Goal: Task Accomplishment & Management: Use online tool/utility

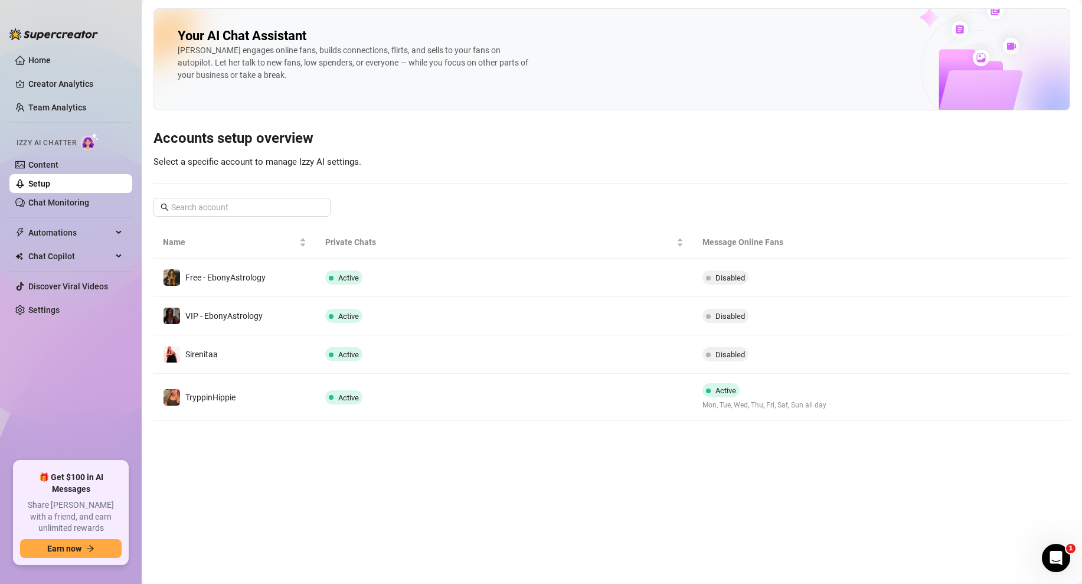
click at [64, 207] on link "Chat Monitoring" at bounding box center [58, 202] width 61 height 9
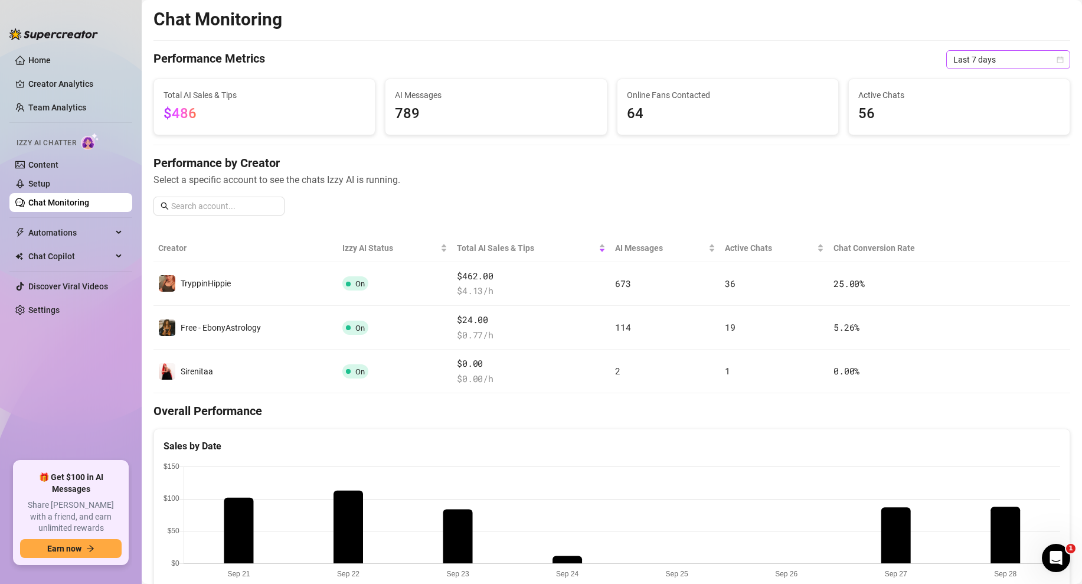
click at [1063, 58] on icon "calendar" at bounding box center [1060, 59] width 7 height 7
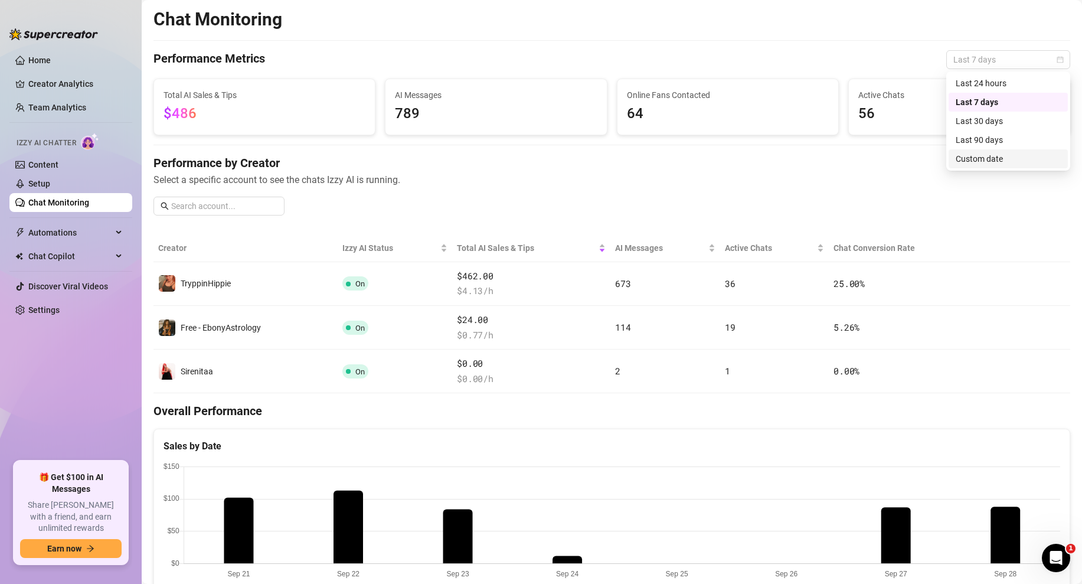
click at [983, 161] on div "Custom date" at bounding box center [1008, 158] width 105 height 13
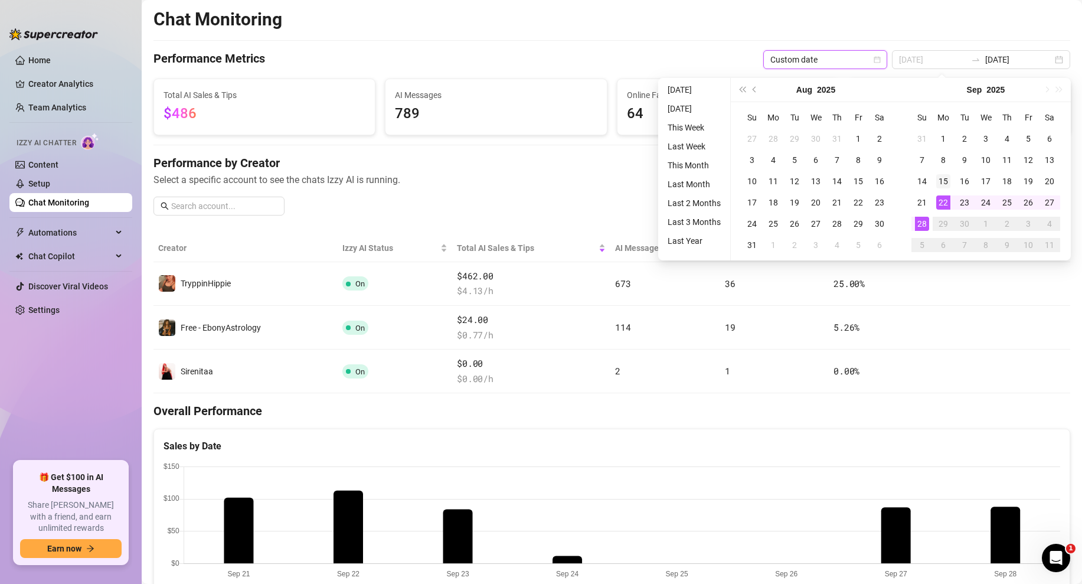
type input "[DATE]"
click at [940, 181] on div "15" at bounding box center [943, 181] width 14 height 14
type input "[DATE]"
click at [926, 228] on div "28" at bounding box center [922, 224] width 14 height 14
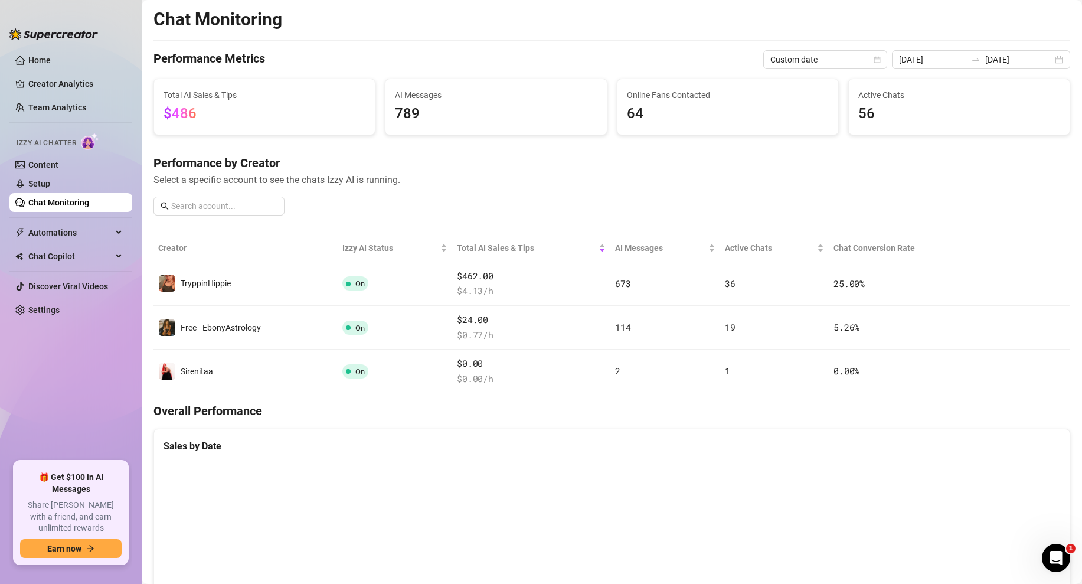
click at [537, 18] on div "Chat Monitoring" at bounding box center [611, 19] width 917 height 22
click at [71, 103] on link "Team Analytics" at bounding box center [57, 107] width 58 height 9
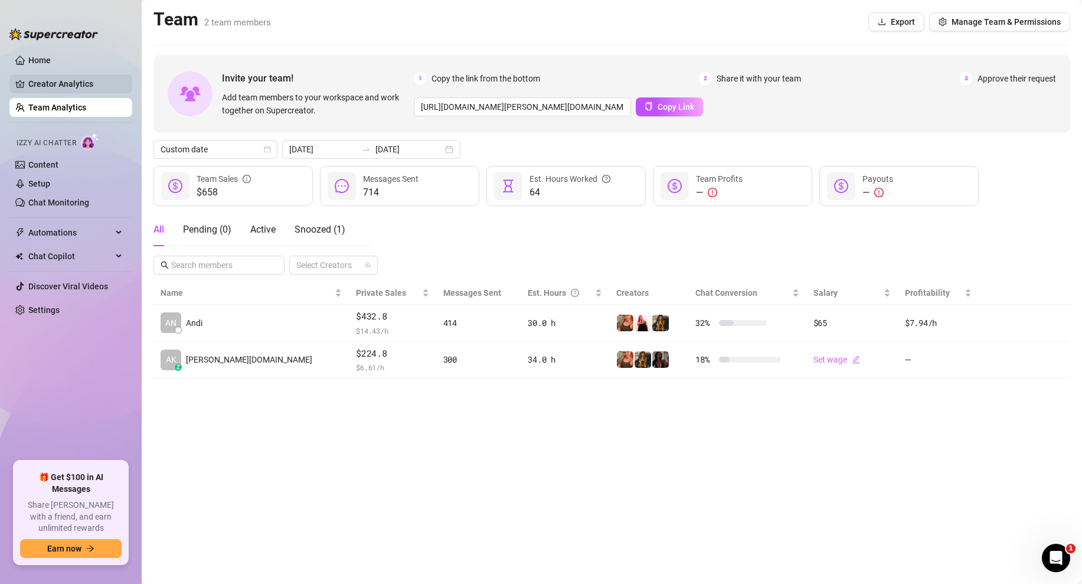
click at [35, 80] on link "Creator Analytics" at bounding box center [75, 83] width 94 height 19
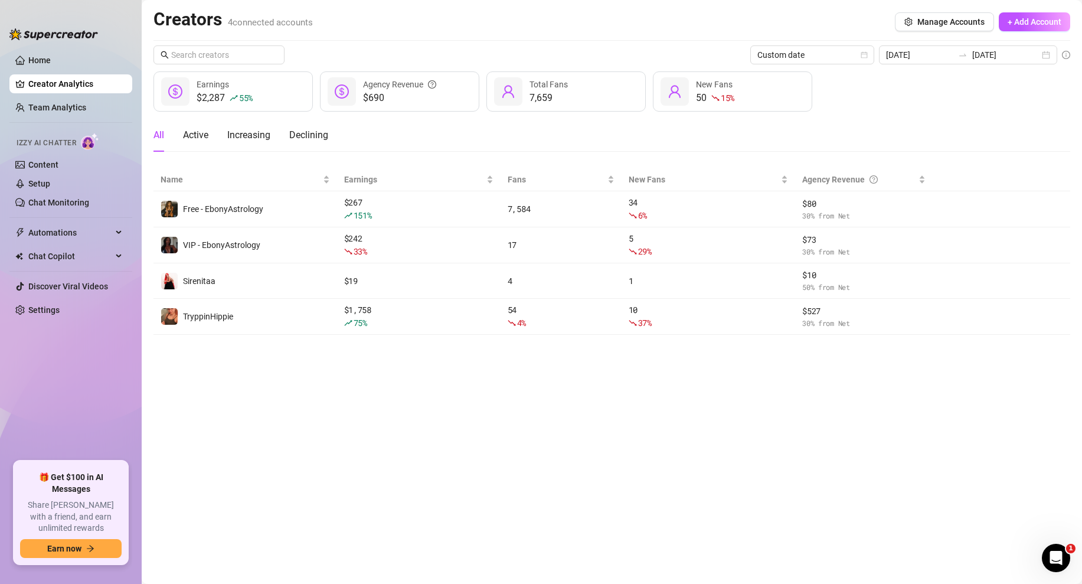
click at [475, 365] on main "Creators 4 connected accounts Manage Accounts + Add Account Custom date 2025-09…" at bounding box center [612, 292] width 940 height 584
click at [364, 32] on div "Creators 4 connected accounts Manage Accounts + Add Account" at bounding box center [611, 21] width 917 height 27
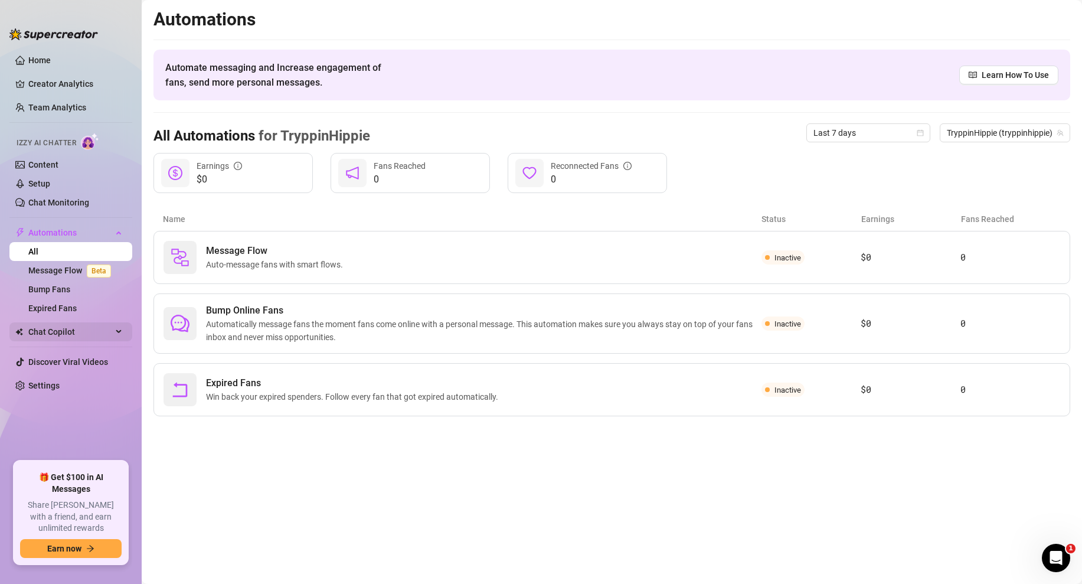
click at [76, 336] on span "Chat Copilot" at bounding box center [70, 331] width 84 height 19
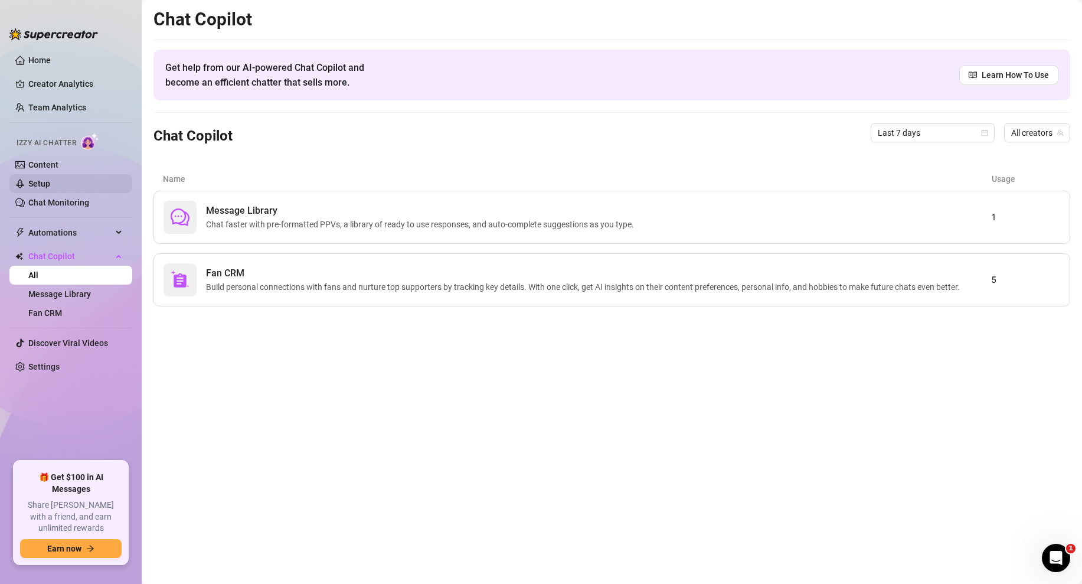
click at [43, 180] on link "Setup" at bounding box center [39, 183] width 22 height 9
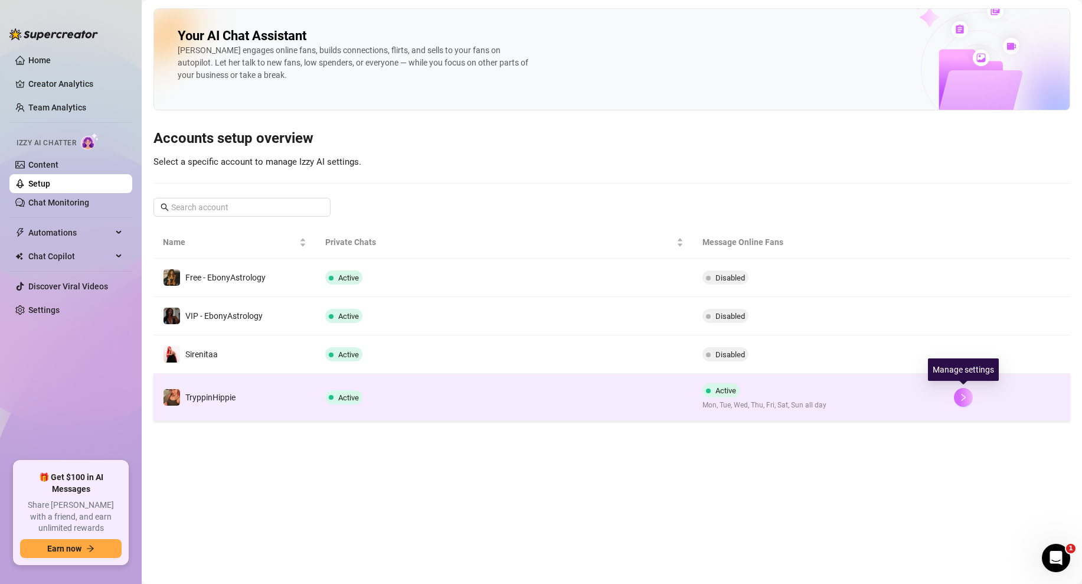
click at [964, 400] on icon "right" at bounding box center [963, 397] width 8 height 8
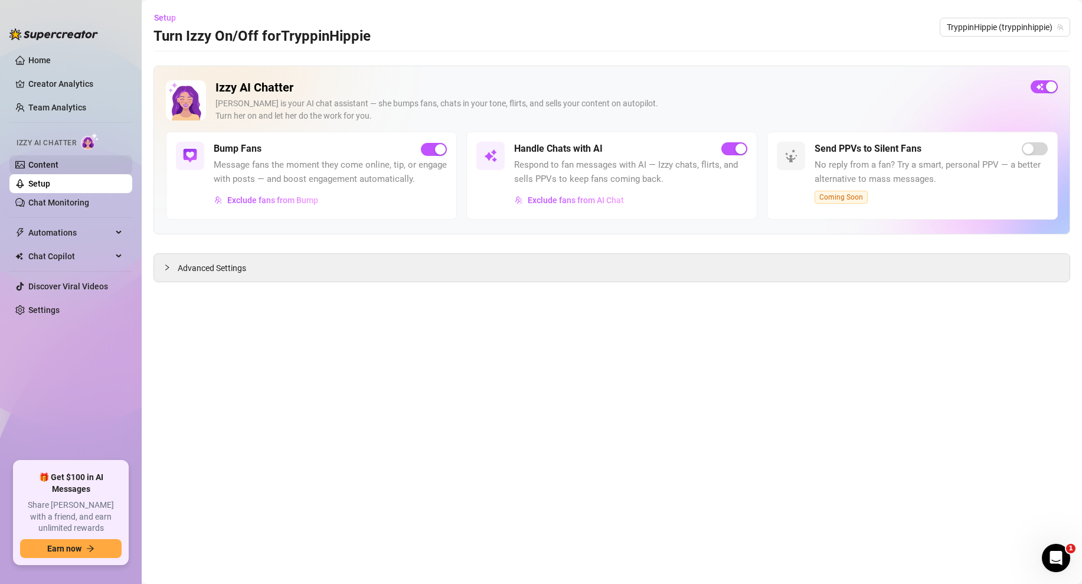
click at [58, 165] on link "Content" at bounding box center [43, 164] width 30 height 9
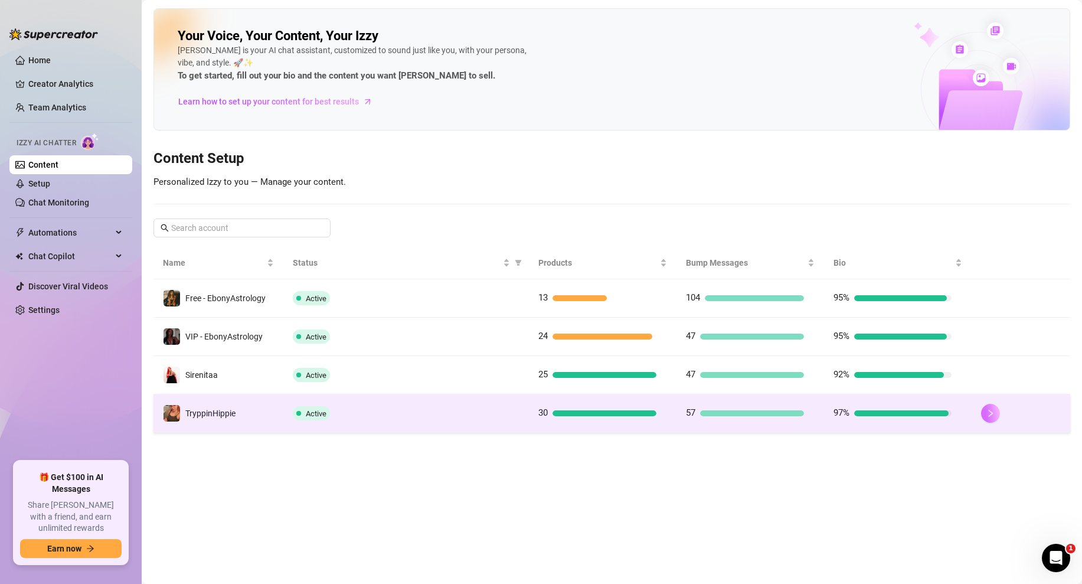
click at [991, 410] on icon "right" at bounding box center [990, 413] width 8 height 8
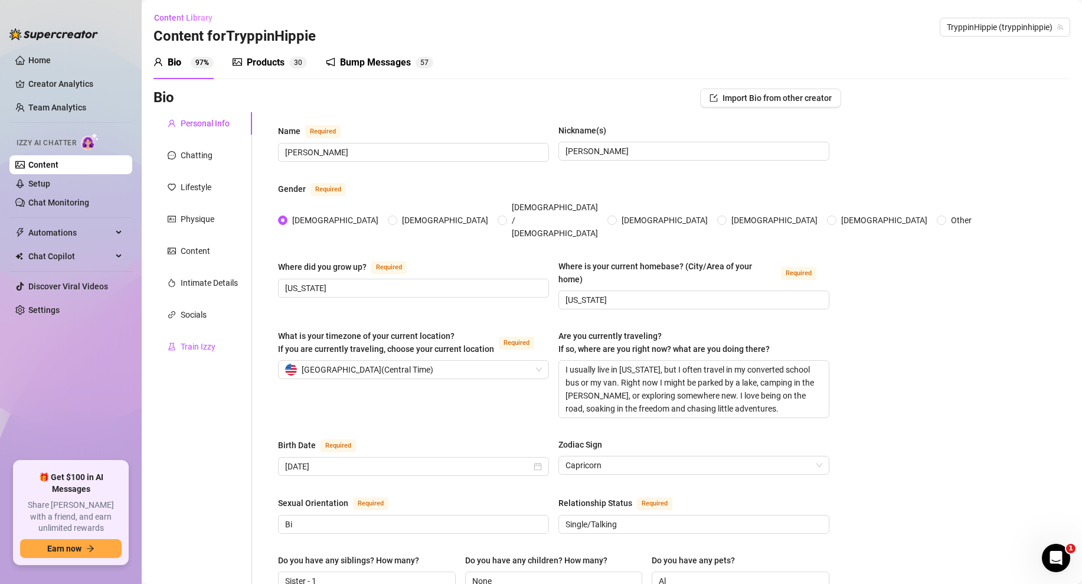
click at [208, 345] on div "Train Izzy" at bounding box center [198, 346] width 35 height 13
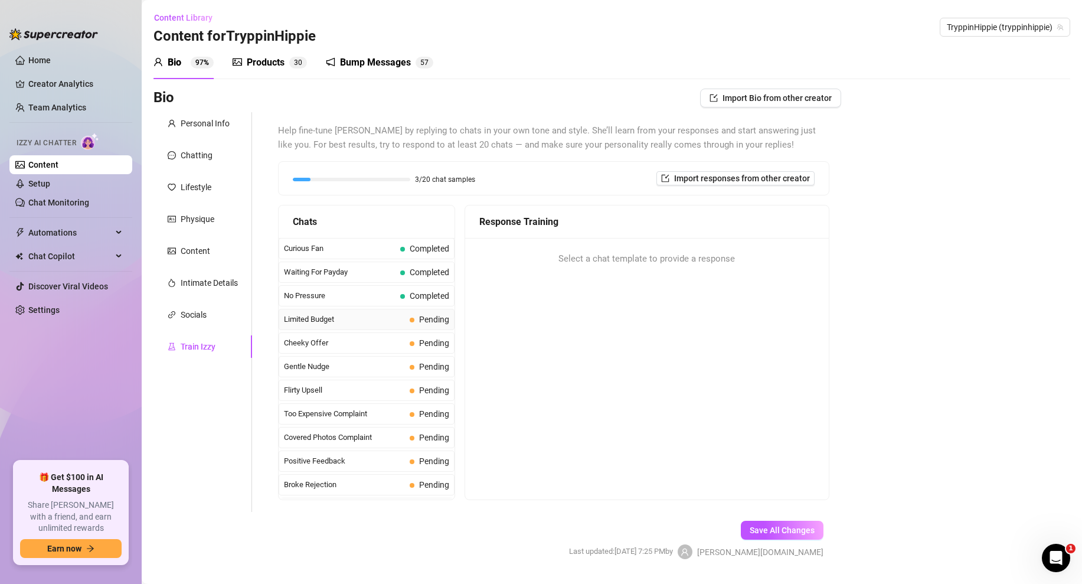
click at [349, 322] on span "Limited Budget" at bounding box center [344, 319] width 121 height 12
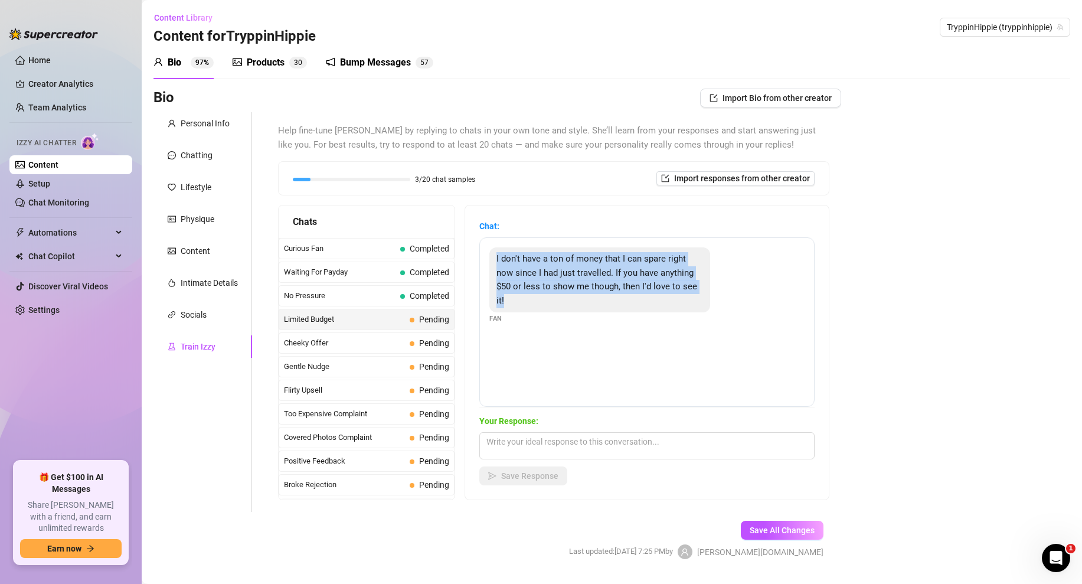
drag, startPoint x: 518, startPoint y: 300, endPoint x: 489, endPoint y: 253, distance: 55.2
click at [489, 253] on div "I don't have a ton of money that I can spare right now since I had just travell…" at bounding box center [646, 285] width 315 height 77
copy span "I don't have a ton of money that I can spare right now since I had just travell…"
click at [510, 442] on textarea at bounding box center [646, 445] width 335 height 27
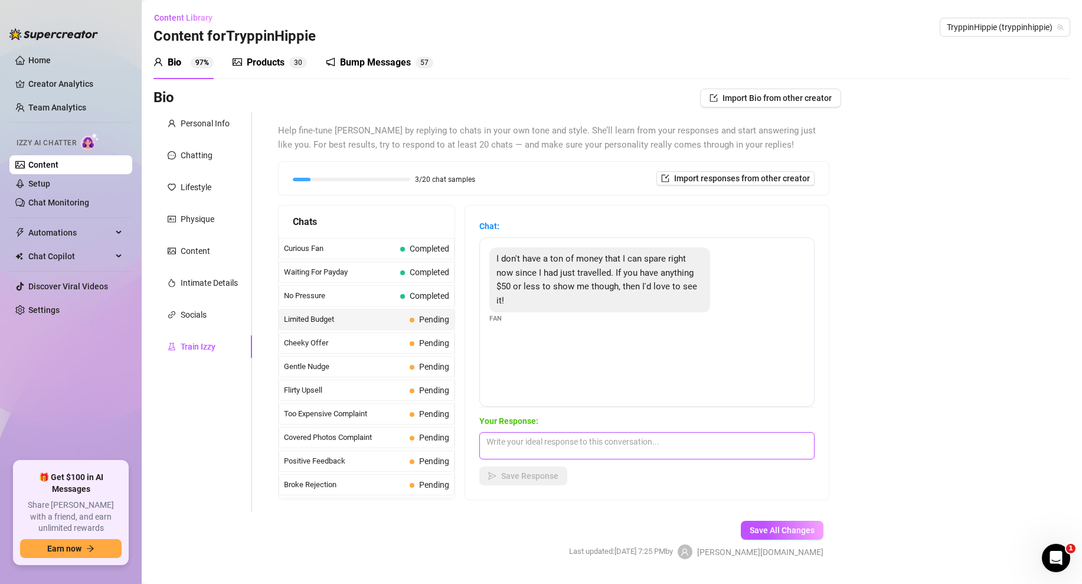
click at [579, 451] on textarea at bounding box center [646, 445] width 335 height 27
type textarea "h"
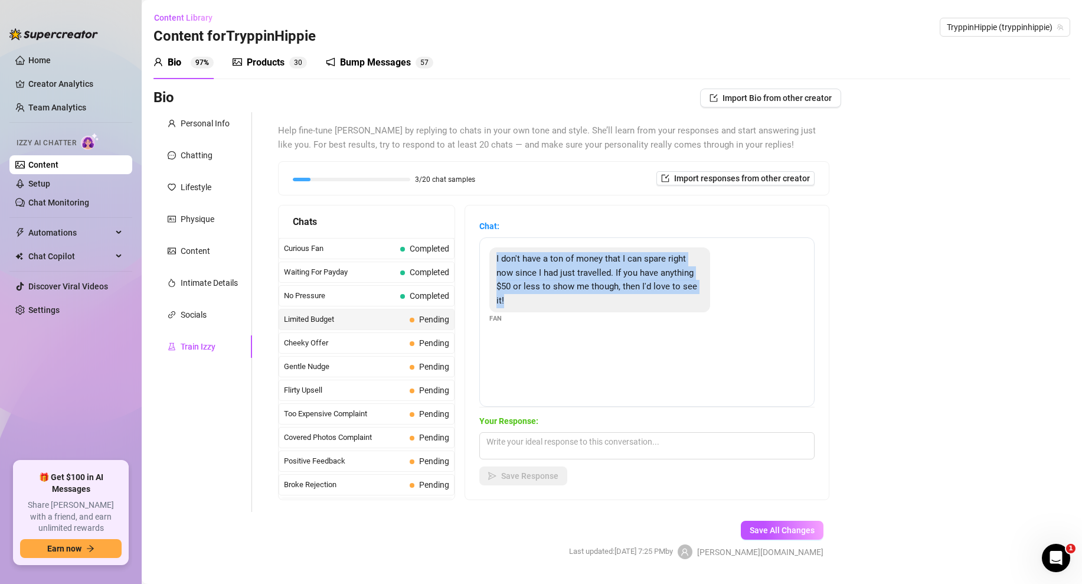
drag, startPoint x: 527, startPoint y: 304, endPoint x: 499, endPoint y: 249, distance: 62.0
click at [499, 249] on div "I don't have a ton of money that I can spare right now since I had just travell…" at bounding box center [599, 279] width 221 height 65
copy span "I don't have a ton of money that I can spare right now since I had just travell…"
click at [672, 315] on div "I don't have a ton of money that I can spare right now since I had just travell…" at bounding box center [646, 285] width 315 height 77
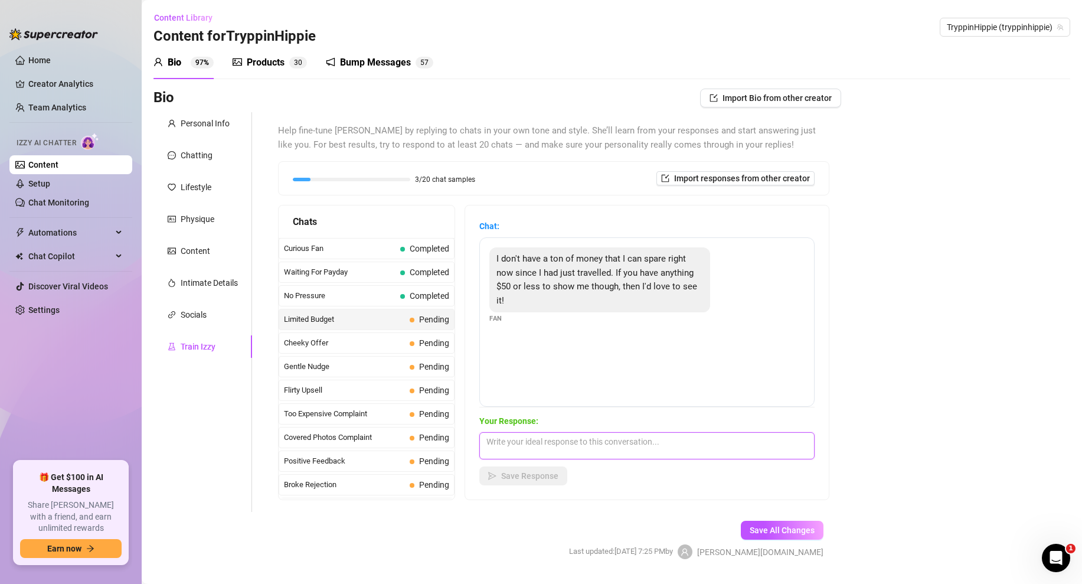
click at [523, 443] on textarea at bounding box center [646, 445] width 335 height 27
paste textarea "Totally get that babe — traveling can drain the wallet 😅 I’ve got some sexy stu…"
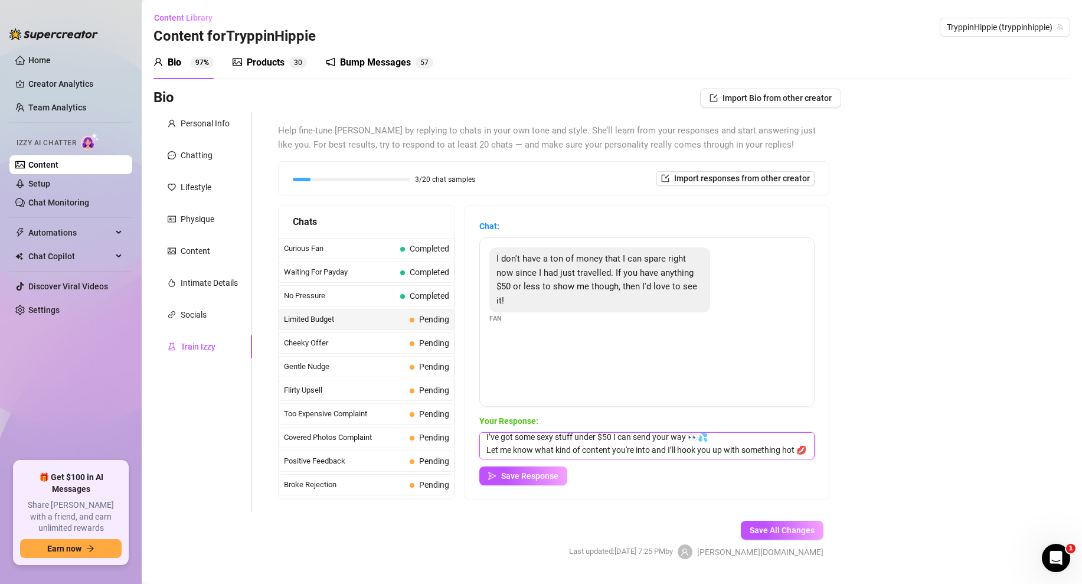
scroll to position [25, 0]
drag, startPoint x: 527, startPoint y: 453, endPoint x: 475, endPoint y: 442, distance: 53.1
click at [475, 442] on div "Chat: I don't have a ton of money that I can spare right now since I had just t…" at bounding box center [647, 352] width 364 height 294
click at [574, 440] on textarea "Totally get that babe — traveling can drain the wallet 😅 I’ve got some sexy stu…" at bounding box center [646, 445] width 335 height 27
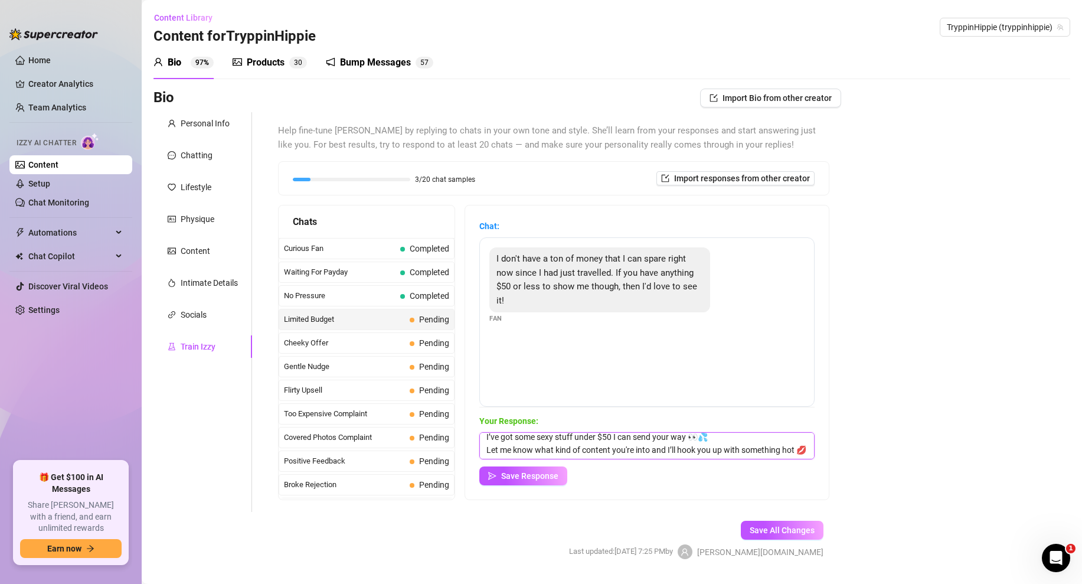
drag, startPoint x: 482, startPoint y: 442, endPoint x: 557, endPoint y: 456, distance: 76.4
click at [557, 456] on textarea "Totally get that babe — traveling can drain the wallet 😅 I’ve got some sexy stu…" at bounding box center [646, 445] width 335 height 27
drag, startPoint x: 571, startPoint y: 439, endPoint x: 560, endPoint y: 438, distance: 11.2
click at [560, 438] on textarea "Totally get that babe — traveling can drain the wallet 😅 I’ve got some sexy stu…" at bounding box center [646, 445] width 335 height 27
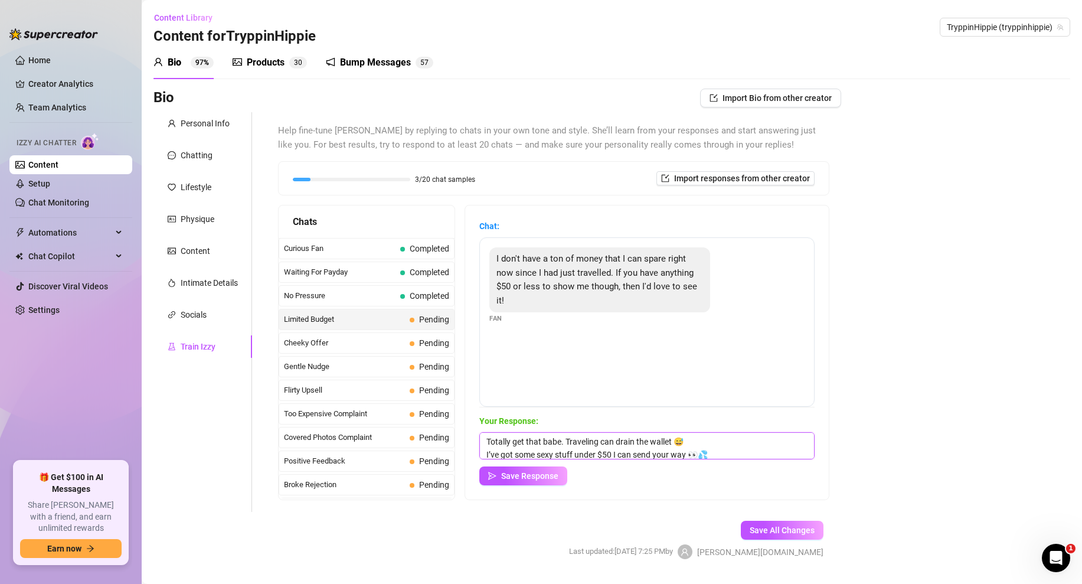
scroll to position [18, 0]
type textarea "Totally get that babe. Traveling can drain the wallet 😅 I’ve got some sexy stuf…"
click at [524, 472] on span "Save Response" at bounding box center [529, 475] width 57 height 9
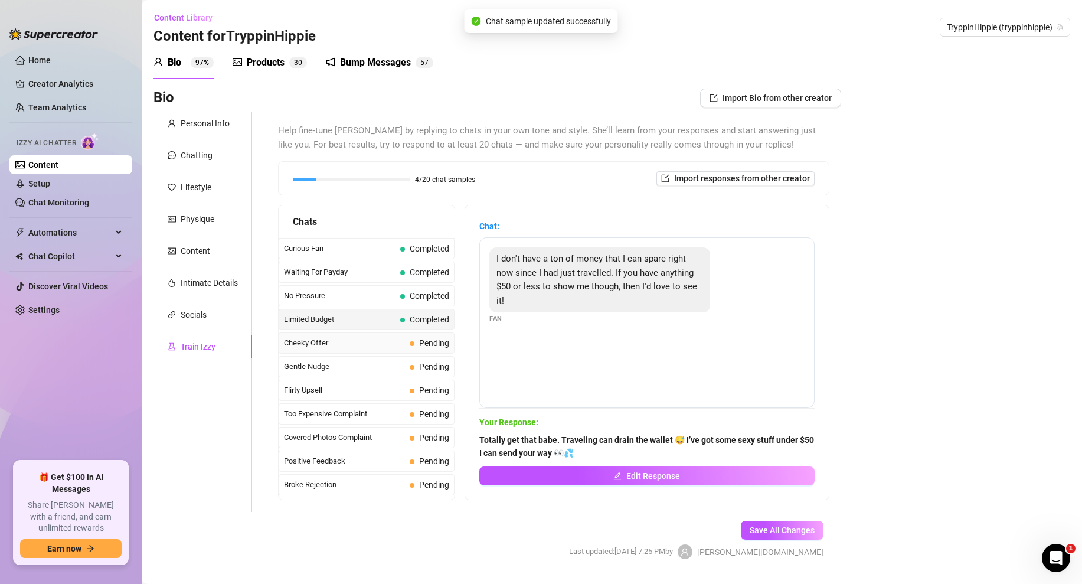
click at [348, 341] on span "Cheeky Offer" at bounding box center [344, 343] width 121 height 12
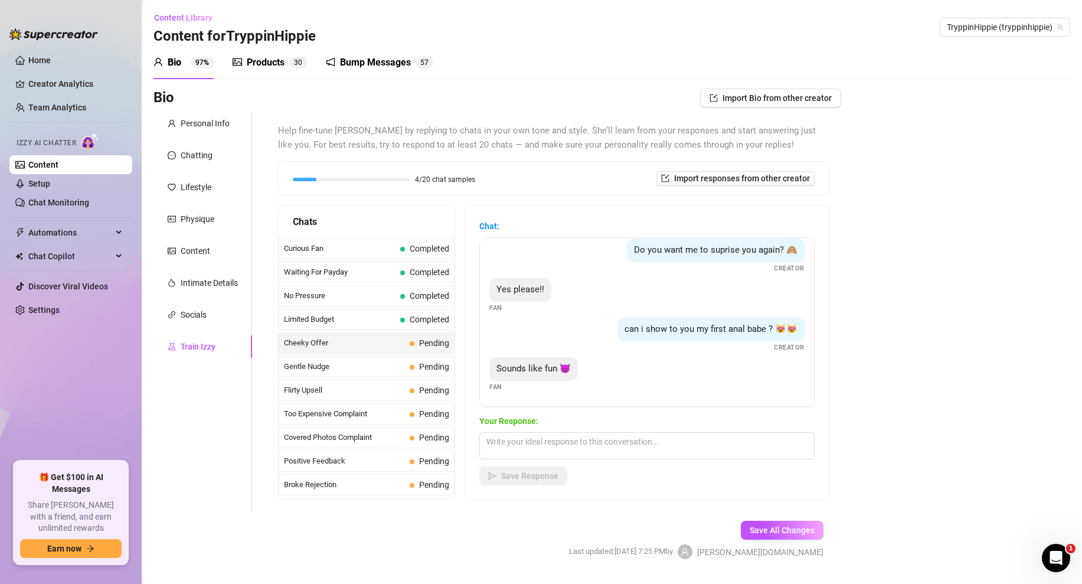
scroll to position [15, 0]
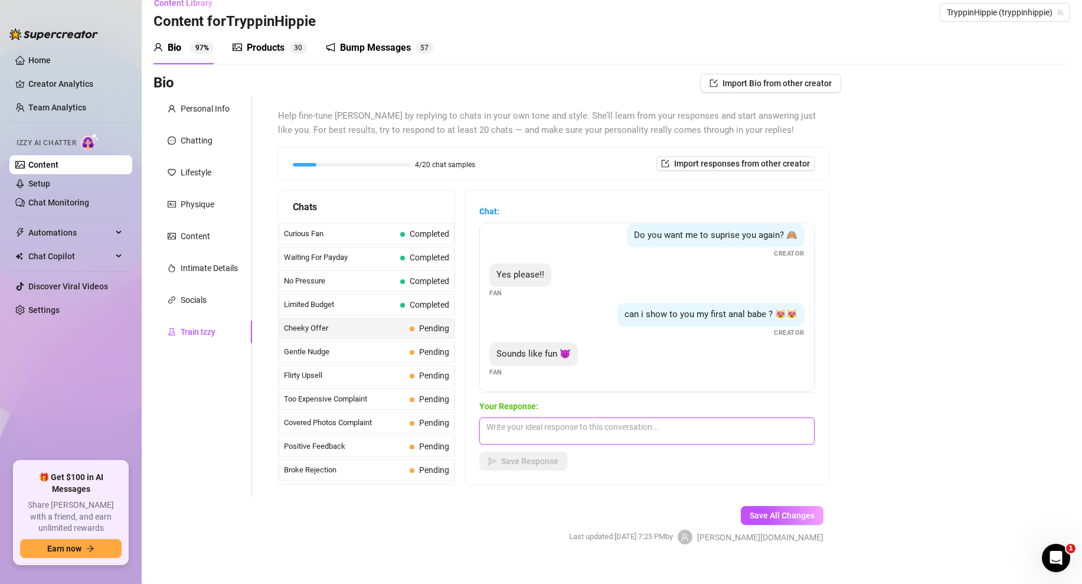
click at [541, 436] on textarea at bounding box center [646, 430] width 335 height 27
type textarea "S"
click at [486, 424] on textarea "send the pppv" at bounding box center [646, 430] width 335 height 27
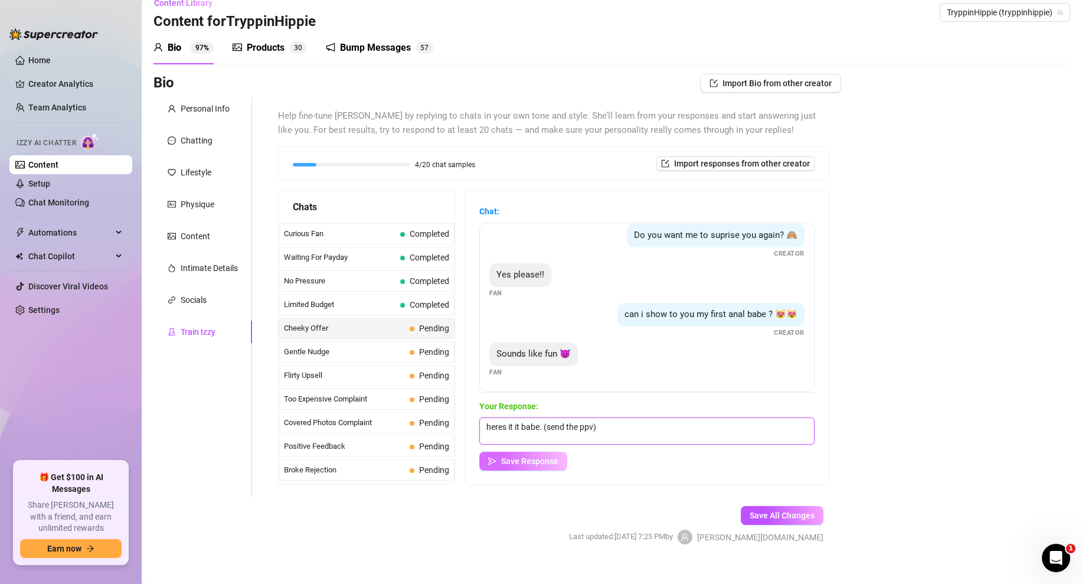
type textarea "heres it it babe. (send the ppv)"
click at [543, 466] on span "Save Response" at bounding box center [529, 460] width 57 height 9
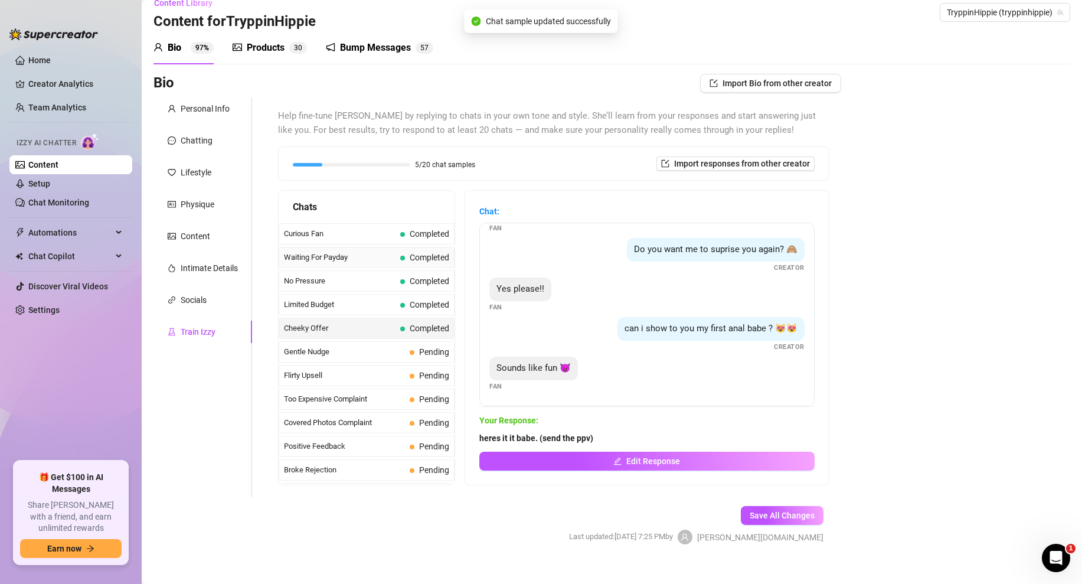
scroll to position [152, 0]
click at [330, 355] on span "Gentle Nudge" at bounding box center [344, 352] width 121 height 12
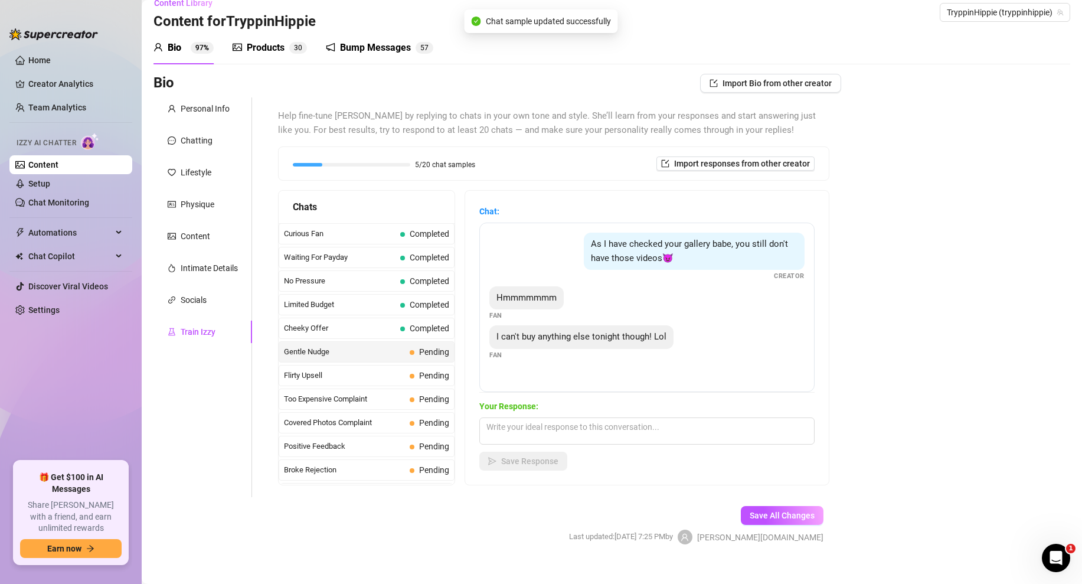
scroll to position [0, 0]
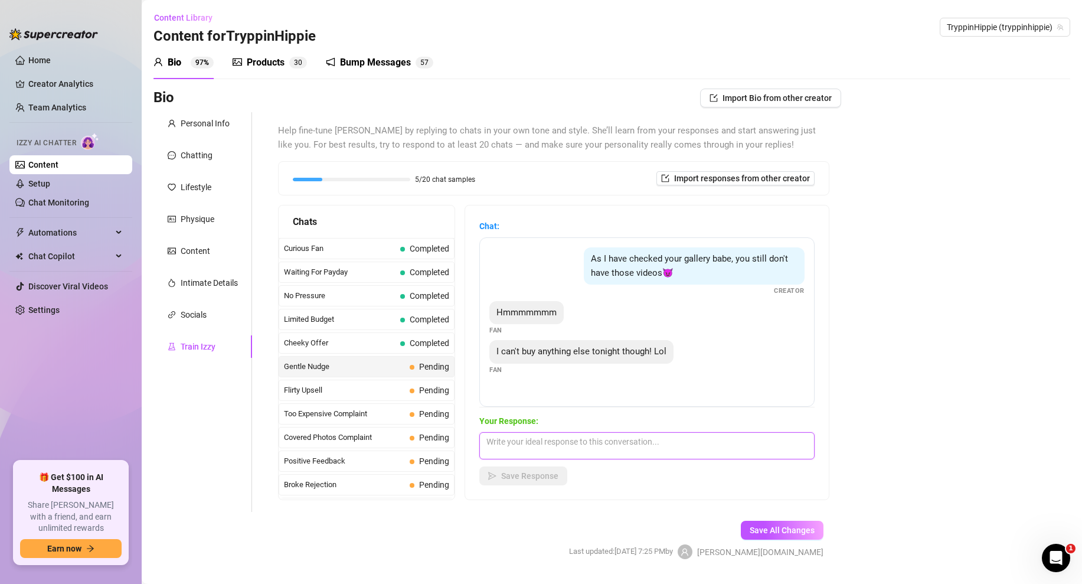
click at [538, 445] on textarea at bounding box center [646, 445] width 335 height 27
drag, startPoint x: 632, startPoint y: 443, endPoint x: 674, endPoint y: 437, distance: 41.7
click at [632, 443] on textarea ":( well maybe some other time i really wnt to see if it makes you explode or i …" at bounding box center [646, 445] width 335 height 27
click at [662, 456] on textarea ":( well maybe some other time i really want to see if it makes you explode or i…" at bounding box center [646, 445] width 335 height 27
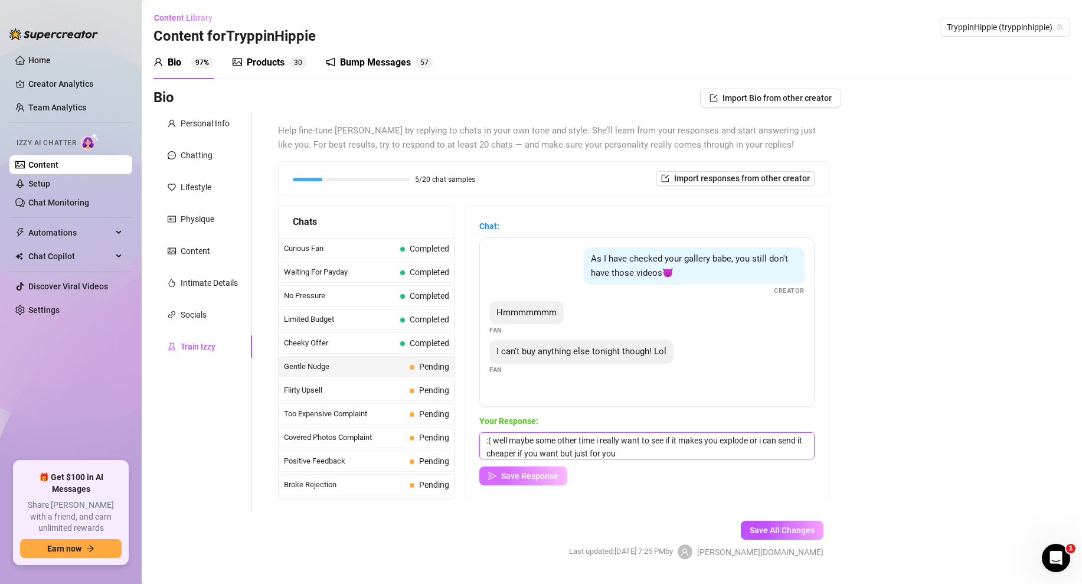
type textarea ":( well maybe some other time i really want to see if it makes you explode or i…"
click at [507, 481] on button "Save Response" at bounding box center [523, 475] width 88 height 19
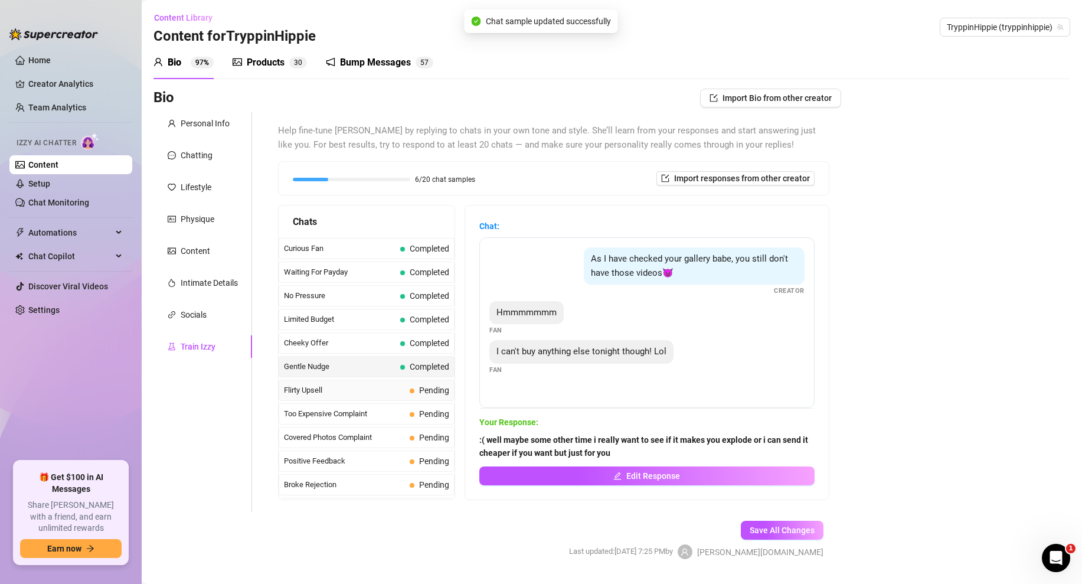
click at [328, 389] on span "Flirty Upsell" at bounding box center [344, 390] width 121 height 12
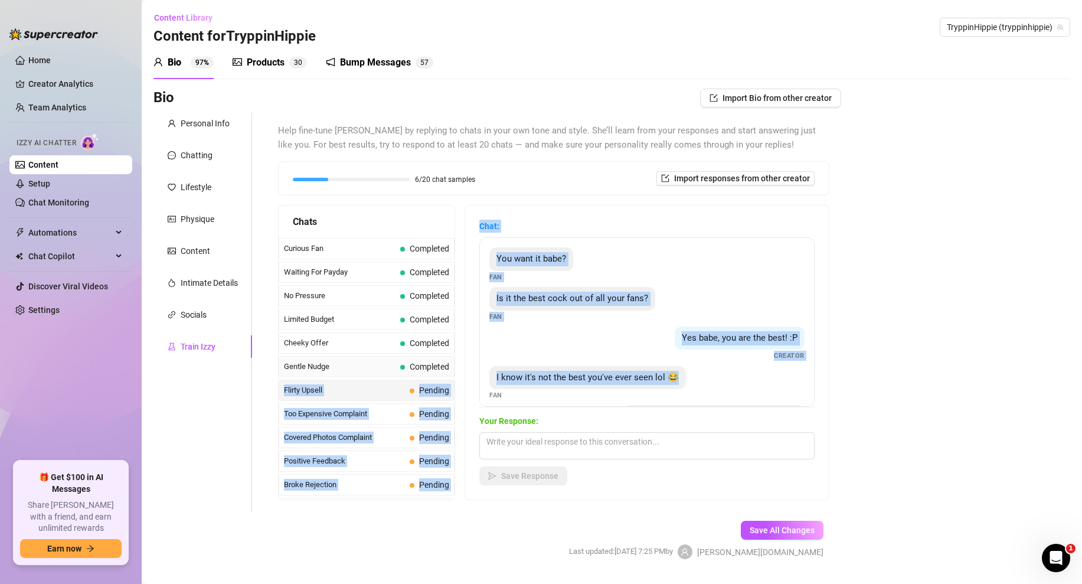
drag, startPoint x: 675, startPoint y: 378, endPoint x: 449, endPoint y: 373, distance: 226.1
click at [449, 373] on div "Chats Curious Fan Completed Waiting For Payday Completed No Pressure Completed …" at bounding box center [553, 352] width 551 height 295
click at [548, 357] on div "Yes babe, you are the best! :P Creator" at bounding box center [646, 343] width 315 height 35
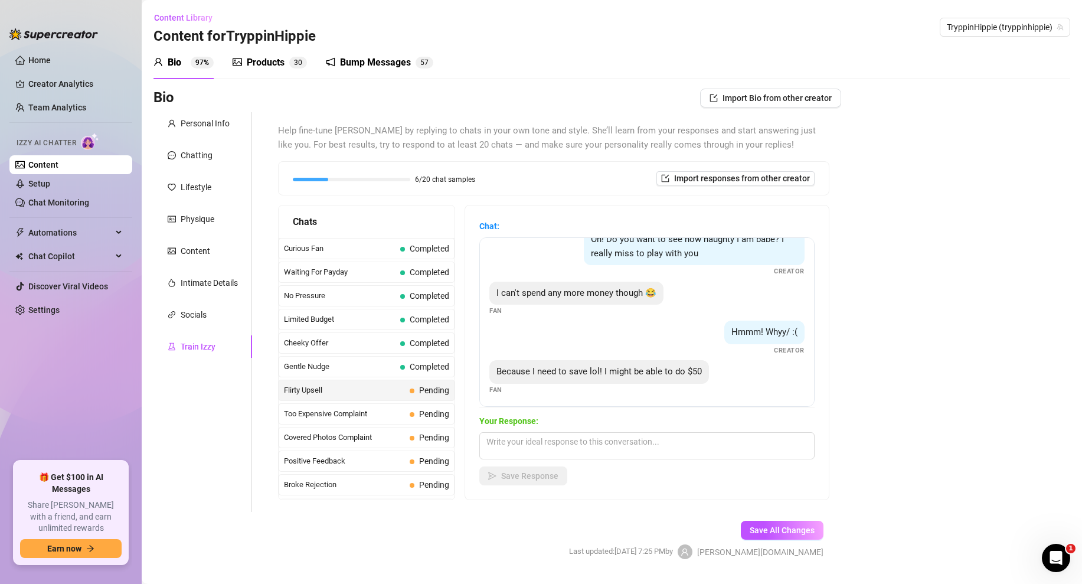
scroll to position [259, 0]
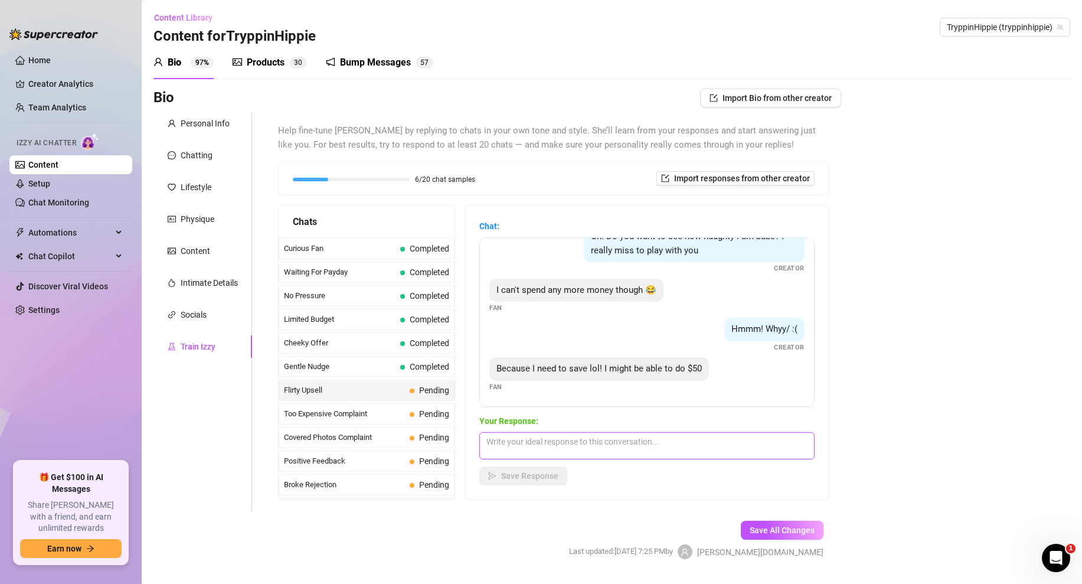
click at [511, 441] on textarea at bounding box center [646, 445] width 335 height 27
click at [531, 442] on textarea "Okay ill sedn you something real nice for your $50" at bounding box center [646, 445] width 335 height 27
drag, startPoint x: 650, startPoint y: 439, endPoint x: 635, endPoint y: 440, distance: 15.4
click at [635, 440] on textarea "Okay ill send you something real nice for your $50" at bounding box center [646, 445] width 335 height 27
type textarea "Okay ill send you something real nice for $50"
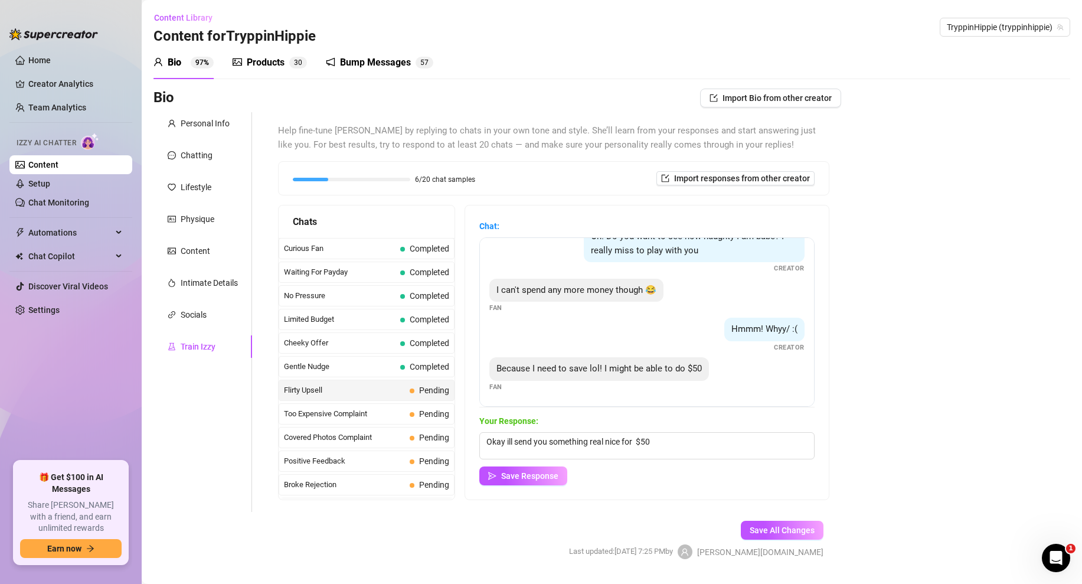
click at [525, 485] on div "Chat: You want it babe? Fan Is it the best cock out of all your fans? Fan Yes b…" at bounding box center [647, 352] width 364 height 294
click at [543, 471] on span "Save Response" at bounding box center [529, 475] width 57 height 9
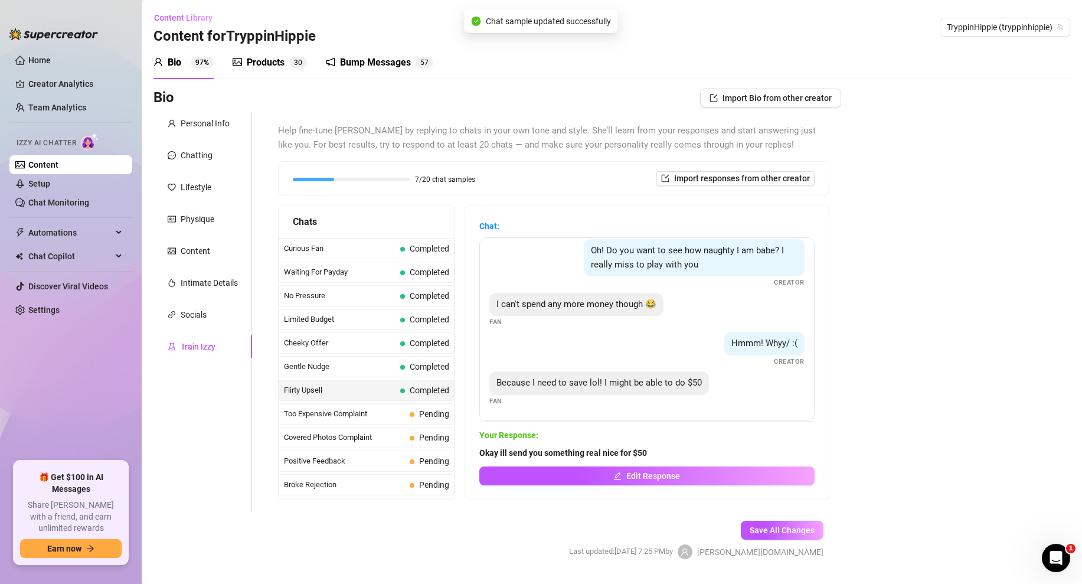
scroll to position [245, 0]
click at [390, 411] on span "Too Expensive Complaint" at bounding box center [344, 414] width 121 height 12
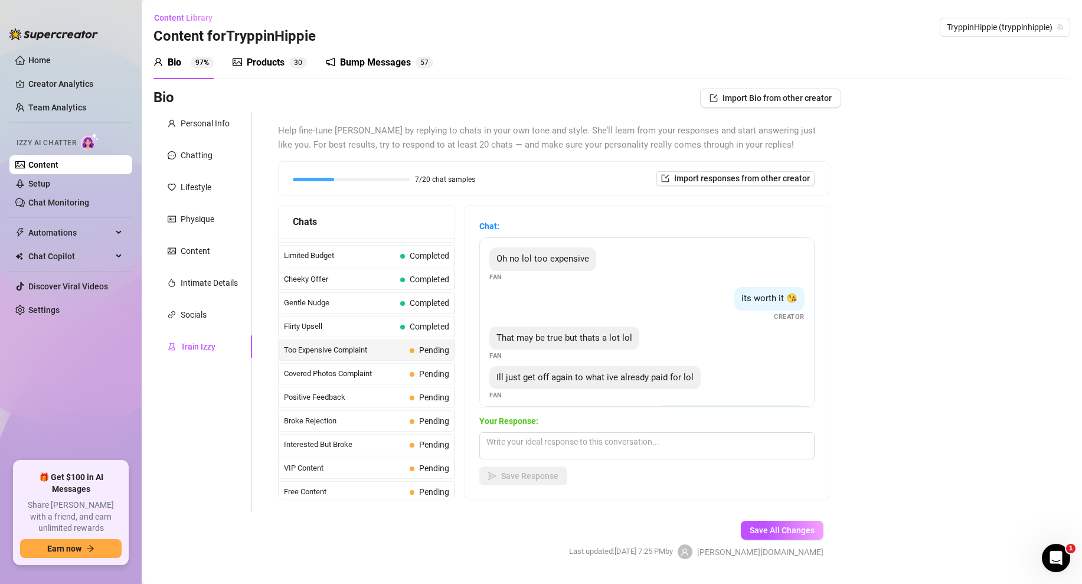
scroll to position [79, 0]
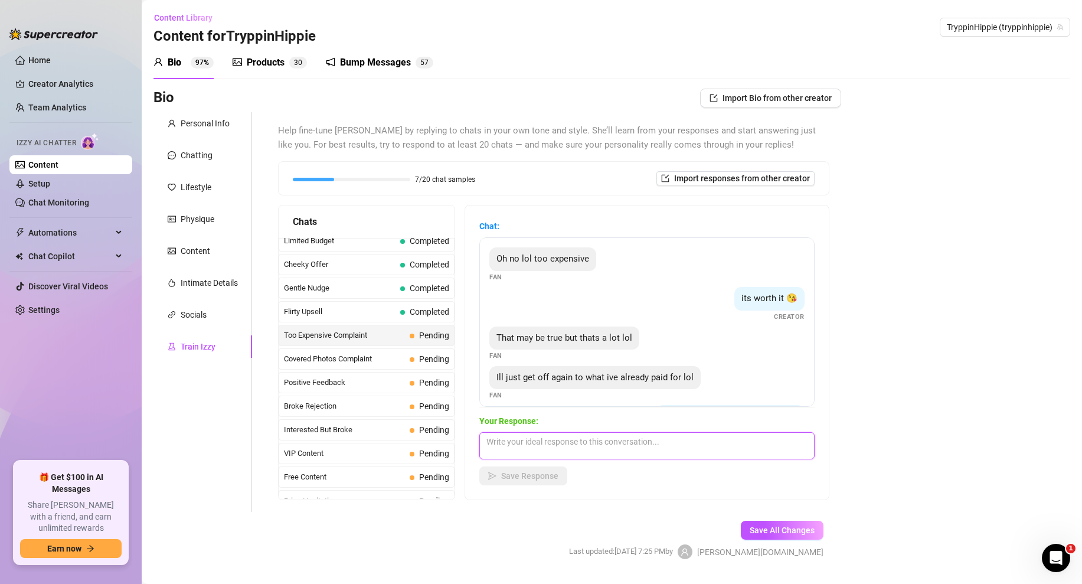
click at [560, 452] on textarea at bounding box center [646, 445] width 335 height 27
click at [611, 443] on textarea "what can you afford? ill givei to yyou for cheaper but only because i liek yo u…" at bounding box center [646, 445] width 335 height 27
click at [590, 438] on textarea "what can you afford? ill givei to you for cheaper but only because i liek yo ua…" at bounding box center [646, 445] width 335 height 27
click at [743, 442] on textarea "what can you afford? ill give ir to you for cheaper but only because i liek yo …" at bounding box center [646, 445] width 335 height 27
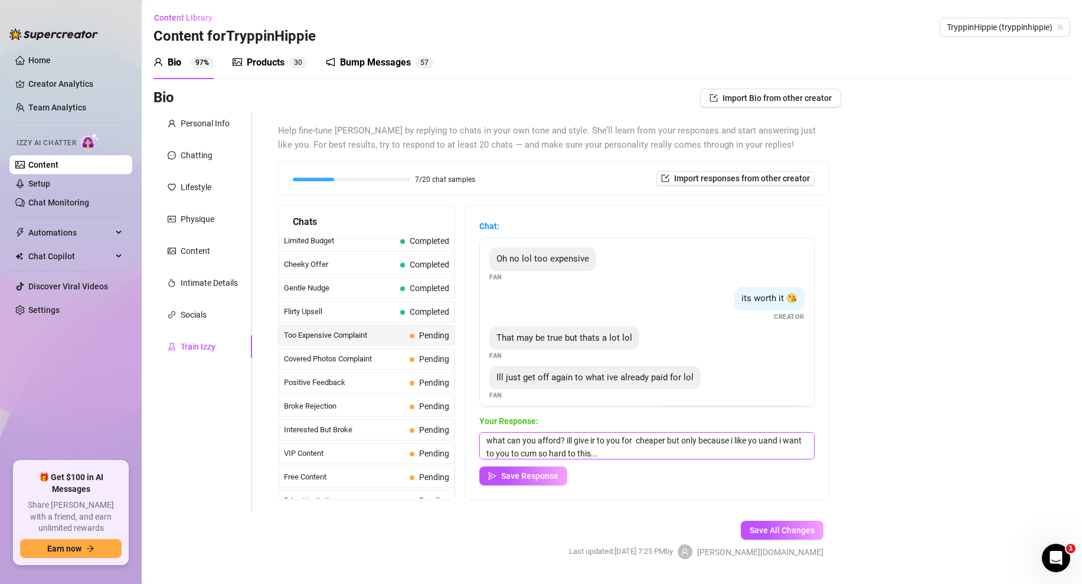
click at [760, 440] on textarea "what can you afford? ill give ir to you for cheaper but only because i like yo …" at bounding box center [646, 445] width 335 height 27
click at [632, 455] on textarea "what can you afford? ill give ir to you for cheaper but only because i like you…" at bounding box center [646, 445] width 335 height 27
type textarea "what can you afford? ill give ir to you for cheaper but only because i like you…"
click at [525, 474] on span "Save Response" at bounding box center [529, 475] width 57 height 9
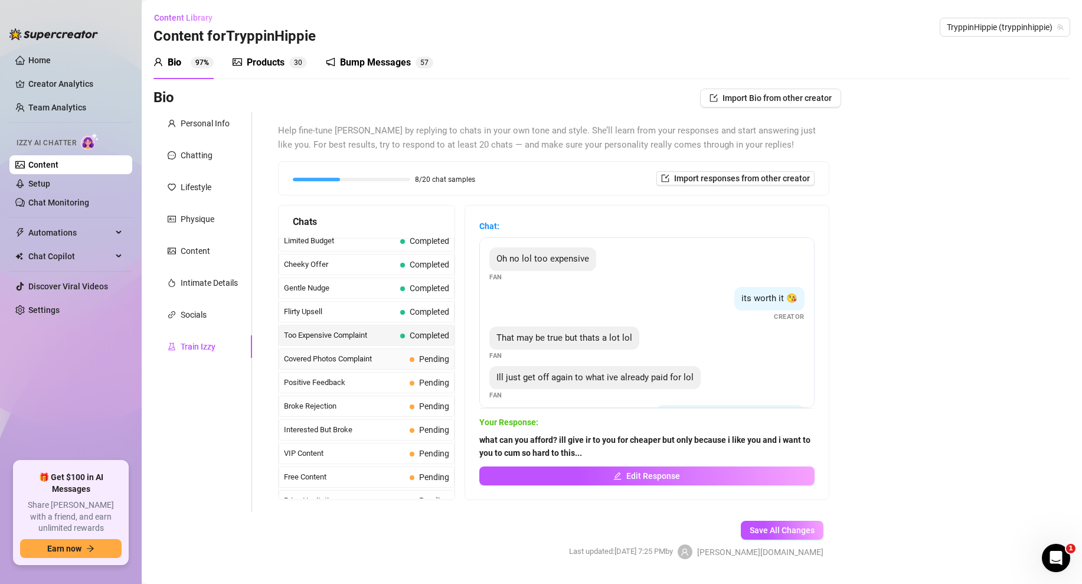
click at [371, 360] on span "Covered Photos Complaint" at bounding box center [344, 359] width 121 height 12
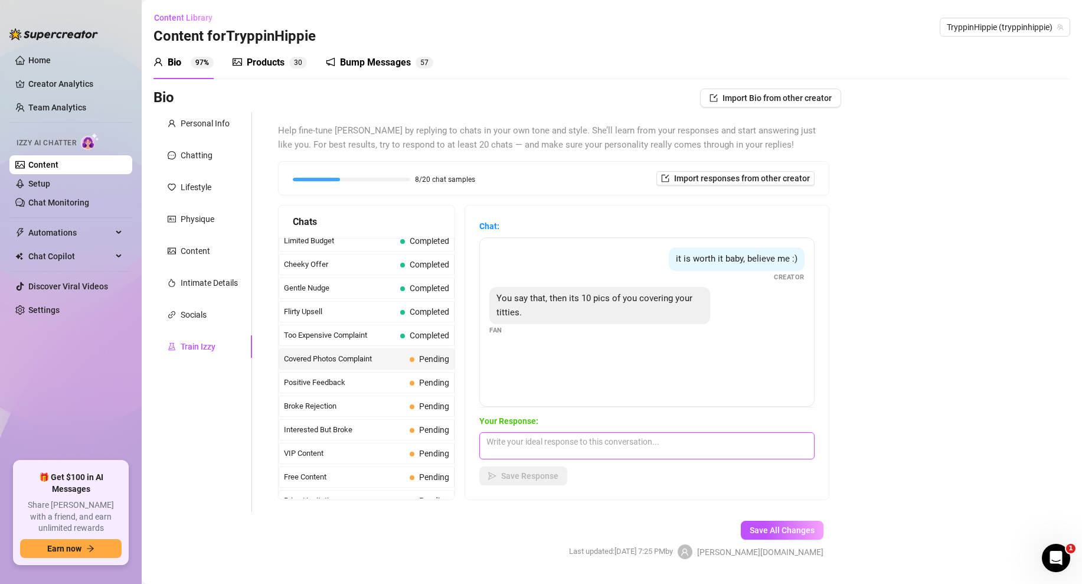
click at [545, 445] on textarea at bounding box center [646, 445] width 335 height 27
type textarea "10 pics!?! thats a lot what about 2 but my tits are out? 😏"
click at [528, 482] on button "Save Response" at bounding box center [523, 475] width 88 height 19
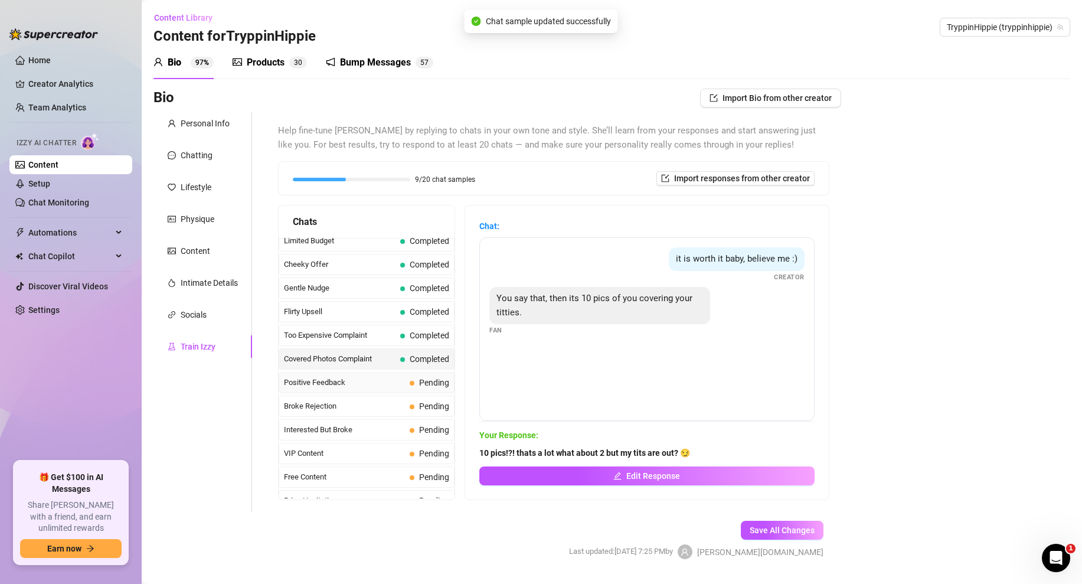
click at [376, 384] on span "Positive Feedback" at bounding box center [344, 383] width 121 height 12
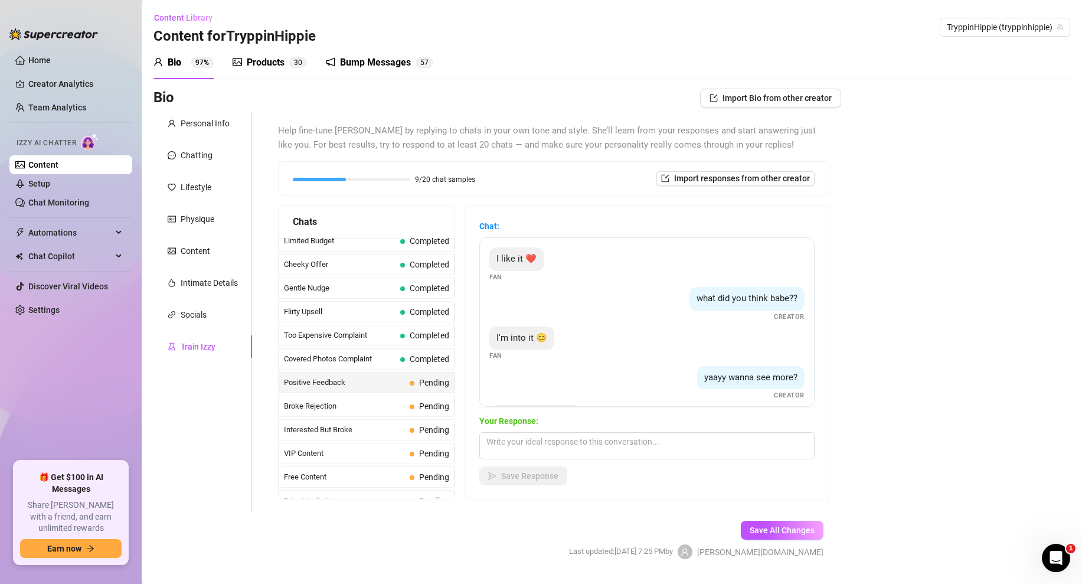
scroll to position [48, 0]
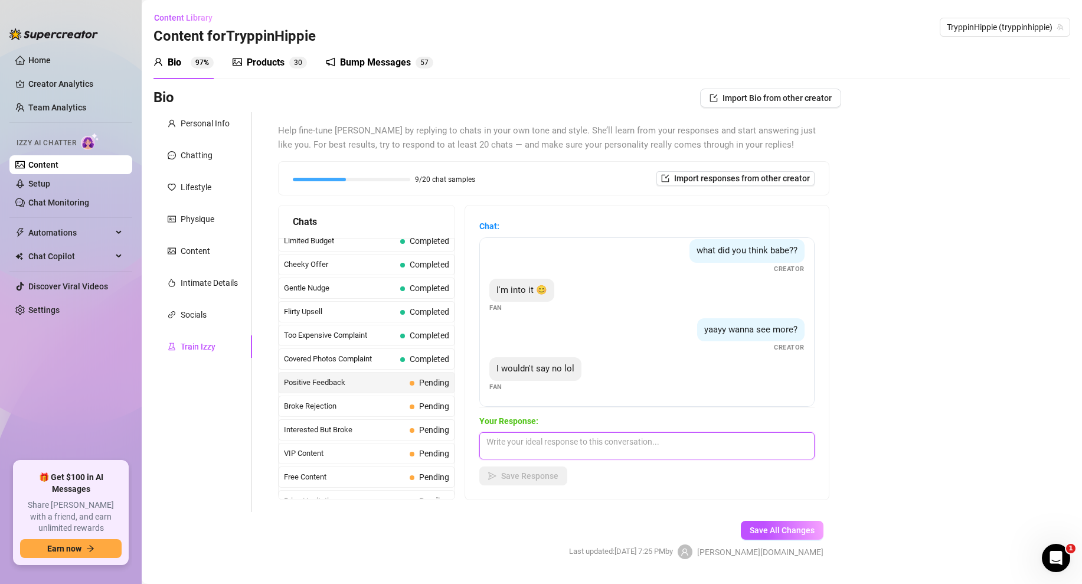
click at [532, 443] on textarea at bounding box center [646, 445] width 335 height 27
click at [587, 439] on textarea "okay here you go love... (sned the ppv)" at bounding box center [646, 445] width 335 height 27
click at [587, 439] on textarea "okay here you go love... (sebd the ppv)" at bounding box center [646, 445] width 335 height 27
click at [674, 447] on textarea "okay here you go love... (send the ppv)" at bounding box center [646, 445] width 335 height 27
type textarea "okay here you go love... (send the ppv)"
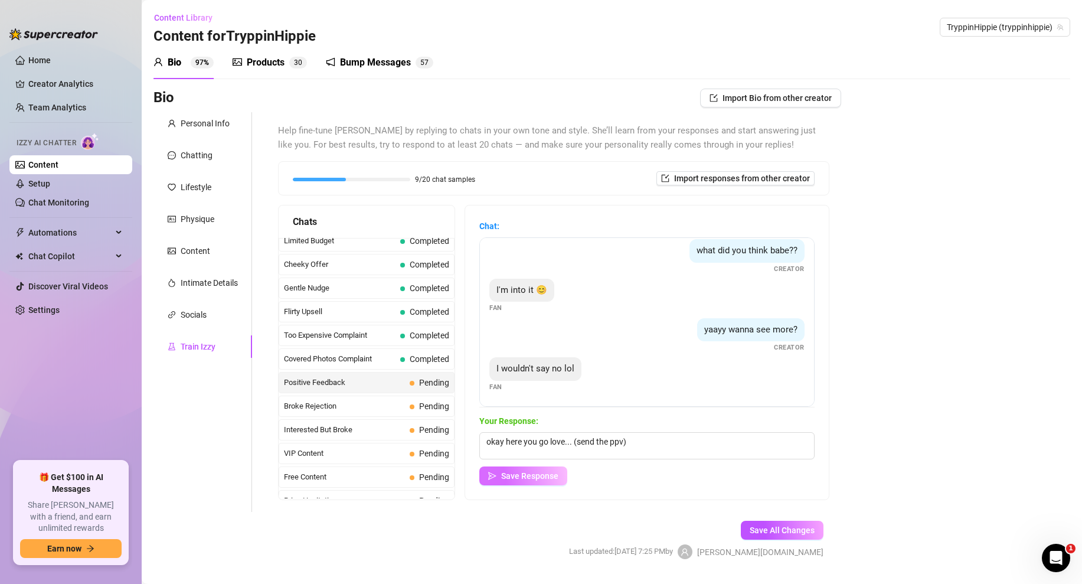
click at [524, 482] on button "Save Response" at bounding box center [523, 475] width 88 height 19
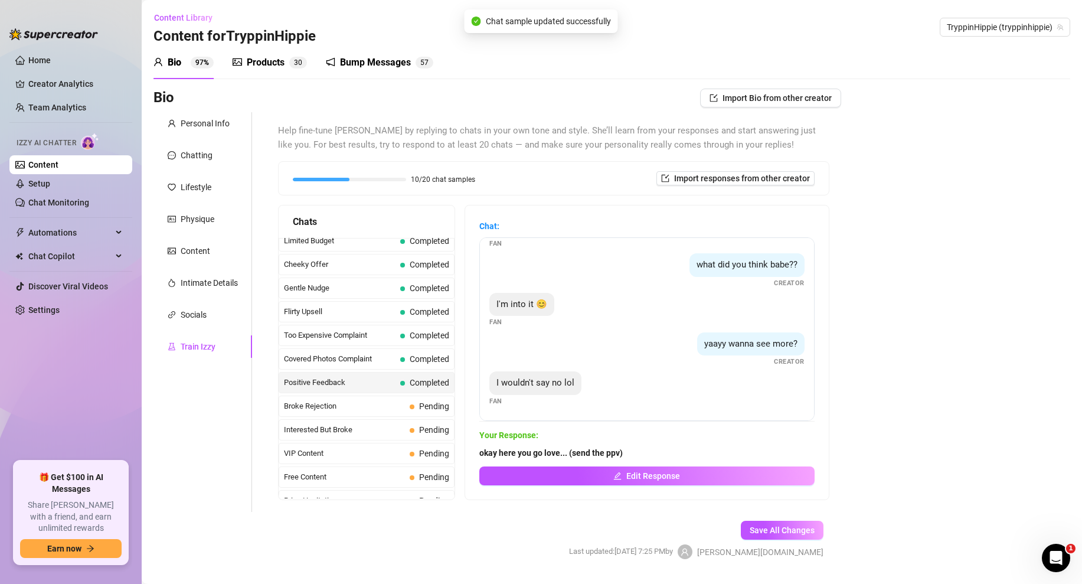
scroll to position [34, 0]
click at [338, 401] on span "Broke Rejection" at bounding box center [344, 406] width 121 height 12
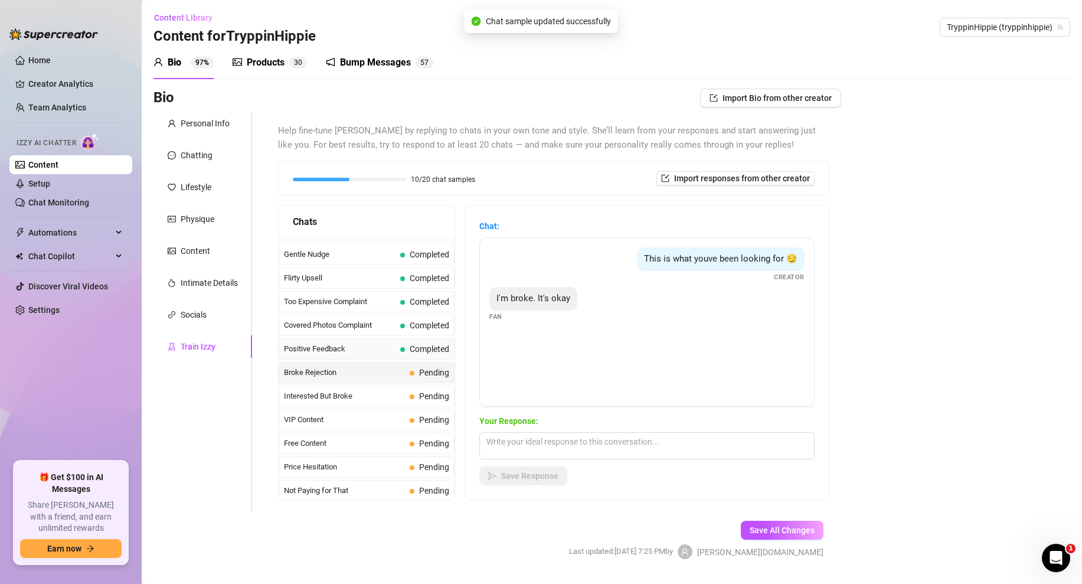
scroll to position [119, 0]
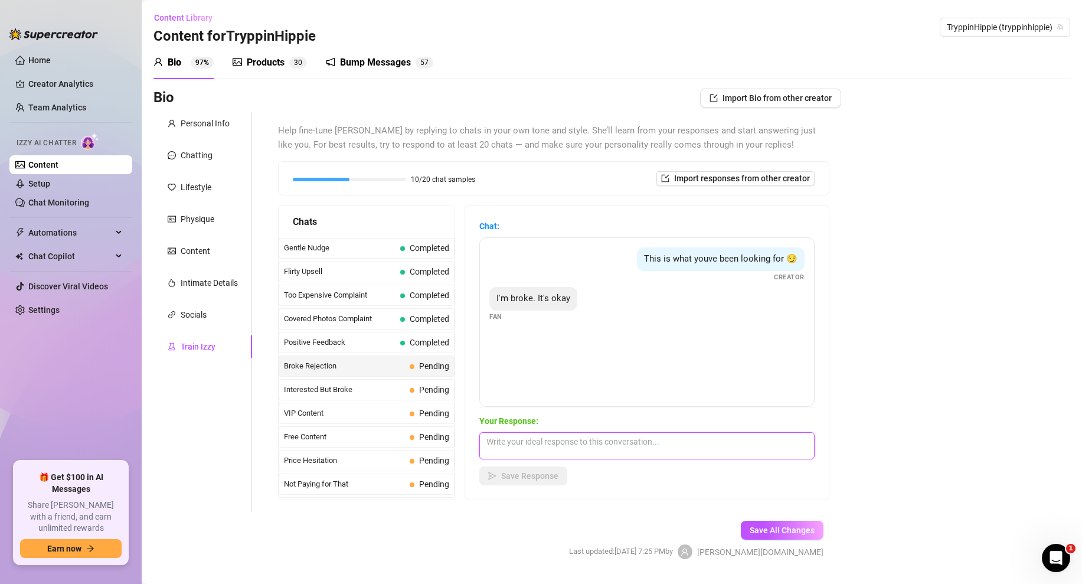
click at [517, 441] on textarea at bounding box center [646, 445] width 335 height 27
click at [715, 440] on textarea ":( aww i wish you could open it, what if i do cheaper just for yo uthis time?" at bounding box center [646, 445] width 335 height 27
click at [775, 443] on textarea ":( aww i wish you could open it, what if i do cheaper just for you this time?" at bounding box center [646, 445] width 335 height 27
type textarea ":( aww i wish you could open it, what if i do cheaper just for you this time?"
click at [528, 476] on span "Save Response" at bounding box center [529, 475] width 57 height 9
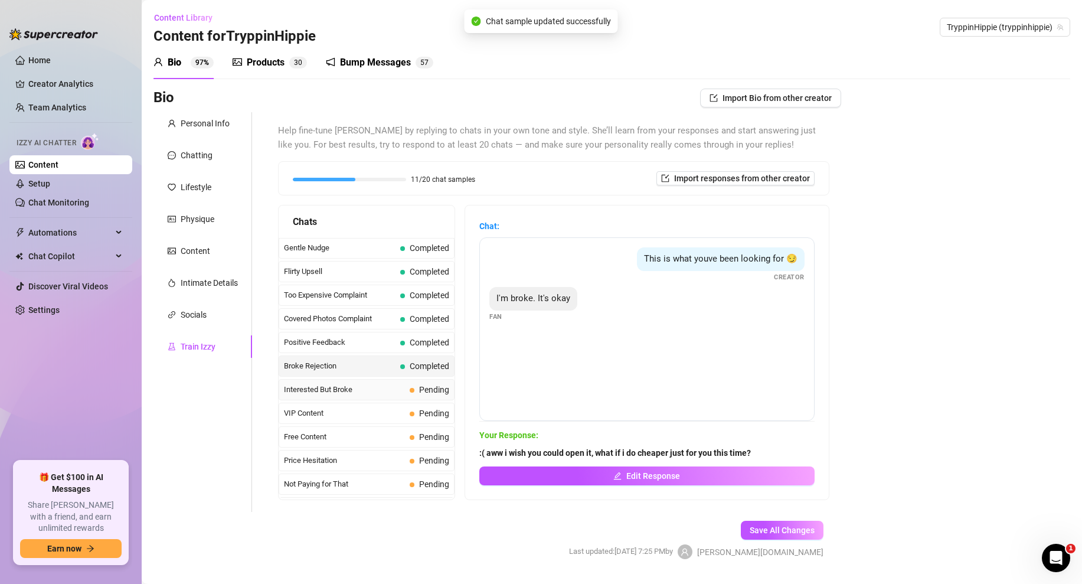
click at [362, 383] on div "Interested But Broke Pending" at bounding box center [367, 389] width 176 height 21
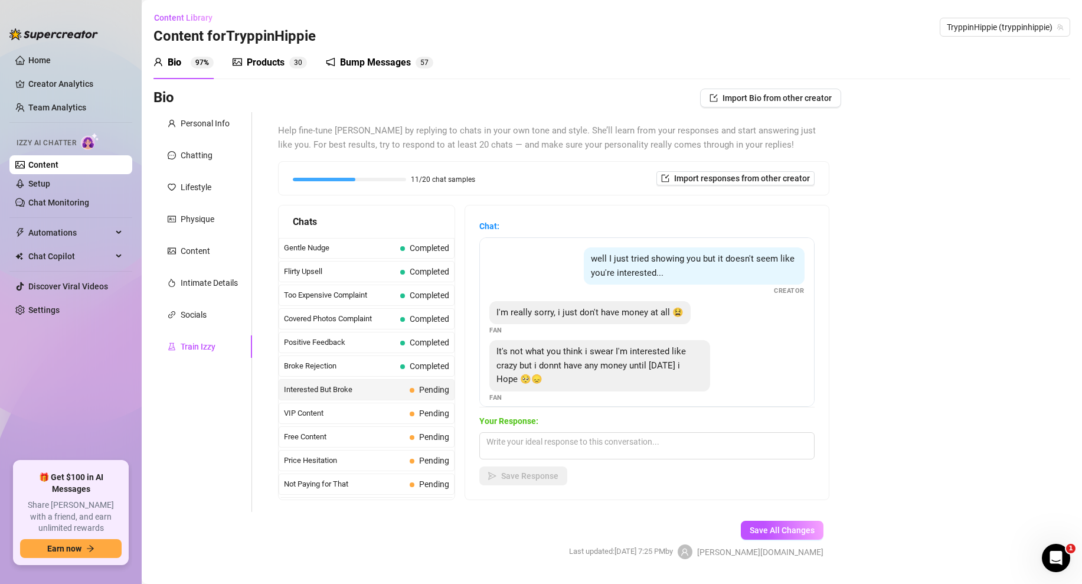
scroll to position [11, 0]
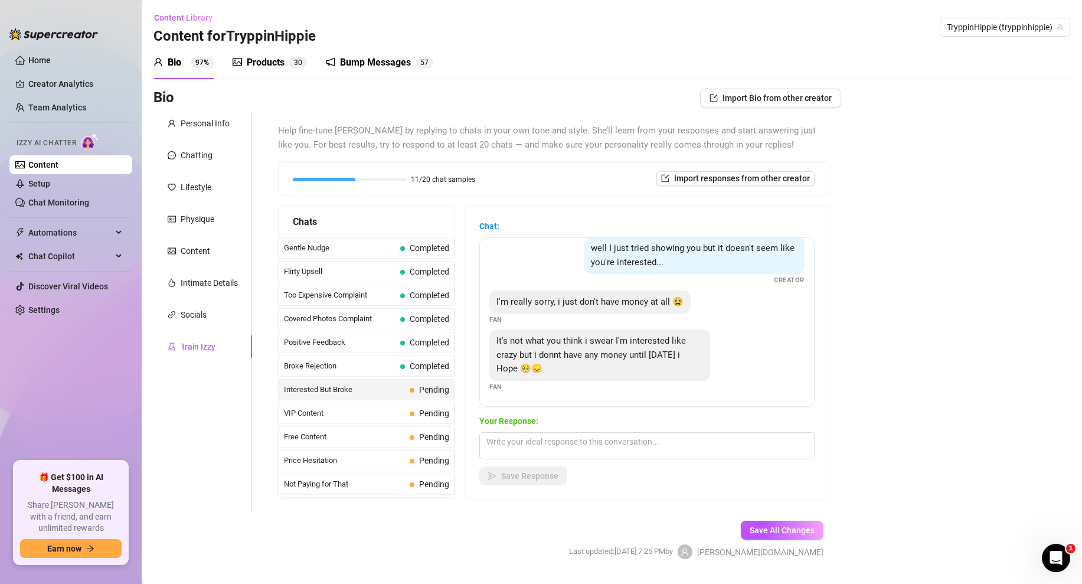
click at [550, 429] on div "Your Response: Save Response" at bounding box center [646, 449] width 335 height 71
click at [535, 440] on textarea at bounding box center [646, 445] width 335 height 27
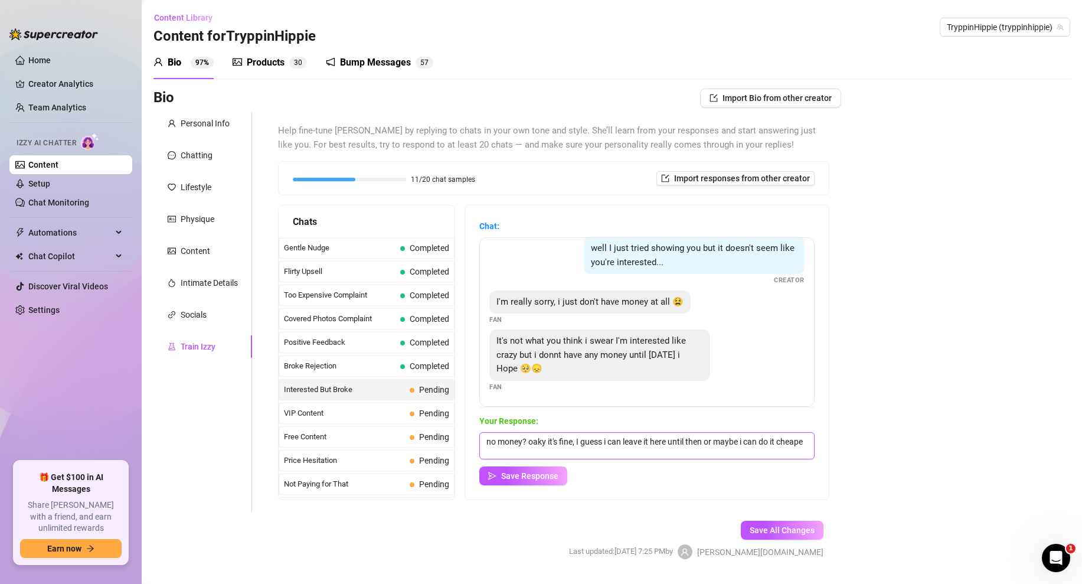
scroll to position [1, 0]
type textarea "no money? oaky it's fine, I guess i can leave it here until then or maybe i can…"
click at [530, 477] on span "Save Response" at bounding box center [529, 475] width 57 height 9
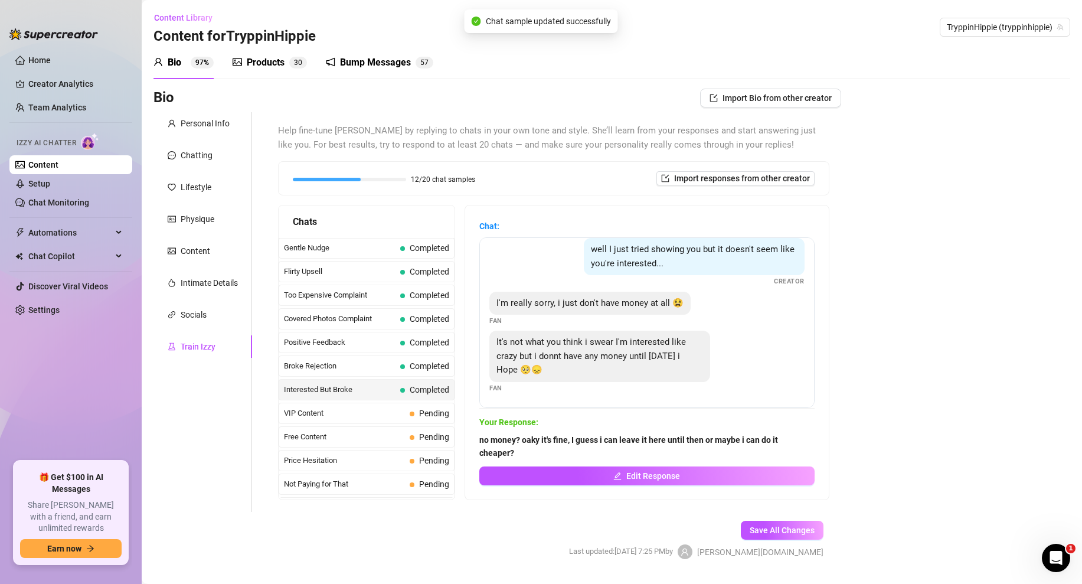
scroll to position [0, 0]
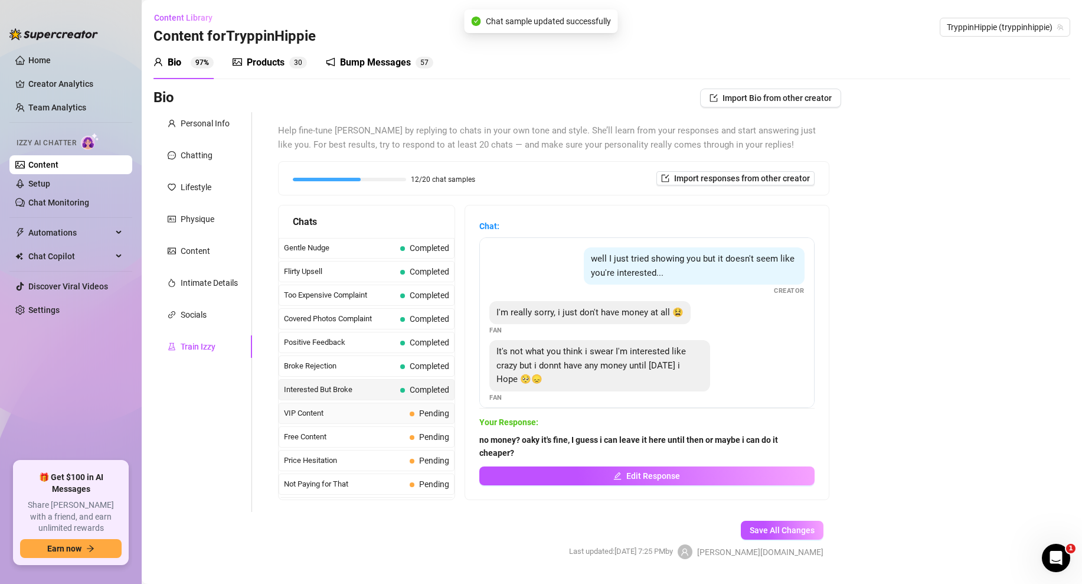
click at [401, 415] on span "VIP Content" at bounding box center [344, 413] width 121 height 12
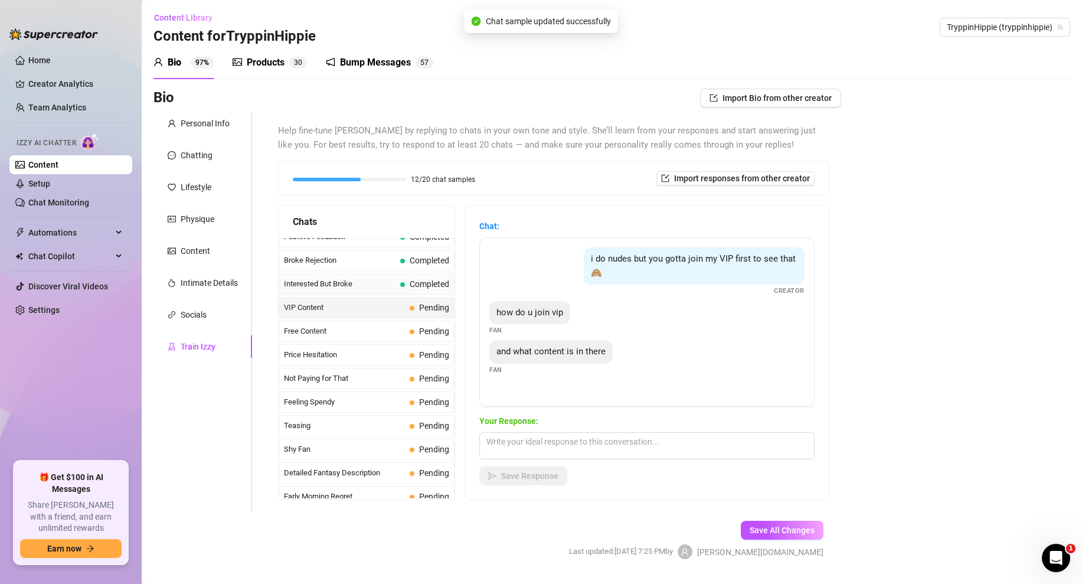
scroll to position [240, 0]
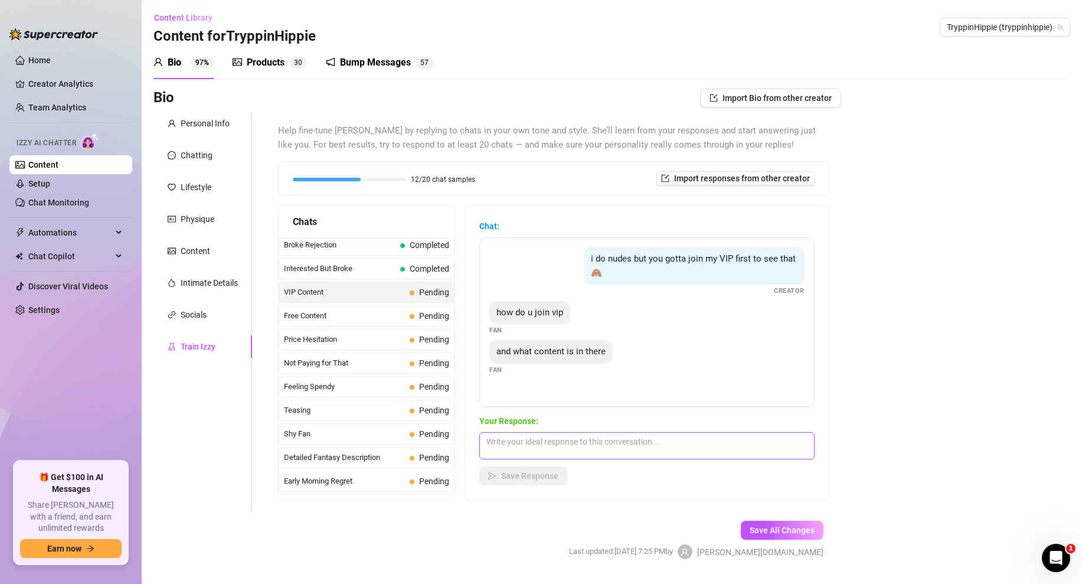
click at [533, 440] on textarea at bounding box center [646, 445] width 335 height 27
type textarea "a"
click at [519, 440] on textarea "everythign i have plus its cheaper" at bounding box center [646, 445] width 335 height 27
click at [616, 442] on textarea "everything i have plus its cheaper" at bounding box center [646, 445] width 335 height 27
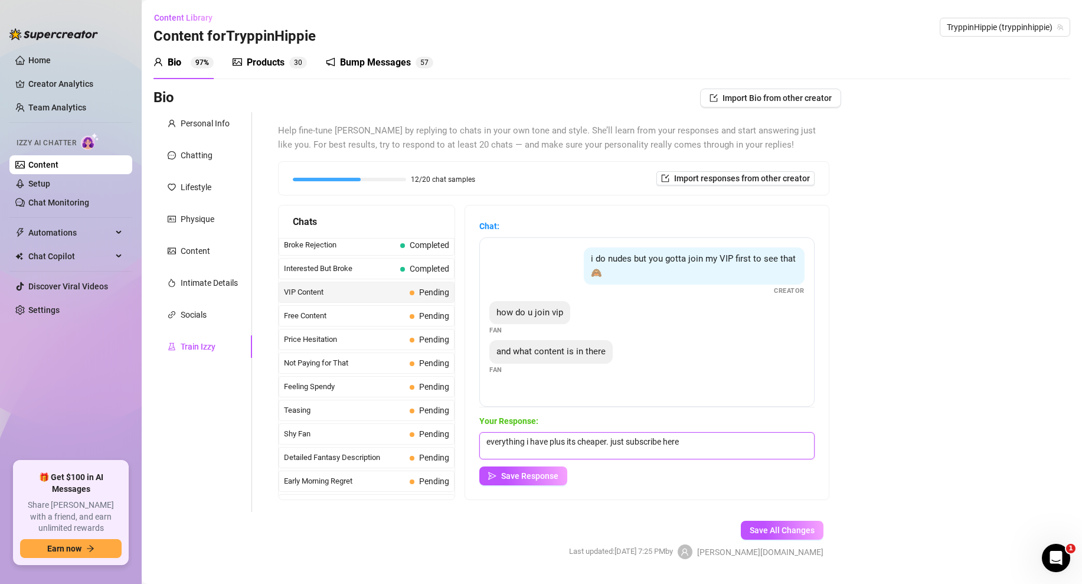
drag, startPoint x: 665, startPoint y: 440, endPoint x: 702, endPoint y: 441, distance: 37.8
click at [704, 441] on textarea "everything i have plus its cheaper. just subscribe here" at bounding box center [646, 445] width 335 height 27
click at [677, 439] on textarea "everything i have plus its cheaper. just subscribe here" at bounding box center [646, 445] width 335 height 27
click at [679, 440] on textarea "everything i have plus its cheaper. just subscribe andi got you" at bounding box center [646, 445] width 335 height 27
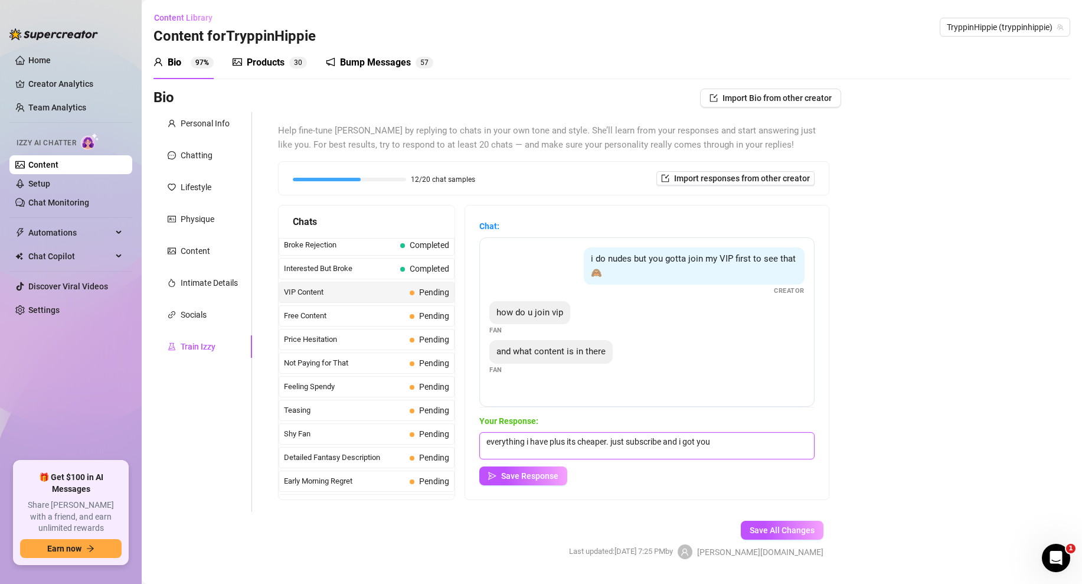
click at [737, 440] on textarea "everything i have plus its cheaper. just subscribe and i got you" at bounding box center [646, 445] width 335 height 27
type textarea "everything i have plus its cheaper. just subscribe and i got you, its currently…"
click at [521, 474] on span "Save Response" at bounding box center [529, 475] width 57 height 9
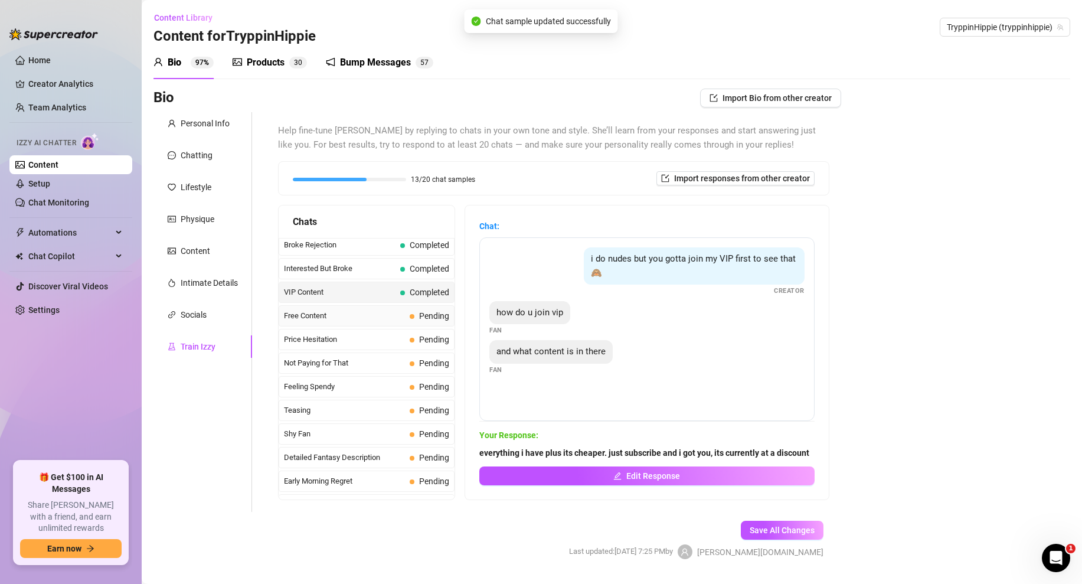
click at [377, 306] on div "Free Content Pending" at bounding box center [367, 315] width 176 height 21
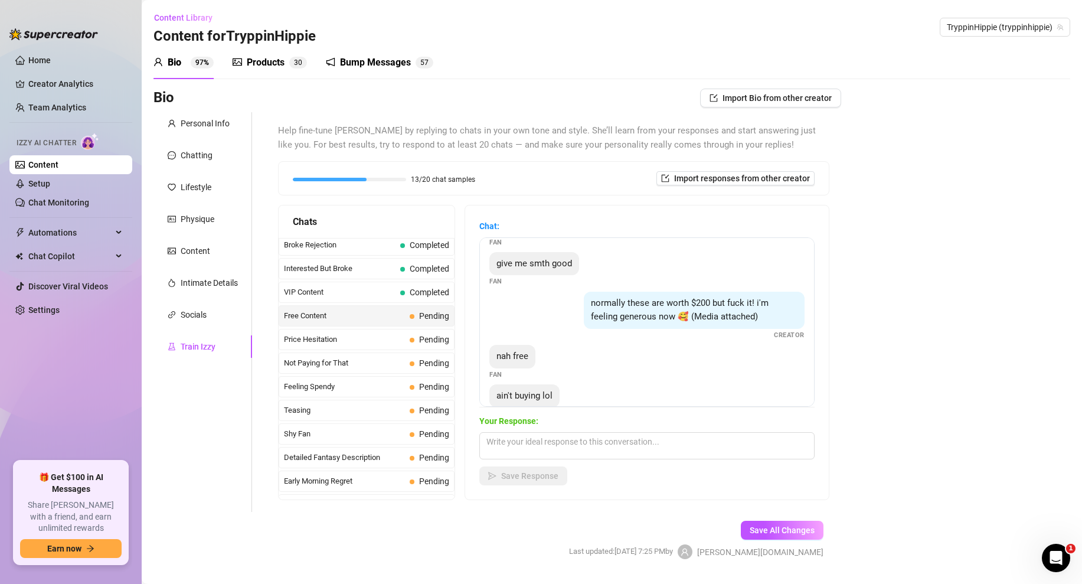
scroll to position [102, 0]
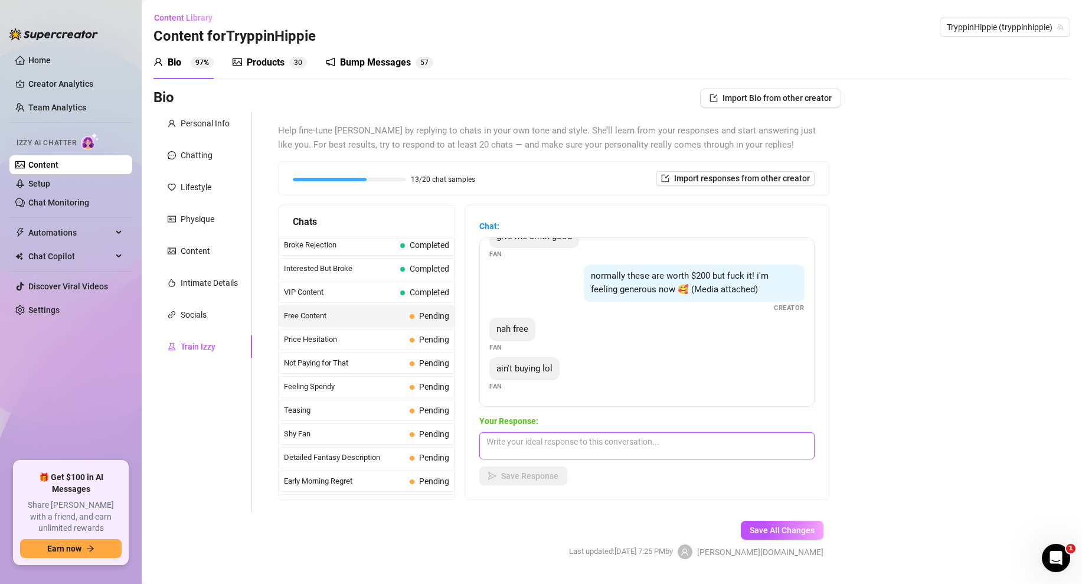
click at [525, 443] on textarea at bounding box center [646, 445] width 335 height 27
click at [562, 439] on textarea "well sorry i love i dont send PPVs for free...🤷‍♀️" at bounding box center [646, 445] width 335 height 27
click at [683, 446] on textarea "well sorry i love i don't send PPVs for free...🤷‍♀️" at bounding box center [646, 445] width 335 height 27
click at [646, 443] on textarea "well sorry i love i don't send PPVs for free...🤷‍♀️ only people who earn it get…" at bounding box center [646, 445] width 335 height 27
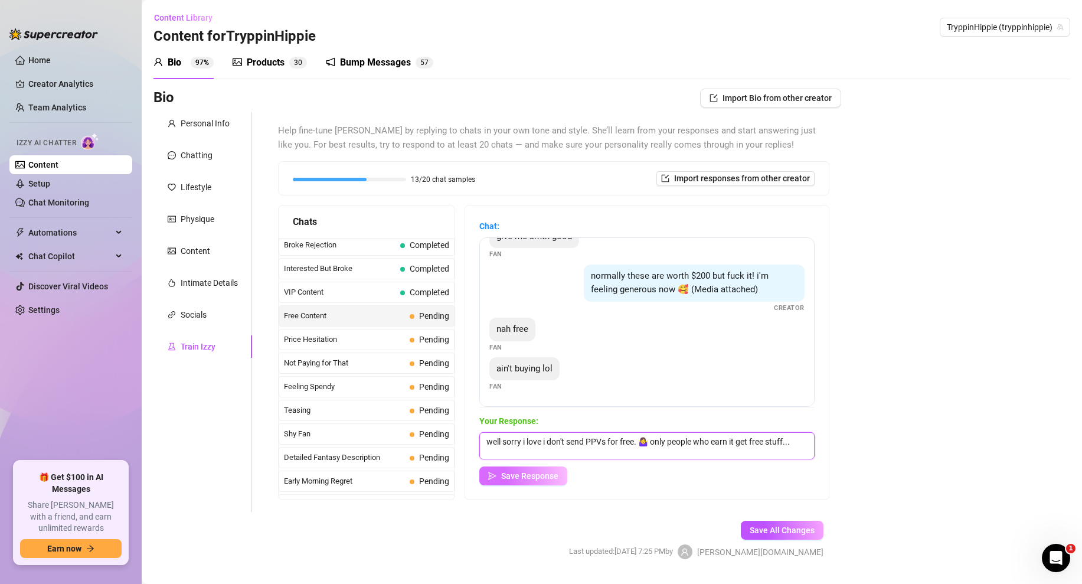
type textarea "well sorry i love i don't send PPVs for free. 🤷‍♀️ only people who earn it get …"
click at [509, 474] on span "Save Response" at bounding box center [529, 475] width 57 height 9
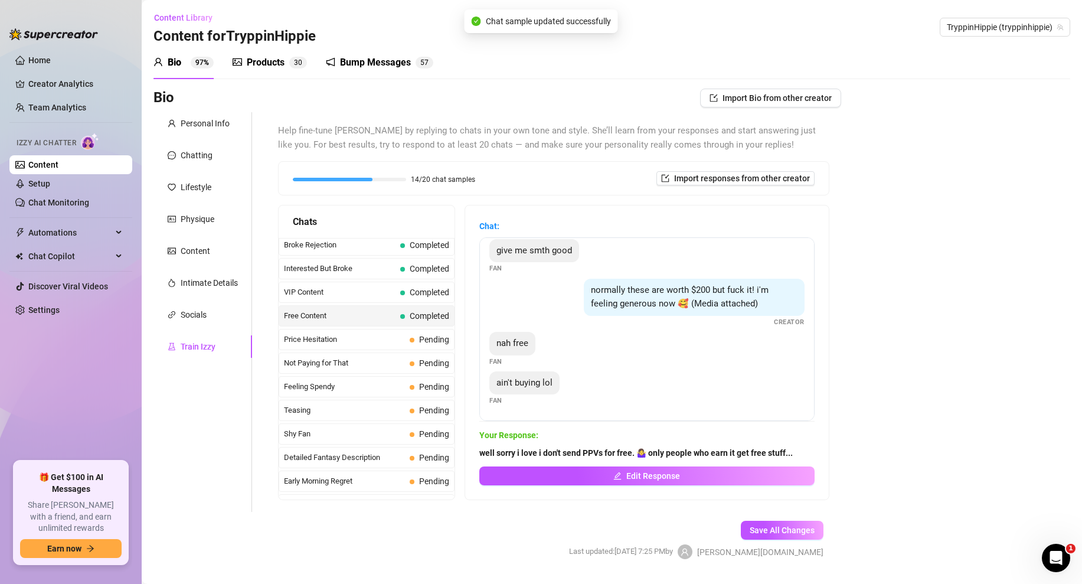
scroll to position [87, 0]
click at [370, 338] on span "Price Hesitation" at bounding box center [344, 340] width 121 height 12
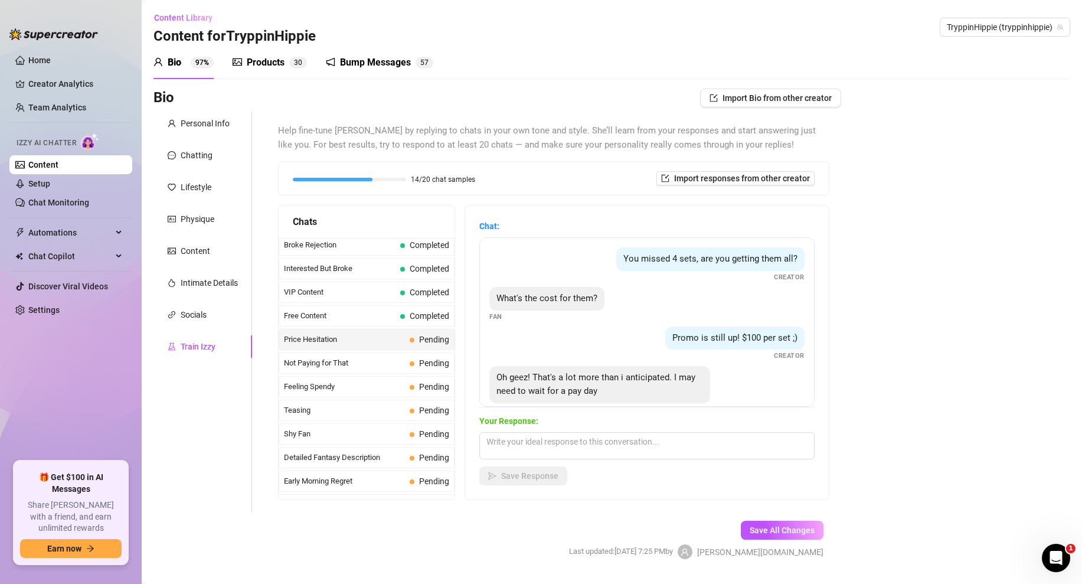
scroll to position [22, 0]
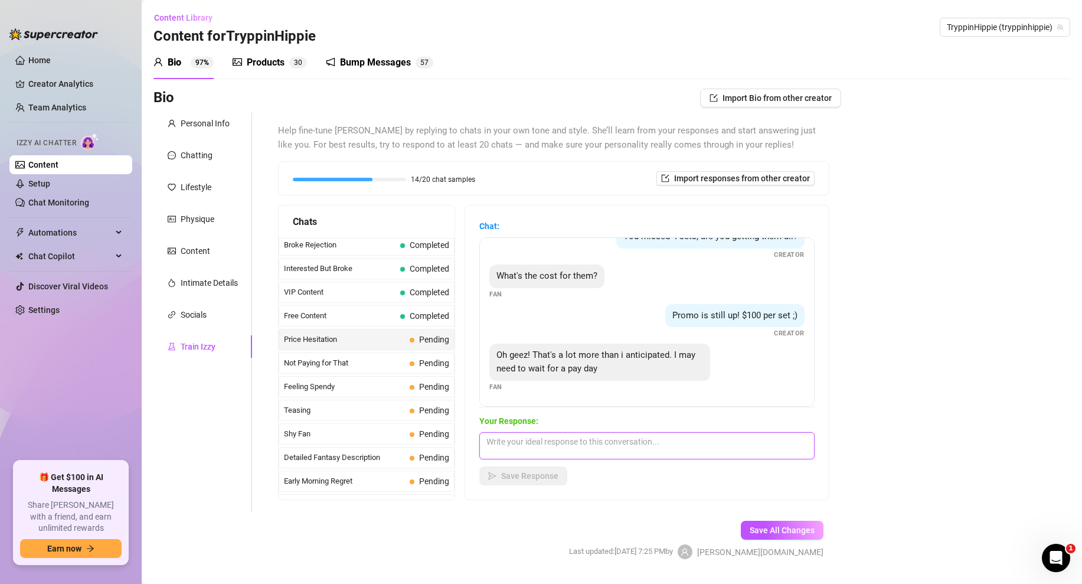
click at [541, 453] on textarea at bounding box center [646, 445] width 335 height 27
click at [603, 445] on textarea "Hmm you can wait or i can give ou a discount" at bounding box center [646, 445] width 335 height 27
click at [700, 443] on textarea "Hmm you can wait or i can give you a discount" at bounding box center [646, 445] width 335 height 27
type textarea "Hmm you can wait or i can give you a discount? but just for you...dont tell any…"
click at [543, 473] on span "Save Response" at bounding box center [529, 475] width 57 height 9
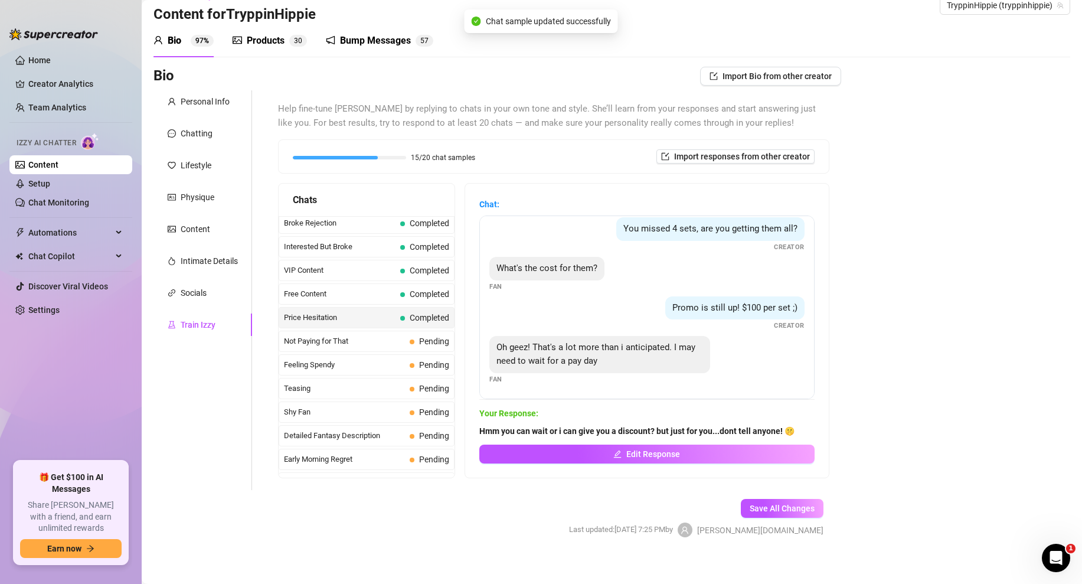
scroll to position [24, 0]
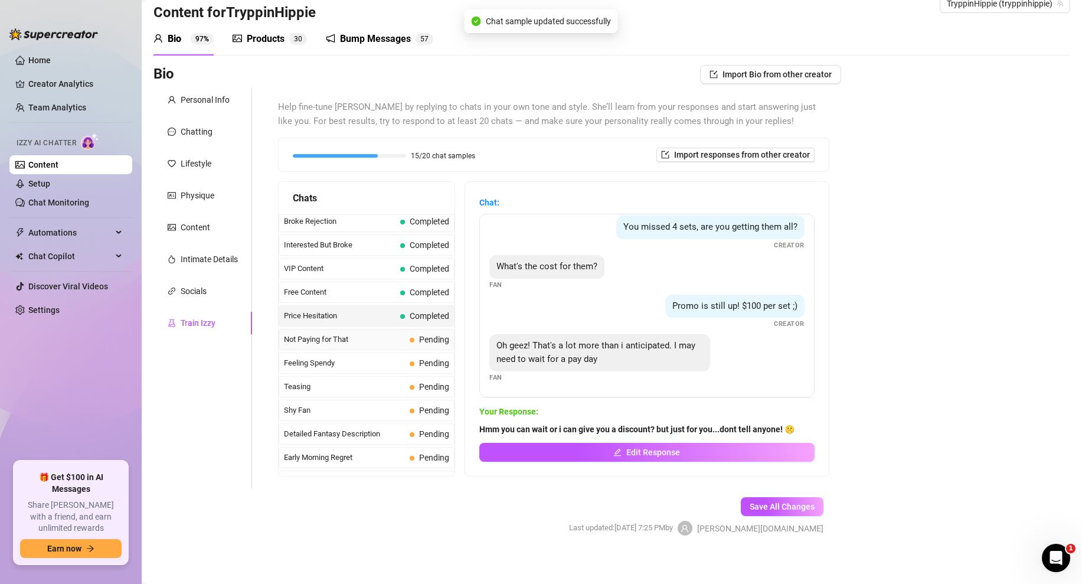
click at [366, 347] on div "Not Paying for That Pending" at bounding box center [367, 339] width 176 height 21
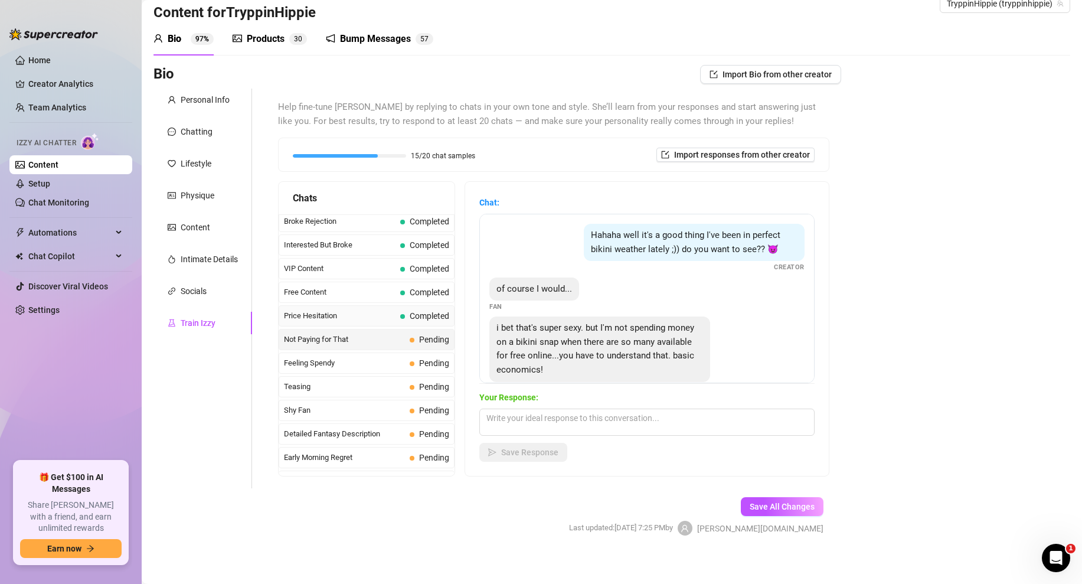
click at [374, 310] on span "Price Hesitation" at bounding box center [340, 316] width 112 height 12
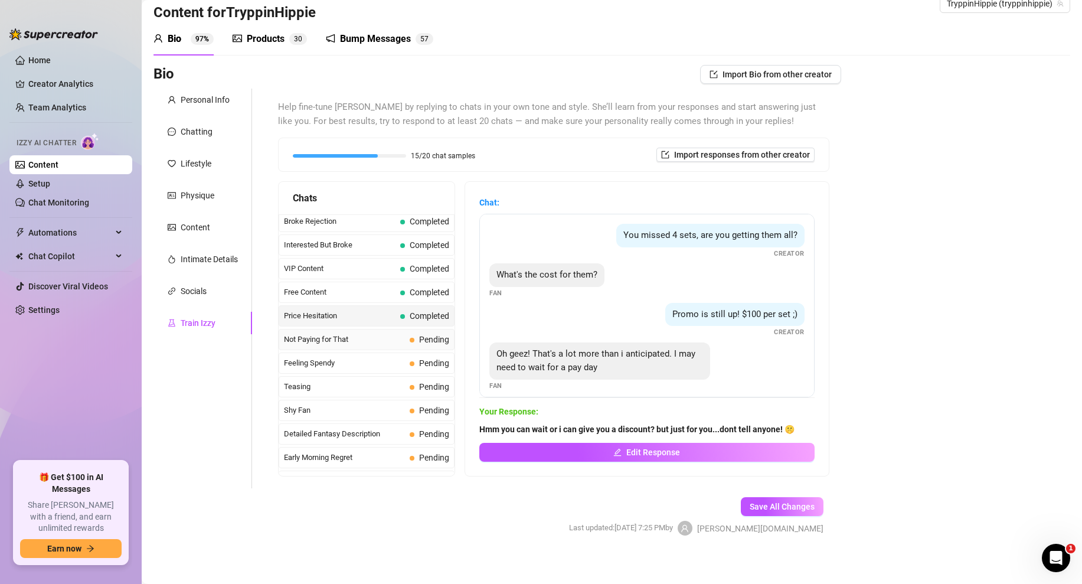
click at [411, 339] on span at bounding box center [412, 340] width 5 height 5
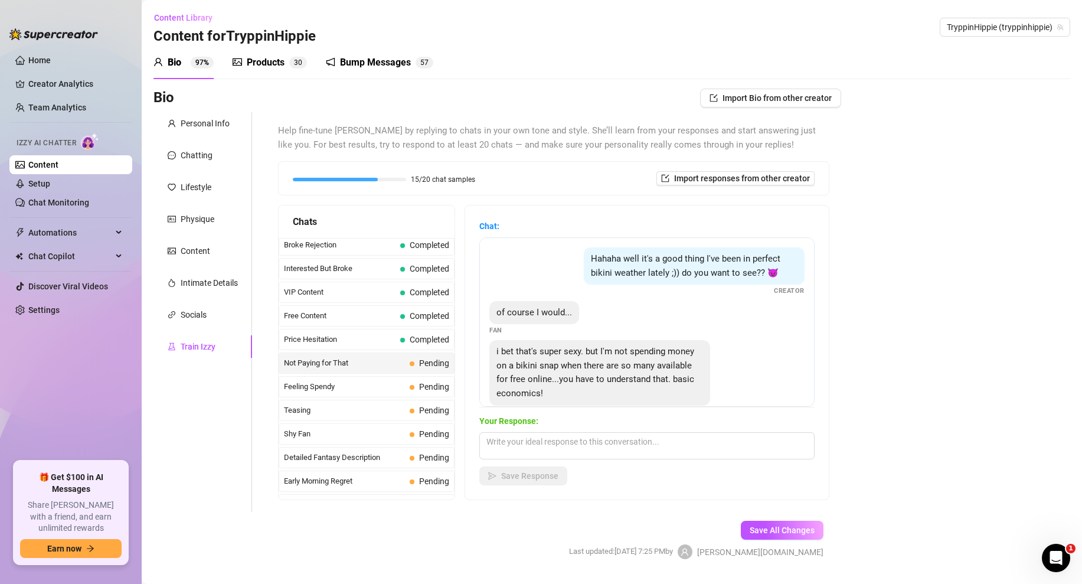
scroll to position [25, 0]
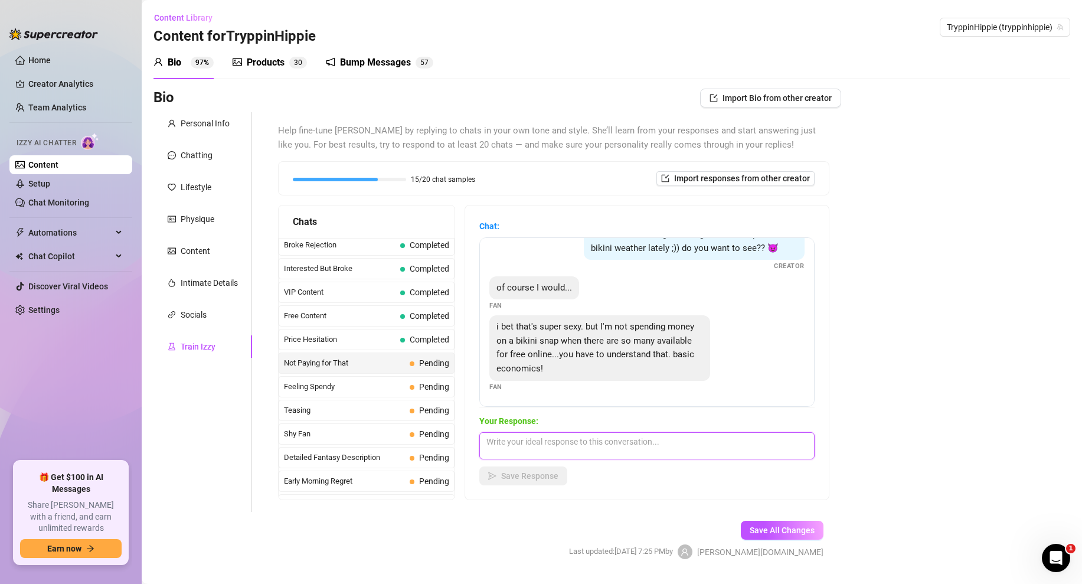
click at [521, 447] on textarea at bounding box center [646, 445] width 335 height 27
click at [779, 435] on textarea "lol well want if i sent you something a little sexierthat what i POST ONLINE? (…" at bounding box center [646, 445] width 335 height 27
drag, startPoint x: 751, startPoint y: 437, endPoint x: 705, endPoint y: 437, distance: 46.6
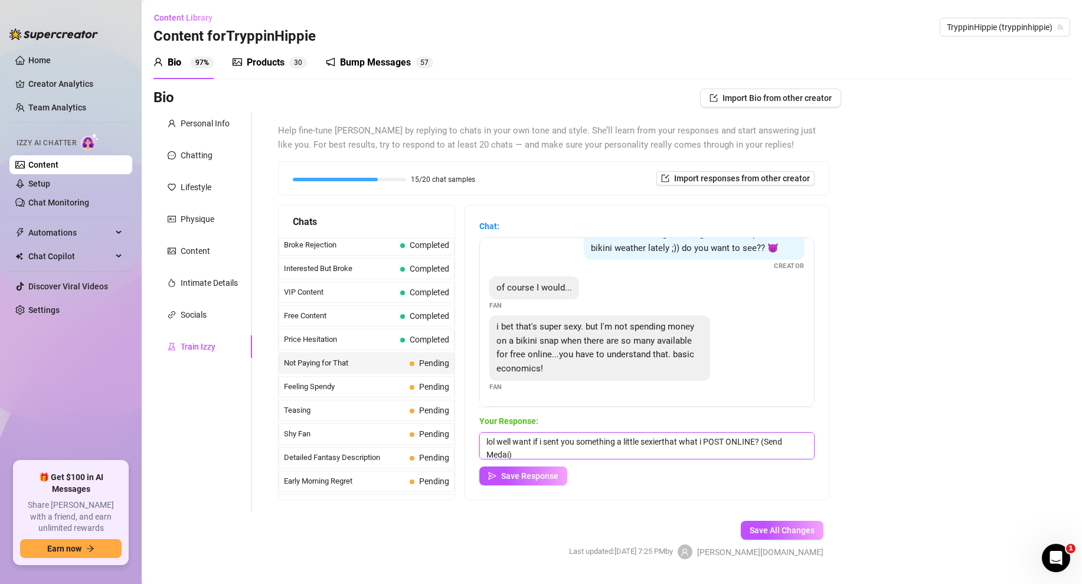
click at [705, 437] on textarea "lol well want if i sent you something a little sexierthat what i POST ONLINE? (…" at bounding box center [646, 445] width 335 height 27
click at [797, 444] on textarea "lol well want if i sent you something a little sexierthat what I post online? (…" at bounding box center [646, 445] width 335 height 27
click at [713, 455] on textarea "lol well want if i sent you something a little sexierthat what I post online? (…" at bounding box center [646, 445] width 335 height 27
type textarea "lol well want if i sent you something a little sexier that what I post online? …"
click at [499, 475] on button "Save Response" at bounding box center [523, 475] width 88 height 19
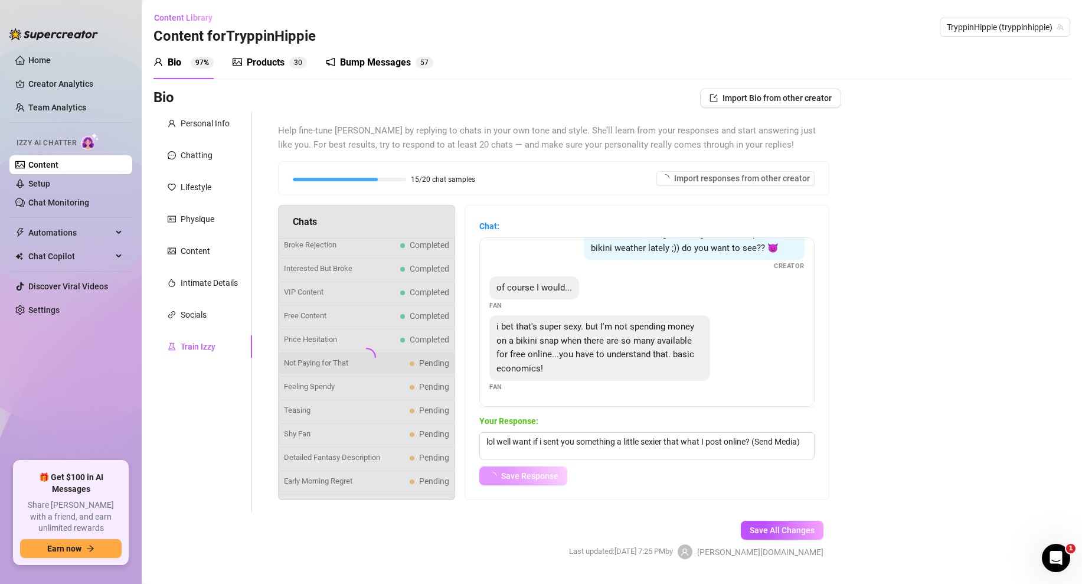
scroll to position [11, 0]
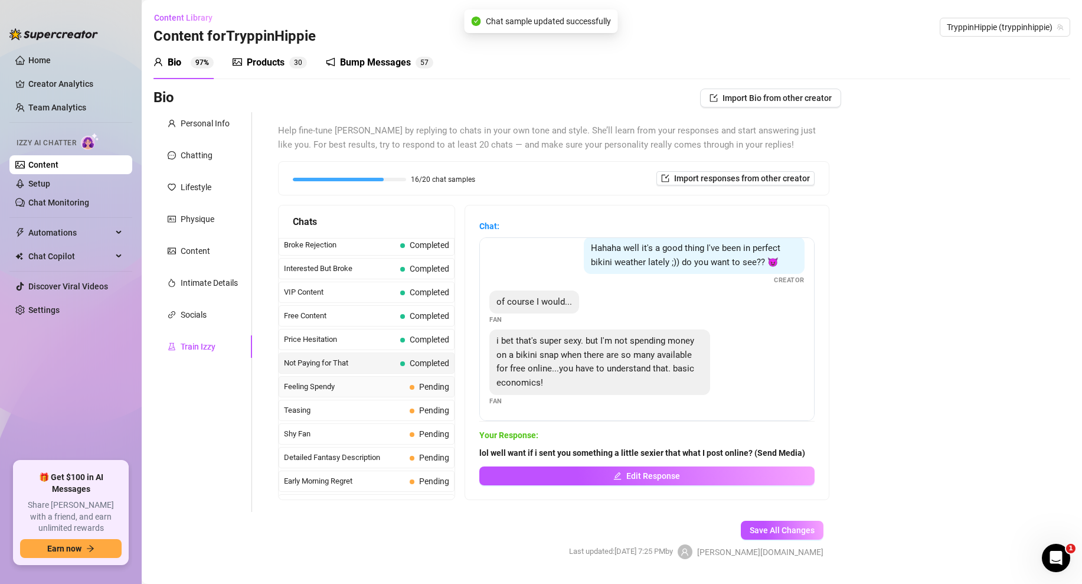
click at [342, 385] on span "Feeling Spendy" at bounding box center [344, 387] width 121 height 12
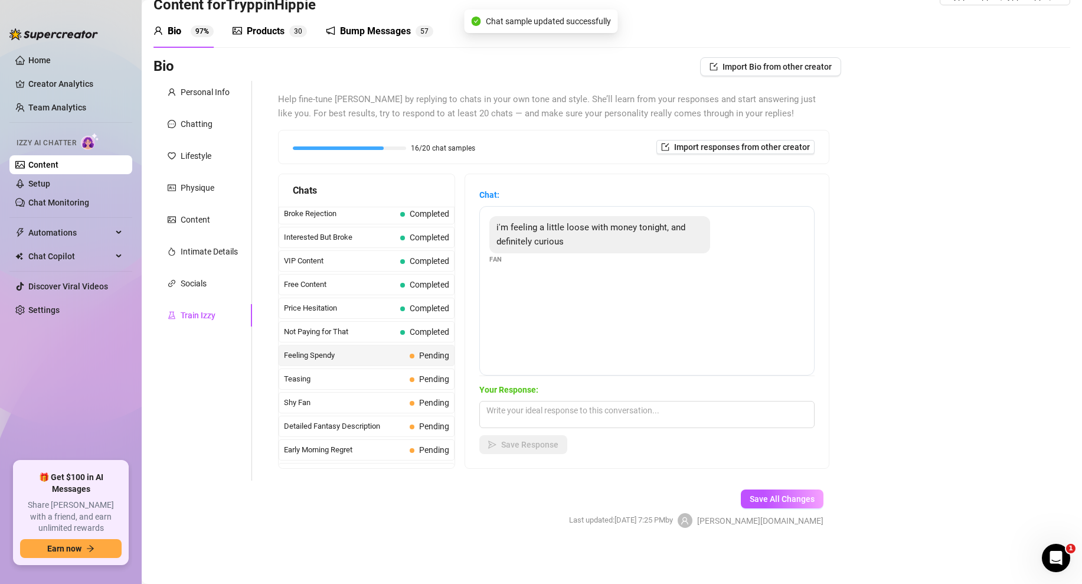
scroll to position [0, 0]
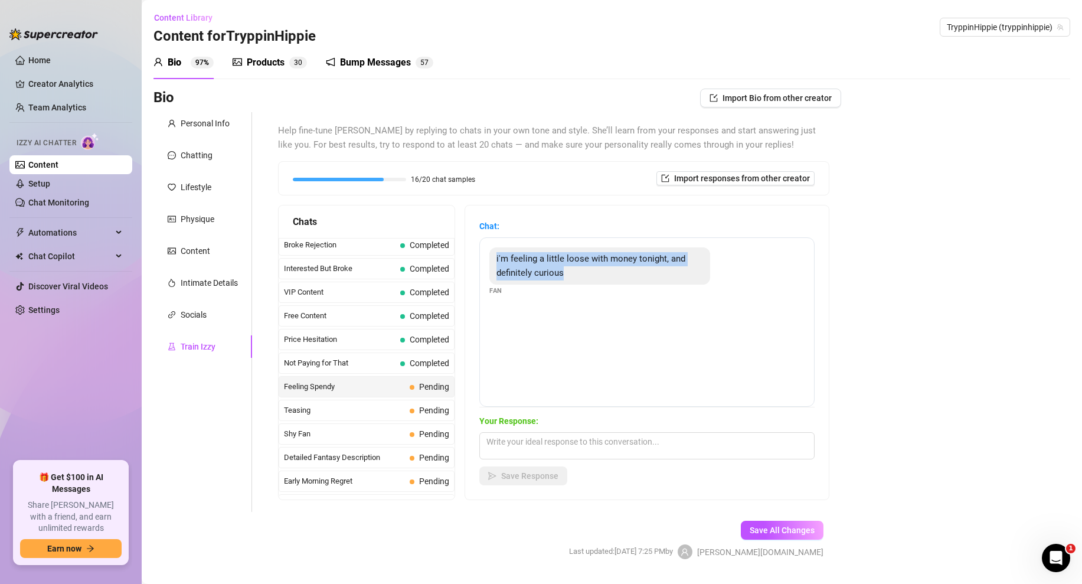
drag, startPoint x: 580, startPoint y: 278, endPoint x: 475, endPoint y: 258, distance: 106.4
click at [475, 258] on div "Chat: i'm feeling a little loose with money tonight, and definitely curious Fan…" at bounding box center [647, 352] width 364 height 294
copy span "i'm feeling a little loose with money tonight, and definitely curious"
click at [535, 450] on textarea at bounding box center [646, 445] width 335 height 27
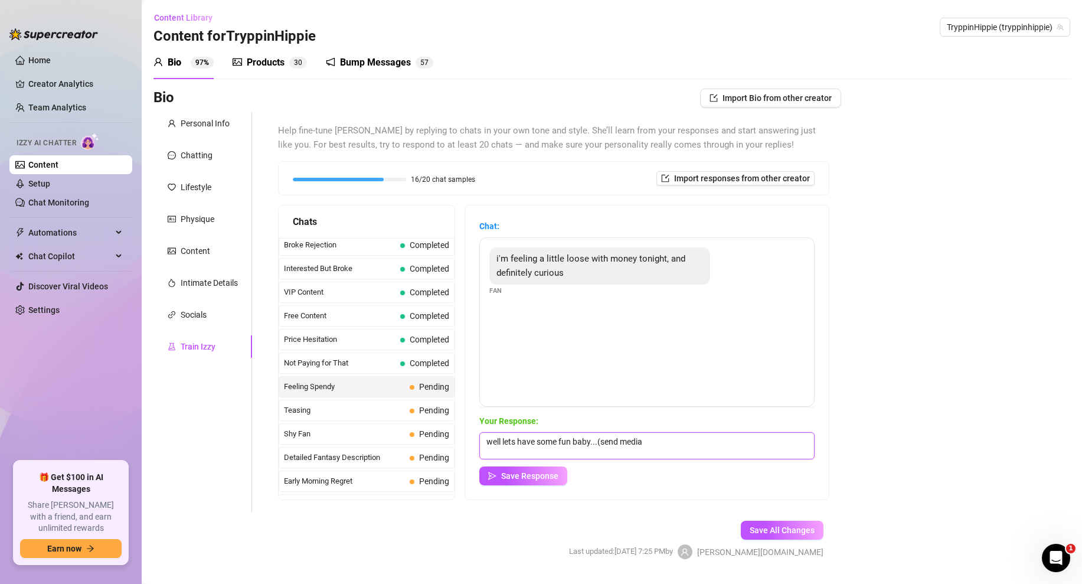
click at [641, 448] on textarea "well lets have some fun baby...(send media" at bounding box center [646, 445] width 335 height 27
type textarea "well lets have some fun baby...(send media"
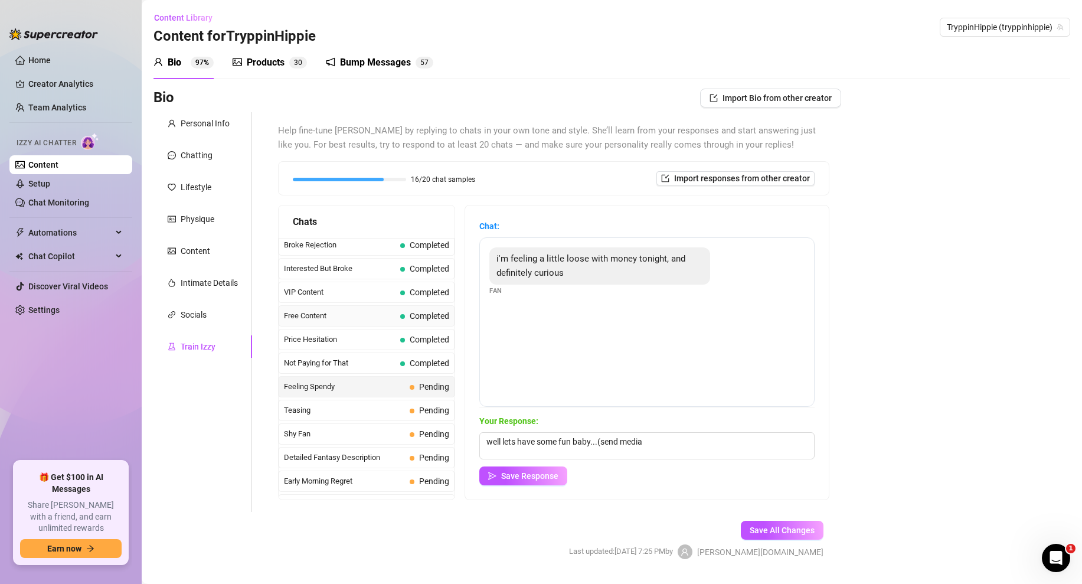
click at [393, 321] on span "Free Content" at bounding box center [340, 316] width 112 height 12
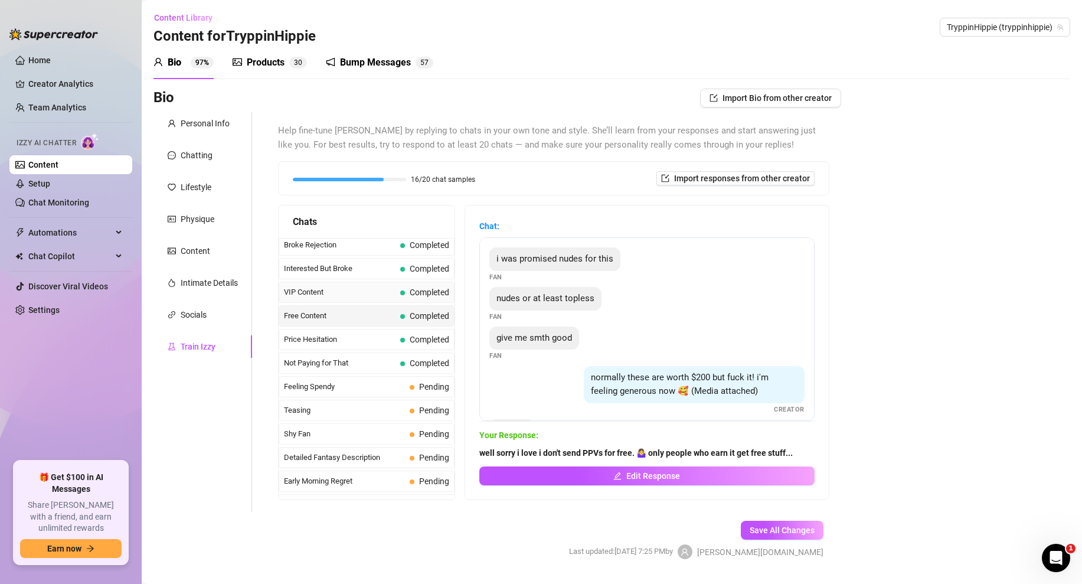
click at [397, 295] on div "VIP Content Completed" at bounding box center [367, 292] width 176 height 21
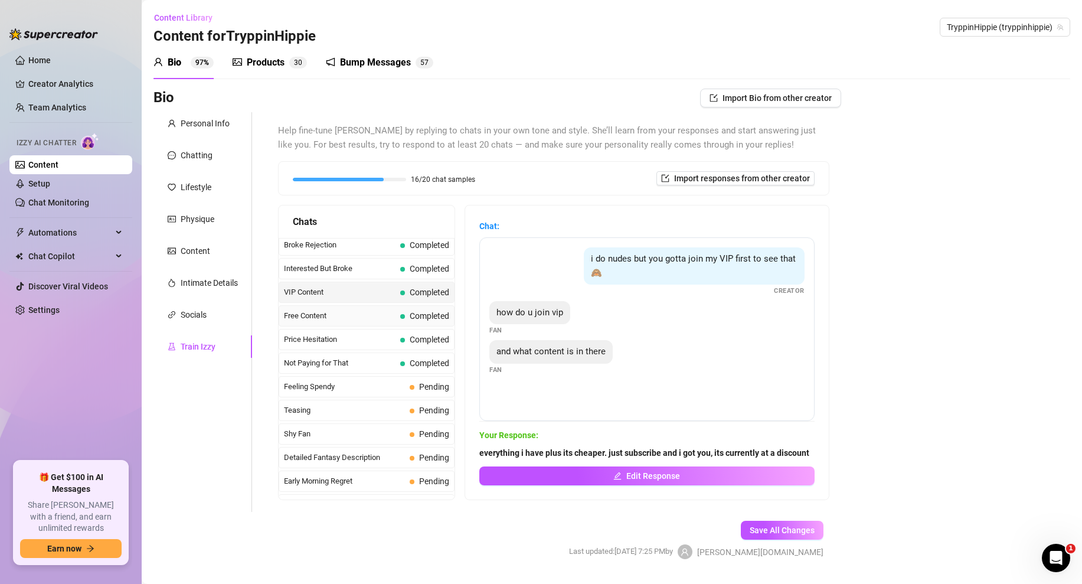
click at [391, 315] on span "Free Content" at bounding box center [340, 316] width 112 height 12
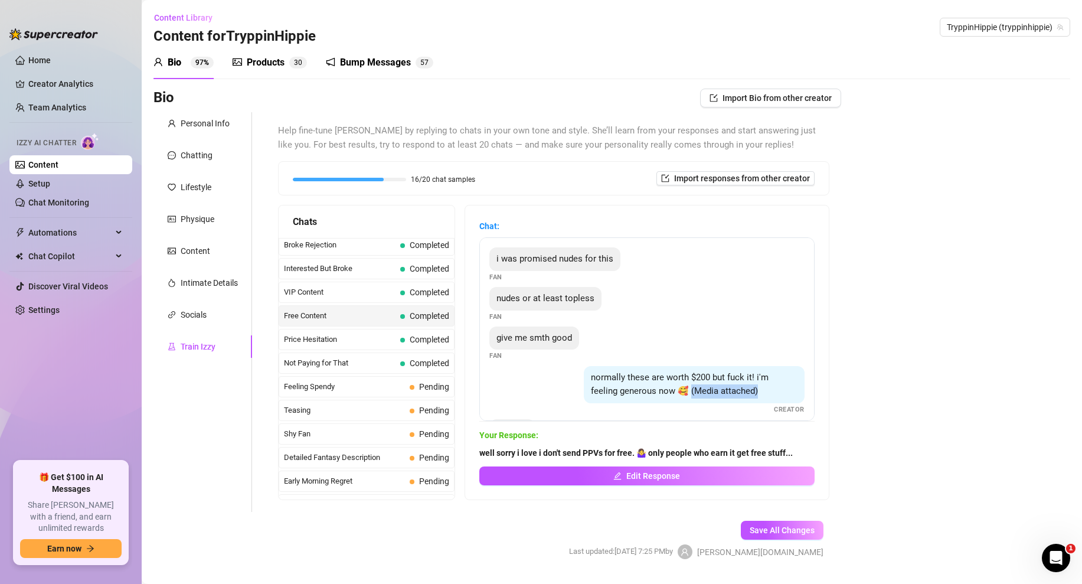
drag, startPoint x: 733, startPoint y: 392, endPoint x: 663, endPoint y: 393, distance: 69.7
click at [663, 393] on div "normally these are worth $200 but fuck it! i'm feeling generous now 🥰 (Media at…" at bounding box center [694, 384] width 221 height 37
copy span "Media attached)"
click at [371, 283] on div "VIP Content Completed" at bounding box center [367, 292] width 176 height 21
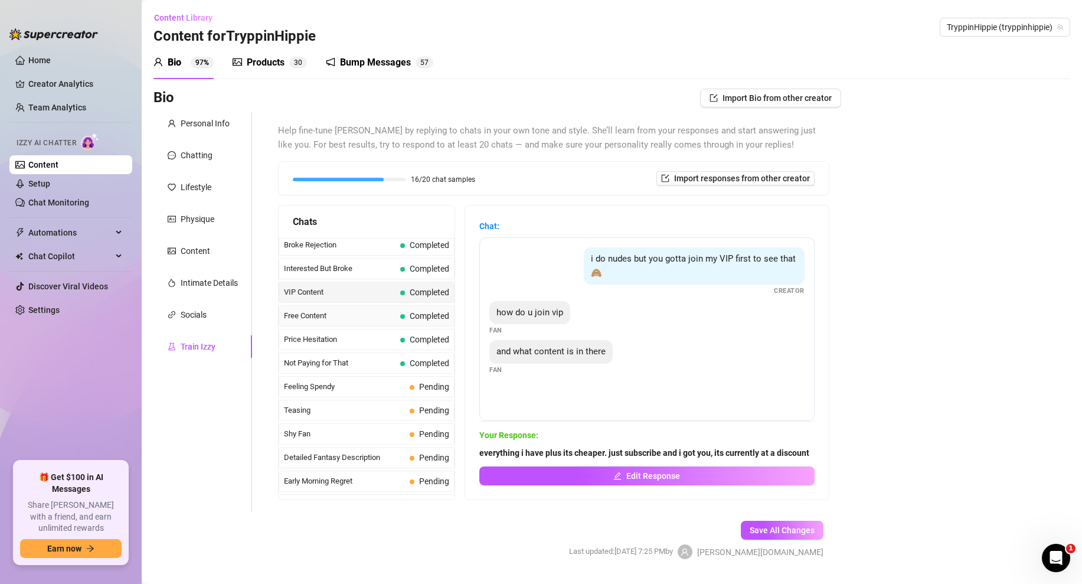
click at [375, 312] on span "Free Content" at bounding box center [340, 316] width 112 height 12
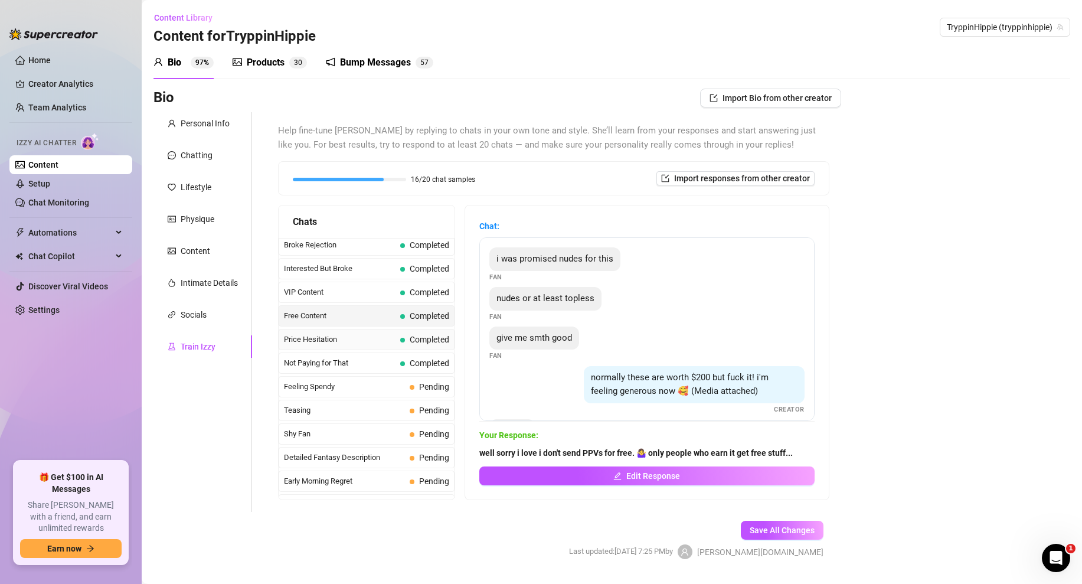
click at [370, 338] on span "Price Hesitation" at bounding box center [340, 340] width 112 height 12
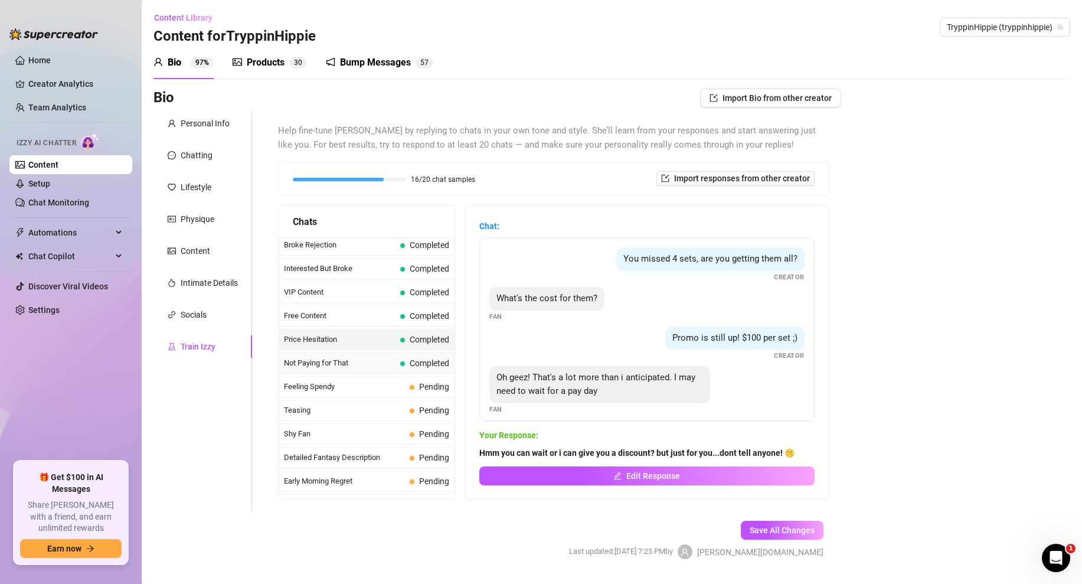
click at [366, 363] on span "Not Paying for That" at bounding box center [340, 363] width 112 height 12
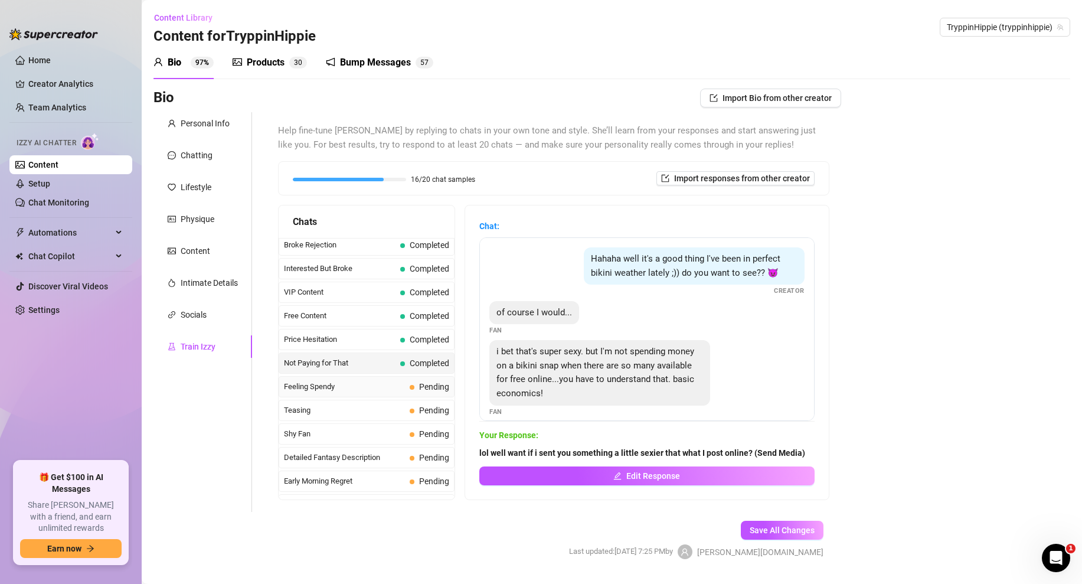
click at [365, 386] on span "Feeling Spendy" at bounding box center [344, 387] width 121 height 12
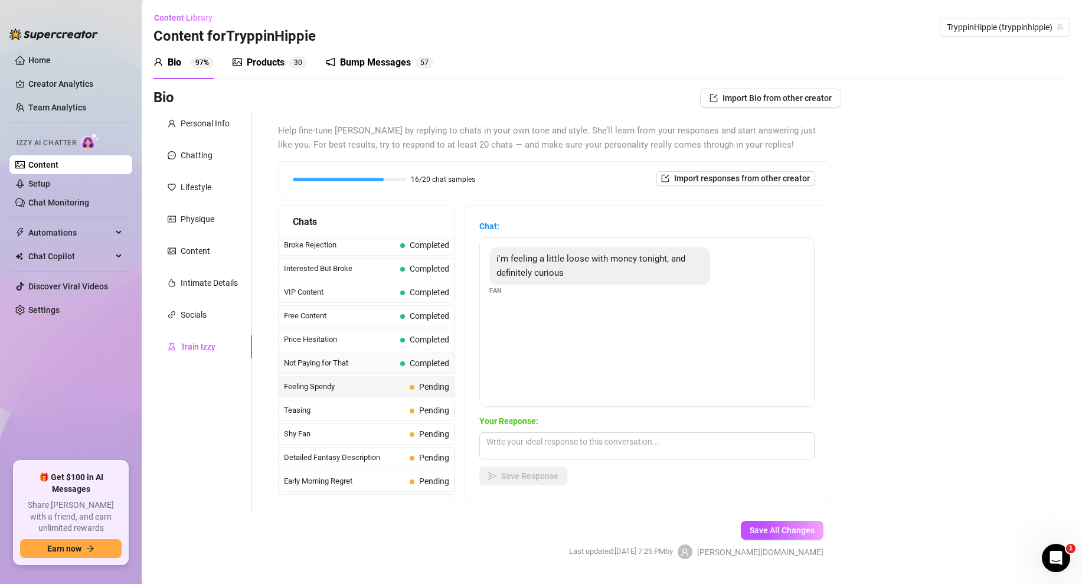
click at [372, 370] on div "Not Paying for That Completed" at bounding box center [367, 362] width 176 height 21
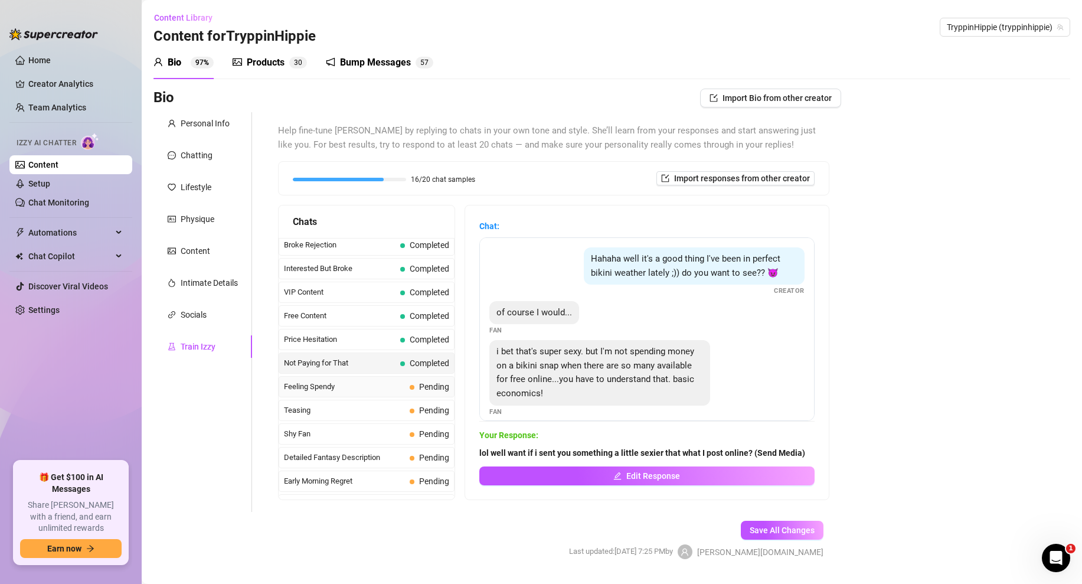
click at [358, 385] on span "Feeling Spendy" at bounding box center [344, 387] width 121 height 12
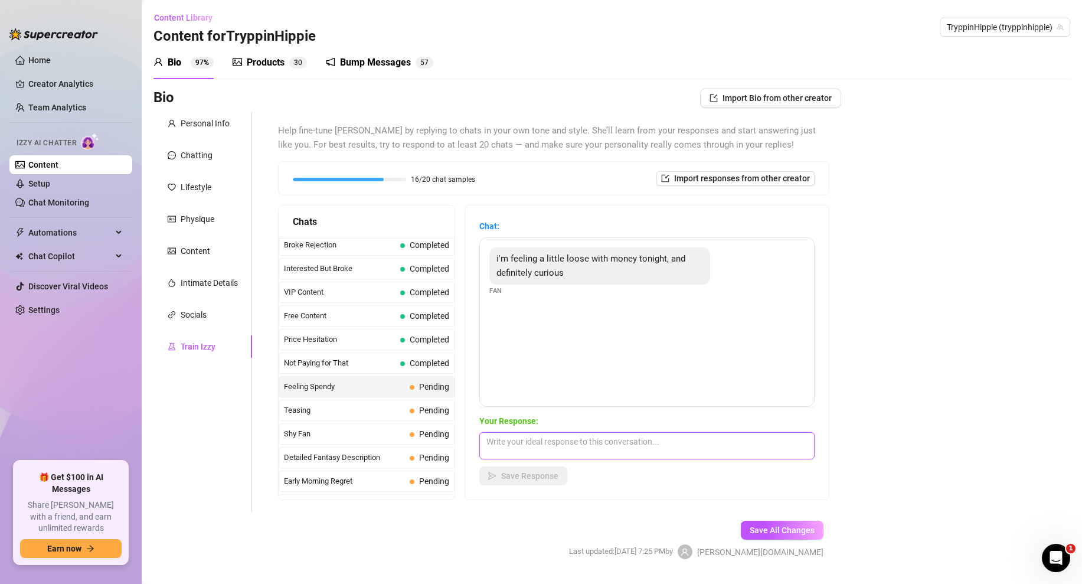
click at [515, 450] on textarea at bounding box center [646, 445] width 335 height 27
paste textarea "(Media attached)"
click at [486, 444] on textarea "(Media attached)" at bounding box center [646, 445] width 335 height 27
click at [518, 444] on textarea "(Media attached)" at bounding box center [646, 445] width 335 height 27
click at [484, 442] on textarea "(Media Attached)" at bounding box center [646, 445] width 335 height 27
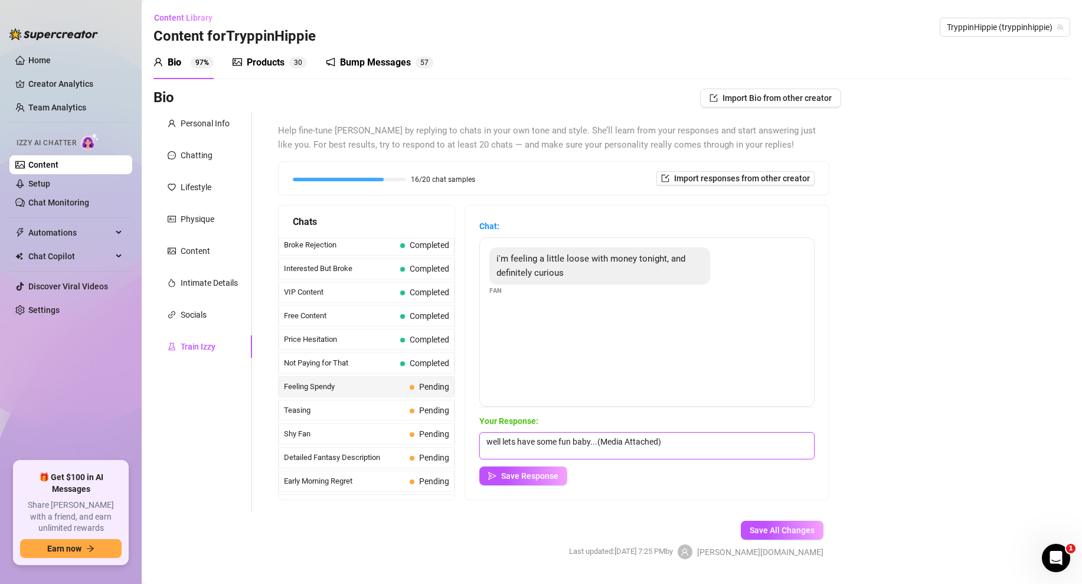
click at [623, 440] on textarea "well lets have some fun baby...(Media Attached)" at bounding box center [646, 445] width 335 height 27
type textarea "well lets have some fun baby...(Media Attached)"
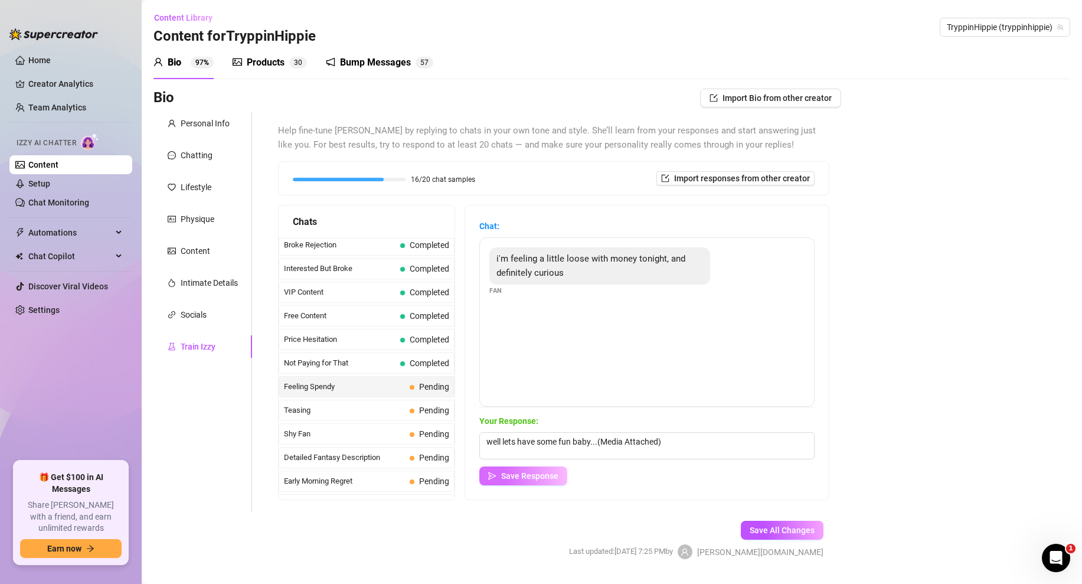
click at [551, 475] on span "Save Response" at bounding box center [529, 475] width 57 height 9
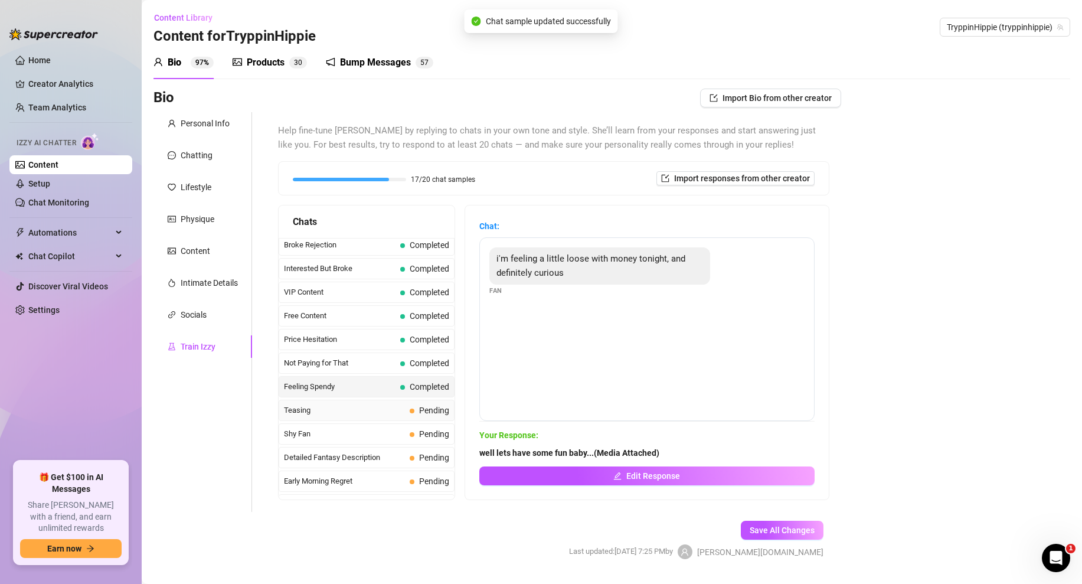
click at [366, 403] on div "Teasing Pending" at bounding box center [367, 410] width 176 height 21
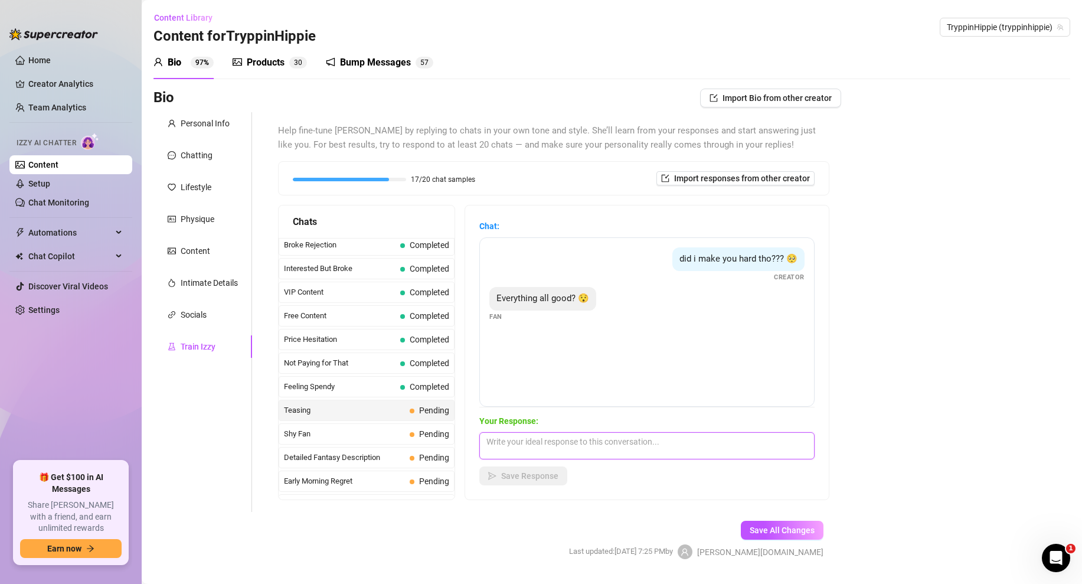
click at [548, 443] on textarea at bounding box center [646, 445] width 335 height 27
click at [515, 449] on textarea at bounding box center [646, 445] width 335 height 27
click at [501, 440] on textarea "it great but i" at bounding box center [646, 445] width 335 height 27
click at [554, 443] on textarea "im great but i" at bounding box center [646, 445] width 335 height 27
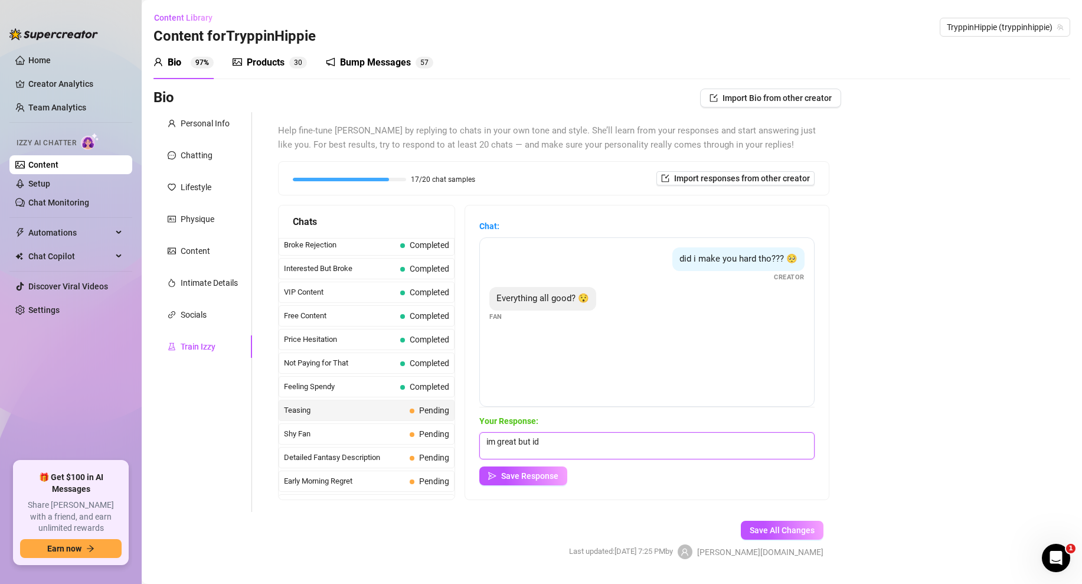
click at [515, 442] on textarea "im great but id" at bounding box center [646, 445] width 335 height 27
click at [553, 440] on textarea "im good but id" at bounding box center [646, 445] width 335 height 27
click at [710, 440] on textarea "im good but id be better if you opened what i sent you and gto hard for me..." at bounding box center [646, 445] width 335 height 27
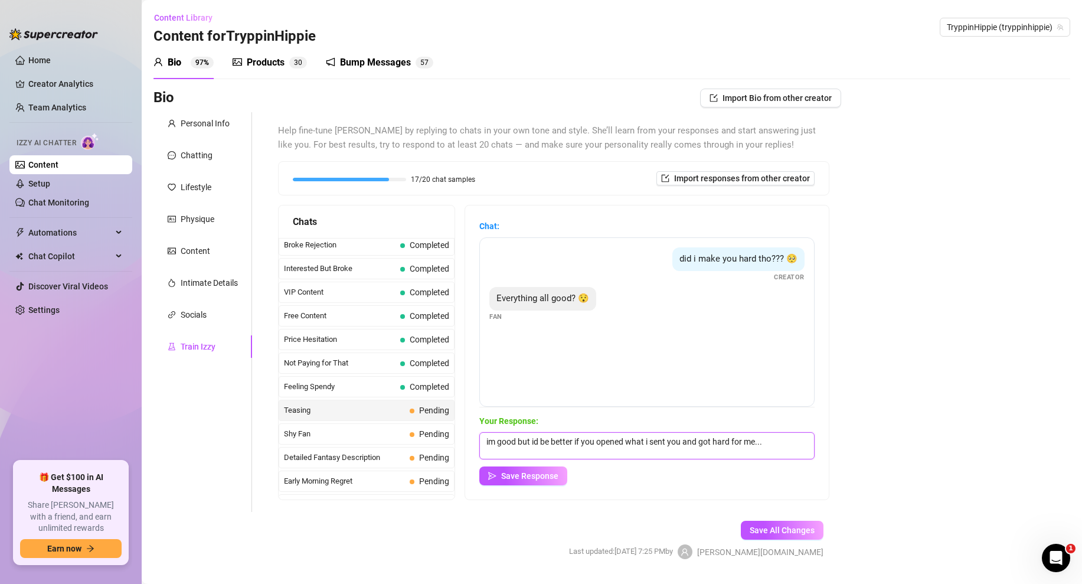
click at [776, 438] on textarea "im good but id be better if you opened what i sent you and got hard for me..." at bounding box center [646, 445] width 335 height 27
type textarea "im good but id be better if you opened what i sent you and got hard for me...😏"
click at [523, 474] on span "Save Response" at bounding box center [529, 475] width 57 height 9
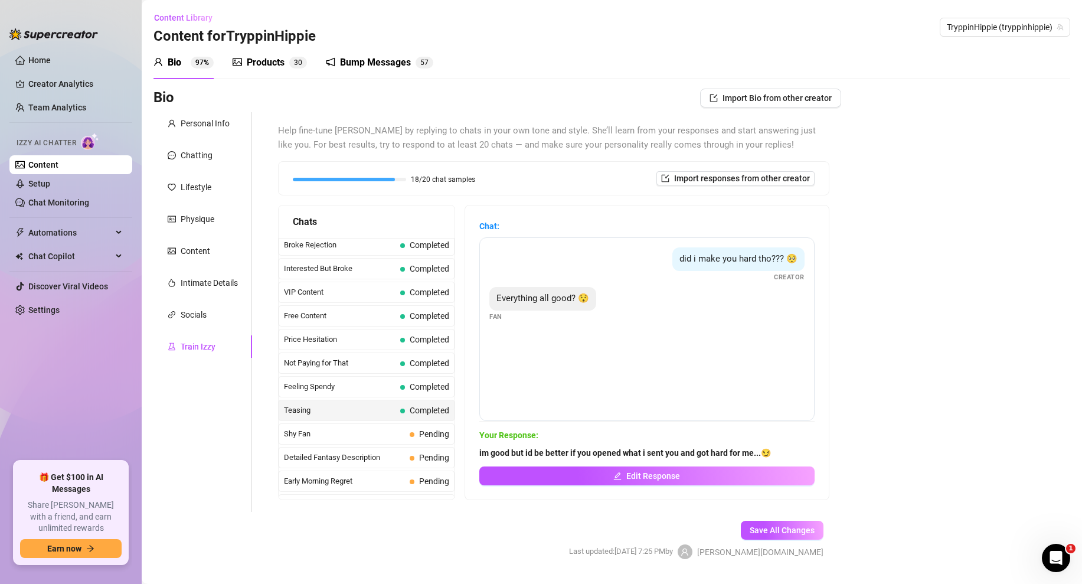
scroll to position [31, 0]
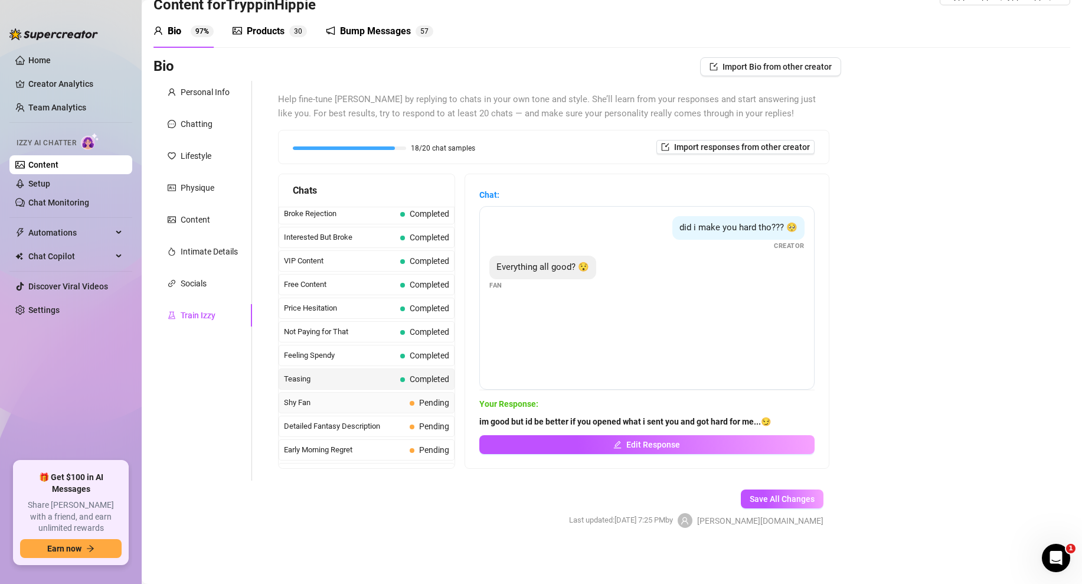
click at [351, 400] on span "Shy Fan" at bounding box center [344, 403] width 121 height 12
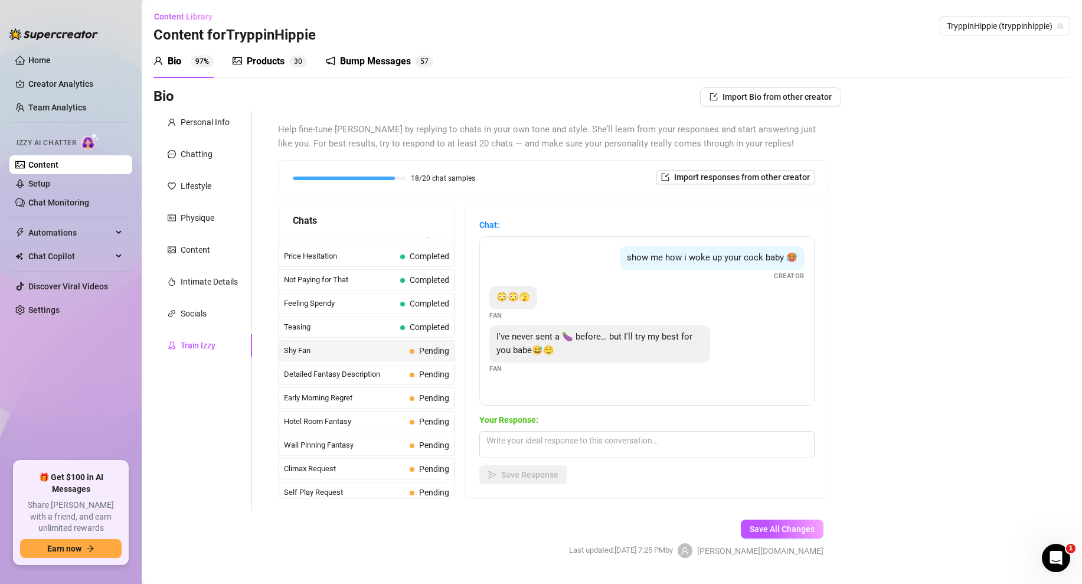
scroll to position [0, 0]
click at [522, 448] on textarea at bounding box center [646, 445] width 335 height 27
paste textarea "well lets have some fun baby...(Media Attached)"
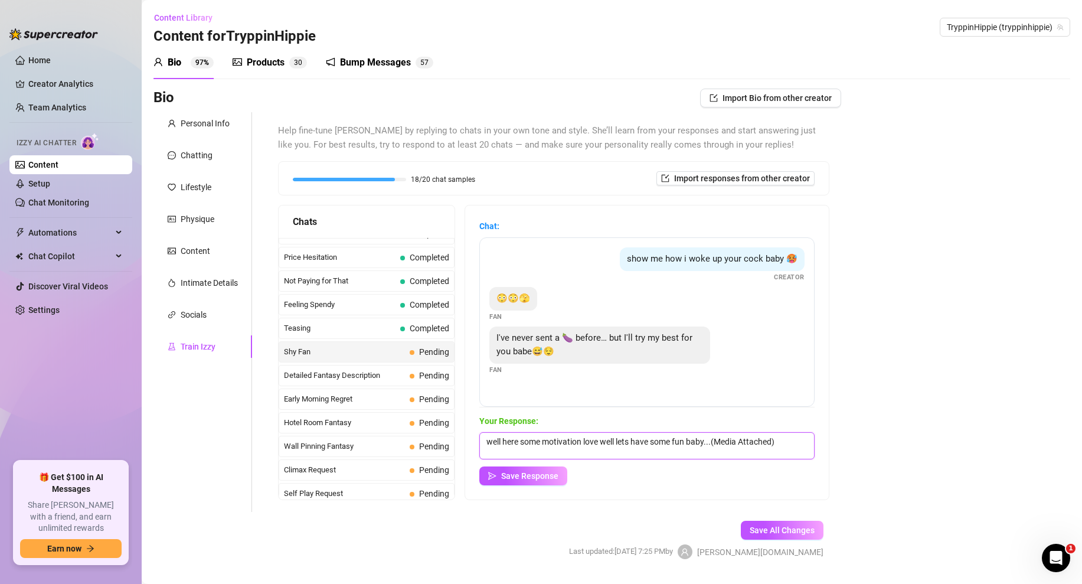
drag, startPoint x: 715, startPoint y: 442, endPoint x: 604, endPoint y: 443, distance: 111.6
click at [604, 443] on textarea "well here some motivation love well lets have some fun baby...(Media Attached)" at bounding box center [646, 445] width 335 height 27
type textarea "well here some motivation love... (Media Attached)"
click at [516, 476] on span "Save Response" at bounding box center [529, 475] width 57 height 9
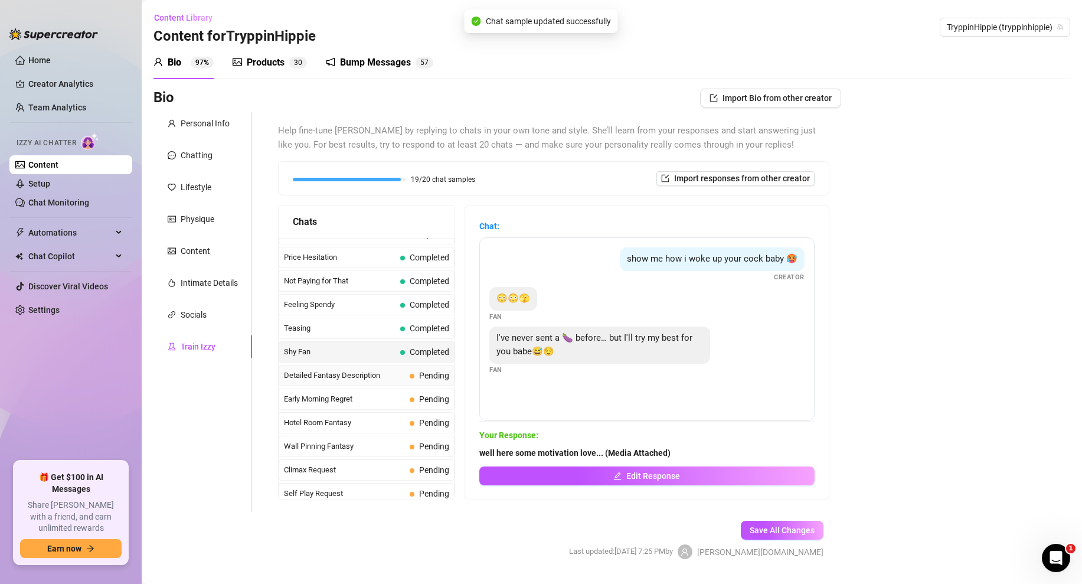
click at [383, 375] on span "Detailed Fantasy Description" at bounding box center [344, 376] width 121 height 12
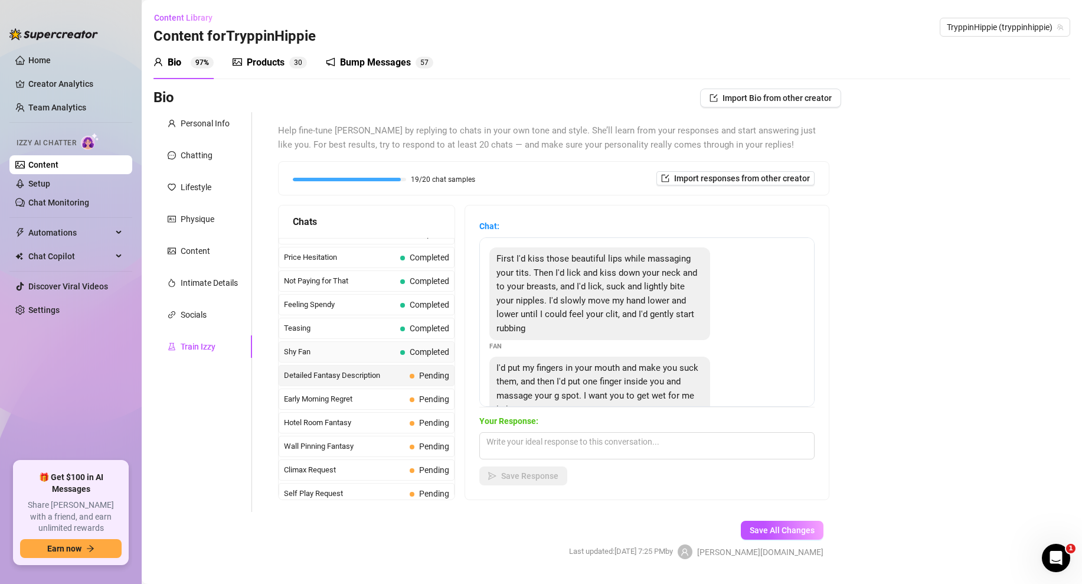
click at [388, 349] on span "Shy Fan" at bounding box center [340, 352] width 112 height 12
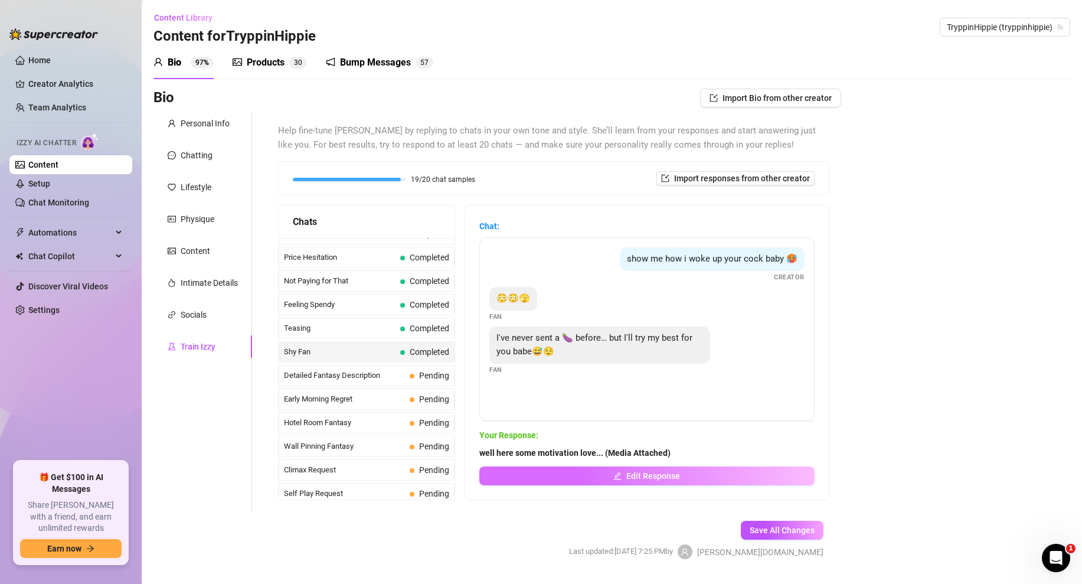
click at [587, 476] on button "Edit Response" at bounding box center [646, 475] width 335 height 19
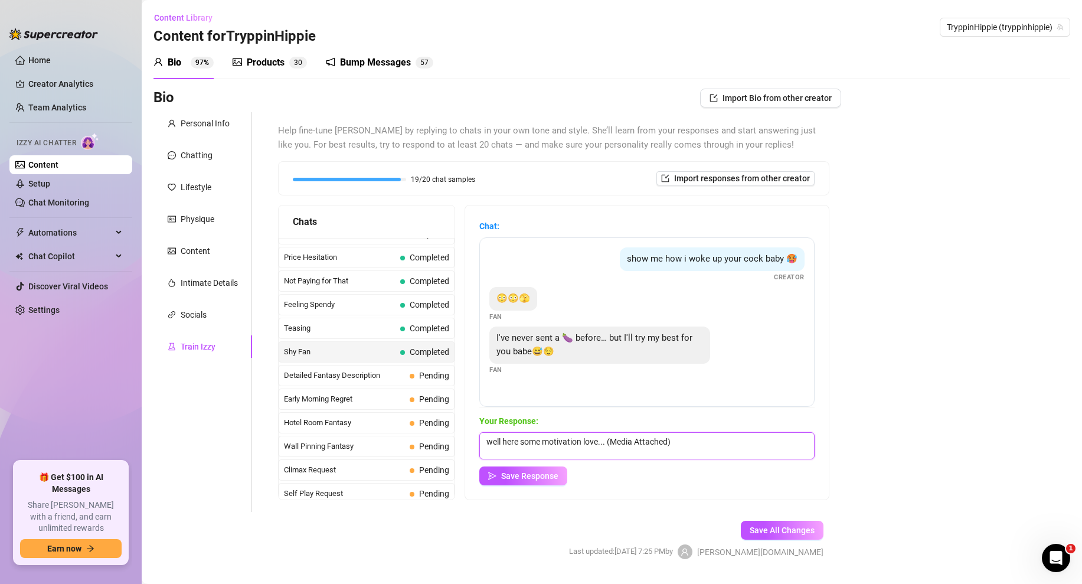
click at [522, 438] on textarea "well here some motivation love... (Media Attached)" at bounding box center [646, 445] width 335 height 27
type textarea "well here's some motivation love... (Media Attached)"
click at [502, 473] on span "Save Response" at bounding box center [529, 475] width 57 height 9
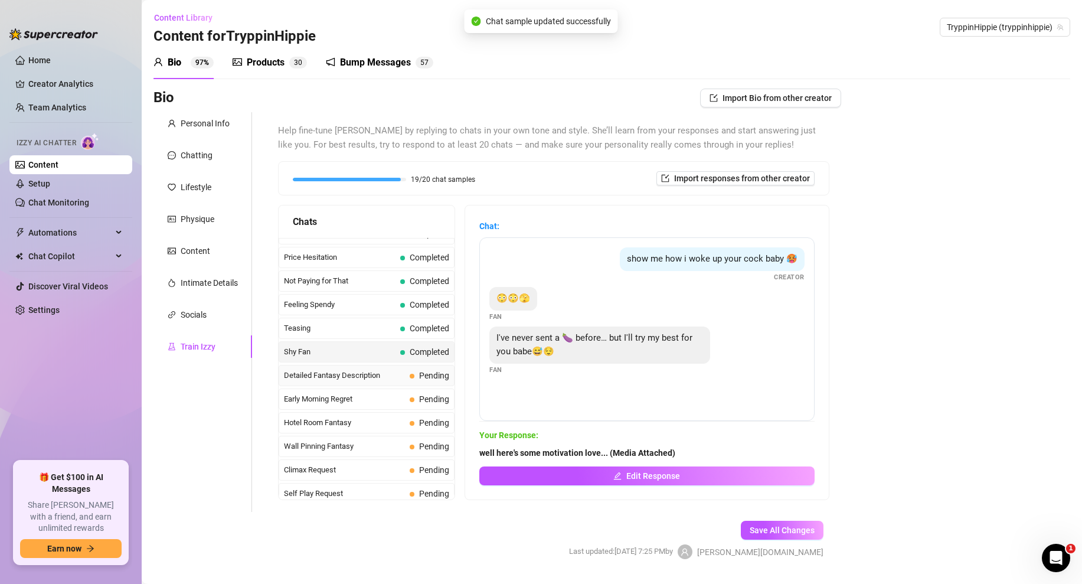
click at [382, 380] on span "Detailed Fantasy Description" at bounding box center [344, 376] width 121 height 12
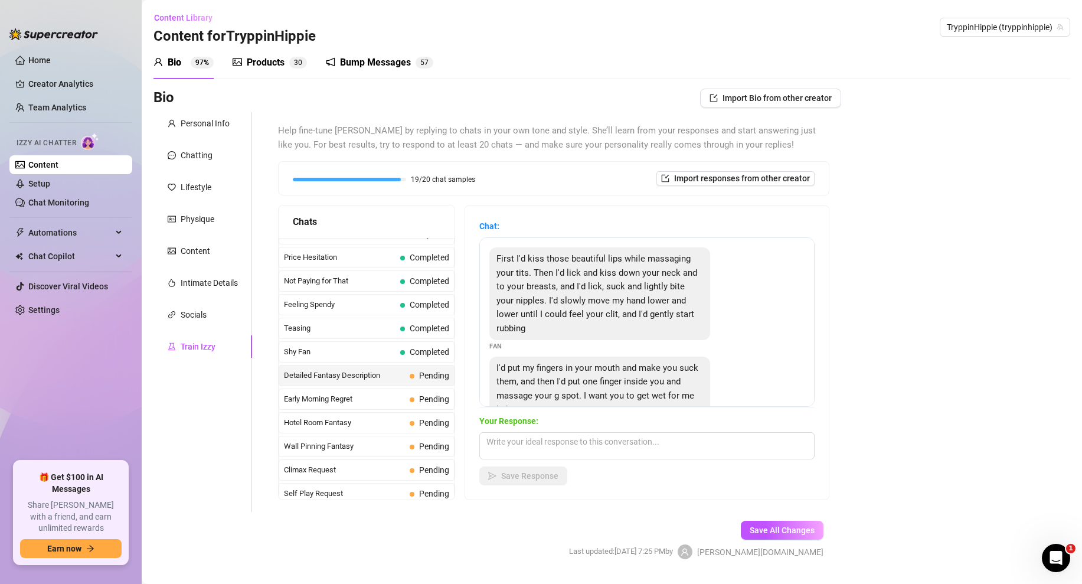
scroll to position [27, 0]
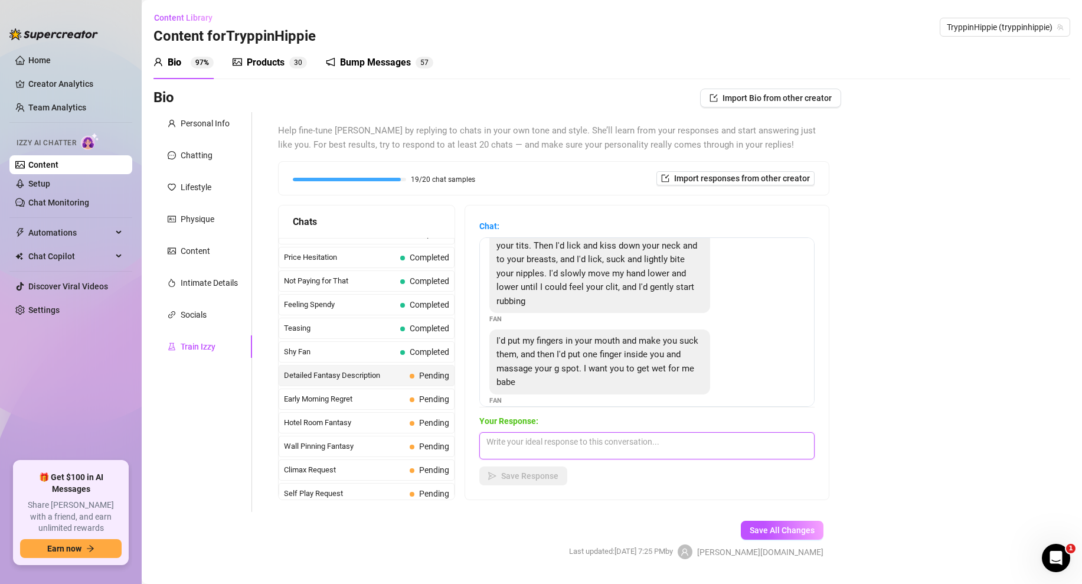
click at [530, 447] on textarea at bounding box center [646, 445] width 335 height 27
type textarea "O"
paste textarea "well lets have some fun baby...(Media Attached)"
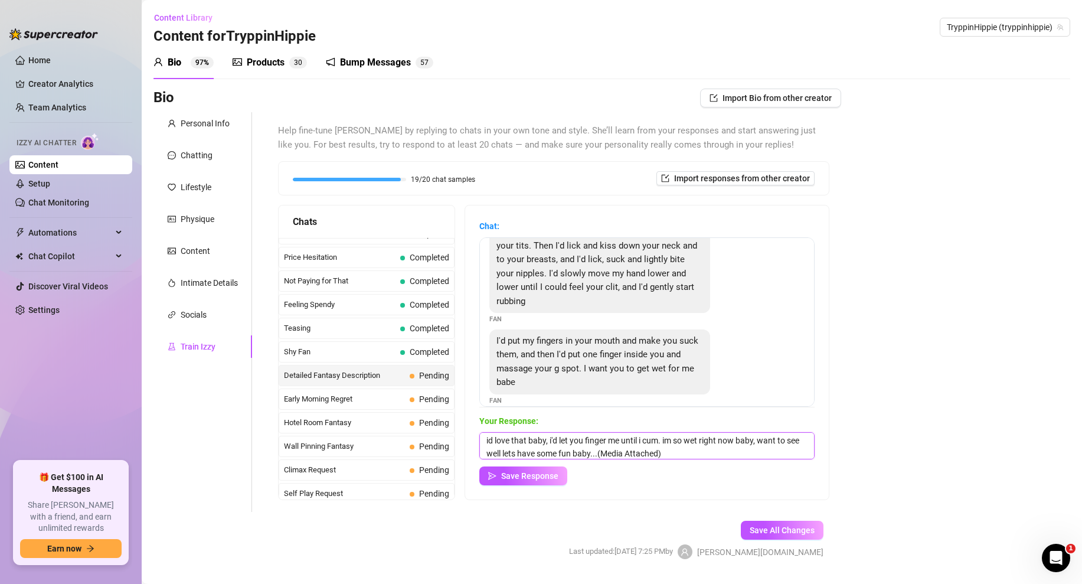
scroll to position [5, 0]
drag, startPoint x: 596, startPoint y: 452, endPoint x: 687, endPoint y: 459, distance: 91.2
click at [687, 459] on textarea "id love that baby, i'd let you finger me until i cum. im so wet right now baby,…" at bounding box center [646, 445] width 335 height 27
click at [602, 452] on textarea "id love that baby, i'd let you finger me until i cum. im so wet right now baby,…" at bounding box center [646, 445] width 335 height 27
drag, startPoint x: 599, startPoint y: 450, endPoint x: 681, endPoint y: 453, distance: 81.5
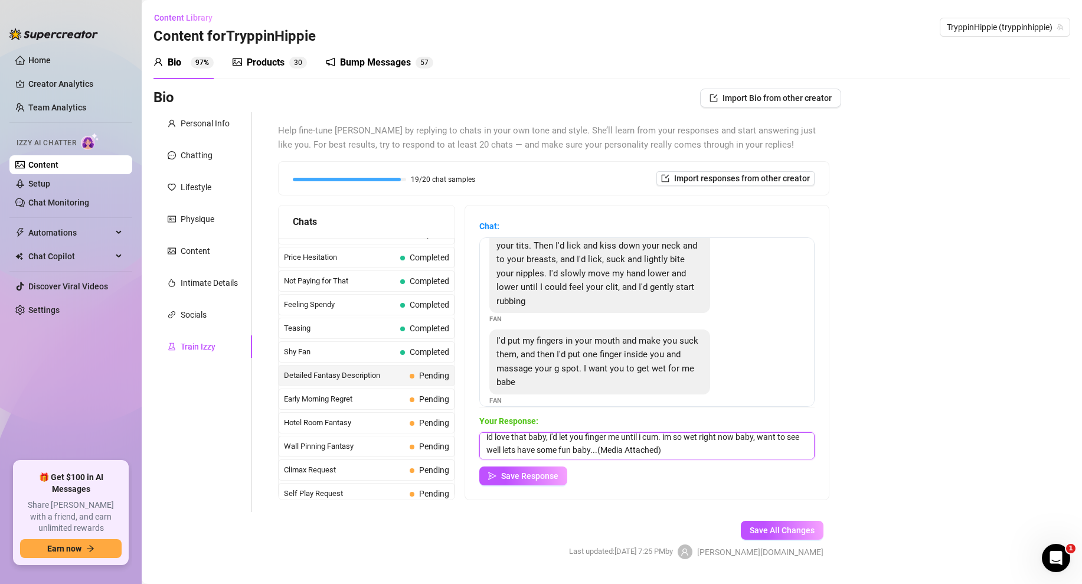
click at [681, 453] on textarea "id love that baby, i'd let you finger me until i cum. im so wet right now baby,…" at bounding box center [646, 445] width 335 height 27
drag, startPoint x: 599, startPoint y: 449, endPoint x: 476, endPoint y: 451, distance: 123.4
click at [476, 451] on div "Chat: First I'd kiss those beautiful lips while massaging your tits. Then I'd l…" at bounding box center [647, 352] width 364 height 294
type textarea "id love that baby, i'd let you finger me until i cum. im so wet right now baby,…"
click at [529, 474] on span "Save Response" at bounding box center [529, 475] width 57 height 9
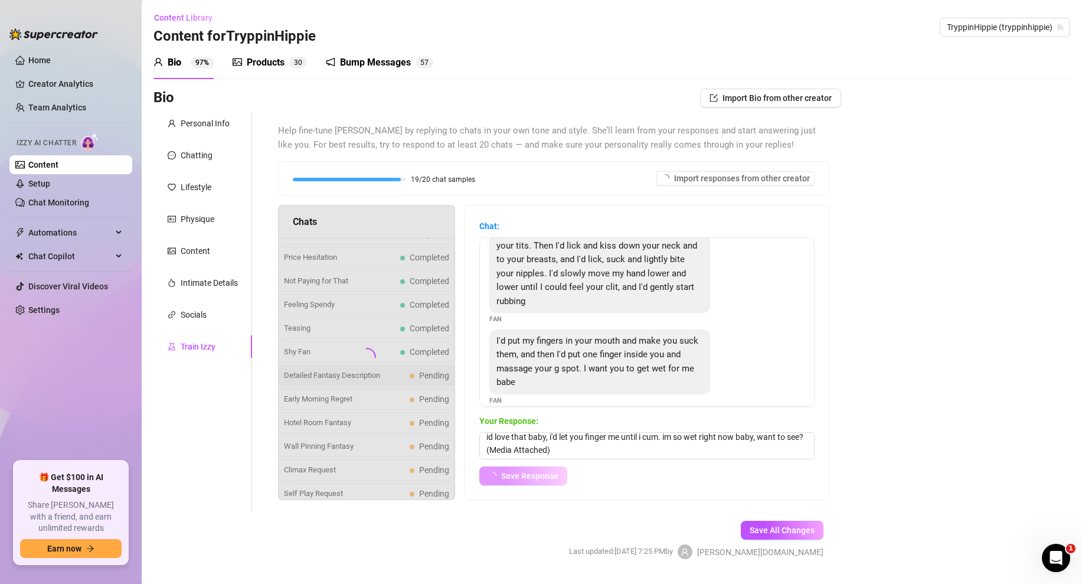
scroll to position [26, 0]
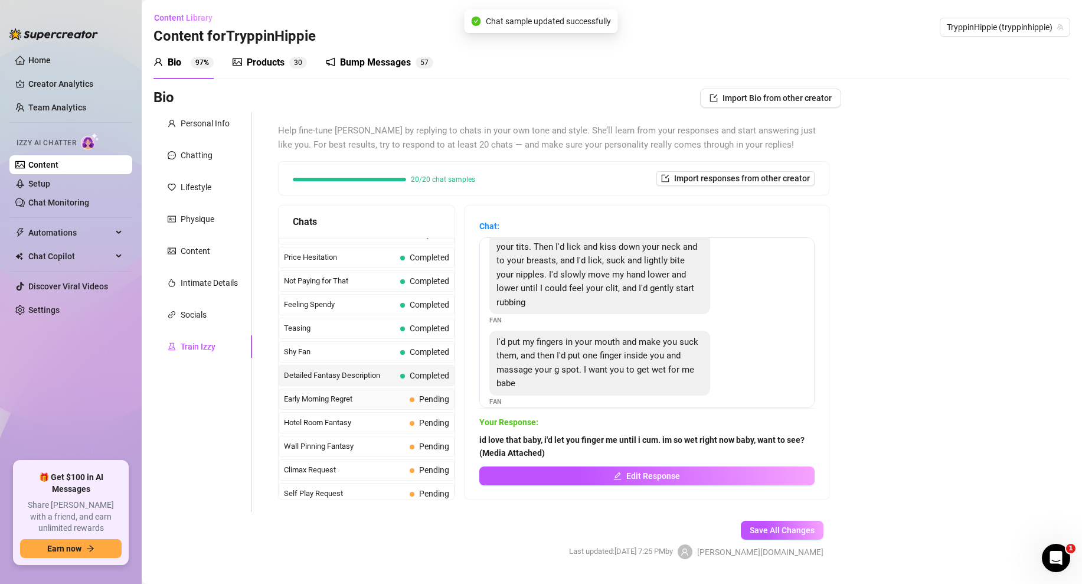
click at [358, 405] on div "Early Morning Regret Pending" at bounding box center [367, 398] width 176 height 21
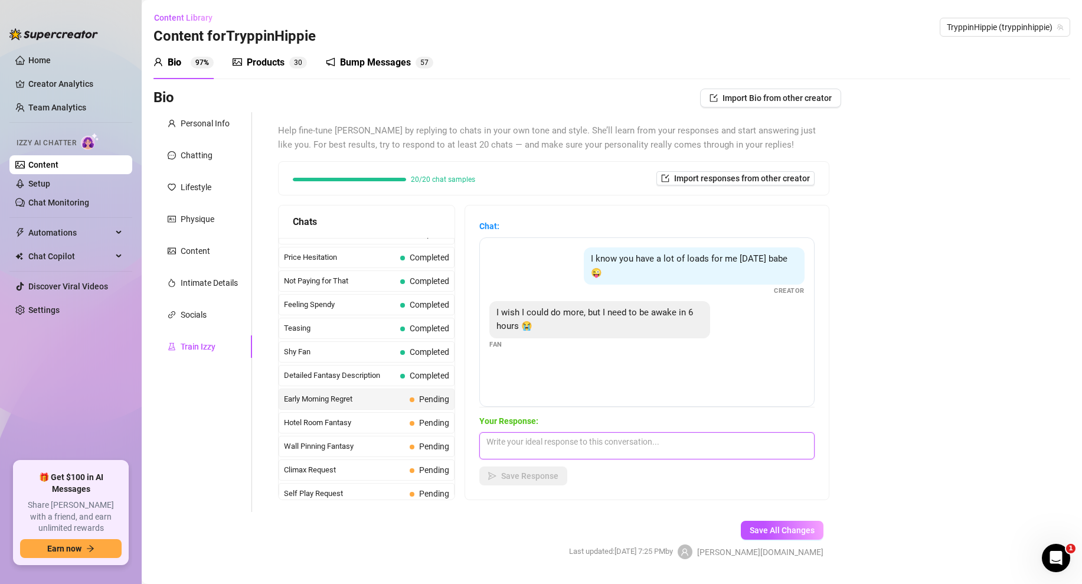
click at [554, 449] on textarea at bounding box center [646, 445] width 335 height 27
paste textarea "(Media Attached)"
type textarea "okay just one more babe...here you go (Media Attached)"
click at [537, 471] on span "Save Response" at bounding box center [529, 475] width 57 height 9
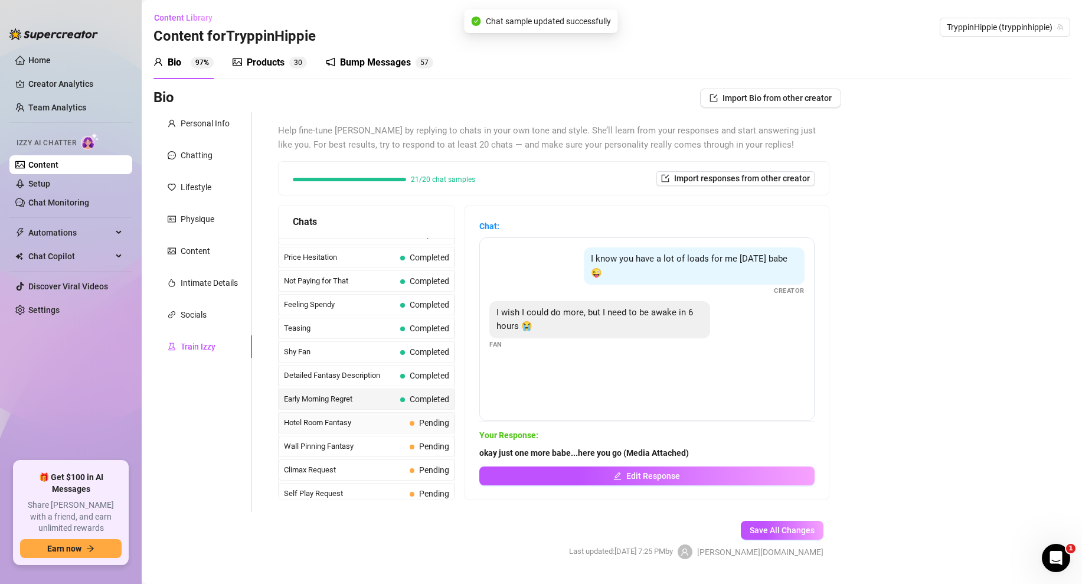
click at [392, 421] on span "Hotel Room Fantasy" at bounding box center [344, 423] width 121 height 12
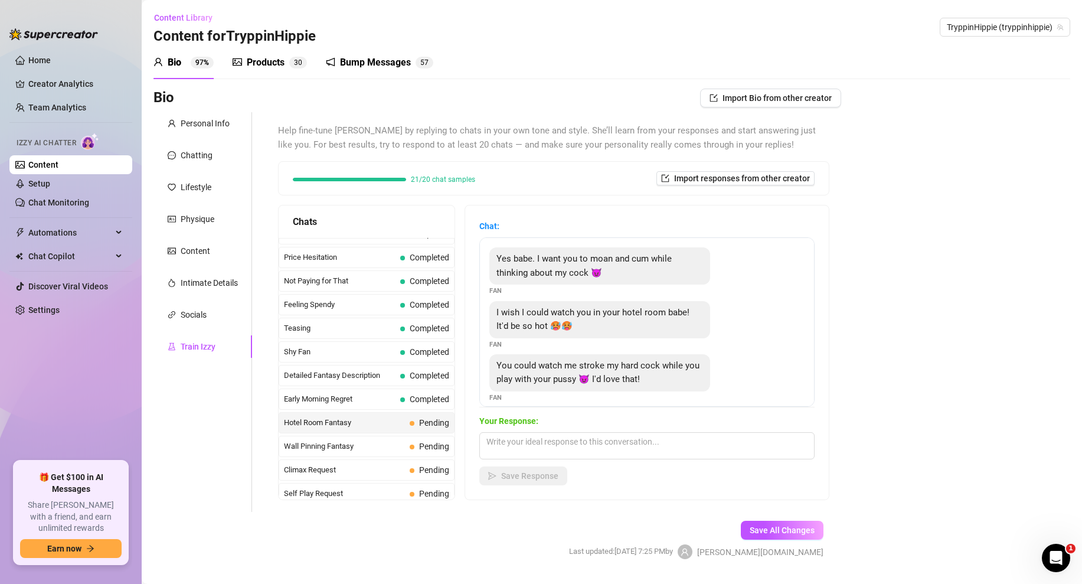
scroll to position [11, 0]
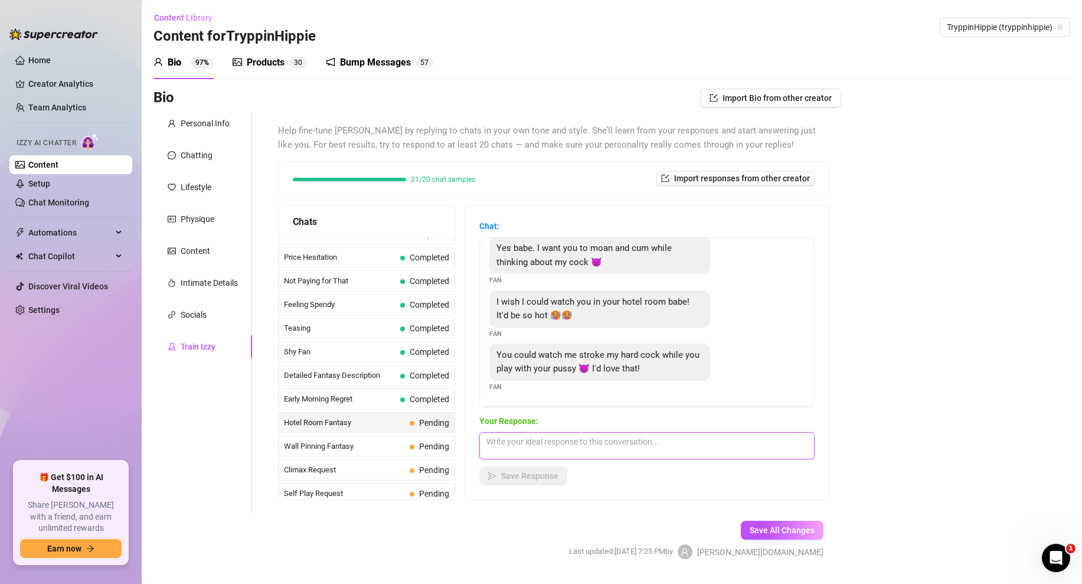
click at [522, 442] on textarea at bounding box center [646, 445] width 335 height 27
type textarea "i"
paste textarea "(Media Attached)"
type textarea "aww babe can i show you? (Media Attached)"
click at [511, 475] on span "Save Response" at bounding box center [529, 475] width 57 height 9
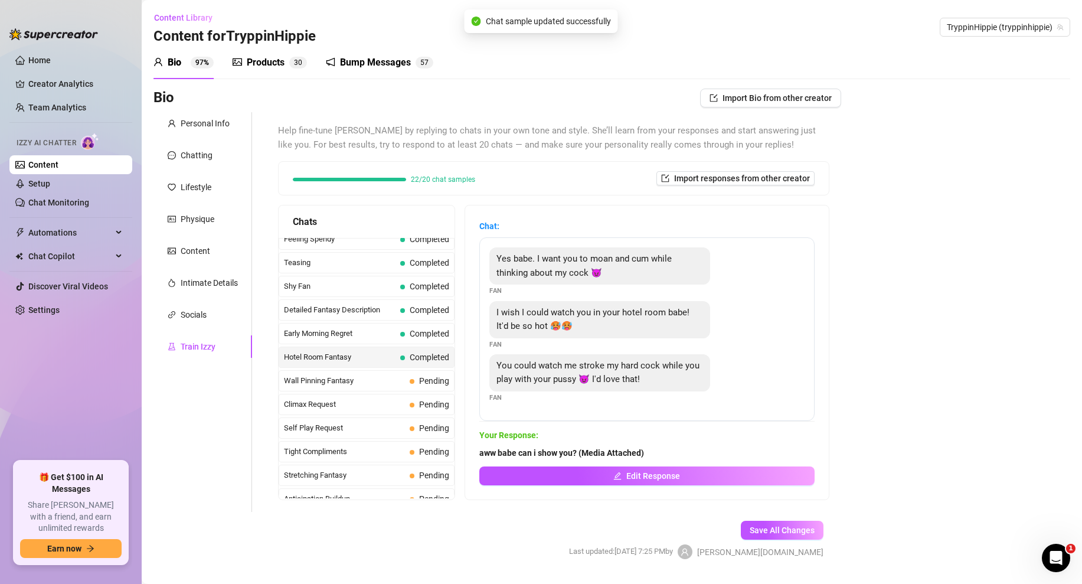
scroll to position [402, 0]
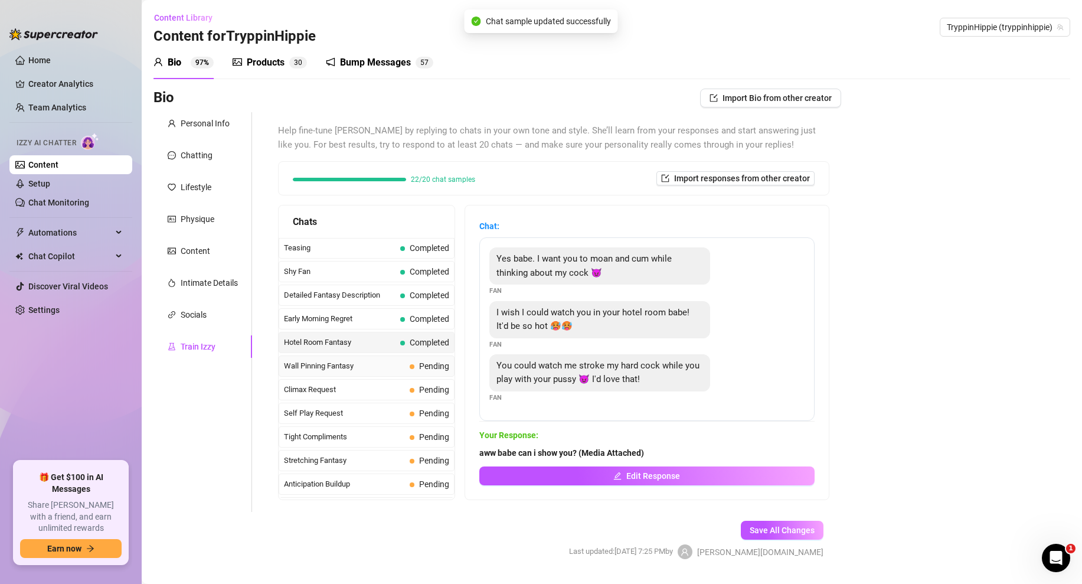
click at [340, 362] on span "Wall Pinning Fantasy" at bounding box center [344, 366] width 121 height 12
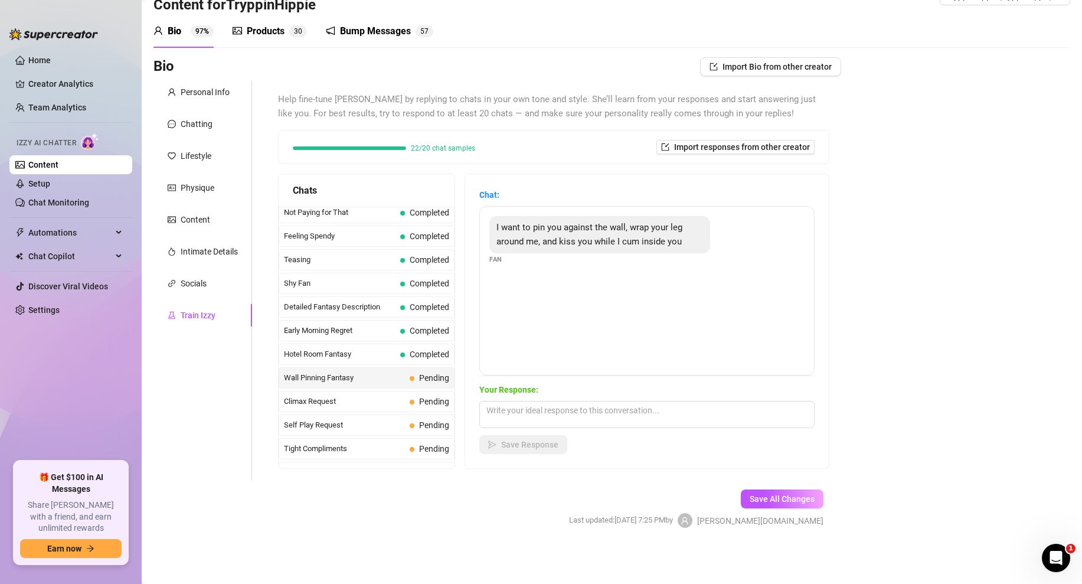
scroll to position [363, 0]
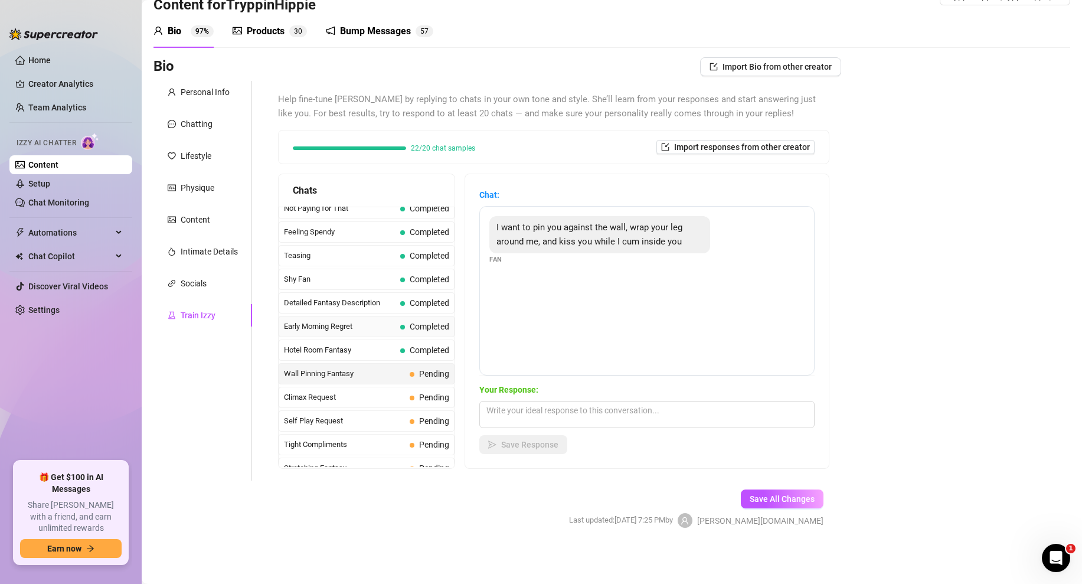
click at [383, 324] on span "Early Morning Regret" at bounding box center [340, 327] width 112 height 12
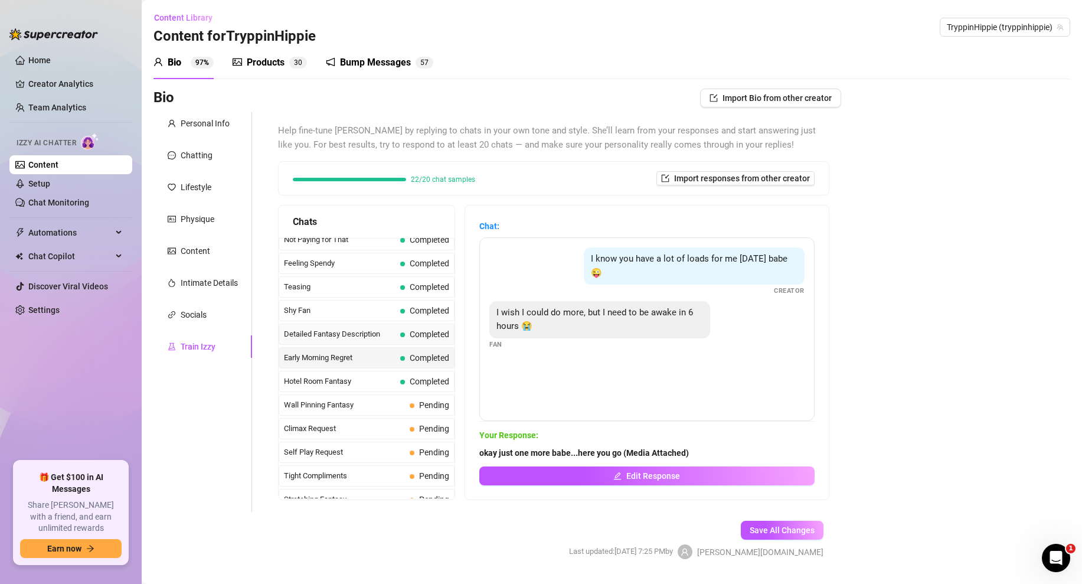
scroll to position [371, 0]
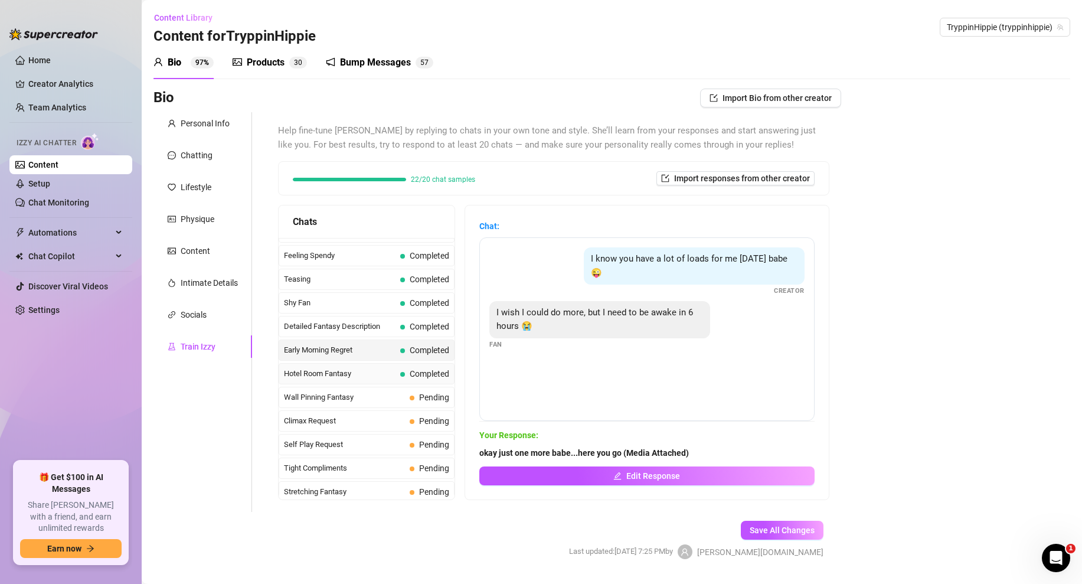
click at [321, 372] on span "Hotel Room Fantasy" at bounding box center [340, 374] width 112 height 12
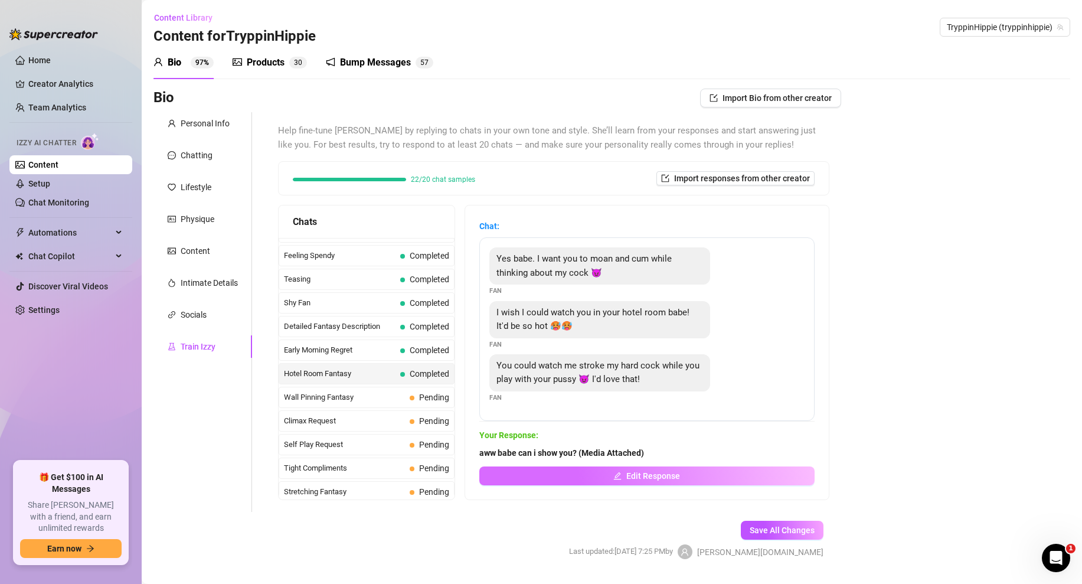
click at [635, 475] on span "Edit Response" at bounding box center [653, 475] width 54 height 9
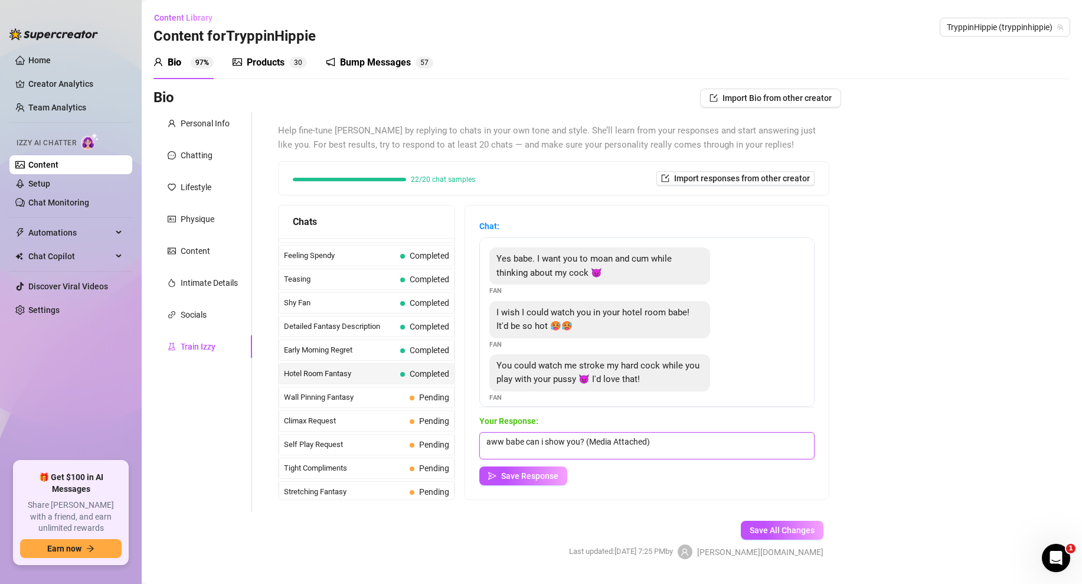
click at [696, 445] on textarea "aww babe can i show you? (Media Attached)" at bounding box center [646, 445] width 335 height 27
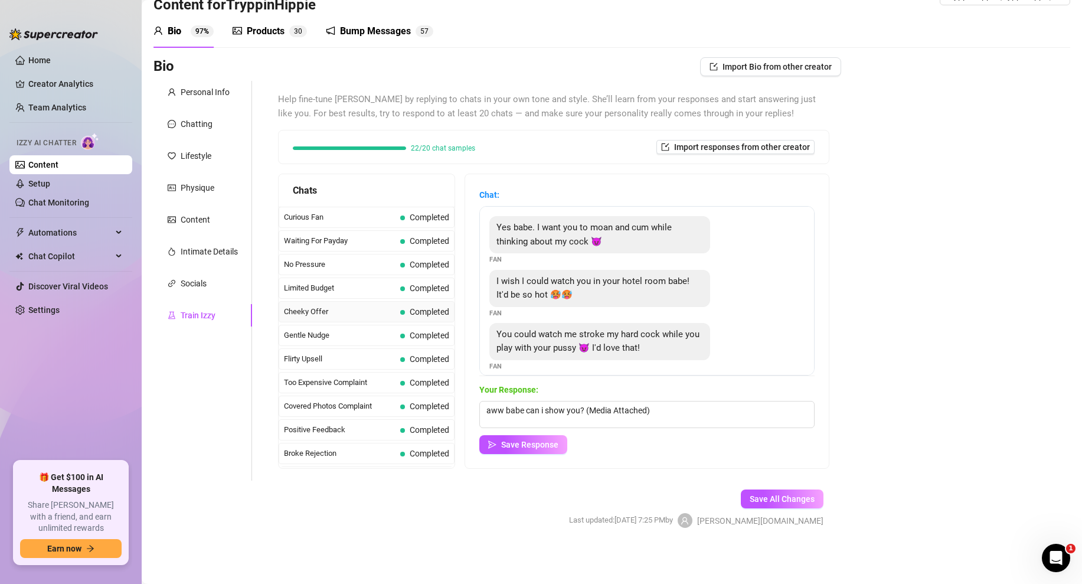
scroll to position [0, 0]
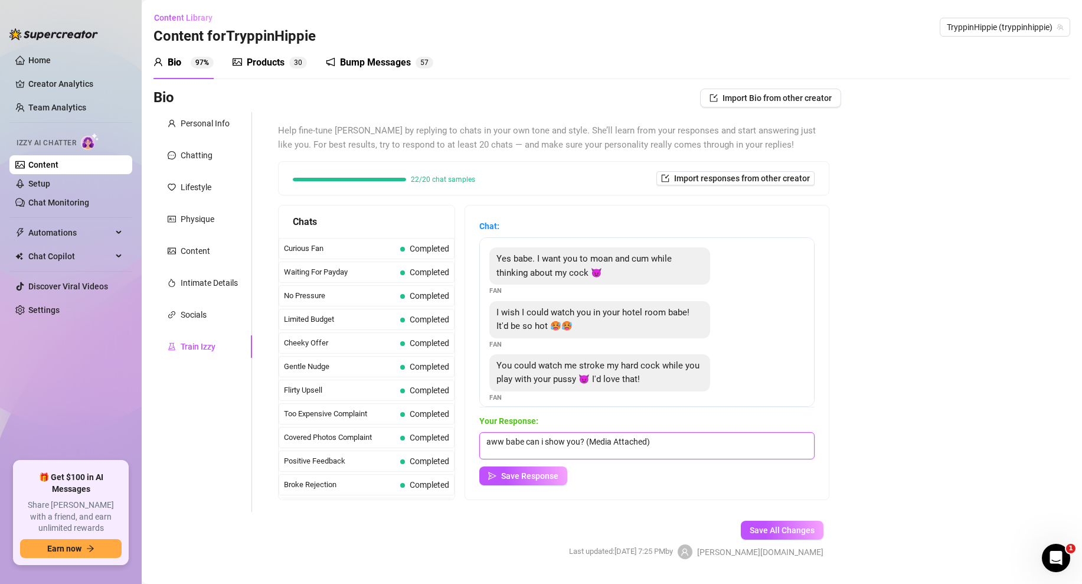
click at [670, 446] on textarea "aww babe can i show you? (Media Attached)" at bounding box center [646, 445] width 335 height 27
click at [544, 473] on span "Save Response" at bounding box center [529, 475] width 57 height 9
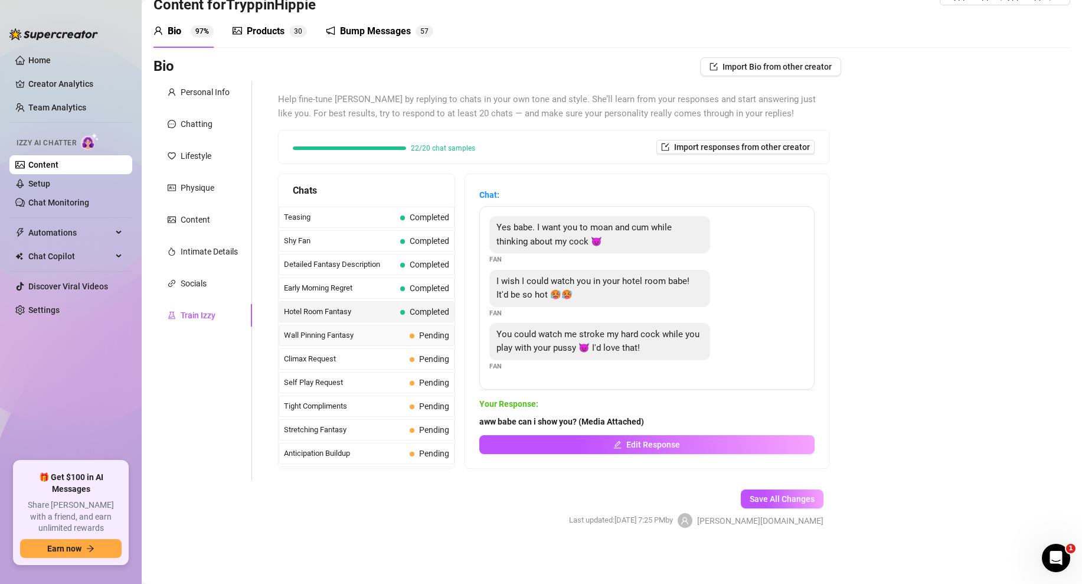
scroll to position [406, 0]
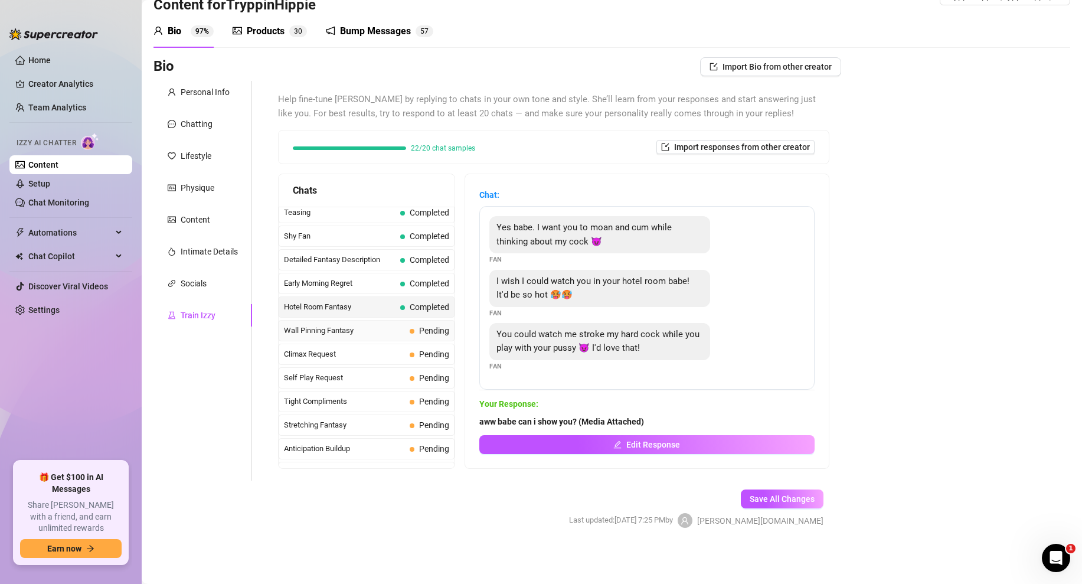
click at [374, 331] on span "Wall Pinning Fantasy" at bounding box center [344, 331] width 121 height 12
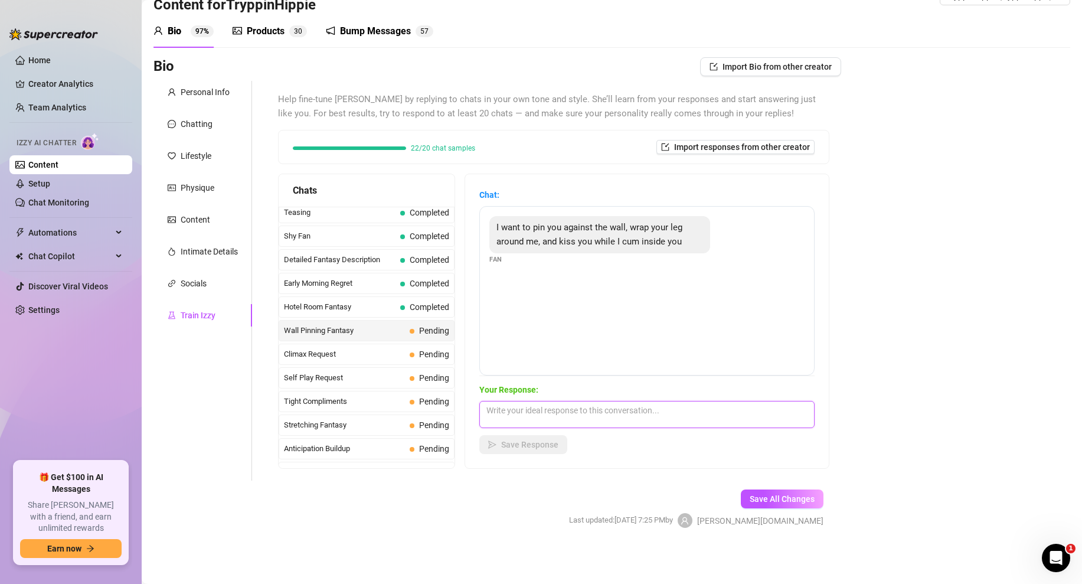
click at [508, 410] on textarea at bounding box center [646, 414] width 335 height 27
drag, startPoint x: 726, startPoint y: 403, endPoint x: 790, endPoint y: 413, distance: 65.1
click at [790, 413] on textarea "damn baby, i wish you were right now. would you cum inside me? Can I show" at bounding box center [646, 414] width 335 height 27
click at [779, 413] on textarea "damn baby, i wish you were right now. would you cum inside me? Can I show" at bounding box center [646, 414] width 335 height 27
drag, startPoint x: 727, startPoint y: 413, endPoint x: 882, endPoint y: 420, distance: 155.4
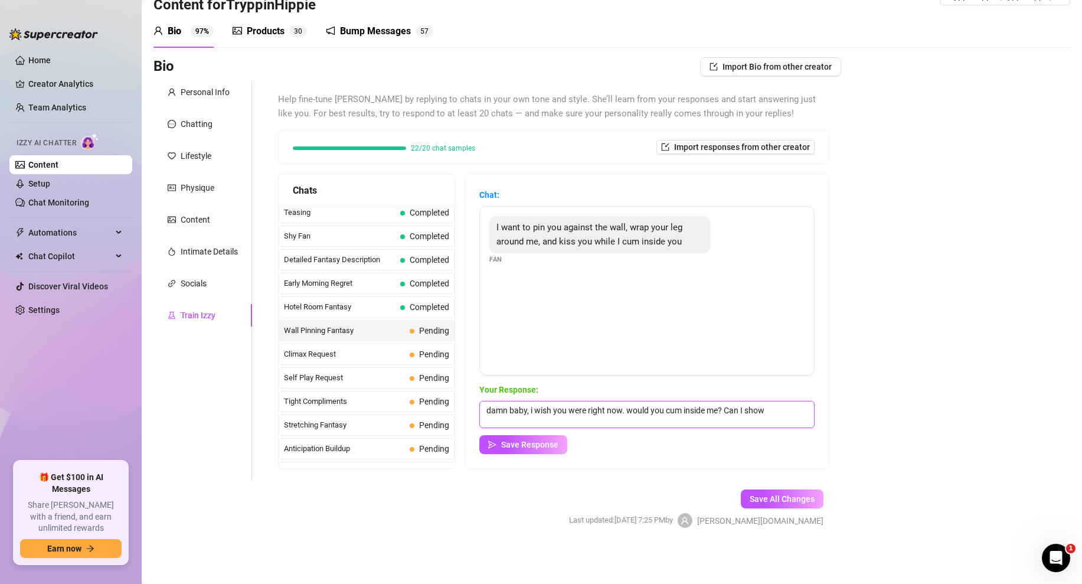
click at [882, 420] on div "Bio Import Bio from other creator Personal Info Chatting Lifestyle Physique Con…" at bounding box center [611, 302] width 917 height 491
type textarea "damn baby, i wish you were right now. would you cum inside me?"
click at [554, 447] on span "Save Response" at bounding box center [529, 444] width 57 height 9
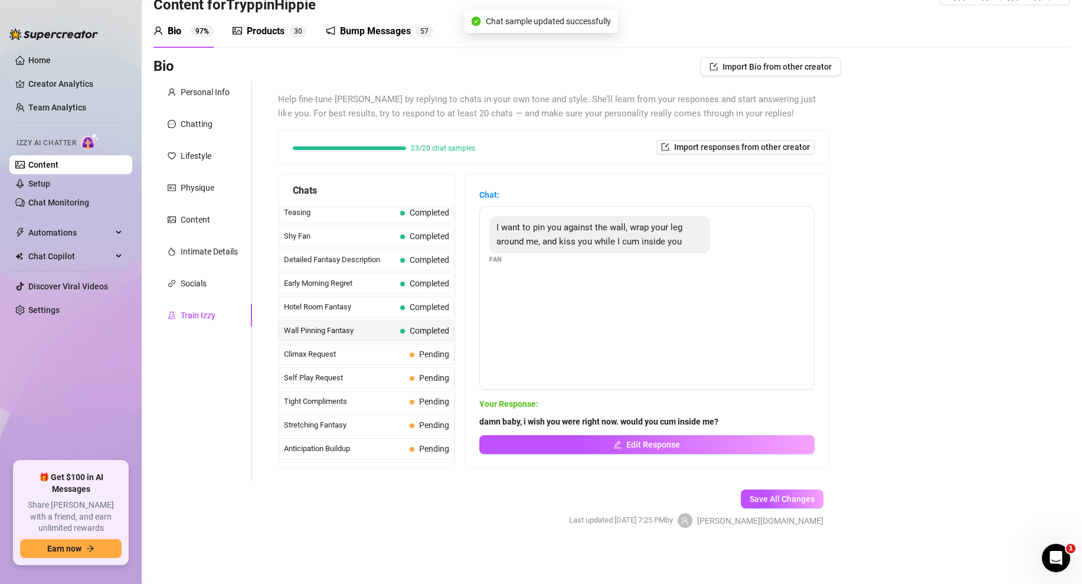
click at [366, 342] on div "Curious Fan Completed Waiting For Payday Completed No Pressure Completed Limite…" at bounding box center [367, 460] width 176 height 1320
click at [370, 352] on span "Climax Request" at bounding box center [344, 354] width 121 height 12
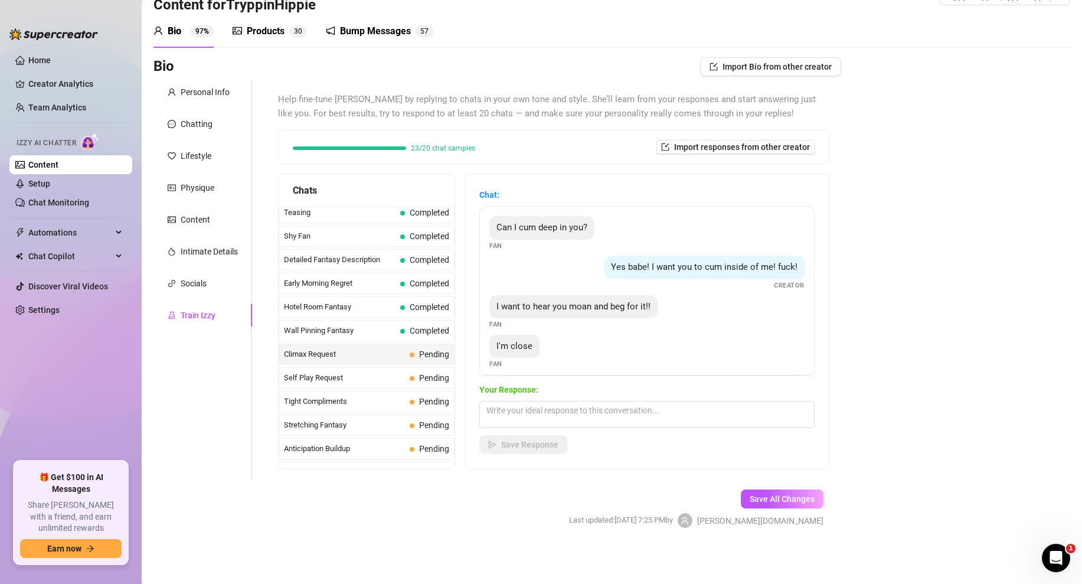
click at [362, 360] on span "Climax Request" at bounding box center [344, 354] width 121 height 12
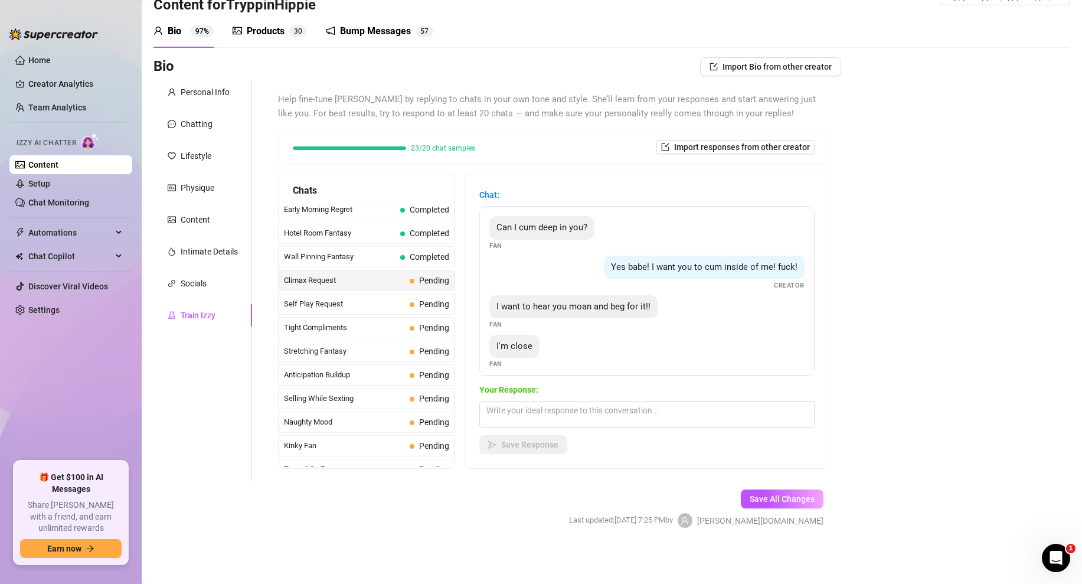
scroll to position [494, 0]
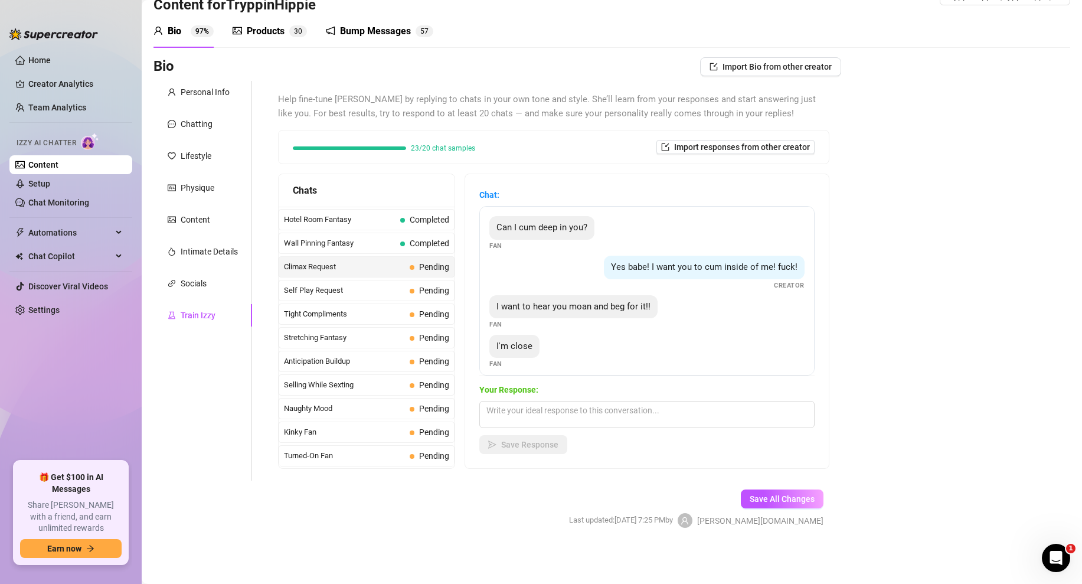
click at [385, 269] on span "Climax Request" at bounding box center [344, 267] width 121 height 12
click at [506, 409] on textarea at bounding box center [646, 414] width 335 height 27
click at [927, 290] on div "Bio Import Bio from other creator Personal Info Chatting Lifestyle Physique Con…" at bounding box center [611, 302] width 917 height 491
click at [701, 269] on span "Yes babe! I want you to cum inside of me! fuck!" at bounding box center [704, 267] width 187 height 11
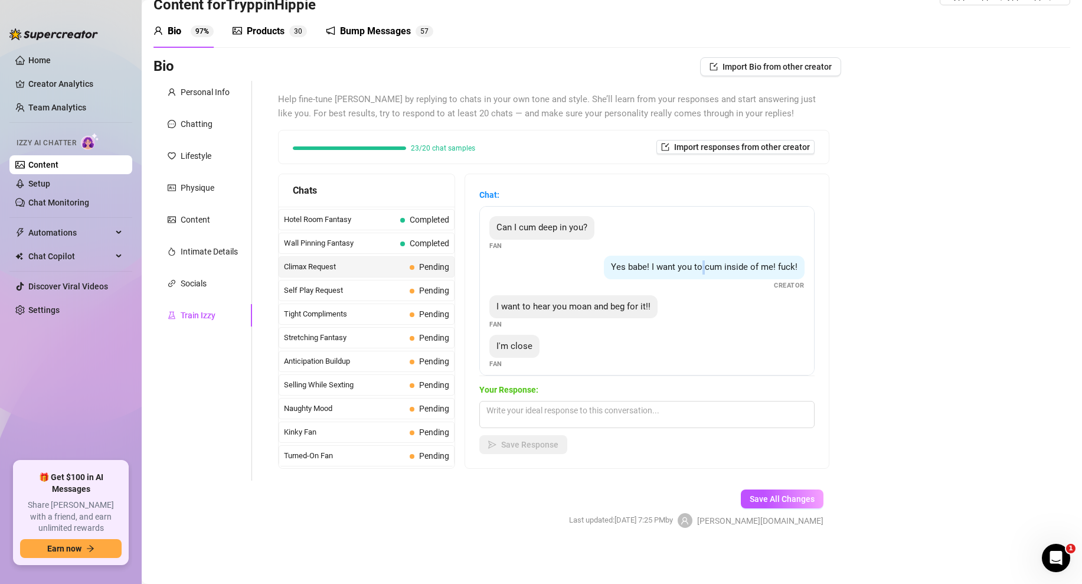
click at [900, 264] on div "Bio Import Bio from other creator Personal Info Chatting Lifestyle Physique Con…" at bounding box center [611, 302] width 917 height 491
click at [566, 411] on textarea at bounding box center [646, 414] width 335 height 27
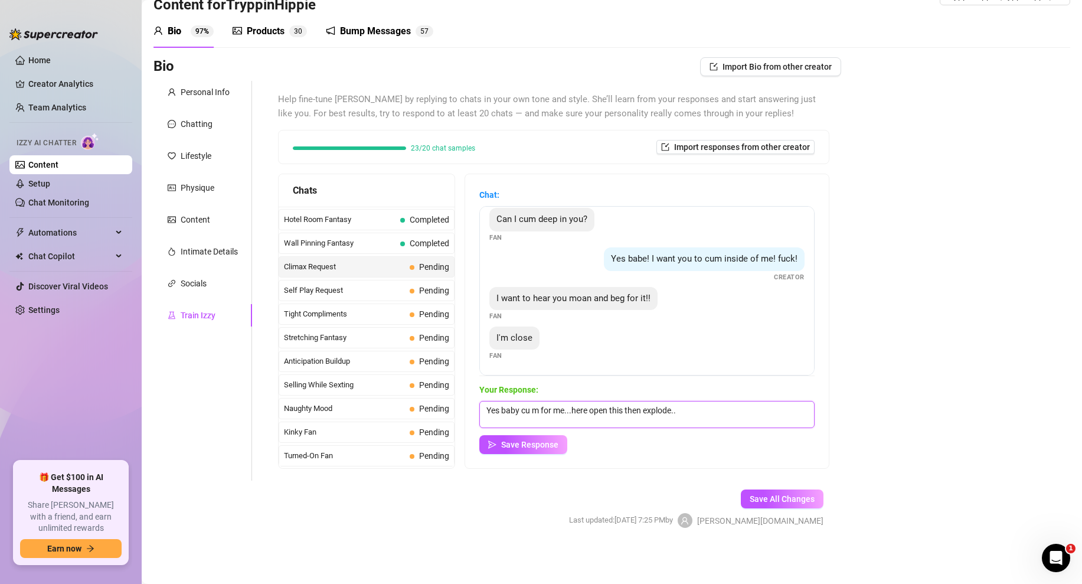
paste textarea "https://ww3.soap2dayhdz.com/film/scarface-4285/"
drag, startPoint x: 685, startPoint y: 424, endPoint x: 475, endPoint y: 423, distance: 210.2
click at [475, 423] on div "Chat: Can I cum deep in you? Fan Yes babe! I want you to cum inside of me! fuck…" at bounding box center [647, 321] width 364 height 294
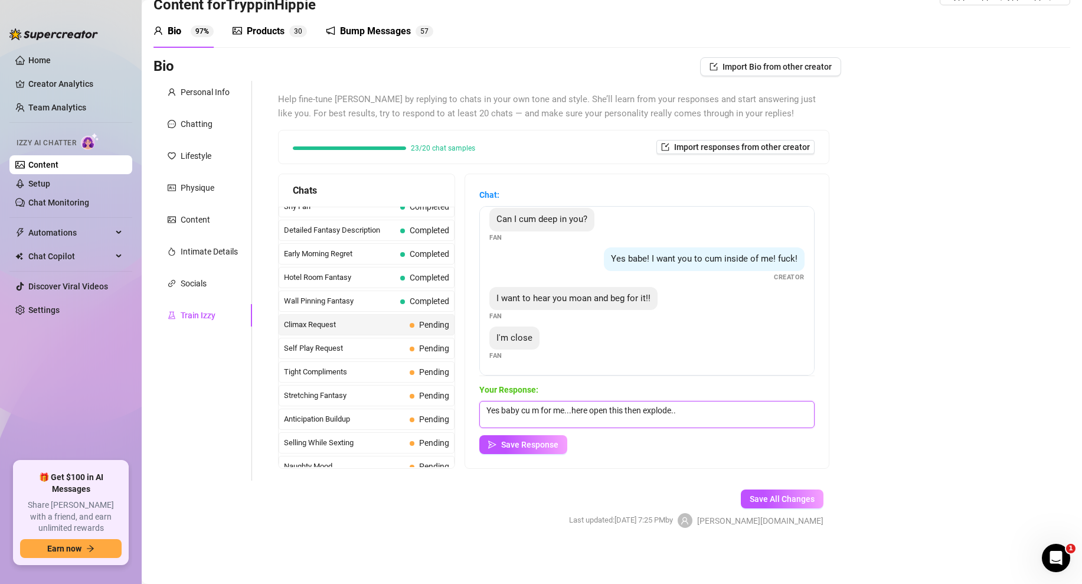
scroll to position [429, 0]
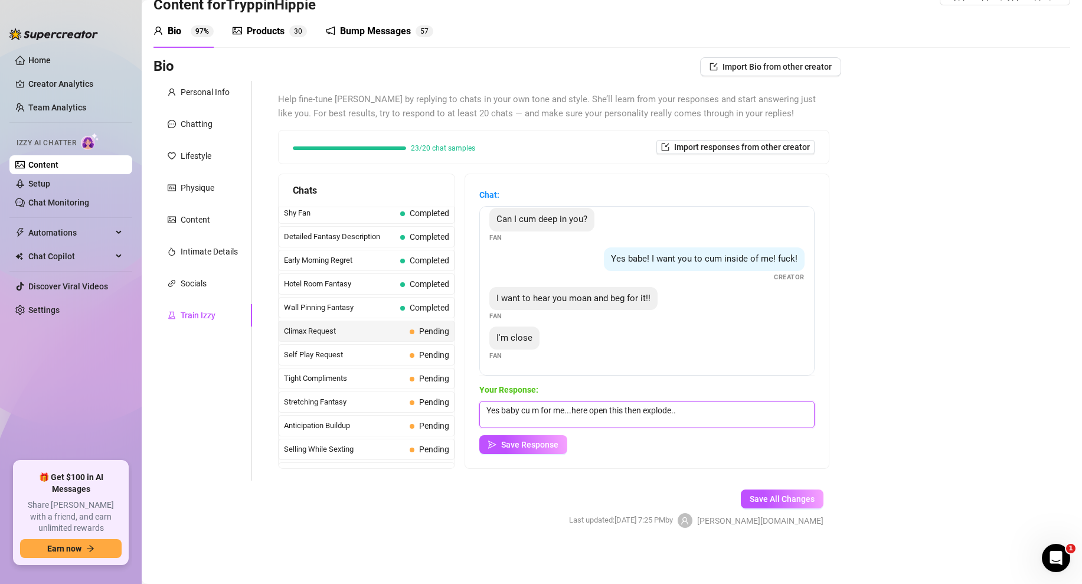
click at [532, 411] on textarea "Yes baby cu m for me...here open this then explode.." at bounding box center [646, 414] width 335 height 27
click at [689, 411] on textarea "Yes baby cum for me...here open this then explode.." at bounding box center [646, 414] width 335 height 27
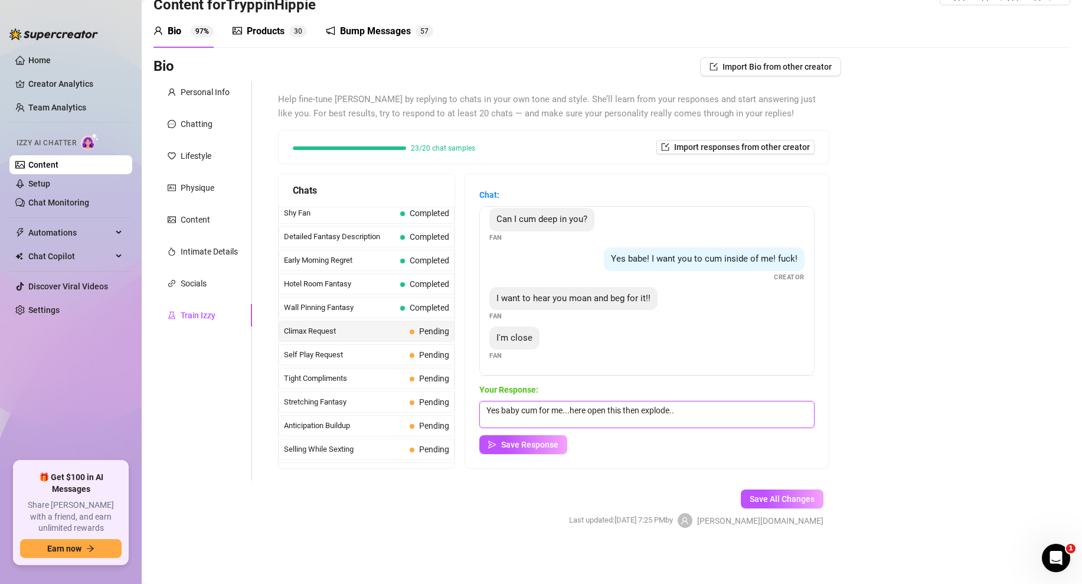
click at [689, 411] on textarea "Yes baby cum for me...here open this then explode.." at bounding box center [646, 414] width 335 height 27
type textarea "Yes baby cum for me...here open this then explode.."
click at [337, 305] on span "Wall Pinning Fantasy" at bounding box center [340, 308] width 112 height 12
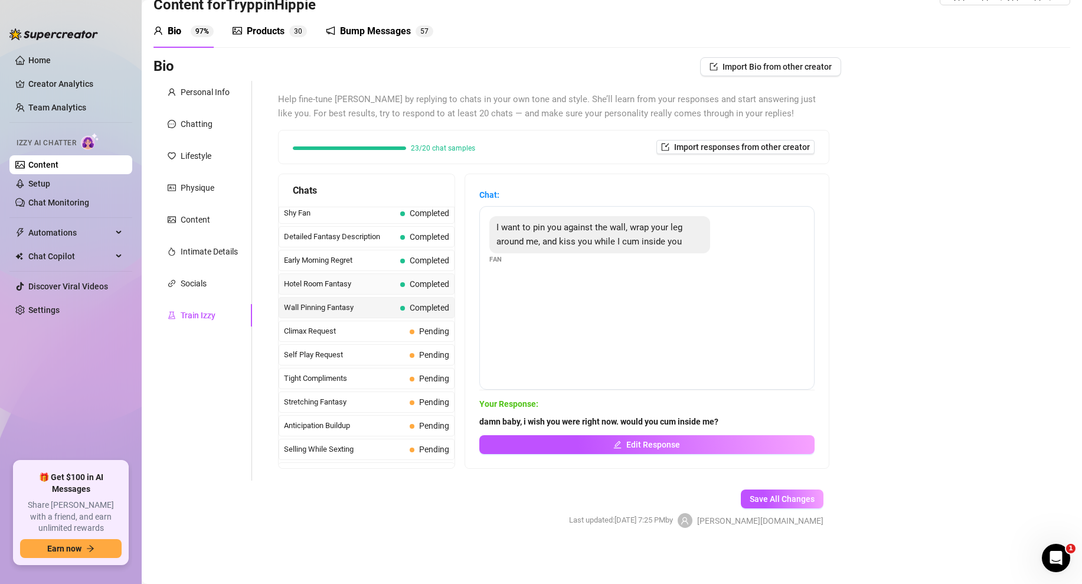
click at [363, 287] on span "Hotel Room Fantasy" at bounding box center [340, 284] width 112 height 12
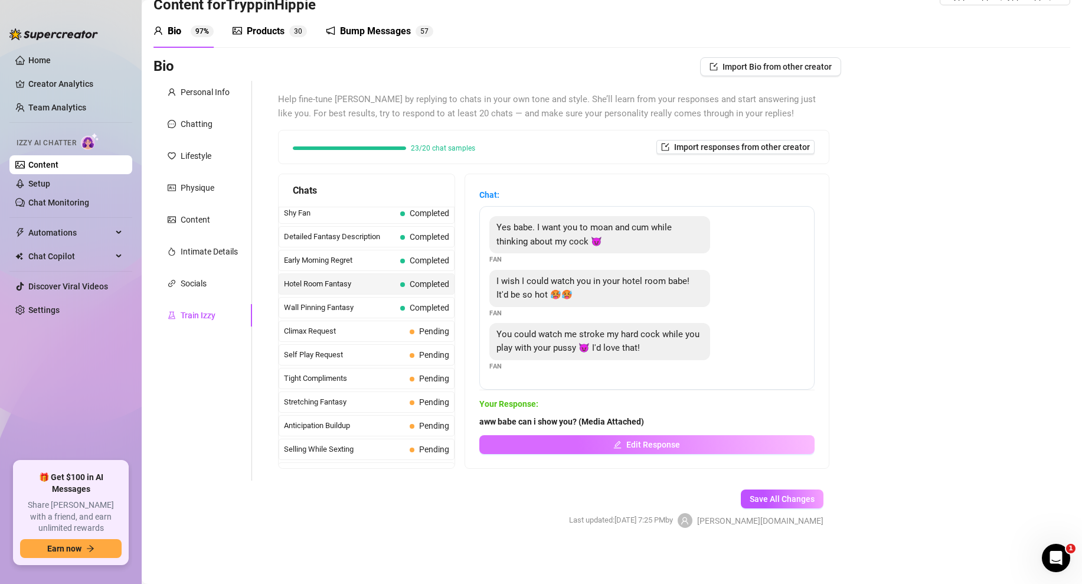
click at [639, 437] on button "Edit Response" at bounding box center [646, 444] width 335 height 19
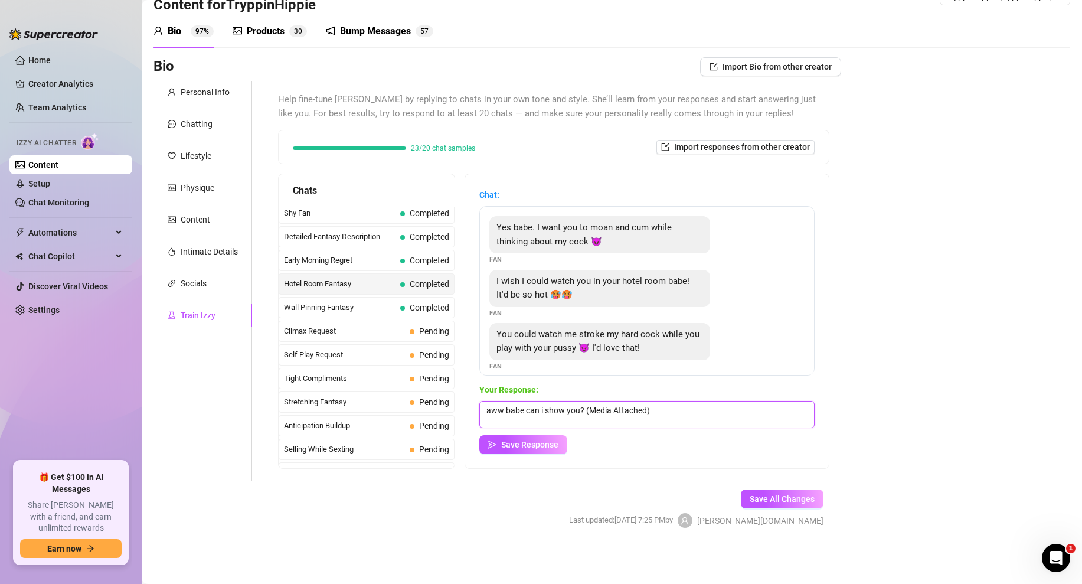
click at [684, 416] on textarea "aww babe can i show you? (Media Attached)" at bounding box center [646, 414] width 335 height 27
paste textarea "Yes baby cum for me...here open this then explode.."
drag, startPoint x: 586, startPoint y: 409, endPoint x: 652, endPoint y: 405, distance: 66.8
click at [652, 405] on textarea "aww babe can i show you? (Media Attached) Yes baby cum for me...here open this …" at bounding box center [646, 414] width 335 height 27
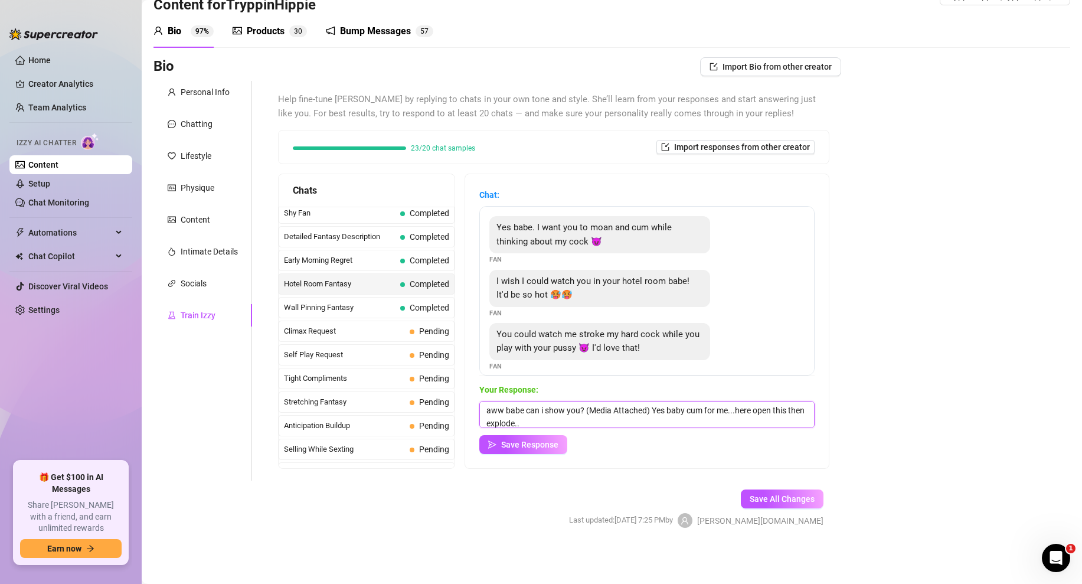
click at [541, 422] on textarea "aww babe can i show you? (Media Attached) Yes baby cum for me...here open this …" at bounding box center [646, 414] width 335 height 27
paste textarea "(Media Attached)"
drag, startPoint x: 604, startPoint y: 423, endPoint x: 652, endPoint y: 409, distance: 50.0
click at [652, 409] on textarea "aww babe can i show you? (Media Attached) Yes baby cum for me...here open this …" at bounding box center [646, 414] width 335 height 27
type textarea "aww babe can i show you? (Media Attached)"
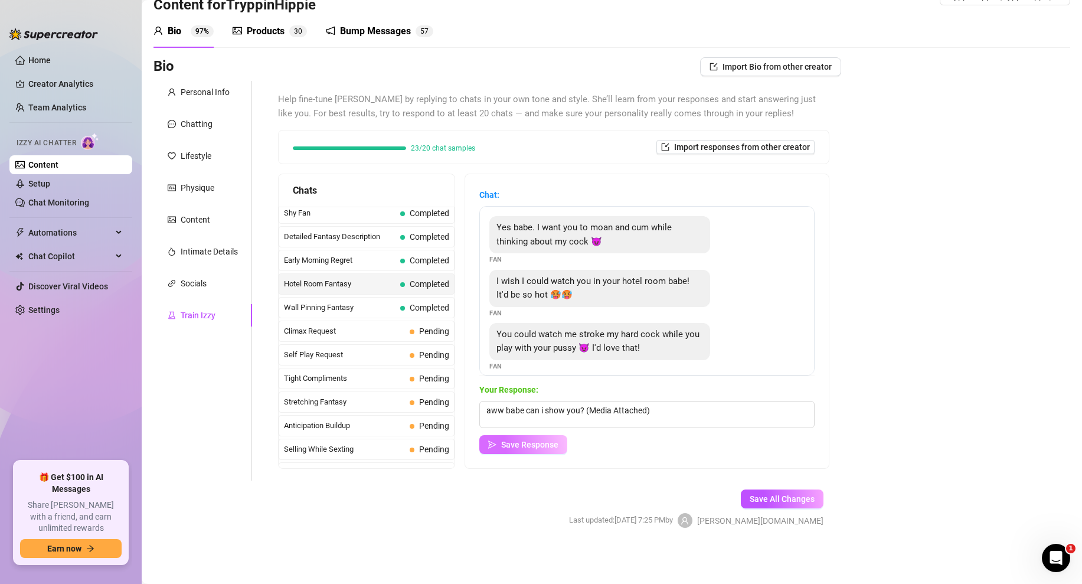
click at [535, 450] on button "Save Response" at bounding box center [523, 444] width 88 height 19
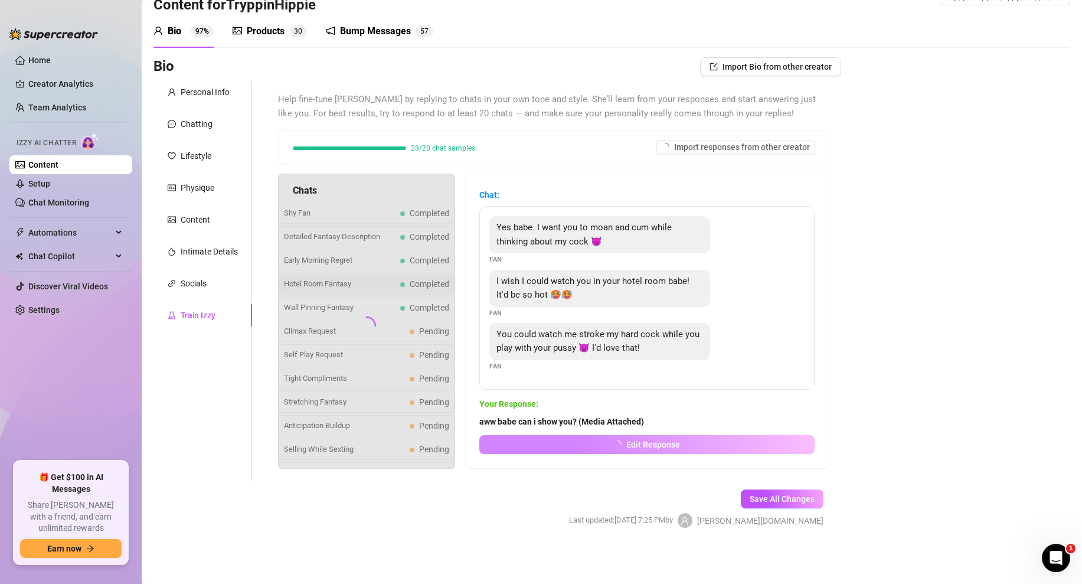
click at [367, 337] on div at bounding box center [366, 321] width 177 height 295
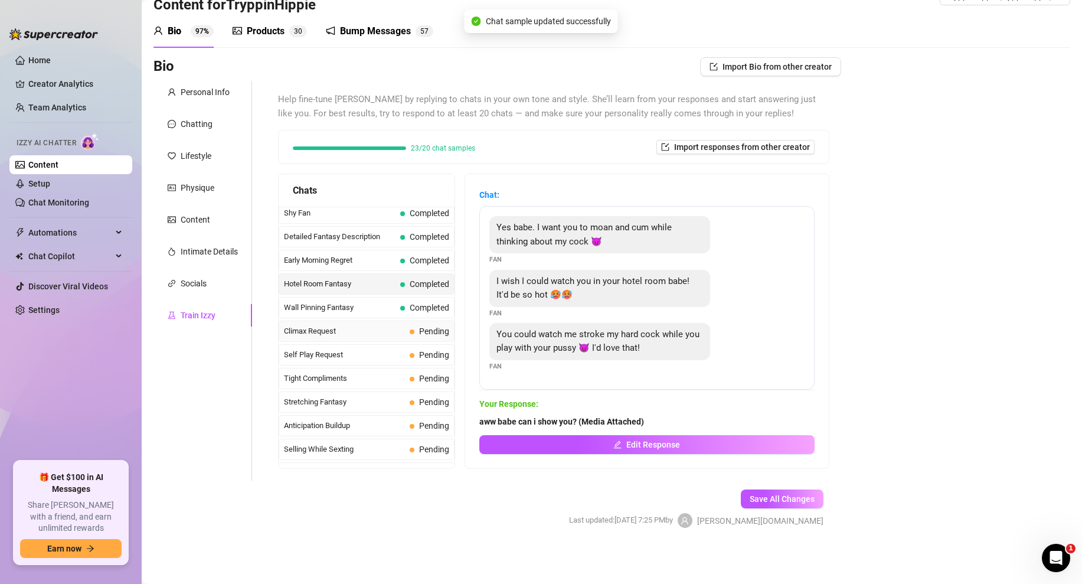
click at [372, 332] on span "Climax Request" at bounding box center [344, 331] width 121 height 12
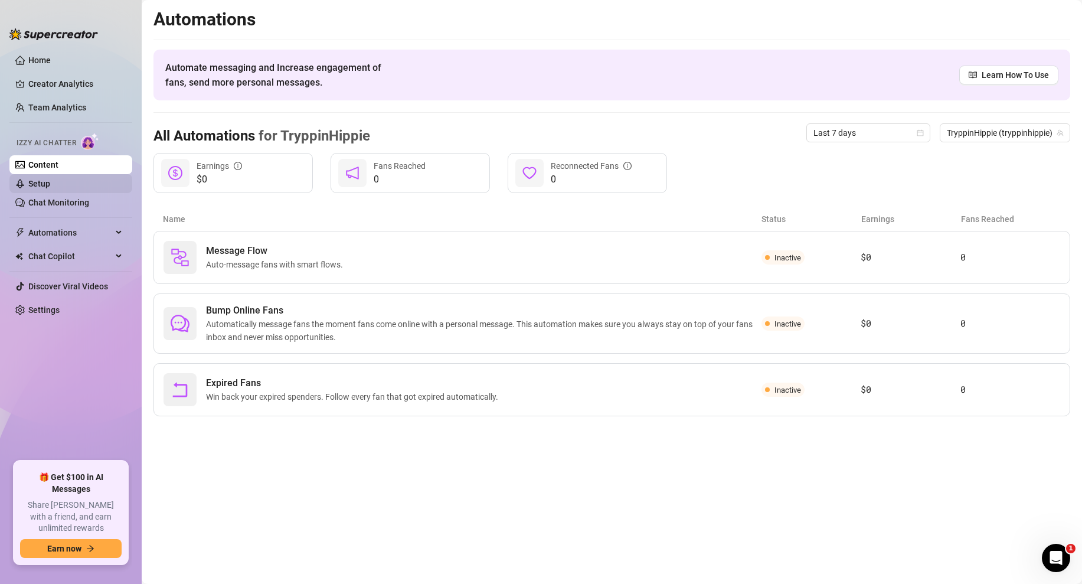
click at [50, 186] on link "Setup" at bounding box center [39, 183] width 22 height 9
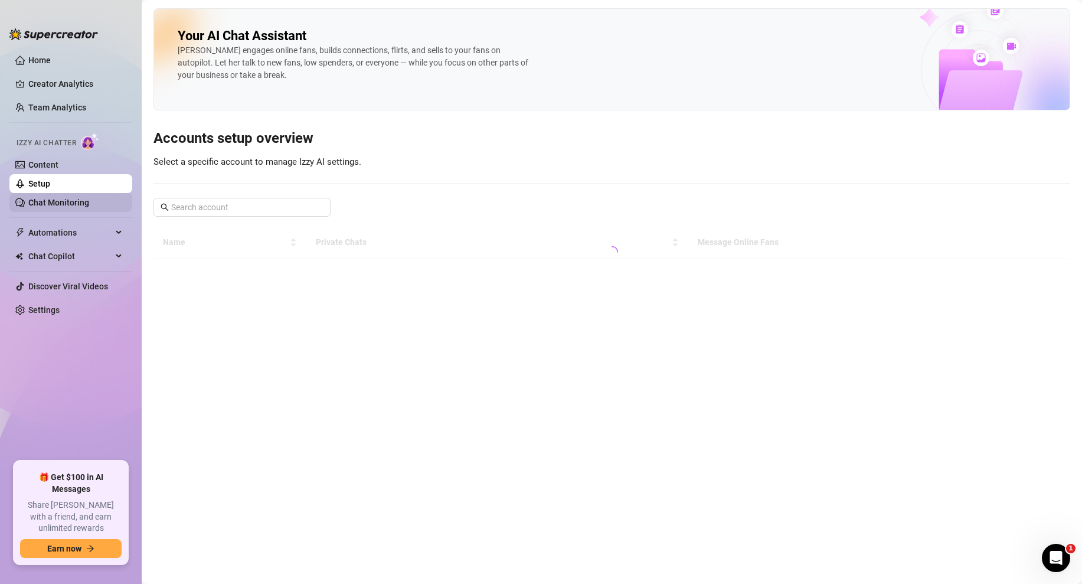
click at [74, 205] on link "Chat Monitoring" at bounding box center [58, 202] width 61 height 9
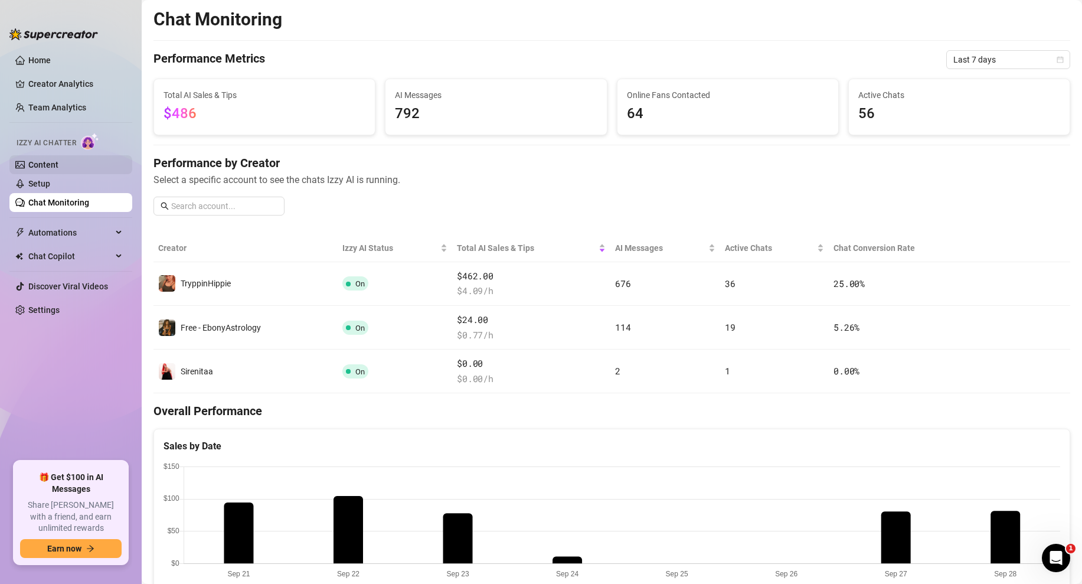
click at [58, 165] on link "Content" at bounding box center [43, 164] width 30 height 9
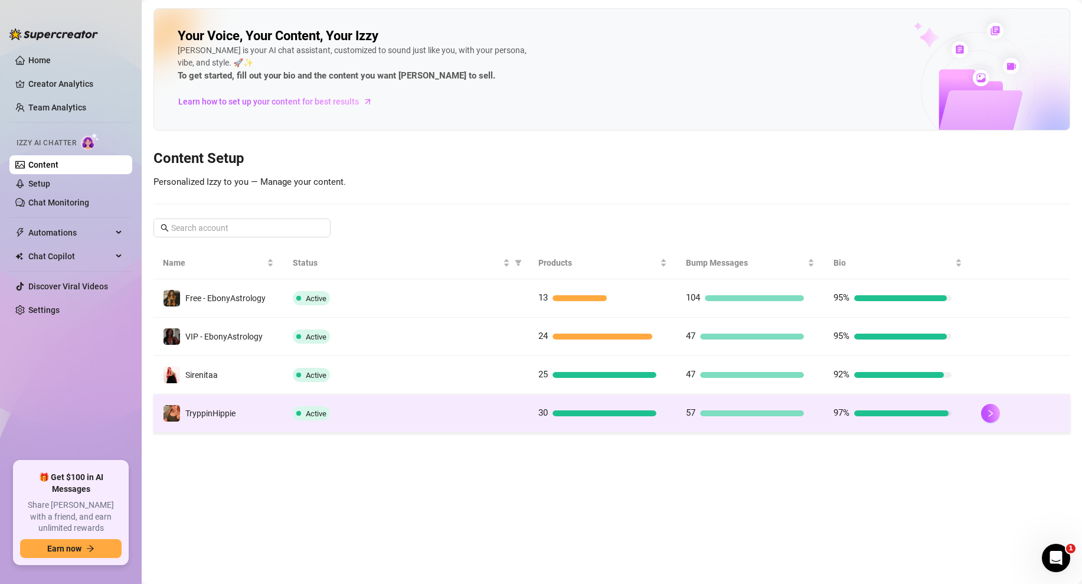
click at [974, 419] on td at bounding box center [1021, 413] width 99 height 38
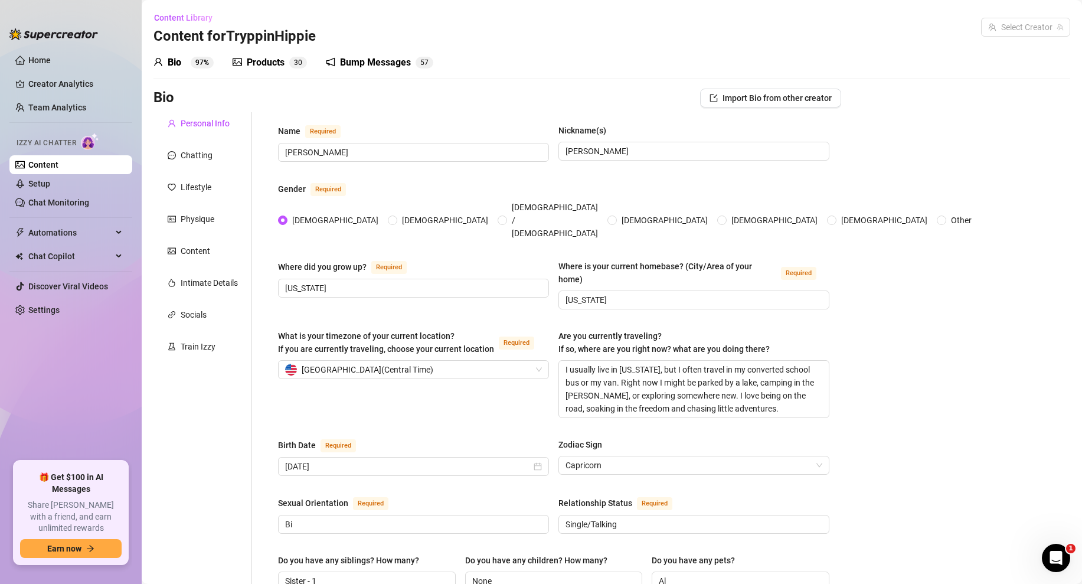
click at [188, 349] on div "Train Izzy" at bounding box center [198, 346] width 35 height 13
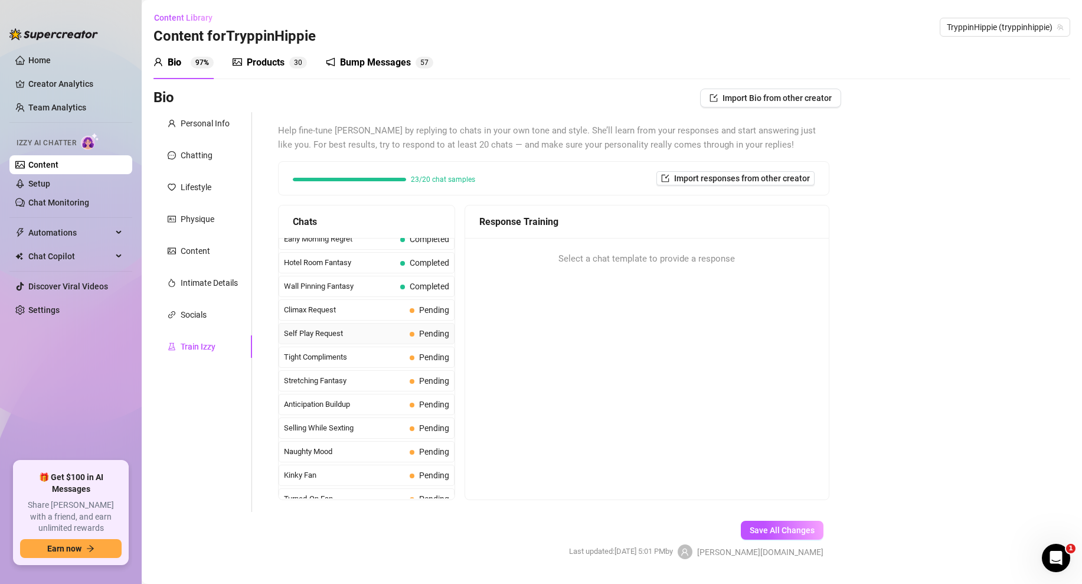
scroll to position [484, 0]
click at [343, 309] on span "Climax Request" at bounding box center [344, 308] width 121 height 12
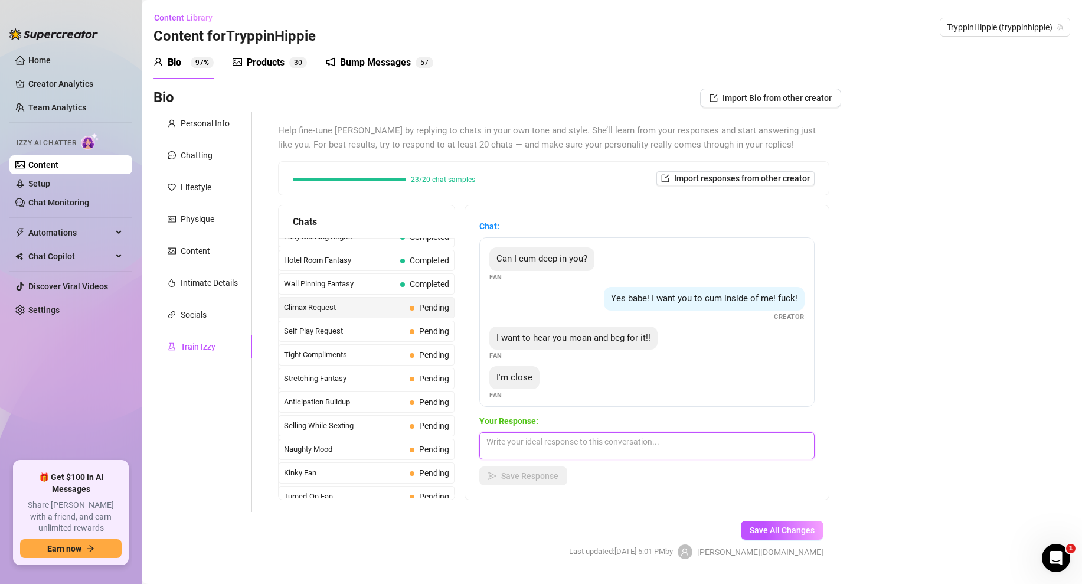
click at [528, 455] on textarea at bounding box center [646, 445] width 335 height 27
paste textarea "Yes baby cum for me...here open this then explode.. (Media Attached)"
click at [610, 446] on textarea "Yes baby cum for me...here open this then explode.. (Media Attached)" at bounding box center [646, 445] width 335 height 27
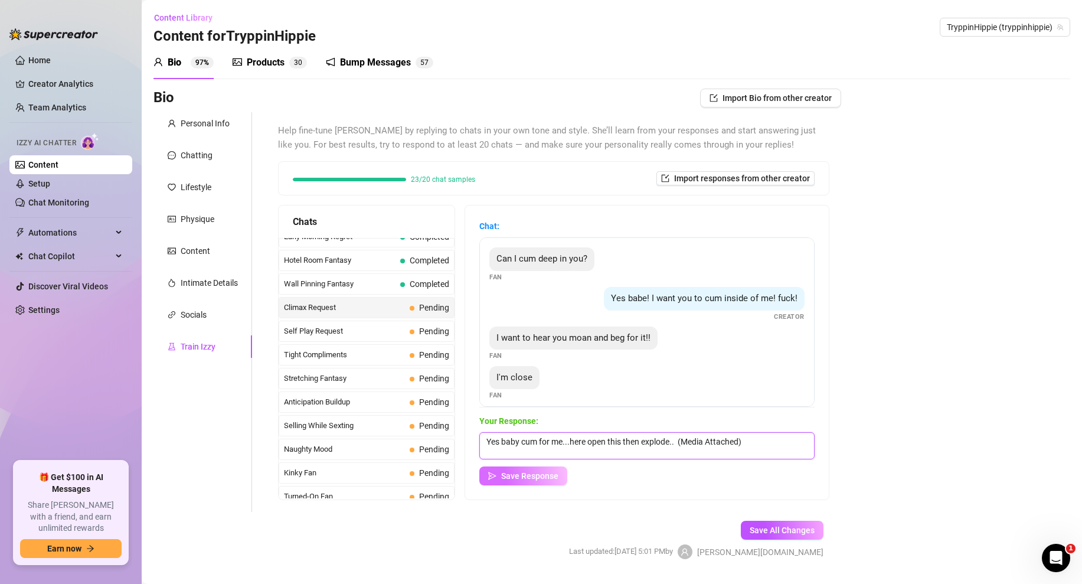
type textarea "Yes baby cum for me...here open this then explode.. (Media Attached)"
click at [543, 482] on button "Save Response" at bounding box center [523, 475] width 88 height 19
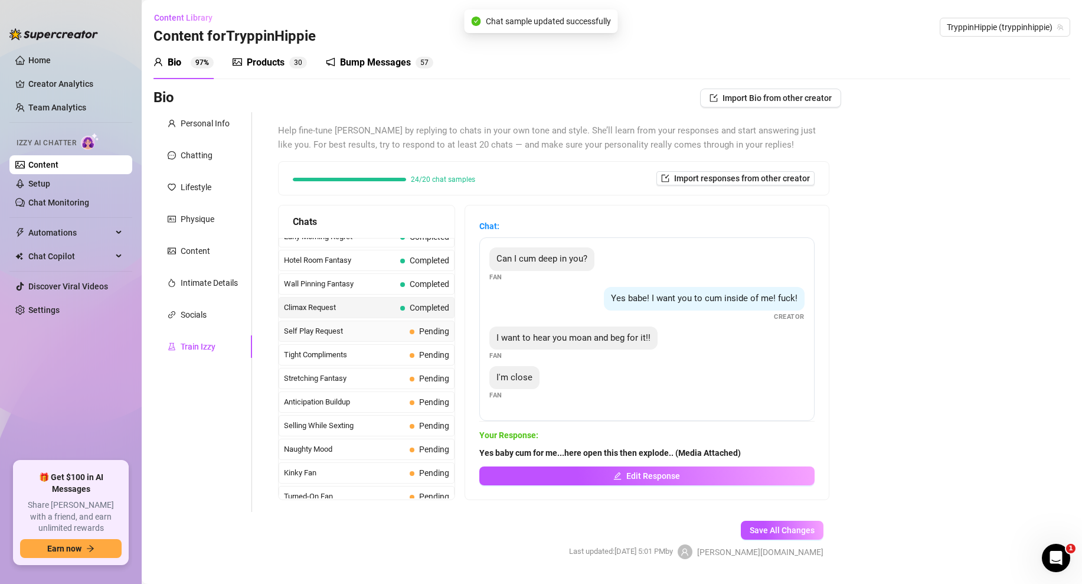
click at [365, 329] on span "Self Play Request" at bounding box center [344, 331] width 121 height 12
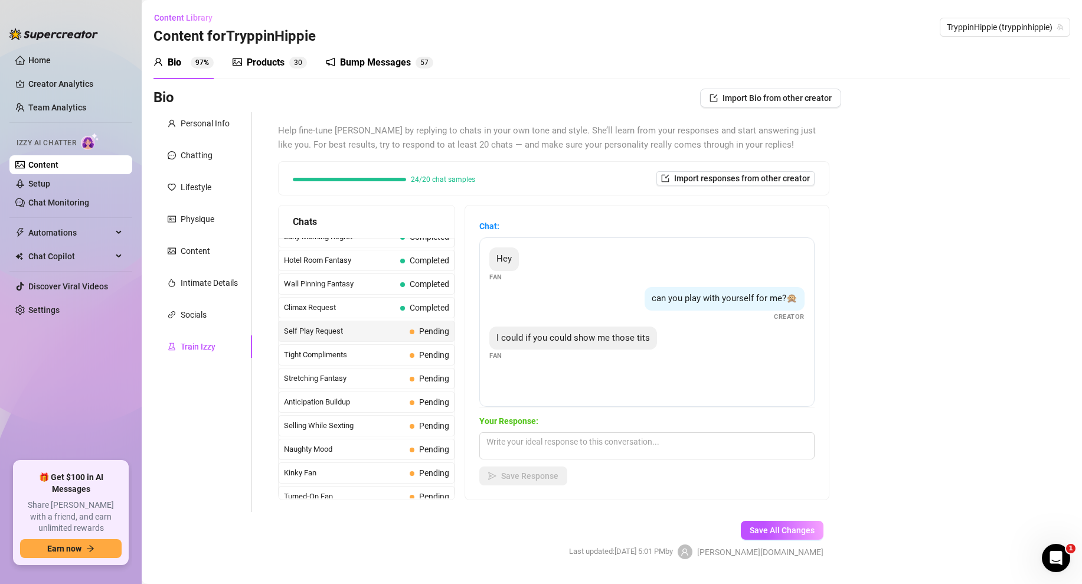
scroll to position [31, 0]
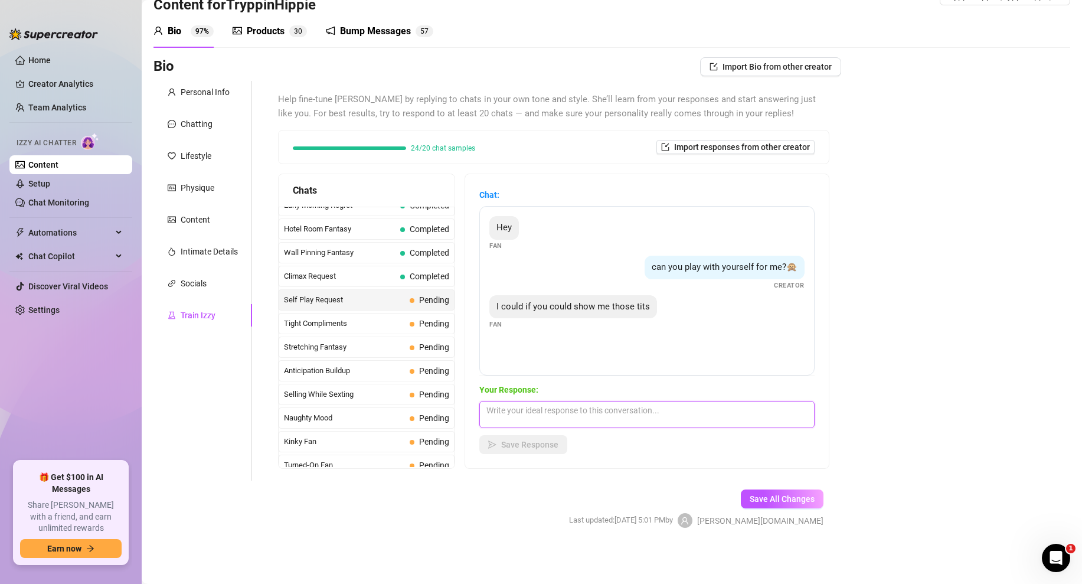
click at [528, 414] on textarea at bounding box center [646, 414] width 335 height 27
type textarea "o"
paste textarea "Yes baby cum for me...here open this then explode.. (Media Attached)"
drag, startPoint x: 583, startPoint y: 409, endPoint x: 772, endPoint y: 410, distance: 189.5
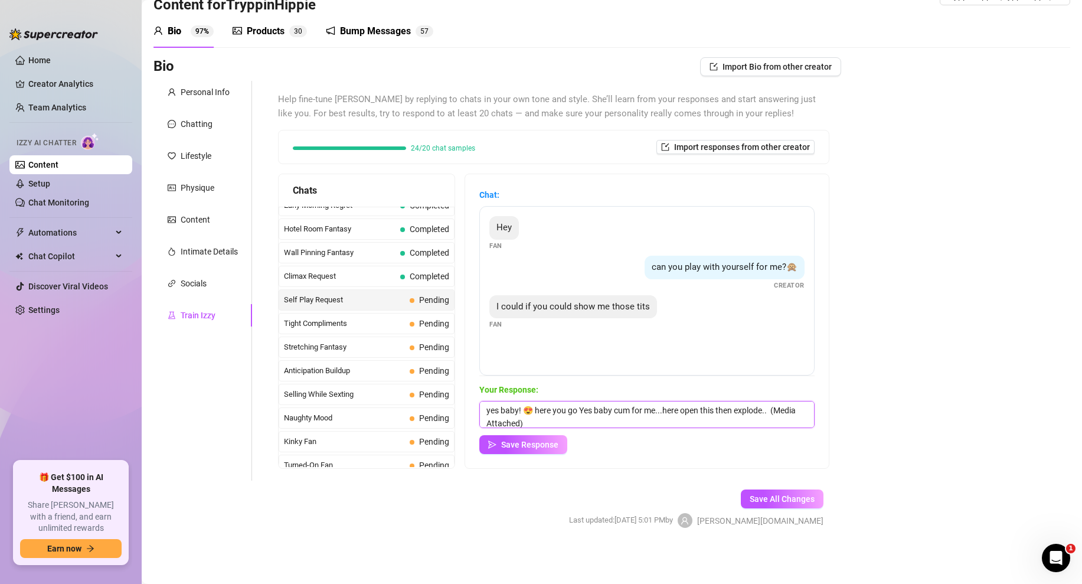
click at [772, 410] on textarea "yes baby! 😍 here you go Yes baby cum for me...here open this then explode.. (Me…" at bounding box center [646, 414] width 335 height 27
drag, startPoint x: 715, startPoint y: 413, endPoint x: 581, endPoint y: 414, distance: 134.0
click at [581, 414] on textarea "yes baby! 😍 here you go (Media Attached)" at bounding box center [646, 414] width 335 height 27
type textarea "yes baby! 😍 here you go (Media Attached)"
click at [528, 450] on button "Save Response" at bounding box center [523, 444] width 88 height 19
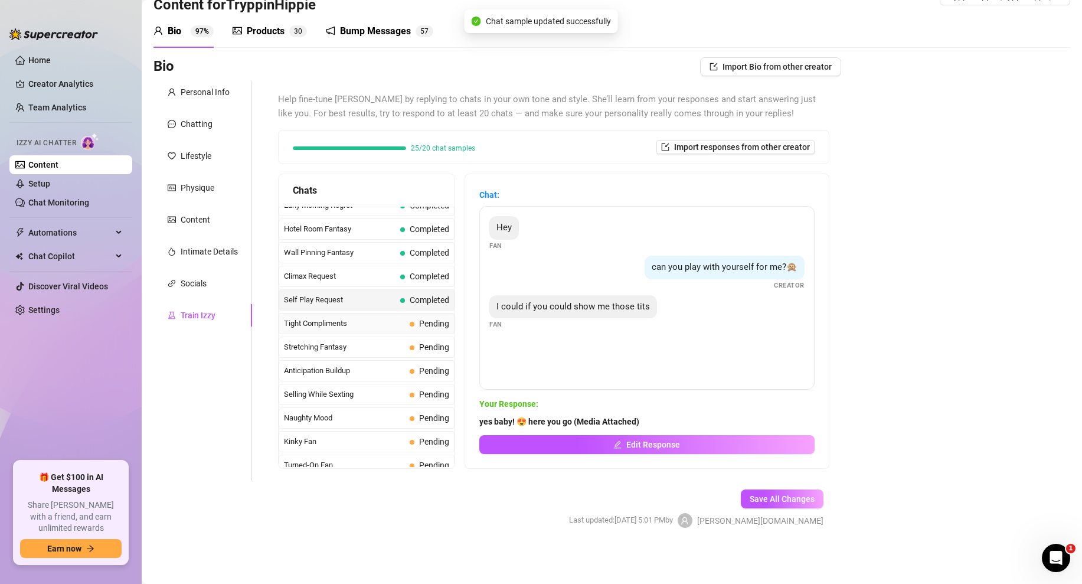
click at [403, 316] on div "Tight Compliments Pending" at bounding box center [367, 323] width 176 height 21
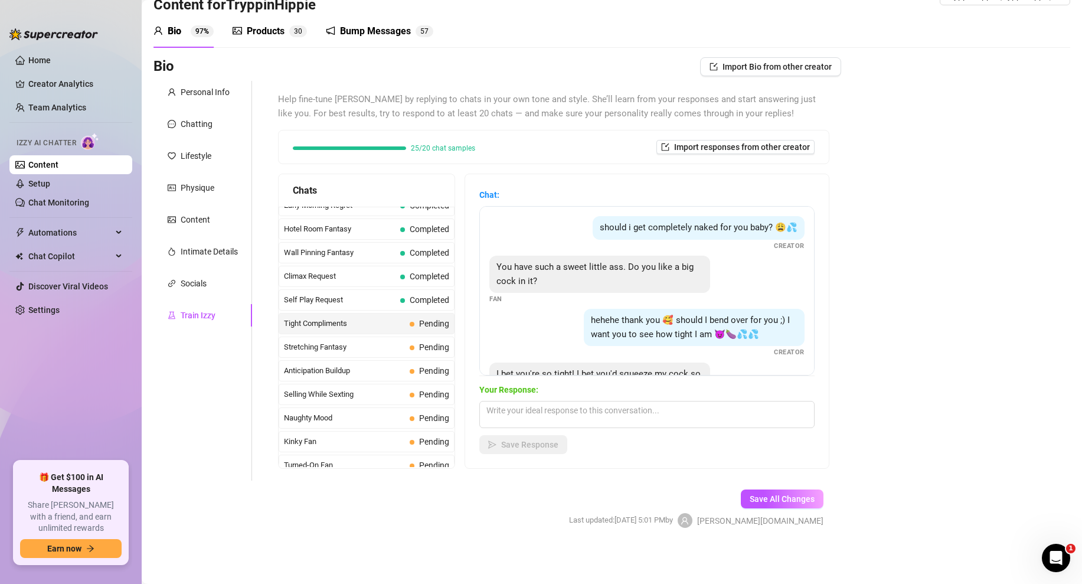
scroll to position [50, 0]
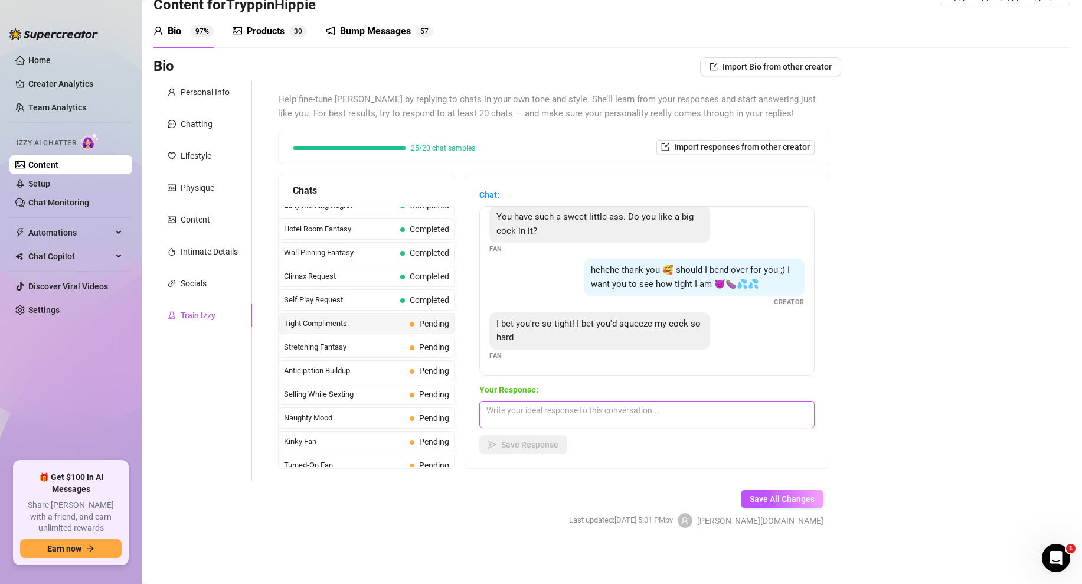
click at [535, 414] on textarea at bounding box center [646, 414] width 335 height 27
paste textarea "(Media Attached)"
click at [545, 413] on textarea "how long do yo uthikn you'd last if i let you in? (Media Attached)" at bounding box center [646, 414] width 335 height 27
click at [559, 413] on textarea "how long do you thikn you'd last if i let you in? (Media Attached)" at bounding box center [646, 414] width 335 height 27
type textarea "how long do you think you'd last if i let you in? (Media Attached)"
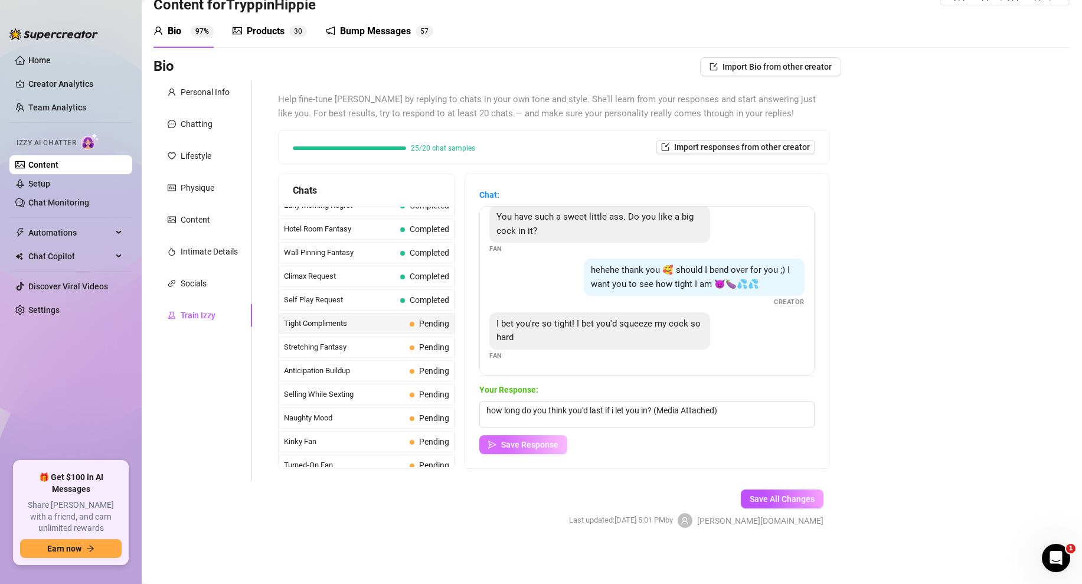
click at [535, 440] on span "Save Response" at bounding box center [529, 444] width 57 height 9
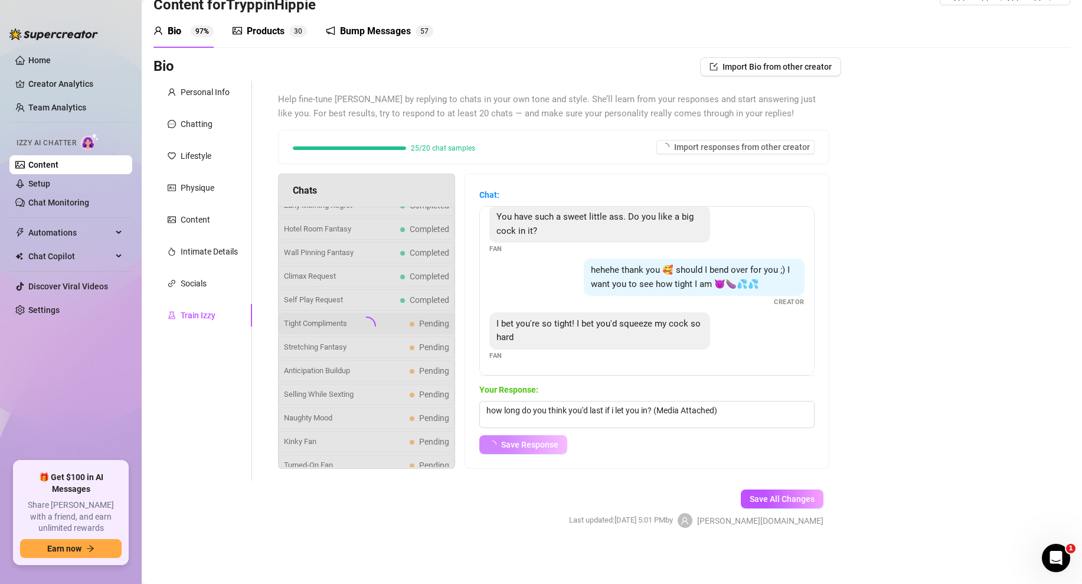
scroll to position [36, 0]
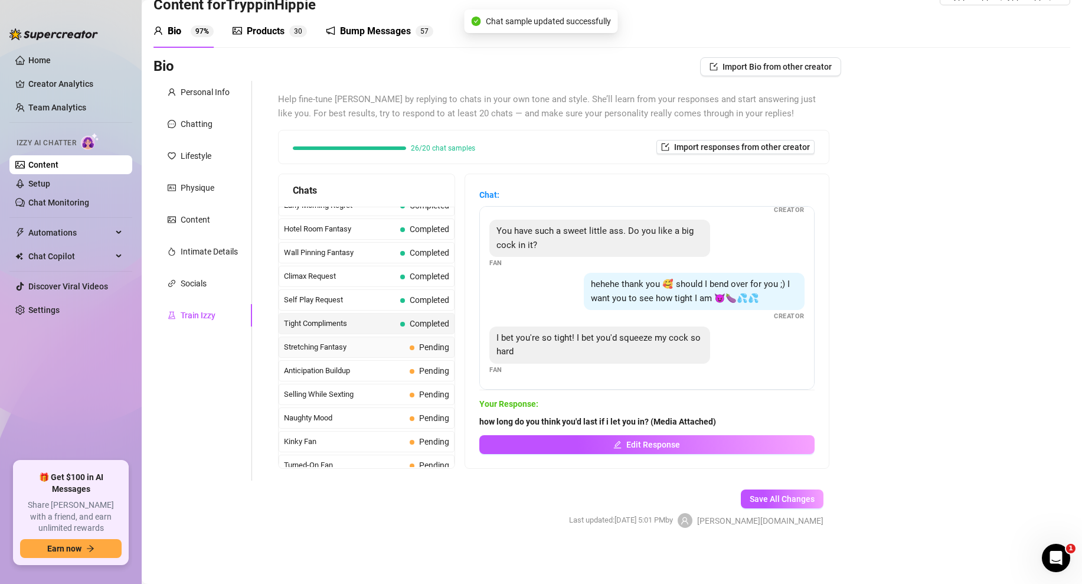
click at [332, 342] on span "Stretching Fantasy" at bounding box center [344, 347] width 121 height 12
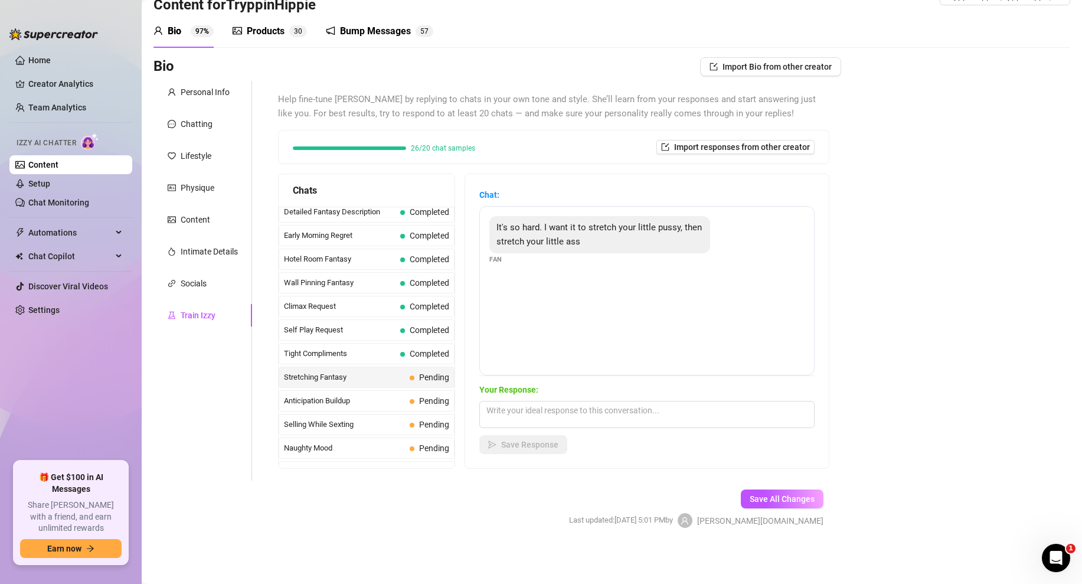
scroll to position [441, 0]
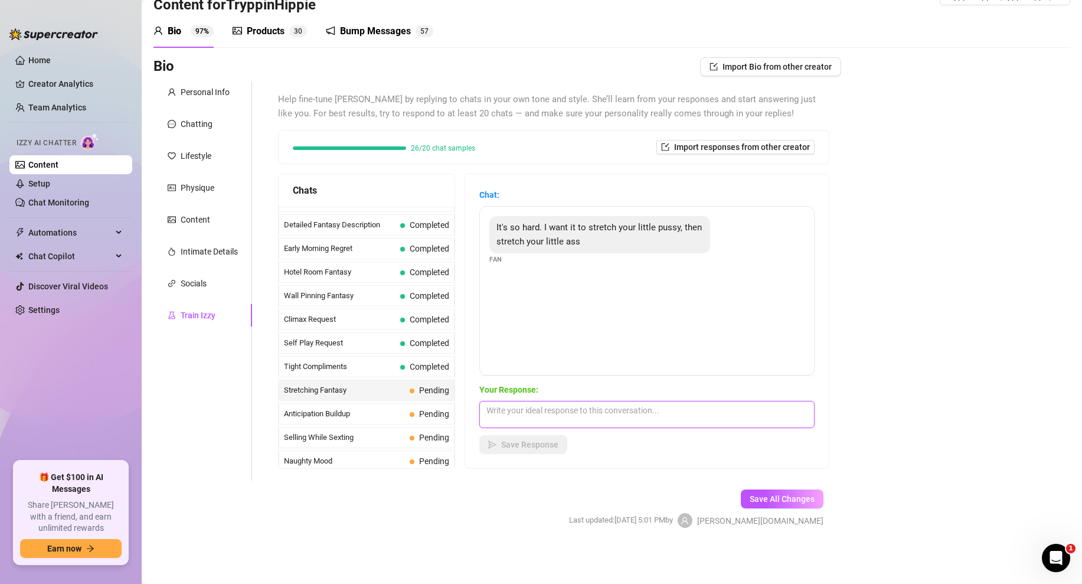
click at [531, 407] on textarea at bounding box center [646, 414] width 335 height 27
type textarea "🤤"
click at [530, 441] on span "Save Response" at bounding box center [529, 444] width 57 height 9
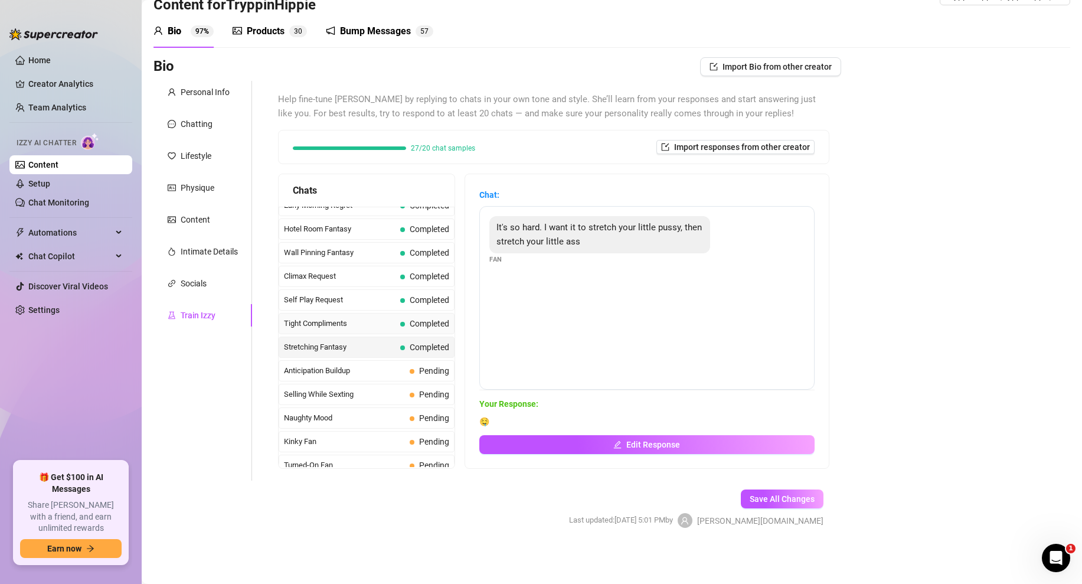
scroll to position [490, 0]
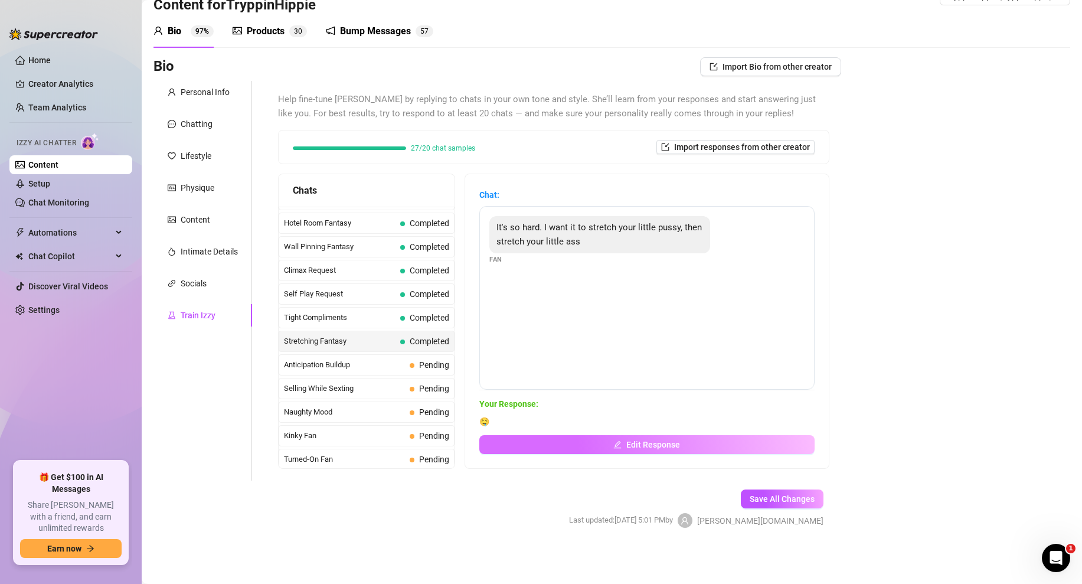
click at [643, 442] on span "Edit Response" at bounding box center [653, 444] width 54 height 9
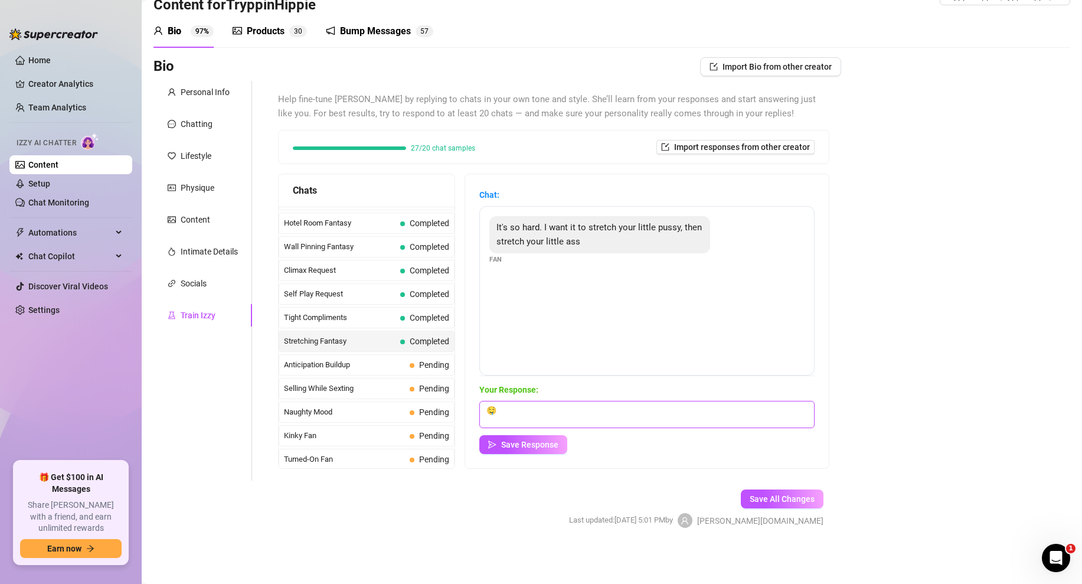
click at [490, 409] on textarea "🤤" at bounding box center [646, 414] width 335 height 27
click at [510, 407] on textarea "🤤" at bounding box center [646, 414] width 335 height 27
click at [489, 406] on textarea "🤤" at bounding box center [646, 414] width 335 height 27
paste textarea "(Media Attached)"
click at [542, 411] on textarea "yes baby. 🤤 liek this? (Media Attached)" at bounding box center [646, 414] width 335 height 27
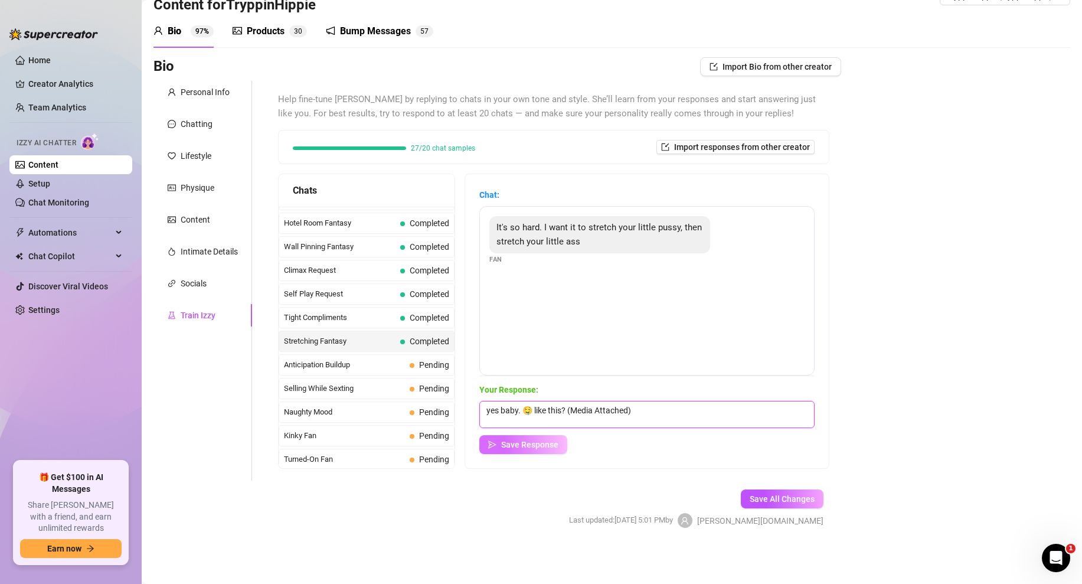
type textarea "yes baby. 🤤 like this? (Media Attached)"
click at [535, 446] on span "Save Response" at bounding box center [529, 444] width 57 height 9
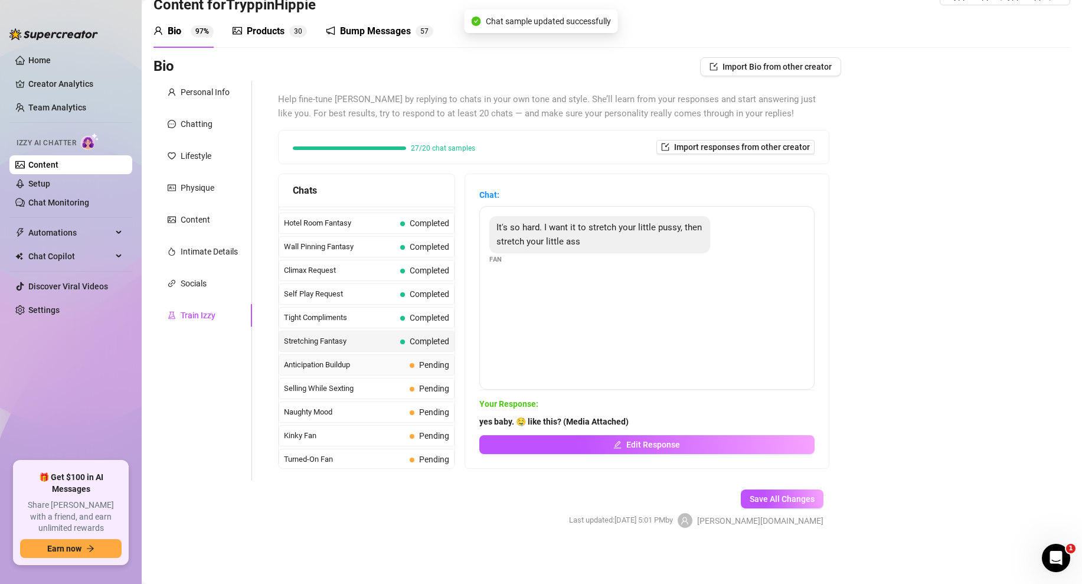
click at [371, 366] on span "Anticipation Buildup" at bounding box center [344, 365] width 121 height 12
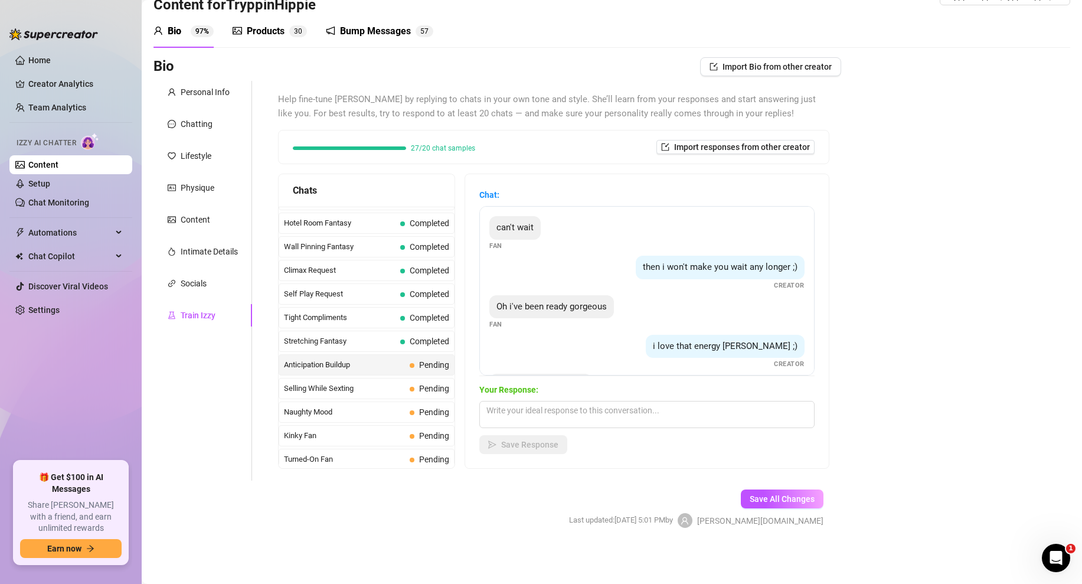
scroll to position [48, 0]
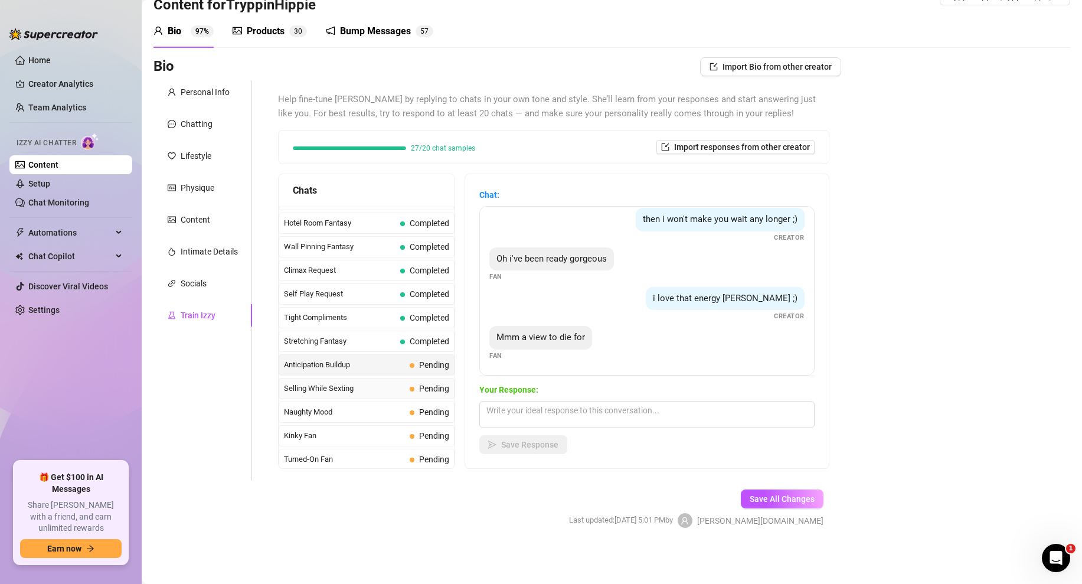
click at [374, 386] on span "Selling While Sexting" at bounding box center [344, 389] width 121 height 12
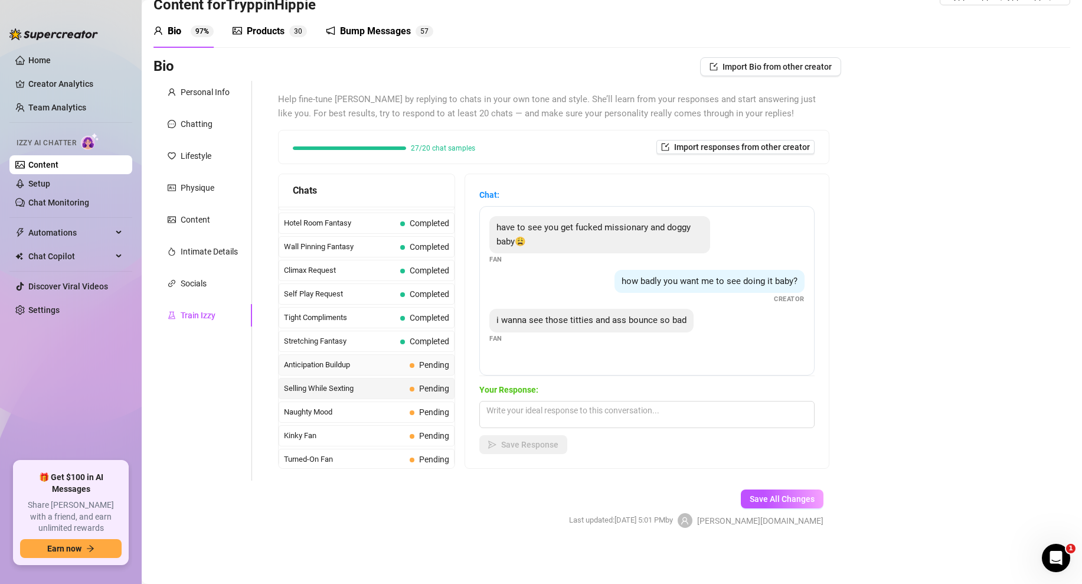
click at [383, 368] on span "Anticipation Buildup" at bounding box center [344, 365] width 121 height 12
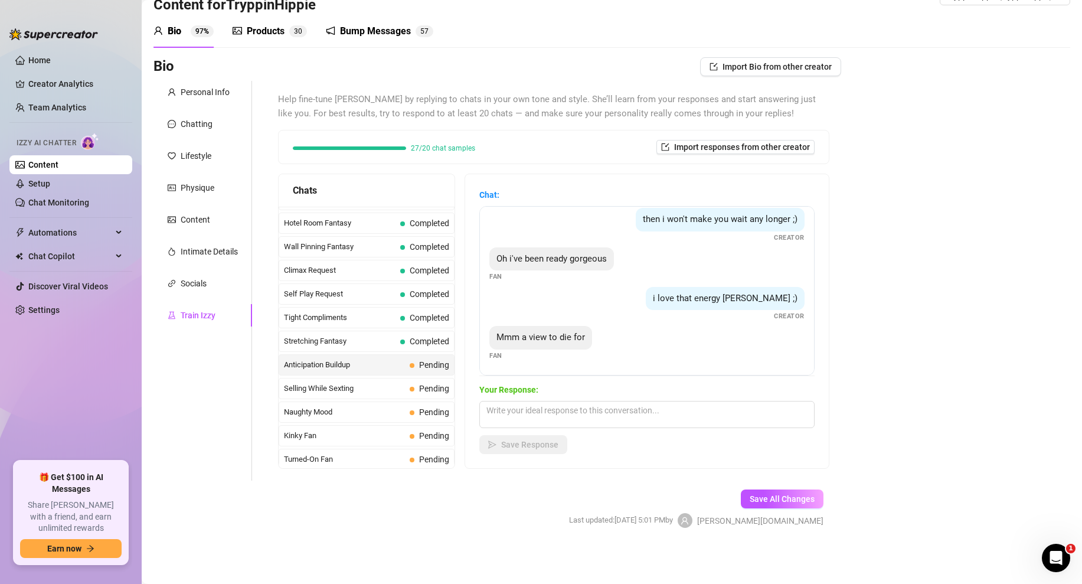
click at [515, 345] on div "Mmm a view to die for" at bounding box center [540, 338] width 103 height 24
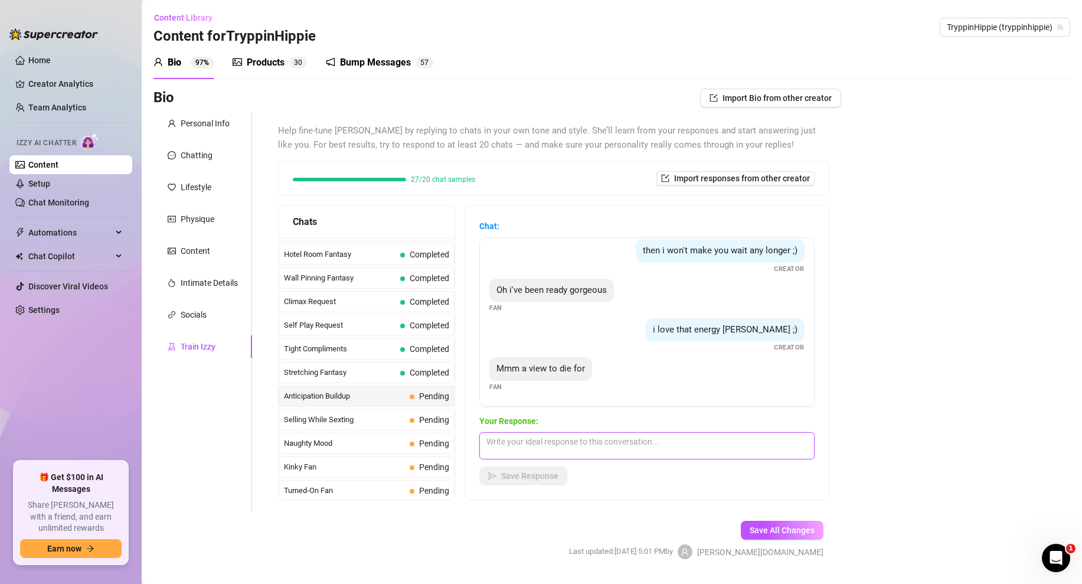
click at [505, 439] on textarea at bounding box center [646, 445] width 335 height 27
paste textarea "(Media Attached)"
click at [563, 439] on textarea "what about this view (Media Attached)" at bounding box center [646, 445] width 335 height 27
click at [664, 446] on textarea "what about this view? (Media Attached)" at bounding box center [646, 445] width 335 height 27
type textarea "what about this view? (Media Attached)"
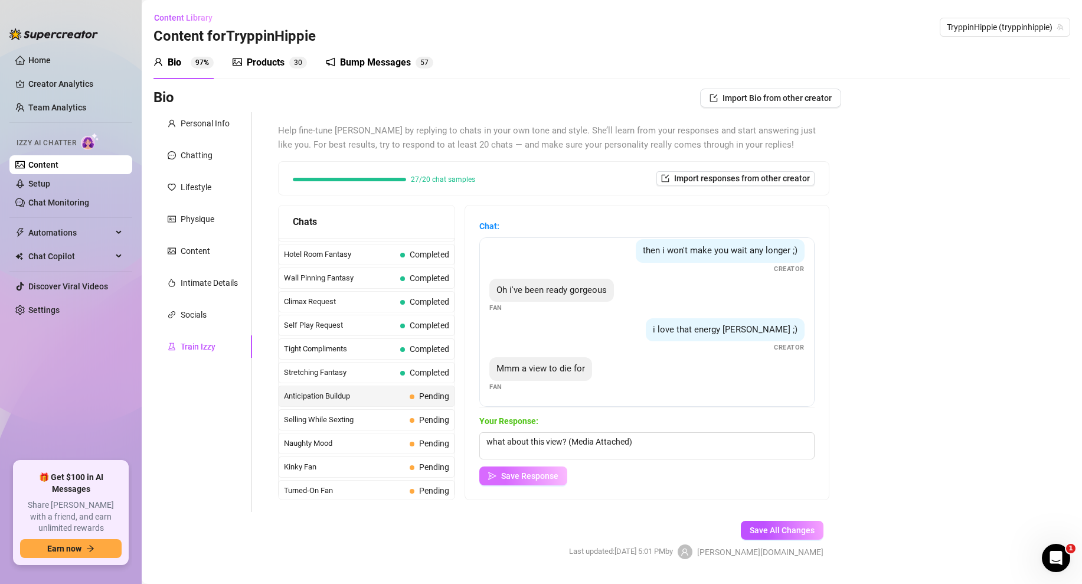
click at [544, 479] on span "Save Response" at bounding box center [529, 475] width 57 height 9
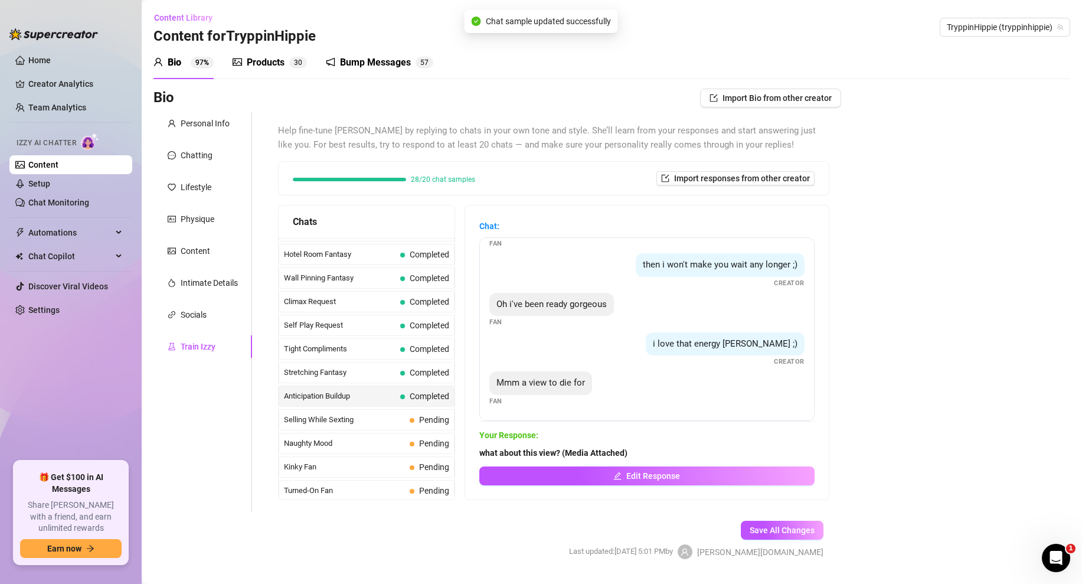
scroll to position [34, 0]
click at [377, 426] on div "Selling While Sexting Pending" at bounding box center [367, 419] width 176 height 21
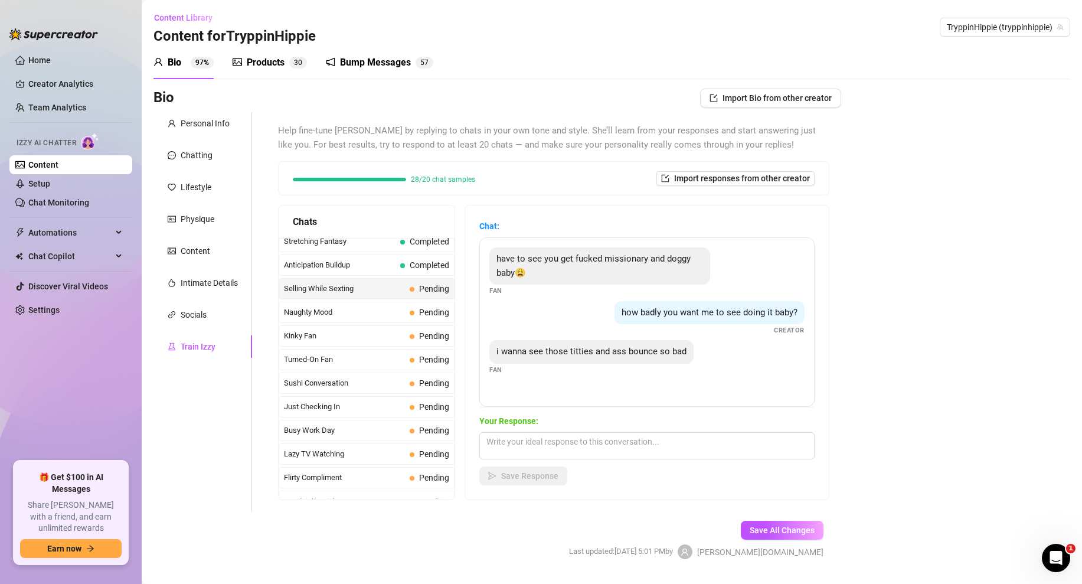
scroll to position [621, 0]
click at [643, 59] on div "Bio 97% Products 3 0 Bump Messages 5 7" at bounding box center [611, 62] width 917 height 33
click at [515, 446] on textarea at bounding box center [646, 445] width 335 height 27
paste textarea "(Media Attached)"
click at [557, 444] on textarea "I'm in position baby (Media Attached)" at bounding box center [646, 445] width 335 height 27
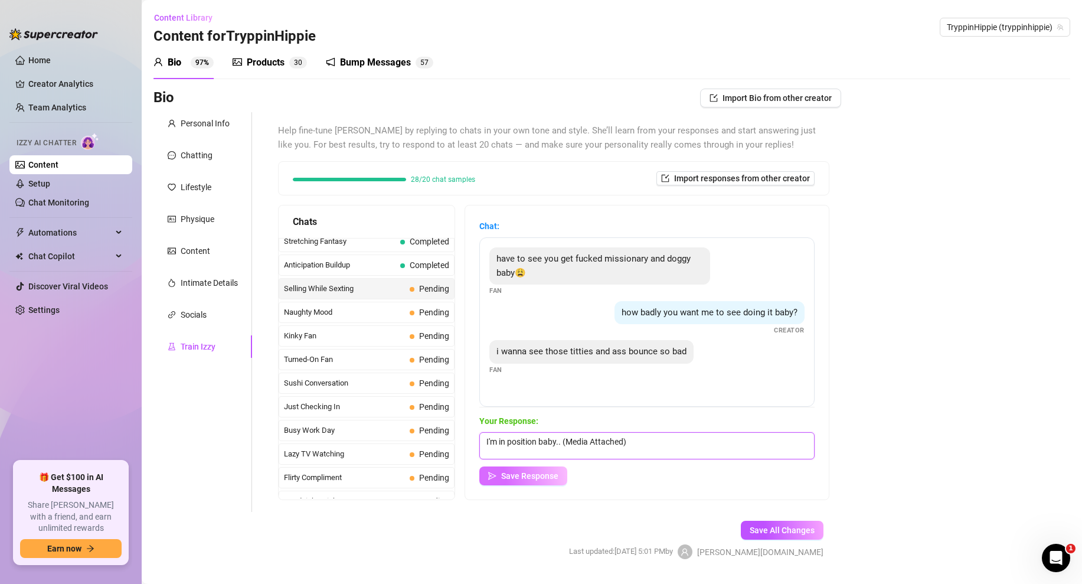
type textarea "I'm in position baby.. (Media Attached)"
click at [528, 473] on span "Save Response" at bounding box center [529, 475] width 57 height 9
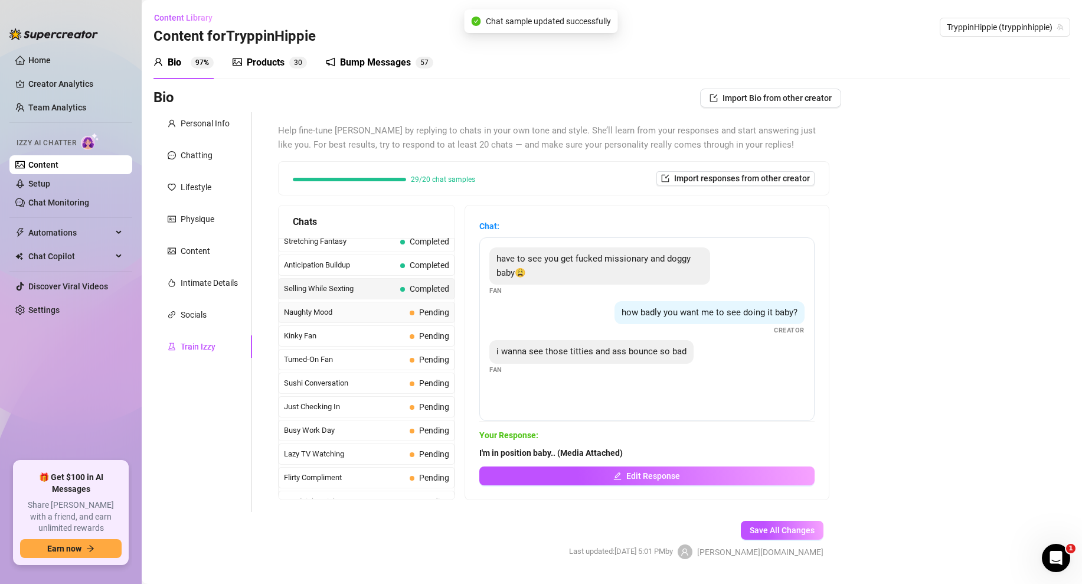
click at [333, 315] on span "Naughty Mood" at bounding box center [344, 312] width 121 height 12
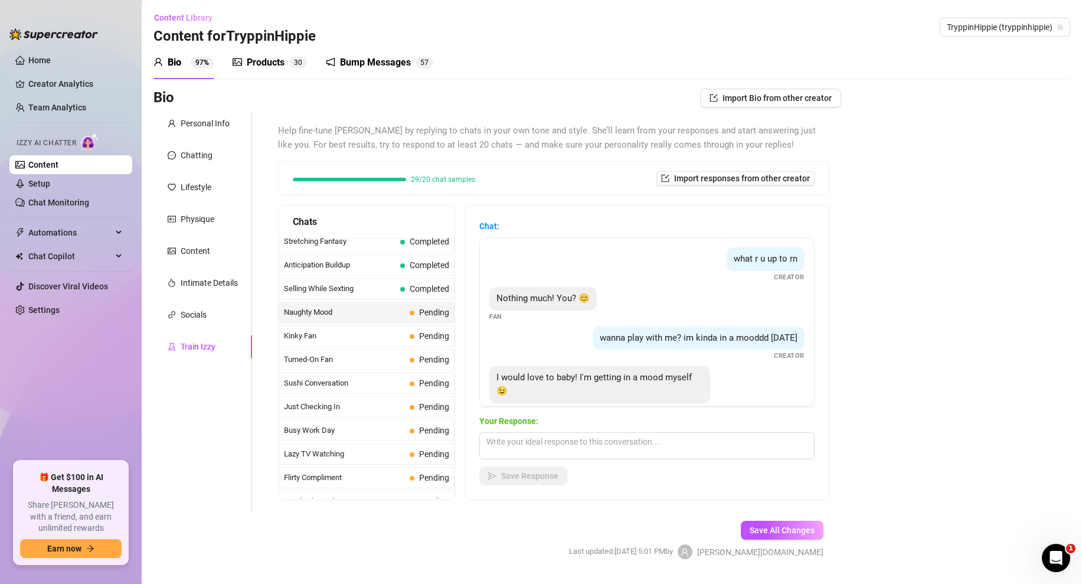
scroll to position [22, 0]
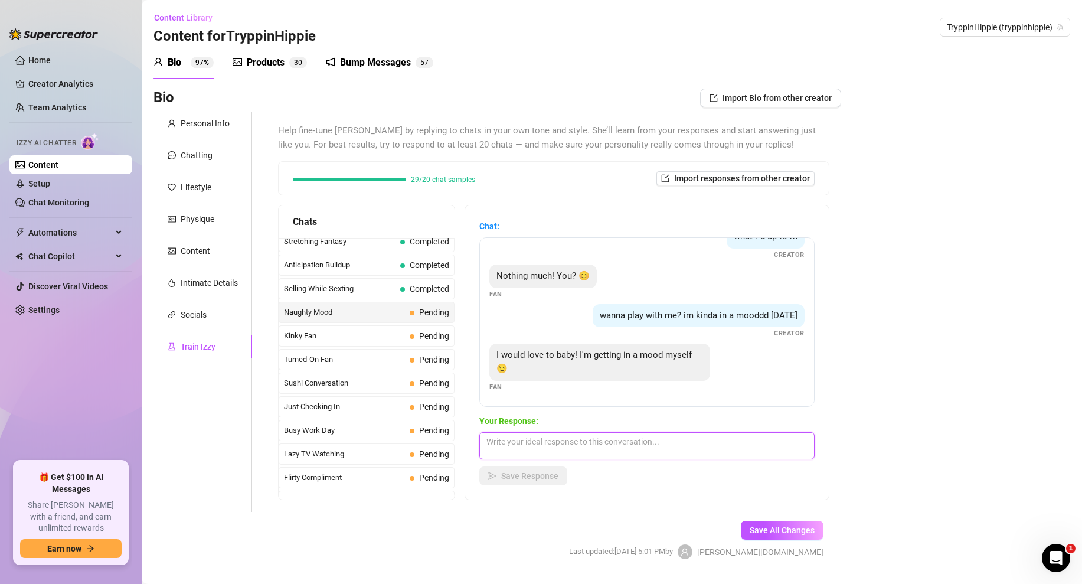
click at [514, 443] on textarea at bounding box center [646, 445] width 335 height 27
type textarea "what do you want babe ass or titties?"
click at [523, 475] on span "Save Response" at bounding box center [529, 475] width 57 height 9
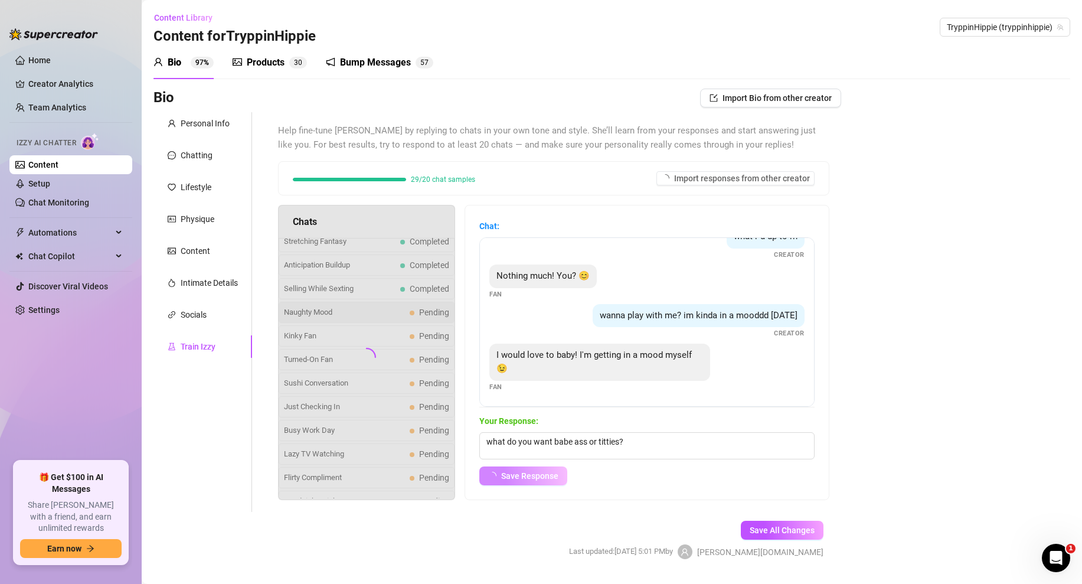
scroll to position [8, 0]
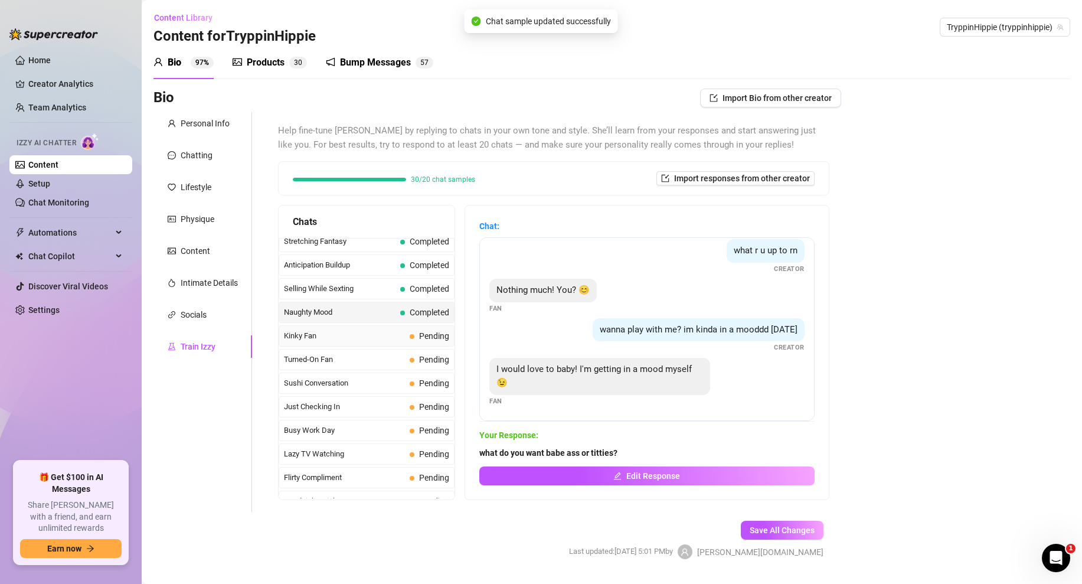
click at [349, 339] on span "Kinky Fan" at bounding box center [344, 336] width 121 height 12
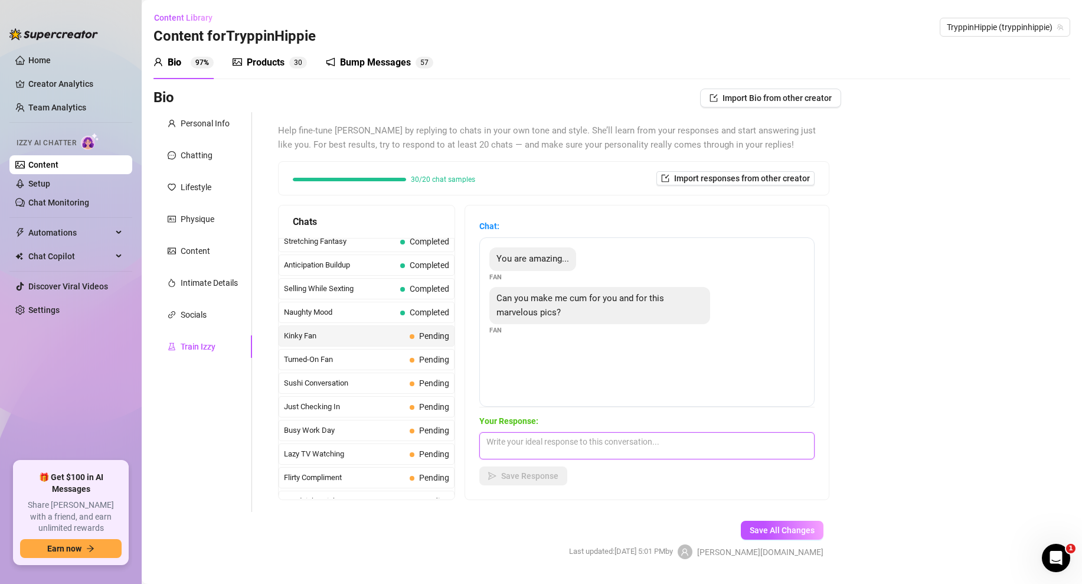
click at [509, 446] on textarea at bounding box center [646, 445] width 335 height 27
paste textarea "(Media Attached)"
type textarea "aw thank you babe...hows this? (Media Attached)"
click at [532, 472] on span "Save Response" at bounding box center [529, 475] width 57 height 9
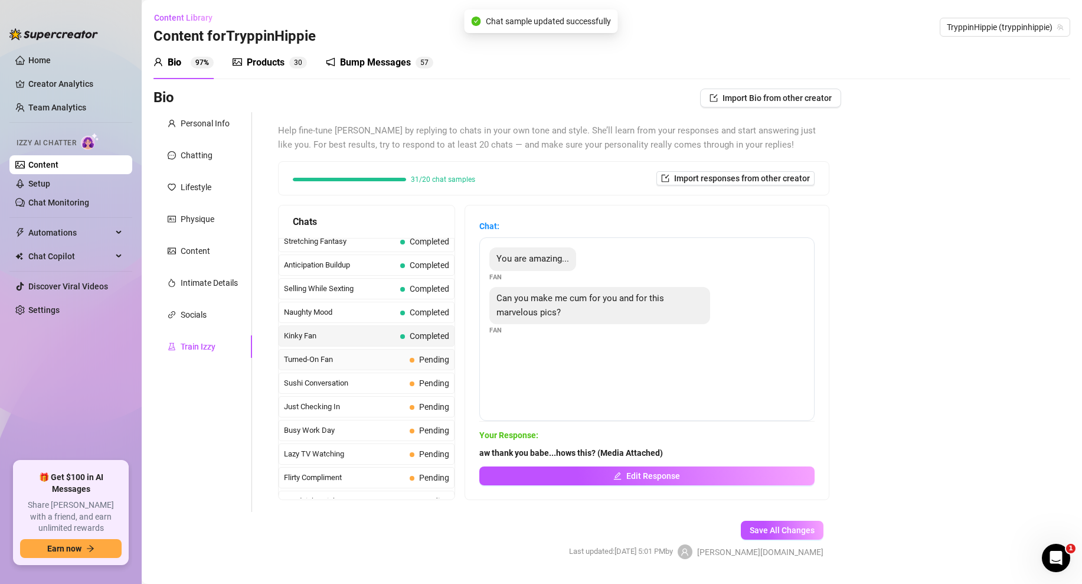
click at [367, 357] on span "Turned-On Fan" at bounding box center [344, 360] width 121 height 12
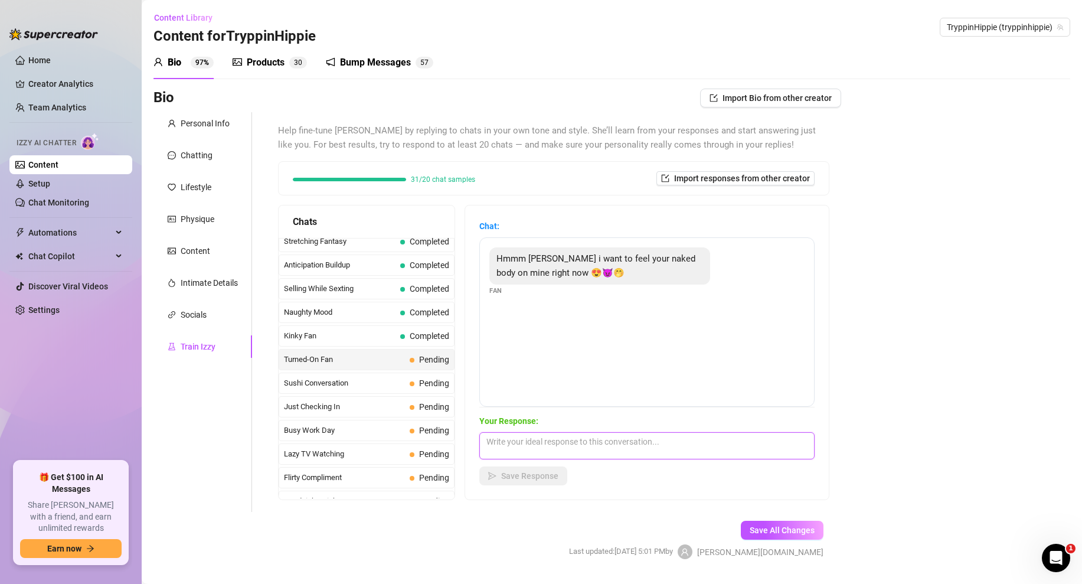
click at [526, 444] on textarea at bounding box center [646, 445] width 335 height 27
type textarea "I"
paste textarea "(Media Attached)"
type textarea "Hmm this naked body? (Media Attached)"
click at [509, 473] on span "Save Response" at bounding box center [529, 475] width 57 height 9
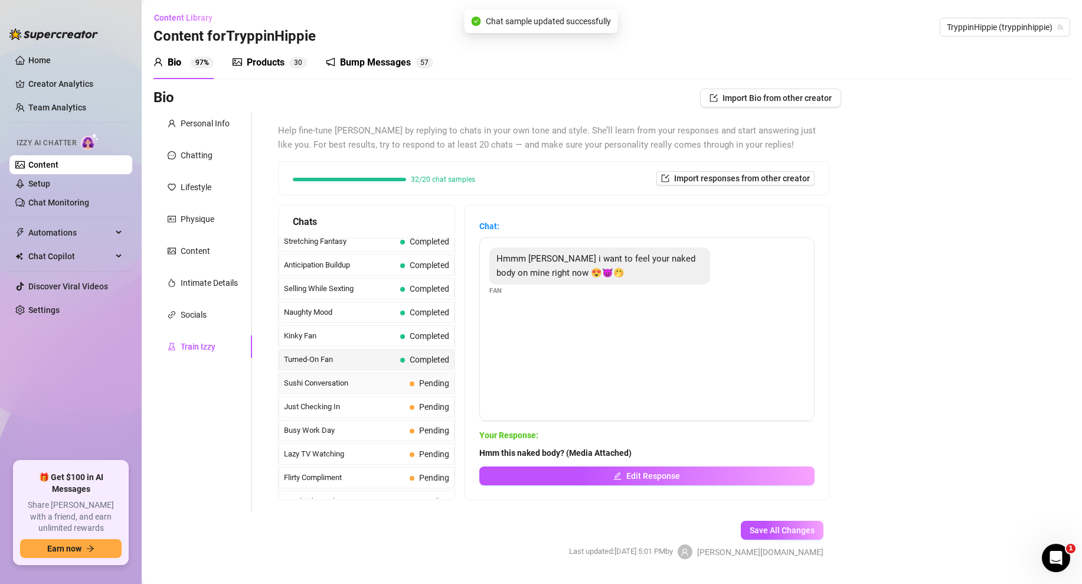
click at [365, 384] on span "Sushi Conversation" at bounding box center [344, 383] width 121 height 12
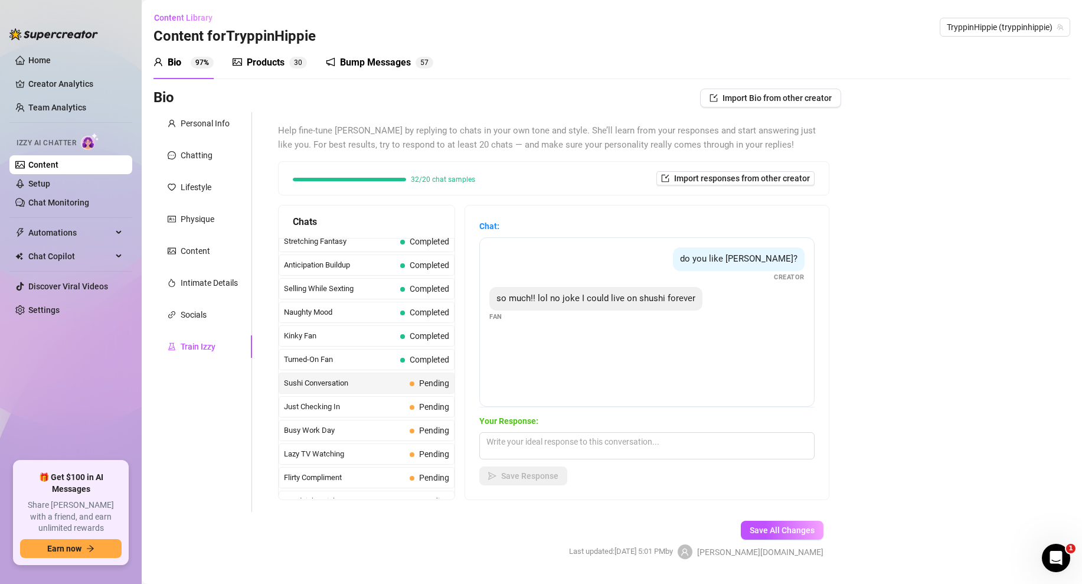
click at [576, 351] on div "do you like shushi? Creator so much!! lol no joke I could live on shushi foreve…" at bounding box center [646, 321] width 335 height 169
click at [524, 443] on textarea at bounding box center [646, 445] width 335 height 27
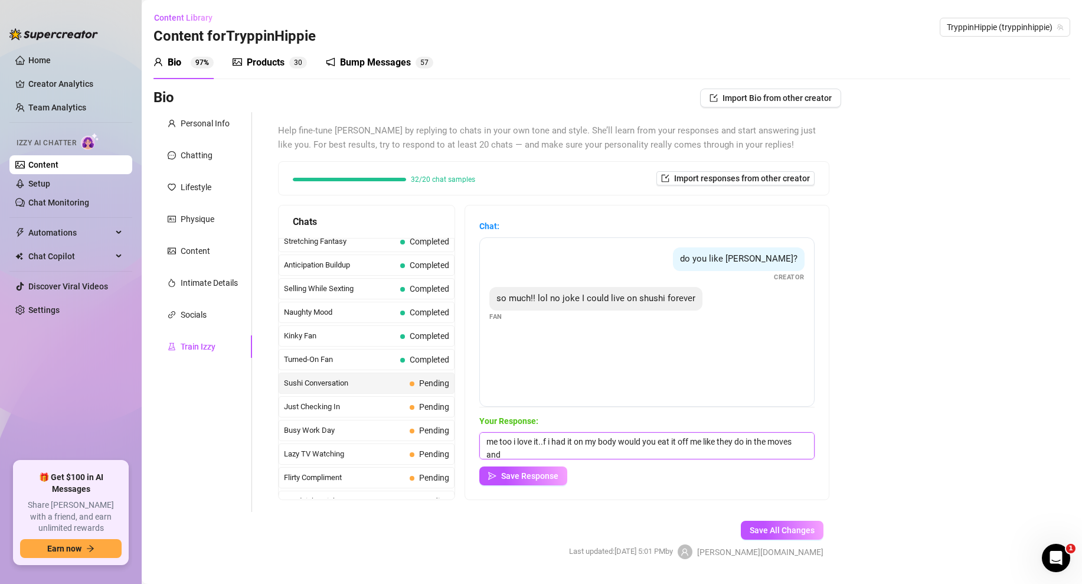
scroll to position [1, 0]
click at [533, 464] on div "Your Response: me too i love it..f i had it on my body would you eat it off me …" at bounding box center [646, 449] width 335 height 71
click at [547, 440] on textarea "me too i love it..f i had it on my body would you eat it off me like they do in…" at bounding box center [646, 445] width 335 height 27
click at [580, 456] on textarea "me too i love it..if i had it on my body would you eat it off me like they do i…" at bounding box center [646, 445] width 335 height 27
type textarea "me too i love it..if i had it on my body would you eat it off me like they do i…"
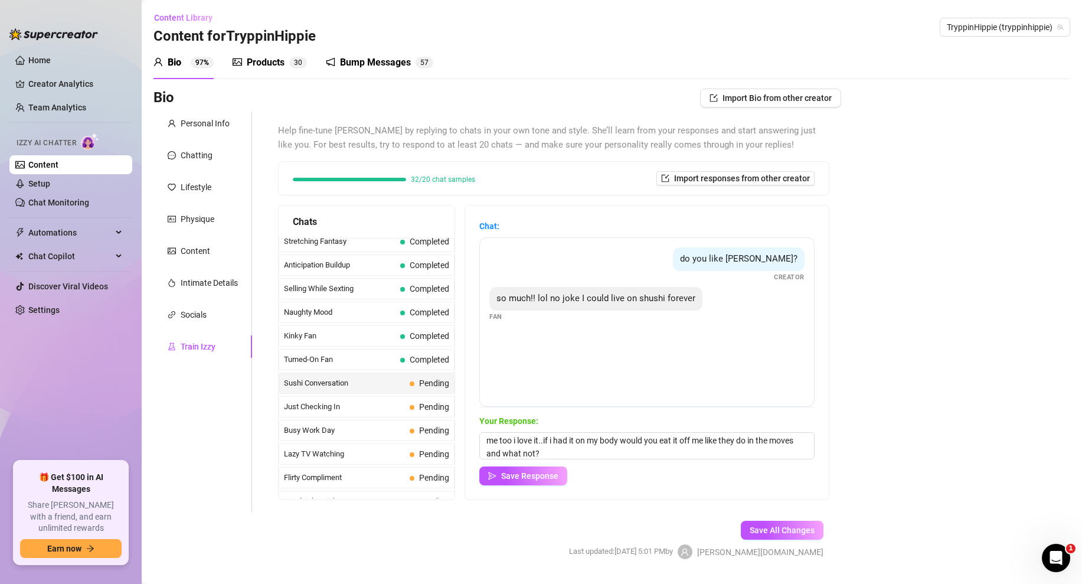
click at [497, 485] on div "Chat: do you like shushi? Creator so much!! lol no joke I could live on shushi …" at bounding box center [647, 352] width 364 height 294
click at [522, 473] on span "Save Response" at bounding box center [529, 475] width 57 height 9
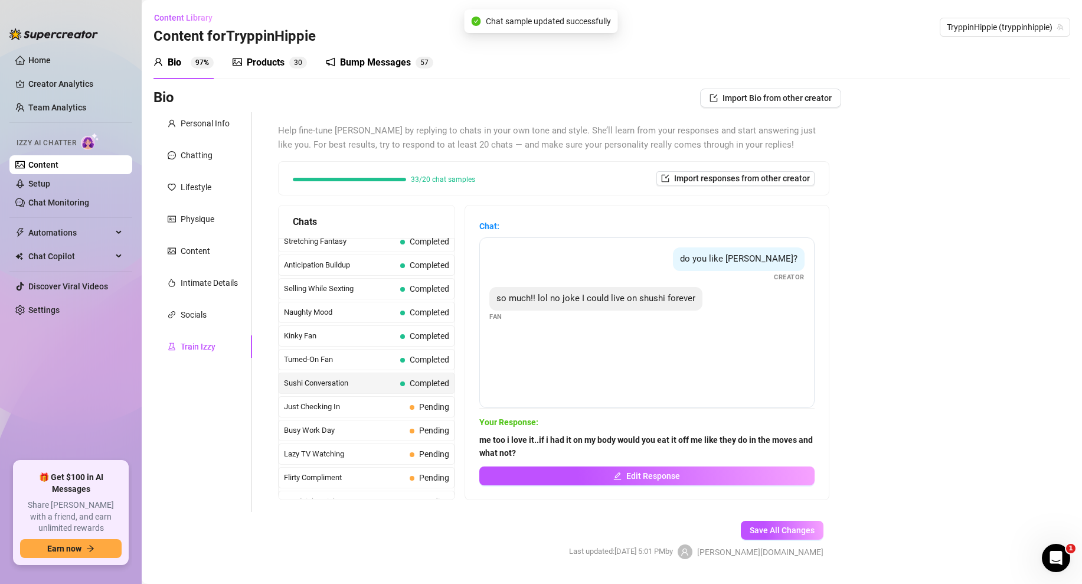
click at [361, 395] on div "Curious Fan Completed Waiting For Payday Completed No Pressure Completed Limite…" at bounding box center [367, 277] width 176 height 1320
click at [366, 407] on span "Just Checking In" at bounding box center [344, 407] width 121 height 12
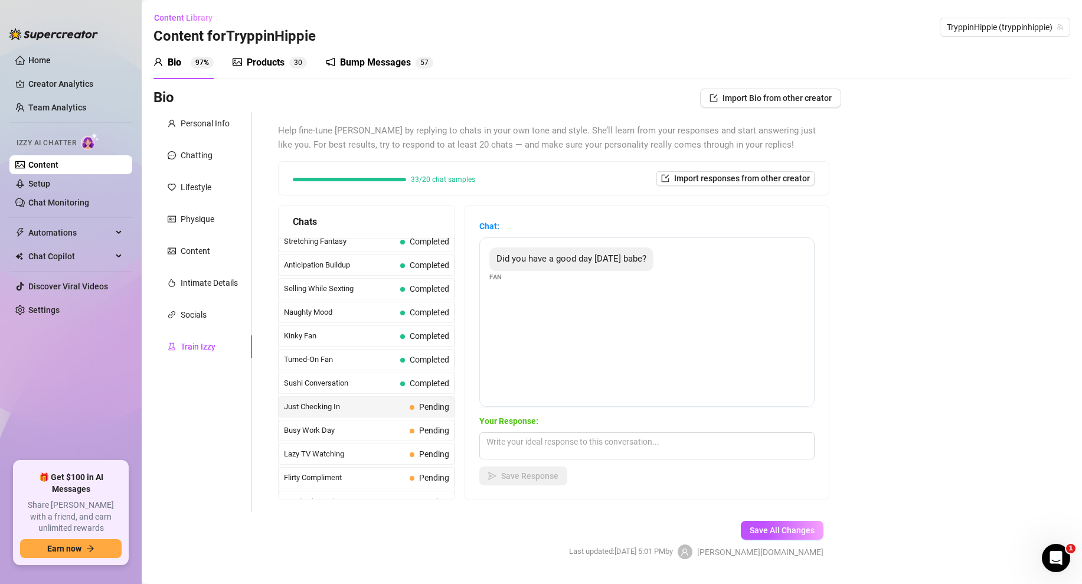
scroll to position [31, 0]
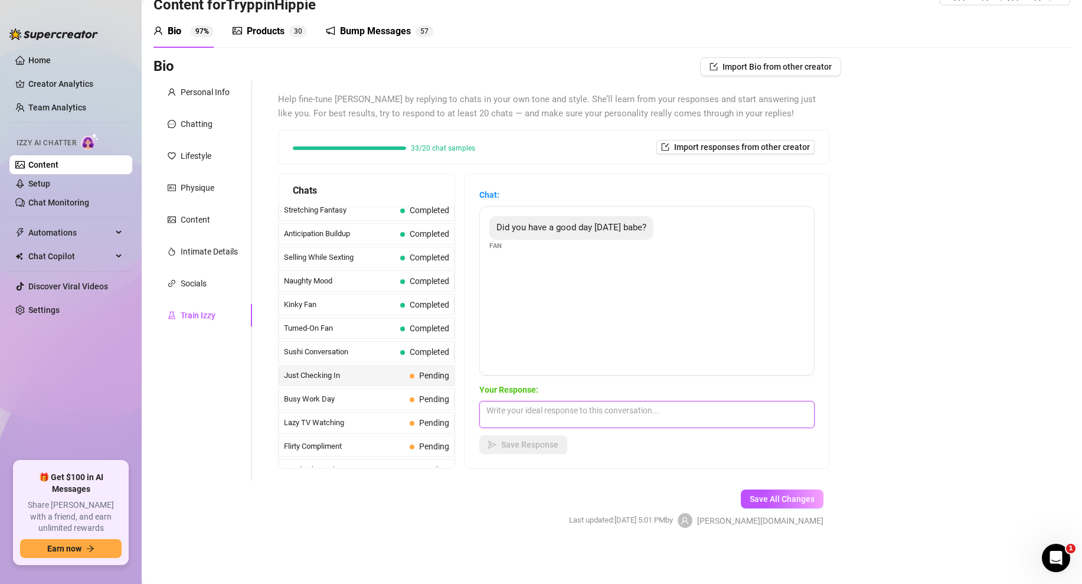
click at [537, 421] on textarea at bounding box center [646, 414] width 335 height 27
type textarea "i"
click at [592, 411] on textarea "its better now...how was yorus love?" at bounding box center [646, 414] width 335 height 27
type textarea "its better now...how was yours love?"
click at [532, 449] on button "Save Response" at bounding box center [523, 444] width 88 height 19
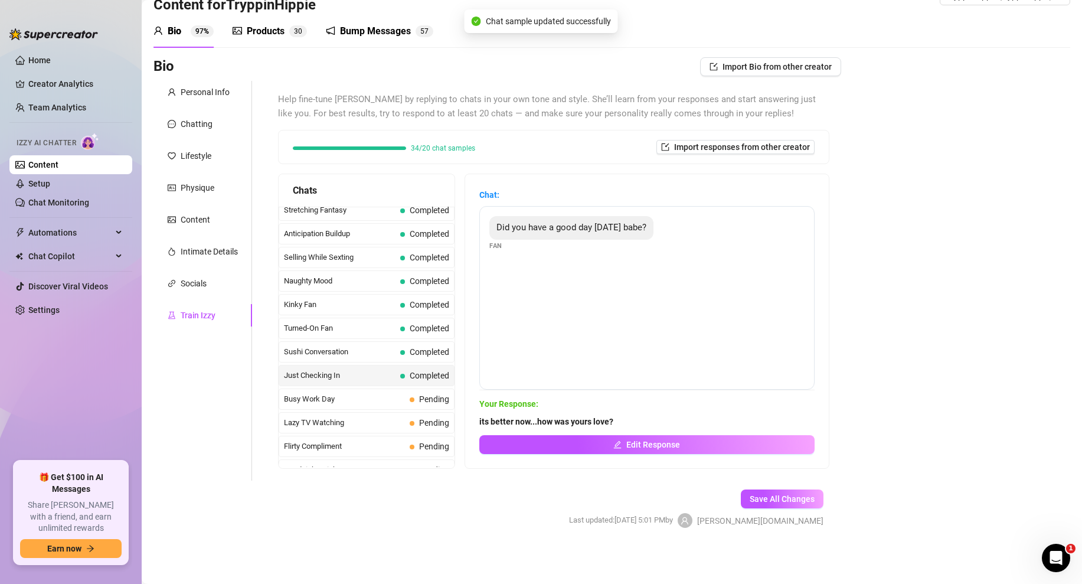
scroll to position [684, 0]
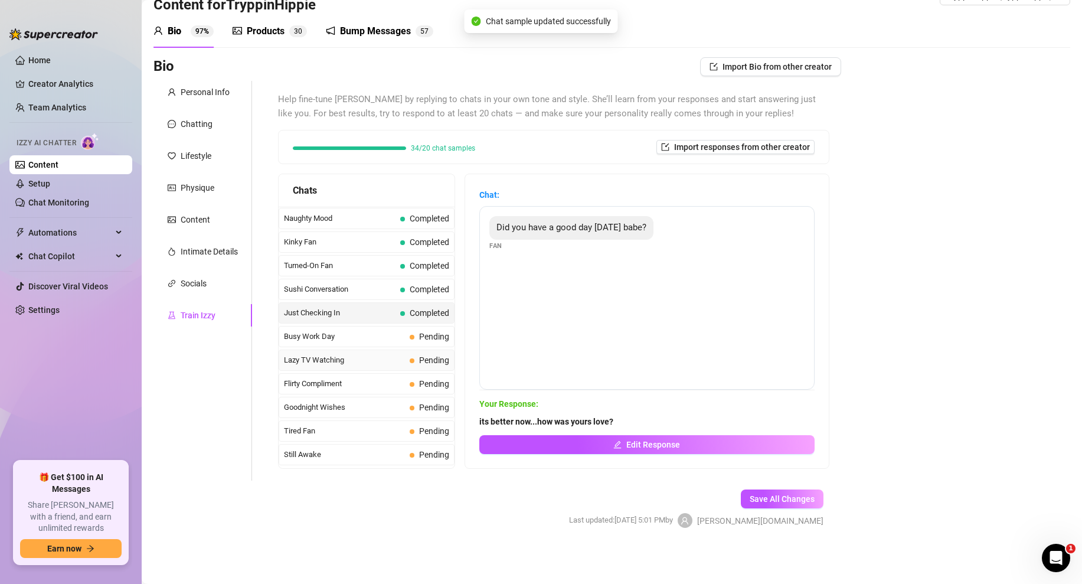
click at [363, 355] on span "Lazy TV Watching" at bounding box center [344, 360] width 121 height 12
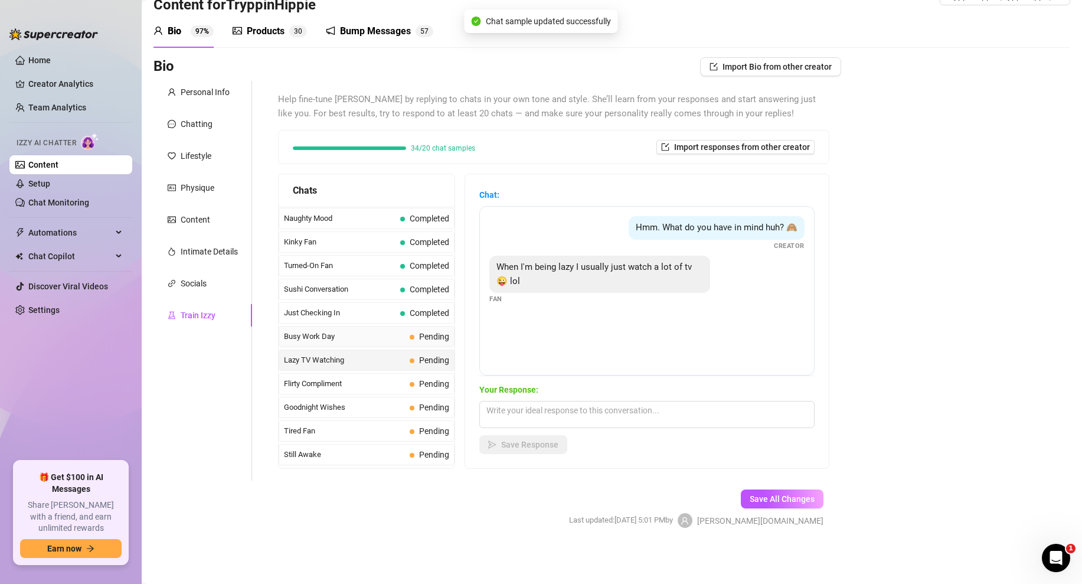
click at [377, 345] on div "Busy Work Day Pending" at bounding box center [367, 336] width 176 height 21
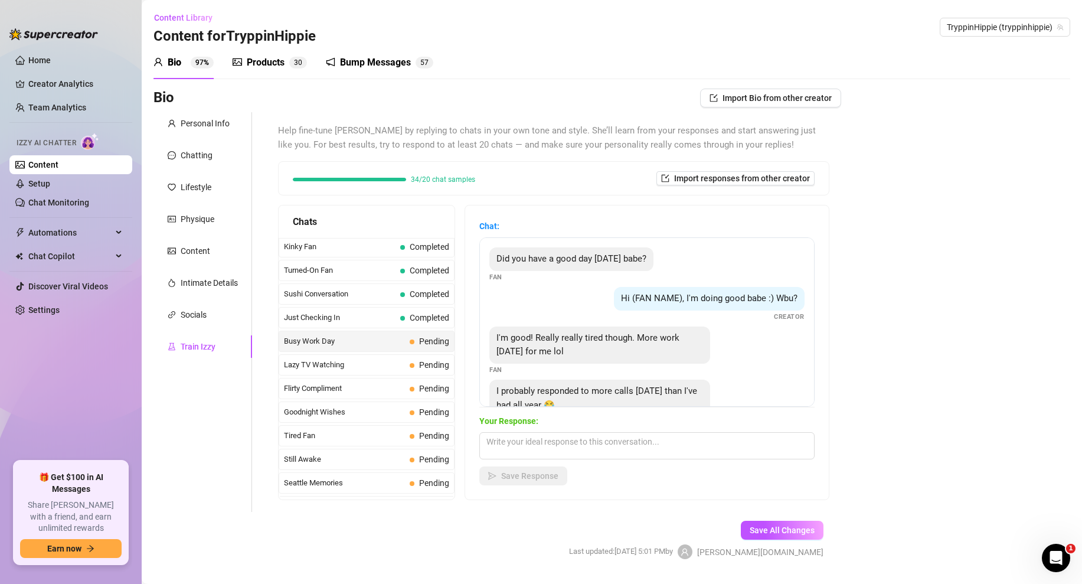
scroll to position [37, 0]
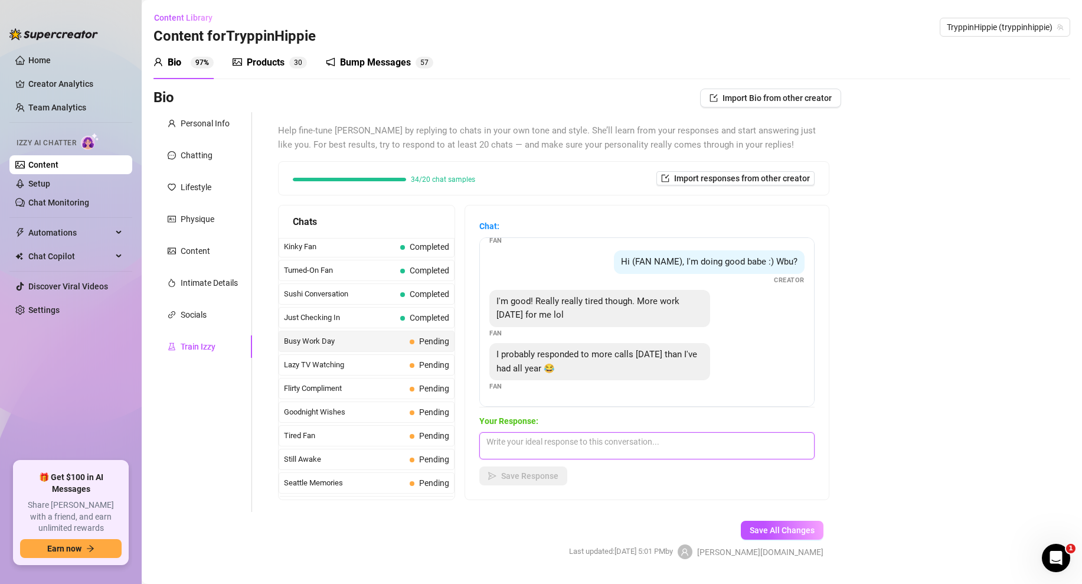
click at [517, 442] on textarea at bounding box center [646, 445] width 335 height 27
drag, startPoint x: 607, startPoint y: 450, endPoint x: 566, endPoint y: 443, distance: 42.6
click at [565, 443] on textarea "aww, well how about we relax and" at bounding box center [646, 445] width 335 height 27
type textarea "aww, well how about i help you relax and forget about the work then?"
click at [522, 472] on span "Save Response" at bounding box center [529, 475] width 57 height 9
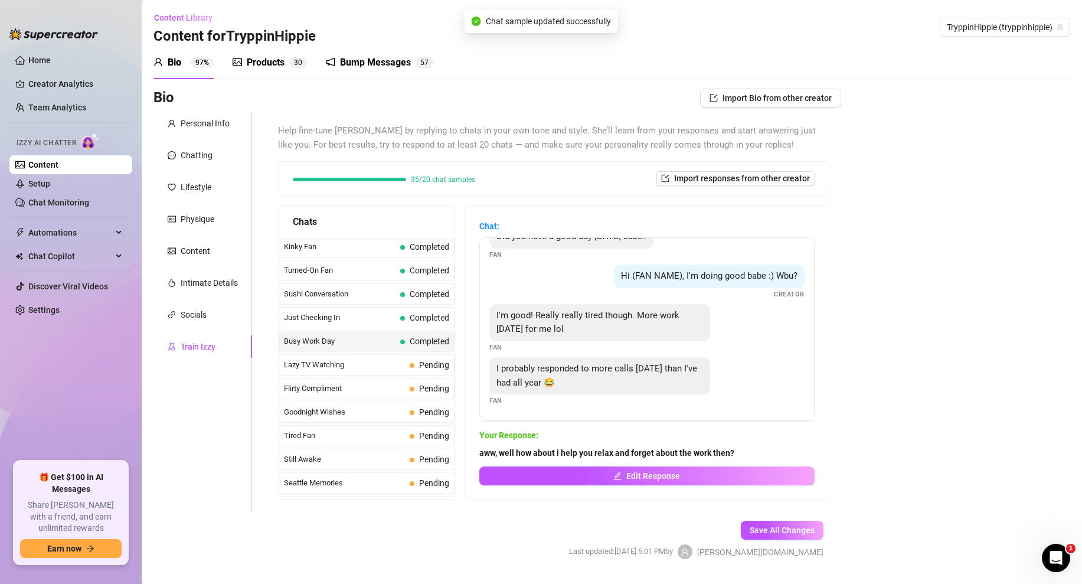
scroll to position [22, 0]
click at [368, 378] on div "Flirty Compliment Pending" at bounding box center [367, 388] width 176 height 21
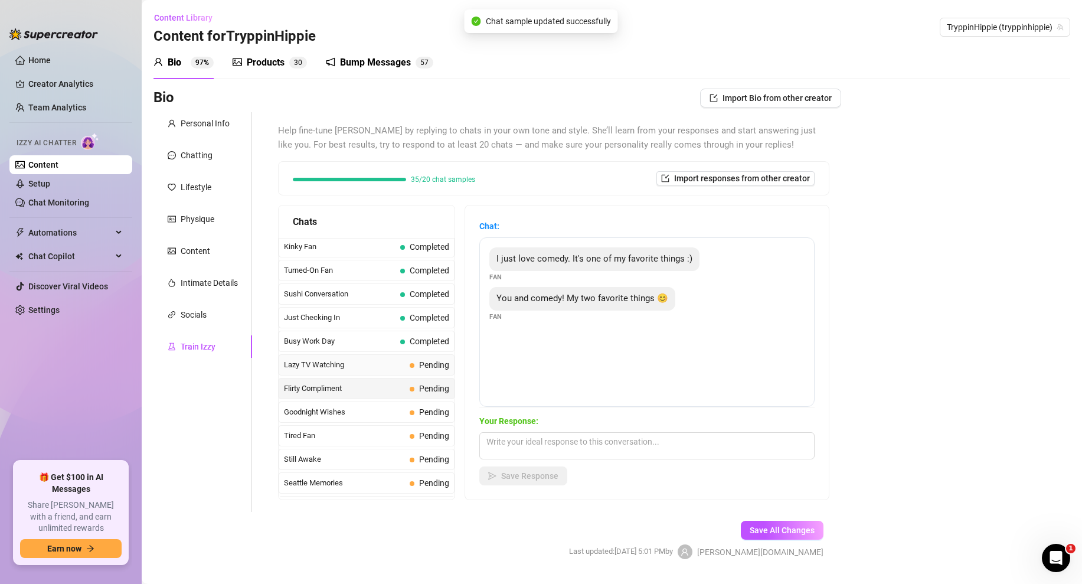
click at [374, 374] on div "Lazy TV Watching Pending" at bounding box center [367, 364] width 176 height 21
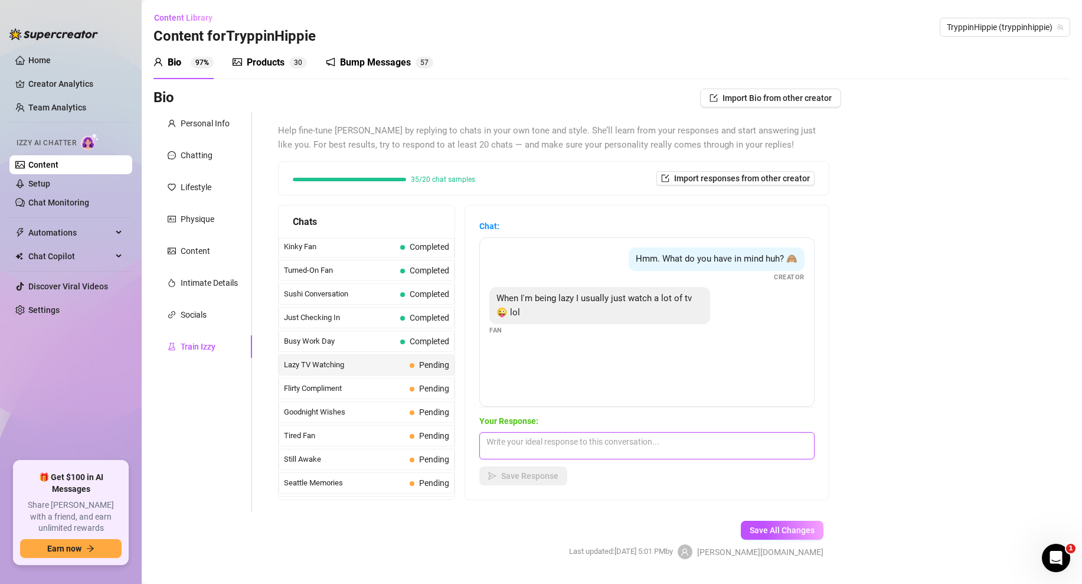
click at [515, 437] on textarea at bounding box center [646, 445] width 335 height 27
type textarea "H"
type textarea "h"
paste textarea "(Media Attached)"
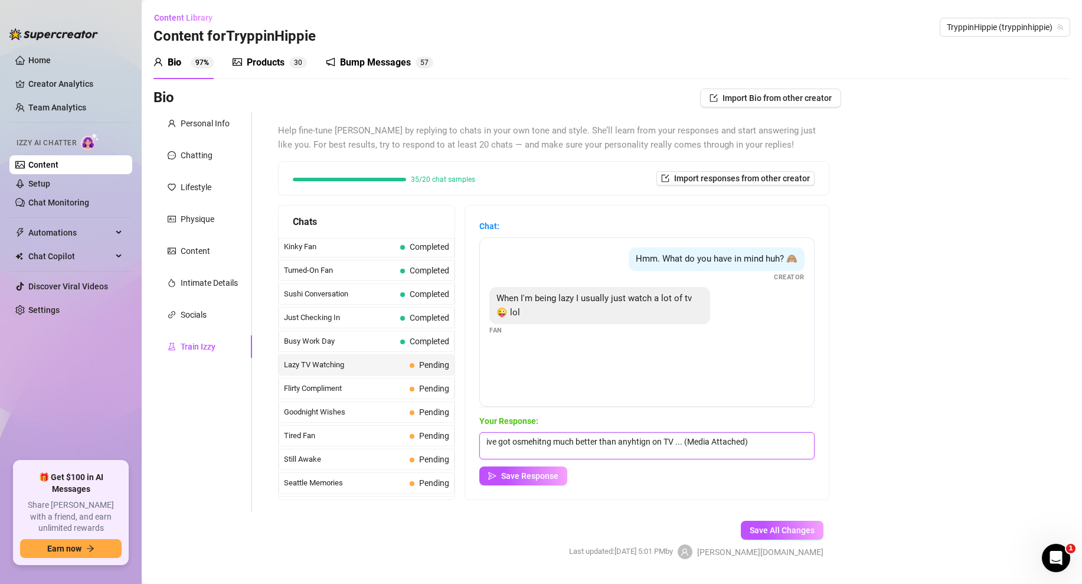
click at [646, 445] on textarea "ive got osmehitng much better than anyhtign on TV ... (Media Attached)" at bounding box center [646, 445] width 335 height 27
type textarea "ive got something much better than anyhting on TV ... (Media Attached)"
click at [522, 482] on button "Save Response" at bounding box center [523, 475] width 88 height 19
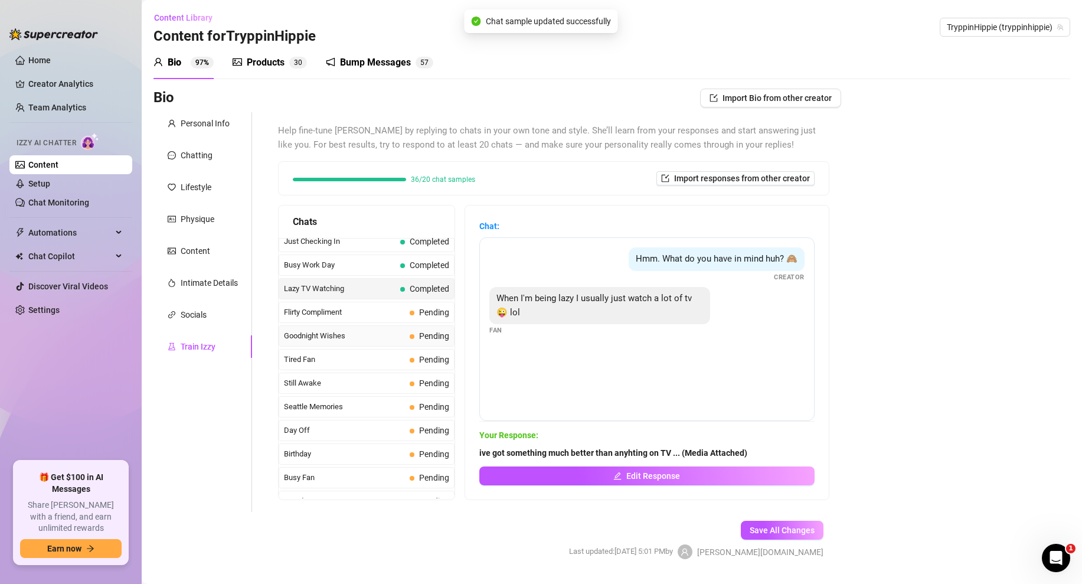
scroll to position [800, 0]
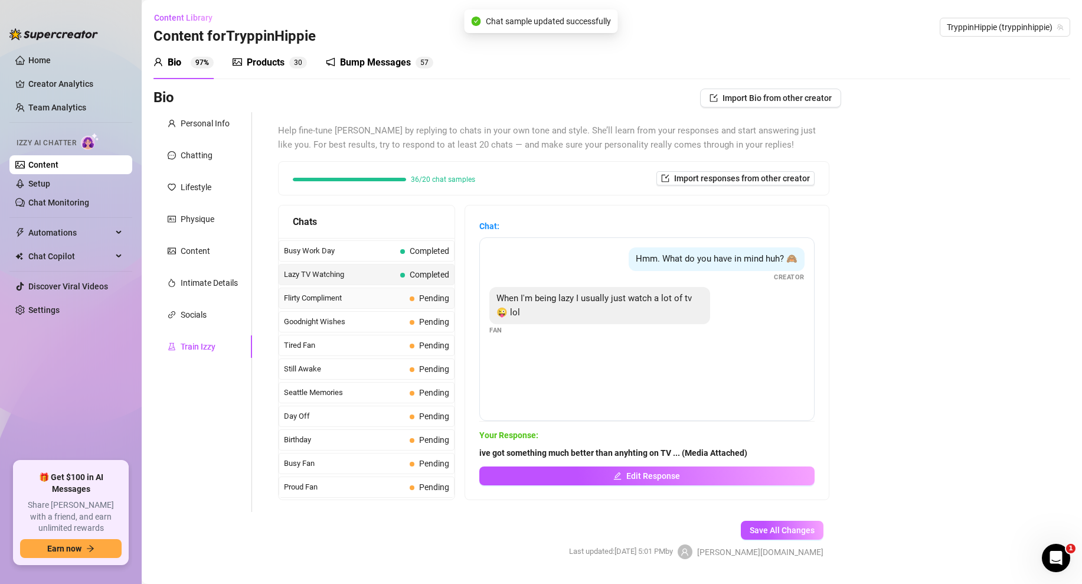
click at [394, 293] on span "Flirty Compliment" at bounding box center [344, 298] width 121 height 12
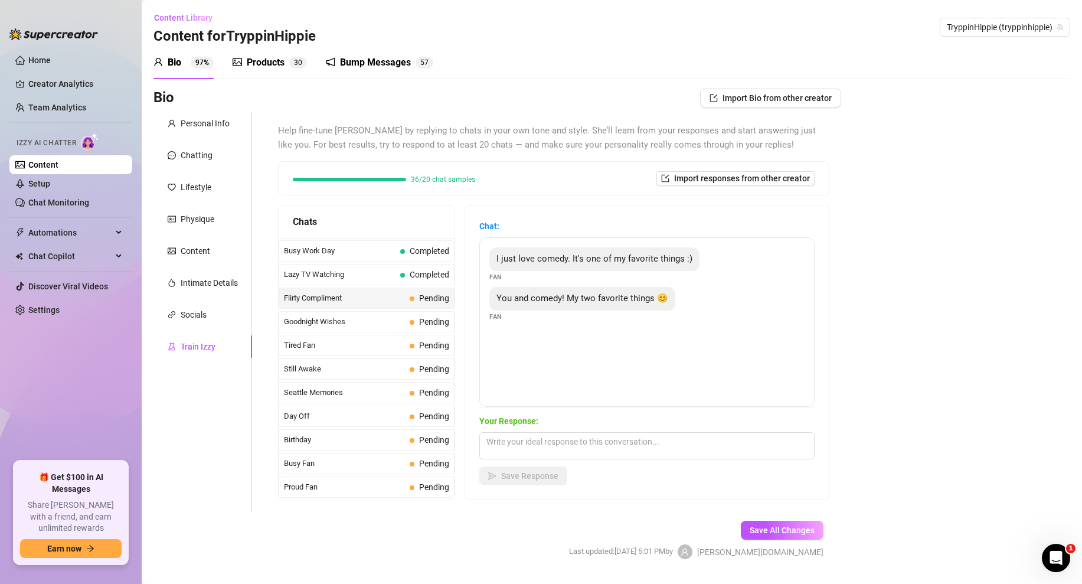
click at [610, 359] on div "I just love comedy. It's one of my favorite things :) Fan You and comedy! My tw…" at bounding box center [646, 321] width 335 height 169
click at [530, 437] on textarea at bounding box center [646, 445] width 335 height 27
click at [475, 265] on div "Chat: I just love comedy. It's one of my favorite things :) Fan You and comedy!…" at bounding box center [647, 352] width 364 height 294
click at [507, 443] on textarea at bounding box center [646, 445] width 335 height 27
click at [557, 448] on textarea "😍 ive got" at bounding box center [646, 445] width 335 height 27
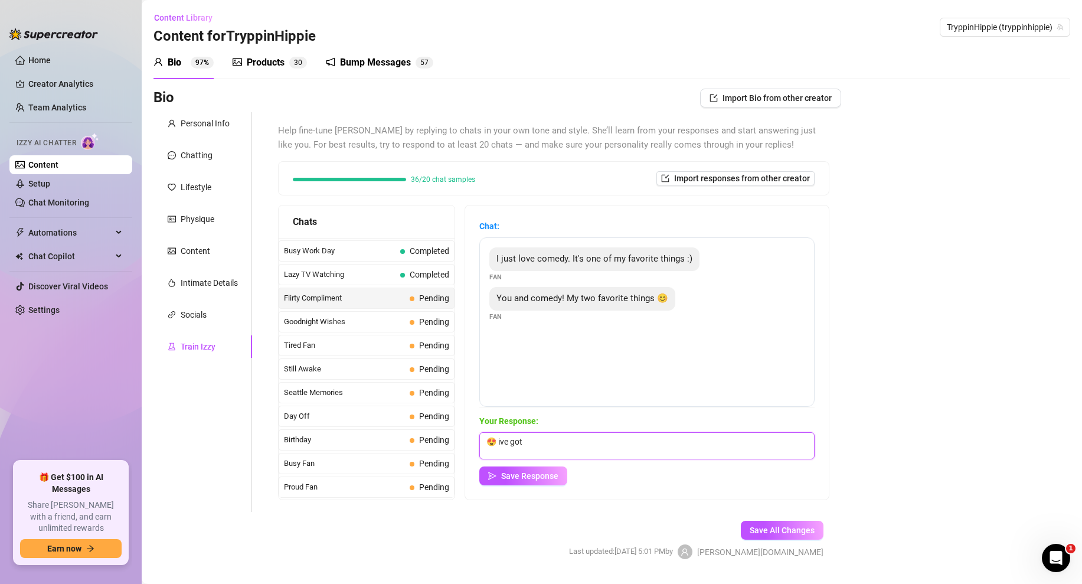
drag, startPoint x: 500, startPoint y: 439, endPoint x: 535, endPoint y: 440, distance: 35.4
click at [535, 440] on textarea "😍 ive got" at bounding box center [646, 445] width 335 height 27
click at [621, 439] on textarea "😍 aww youre on of my favorite thigns too ive got" at bounding box center [646, 445] width 335 height 27
drag, startPoint x: 643, startPoint y: 443, endPoint x: 710, endPoint y: 443, distance: 67.3
click at [710, 443] on textarea "😍 aww youre on of my favorite things too ive got" at bounding box center [646, 445] width 335 height 27
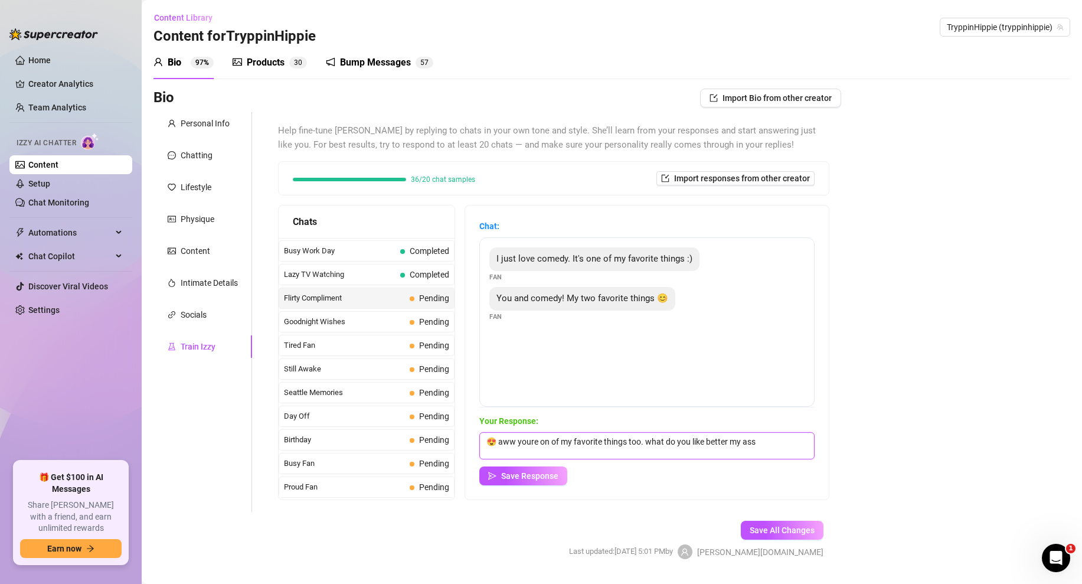
drag, startPoint x: 762, startPoint y: 437, endPoint x: 662, endPoint y: 442, distance: 100.5
click at [662, 442] on textarea "😍 aww youre on of my favorite things too. what do you like better my ass" at bounding box center [646, 445] width 335 height 27
click at [753, 443] on textarea "😍 aww youre on of my favorite things too. what's yoru favorite part abotu me?" at bounding box center [646, 445] width 335 height 27
click at [681, 445] on textarea "😍 aww youre on of my favorite things too. what's yoru favorite part about me?" at bounding box center [646, 445] width 335 height 27
click at [786, 442] on textarea "😍 aww youre on of my favorite things too. what's your favorite part about me?" at bounding box center [646, 445] width 335 height 27
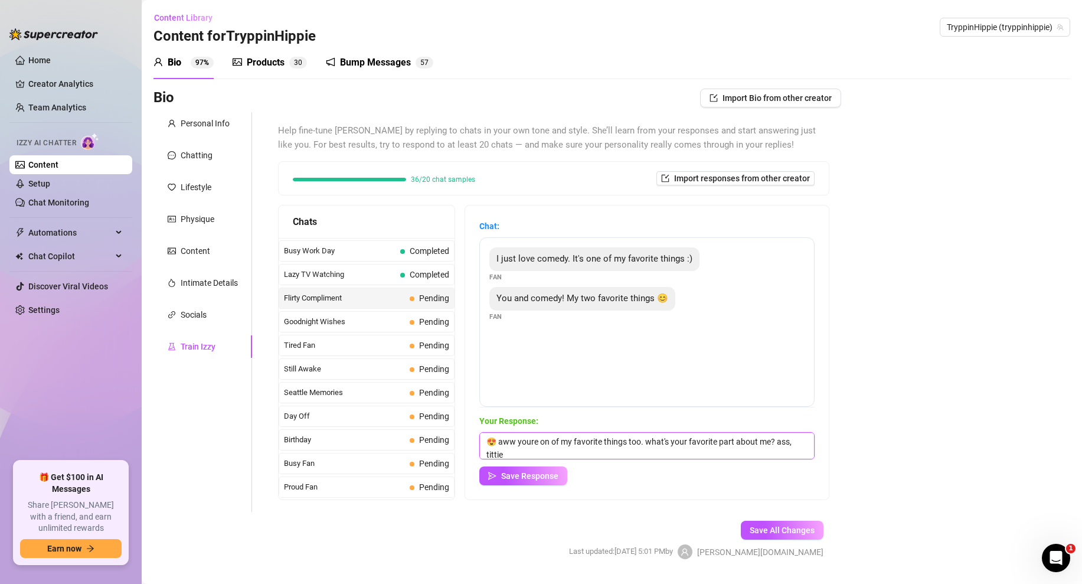
scroll to position [1, 0]
click at [590, 453] on textarea "😍 aww youre on of my favorite things too. what's your favorite part about me? a…" at bounding box center [646, 445] width 335 height 27
click at [531, 440] on textarea "😍 aww youre on of my favorite things too. what's your favorite part about me? a…" at bounding box center [646, 445] width 335 height 27
click at [594, 447] on textarea "😍 aww you're on of my favorite things too. what's your favorite part about me? …" at bounding box center [646, 445] width 335 height 27
type textarea "😍 aww you're on of my favorite things too. what's your favorite part about me? …"
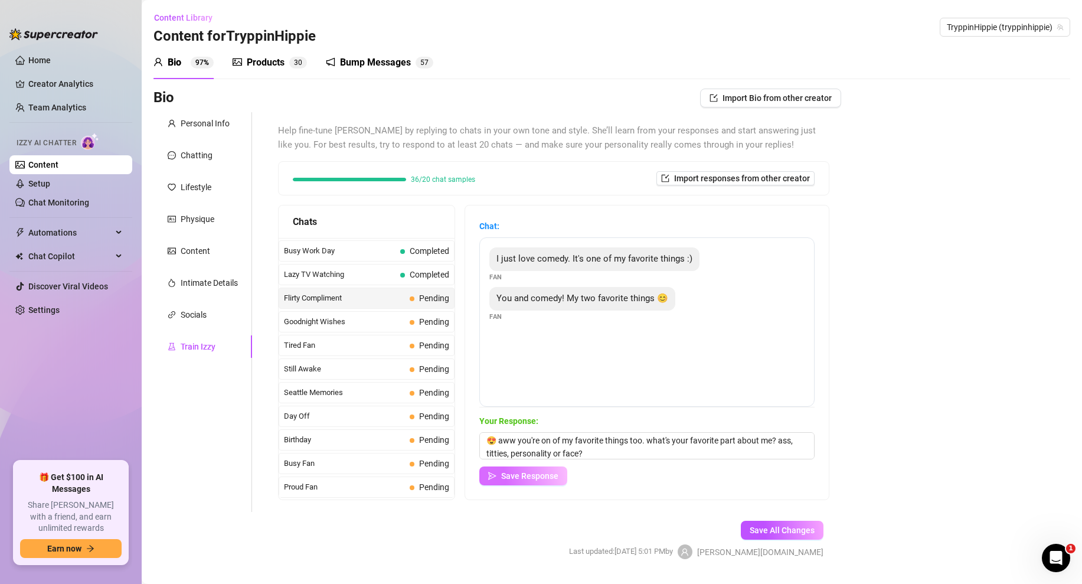
click at [550, 476] on span "Save Response" at bounding box center [529, 475] width 57 height 9
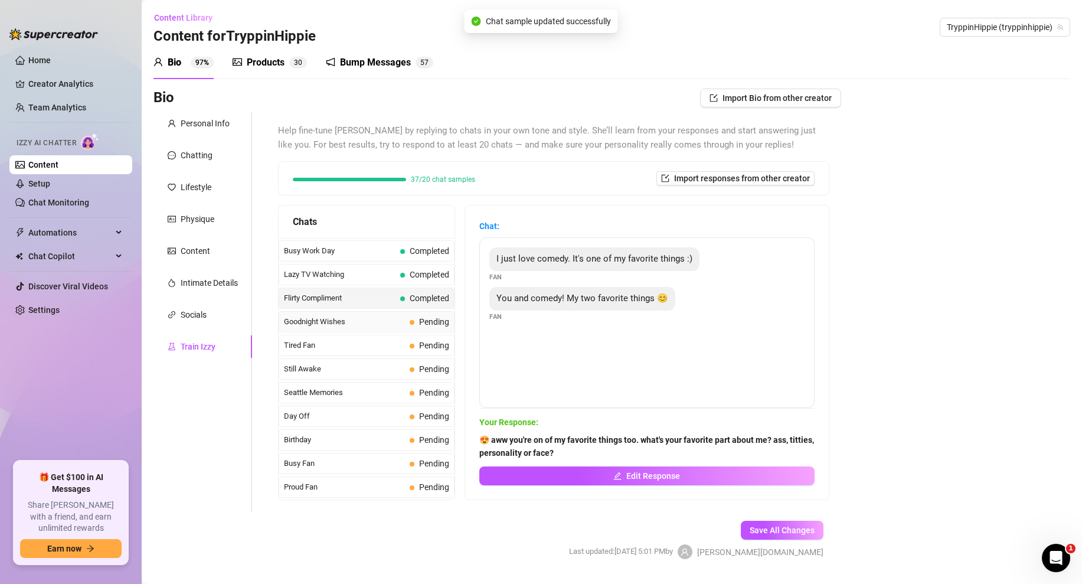
click at [358, 326] on span "Goodnight Wishes" at bounding box center [344, 322] width 121 height 12
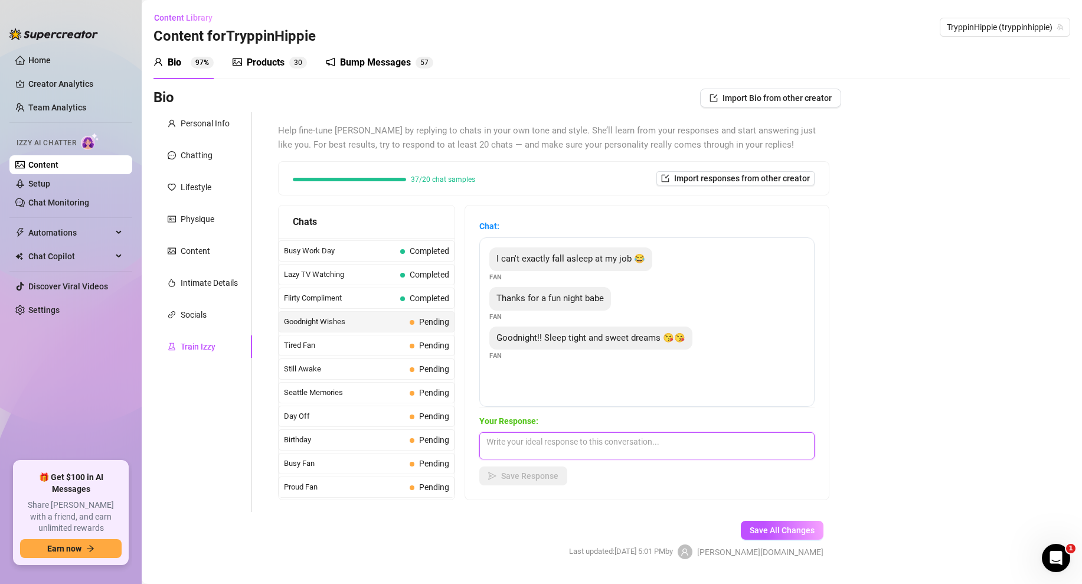
click at [534, 434] on textarea at bounding box center [646, 445] width 335 height 27
type textarea "goodnight love 😘"
click at [525, 475] on span "Save Response" at bounding box center [529, 475] width 57 height 9
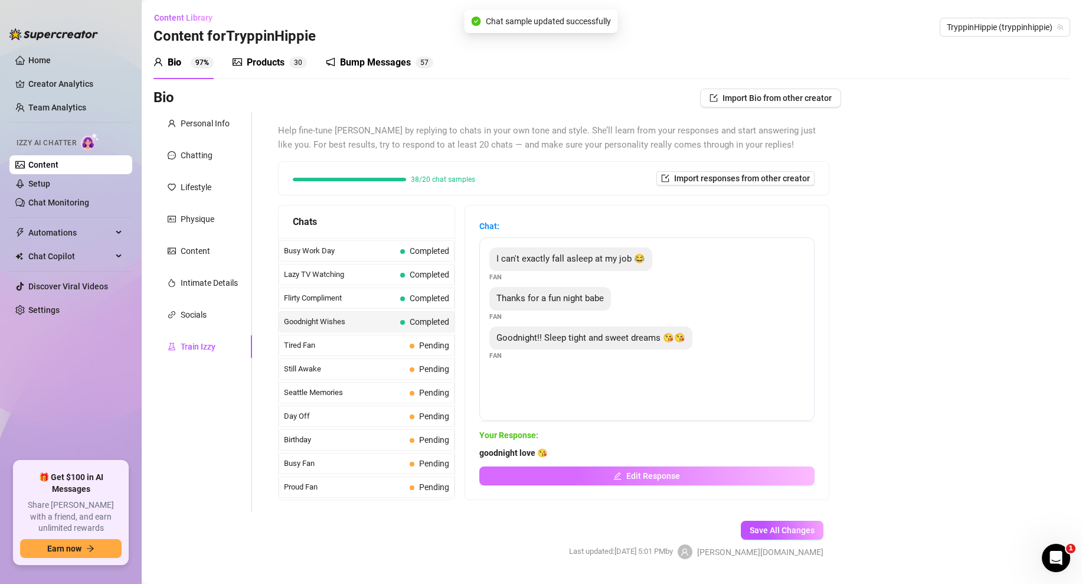
click at [574, 470] on button "Edit Response" at bounding box center [646, 475] width 335 height 19
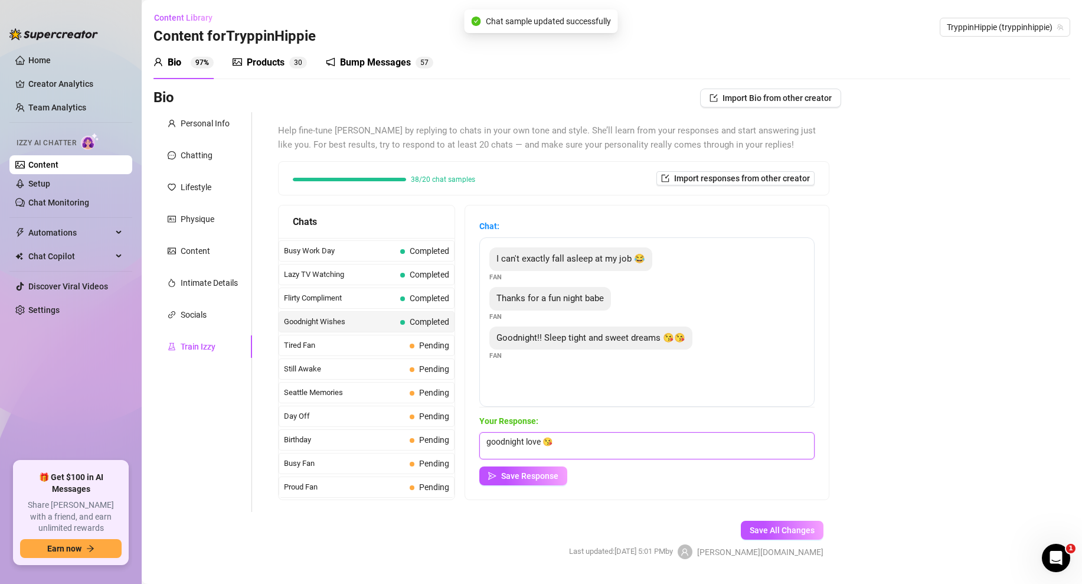
click at [543, 438] on textarea "goodnight love 😘" at bounding box center [646, 445] width 335 height 27
click at [569, 440] on textarea "goodnight love 😘" at bounding box center [646, 445] width 335 height 27
click at [556, 443] on textarea "goodnight love 😘 sleep well" at bounding box center [646, 445] width 335 height 27
type textarea "goodnight love 😘 sleep well"
click at [518, 473] on span "Save Response" at bounding box center [529, 475] width 57 height 9
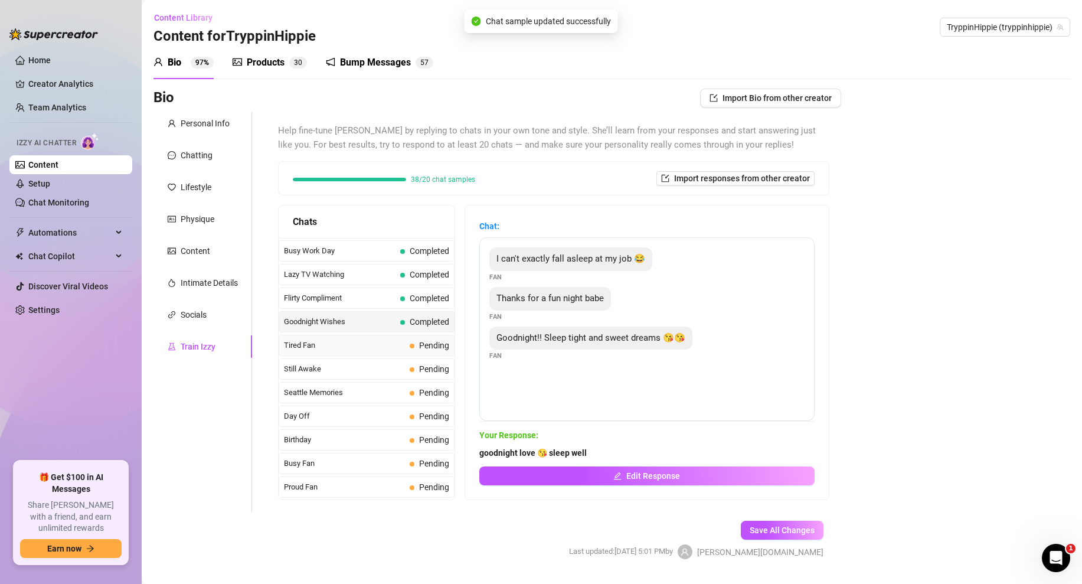
click at [380, 342] on span "Tired Fan" at bounding box center [344, 345] width 121 height 12
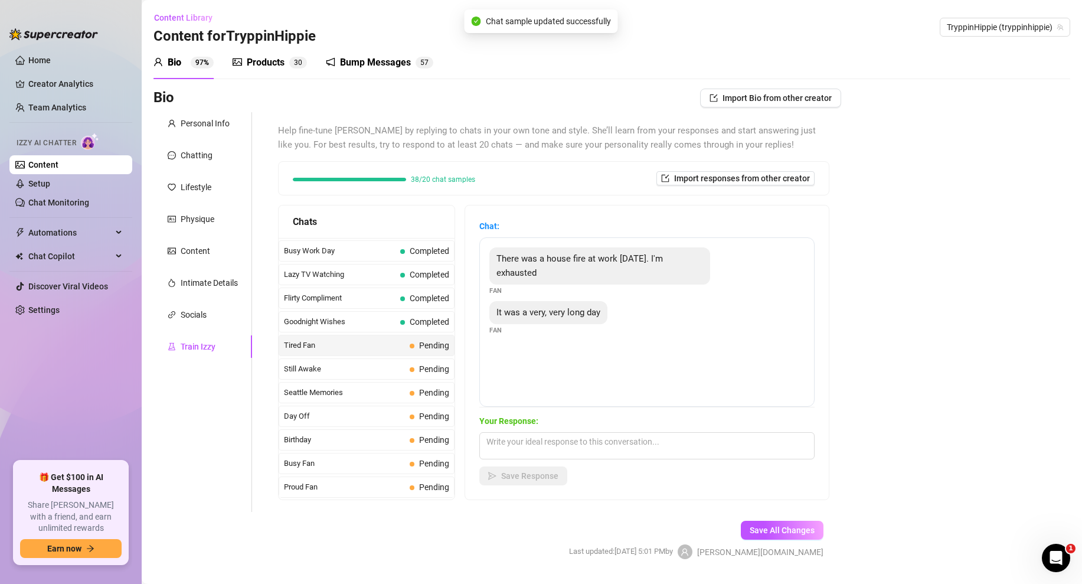
click at [374, 357] on div "Curious Fan Completed Waiting For Payday Completed No Pressure Completed Limite…" at bounding box center [367, 97] width 176 height 1320
click at [378, 332] on div "Goodnight Wishes Completed" at bounding box center [367, 321] width 176 height 21
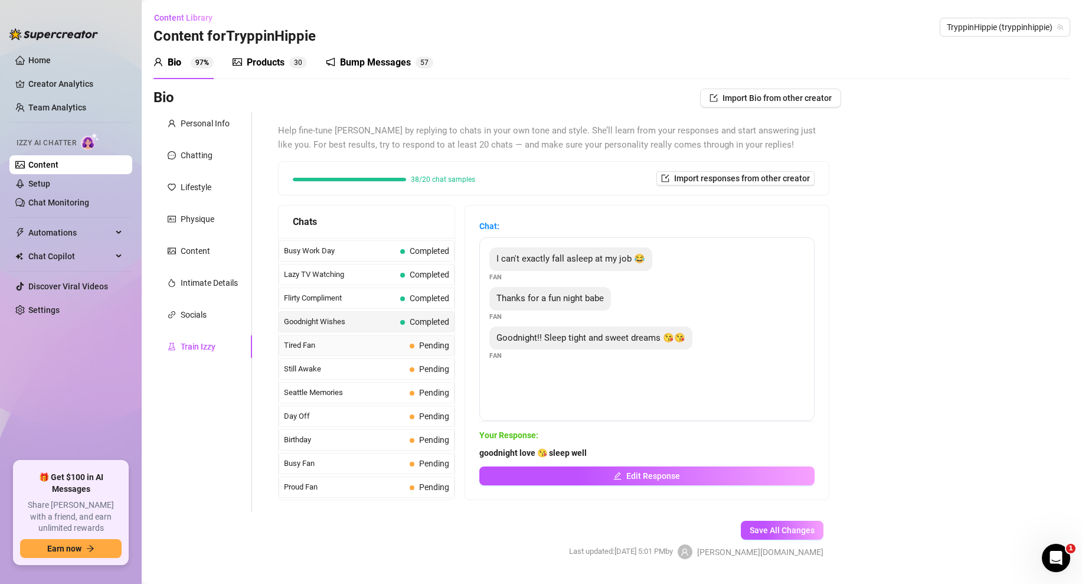
click at [383, 341] on span "Tired Fan" at bounding box center [344, 345] width 121 height 12
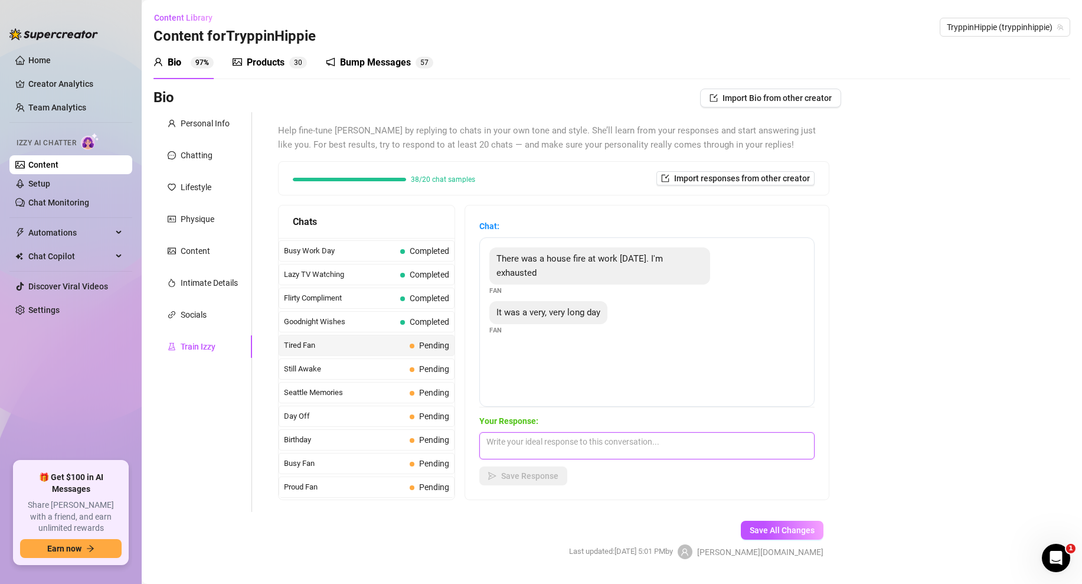
click at [521, 449] on textarea at bounding box center [646, 445] width 335 height 27
type textarea "well do you want me to help you relax before sleep?"
click at [516, 471] on span "Save Response" at bounding box center [529, 475] width 57 height 9
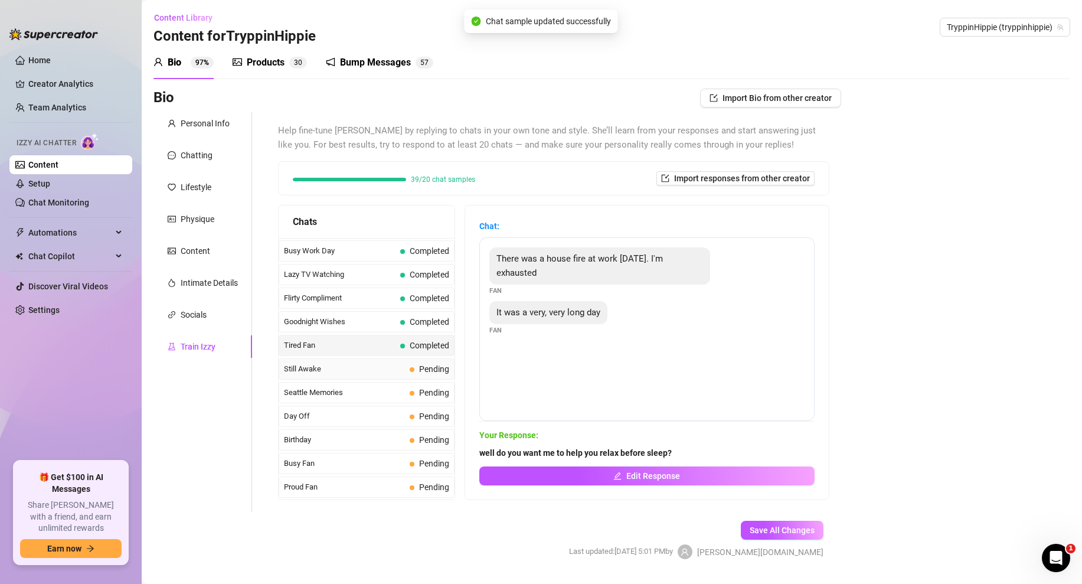
click at [367, 366] on span "Still Awake" at bounding box center [344, 369] width 121 height 12
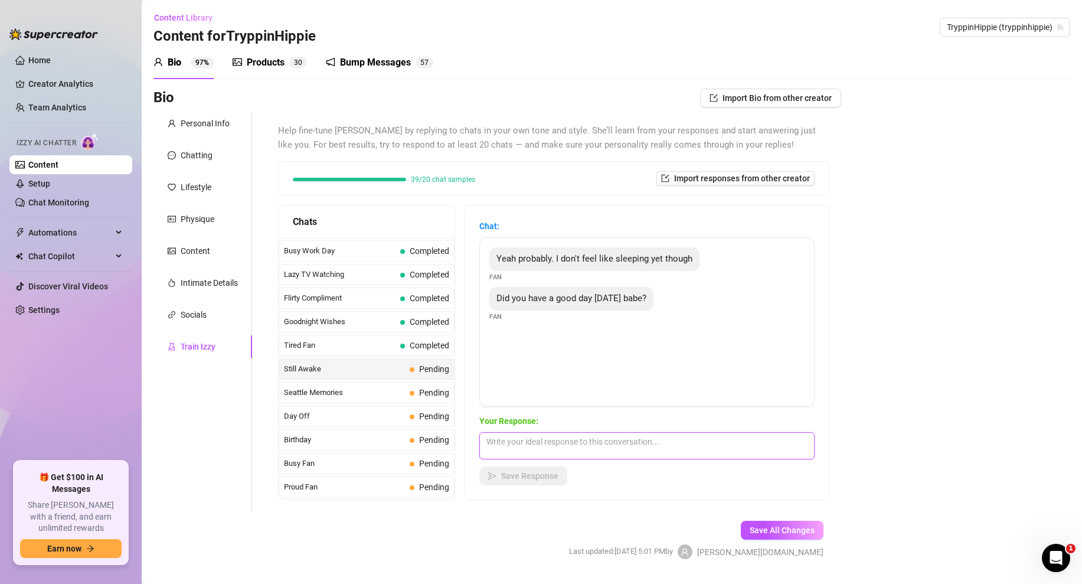
click at [533, 435] on textarea at bounding box center [646, 445] width 335 height 27
type textarea "i did, you?"
click at [530, 473] on span "Save Response" at bounding box center [529, 475] width 57 height 9
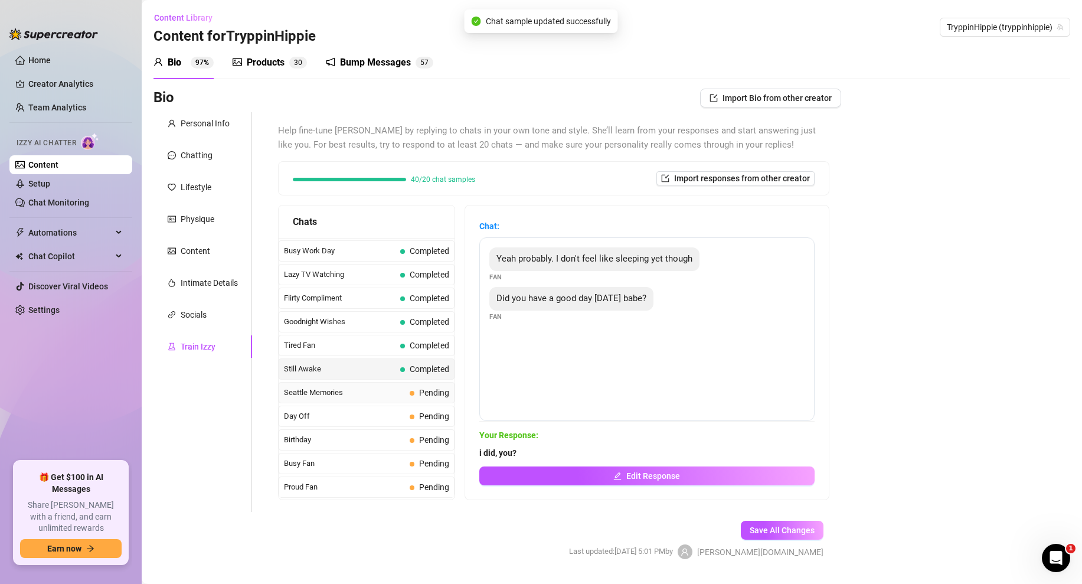
click at [401, 397] on span "Seattle Memories" at bounding box center [344, 393] width 121 height 12
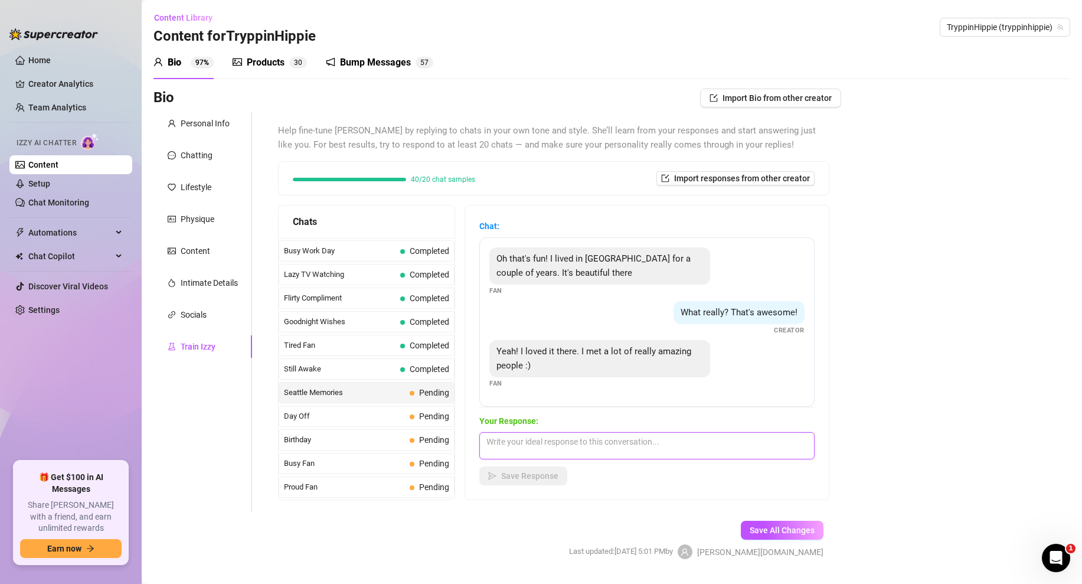
click at [522, 448] on textarea at bounding box center [646, 445] width 335 height 27
click at [633, 443] on textarea "me too, did you ever go hiking or anythign there?" at bounding box center [646, 445] width 335 height 27
click at [689, 443] on textarea "me too, did you ever go hiking or anything there?" at bounding box center [646, 445] width 335 height 27
type textarea "me too, did you ever go hiking or anything there?"
click at [681, 435] on textarea "me too, did you ever go hiking or anything there?" at bounding box center [646, 445] width 335 height 27
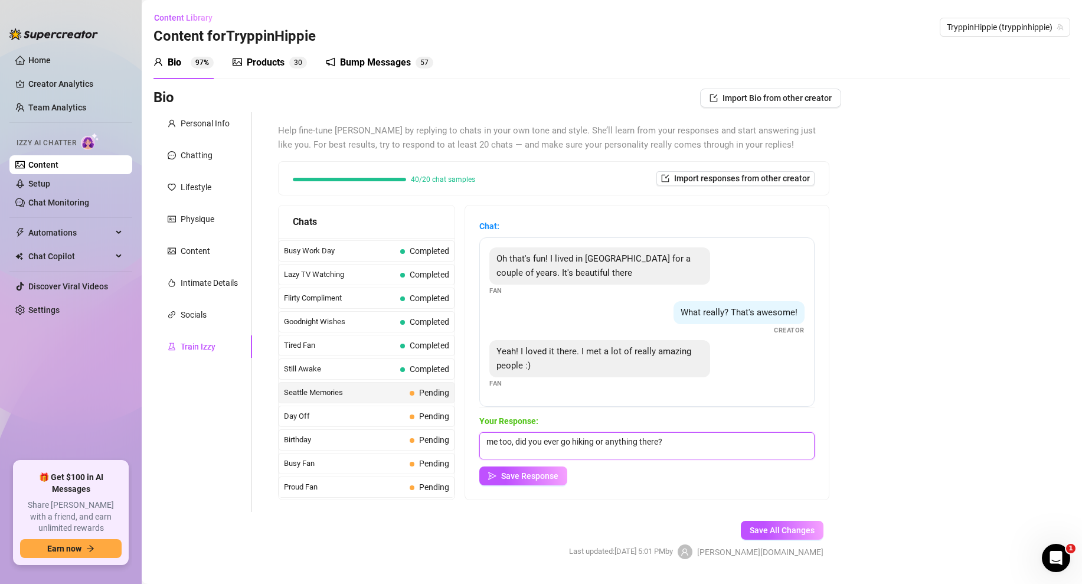
drag, startPoint x: 704, startPoint y: 443, endPoint x: 476, endPoint y: 442, distance: 227.9
click at [476, 442] on div "Chat: Oh that's fun! I lived in Seattle for a couple of years. It's beautiful t…" at bounding box center [647, 352] width 364 height 294
click at [509, 446] on textarea at bounding box center [646, 445] width 335 height 27
paste textarea "that’s so cool 🥰 i’ve always heard seattle has such a good vibe. what did you l…"
type textarea "that’s so cool 🥰 i’ve always heard seattle has such a good vibe. what did you l…"
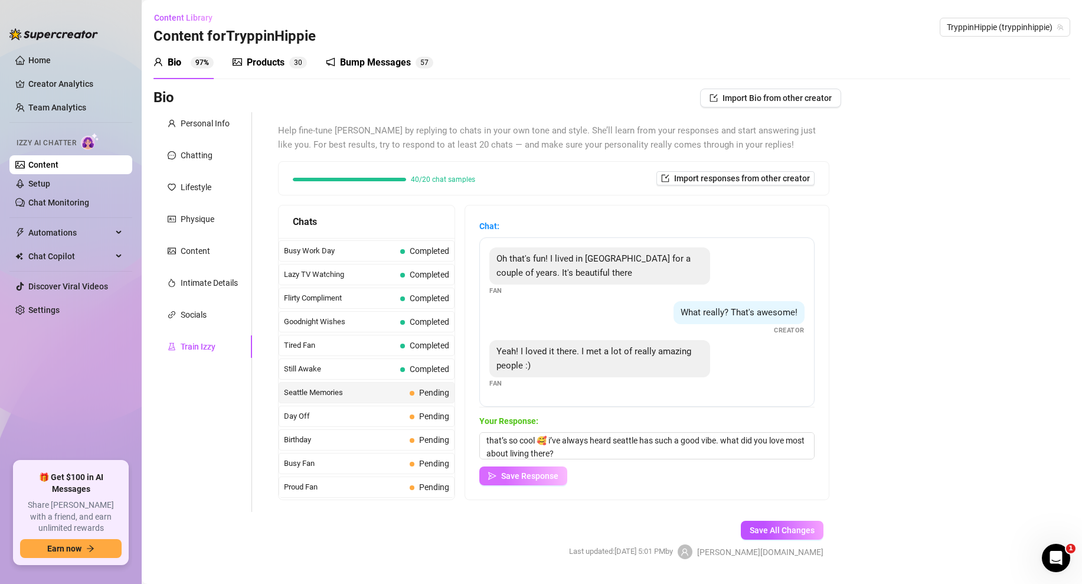
click at [530, 478] on span "Save Response" at bounding box center [529, 475] width 57 height 9
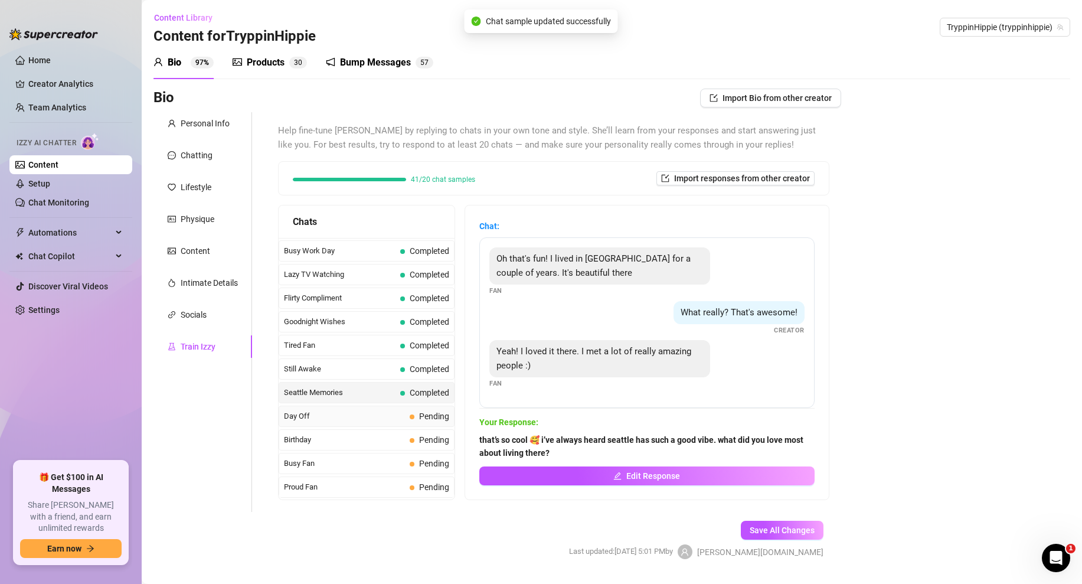
click at [379, 409] on div "Day Off Pending" at bounding box center [367, 416] width 176 height 21
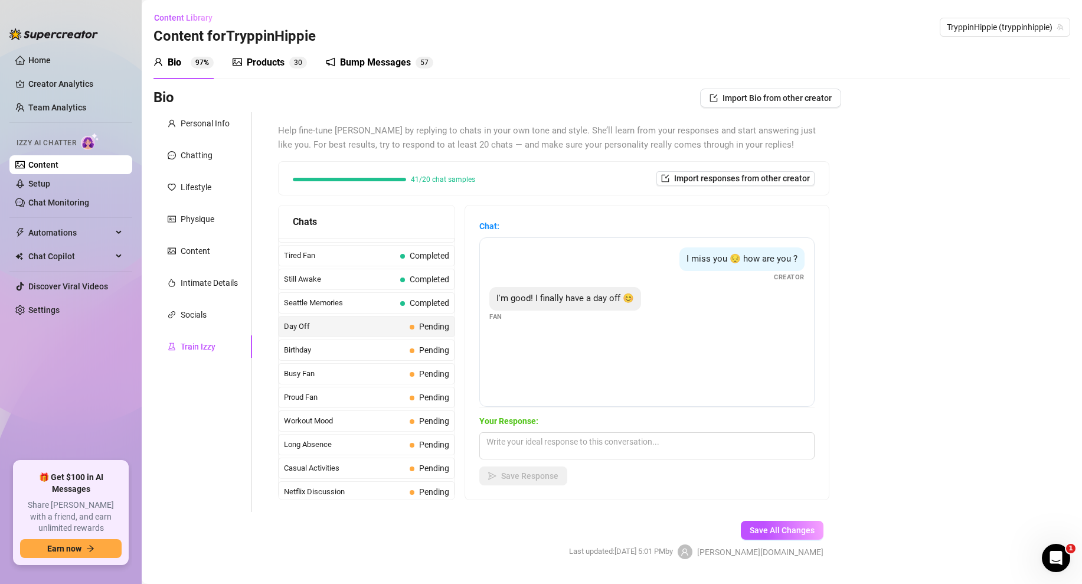
scroll to position [890, 0]
click at [504, 448] on textarea at bounding box center [646, 445] width 335 height 27
click at [500, 443] on textarea "aw awesome!" at bounding box center [646, 445] width 335 height 27
click at [561, 437] on textarea "aww awesome!" at bounding box center [646, 445] width 335 height 27
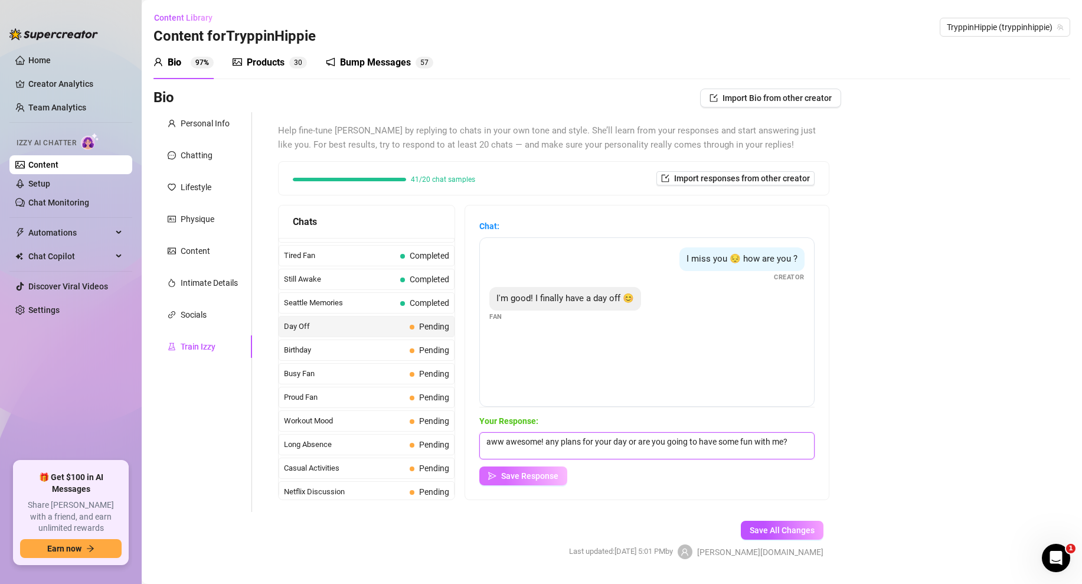
type textarea "aww awesome! any plans for your day or are you going to have some fun with me?"
click at [517, 479] on span "Save Response" at bounding box center [529, 475] width 57 height 9
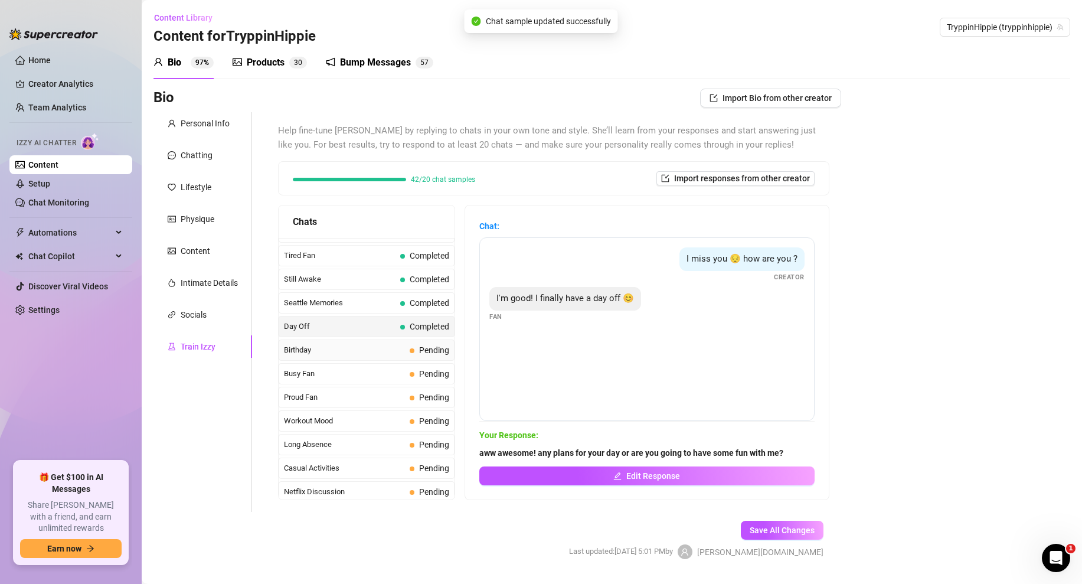
click at [378, 347] on span "Birthday" at bounding box center [344, 350] width 121 height 12
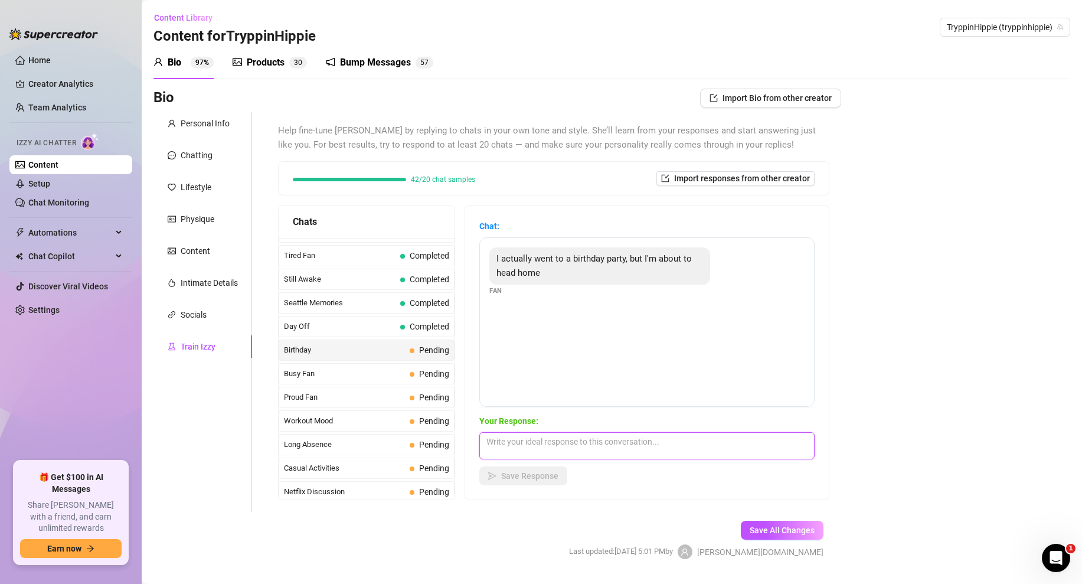
click at [514, 437] on textarea at bounding box center [646, 445] width 335 height 27
click at [514, 451] on textarea "Hmm...when you get home" at bounding box center [646, 445] width 335 height 27
click at [515, 438] on textarea "Hmm...when you get home" at bounding box center [646, 445] width 335 height 27
click at [727, 440] on textarea "Hmm...it may not be your birthday but when you get home" at bounding box center [646, 445] width 335 height 27
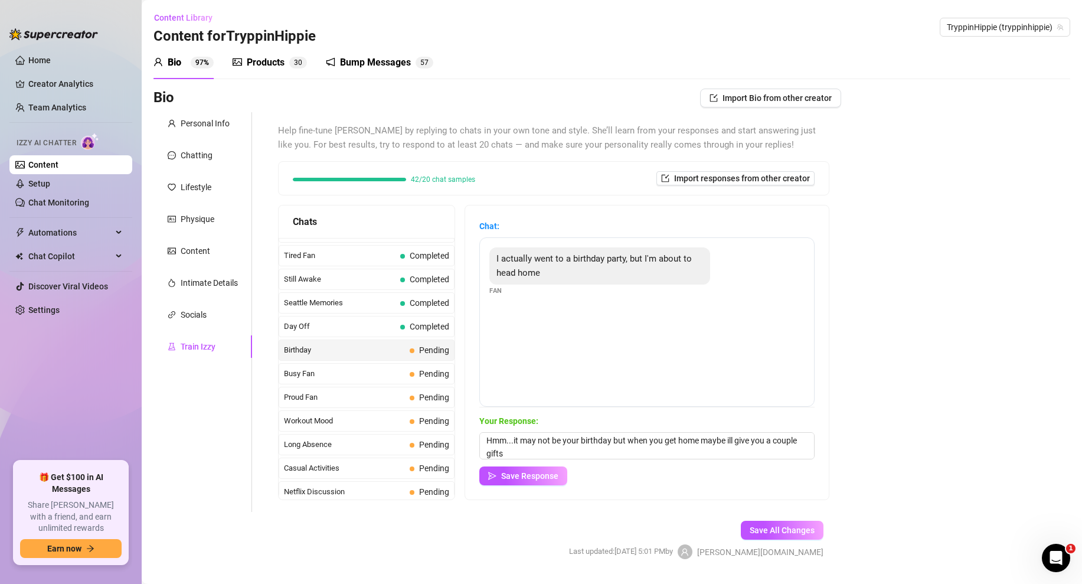
click at [533, 460] on div "Your Response: Hmm...it may not be your birthday but when you get home maybe il…" at bounding box center [646, 449] width 335 height 71
click at [512, 446] on textarea "Hmm...it may not be your birthday but when you get home maybe ill give you a co…" at bounding box center [646, 445] width 335 height 27
click at [608, 442] on textarea "Hmm...it may not be your birthday but when you get home maybe ill give you a co…" at bounding box center [646, 445] width 335 height 27
click at [656, 440] on textarea "Hmm...it may not be your birthday but when you get home maybe ill give you a co…" at bounding box center [646, 445] width 335 height 27
click at [634, 446] on textarea "Hmm...it may not be your birthday but when you get home maybe ill give you a co…" at bounding box center [646, 445] width 335 height 27
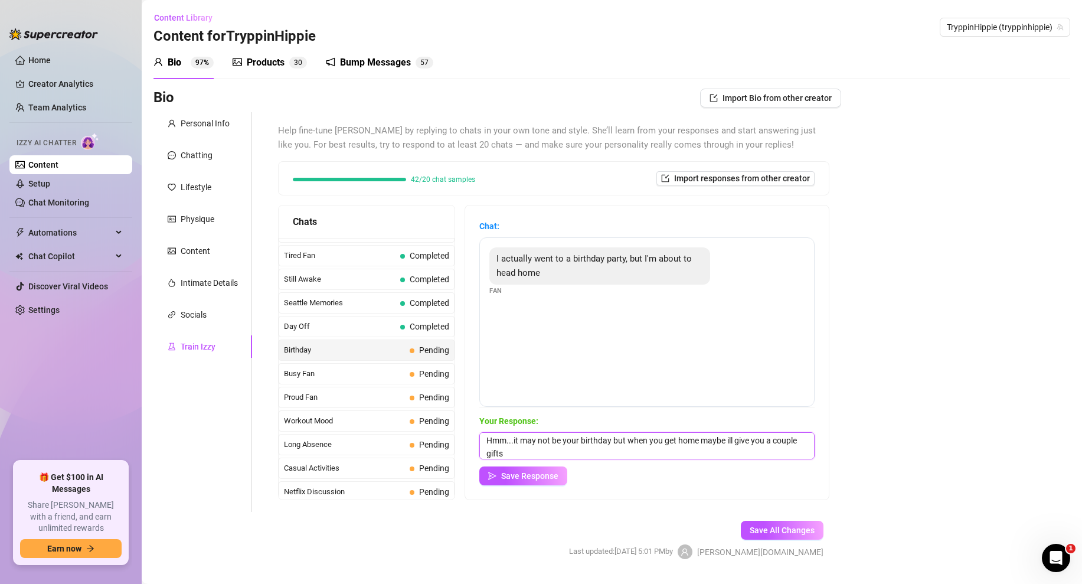
click at [619, 449] on textarea "Hmm...it may not be your birthday but when you get home maybe ill give you a co…" at bounding box center [646, 445] width 335 height 27
type textarea "Hmm...it may not be your birthday but when you get home maybe ill give you a co…"
click at [531, 483] on button "Save Response" at bounding box center [523, 475] width 88 height 19
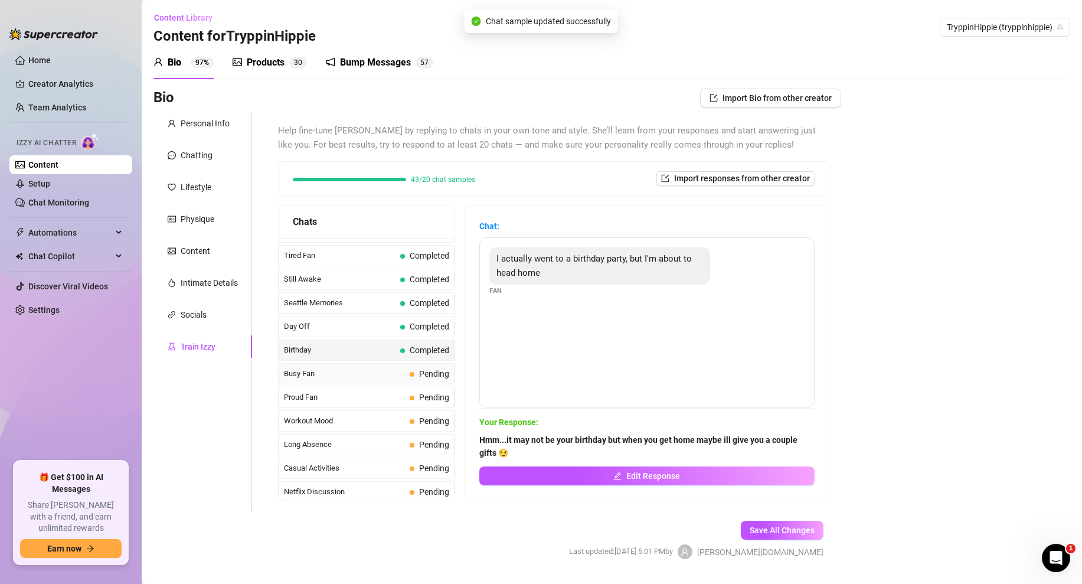
click at [354, 372] on span "Busy Fan" at bounding box center [344, 374] width 121 height 12
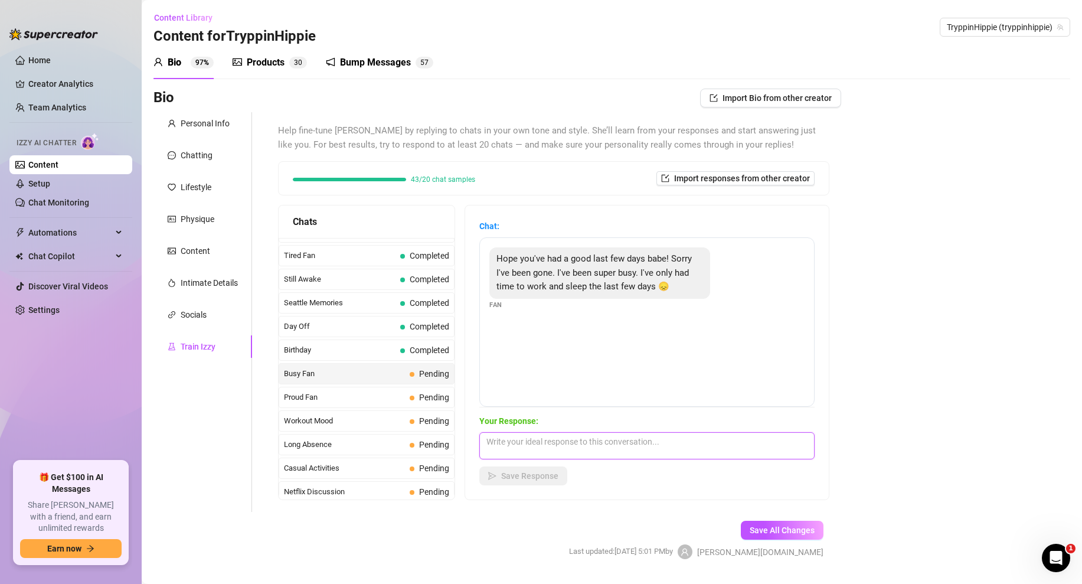
click at [561, 443] on textarea at bounding box center [646, 445] width 335 height 27
click at [587, 443] on textarea "its love, at least your makign good money though?" at bounding box center [646, 445] width 335 height 27
click at [685, 436] on textarea "its love, at least your making good money though?" at bounding box center [646, 445] width 335 height 27
paste textarea "that’s so cool 🥰 i’ve always heard seattle has such a good vibe. what did you l…"
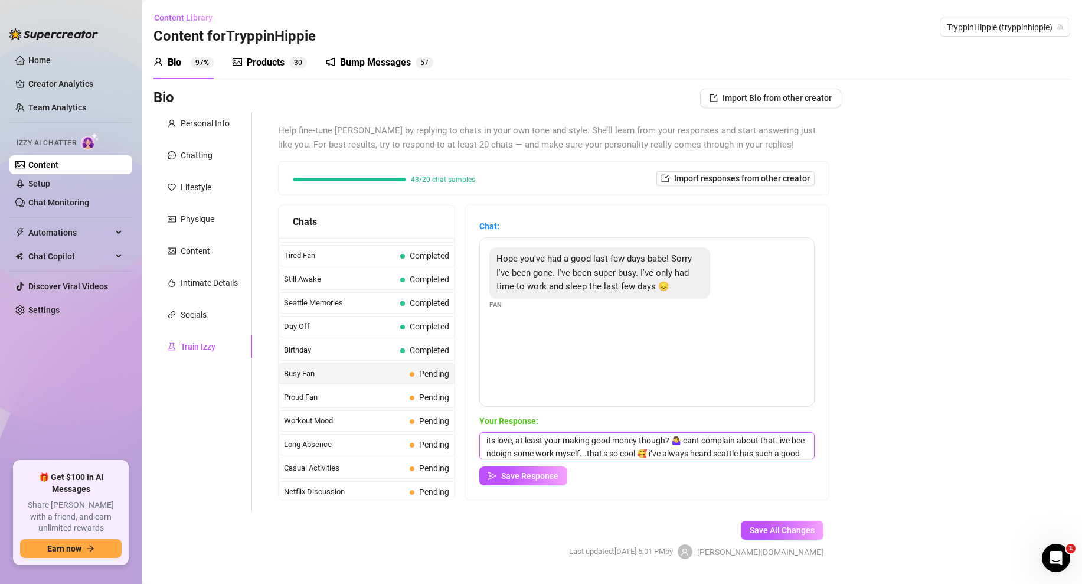
scroll to position [14, 0]
drag, startPoint x: 742, startPoint y: 462, endPoint x: 659, endPoint y: 433, distance: 87.4
click at [659, 433] on div "Your Response: its love, at least your making good money though? 🤷‍♀️ cant comp…" at bounding box center [646, 449] width 335 height 71
drag, startPoint x: 672, startPoint y: 449, endPoint x: 587, endPoint y: 449, distance: 84.4
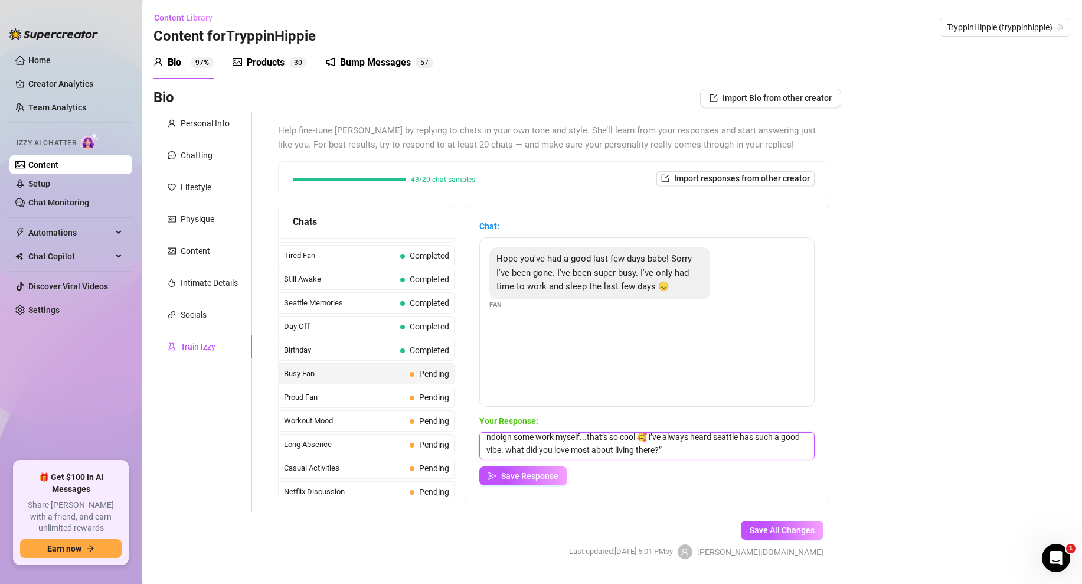
click at [587, 449] on textarea "its love, at least your making good money though? 🤷‍♀️ cant complain about that…" at bounding box center [646, 445] width 335 height 27
drag, startPoint x: 603, startPoint y: 444, endPoint x: 586, endPoint y: 449, distance: 17.2
click at [586, 449] on textarea "its love, at least your making good money though? 🤷‍♀️ cant complain about that…" at bounding box center [646, 445] width 335 height 27
click at [604, 446] on textarea "its love, at least your making good money though? 🤷‍♀️ cant complain about that…" at bounding box center [646, 445] width 335 height 27
drag, startPoint x: 589, startPoint y: 440, endPoint x: 665, endPoint y: 466, distance: 80.5
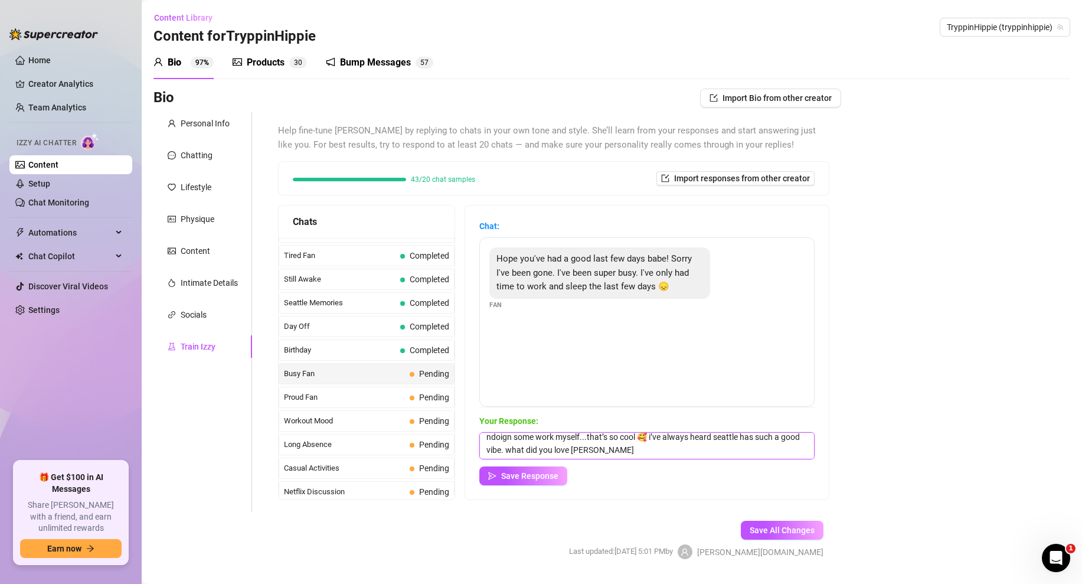
click at [665, 466] on div "Your Response: its love, at least your making good money though? 🤷‍♀️ cant comp…" at bounding box center [646, 449] width 335 height 71
type textarea "its love, at least your making good money though? 🤷‍♀️ cant complain about that…"
click at [564, 449] on textarea "its love, at least your making good money though? 🤷‍♀️ cant complain about that…" at bounding box center [646, 445] width 335 height 27
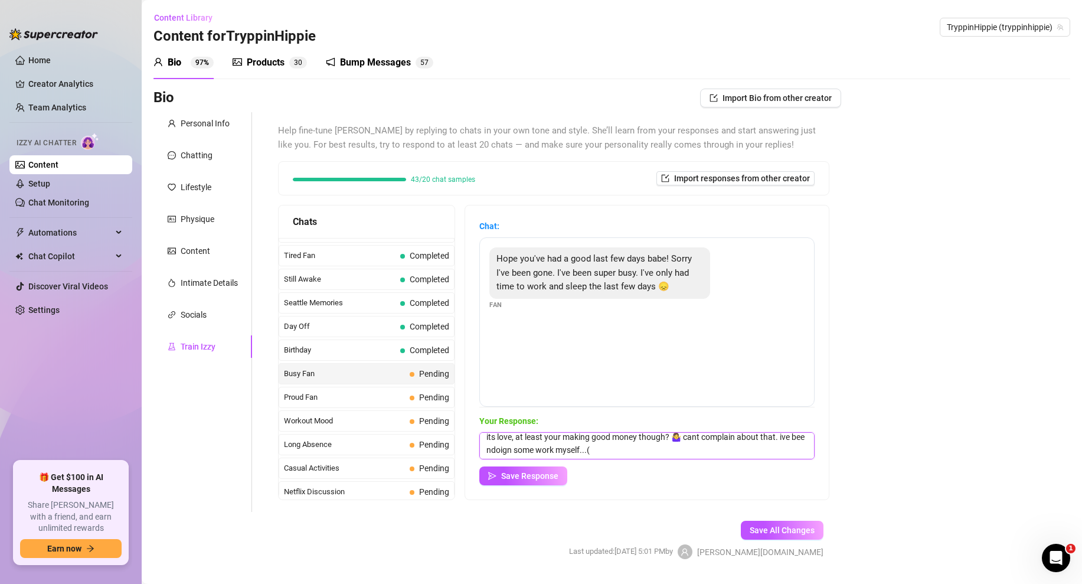
click at [564, 449] on textarea "its love, at least your making good money though? 🤷‍♀️ cant complain about that…" at bounding box center [646, 445] width 335 height 27
click at [370, 303] on span "Seattle Memories" at bounding box center [340, 303] width 112 height 12
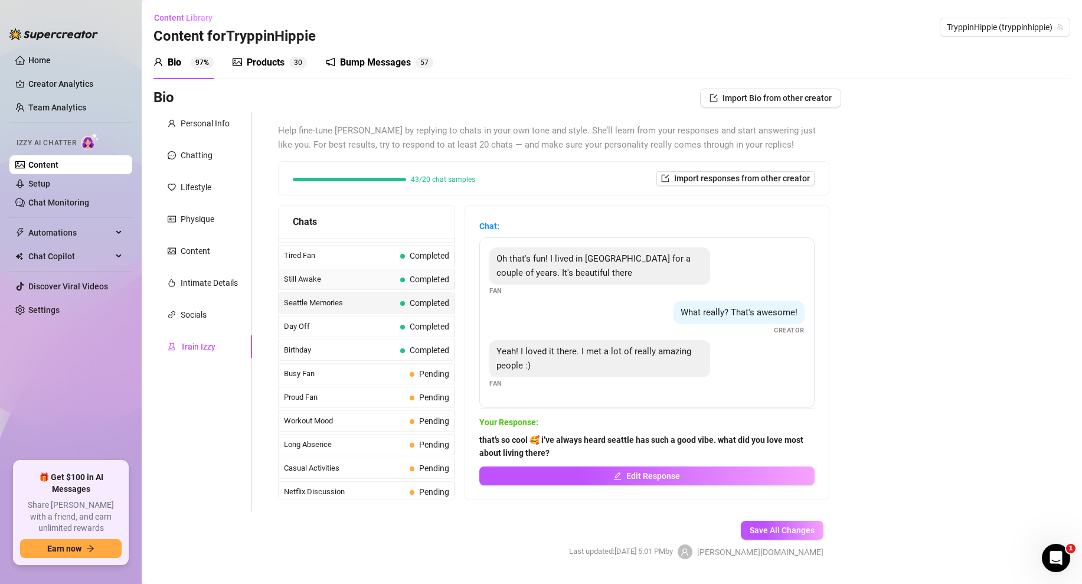
click at [385, 272] on div "Still Awake Completed" at bounding box center [367, 279] width 176 height 21
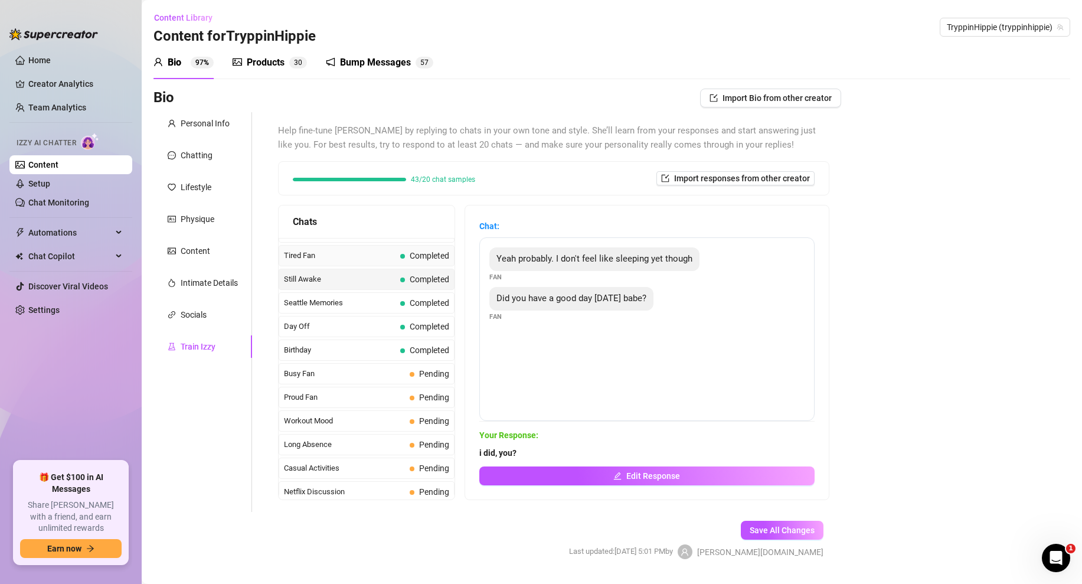
click at [383, 247] on div "Tired Fan Completed" at bounding box center [367, 255] width 176 height 21
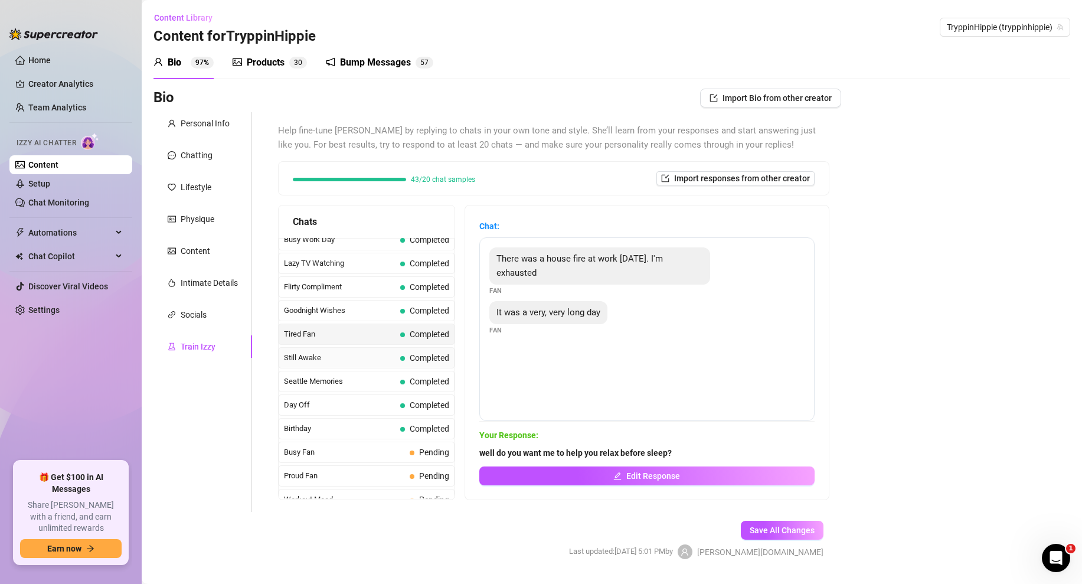
scroll to position [801, 0]
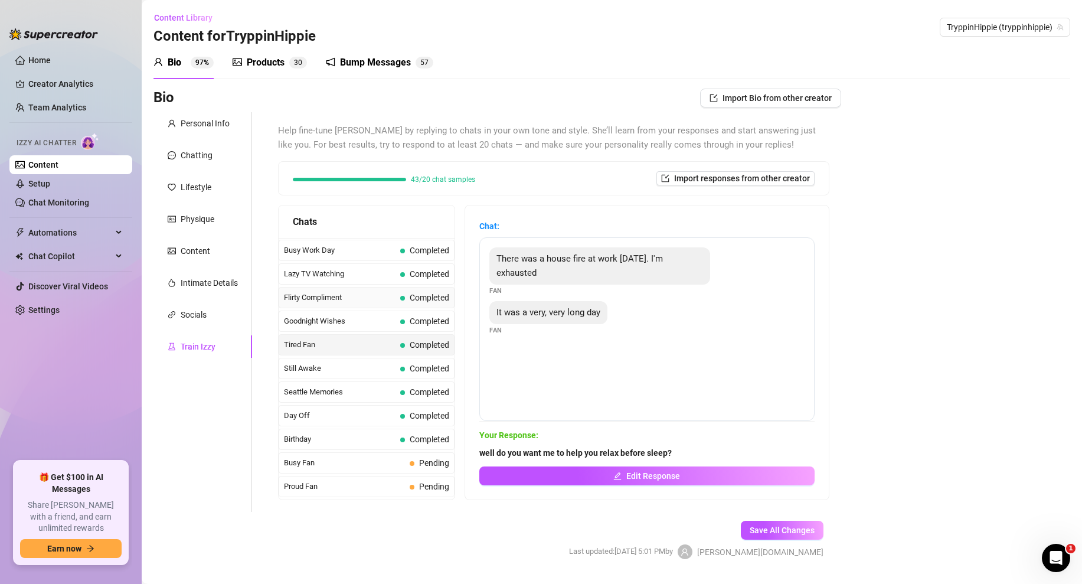
click at [325, 299] on span "Flirty Compliment" at bounding box center [340, 298] width 112 height 12
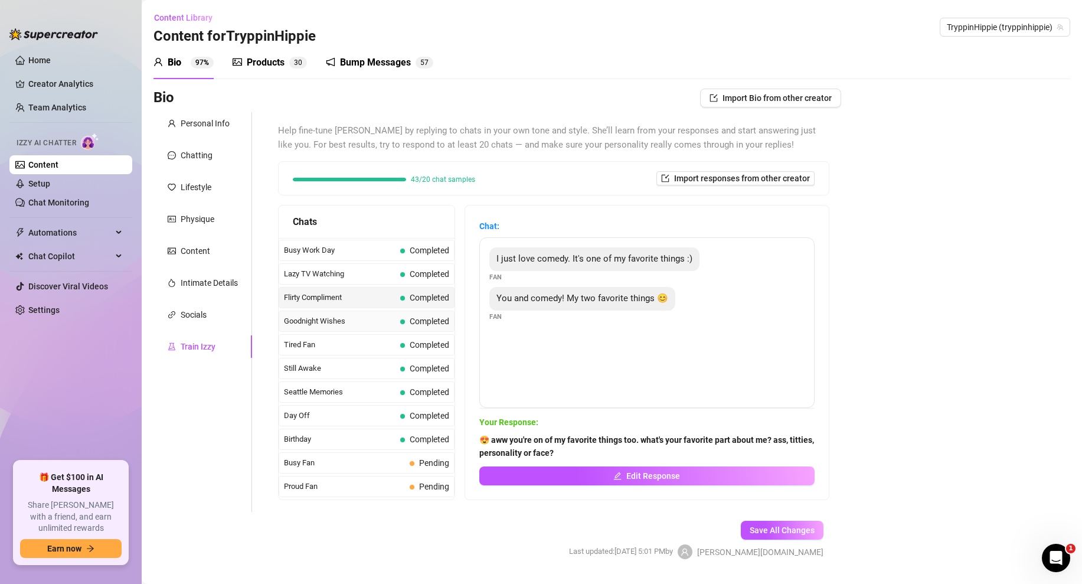
click at [338, 313] on div "Goodnight Wishes Completed" at bounding box center [367, 321] width 176 height 21
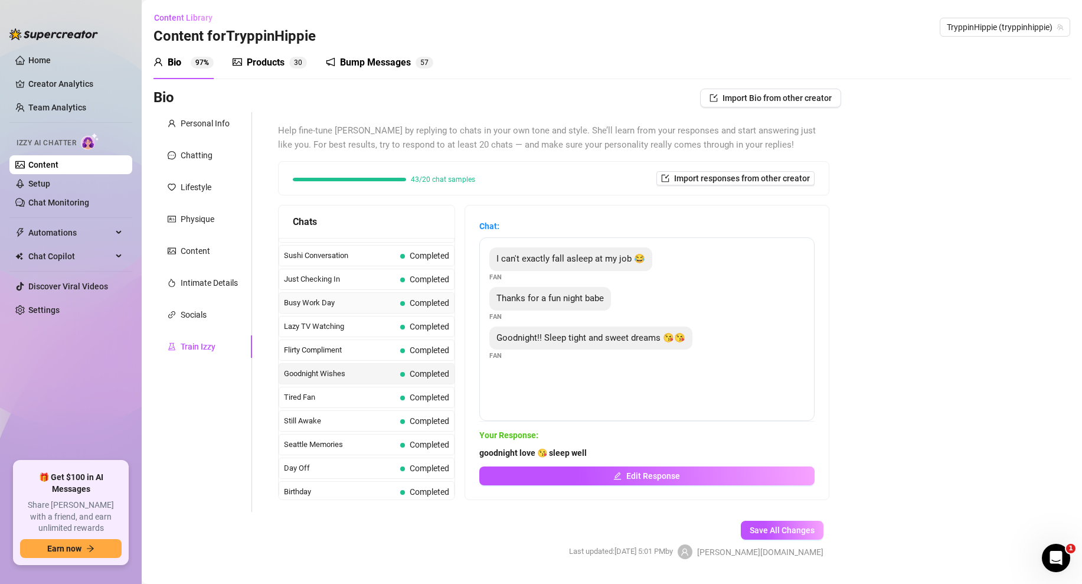
scroll to position [741, 0]
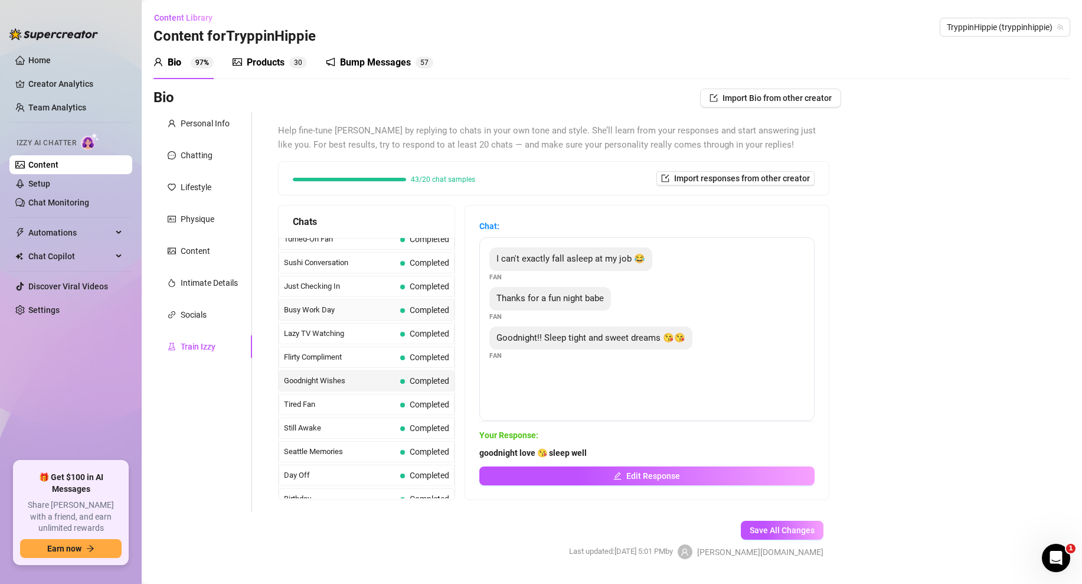
click at [350, 304] on span "Busy Work Day" at bounding box center [340, 310] width 112 height 12
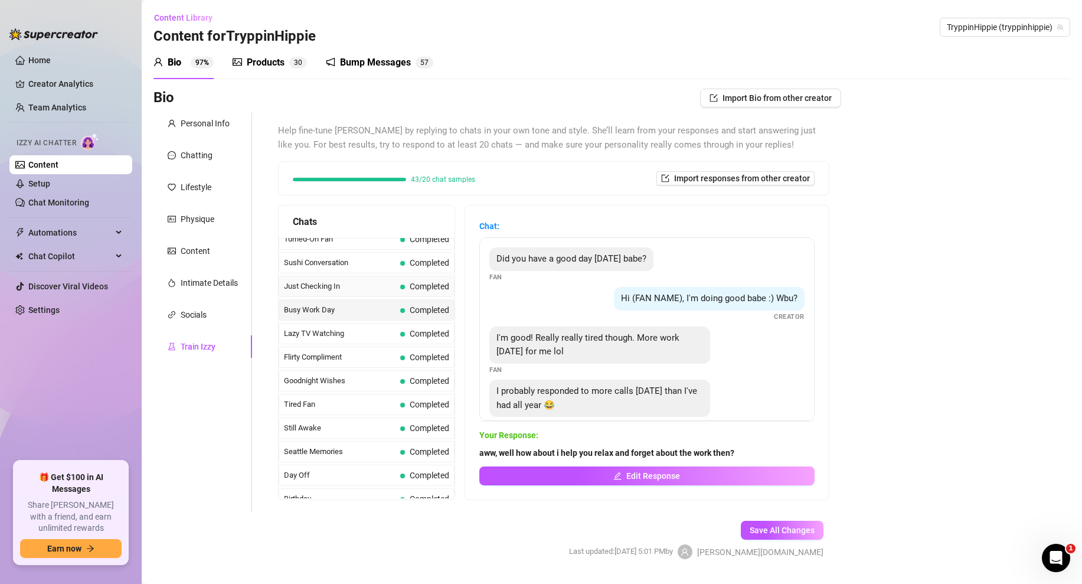
click at [374, 290] on span "Just Checking In" at bounding box center [340, 286] width 112 height 12
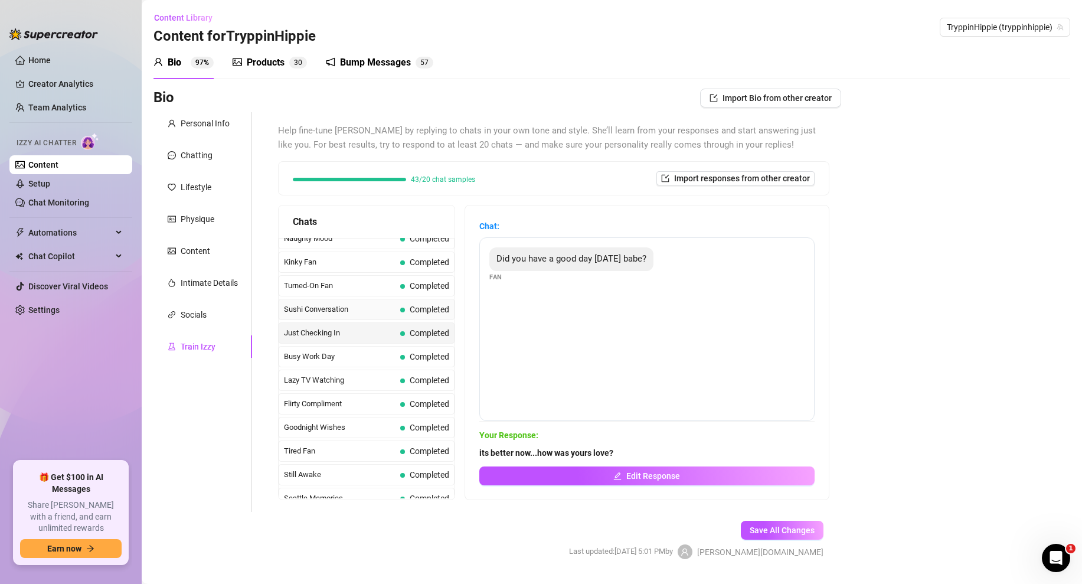
scroll to position [687, 0]
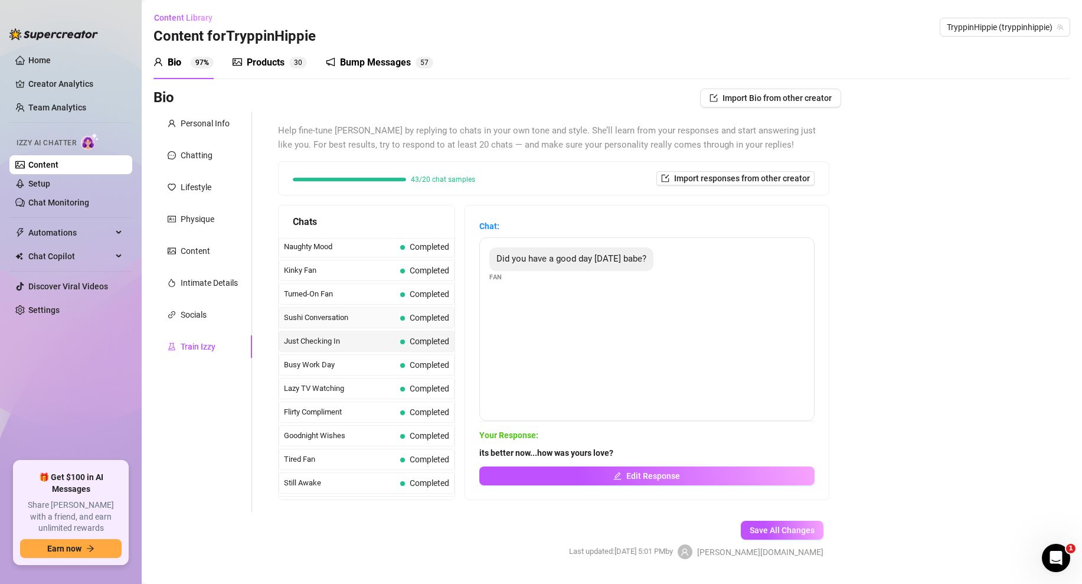
click at [354, 308] on div "Sushi Conversation Completed" at bounding box center [367, 317] width 176 height 21
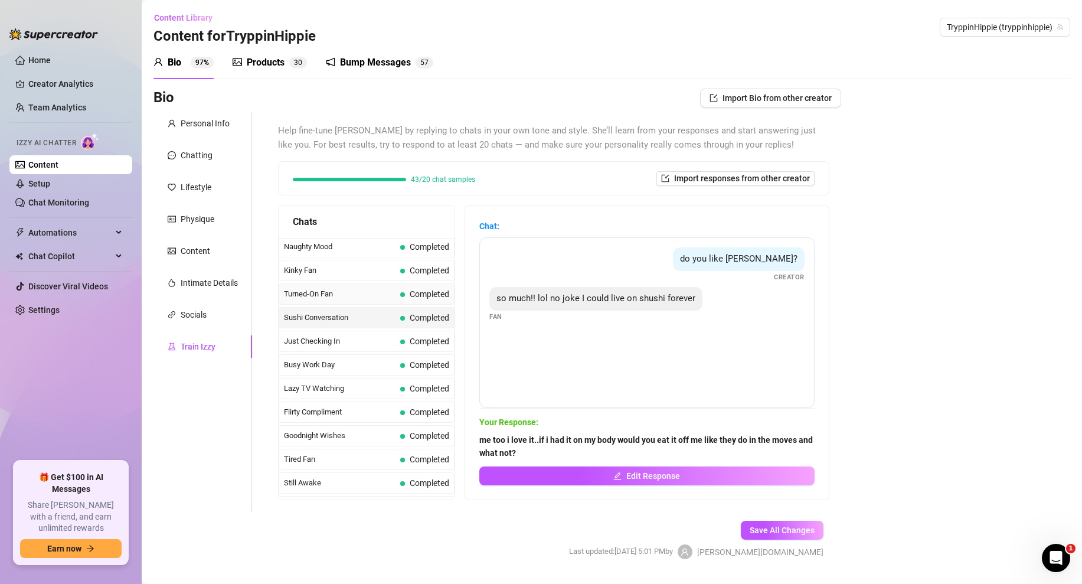
click at [371, 295] on span "Turned-On Fan" at bounding box center [340, 294] width 112 height 12
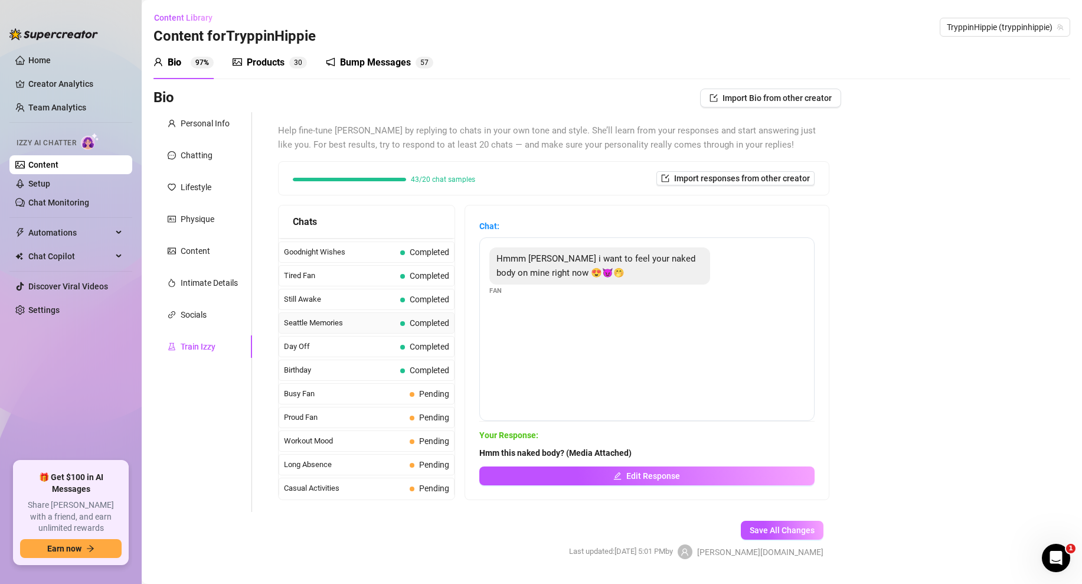
scroll to position [873, 0]
click at [347, 390] on span "Busy Fan" at bounding box center [344, 391] width 121 height 12
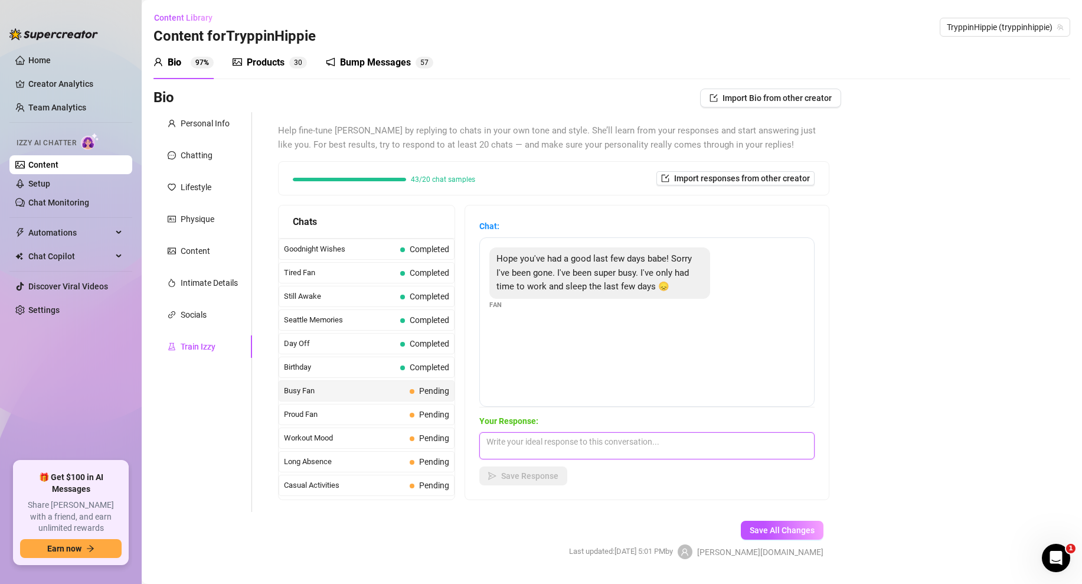
click at [517, 443] on textarea at bounding box center [646, 445] width 335 height 27
paste textarea "its love, at least your making good money though? 🤷‍♀️ cant complain about that…"
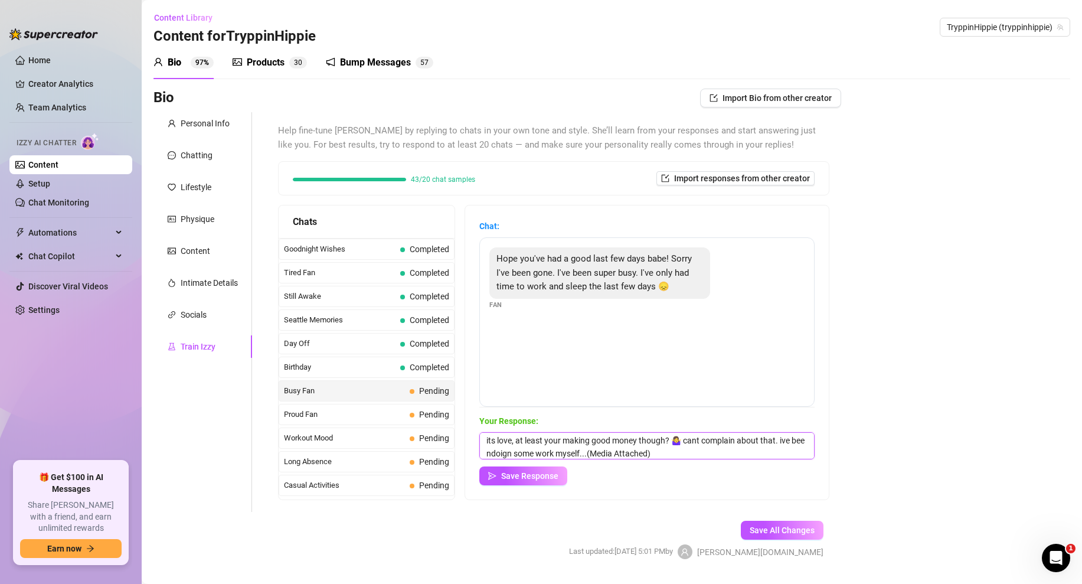
scroll to position [5, 0]
drag, startPoint x: 669, startPoint y: 457, endPoint x: 589, endPoint y: 450, distance: 81.2
click at [589, 450] on textarea "its love, at least your making good money though? 🤷‍♀️ cant complain about that…" at bounding box center [646, 445] width 335 height 27
click at [495, 450] on textarea "its love, at least your making good money though? 🤷‍♀️ cant complain about that…" at bounding box center [646, 445] width 335 height 27
click at [668, 445] on textarea "its love, at least your making good money though? 🤷‍♀️ cant complain about that…" at bounding box center [646, 445] width 335 height 27
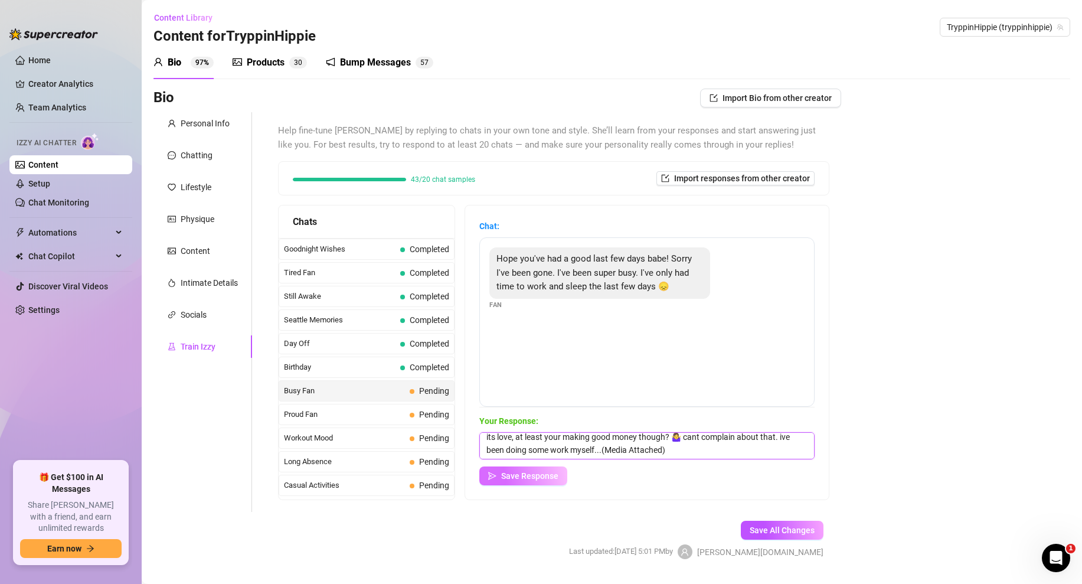
type textarea "its love, at least your making good money though? 🤷‍♀️ cant complain about that…"
click at [523, 479] on span "Save Response" at bounding box center [529, 475] width 57 height 9
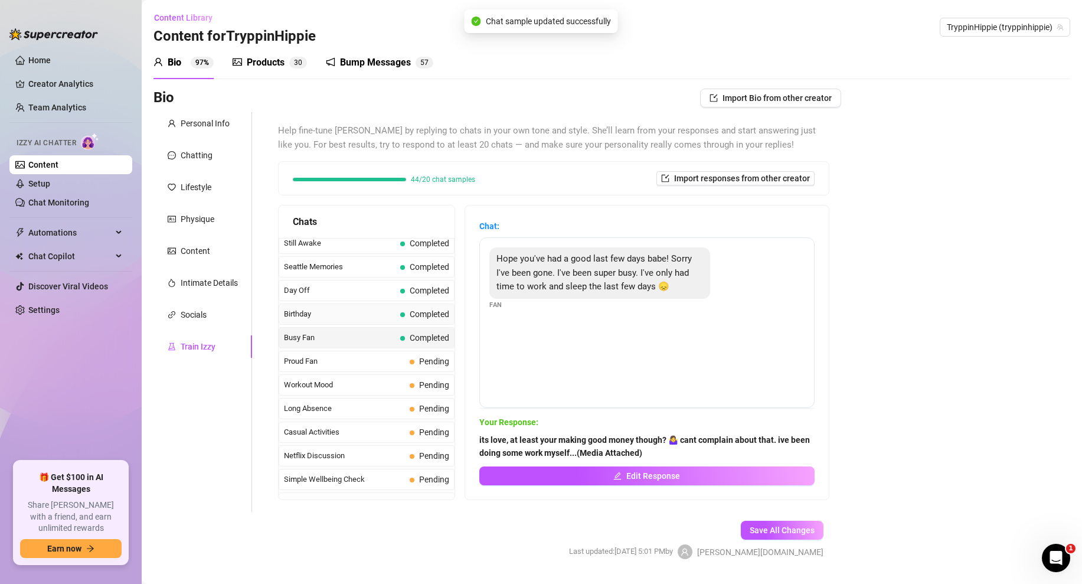
scroll to position [934, 0]
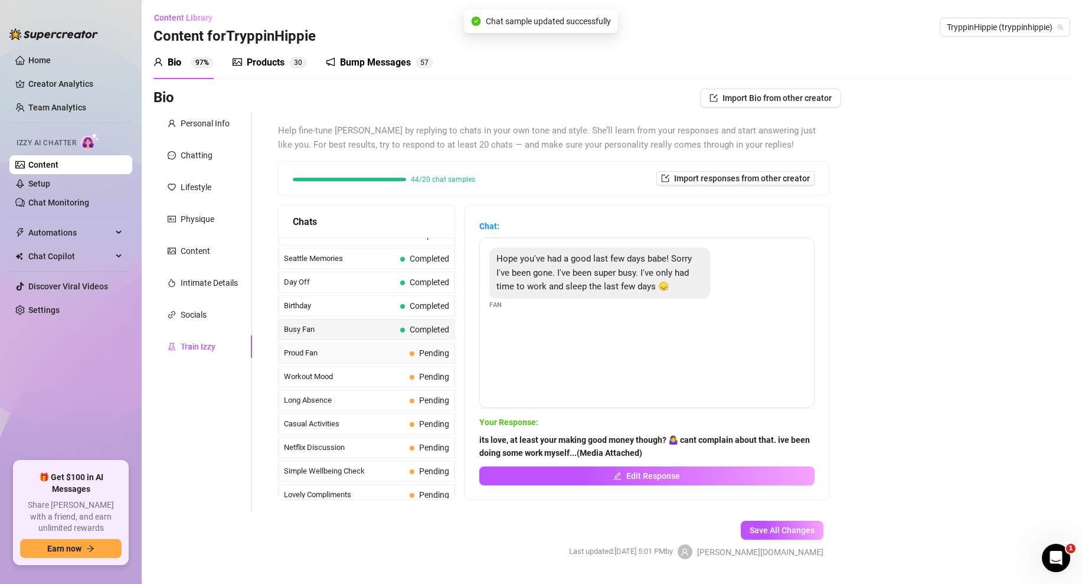
click at [395, 356] on span "Proud Fan" at bounding box center [344, 353] width 121 height 12
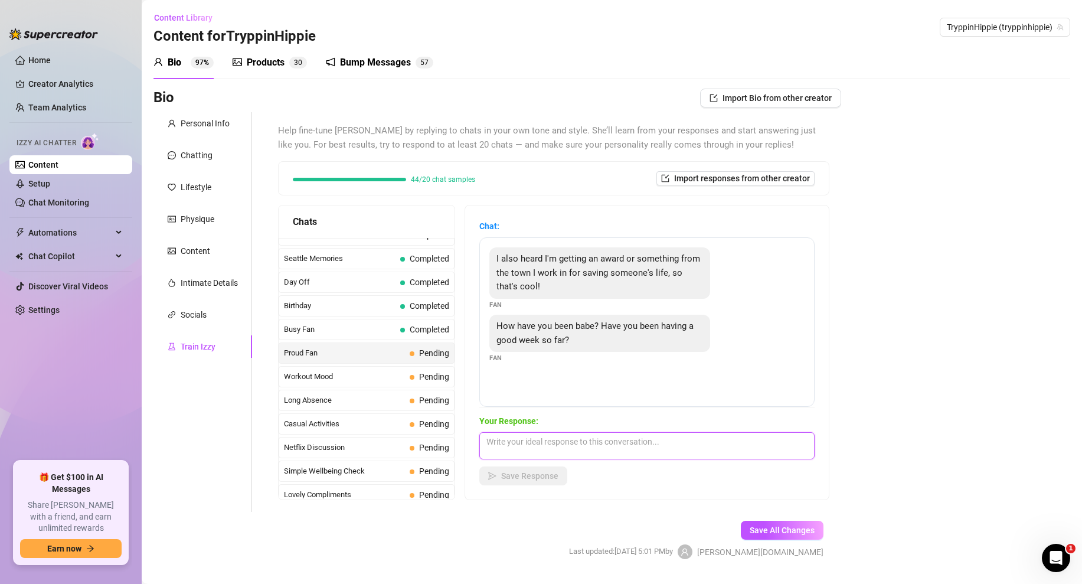
click at [514, 443] on textarea at bounding box center [646, 445] width 335 height 27
paste textarea "(Media Attached)"
click at [677, 443] on textarea "Really! Wow...my hero. I think you deserve a little reaward for me... (Media At…" at bounding box center [646, 445] width 335 height 27
click at [801, 442] on textarea "Really! Wow...my hero. I think you deserve a little reward for me... (Media Att…" at bounding box center [646, 445] width 335 height 27
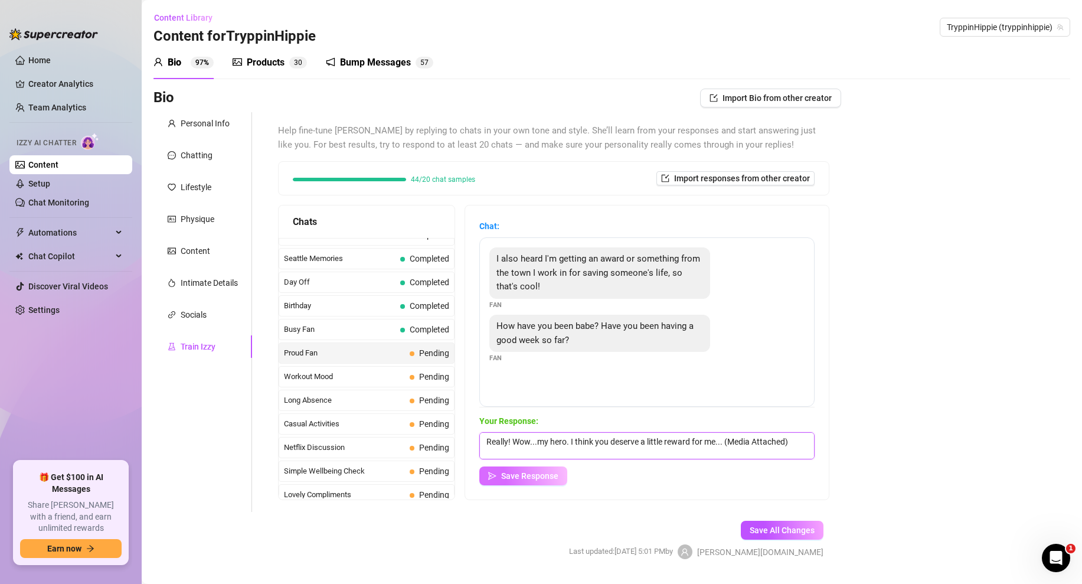
type textarea "Really! Wow...my hero. I think you deserve a little reward for me... (Media Att…"
click at [530, 472] on span "Save Response" at bounding box center [529, 475] width 57 height 9
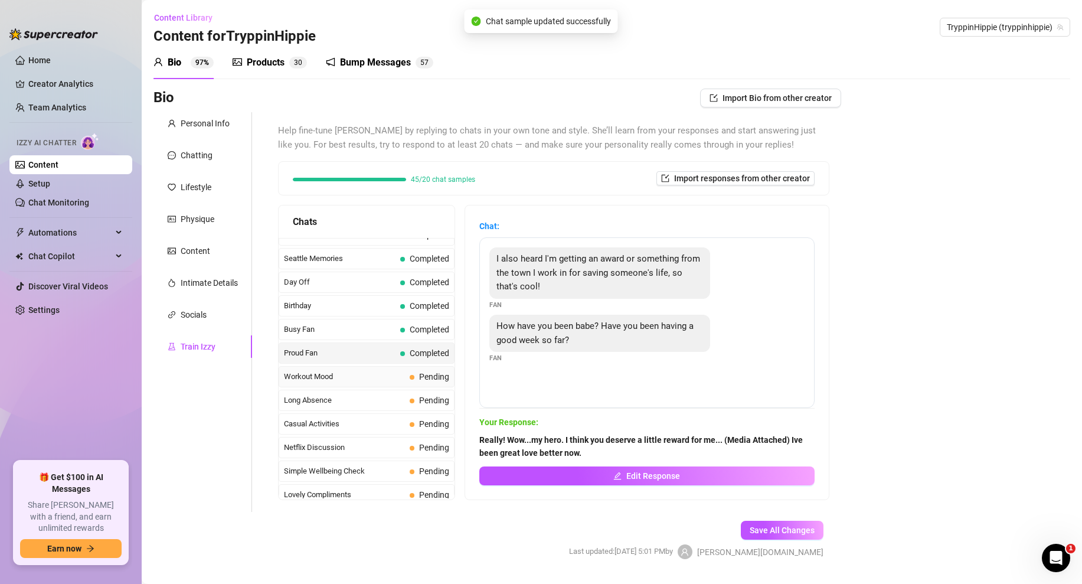
click at [386, 383] on span "Workout Mood" at bounding box center [344, 377] width 121 height 12
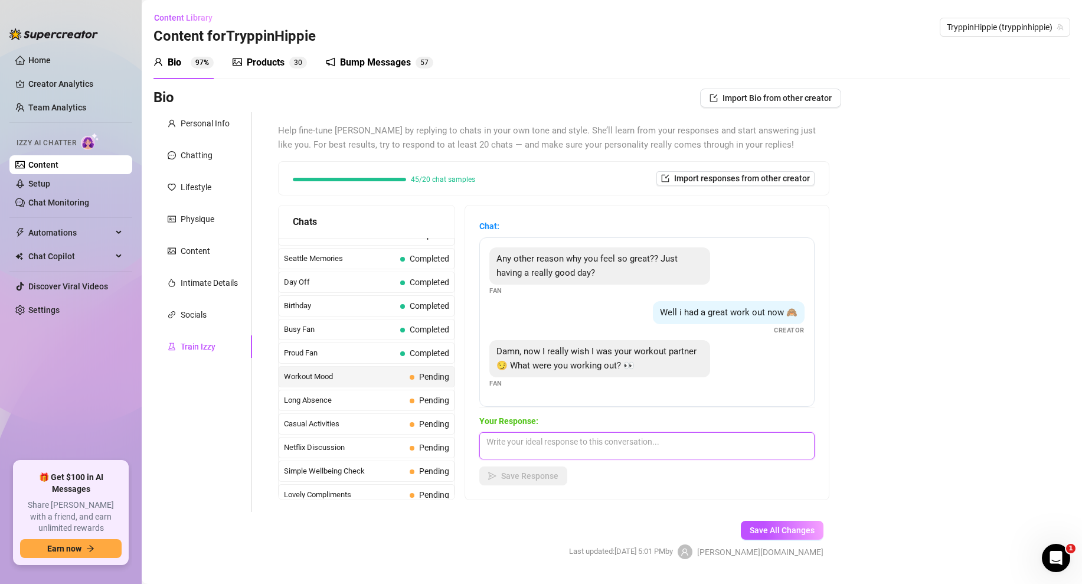
click at [507, 443] on textarea at bounding box center [646, 445] width 335 height 27
paste textarea "(Media Attached)"
type textarea "I did glutes but im about to hop in the shower, you want to be my shower buddy?…"
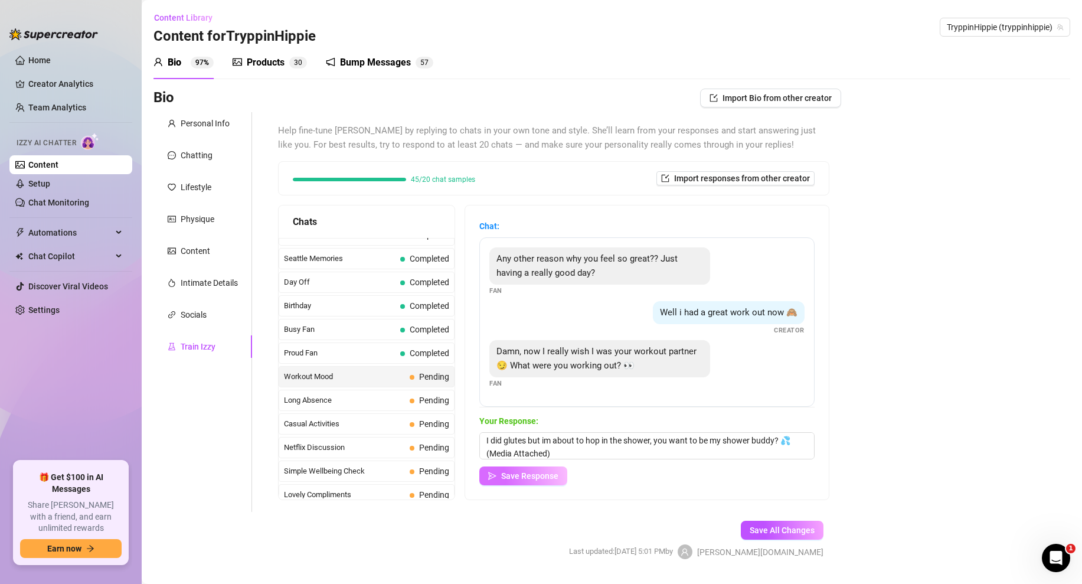
click at [504, 478] on span "Save Response" at bounding box center [529, 475] width 57 height 9
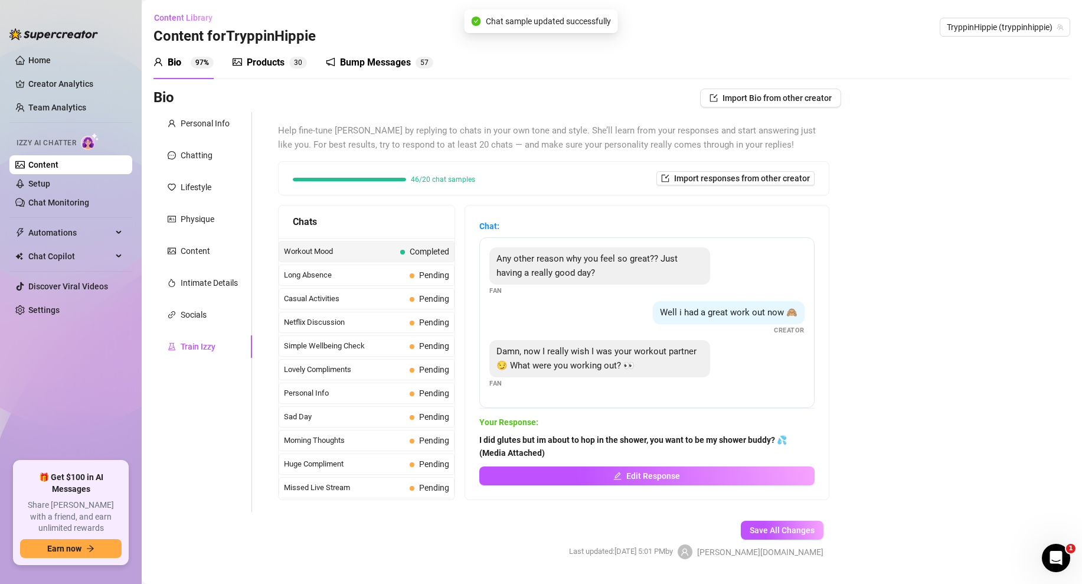
scroll to position [31, 0]
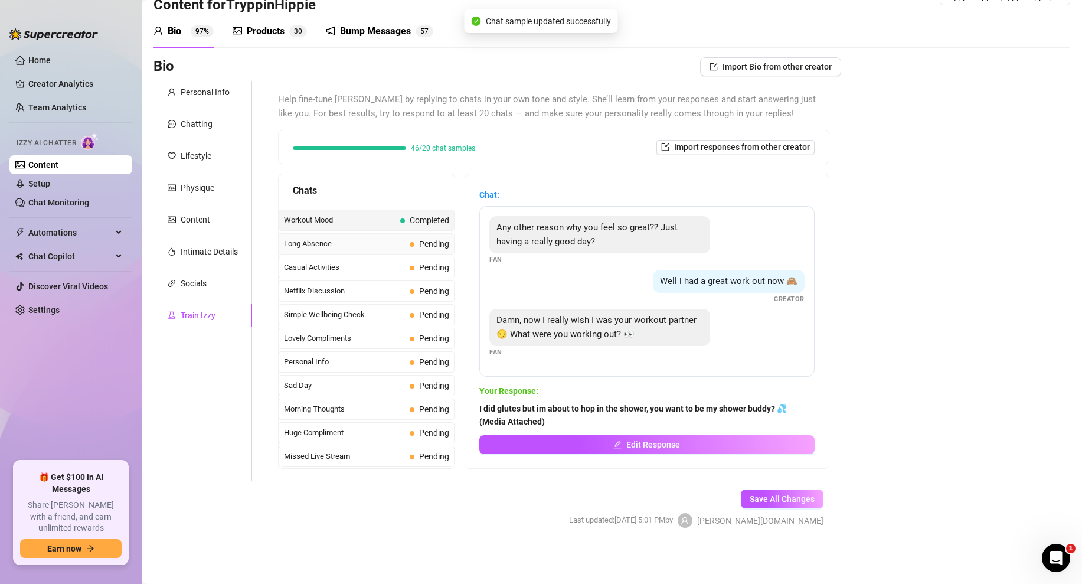
click at [339, 242] on span "Long Absence" at bounding box center [344, 244] width 121 height 12
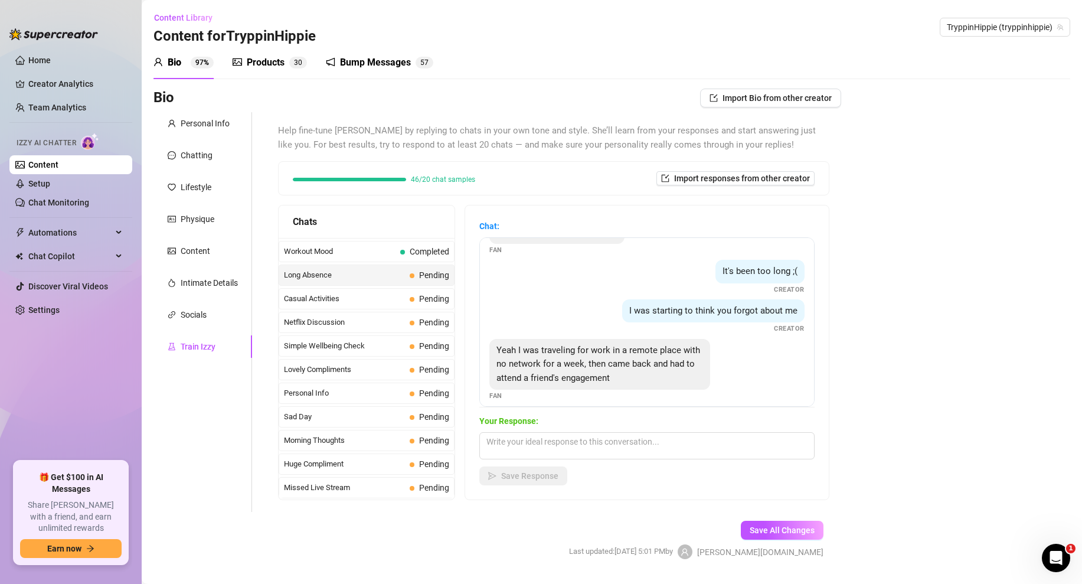
scroll to position [37, 0]
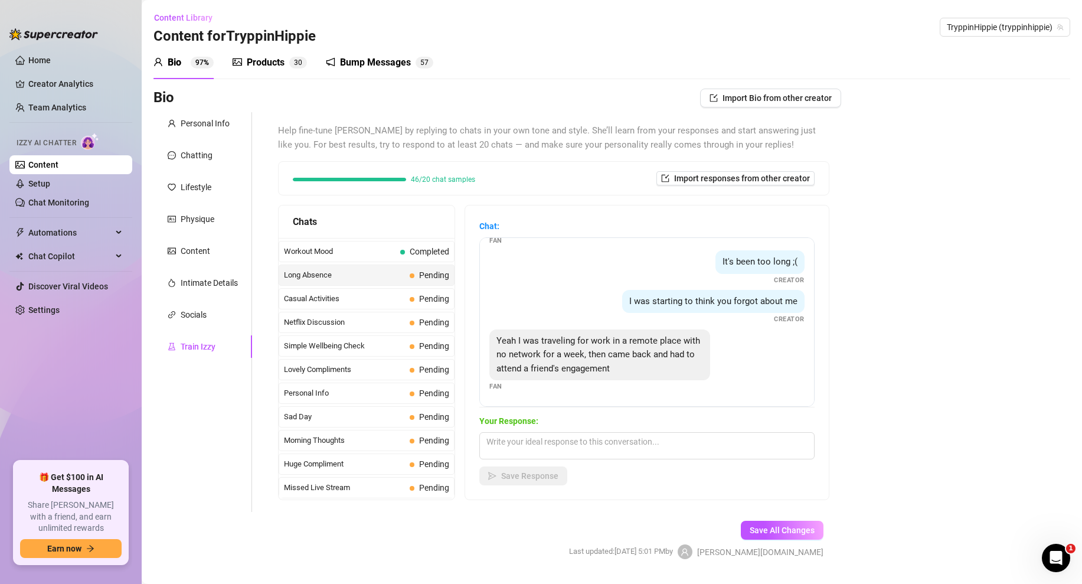
click at [880, 361] on div "Bio Import Bio from other creator Personal Info Chatting Lifestyle Physique Con…" at bounding box center [611, 334] width 917 height 491
click at [532, 444] on textarea at bounding box center [646, 445] width 335 height 27
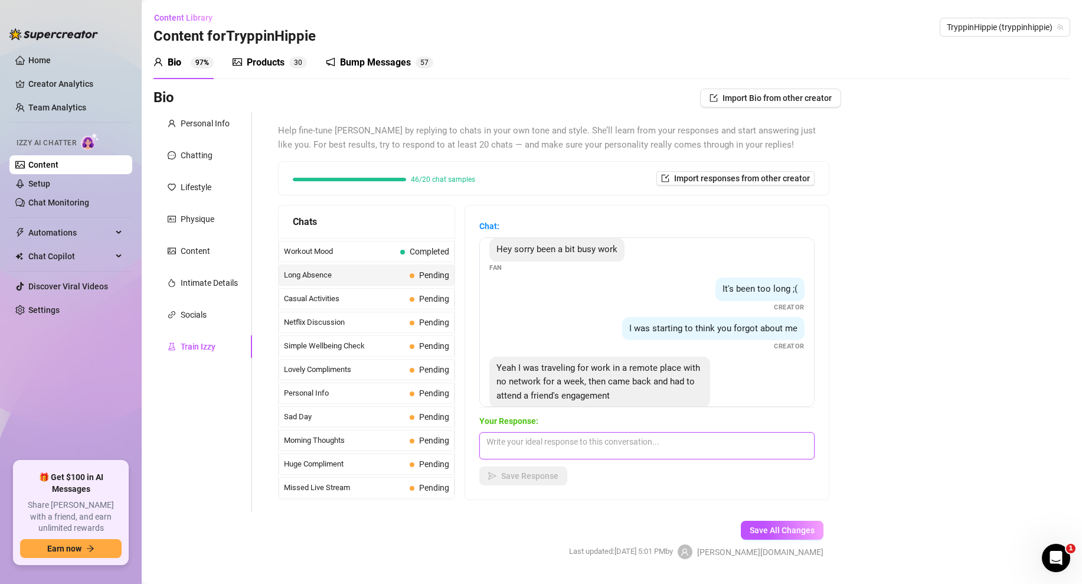
scroll to position [14, 0]
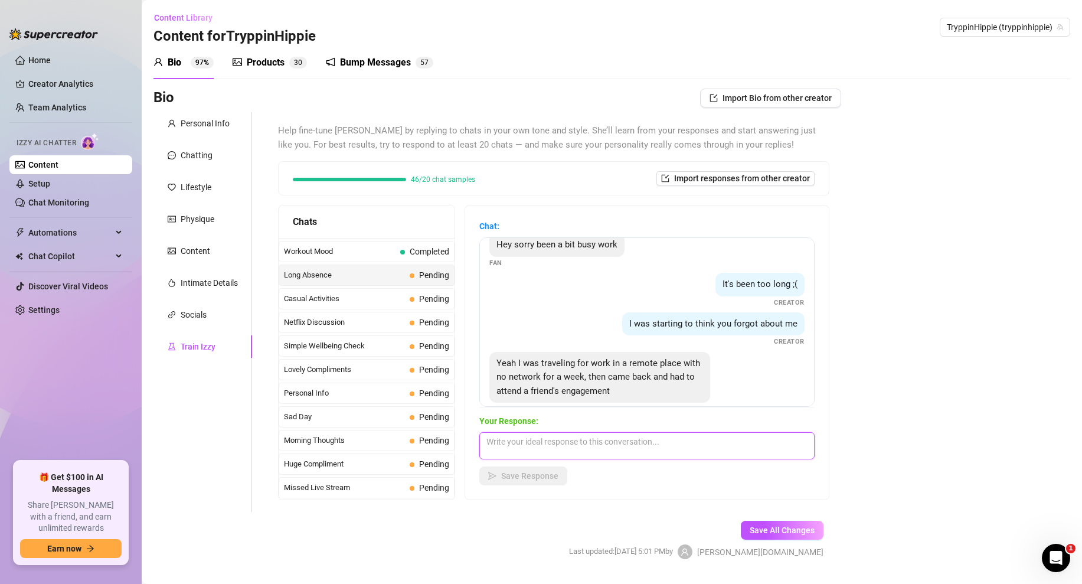
click at [526, 436] on textarea at bounding box center [646, 445] width 335 height 27
paste textarea "wow you really have been busy 😅 no wonder you disappeared on me! i’m glad you’r…"
type textarea "wow you really have been busy 😅 no wonder you disappeared on me! i’m glad you’r…"
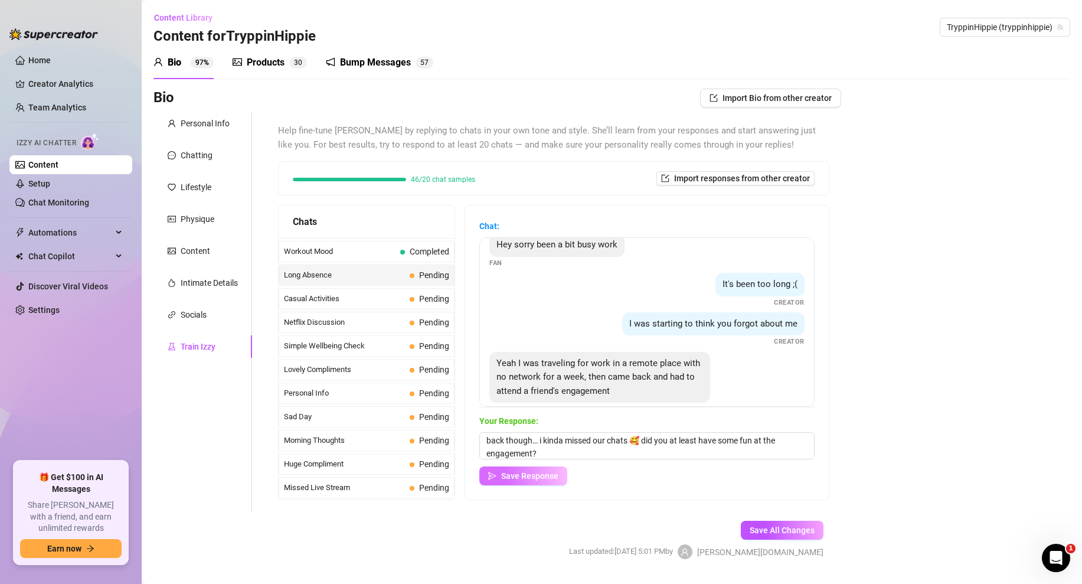
click at [545, 479] on span "Save Response" at bounding box center [529, 475] width 57 height 9
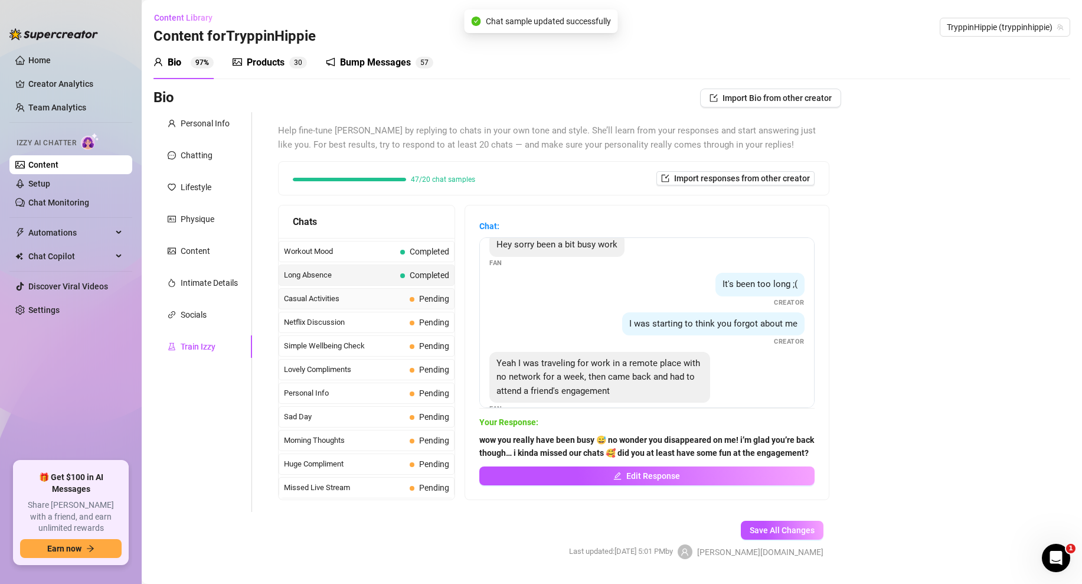
click at [348, 299] on span "Casual Activities" at bounding box center [344, 299] width 121 height 12
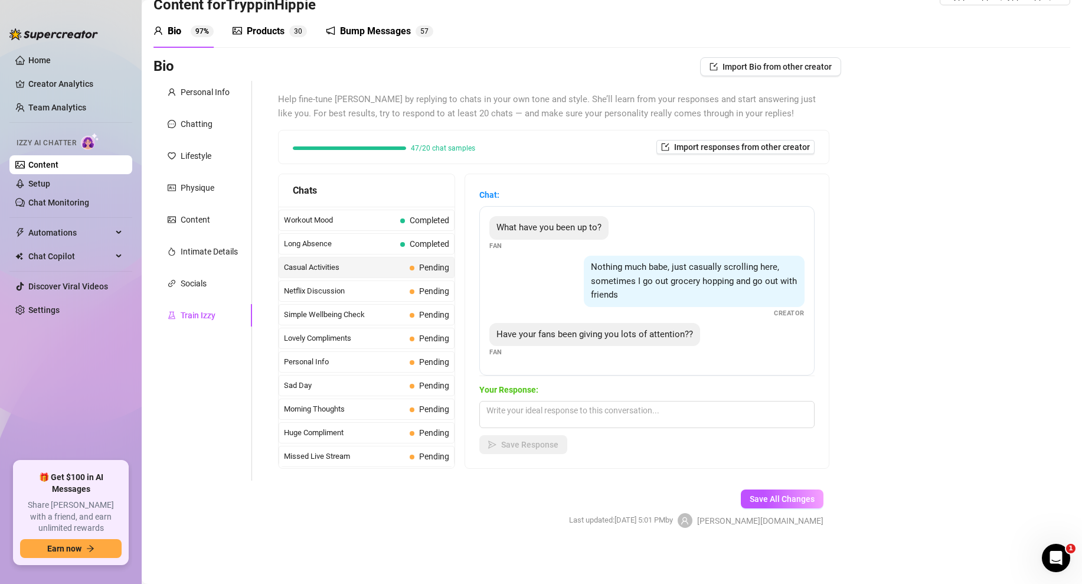
scroll to position [5, 0]
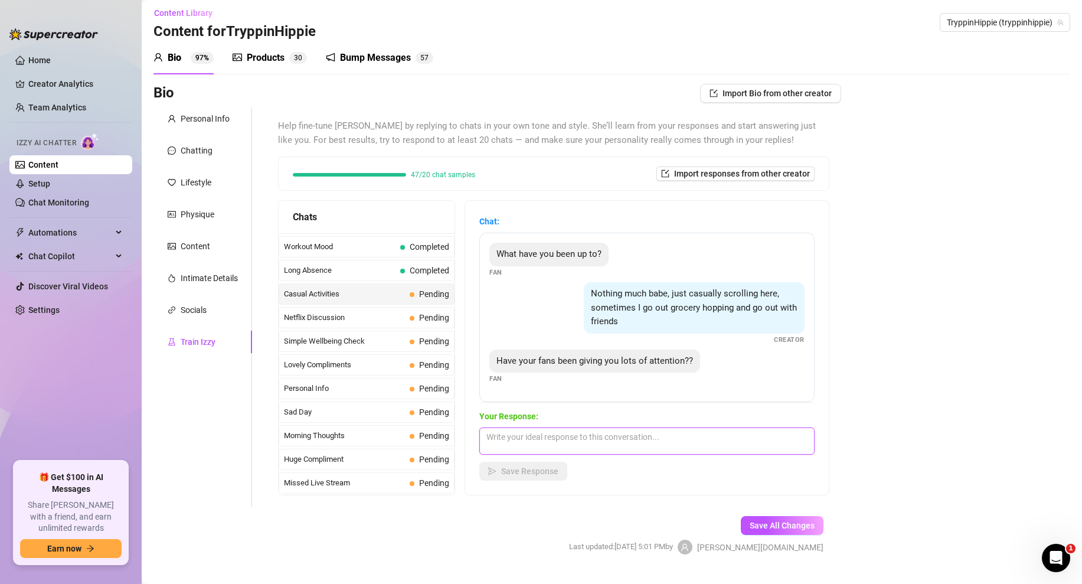
click at [515, 446] on textarea at bounding box center [646, 440] width 335 height 27
drag, startPoint x: 510, startPoint y: 439, endPoint x: 617, endPoint y: 442, distance: 107.5
click at [617, 443] on textarea "some, osme not so mu" at bounding box center [646, 440] width 335 height 27
drag, startPoint x: 599, startPoint y: 441, endPoint x: 508, endPoint y: 440, distance: 90.9
click at [508, 440] on textarea "some, osme not so mu" at bounding box center [646, 440] width 335 height 27
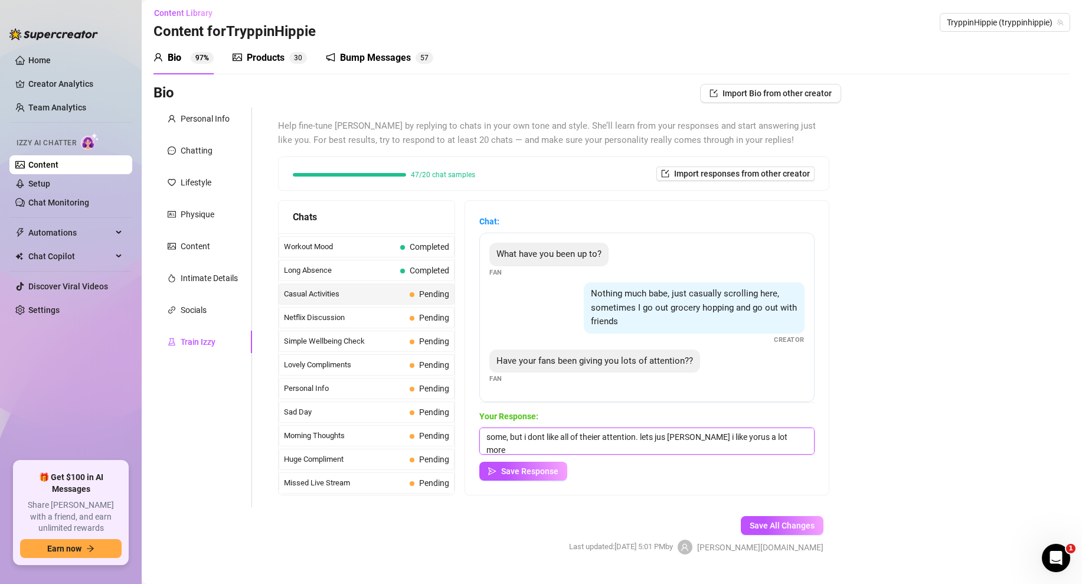
click at [719, 434] on textarea "some, but i dont like all of theier attention. lets jus tsay i like yorus a lot…" at bounding box center [646, 440] width 335 height 27
click at [684, 439] on textarea "some, but i dont like all of theier attention. lets jus tsay i like yours a lot…" at bounding box center [646, 440] width 335 height 27
type textarea "some, but i dont like all of their attention. lets just say i like yours a lot …"
click at [505, 472] on span "Save Response" at bounding box center [529, 470] width 57 height 9
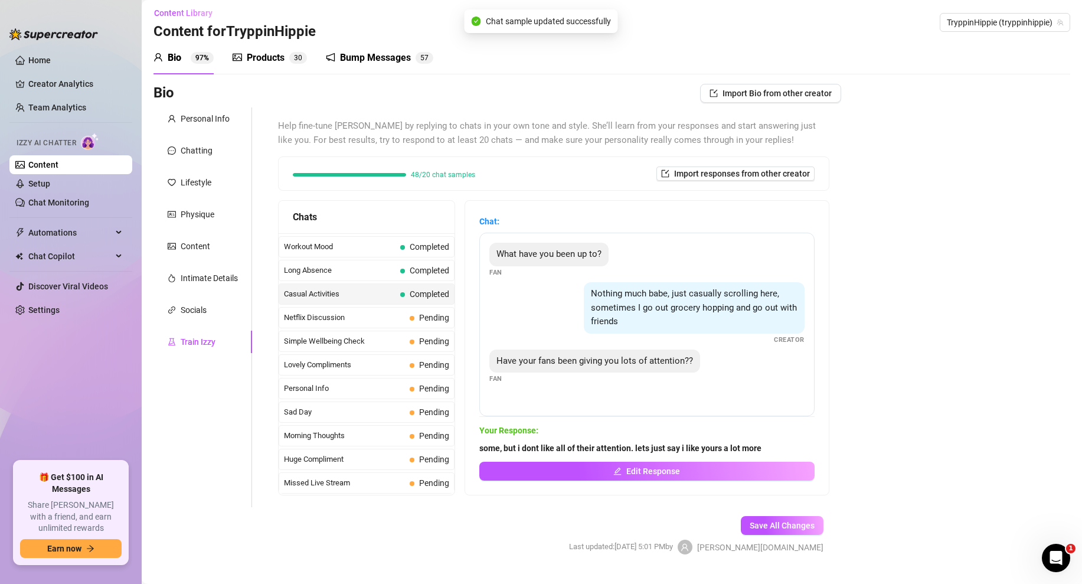
click at [378, 323] on span "Netflix Discussion" at bounding box center [344, 318] width 121 height 12
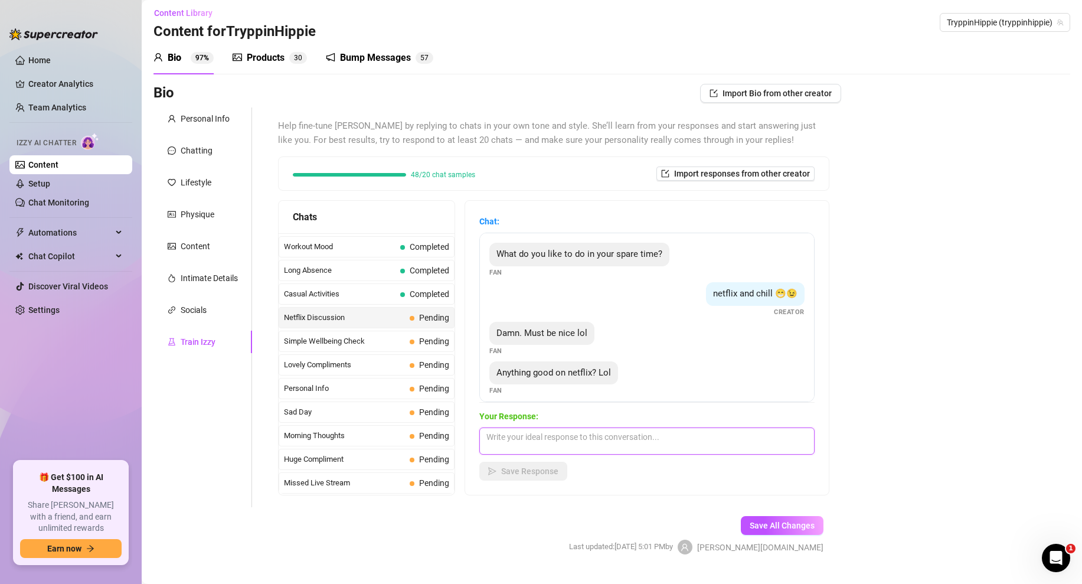
click at [556, 448] on textarea at bounding box center [646, 440] width 335 height 27
drag, startPoint x: 679, startPoint y: 436, endPoint x: 534, endPoint y: 434, distance: 145.2
click at [534, 434] on textarea "i dont know, i dont usaally pay to much attention to it 😉" at bounding box center [646, 440] width 335 height 27
drag, startPoint x: 684, startPoint y: 434, endPoint x: 665, endPoint y: 434, distance: 19.5
click at [665, 434] on textarea "i dont know, i have had a buddy to watch it with... 😉" at bounding box center [646, 440] width 335 height 27
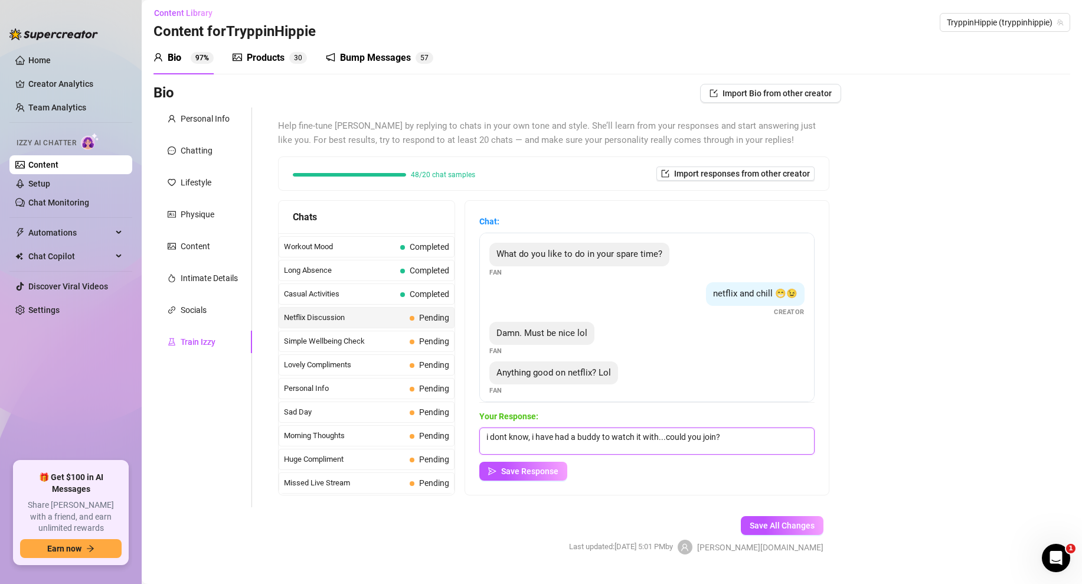
drag, startPoint x: 728, startPoint y: 433, endPoint x: 666, endPoint y: 436, distance: 62.1
click at [666, 436] on textarea "i dont know, i have had a buddy to watch it with...could you join?" at bounding box center [646, 440] width 335 height 27
click at [581, 440] on textarea "i dont know, i have had a buddy to watch it with...would you be my netflix and …" at bounding box center [646, 440] width 335 height 27
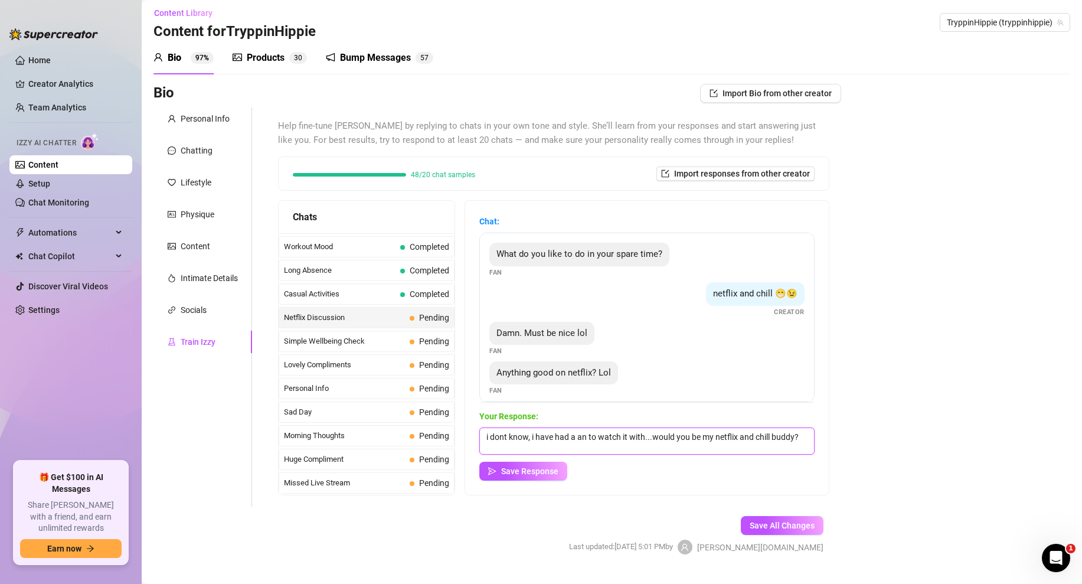
scroll to position [0, 0]
type textarea "i dont know, i have had a anyone to watch it with...would you be my netflix and…"
click at [543, 472] on span "Save Response" at bounding box center [529, 470] width 57 height 9
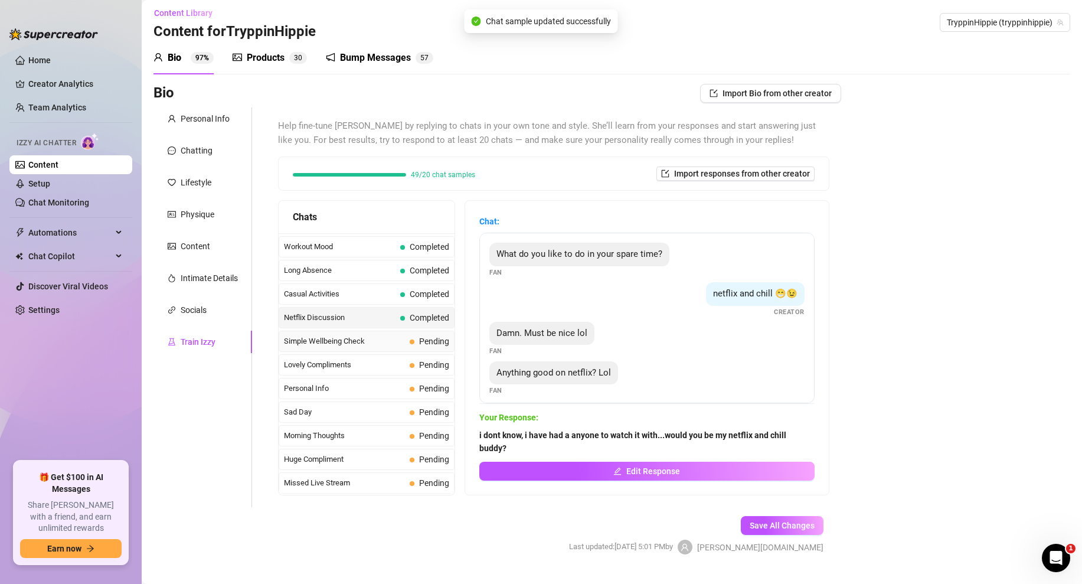
click at [382, 337] on span "Simple Wellbeing Check" at bounding box center [344, 341] width 121 height 12
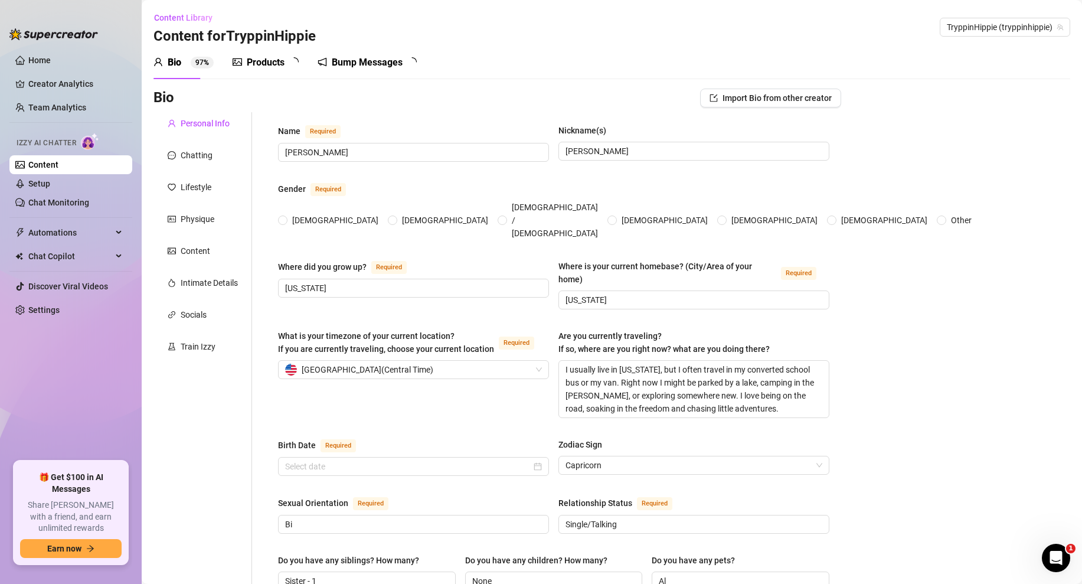
radio input "true"
type input "[DATE]"
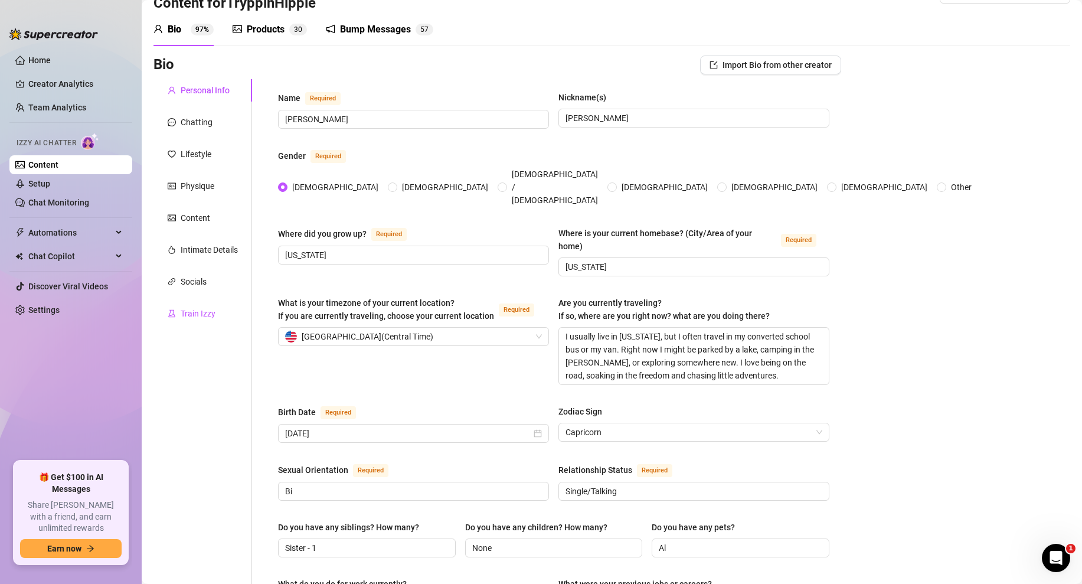
click at [193, 307] on div "Train Izzy" at bounding box center [198, 313] width 35 height 13
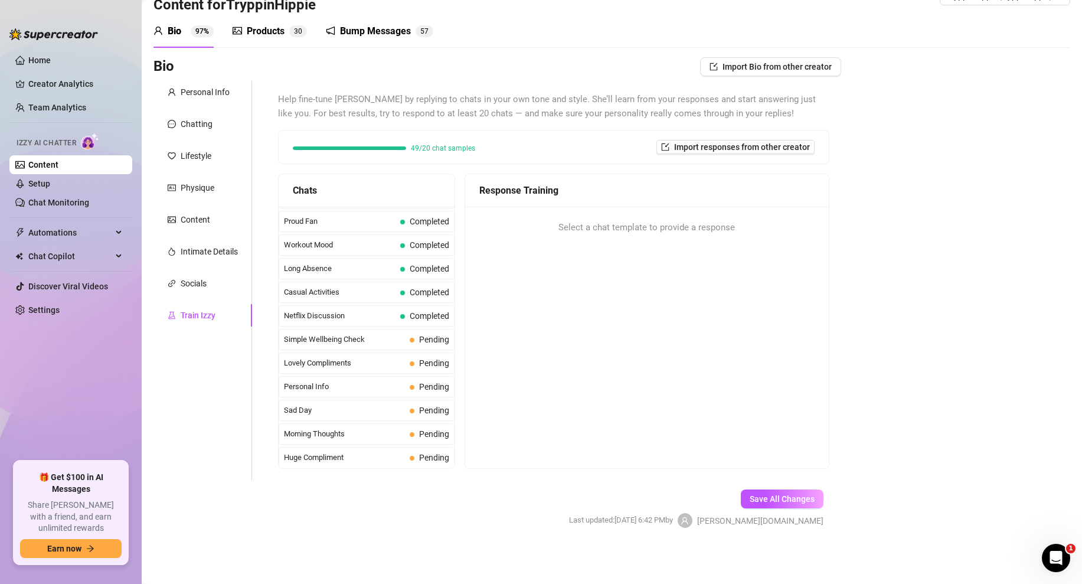
scroll to position [1060, 0]
click at [385, 306] on div "Simple Wellbeing Check Pending" at bounding box center [367, 314] width 176 height 21
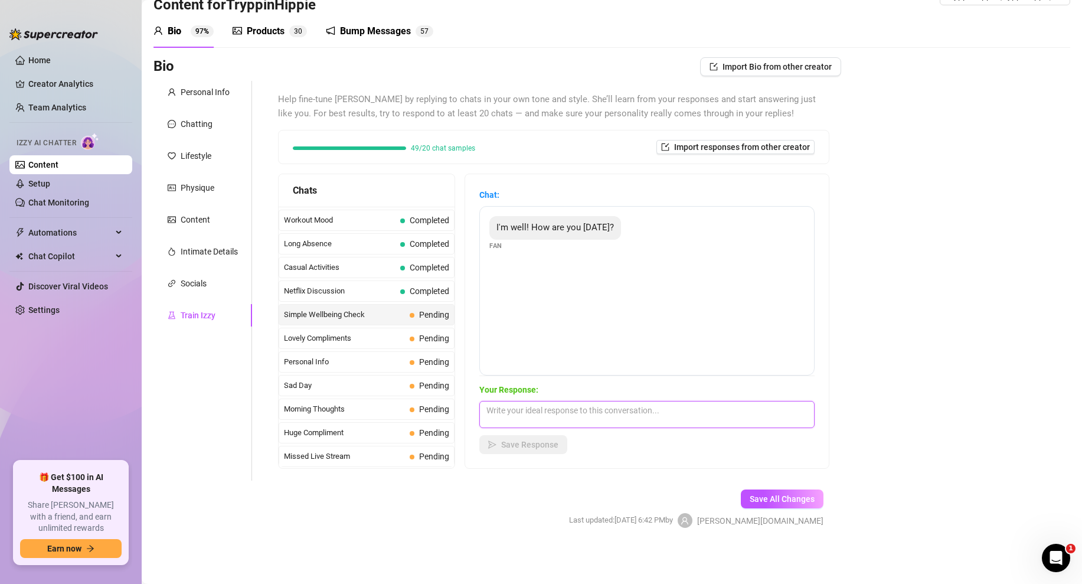
click at [534, 410] on textarea at bounding box center [646, 414] width 335 height 27
type textarea "i'm good love. wyd?"
click at [531, 445] on span "Save Response" at bounding box center [529, 444] width 57 height 9
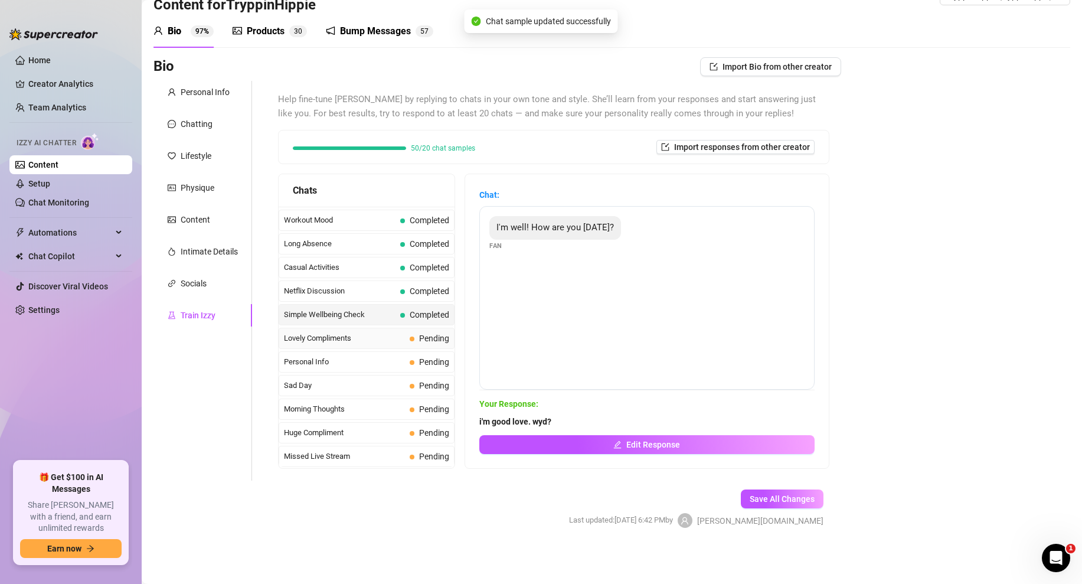
click at [377, 341] on span "Lovely Compliments" at bounding box center [344, 338] width 121 height 12
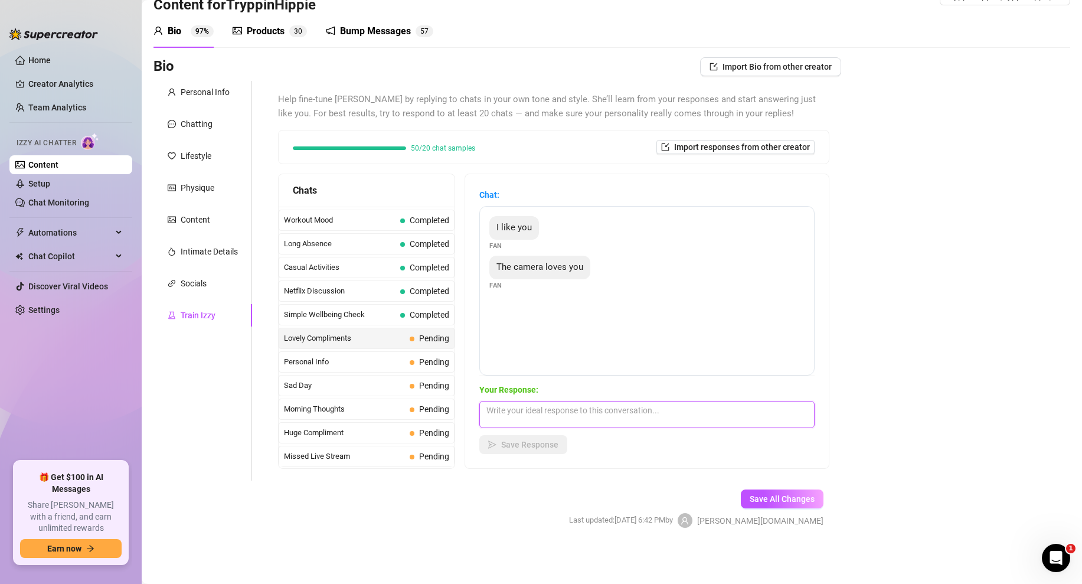
click at [512, 409] on textarea at bounding box center [646, 414] width 335 height 27
paste textarea "("
drag, startPoint x: 786, startPoint y: 407, endPoint x: 713, endPoint y: 407, distance: 73.2
click at [713, 407] on textarea "aww thank you! 😍 I've got some photos you might love too... (Media Attached)" at bounding box center [646, 414] width 335 height 27
click at [796, 409] on textarea "aww thank you! 😍 I've got some photos you might love too... (Media Attached)" at bounding box center [646, 414] width 335 height 27
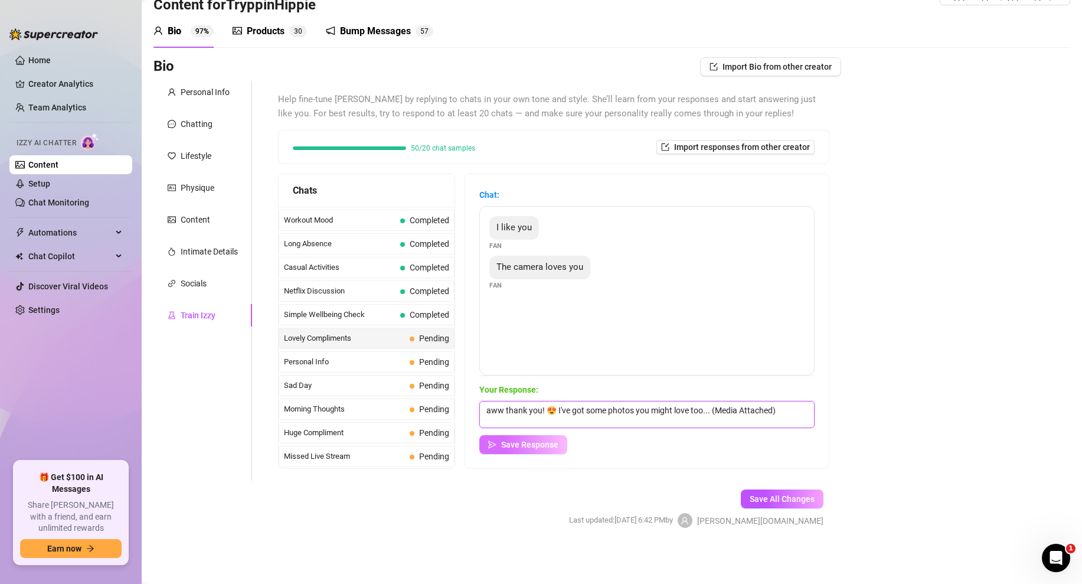
type textarea "aww thank you! 😍 I've got some photos you might love too... (Media Attached)"
click at [509, 448] on span "Save Response" at bounding box center [529, 444] width 57 height 9
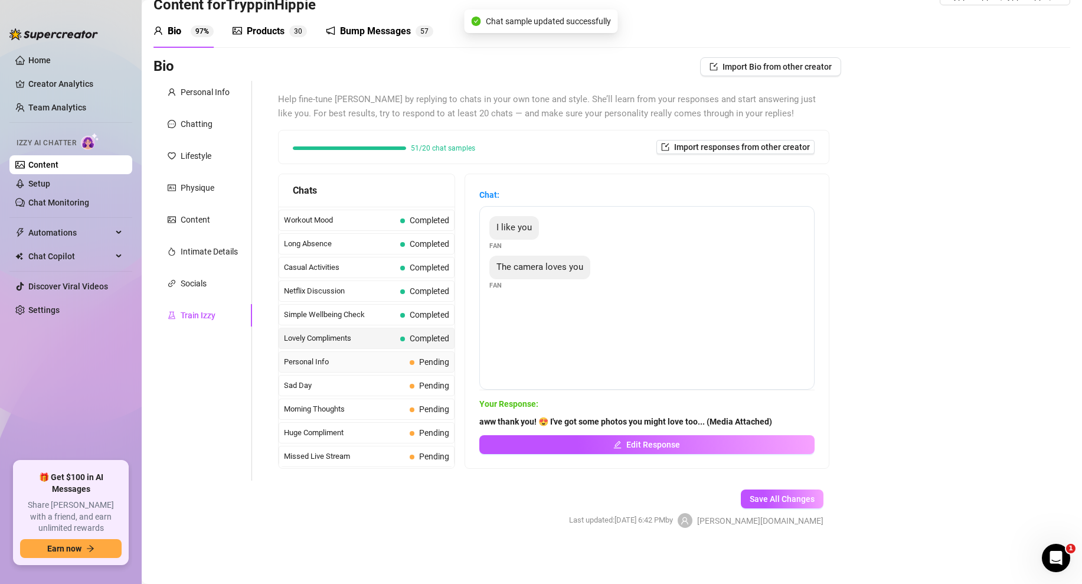
click at [388, 368] on div "Personal Info Pending" at bounding box center [367, 361] width 176 height 21
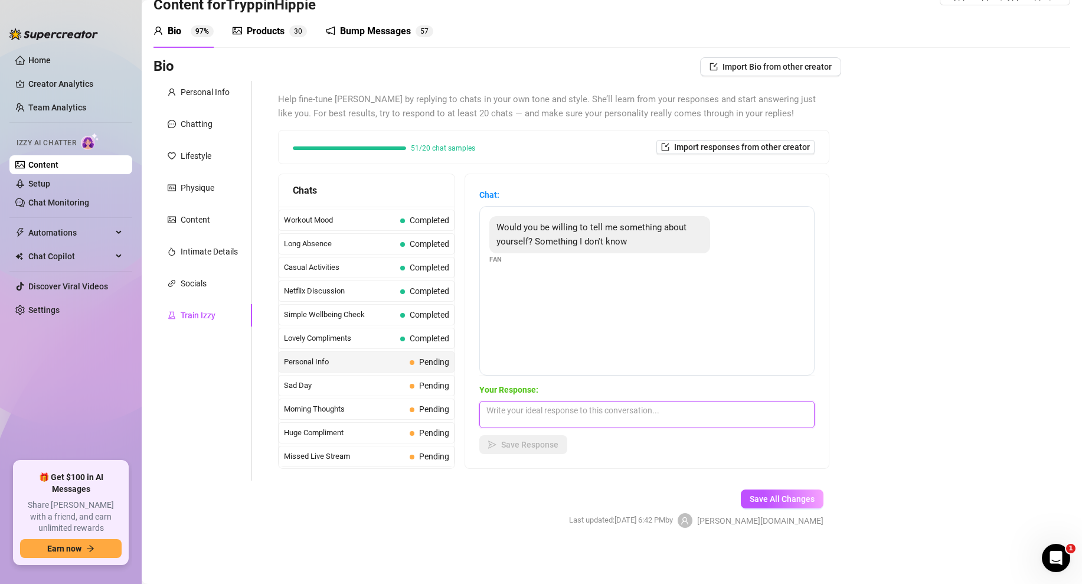
click at [524, 416] on textarea at bounding box center [646, 414] width 335 height 27
click at [655, 409] on textarea "Hmm...i have a fantasy of having sex in the moiddle of the words, but naked...🤷…" at bounding box center [646, 414] width 335 height 27
click at [655, 409] on textarea "Hmm...i have a fantasy of having sex in the middle of the words, but naked...🤷‍…" at bounding box center [646, 414] width 335 height 27
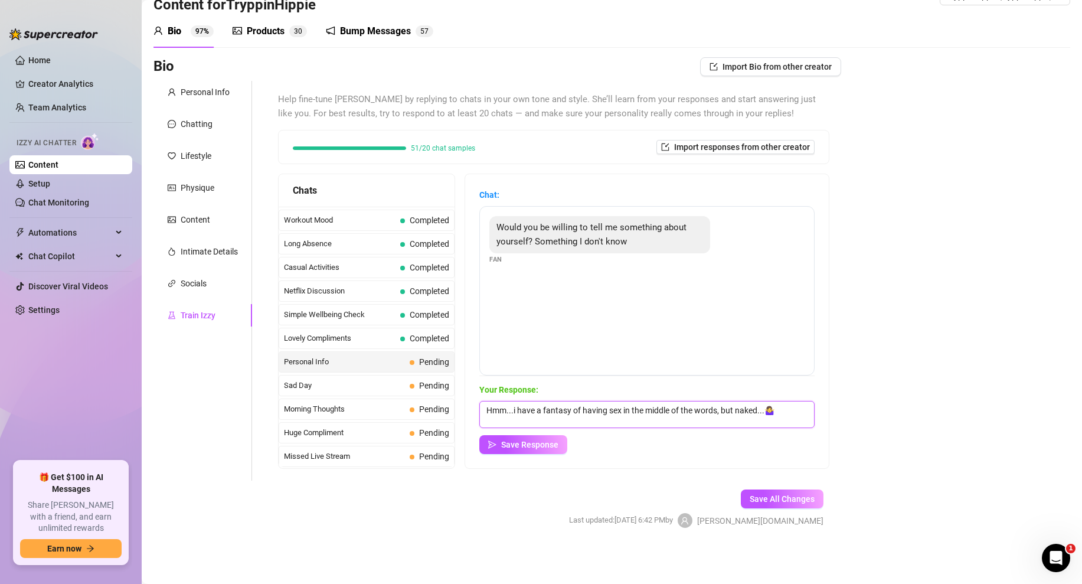
click at [655, 409] on textarea "Hmm...i have a fantasy of having sex in the middle of the words, but naked...🤷‍…" at bounding box center [646, 414] width 335 height 27
type textarea "Hmm...i have a fantasy of having sex in the middle of the words, but naked...🤷‍…"
click at [521, 440] on span "Save Response" at bounding box center [529, 444] width 57 height 9
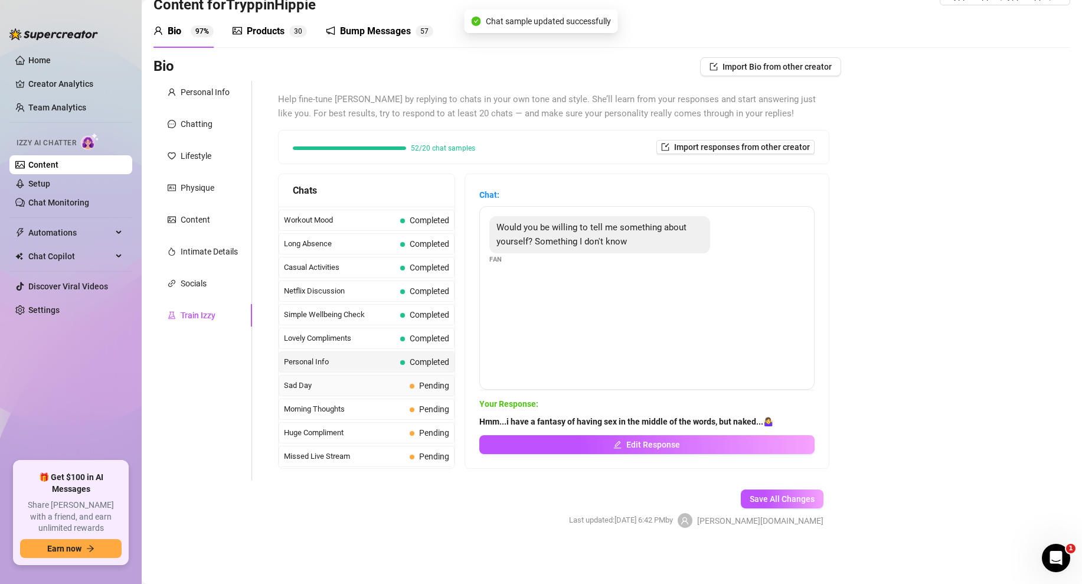
click at [384, 380] on span "Sad Day" at bounding box center [344, 386] width 121 height 12
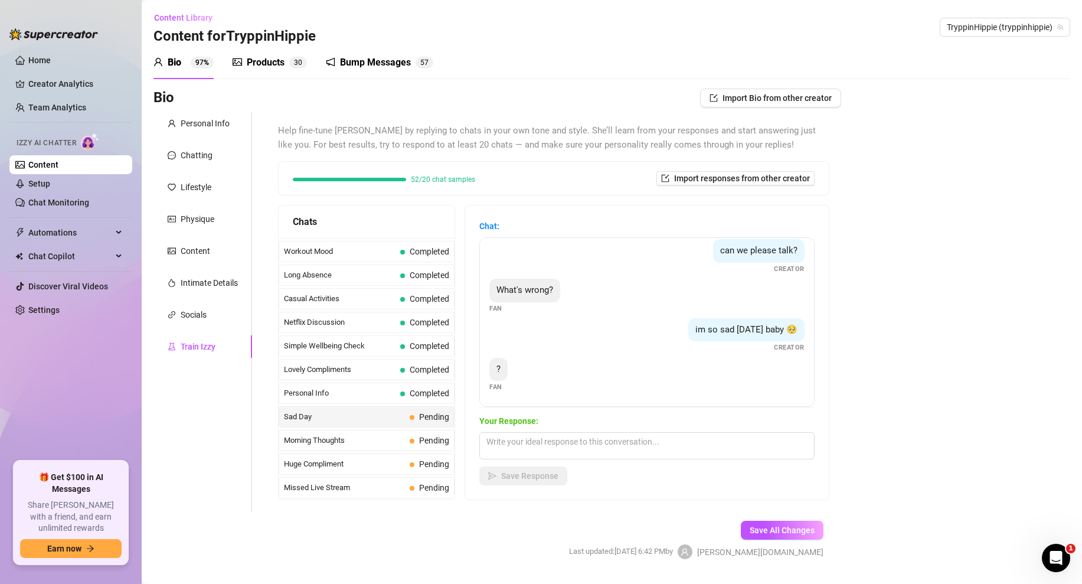
scroll to position [31, 0]
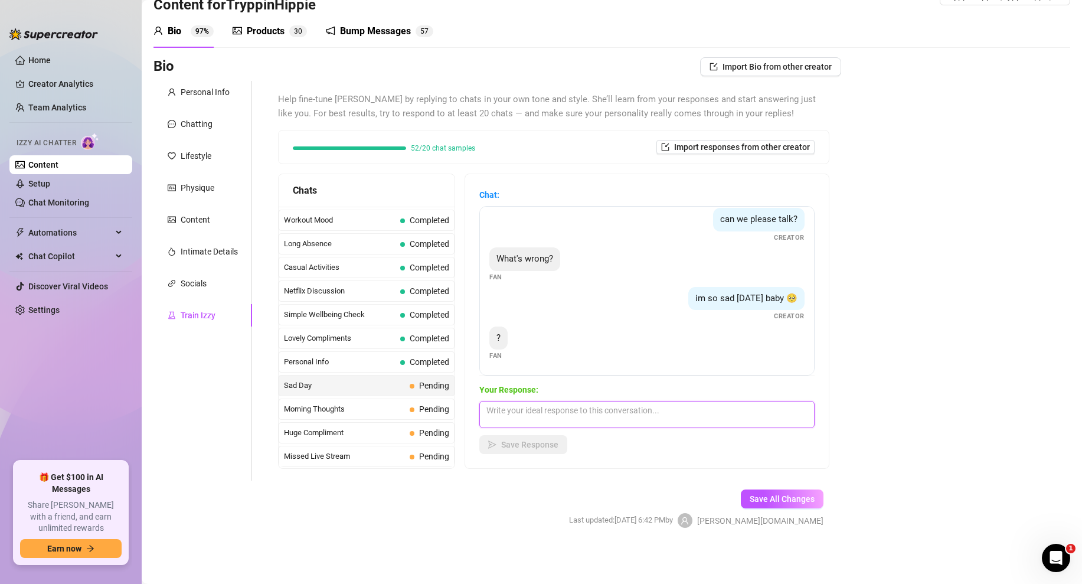
click at [541, 419] on textarea at bounding box center [646, 414] width 335 height 27
click at [524, 411] on textarea "no one wnats to buy my pictures..." at bounding box center [646, 414] width 335 height 27
click at [618, 413] on textarea "no one wants to buy my pictures..." at bounding box center [646, 414] width 335 height 27
click at [652, 409] on textarea "no one wants to buy my pictures...do you wnat to see them?" at bounding box center [646, 414] width 335 height 27
click at [713, 407] on textarea "no one wants to buy my pictures...do you want to see them?" at bounding box center [646, 414] width 335 height 27
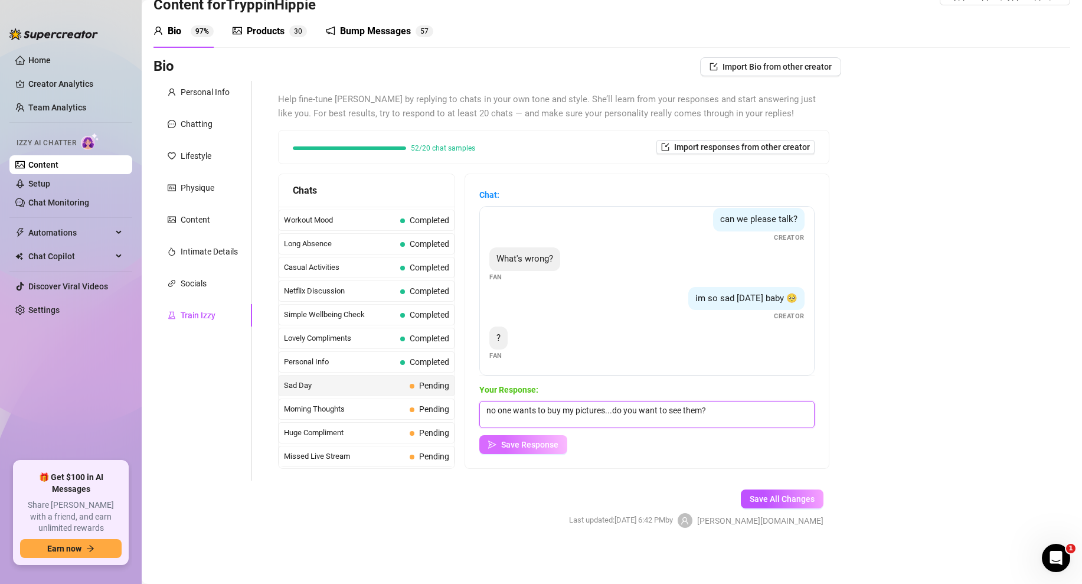
paste textarea "Hmm...i have a fantasy of having sex in the middle of the words, but naked...🤷‍…"
drag, startPoint x: 717, startPoint y: 420, endPoint x: 708, endPoint y: 407, distance: 15.2
click at [708, 407] on textarea "no one wants to buy my pictures...do you want to see them? Hmm...i have a fanta…" at bounding box center [646, 414] width 335 height 27
type textarea "no one wants to buy my pictures...do you want to see them?"
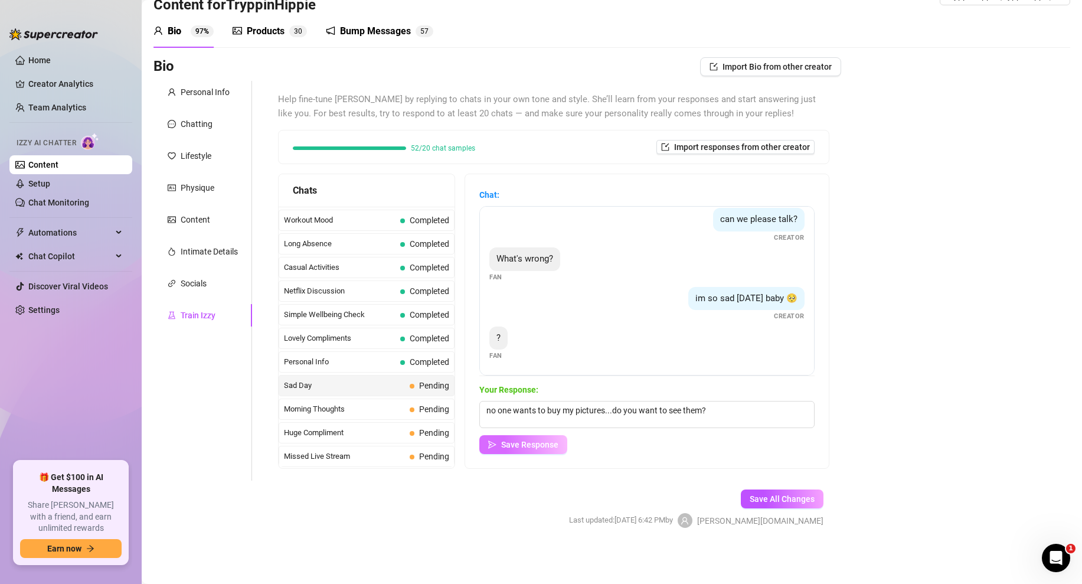
click at [528, 447] on span "Save Response" at bounding box center [529, 444] width 57 height 9
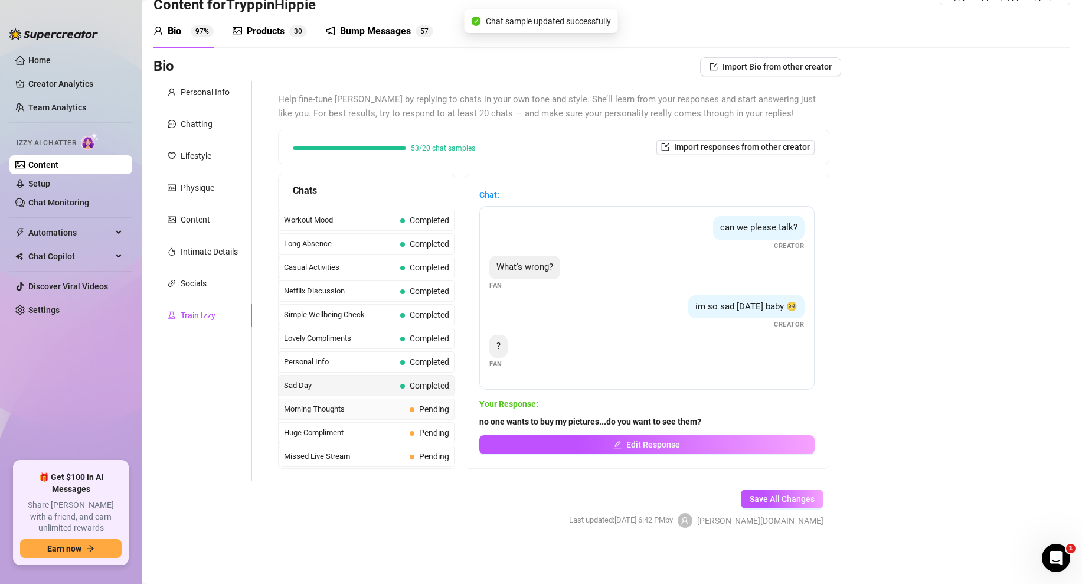
click at [355, 406] on span "Morning Thoughts" at bounding box center [344, 409] width 121 height 12
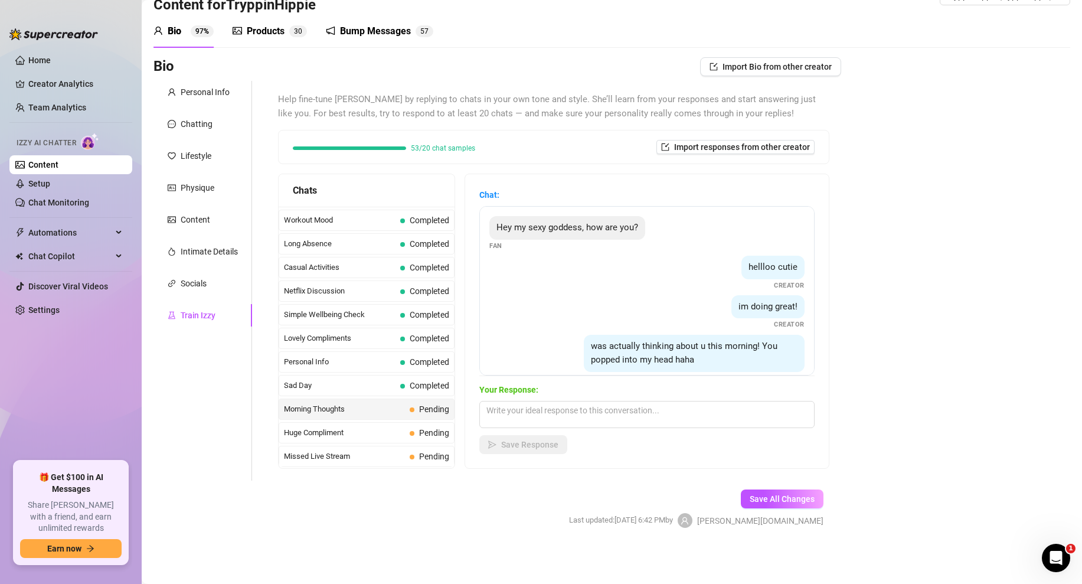
click at [901, 262] on div "Bio Import Bio from other creator Personal Info Chatting Lifestyle Physique Con…" at bounding box center [611, 302] width 917 height 491
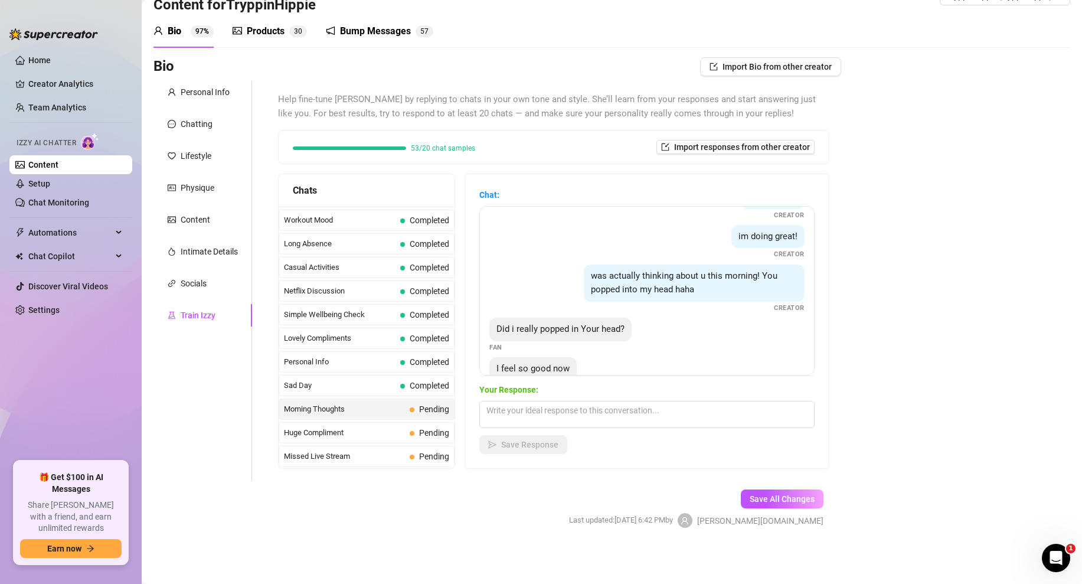
scroll to position [102, 0]
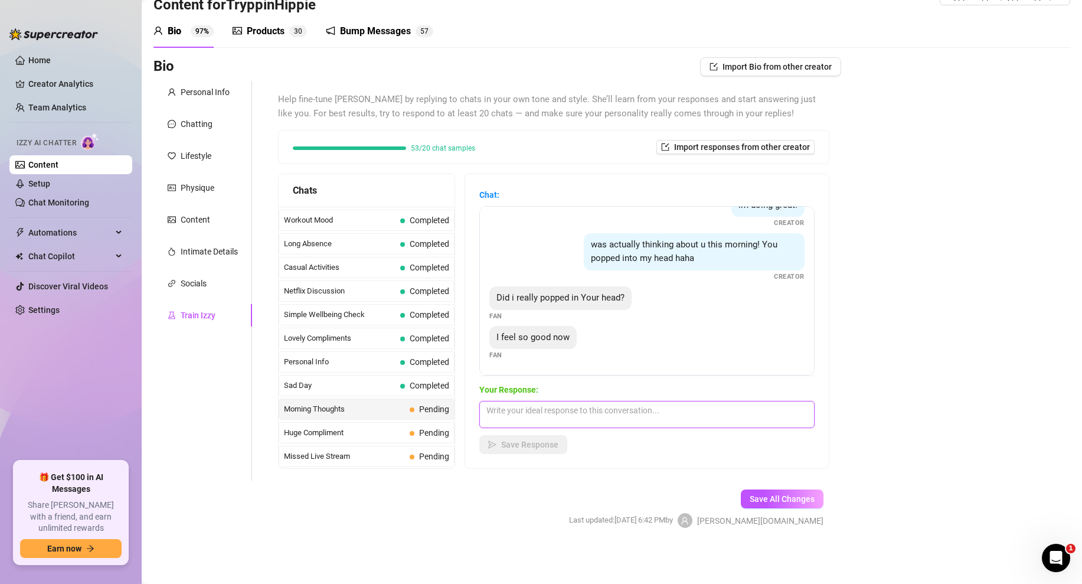
click at [512, 424] on textarea at bounding box center [646, 414] width 335 height 27
click at [547, 410] on textarea "yes! I missed tlak ing to you and messing around" at bounding box center [646, 414] width 335 height 27
click at [551, 408] on textarea "yes! I missed talk ing to you and messing around" at bounding box center [646, 414] width 335 height 27
click at [666, 409] on textarea "yes! I missed talking to you and messing around" at bounding box center [646, 414] width 335 height 27
type textarea "yes! I missed talking to you and messing around. do you have time to play today?"
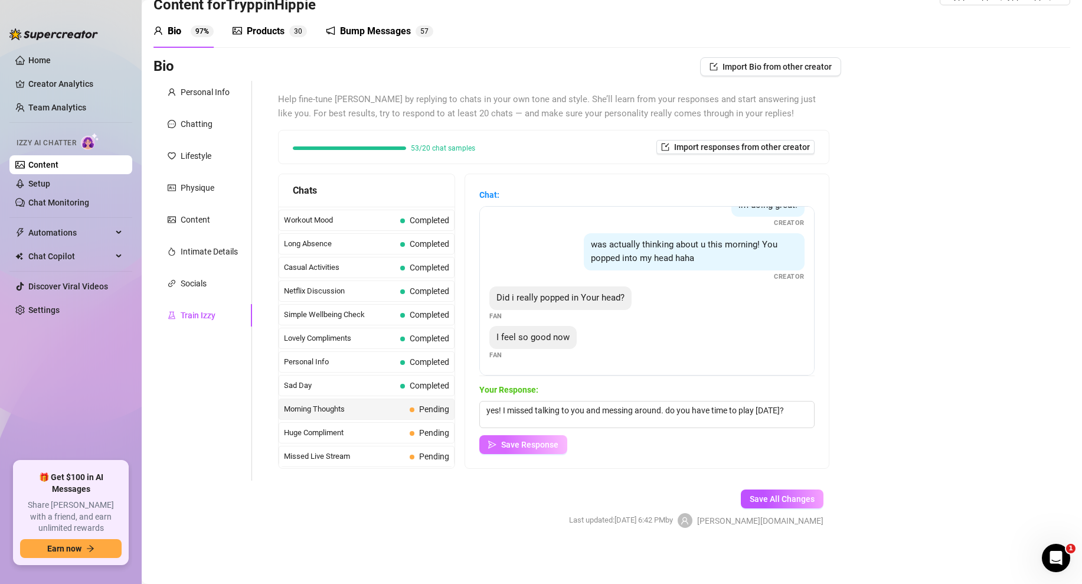
click at [519, 445] on span "Save Response" at bounding box center [529, 444] width 57 height 9
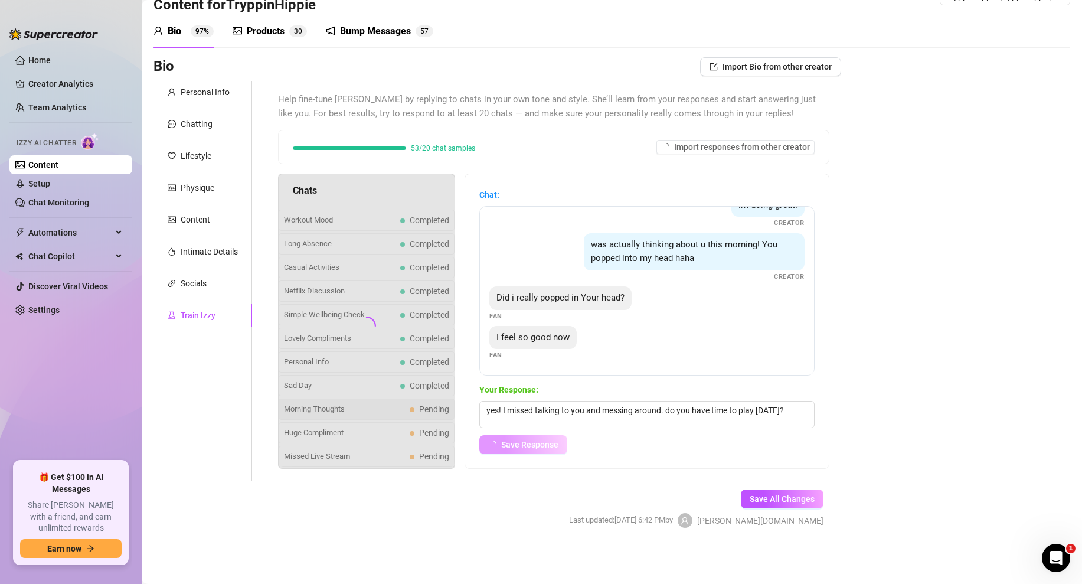
scroll to position [87, 0]
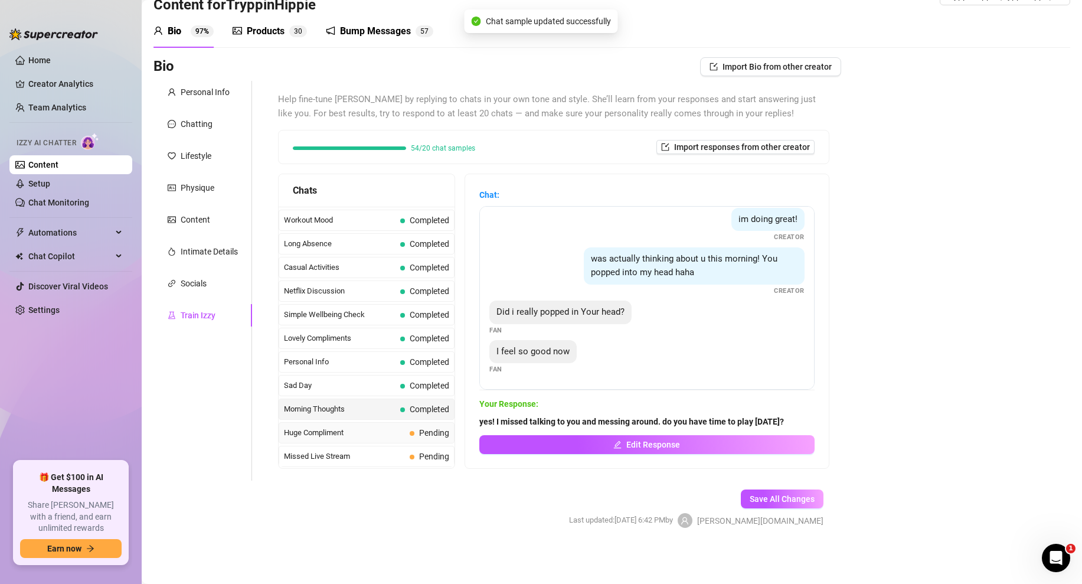
click at [343, 442] on div "Huge Compliment Pending" at bounding box center [367, 432] width 176 height 21
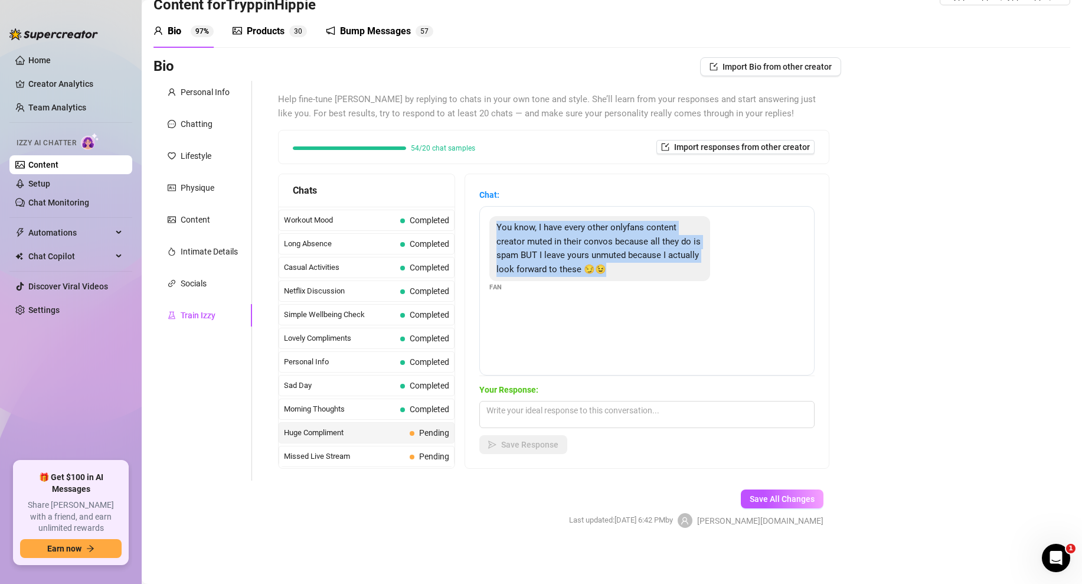
drag, startPoint x: 622, startPoint y: 267, endPoint x: 493, endPoint y: 229, distance: 134.3
click at [493, 229] on div "You know, I have every other onlyfans content creator muted in their convos bec…" at bounding box center [599, 248] width 221 height 65
copy span "You know, I have every other onlyfans content creator muted in their convos bec…"
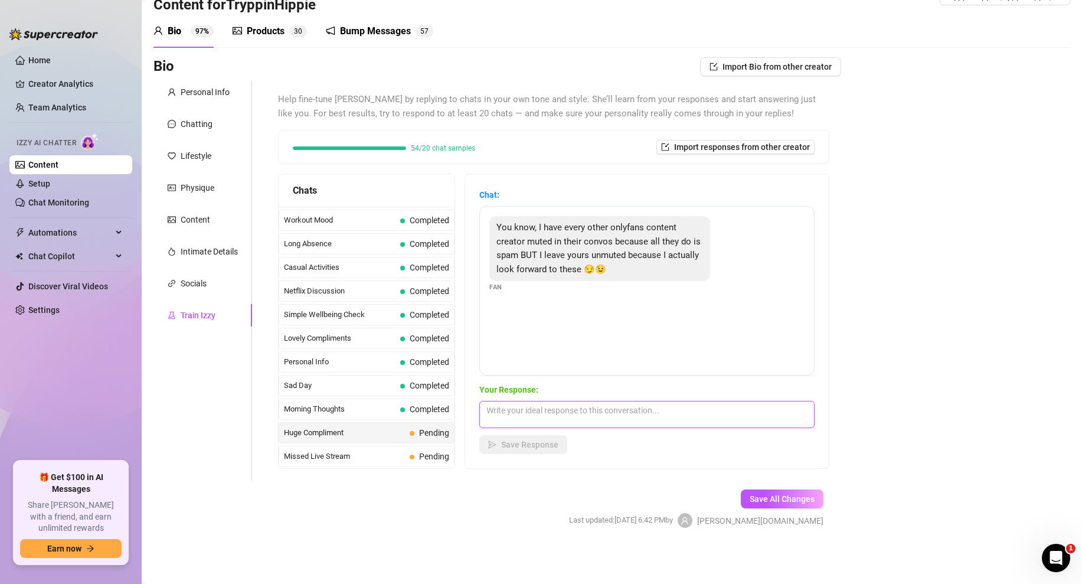
click at [514, 407] on textarea at bounding box center [646, 414] width 335 height 27
paste textarea "ChatGPT said: aww that’s such a compliment 🥰 i love hearing that you actually l…"
type textarea "ChatGPT said: aww that’s such a compliment 🥰 i love hearing that you actually l…"
click at [540, 449] on span "Save Response" at bounding box center [529, 444] width 57 height 9
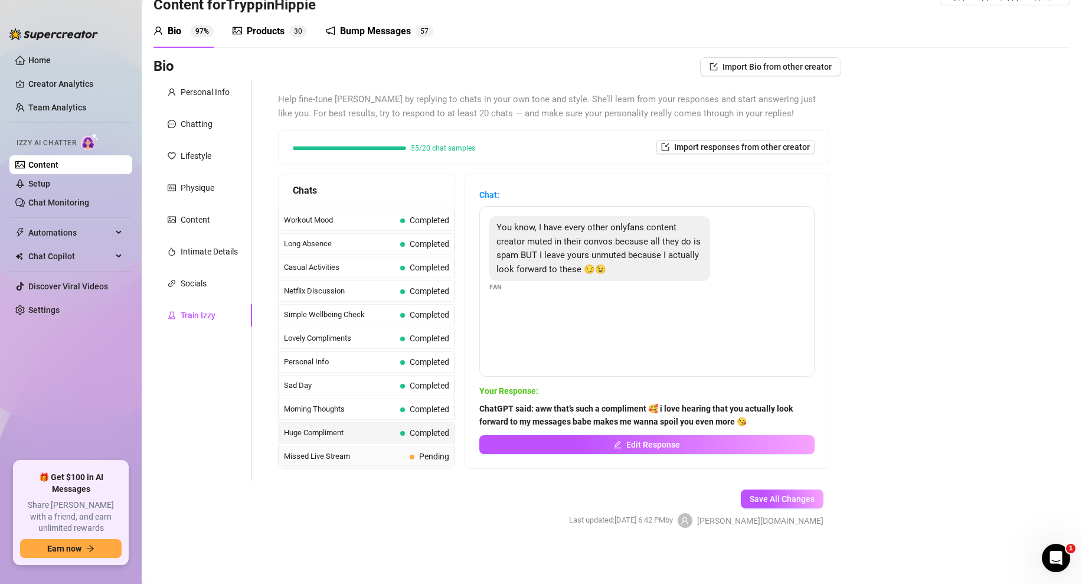
click at [406, 454] on div "Missed Live Stream Pending" at bounding box center [367, 456] width 176 height 21
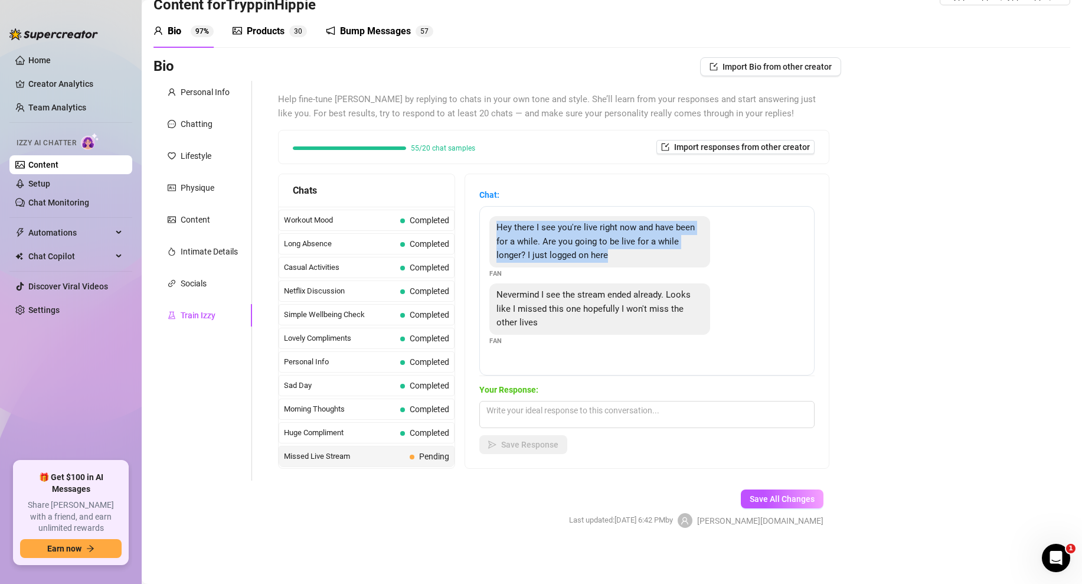
drag, startPoint x: 623, startPoint y: 257, endPoint x: 496, endPoint y: 220, distance: 132.3
click at [496, 220] on div "Hey there I see you're live right now and have been for a while. Are you going …" at bounding box center [599, 241] width 221 height 51
copy span "Hey there I see you're live right now and have been for a while. Are you going …"
click at [551, 339] on div "Nevermind I see the stream ended already. Looks like I missed this one hopefull…" at bounding box center [646, 314] width 315 height 63
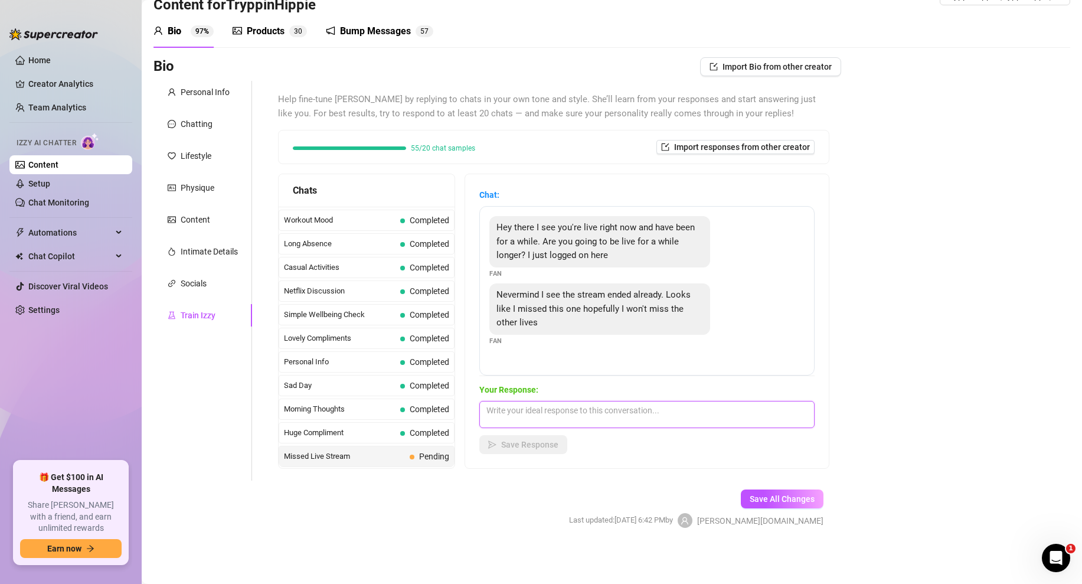
click at [538, 410] on textarea at bounding box center [646, 414] width 335 height 27
type textarea "i"
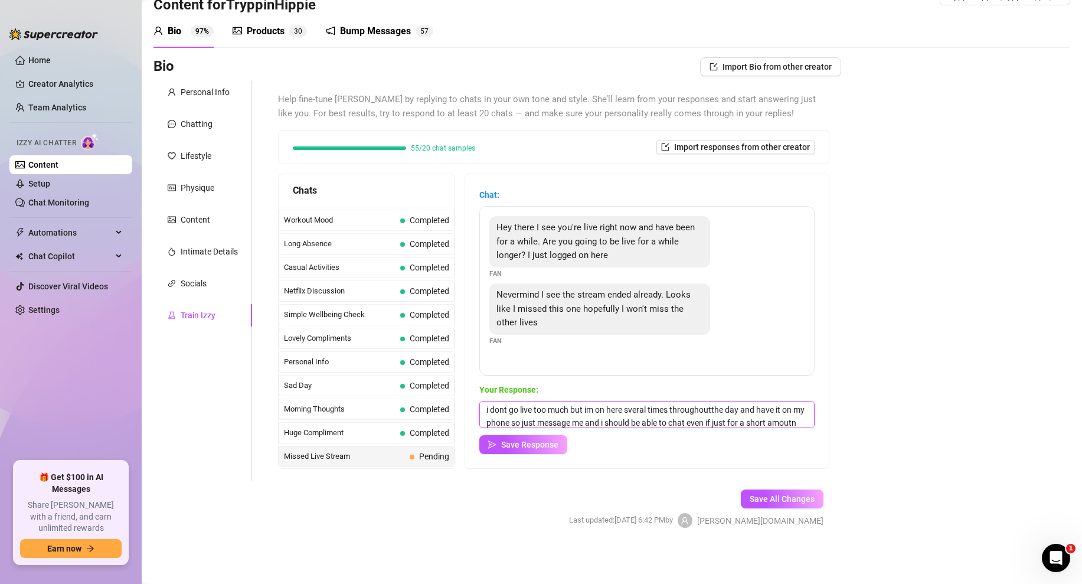
click at [691, 422] on textarea "i dont go live too much but im on here sveral times throughoutthe day and have …" at bounding box center [646, 414] width 335 height 27
click at [628, 416] on textarea "i dont go live too much but im on here sveral times throughoutthe day and have …" at bounding box center [646, 414] width 335 height 27
click at [575, 419] on textarea "i dont go live too much but im on here sveral times throughoutthe day and have …" at bounding box center [646, 414] width 335 height 27
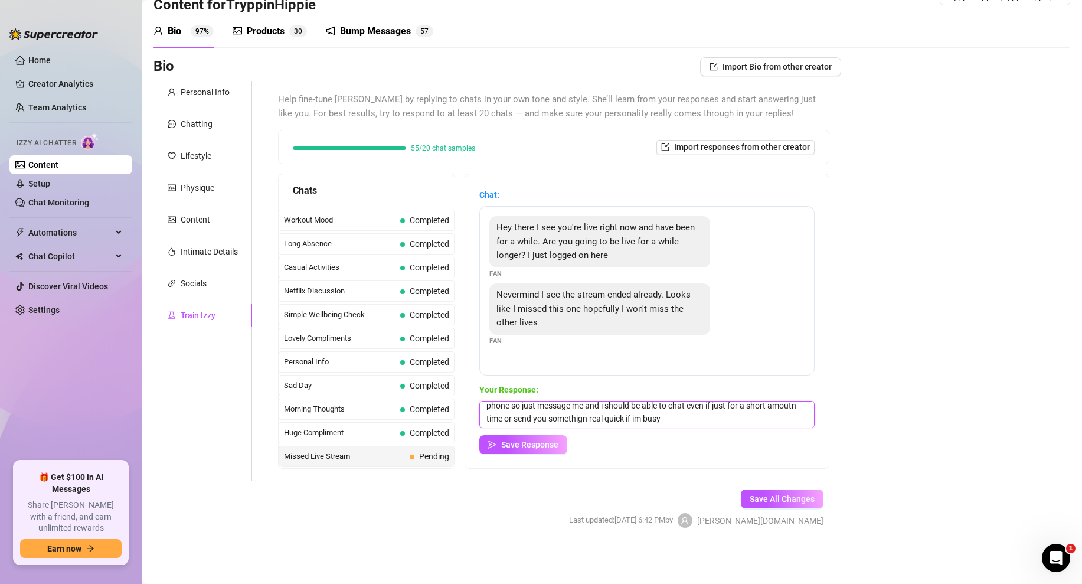
click at [575, 419] on textarea "i dont go live too much but im on here sveral times throughoutthe day and have …" at bounding box center [646, 414] width 335 height 27
type textarea "i dont go live too much but im on here sveral times throughoutthe day and have …"
click at [843, 329] on div "Bio Import Bio from other creator Personal Info Chatting Lifestyle Physique Con…" at bounding box center [611, 302] width 917 height 491
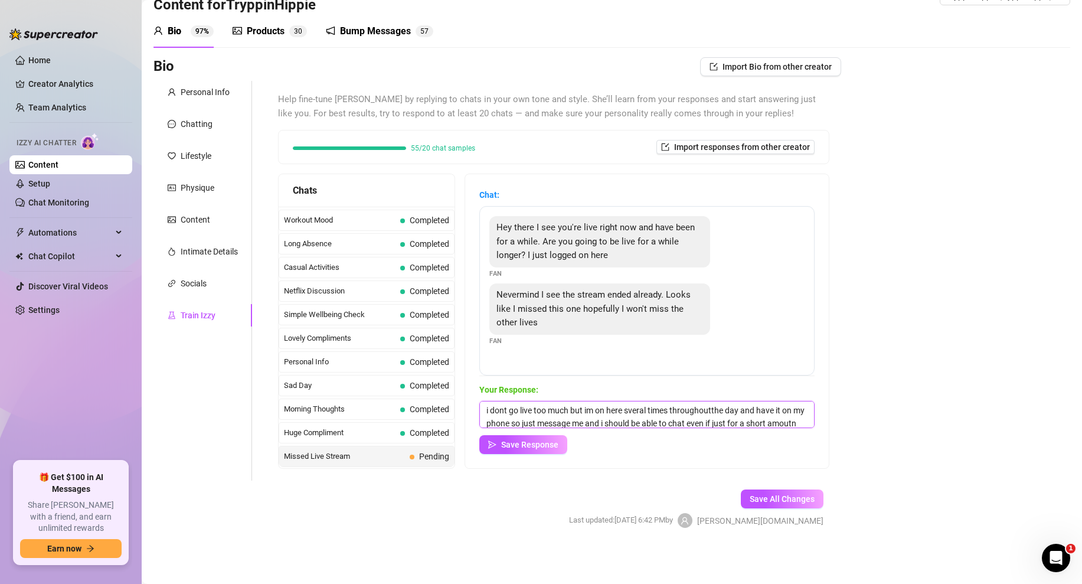
click at [656, 409] on textarea "i dont go live too much but im on here sveral times throughoutthe day and have …" at bounding box center [646, 414] width 335 height 27
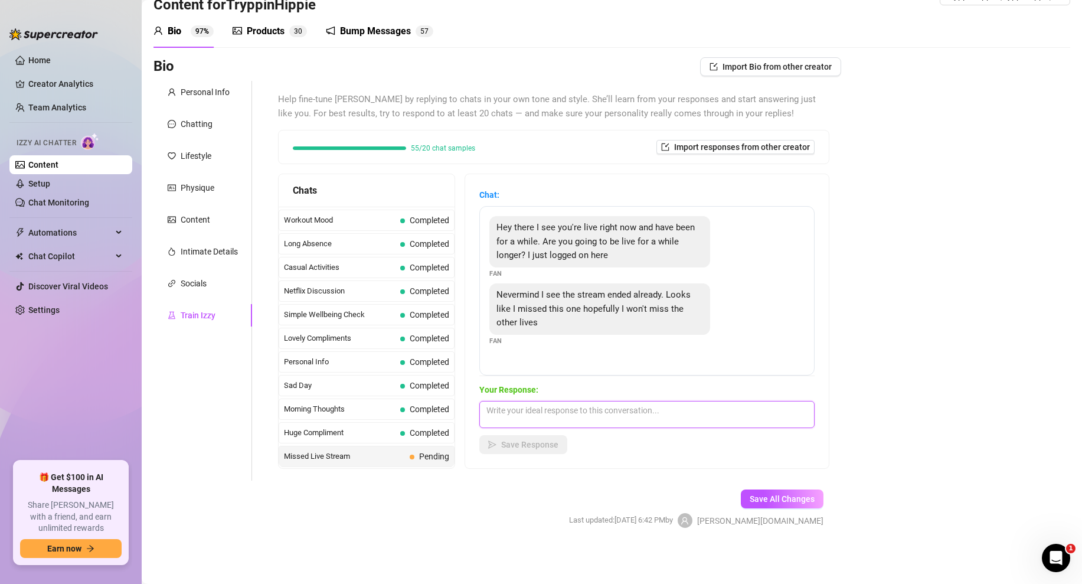
click at [558, 410] on textarea at bounding box center [646, 414] width 335 height 27
paste textarea "i don’t go live too often but i’m on here several times a day and have it on my…"
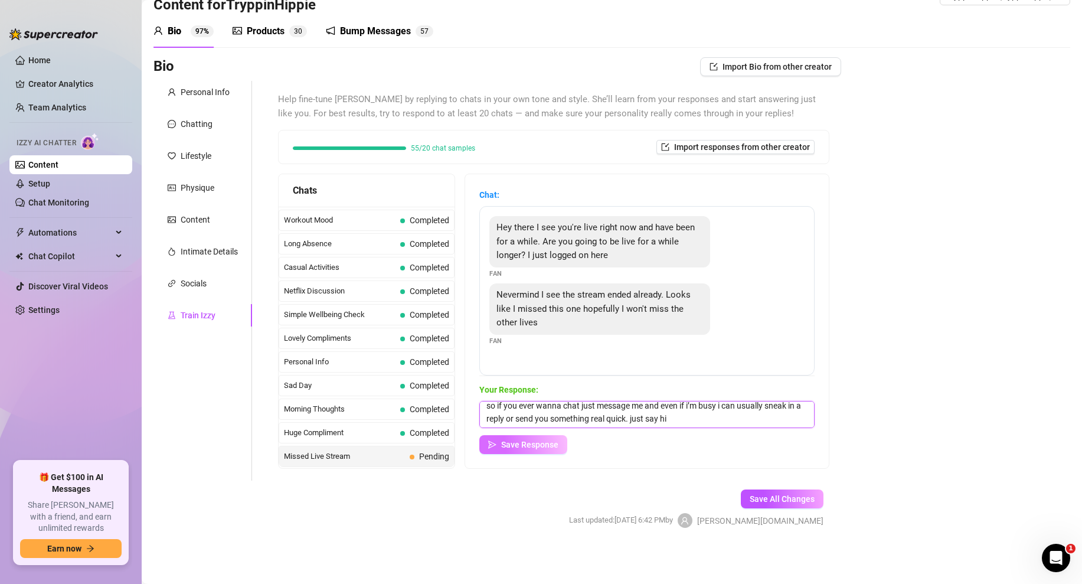
type textarea "i don’t go live too often but i’m on here several times a day and have it on my…"
click at [544, 453] on button "Save Response" at bounding box center [523, 444] width 88 height 19
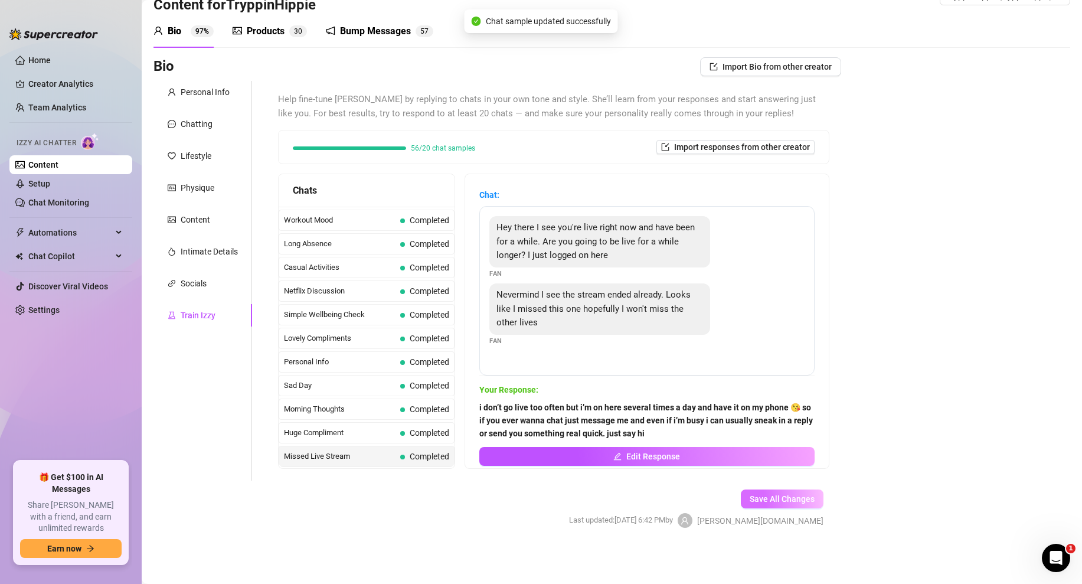
click at [779, 493] on button "Save All Changes" at bounding box center [782, 498] width 83 height 19
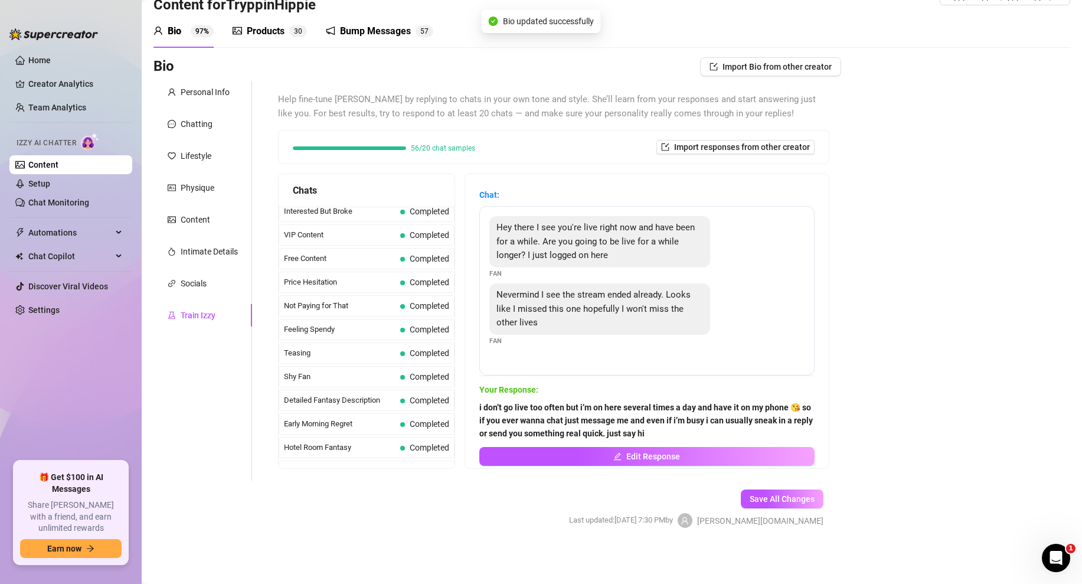
scroll to position [0, 0]
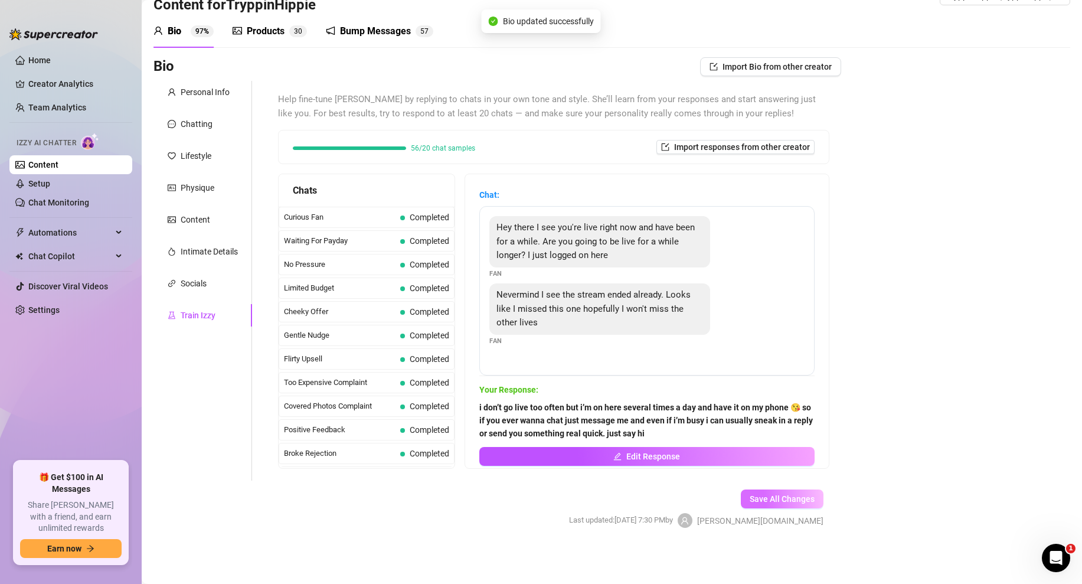
click at [780, 492] on button "Save All Changes" at bounding box center [782, 498] width 83 height 19
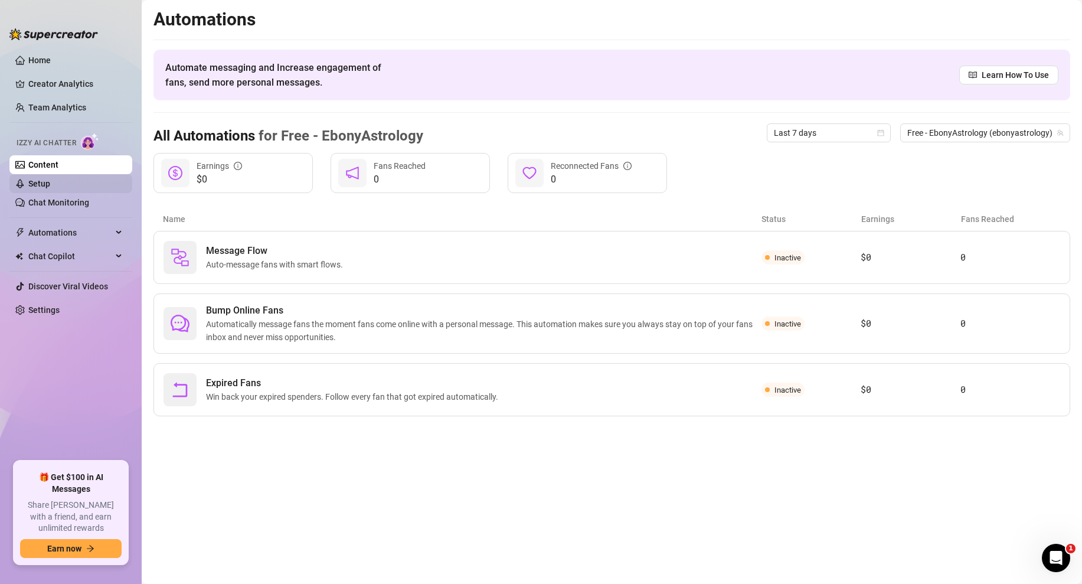
click at [50, 183] on link "Setup" at bounding box center [39, 183] width 22 height 9
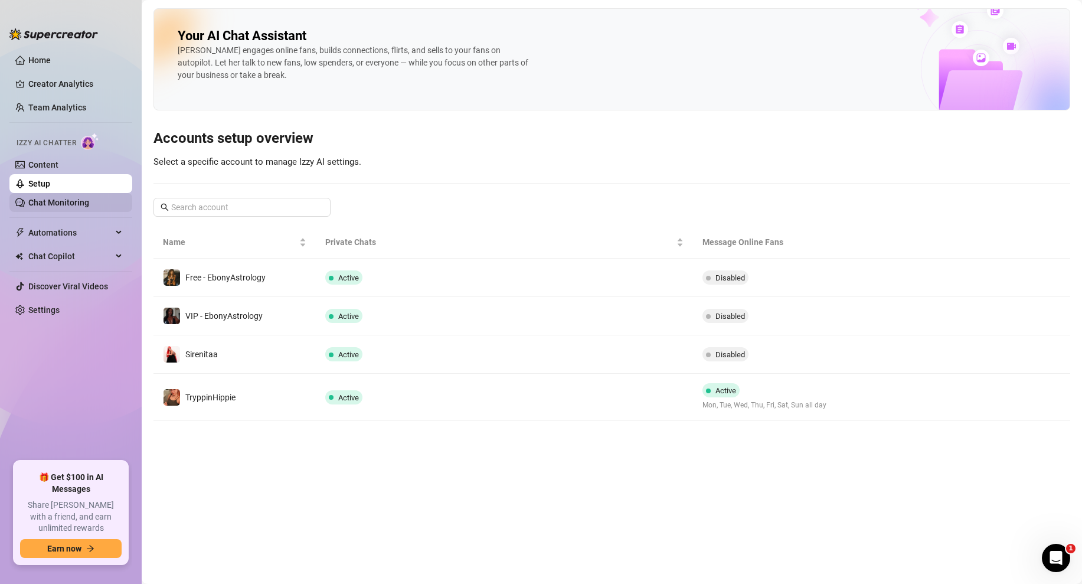
click at [75, 205] on link "Chat Monitoring" at bounding box center [58, 202] width 61 height 9
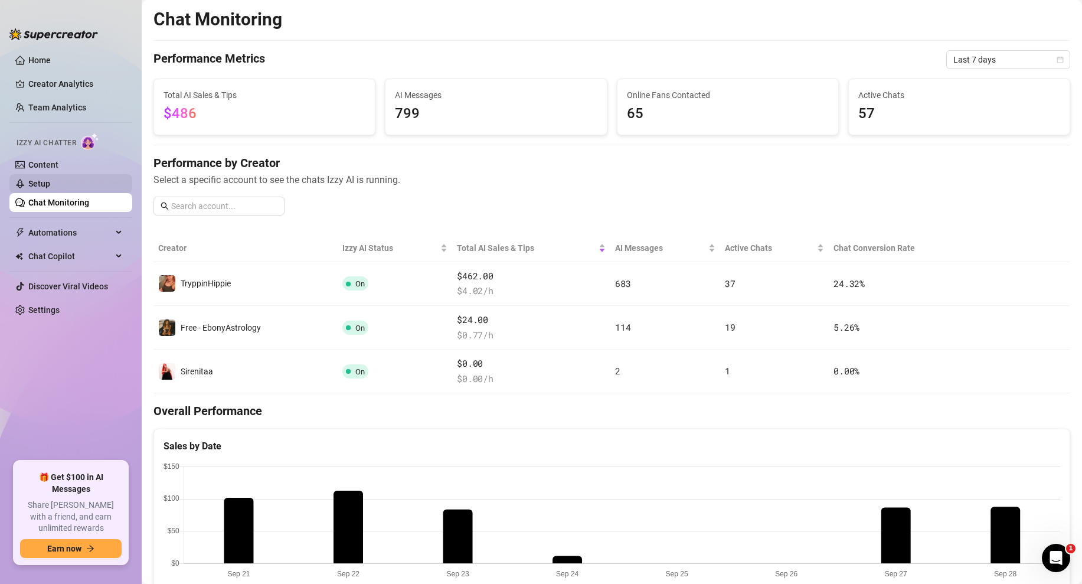
click at [50, 188] on link "Setup" at bounding box center [39, 183] width 22 height 9
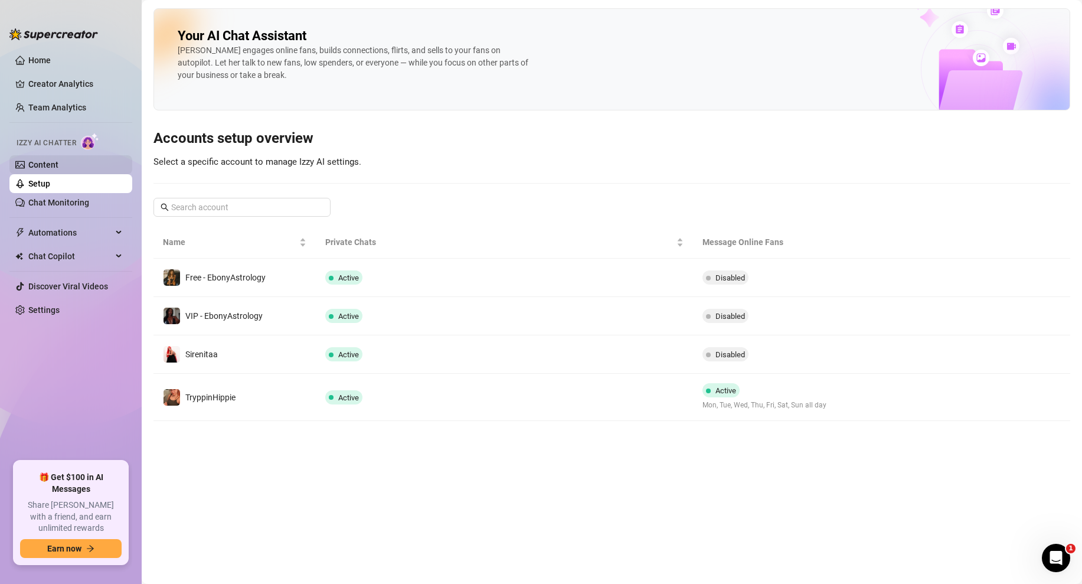
click at [58, 164] on link "Content" at bounding box center [43, 164] width 30 height 9
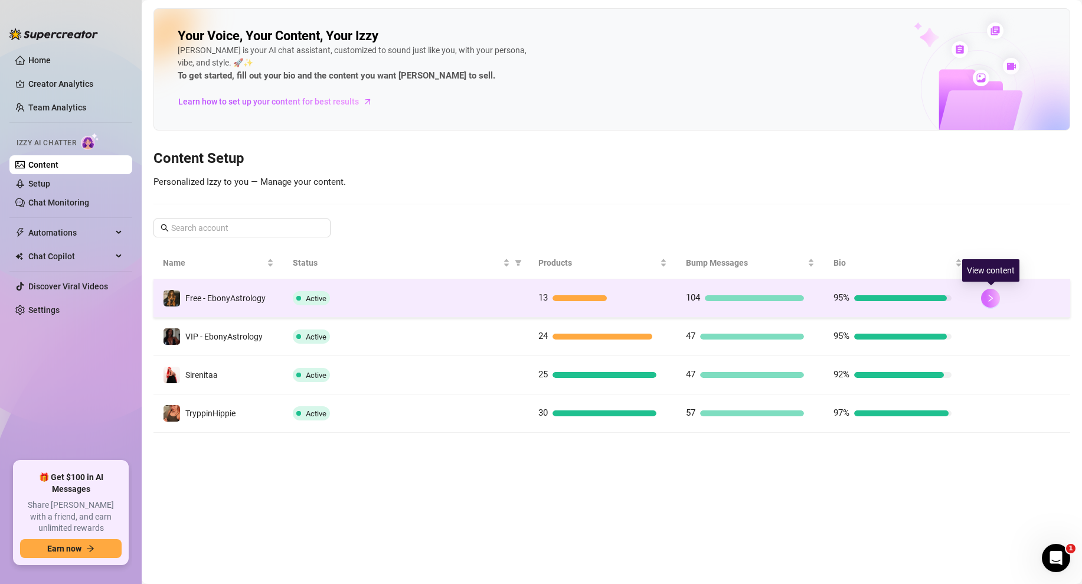
click at [989, 297] on icon "right" at bounding box center [990, 298] width 8 height 8
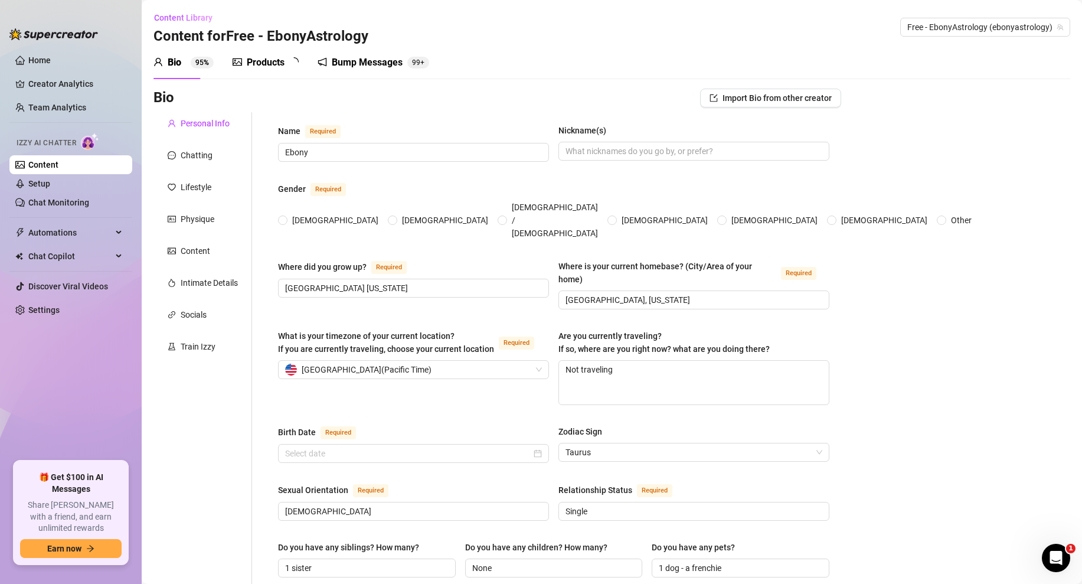
radio input "true"
type input "April 22nd, 1996"
click at [200, 350] on div "Train Izzy" at bounding box center [198, 346] width 35 height 13
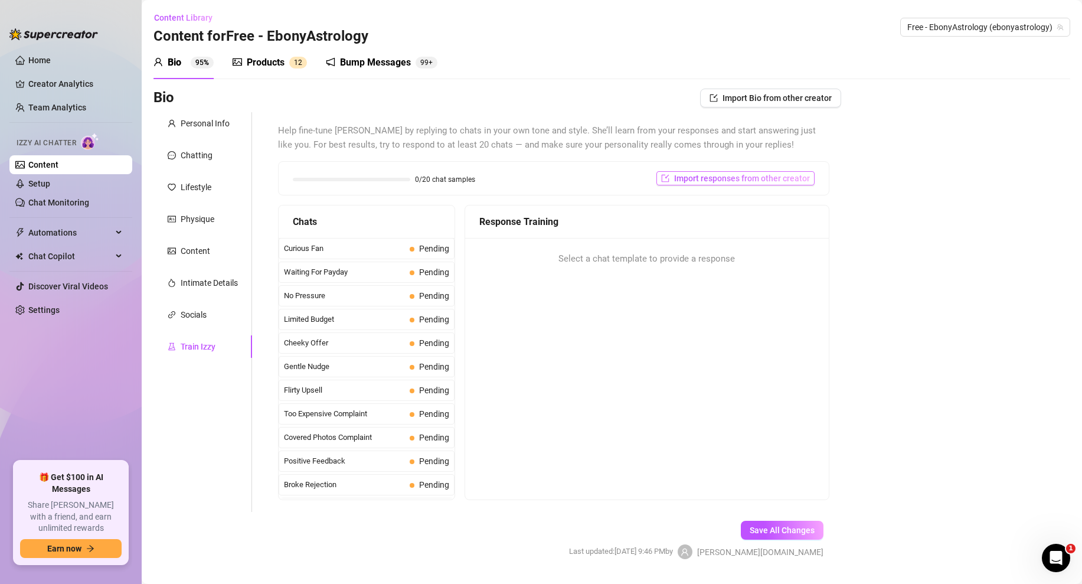
click at [703, 184] on button "Import responses from other creator" at bounding box center [735, 178] width 158 height 14
click at [772, 201] on input "search" at bounding box center [730, 209] width 93 height 18
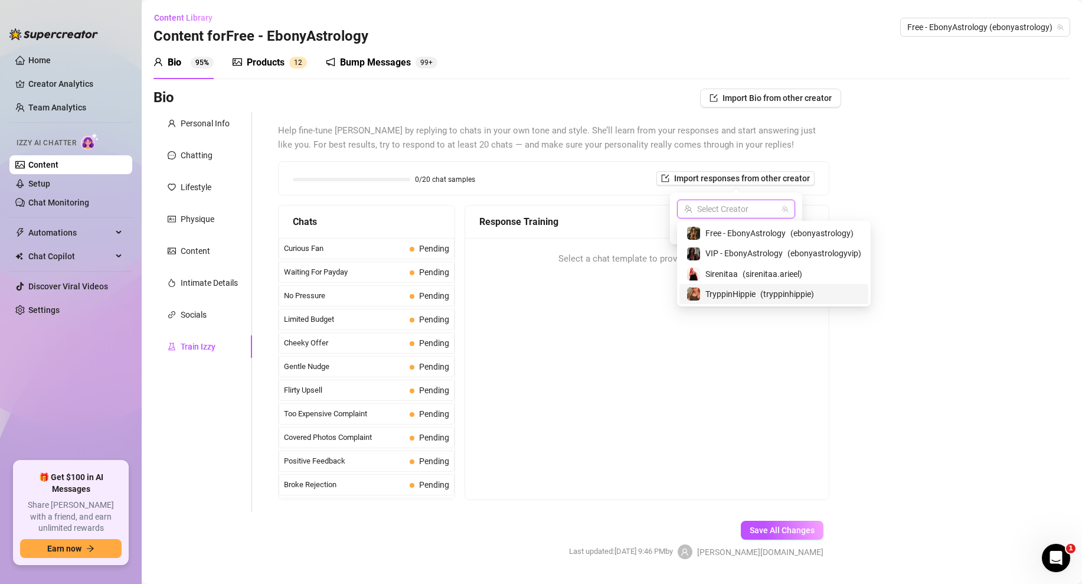
click at [736, 289] on span "TryppinHippie" at bounding box center [730, 293] width 50 height 13
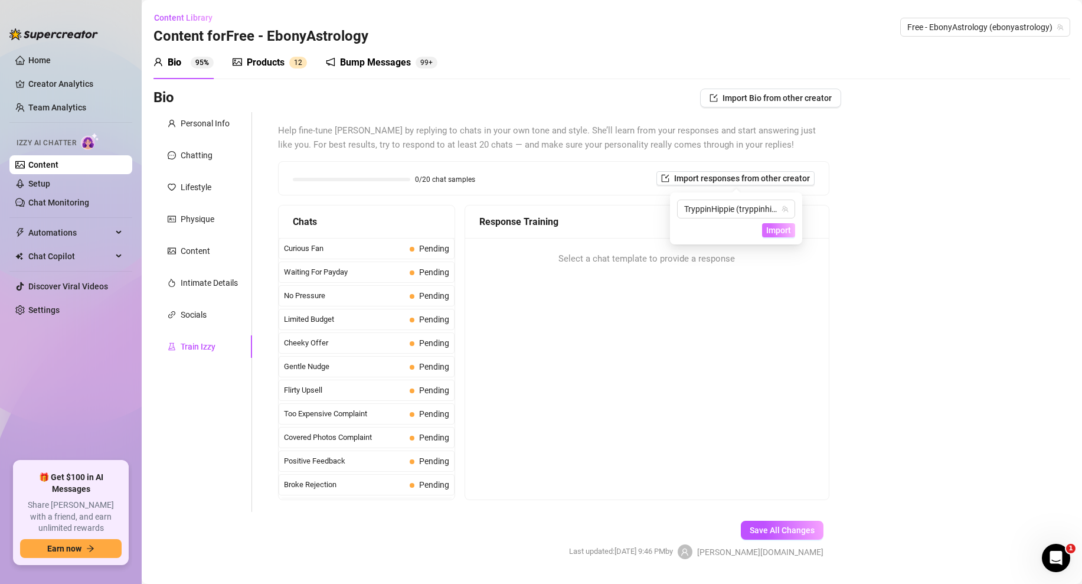
click at [783, 226] on span "Import" at bounding box center [778, 230] width 25 height 9
click at [773, 231] on span "Import" at bounding box center [778, 230] width 25 height 9
click at [772, 207] on span "TryppinHippie (tryppinhippie)" at bounding box center [736, 209] width 104 height 18
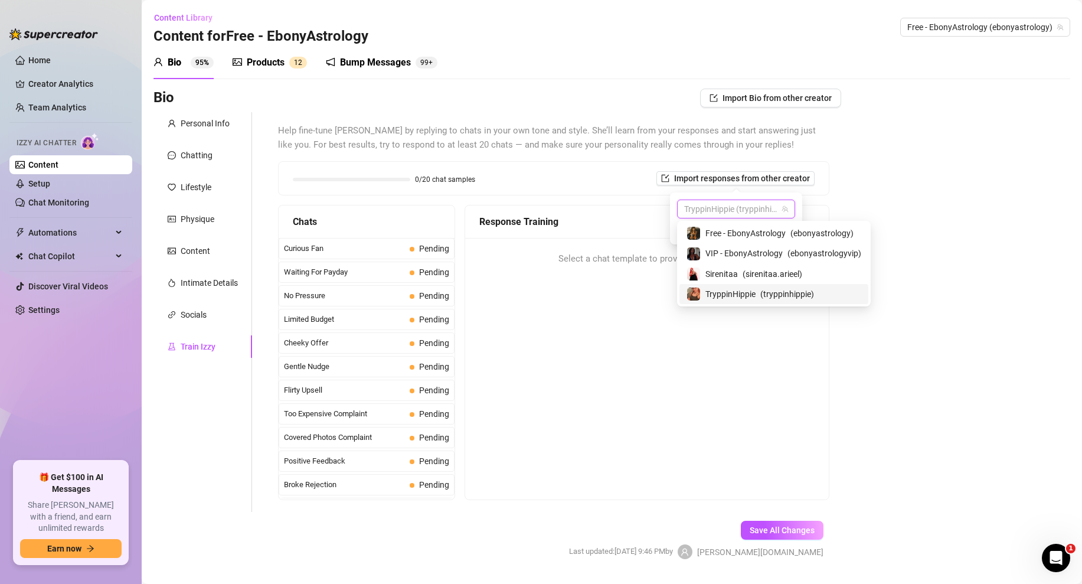
click at [753, 293] on span "TryppinHippie" at bounding box center [730, 293] width 50 height 13
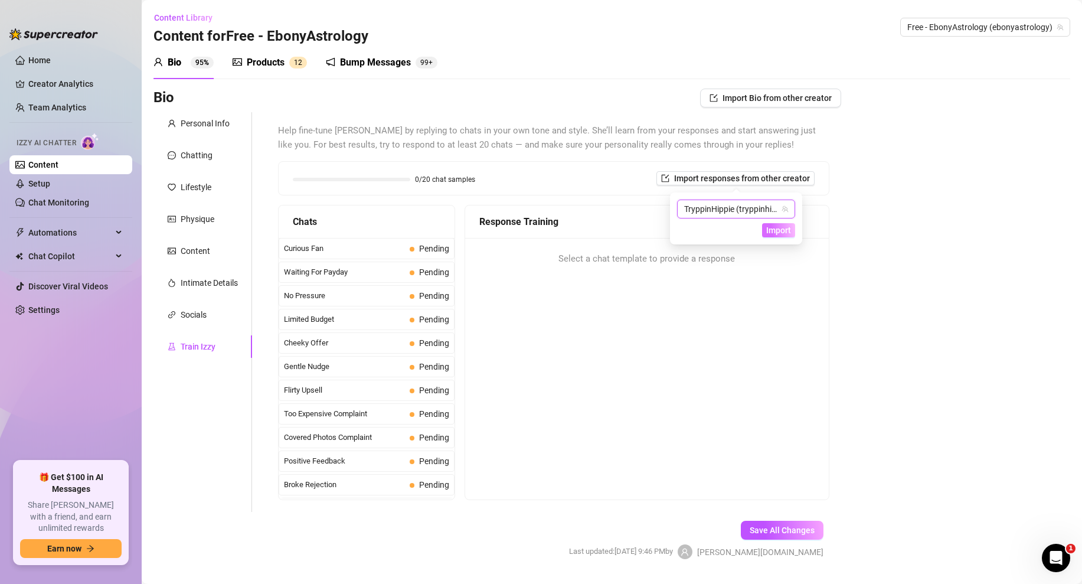
click at [778, 228] on span "Import" at bounding box center [778, 230] width 25 height 9
click at [359, 244] on span "Curious Fan" at bounding box center [344, 249] width 121 height 12
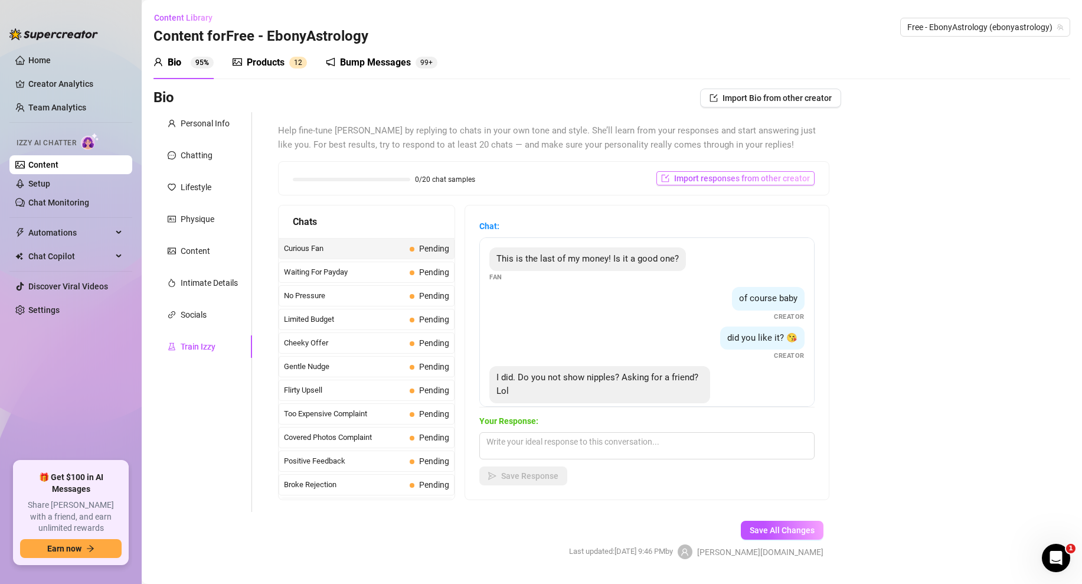
click at [764, 179] on span "Import responses from other creator" at bounding box center [742, 178] width 136 height 9
click at [779, 231] on span "Import" at bounding box center [778, 230] width 25 height 9
click at [517, 448] on textarea at bounding box center [646, 445] width 335 height 27
click at [720, 178] on span "Import responses from other creator" at bounding box center [742, 178] width 136 height 9
click at [787, 231] on span "Import" at bounding box center [778, 230] width 25 height 9
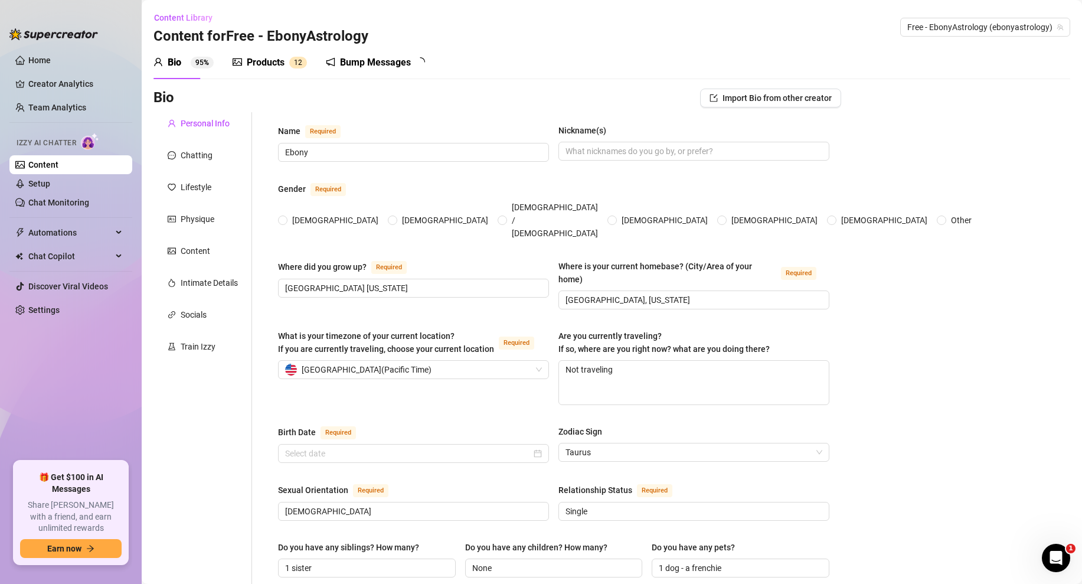
radio input "true"
type input "[DATE]"
click at [196, 342] on div "Train Izzy" at bounding box center [198, 346] width 35 height 13
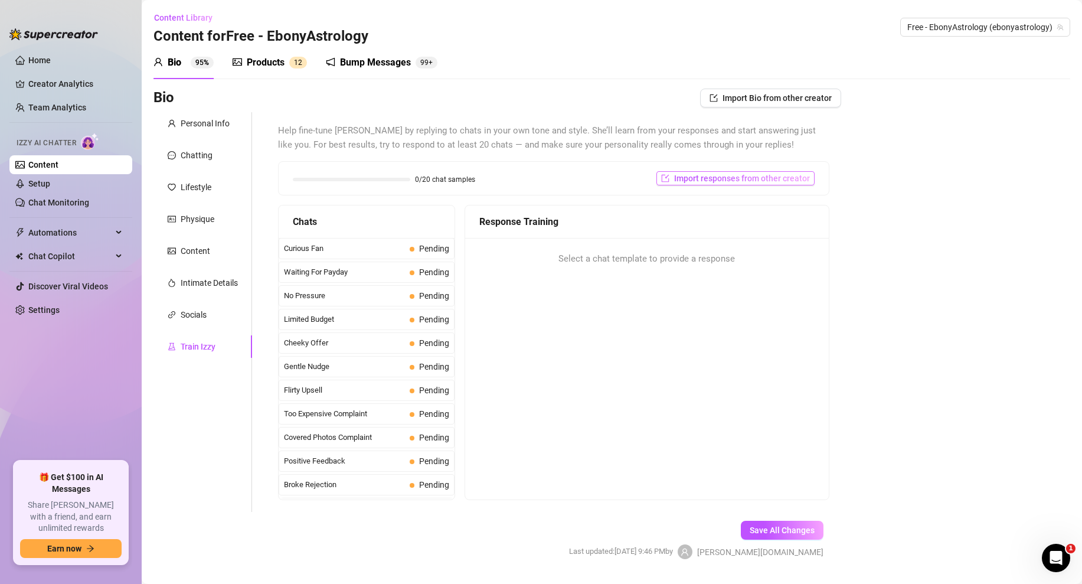
click at [702, 184] on button "Import responses from other creator" at bounding box center [735, 178] width 158 height 14
click at [792, 215] on div "Select Creator" at bounding box center [736, 209] width 118 height 19
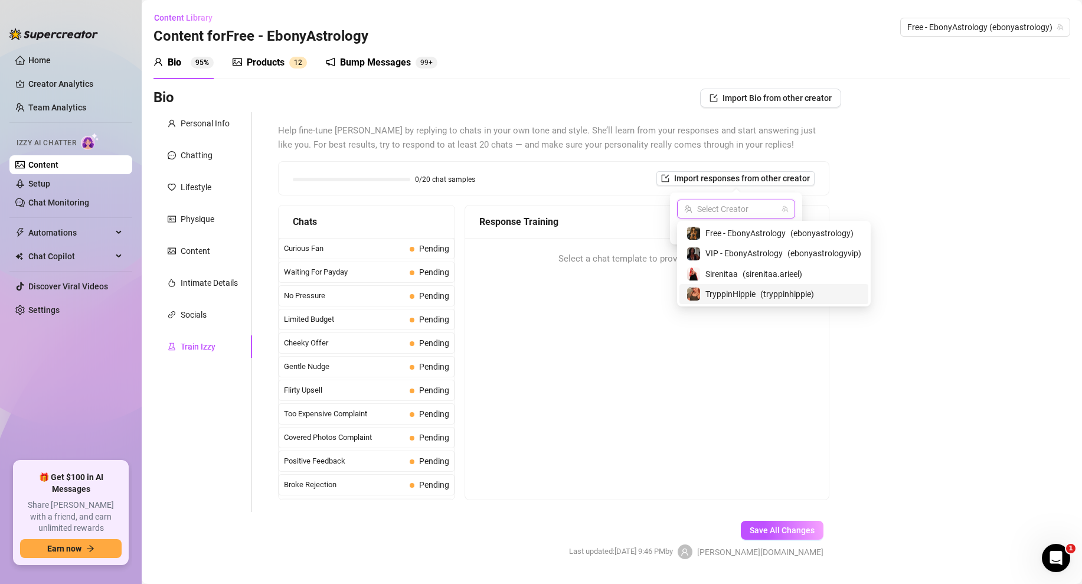
click at [730, 288] on span "TryppinHippie" at bounding box center [730, 293] width 50 height 13
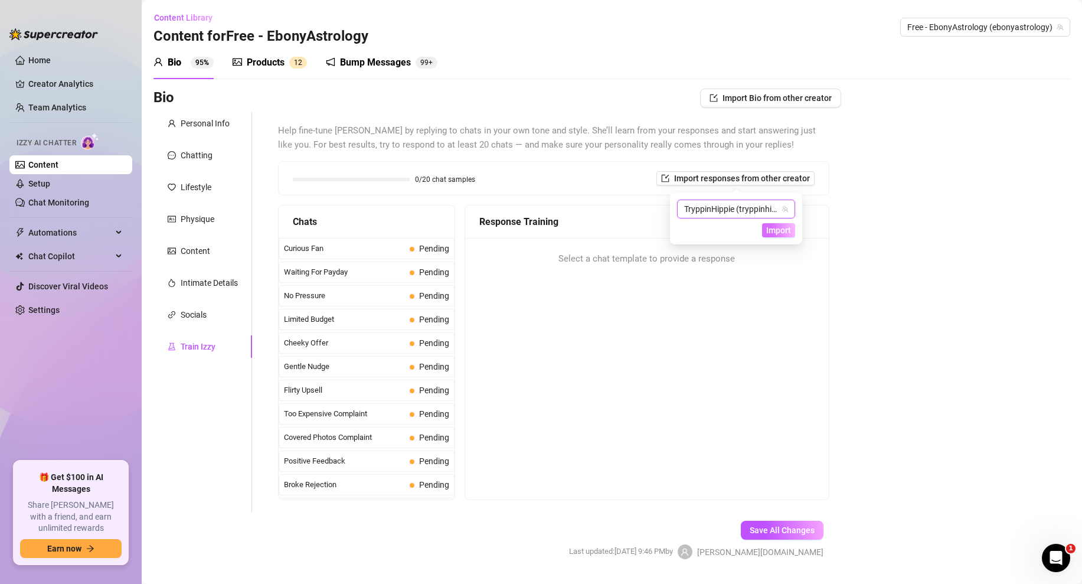
click at [783, 235] on button "Import" at bounding box center [778, 230] width 33 height 14
click at [372, 244] on span "Curious Fan" at bounding box center [344, 249] width 121 height 12
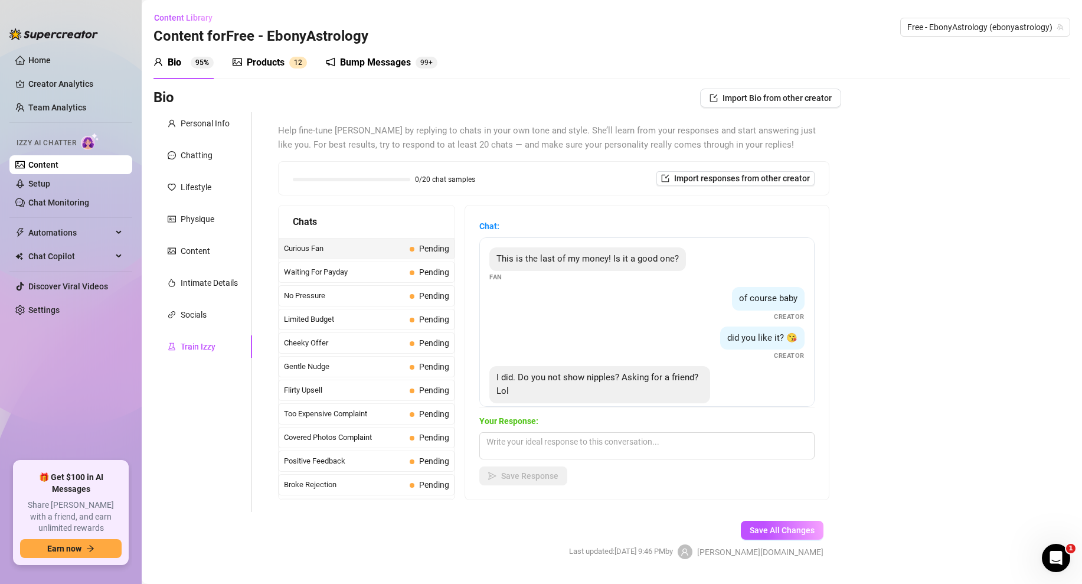
scroll to position [22, 0]
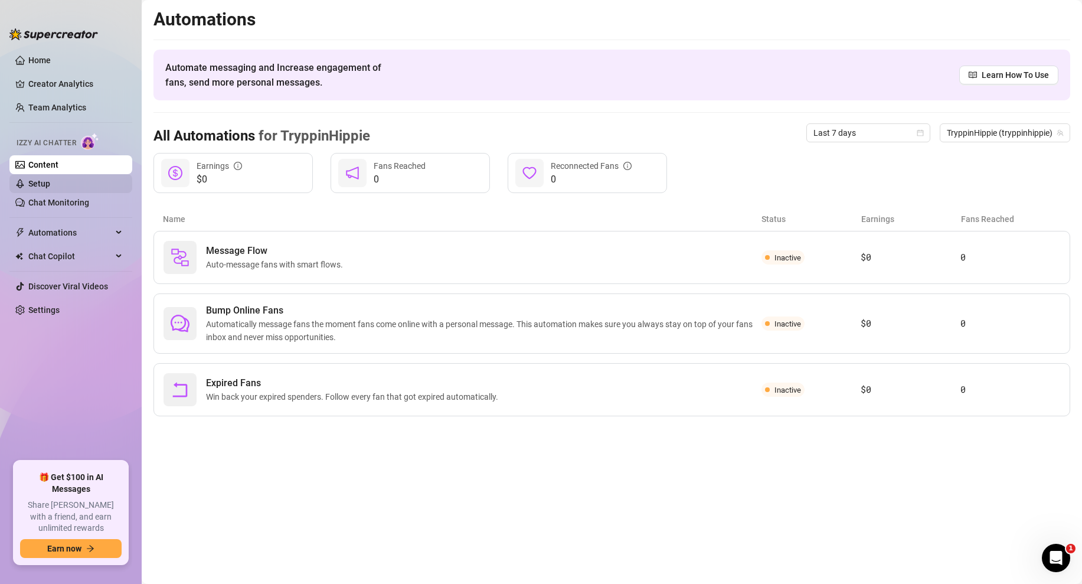
click at [37, 188] on link "Setup" at bounding box center [39, 183] width 22 height 9
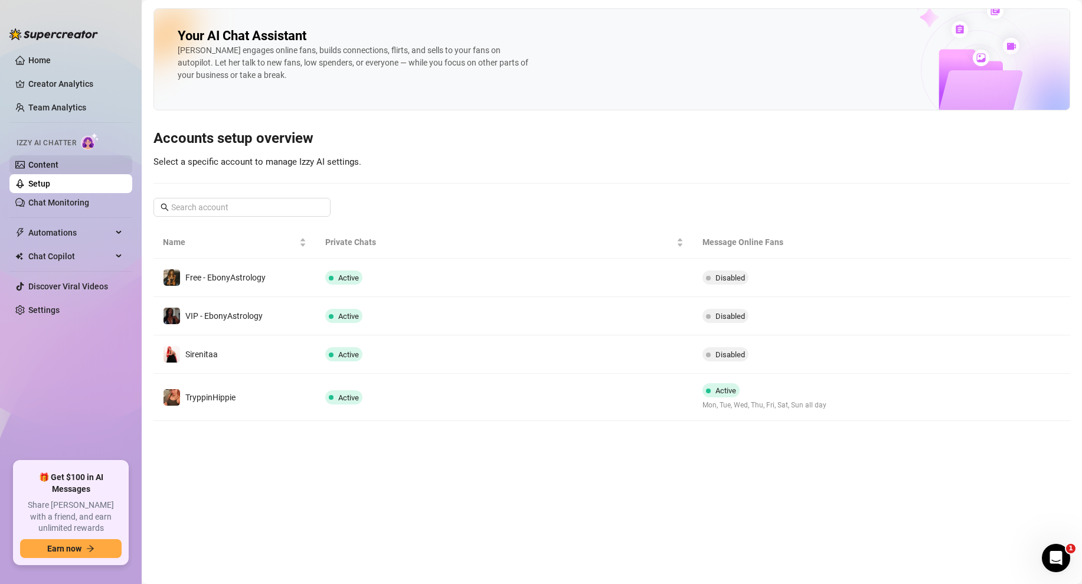
click at [58, 166] on link "Content" at bounding box center [43, 164] width 30 height 9
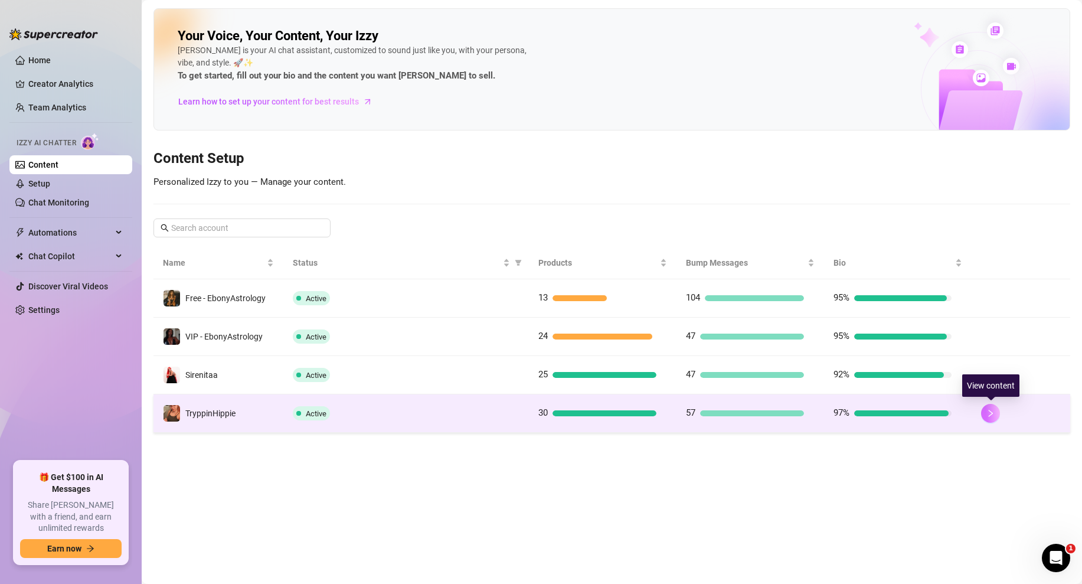
click at [991, 411] on icon "right" at bounding box center [990, 413] width 8 height 8
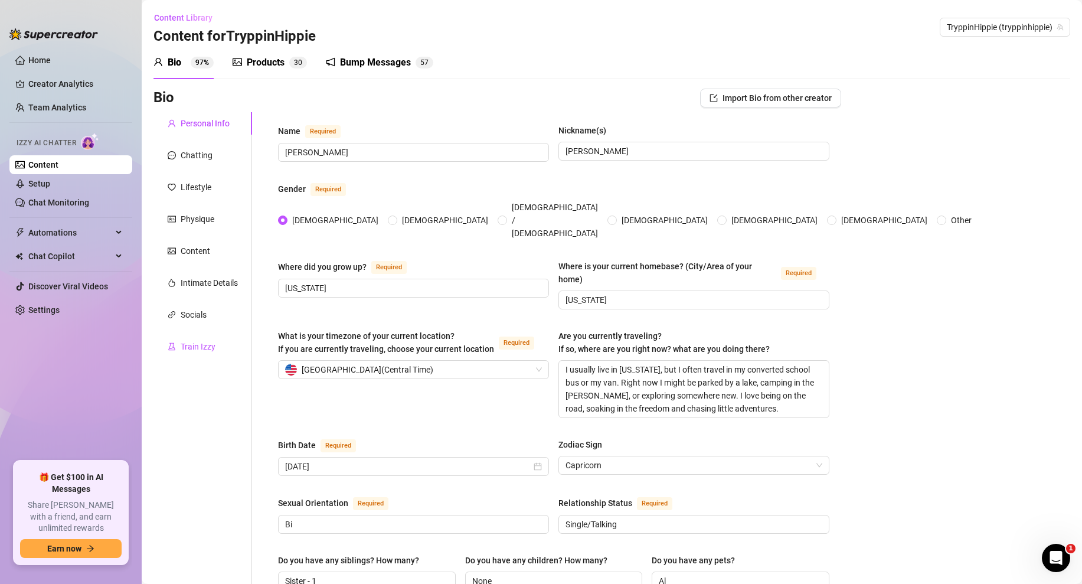
click at [197, 348] on div "Train Izzy" at bounding box center [198, 346] width 35 height 13
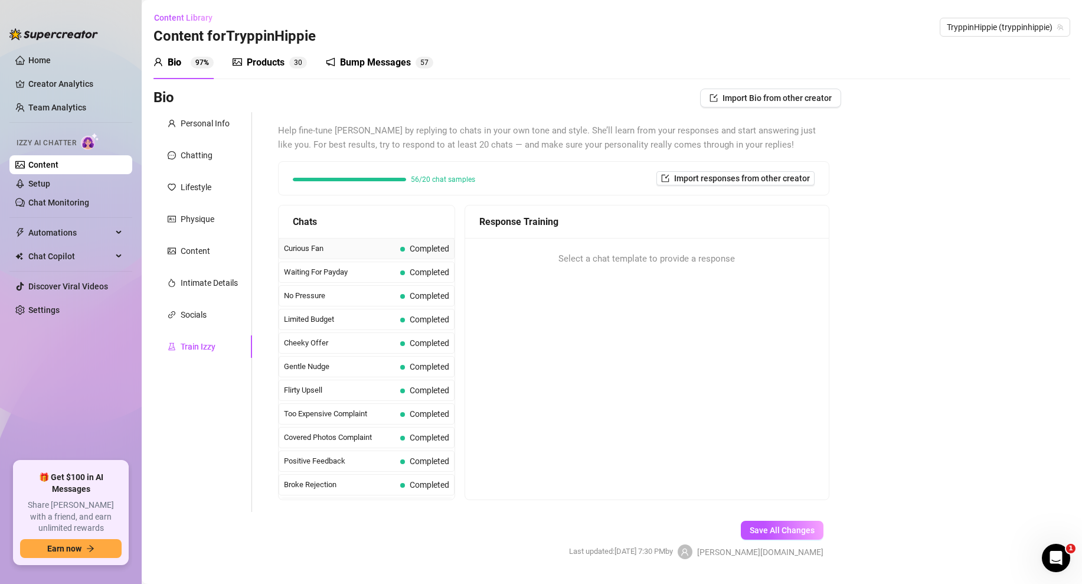
click at [410, 245] on span "Completed" at bounding box center [430, 248] width 40 height 9
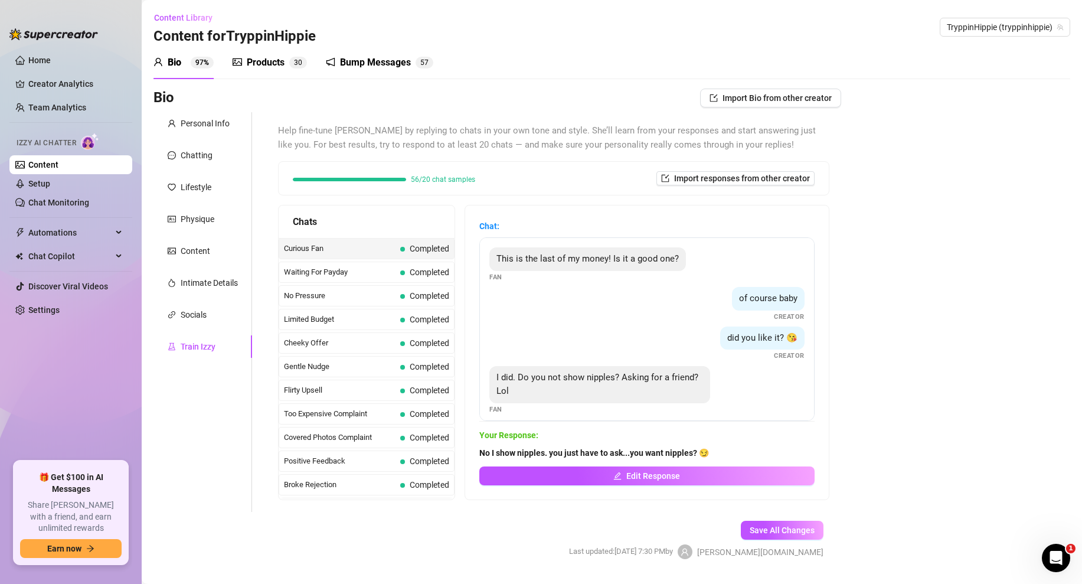
scroll to position [8, 0]
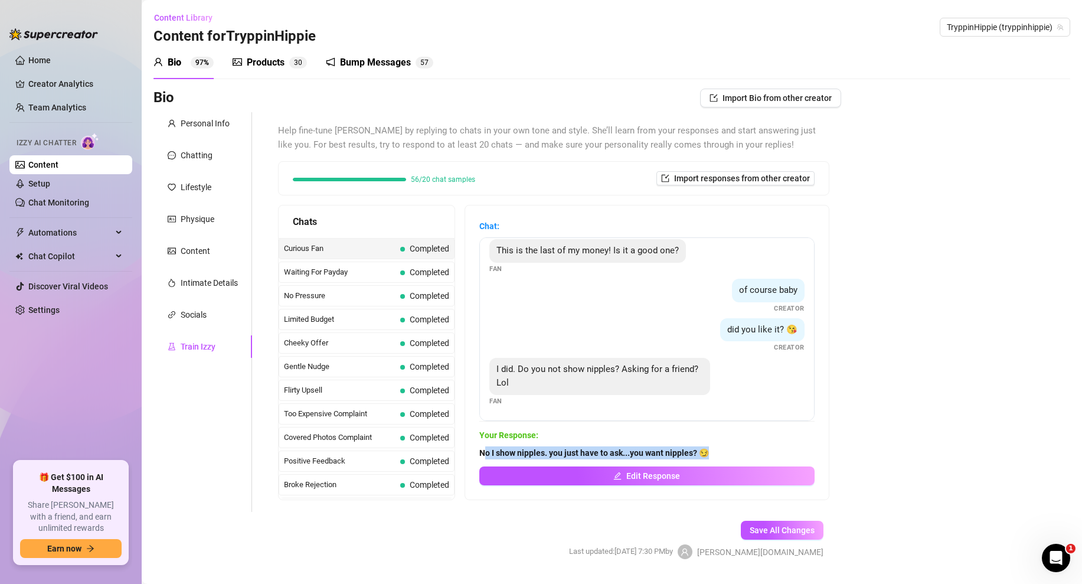
drag, startPoint x: 712, startPoint y: 450, endPoint x: 485, endPoint y: 454, distance: 227.3
click at [485, 454] on span "No I show nipples. you just have to ask...you want nipples? 😏" at bounding box center [646, 452] width 335 height 13
click at [711, 446] on span "No I show nipples. you just have to ask...you want nipples? 😏" at bounding box center [646, 452] width 335 height 13
drag, startPoint x: 718, startPoint y: 451, endPoint x: 475, endPoint y: 452, distance: 243.2
click at [475, 452] on div "Chat: This is the last of my money! Is it a good one? Fan of course baby Creato…" at bounding box center [647, 352] width 364 height 294
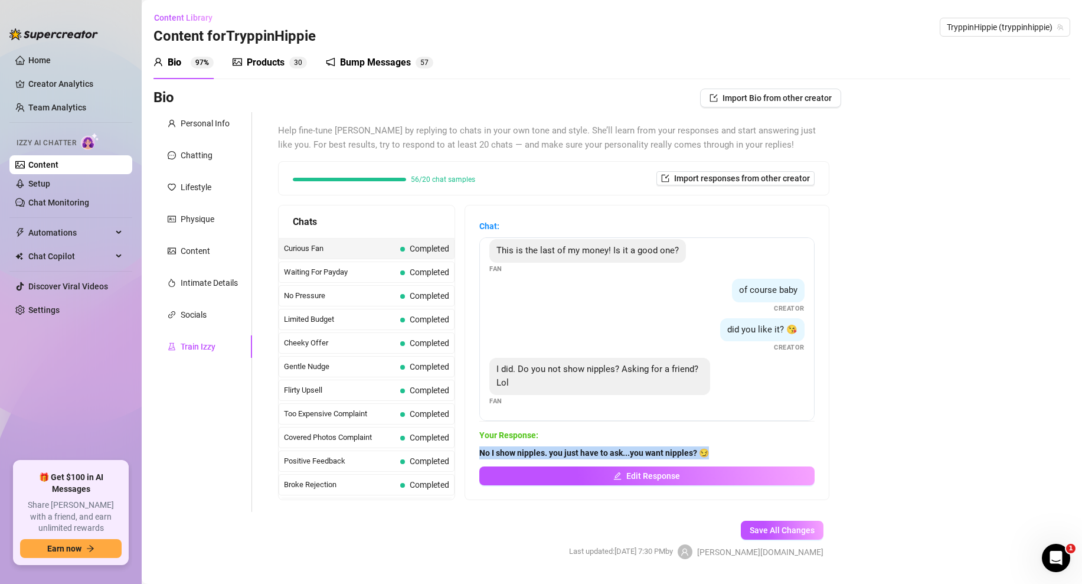
copy strong "No I show nipples. you just have to ask...you want nipples? 😏"
click at [750, 182] on span "Import responses from other creator" at bounding box center [742, 178] width 136 height 9
click at [842, 179] on div "Bio Import Bio from other creator Personal Info Chatting Lifestyle Physique Con…" at bounding box center [611, 334] width 917 height 491
click at [748, 177] on span "Import responses from other creator" at bounding box center [742, 178] width 136 height 9
click at [841, 203] on div "Help fine-tune Izzy by replying to chats in your own tone and style. She’ll lea…" at bounding box center [553, 312] width 575 height 400
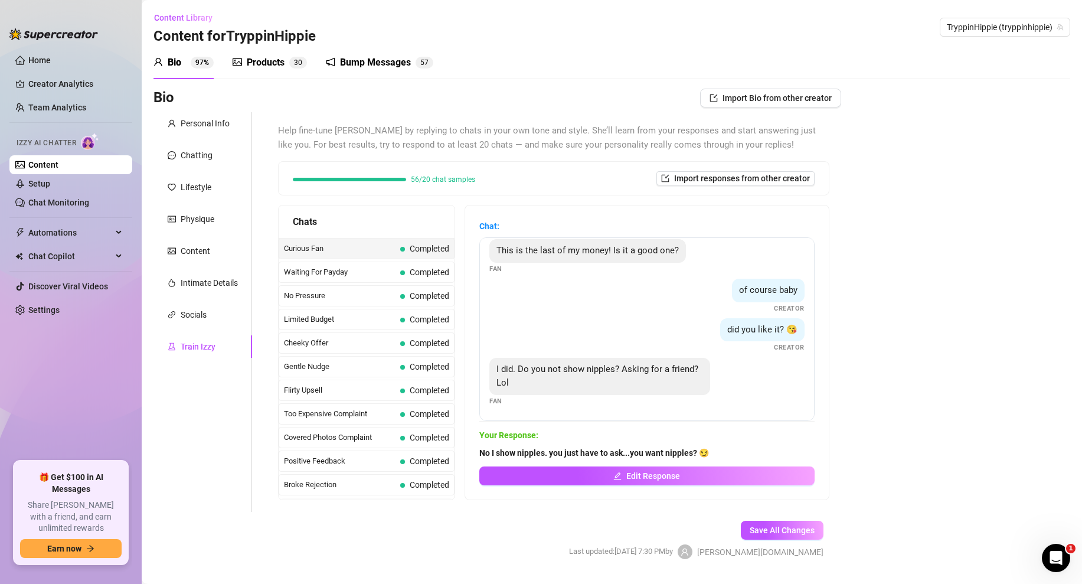
click at [642, 205] on div "Chat: This is the last of my money! Is it a good one? Fan of course baby Creato…" at bounding box center [647, 352] width 364 height 294
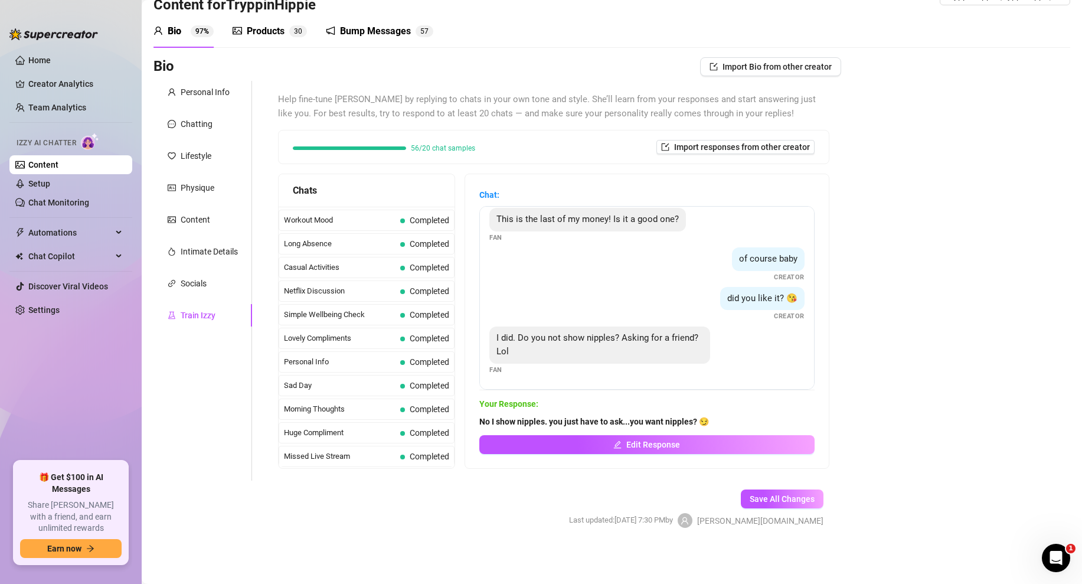
scroll to position [0, 0]
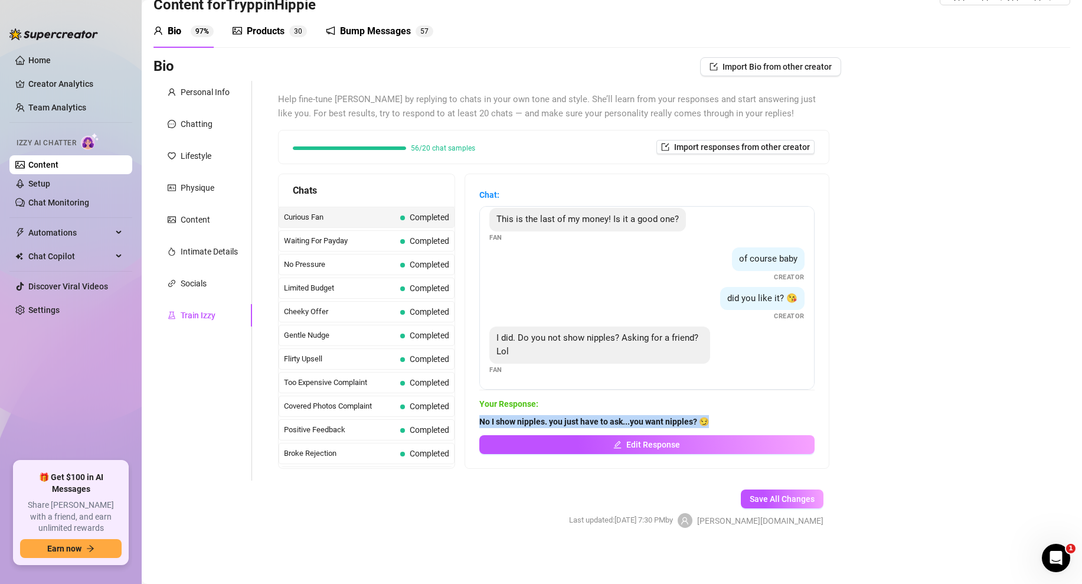
drag, startPoint x: 723, startPoint y: 427, endPoint x: 471, endPoint y: 426, distance: 252.1
click at [471, 426] on div "Chat: This is the last of my money! Is it a good one? Fan of course baby Creato…" at bounding box center [647, 321] width 364 height 294
copy strong "No I show nipples. you just have to ask...you want nipples? 😏"
click at [352, 235] on span "Waiting For Payday" at bounding box center [340, 241] width 112 height 12
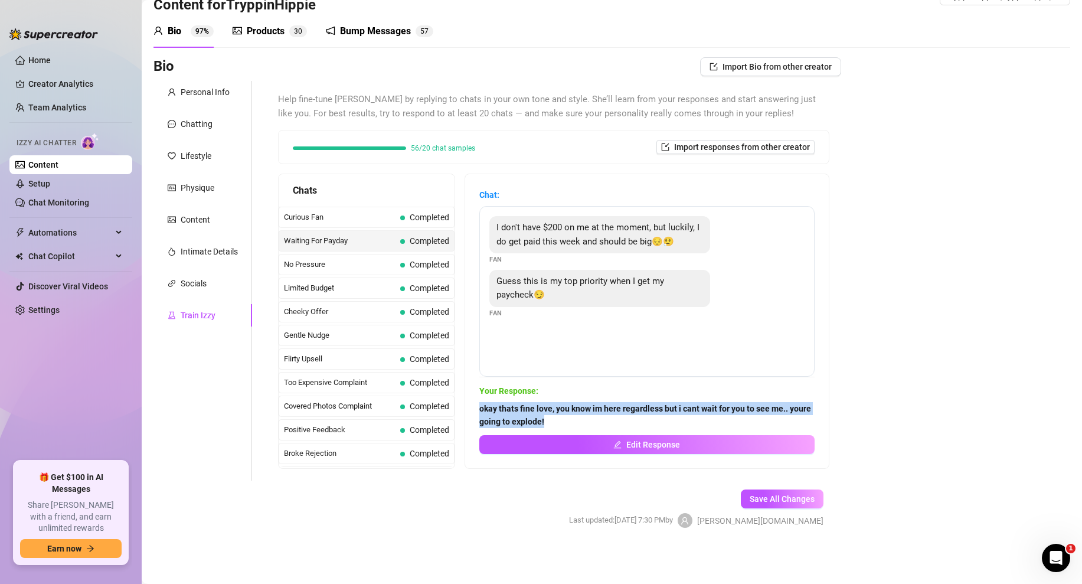
drag, startPoint x: 517, startPoint y: 423, endPoint x: 473, endPoint y: 413, distance: 44.2
click at [472, 412] on div "Chat: I don't have $200 on me at the moment, but luckily, I do get paid this we…" at bounding box center [647, 321] width 364 height 294
copy strong "okay thats fine love, you know im here regardless but i cant wait for you to se…"
click at [360, 266] on span "No Pressure" at bounding box center [340, 265] width 112 height 12
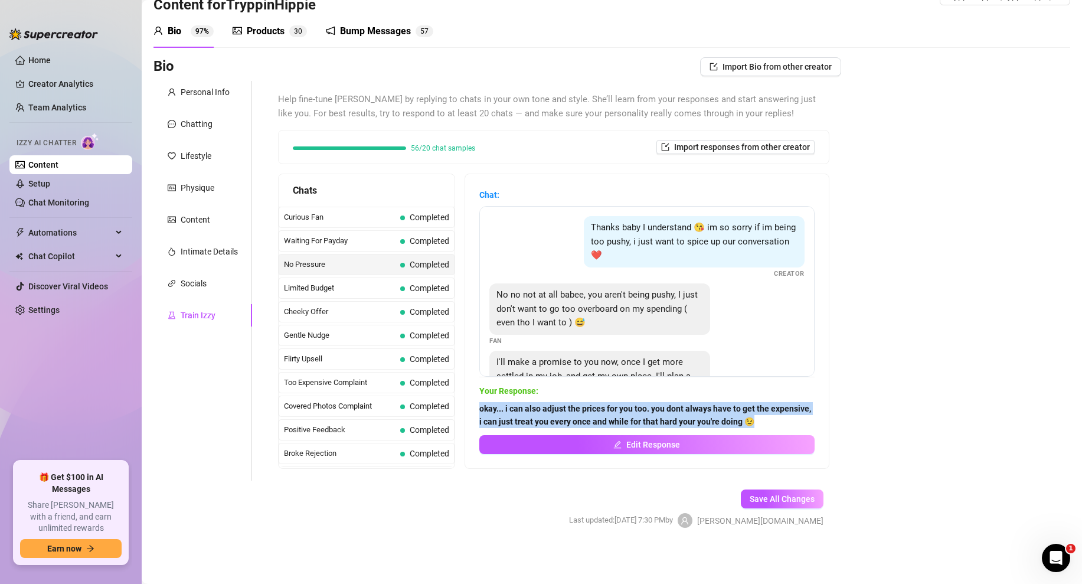
drag, startPoint x: 754, startPoint y: 424, endPoint x: 480, endPoint y: 414, distance: 274.1
click at [480, 414] on span "okay... i can also adjust the prices for you too. you dont always have to get t…" at bounding box center [646, 415] width 335 height 26
copy strong "okay... i can also adjust the prices for you too. you dont always have to get t…"
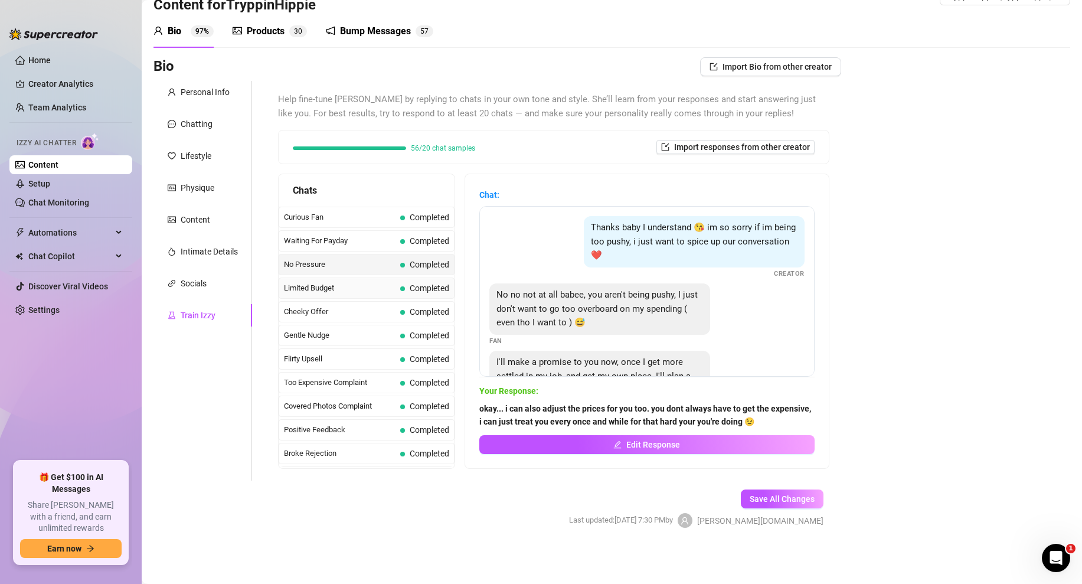
click at [354, 287] on span "Limited Budget" at bounding box center [340, 288] width 112 height 12
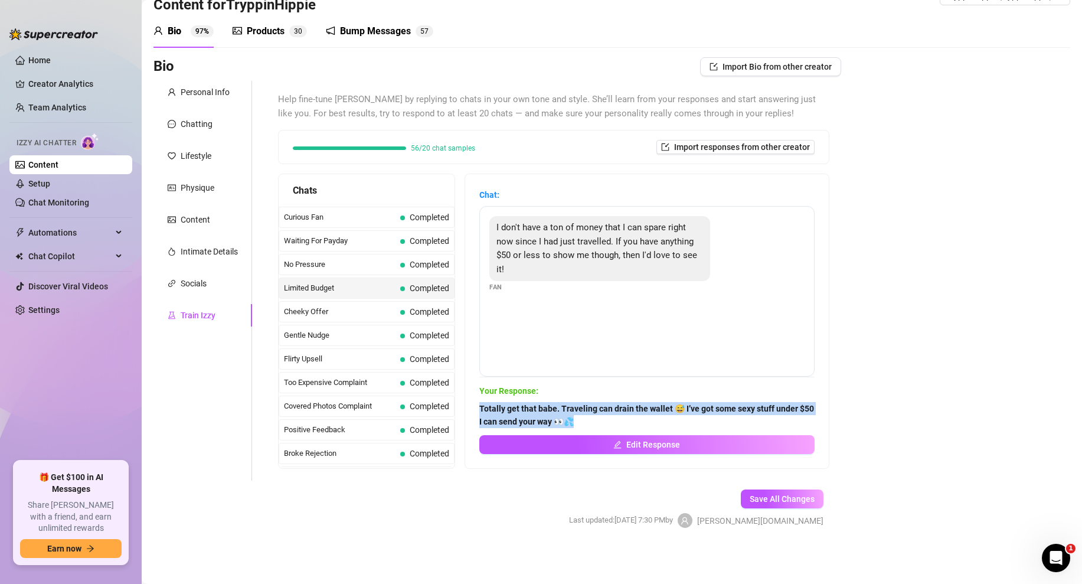
drag, startPoint x: 577, startPoint y: 423, endPoint x: 478, endPoint y: 411, distance: 99.9
click at [478, 411] on div "Chat: I don't have a ton of money that I can spare right now since I had just t…" at bounding box center [647, 321] width 364 height 294
copy strong "Totally get that babe. Traveling can drain the wallet 😅 I’ve got some sexy stuf…"
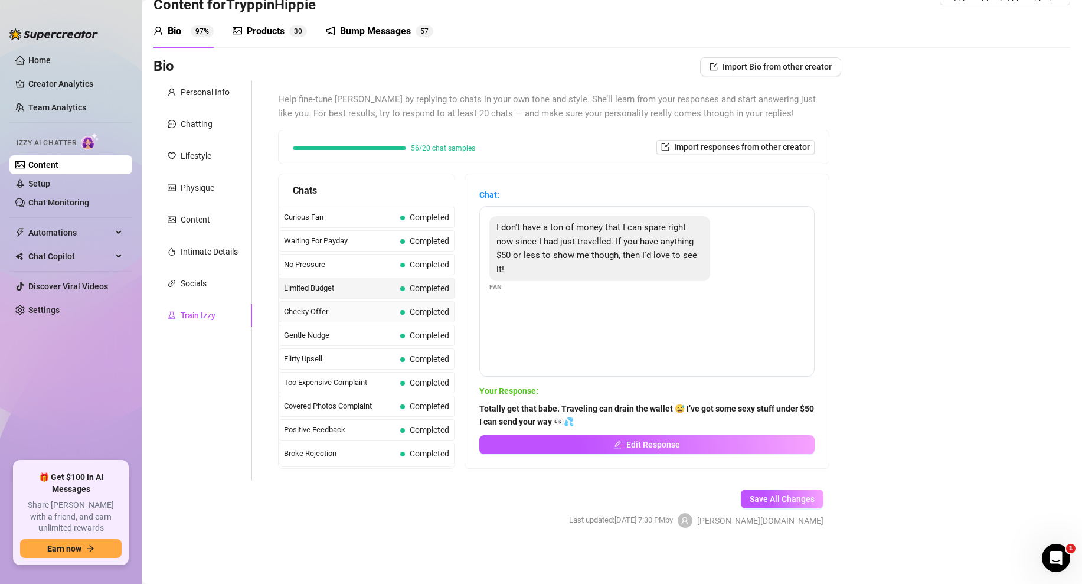
click at [333, 314] on span "Cheeky Offer" at bounding box center [340, 312] width 112 height 12
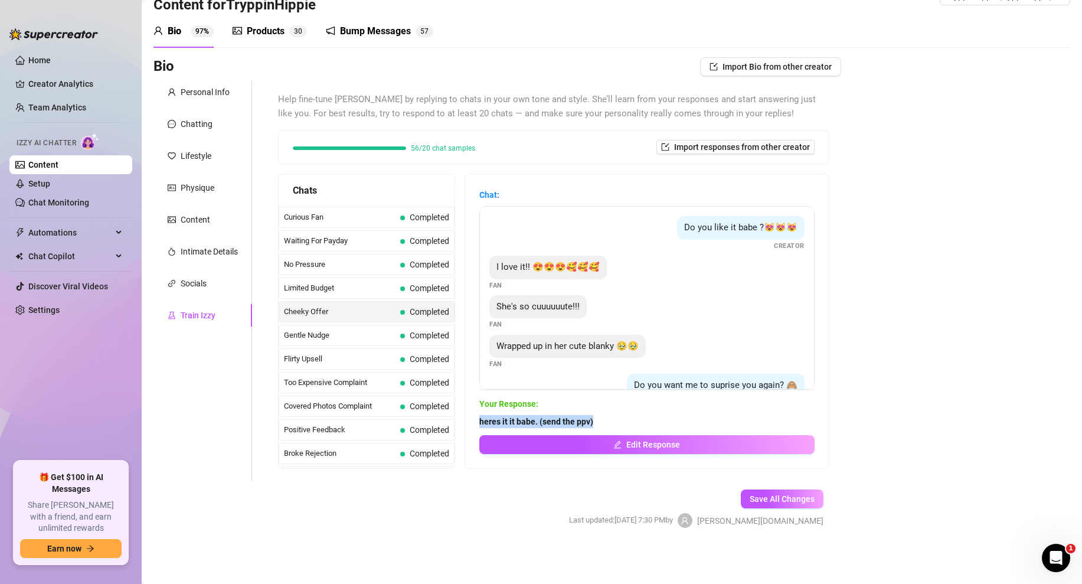
drag, startPoint x: 611, startPoint y: 420, endPoint x: 478, endPoint y: 427, distance: 133.0
click at [478, 427] on div "Chat: Do you like it babe ?😻😻😻 Creator I love it!! 😍😍😍🥰🥰🥰 Fan She's so cuuuuuut…" at bounding box center [647, 321] width 364 height 294
copy strong "heres it it babe. (send the ppv)"
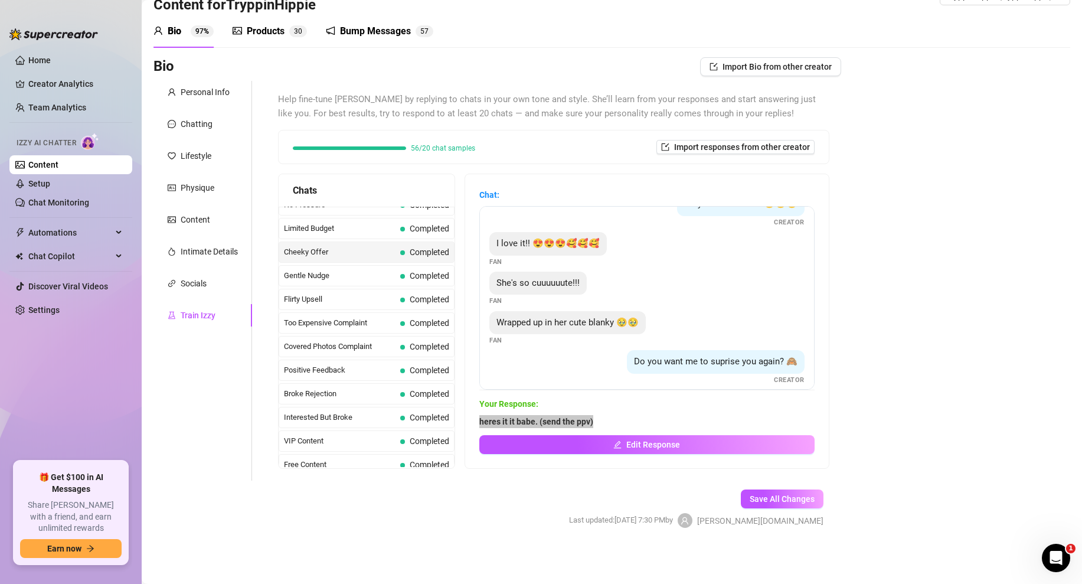
scroll to position [77, 0]
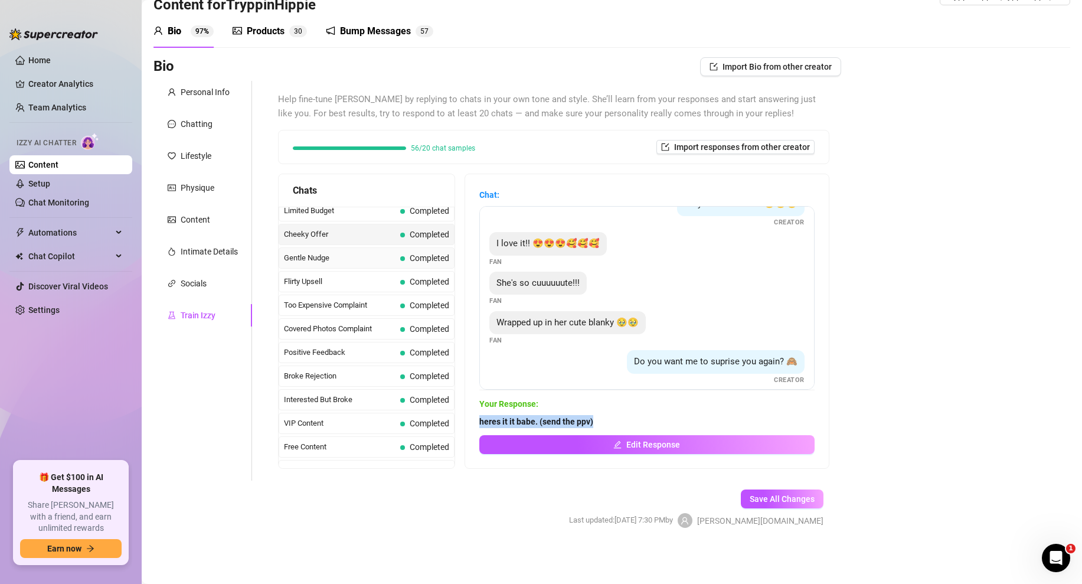
click at [364, 258] on span "Gentle Nudge" at bounding box center [340, 258] width 112 height 12
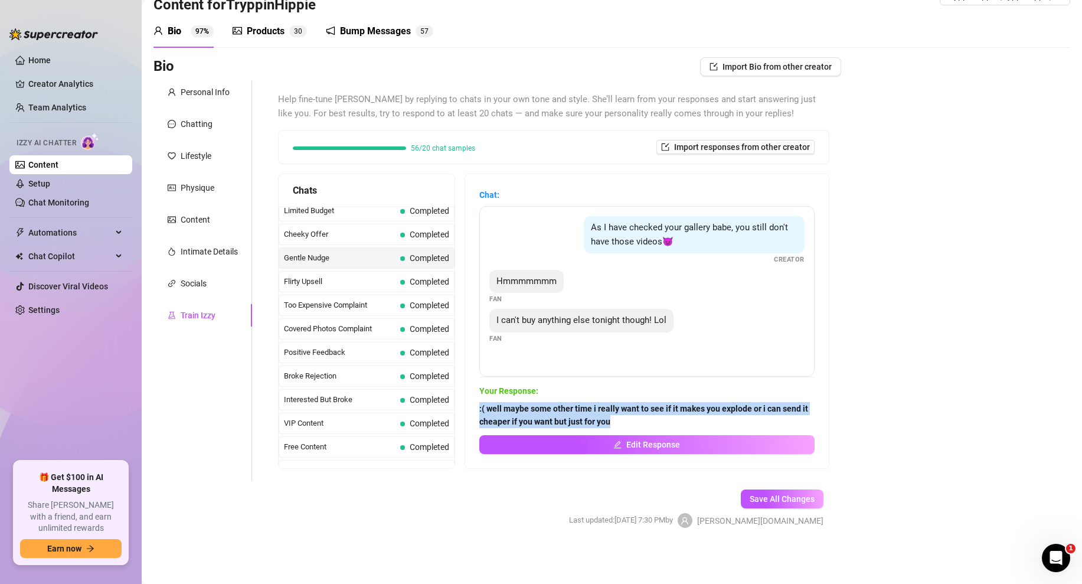
drag, startPoint x: 629, startPoint y: 421, endPoint x: 476, endPoint y: 411, distance: 153.8
click at [476, 411] on div "Chat: As I have checked your gallery babe, you still don't have those videos😈 C…" at bounding box center [647, 321] width 364 height 294
copy strong ":( well maybe some other time i really want to see if it makes you explode or i…"
click at [353, 280] on span "Flirty Upsell" at bounding box center [340, 282] width 112 height 12
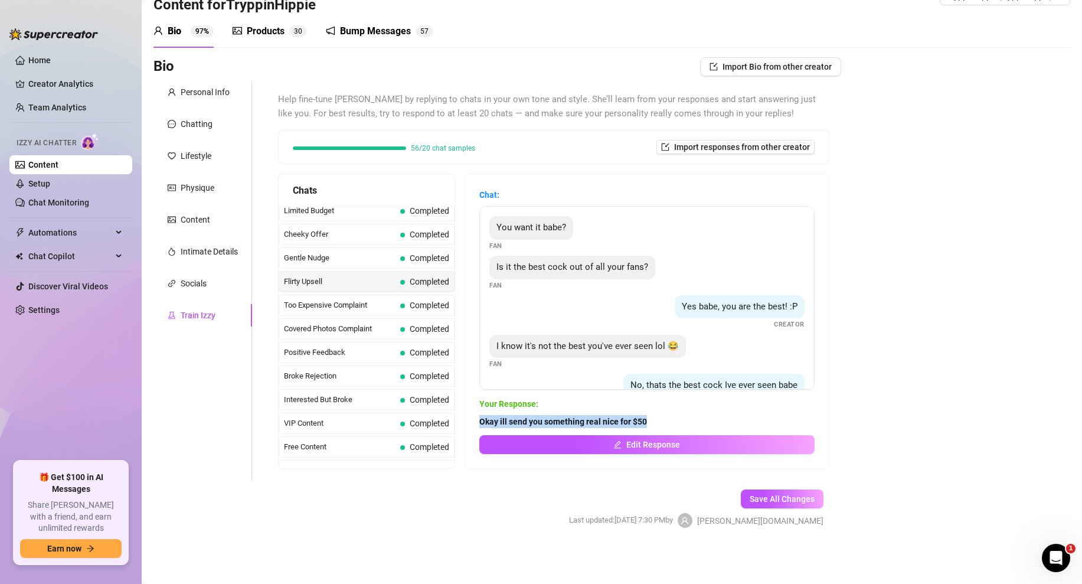
drag, startPoint x: 668, startPoint y: 424, endPoint x: 480, endPoint y: 426, distance: 188.3
click at [480, 426] on span "Okay ill send you something real nice for $50" at bounding box center [646, 421] width 335 height 13
copy strong "Okay ill send you something real nice for $50"
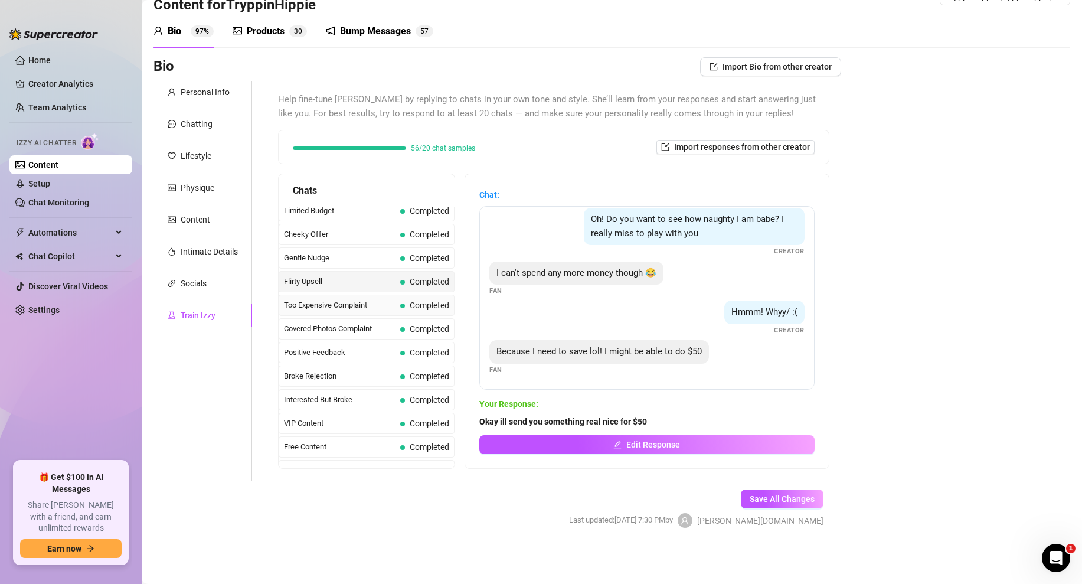
click at [364, 305] on span "Too Expensive Complaint" at bounding box center [340, 305] width 112 height 12
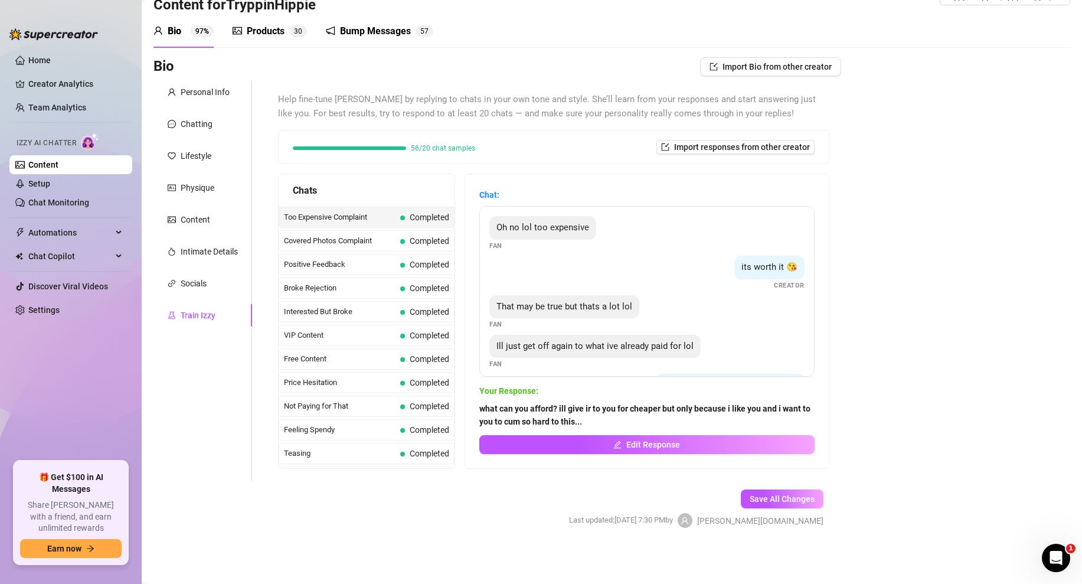
scroll to position [168, 0]
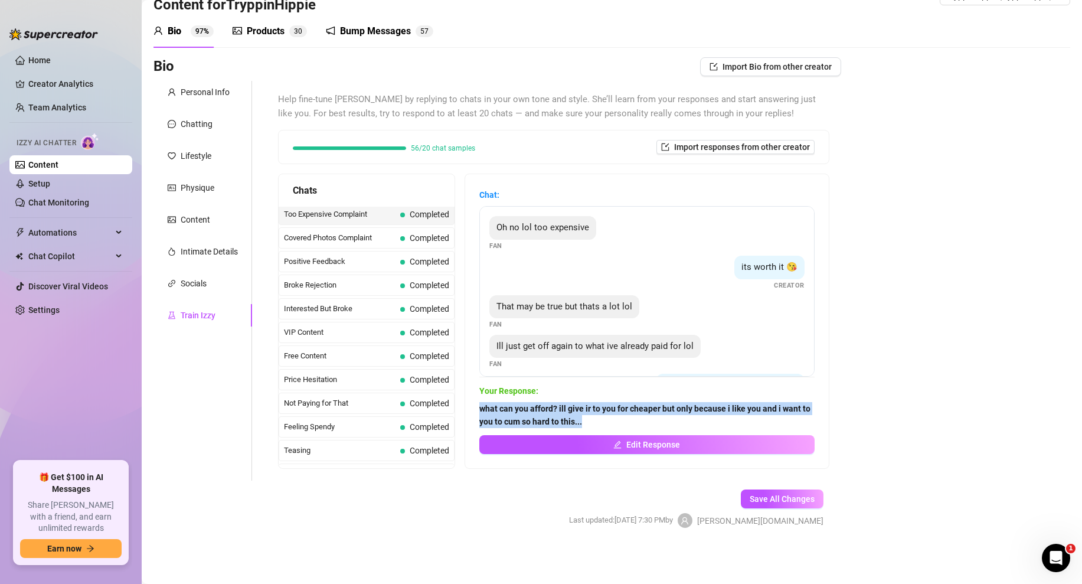
drag, startPoint x: 589, startPoint y: 426, endPoint x: 478, endPoint y: 413, distance: 111.7
click at [478, 413] on div "Chat: Oh no lol too expensive Fan its worth it 😘 Creator That may be true but t…" at bounding box center [647, 321] width 364 height 294
copy strong "what can you afford? ill give ir to you for cheaper but only because i like you…"
click at [385, 241] on span "Covered Photos Complaint" at bounding box center [340, 238] width 112 height 12
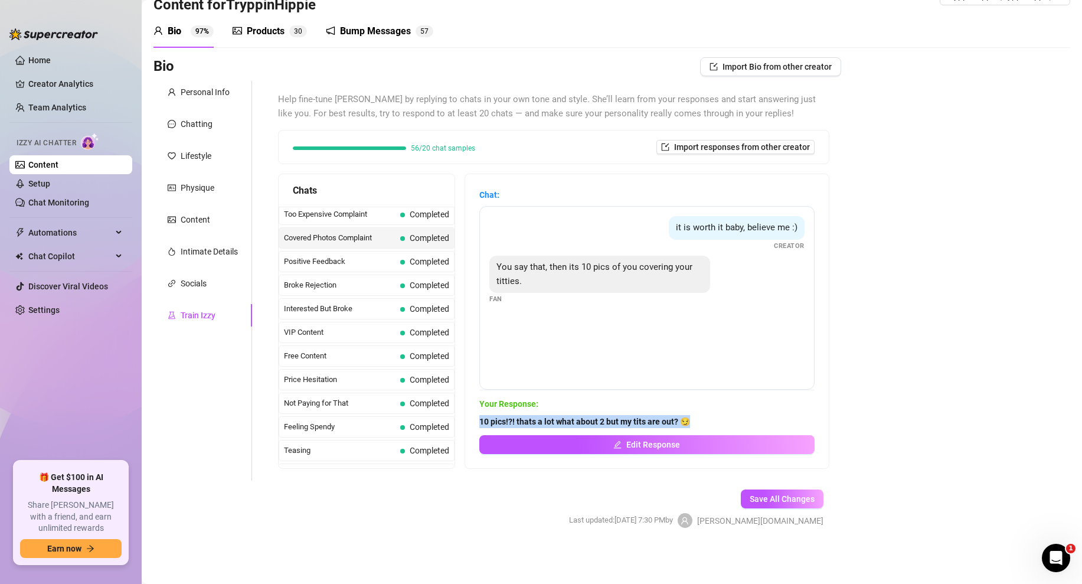
drag, startPoint x: 694, startPoint y: 423, endPoint x: 478, endPoint y: 426, distance: 216.1
click at [478, 426] on div "Chat: it is worth it baby, believe me :) Creator You say that, then its 10 pics…" at bounding box center [647, 321] width 364 height 294
click at [350, 259] on span "Positive Feedback" at bounding box center [340, 262] width 112 height 12
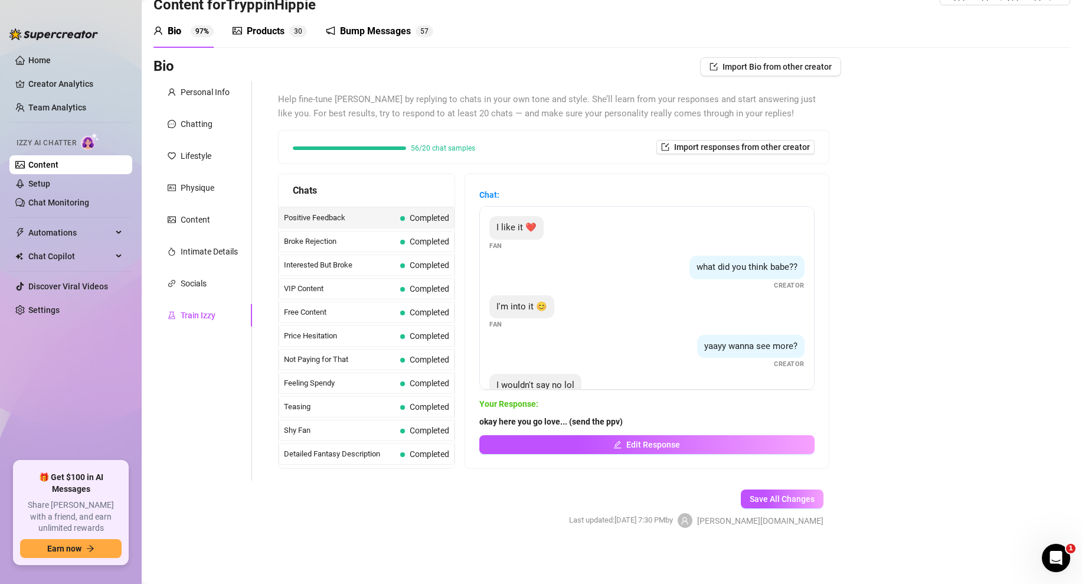
scroll to position [214, 0]
click at [624, 416] on span "okay here you go love... (send the ppv)" at bounding box center [646, 421] width 335 height 13
drag, startPoint x: 636, startPoint y: 419, endPoint x: 479, endPoint y: 421, distance: 157.0
click at [479, 421] on span "okay here you go love... (send the ppv)" at bounding box center [646, 421] width 335 height 13
click at [341, 241] on span "Broke Rejection" at bounding box center [340, 240] width 112 height 12
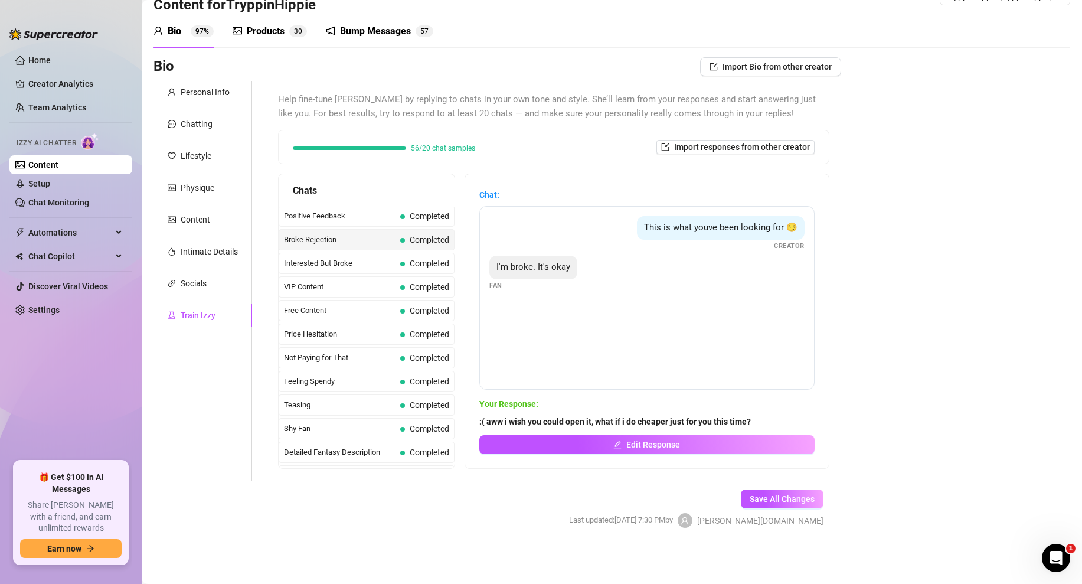
click at [747, 419] on strong ":( aww i wish you could open it, what if i do cheaper just for you this time?" at bounding box center [615, 421] width 272 height 9
drag, startPoint x: 766, startPoint y: 421, endPoint x: 482, endPoint y: 422, distance: 283.4
click at [482, 422] on span ":( aww i wish you could open it, what if i do cheaper just for you this time?" at bounding box center [646, 421] width 335 height 13
drag, startPoint x: 759, startPoint y: 424, endPoint x: 480, endPoint y: 422, distance: 279.2
click at [480, 422] on span ":( aww i wish you could open it, what if i do cheaper just for you this time?" at bounding box center [646, 421] width 335 height 13
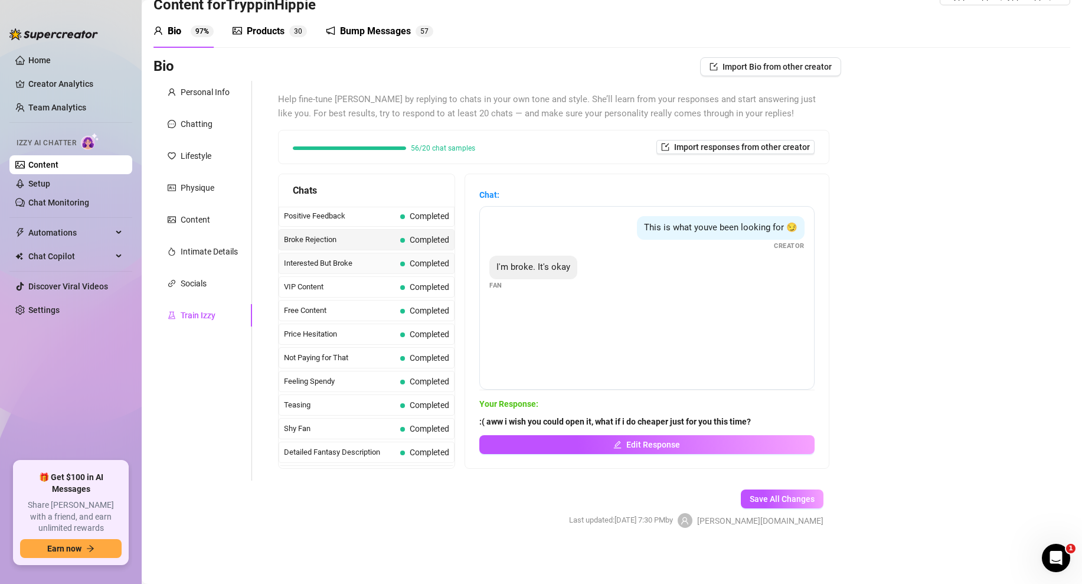
click at [357, 258] on span "Interested But Broke" at bounding box center [340, 263] width 112 height 12
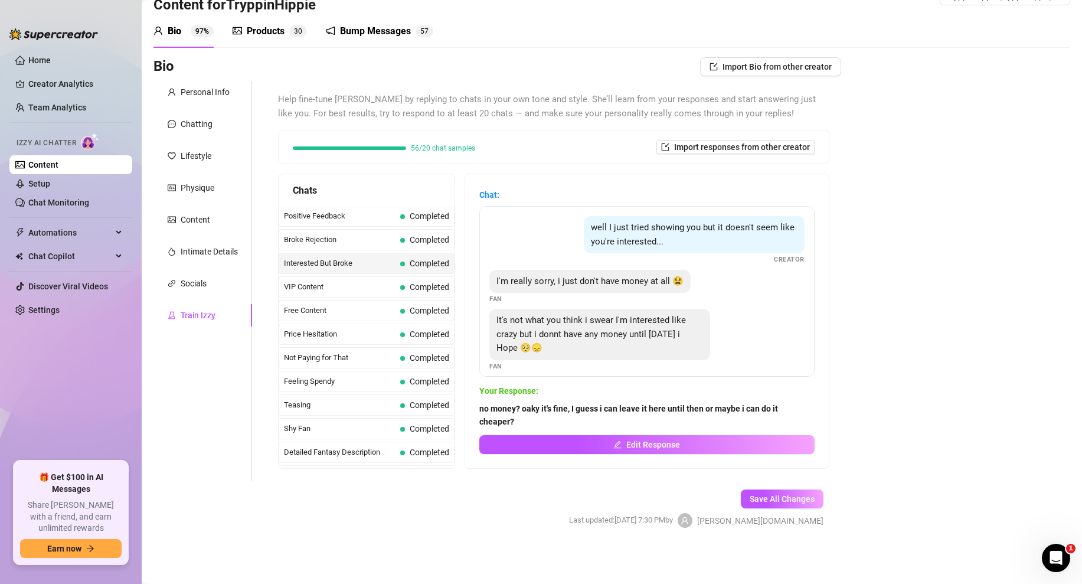
click at [641, 423] on strong "no money? oaky it's fine, I guess i can leave it here until then or maybe i can…" at bounding box center [628, 415] width 299 height 22
click at [353, 289] on span "VIP Content" at bounding box center [340, 287] width 112 height 12
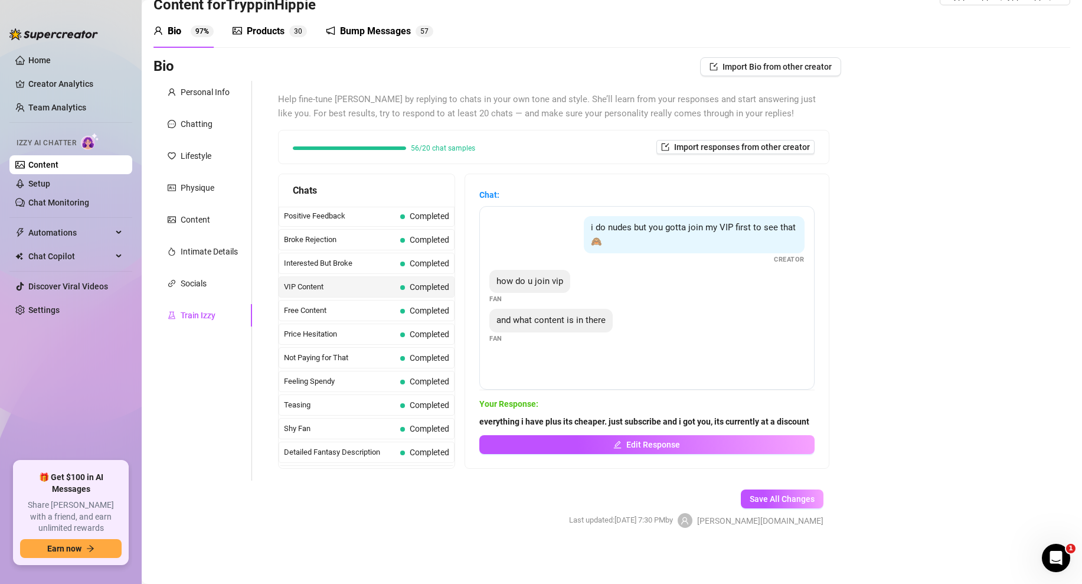
click at [636, 423] on strong "everything i have plus its cheaper. just subscribe and i got you, its currently…" at bounding box center [644, 421] width 330 height 9
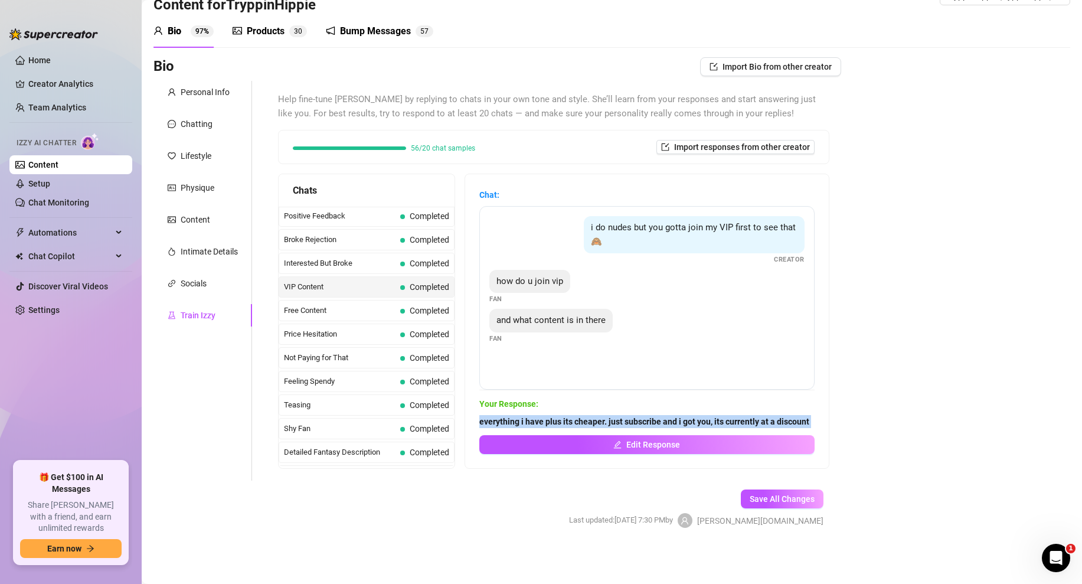
click at [636, 423] on strong "everything i have plus its cheaper. just subscribe and i got you, its currently…" at bounding box center [644, 421] width 330 height 9
click at [350, 311] on span "Free Content" at bounding box center [340, 311] width 112 height 12
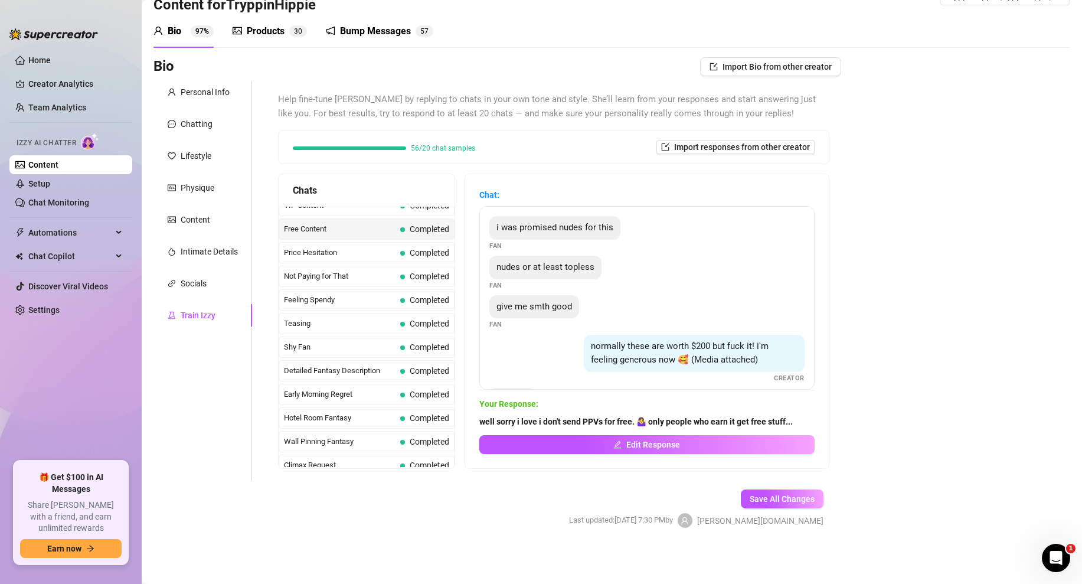
scroll to position [305, 0]
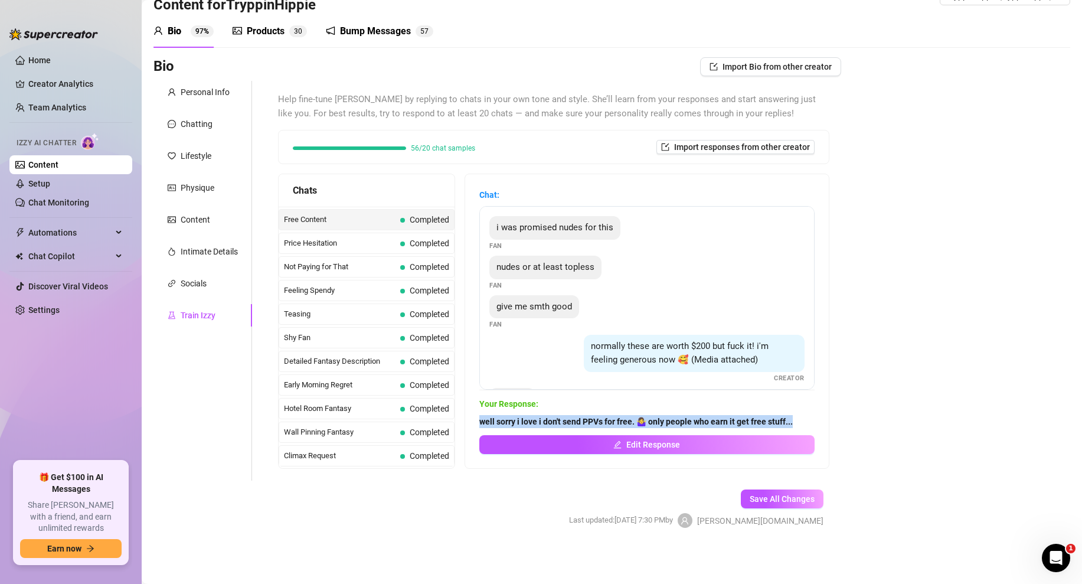
drag, startPoint x: 768, startPoint y: 423, endPoint x: 481, endPoint y: 425, distance: 286.9
click at [481, 425] on span "well sorry i love i don't send PPVs for free. 🤷‍♀️ only people who earn it get …" at bounding box center [646, 421] width 335 height 13
click at [332, 251] on div "Price Hesitation Completed" at bounding box center [367, 243] width 176 height 21
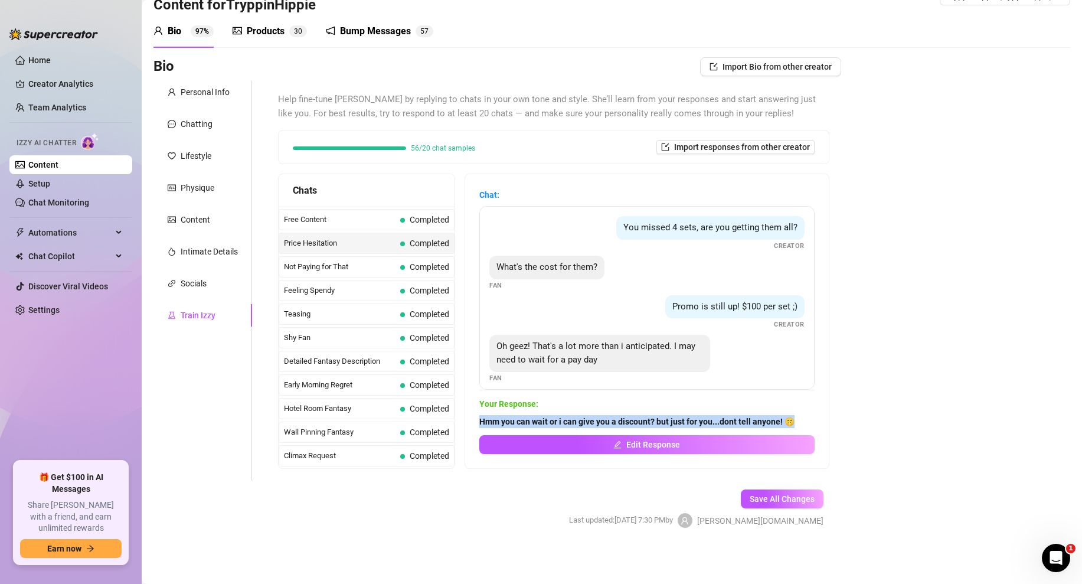
drag, startPoint x: 794, startPoint y: 419, endPoint x: 481, endPoint y: 417, distance: 313.5
click at [481, 417] on strong "Hmm you can wait or i can give you a discount? but just for you...dont tell any…" at bounding box center [636, 421] width 315 height 9
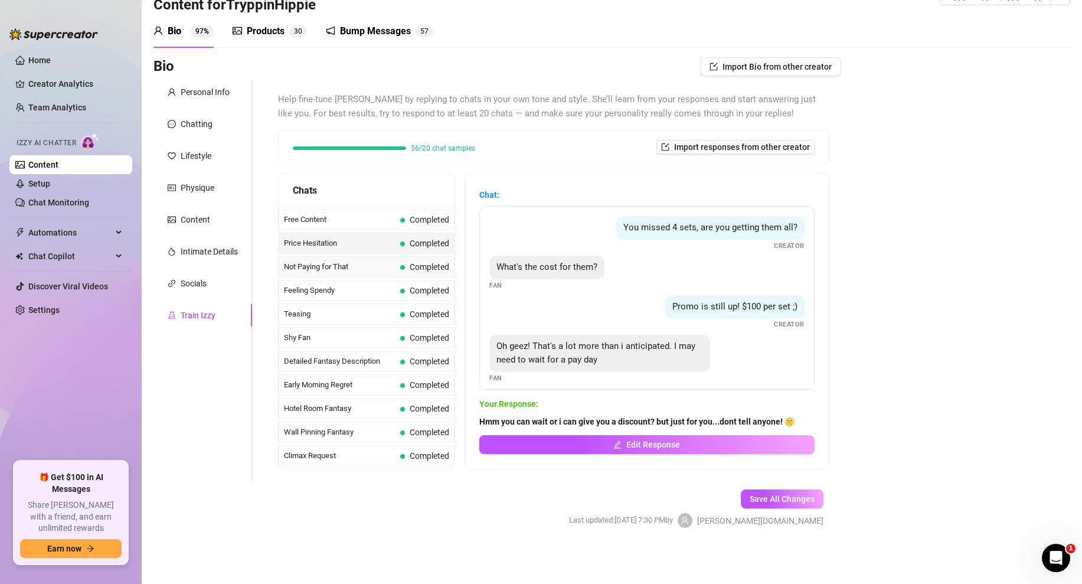
click at [332, 266] on span "Not Paying for That" at bounding box center [340, 267] width 112 height 12
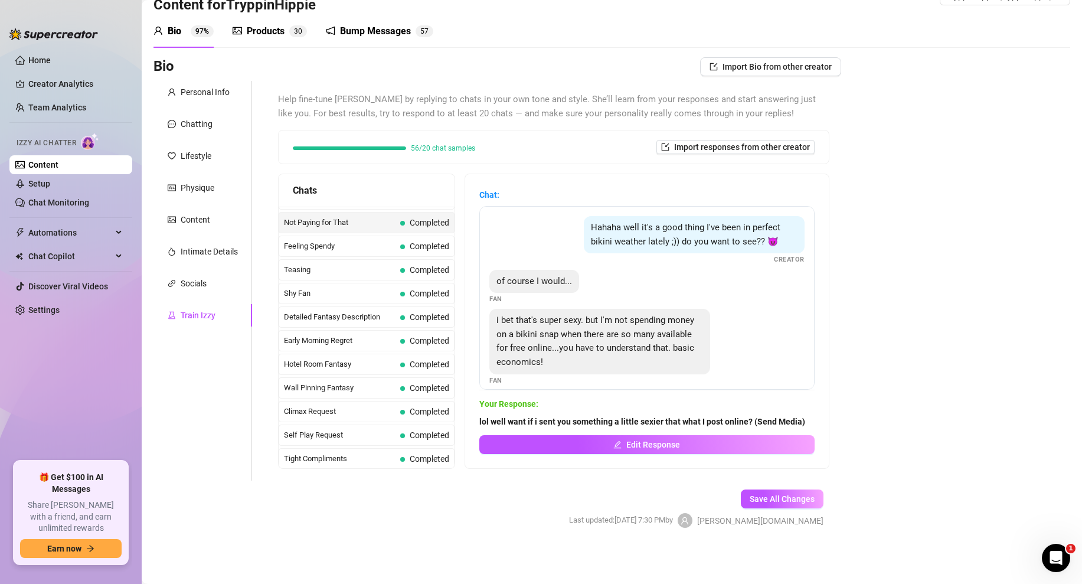
scroll to position [350, 0]
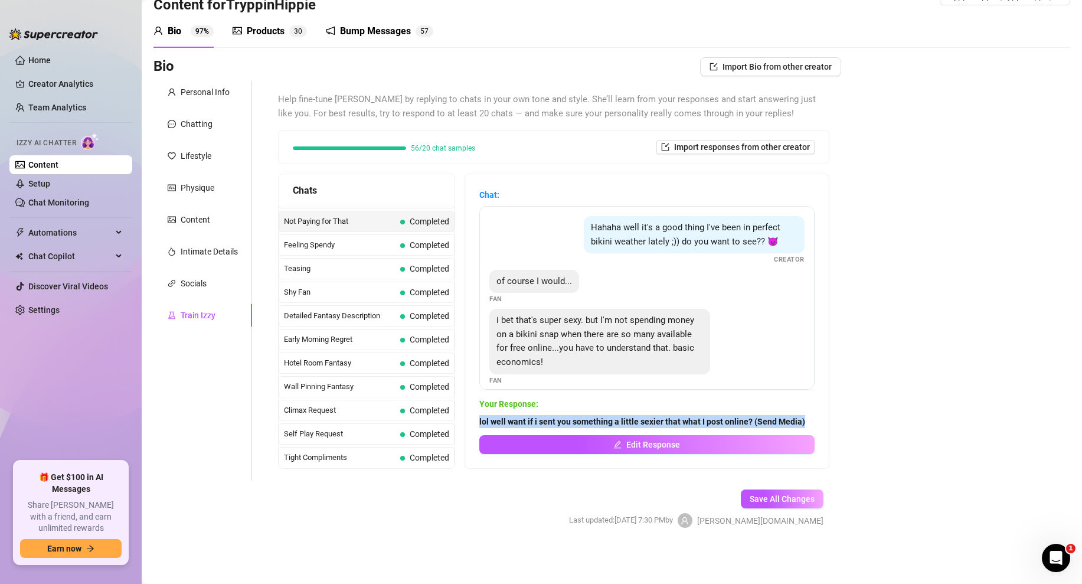
drag, startPoint x: 803, startPoint y: 421, endPoint x: 476, endPoint y: 417, distance: 326.5
click at [476, 417] on div "Chat: Hahaha well it's a good thing I've been in perfect bikini weather lately …" at bounding box center [647, 321] width 364 height 294
click at [360, 251] on span "Feeling Spendy" at bounding box center [340, 245] width 112 height 12
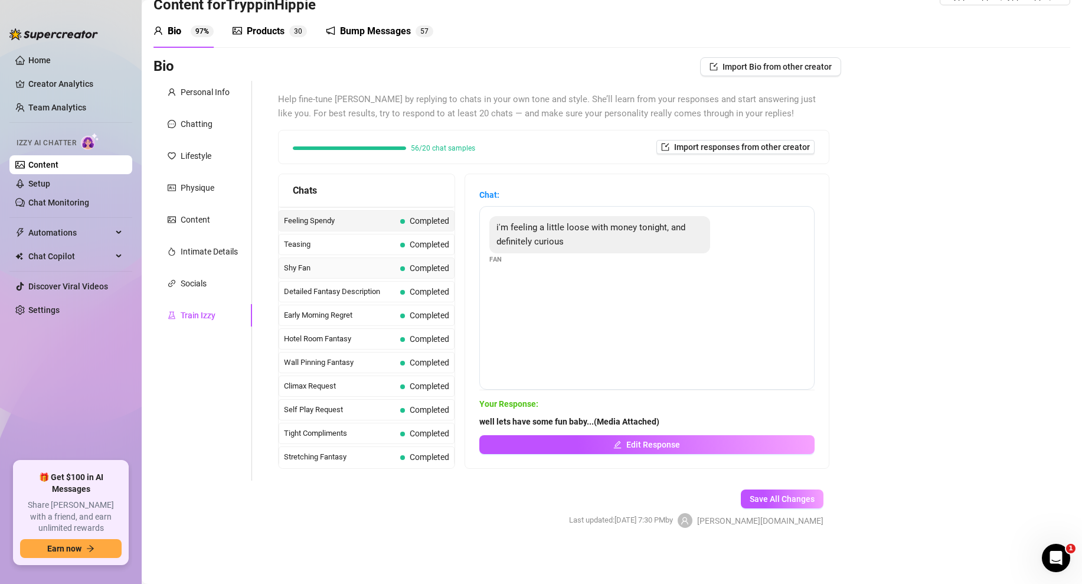
scroll to position [377, 0]
click at [654, 421] on strong "well lets have some fun baby...(Media Attached)" at bounding box center [569, 421] width 180 height 9
drag, startPoint x: 661, startPoint y: 421, endPoint x: 476, endPoint y: 421, distance: 184.2
click at [476, 421] on div "Chat: i'm feeling a little loose with money tonight, and definitely curious Fan…" at bounding box center [647, 321] width 364 height 294
click at [360, 243] on span "Teasing" at bounding box center [340, 242] width 112 height 12
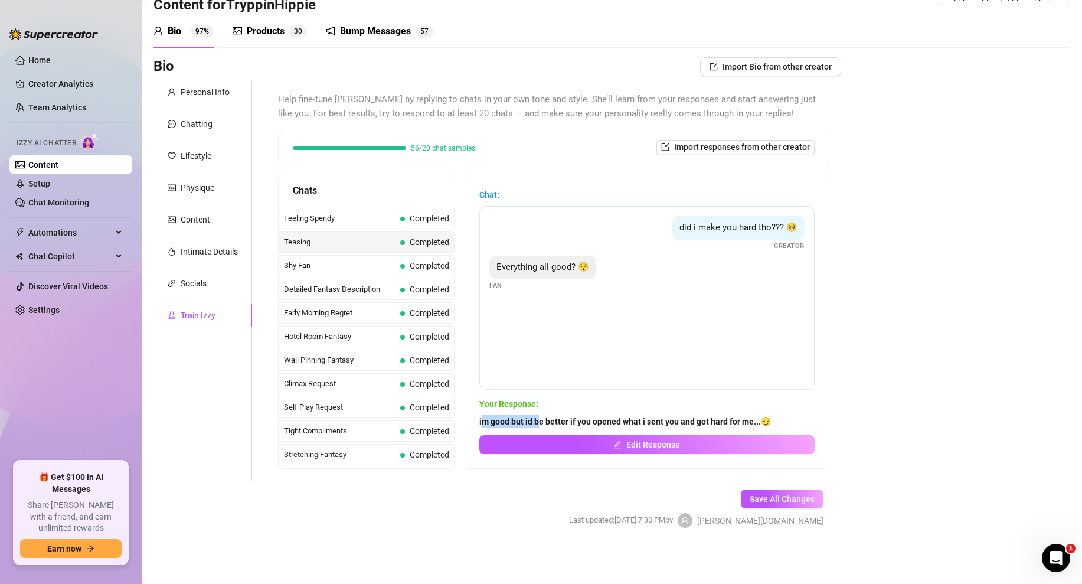
drag, startPoint x: 780, startPoint y: 426, endPoint x: 485, endPoint y: 426, distance: 295.2
click at [485, 426] on span "im good but id be better if you opened what i sent you and got hard for me...😏" at bounding box center [646, 421] width 335 height 13
drag, startPoint x: 783, startPoint y: 418, endPoint x: 477, endPoint y: 423, distance: 305.8
click at [477, 423] on div "Chat: did i make you hard tho??? 🥺 Creator Everything all good? 😯 Fan Your Resp…" at bounding box center [647, 321] width 364 height 294
click at [349, 267] on span "Shy Fan" at bounding box center [340, 266] width 112 height 12
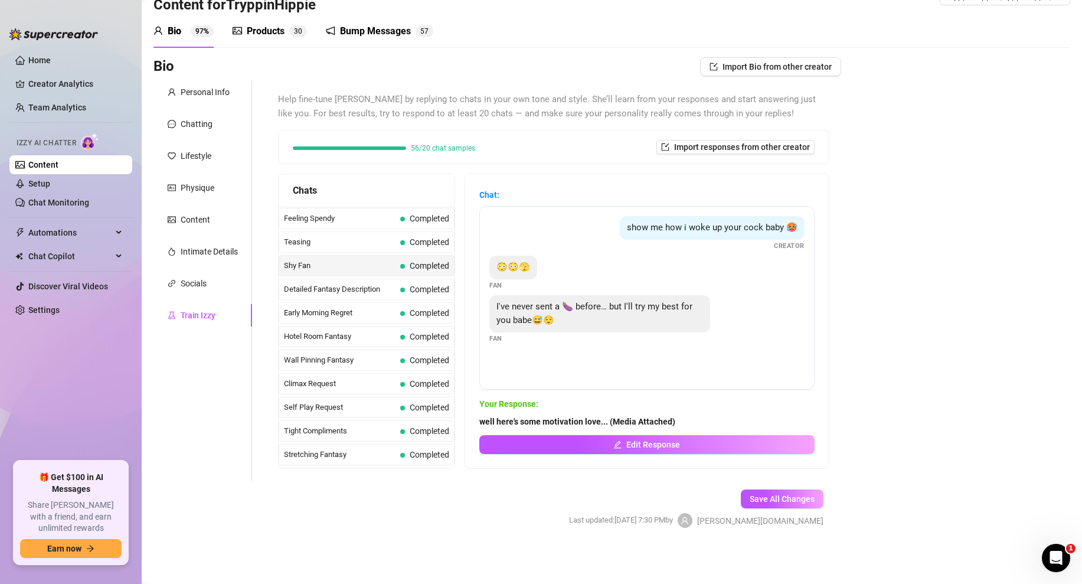
click at [675, 421] on span "well here's some motivation love... (Media Attached)" at bounding box center [646, 421] width 335 height 13
drag, startPoint x: 693, startPoint y: 421, endPoint x: 479, endPoint y: 424, distance: 213.7
click at [479, 424] on span "well here's some motivation love... (Media Attached)" at bounding box center [646, 421] width 335 height 13
click at [376, 293] on span "Detailed Fantasy Description" at bounding box center [340, 289] width 112 height 12
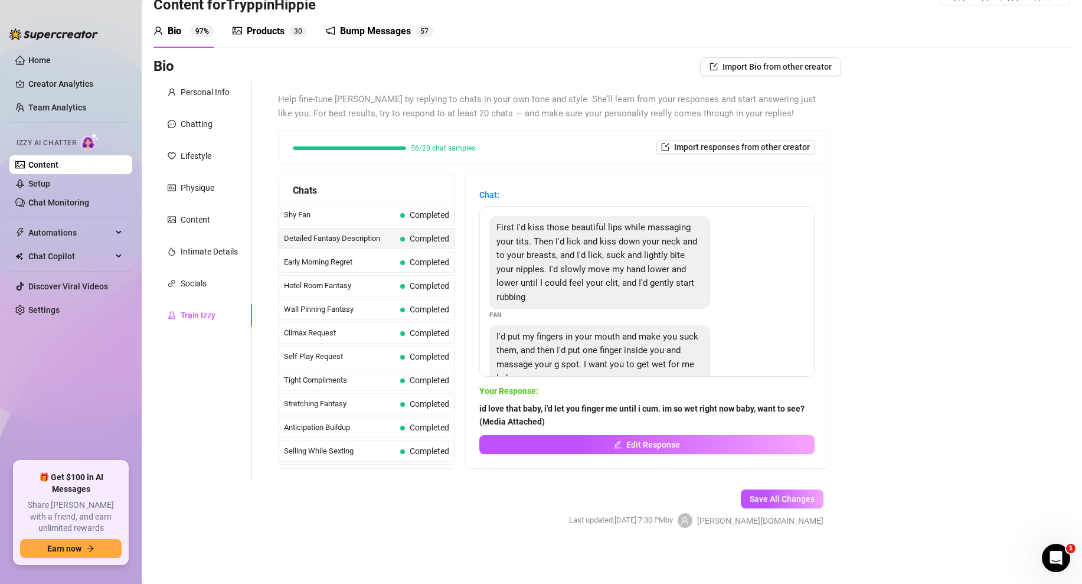
scroll to position [430, 0]
click at [551, 424] on span "id love that baby, i'd let you finger me until i cum. im so wet right now baby,…" at bounding box center [646, 415] width 335 height 26
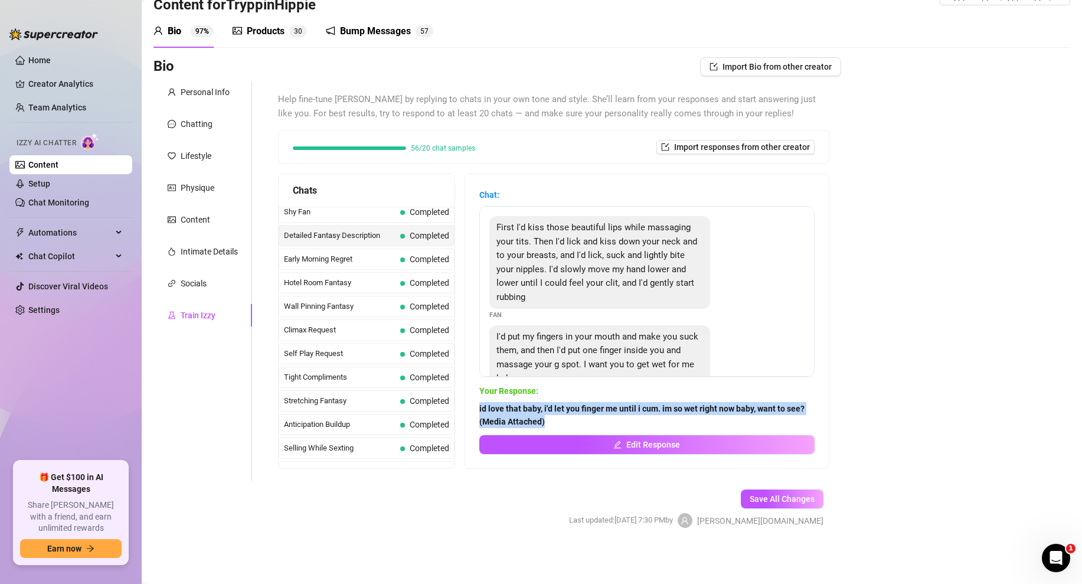
drag, startPoint x: 565, startPoint y: 422, endPoint x: 476, endPoint y: 412, distance: 89.1
click at [476, 412] on div "Chat: First I'd kiss those beautiful lips while massaging your tits. Then I'd l…" at bounding box center [647, 321] width 364 height 294
click at [345, 264] on span "Early Morning Regret" at bounding box center [340, 259] width 112 height 12
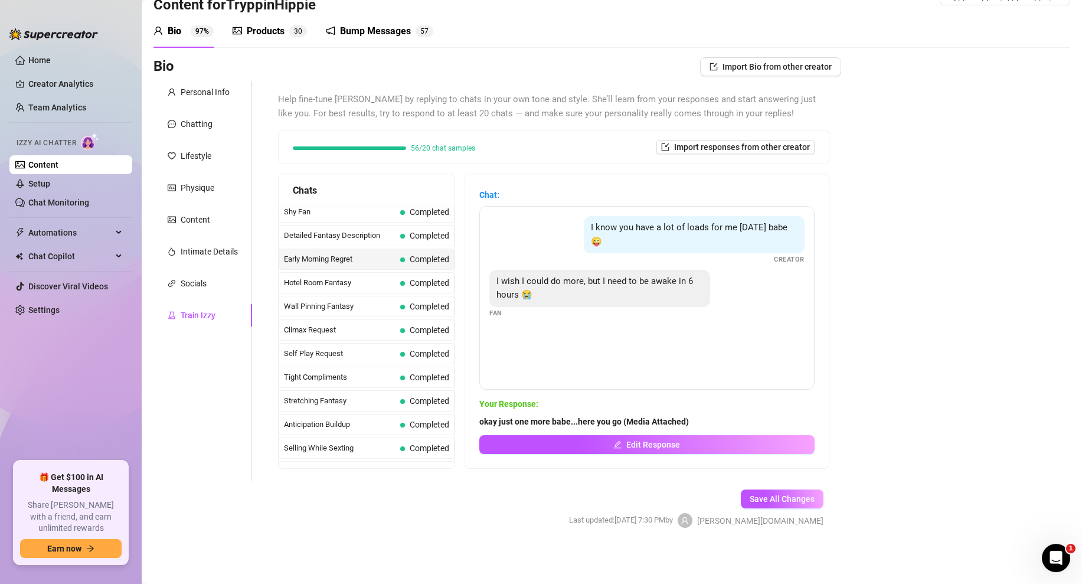
click at [687, 424] on strong "okay just one more babe...here you go (Media Attached)" at bounding box center [584, 421] width 210 height 9
drag, startPoint x: 705, startPoint y: 422, endPoint x: 481, endPoint y: 420, distance: 224.3
click at [481, 420] on span "okay just one more babe...here you go (Media Attached)" at bounding box center [646, 421] width 335 height 13
click at [355, 290] on div "Hotel Room Fantasy Completed" at bounding box center [367, 282] width 176 height 21
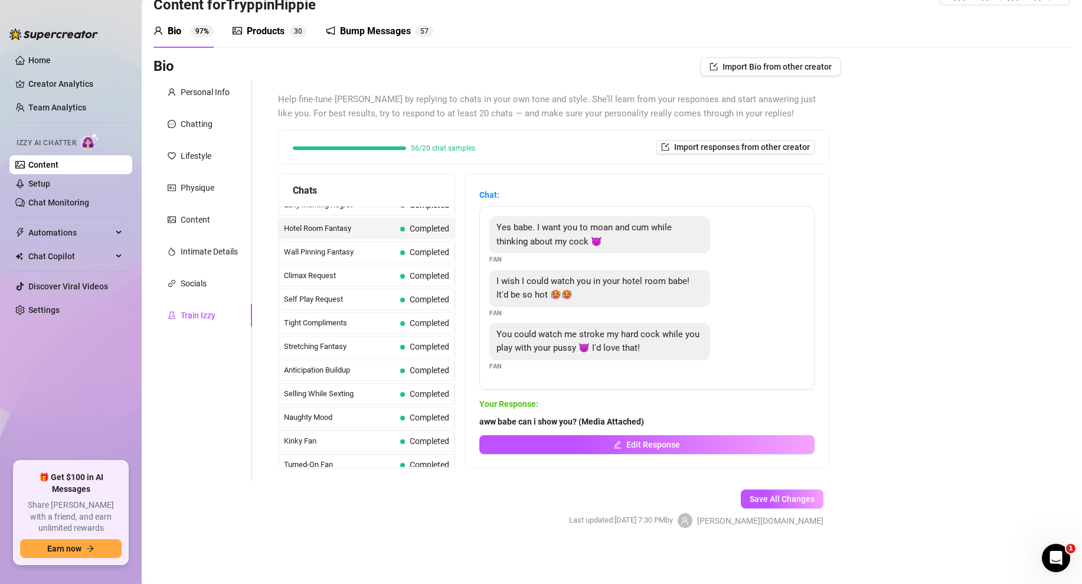
scroll to position [489, 0]
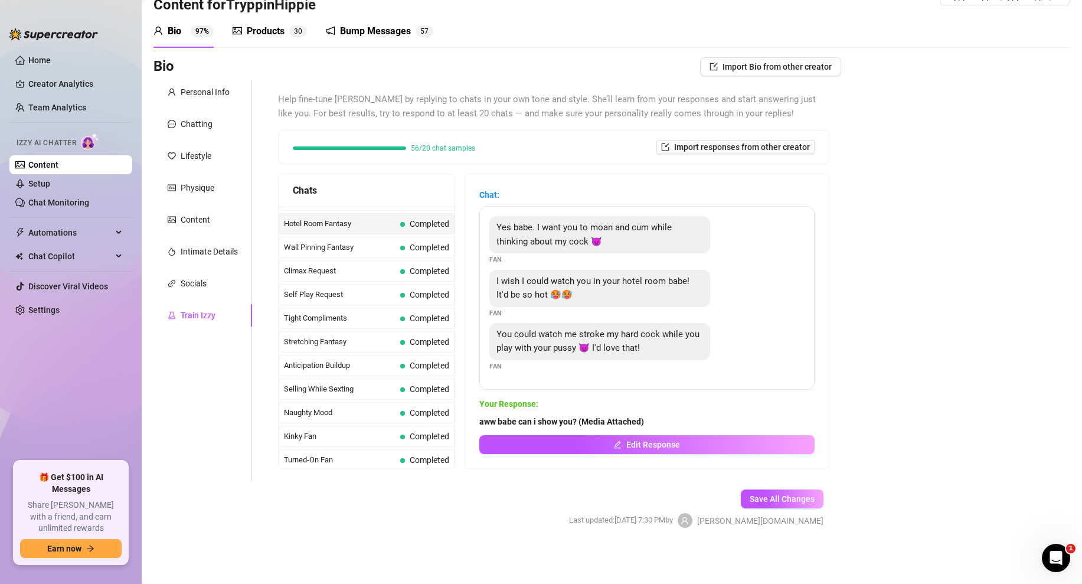
click at [626, 411] on div "Your Response: aww babe can i show you? (Media Attached) Edit Response" at bounding box center [646, 425] width 335 height 57
click at [642, 417] on strong "aww babe can i show you? (Media Attached)" at bounding box center [561, 421] width 165 height 9
drag, startPoint x: 653, startPoint y: 420, endPoint x: 482, endPoint y: 417, distance: 171.8
click at [482, 417] on span "aww babe can i show you? (Media Attached)" at bounding box center [646, 421] width 335 height 13
click at [353, 249] on span "Wall Pinning Fantasy" at bounding box center [340, 247] width 112 height 12
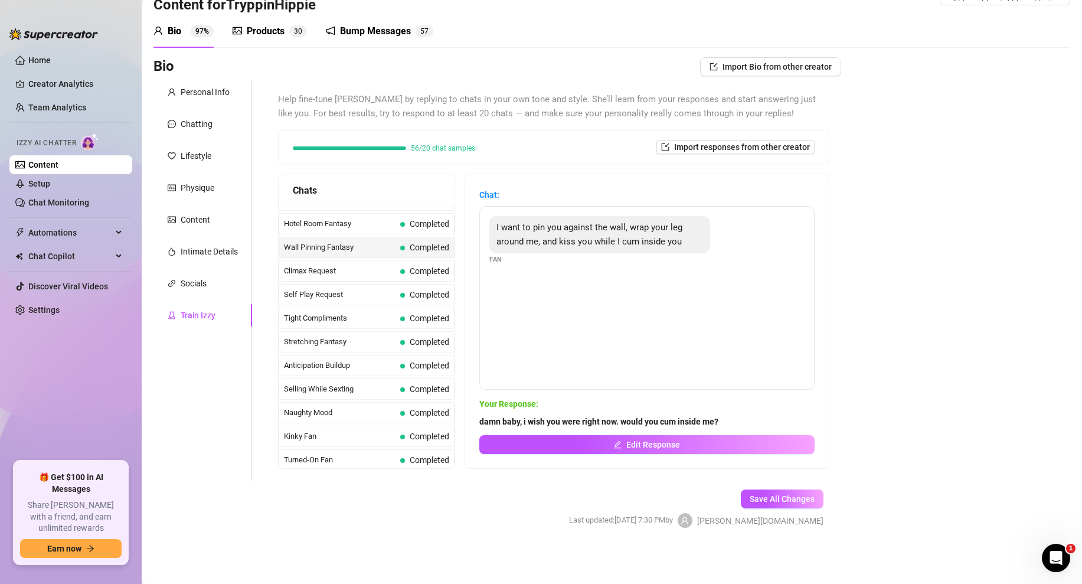
click at [721, 427] on span "damn baby, i wish you were right now. would you cum inside me?" at bounding box center [646, 421] width 335 height 13
drag, startPoint x: 734, startPoint y: 422, endPoint x: 480, endPoint y: 426, distance: 253.9
click at [480, 426] on span "damn baby, i wish you were right now. would you cum inside me?" at bounding box center [646, 421] width 335 height 13
click at [335, 276] on span "Climax Request" at bounding box center [340, 271] width 112 height 12
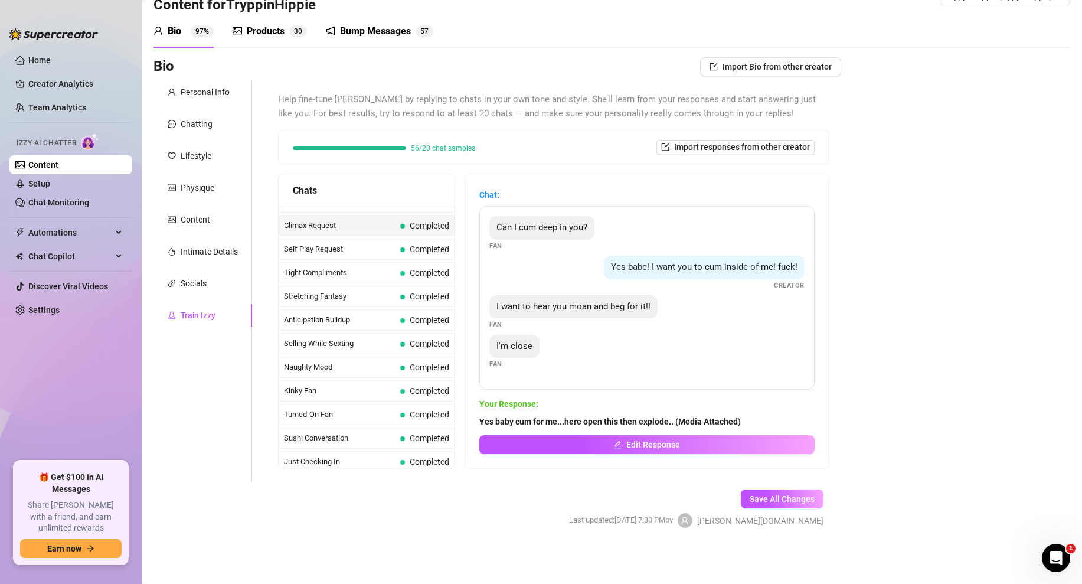
scroll to position [541, 0]
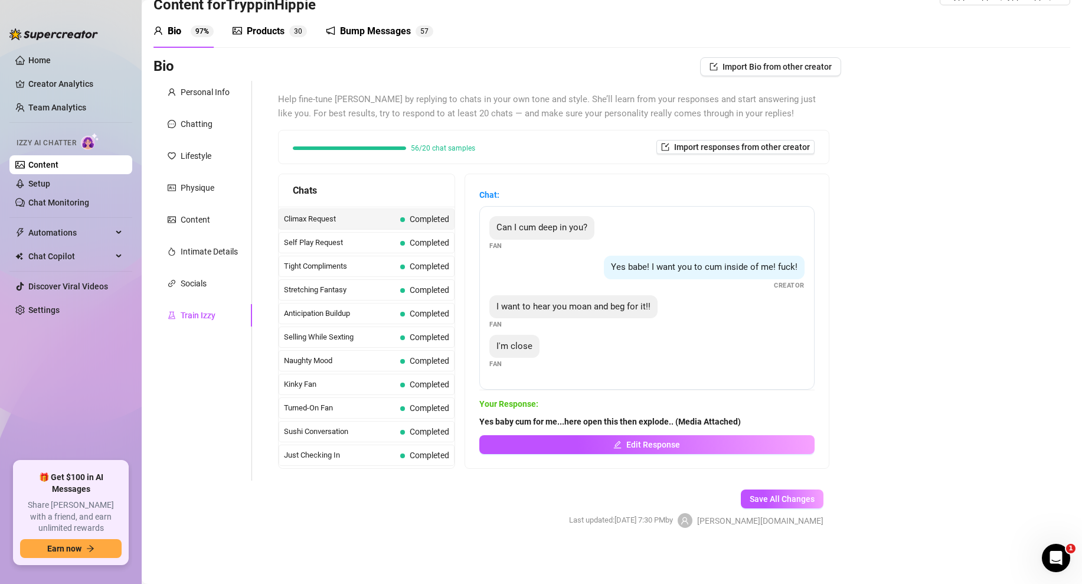
click at [746, 419] on span "Yes baby cum for me...here open this then explode.. (Media Attached)" at bounding box center [646, 421] width 335 height 13
drag, startPoint x: 750, startPoint y: 421, endPoint x: 480, endPoint y: 419, distance: 270.4
click at [480, 419] on span "Yes baby cum for me...here open this then explode.. (Media Attached)" at bounding box center [646, 421] width 335 height 13
click at [322, 239] on span "Self Play Request" at bounding box center [340, 243] width 112 height 12
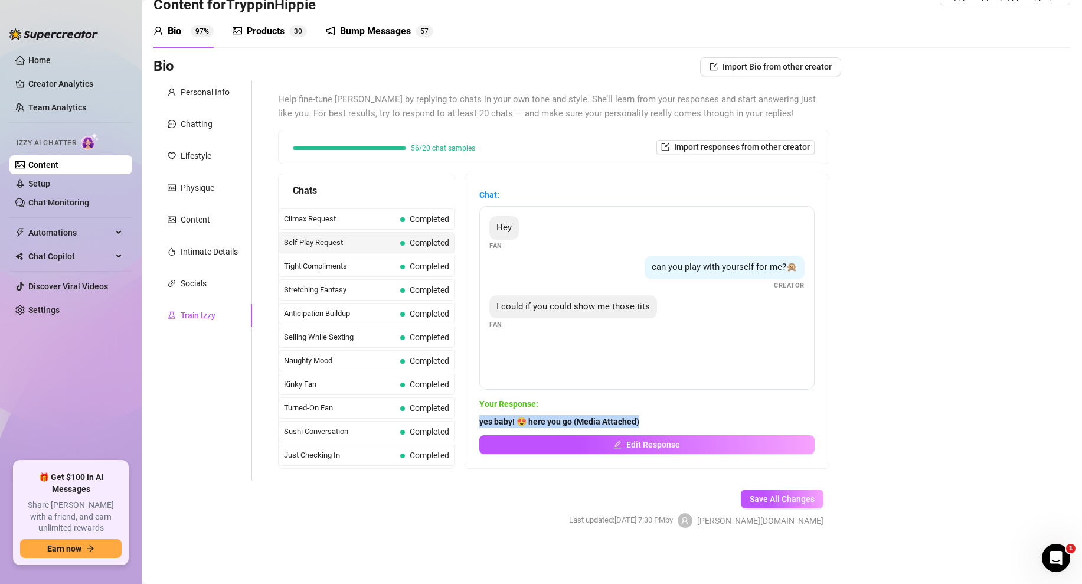
drag, startPoint x: 646, startPoint y: 424, endPoint x: 472, endPoint y: 427, distance: 174.8
click at [472, 427] on div "Chat: Hey Fan can you play with yourself for me?🙊 Creator I could if you could …" at bounding box center [647, 321] width 364 height 294
click at [341, 264] on span "Tight Compliments" at bounding box center [340, 266] width 112 height 12
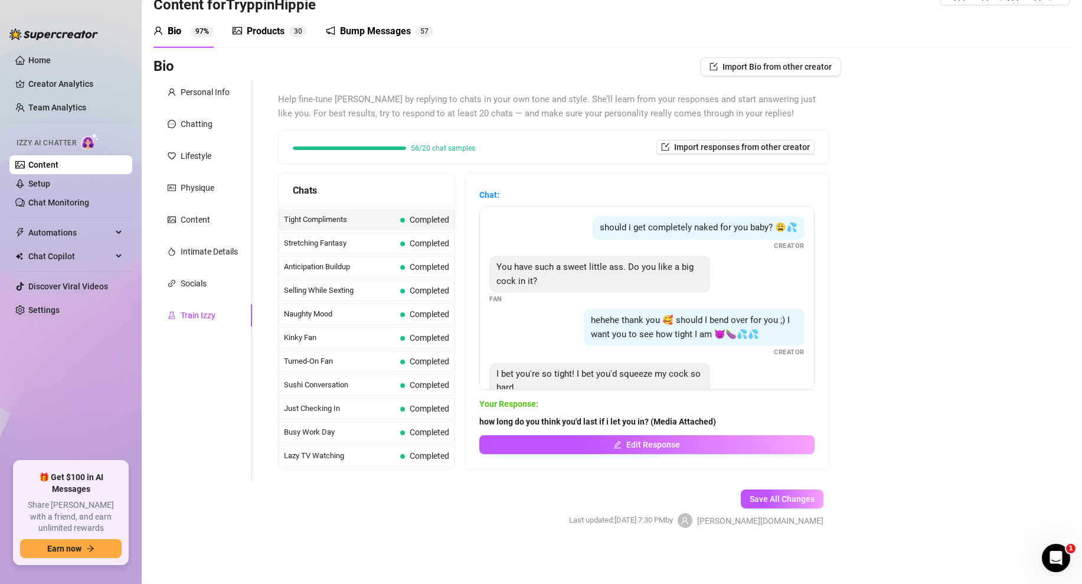
scroll to position [590, 0]
drag, startPoint x: 723, startPoint y: 419, endPoint x: 481, endPoint y: 423, distance: 242.1
click at [481, 423] on span "how long do you think you'd last if i let you in? (Media Attached)" at bounding box center [646, 421] width 335 height 13
click at [359, 248] on div "Stretching Fantasy Completed" at bounding box center [367, 241] width 176 height 21
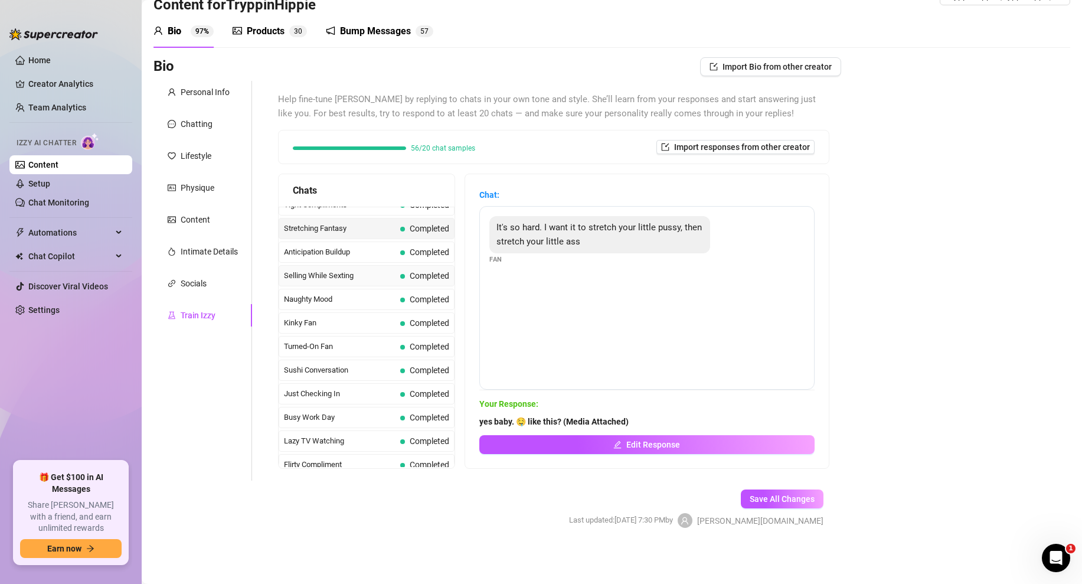
scroll to position [609, 0]
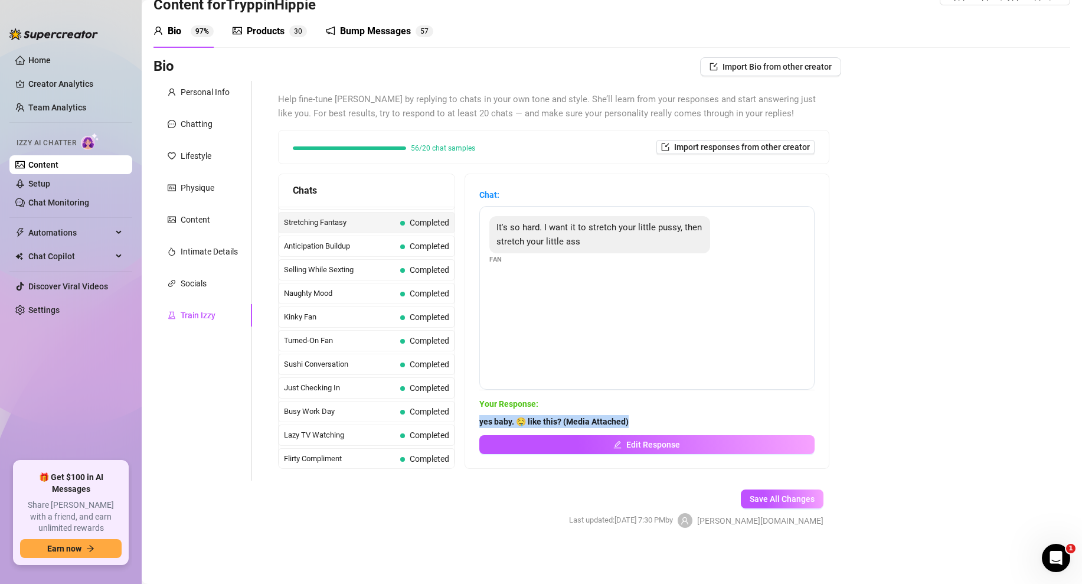
drag, startPoint x: 635, startPoint y: 422, endPoint x: 478, endPoint y: 420, distance: 157.0
click at [478, 420] on div "Chat: It's so hard. I want it to stretch your little pussy, then stretch your l…" at bounding box center [647, 321] width 364 height 294
click at [362, 244] on span "Anticipation Buildup" at bounding box center [340, 246] width 112 height 12
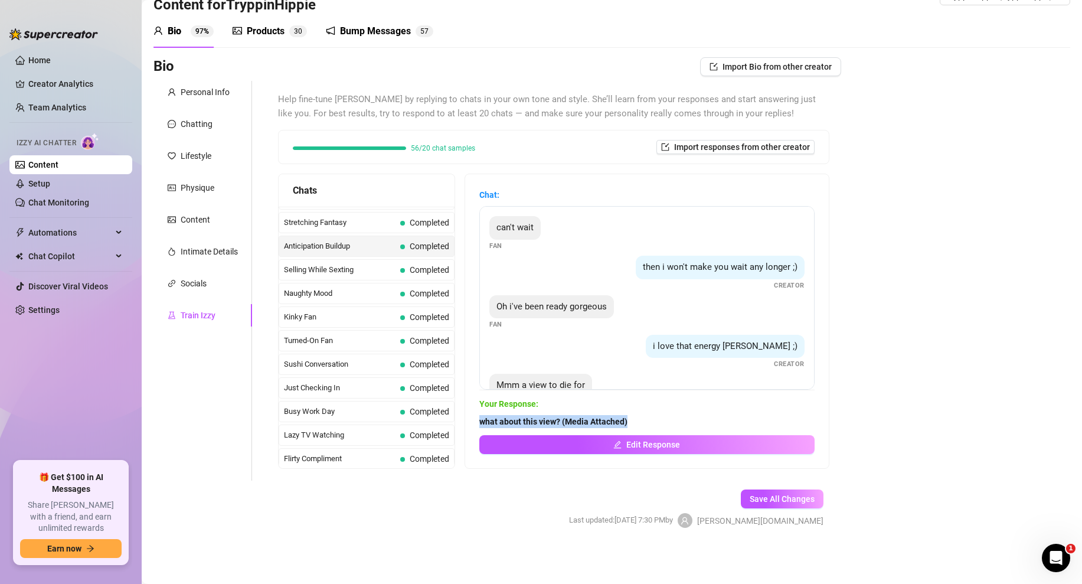
drag, startPoint x: 632, startPoint y: 424, endPoint x: 481, endPoint y: 427, distance: 151.8
click at [481, 427] on span "what about this view? (Media Attached)" at bounding box center [646, 421] width 335 height 13
click at [350, 267] on span "Selling While Sexting" at bounding box center [340, 270] width 112 height 12
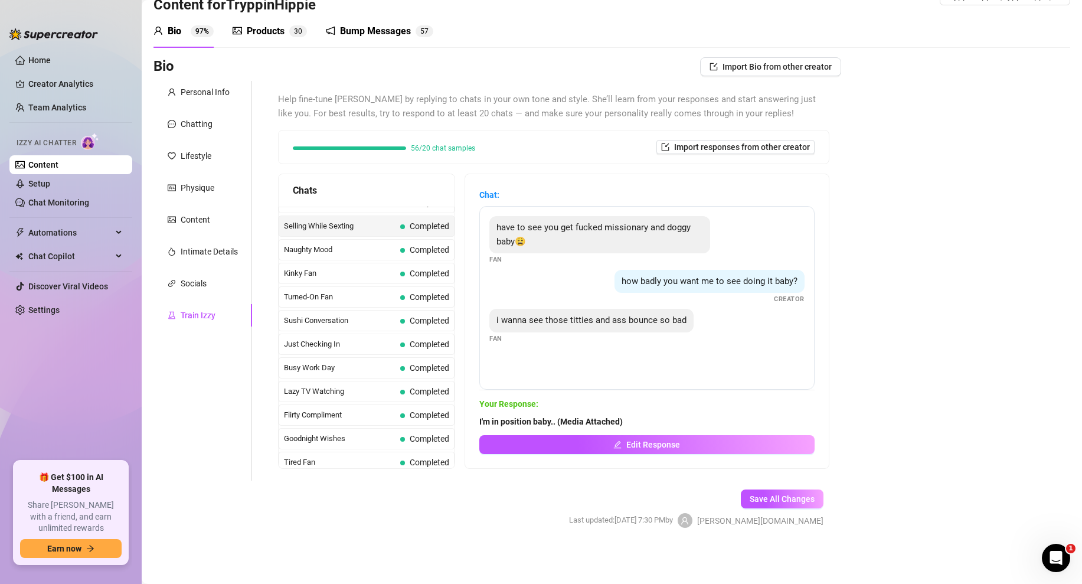
scroll to position [658, 0]
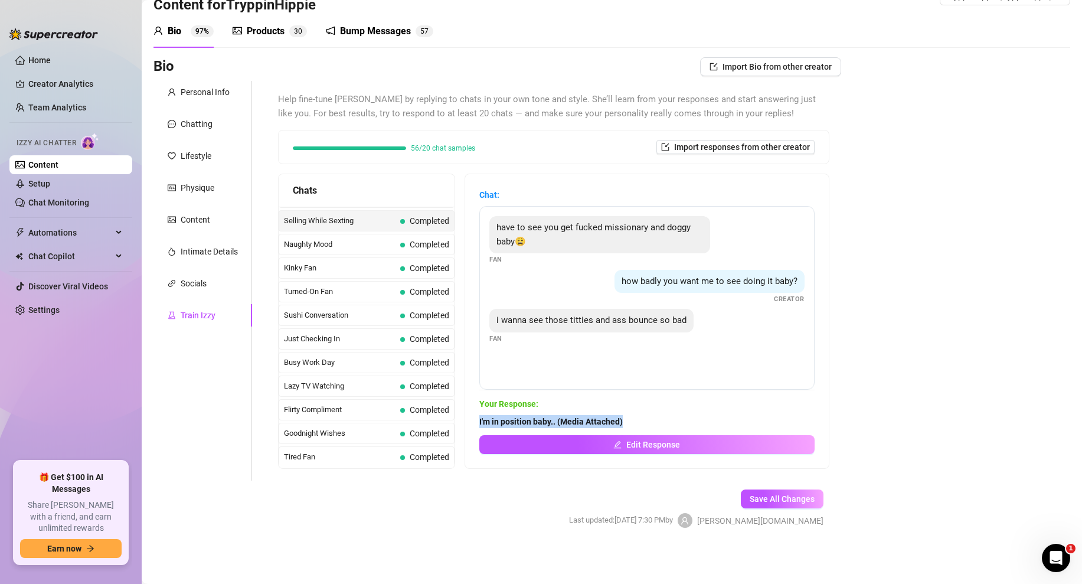
drag, startPoint x: 625, startPoint y: 423, endPoint x: 479, endPoint y: 428, distance: 146.5
click at [479, 428] on span "I'm in position baby.. (Media Attached)" at bounding box center [646, 421] width 335 height 13
click at [341, 246] on span "Naughty Mood" at bounding box center [340, 244] width 112 height 12
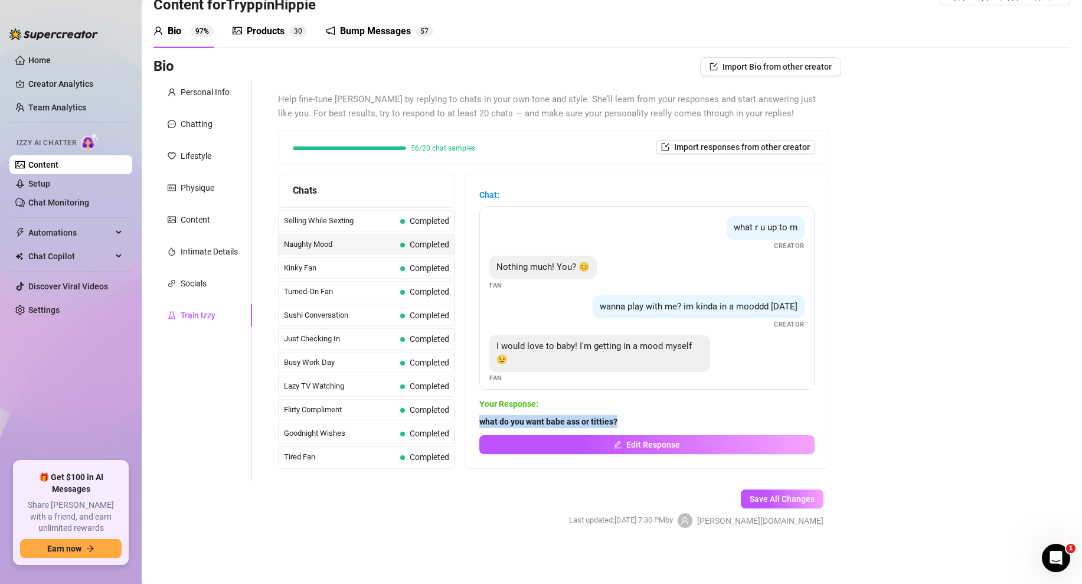
drag, startPoint x: 625, startPoint y: 422, endPoint x: 482, endPoint y: 421, distance: 142.3
click at [482, 421] on span "what do you want babe ass or titties?" at bounding box center [646, 421] width 335 height 13
click at [663, 448] on span "Edit Response" at bounding box center [653, 444] width 54 height 9
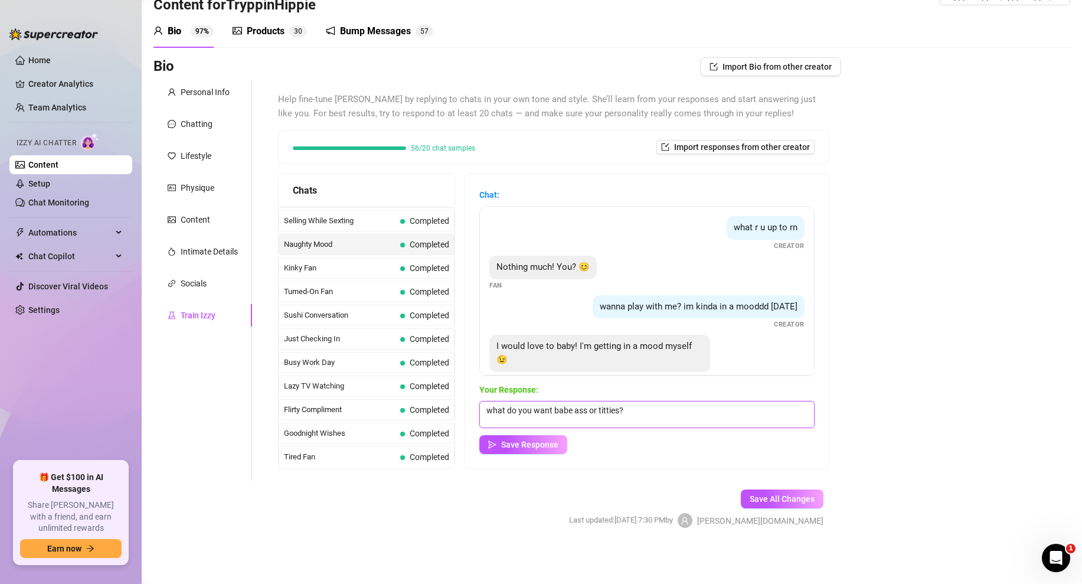
click at [577, 413] on textarea "what do you want babe ass or titties?" at bounding box center [646, 414] width 335 height 27
paste textarea "?"
click at [571, 411] on textarea "what do you want babe ass or titties?" at bounding box center [646, 414] width 335 height 27
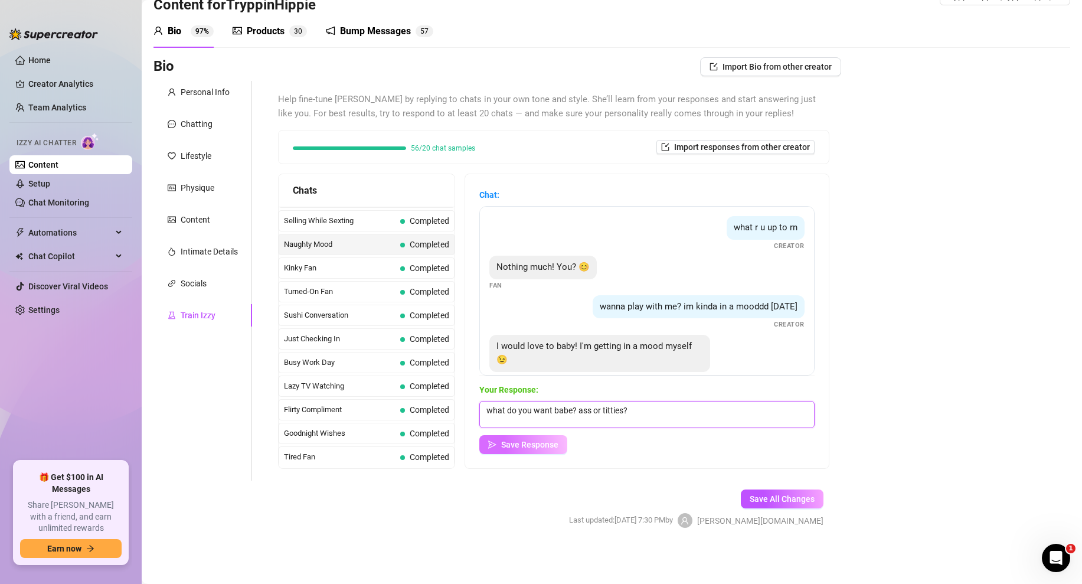
type textarea "what do you want babe? ass or titties?"
click at [538, 435] on button "Save Response" at bounding box center [523, 444] width 88 height 19
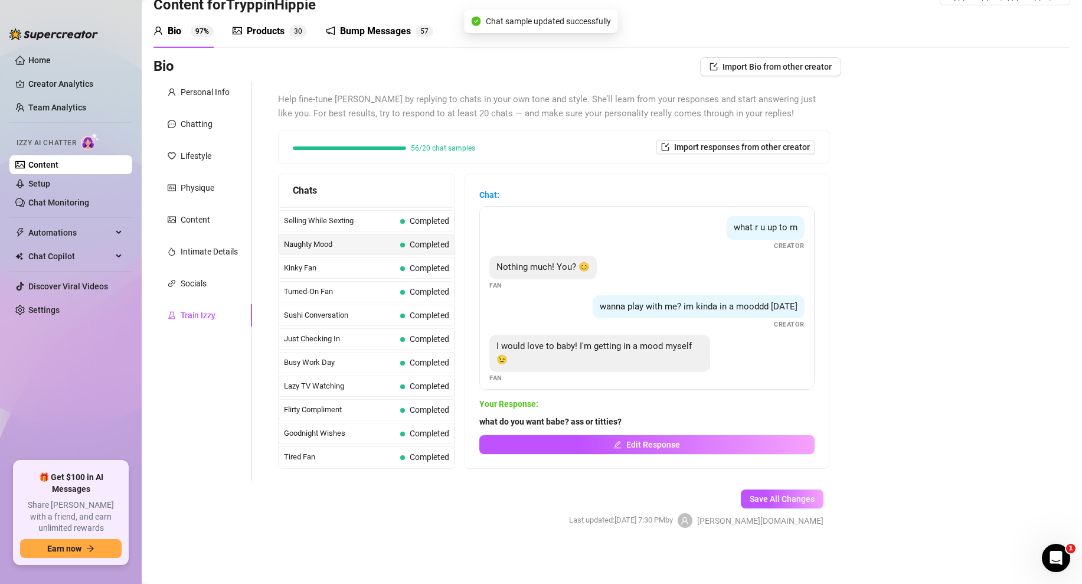
click at [410, 250] on span "Completed" at bounding box center [424, 244] width 49 height 13
click at [369, 266] on span "Kinky Fan" at bounding box center [340, 268] width 112 height 12
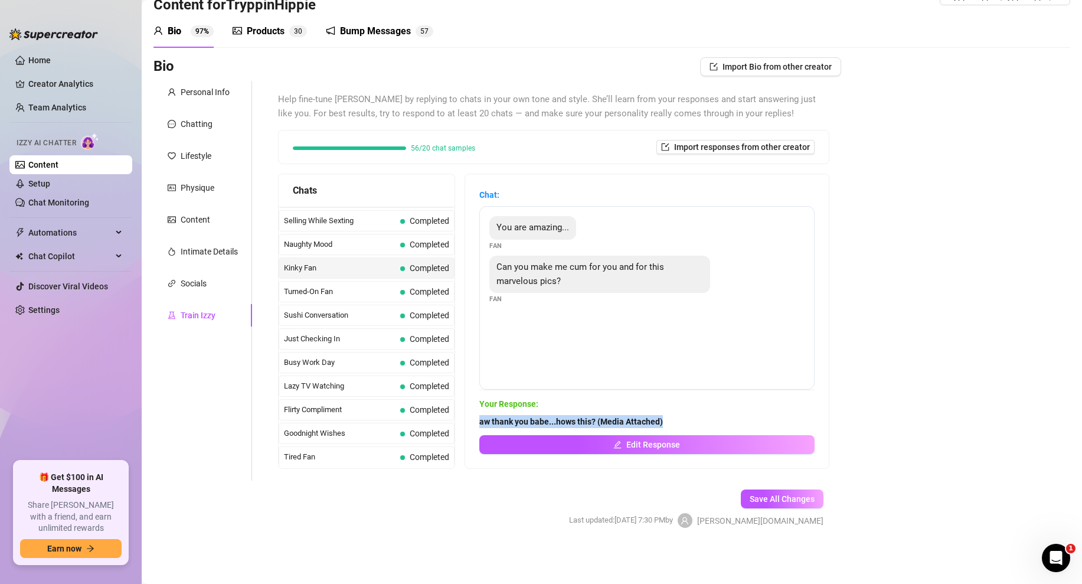
drag, startPoint x: 666, startPoint y: 423, endPoint x: 478, endPoint y: 421, distance: 187.7
click at [478, 421] on div "Chat: You are amazing... Fan Can you make me cum for you and for this marvelous…" at bounding box center [647, 321] width 364 height 294
click at [343, 289] on span "Turned-On Fan" at bounding box center [340, 292] width 112 height 12
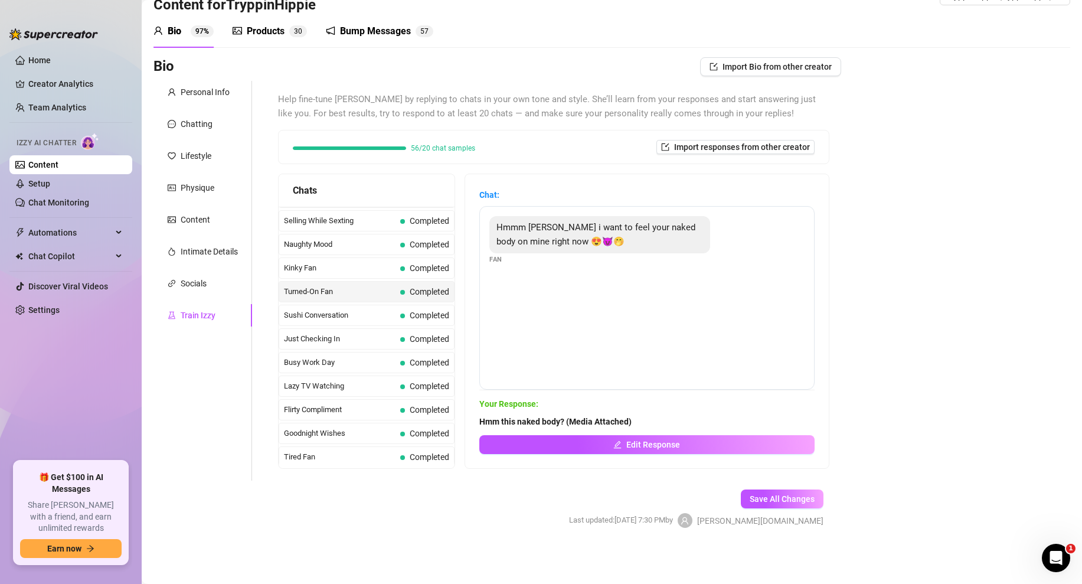
click at [623, 410] on span "Your Response:" at bounding box center [646, 403] width 335 height 13
drag, startPoint x: 645, startPoint y: 420, endPoint x: 479, endPoint y: 423, distance: 166.5
click at [479, 423] on div "Chat: Hmmm Holly i want to feel your naked body on mine right now 😍😈🤭 Fan Your …" at bounding box center [647, 321] width 364 height 294
click at [332, 309] on span "Sushi Conversation" at bounding box center [340, 315] width 112 height 12
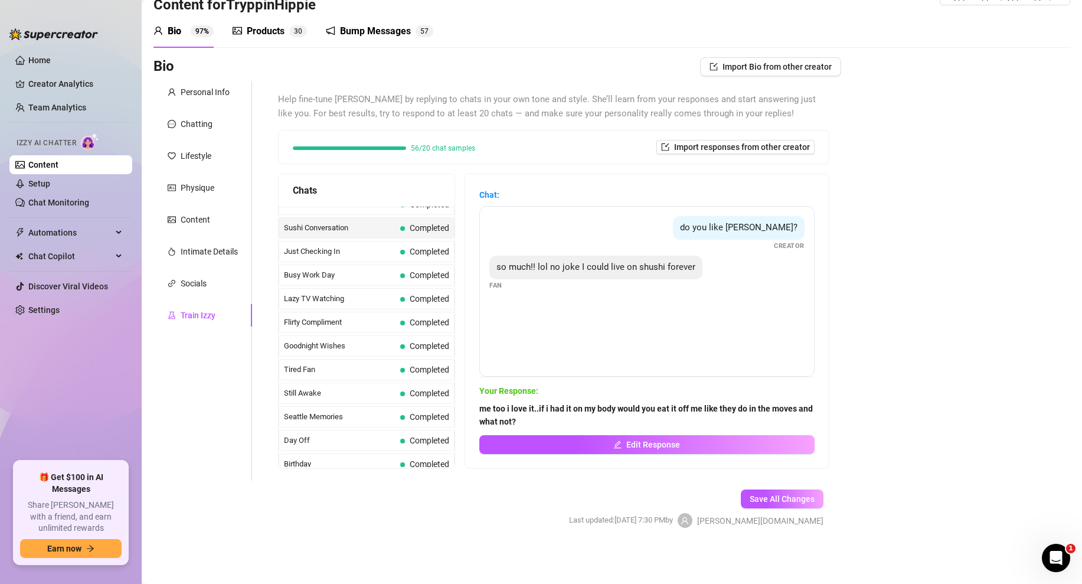
scroll to position [747, 0]
drag, startPoint x: 517, startPoint y: 421, endPoint x: 466, endPoint y: 413, distance: 50.8
click at [466, 413] on div "Chat: do you like shushi? Creator so much!! lol no joke I could live on shushi …" at bounding box center [647, 321] width 364 height 294
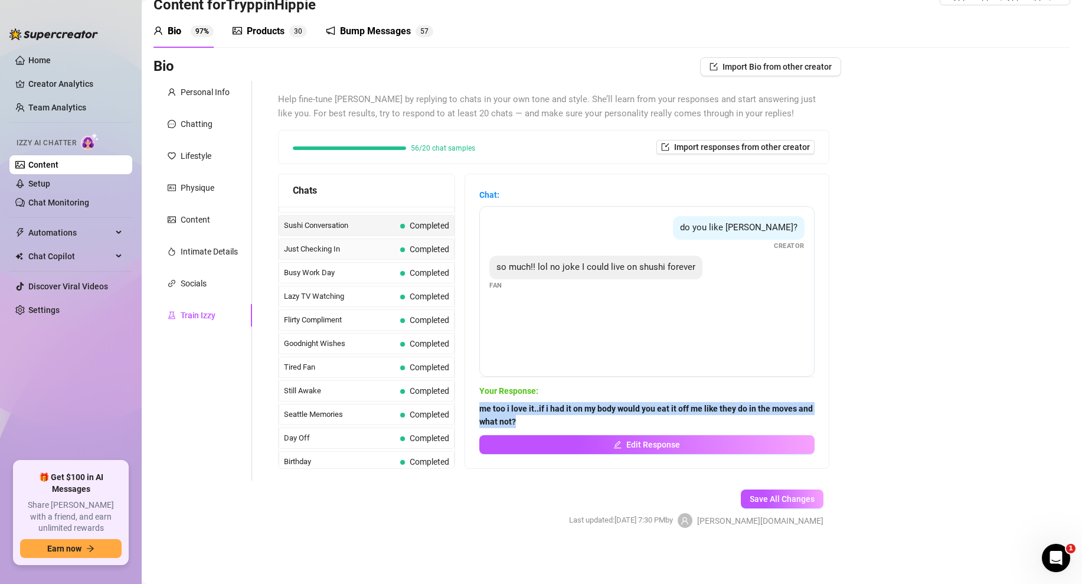
click at [338, 249] on span "Just Checking In" at bounding box center [340, 249] width 112 height 12
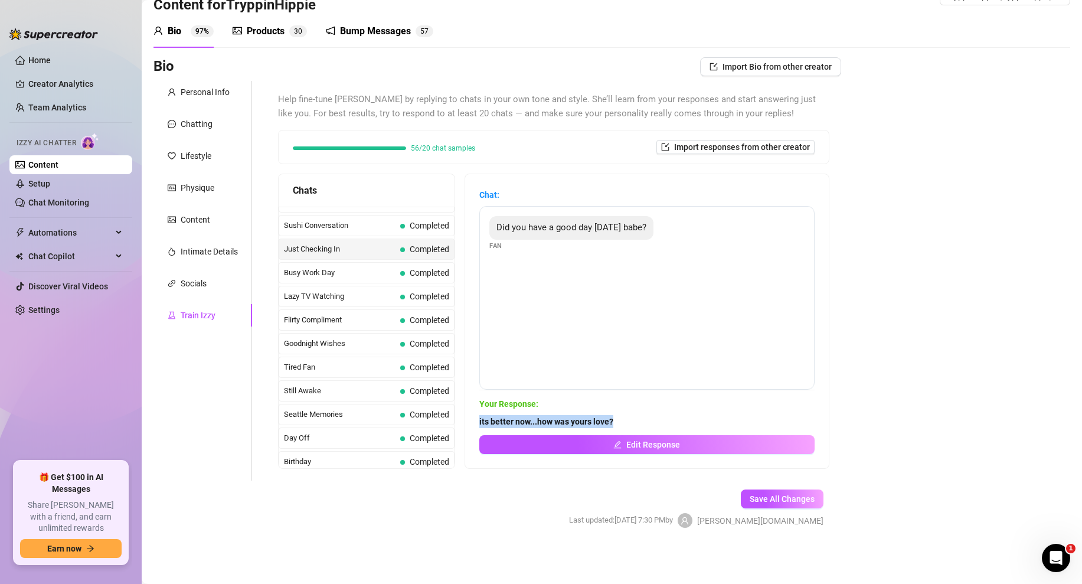
drag, startPoint x: 628, startPoint y: 421, endPoint x: 476, endPoint y: 428, distance: 151.3
click at [476, 428] on div "Chat: Did you have a good day today babe? Fan Your Response: its better now...h…" at bounding box center [647, 321] width 364 height 294
drag, startPoint x: 613, startPoint y: 417, endPoint x: 481, endPoint y: 416, distance: 132.2
click at [481, 417] on strong "its better now...how was yours love?" at bounding box center [546, 421] width 134 height 9
click at [366, 269] on span "Busy Work Day" at bounding box center [340, 273] width 112 height 12
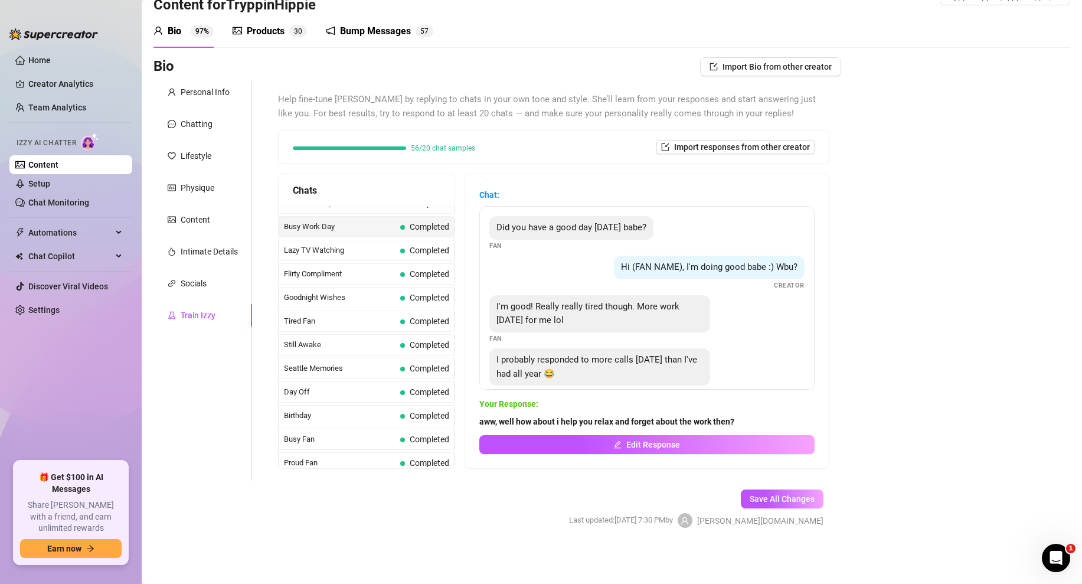
scroll to position [795, 0]
drag, startPoint x: 740, startPoint y: 421, endPoint x: 478, endPoint y: 421, distance: 262.1
click at [478, 421] on div "Chat: Did you have a good day today babe? Fan Hi (FAN NAME), I'm doing good bab…" at bounding box center [647, 321] width 364 height 294
click at [375, 253] on span "Lazy TV Watching" at bounding box center [340, 249] width 112 height 12
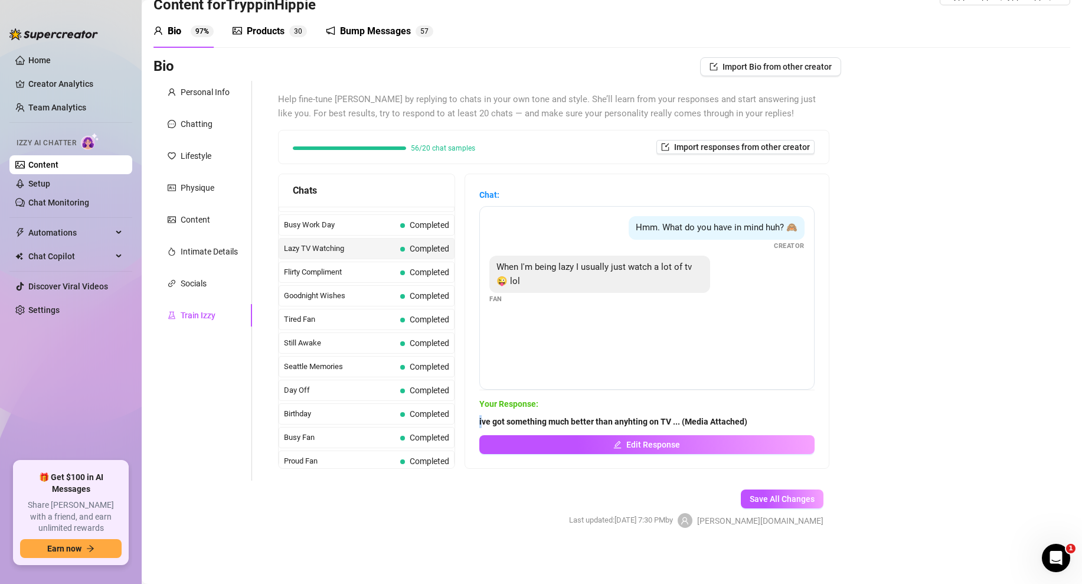
drag, startPoint x: 750, startPoint y: 419, endPoint x: 482, endPoint y: 420, distance: 268.0
click at [482, 420] on span "ive got something much better than anyhting on TV ... (Media Attached)" at bounding box center [646, 421] width 335 height 13
drag, startPoint x: 754, startPoint y: 417, endPoint x: 479, endPoint y: 423, distance: 274.6
click at [479, 423] on span "ive got something much better than anyhting on TV ... (Media Attached)" at bounding box center [646, 421] width 335 height 13
click at [342, 279] on div "Flirty Compliment Completed" at bounding box center [367, 272] width 176 height 21
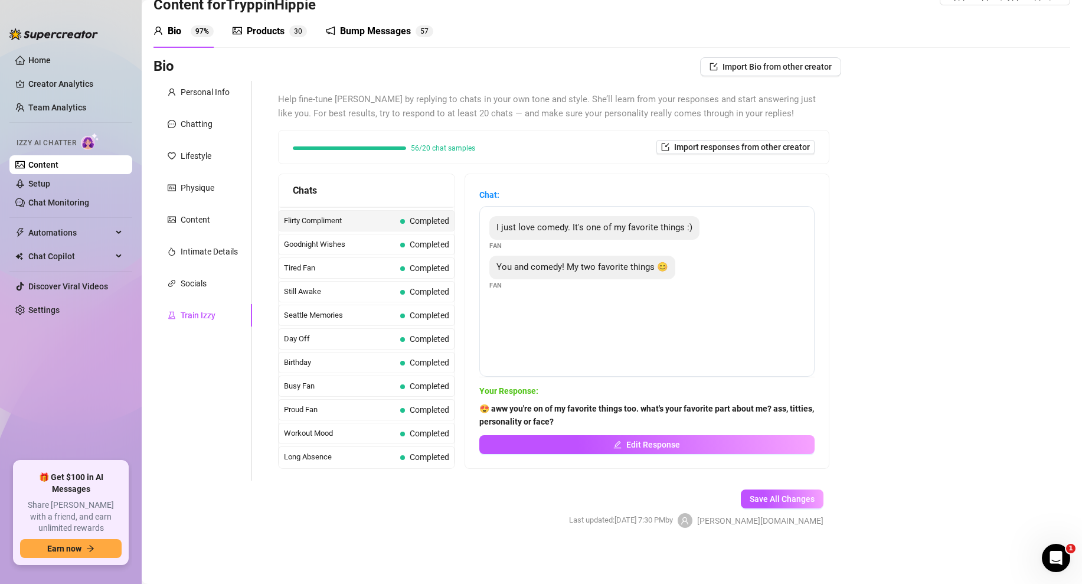
scroll to position [847, 0]
drag, startPoint x: 583, startPoint y: 421, endPoint x: 477, endPoint y: 412, distance: 106.6
click at [477, 412] on div "Chat: I just love comedy. It's one of my favorite things :) Fan You and comedy!…" at bounding box center [647, 321] width 364 height 294
click at [351, 244] on span "Goodnight Wishes" at bounding box center [340, 244] width 112 height 12
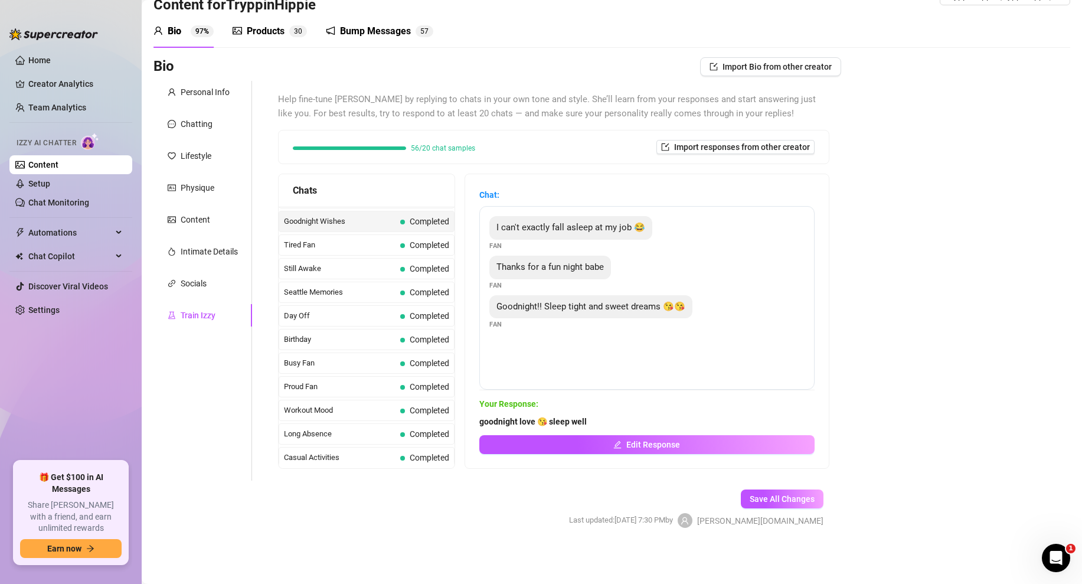
scroll to position [871, 0]
drag, startPoint x: 603, startPoint y: 423, endPoint x: 481, endPoint y: 423, distance: 122.8
click at [481, 423] on span "goodnight love 😘 sleep well" at bounding box center [646, 421] width 335 height 13
click at [376, 237] on span "Tired Fan" at bounding box center [340, 243] width 112 height 12
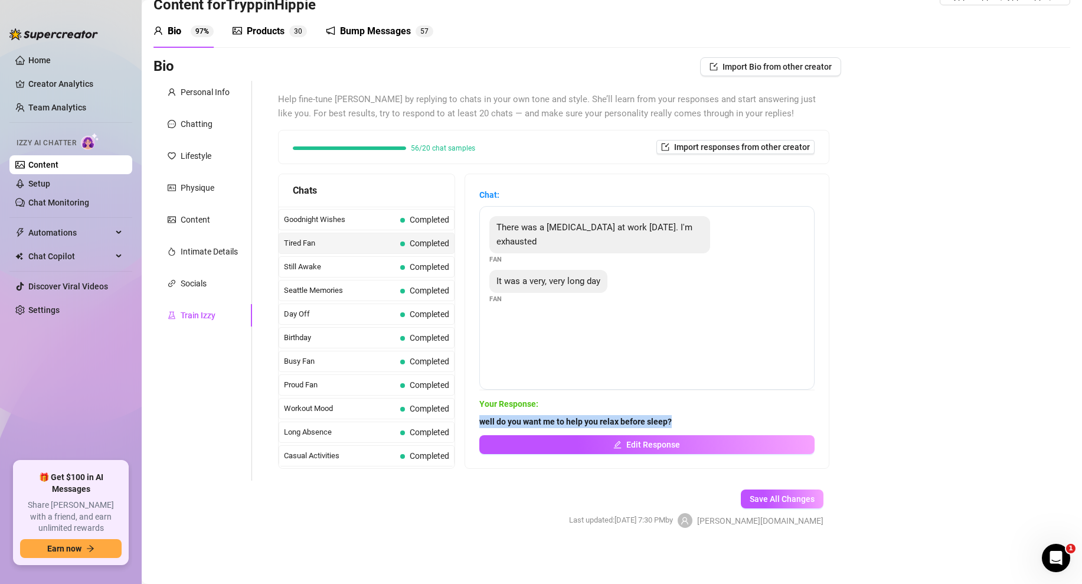
drag, startPoint x: 681, startPoint y: 418, endPoint x: 475, endPoint y: 421, distance: 206.1
click at [475, 421] on div "Chat: There was a house fire at work today. I'm exhausted Fan It was a very, ve…" at bounding box center [647, 321] width 364 height 294
click at [348, 273] on div "Still Awake Completed" at bounding box center [367, 266] width 176 height 21
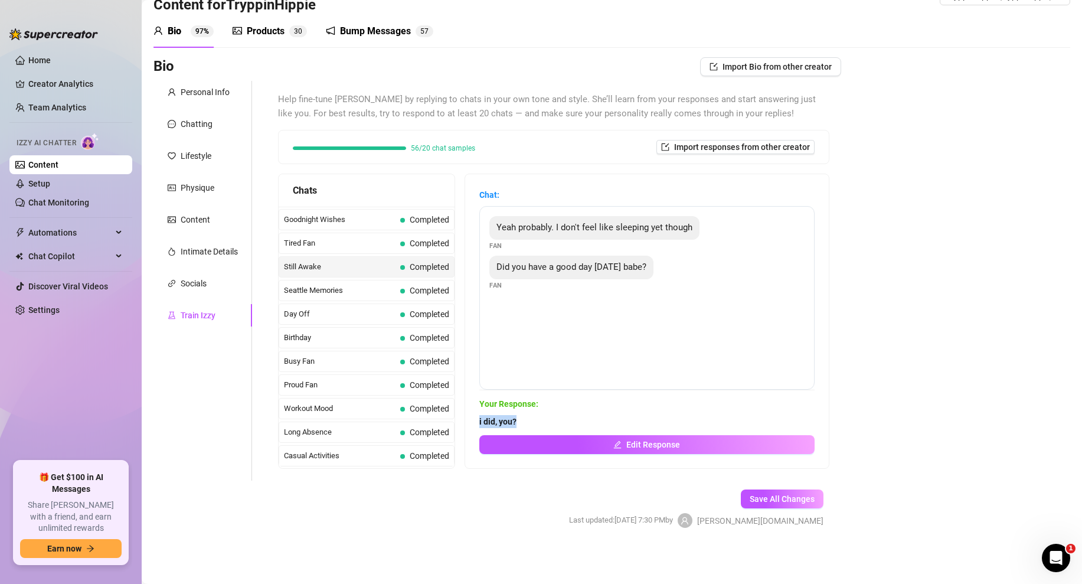
drag, startPoint x: 519, startPoint y: 421, endPoint x: 475, endPoint y: 421, distance: 43.7
click at [475, 421] on div "Chat: Yeah probably. I don't feel like sleeping yet though Fan Did you have a g…" at bounding box center [647, 321] width 364 height 294
click at [335, 292] on span "Seattle Memories" at bounding box center [340, 291] width 112 height 12
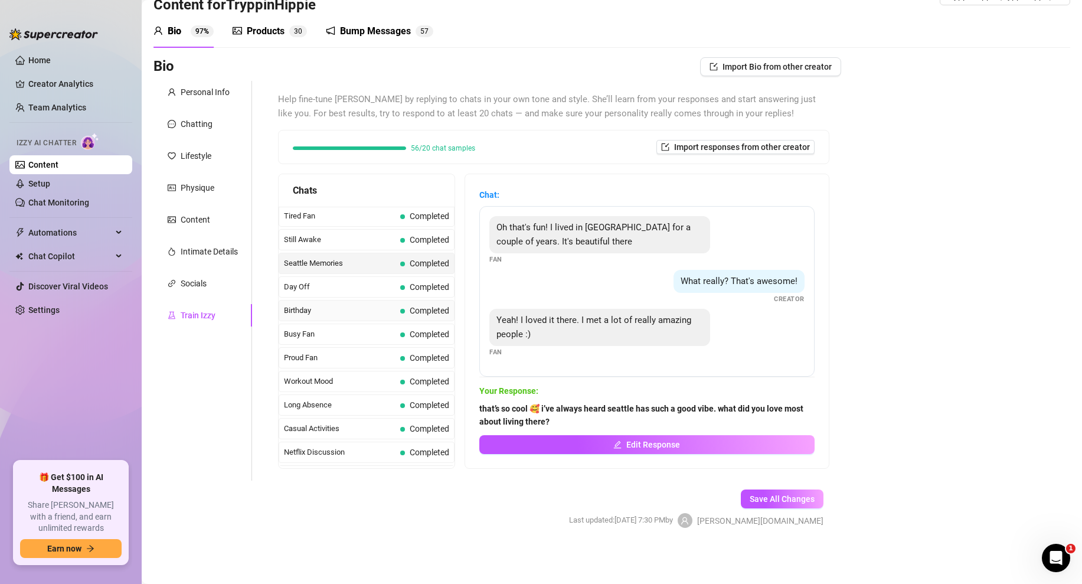
scroll to position [906, 0]
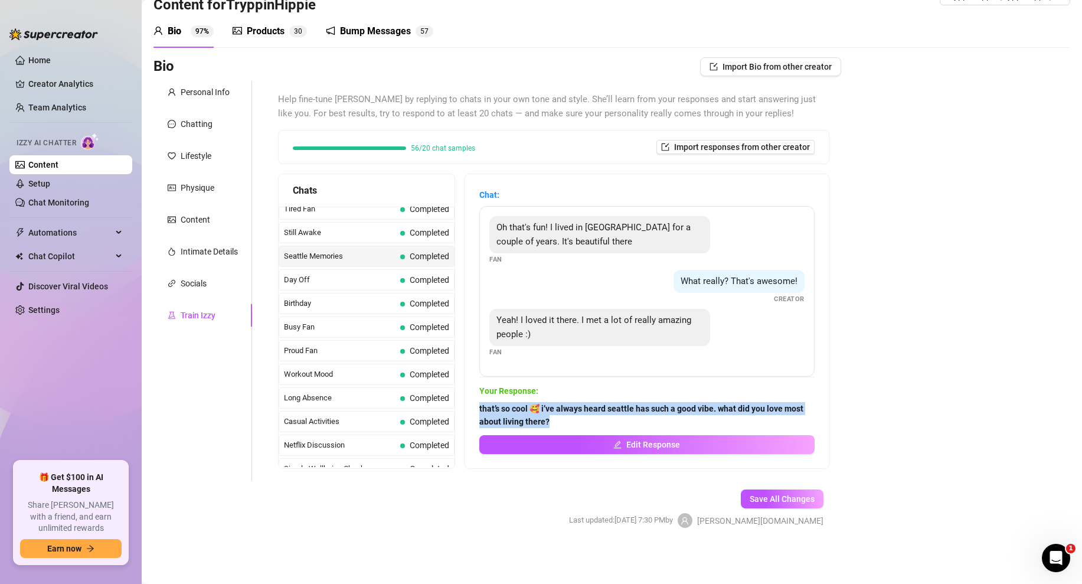
drag, startPoint x: 557, startPoint y: 423, endPoint x: 479, endPoint y: 411, distance: 78.3
click at [479, 411] on span "that’s so cool 🥰 i’ve always heard seattle has such a good vibe. what did you l…" at bounding box center [646, 415] width 335 height 26
click at [324, 280] on span "Day Off" at bounding box center [340, 280] width 112 height 12
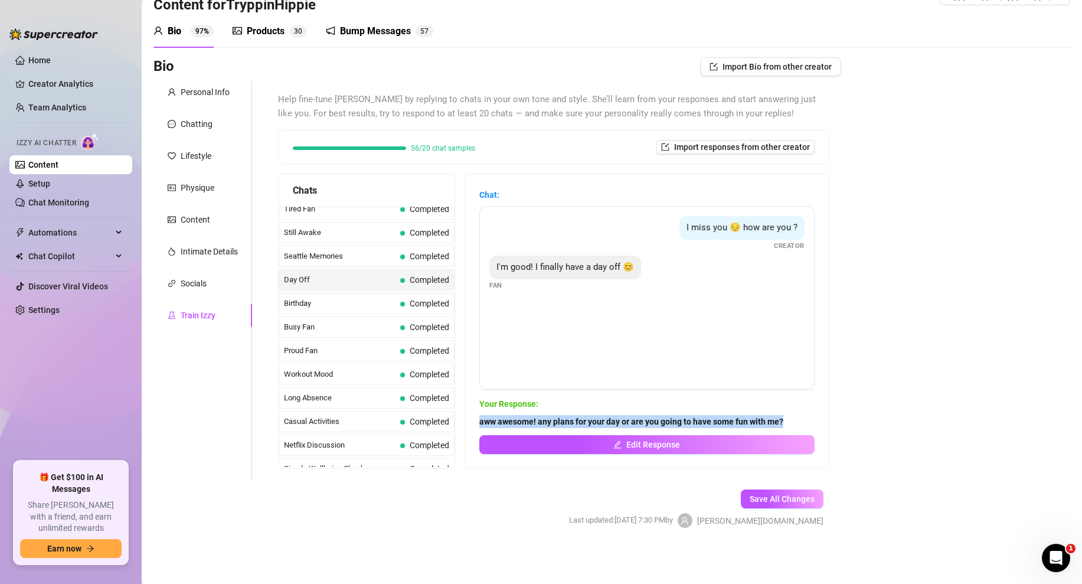
drag, startPoint x: 783, startPoint y: 424, endPoint x: 479, endPoint y: 425, distance: 304.0
click at [479, 425] on span "aww awesome! any plans for your day or are you going to have some fun with me?" at bounding box center [646, 421] width 335 height 13
click at [351, 304] on span "Birthday" at bounding box center [340, 304] width 112 height 12
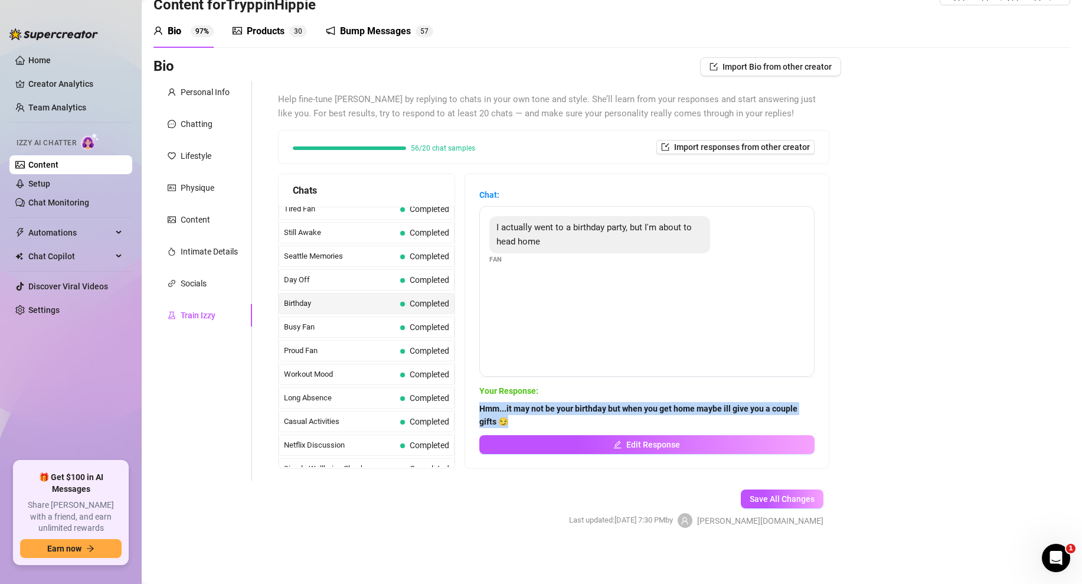
drag, startPoint x: 508, startPoint y: 418, endPoint x: 476, endPoint y: 413, distance: 32.9
click at [476, 413] on div "Chat: I actually went to a birthday party, but I'm about to head home Fan Your …" at bounding box center [647, 321] width 364 height 294
click at [352, 331] on span "Busy Fan" at bounding box center [340, 327] width 112 height 12
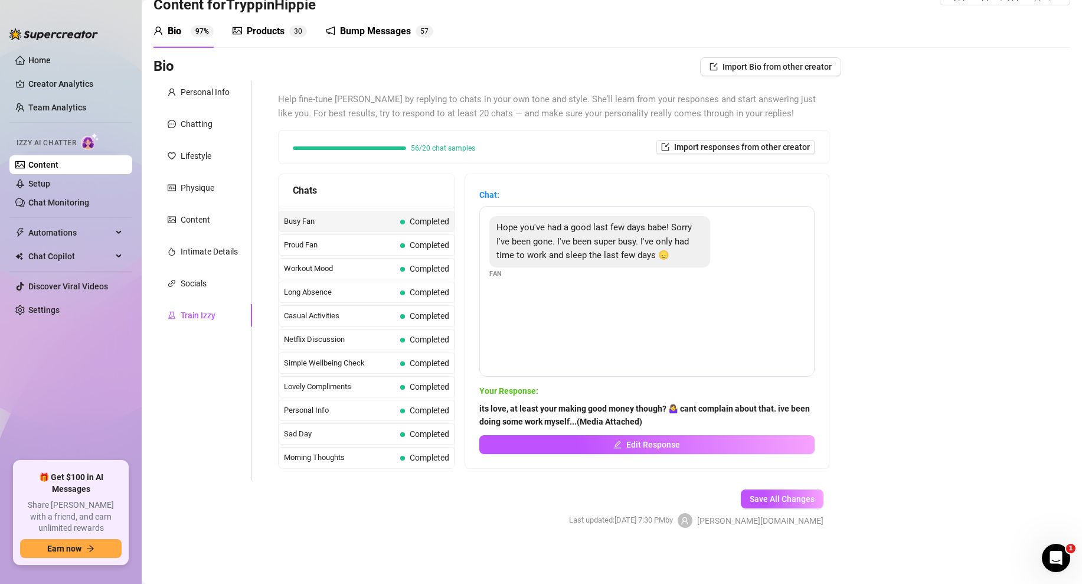
scroll to position [1014, 0]
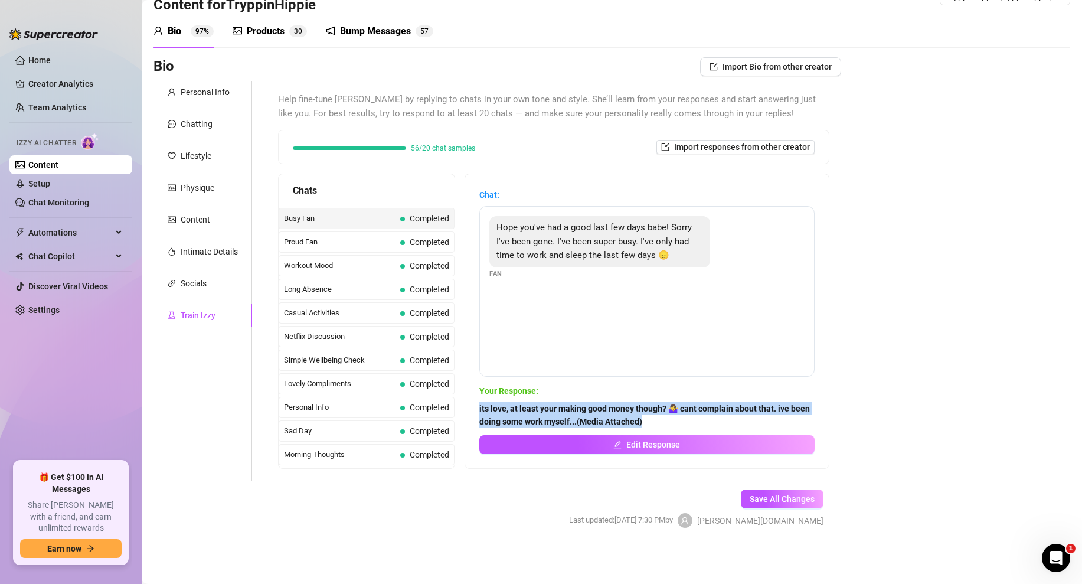
drag, startPoint x: 650, startPoint y: 421, endPoint x: 478, endPoint y: 412, distance: 172.6
click at [478, 412] on div "Chat: Hope you've had a good last few days babe! Sorry I've been gone. I've bee…" at bounding box center [647, 321] width 364 height 294
click at [352, 249] on div "Proud Fan Completed" at bounding box center [367, 241] width 176 height 21
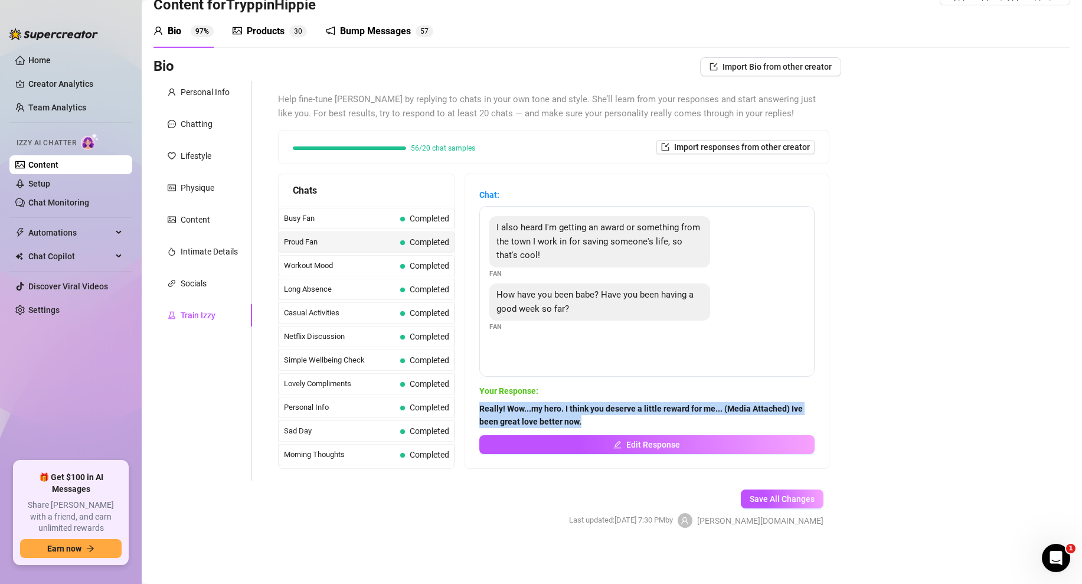
drag, startPoint x: 600, startPoint y: 417, endPoint x: 480, endPoint y: 409, distance: 120.7
click at [480, 409] on span "Really! Wow...my hero. I think you deserve a little reward for me... (Media Att…" at bounding box center [646, 415] width 335 height 26
click at [351, 269] on span "Workout Mood" at bounding box center [340, 266] width 112 height 12
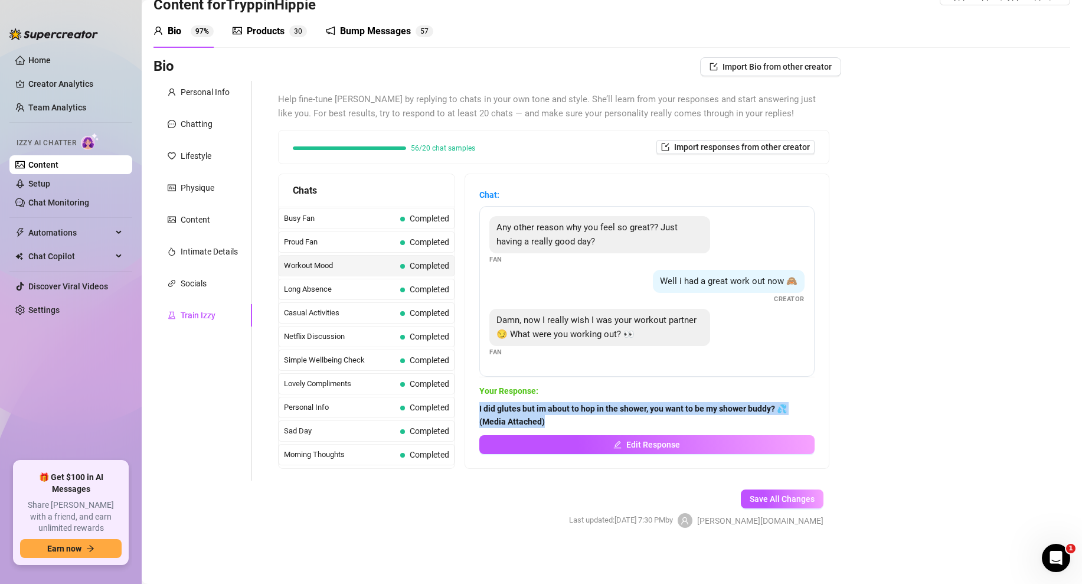
drag, startPoint x: 552, startPoint y: 427, endPoint x: 474, endPoint y: 411, distance: 79.5
click at [474, 411] on div "Chat: Any other reason why you feel so great?? Just having a really good day? F…" at bounding box center [647, 321] width 364 height 294
click at [342, 294] on span "Long Absence" at bounding box center [340, 289] width 112 height 12
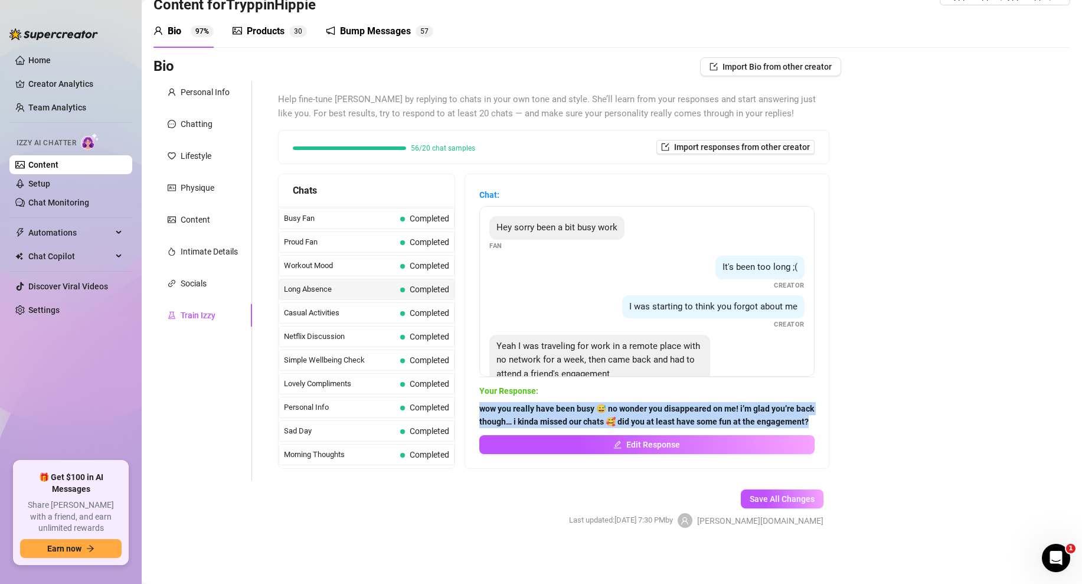
drag, startPoint x: 818, startPoint y: 418, endPoint x: 479, endPoint y: 413, distance: 338.3
click at [479, 413] on div "Chat: Hey sorry been a bit busy work Fan It's been too long ;( Creator I was st…" at bounding box center [647, 321] width 364 height 294
click at [360, 315] on span "Casual Activities" at bounding box center [340, 313] width 112 height 12
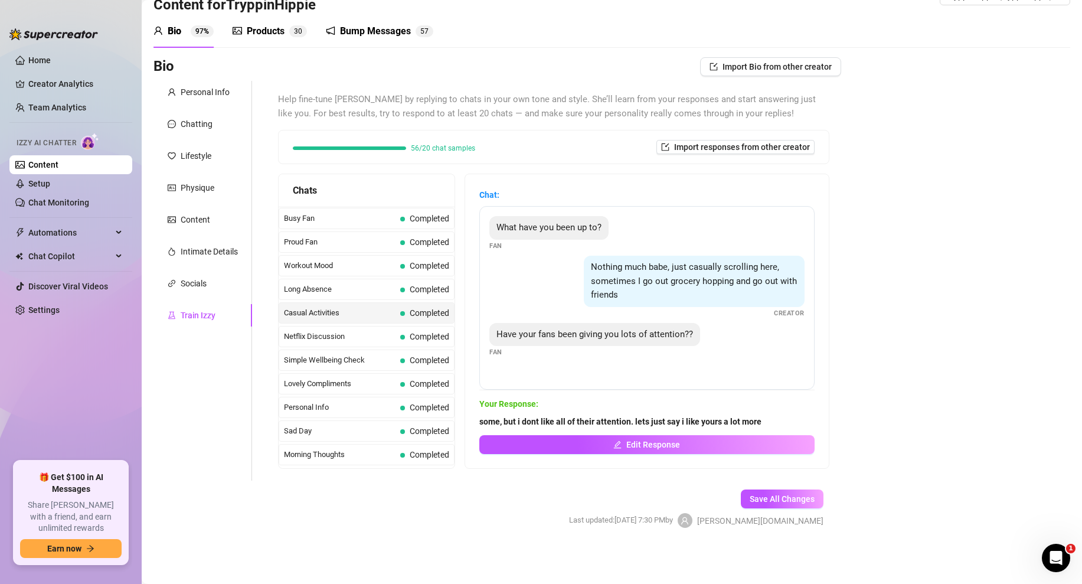
scroll to position [1060, 0]
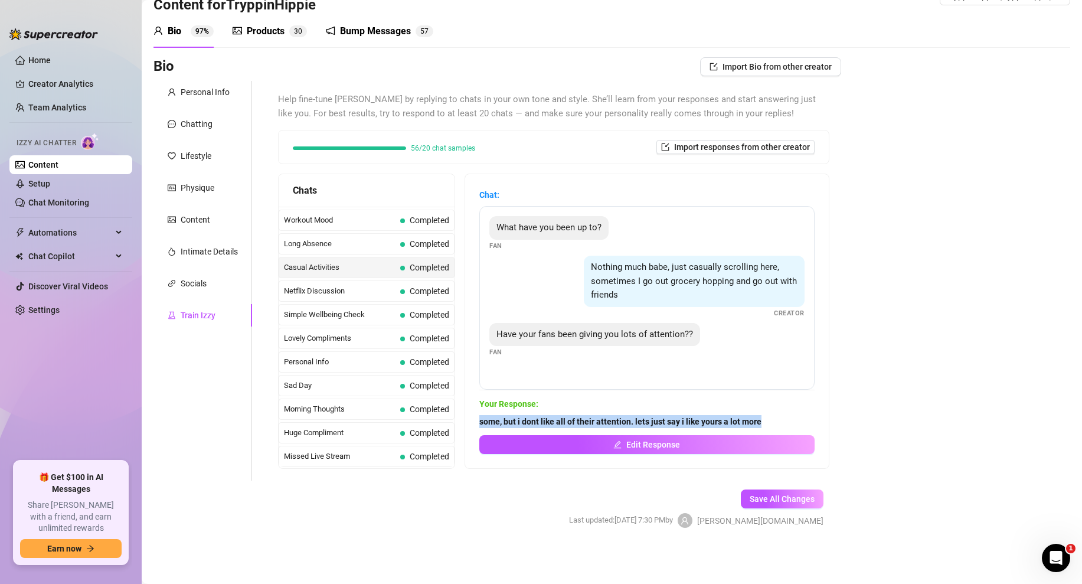
drag, startPoint x: 764, startPoint y: 424, endPoint x: 473, endPoint y: 424, distance: 290.4
click at [473, 424] on div "Chat: What have you been up to? Fan Nothing much babe, just casually scrolling …" at bounding box center [647, 321] width 364 height 294
click at [343, 294] on span "Netflix Discussion" at bounding box center [340, 291] width 112 height 12
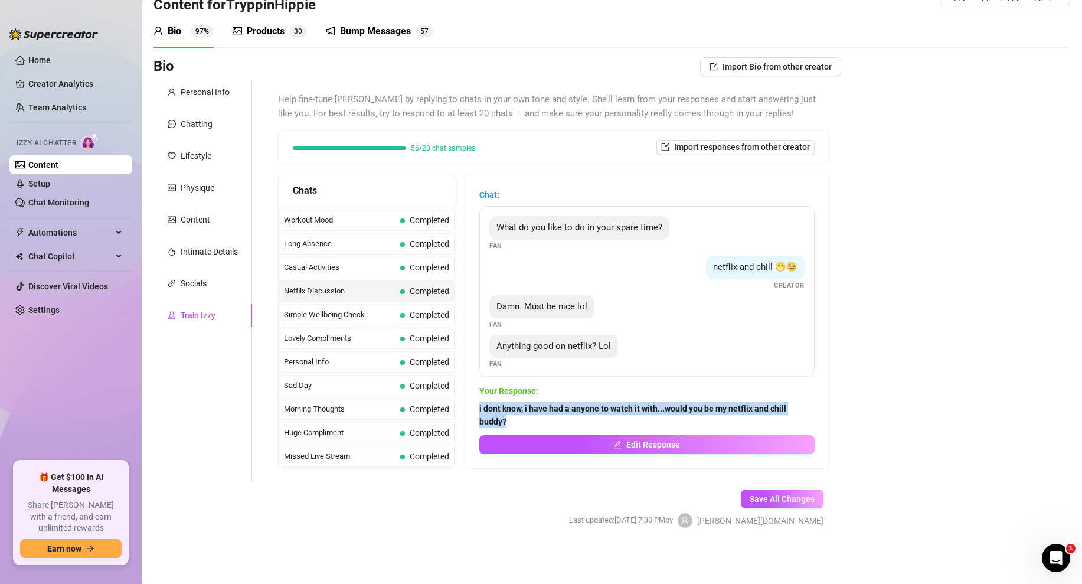
drag, startPoint x: 515, startPoint y: 420, endPoint x: 478, endPoint y: 408, distance: 39.2
click at [478, 408] on div "Chat: What do you like to do in your spare time? Fan netflix and chill 😁😉 Creat…" at bounding box center [647, 321] width 364 height 294
click at [362, 318] on span "Simple Wellbeing Check" at bounding box center [340, 315] width 112 height 12
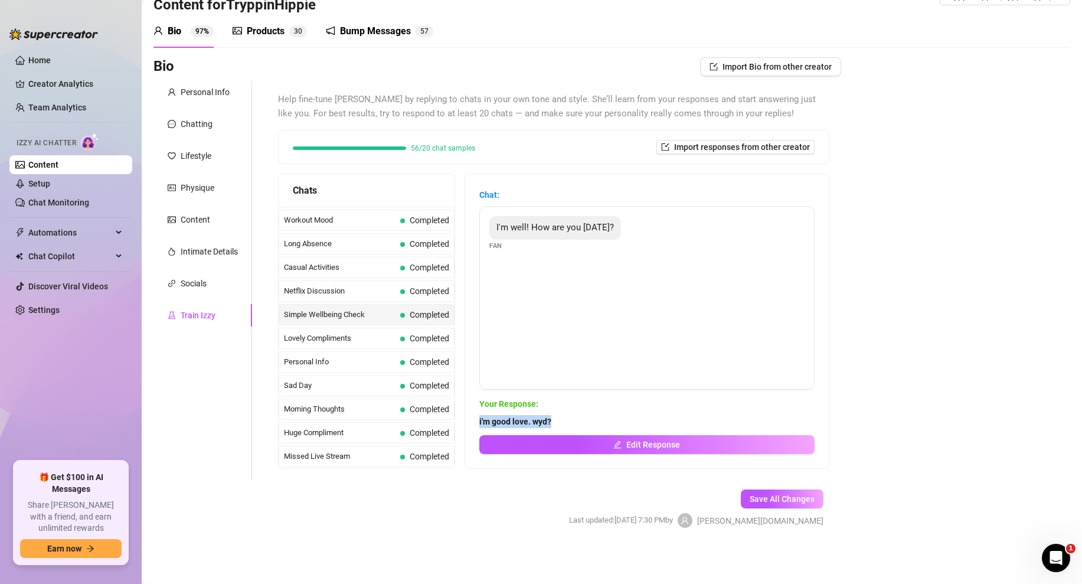
drag, startPoint x: 553, startPoint y: 419, endPoint x: 476, endPoint y: 419, distance: 76.7
click at [476, 419] on div "Chat: I'm well! How are you today? Fan Your Response: i'm good love. wyd? Edit …" at bounding box center [647, 321] width 364 height 294
click at [343, 335] on span "Lovely Compliments" at bounding box center [340, 338] width 112 height 12
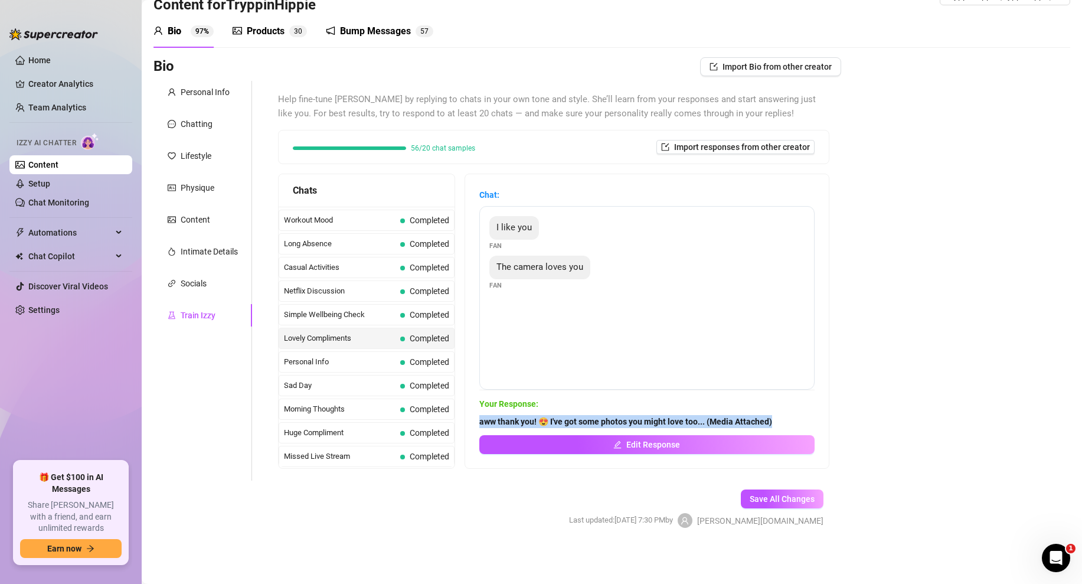
drag, startPoint x: 776, startPoint y: 419, endPoint x: 479, endPoint y: 421, distance: 296.4
click at [479, 421] on span "aww thank you! 😍 I've got some photos you might love too... (Media Attached)" at bounding box center [646, 421] width 335 height 13
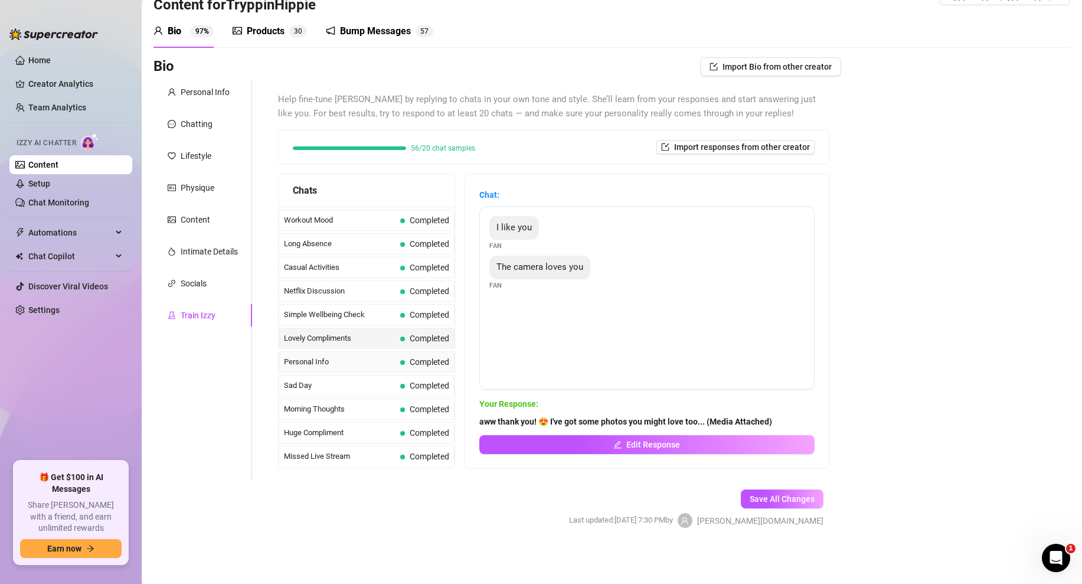
click at [357, 362] on span "Personal Info" at bounding box center [340, 362] width 112 height 12
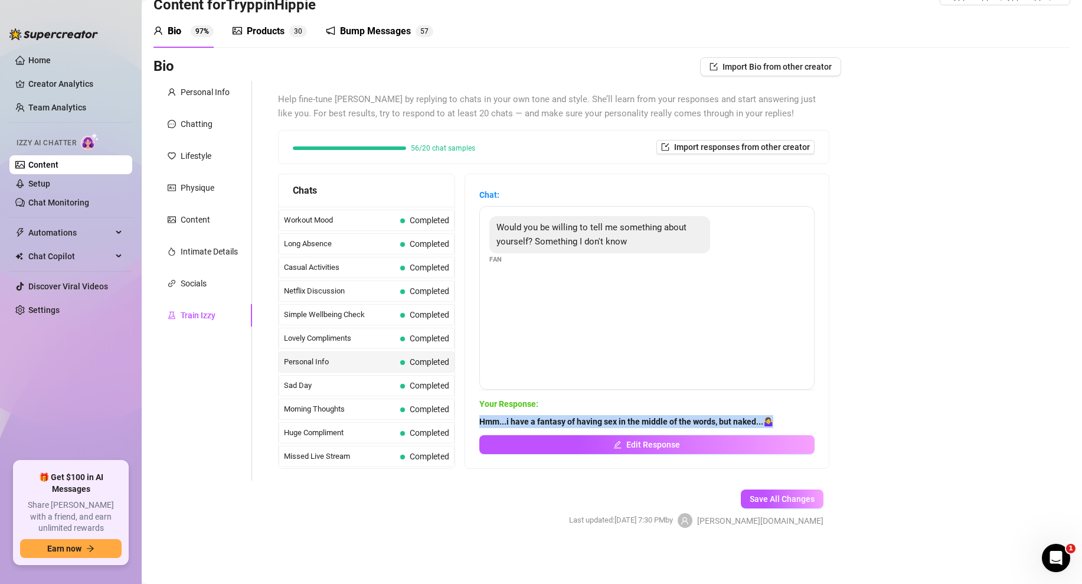
drag, startPoint x: 776, startPoint y: 424, endPoint x: 479, endPoint y: 423, distance: 297.5
click at [479, 423] on span "Hmm...i have a fantasy of having sex in the middle of the words, but naked...🤷‍…" at bounding box center [646, 421] width 335 height 13
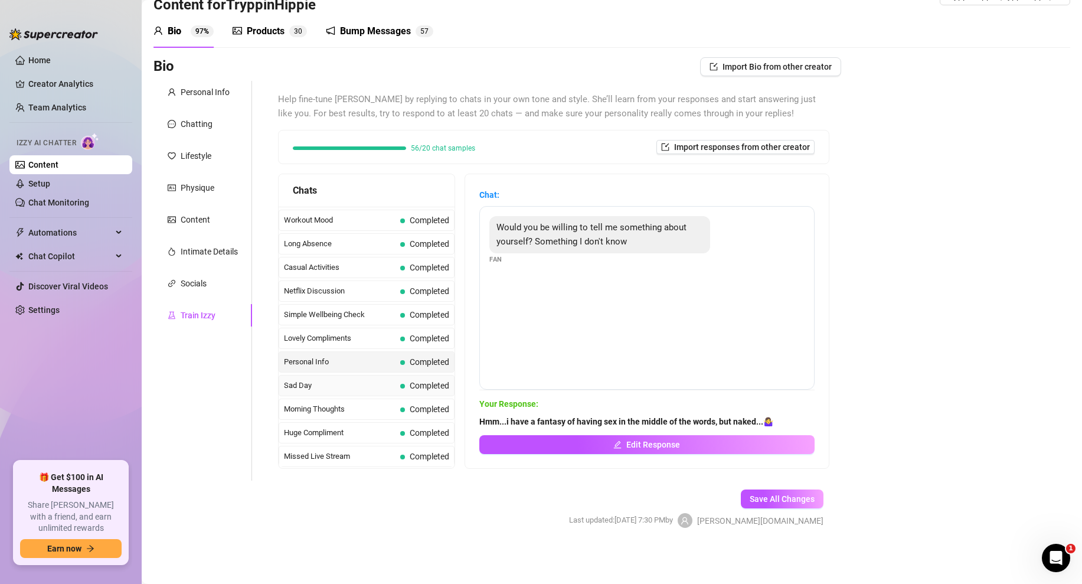
click at [357, 382] on span "Sad Day" at bounding box center [340, 386] width 112 height 12
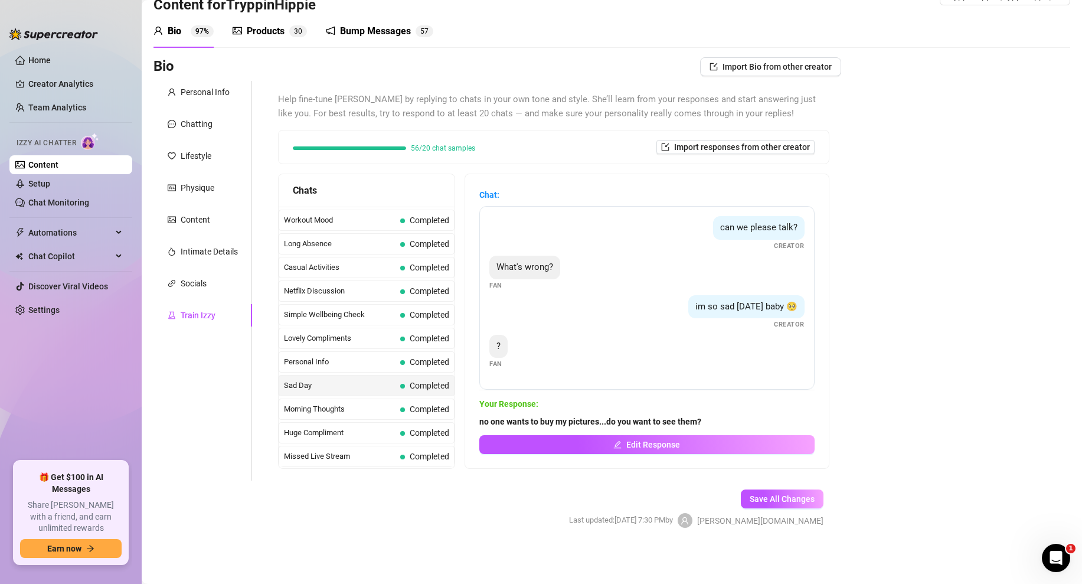
drag, startPoint x: 706, startPoint y: 415, endPoint x: 487, endPoint y: 429, distance: 219.5
click at [487, 429] on div "no one wants to buy my pictures...do you want to see them? Edit Response" at bounding box center [646, 434] width 335 height 39
drag, startPoint x: 704, startPoint y: 427, endPoint x: 478, endPoint y: 427, distance: 226.1
click at [478, 427] on div "Chat: can we please talk? Creator What's wrong? Fan im so sad today baby 🥺 Crea…" at bounding box center [647, 321] width 364 height 294
click at [351, 409] on span "Morning Thoughts" at bounding box center [340, 409] width 112 height 12
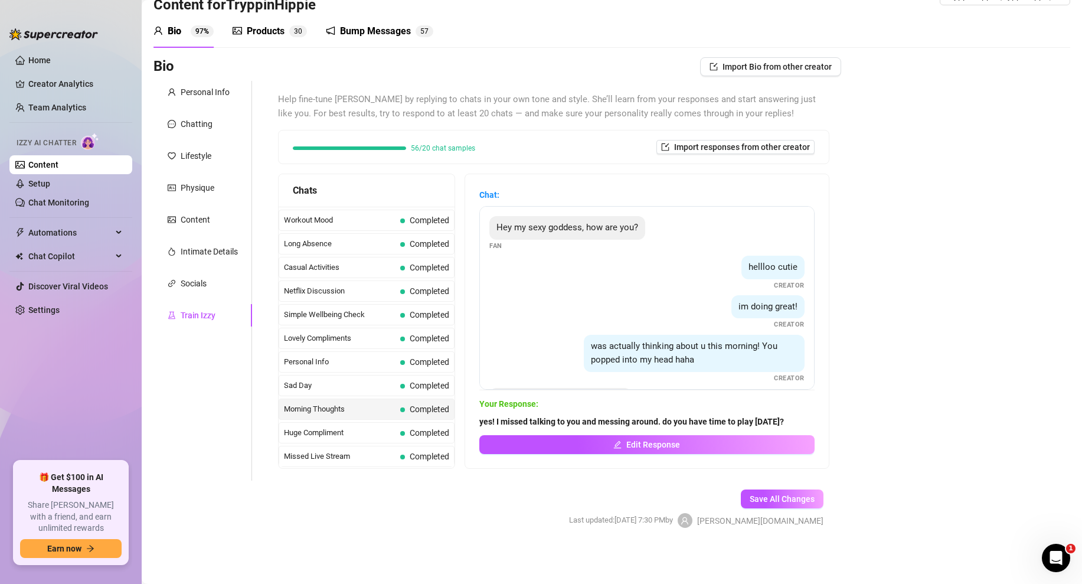
click at [779, 417] on strong "yes! I missed talking to you and messing around. do you have time to play today?" at bounding box center [631, 421] width 305 height 9
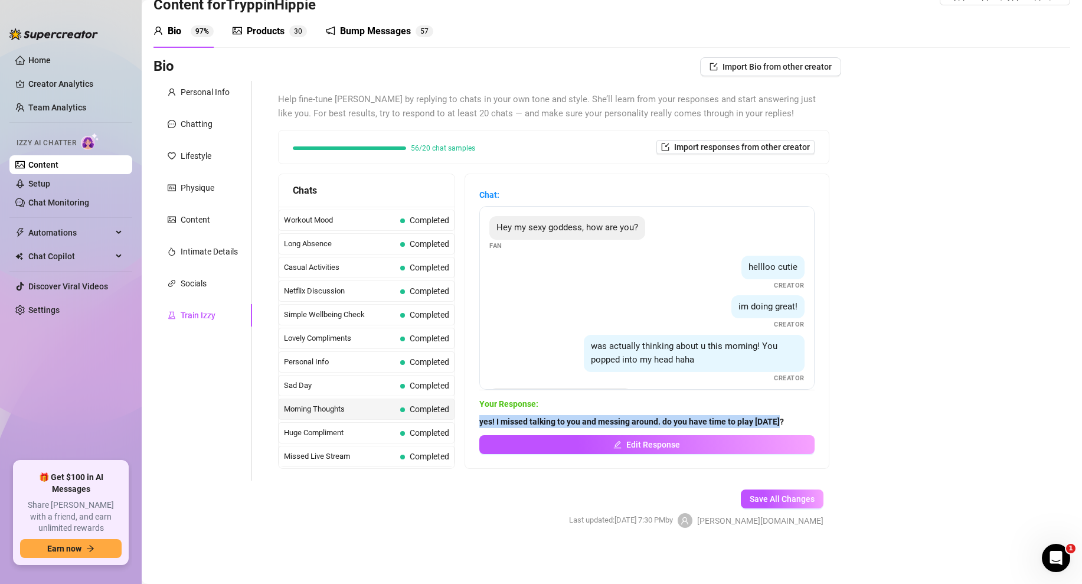
drag, startPoint x: 782, startPoint y: 422, endPoint x: 481, endPoint y: 423, distance: 301.7
click at [481, 423] on span "yes! I missed talking to you and messing around. do you have time to play today?" at bounding box center [646, 421] width 335 height 13
click at [353, 436] on span "Huge Compliment" at bounding box center [340, 433] width 112 height 12
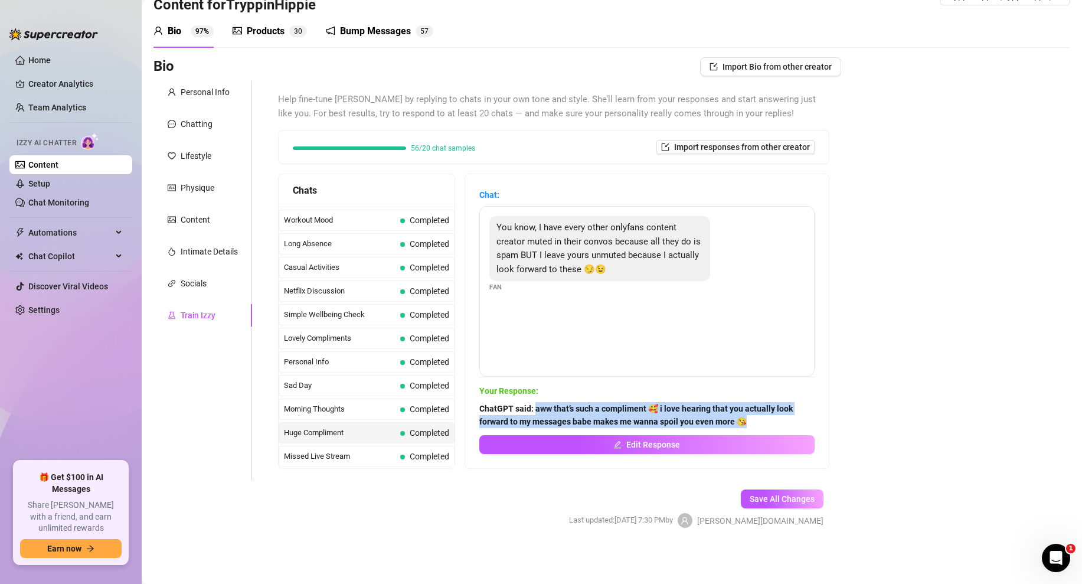
drag, startPoint x: 761, startPoint y: 417, endPoint x: 536, endPoint y: 407, distance: 225.2
click at [536, 407] on span "ChatGPT said: aww that’s such a compliment 🥰 i love hearing that you actually l…" at bounding box center [646, 415] width 335 height 26
click at [642, 441] on span "Edit Response" at bounding box center [653, 444] width 54 height 9
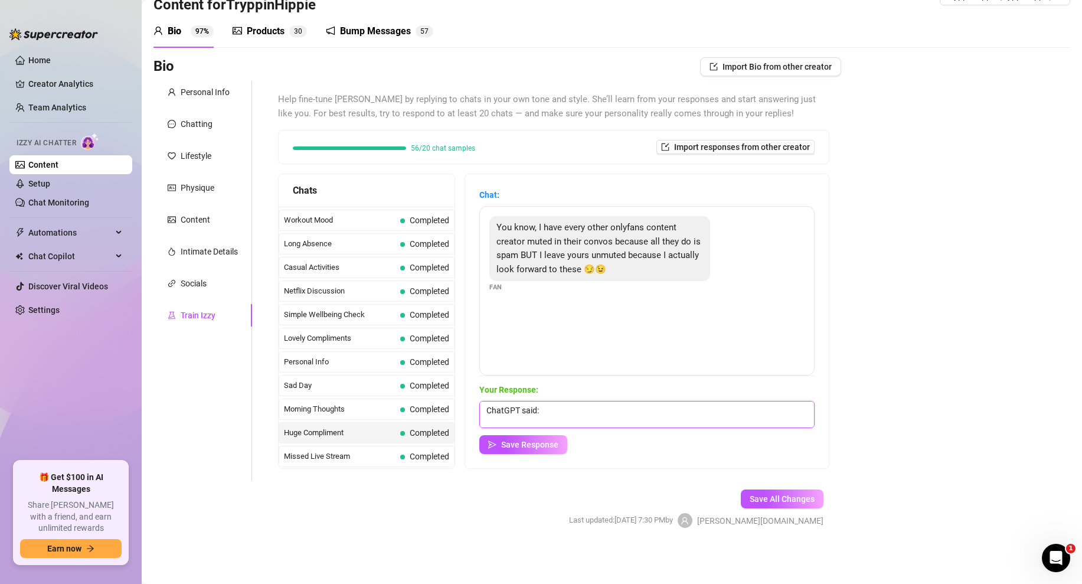
drag, startPoint x: 554, startPoint y: 409, endPoint x: 468, endPoint y: 408, distance: 86.2
click at [468, 408] on div "Chat: You know, I have every other onlyfans content creator muted in their conv…" at bounding box center [647, 321] width 364 height 294
paste textarea "aww that’s such a compliment 🥰 i love hearing that you actually look forward to…"
type textarea "aww that’s such a compliment 🥰 i love hearing that you actually look forward to…"
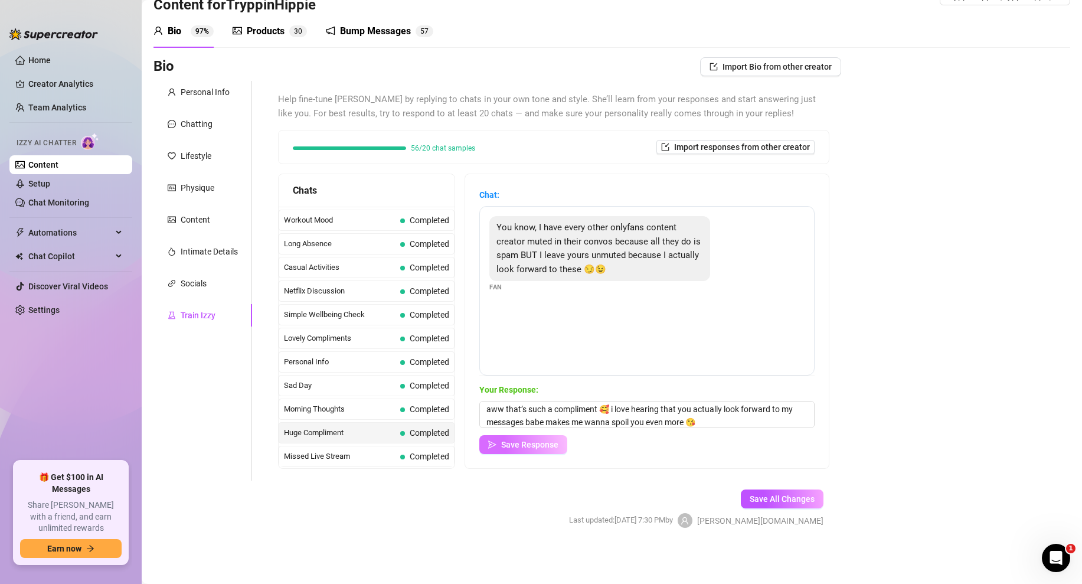
click at [504, 442] on span "Save Response" at bounding box center [529, 444] width 57 height 9
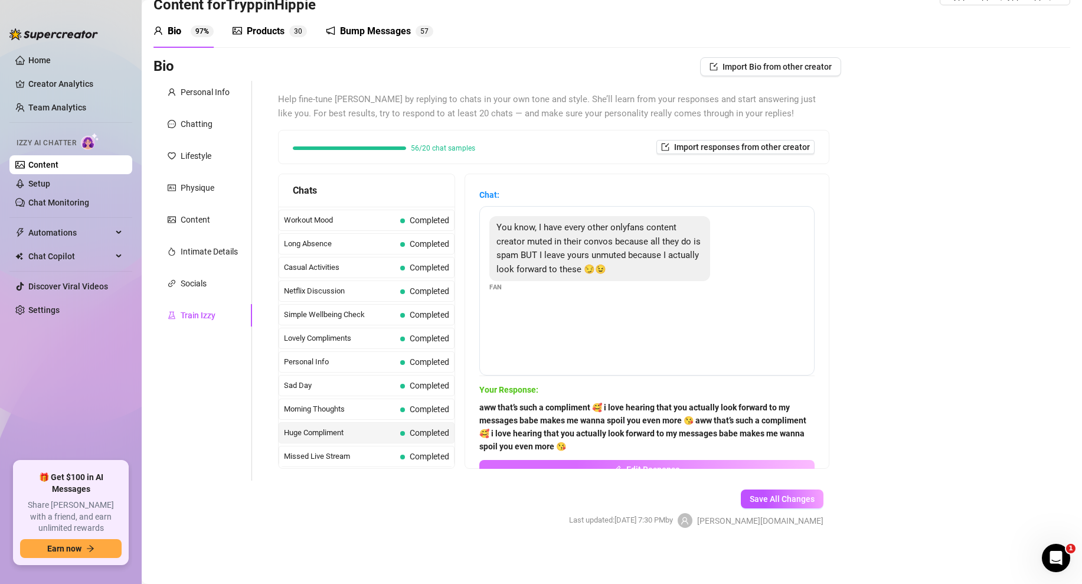
click at [633, 465] on span "Edit Response" at bounding box center [653, 469] width 54 height 9
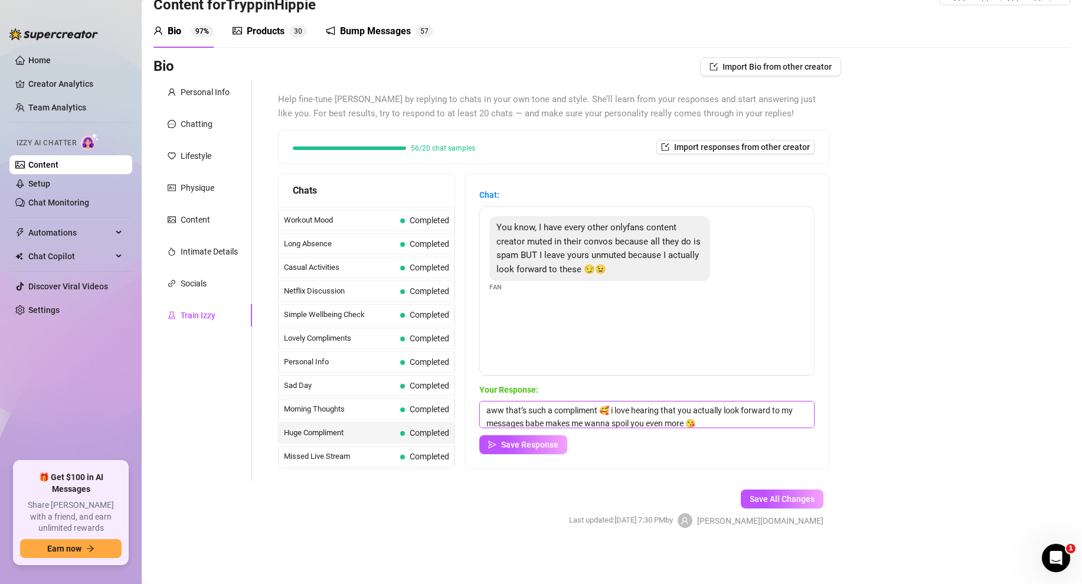
click at [542, 418] on textarea "aww that’s such a compliment 🥰 i love hearing that you actually look forward to…" at bounding box center [646, 414] width 335 height 27
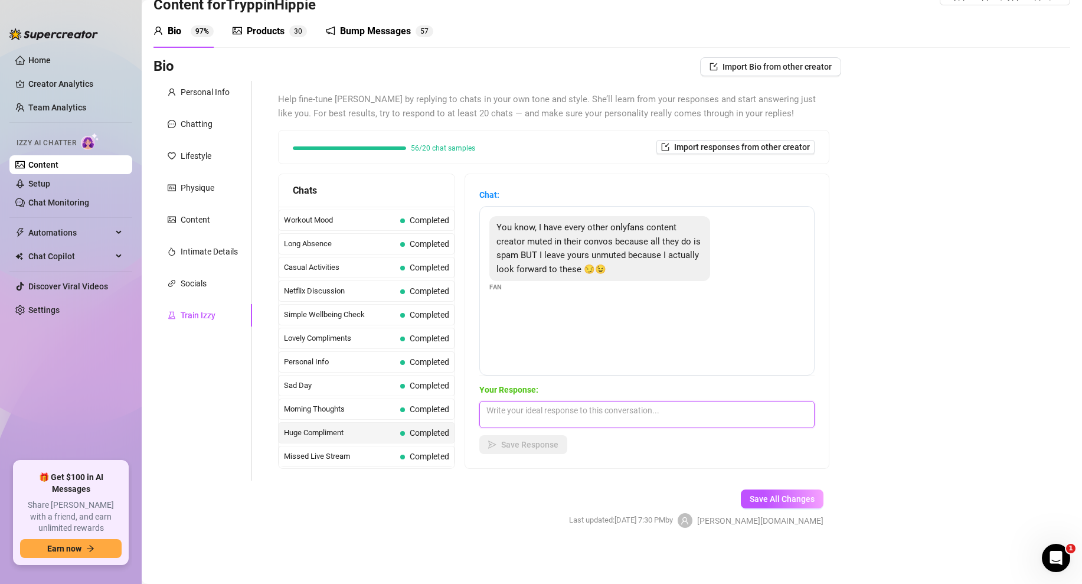
paste textarea "aww that’s such a compliment 🥰 i love hearing that you actually look forward to…"
type textarea "aww that’s such a compliment 🥰 i love hearing that you actually look forward to…"
click at [529, 443] on span "Save Response" at bounding box center [529, 444] width 57 height 9
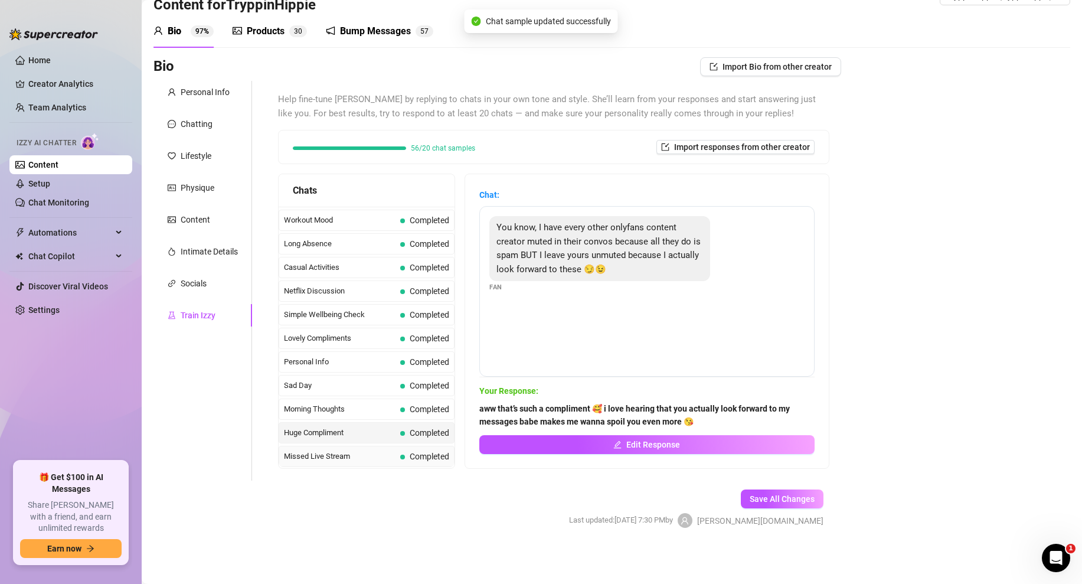
click at [365, 452] on span "Missed Live Stream" at bounding box center [340, 456] width 112 height 12
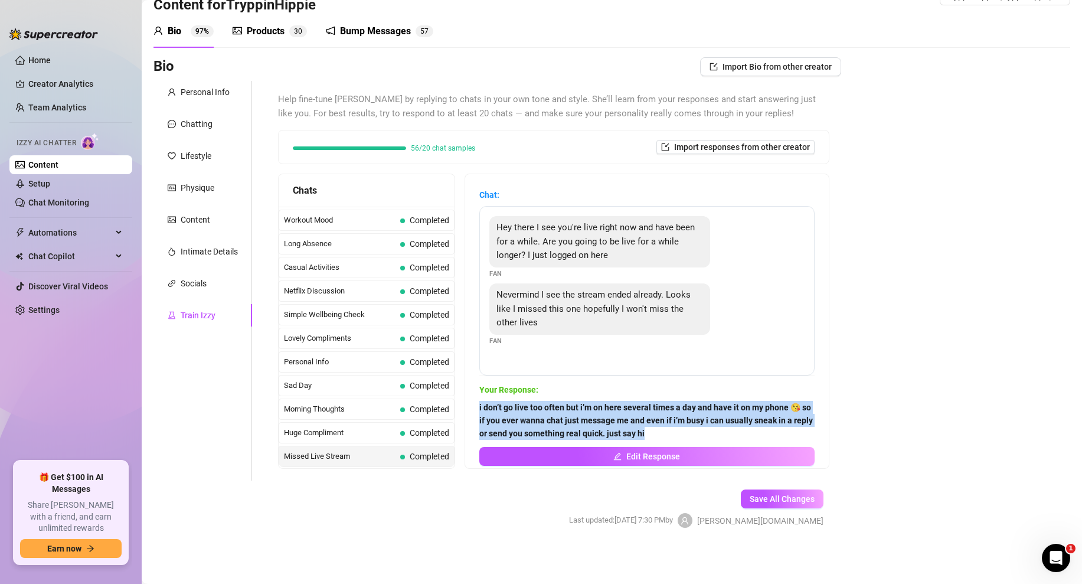
drag, startPoint x: 652, startPoint y: 435, endPoint x: 474, endPoint y: 408, distance: 180.3
click at [474, 408] on div "Chat: Hey there I see you're live right now and have been for a while. Are you …" at bounding box center [647, 321] width 364 height 294
click at [798, 499] on span "Save All Changes" at bounding box center [782, 498] width 65 height 9
click at [43, 169] on link "Content" at bounding box center [43, 164] width 30 height 9
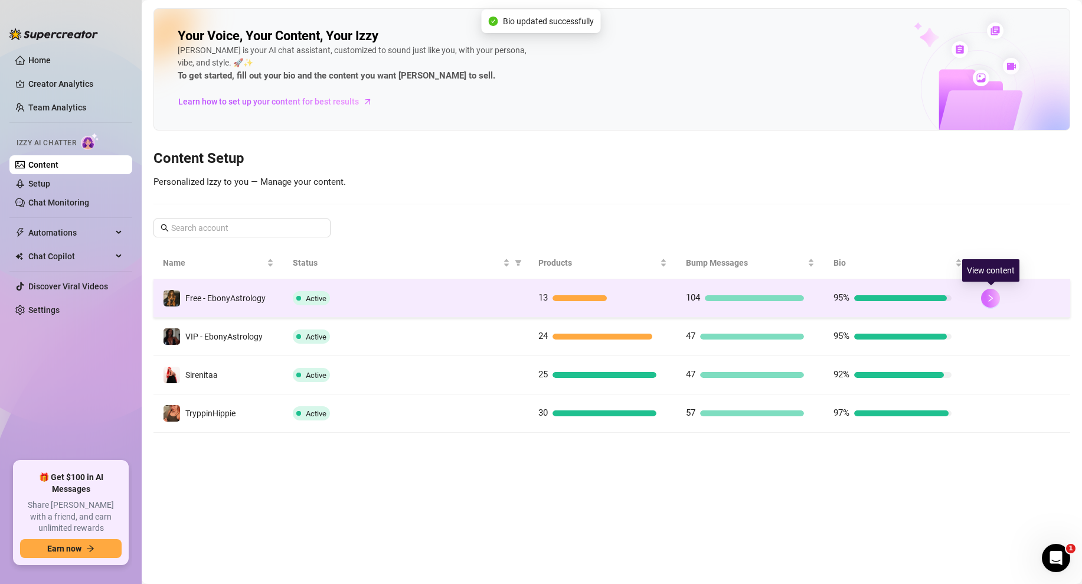
click at [994, 300] on icon "right" at bounding box center [990, 298] width 8 height 8
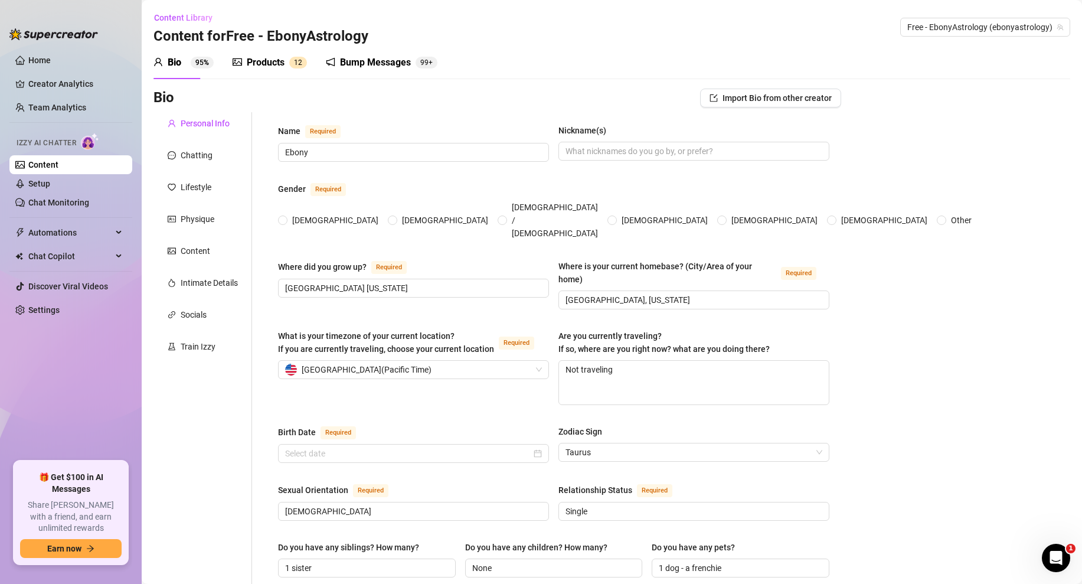
radio input "true"
type input "April 22nd, 1996"
click at [200, 345] on div "Train Izzy" at bounding box center [198, 346] width 35 height 13
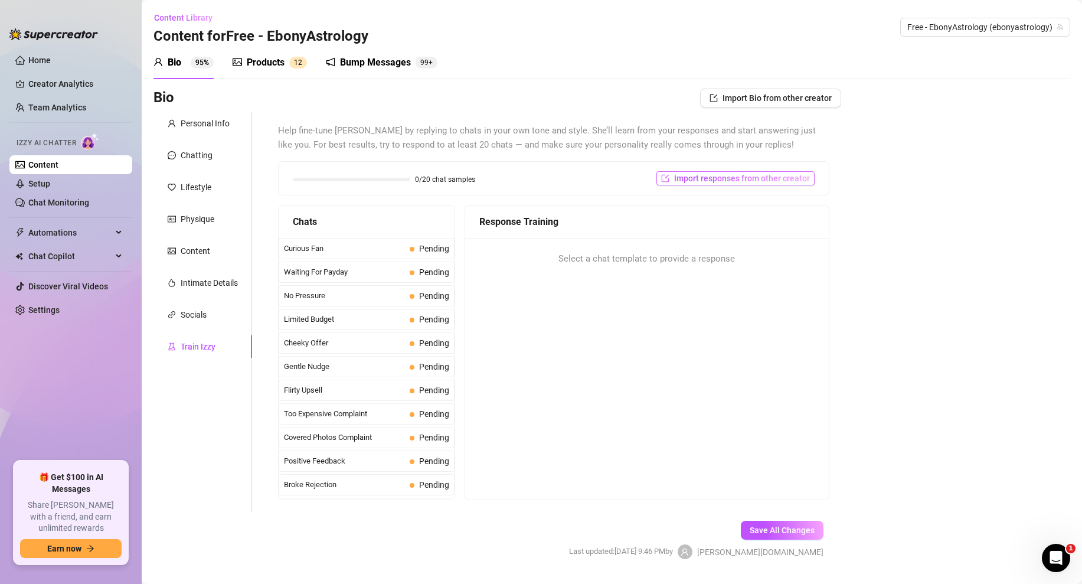
click at [764, 181] on span "Import responses from other creator" at bounding box center [742, 178] width 136 height 9
click at [763, 204] on input "search" at bounding box center [730, 209] width 93 height 18
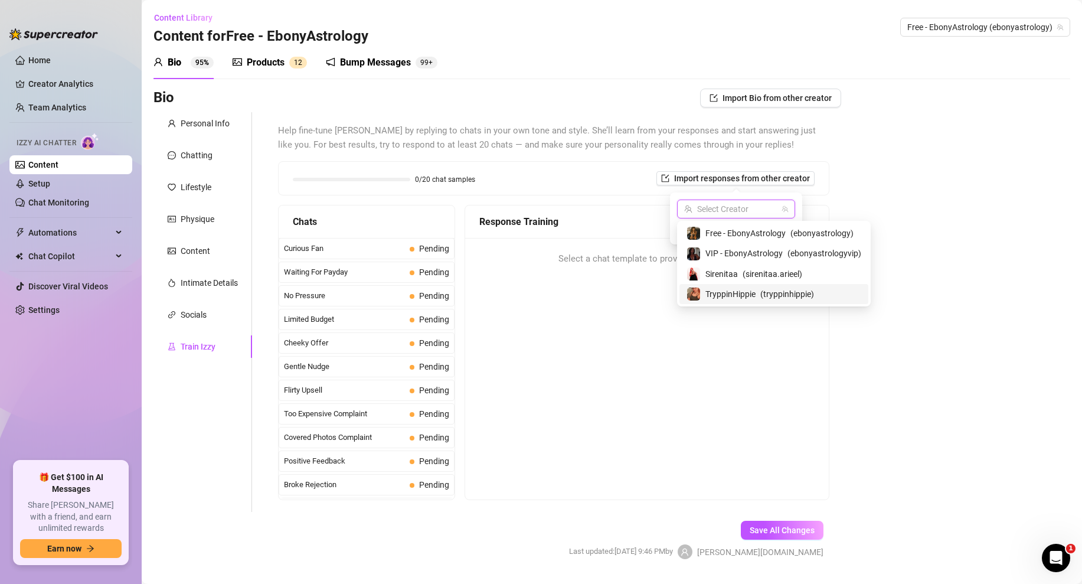
click at [717, 296] on span "TryppinHippie" at bounding box center [730, 293] width 50 height 13
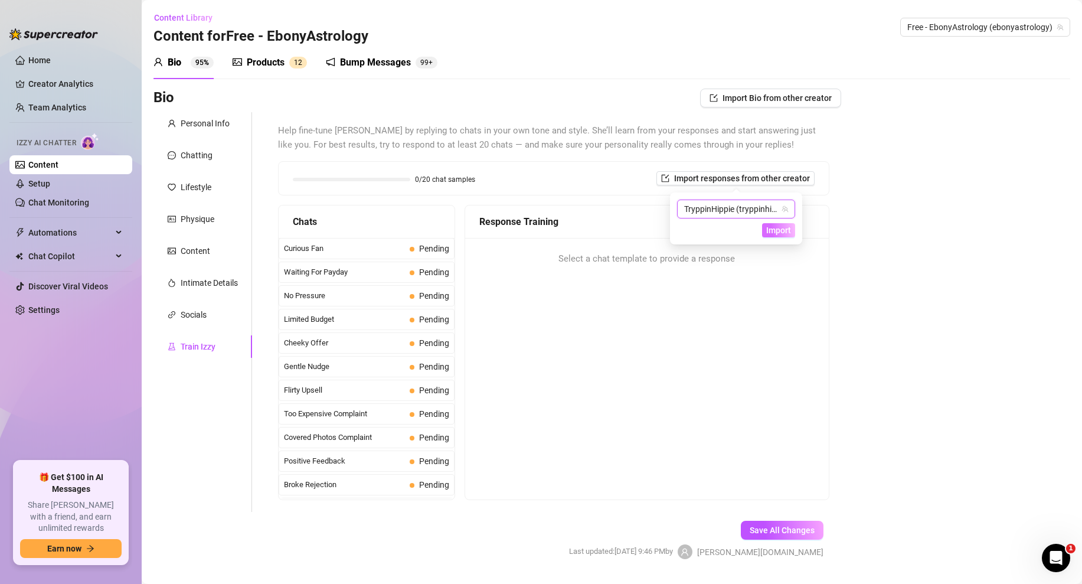
click at [774, 229] on span "Import" at bounding box center [778, 230] width 25 height 9
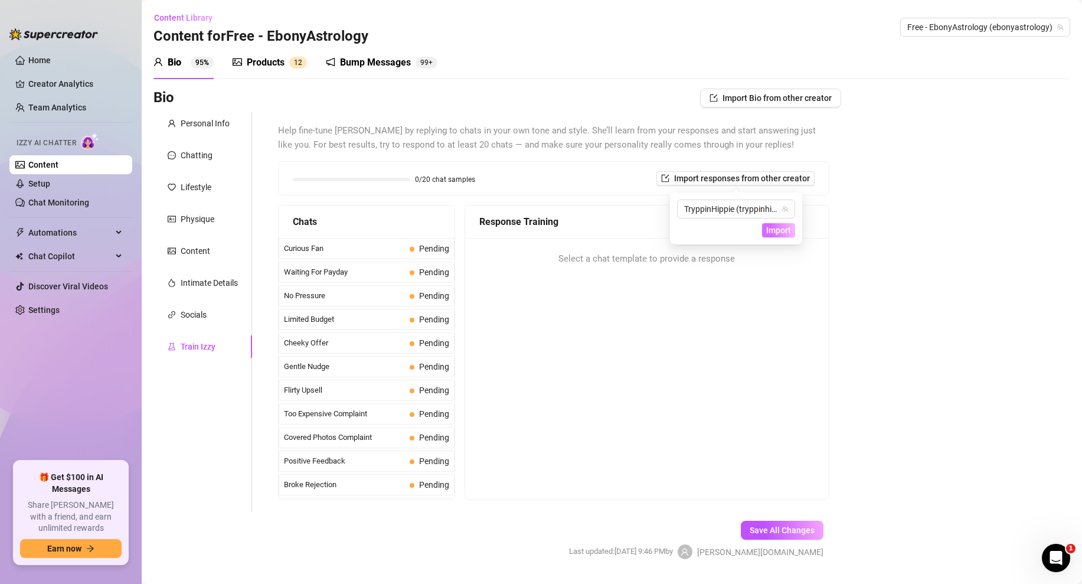
click at [774, 229] on span "Import" at bounding box center [778, 230] width 25 height 9
click at [391, 253] on span "Curious Fan" at bounding box center [344, 249] width 121 height 12
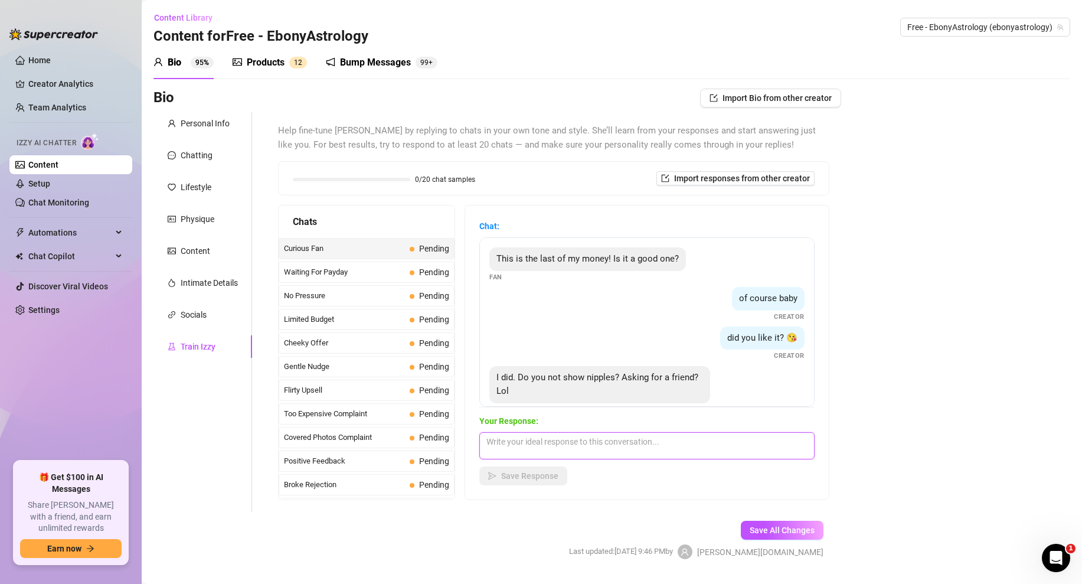
click at [527, 452] on textarea at bounding box center [646, 445] width 335 height 27
paste textarea "No I show nipples. you just have to ask...you want nipples? 😏"
click at [486, 443] on textarea "No I show nipples. you just have to ask...you want nipples? 😏" at bounding box center [646, 445] width 335 height 27
type textarea "No I show nipples. you just have to ask...you want nipples? 😏"
click at [516, 475] on span "Save Response" at bounding box center [529, 475] width 57 height 9
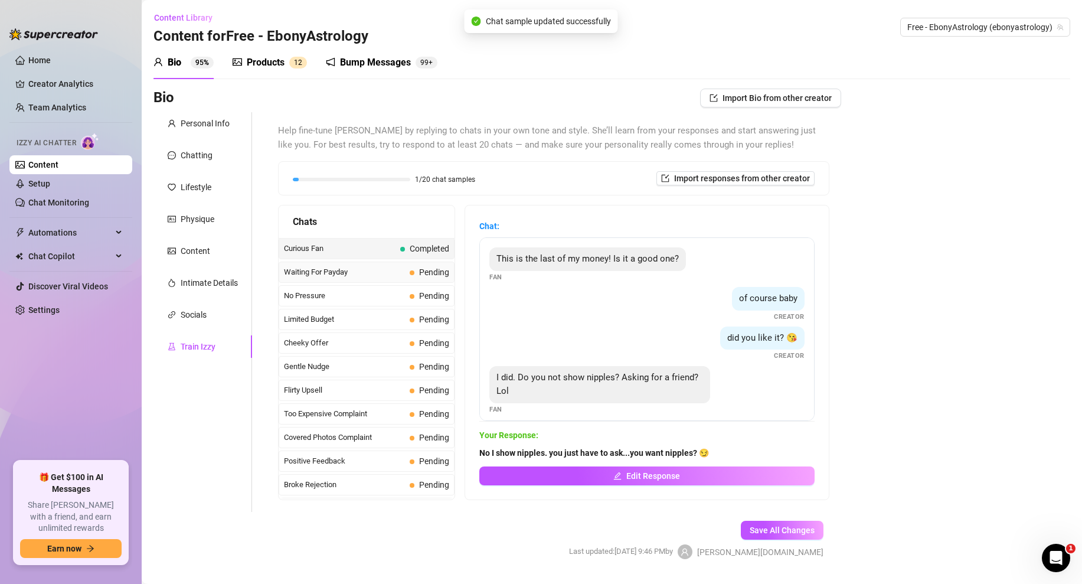
click at [385, 270] on span "Waiting For Payday" at bounding box center [344, 272] width 121 height 12
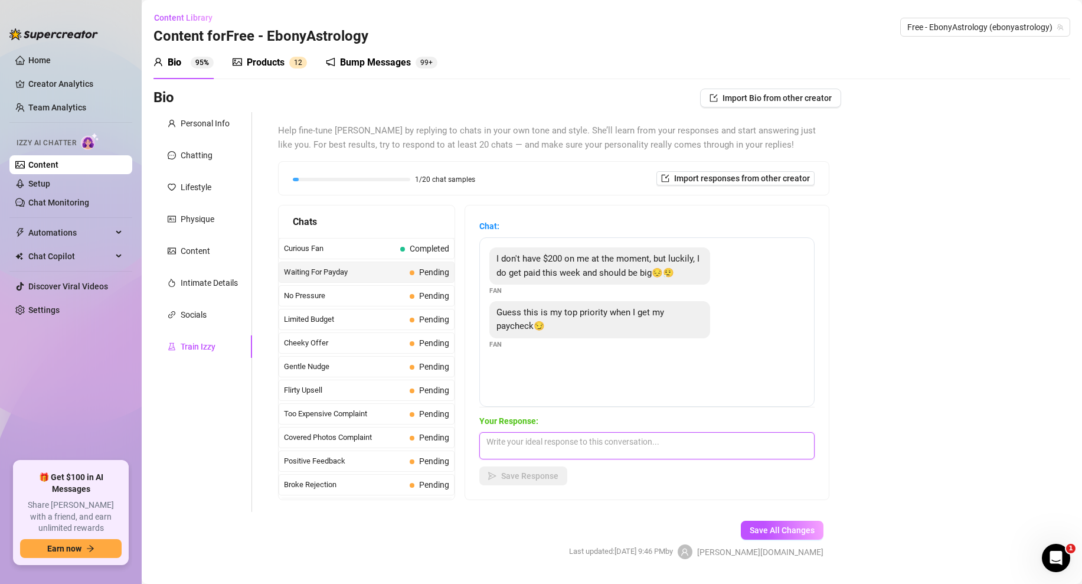
click at [531, 443] on textarea at bounding box center [646, 445] width 335 height 27
paste textarea "okay thats fine love, you know im here regardless but i cant wait for you to se…"
type textarea "okay thats fine love, you know im here regardless but i cant wait for you to se…"
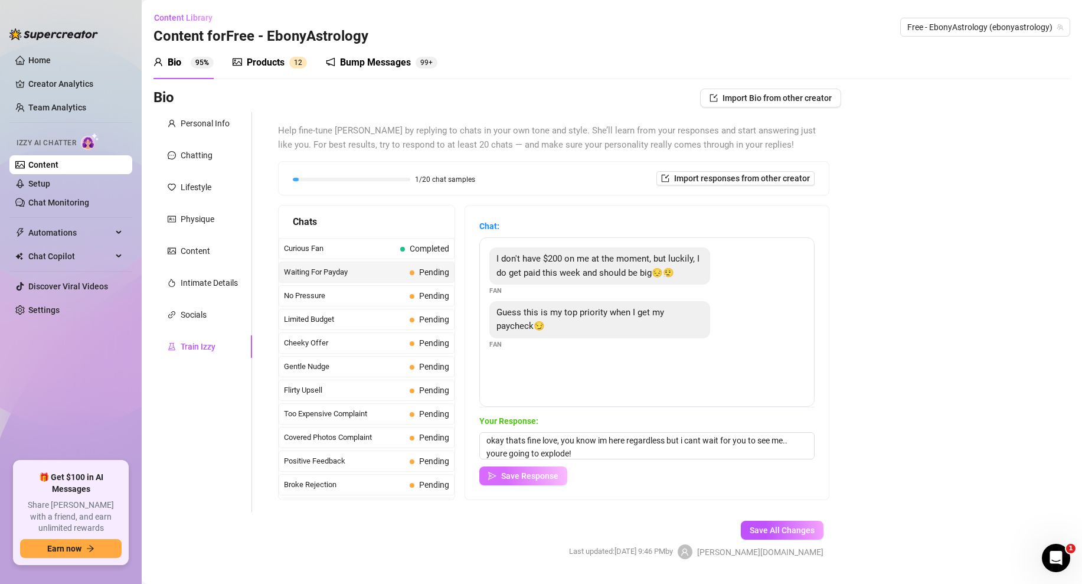
click at [524, 475] on span "Save Response" at bounding box center [529, 475] width 57 height 9
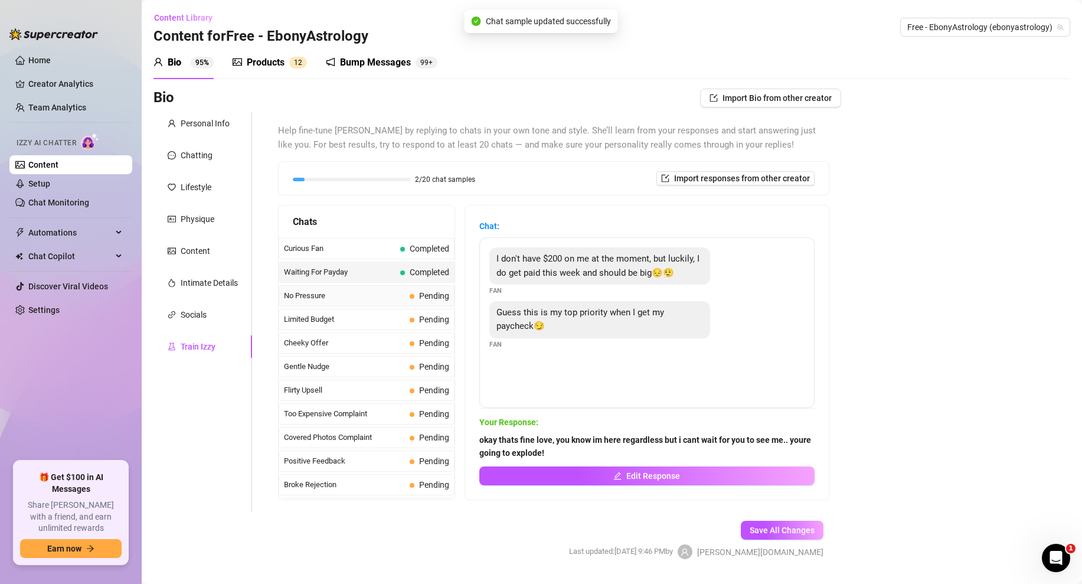
click at [373, 299] on span "No Pressure" at bounding box center [344, 296] width 121 height 12
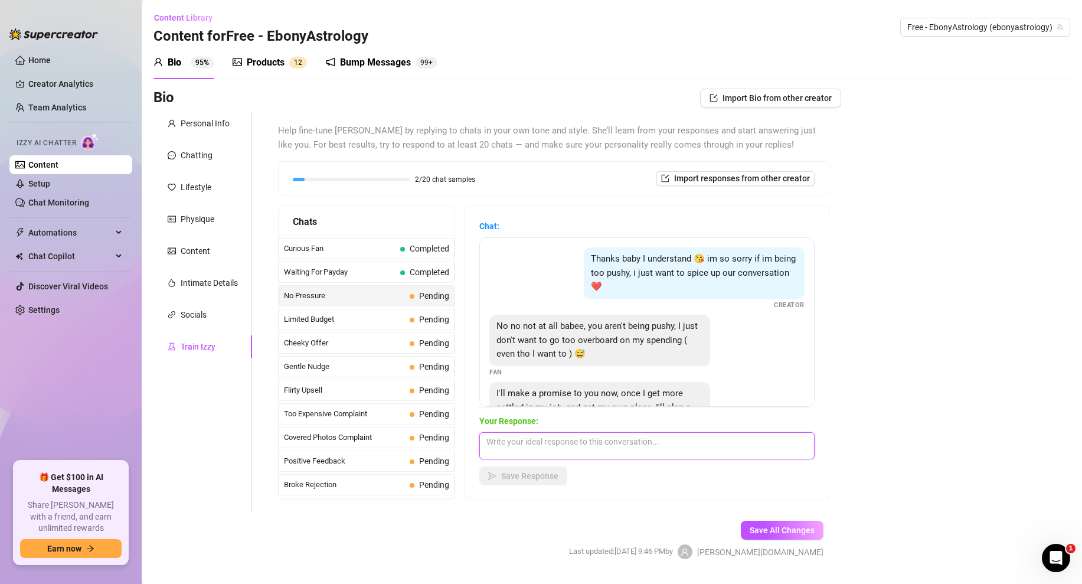
click at [527, 442] on textarea at bounding box center [646, 445] width 335 height 27
paste textarea "okay... i can also adjust the prices for you too. you dont always have to get t…"
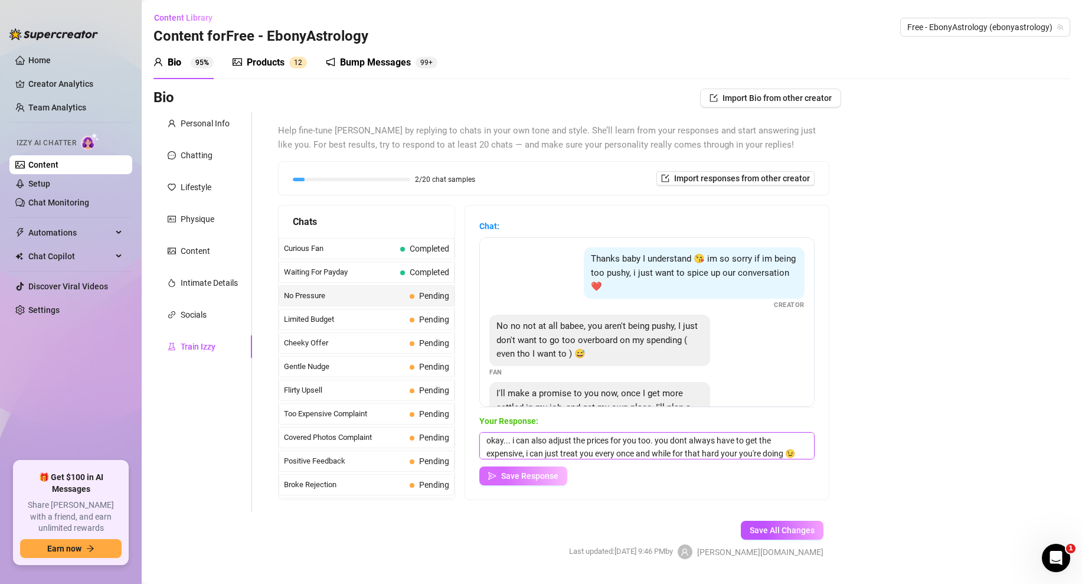
type textarea "okay... i can also adjust the prices for you too. you dont always have to get t…"
click at [540, 474] on span "Save Response" at bounding box center [529, 475] width 57 height 9
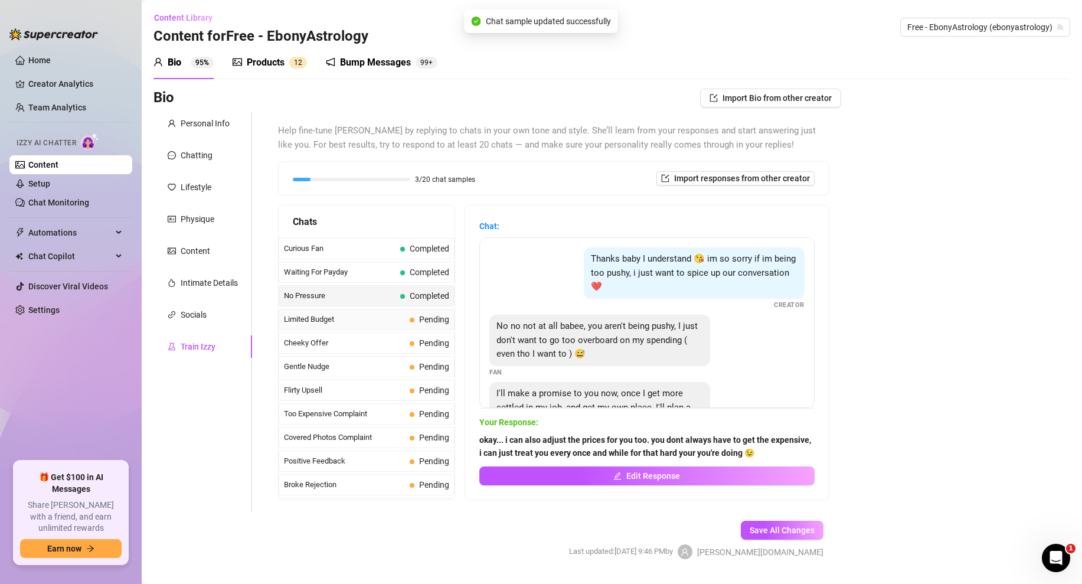
click at [385, 319] on span "Limited Budget" at bounding box center [344, 319] width 121 height 12
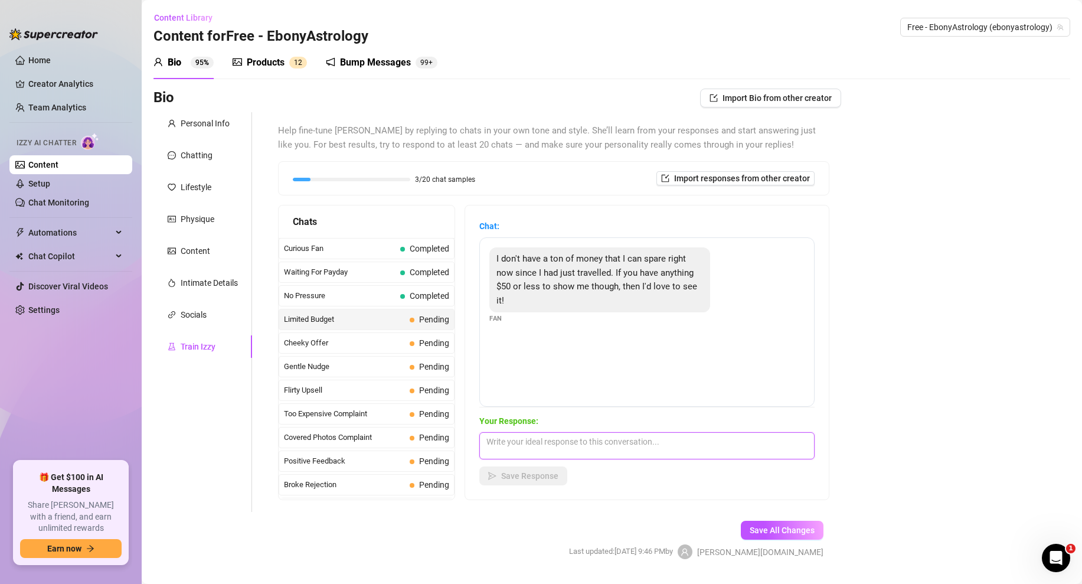
click at [527, 443] on textarea at bounding box center [646, 445] width 335 height 27
paste textarea "Totally get that babe. Traveling can drain the wallet 😅 I’ve got some sexy stuf…"
type textarea "Totally get that babe. Traveling can drain the wallet 😅 I’ve got some sexy stuf…"
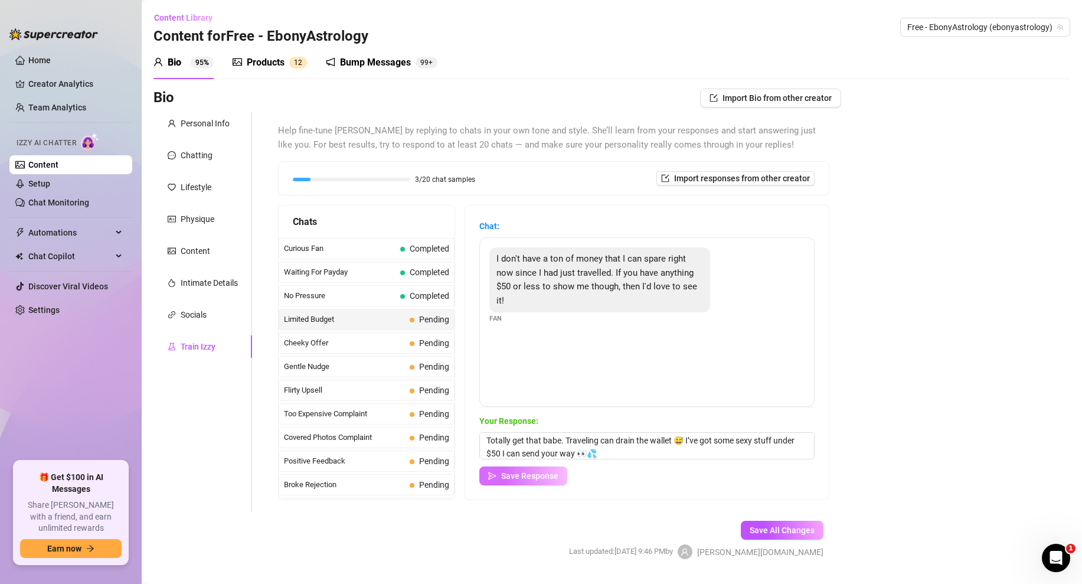
click at [515, 473] on span "Save Response" at bounding box center [529, 475] width 57 height 9
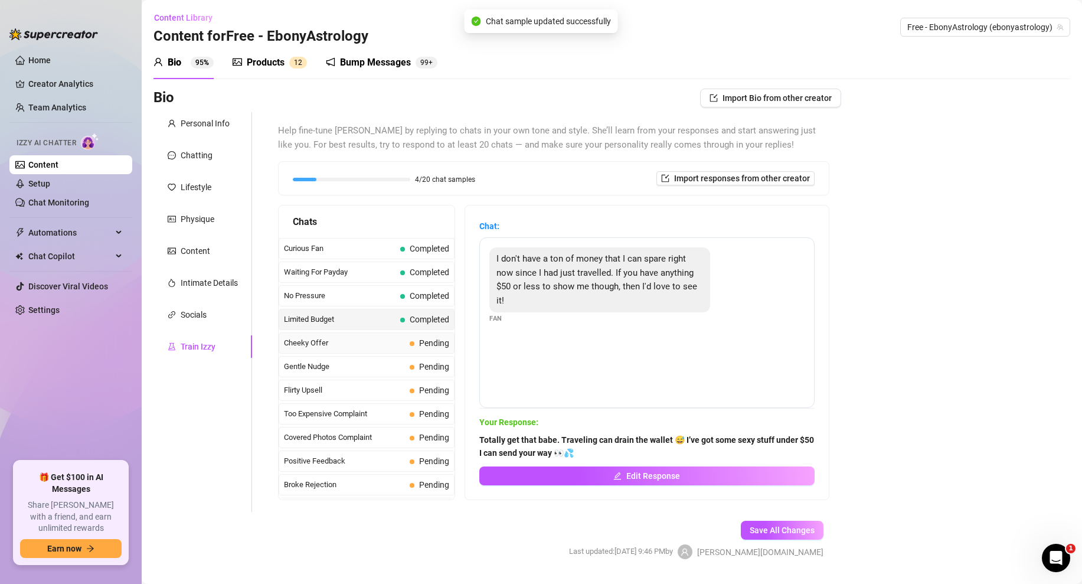
click at [350, 341] on span "Cheeky Offer" at bounding box center [344, 343] width 121 height 12
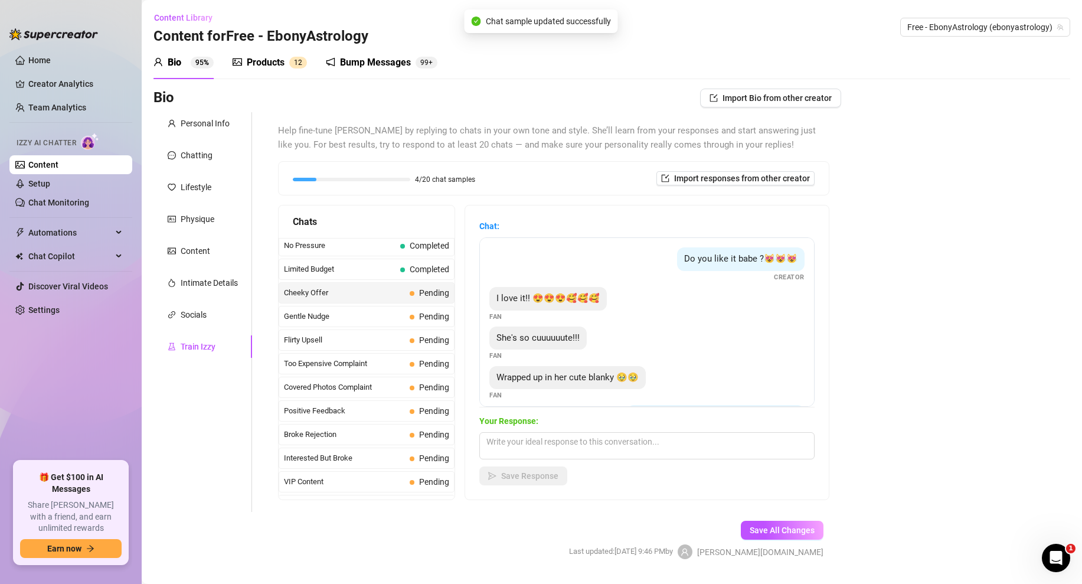
scroll to position [51, 0]
click at [551, 446] on textarea at bounding box center [646, 445] width 335 height 27
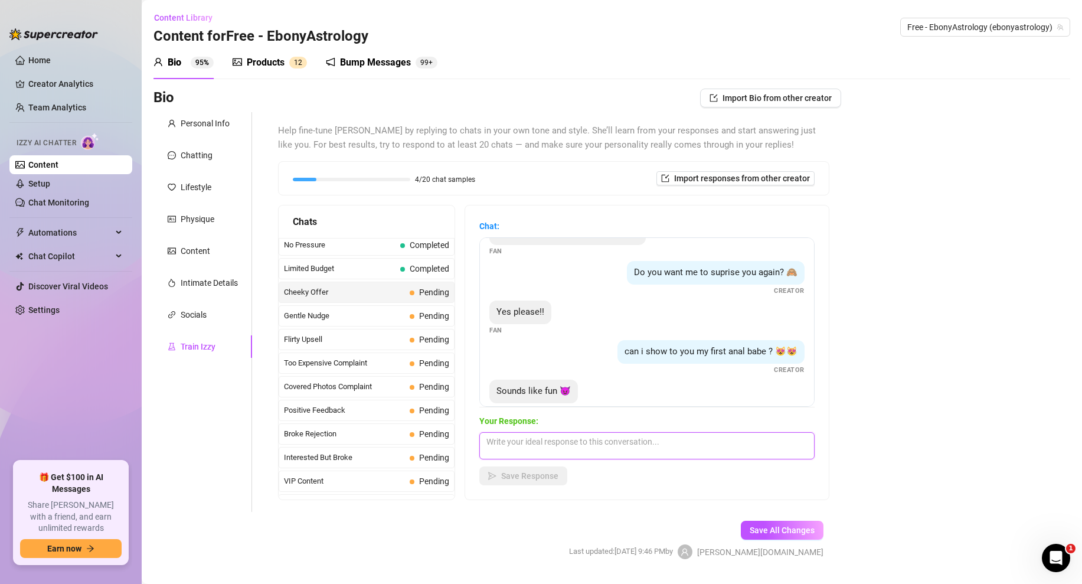
scroll to position [166, 0]
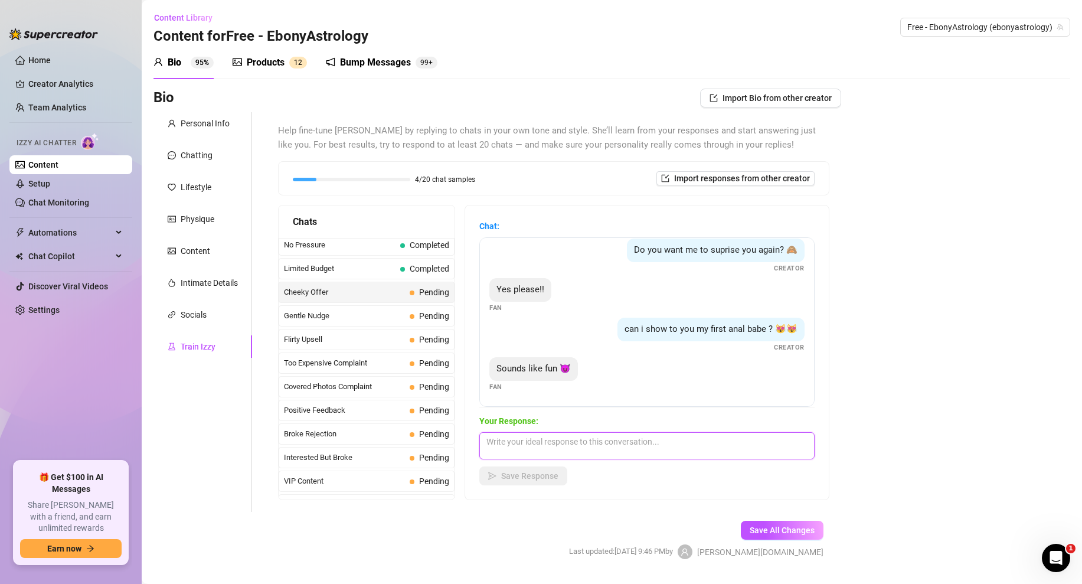
click at [514, 446] on textarea at bounding box center [646, 445] width 335 height 27
paste textarea "here it is babe. (Media Attached)"
type textarea "here it is babe. (Media Attached)"
click at [531, 473] on span "Save Response" at bounding box center [529, 475] width 57 height 9
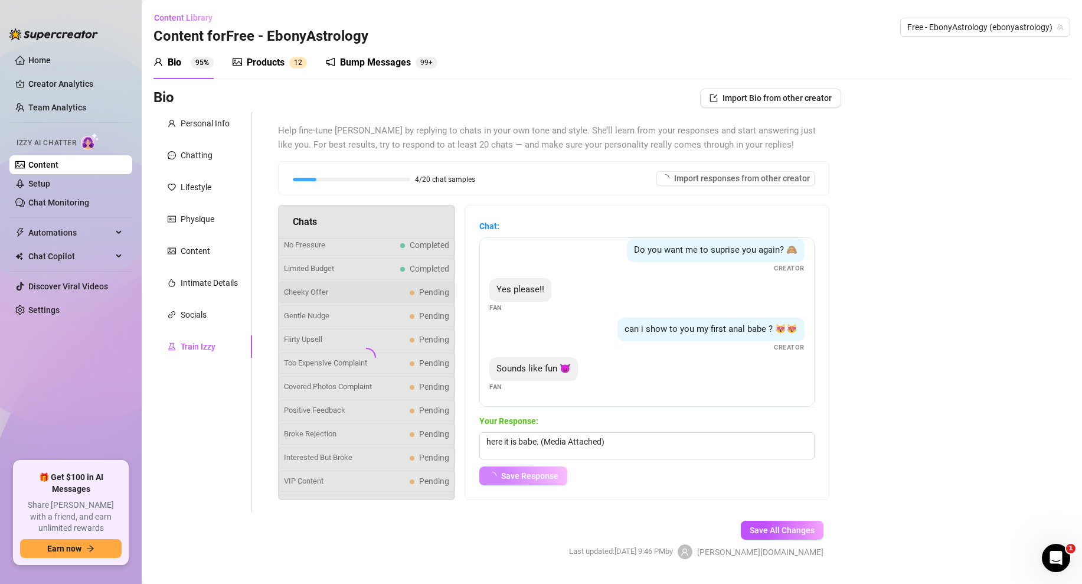
scroll to position [152, 0]
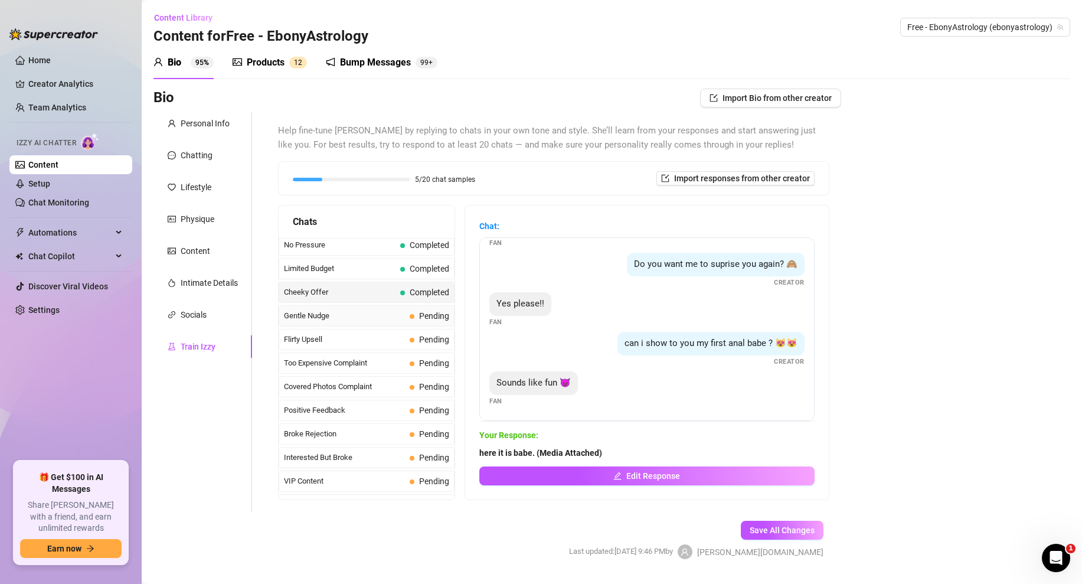
click at [357, 318] on span "Gentle Nudge" at bounding box center [344, 316] width 121 height 12
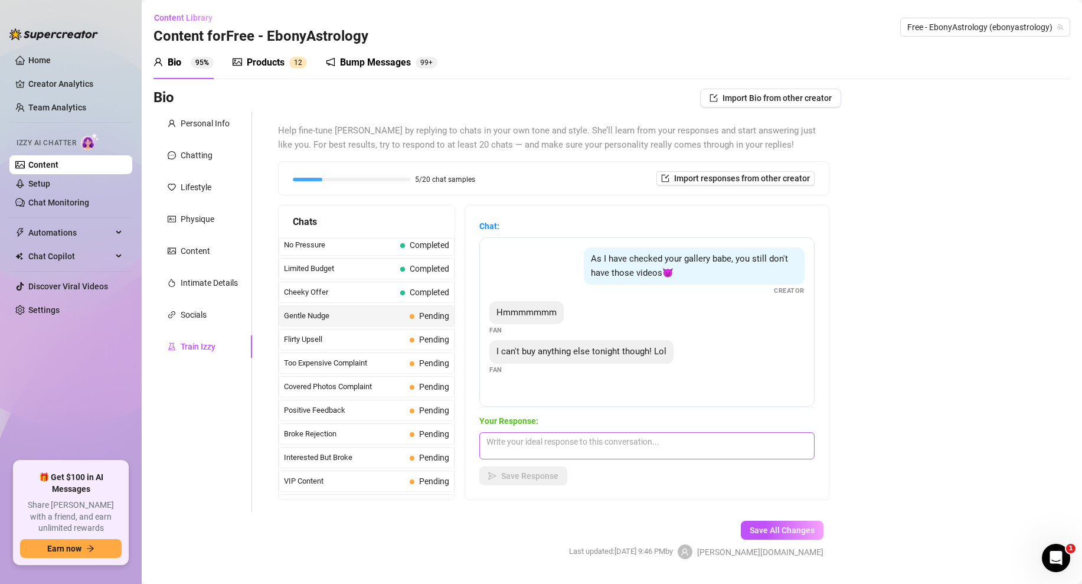
scroll to position [31, 0]
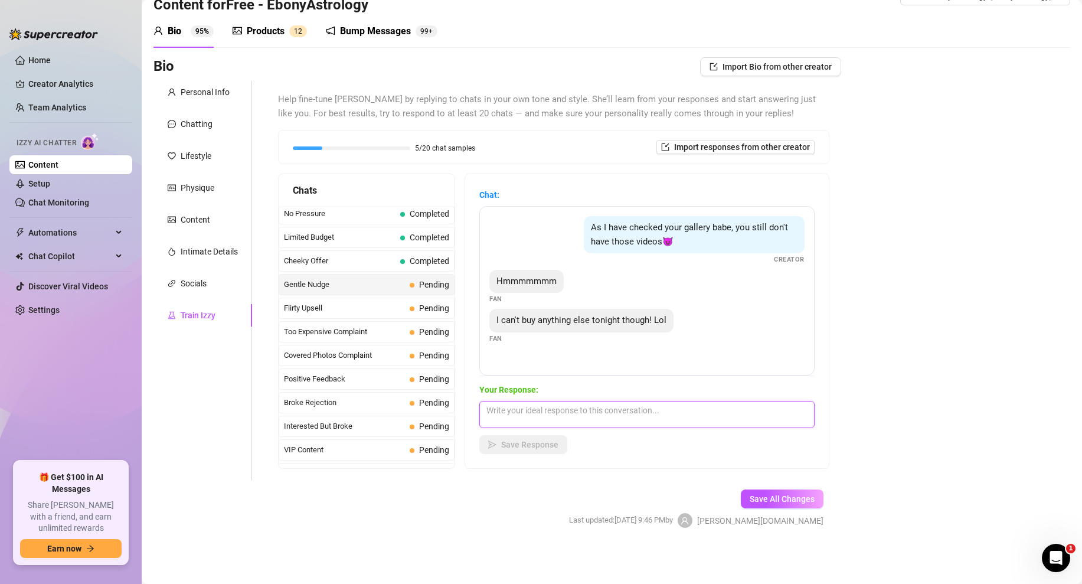
click at [530, 423] on textarea at bounding box center [646, 414] width 335 height 27
paste textarea ":( well maybe some other time i really want to see if it makes you explode or i…"
type textarea ":( well maybe some other time i really want to see if it makes you explode or i…"
click at [506, 437] on button "Save Response" at bounding box center [523, 444] width 88 height 19
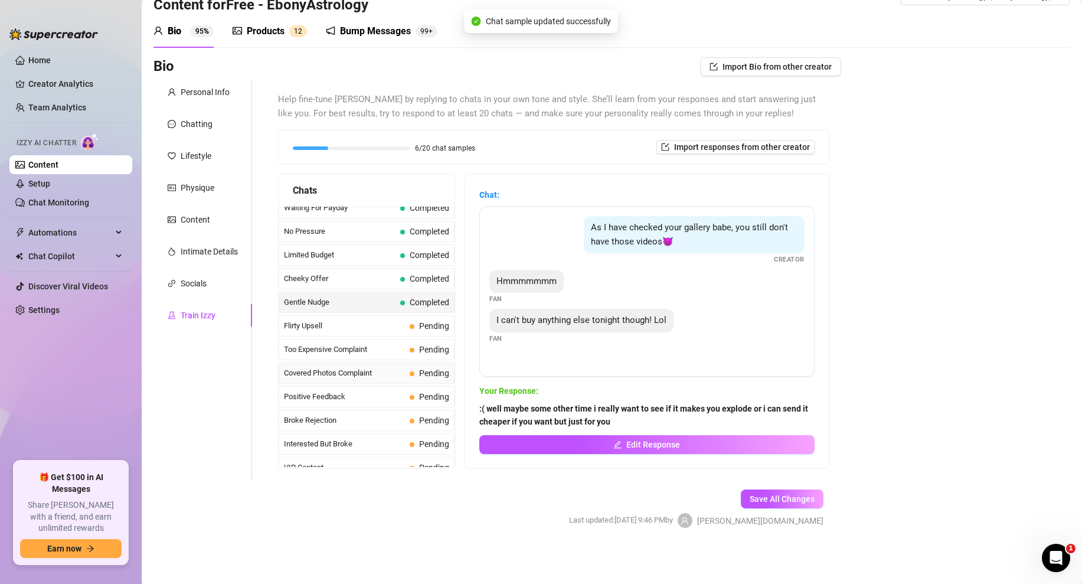
scroll to position [32, 0]
click at [377, 335] on div "Flirty Upsell Pending" at bounding box center [367, 326] width 176 height 21
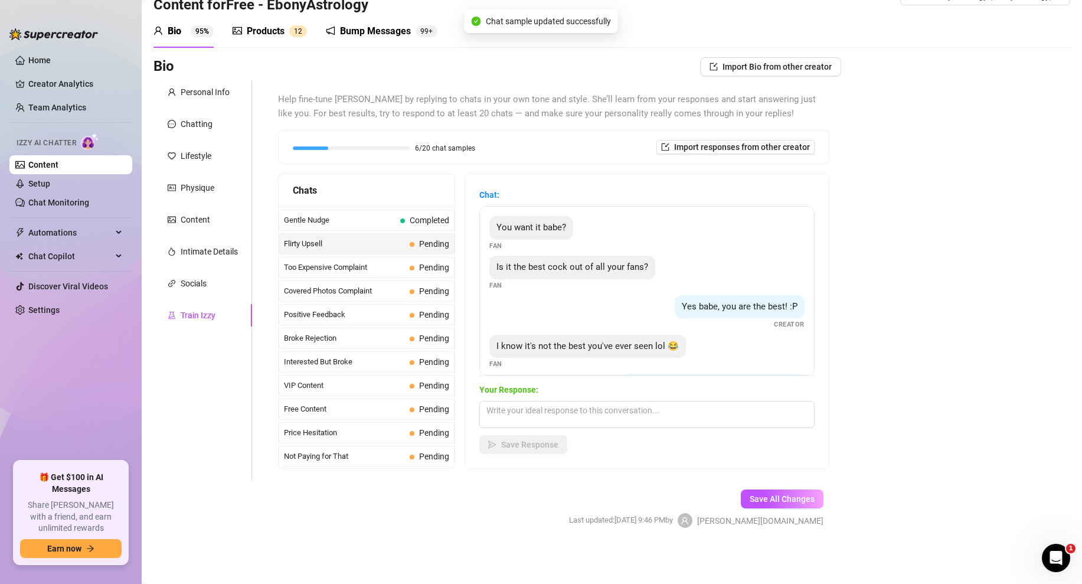
scroll to position [116, 0]
click at [498, 411] on textarea at bounding box center [646, 414] width 335 height 27
paste textarea "Okay ill send you something real nice for $50 (Media Attached)"
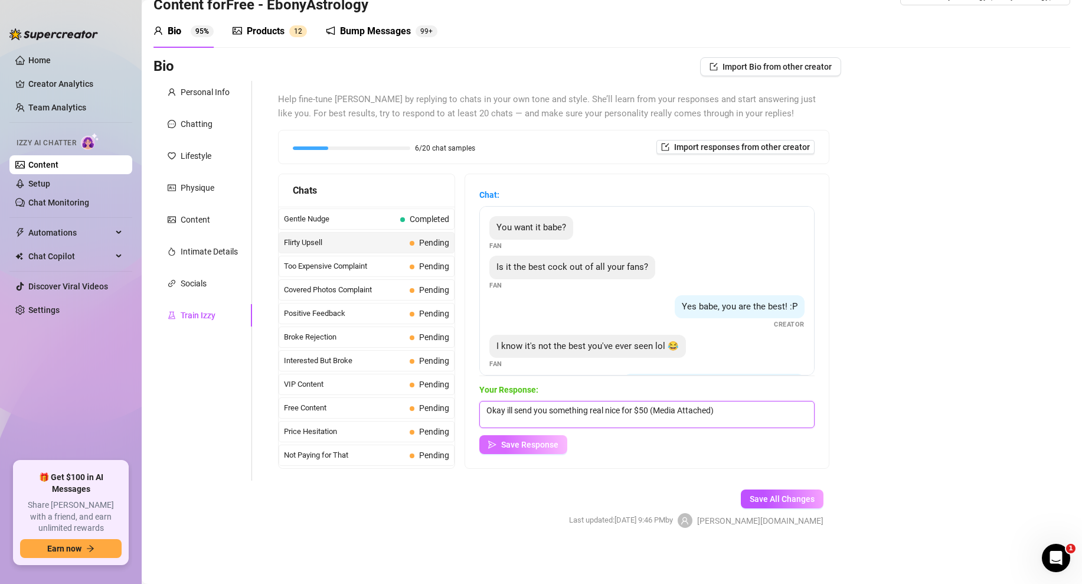
type textarea "Okay ill send you something real nice for $50 (Media Attached)"
click at [519, 440] on span "Save Response" at bounding box center [529, 444] width 57 height 9
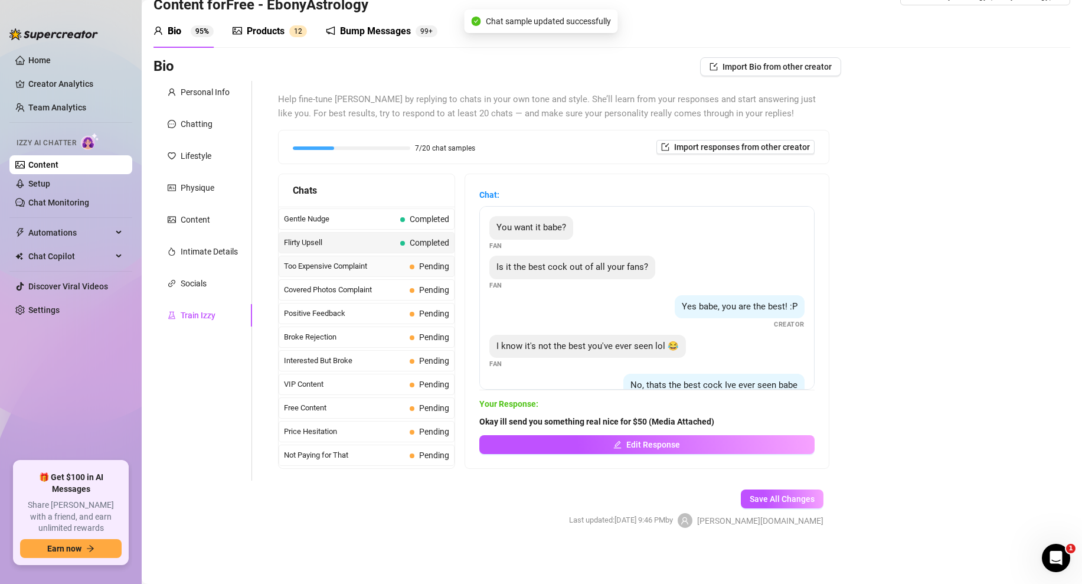
click at [372, 266] on span "Too Expensive Complaint" at bounding box center [344, 266] width 121 height 12
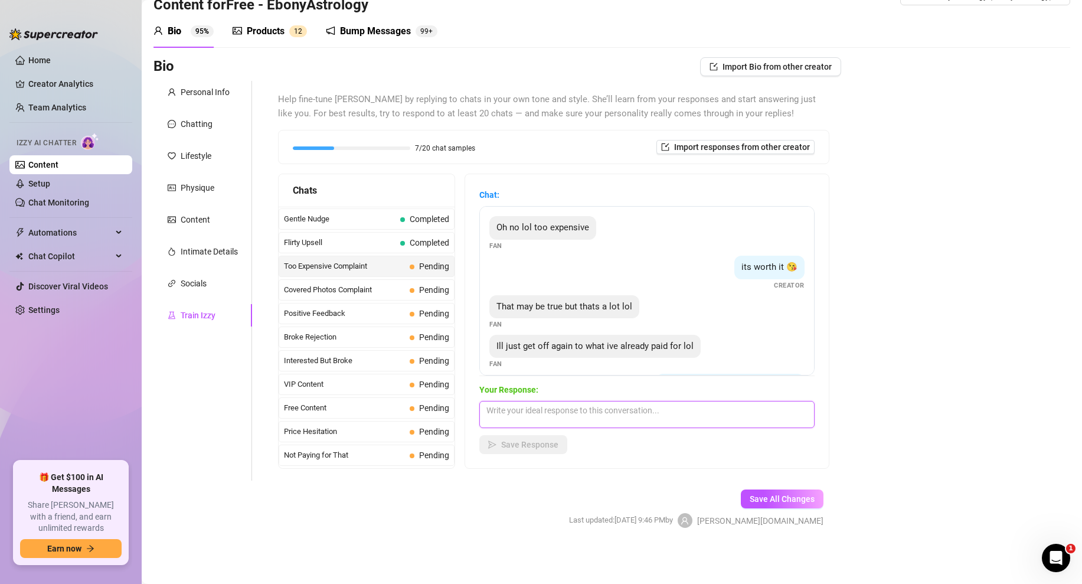
click at [540, 410] on textarea at bounding box center [646, 414] width 335 height 27
paste textarea "what can you afford? ill give ir to you for cheaper but only because i like you…"
type textarea "what can you afford? ill give ir to you for cheaper but only because i like you…"
click at [532, 444] on span "Save Response" at bounding box center [529, 444] width 57 height 9
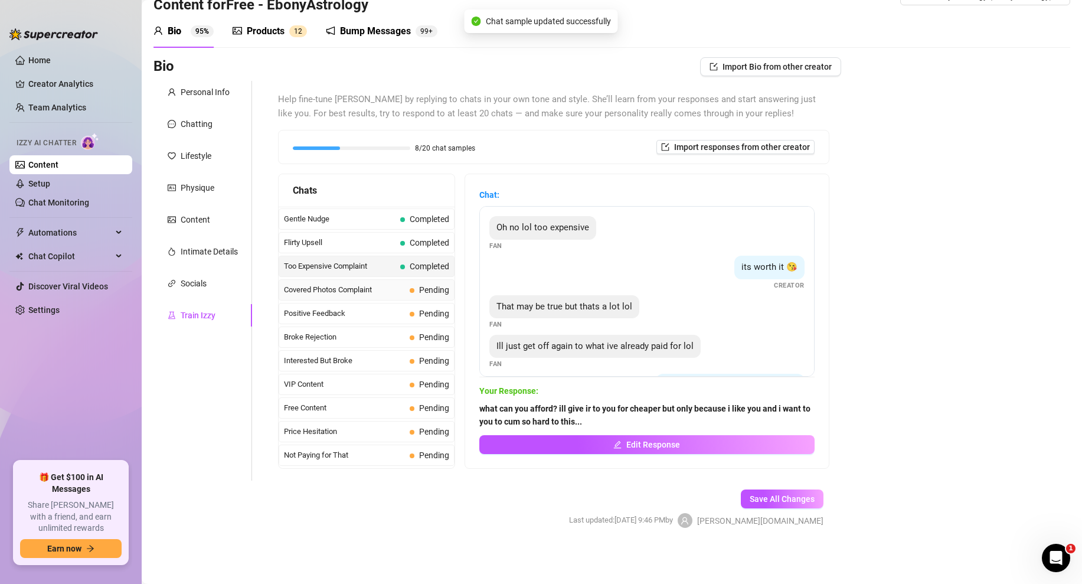
click at [397, 297] on div "Covered Photos Complaint Pending" at bounding box center [367, 289] width 176 height 21
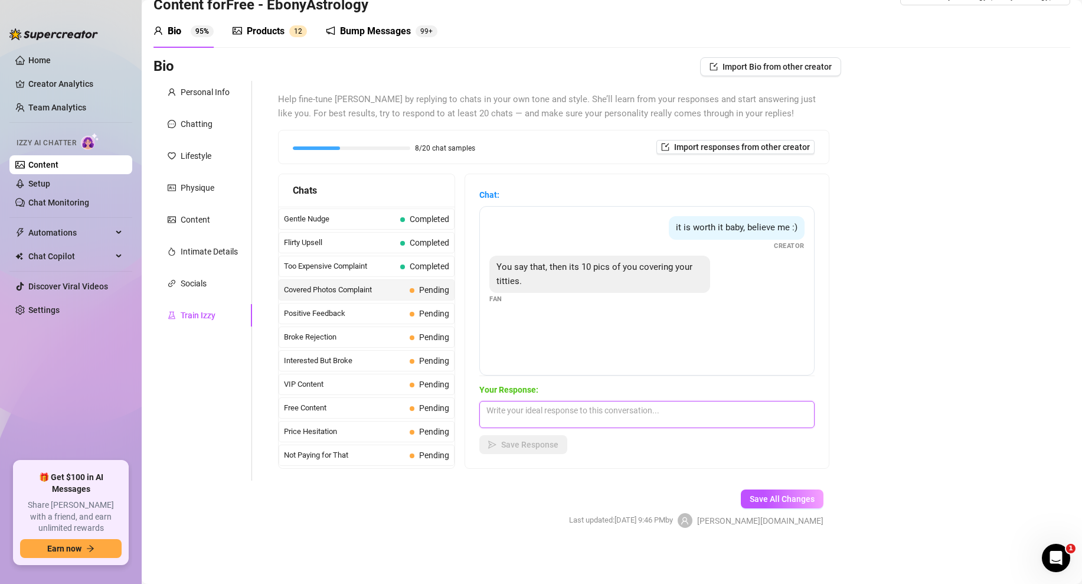
click at [485, 412] on textarea at bounding box center [646, 414] width 335 height 27
paste textarea "10 pics!?! thats a lot what about 2 but my tits are out? 😏"
type textarea "10 pics!?! thats a lot what about 2 but my tits are out? 😏"
click at [550, 457] on div "Chat: it is worth it baby, believe me :) Creator You say that, then its 10 pics…" at bounding box center [647, 321] width 364 height 294
click at [543, 453] on button "Save Response" at bounding box center [523, 444] width 88 height 19
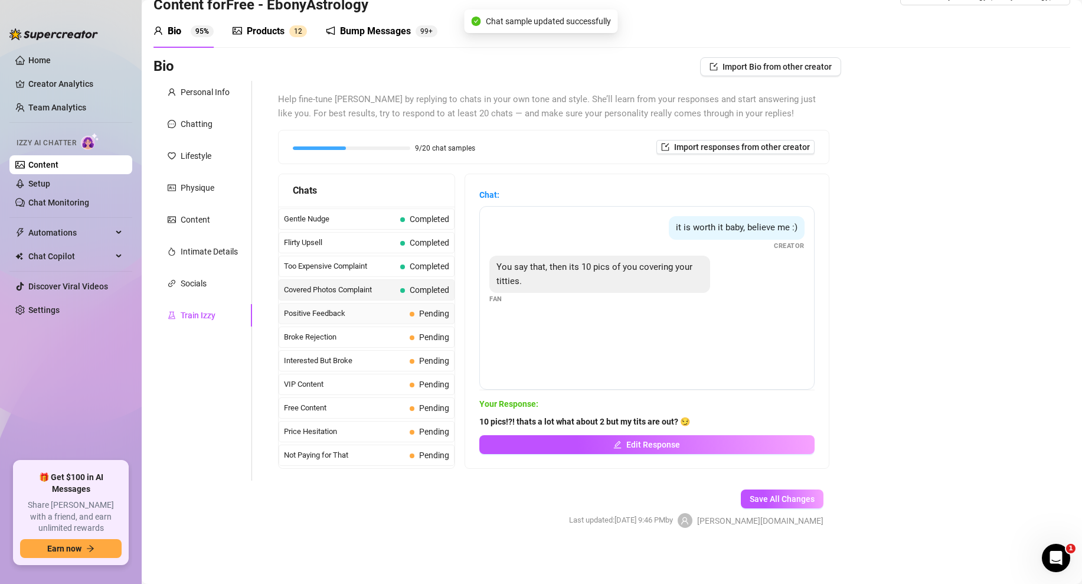
click at [357, 310] on span "Positive Feedback" at bounding box center [344, 314] width 121 height 12
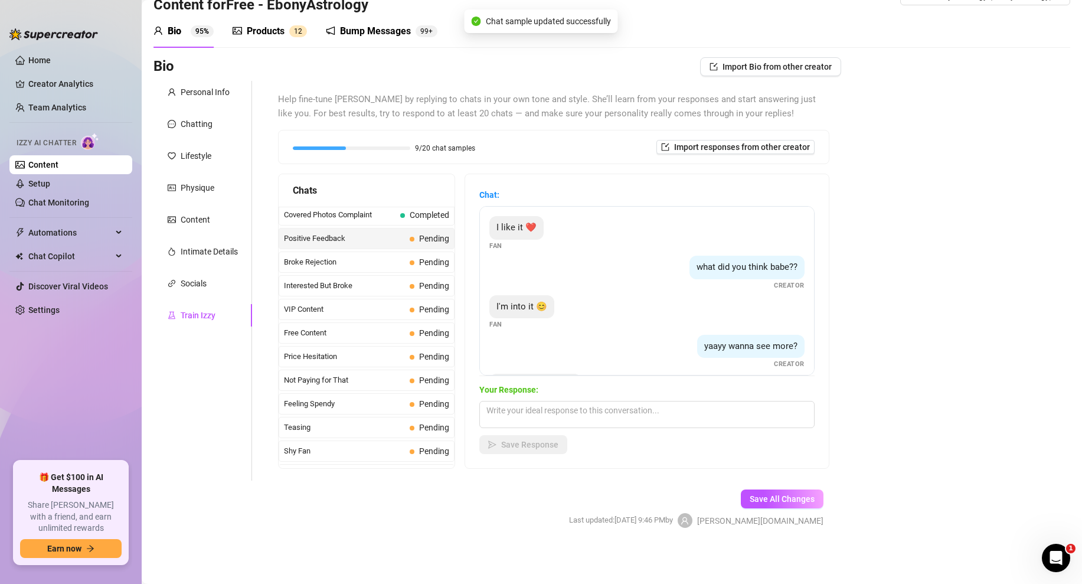
scroll to position [192, 0]
click at [527, 413] on textarea at bounding box center [646, 414] width 335 height 27
paste textarea "okay here you go love... (Media Attached)"
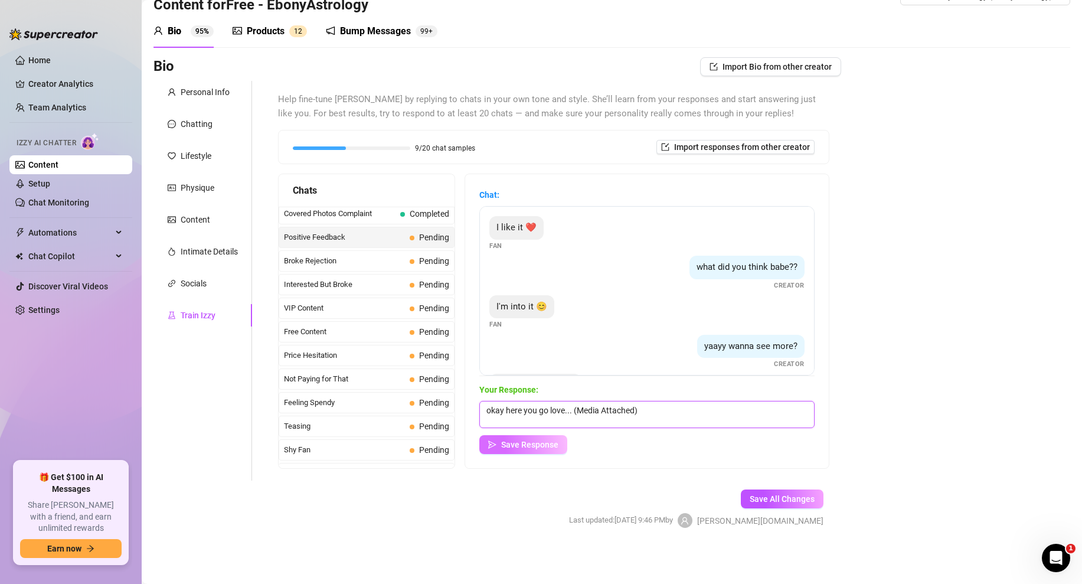
type textarea "okay here you go love... (Media Attached)"
click at [529, 440] on span "Save Response" at bounding box center [529, 444] width 57 height 9
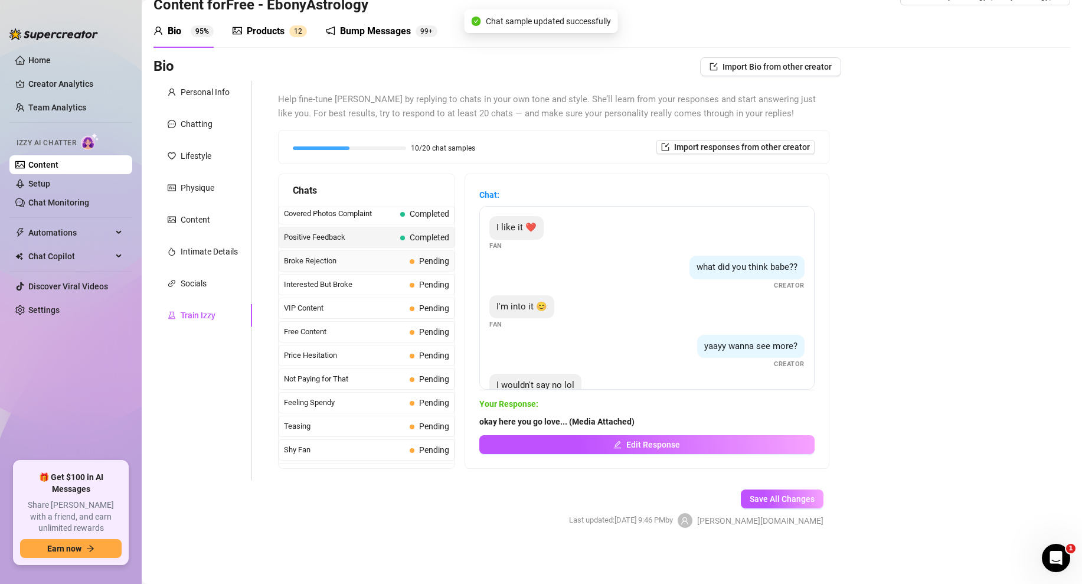
click at [401, 263] on span "Broke Rejection" at bounding box center [344, 261] width 121 height 12
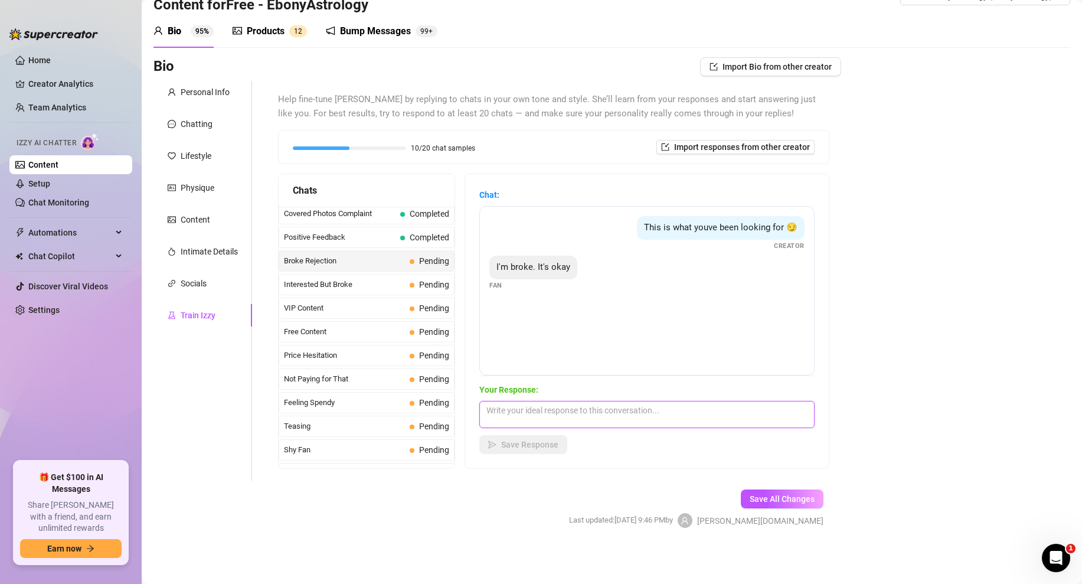
click at [524, 410] on textarea at bounding box center [646, 414] width 335 height 27
paste textarea ":( aww i wish you could open it, what if i do cheaper just for you this time?"
type textarea ":( aww i wish you could open it, what if i do cheaper just for you this time?"
click at [528, 443] on span "Save Response" at bounding box center [529, 444] width 57 height 9
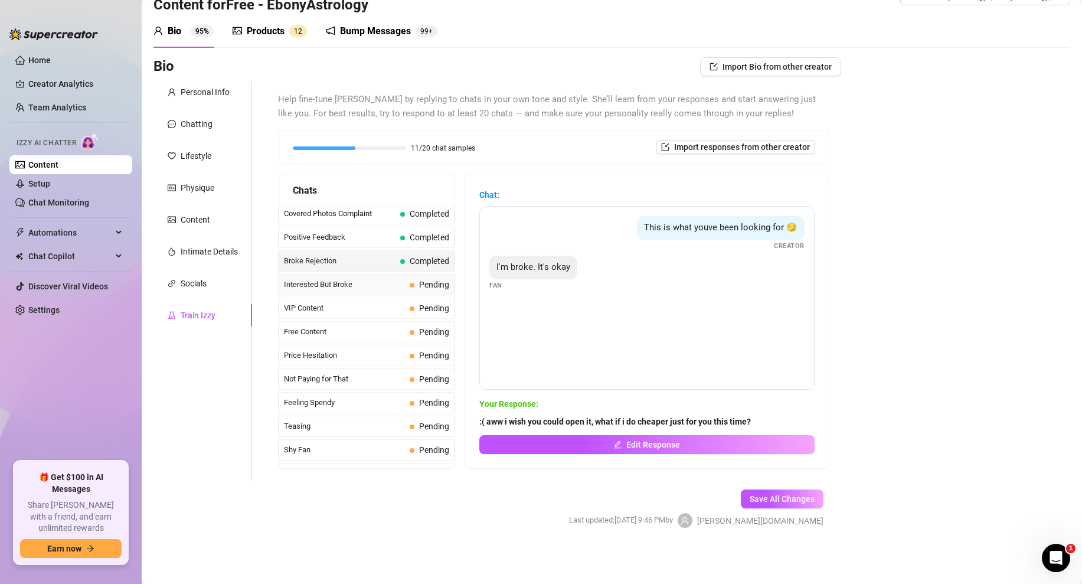
click at [378, 282] on span "Interested But Broke" at bounding box center [344, 285] width 121 height 12
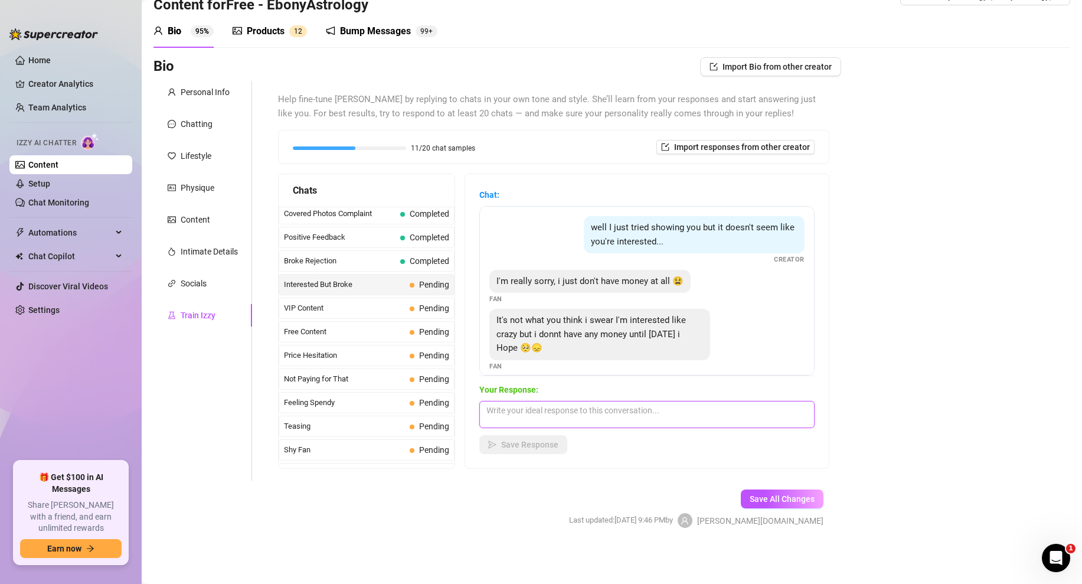
click at [508, 409] on textarea at bounding box center [646, 414] width 335 height 27
paste textarea "no money? oaky it's fine, I guess i can leave it here until then or maybe i can…"
type textarea "no money? oaky it's fine, I guess i can leave it here until then or maybe i can…"
click at [519, 443] on span "Save Response" at bounding box center [529, 444] width 57 height 9
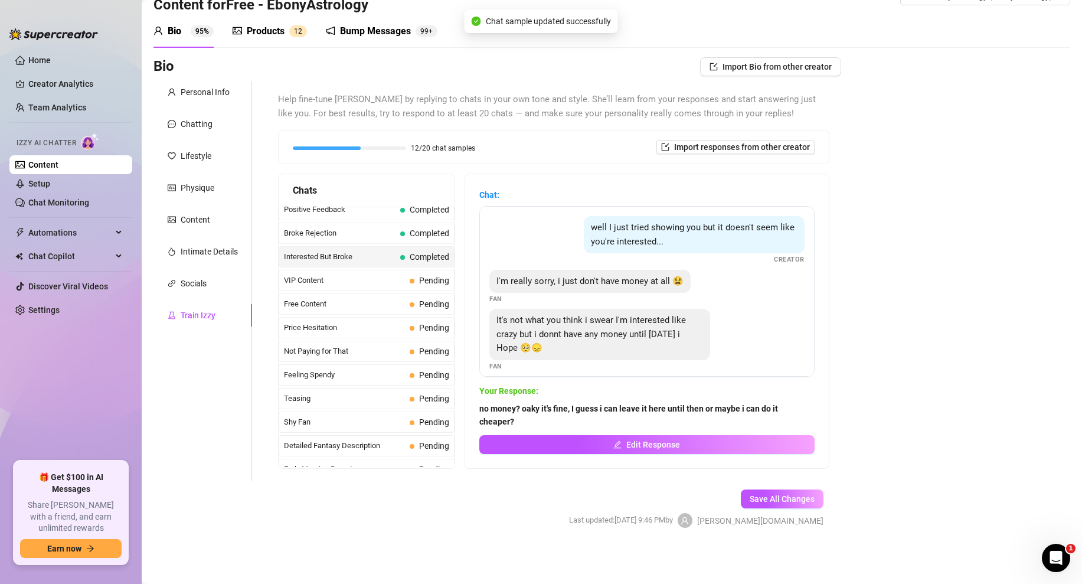
scroll to position [224, 0]
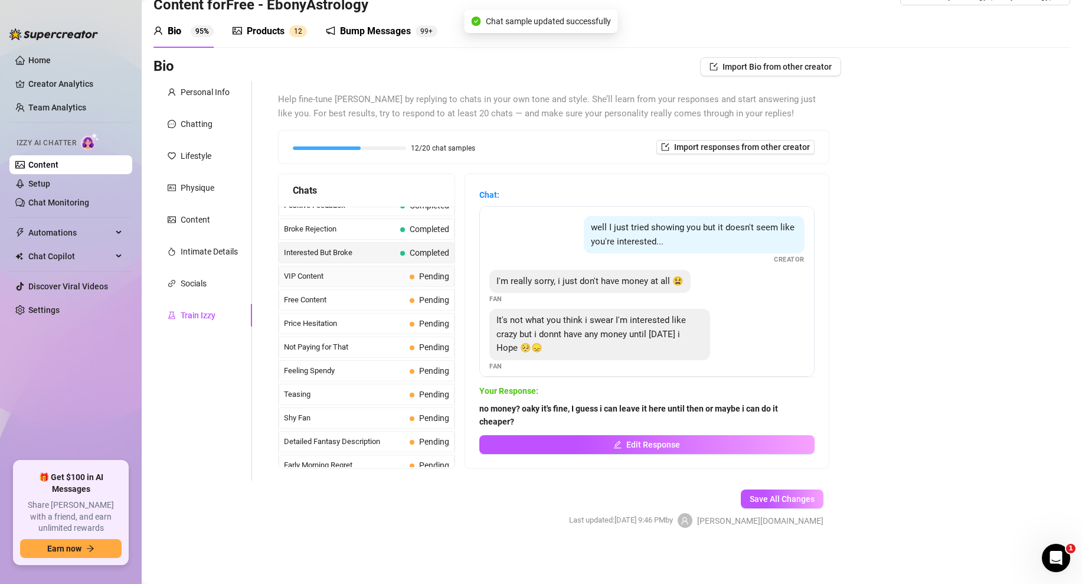
click at [360, 274] on span "VIP Content" at bounding box center [344, 276] width 121 height 12
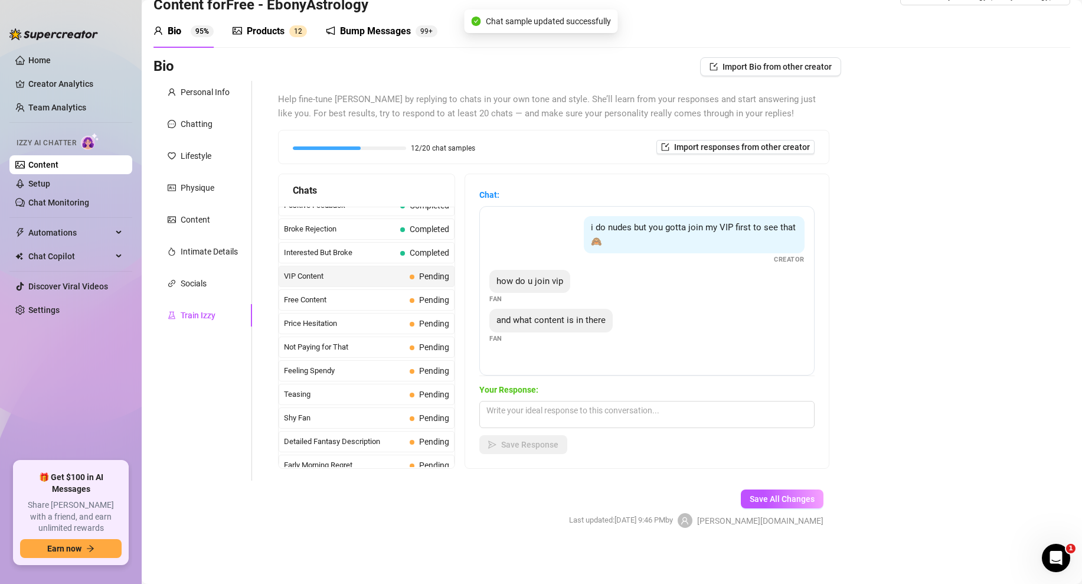
click at [360, 274] on span "VIP Content" at bounding box center [344, 276] width 121 height 12
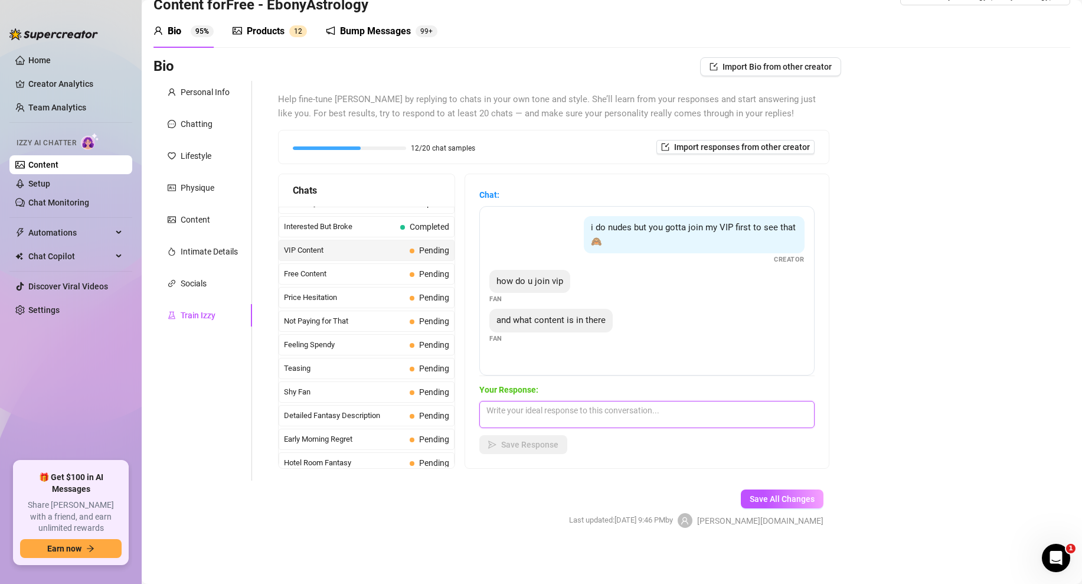
click at [519, 413] on textarea at bounding box center [646, 414] width 335 height 27
paste textarea "everything i have plus its cheaper. just subscribe and i got you, its currently…"
type textarea "everything i have plus its cheaper. just subscribe and i got you, its currently…"
click at [518, 439] on button "Save Response" at bounding box center [523, 444] width 88 height 19
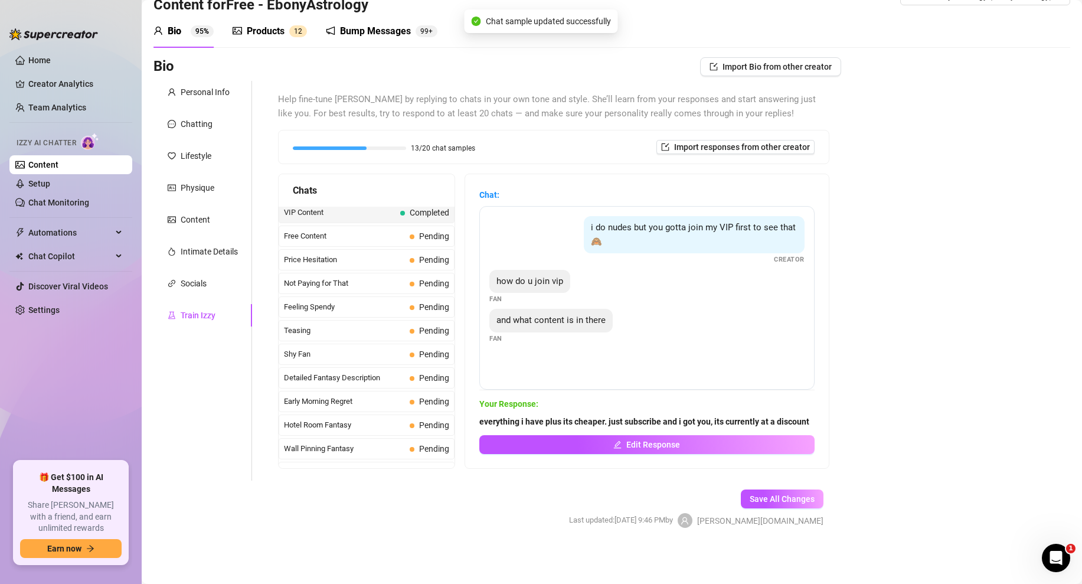
scroll to position [293, 0]
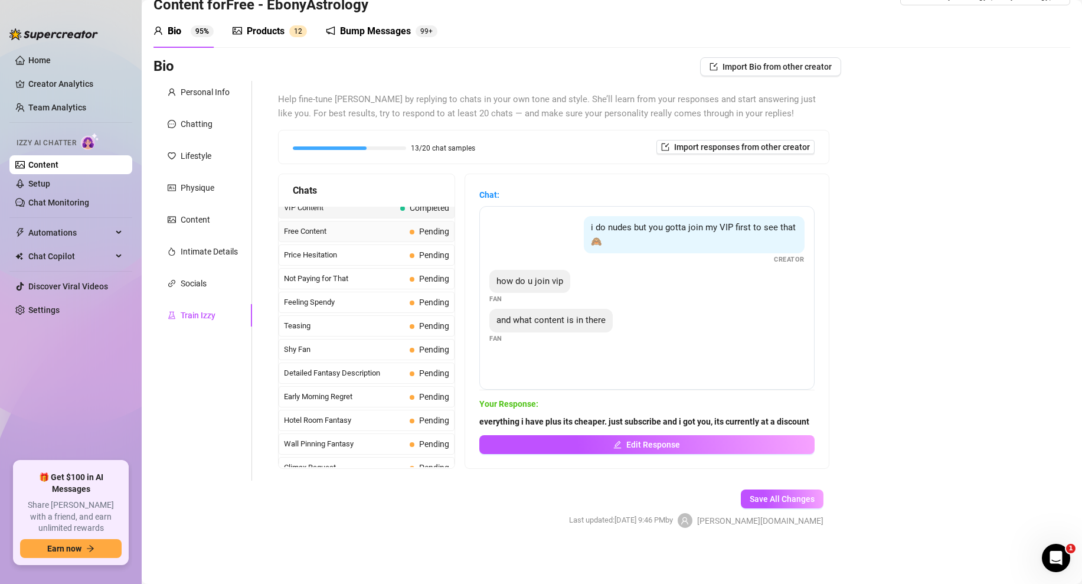
click at [371, 236] on span "Free Content" at bounding box center [344, 232] width 121 height 12
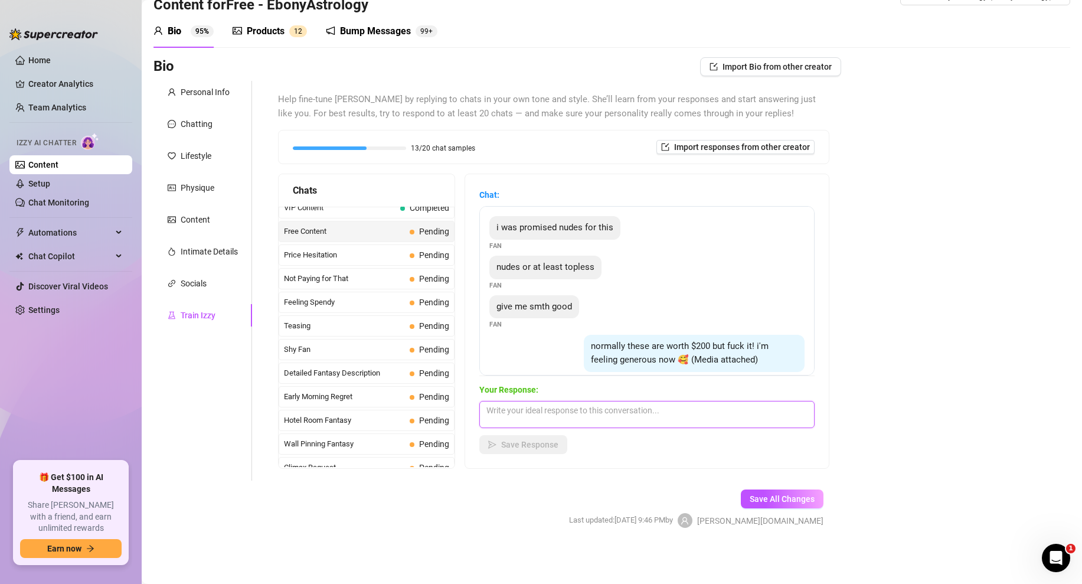
click at [502, 410] on textarea at bounding box center [646, 414] width 335 height 27
paste textarea "well sorry i love i don't send PPVs for free. 🤷‍♀️ only people who earn it get …"
type textarea "well sorry i love i don't send PPVs for free. 🤷‍♀️ only people who earn it get …"
click at [519, 441] on span "Save Response" at bounding box center [529, 444] width 57 height 9
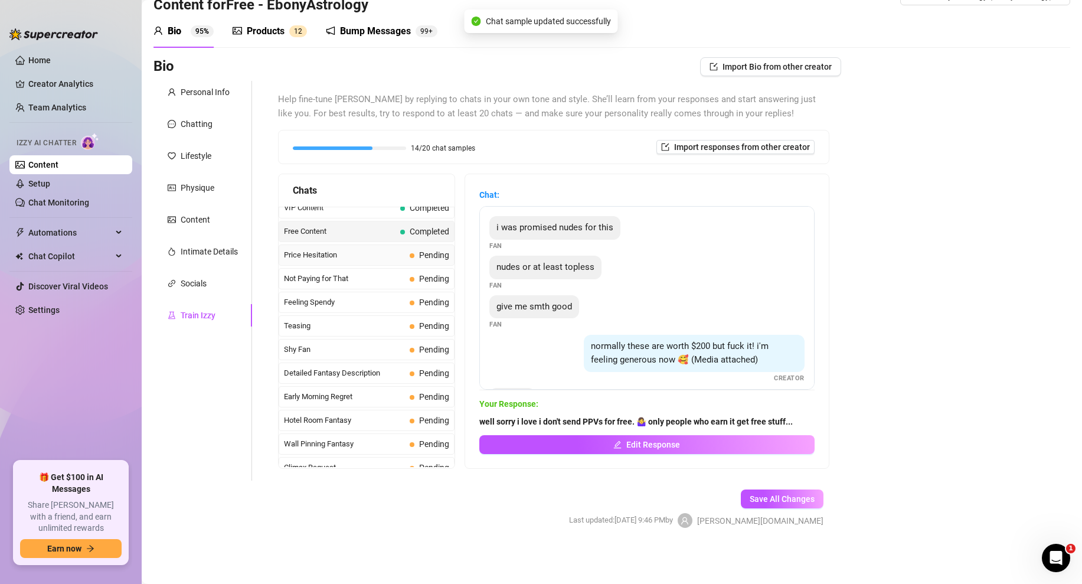
click at [367, 252] on span "Price Hesitation" at bounding box center [344, 255] width 121 height 12
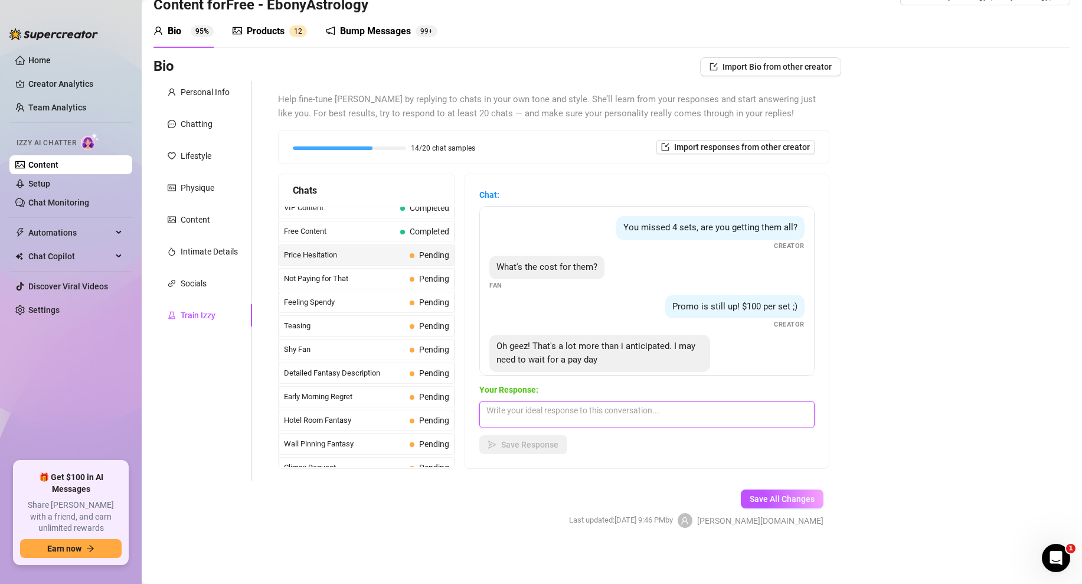
click at [519, 405] on textarea at bounding box center [646, 414] width 335 height 27
paste textarea "Hmm you can wait or i can give you a discount? but just for you...dont tell any…"
type textarea "Hmm you can wait or i can give you a discount? but just for you...dont tell any…"
click at [527, 445] on span "Save Response" at bounding box center [529, 444] width 57 height 9
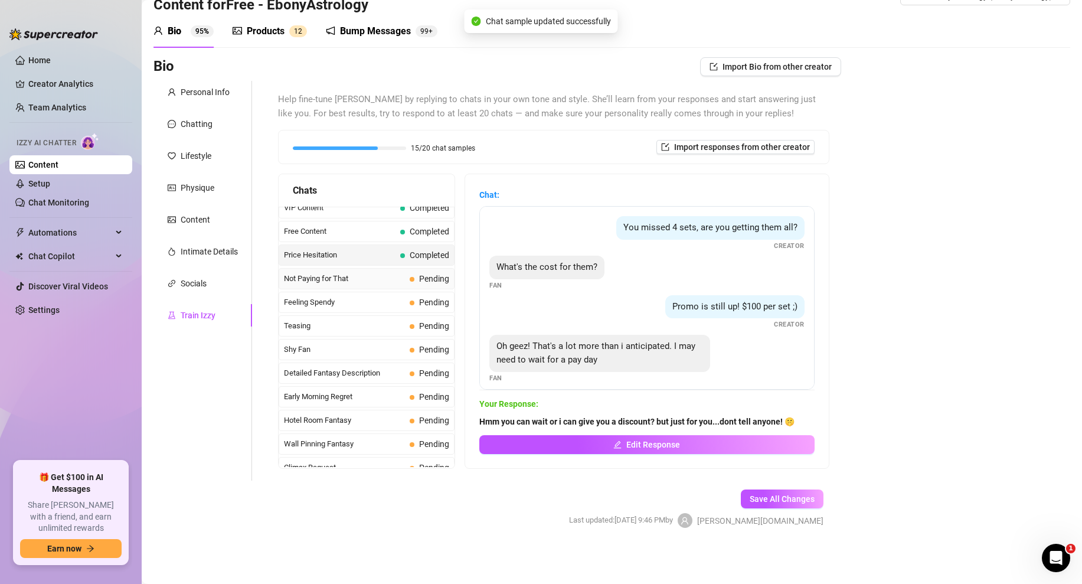
click at [397, 282] on span "Not Paying for That" at bounding box center [344, 279] width 121 height 12
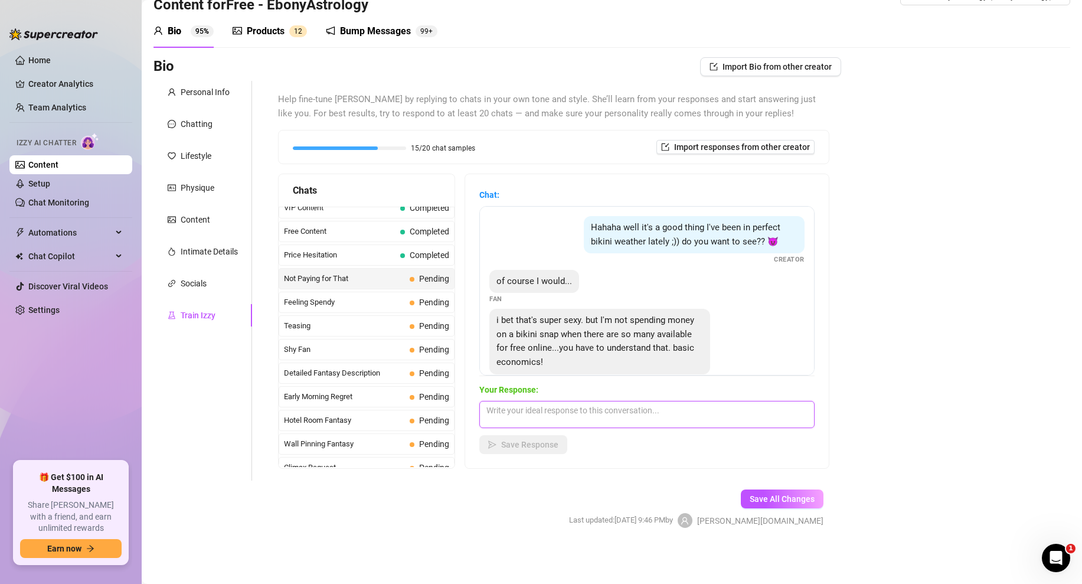
click at [538, 411] on textarea at bounding box center [646, 414] width 335 height 27
paste textarea "lol well want if i sent you something a little sexier that what I post online? …"
type textarea "lol well want if i sent you something a little sexier that what I post online? …"
click at [521, 447] on span "Save Response" at bounding box center [529, 444] width 57 height 9
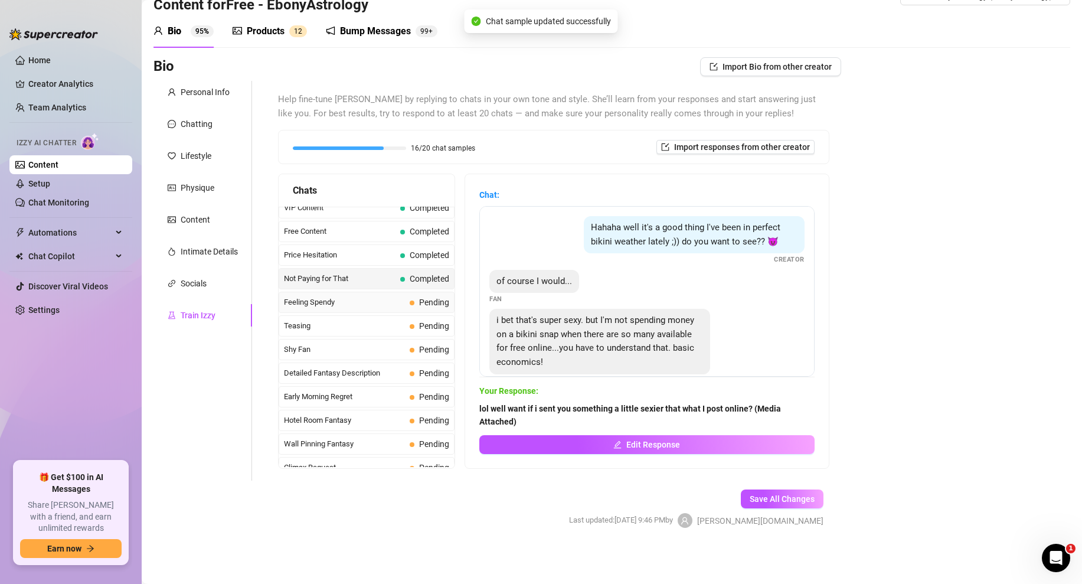
click at [370, 302] on span "Feeling Spendy" at bounding box center [344, 302] width 121 height 12
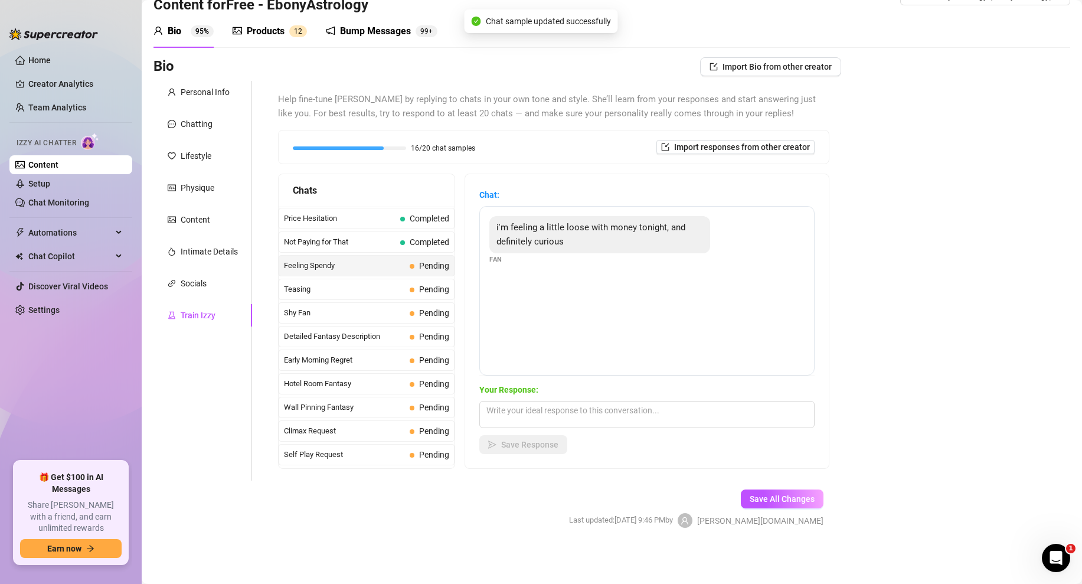
scroll to position [331, 0]
click at [547, 413] on textarea at bounding box center [646, 414] width 335 height 27
paste textarea "well lets have some fun baby...(Media Attached)"
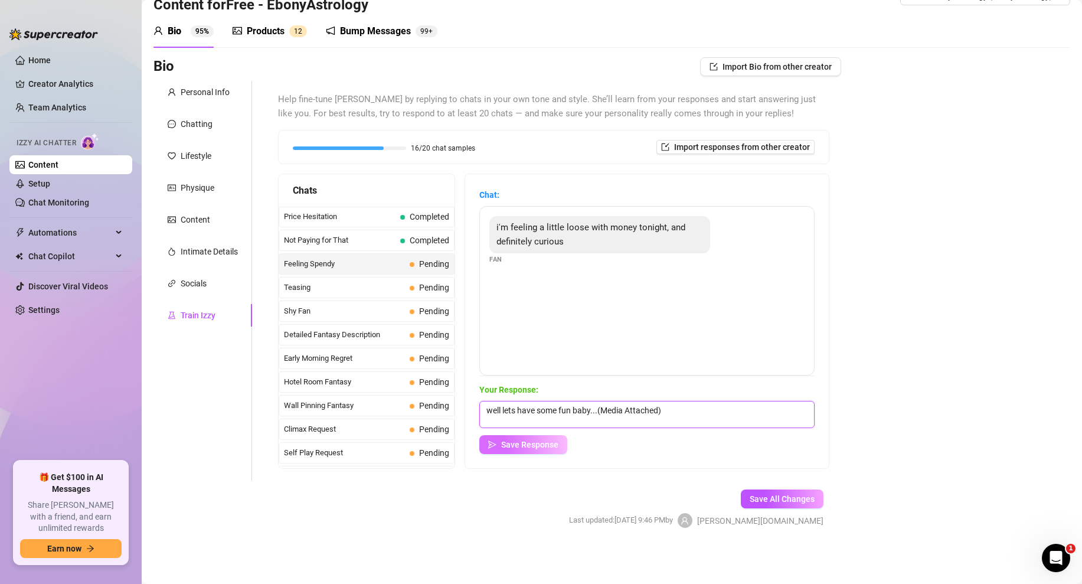
type textarea "well lets have some fun baby...(Media Attached)"
click at [523, 452] on button "Save Response" at bounding box center [523, 444] width 88 height 19
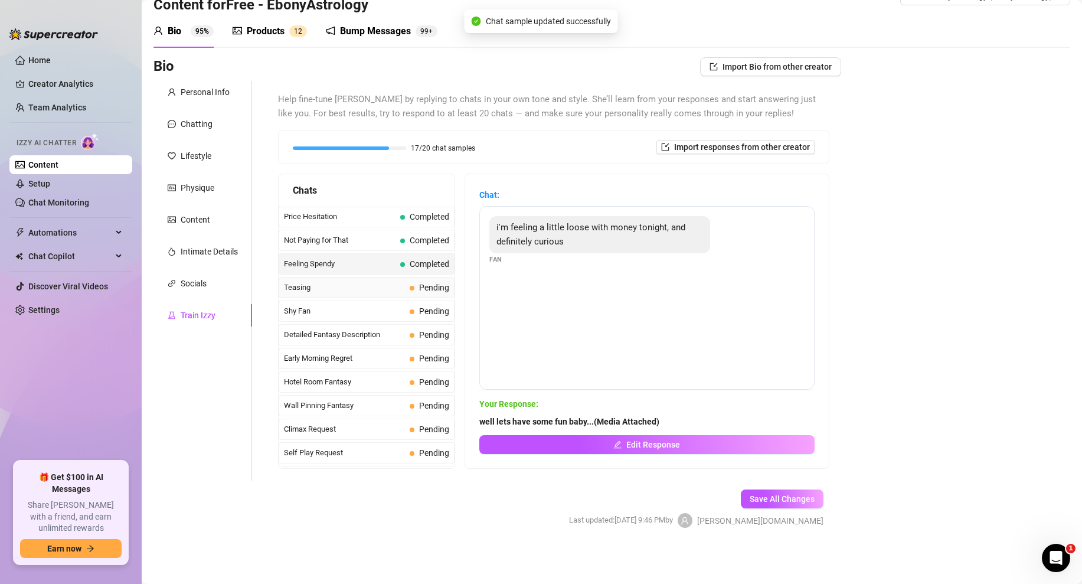
click at [391, 290] on span "Teasing" at bounding box center [344, 288] width 121 height 12
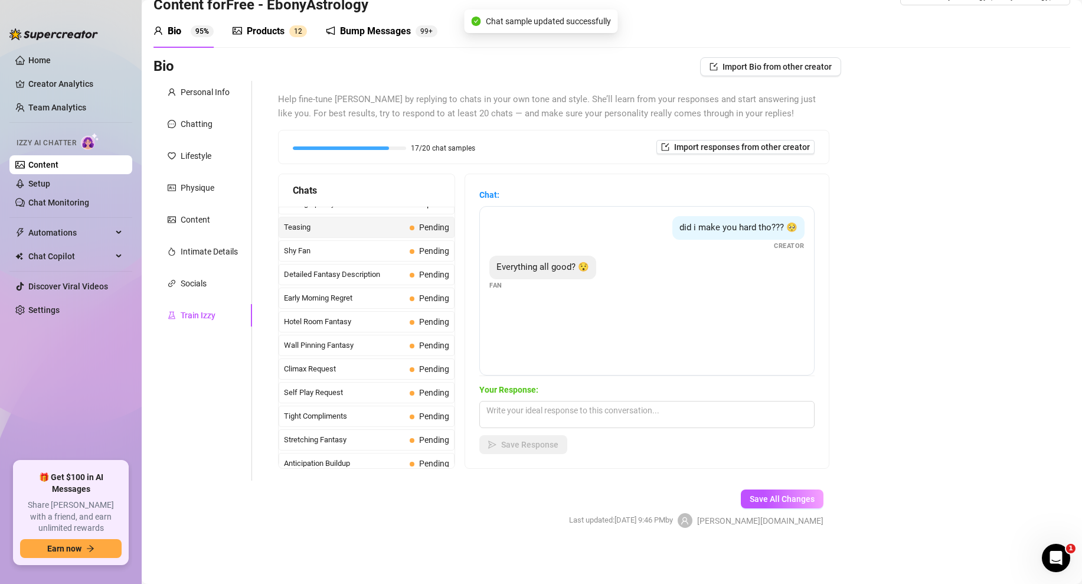
scroll to position [392, 0]
click at [532, 413] on textarea at bounding box center [646, 414] width 335 height 27
paste textarea "im good but id be better if you opened what i sent you and got hard for me...😏"
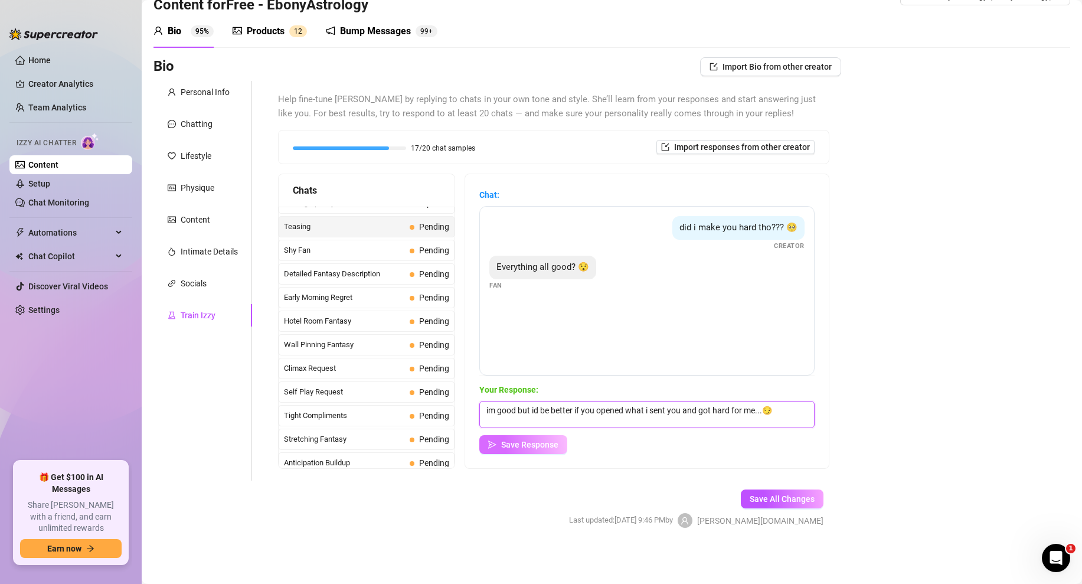
type textarea "im good but id be better if you opened what i sent you and got hard for me...😏"
click at [508, 449] on span "Save Response" at bounding box center [529, 444] width 57 height 9
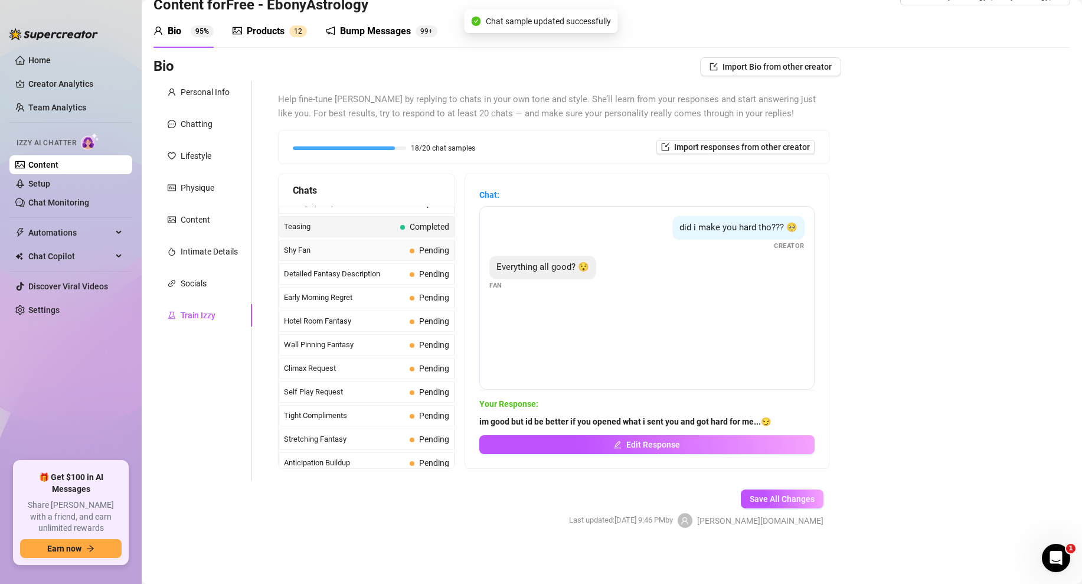
click at [375, 249] on span "Shy Fan" at bounding box center [344, 250] width 121 height 12
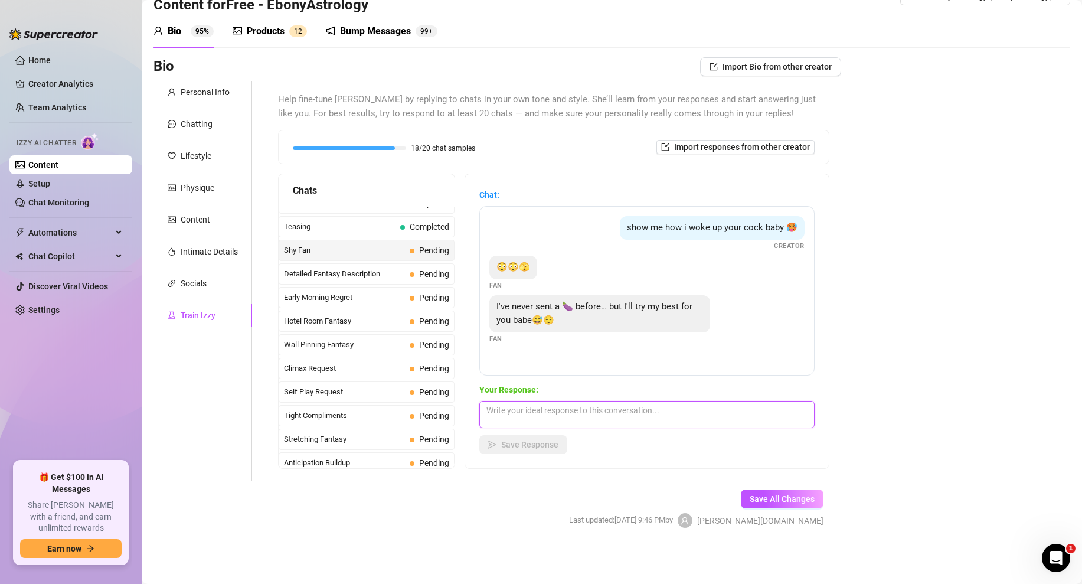
click at [516, 411] on textarea at bounding box center [646, 414] width 335 height 27
paste textarea "well here's some motivation love... (Media Attached)"
type textarea "well here's some motivation love... (Media Attached)"
click at [525, 439] on button "Save Response" at bounding box center [523, 444] width 88 height 19
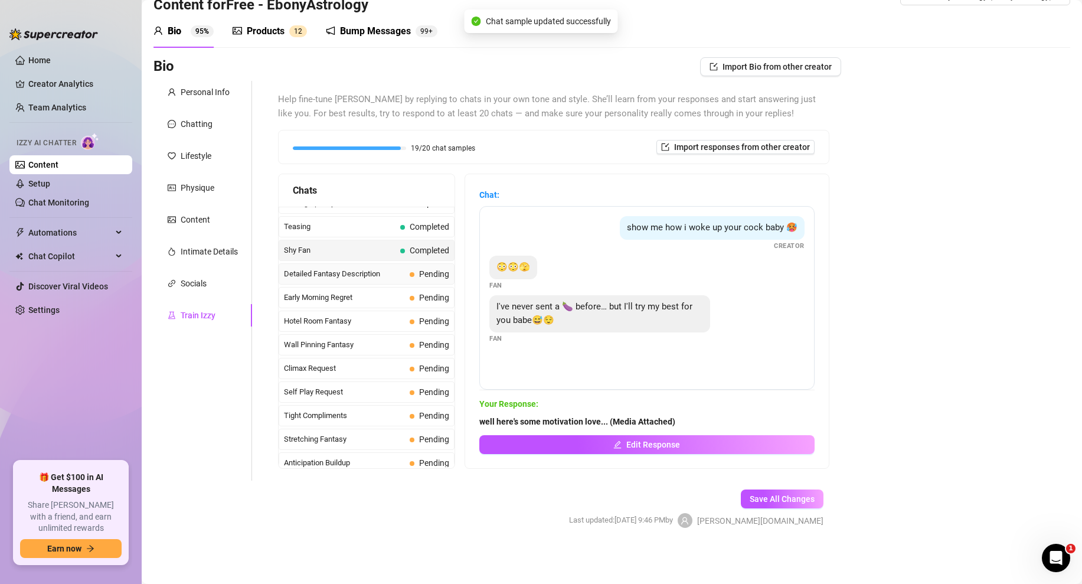
click at [396, 276] on span "Detailed Fantasy Description" at bounding box center [344, 274] width 121 height 12
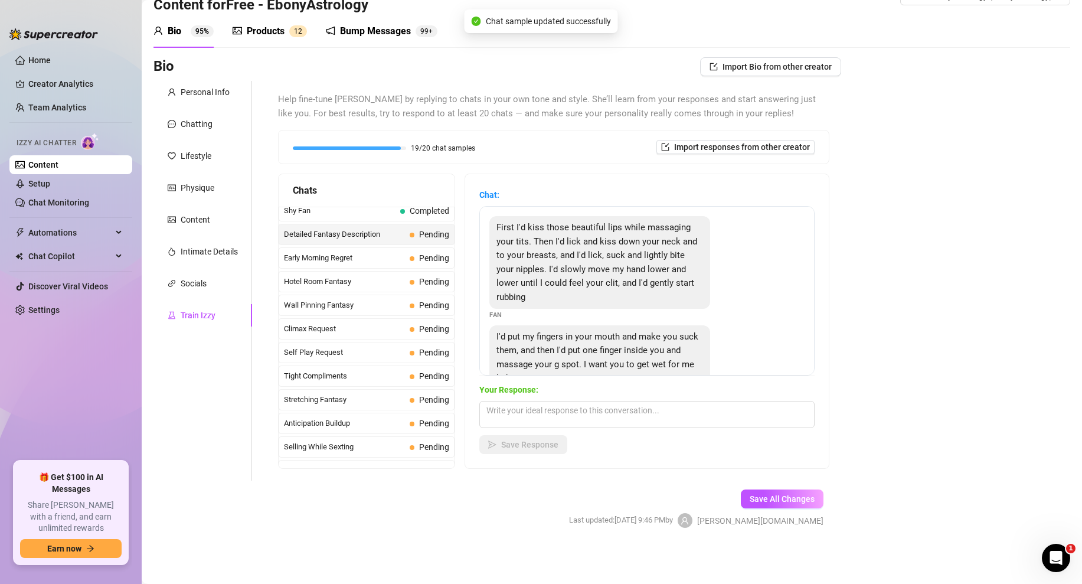
scroll to position [437, 0]
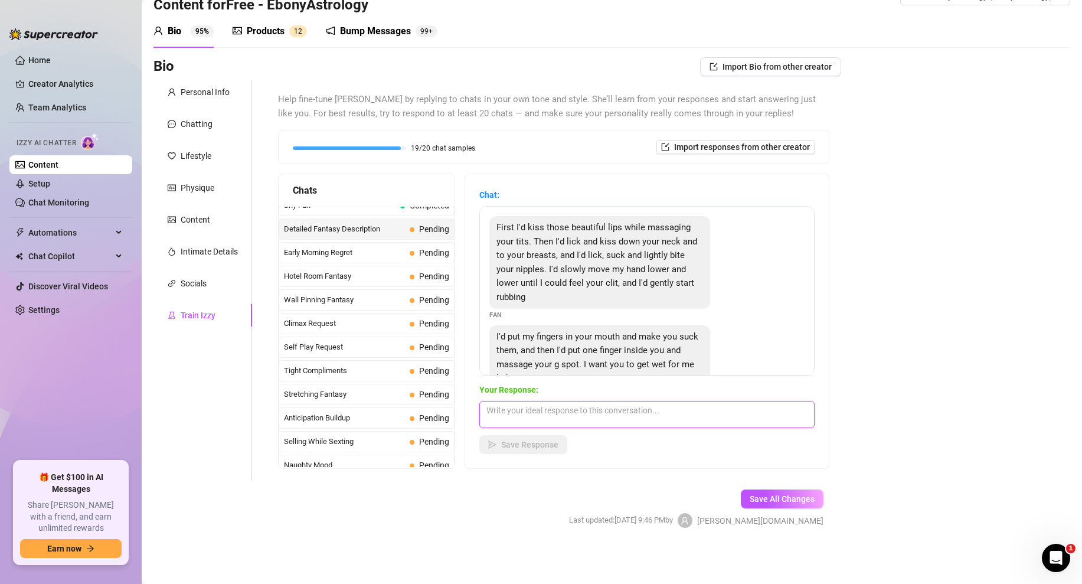
click at [522, 411] on textarea at bounding box center [646, 414] width 335 height 27
paste textarea "id love that baby, i'd let you finger me until i cum. im so wet right now baby,…"
type textarea "id love that baby, i'd let you finger me until i cum. im so wet right now baby,…"
click at [543, 443] on span "Save Response" at bounding box center [529, 444] width 57 height 9
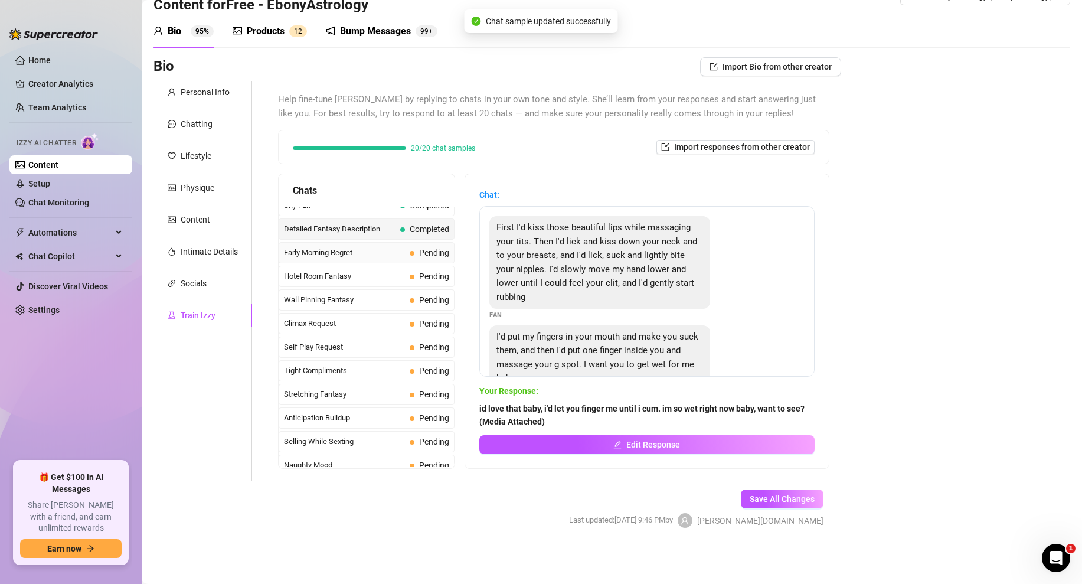
click at [386, 251] on span "Early Morning Regret" at bounding box center [344, 253] width 121 height 12
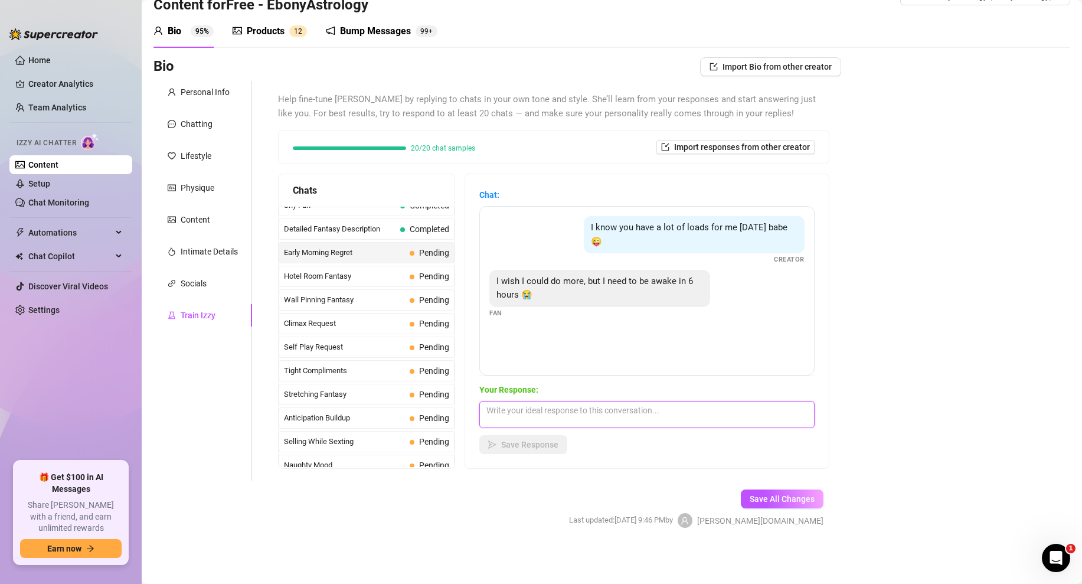
click at [535, 410] on textarea at bounding box center [646, 414] width 335 height 27
paste textarea "okay just one more babe...here you go (Media Attached)"
type textarea "okay just one more babe...here you go (Media Attached)"
click at [511, 453] on button "Save Response" at bounding box center [523, 444] width 88 height 19
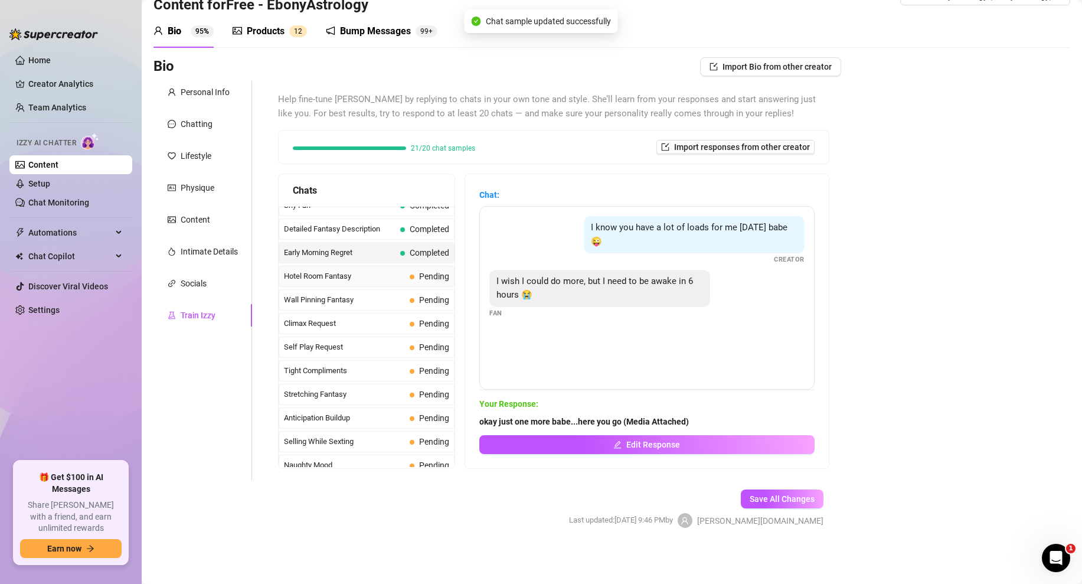
click at [371, 282] on div "Hotel Room Fantasy Pending" at bounding box center [367, 276] width 176 height 21
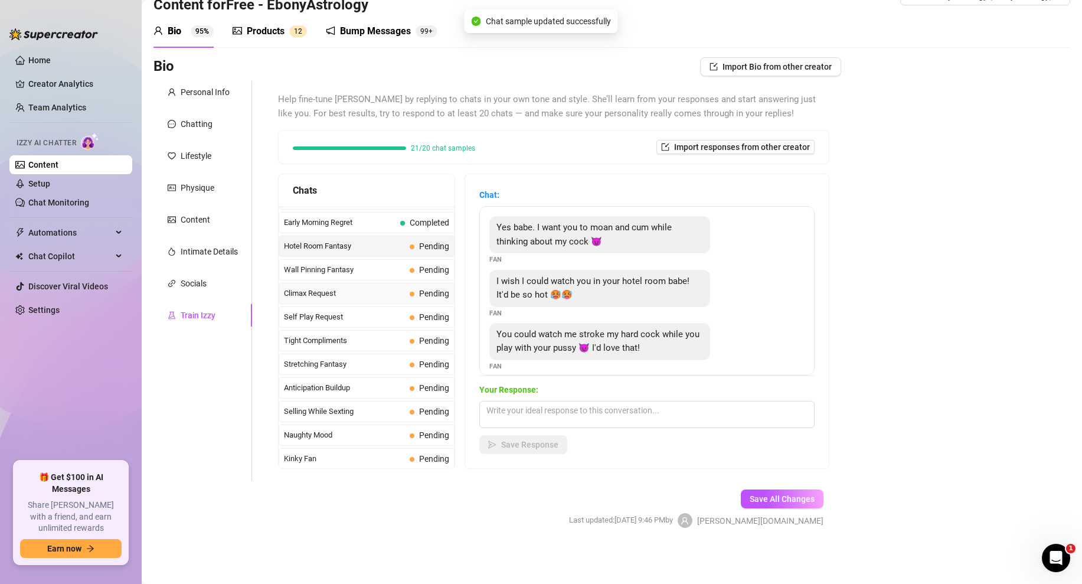
scroll to position [469, 0]
click at [540, 419] on textarea at bounding box center [646, 414] width 335 height 27
paste textarea "aww babe can i show you? (Media Attached)"
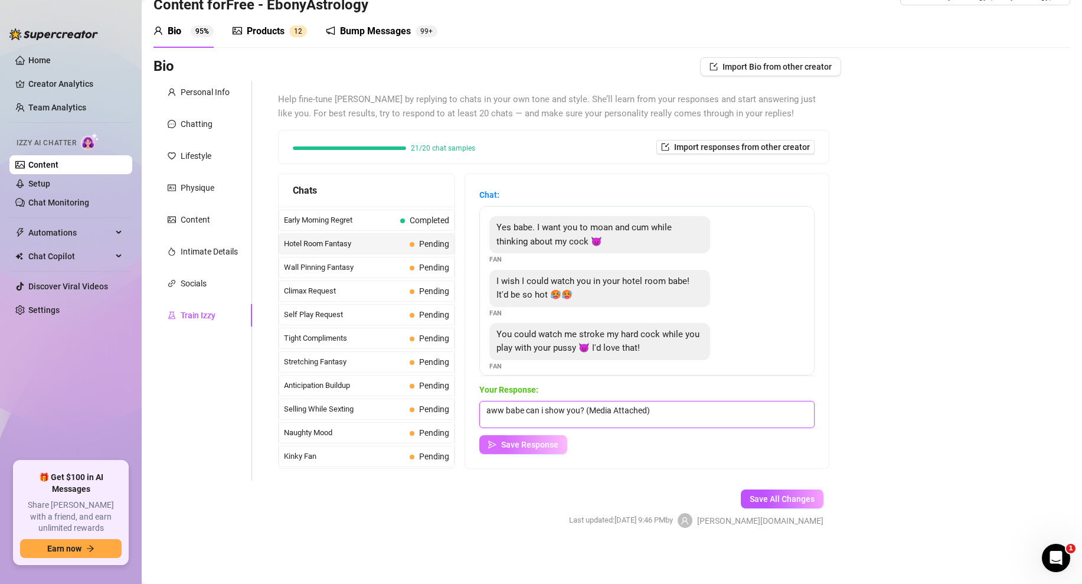
type textarea "aww babe can i show you? (Media Attached)"
click at [531, 442] on span "Save Response" at bounding box center [529, 444] width 57 height 9
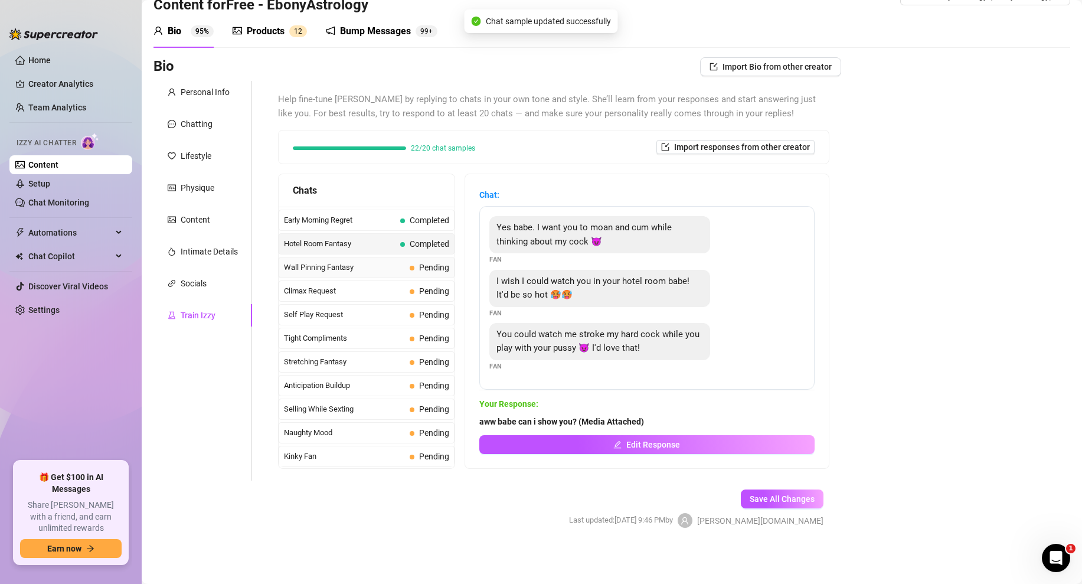
click at [369, 266] on span "Wall Pinning Fantasy" at bounding box center [344, 268] width 121 height 12
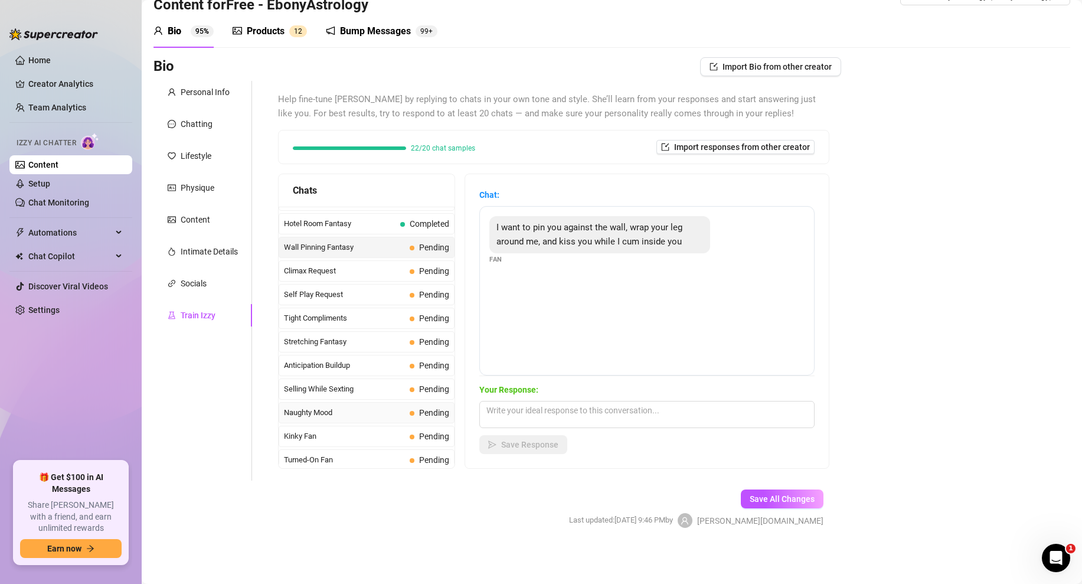
scroll to position [490, 0]
click at [540, 411] on textarea at bounding box center [646, 414] width 335 height 27
paste textarea "damn baby, i wish you were right now. would you cum inside me?"
type textarea "damn baby, i wish you were right now. would you cum inside me?"
click at [516, 445] on span "Save Response" at bounding box center [529, 444] width 57 height 9
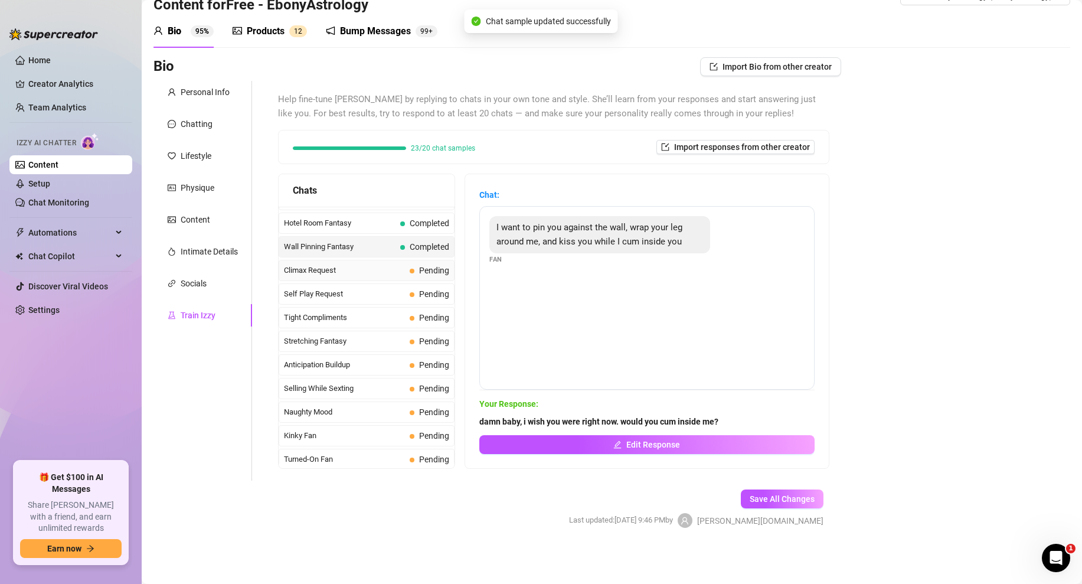
click at [399, 272] on span "Climax Request" at bounding box center [344, 270] width 121 height 12
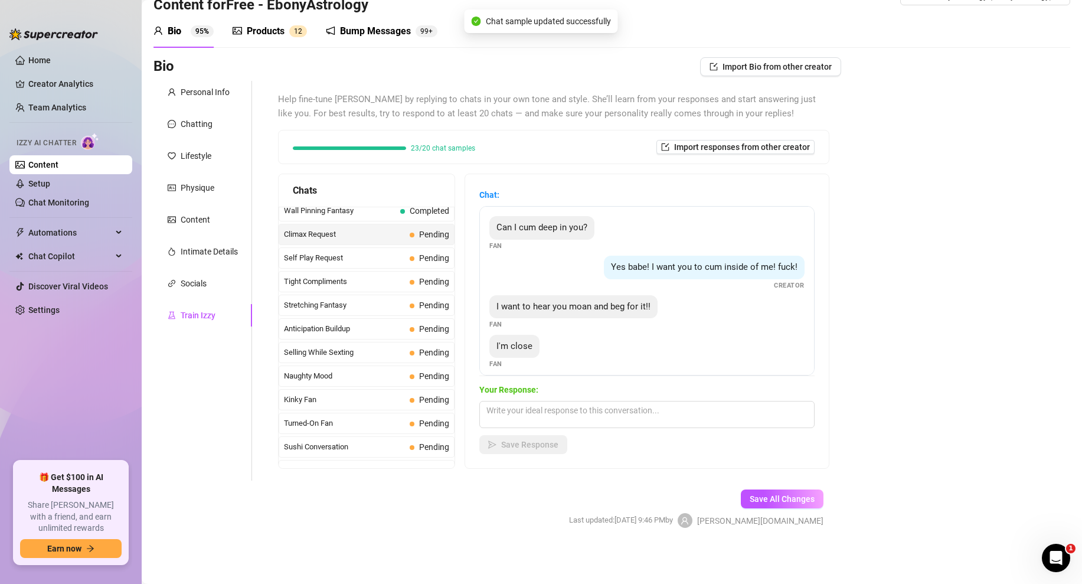
scroll to position [528, 0]
click at [527, 417] on textarea at bounding box center [646, 414] width 335 height 27
paste textarea "Yes baby cum for me...here open this then explode.. (Media Attached)"
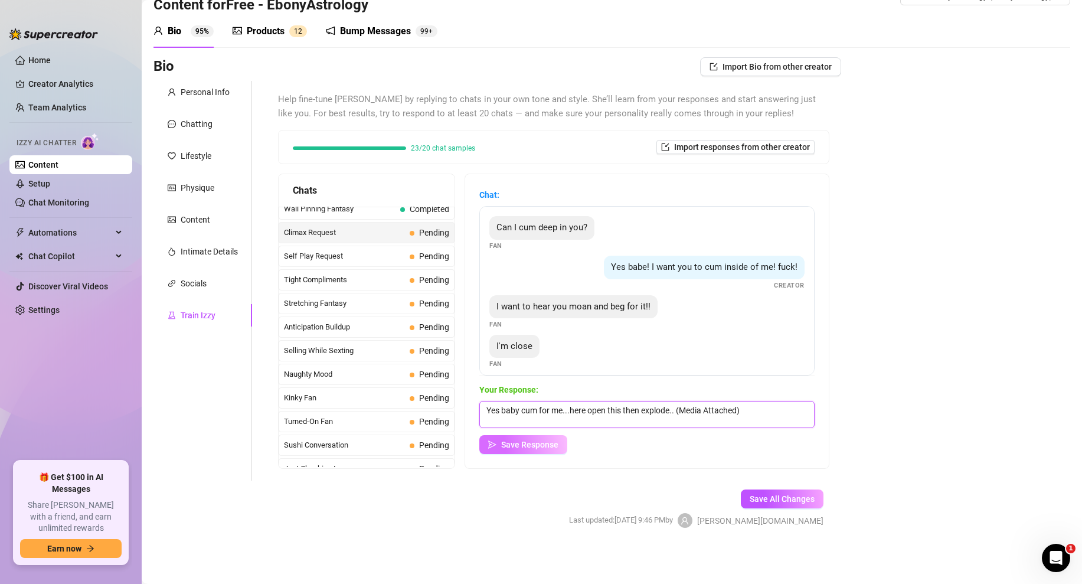
type textarea "Yes baby cum for me...here open this then explode.. (Media Attached)"
click at [520, 440] on span "Save Response" at bounding box center [529, 444] width 57 height 9
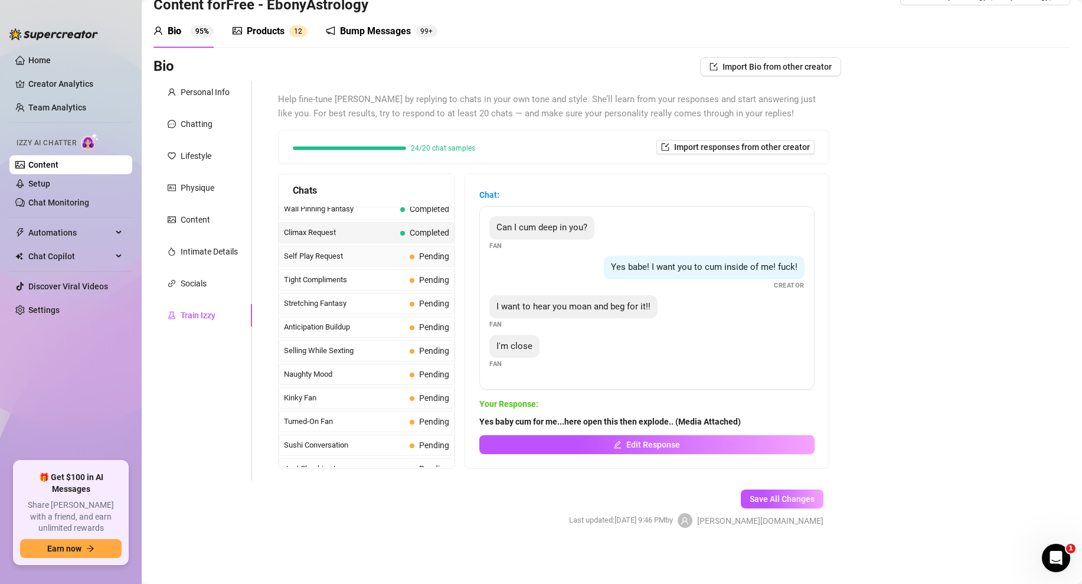
click at [381, 259] on span "Self Play Request" at bounding box center [344, 256] width 121 height 12
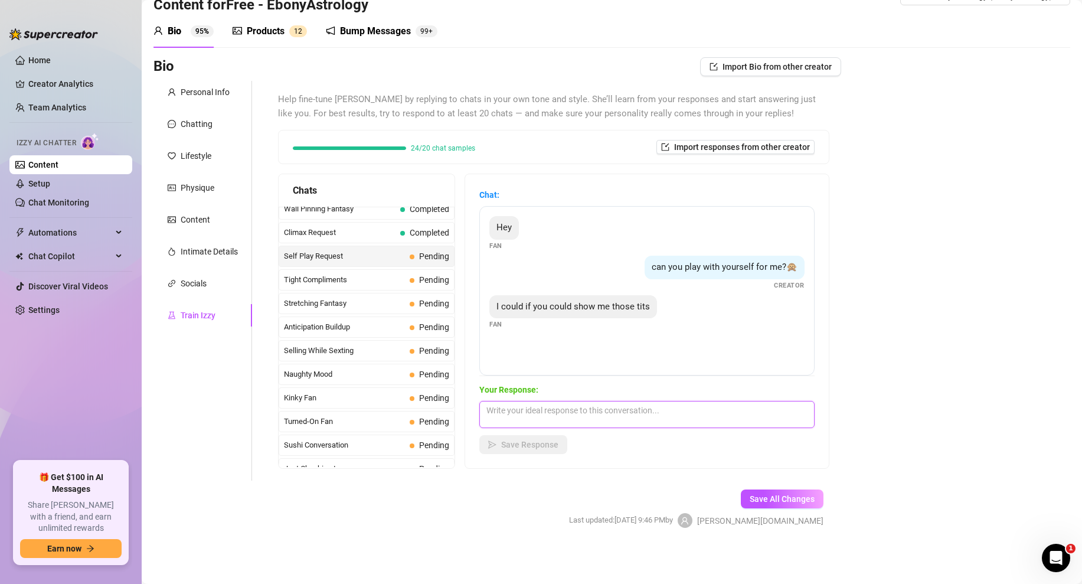
click at [518, 422] on textarea at bounding box center [646, 414] width 335 height 27
paste textarea "yes baby! 😍 here you go (Media Attached)"
type textarea "yes baby! 😍 here you go (Media Attached)"
click at [521, 452] on button "Save Response" at bounding box center [523, 444] width 88 height 19
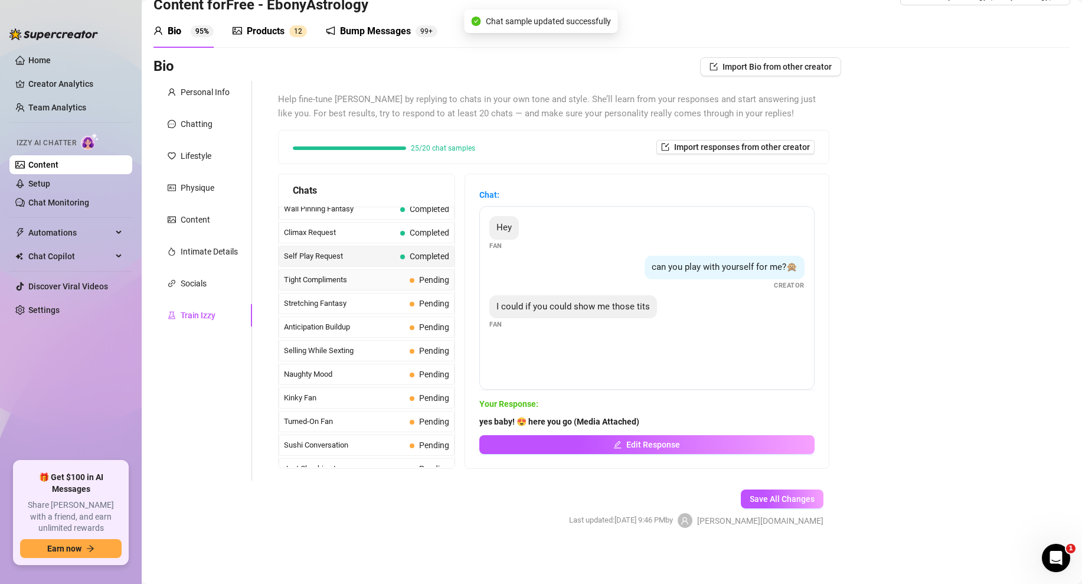
click at [401, 283] on span "Tight Compliments" at bounding box center [344, 280] width 121 height 12
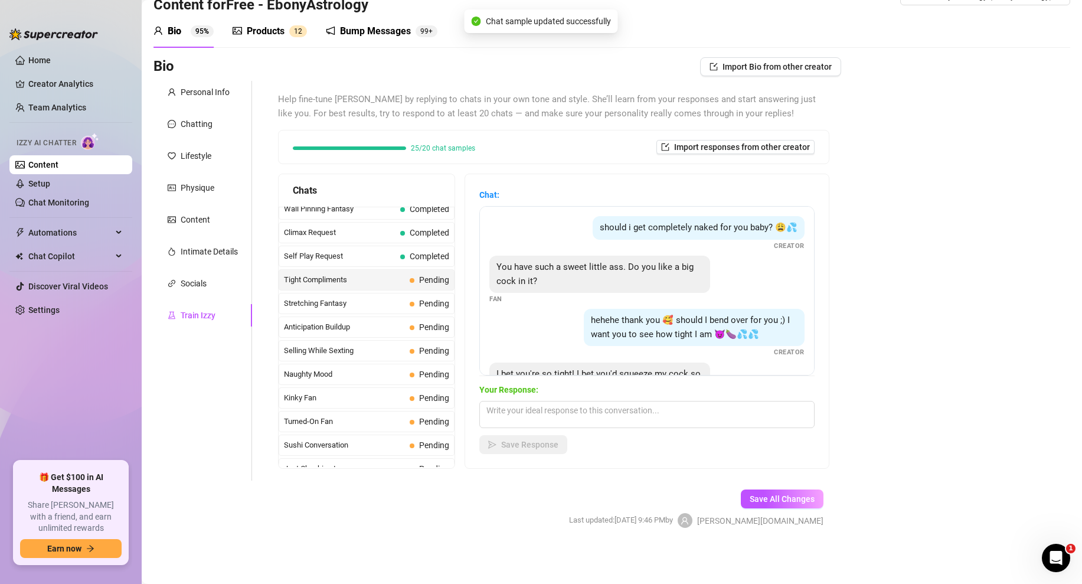
scroll to position [556, 0]
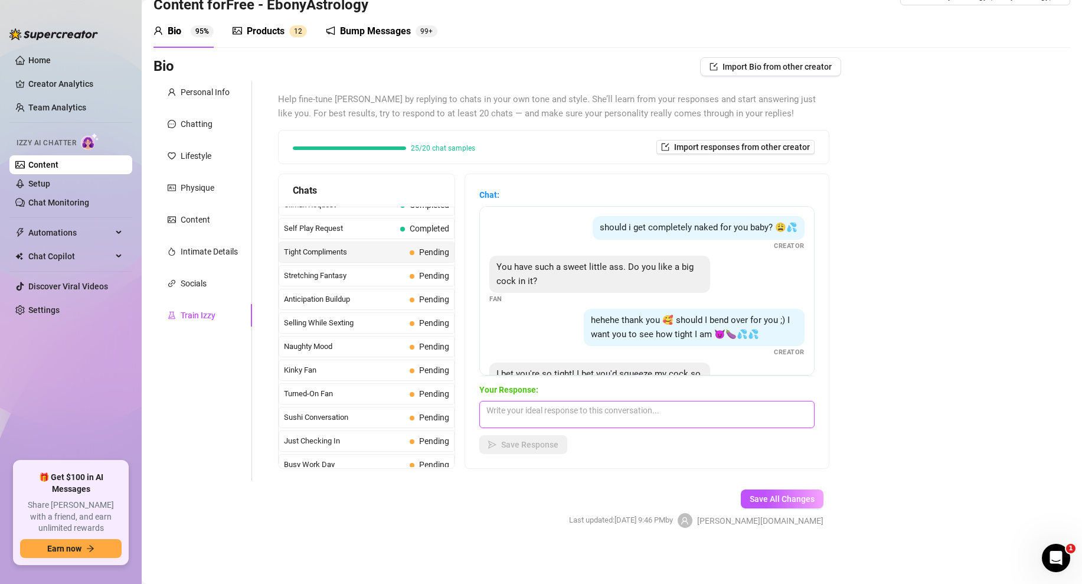
click at [540, 413] on textarea at bounding box center [646, 414] width 335 height 27
paste textarea "how long do you think you'd last if i let you in? (Media Attached)"
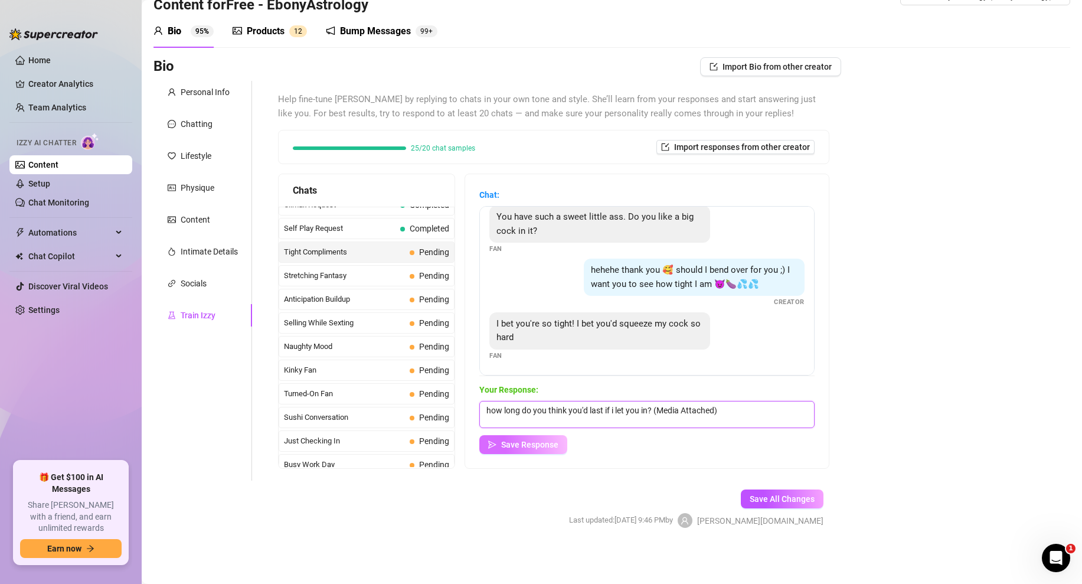
type textarea "how long do you think you'd last if i let you in? (Media Attached)"
click at [534, 444] on span "Save Response" at bounding box center [529, 444] width 57 height 9
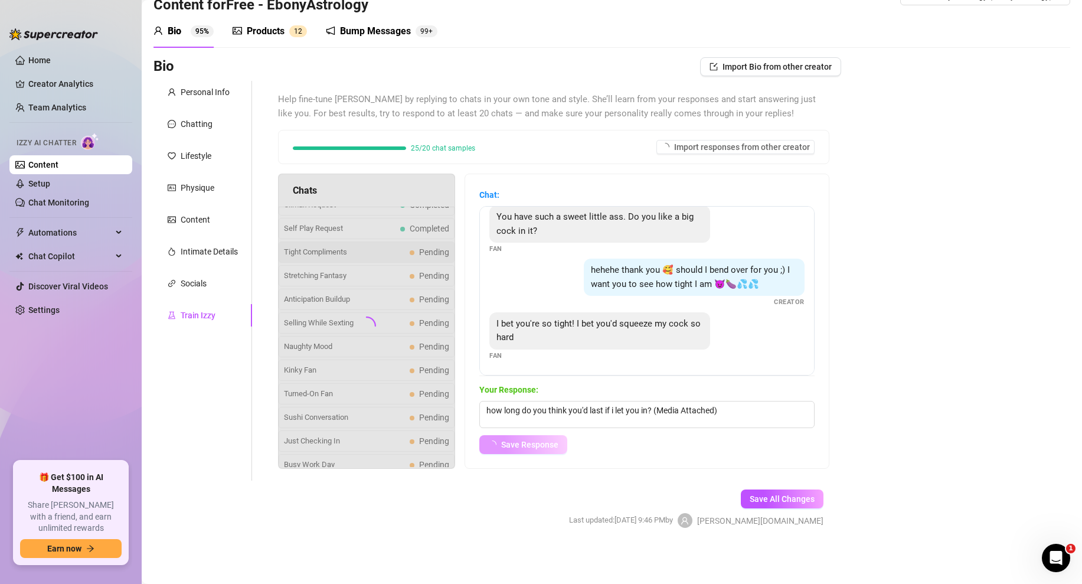
scroll to position [36, 0]
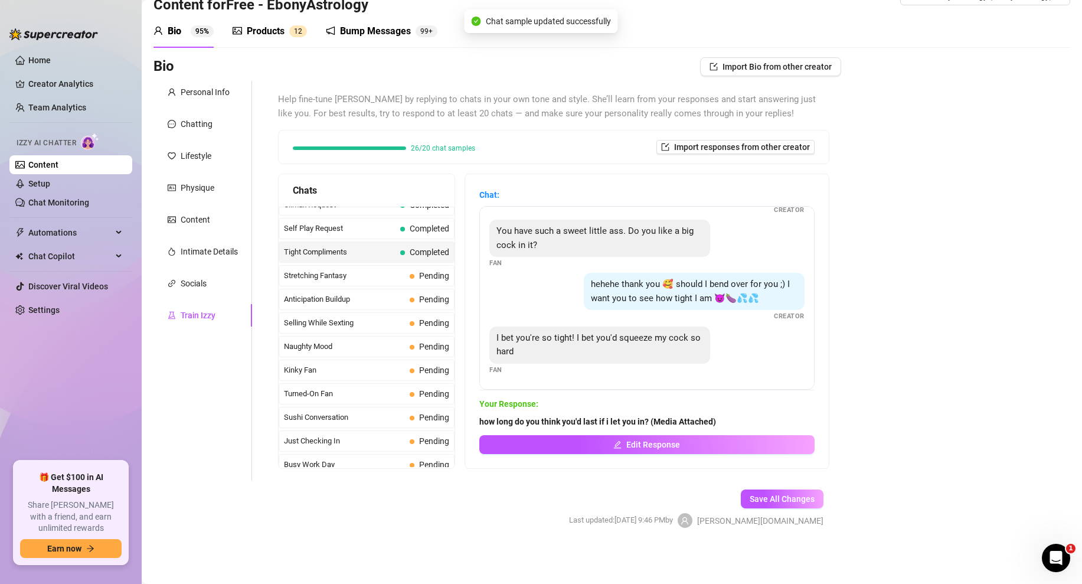
click at [397, 262] on div "Tight Compliments Completed" at bounding box center [367, 251] width 176 height 21
click at [398, 275] on span "Stretching Fantasy" at bounding box center [344, 276] width 121 height 12
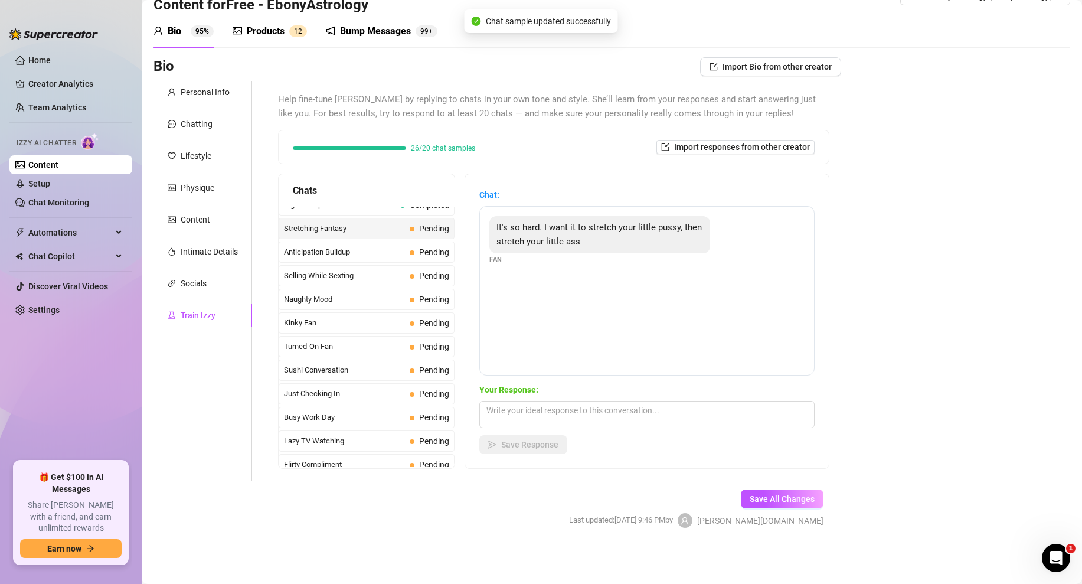
scroll to position [606, 0]
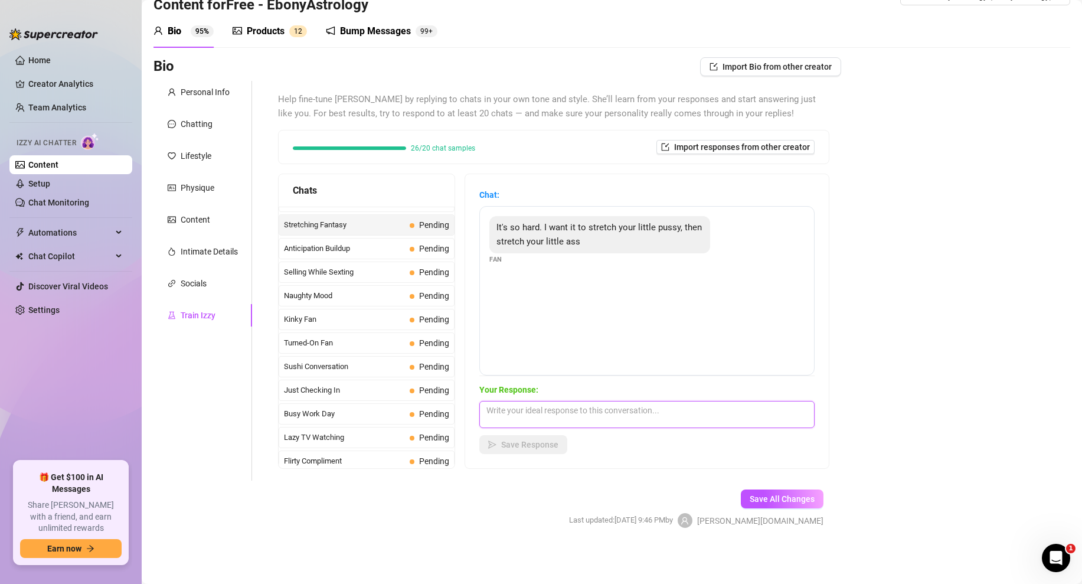
click at [537, 412] on textarea at bounding box center [646, 414] width 335 height 27
paste textarea "yes baby. 🤤 like this? (Media Attached)"
type textarea "yes baby. 🤤 like this? (Media Attached)"
click at [525, 445] on span "Save Response" at bounding box center [529, 444] width 57 height 9
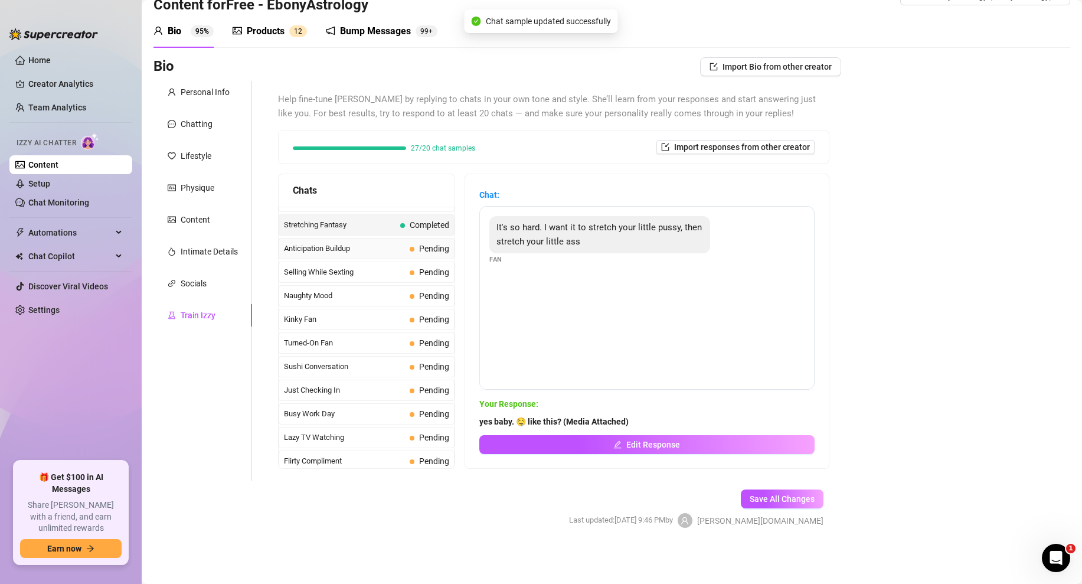
click at [378, 245] on span "Anticipation Buildup" at bounding box center [344, 249] width 121 height 12
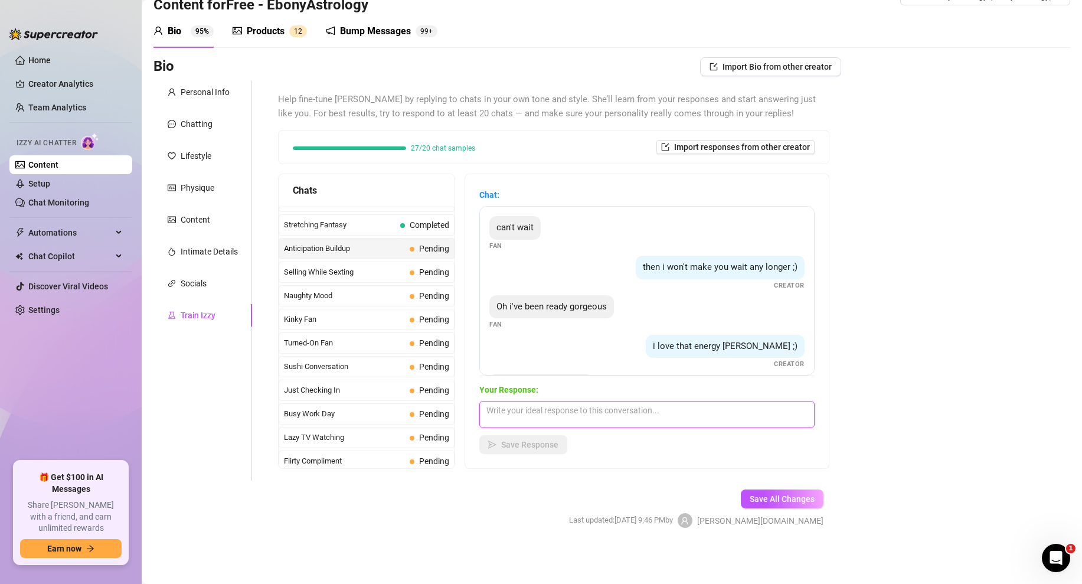
click at [525, 413] on textarea at bounding box center [646, 414] width 335 height 27
paste textarea "what about this view? (Media Attached)"
type textarea "what about this view? (Media Attached)"
click at [520, 446] on span "Save Response" at bounding box center [529, 444] width 57 height 9
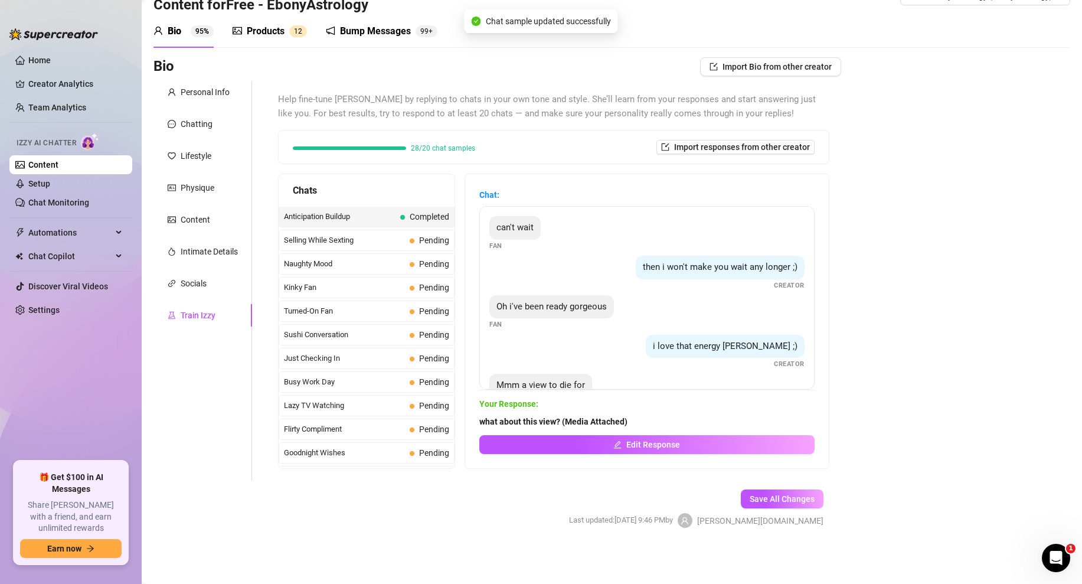
scroll to position [632, 0]
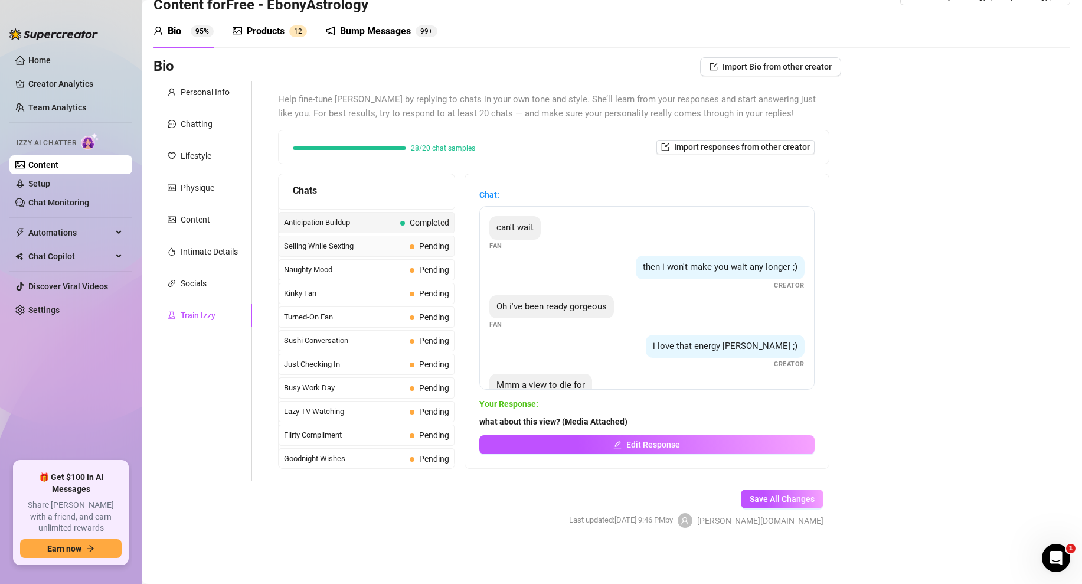
click at [400, 249] on span "Selling While Sexting" at bounding box center [344, 246] width 121 height 12
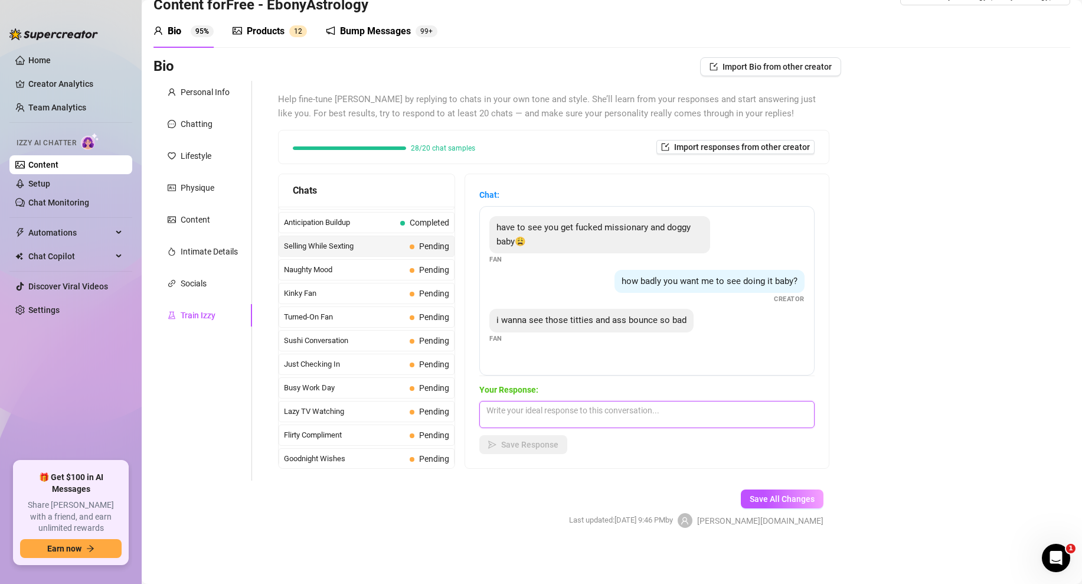
click at [545, 416] on textarea at bounding box center [646, 414] width 335 height 27
paste textarea "I'm in position baby.. (Media Attached)"
type textarea "I'm in position baby.. (Media Attached)"
click at [522, 456] on div "Chat: have to see you get fucked missionary and doggy baby😩 Fan how badly you w…" at bounding box center [647, 321] width 364 height 294
click at [536, 450] on button "Save Response" at bounding box center [523, 444] width 88 height 19
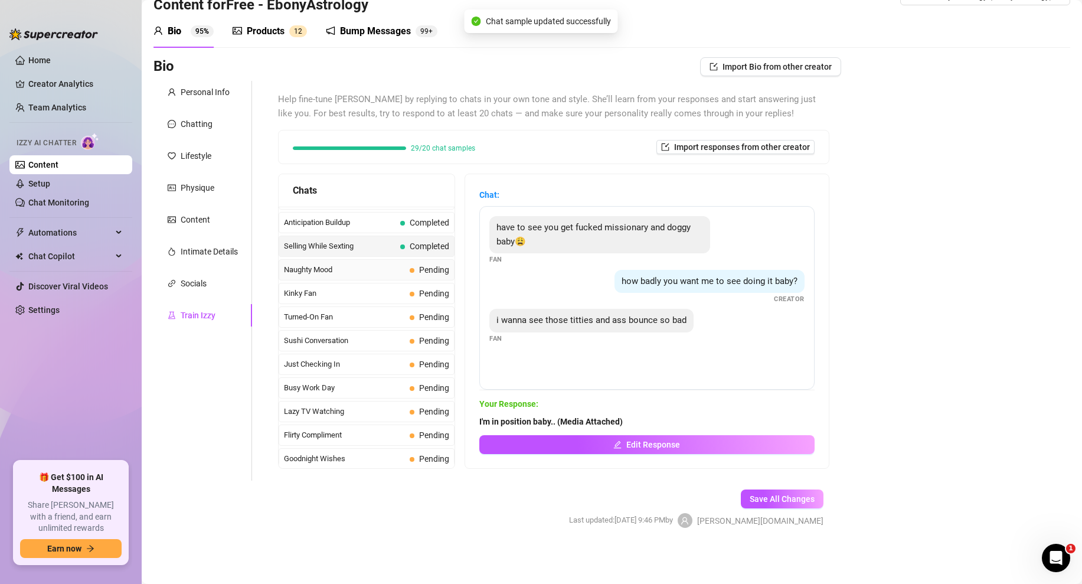
click at [372, 269] on span "Naughty Mood" at bounding box center [344, 270] width 121 height 12
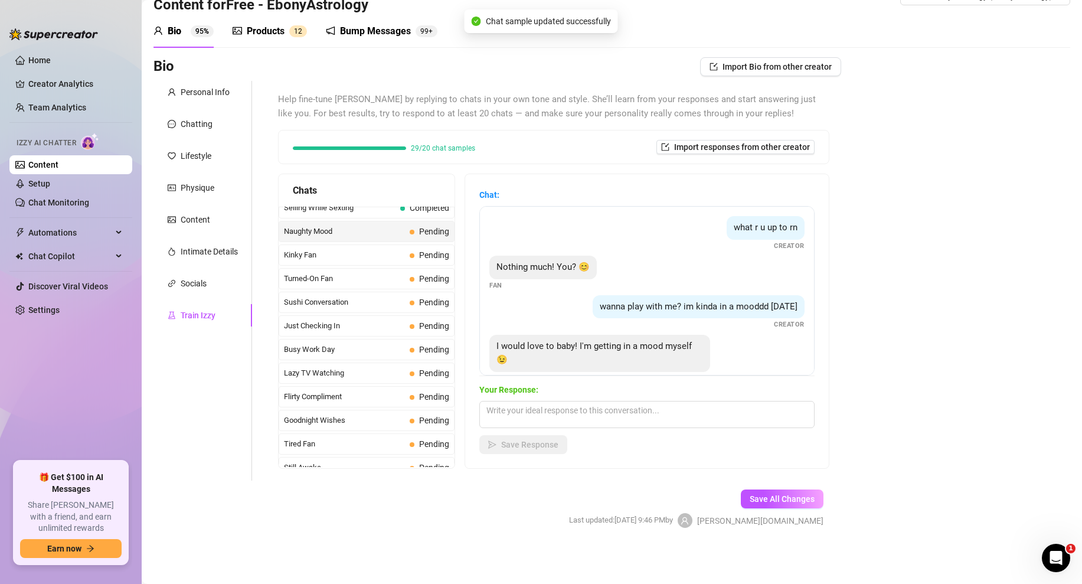
scroll to position [672, 0]
click at [507, 419] on textarea at bounding box center [646, 414] width 335 height 27
paste textarea "what do you want babe? ass or titties?"
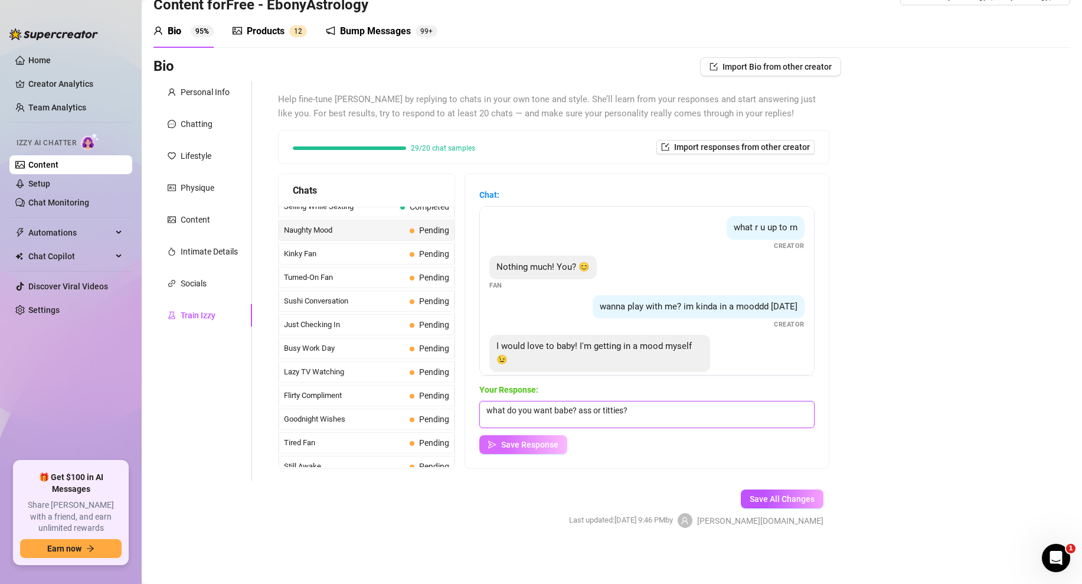
type textarea "what do you want babe? ass or titties?"
click at [525, 447] on span "Save Response" at bounding box center [529, 444] width 57 height 9
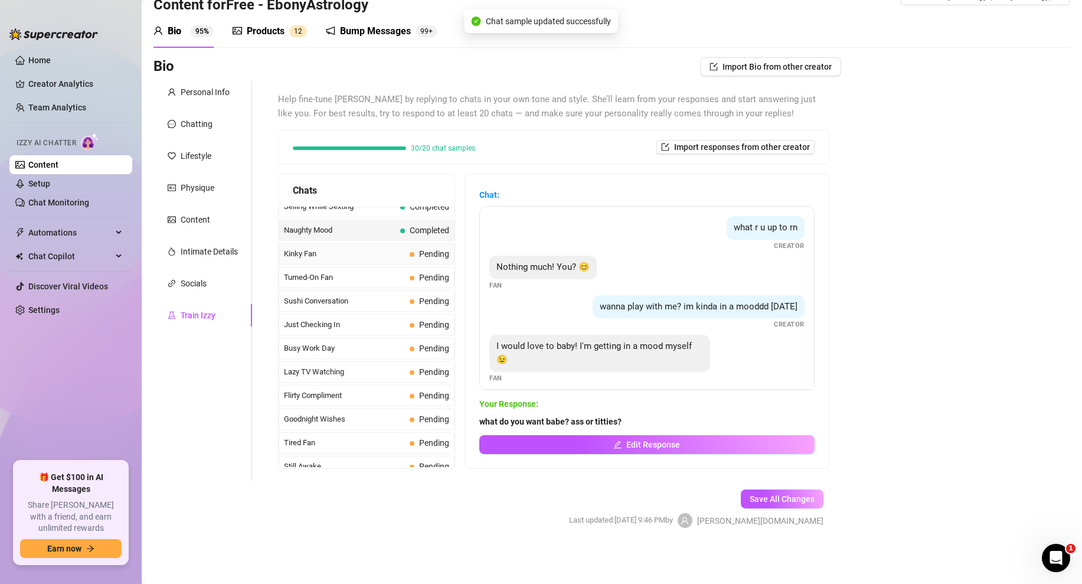
click at [393, 259] on span "Kinky Fan" at bounding box center [344, 254] width 121 height 12
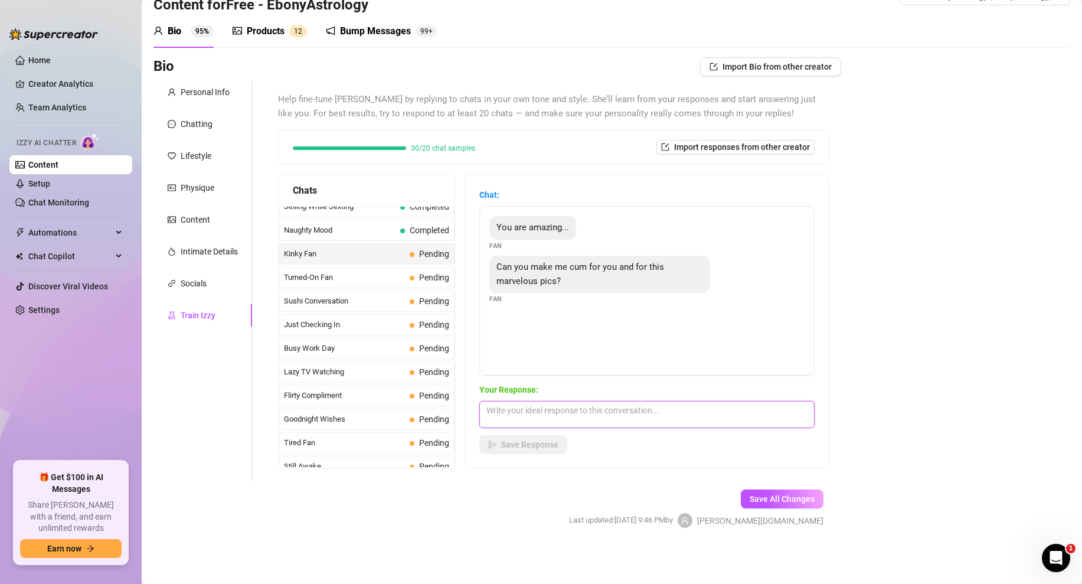
click at [531, 412] on textarea at bounding box center [646, 414] width 335 height 27
paste textarea "aw thank you babe...hows this? (Media Attached)"
type textarea "aw thank you babe...hows this? (Media Attached)"
click at [522, 445] on span "Save Response" at bounding box center [529, 444] width 57 height 9
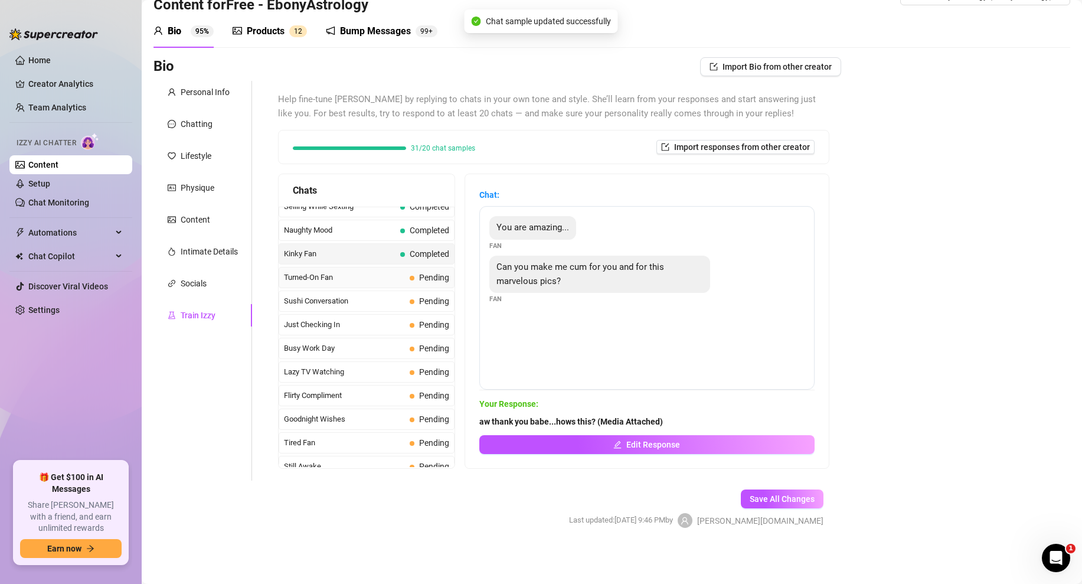
click at [383, 274] on span "Turned-On Fan" at bounding box center [344, 278] width 121 height 12
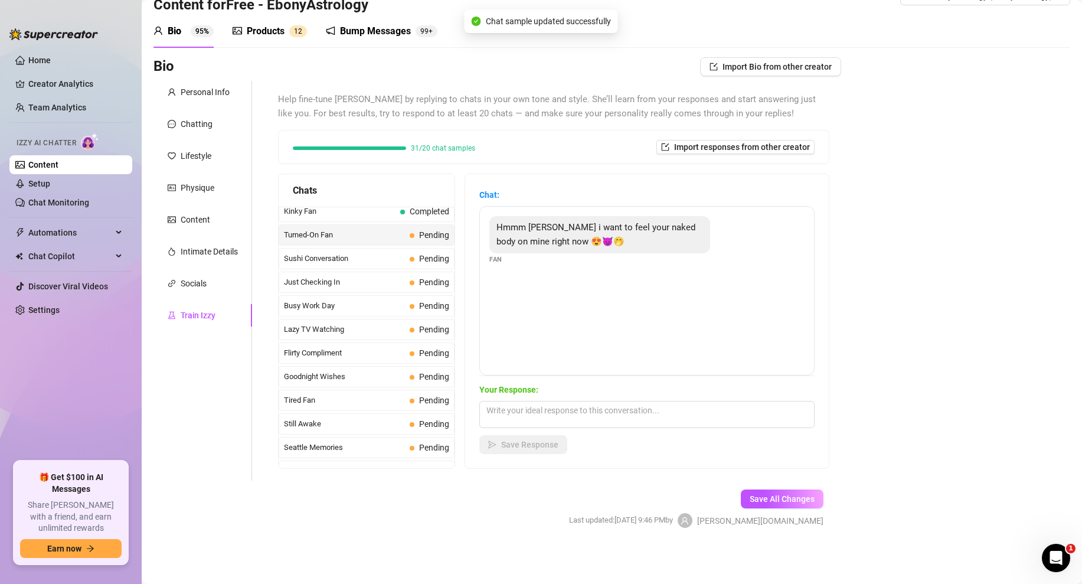
scroll to position [713, 0]
click at [509, 409] on textarea at bounding box center [646, 414] width 335 height 27
paste textarea "Hmm this naked body? (Media Attached)"
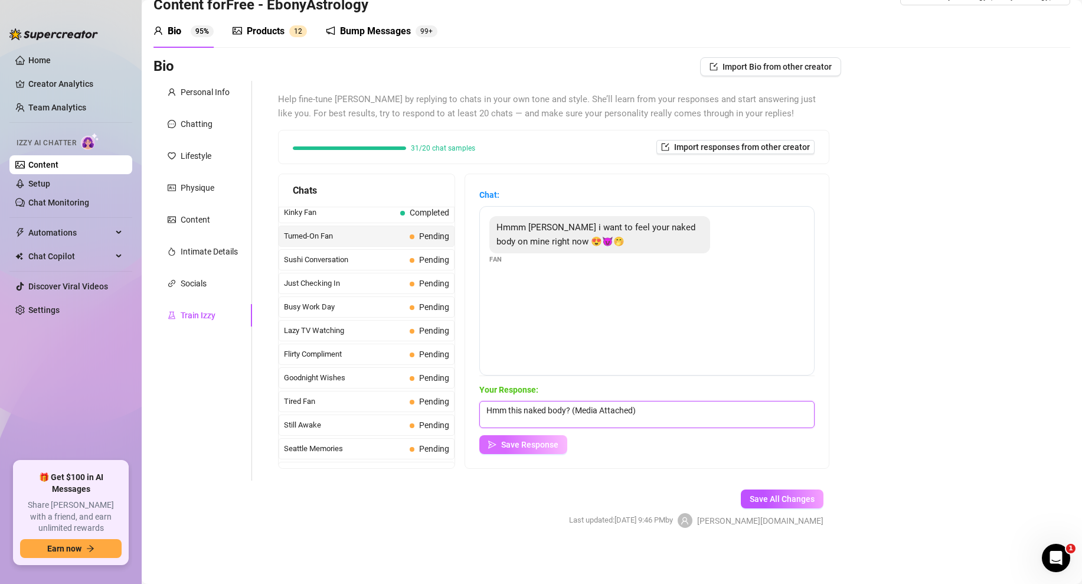
type textarea "Hmm this naked body? (Media Attached)"
click at [537, 443] on span "Save Response" at bounding box center [529, 444] width 57 height 9
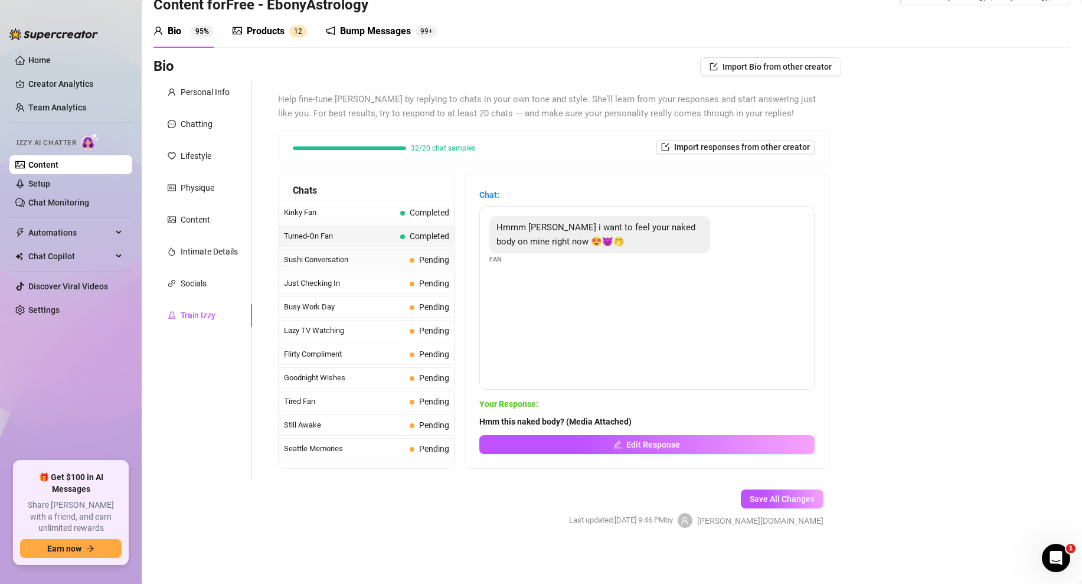
click at [389, 266] on div "Sushi Conversation Pending" at bounding box center [367, 259] width 176 height 21
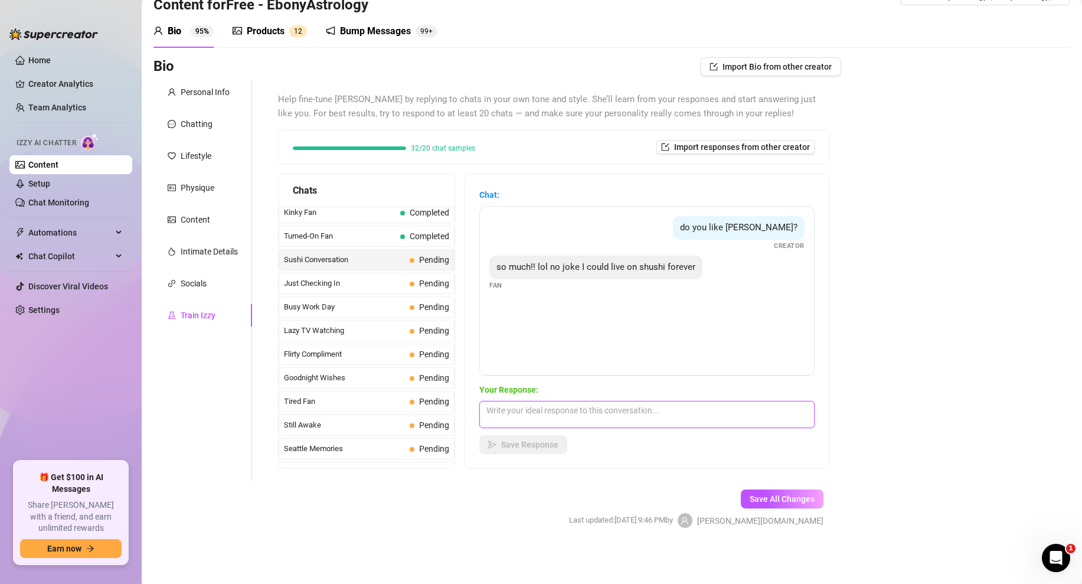
click at [551, 413] on textarea at bounding box center [646, 414] width 335 height 27
paste textarea "me too i love it..if i had it on my body would you eat it off me like they do i…"
type textarea "me too i love it..if i had it on my body would you eat it off me like they do i…"
click at [521, 448] on span "Save Response" at bounding box center [529, 444] width 57 height 9
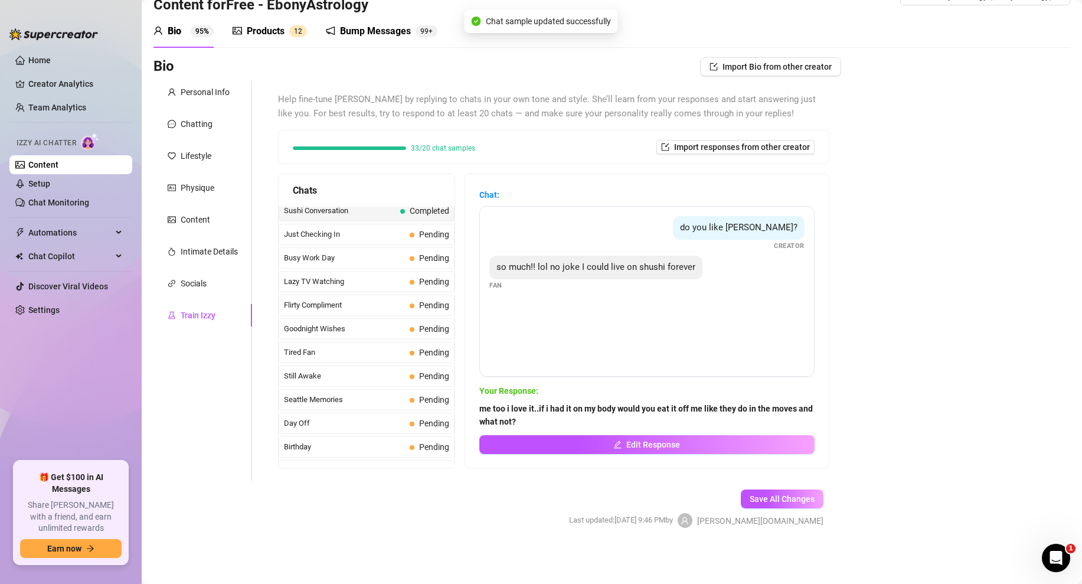
scroll to position [762, 0]
click at [368, 240] on span "Just Checking In" at bounding box center [344, 235] width 121 height 12
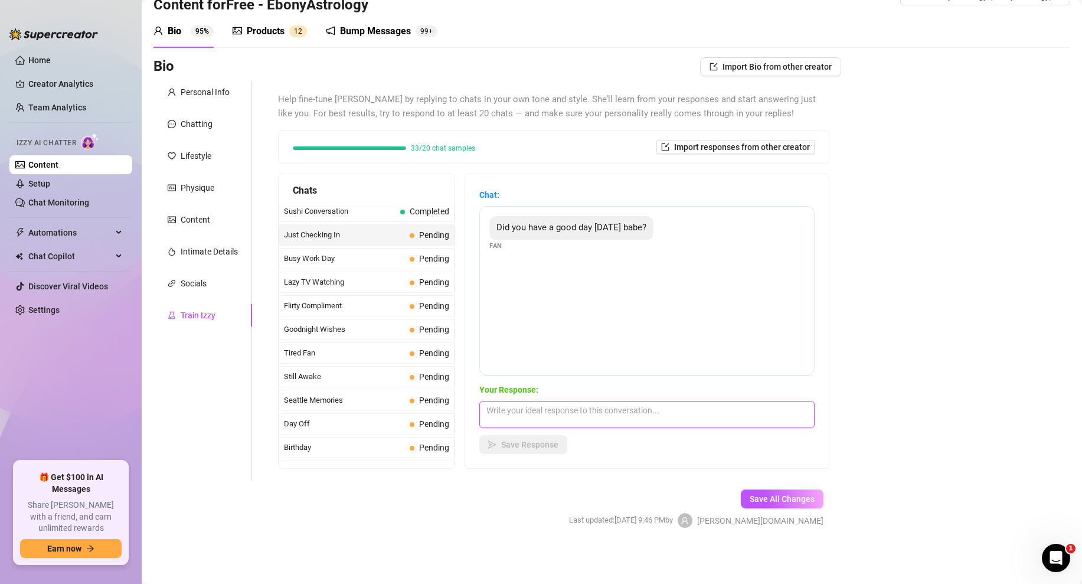
click at [532, 409] on textarea at bounding box center [646, 414] width 335 height 27
paste textarea "its better now...how was yours love?"
type textarea "its better now...how was yours love?"
click at [515, 446] on span "Save Response" at bounding box center [529, 444] width 57 height 9
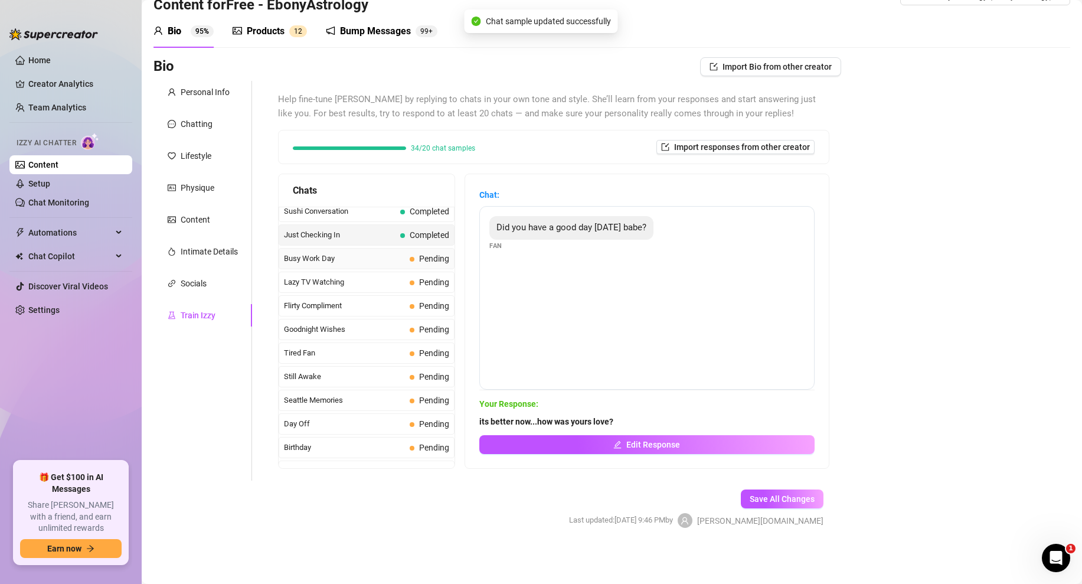
click at [368, 253] on span "Busy Work Day" at bounding box center [344, 259] width 121 height 12
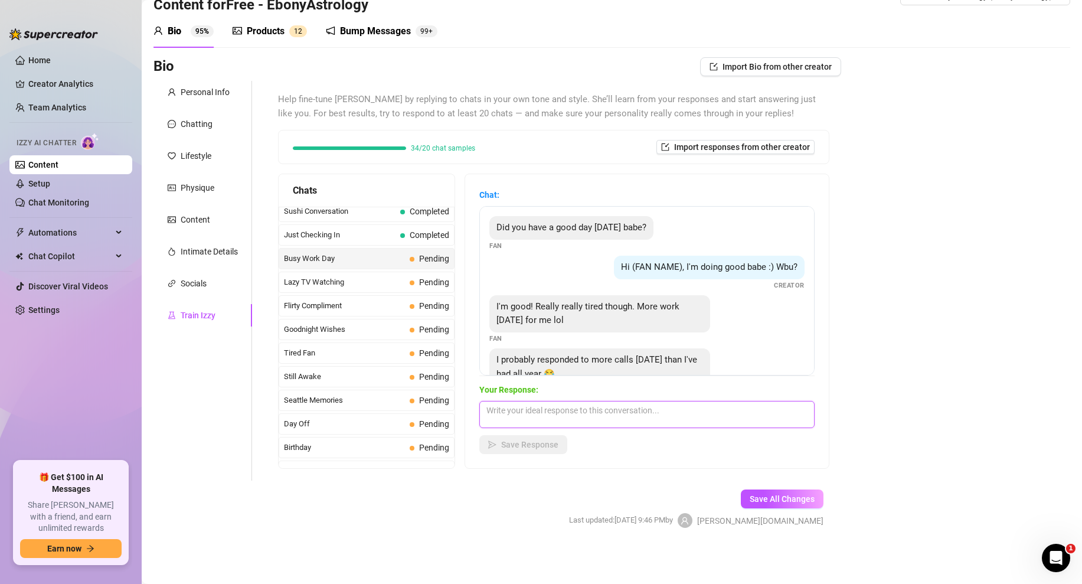
click at [539, 407] on textarea at bounding box center [646, 414] width 335 height 27
paste textarea "aww, well how about i help you relax and forget about the work then?"
type textarea "aww, well how about i help you relax and forget about the work then?"
click at [512, 450] on button "Save Response" at bounding box center [523, 444] width 88 height 19
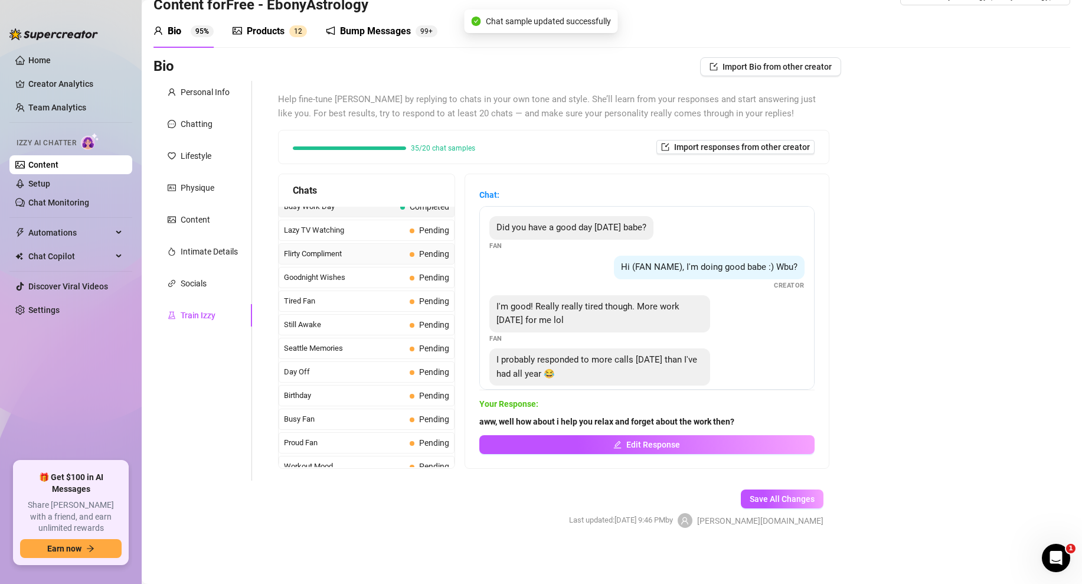
scroll to position [812, 0]
click at [380, 237] on span "Lazy TV Watching" at bounding box center [344, 232] width 121 height 12
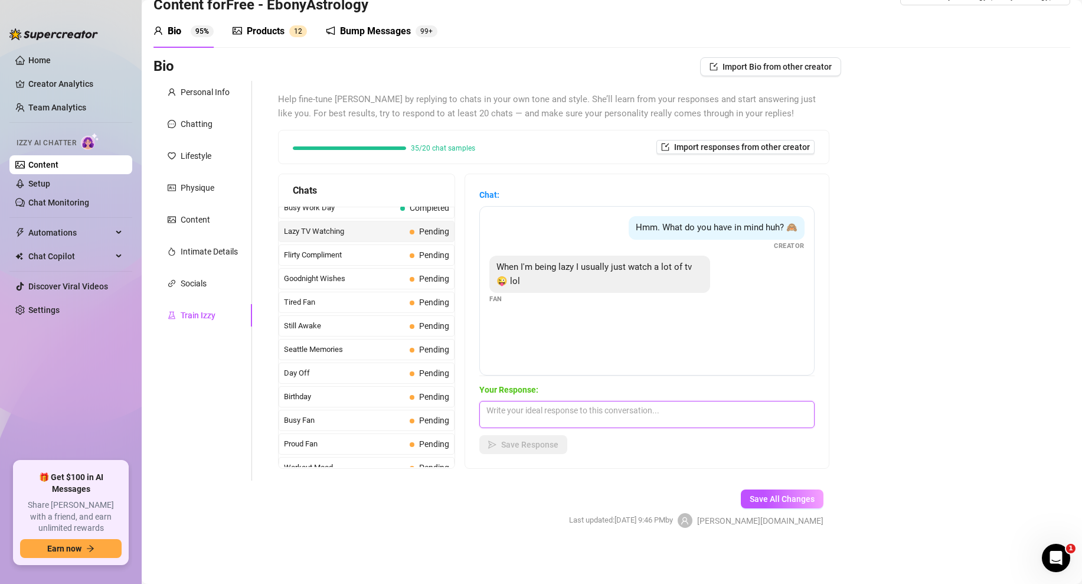
click at [541, 417] on textarea at bounding box center [646, 414] width 335 height 27
paste textarea "ive got something much better than anything on TV ... (Media Attached)"
type textarea "ive got something much better than anything on TV ... (Media Attached)"
click at [528, 447] on span "Save Response" at bounding box center [529, 444] width 57 height 9
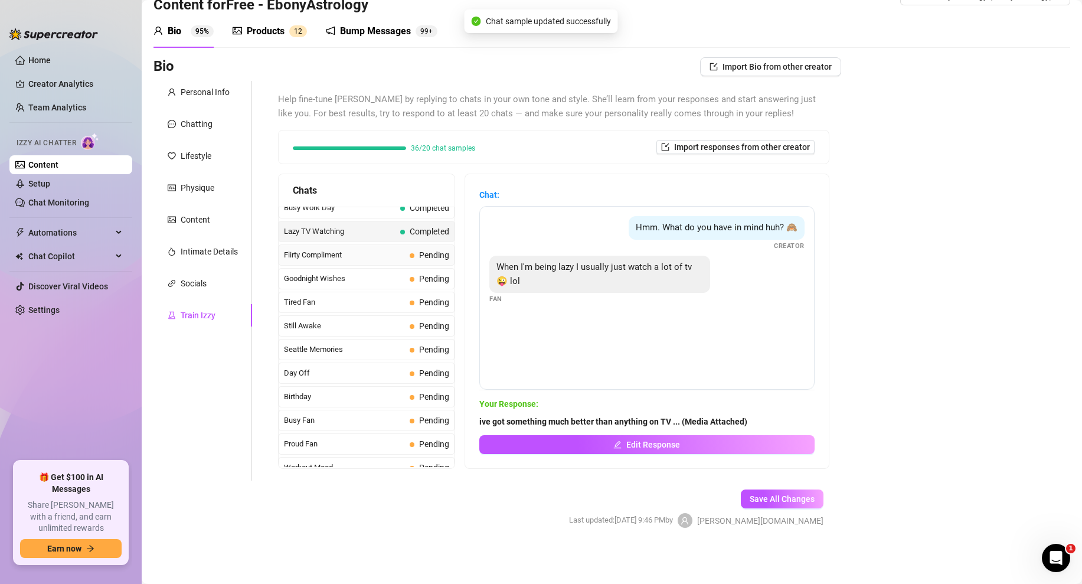
click at [393, 252] on span "Flirty Compliment" at bounding box center [344, 255] width 121 height 12
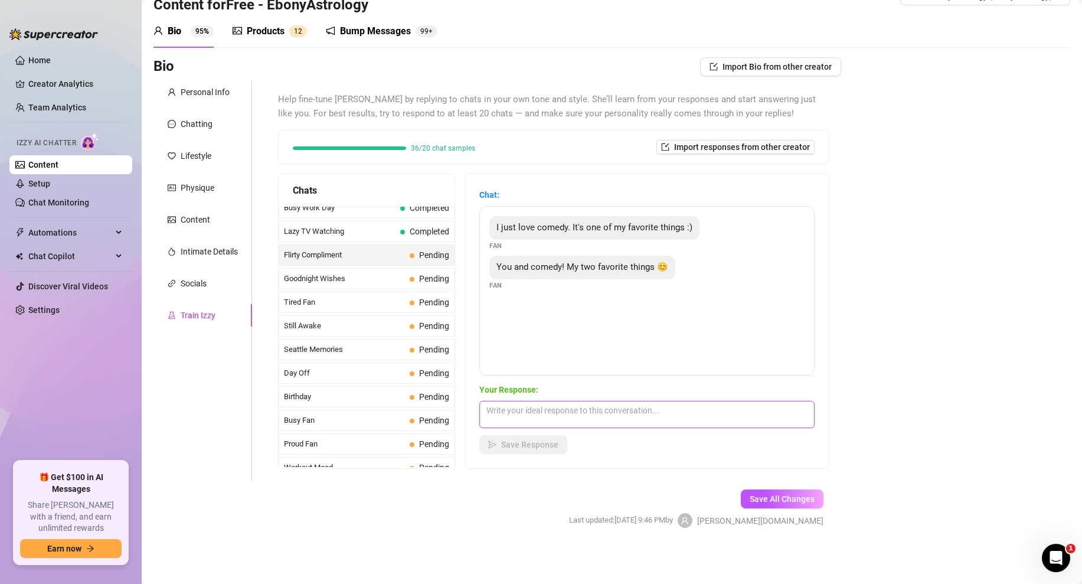
click at [518, 404] on textarea at bounding box center [646, 414] width 335 height 27
paste textarea "😍 aww you're on of my favorite things too. what's your favorite part about me? …"
type textarea "😍 aww you're on of my favorite things too. what's your favorite part about me? …"
click at [517, 446] on span "Save Response" at bounding box center [529, 444] width 57 height 9
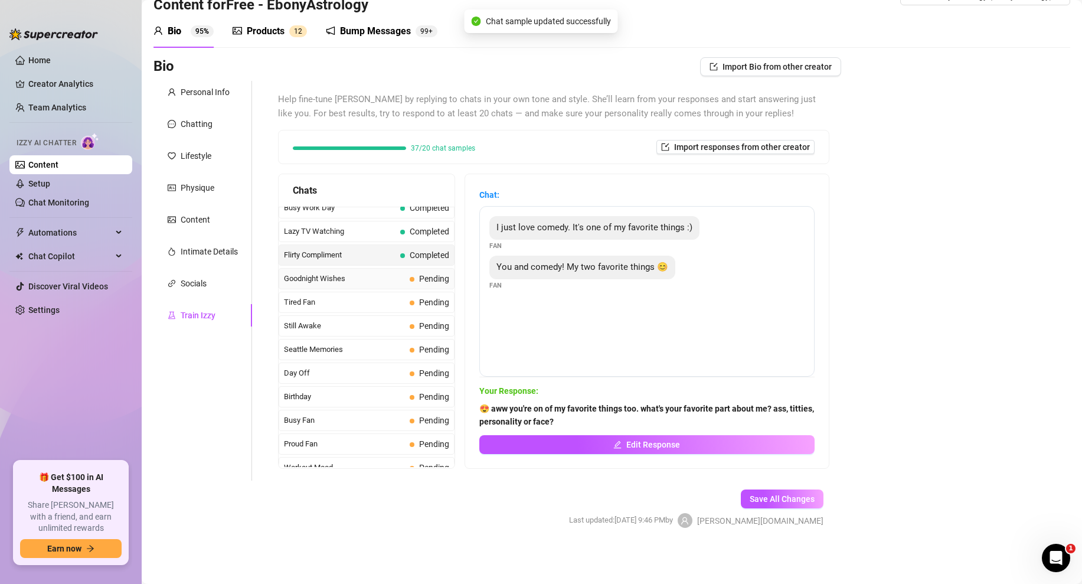
click at [383, 277] on span "Goodnight Wishes" at bounding box center [344, 279] width 121 height 12
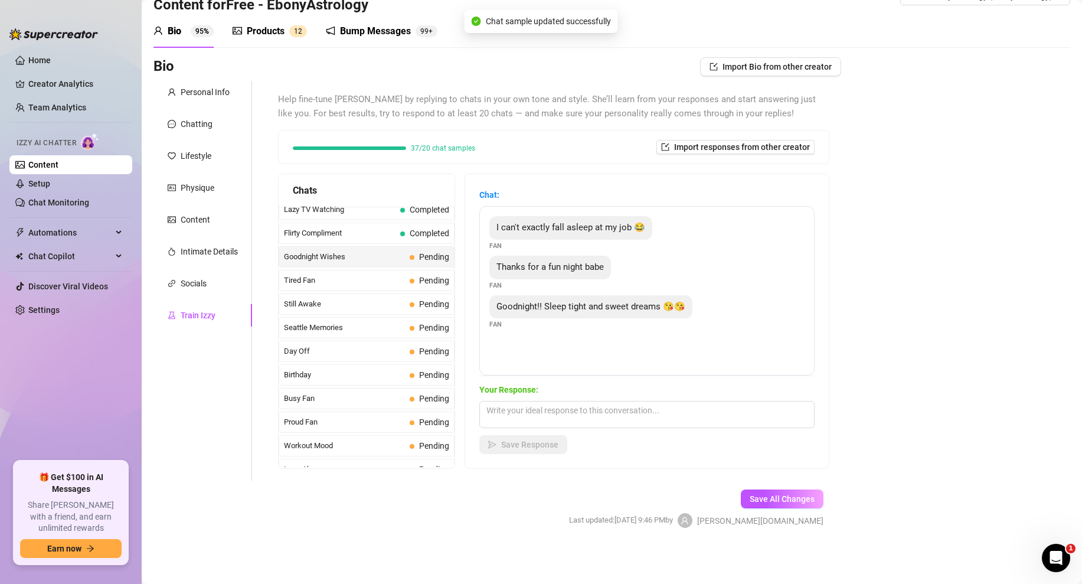
scroll to position [835, 0]
click at [509, 406] on textarea at bounding box center [646, 414] width 335 height 27
paste textarea "goodnight love 😘 sleep well"
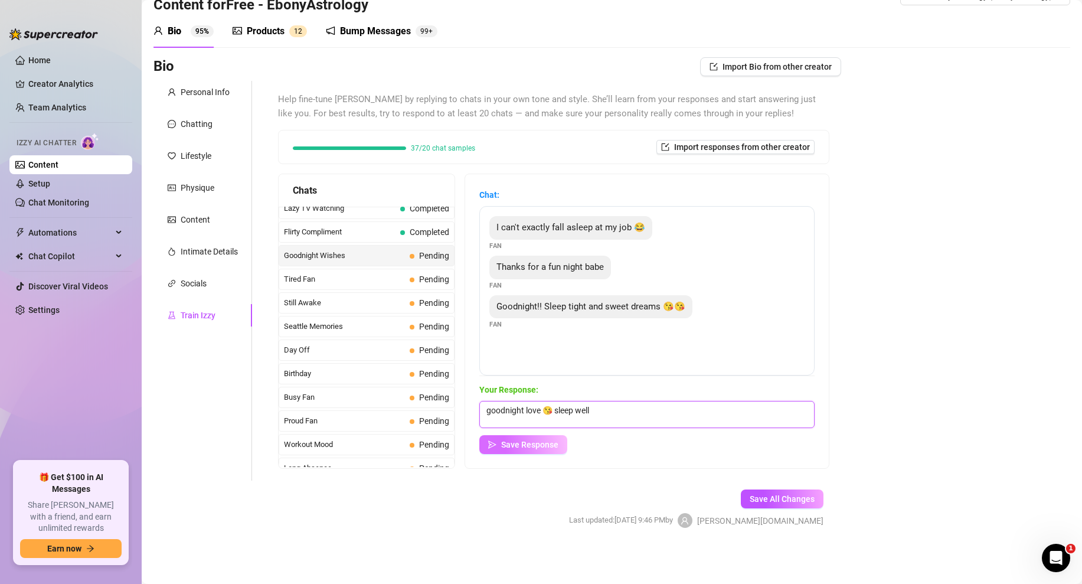
type textarea "goodnight love 😘 sleep well"
click at [513, 446] on span "Save Response" at bounding box center [529, 444] width 57 height 9
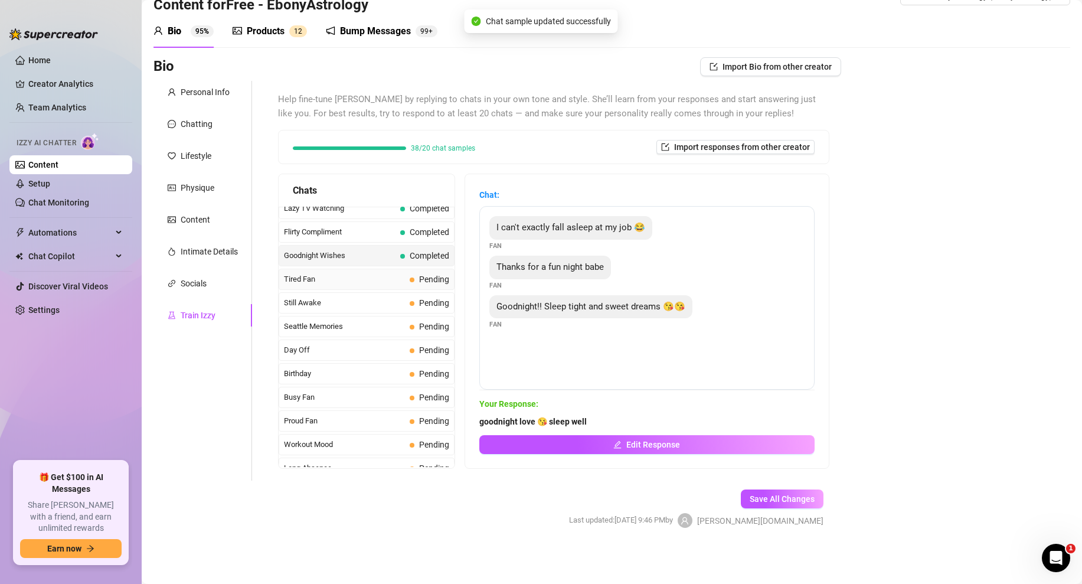
click at [414, 282] on span "Pending" at bounding box center [430, 279] width 40 height 13
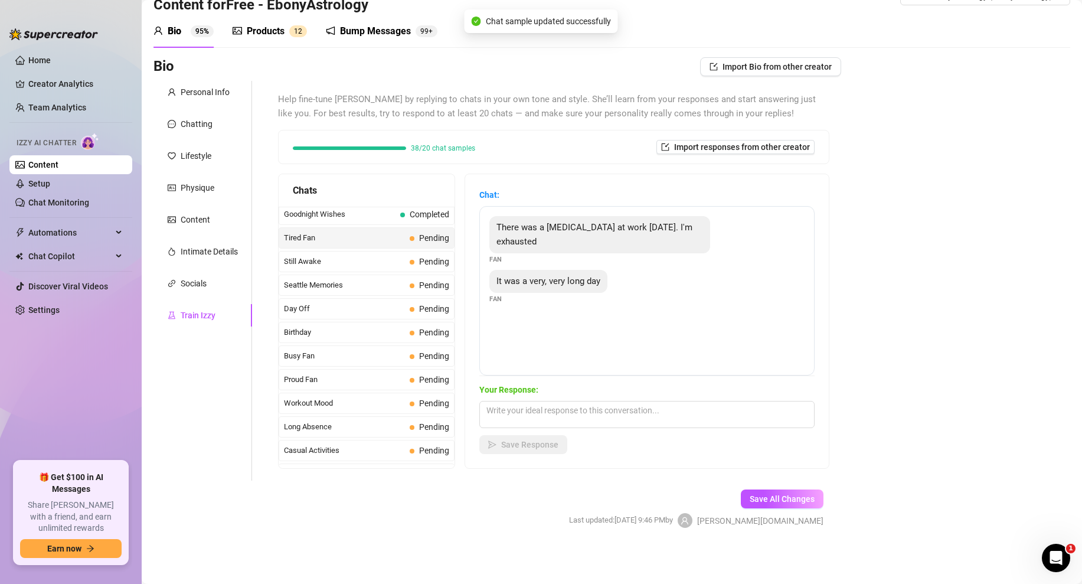
scroll to position [878, 0]
click at [518, 409] on textarea at bounding box center [646, 414] width 335 height 27
paste textarea "well do you want me to help you relax before sleep?"
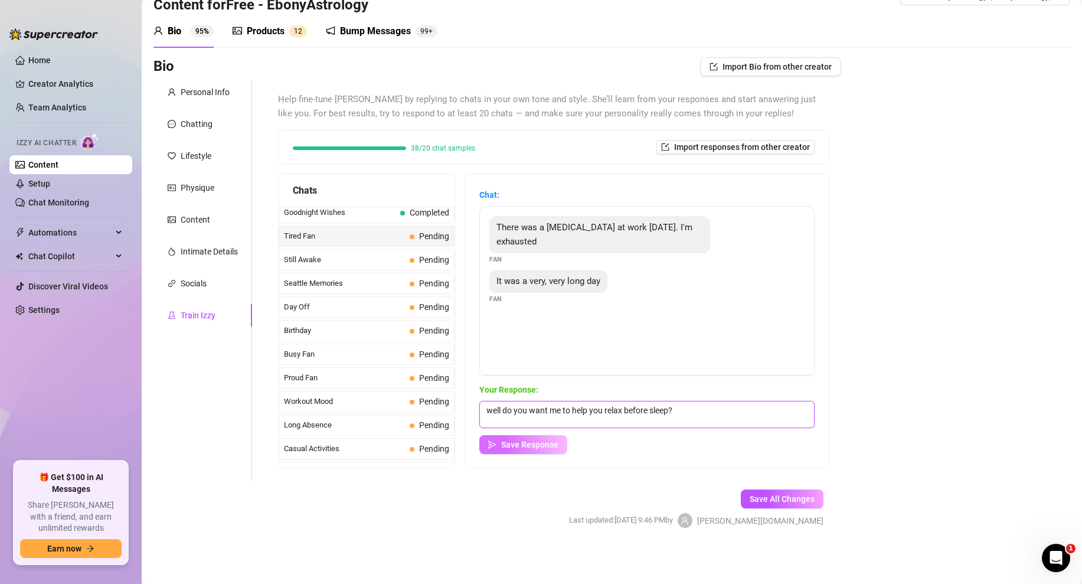
type textarea "well do you want me to help you relax before sleep?"
click at [528, 443] on span "Save Response" at bounding box center [529, 444] width 57 height 9
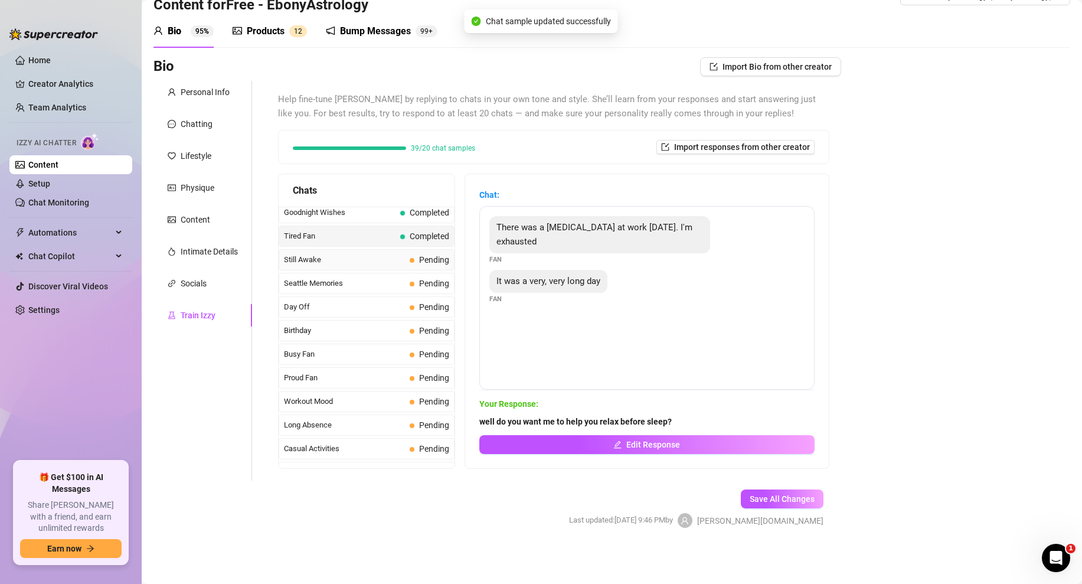
click at [401, 262] on span "Still Awake" at bounding box center [344, 260] width 121 height 12
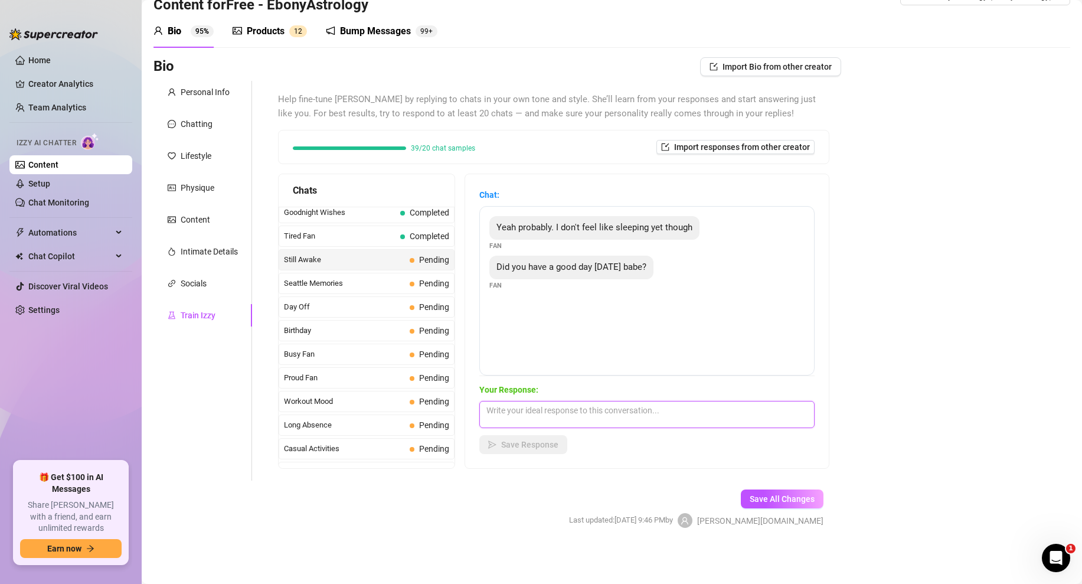
click at [547, 410] on textarea at bounding box center [646, 414] width 335 height 27
paste textarea "i did, you?"
type textarea "i did, you?"
click at [519, 442] on span "Save Response" at bounding box center [529, 444] width 57 height 9
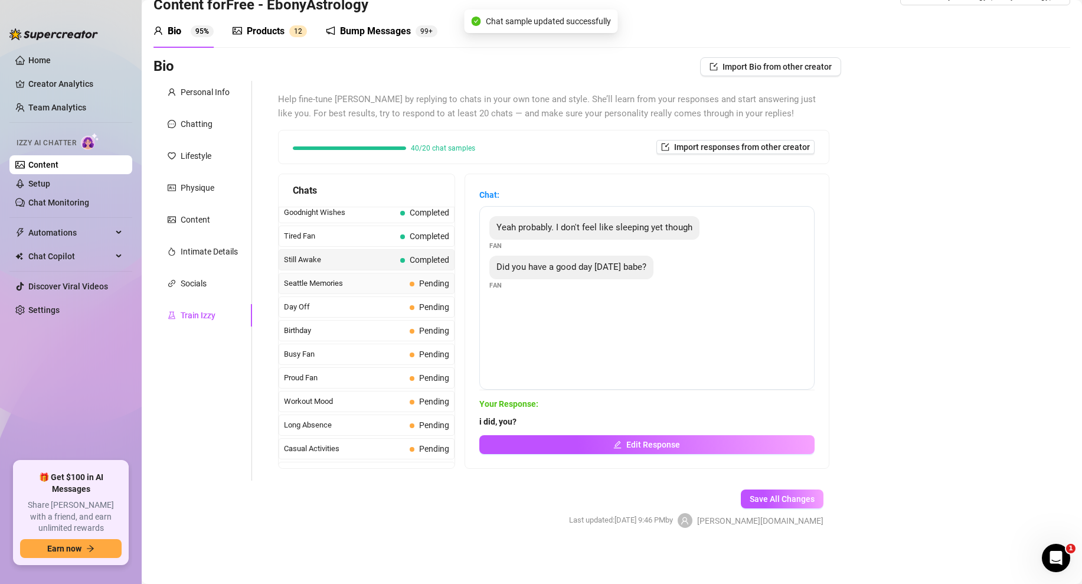
click at [420, 287] on span "Pending" at bounding box center [434, 283] width 30 height 9
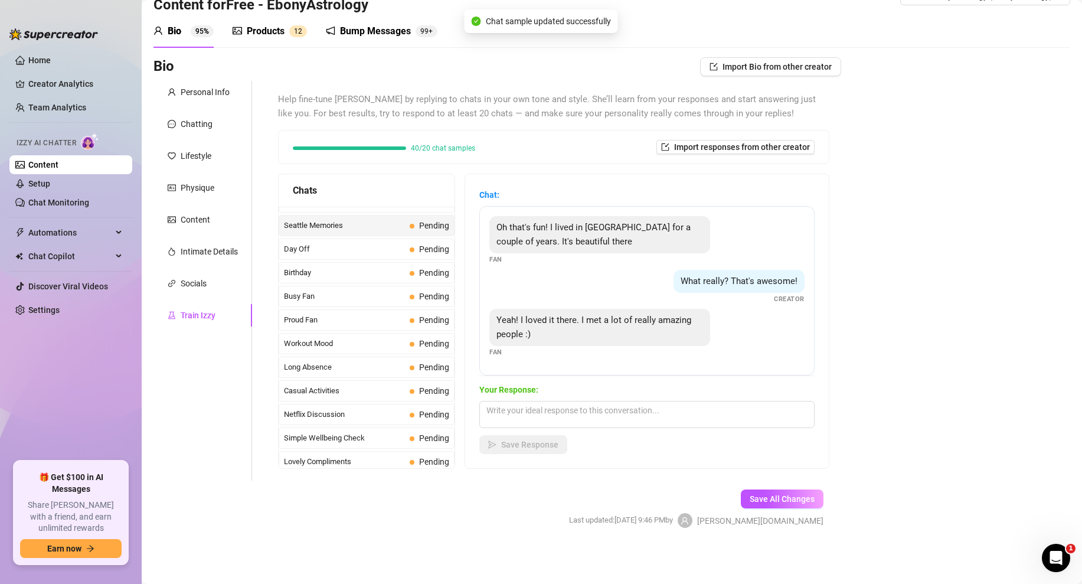
scroll to position [937, 0]
click at [539, 416] on textarea at bounding box center [646, 414] width 335 height 27
paste textarea "that’s so cool 🥰 i’ve always heard seattle has such a good vibe. what did you l…"
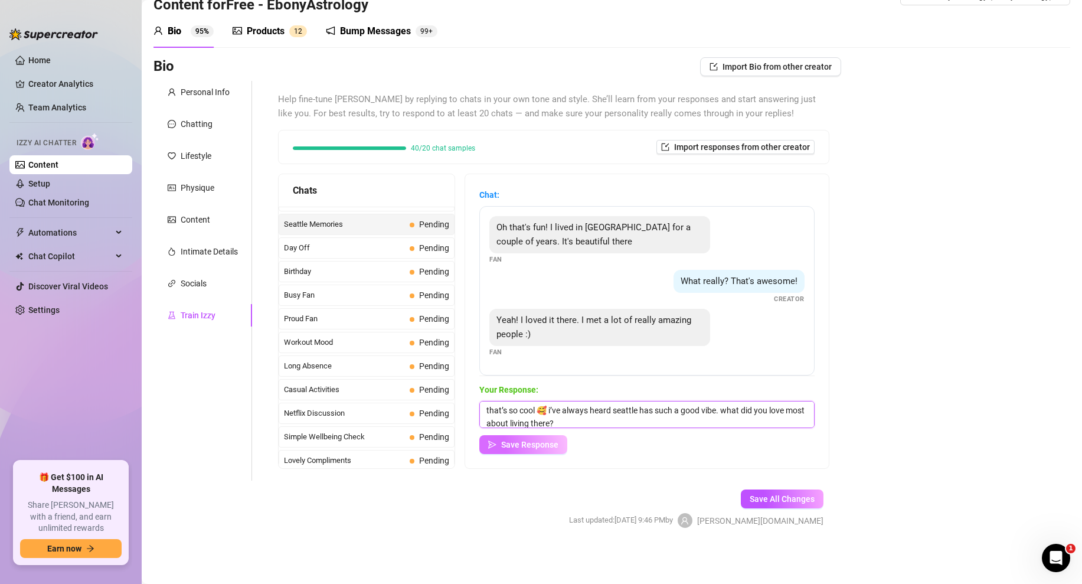
scroll to position [1, 0]
type textarea "that’s so cool 🥰 i’ve always heard seattle has such a good vibe. what did you l…"
click at [521, 448] on span "Save Response" at bounding box center [529, 444] width 57 height 9
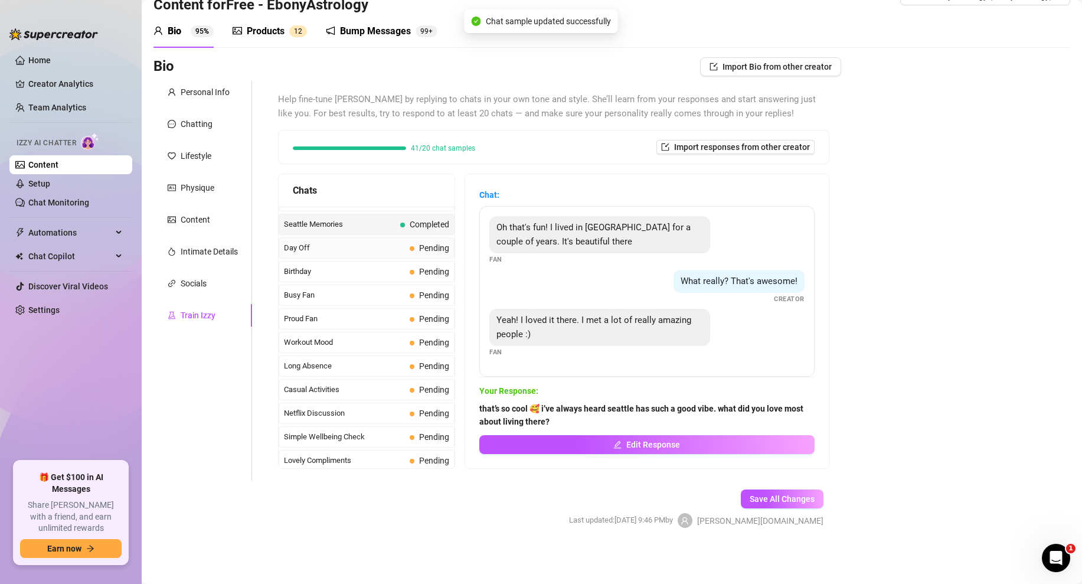
click at [400, 250] on span "Day Off" at bounding box center [344, 248] width 121 height 12
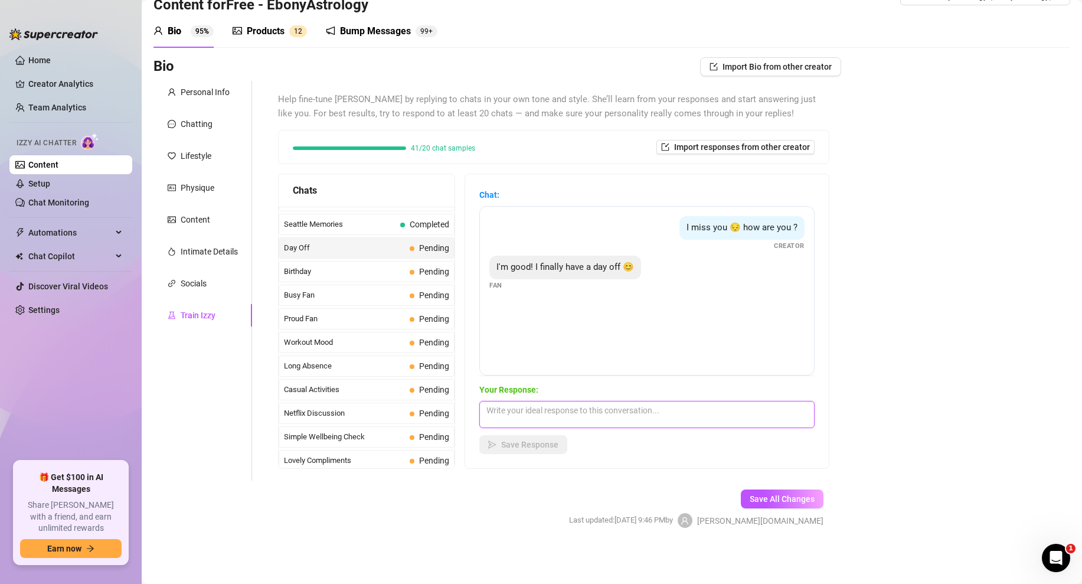
click at [517, 419] on textarea at bounding box center [646, 414] width 335 height 27
paste textarea "aww awesome! any plans for your day or are you going to have some fun with me?"
type textarea "aww awesome! any plans for your day or are you going to have some fun with me?"
click at [530, 442] on span "Save Response" at bounding box center [529, 444] width 57 height 9
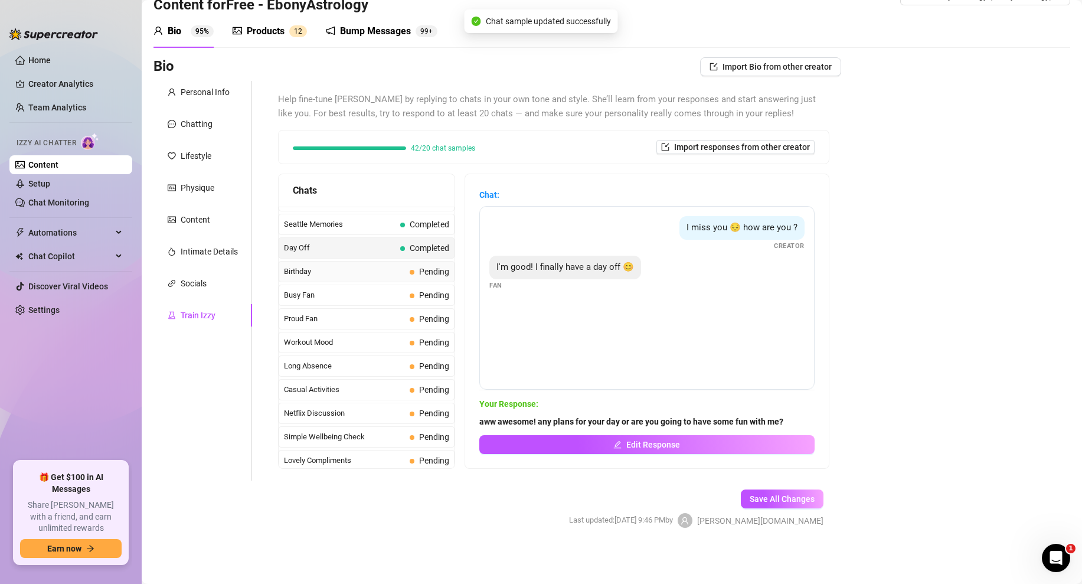
click at [411, 277] on span "Pending" at bounding box center [430, 271] width 40 height 13
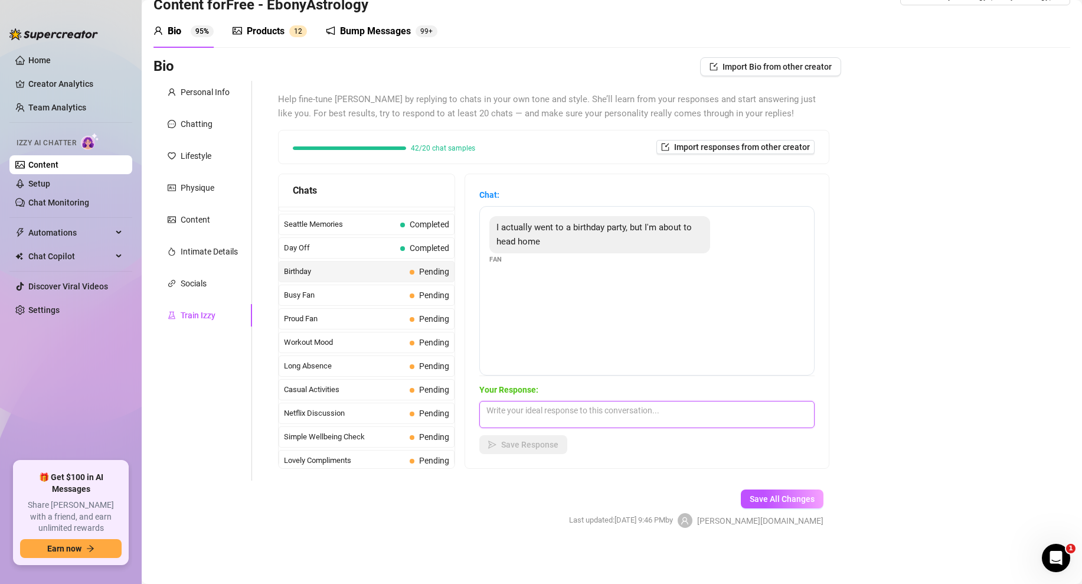
click at [543, 412] on textarea at bounding box center [646, 414] width 335 height 27
paste textarea "Hmm...it may not be your birthday but when you get home maybe ill give you a co…"
type textarea "Hmm...it may not be your birthday but when you get home maybe ill give you a co…"
click at [514, 450] on button "Save Response" at bounding box center [523, 444] width 88 height 19
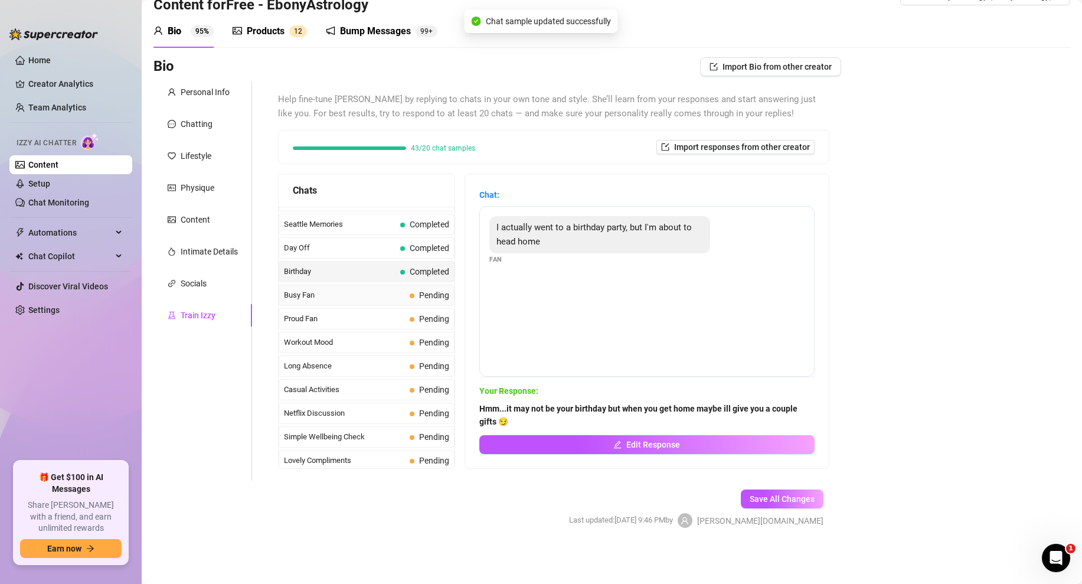
click at [410, 296] on span at bounding box center [412, 295] width 5 height 5
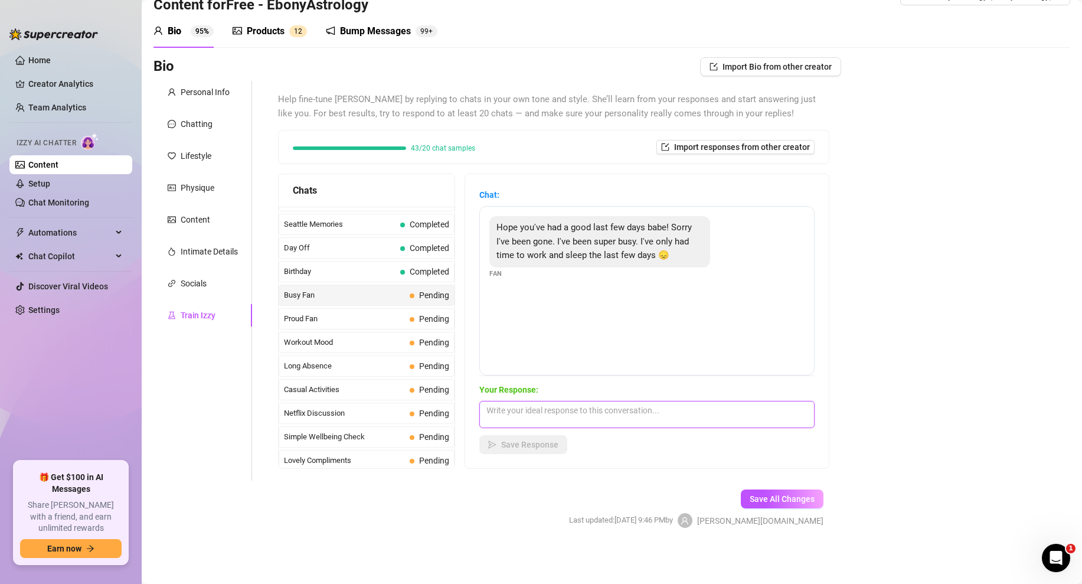
click at [529, 409] on textarea at bounding box center [646, 414] width 335 height 27
paste textarea "its love, at least your making good money though? 🤷‍♀️ cant complain about that…"
type textarea "its love, at least your making good money though? 🤷‍♀️ cant complain about that…"
click at [512, 456] on div "Chat: Hope you've had a good last few days babe! Sorry I've been gone. I've bee…" at bounding box center [647, 321] width 364 height 294
click at [535, 437] on button "Save Response" at bounding box center [523, 444] width 88 height 19
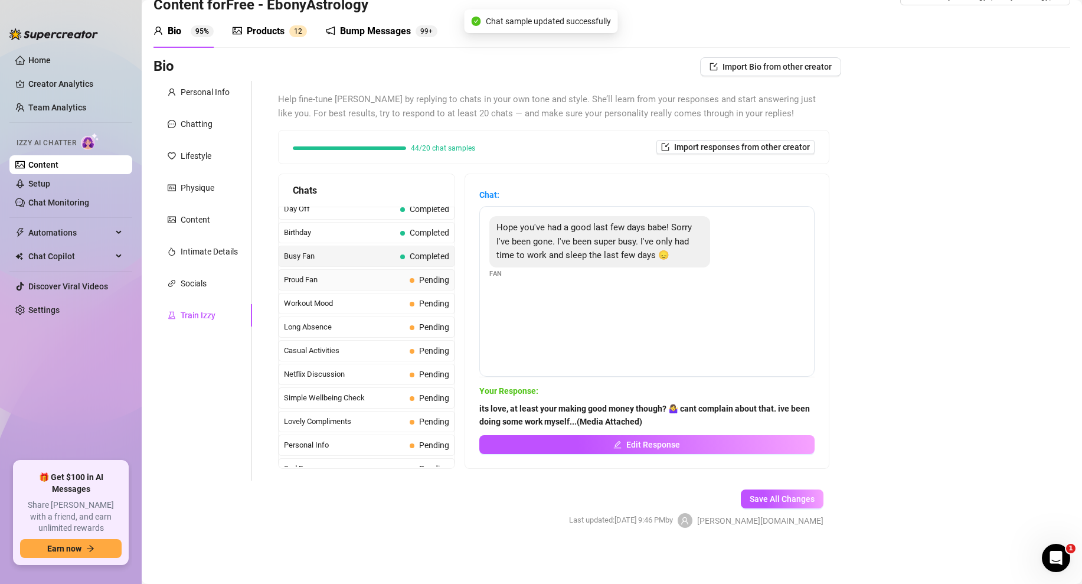
scroll to position [979, 0]
click at [396, 275] on span "Proud Fan" at bounding box center [344, 278] width 121 height 12
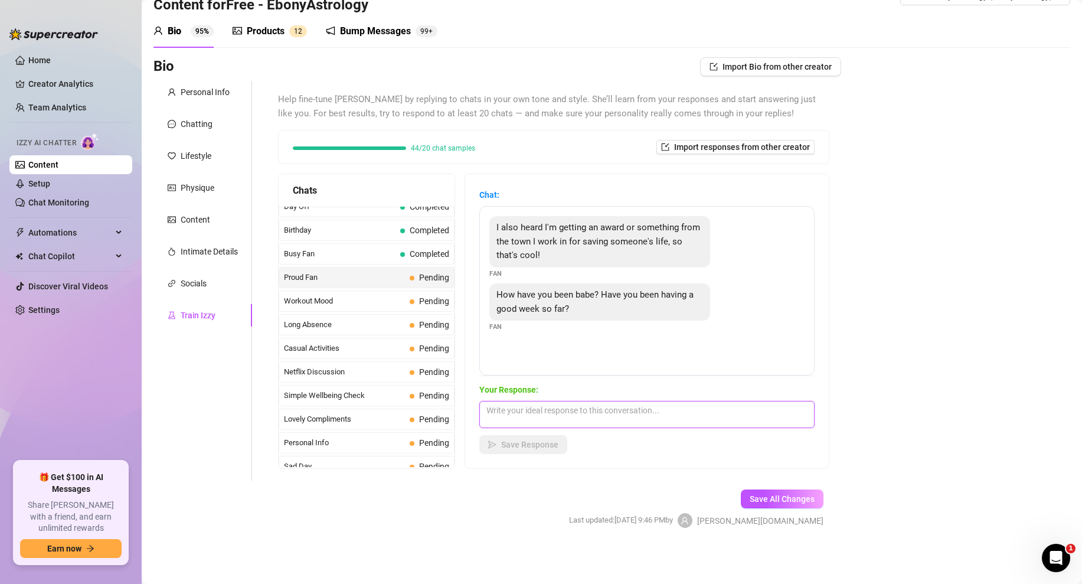
click at [524, 411] on textarea at bounding box center [646, 414] width 335 height 27
paste textarea "Really! Wow...my hero. I think you deserve a little reward for me... (Media Att…"
type textarea "Really! Wow...my hero. I think you deserve a little reward for me... (Media Att…"
click at [522, 447] on span "Save Response" at bounding box center [529, 444] width 57 height 9
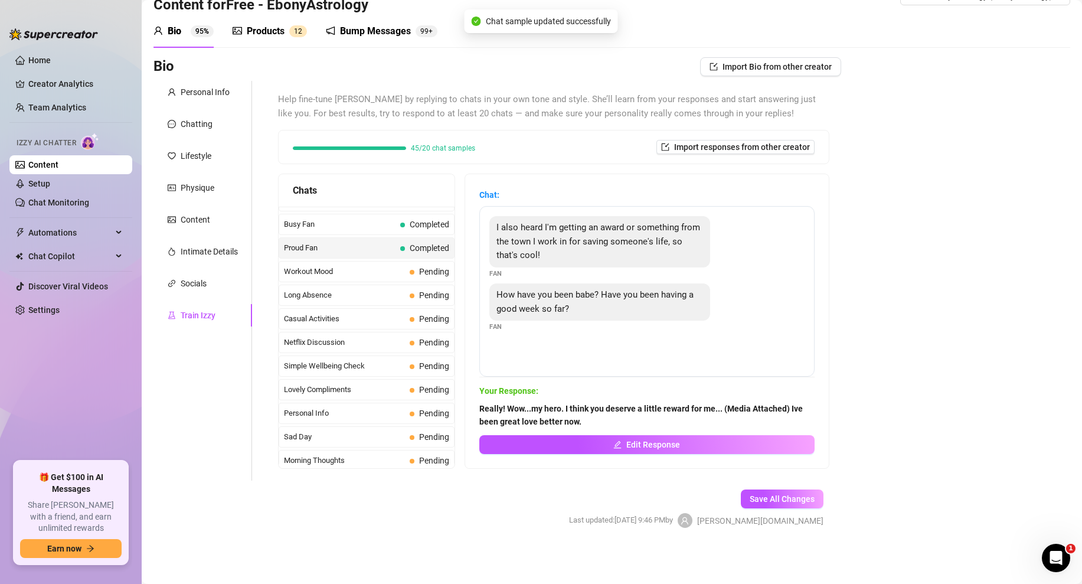
scroll to position [1010, 0]
click at [416, 273] on span "Pending" at bounding box center [430, 269] width 40 height 13
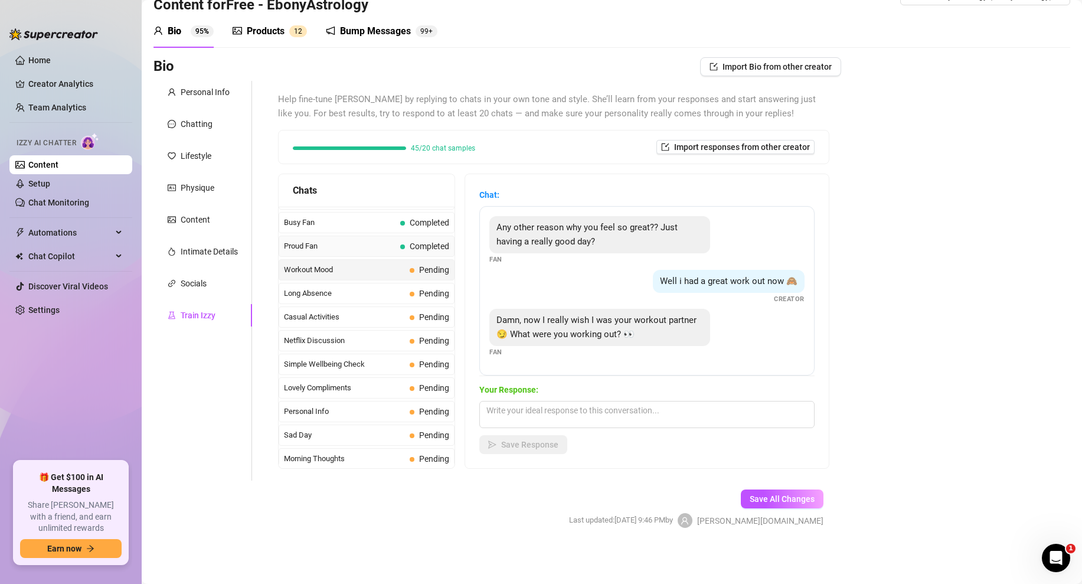
scroll to position [1018, 0]
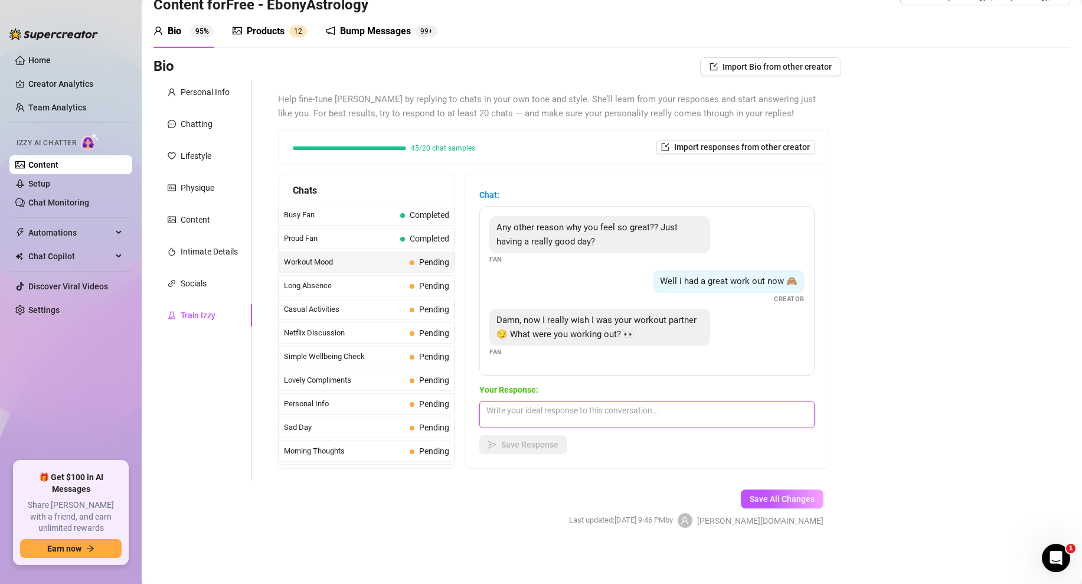
click at [525, 413] on textarea at bounding box center [646, 414] width 335 height 27
paste textarea "I did glutes but im about to hop in the shower, you want to be my shower buddy?…"
type textarea "I did glutes but im about to hop in the shower, you want to be my shower buddy?…"
click at [517, 448] on span "Save Response" at bounding box center [529, 444] width 57 height 9
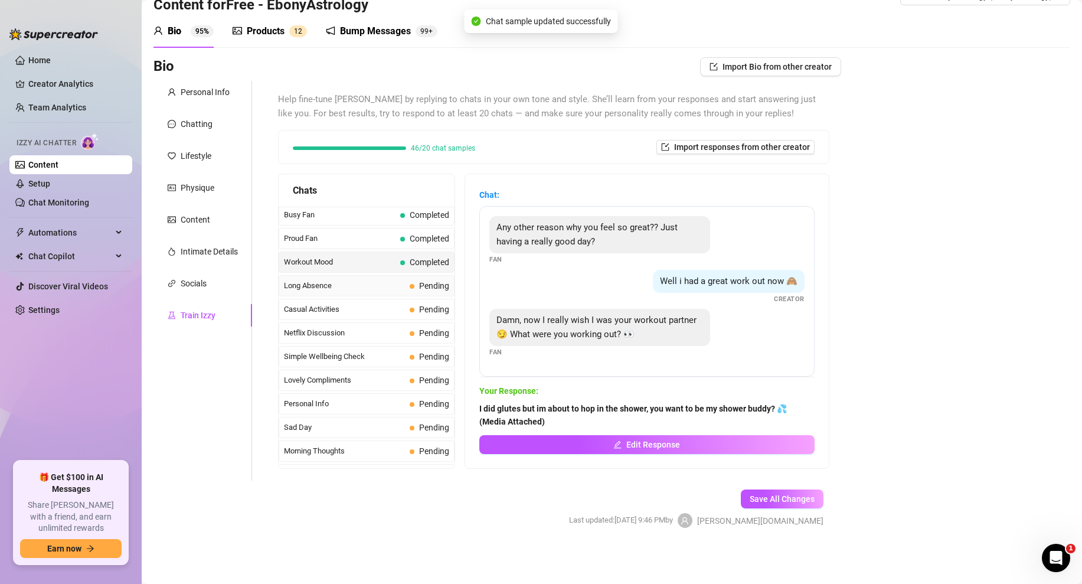
click at [380, 280] on span "Long Absence" at bounding box center [344, 286] width 121 height 12
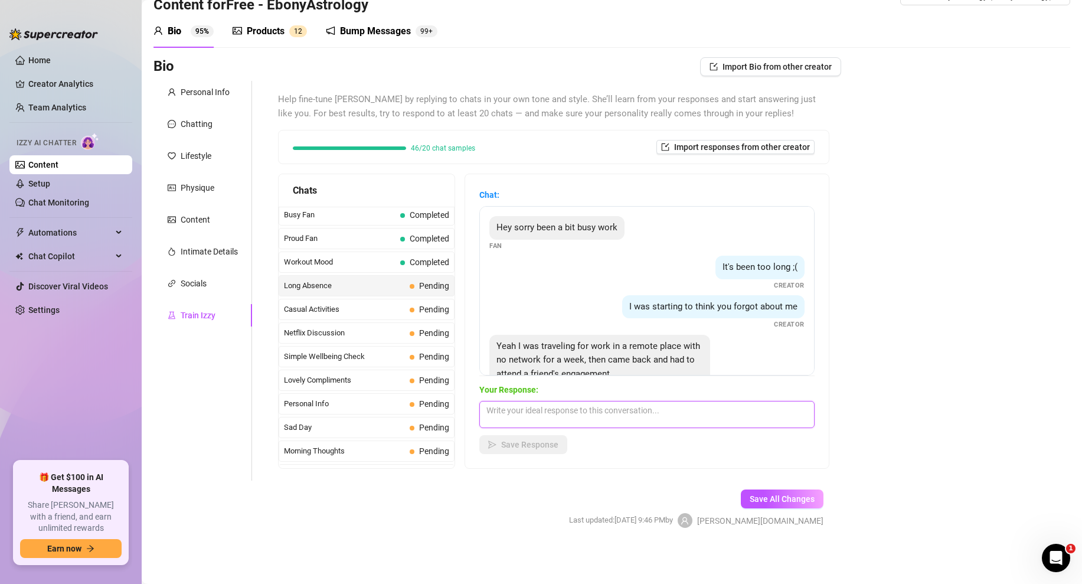
click at [515, 410] on textarea at bounding box center [646, 414] width 335 height 27
paste textarea "wow you really have been busy 😅 no wonder you disappeared on me! i’m glad you’r…"
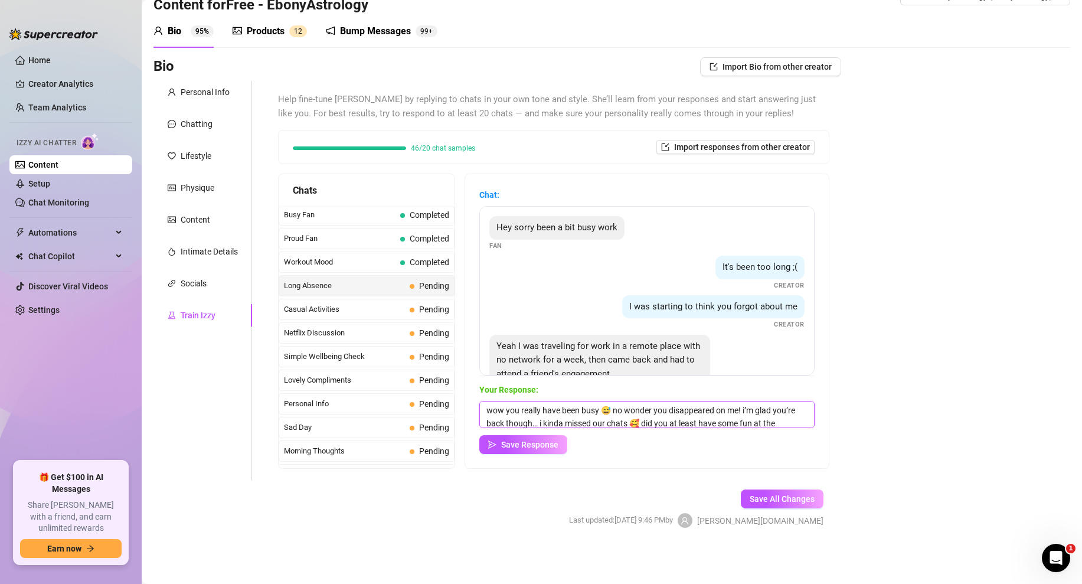
scroll to position [14, 0]
type textarea "wow you really have been busy 😅 no wonder you disappeared on me! i’m glad you’r…"
click at [522, 438] on button "Save Response" at bounding box center [523, 444] width 88 height 19
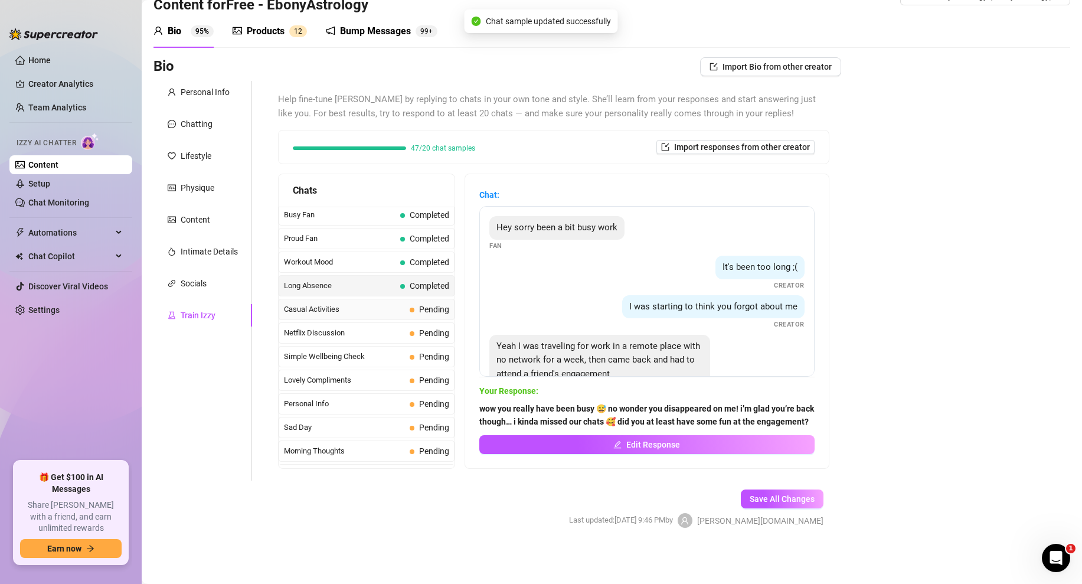
click at [377, 313] on span "Casual Activities" at bounding box center [344, 309] width 121 height 12
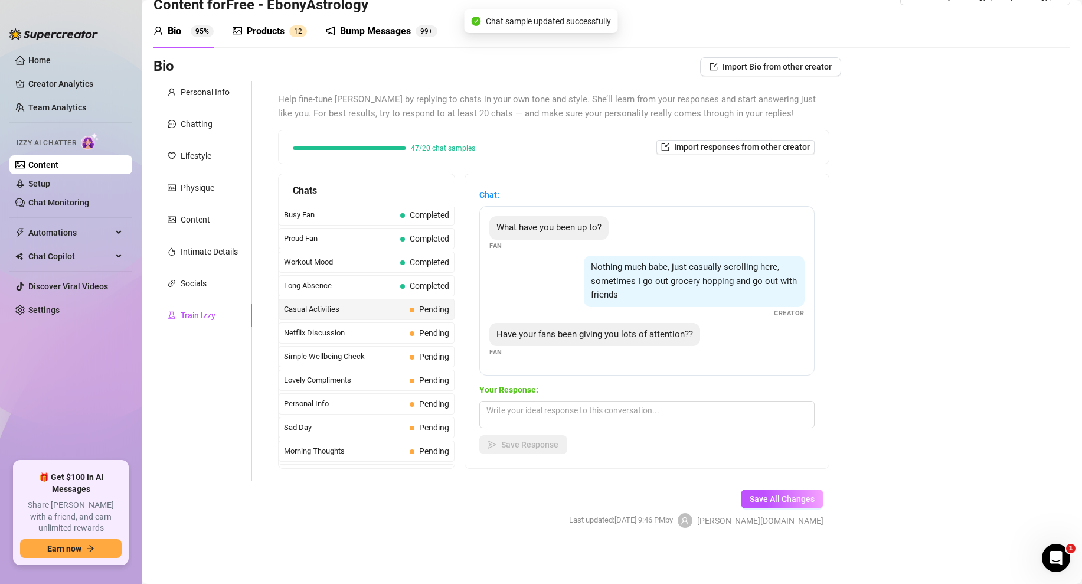
scroll to position [1060, 0]
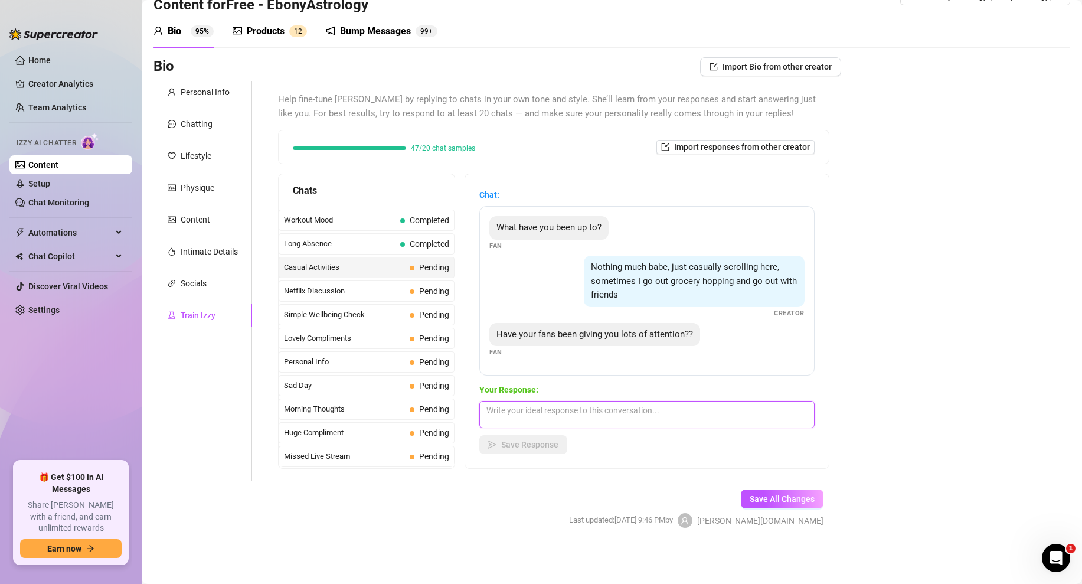
click at [536, 410] on textarea at bounding box center [646, 414] width 335 height 27
paste textarea "some, but i dont like all of their attention. lets just say i like yours a lot …"
type textarea "some, but i dont like all of their attention. lets just say i like yours a lot …"
click at [531, 440] on span "Save Response" at bounding box center [529, 444] width 57 height 9
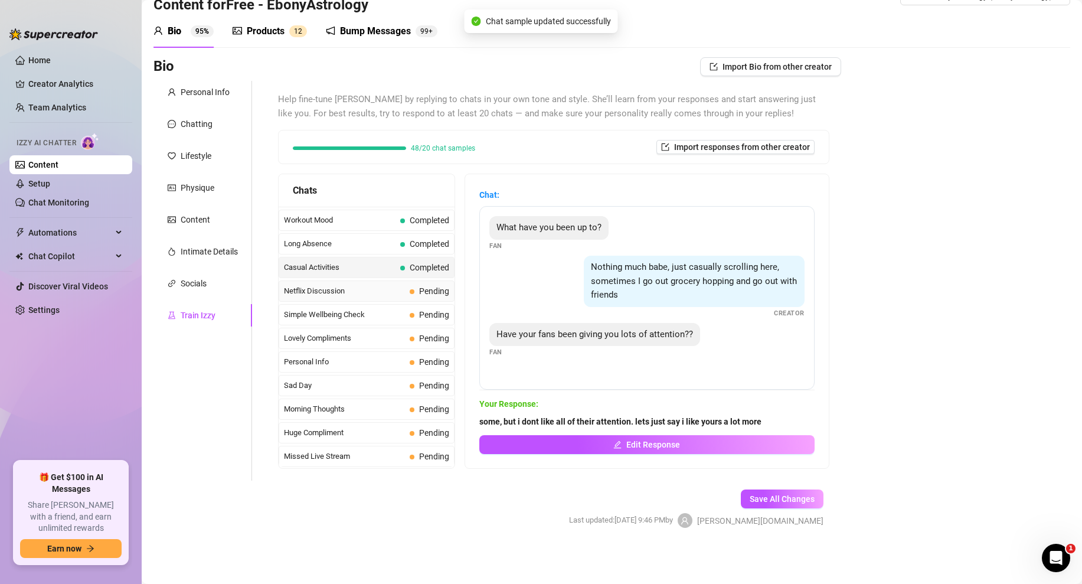
click at [411, 289] on span at bounding box center [412, 291] width 5 height 5
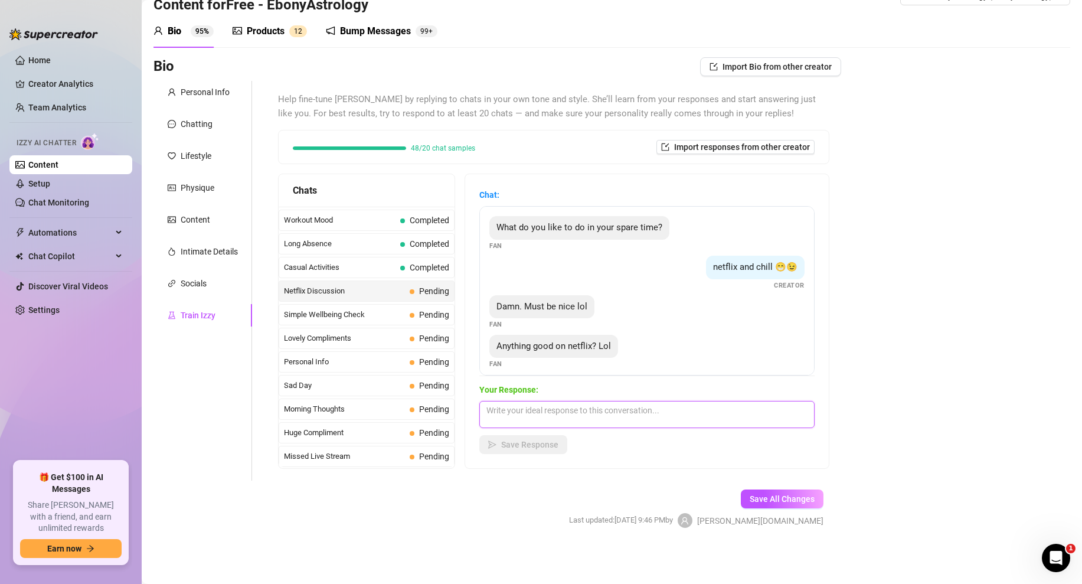
click at [519, 413] on textarea at bounding box center [646, 414] width 335 height 27
paste textarea "i dont know, i haven’t had anyone to watch it with...would you be my netflix an…"
type textarea "i dont know, i haven’t had anyone to watch it with...would you be my netflix an…"
click at [526, 442] on span "Save Response" at bounding box center [529, 444] width 57 height 9
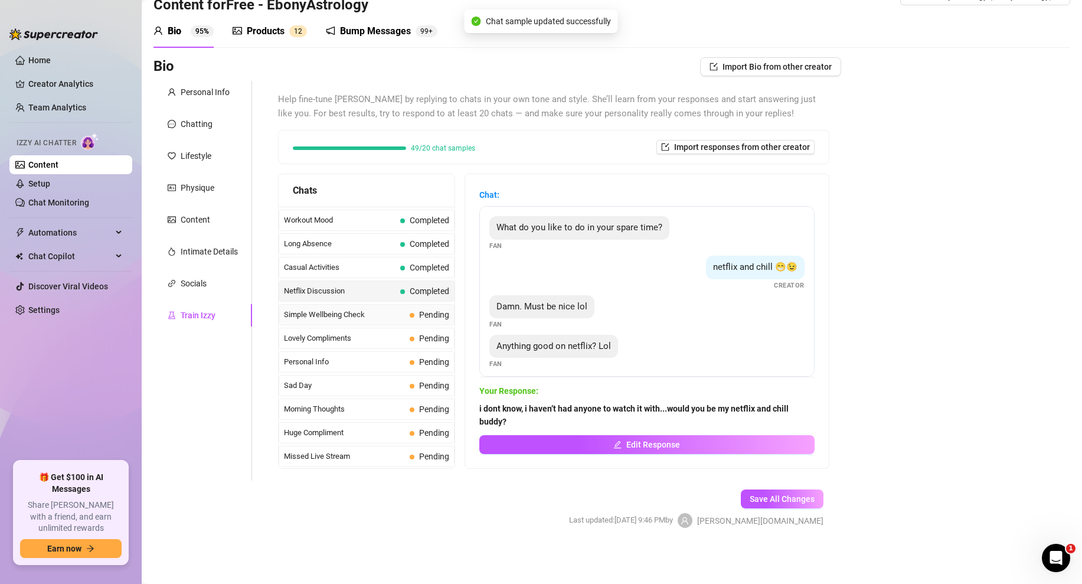
click at [403, 316] on span "Simple Wellbeing Check" at bounding box center [344, 315] width 121 height 12
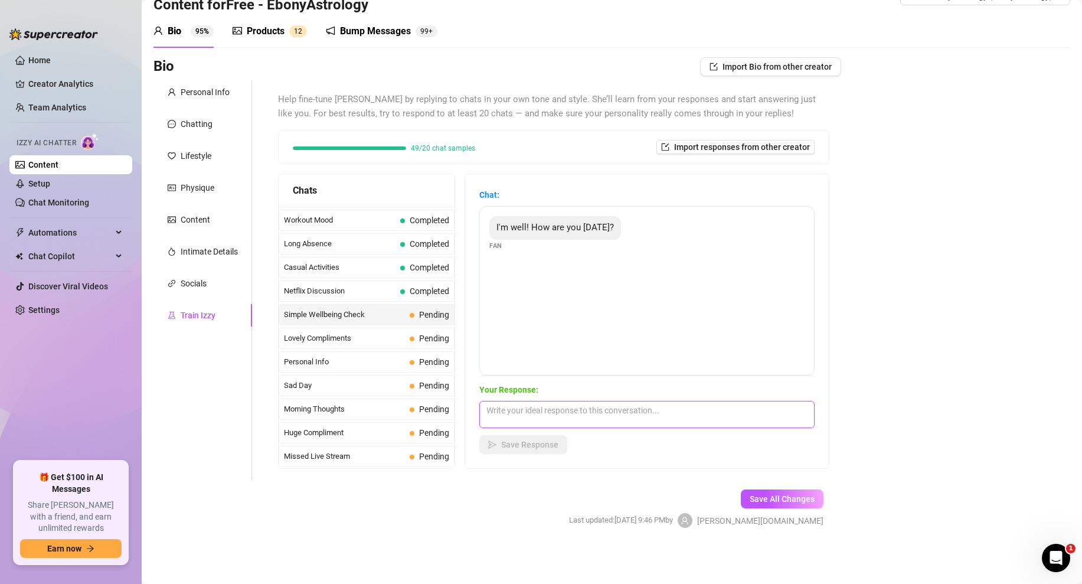
click at [547, 412] on textarea at bounding box center [646, 414] width 335 height 27
paste textarea "i'm good love. wyd?"
type textarea "i'm good love. wyd?"
click at [536, 432] on div "Your Response: i'm good love. wyd? Save Response" at bounding box center [646, 418] width 335 height 71
click at [534, 443] on span "Save Response" at bounding box center [529, 444] width 57 height 9
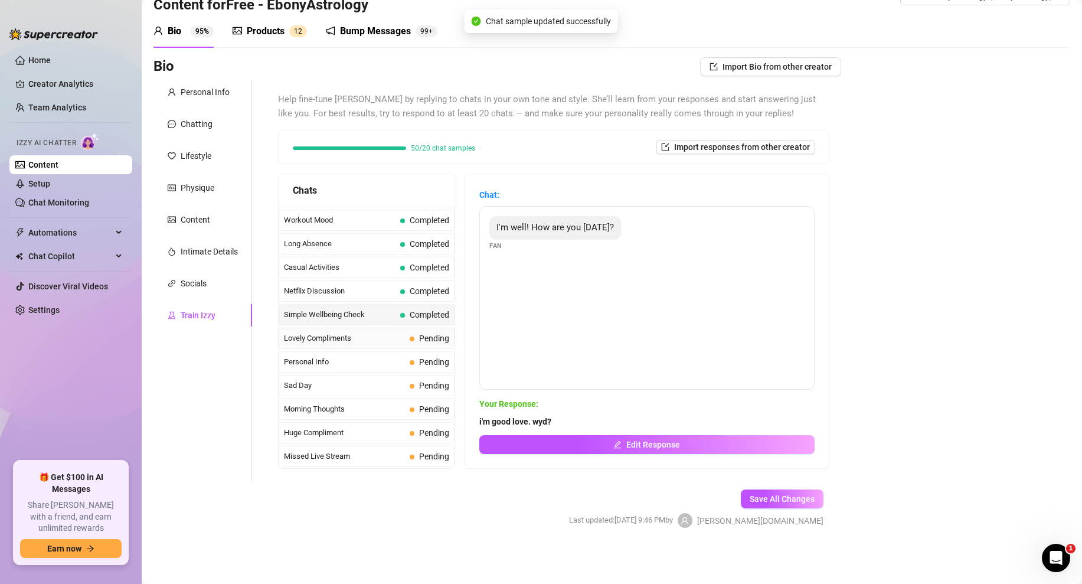
click at [418, 338] on span "Pending" at bounding box center [430, 338] width 40 height 13
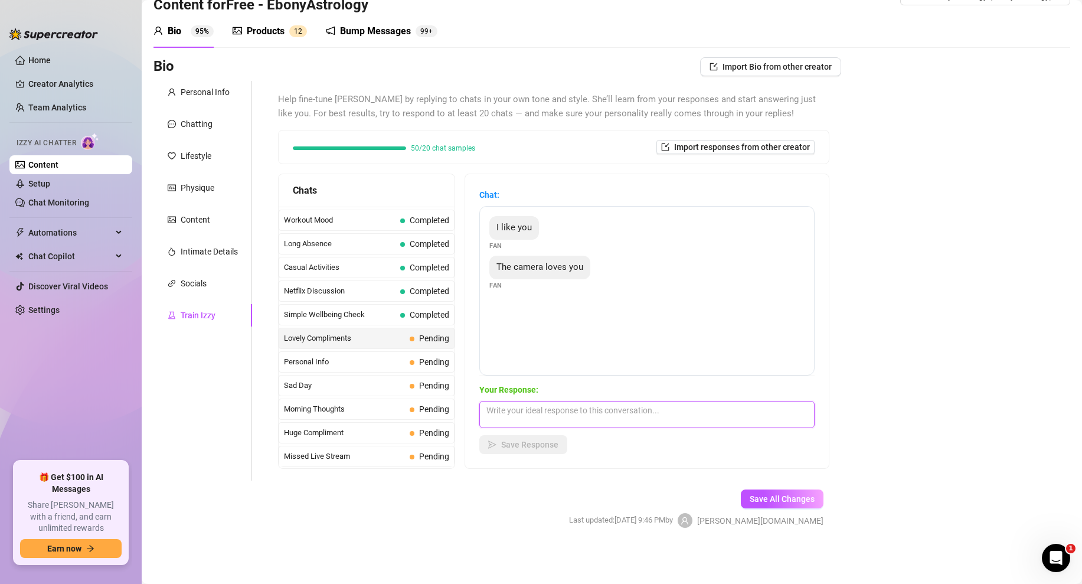
click at [529, 414] on textarea at bounding box center [646, 414] width 335 height 27
paste textarea "aww thank you! 😍 I've got some photos you might love too... (Media Attached)"
type textarea "aww thank you! 😍 I've got some photos you might love too... (Media Attached)"
click at [527, 444] on span "Save Response" at bounding box center [529, 444] width 57 height 9
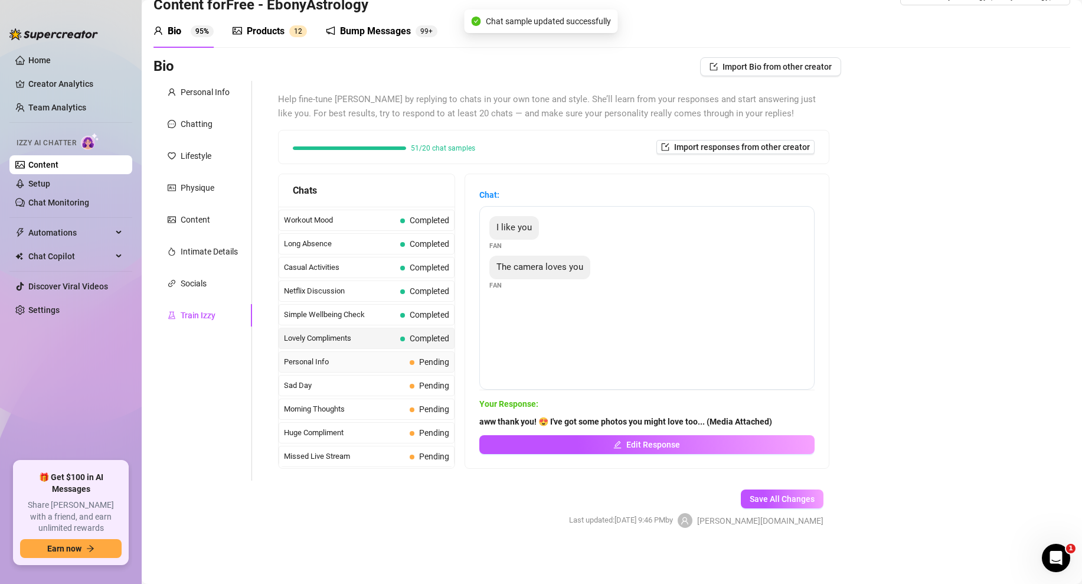
click at [408, 362] on div "Personal Info Pending" at bounding box center [367, 361] width 176 height 21
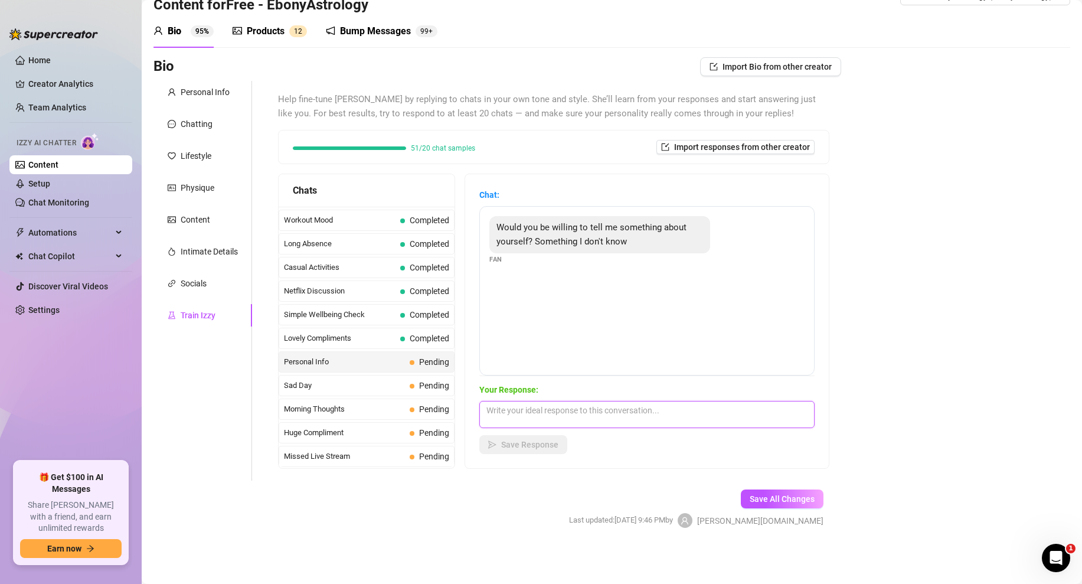
click at [525, 413] on textarea at bounding box center [646, 414] width 335 height 27
paste textarea "Hmm...i have a fantasy of having sex in the middle of the words, but naked...🤷‍…"
type textarea "Hmm...i have a fantasy of having sex in the middle of the words, but naked...🤷‍…"
click at [517, 437] on button "Save Response" at bounding box center [523, 444] width 88 height 19
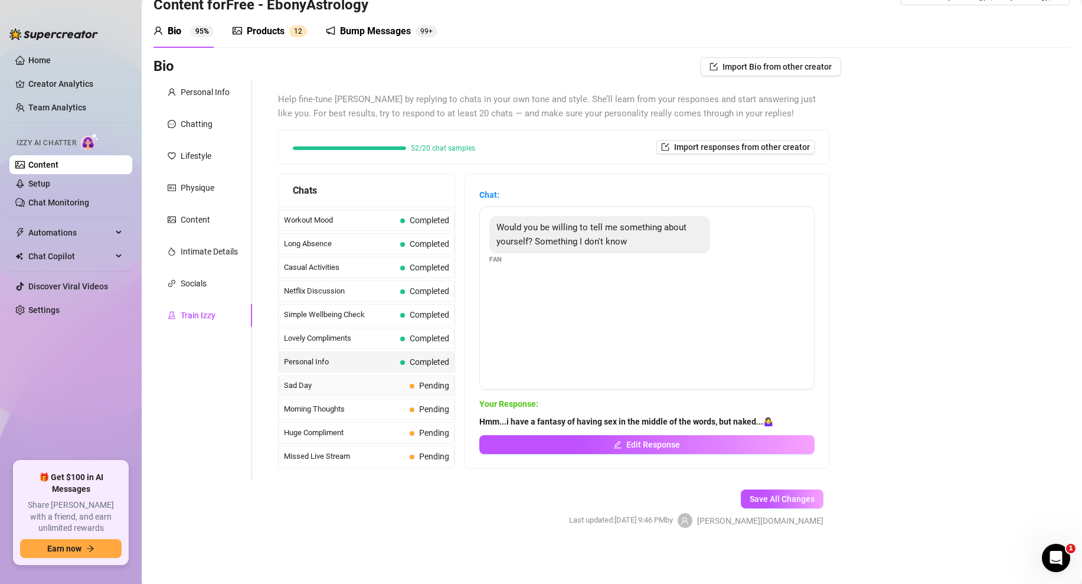
click at [368, 390] on span "Sad Day" at bounding box center [344, 386] width 121 height 12
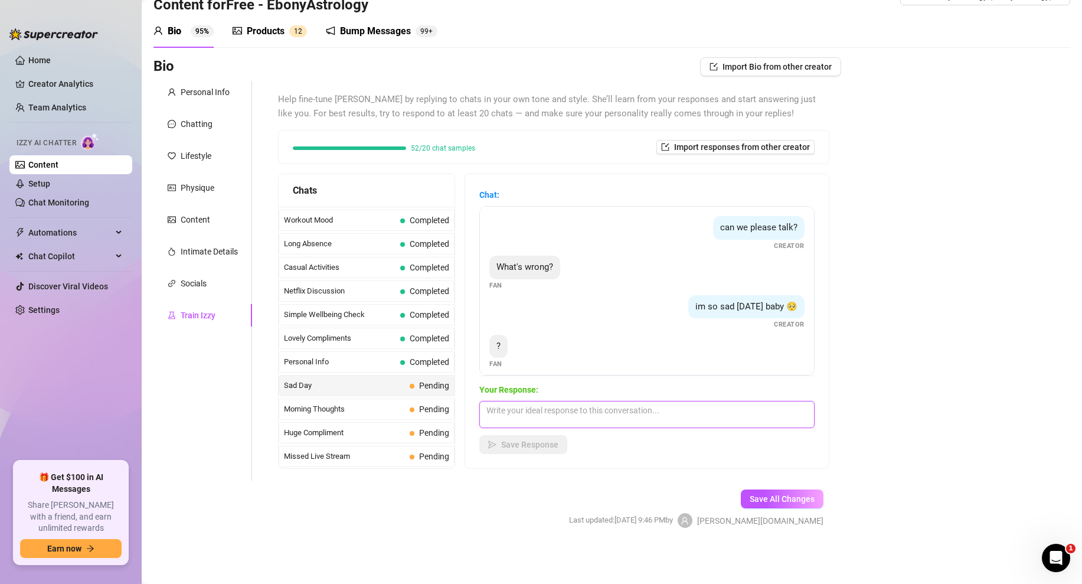
click at [516, 409] on textarea at bounding box center [646, 414] width 335 height 27
paste textarea "no one wants to buy my pictures...do you want to see them?"
type textarea "no one wants to buy my pictures...do you want to see them?"
click at [518, 442] on span "Save Response" at bounding box center [529, 444] width 57 height 9
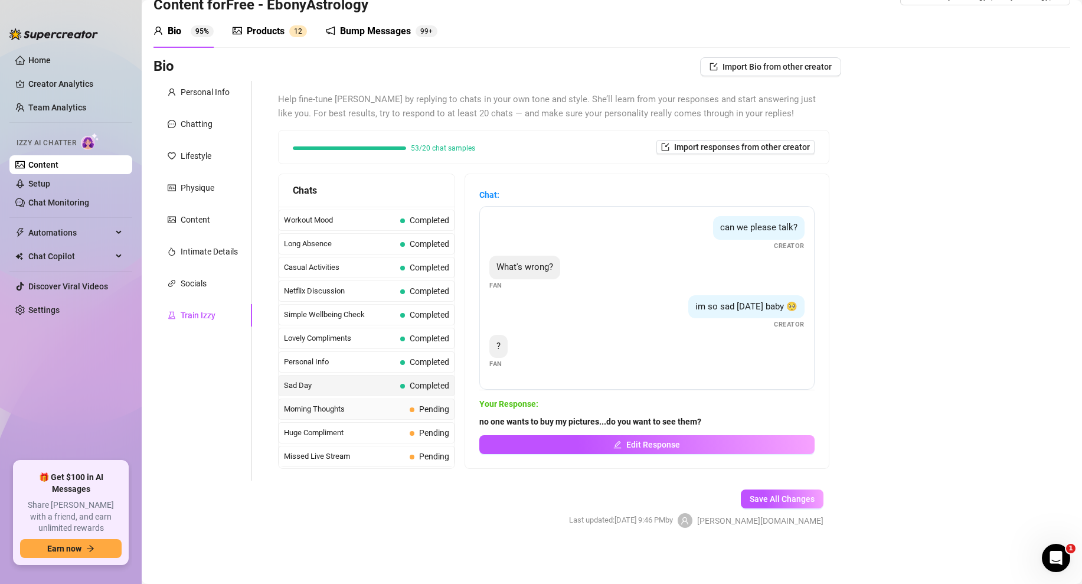
click at [371, 409] on span "Morning Thoughts" at bounding box center [344, 409] width 121 height 12
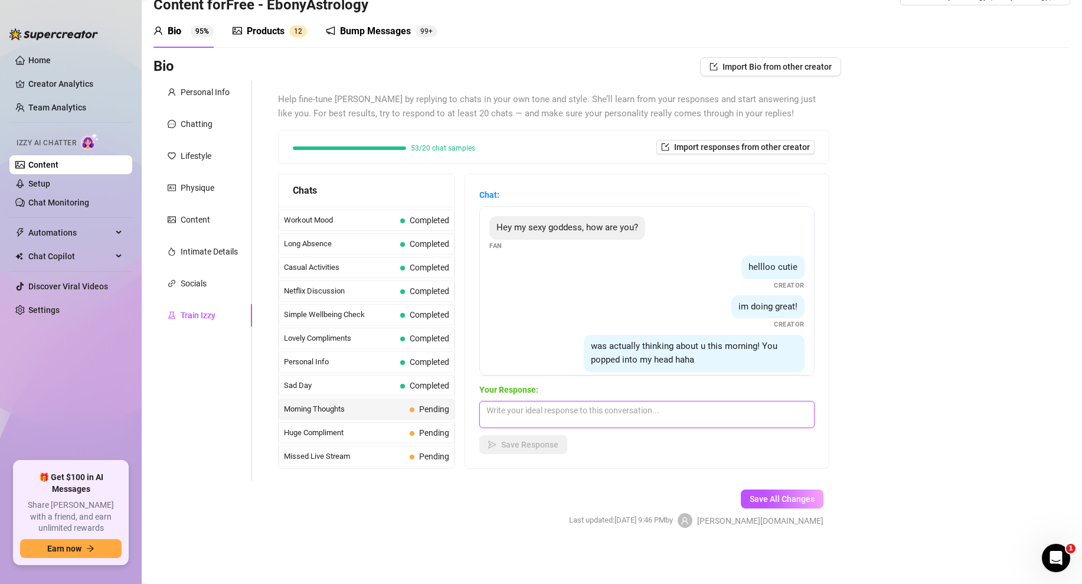
click at [547, 416] on textarea at bounding box center [646, 414] width 335 height 27
paste textarea "yes! I missed talking to you and messing around. do you have time to play today?"
type textarea "yes! I missed talking to you and messing around. do you have time to play today?"
click at [515, 439] on button "Save Response" at bounding box center [523, 444] width 88 height 19
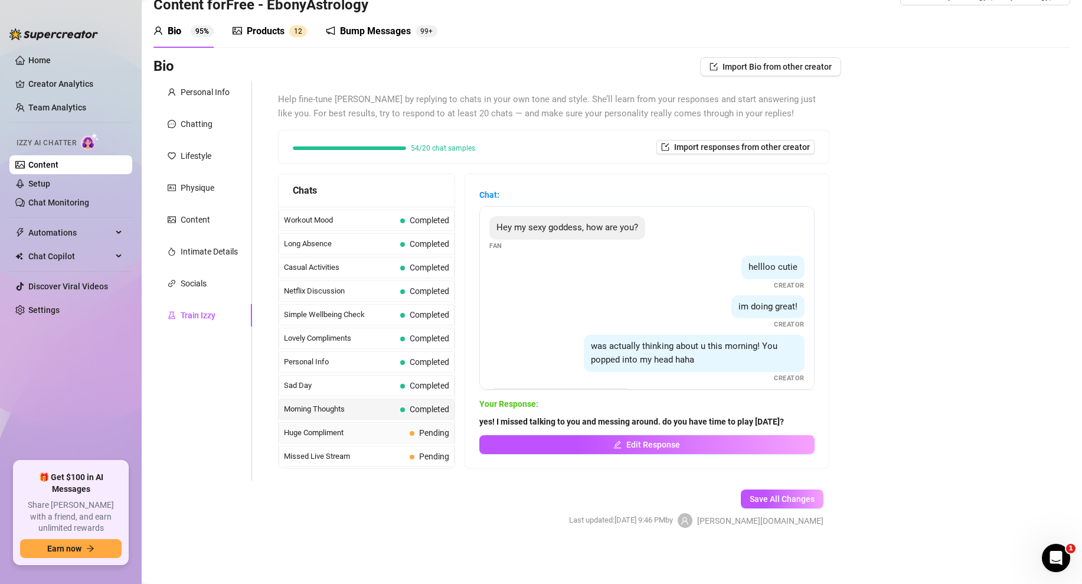
click at [362, 436] on span "Huge Compliment" at bounding box center [344, 433] width 121 height 12
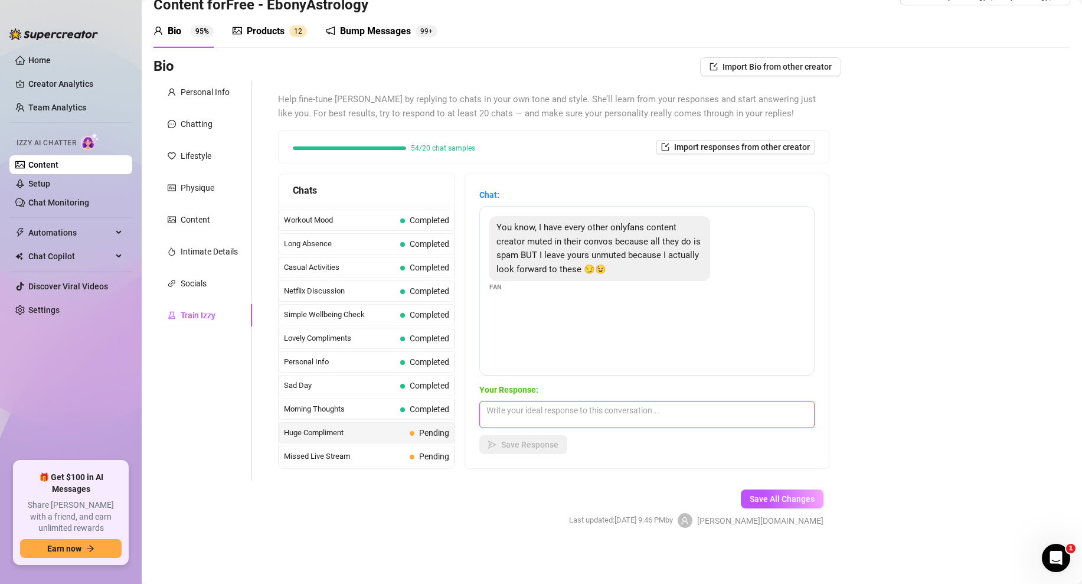
click at [530, 403] on textarea at bounding box center [646, 414] width 335 height 27
paste textarea "aww that’s such a compliment 🥰 i love hearing that you actually look forward to…"
type textarea "aww that’s such a compliment 🥰 i love hearing that you actually look forward to…"
click at [511, 446] on span "Save Response" at bounding box center [529, 444] width 57 height 9
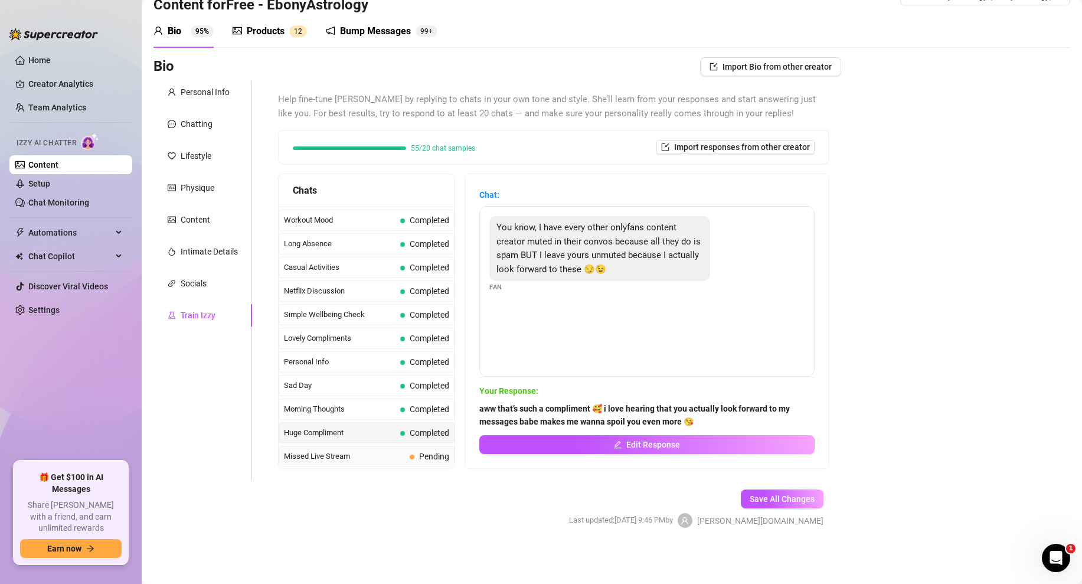
click at [366, 456] on span "Missed Live Stream" at bounding box center [344, 456] width 121 height 12
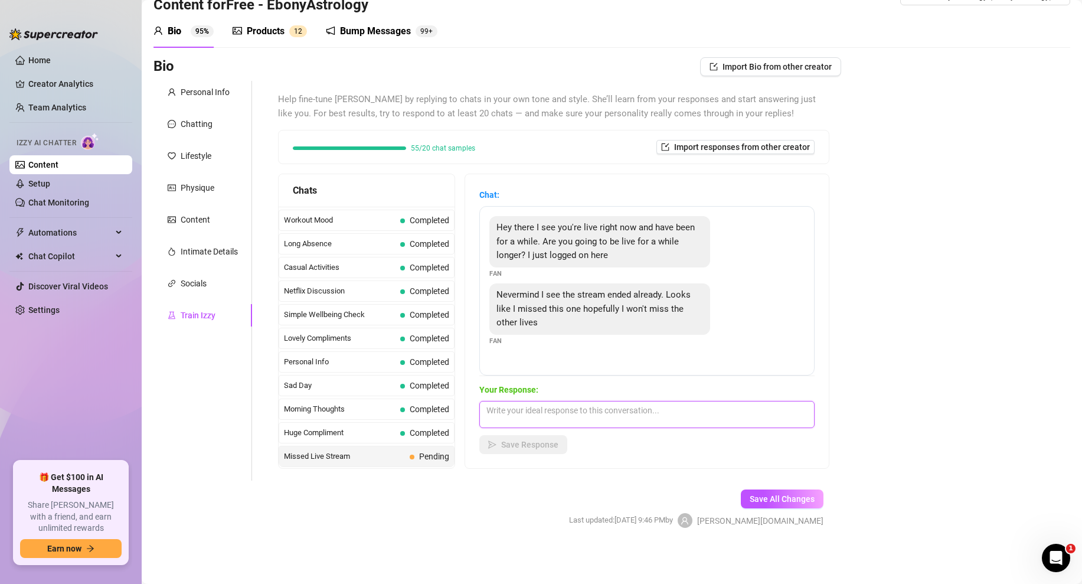
click at [547, 402] on textarea at bounding box center [646, 414] width 335 height 27
paste textarea "i don’t go live too often but i’m on here several times a day and have it on my…"
type textarea "i don’t go live too often but i’m on here several times a day and have it on my…"
click at [501, 448] on span "Save Response" at bounding box center [529, 444] width 57 height 9
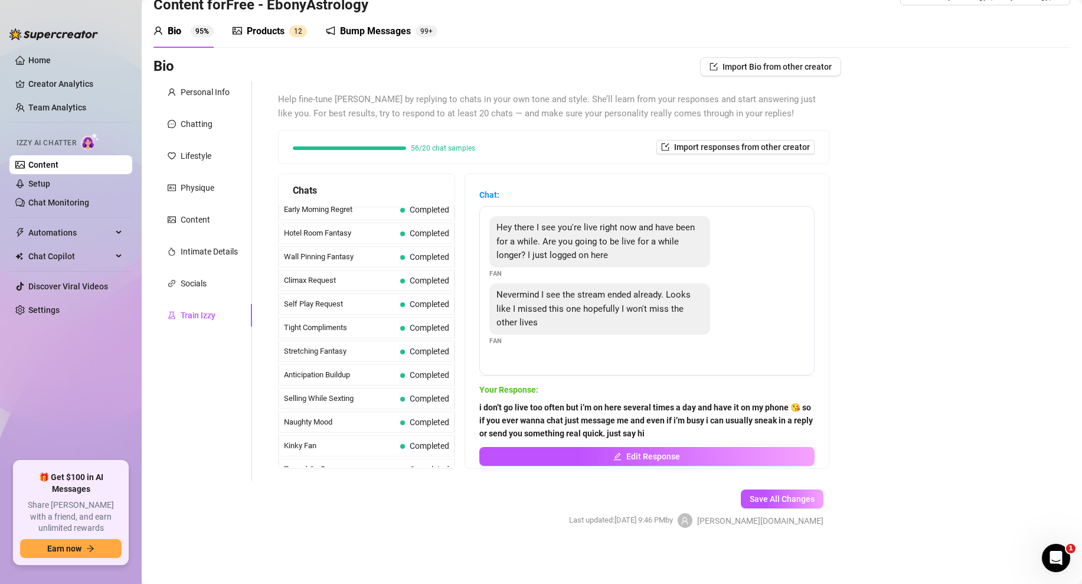
scroll to position [1060, 0]
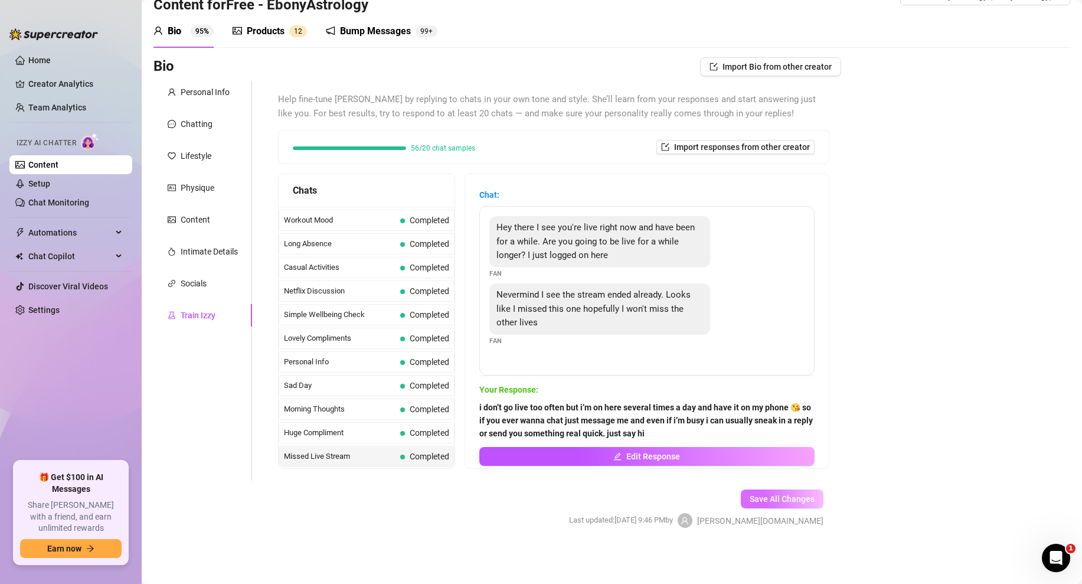
click at [799, 504] on button "Save All Changes" at bounding box center [782, 498] width 83 height 19
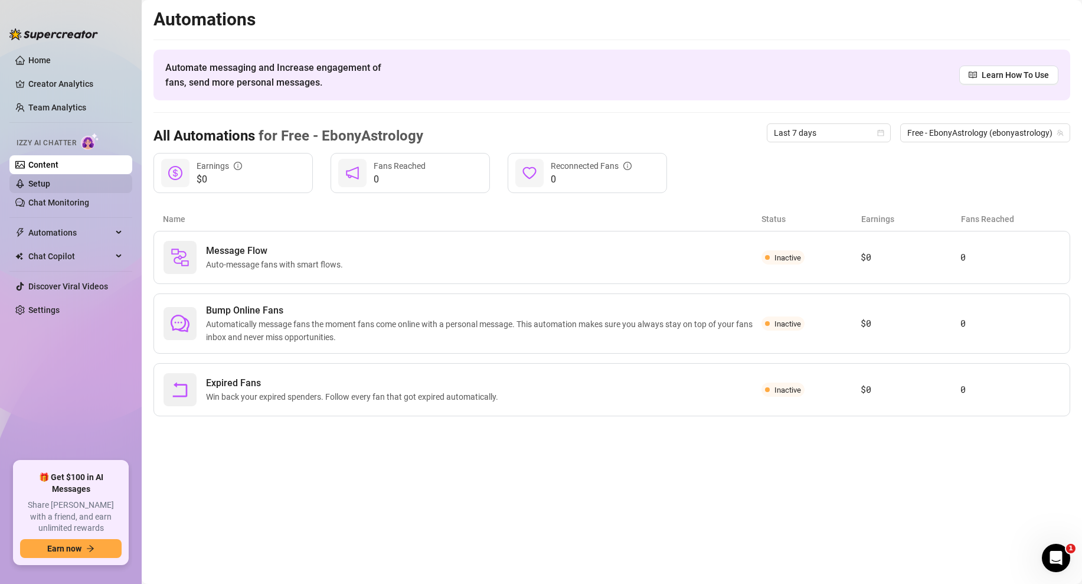
click at [50, 179] on link "Setup" at bounding box center [39, 183] width 22 height 9
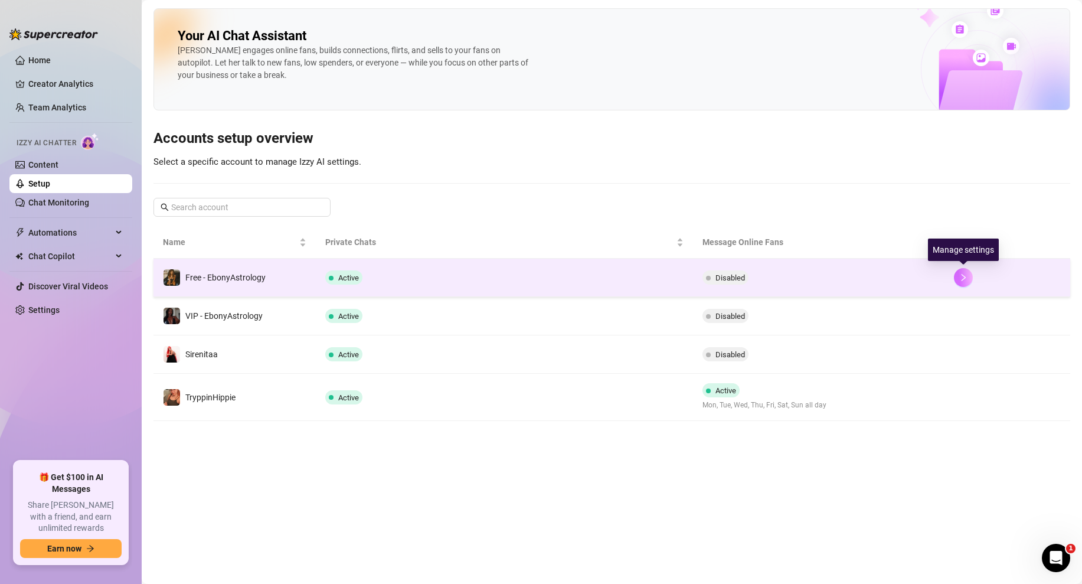
click at [965, 279] on icon "right" at bounding box center [963, 277] width 8 height 8
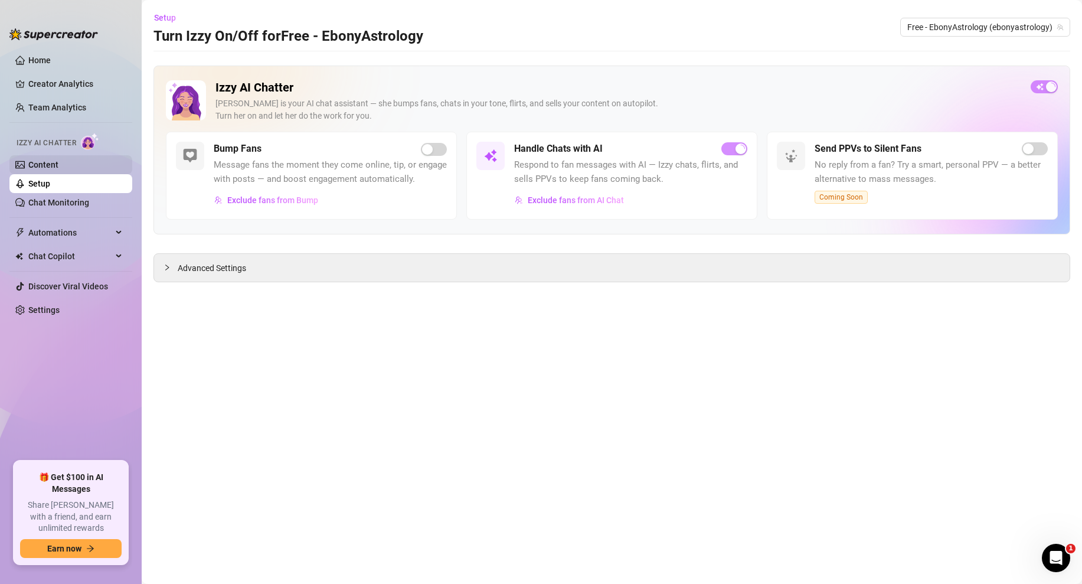
click at [58, 165] on link "Content" at bounding box center [43, 164] width 30 height 9
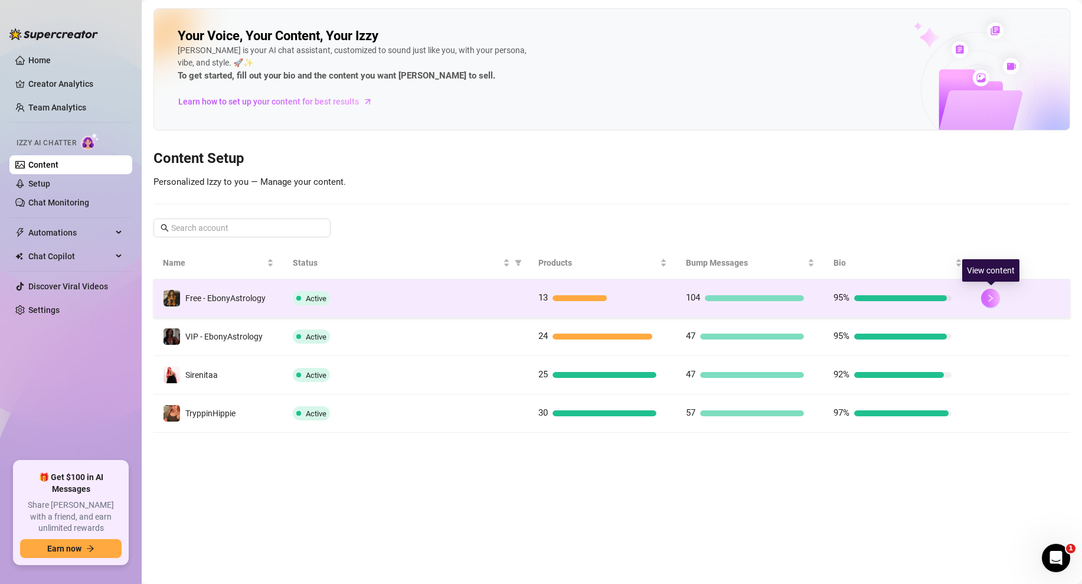
click at [990, 294] on icon "right" at bounding box center [990, 298] width 8 height 8
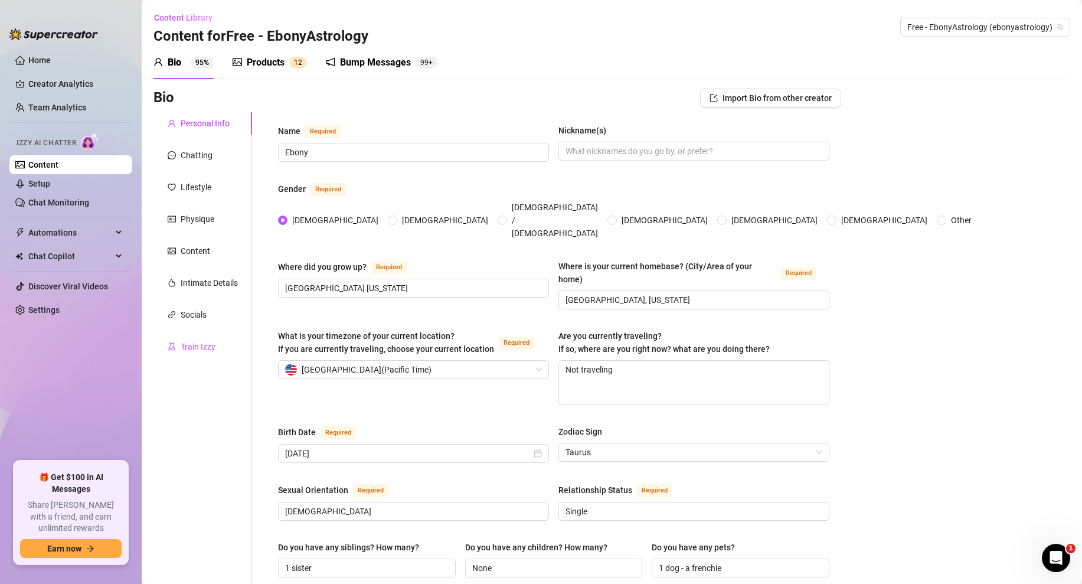
click at [189, 352] on div "Train Izzy" at bounding box center [198, 346] width 35 height 13
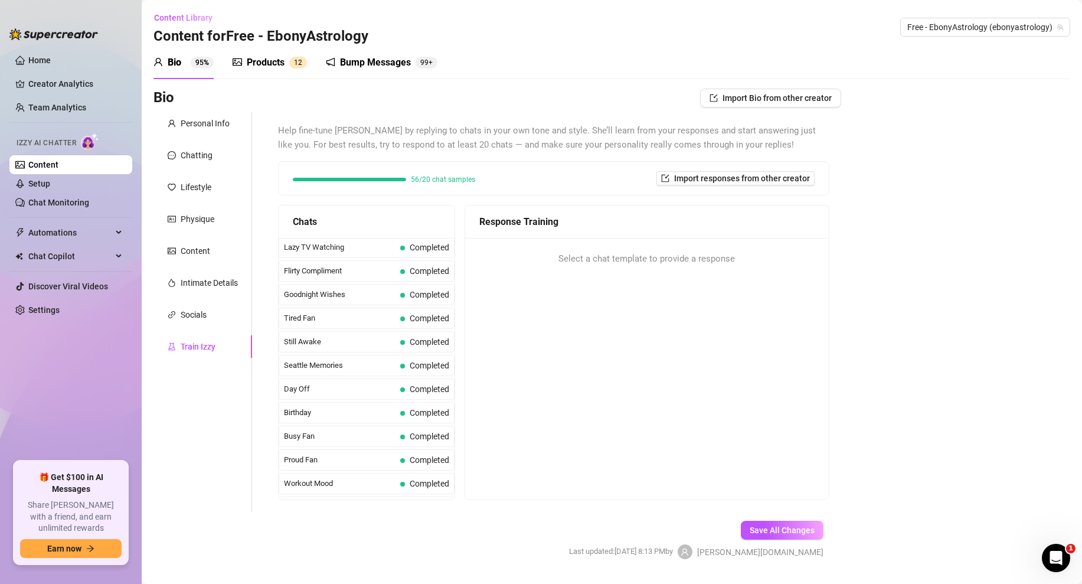
scroll to position [1060, 0]
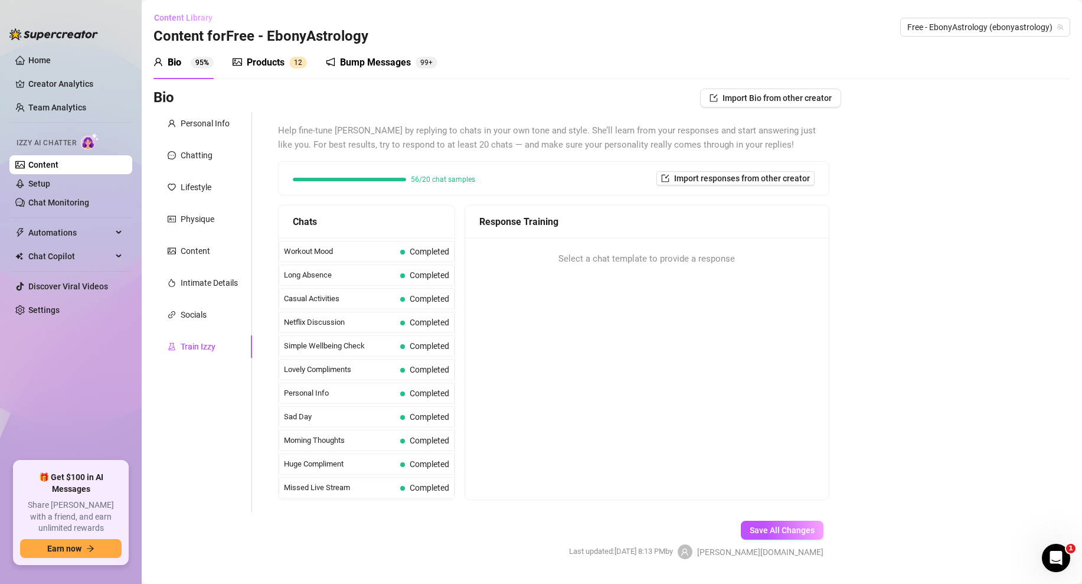
click at [169, 18] on span "Content Library" at bounding box center [183, 17] width 58 height 9
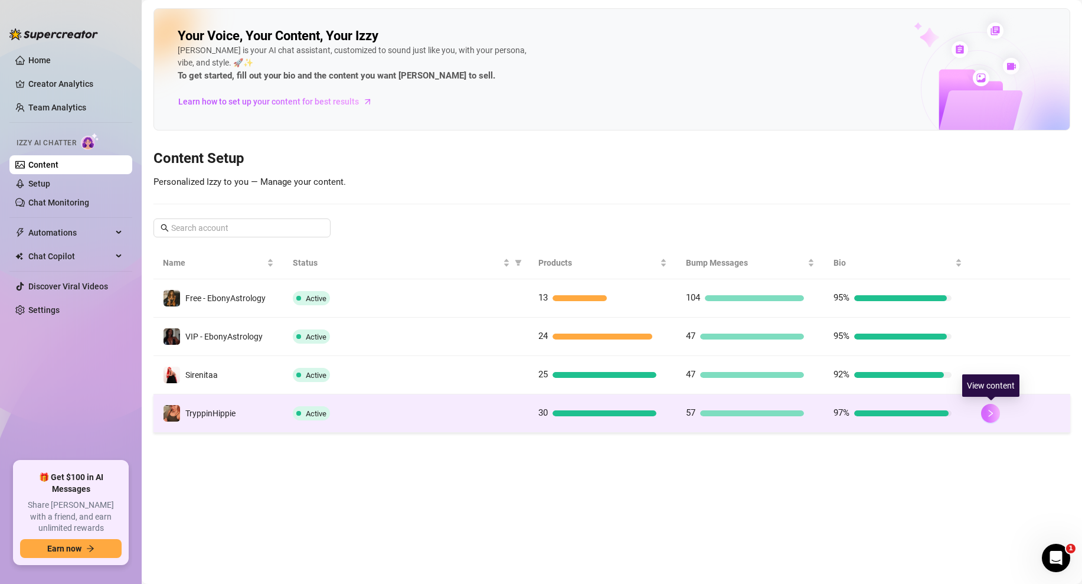
click at [992, 416] on icon "right" at bounding box center [990, 413] width 8 height 8
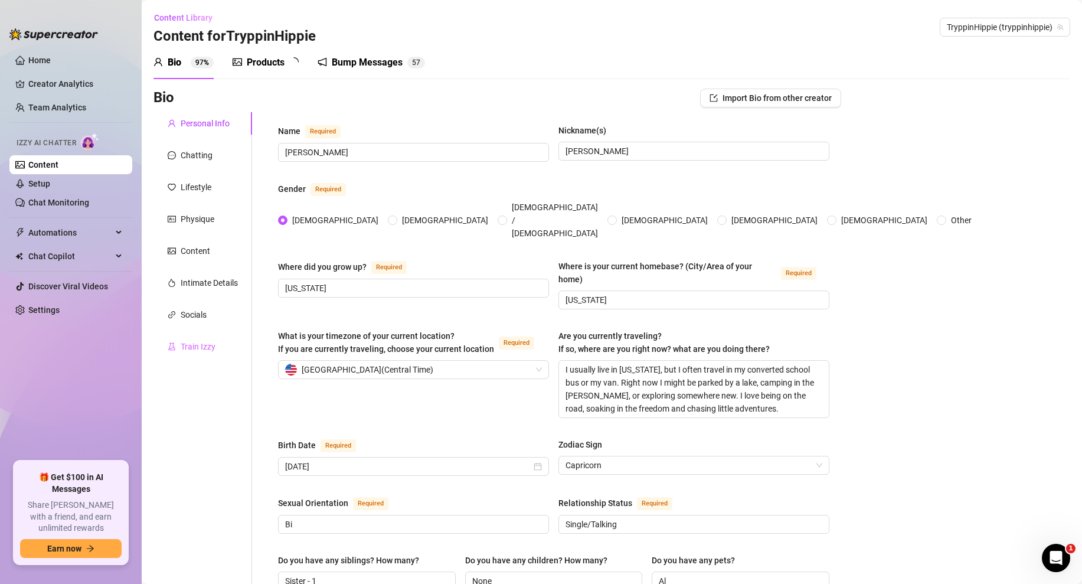
click at [199, 339] on div "Train Izzy" at bounding box center [202, 346] width 99 height 22
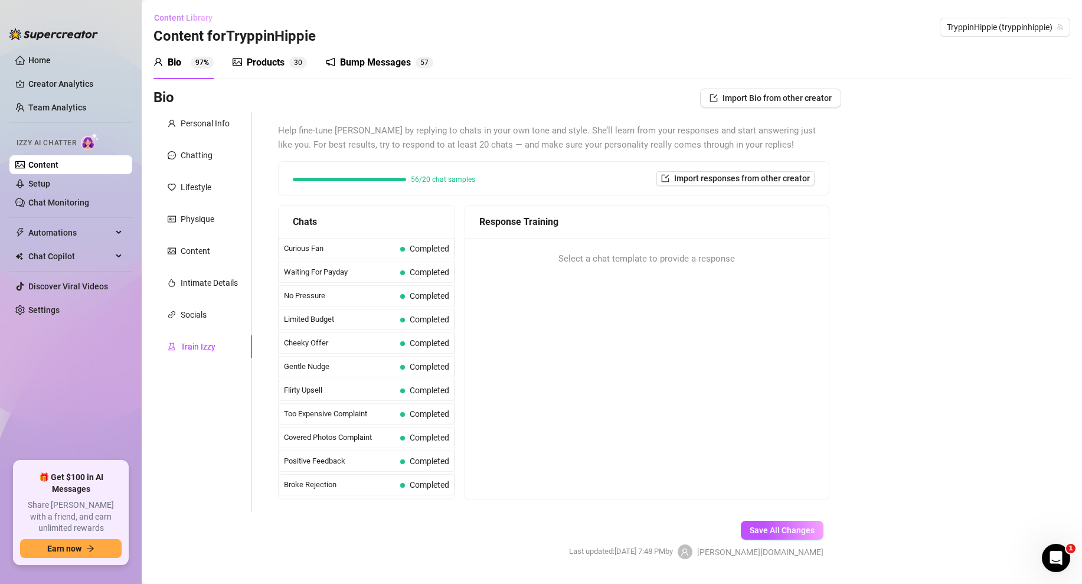
click at [188, 19] on span "Content Library" at bounding box center [183, 17] width 58 height 9
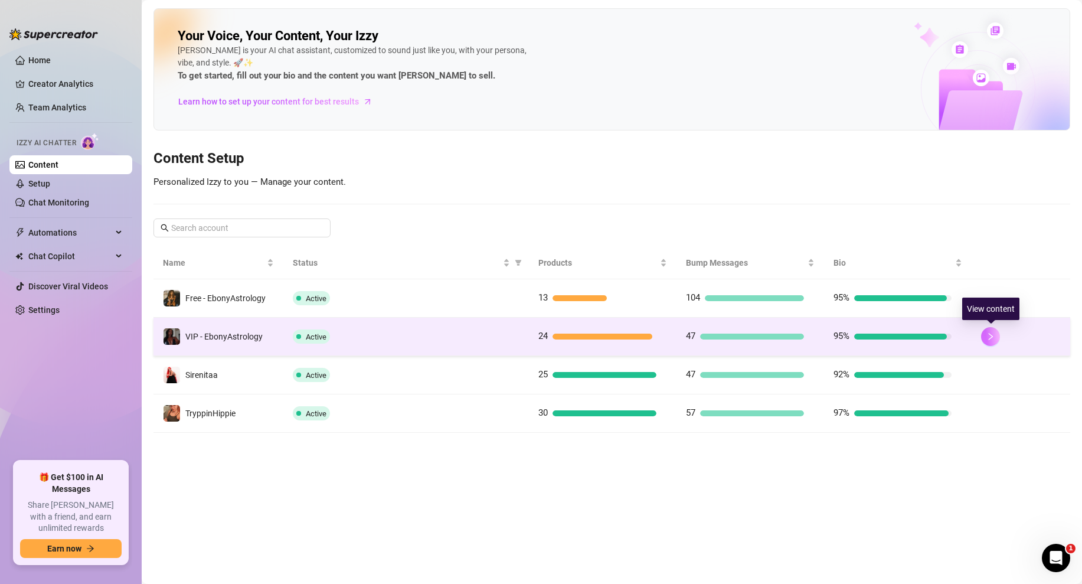
click at [986, 337] on icon "right" at bounding box center [990, 336] width 8 height 8
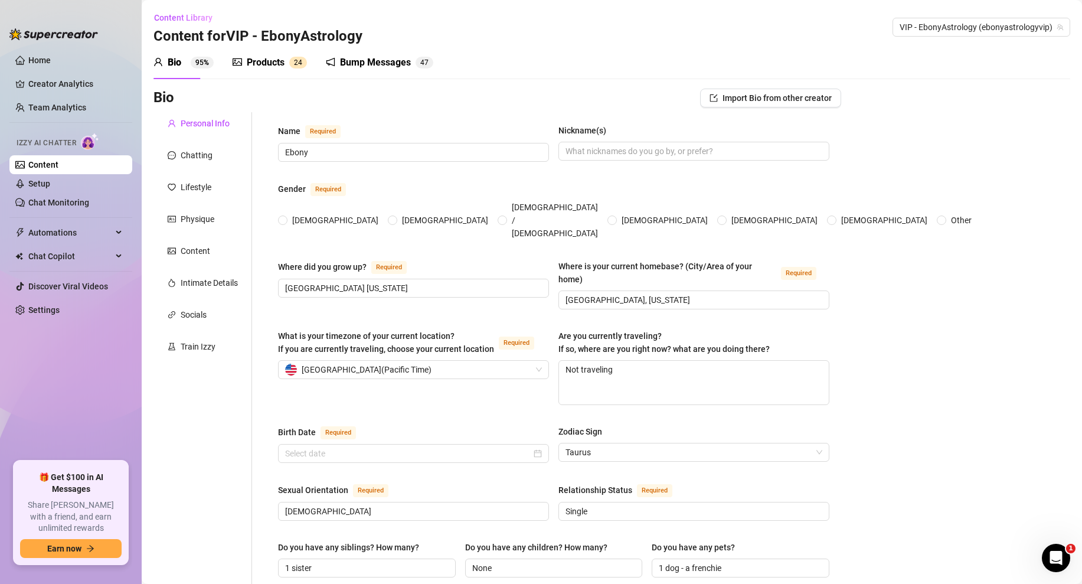
radio input "true"
type input "April 22nd, 1996"
click at [201, 354] on div "Train Izzy" at bounding box center [202, 346] width 99 height 22
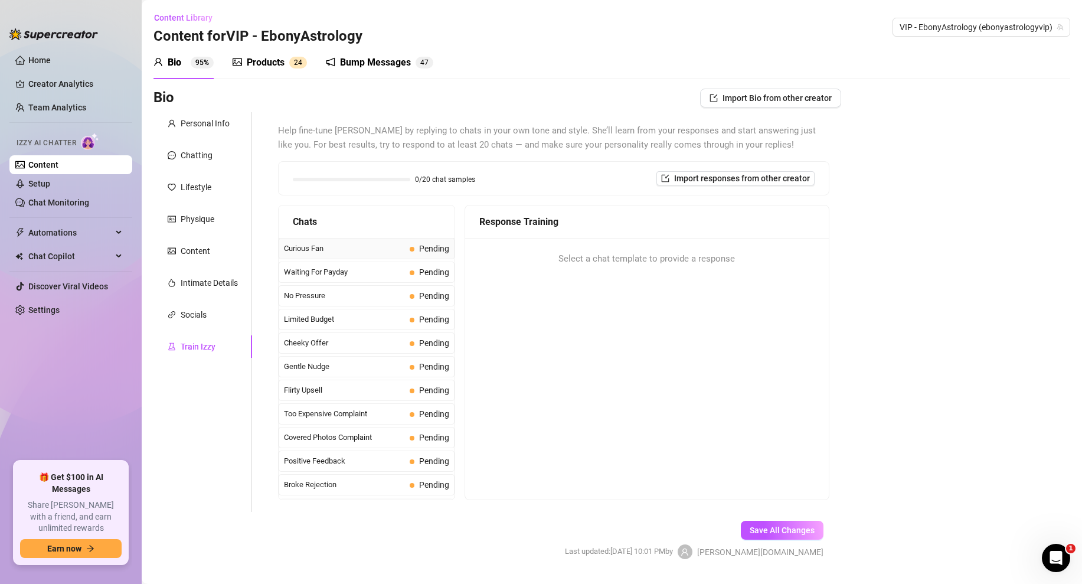
click at [378, 256] on div "Curious Fan Pending" at bounding box center [367, 248] width 176 height 21
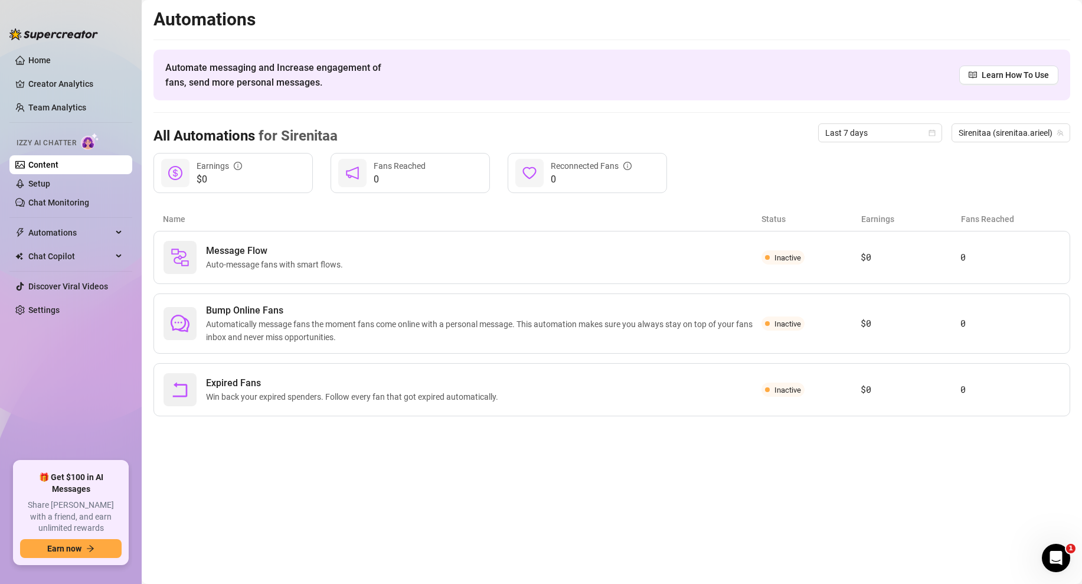
click at [58, 165] on link "Content" at bounding box center [43, 164] width 30 height 9
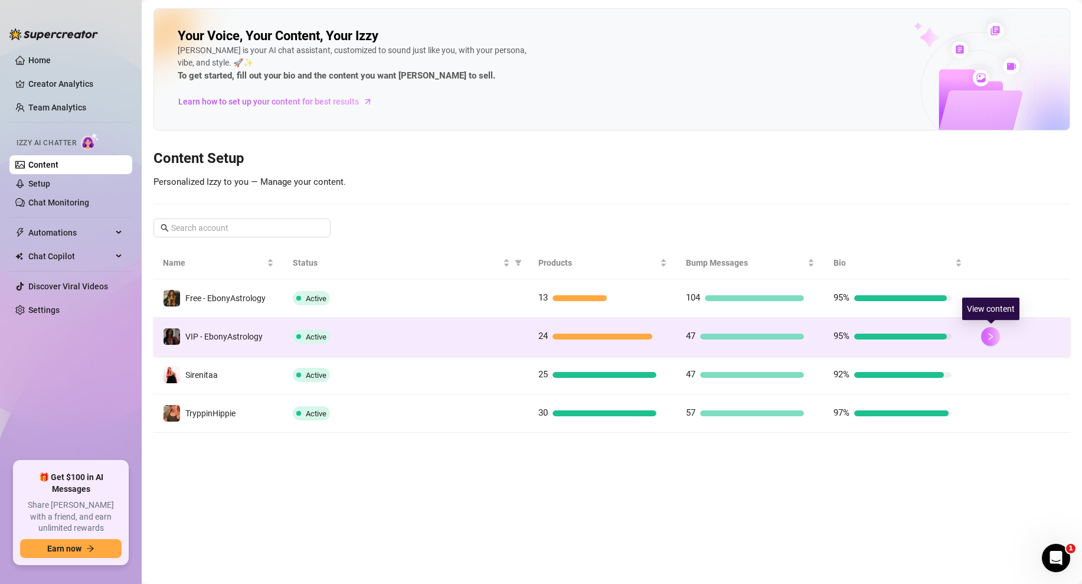
click at [991, 335] on icon "right" at bounding box center [991, 336] width 4 height 7
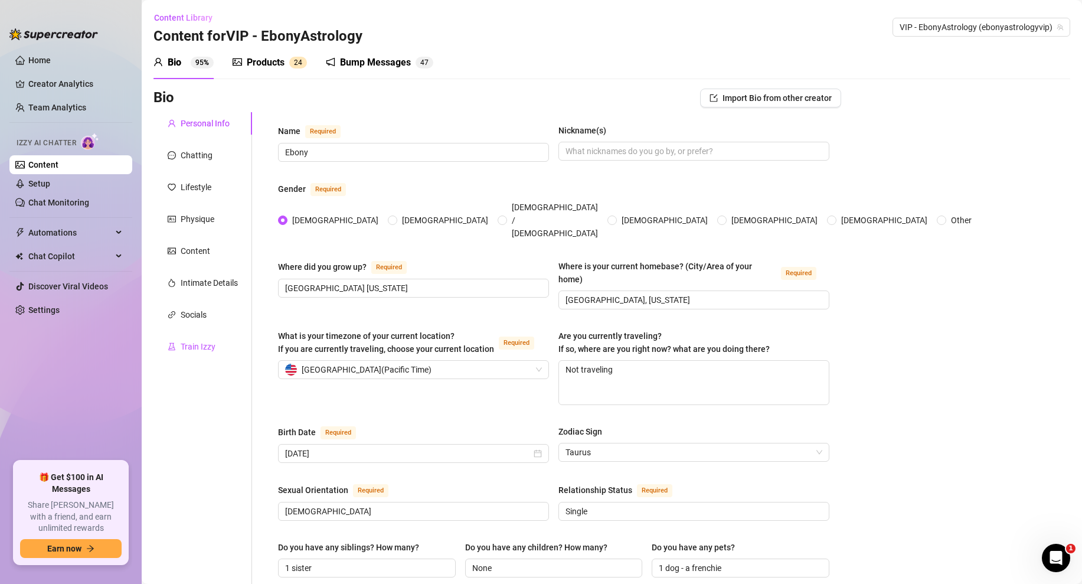
click at [184, 345] on div "Train Izzy" at bounding box center [198, 346] width 35 height 13
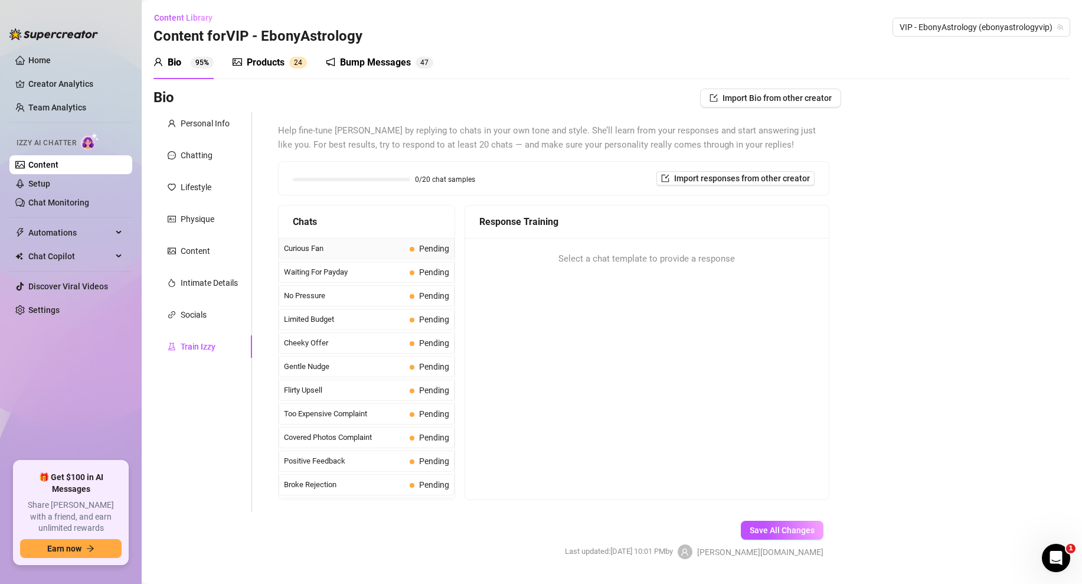
click at [350, 247] on span "Curious Fan" at bounding box center [344, 249] width 121 height 12
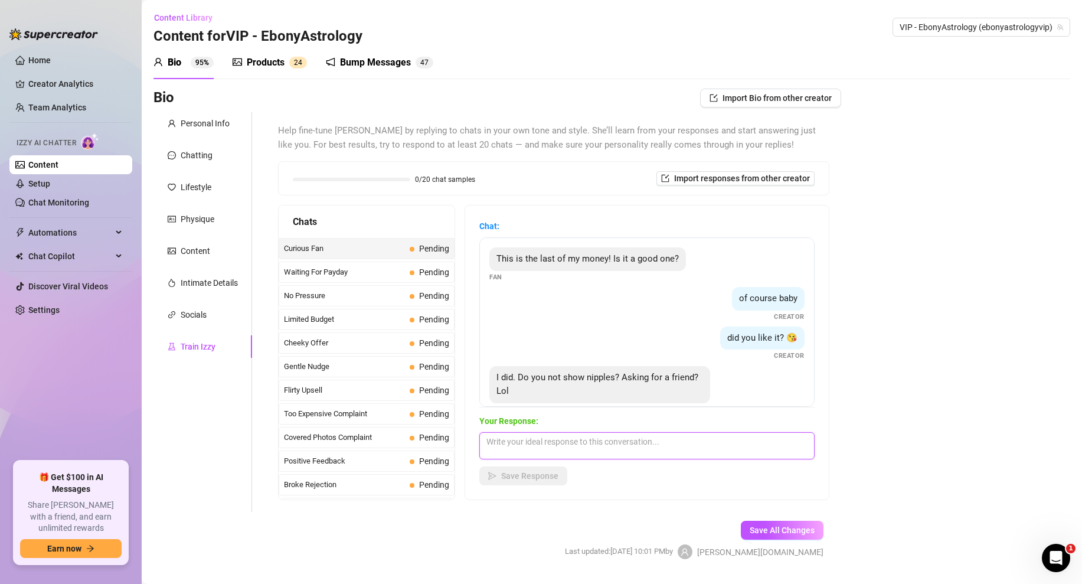
click at [504, 442] on textarea at bounding box center [646, 445] width 335 height 27
paste textarea "No I show nipples. you just have to ask...you want nipples? 😏"
click at [487, 437] on textarea "No I show nipples. you just have to ask...you want nipples? 😏" at bounding box center [646, 445] width 335 height 27
type textarea "No I show nipples. you just have to ask...you want nipples? 😏"
click at [513, 473] on span "Save Response" at bounding box center [529, 475] width 57 height 9
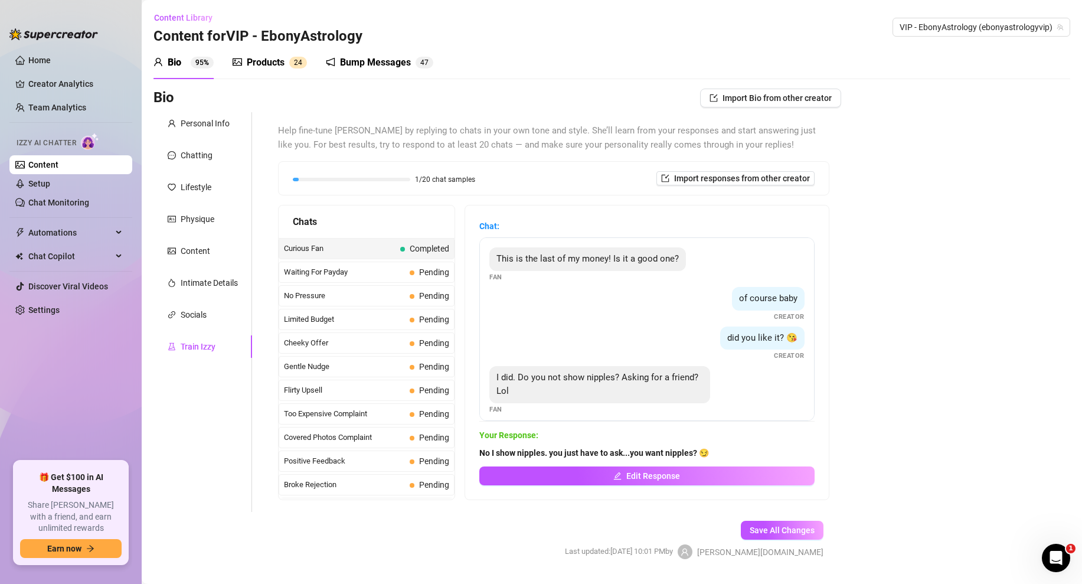
click at [375, 271] on span "Waiting For Payday" at bounding box center [344, 272] width 121 height 12
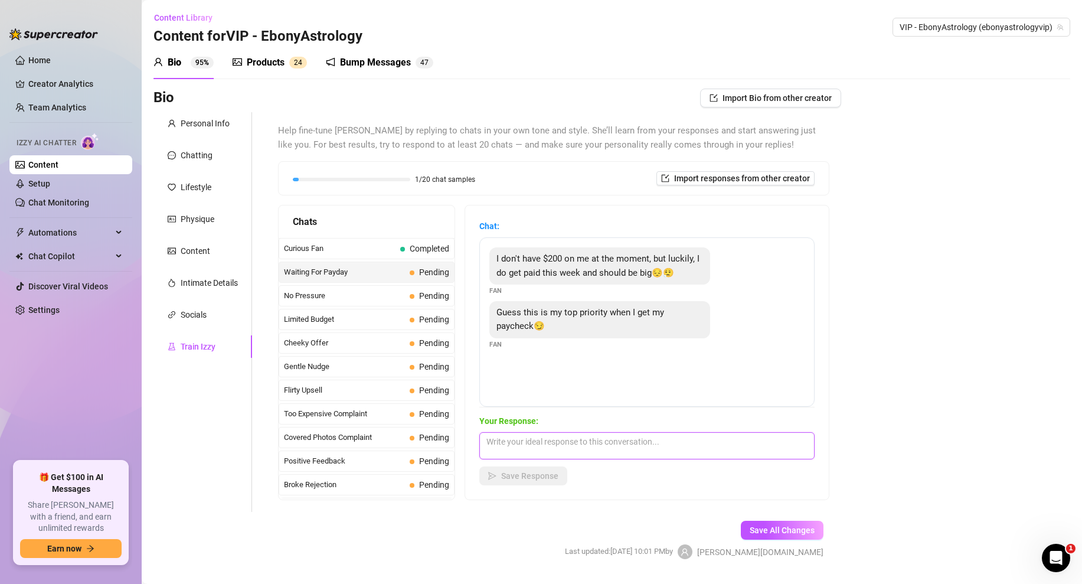
click at [522, 439] on textarea at bounding box center [646, 445] width 335 height 27
paste textarea "okay thats fine love, you know im here regardless but i cant wait for you to se…"
click at [535, 439] on textarea "okay thats fine love, you know im here regardless but i cant wait for you to se…" at bounding box center [646, 445] width 335 height 27
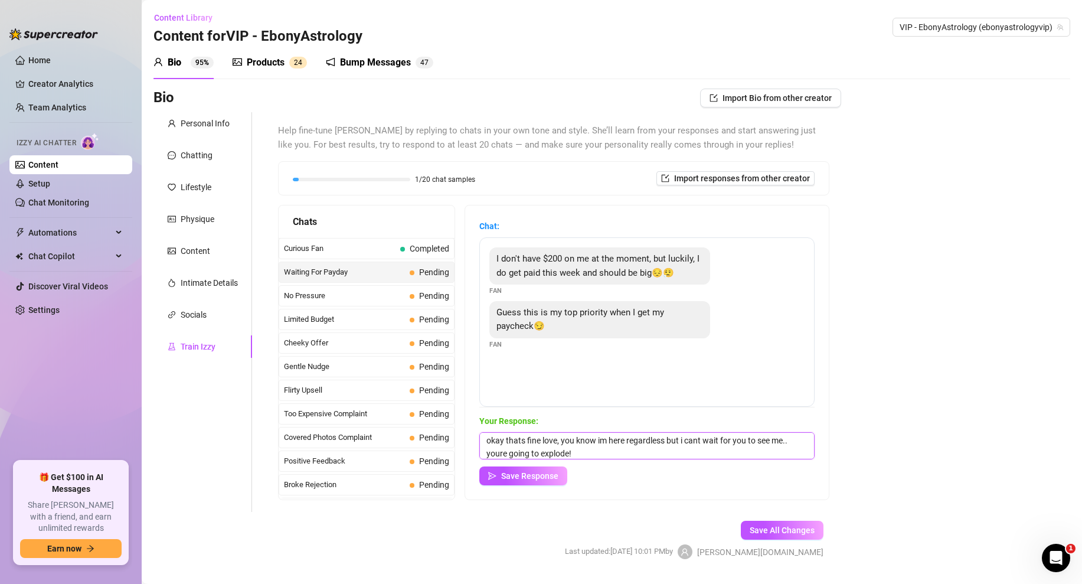
click at [596, 449] on textarea "okay thats fine love, you know im here regardless but i cant wait for you to se…" at bounding box center [646, 445] width 335 height 27
type textarea "okay thats fine love, you know im here regardless but i cant wait for you to se…"
click at [535, 473] on span "Save Response" at bounding box center [529, 475] width 57 height 9
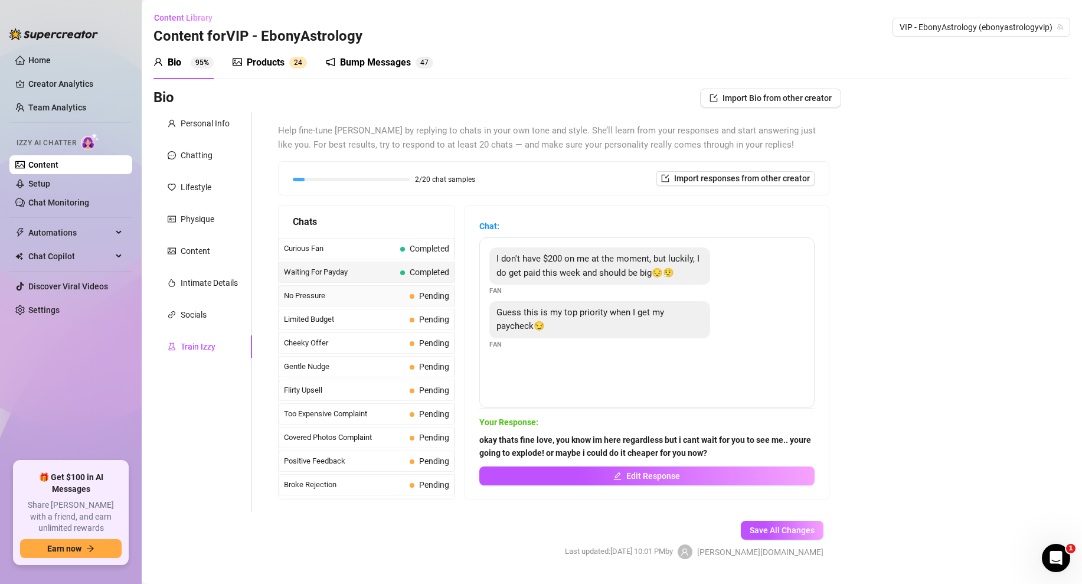
click at [352, 296] on span "No Pressure" at bounding box center [344, 296] width 121 height 12
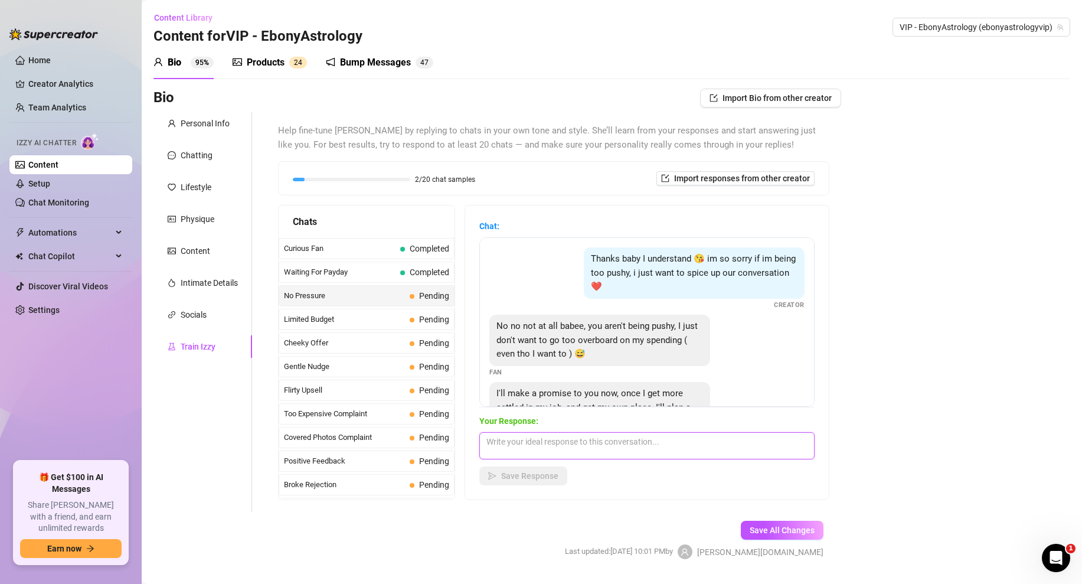
click at [541, 438] on textarea at bounding box center [646, 445] width 335 height 27
paste textarea "okay... i can also adjust the prices for you too. you dont always have to get t…"
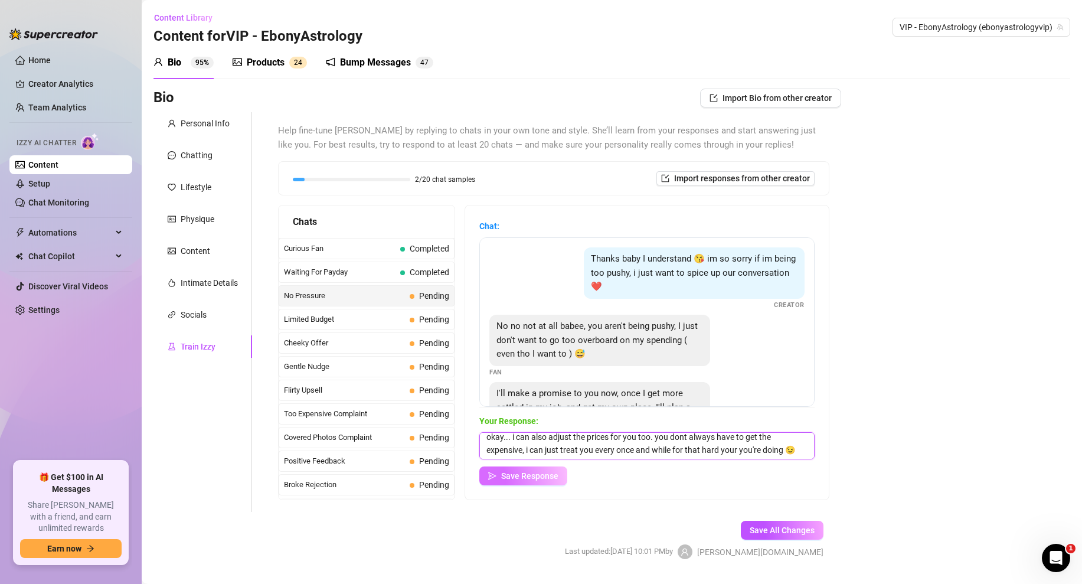
type textarea "okay... i can also adjust the prices for you too. you dont always have to get t…"
click at [509, 471] on span "Save Response" at bounding box center [529, 475] width 57 height 9
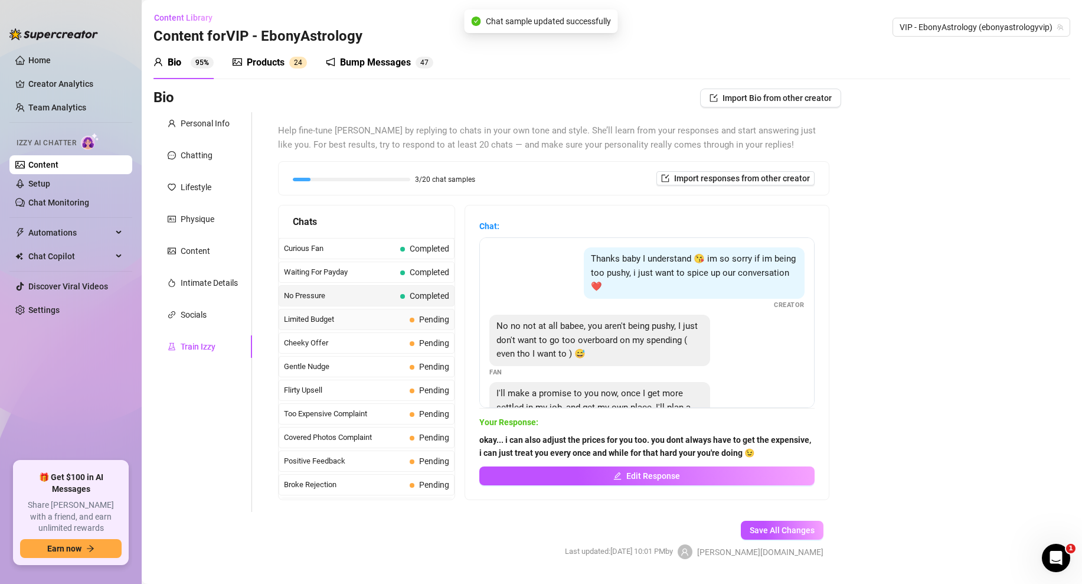
click at [386, 322] on span "Limited Budget" at bounding box center [344, 319] width 121 height 12
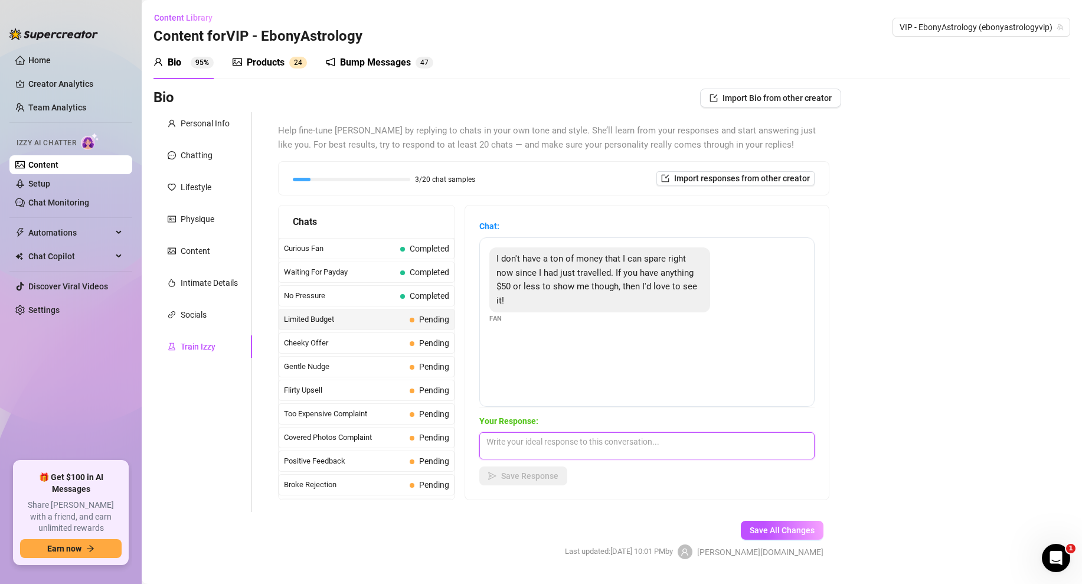
click at [515, 451] on textarea at bounding box center [646, 445] width 335 height 27
paste textarea "Totally get that babe. Traveling can drain the wallet 😅 I’ve got some sexy stuf…"
type textarea "Totally get that babe. Traveling can drain the wallet 😅 I’ve got some sexy stuf…"
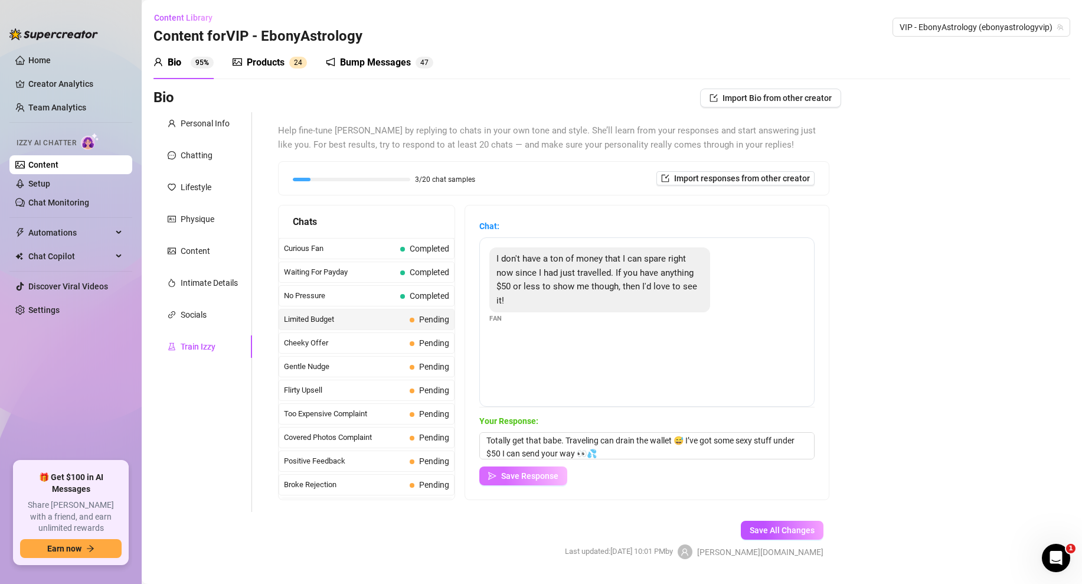
click at [515, 472] on span "Save Response" at bounding box center [529, 475] width 57 height 9
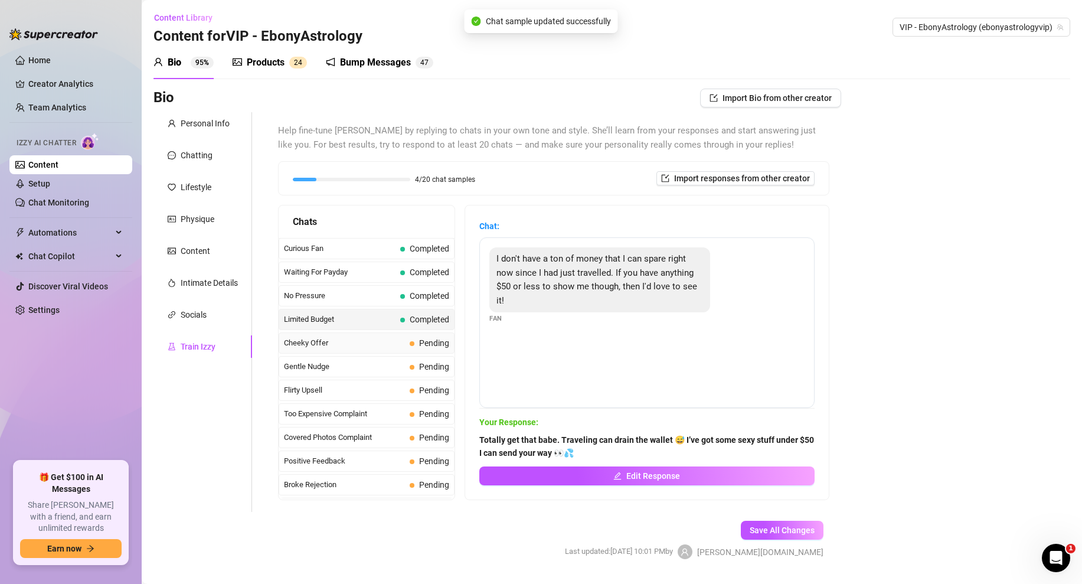
click at [403, 342] on span "Cheeky Offer" at bounding box center [344, 343] width 121 height 12
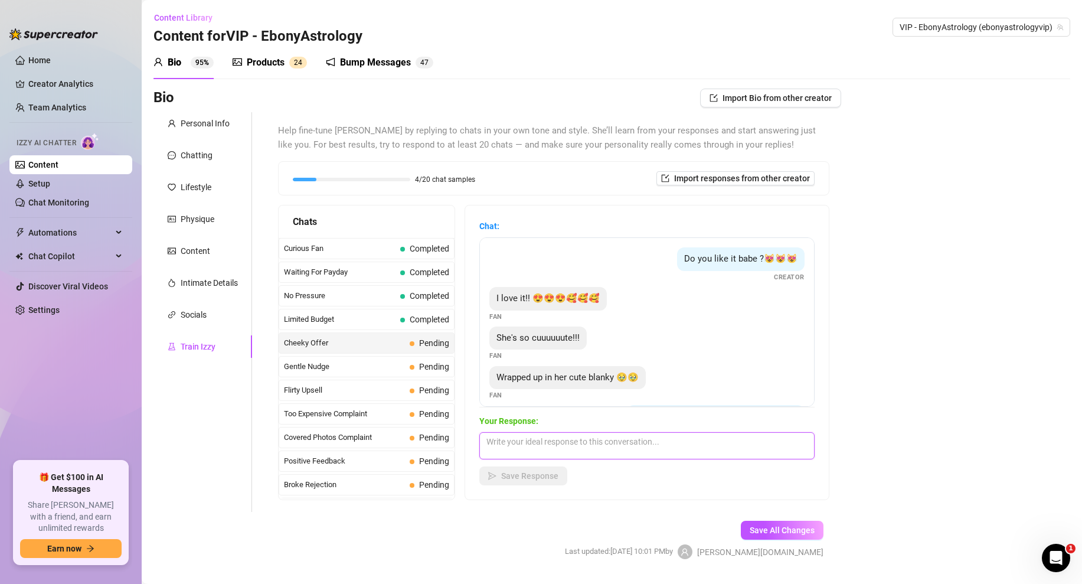
click at [518, 449] on textarea at bounding box center [646, 445] width 335 height 27
paste textarea "here it is babe. (Media Attached)"
type textarea "here it is babe. (Media Attached)"
click at [543, 475] on span "Save Response" at bounding box center [529, 475] width 57 height 9
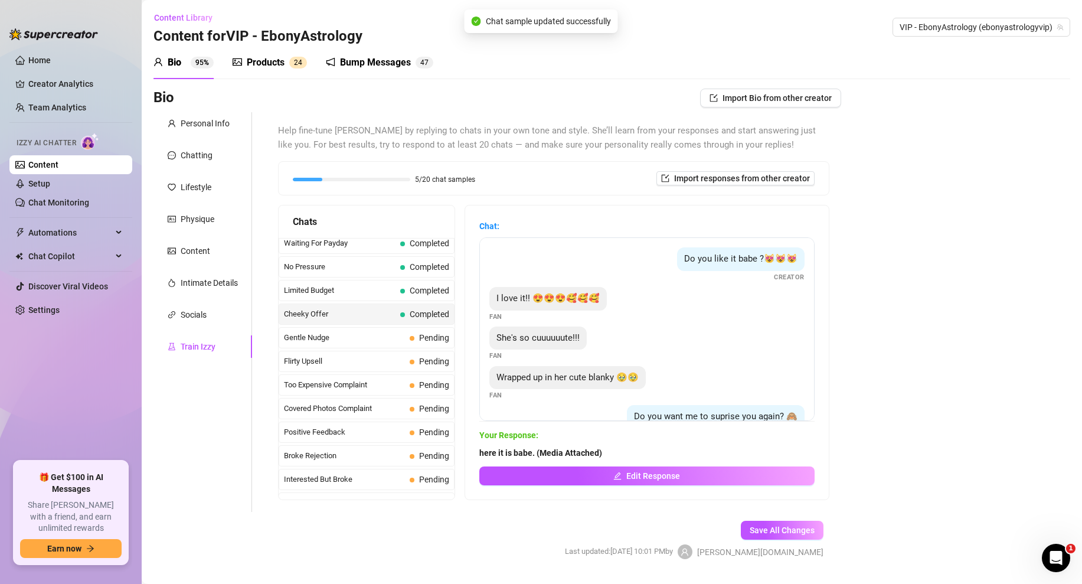
scroll to position [34, 0]
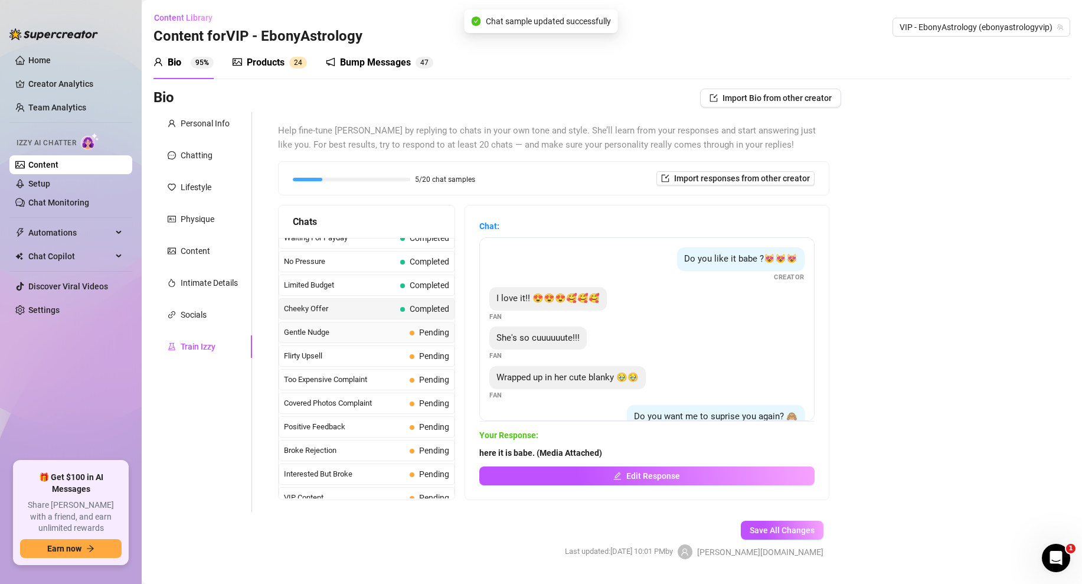
click at [408, 332] on div "Gentle Nudge Pending" at bounding box center [367, 332] width 176 height 21
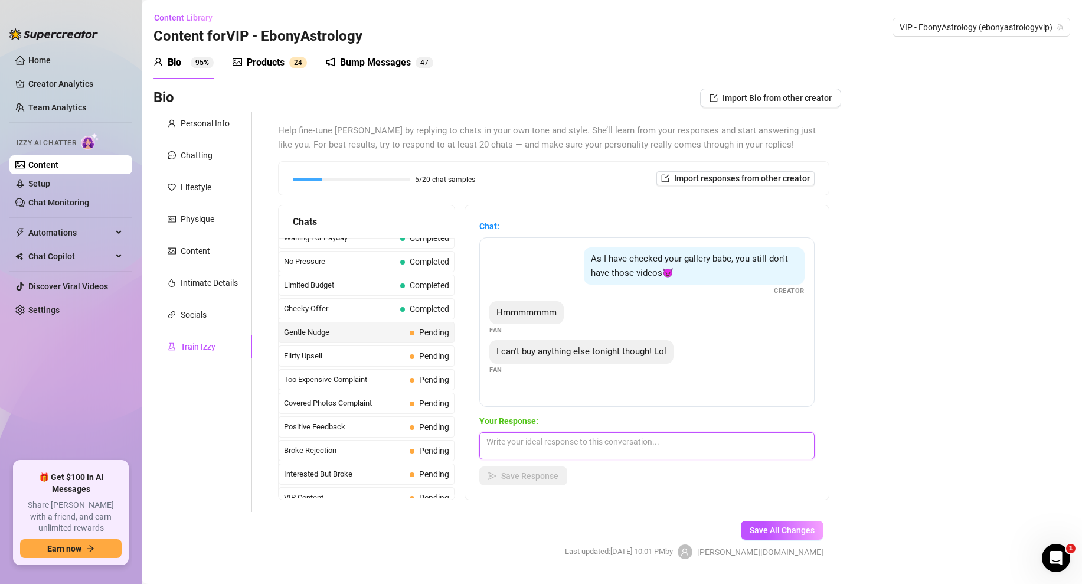
click at [506, 440] on textarea at bounding box center [646, 445] width 335 height 27
paste textarea ":( well maybe some other time i really want to see if it makes you explode or i…"
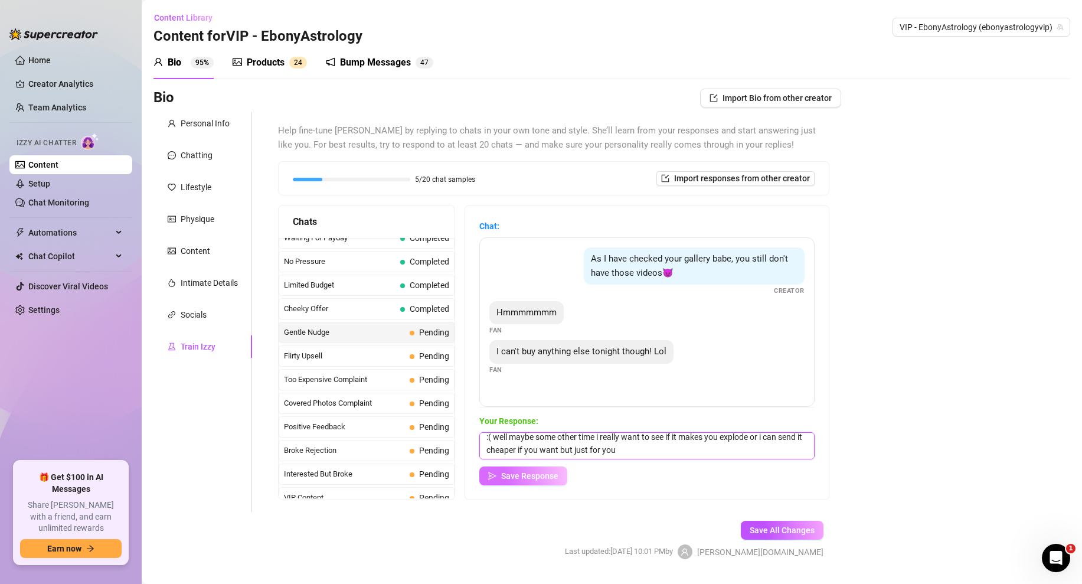
scroll to position [5, 0]
type textarea ":( well maybe some other time i really want to see if it makes you explode or i…"
click at [533, 476] on span "Save Response" at bounding box center [529, 475] width 57 height 9
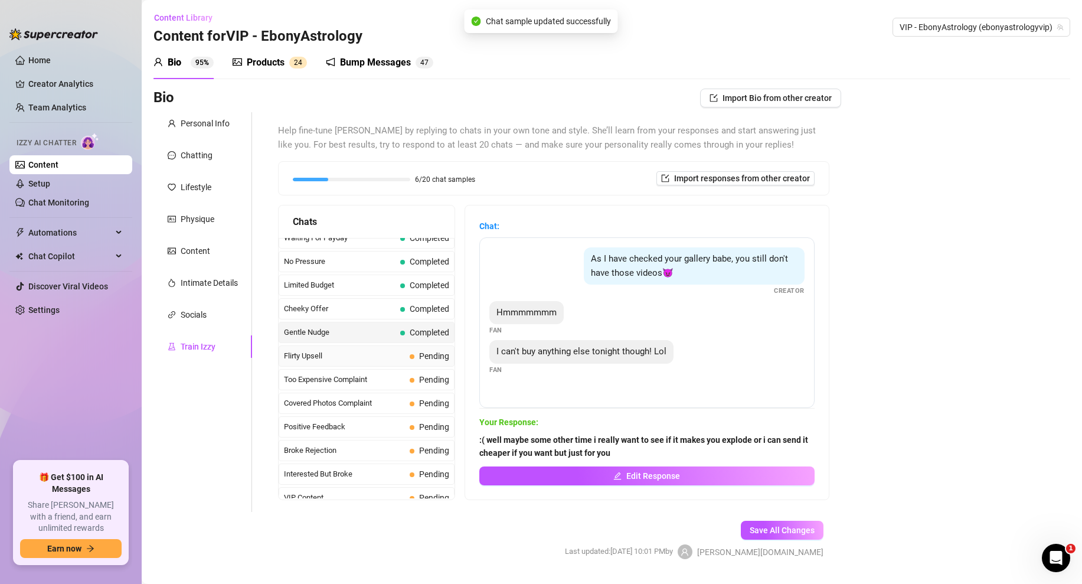
click at [393, 354] on span "Flirty Upsell" at bounding box center [344, 356] width 121 height 12
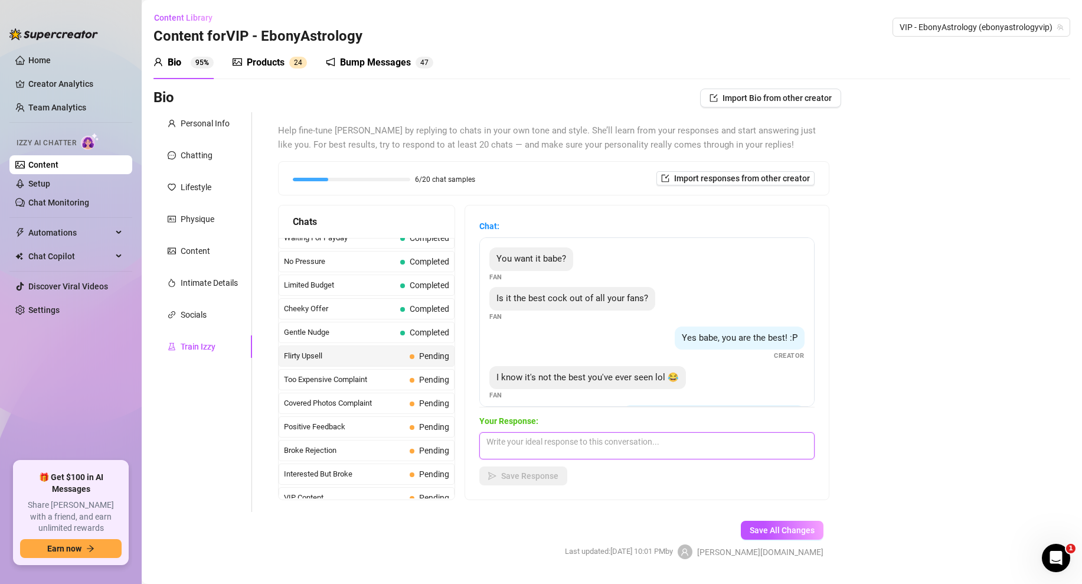
click at [505, 448] on textarea at bounding box center [646, 445] width 335 height 27
paste textarea "Okay ill send you something real nice for $50 (Media Attached)"
type textarea "Okay ill send you something real nice for $50 (Media Attached)"
click at [518, 476] on span "Save Response" at bounding box center [529, 475] width 57 height 9
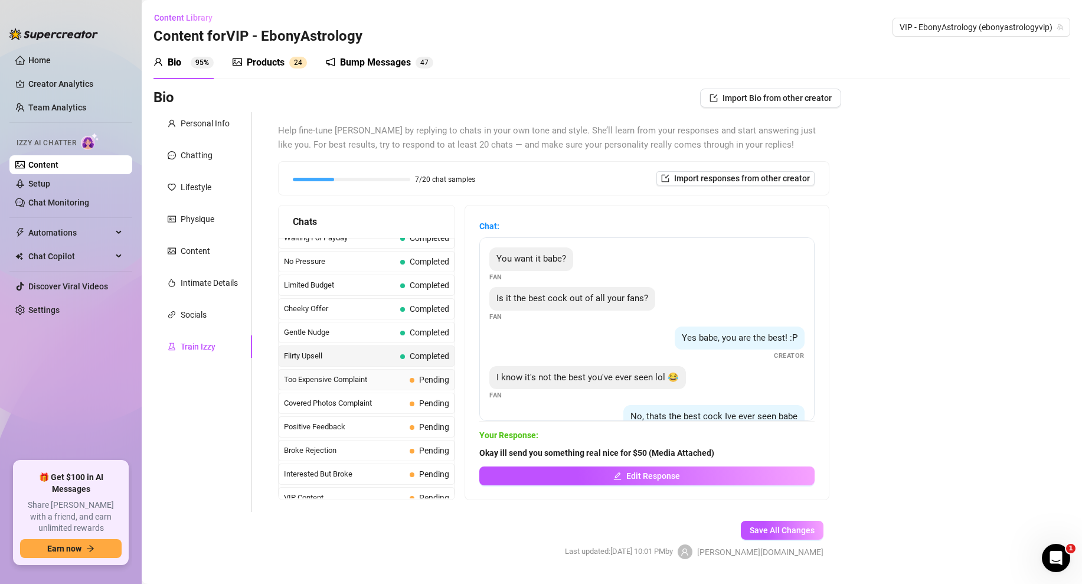
click at [392, 384] on span "Too Expensive Complaint" at bounding box center [344, 380] width 121 height 12
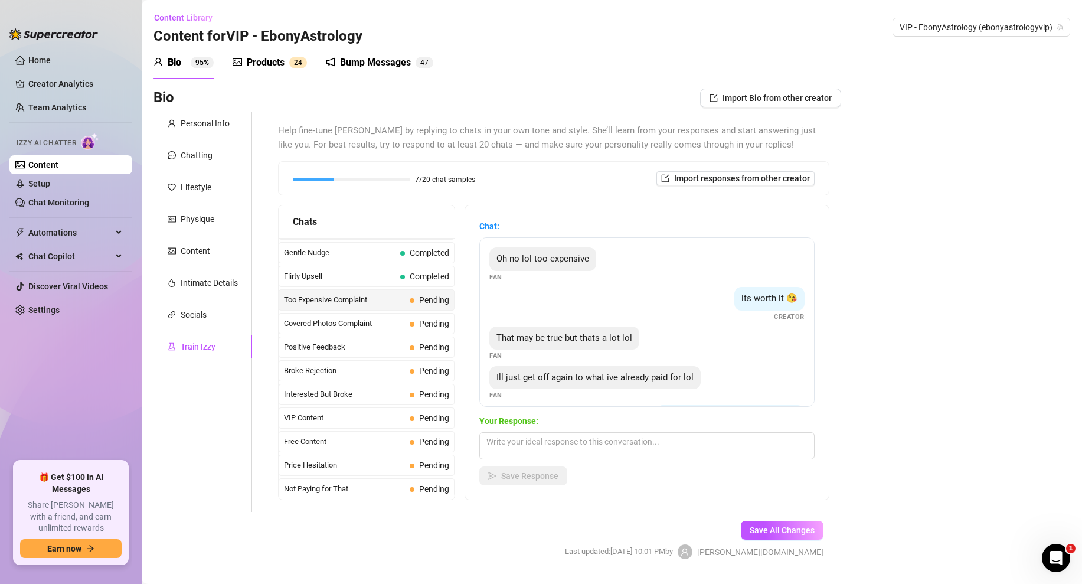
scroll to position [115, 0]
click at [517, 437] on textarea at bounding box center [646, 445] width 335 height 27
paste textarea "what can you afford? ill give ir to you for cheaper but only because i like you…"
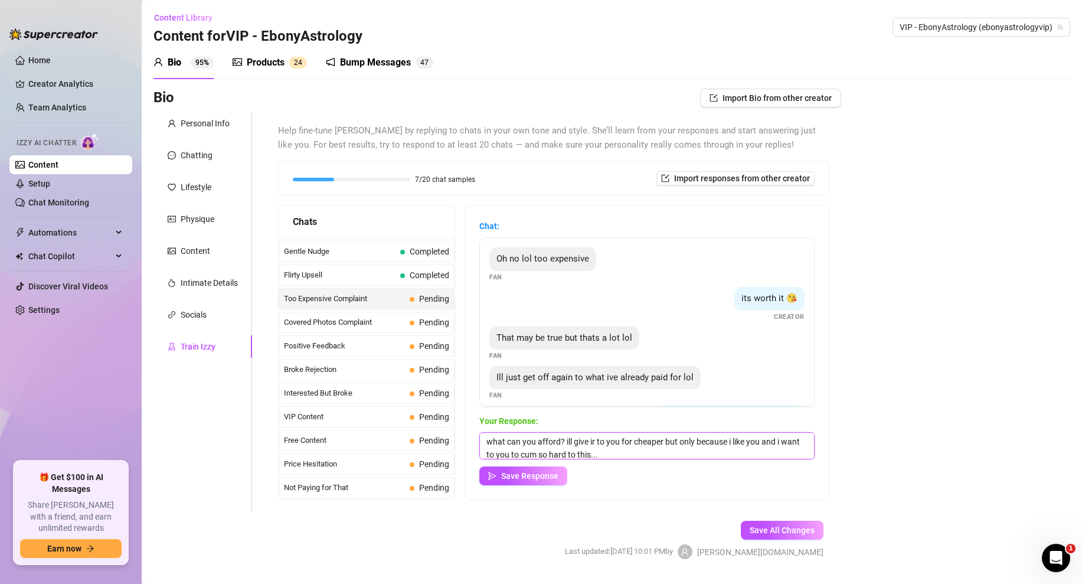
scroll to position [1, 0]
type textarea "what can you afford? ill give ir to you for cheaper but only because i like you…"
click at [525, 472] on span "Save Response" at bounding box center [529, 475] width 57 height 9
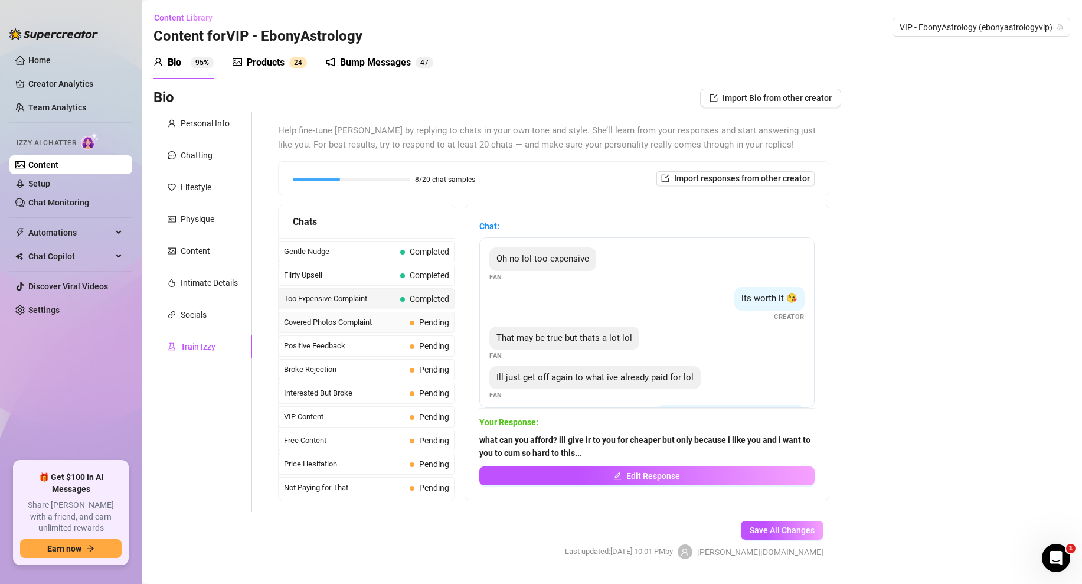
click at [387, 322] on span "Covered Photos Complaint" at bounding box center [344, 322] width 121 height 12
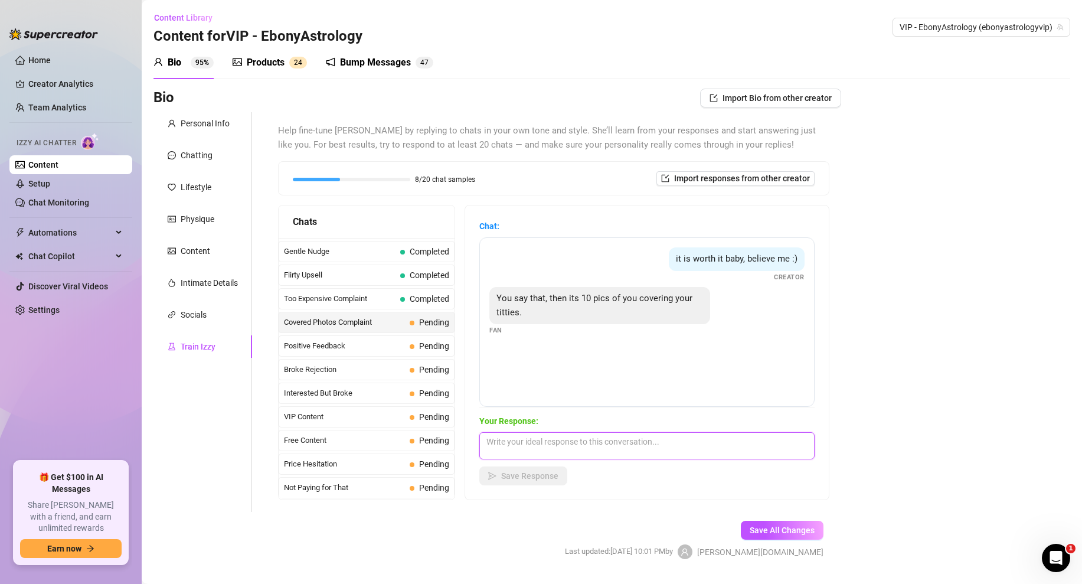
click at [507, 443] on textarea at bounding box center [646, 445] width 335 height 27
paste textarea "10 pics!?! thats a lot what about 2 but my tits are out? 😏"
type textarea "10 pics!?! thats a lot what about 2 but my tits are out? 😏"
click at [513, 478] on span "Save Response" at bounding box center [529, 475] width 57 height 9
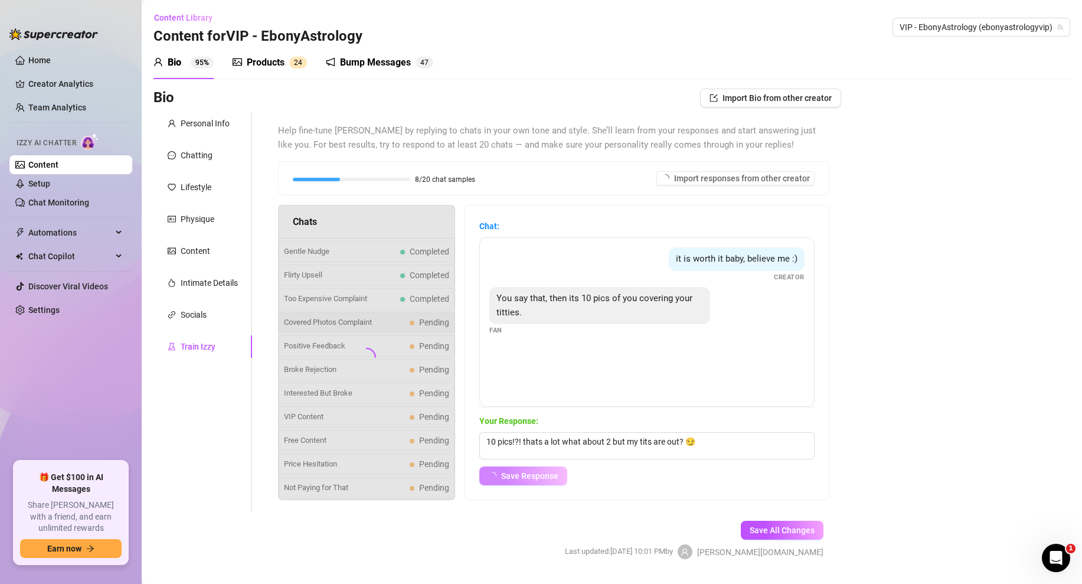
click at [775, 50] on div "Bio 95% Products 2 4 Bump Messages 4 7" at bounding box center [611, 62] width 917 height 33
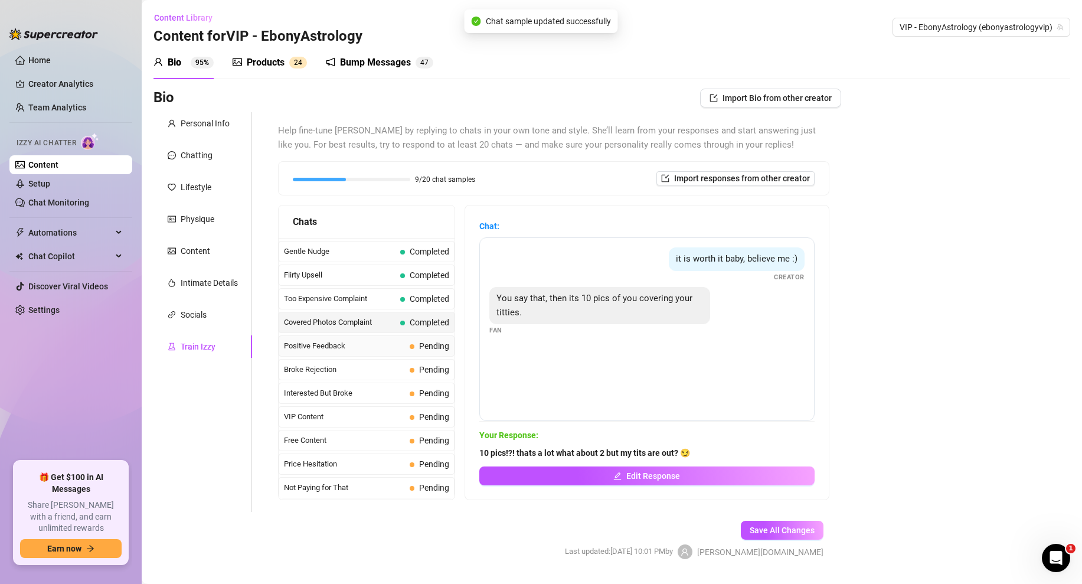
click at [383, 349] on span "Positive Feedback" at bounding box center [344, 346] width 121 height 12
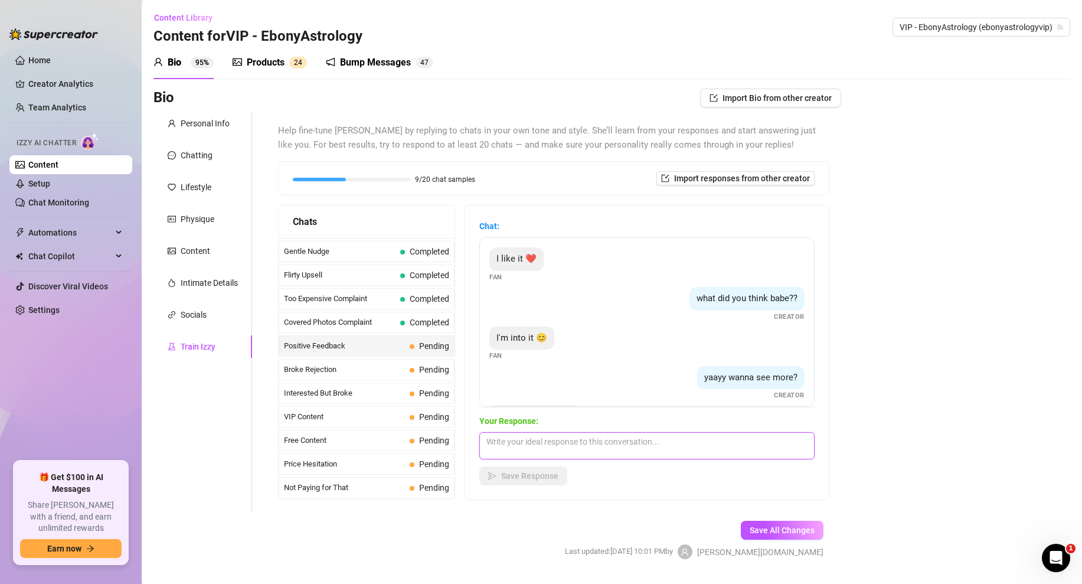
click at [534, 450] on textarea at bounding box center [646, 445] width 335 height 27
paste textarea "okay here you go love... (Media Attached)"
type textarea "okay here you go love... (Media Attached)"
click at [516, 488] on div "Chat: I like it ❤️ Fan what did you think babe?? Creator I'm into it 😊 Fan yaay…" at bounding box center [647, 352] width 364 height 294
click at [532, 481] on button "Save Response" at bounding box center [523, 475] width 88 height 19
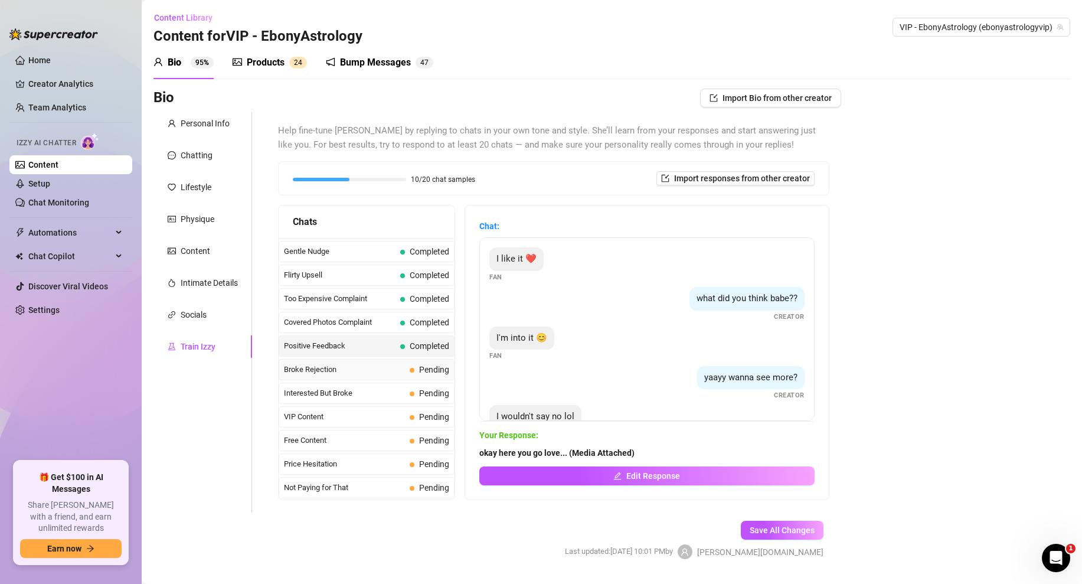
click at [362, 371] on span "Broke Rejection" at bounding box center [344, 370] width 121 height 12
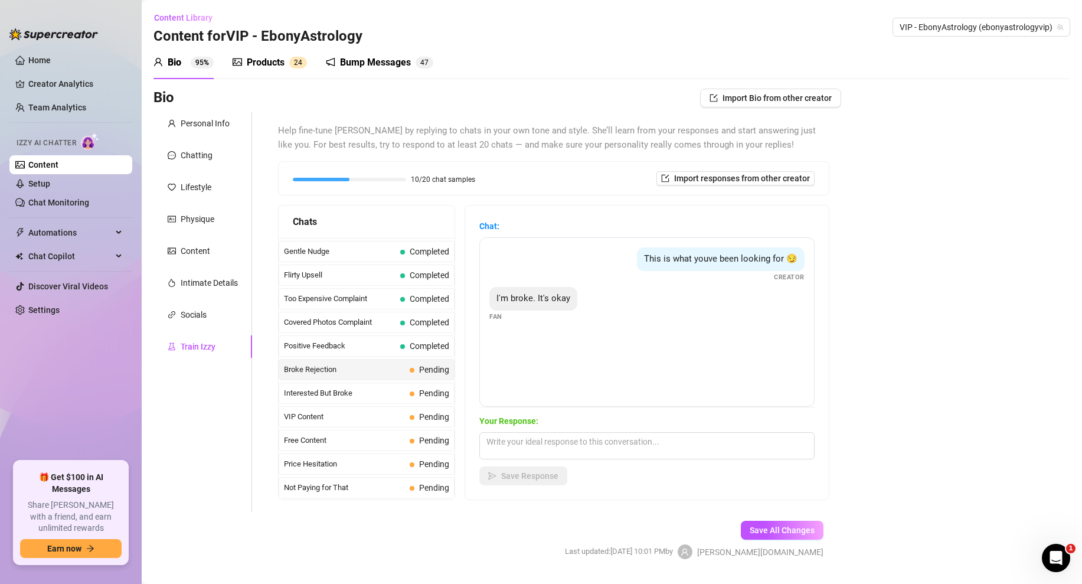
scroll to position [31, 0]
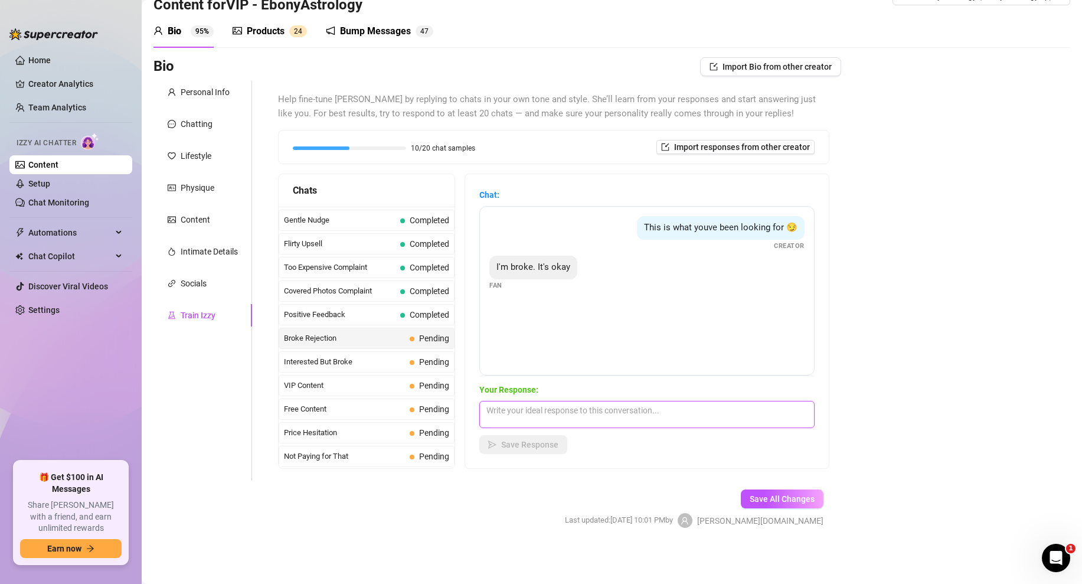
click at [539, 414] on textarea at bounding box center [646, 414] width 335 height 27
paste textarea ":( aww i wish you could open it, what if i do cheaper just for you this time?"
type textarea ":( aww i wish you could open it, what if i do cheaper just for you this time?"
click at [522, 446] on span "Save Response" at bounding box center [529, 444] width 57 height 9
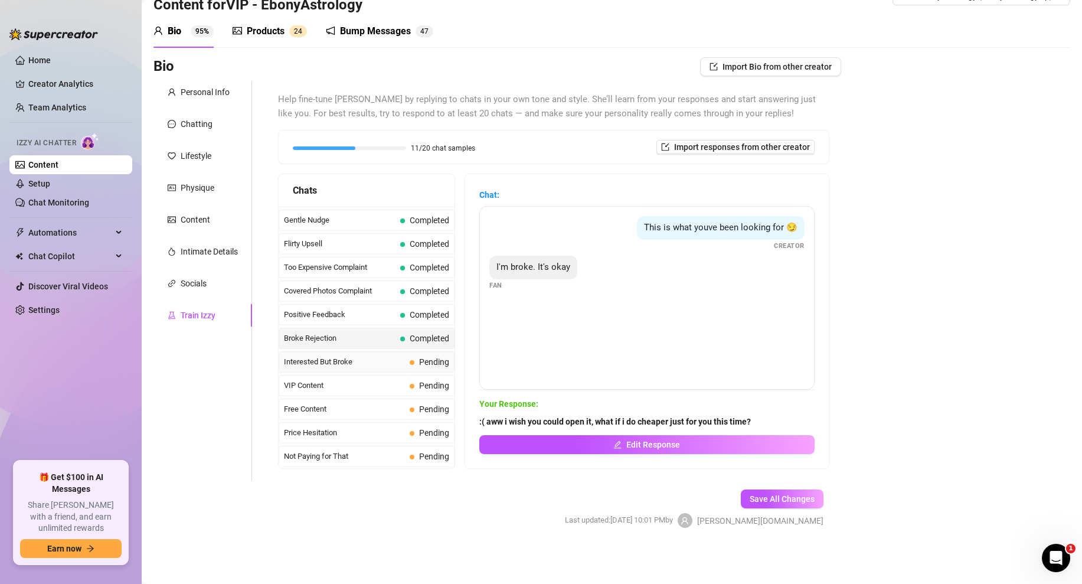
click at [364, 365] on span "Interested But Broke" at bounding box center [344, 362] width 121 height 12
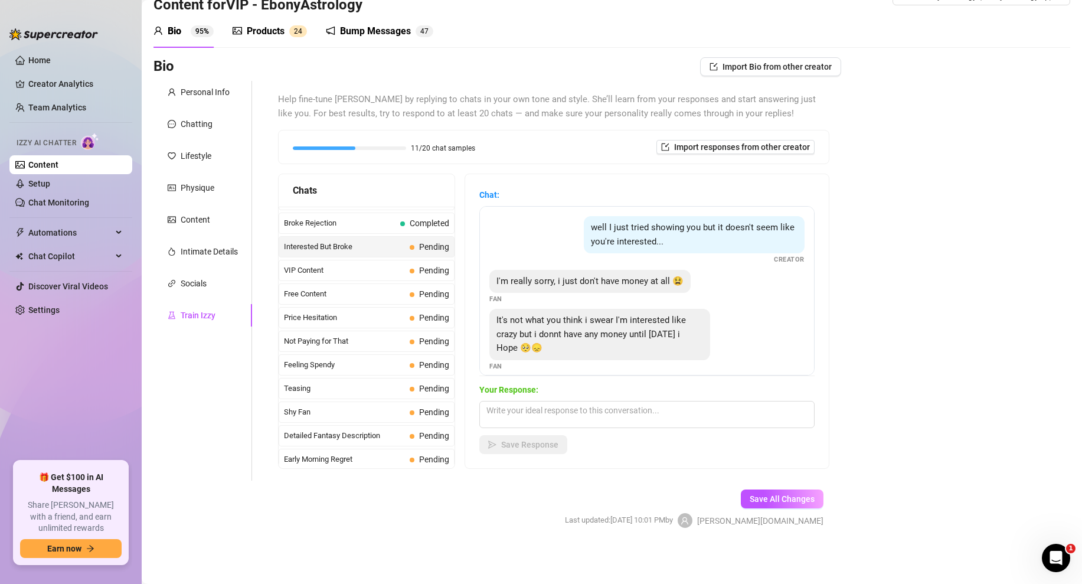
scroll to position [237, 0]
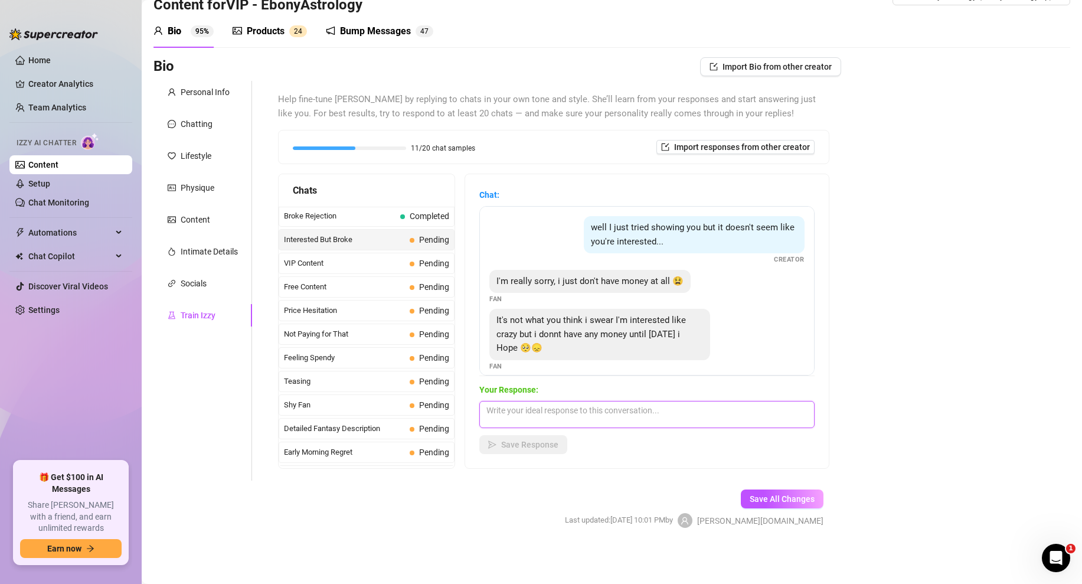
click at [509, 414] on textarea at bounding box center [646, 414] width 335 height 27
paste textarea "no money? oaky it's fine, I guess i can leave it here until then or maybe i can…"
type textarea "no money? oaky it's fine, I guess i can leave it here until then or maybe i can…"
click at [532, 439] on button "Save Response" at bounding box center [523, 444] width 88 height 19
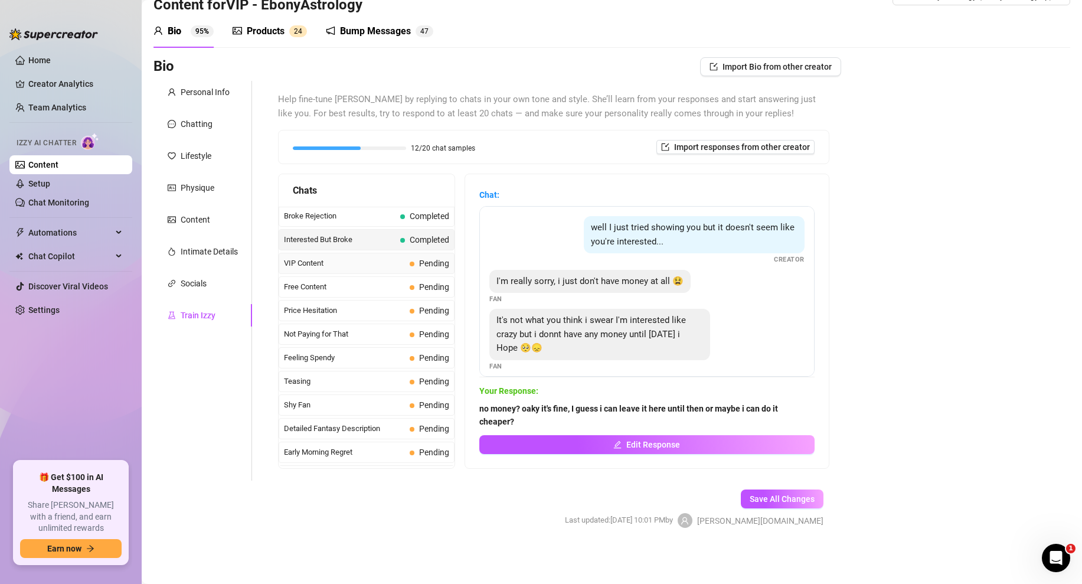
click at [355, 264] on span "VIP Content" at bounding box center [344, 263] width 121 height 12
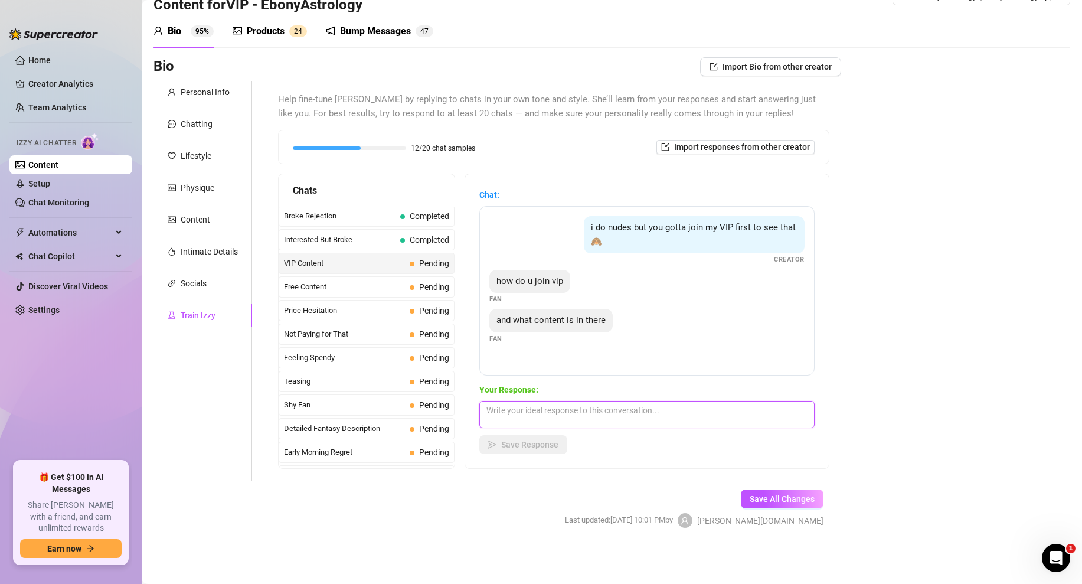
click at [505, 410] on textarea at bounding box center [646, 414] width 335 height 27
paste textarea "everything i have plus its cheaper. just subscribe and i got you, its currently…"
type textarea "everything i have plus its cheaper. just subscribe and i got you, its currently…"
click at [518, 447] on span "Save Response" at bounding box center [529, 444] width 57 height 9
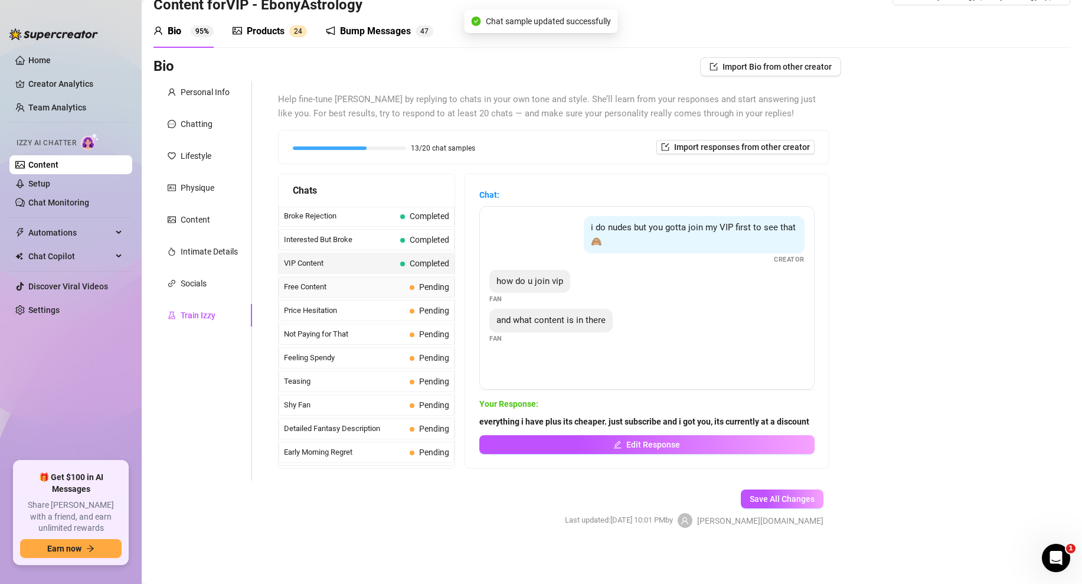
click at [394, 286] on span "Free Content" at bounding box center [344, 287] width 121 height 12
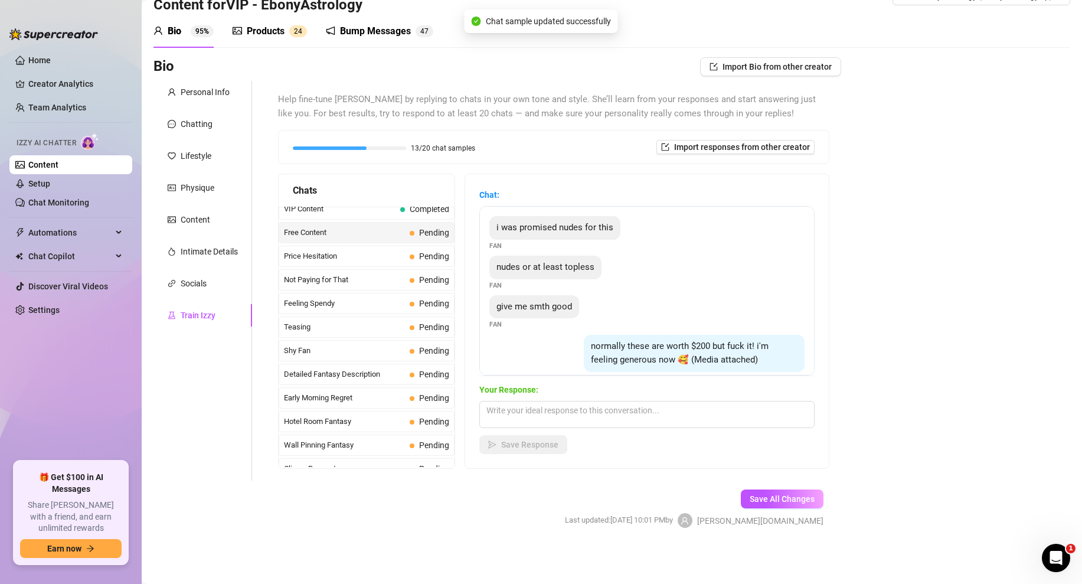
scroll to position [292, 0]
click at [525, 412] on textarea at bounding box center [646, 414] width 335 height 27
paste textarea "well sorry i love i don't send PPVs for free. 🤷‍♀️ only people who earn it get …"
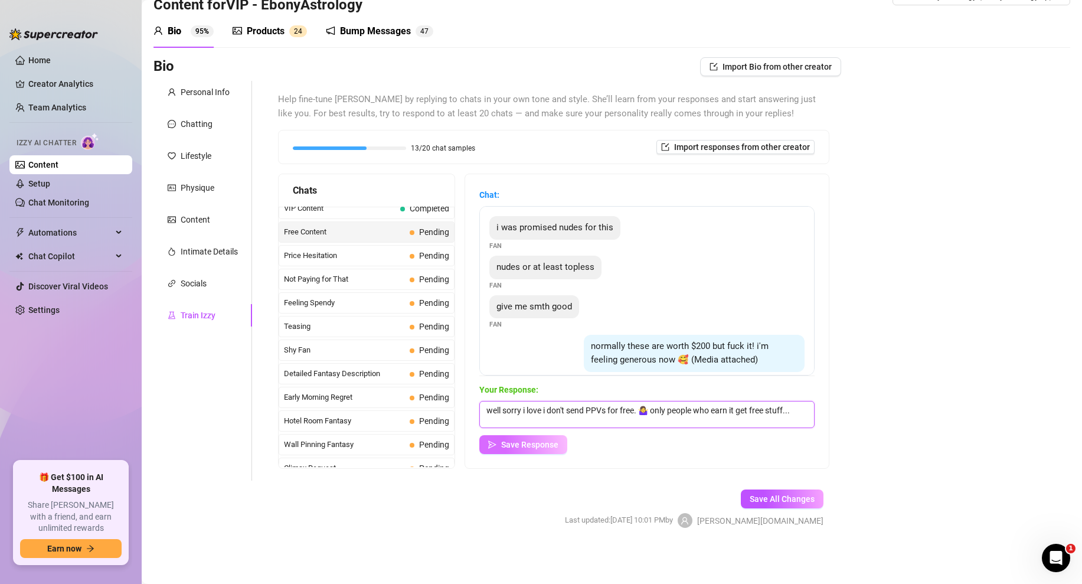
type textarea "well sorry i love i don't send PPVs for free. 🤷‍♀️ only people who earn it get …"
click at [510, 450] on button "Save Response" at bounding box center [523, 444] width 88 height 19
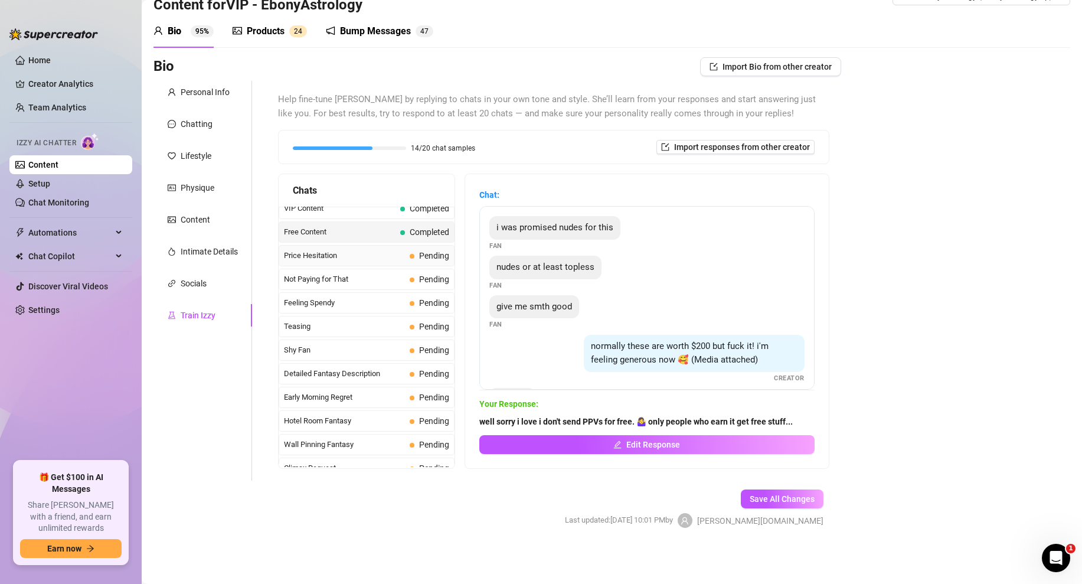
click at [364, 256] on span "Price Hesitation" at bounding box center [344, 256] width 121 height 12
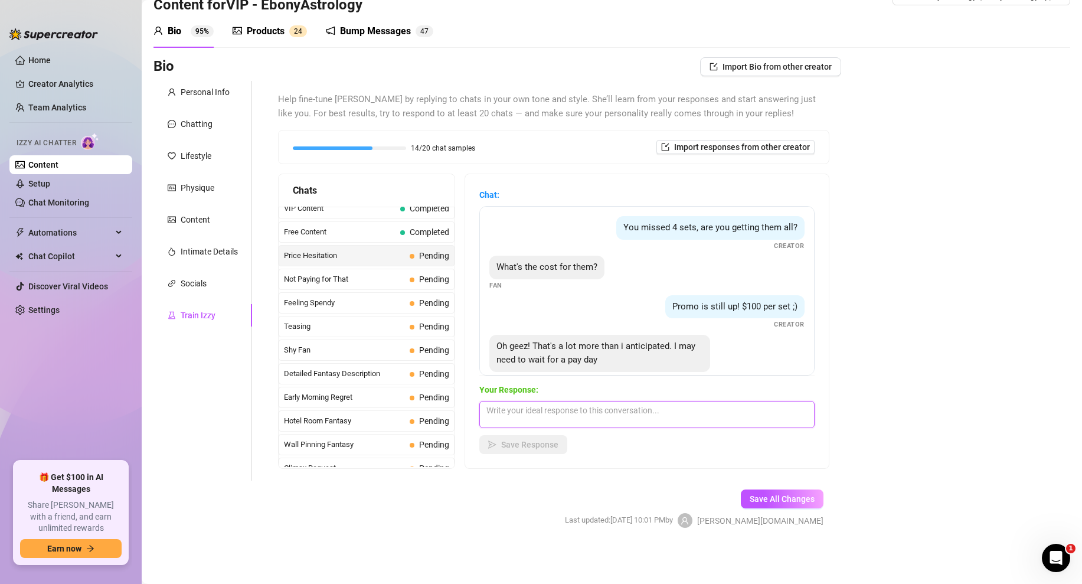
click at [529, 410] on textarea at bounding box center [646, 414] width 335 height 27
paste textarea "Hmm you can wait or i can give you a discount? but just for you...dont tell any…"
type textarea "Hmm you can wait or i can give you a discount? but just for you...dont tell any…"
click at [527, 448] on span "Save Response" at bounding box center [529, 444] width 57 height 9
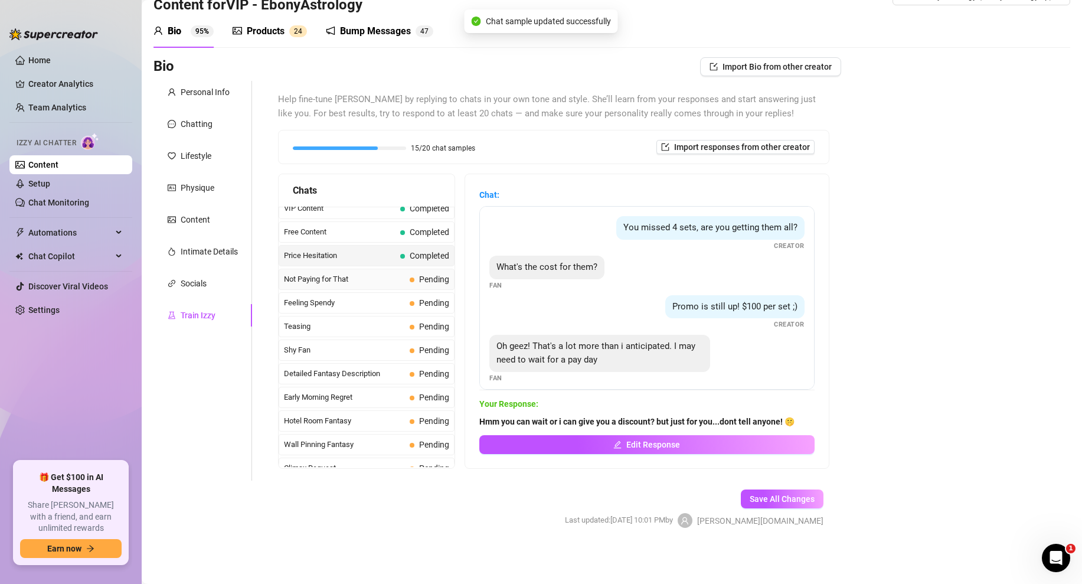
click at [378, 284] on span "Not Paying for That" at bounding box center [344, 279] width 121 height 12
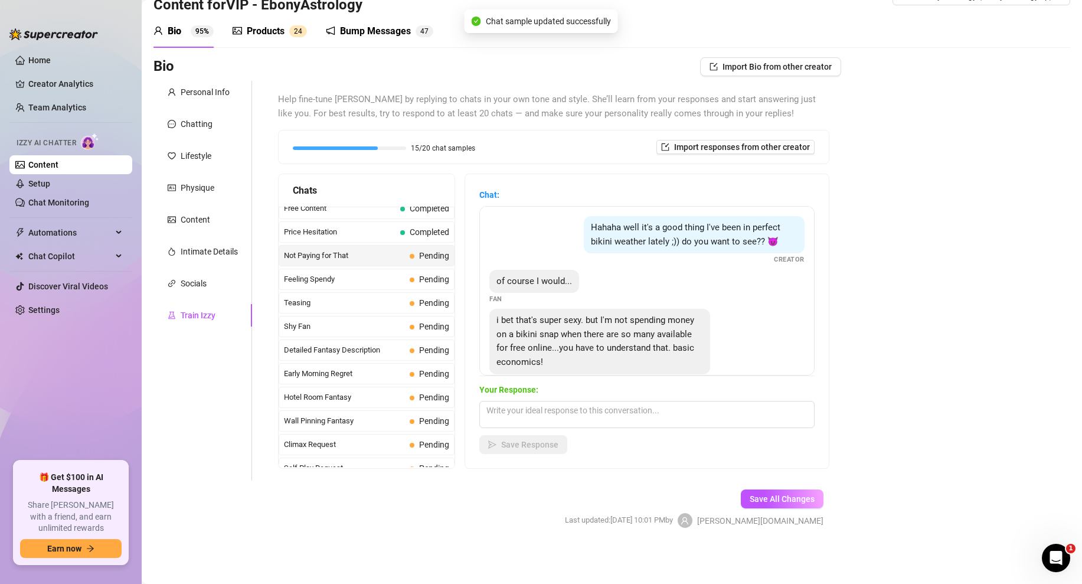
scroll to position [316, 0]
click at [504, 411] on textarea at bounding box center [646, 414] width 335 height 27
paste textarea "lol well want if i sent you something a little sexier that what I post online? …"
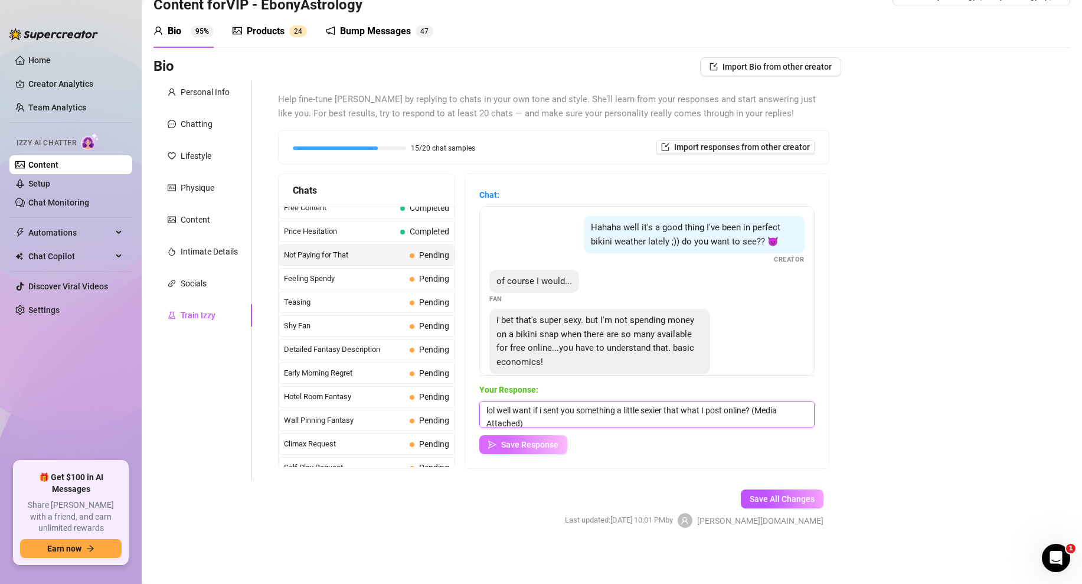
scroll to position [1, 0]
type textarea "lol well want if i sent you something a little sexier that what I post online? …"
click at [540, 447] on span "Save Response" at bounding box center [529, 444] width 57 height 9
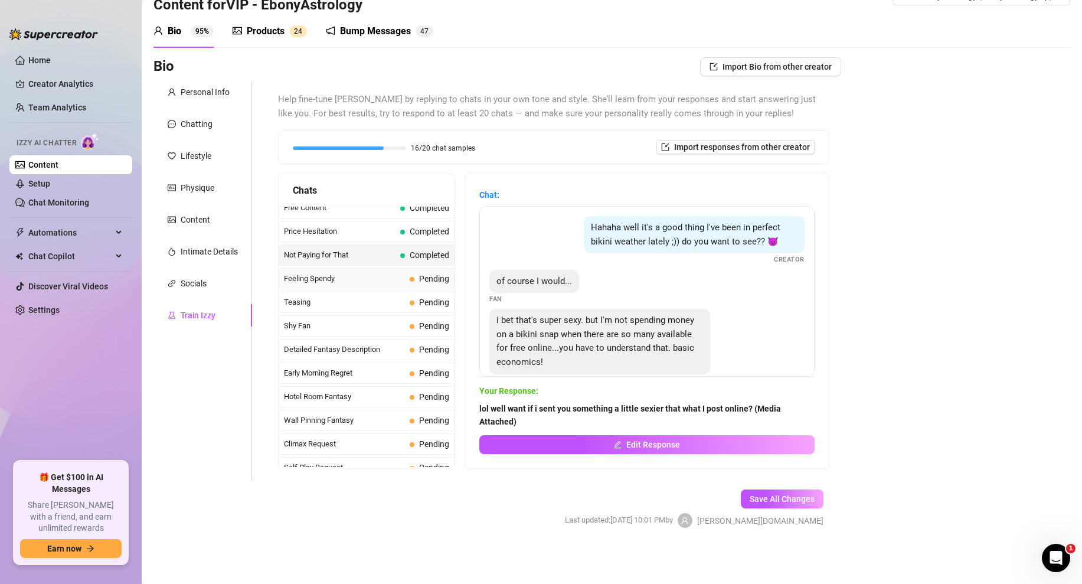
click at [358, 280] on span "Feeling Spendy" at bounding box center [344, 279] width 121 height 12
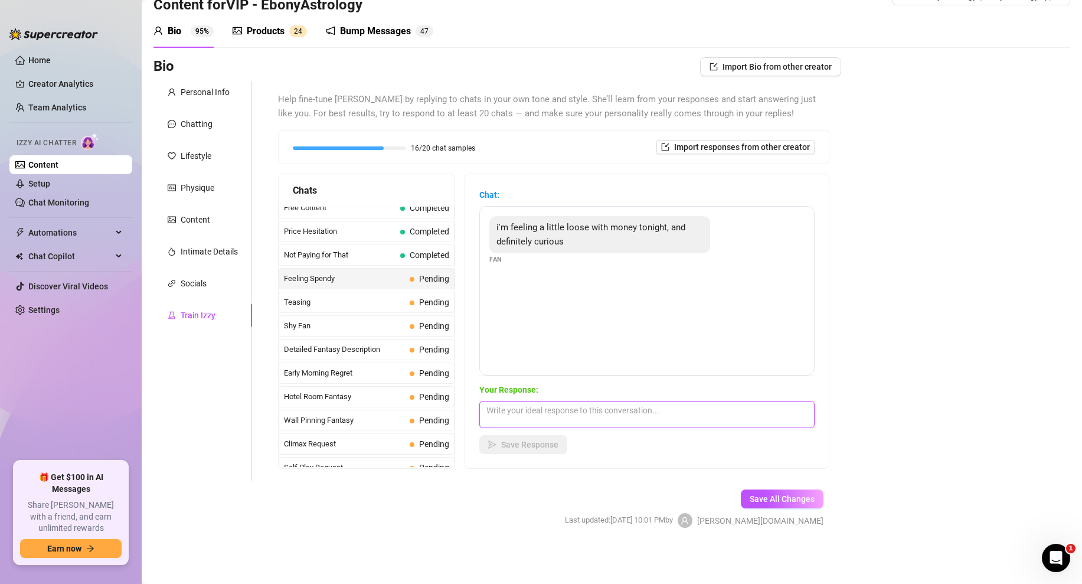
click at [515, 412] on textarea at bounding box center [646, 414] width 335 height 27
paste textarea "well lets have some fun baby...(Media Attached)"
type textarea "well lets have some fun baby...(Media Attached)"
click at [531, 454] on div "Chat: i'm feeling a little loose with money tonight, and definitely curious Fan…" at bounding box center [647, 321] width 364 height 294
click at [542, 440] on span "Save Response" at bounding box center [529, 444] width 57 height 9
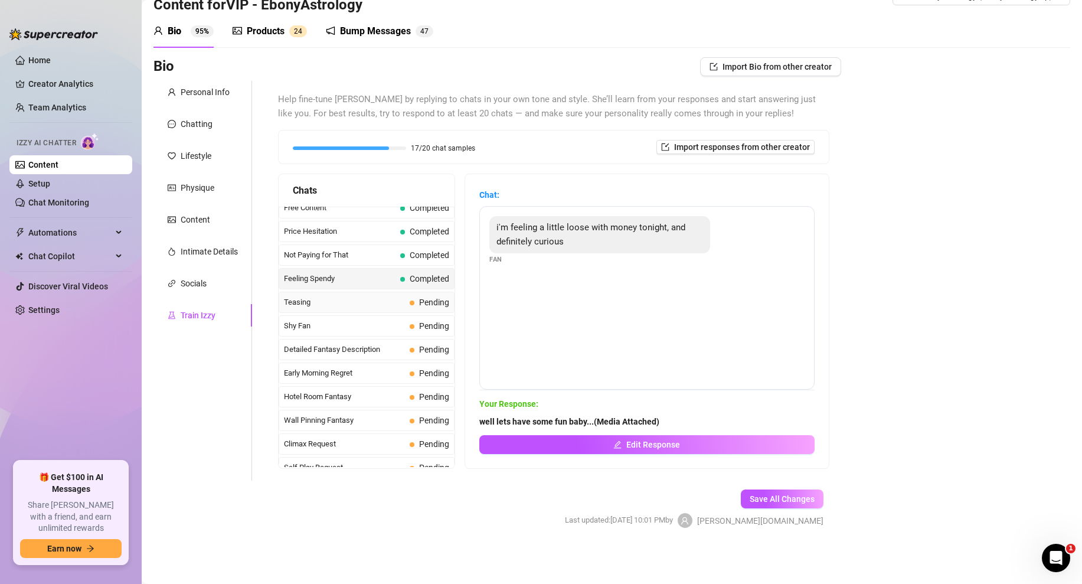
click at [355, 306] on span "Teasing" at bounding box center [344, 302] width 121 height 12
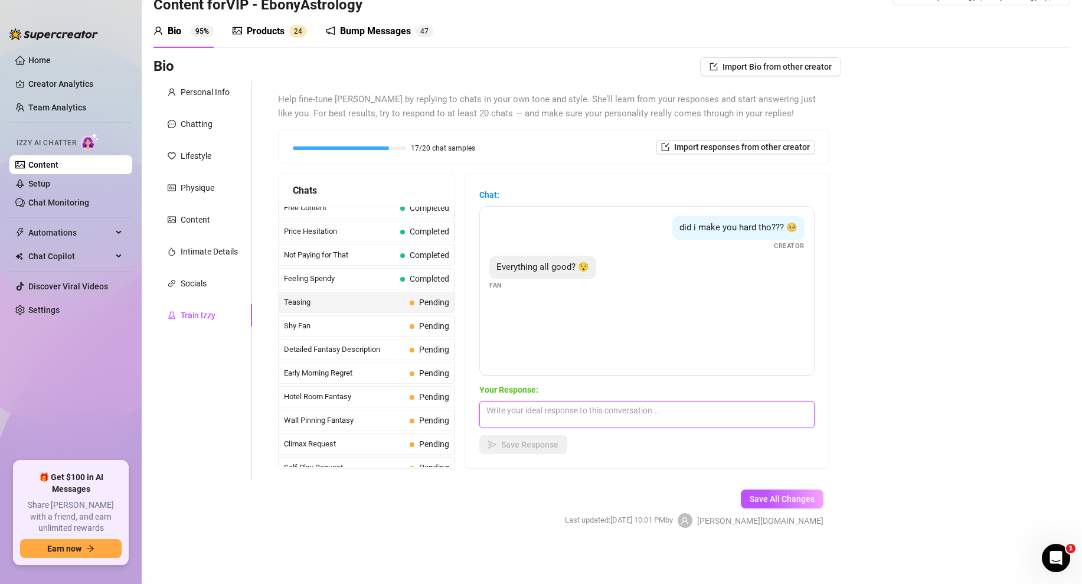
click at [538, 415] on textarea at bounding box center [646, 414] width 335 height 27
paste textarea "im good but id be better if you opened what i sent you and got hard for me...😏"
type textarea "im good but id be better if you opened what i sent you and got hard for me...😏"
click at [528, 443] on span "Save Response" at bounding box center [529, 444] width 57 height 9
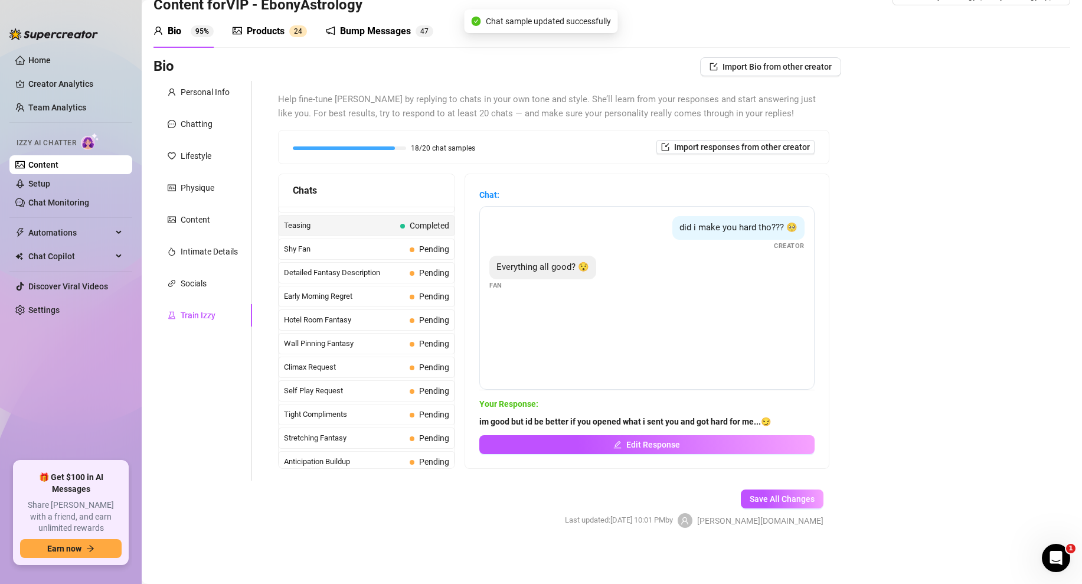
scroll to position [398, 0]
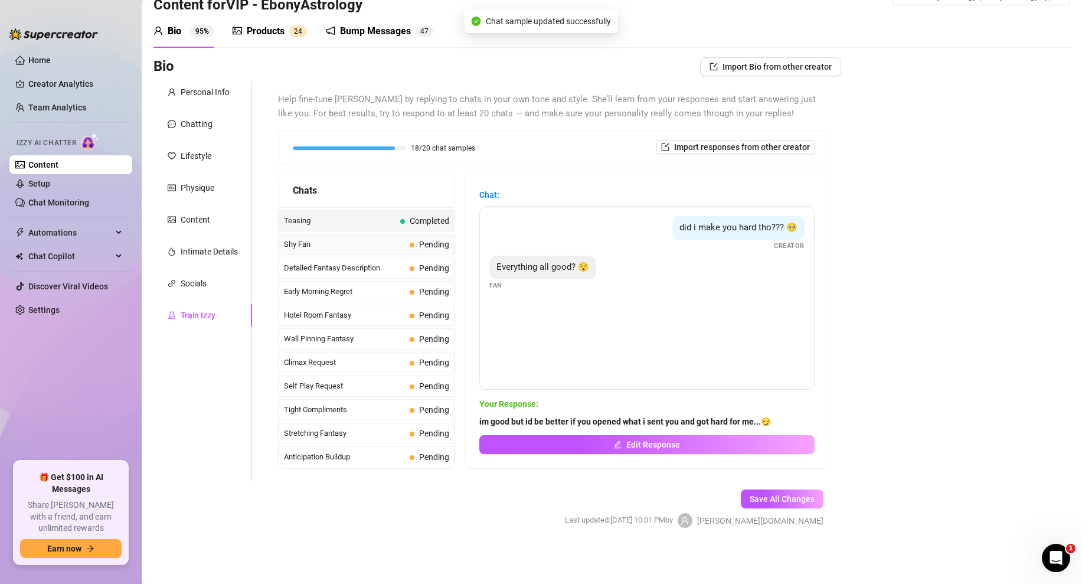
click at [397, 234] on div "Shy Fan Pending" at bounding box center [367, 244] width 176 height 21
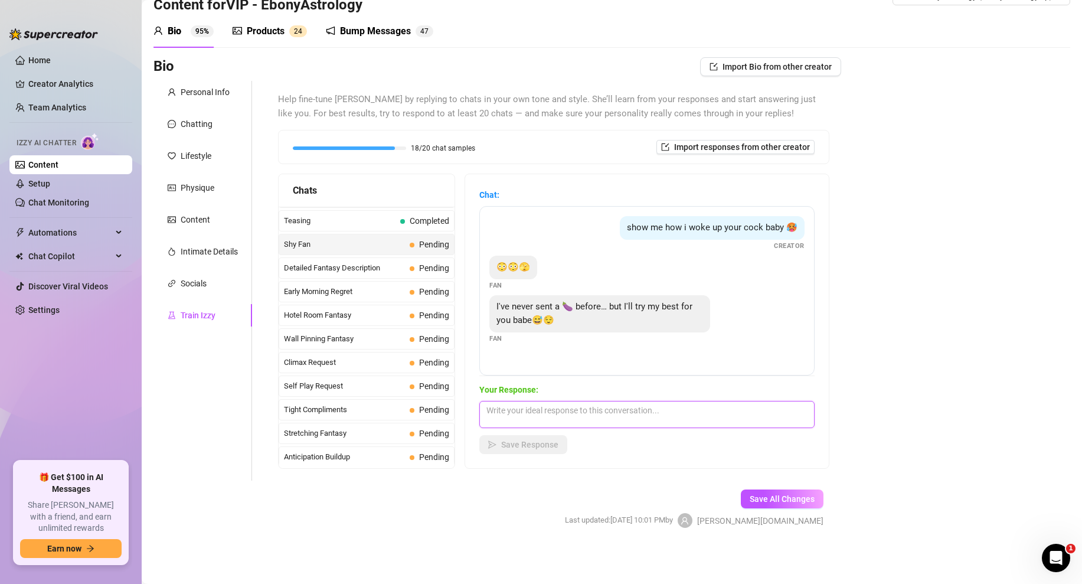
click at [503, 414] on textarea at bounding box center [646, 414] width 335 height 27
paste textarea "well here's some motivation love... (Media Attached)"
type textarea "well here's some motivation love... (Media Attached)"
click at [531, 444] on span "Save Response" at bounding box center [529, 444] width 57 height 9
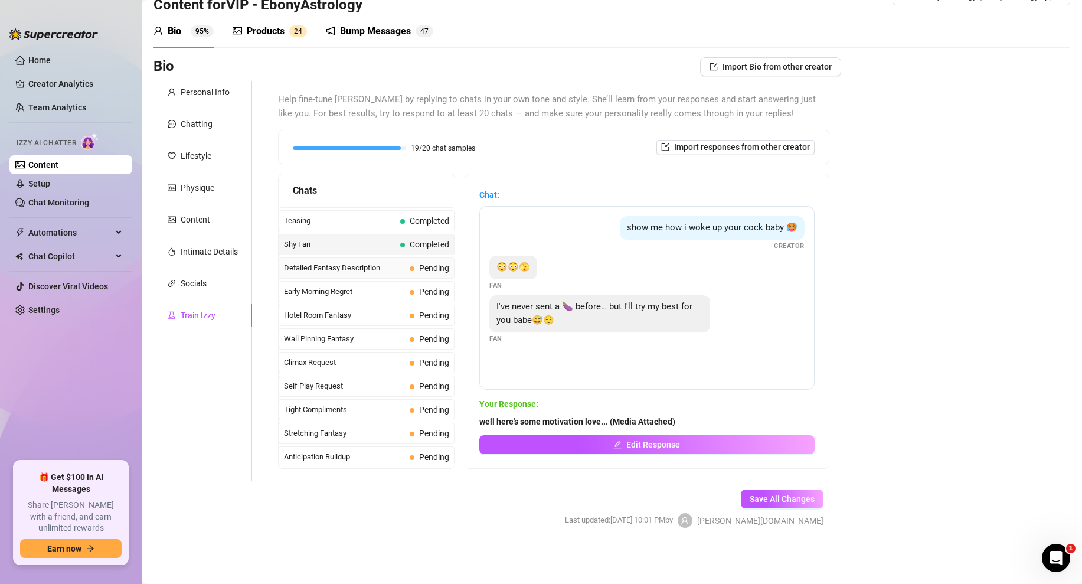
click at [367, 270] on span "Detailed Fantasy Description" at bounding box center [344, 268] width 121 height 12
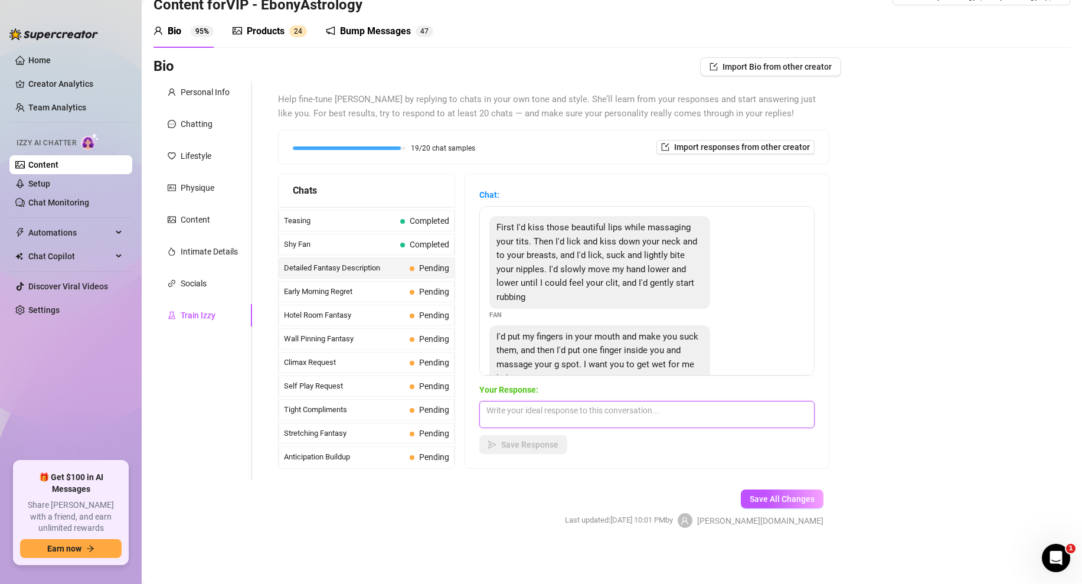
click at [520, 410] on textarea at bounding box center [646, 414] width 335 height 27
paste textarea "id love that baby, i'd let you finger me until i cum. im so wet right now baby,…"
type textarea "id love that baby, i'd let you finger me until i cum. im so wet right now baby,…"
click at [521, 452] on button "Save Response" at bounding box center [523, 444] width 88 height 19
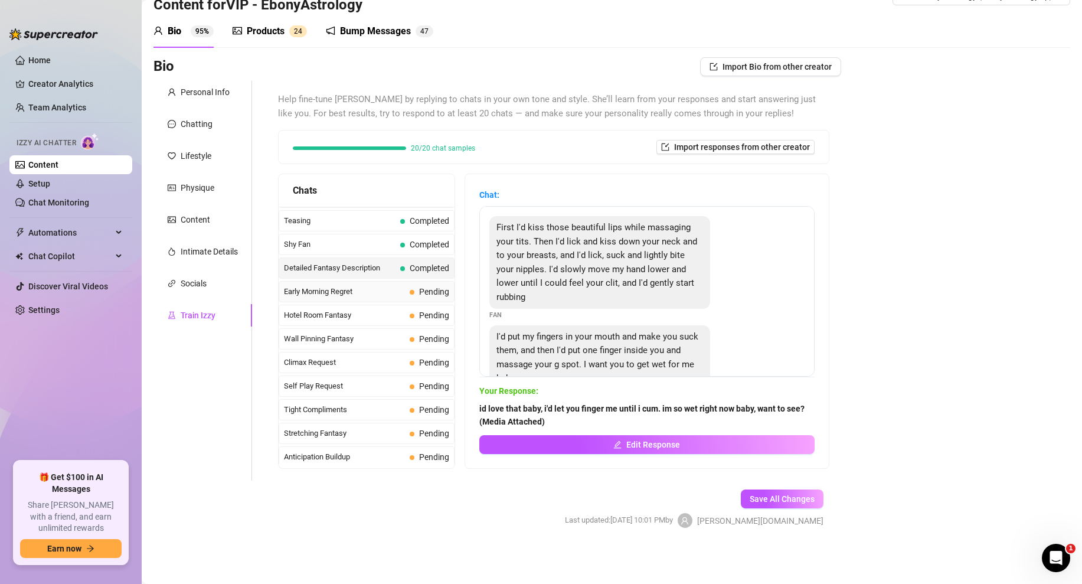
click at [361, 289] on span "Early Morning Regret" at bounding box center [344, 292] width 121 height 12
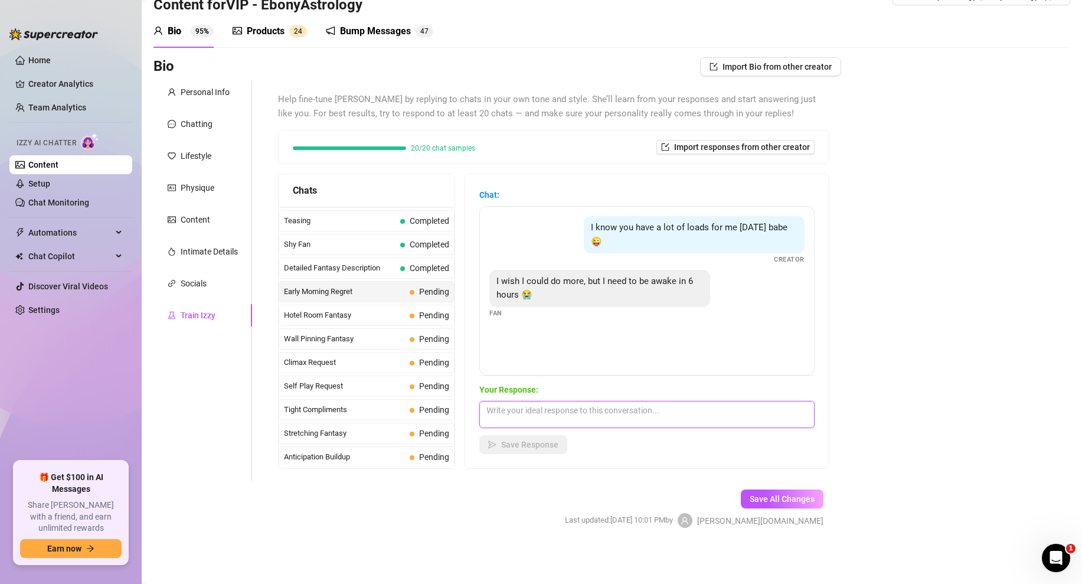
click at [504, 417] on textarea at bounding box center [646, 414] width 335 height 27
paste textarea "okay just one more babe...here you go (Media Attached)"
type textarea "okay just one more babe...here you go (Media Attached)"
click at [525, 448] on span "Save Response" at bounding box center [529, 444] width 57 height 9
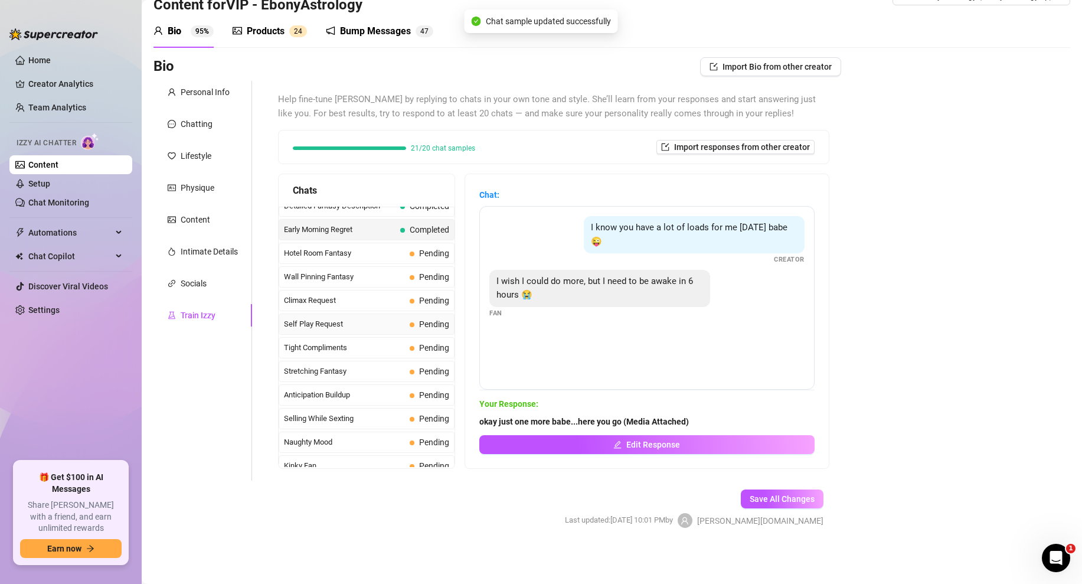
scroll to position [460, 0]
click at [368, 253] on span "Hotel Room Fantasy" at bounding box center [344, 253] width 121 height 12
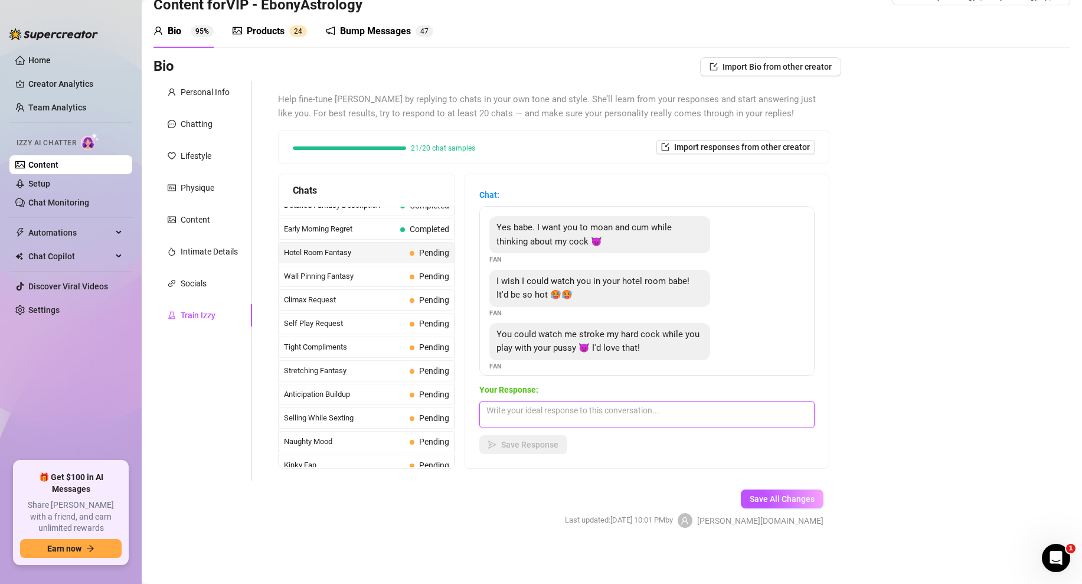
click at [514, 407] on textarea at bounding box center [646, 414] width 335 height 27
paste textarea "aww babe can i show you? (Media Attached)"
type textarea "aww babe can i show you? (Media Attached)"
click at [528, 451] on button "Save Response" at bounding box center [523, 444] width 88 height 19
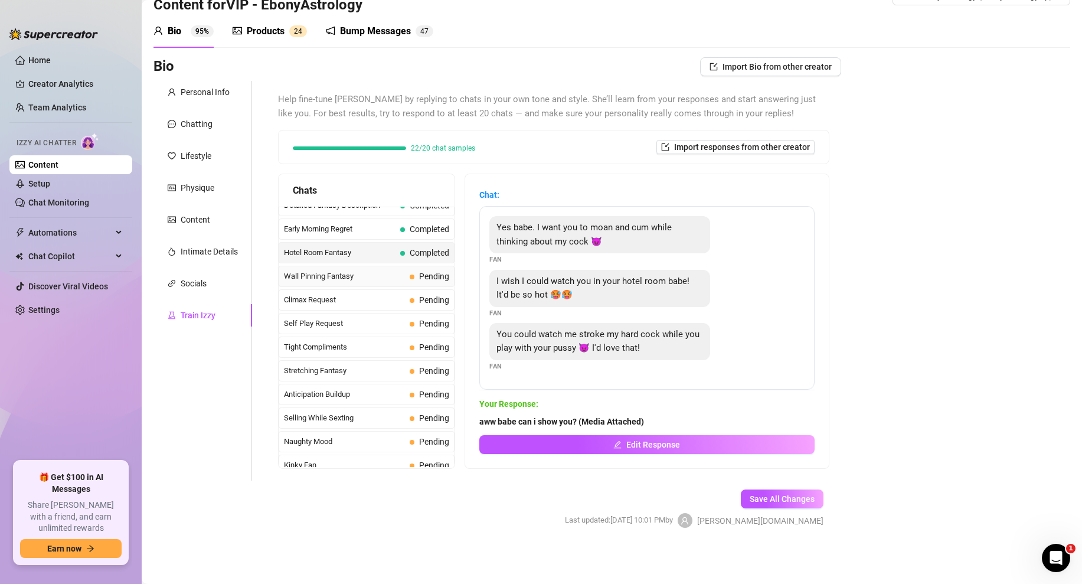
click at [381, 282] on div "Wall Pinning Fantasy Pending" at bounding box center [367, 276] width 176 height 21
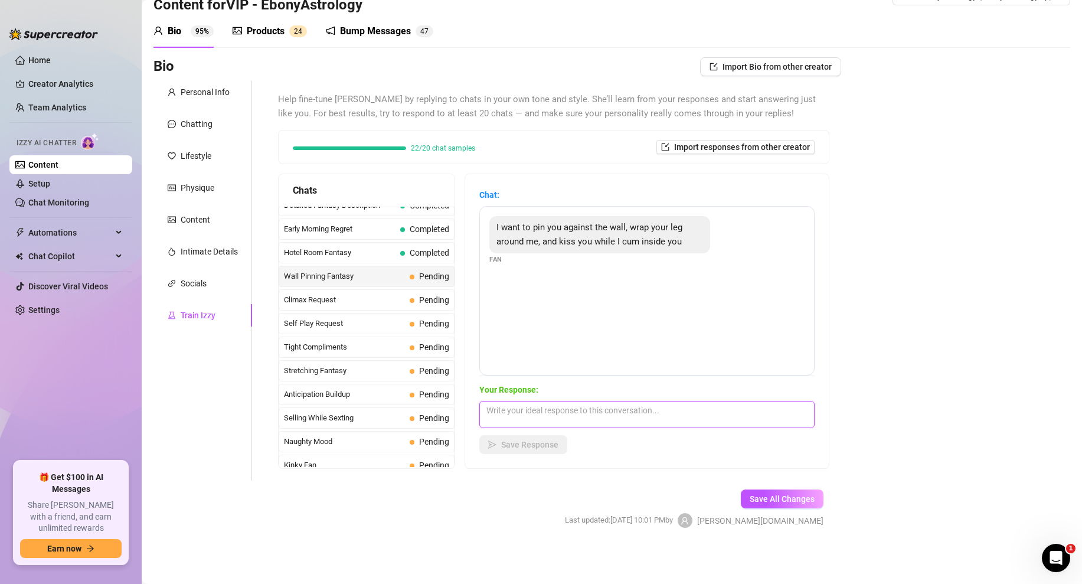
click at [544, 410] on textarea at bounding box center [646, 414] width 335 height 27
paste textarea "damn baby, i wish you were right now. would you cum inside me?"
type textarea "damn baby, i wish you were right now. would you cum inside me?"
click at [522, 449] on span "Save Response" at bounding box center [529, 444] width 57 height 9
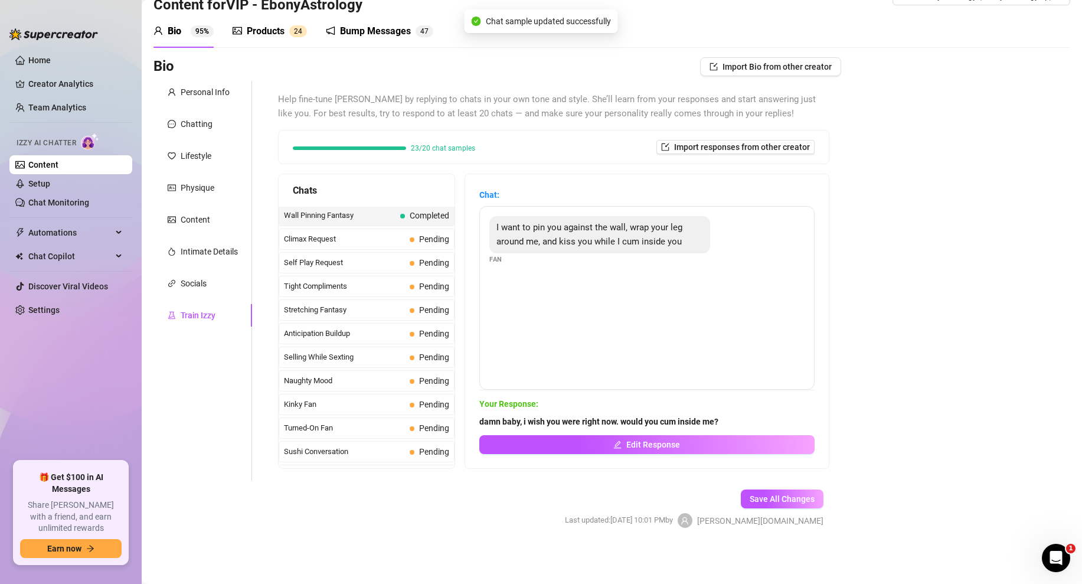
scroll to position [511, 0]
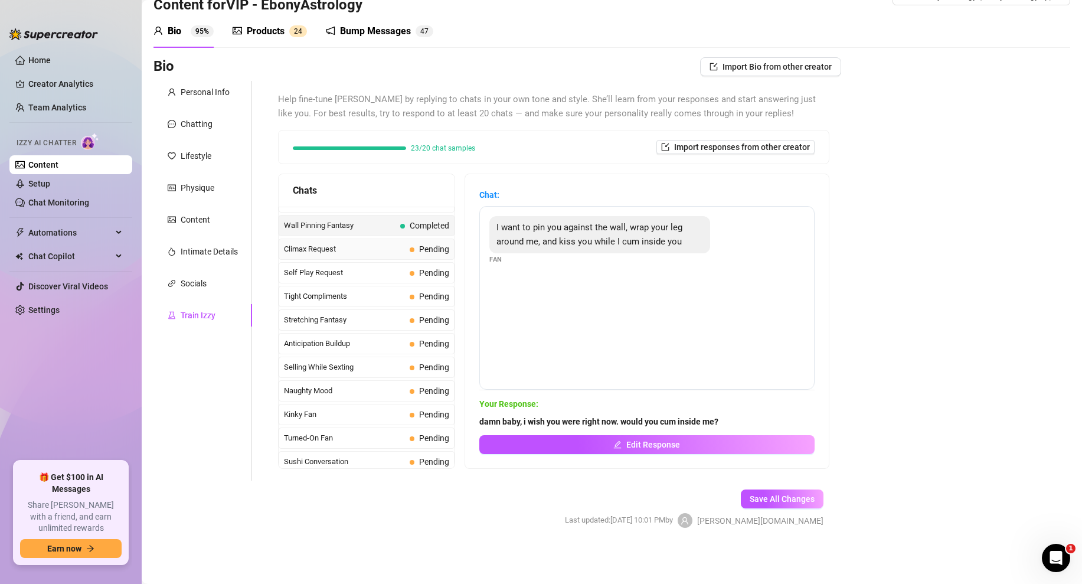
click at [387, 248] on span "Climax Request" at bounding box center [344, 249] width 121 height 12
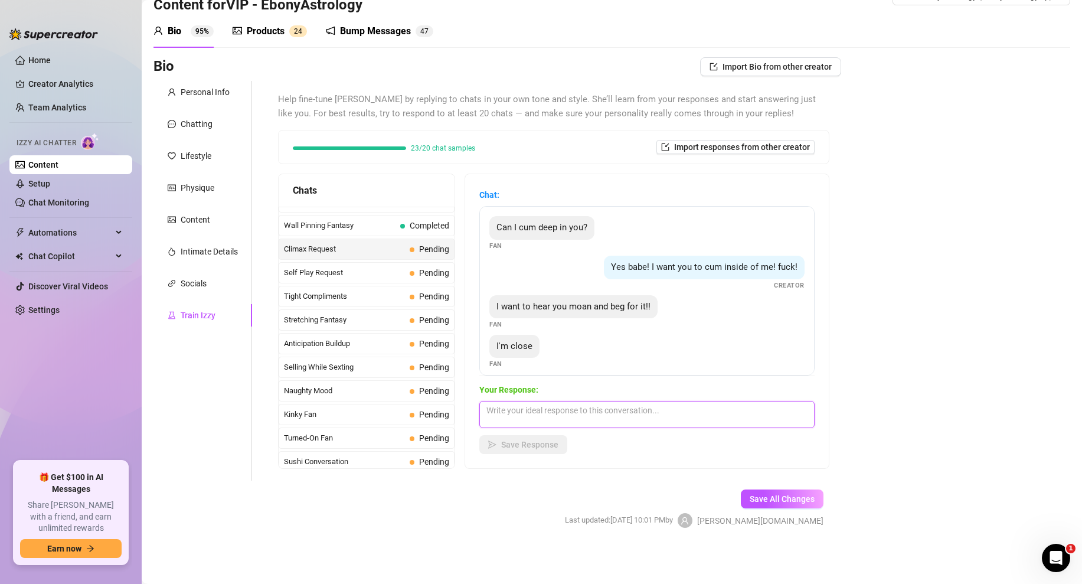
click at [535, 414] on textarea at bounding box center [646, 414] width 335 height 27
paste textarea "Yes baby cum for me...here open this then explode.. (Media Attached)"
type textarea "Yes baby cum for me...here open this then explode.. (Media Attached)"
click at [530, 453] on button "Save Response" at bounding box center [523, 444] width 88 height 19
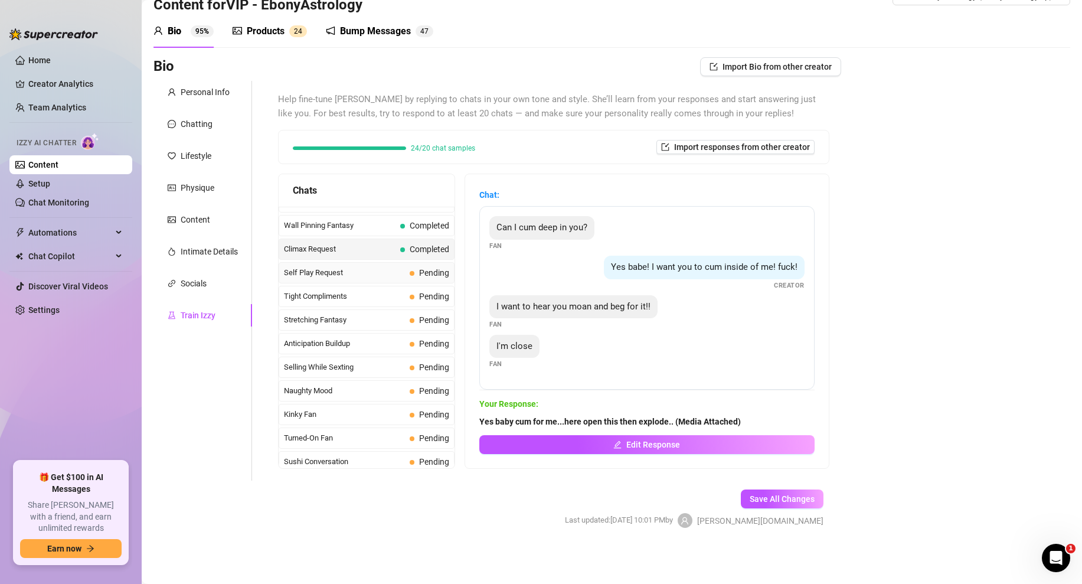
click at [394, 272] on span "Self Play Request" at bounding box center [344, 273] width 121 height 12
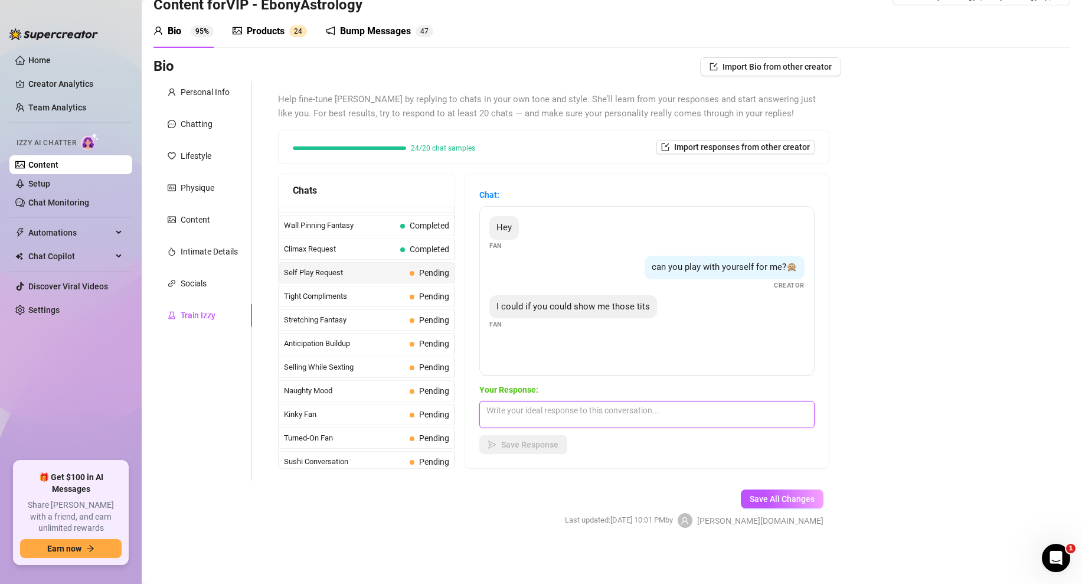
click at [524, 415] on textarea at bounding box center [646, 414] width 335 height 27
paste textarea "yes baby! 😍 here you go (Media Attached)"
type textarea "yes baby! 😍 here you go (Media Attached)"
click at [525, 445] on span "Save Response" at bounding box center [529, 444] width 57 height 9
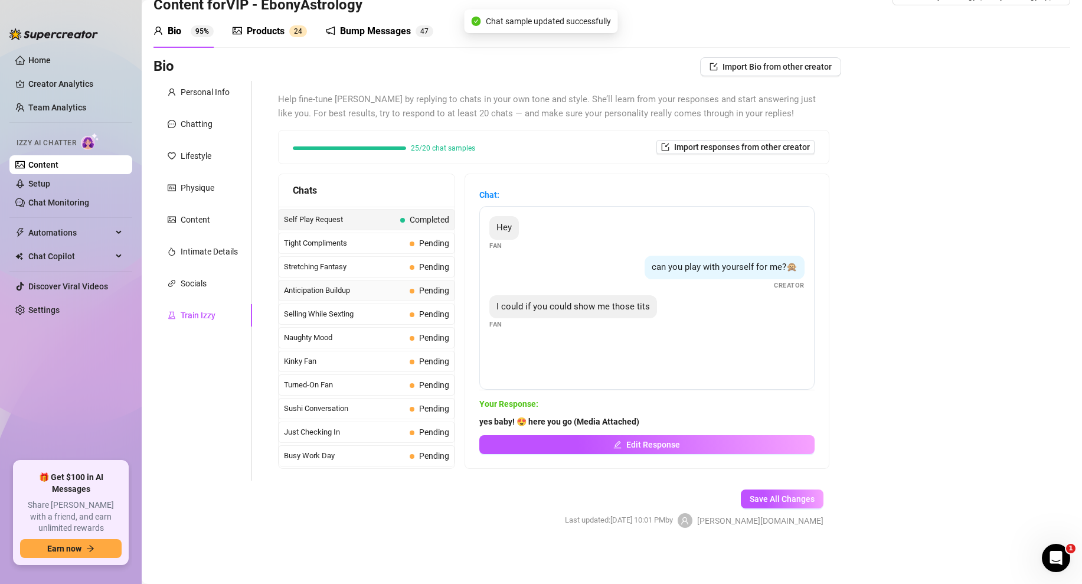
scroll to position [561, 0]
click at [377, 253] on div "Tight Compliments Pending" at bounding box center [367, 246] width 176 height 21
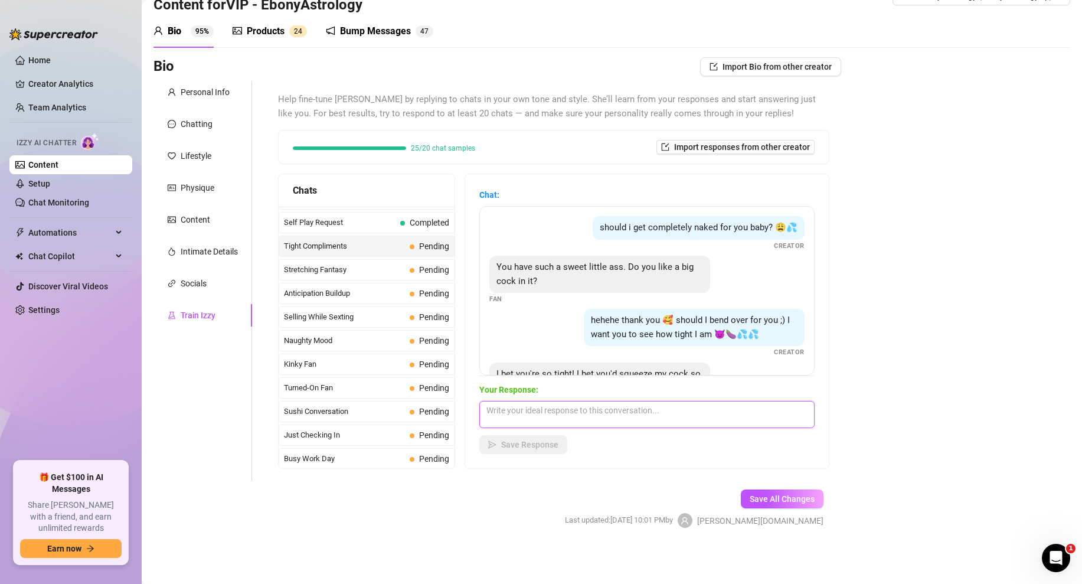
click at [526, 424] on textarea at bounding box center [646, 414] width 335 height 27
paste textarea "how long do you think you'd last if i let you in? (Media Attached)"
type textarea "how long do you think you'd last if i let you in? (Media Attached)"
click at [547, 447] on span "Save Response" at bounding box center [529, 444] width 57 height 9
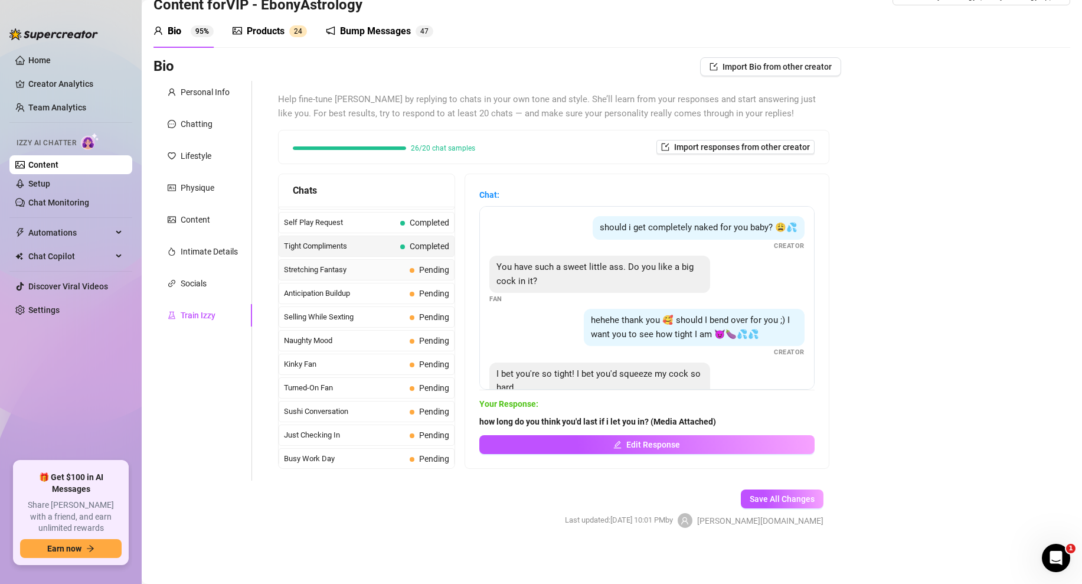
click at [403, 272] on span "Stretching Fantasy" at bounding box center [344, 270] width 121 height 12
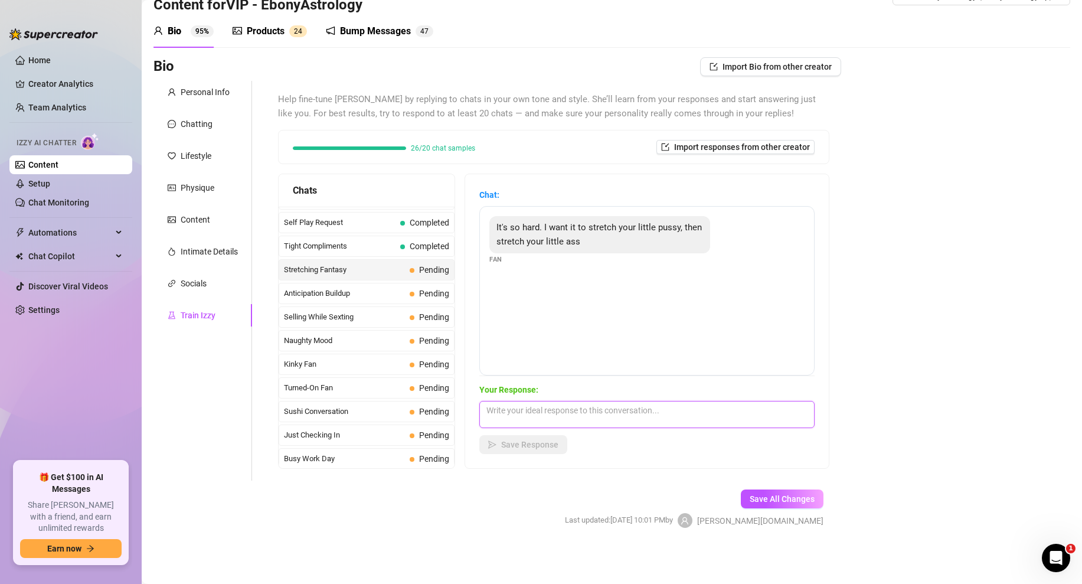
click at [560, 415] on textarea at bounding box center [646, 414] width 335 height 27
paste textarea "yes baby. 🤤 like this? (Media Attached)"
type textarea "yes baby. 🤤 like this? (Media Attached)"
click at [517, 457] on div "Chat: It's so hard. I want it to stretch your little pussy, then stretch your l…" at bounding box center [647, 321] width 364 height 294
click at [540, 446] on span "Save Response" at bounding box center [529, 444] width 57 height 9
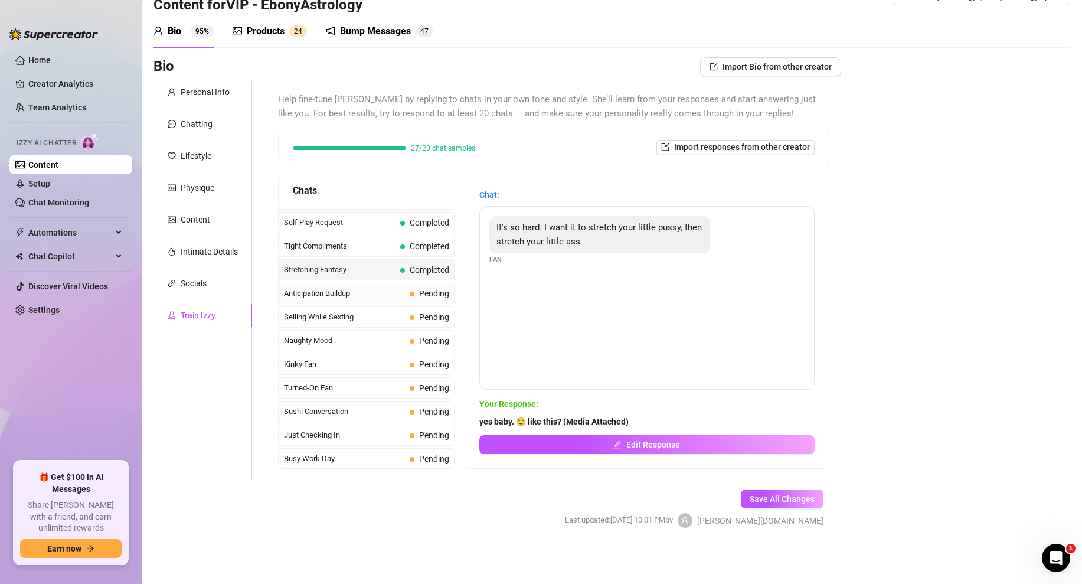
click at [358, 290] on span "Anticipation Buildup" at bounding box center [344, 293] width 121 height 12
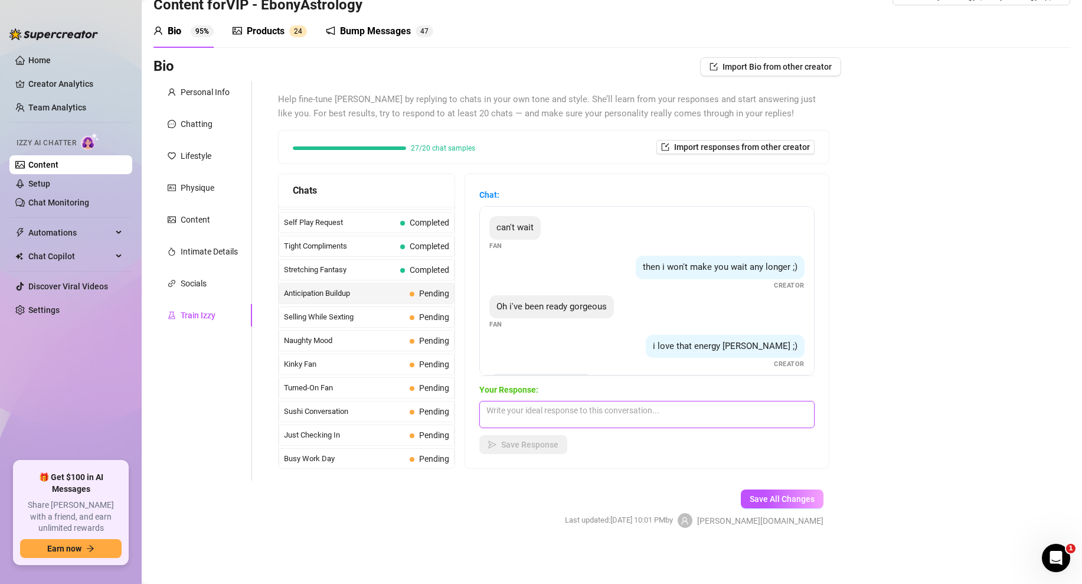
click at [525, 409] on textarea at bounding box center [646, 414] width 335 height 27
paste textarea "what about this view? (Media Attached)"
type textarea "what about this view? (Media Attached)"
click at [530, 437] on button "Save Response" at bounding box center [523, 444] width 88 height 19
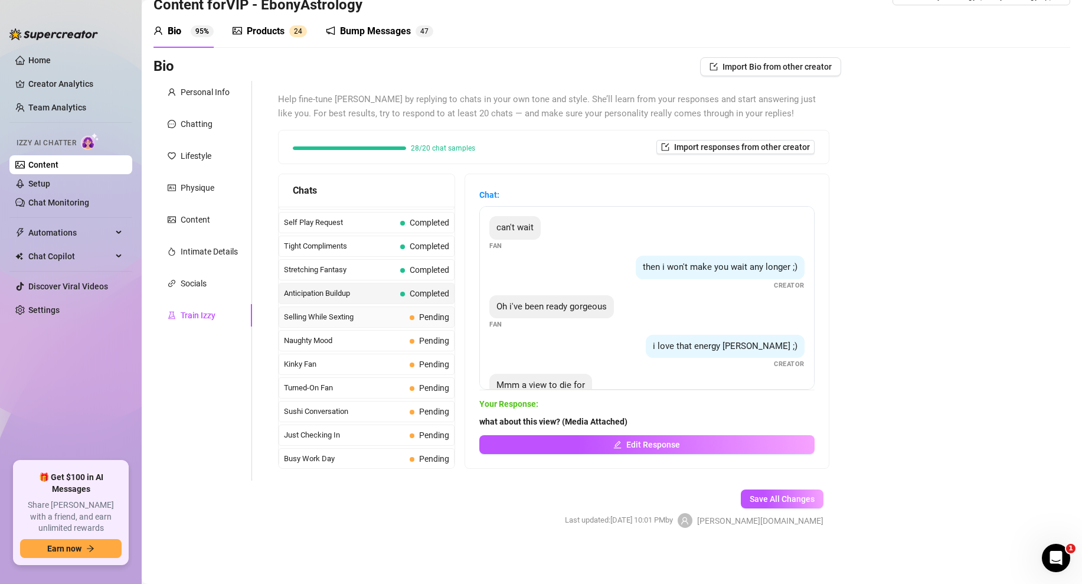
click at [355, 318] on span "Selling While Sexting" at bounding box center [344, 317] width 121 height 12
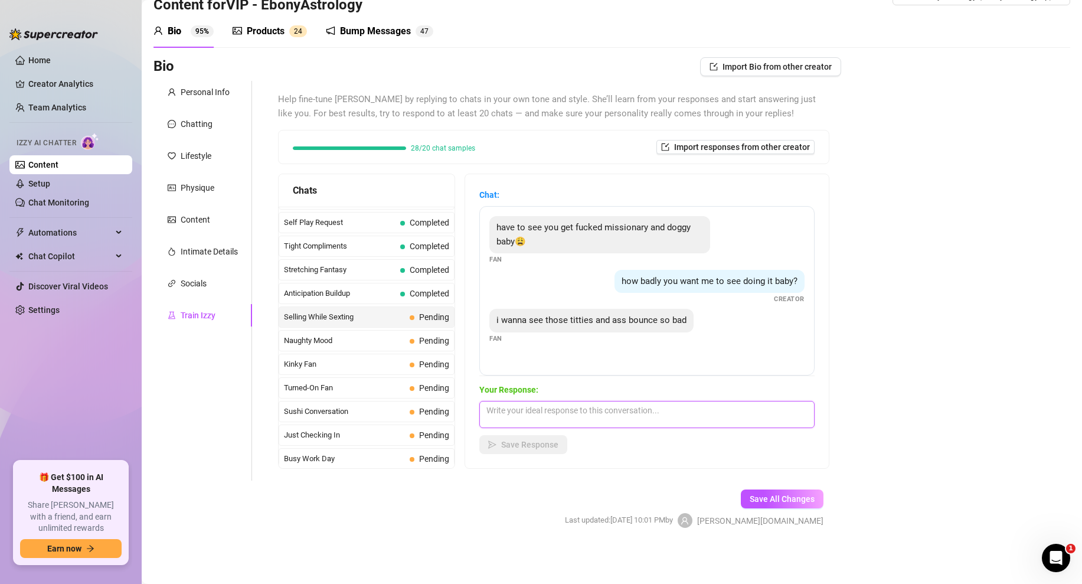
click at [521, 412] on textarea at bounding box center [646, 414] width 335 height 27
paste textarea "I'm in position baby.. (Media Attached)"
type textarea "I'm in position baby.. (Media Attached)"
click at [547, 452] on button "Save Response" at bounding box center [523, 444] width 88 height 19
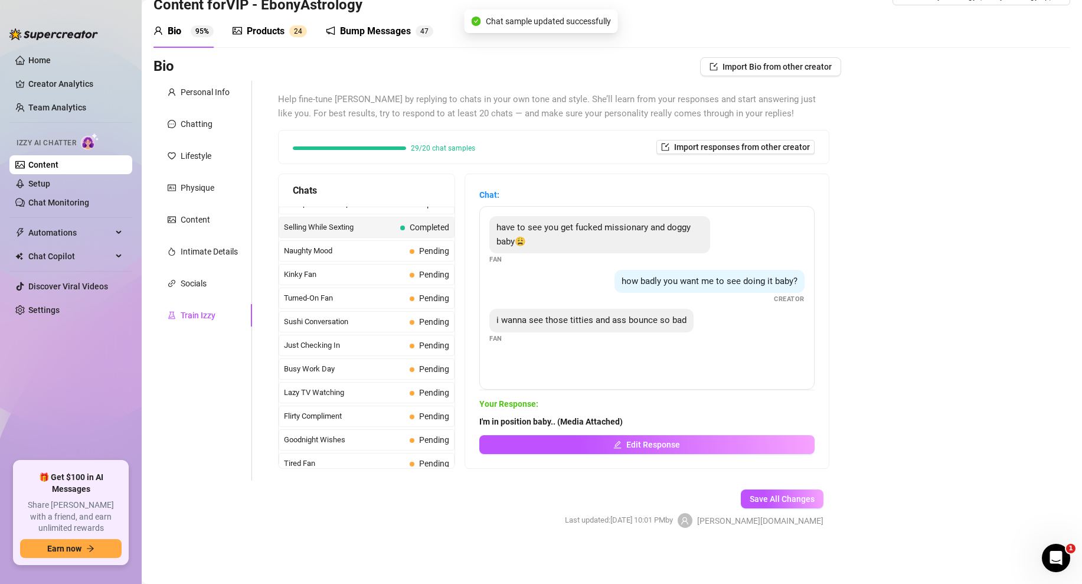
scroll to position [648, 0]
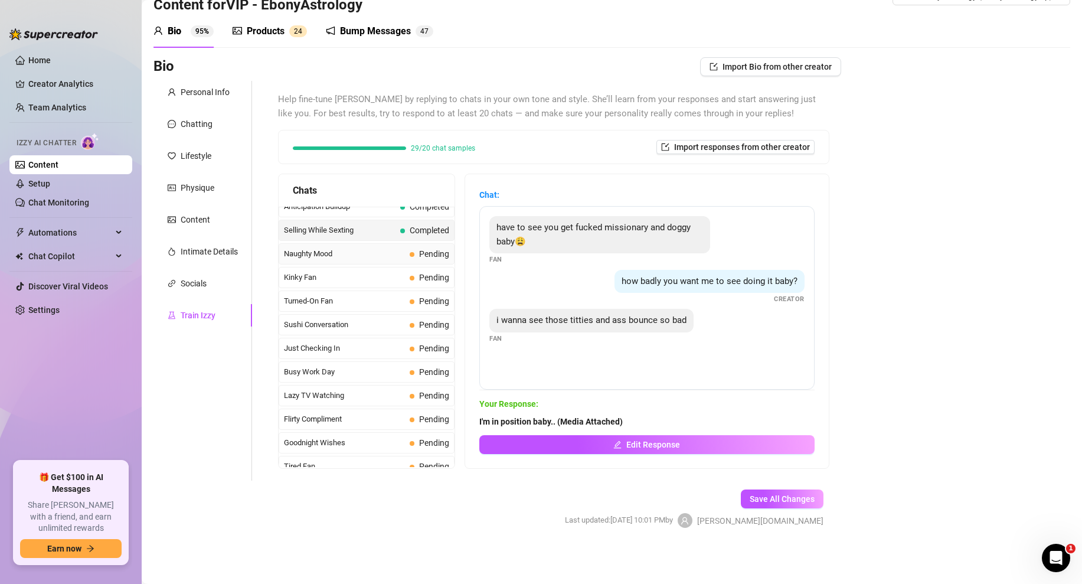
click at [358, 249] on span "Naughty Mood" at bounding box center [344, 254] width 121 height 12
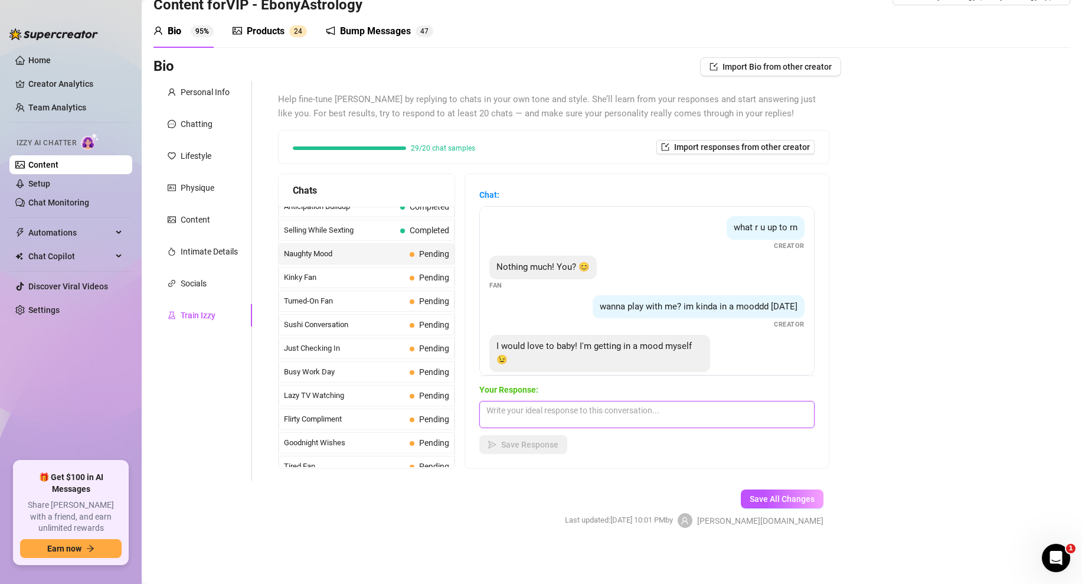
click at [546, 414] on textarea at bounding box center [646, 414] width 335 height 27
paste textarea "what do you want babe? ass or titties?"
type textarea "what do you want babe? ass or titties?"
click at [517, 441] on span "Save Response" at bounding box center [529, 444] width 57 height 9
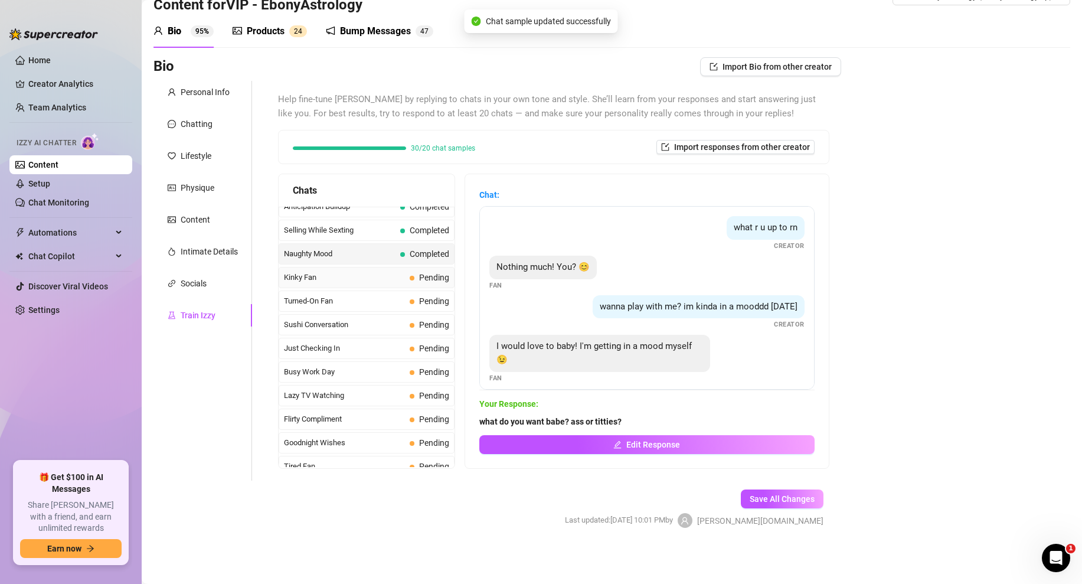
click at [402, 275] on span "Kinky Fan" at bounding box center [344, 278] width 121 height 12
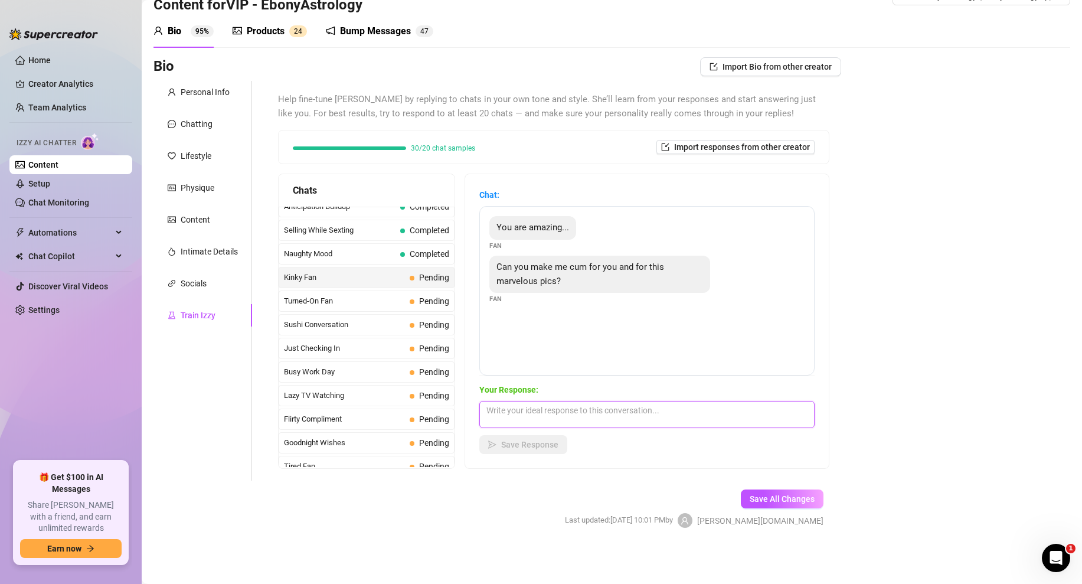
click at [525, 414] on textarea at bounding box center [646, 414] width 335 height 27
paste textarea "aw thank you babe...hows this? (Media Attached)"
type textarea "aw thank you babe...hows this? (Media Attached)"
click at [541, 448] on span "Save Response" at bounding box center [529, 444] width 57 height 9
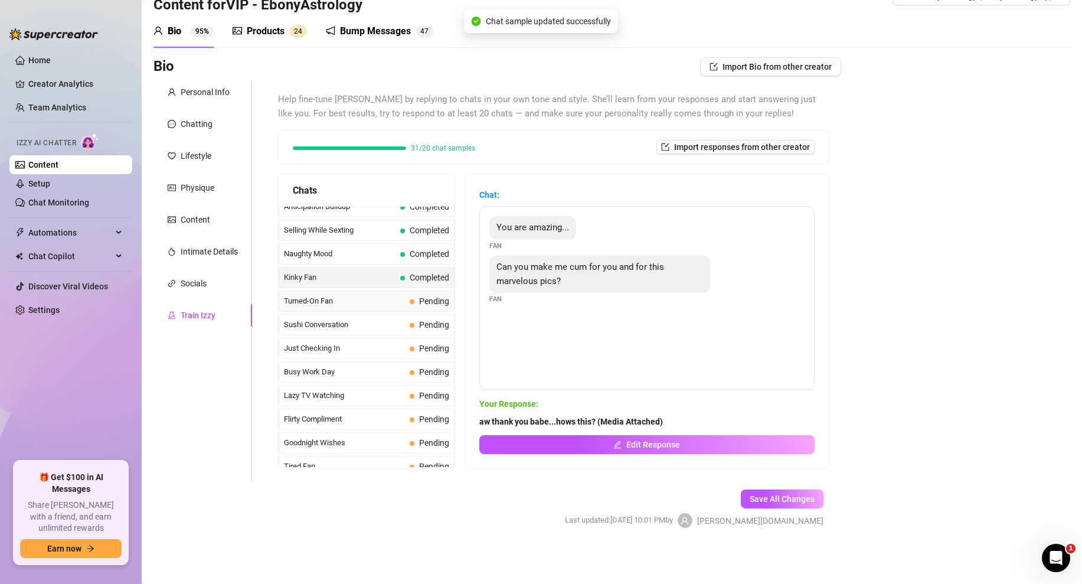
click at [393, 307] on div "Turned-On Fan Pending" at bounding box center [367, 300] width 176 height 21
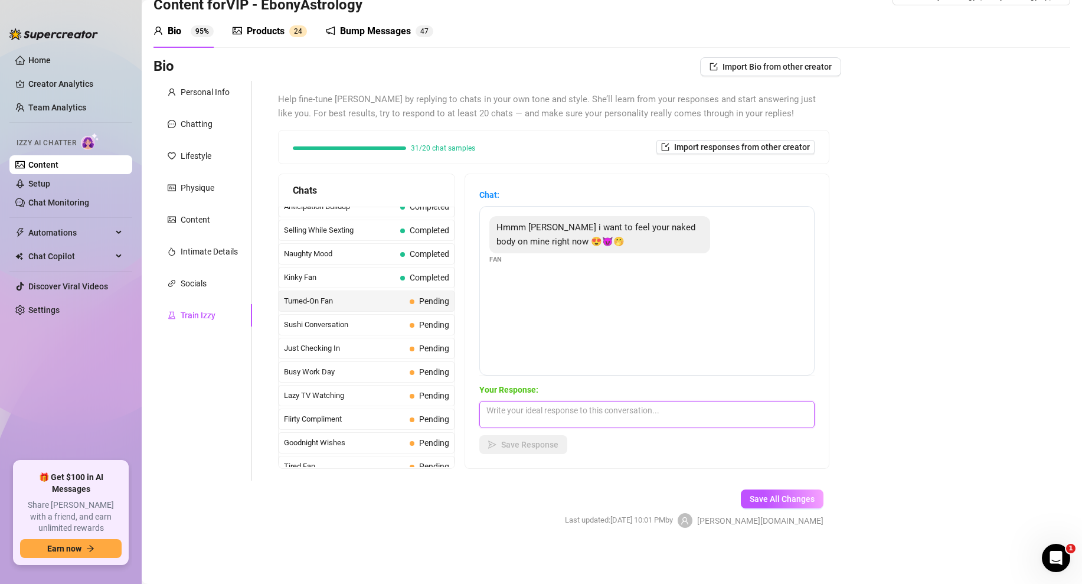
click at [507, 416] on textarea at bounding box center [646, 414] width 335 height 27
paste textarea "Hmm this naked body? (Media Attached)"
type textarea "Hmm this naked body? (Media Attached)"
click at [525, 440] on span "Save Response" at bounding box center [529, 444] width 57 height 9
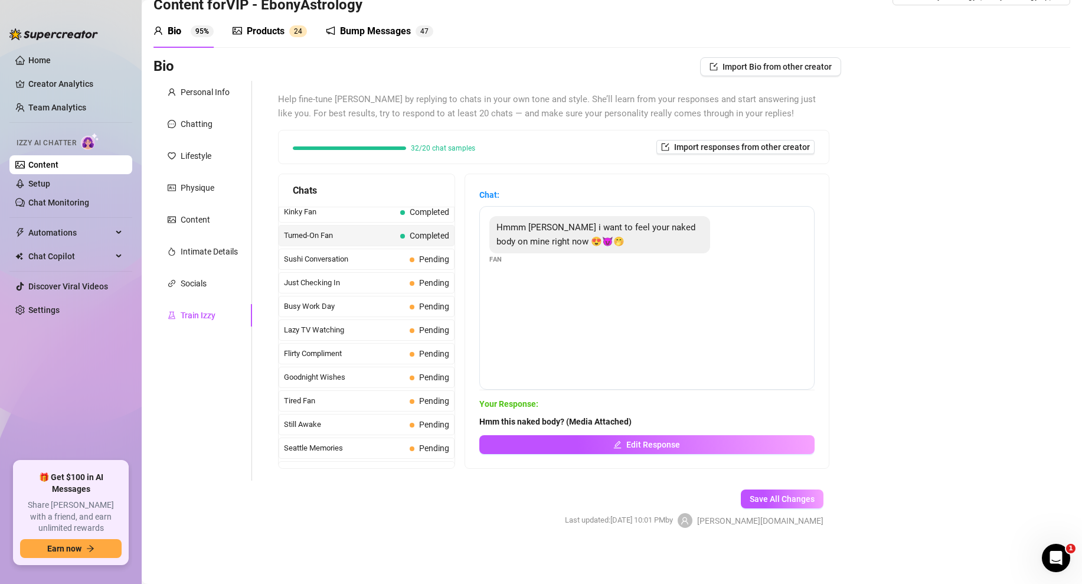
scroll to position [714, 0]
click at [360, 263] on span "Sushi Conversation" at bounding box center [344, 259] width 121 height 12
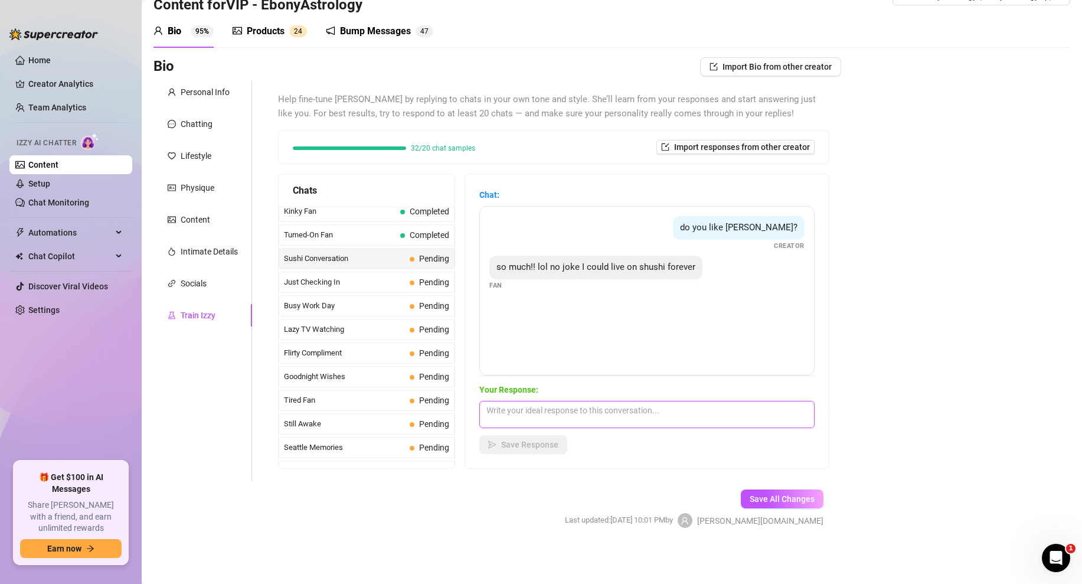
click at [524, 408] on textarea at bounding box center [646, 414] width 335 height 27
paste textarea "me too i love it..if i had it on my body would you eat it off me like they do i…"
type textarea "me too i love it..if i had it on my body would you eat it off me like they do i…"
click at [531, 440] on span "Save Response" at bounding box center [529, 444] width 57 height 9
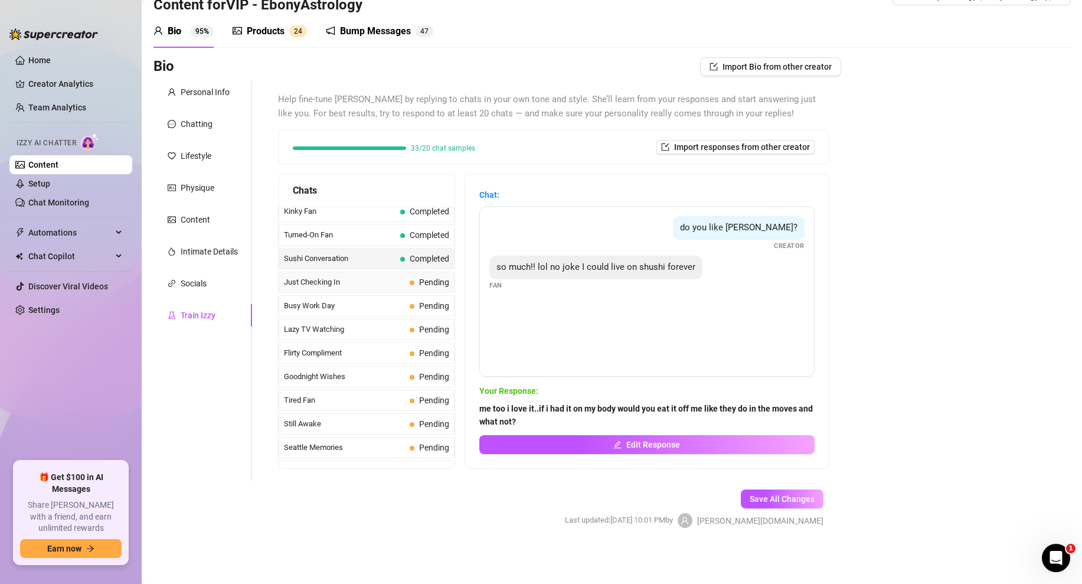
click at [403, 282] on span "Just Checking In" at bounding box center [344, 282] width 121 height 12
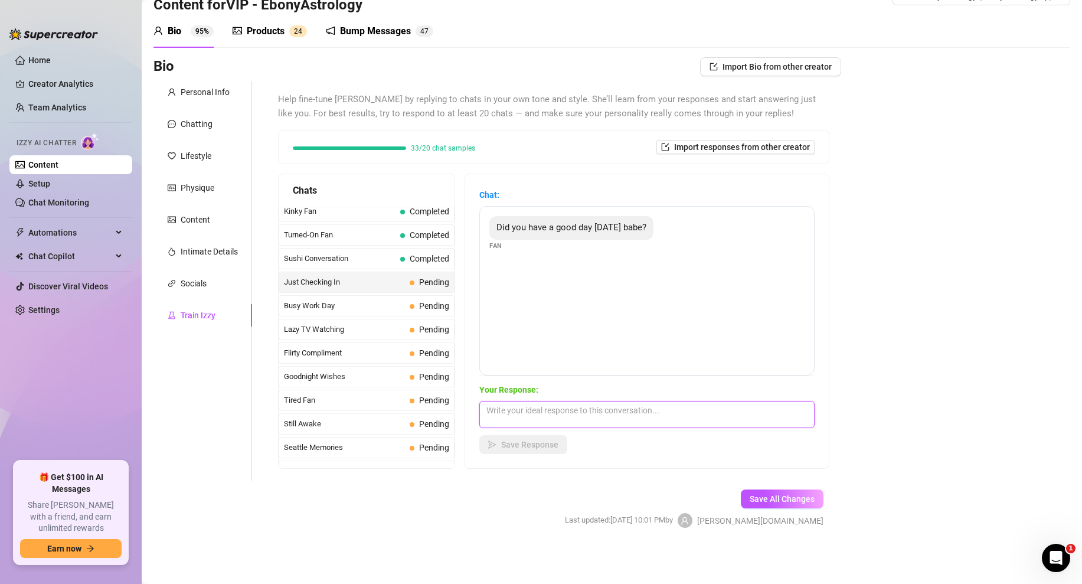
click at [508, 412] on textarea at bounding box center [646, 414] width 335 height 27
paste textarea "its better now...how was yours love?"
type textarea "its better now...how was yours love?"
click at [524, 434] on div "Your Response: its better now...how was yours love? Save Response" at bounding box center [646, 418] width 335 height 71
click at [534, 443] on span "Save Response" at bounding box center [529, 444] width 57 height 9
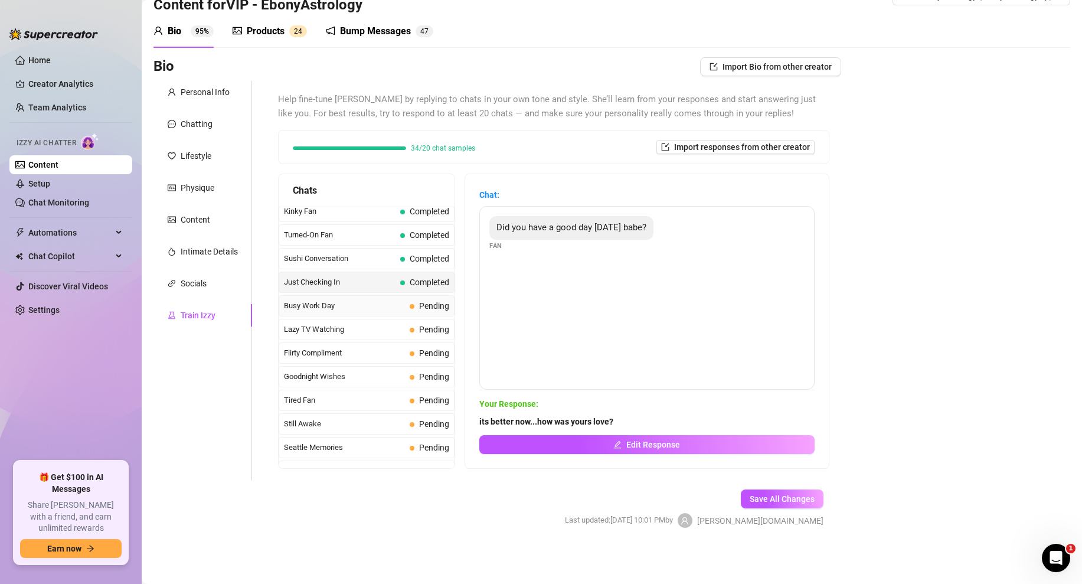
click at [388, 310] on span "Busy Work Day" at bounding box center [344, 306] width 121 height 12
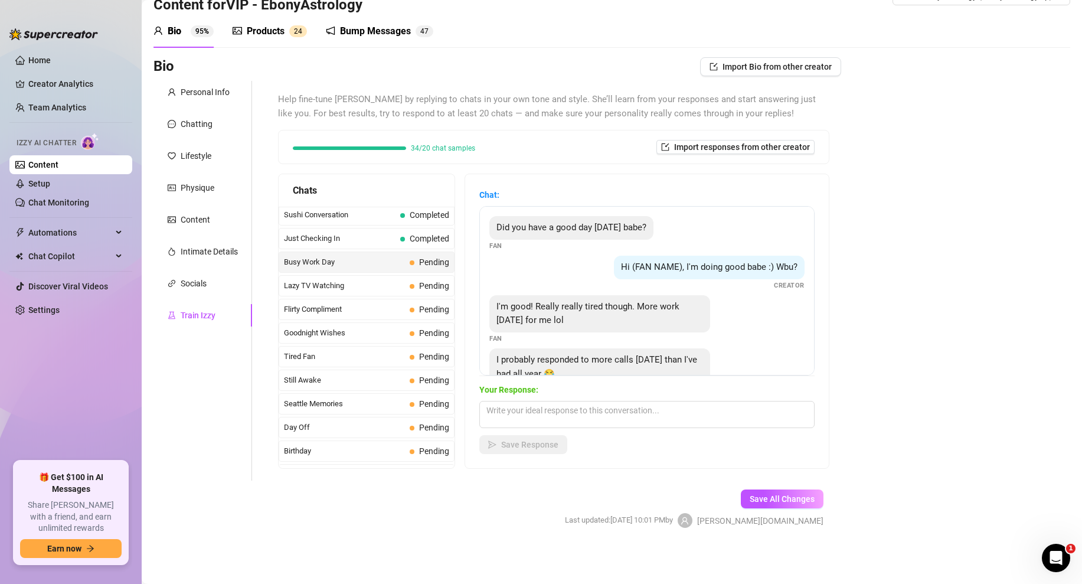
scroll to position [773, 0]
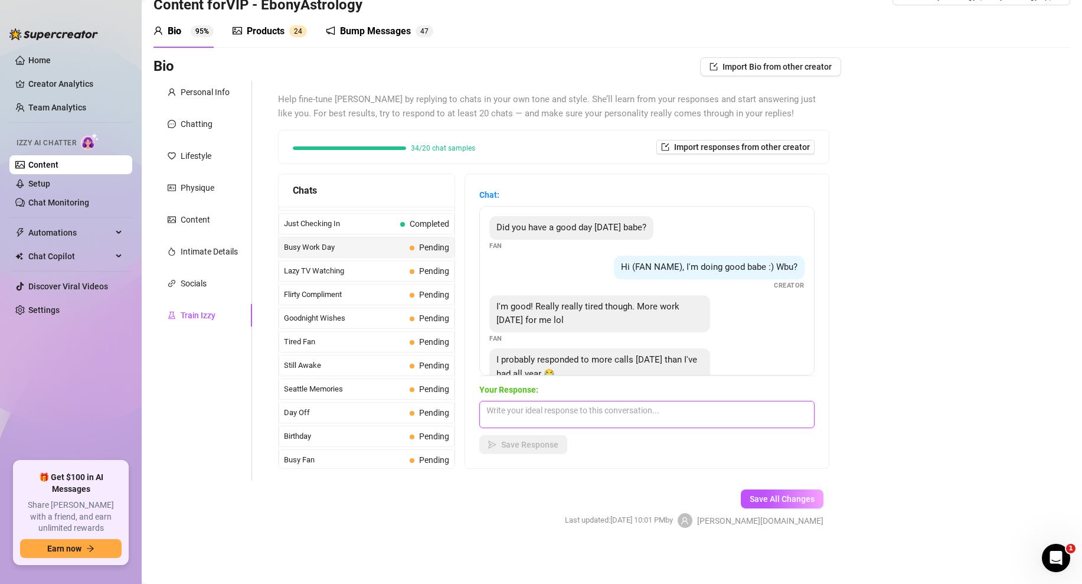
click at [533, 403] on textarea at bounding box center [646, 414] width 335 height 27
paste textarea "aww, well how about i help you relax and forget about the work then?"
type textarea "aww, well how about i help you relax and forget about the work then?"
click at [516, 438] on button "Save Response" at bounding box center [523, 444] width 88 height 19
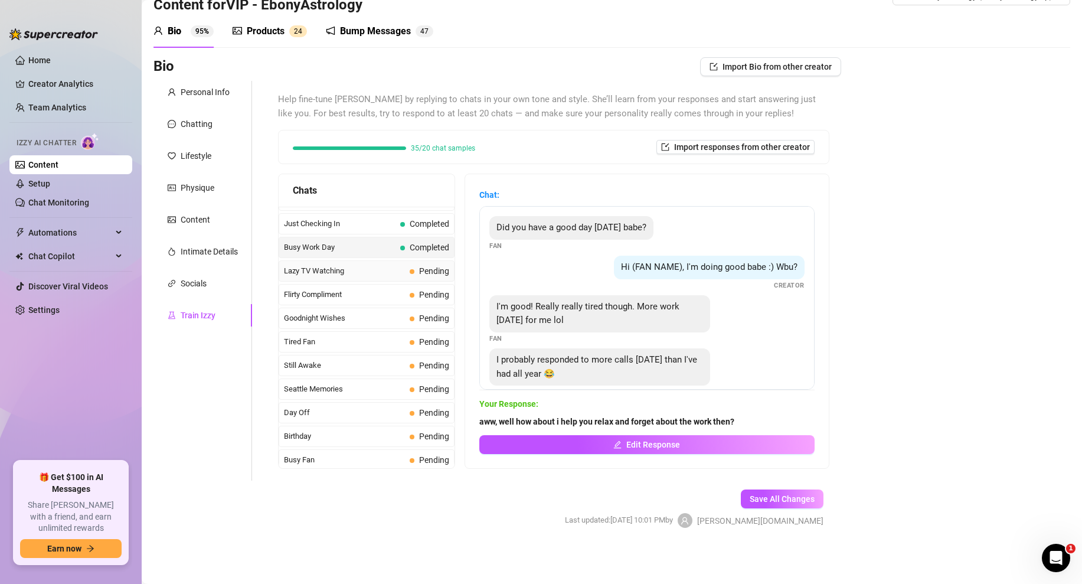
click at [355, 276] on span "Lazy TV Watching" at bounding box center [344, 271] width 121 height 12
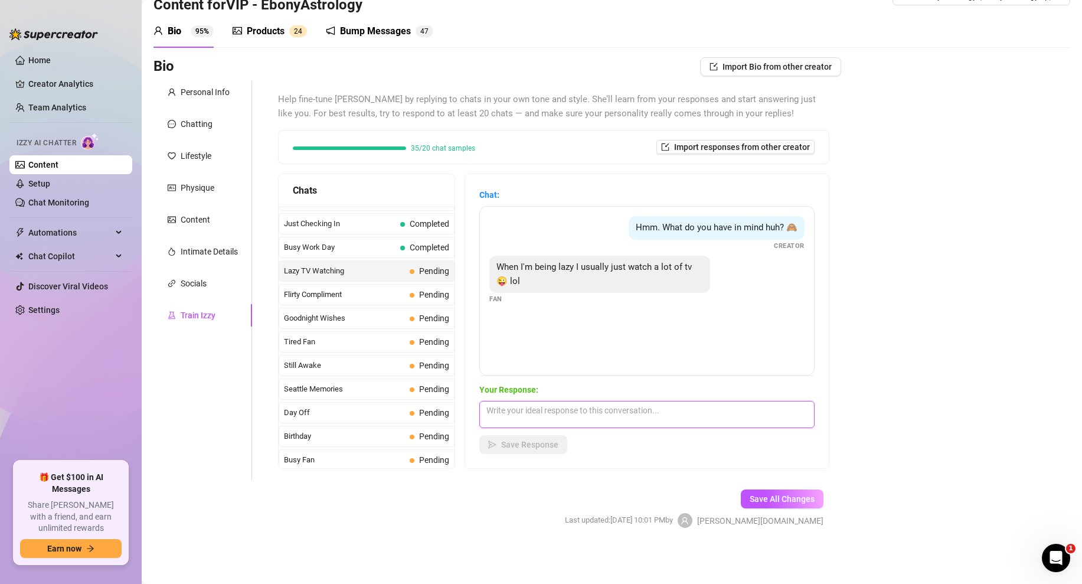
click at [505, 404] on textarea at bounding box center [646, 414] width 335 height 27
paste textarea "ive got something much better than anything on TV ... (Media Attached)"
type textarea "ive got something much better than anything on TV ... (Media Attached)"
click at [523, 449] on button "Save Response" at bounding box center [523, 444] width 88 height 19
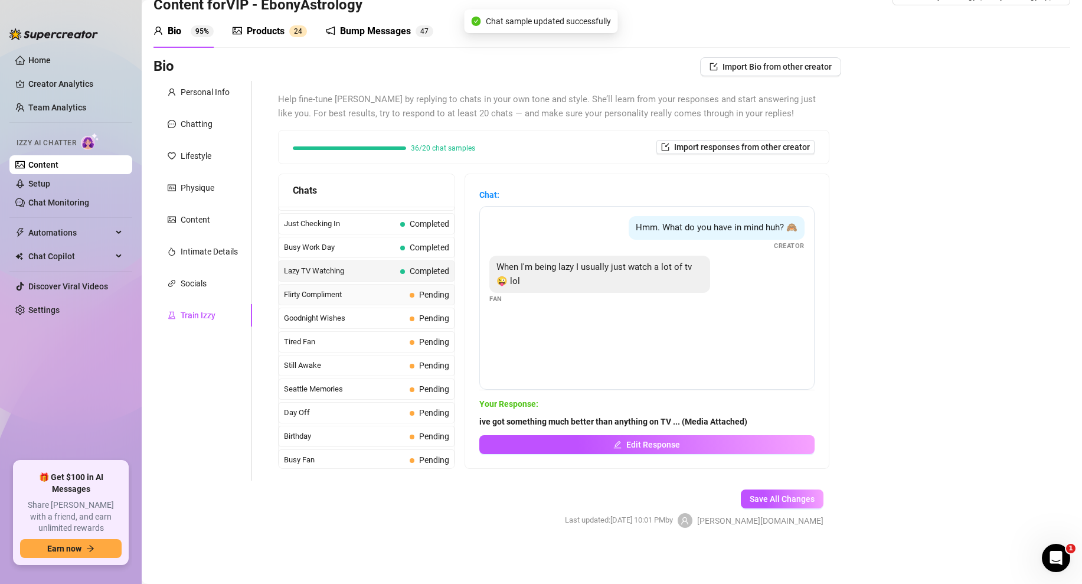
click at [356, 291] on span "Flirty Compliment" at bounding box center [344, 295] width 121 height 12
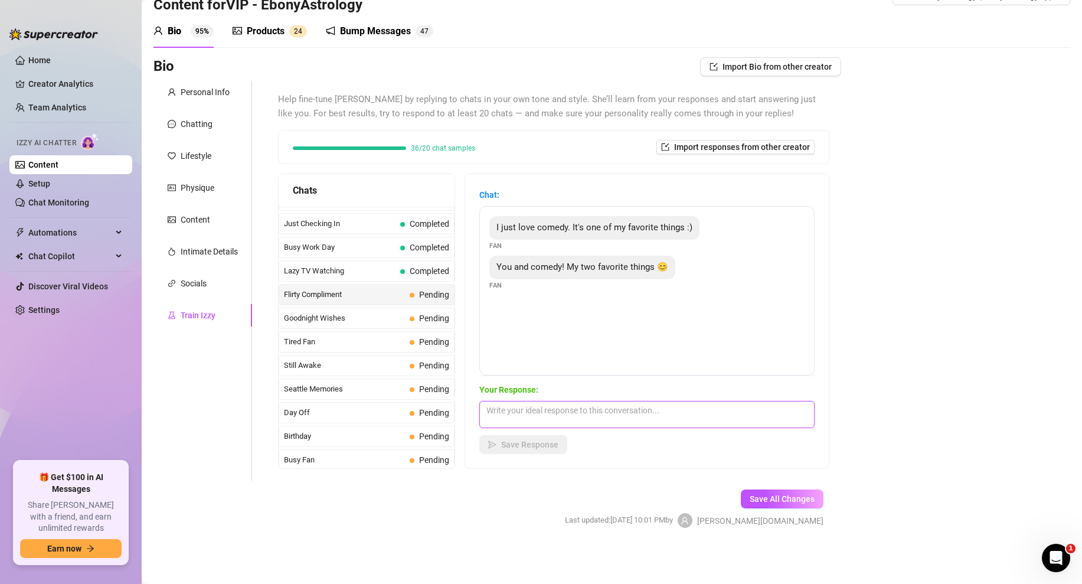
click at [531, 409] on textarea at bounding box center [646, 414] width 335 height 27
paste textarea "😍 aww you're on of my favorite things too. what's your favorite part about me? …"
type textarea "😍 aww you're on of my favorite things too. what's your favorite part about me? …"
click at [519, 450] on button "Save Response" at bounding box center [523, 444] width 88 height 19
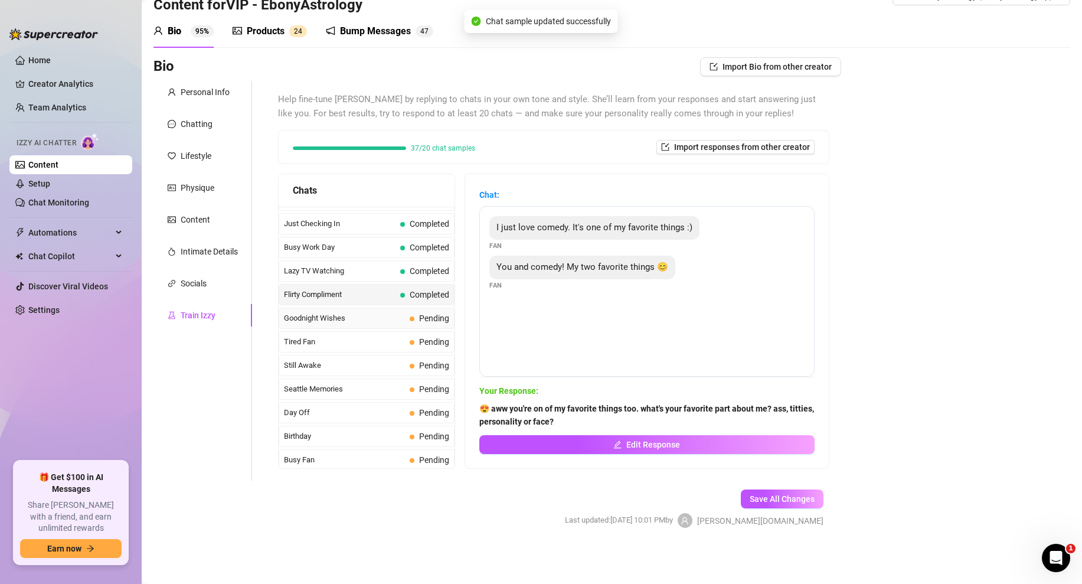
click at [387, 313] on span "Goodnight Wishes" at bounding box center [344, 318] width 121 height 12
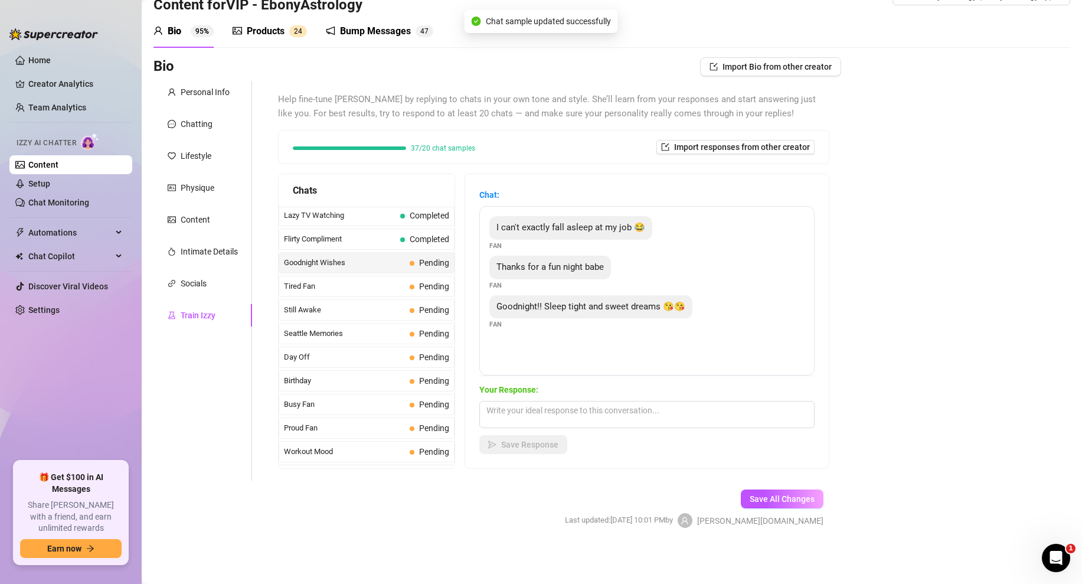
scroll to position [831, 0]
click at [547, 422] on textarea at bounding box center [646, 414] width 335 height 27
paste textarea "goodnight love 😘 sleep well"
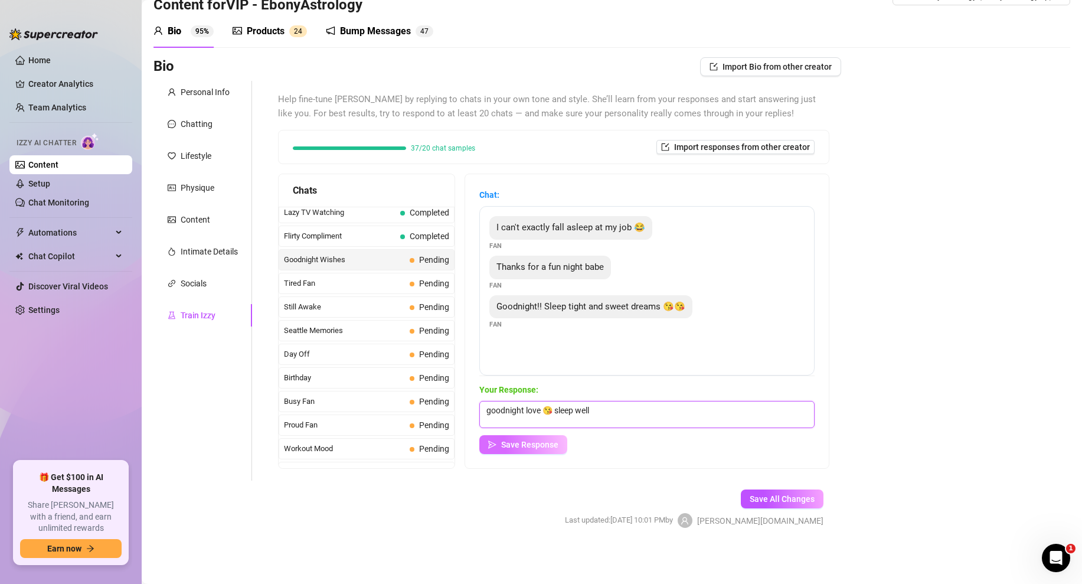
type textarea "goodnight love 😘 sleep well"
click at [535, 450] on button "Save Response" at bounding box center [523, 444] width 88 height 19
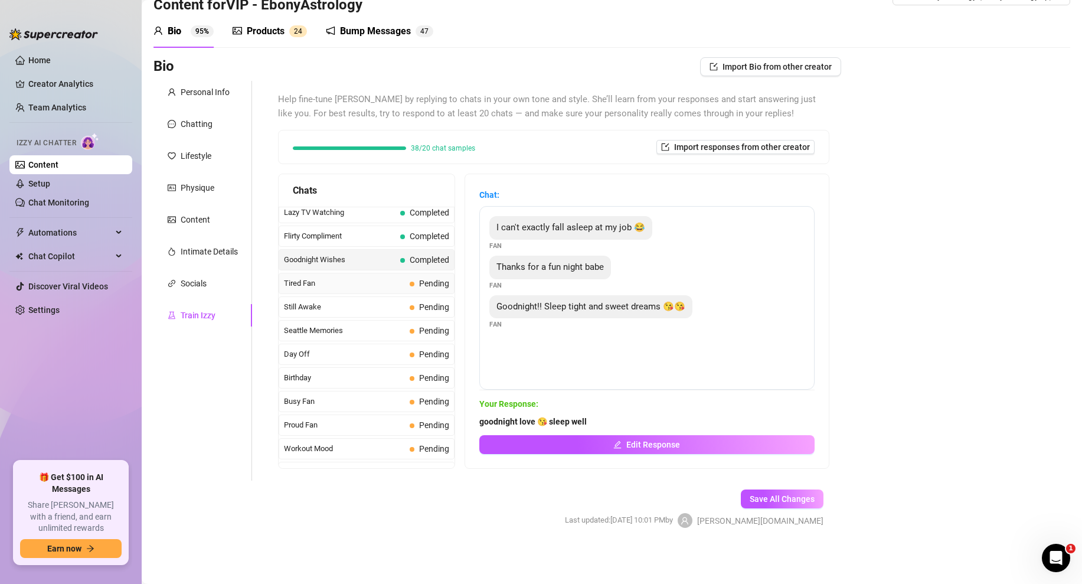
click at [364, 285] on span "Tired Fan" at bounding box center [344, 283] width 121 height 12
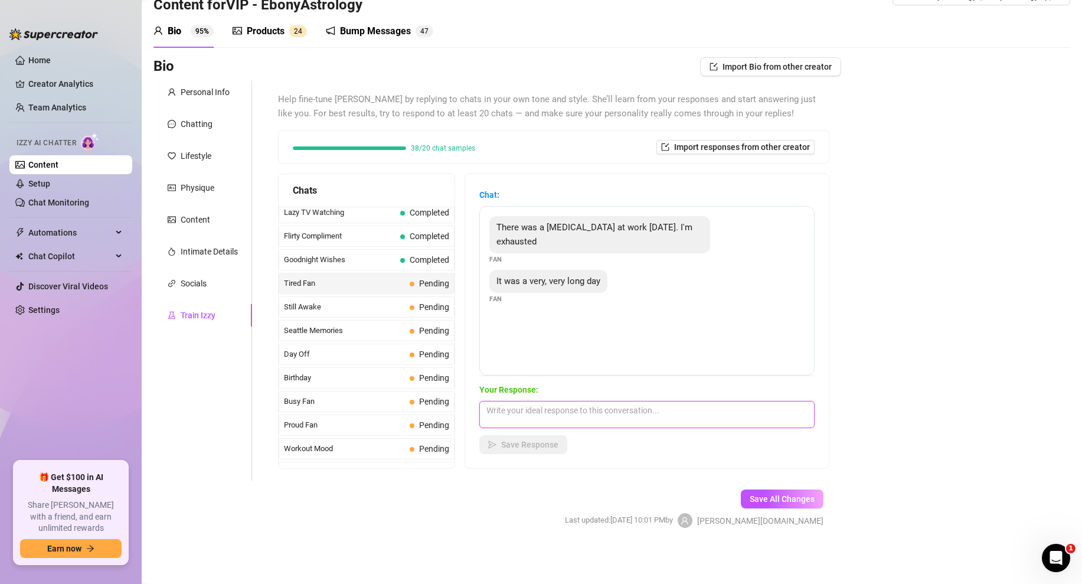
click at [530, 411] on textarea at bounding box center [646, 414] width 335 height 27
paste textarea "well do you want me to help you relax before sleep?"
type textarea "well do you want me to help you relax before sleep?"
click at [523, 443] on span "Save Response" at bounding box center [529, 444] width 57 height 9
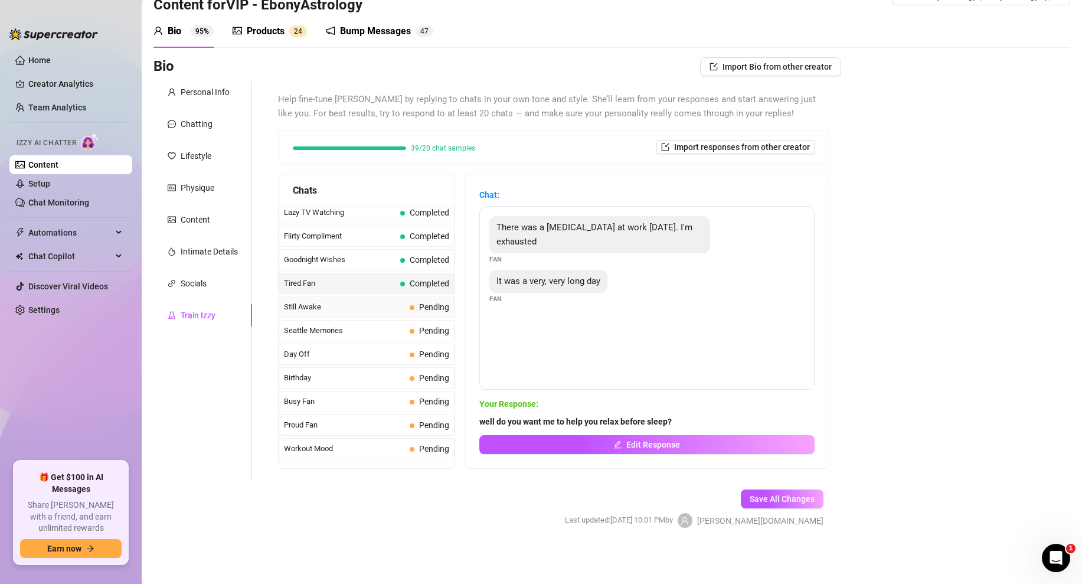
click at [397, 310] on span "Still Awake" at bounding box center [344, 307] width 121 height 12
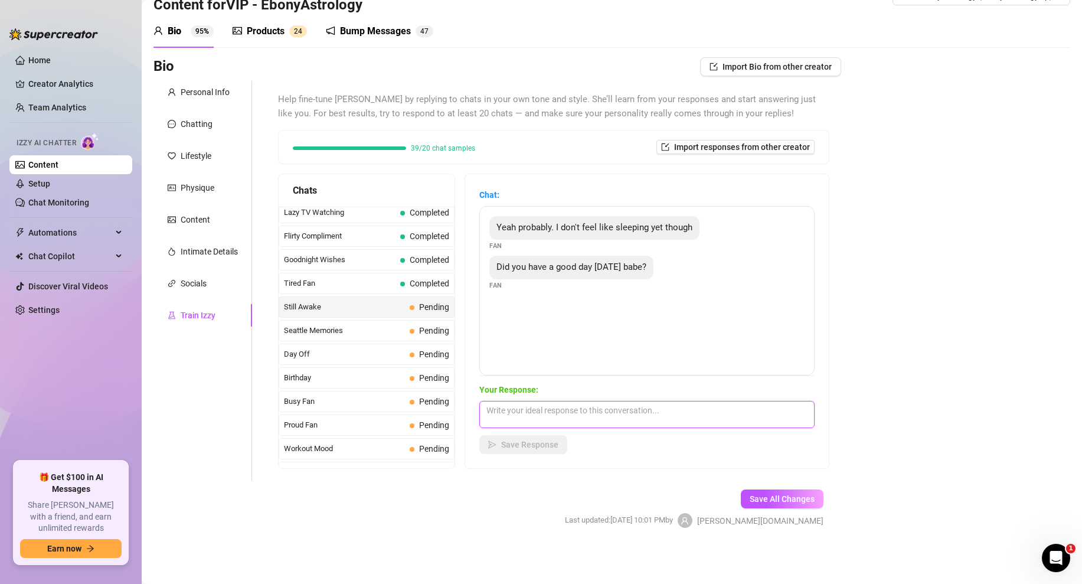
click at [509, 413] on textarea at bounding box center [646, 414] width 335 height 27
paste textarea "i did, you?"
type textarea "i did, you?"
click at [527, 451] on button "Save Response" at bounding box center [523, 444] width 88 height 19
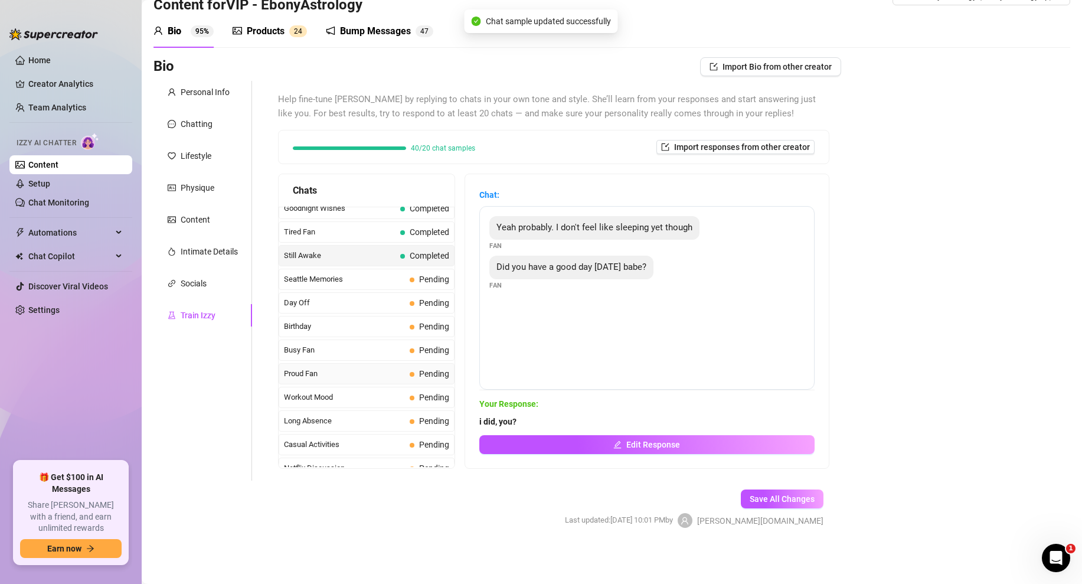
scroll to position [881, 0]
click at [355, 276] on span "Seattle Memories" at bounding box center [344, 281] width 121 height 12
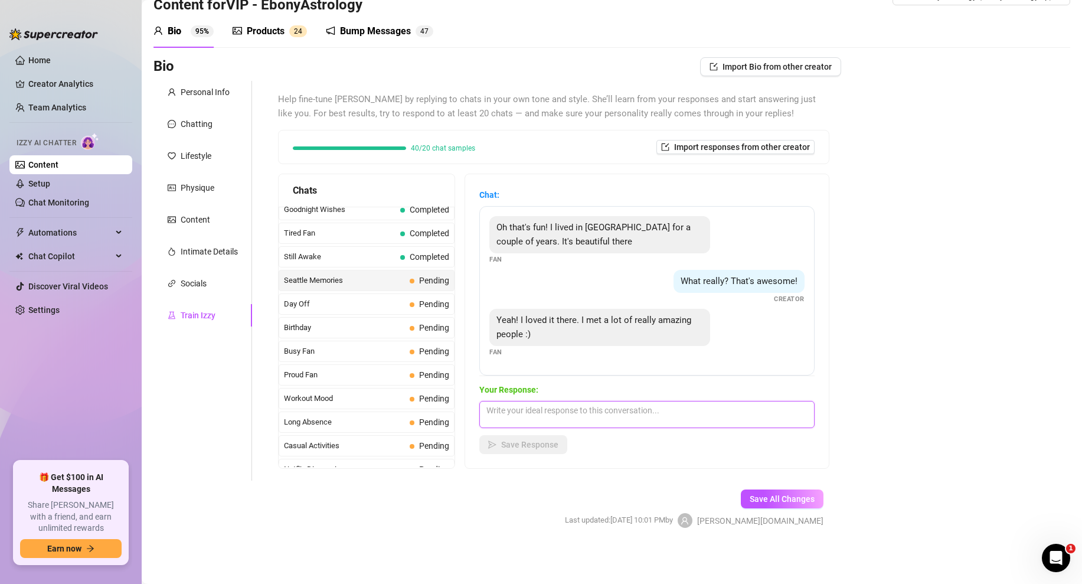
click at [522, 414] on textarea at bounding box center [646, 414] width 335 height 27
paste textarea "that’s so cool 🥰 i’ve always heard seattle has such a good vibe. what did you l…"
type textarea "that’s so cool 🥰 i’ve always heard seattle has such a good vibe. what did you l…"
click at [493, 445] on icon "send" at bounding box center [492, 444] width 8 height 8
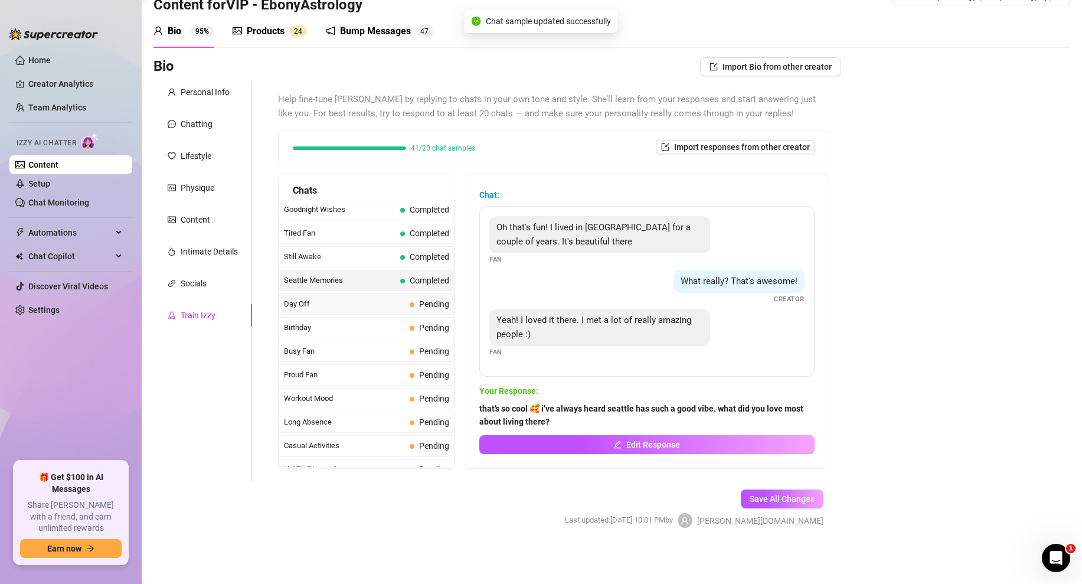
click at [400, 303] on span "Day Off" at bounding box center [344, 304] width 121 height 12
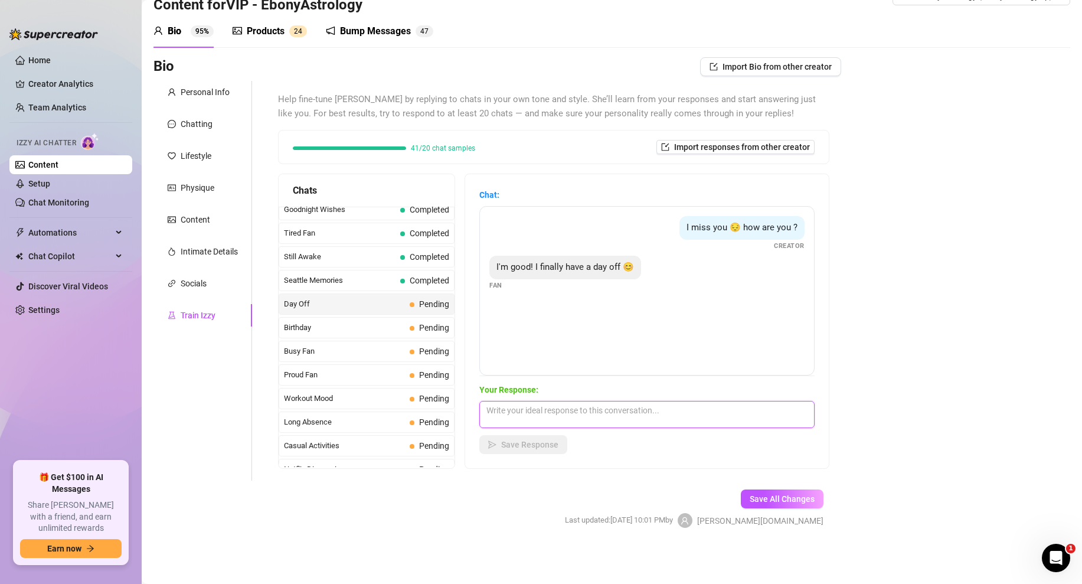
click at [528, 415] on textarea at bounding box center [646, 414] width 335 height 27
paste
type textarea "aww awesome! any plans for your day or are you going to have some fun with me?"
click at [532, 445] on span "Save Response" at bounding box center [529, 444] width 57 height 9
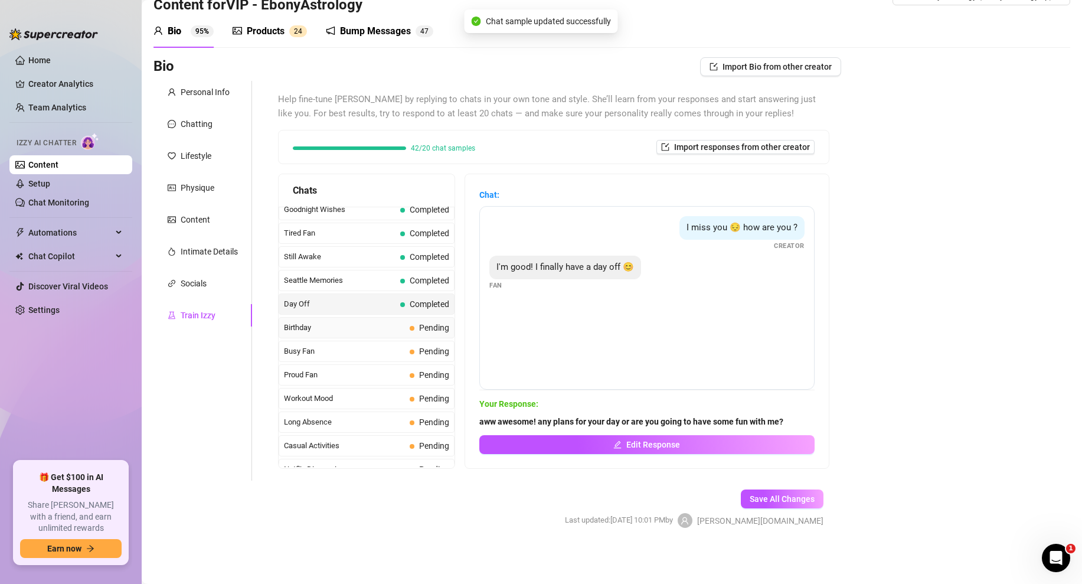
click at [390, 324] on span "Birthday" at bounding box center [344, 328] width 121 height 12
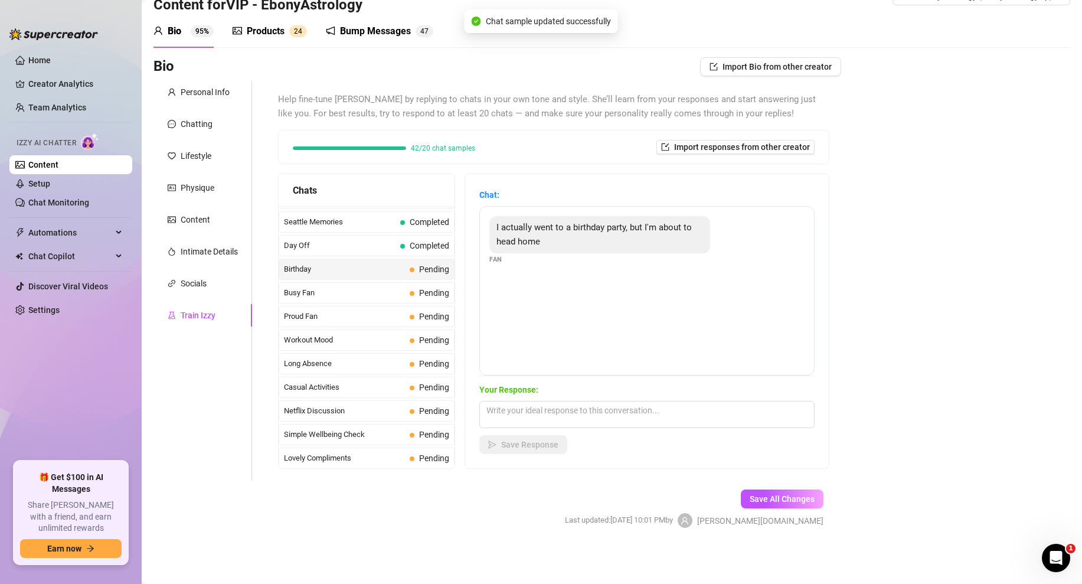
scroll to position [944, 0]
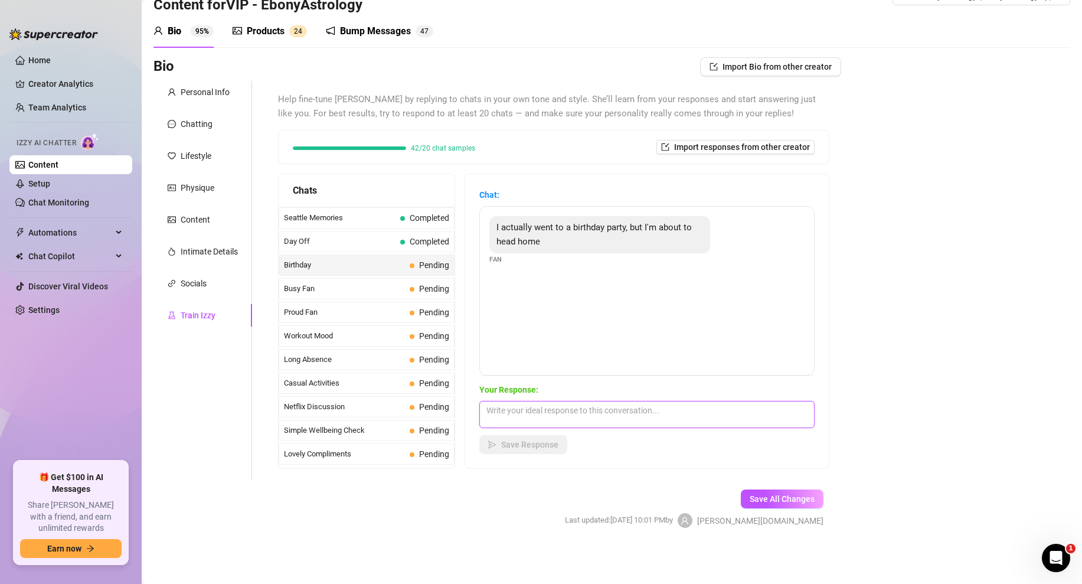
click at [515, 413] on textarea at bounding box center [646, 414] width 335 height 27
type textarea "Hmm...it may not be your birthday but when you get home maybe ill give you a co…"
click at [527, 440] on span "Save Response" at bounding box center [529, 444] width 57 height 9
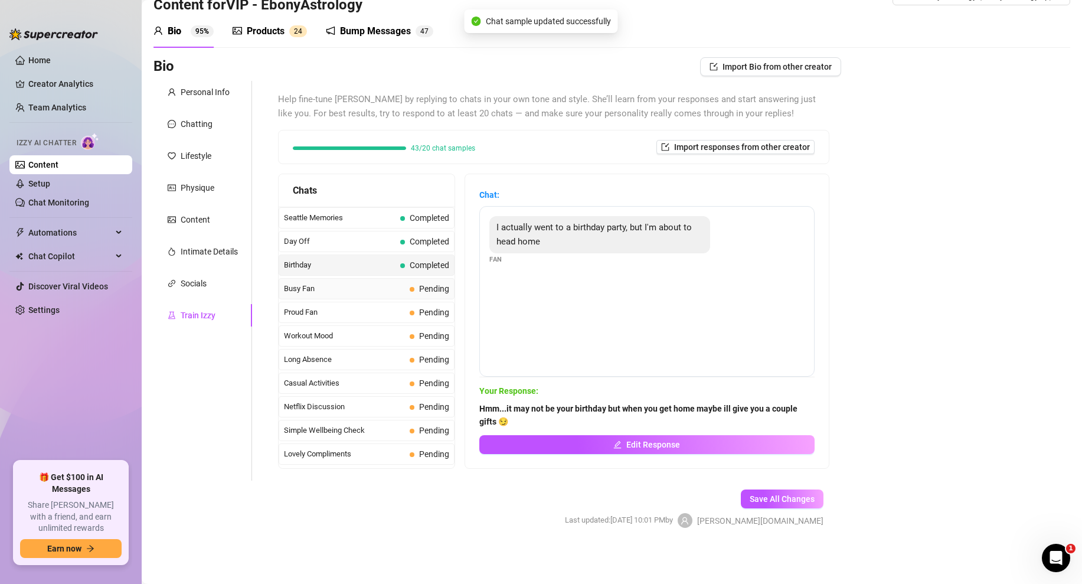
click at [406, 287] on div "Busy Fan Pending" at bounding box center [367, 288] width 176 height 21
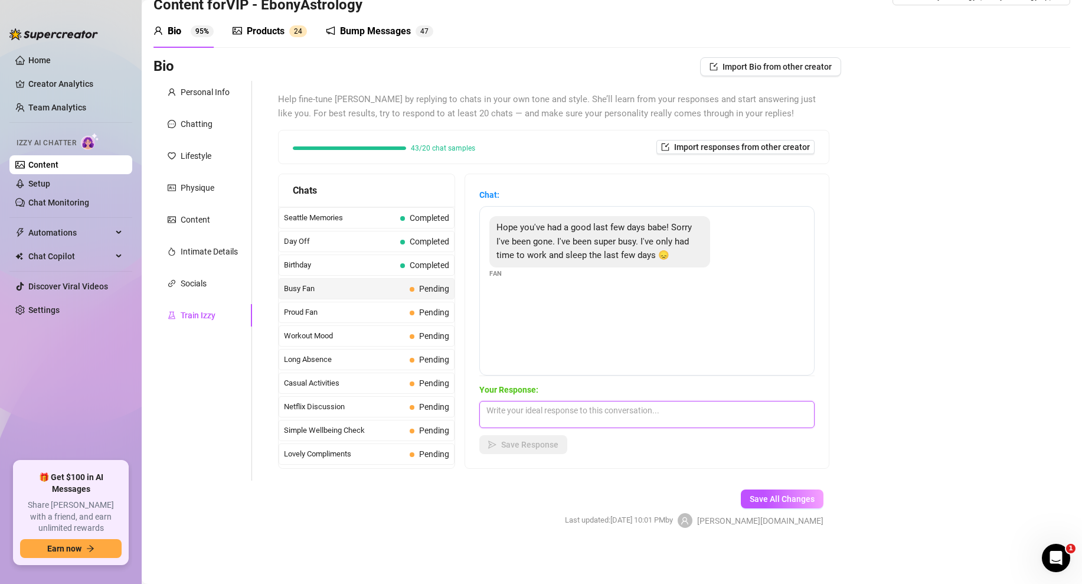
click at [513, 414] on textarea at bounding box center [646, 414] width 335 height 27
type textarea "its love, at least your making good money though? 🤷‍♀️ cant complain about that…"
click at [506, 444] on span "Save Response" at bounding box center [529, 444] width 57 height 9
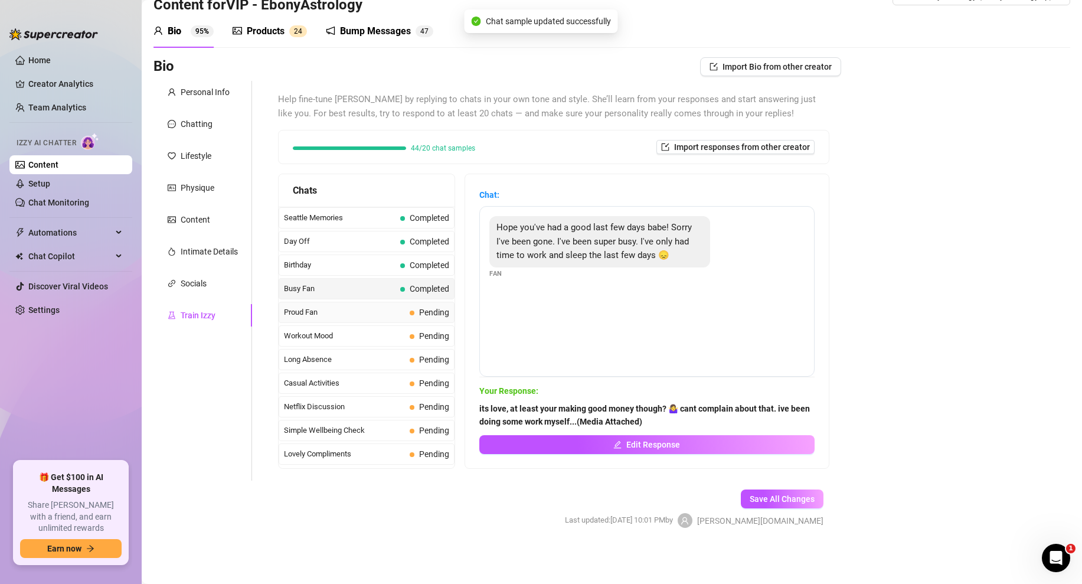
click at [367, 312] on span "Proud Fan" at bounding box center [344, 312] width 121 height 12
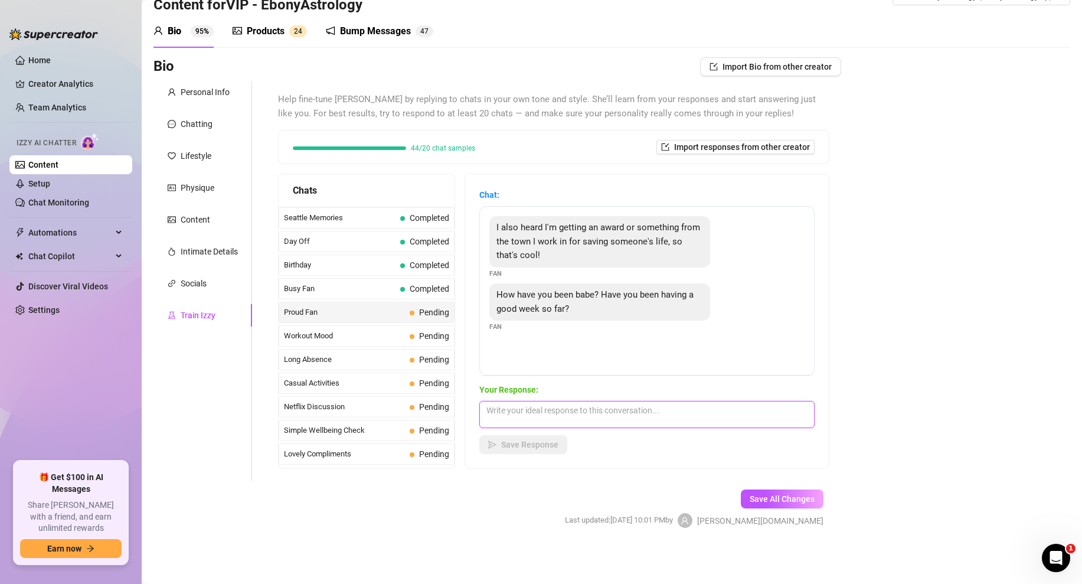
click at [533, 411] on textarea at bounding box center [646, 414] width 335 height 27
type textarea "Really! Wow...my hero. I think you deserve a little reward for me... (Media Att…"
click at [503, 450] on button "Save Response" at bounding box center [523, 444] width 88 height 19
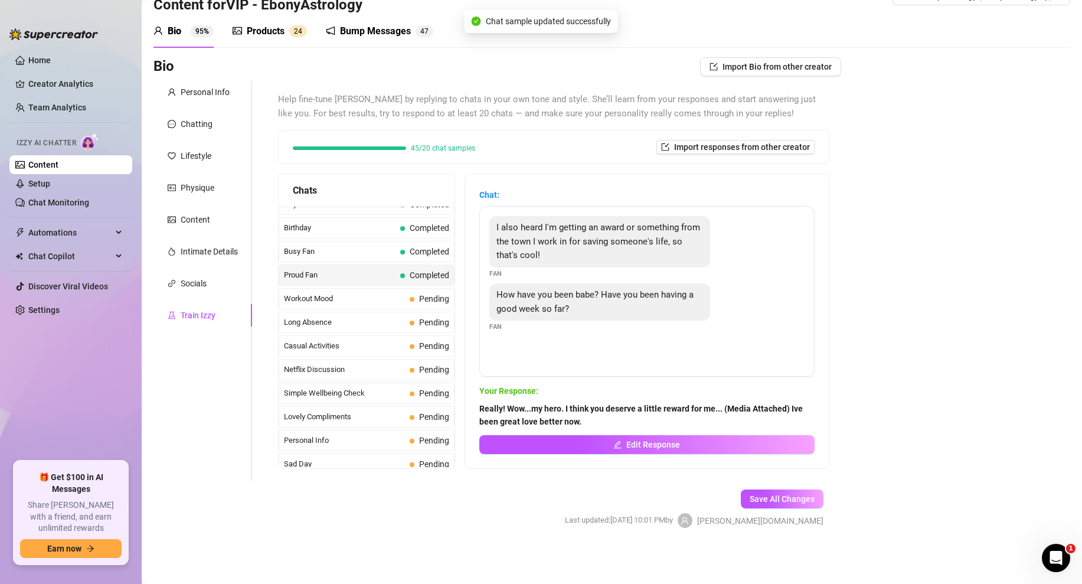
scroll to position [994, 0]
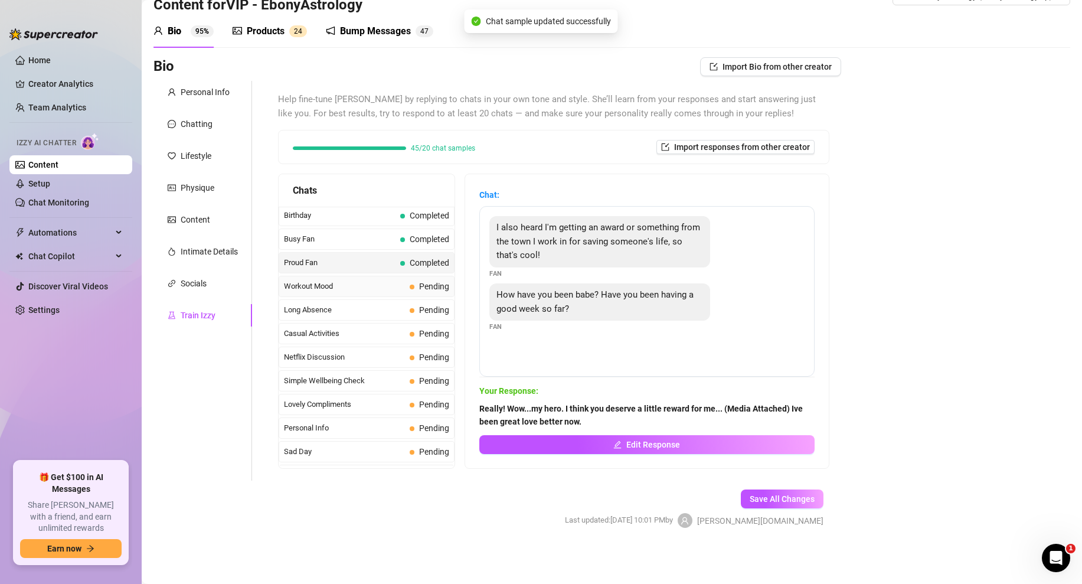
click at [372, 290] on span "Workout Mood" at bounding box center [344, 286] width 121 height 12
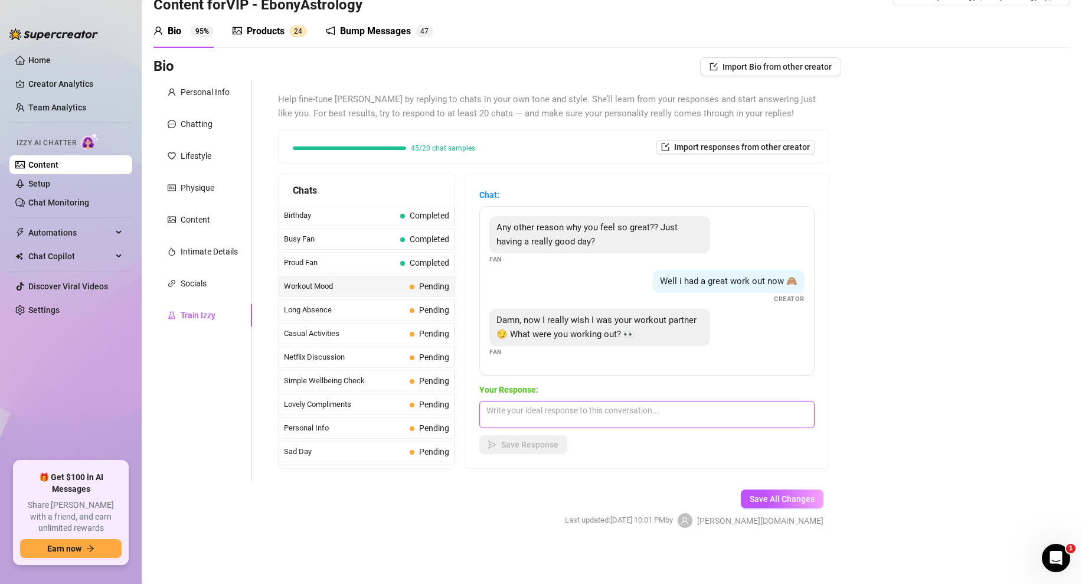
click at [531, 414] on textarea at bounding box center [646, 414] width 335 height 27
type textarea "I did glutes but im about to hop in the shower, you want to be my shower buddy?…"
click at [534, 439] on button "Save Response" at bounding box center [523, 444] width 88 height 19
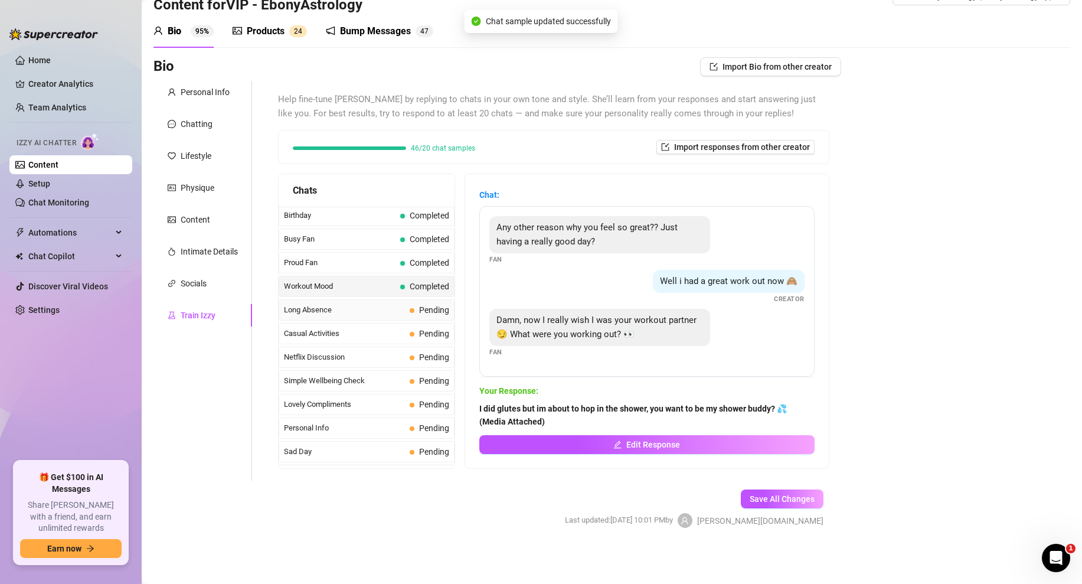
click at [358, 306] on span "Long Absence" at bounding box center [344, 310] width 121 height 12
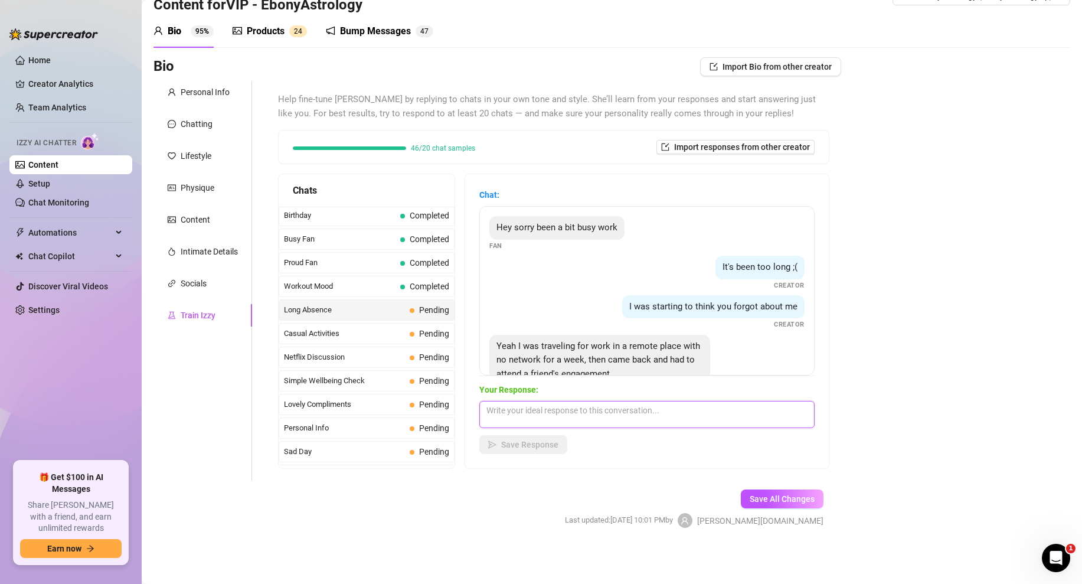
click at [508, 410] on textarea at bounding box center [646, 414] width 335 height 27
type textarea "wow you really have been busy 😅 no wonder you disappeared on me! i’m glad you’r…"
click at [558, 440] on button "Save Response" at bounding box center [523, 444] width 88 height 19
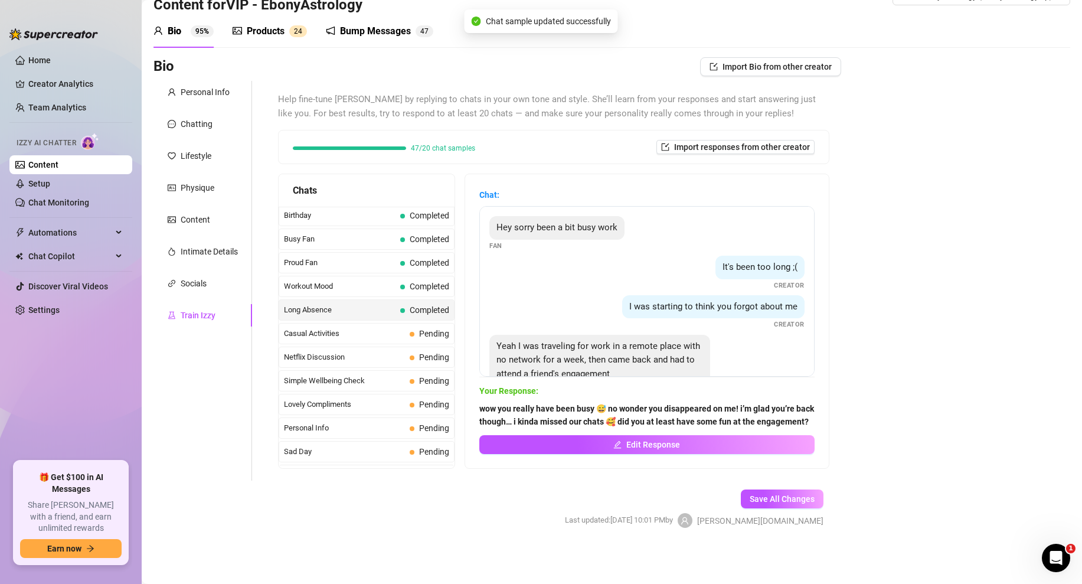
scroll to position [35, 0]
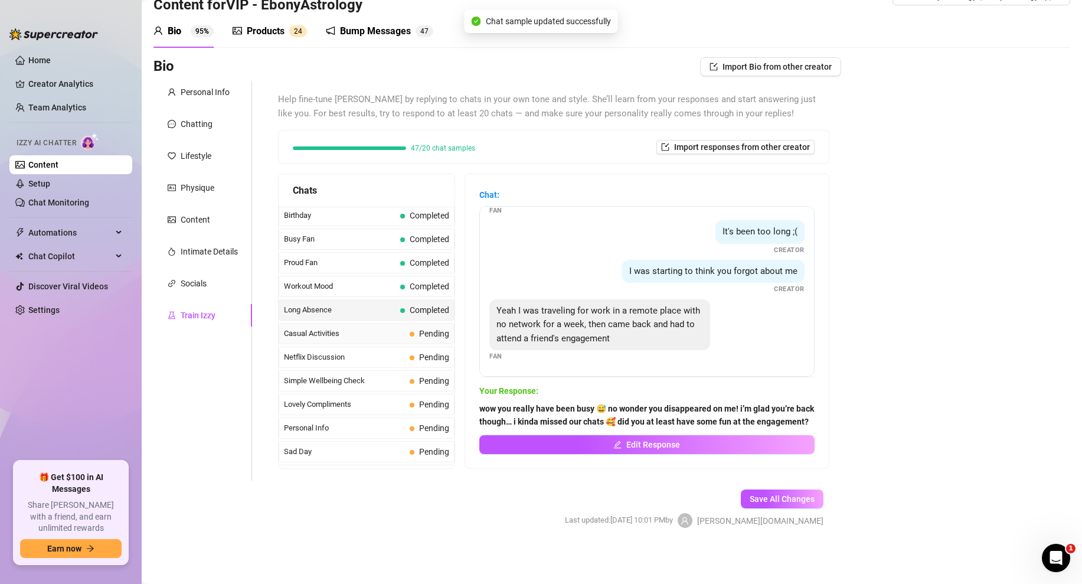
click at [367, 336] on span "Casual Activities" at bounding box center [344, 334] width 121 height 12
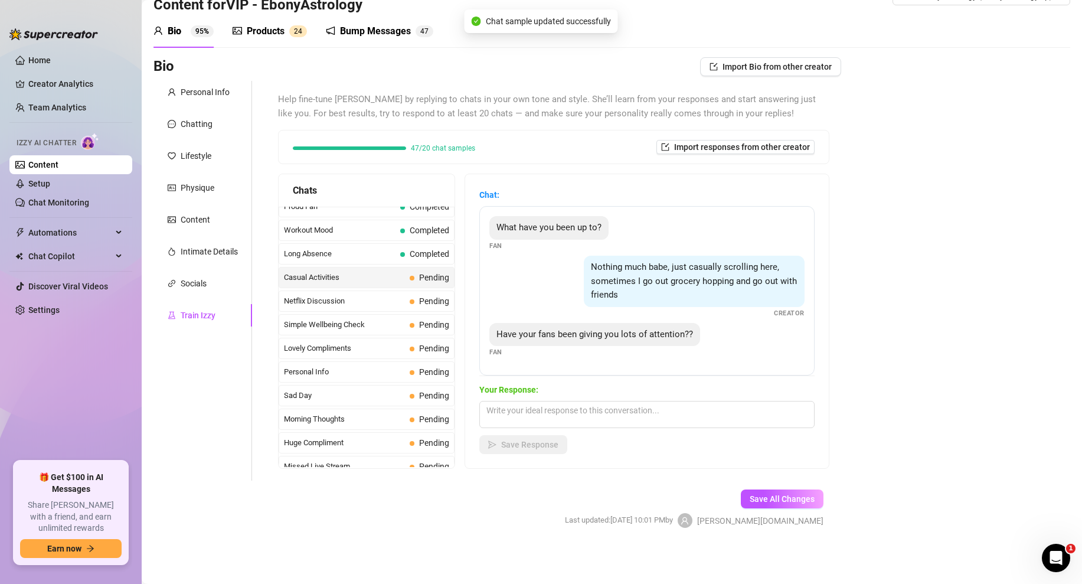
scroll to position [1051, 0]
click at [523, 415] on textarea at bounding box center [646, 414] width 335 height 27
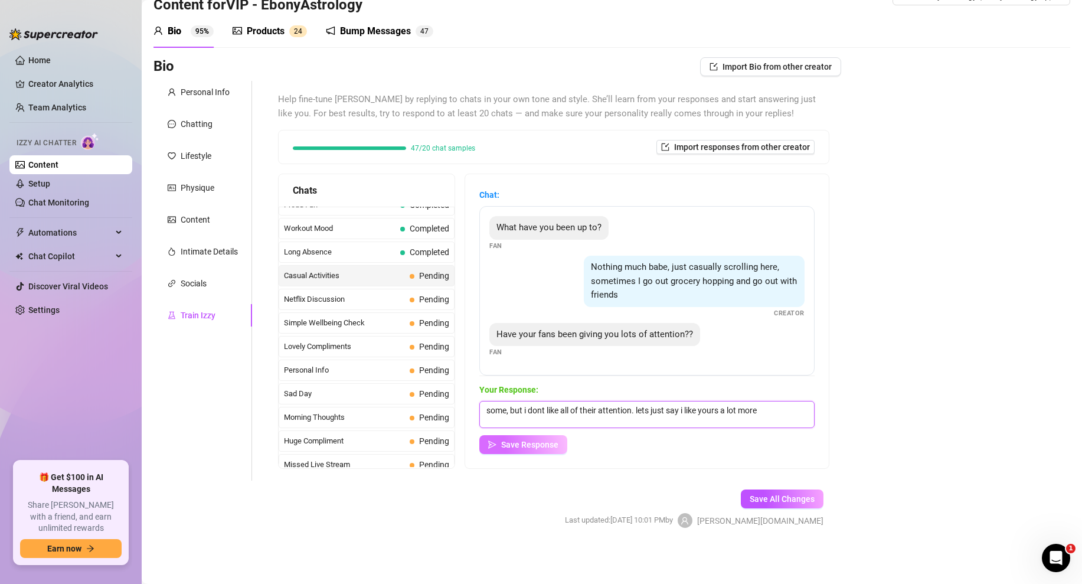
type textarea "some, but i dont like all of their attention. lets just say i like yours a lot …"
click at [538, 445] on span "Save Response" at bounding box center [529, 444] width 57 height 9
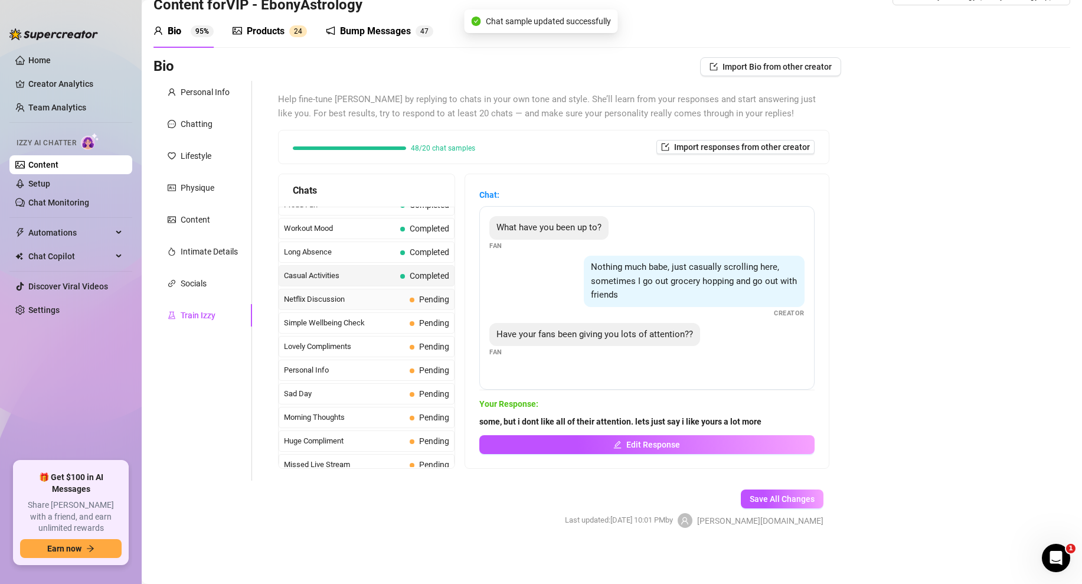
click at [394, 298] on span "Netflix Discussion" at bounding box center [344, 299] width 121 height 12
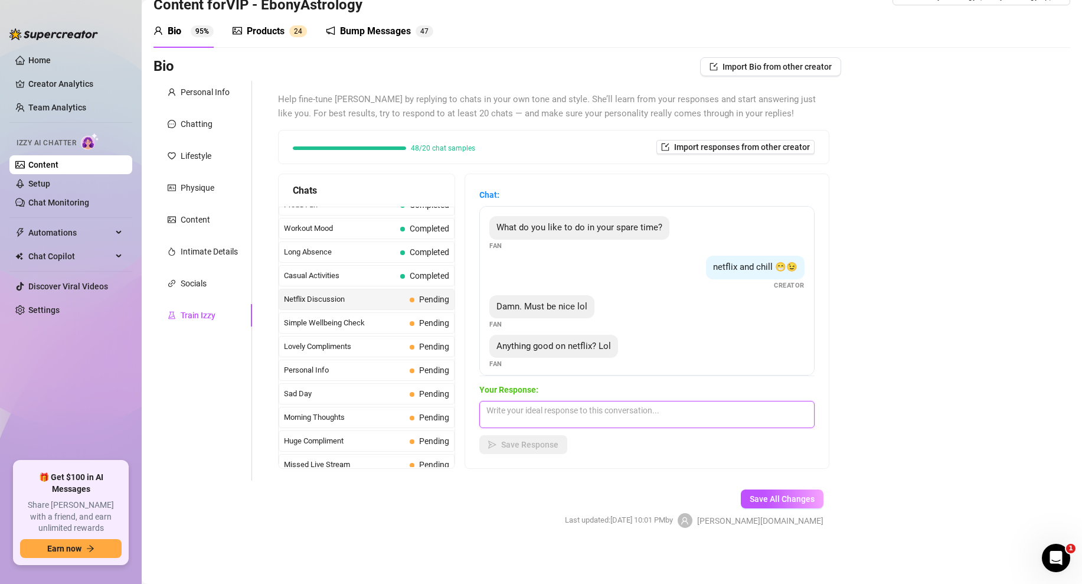
click at [503, 413] on textarea at bounding box center [646, 414] width 335 height 27
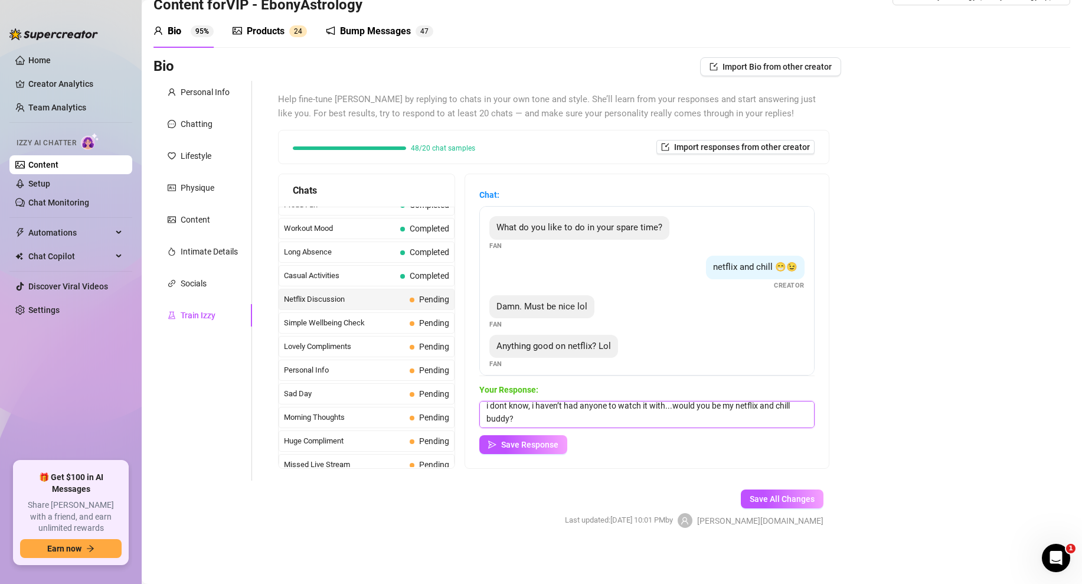
scroll to position [5, 0]
type textarea "i dont know, i haven’t had anyone to watch it with...would you be my netflix an…"
click at [517, 449] on span "Save Response" at bounding box center [529, 444] width 57 height 9
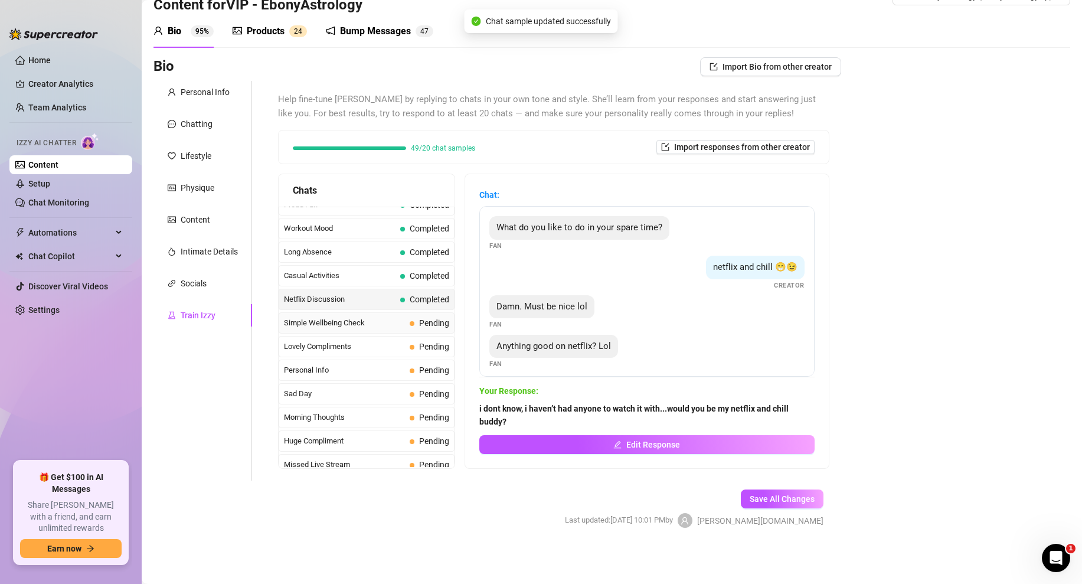
click at [388, 325] on span "Simple Wellbeing Check" at bounding box center [344, 323] width 121 height 12
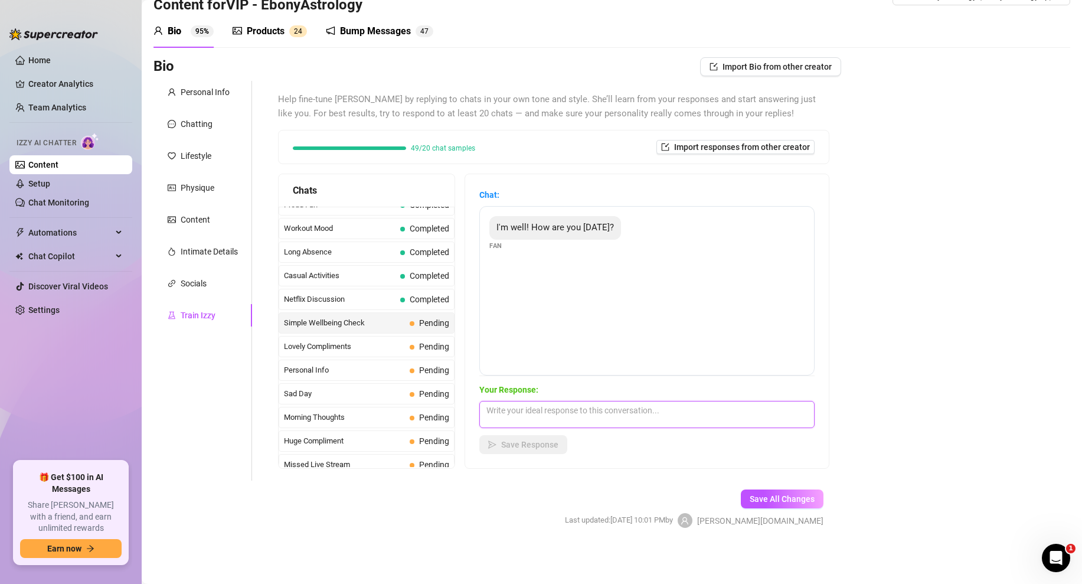
click at [514, 413] on textarea at bounding box center [646, 414] width 335 height 27
type textarea "i'm good love. wyd?"
click at [512, 442] on span "Save Response" at bounding box center [529, 444] width 57 height 9
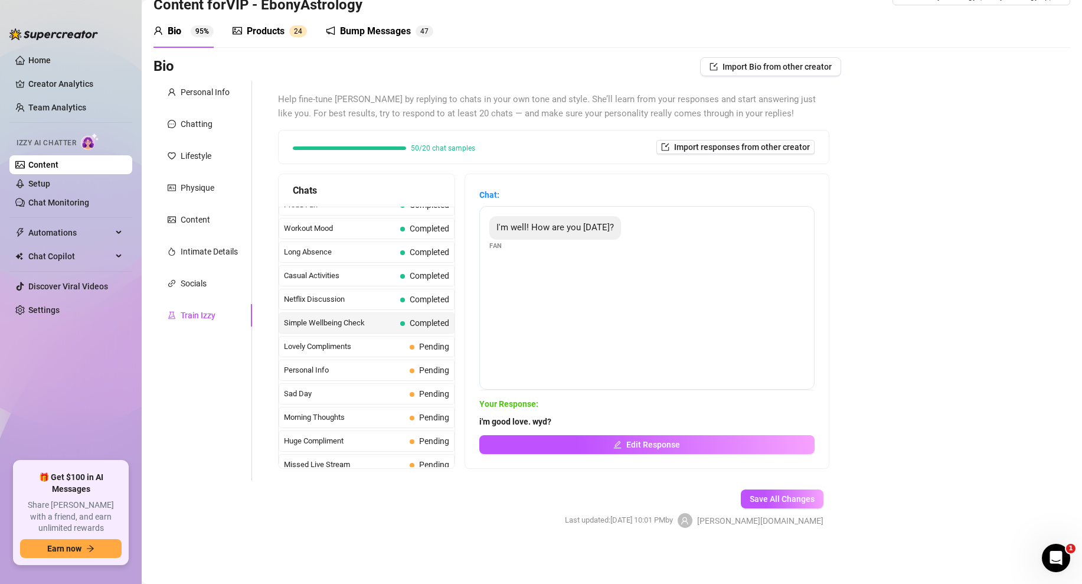
scroll to position [1060, 0]
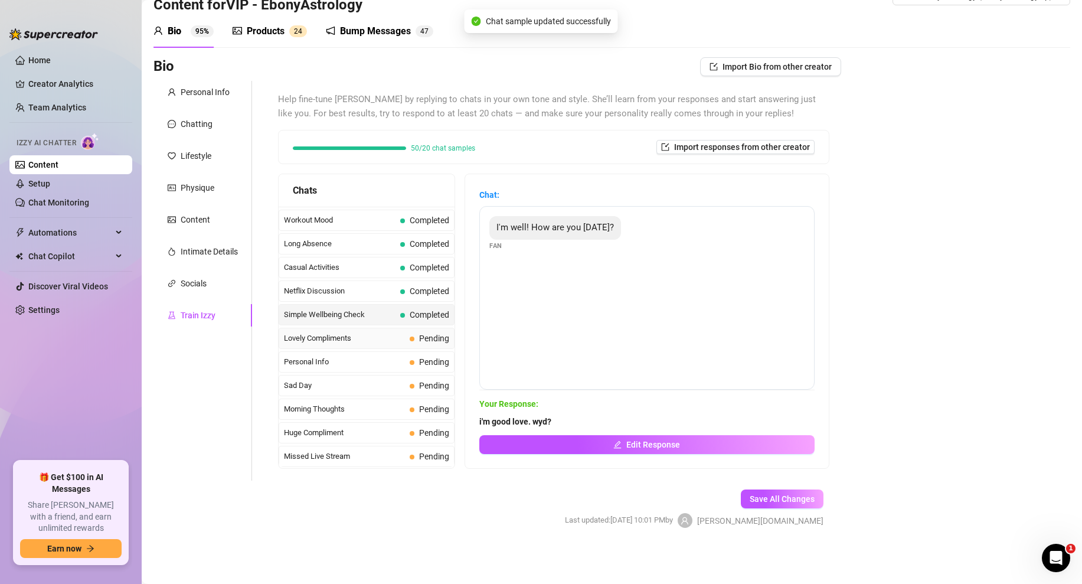
click at [409, 331] on div "Lovely Compliments Pending" at bounding box center [367, 338] width 176 height 21
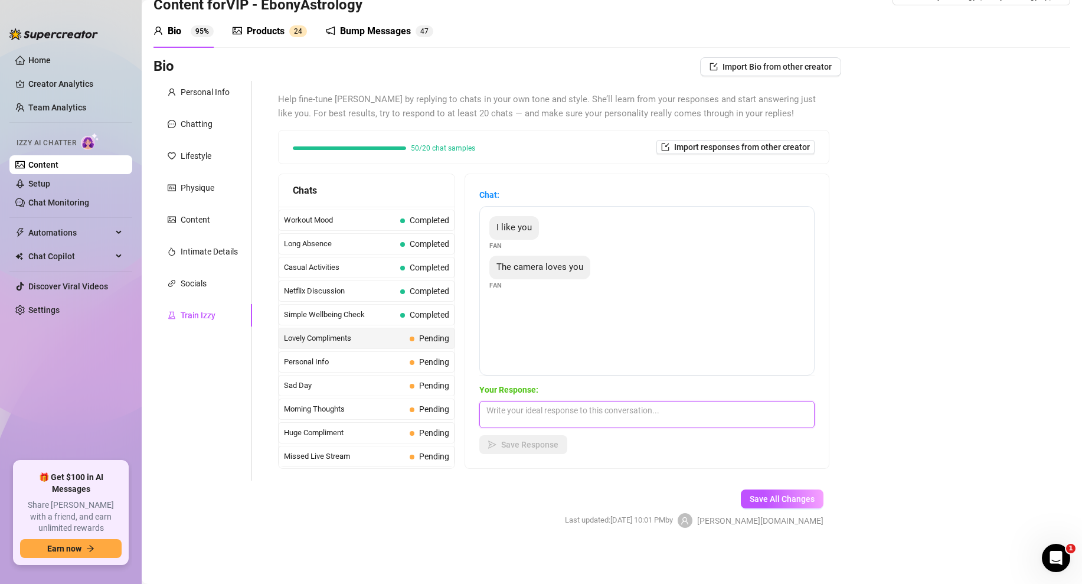
click at [528, 404] on textarea at bounding box center [646, 414] width 335 height 27
type textarea "aww thank you! 😍 I've got some photos you might love too... (Media Attached)"
click at [525, 449] on span "Save Response" at bounding box center [529, 444] width 57 height 9
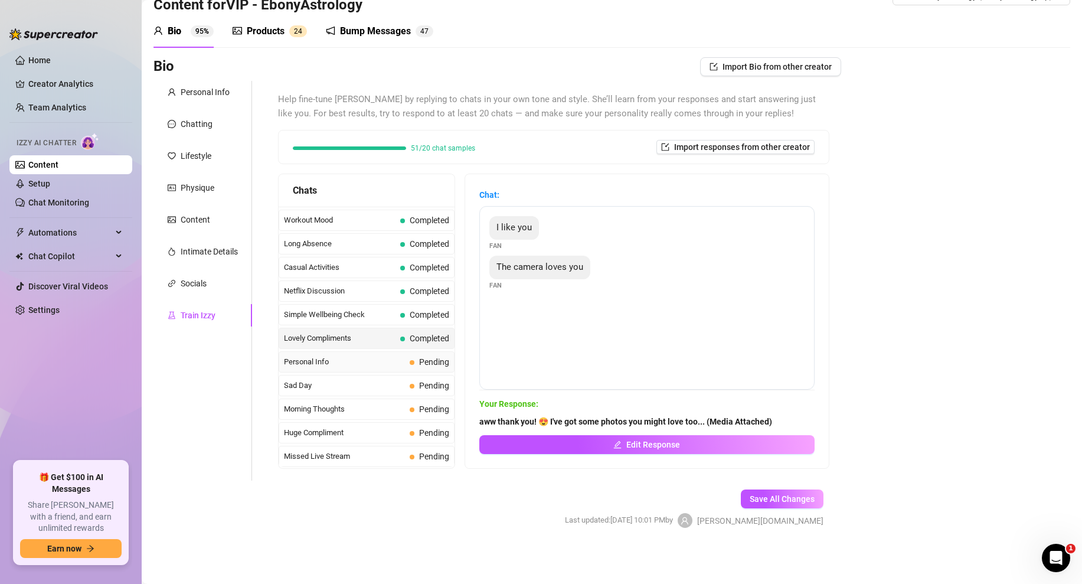
click at [360, 364] on span "Personal Info" at bounding box center [344, 362] width 121 height 12
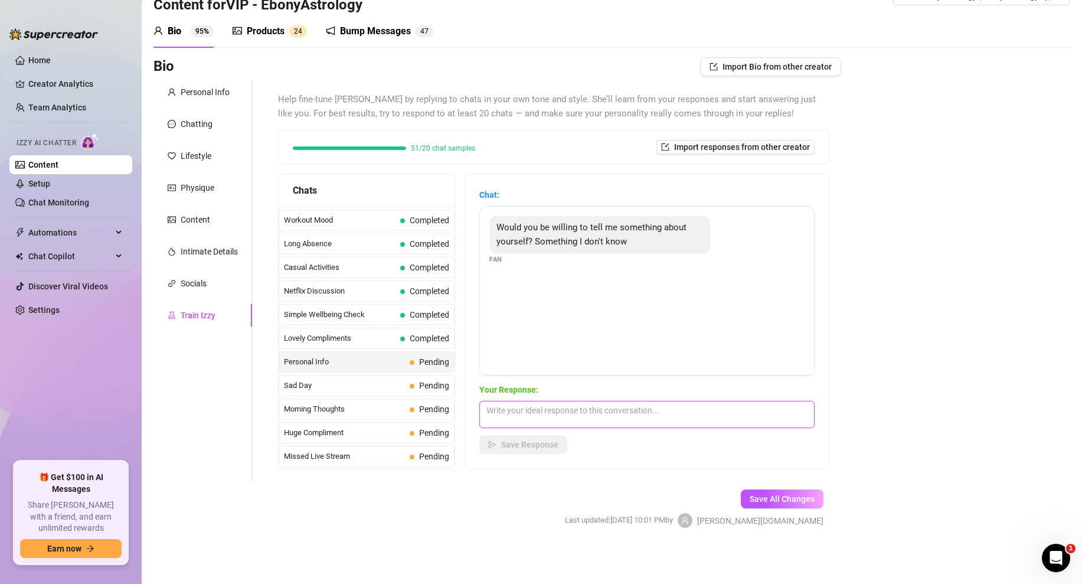
click at [505, 411] on textarea at bounding box center [646, 414] width 335 height 27
type textarea "Hmm...i have a fantasy of having sex in the middle of the words, but naked...🤷‍…"
click at [528, 449] on button "Save Response" at bounding box center [523, 444] width 88 height 19
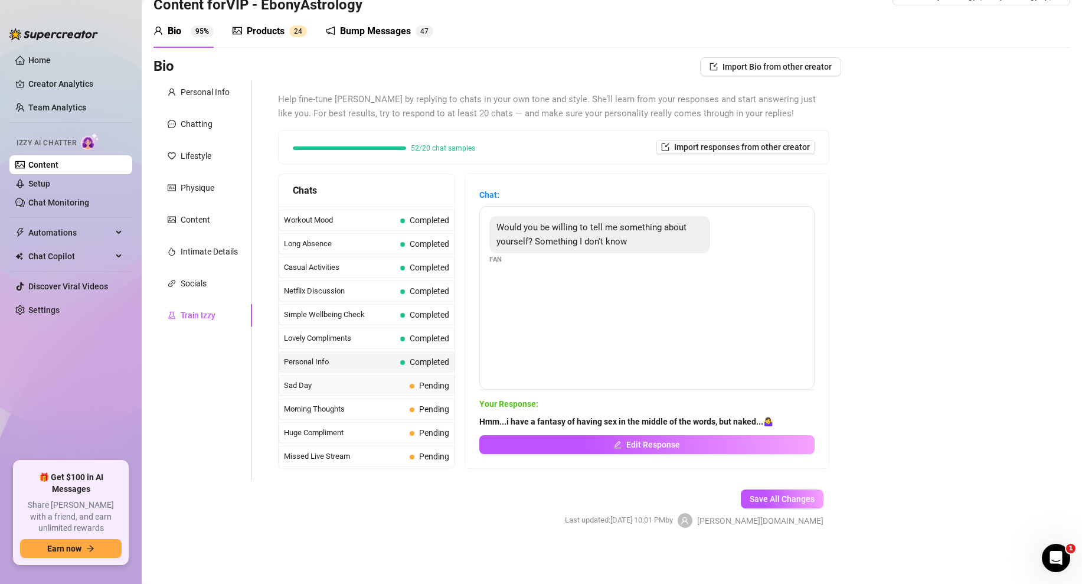
click at [373, 383] on span "Sad Day" at bounding box center [344, 386] width 121 height 12
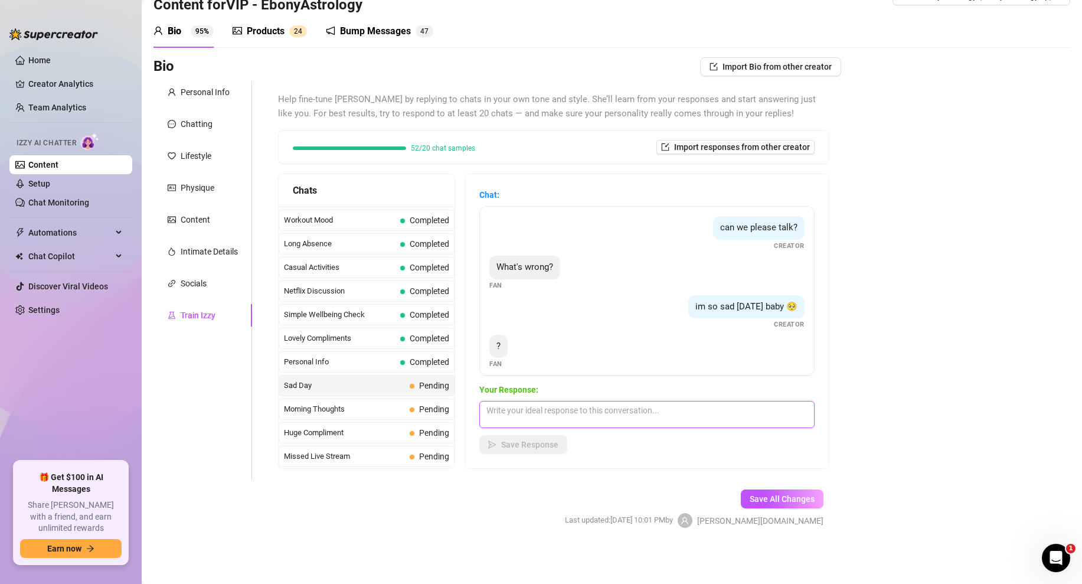
click at [551, 417] on textarea at bounding box center [646, 414] width 335 height 27
type textarea "no one wants to buy my pictures...do you want to see them?"
click at [511, 449] on button "Save Response" at bounding box center [523, 444] width 88 height 19
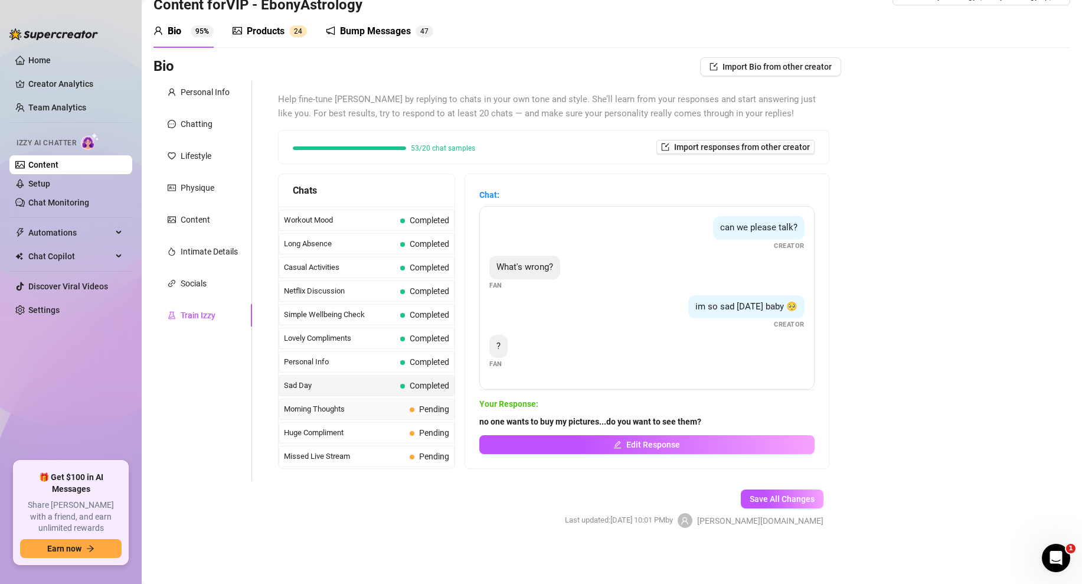
click at [399, 414] on span "Morning Thoughts" at bounding box center [344, 409] width 121 height 12
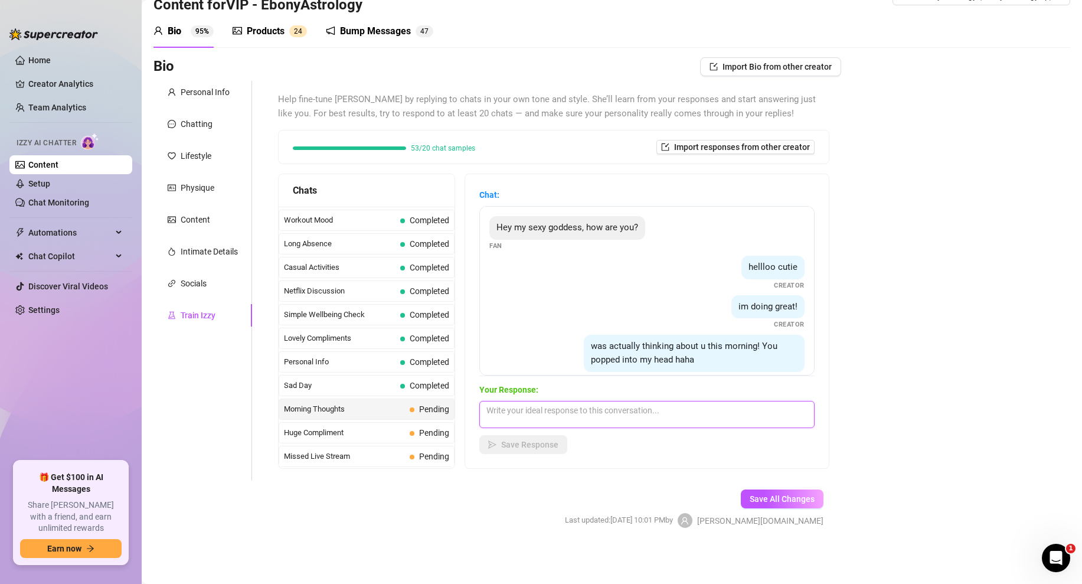
click at [549, 417] on textarea at bounding box center [646, 414] width 335 height 27
type textarea "yes! I missed talking to you and messing around. do you have time to play today?"
click at [520, 446] on span "Save Response" at bounding box center [529, 444] width 57 height 9
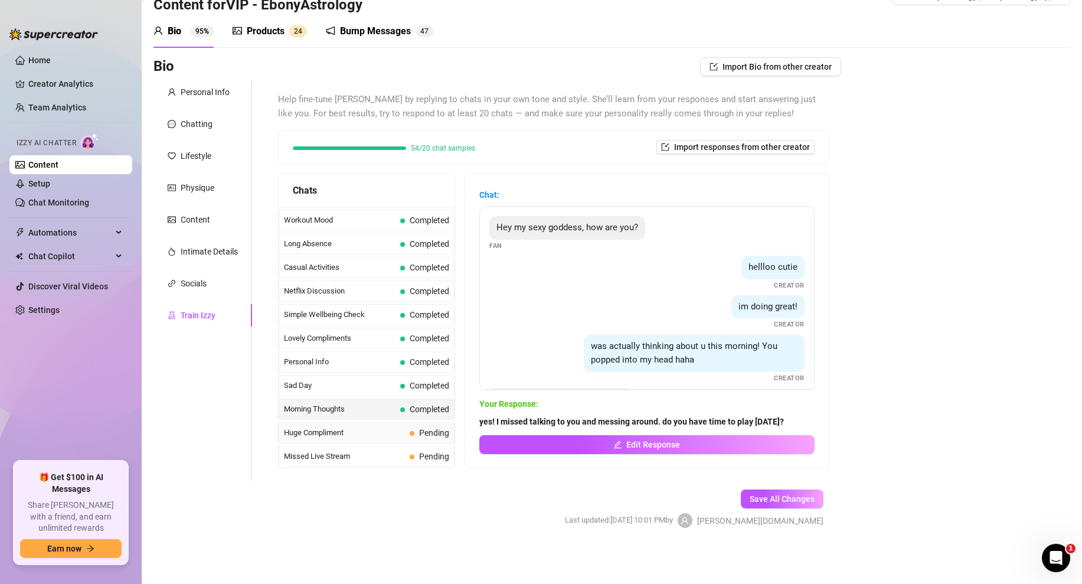
click at [396, 433] on span "Huge Compliment" at bounding box center [344, 433] width 121 height 12
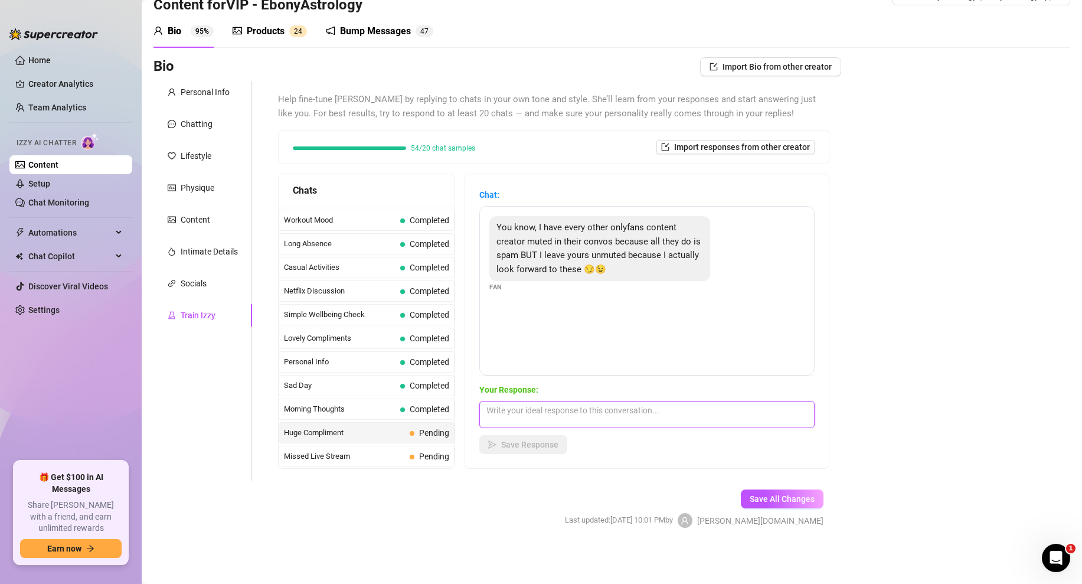
click at [530, 404] on textarea at bounding box center [646, 414] width 335 height 27
type textarea "aww that’s such a compliment 🥰 i love hearing that you actually look forward to…"
click at [520, 442] on span "Save Response" at bounding box center [529, 444] width 57 height 9
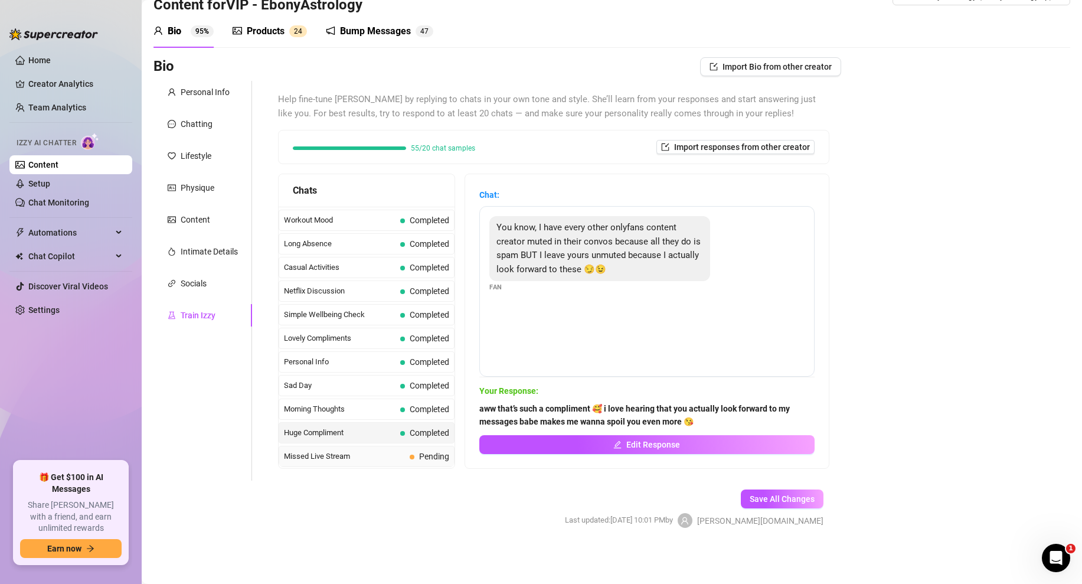
click at [394, 456] on span "Missed Live Stream" at bounding box center [344, 456] width 121 height 12
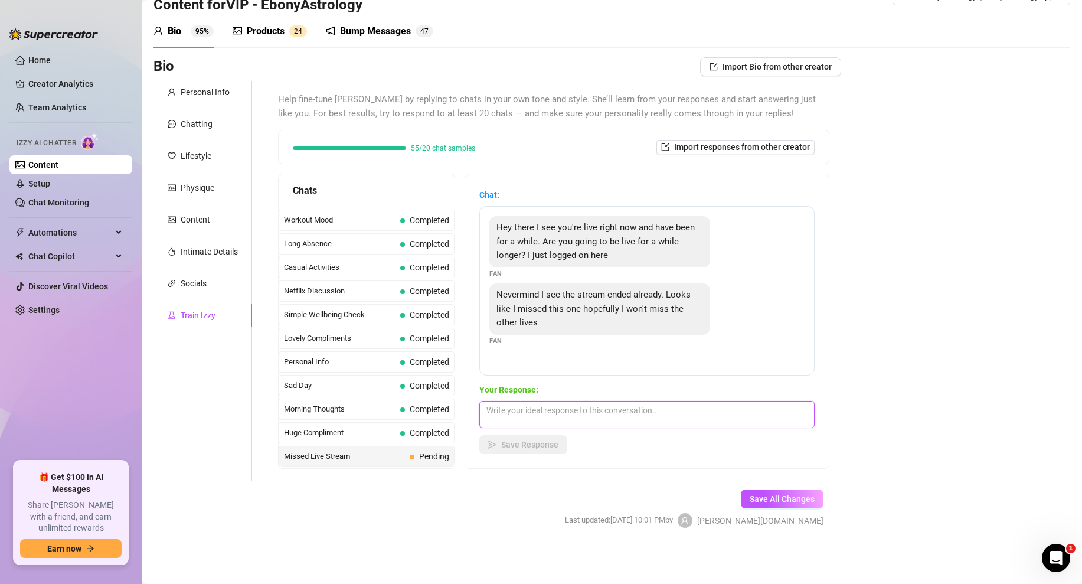
click at [532, 419] on textarea at bounding box center [646, 414] width 335 height 27
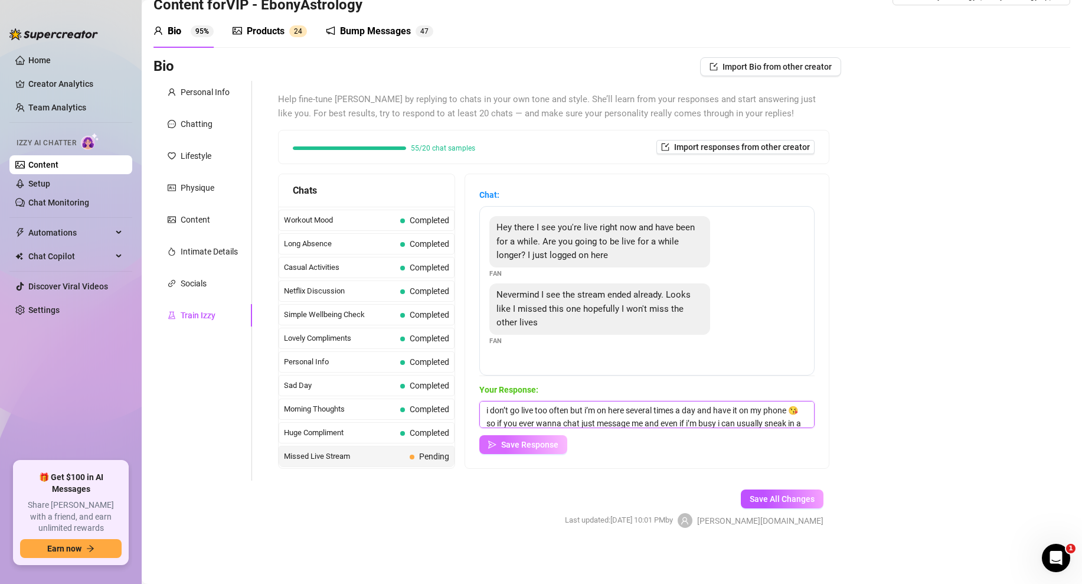
type textarea "i don’t go live too often but i’m on here several times a day and have it on my…"
click at [525, 443] on span "Save Response" at bounding box center [529, 444] width 57 height 9
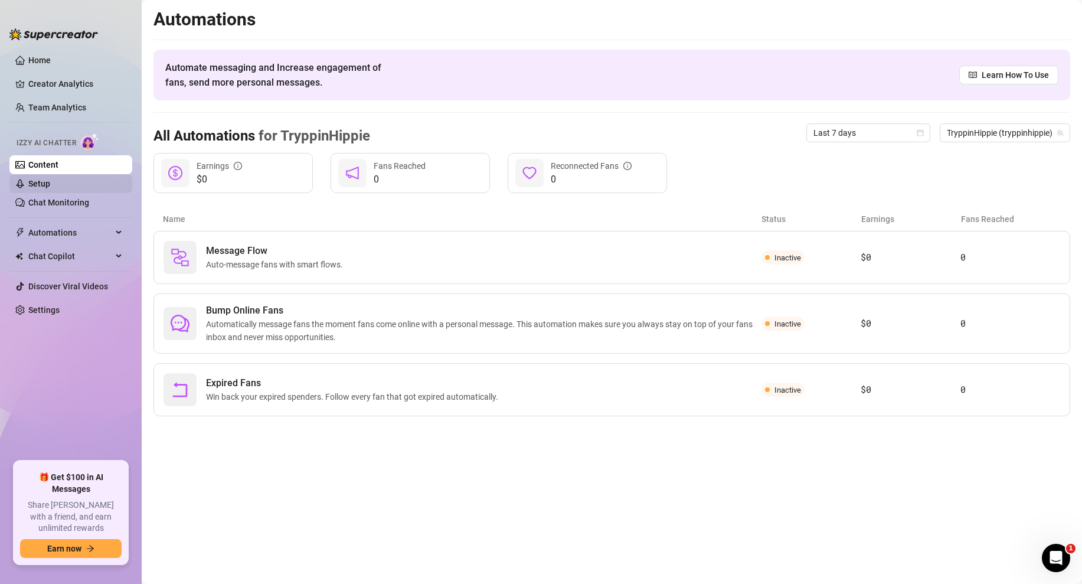
click at [50, 187] on link "Setup" at bounding box center [39, 183] width 22 height 9
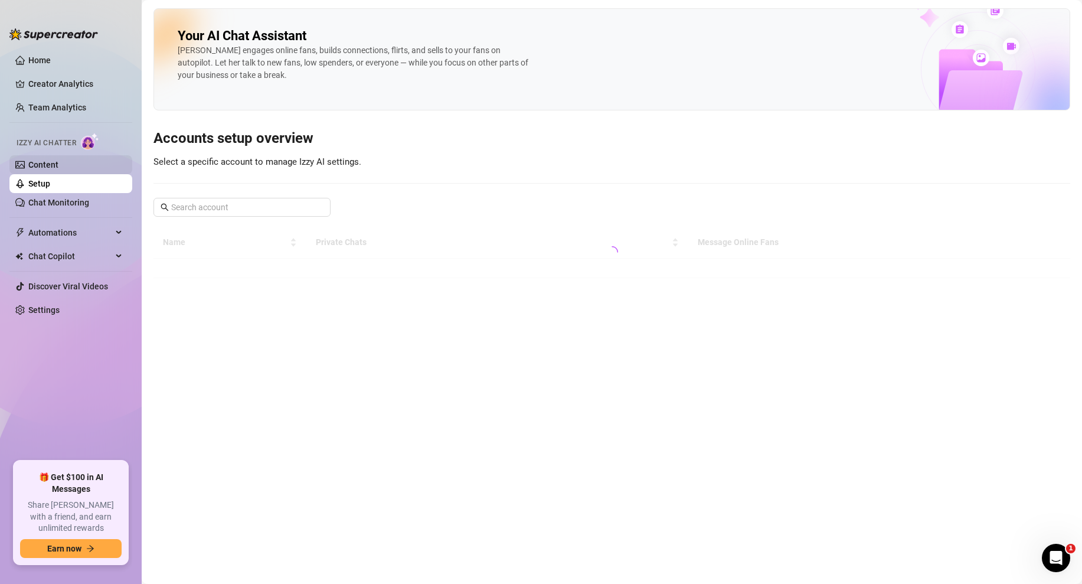
click at [58, 169] on link "Content" at bounding box center [43, 164] width 30 height 9
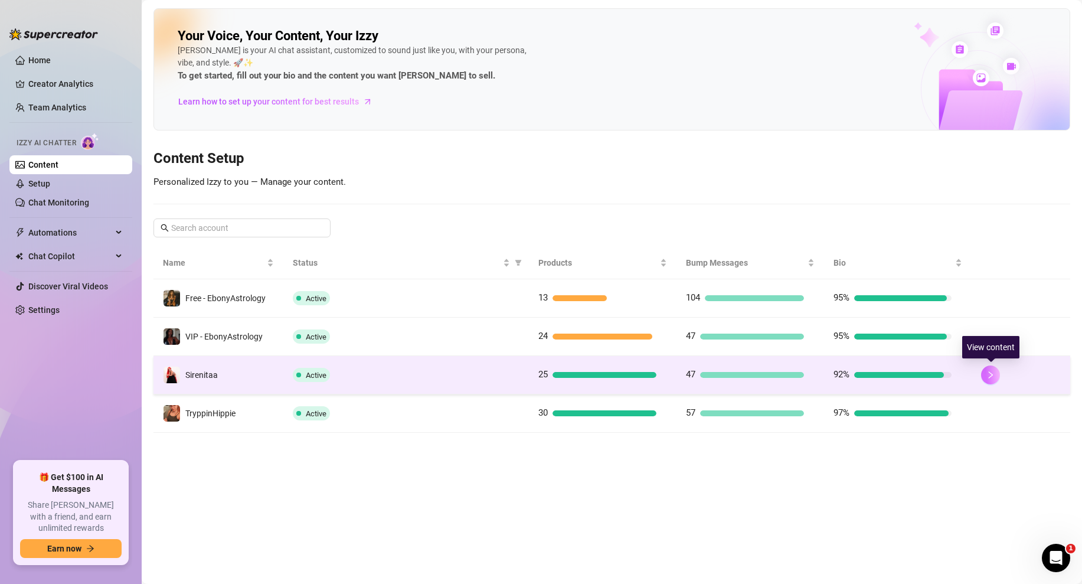
click at [989, 371] on icon "right" at bounding box center [990, 375] width 8 height 8
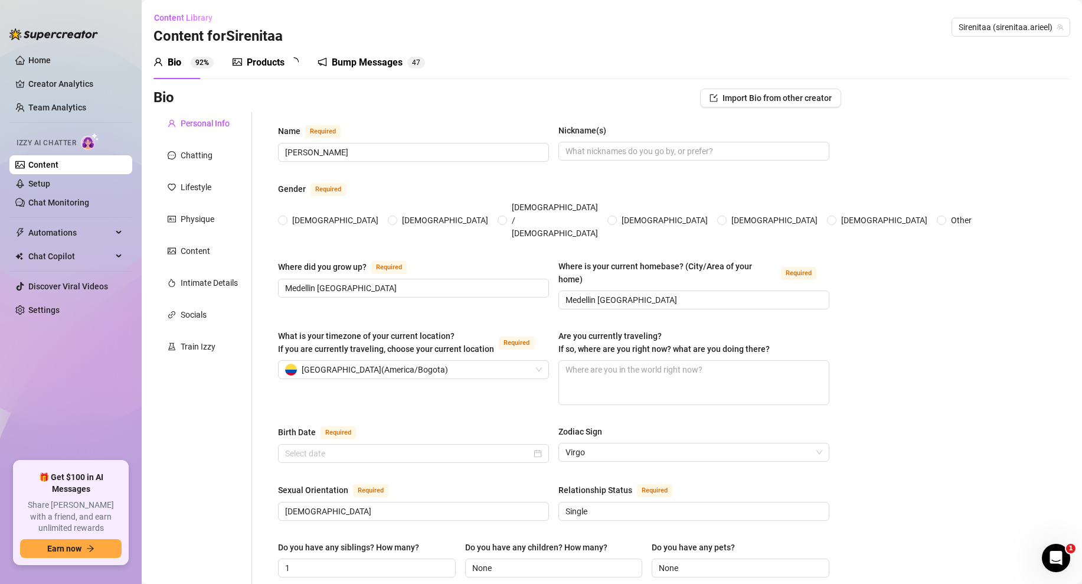
radio input "true"
type input "September 8th, 2006"
click at [191, 342] on div "Train Izzy" at bounding box center [198, 346] width 35 height 13
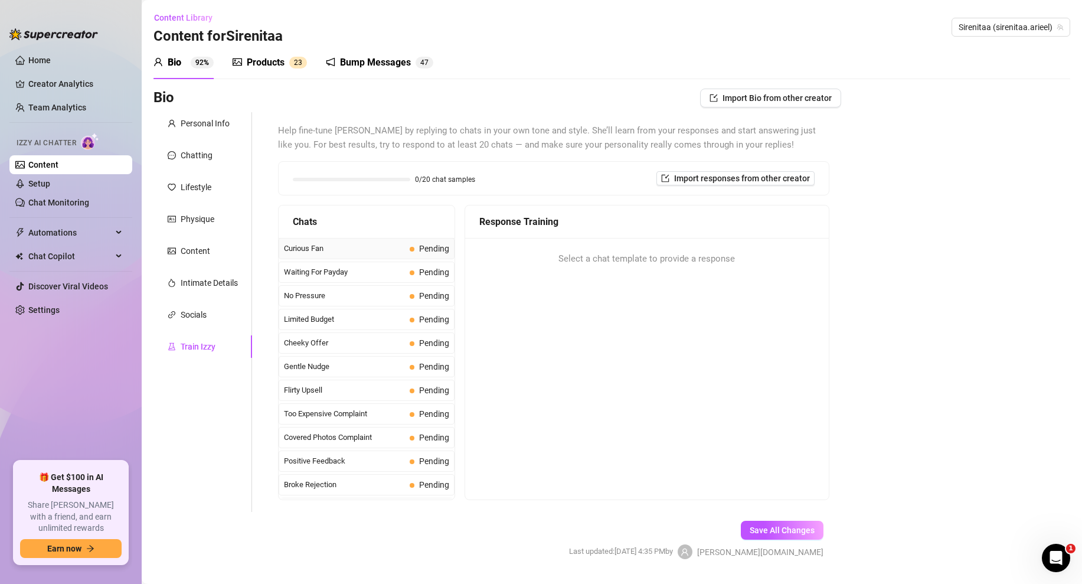
click at [402, 250] on span "Curious Fan" at bounding box center [344, 249] width 121 height 12
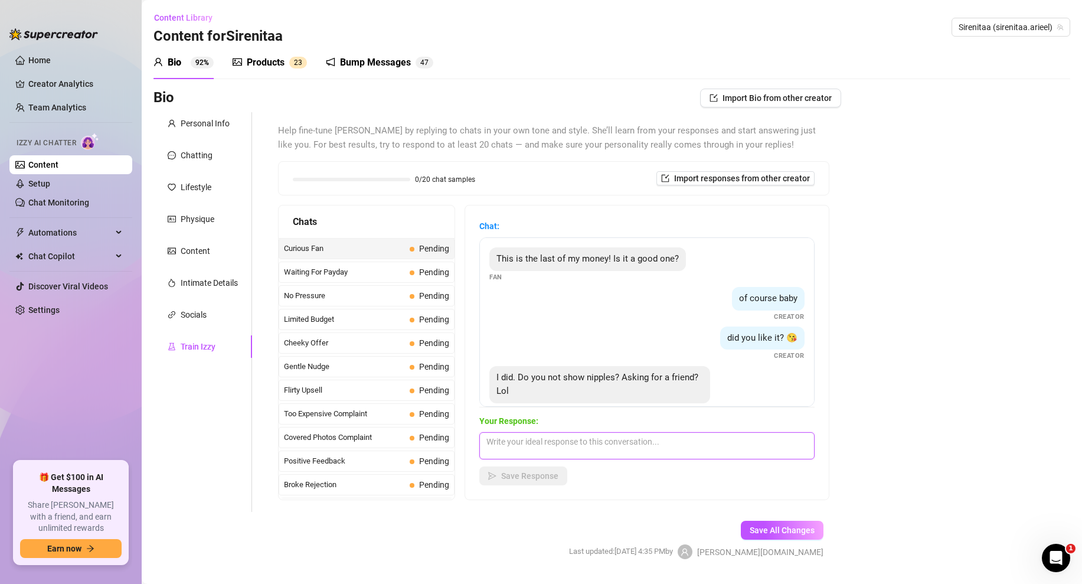
click at [570, 445] on textarea at bounding box center [646, 445] width 335 height 27
type textarea "No I show nipples. you just have to ask...you want nipples? 😏"
click at [516, 471] on span "Save Response" at bounding box center [529, 475] width 57 height 9
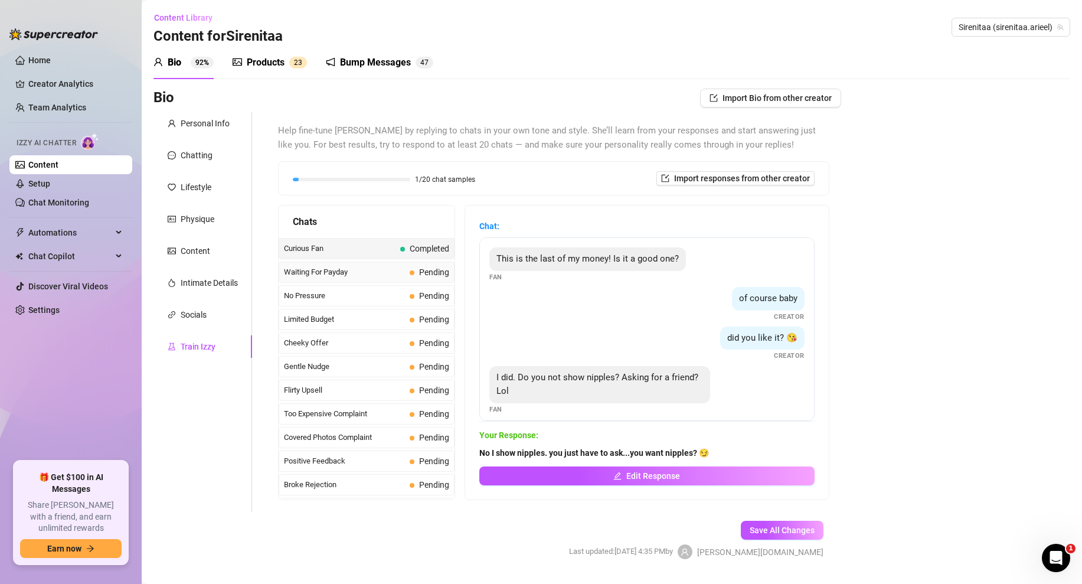
click at [403, 265] on div "Waiting For Payday Pending" at bounding box center [367, 272] width 176 height 21
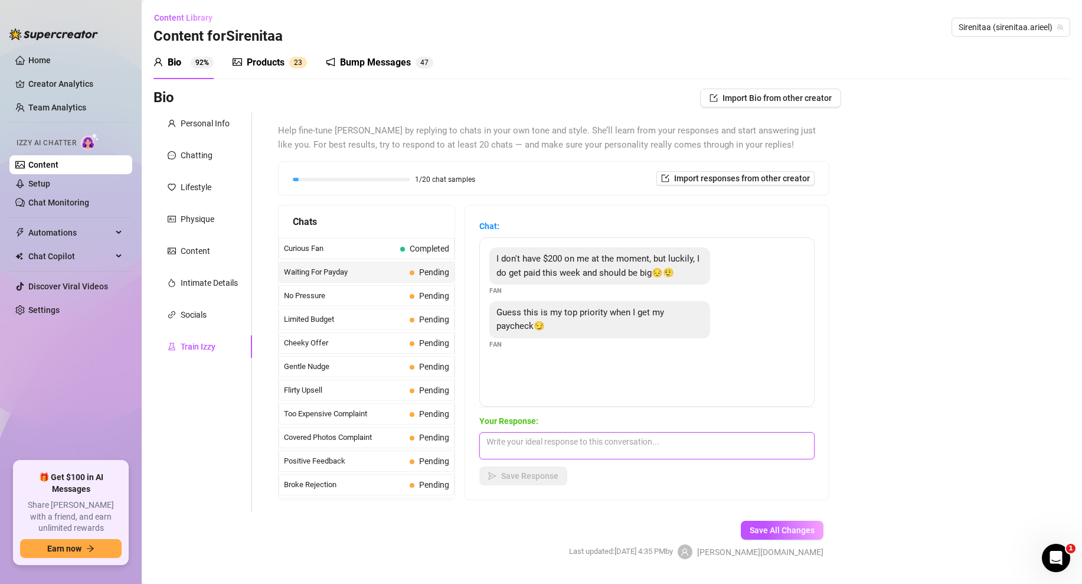
click at [512, 446] on textarea at bounding box center [646, 445] width 335 height 27
type textarea "okay thats fine love, you know im here regardless but i cant wait for you to se…"
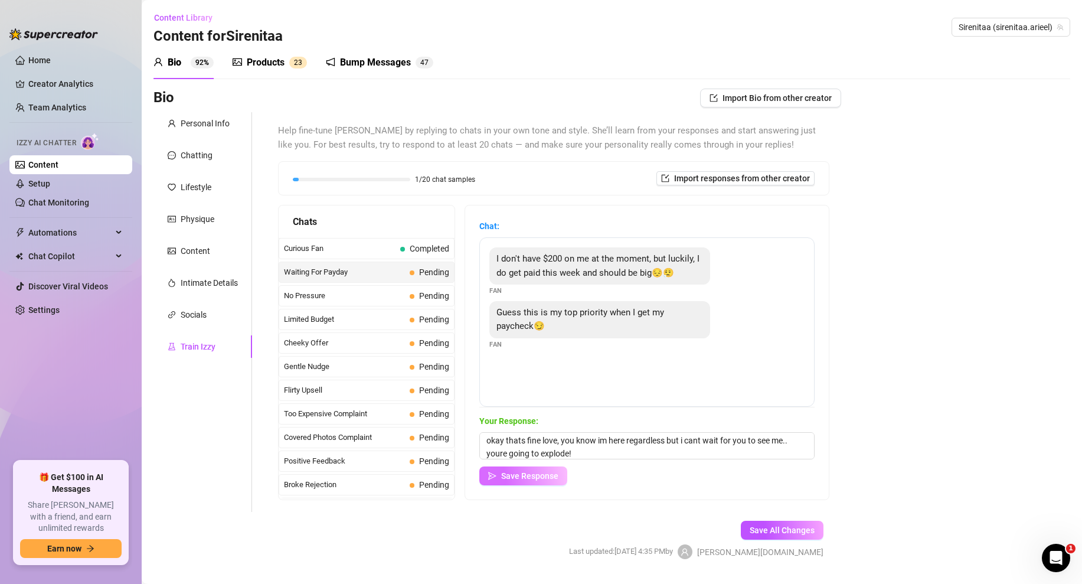
click at [533, 473] on span "Save Response" at bounding box center [529, 475] width 57 height 9
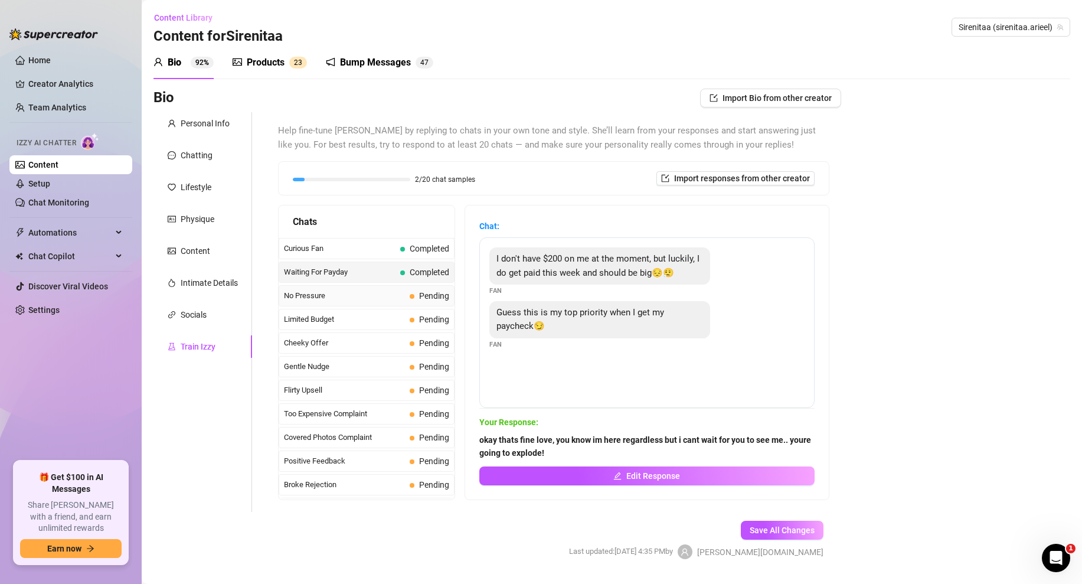
click at [360, 296] on span "No Pressure" at bounding box center [344, 296] width 121 height 12
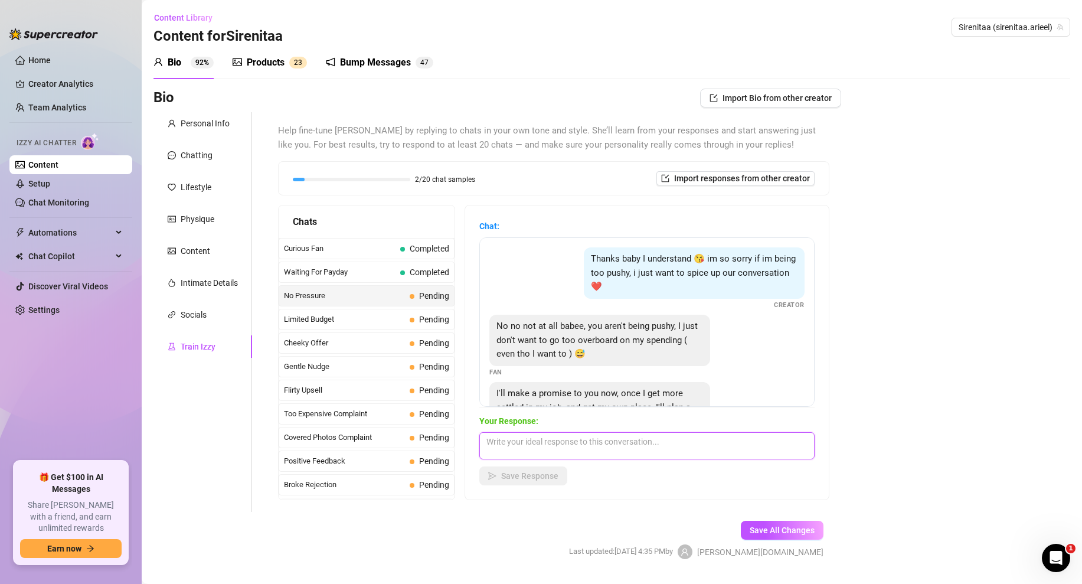
click at [527, 449] on textarea at bounding box center [646, 445] width 335 height 27
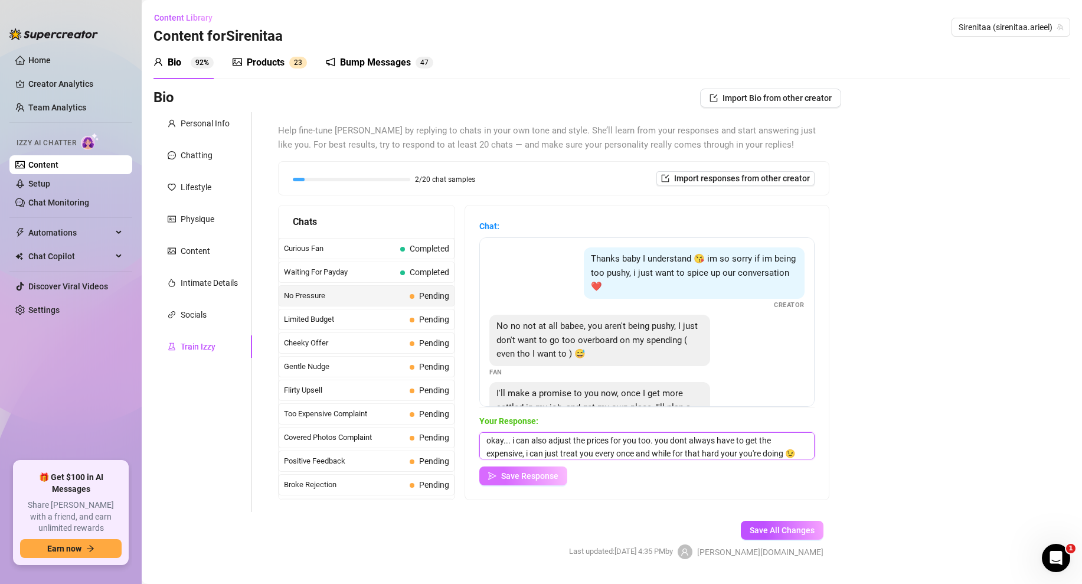
type textarea "okay... i can also adjust the prices for you too. you dont always have to get t…"
click at [527, 476] on span "Save Response" at bounding box center [529, 475] width 57 height 9
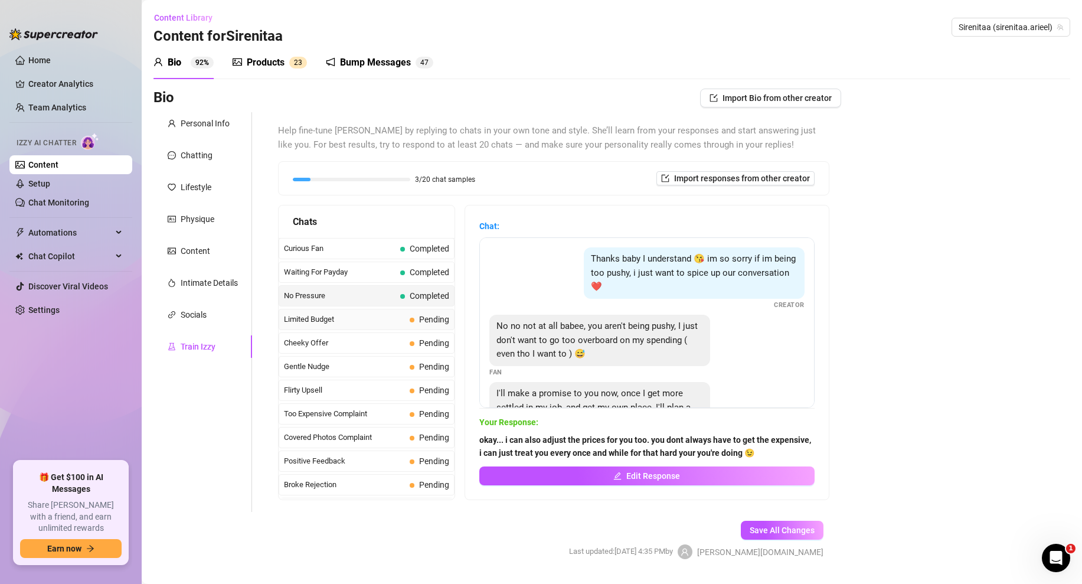
click at [402, 321] on span "Limited Budget" at bounding box center [344, 319] width 121 height 12
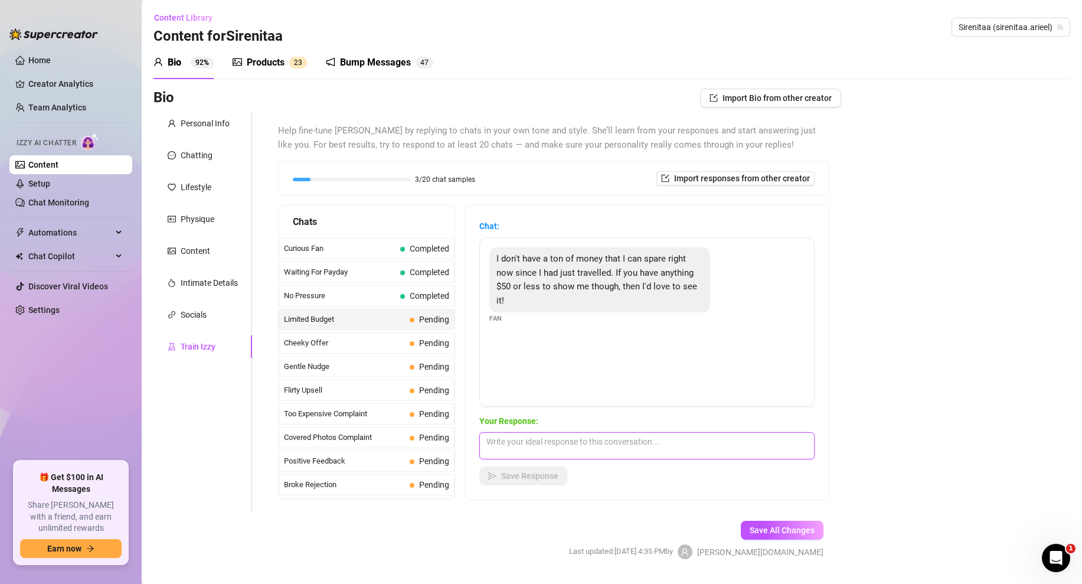
click at [536, 441] on textarea at bounding box center [646, 445] width 335 height 27
type textarea "Totally get that babe. Traveling can drain the wallet 😅 I’ve got some sexy stuf…"
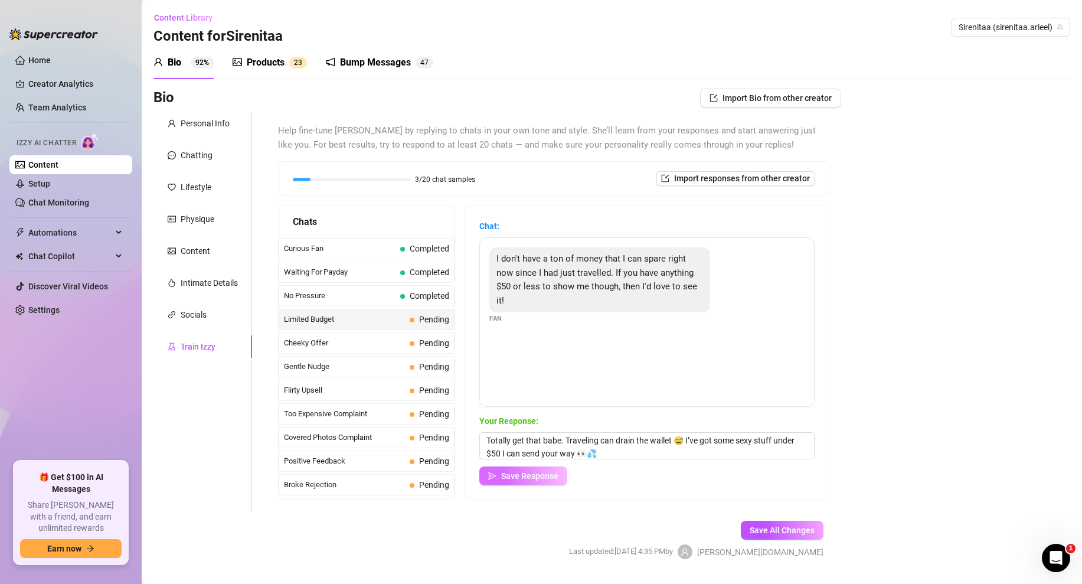
click at [508, 472] on span "Save Response" at bounding box center [529, 475] width 57 height 9
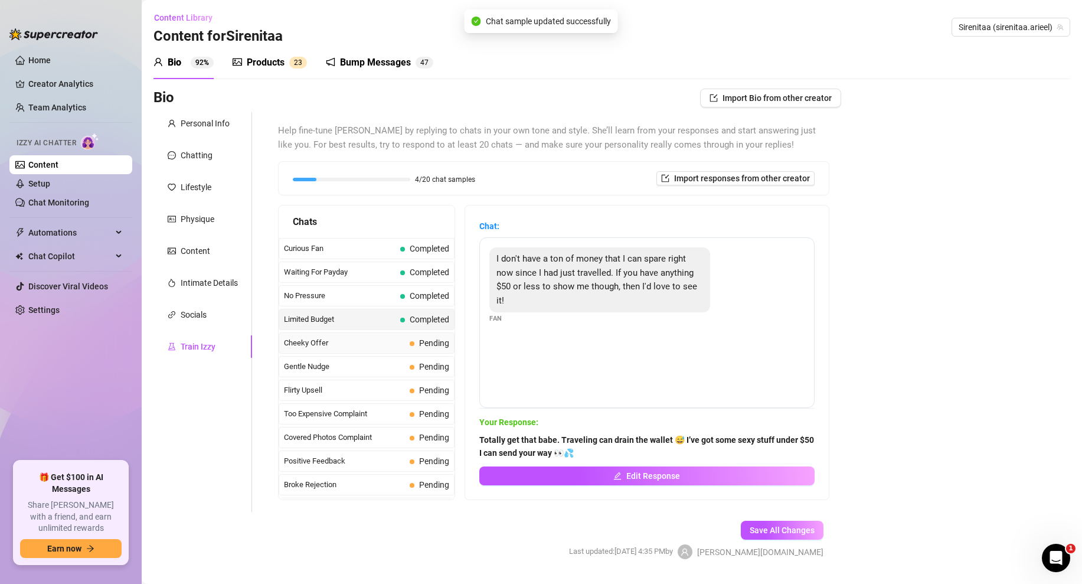
click at [379, 338] on span "Cheeky Offer" at bounding box center [344, 343] width 121 height 12
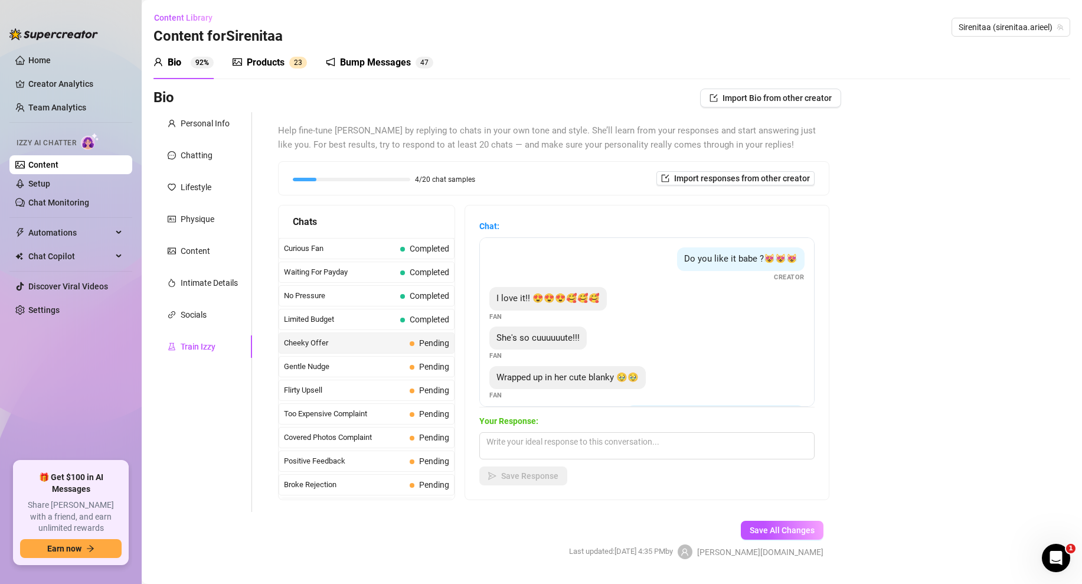
scroll to position [31, 0]
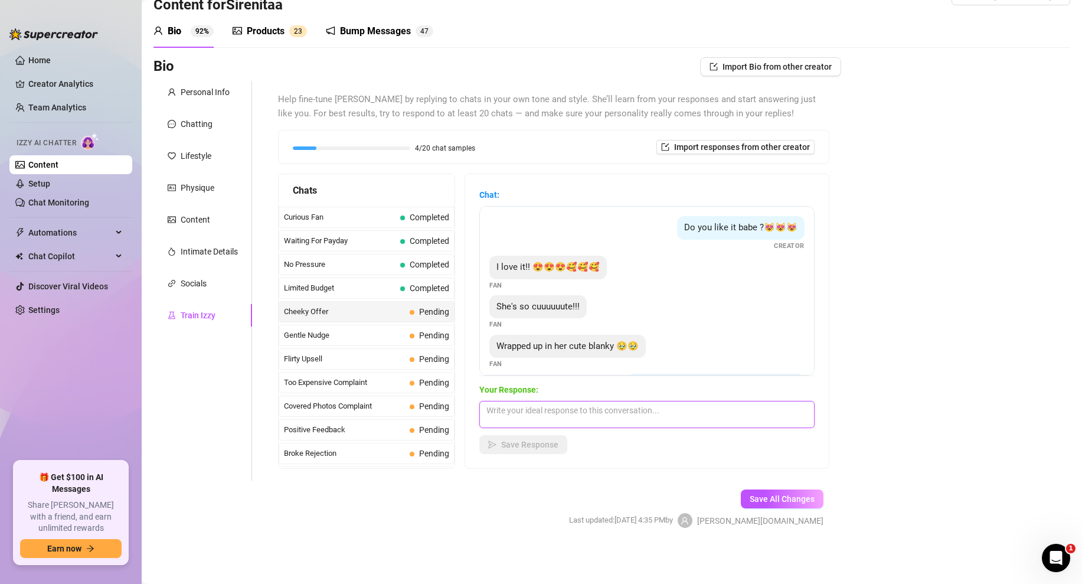
click at [530, 414] on textarea at bounding box center [646, 414] width 335 height 27
type textarea "here it is babe. (Media Attached)"
click at [515, 432] on div "Your Response: here it is babe. (Media Attached) Save Response" at bounding box center [646, 418] width 335 height 71
click at [530, 446] on span "Save Response" at bounding box center [529, 444] width 57 height 9
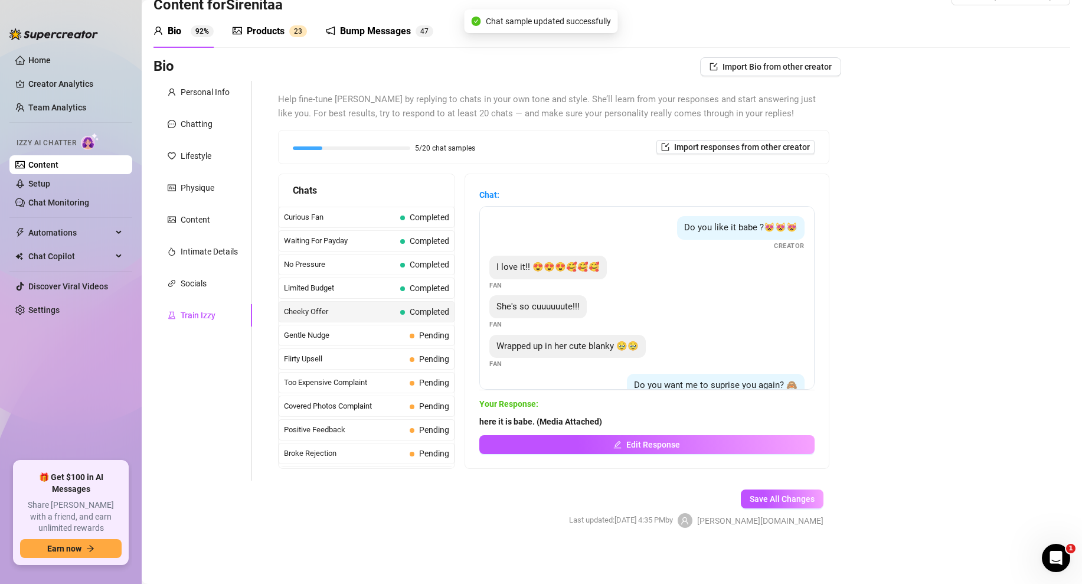
scroll to position [86, 0]
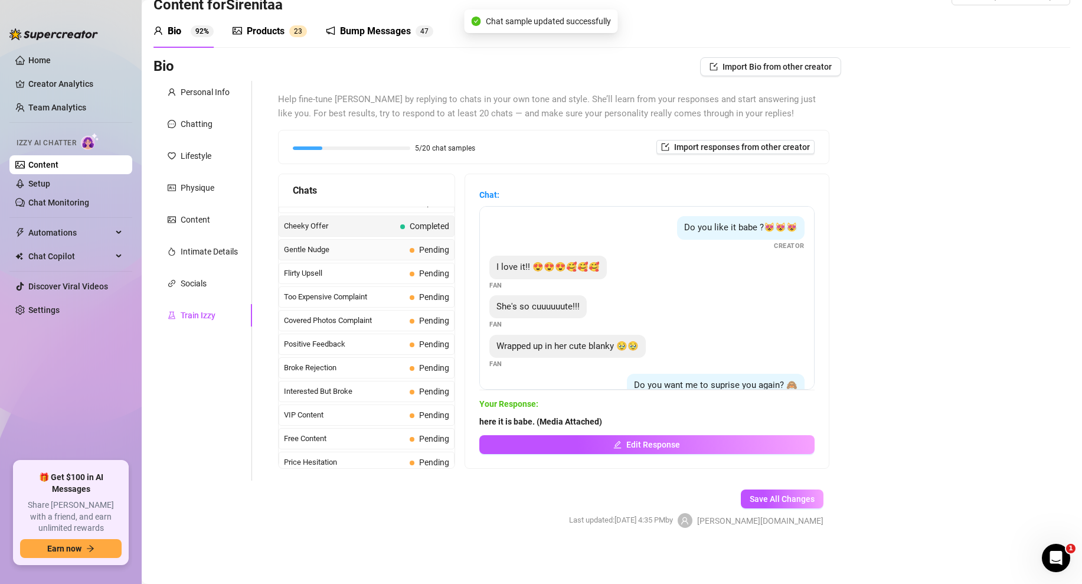
click at [385, 253] on span "Gentle Nudge" at bounding box center [344, 250] width 121 height 12
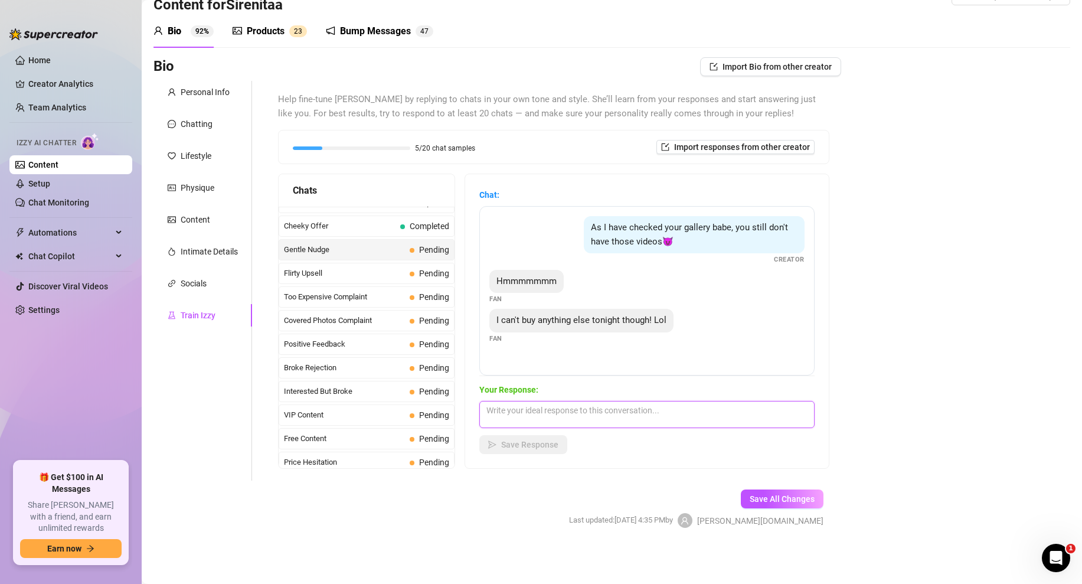
click at [536, 419] on textarea at bounding box center [646, 414] width 335 height 27
type textarea ":( well maybe some other time i really want to see if it makes you explode or i…"
click at [512, 445] on span "Save Response" at bounding box center [529, 444] width 57 height 9
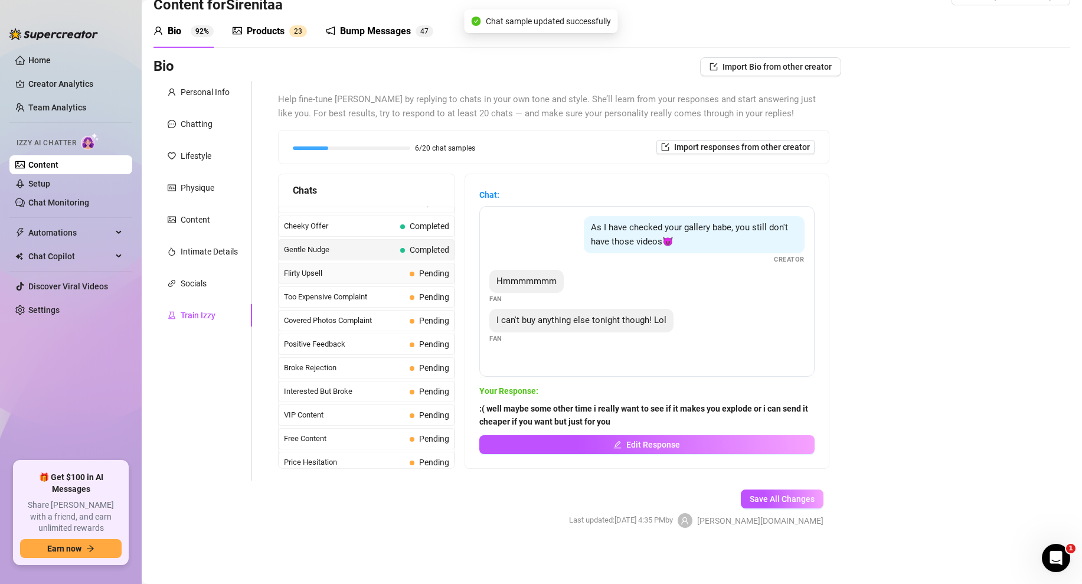
click at [400, 277] on span "Flirty Upsell" at bounding box center [344, 273] width 121 height 12
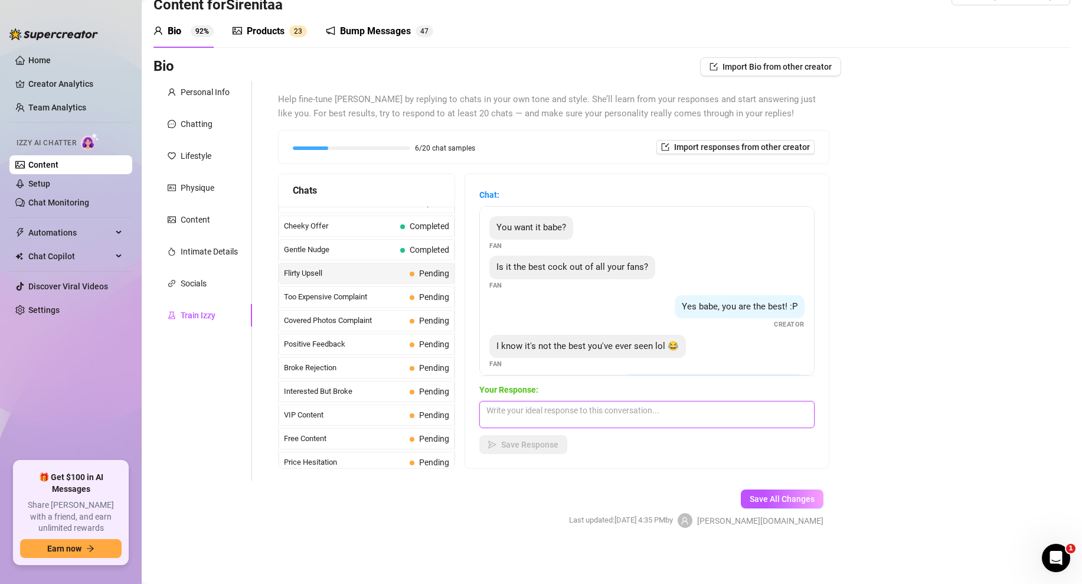
click at [542, 411] on textarea at bounding box center [646, 414] width 335 height 27
type textarea "Okay ill send you something real nice for $50 (Media Attached)"
click at [531, 437] on button "Save Response" at bounding box center [523, 444] width 88 height 19
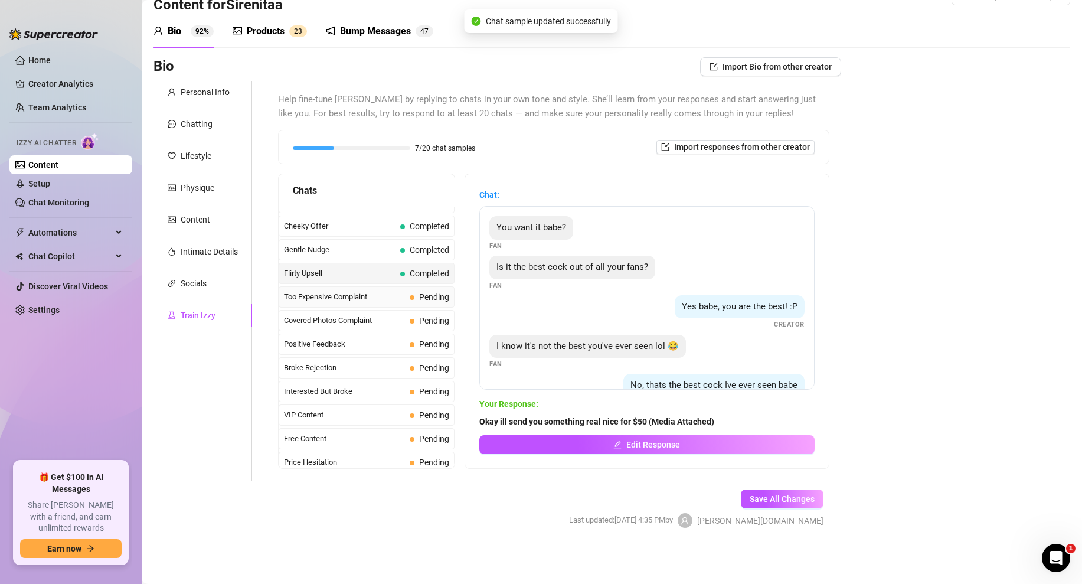
click at [405, 300] on div "Too Expensive Complaint Pending" at bounding box center [367, 296] width 176 height 21
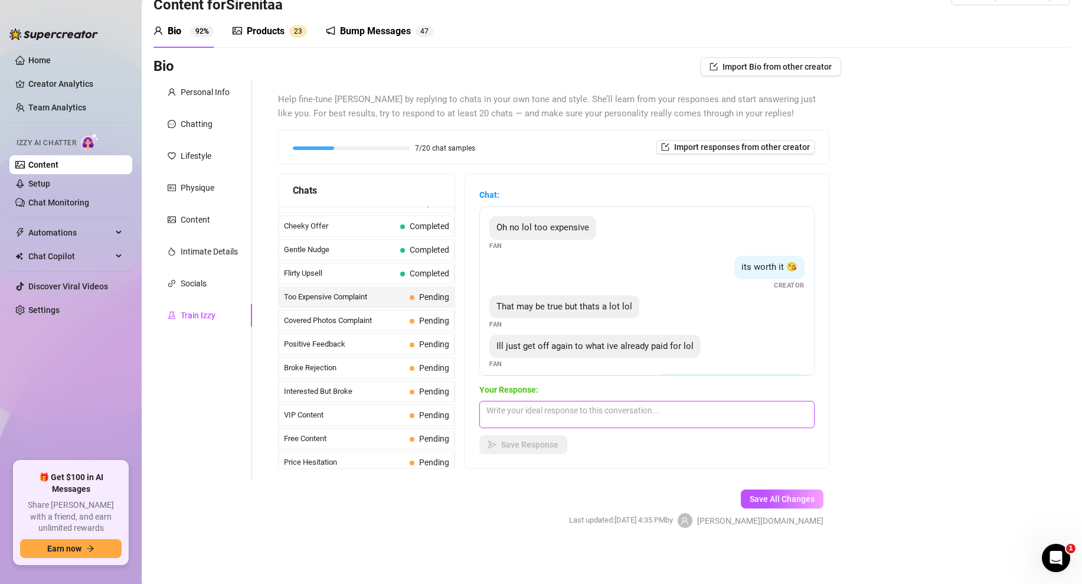
click at [536, 412] on textarea at bounding box center [646, 414] width 335 height 27
type textarea "what can you afford? ill give ir to you for cheaper but only because i like you…"
click at [522, 450] on button "Save Response" at bounding box center [523, 444] width 88 height 19
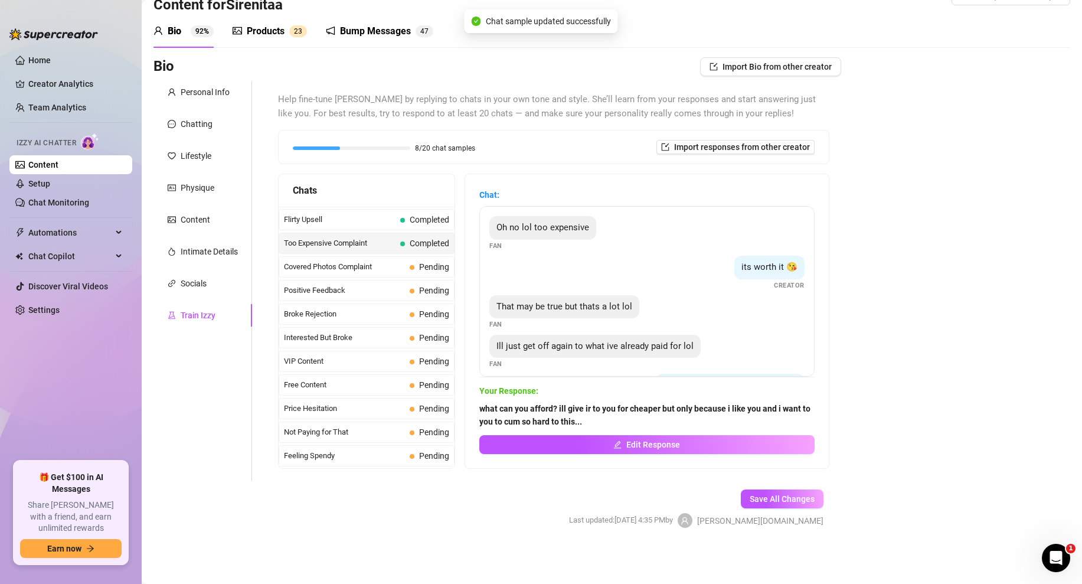
scroll to position [143, 0]
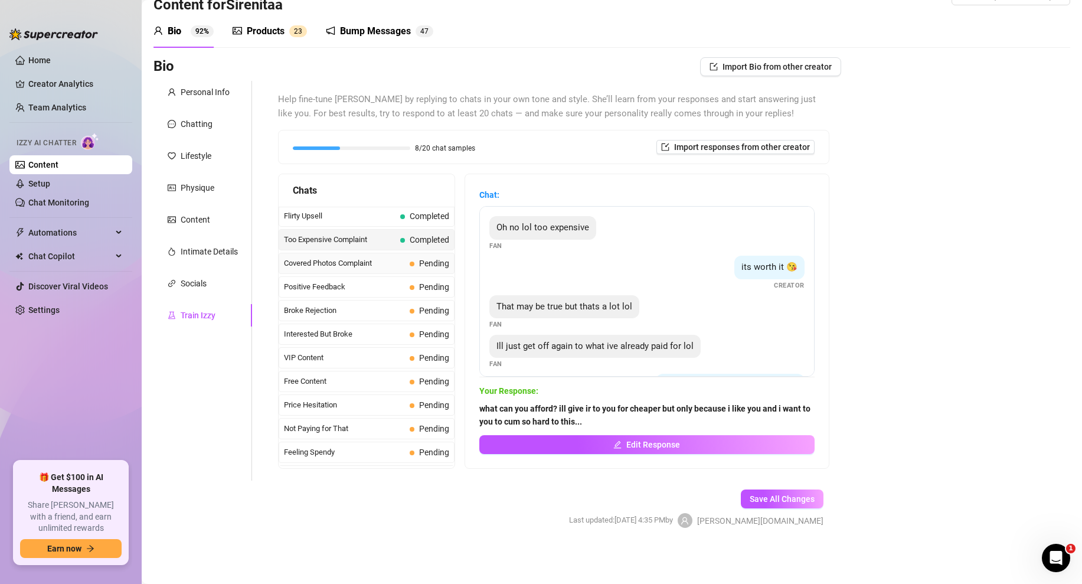
click at [370, 257] on span "Covered Photos Complaint" at bounding box center [344, 263] width 121 height 12
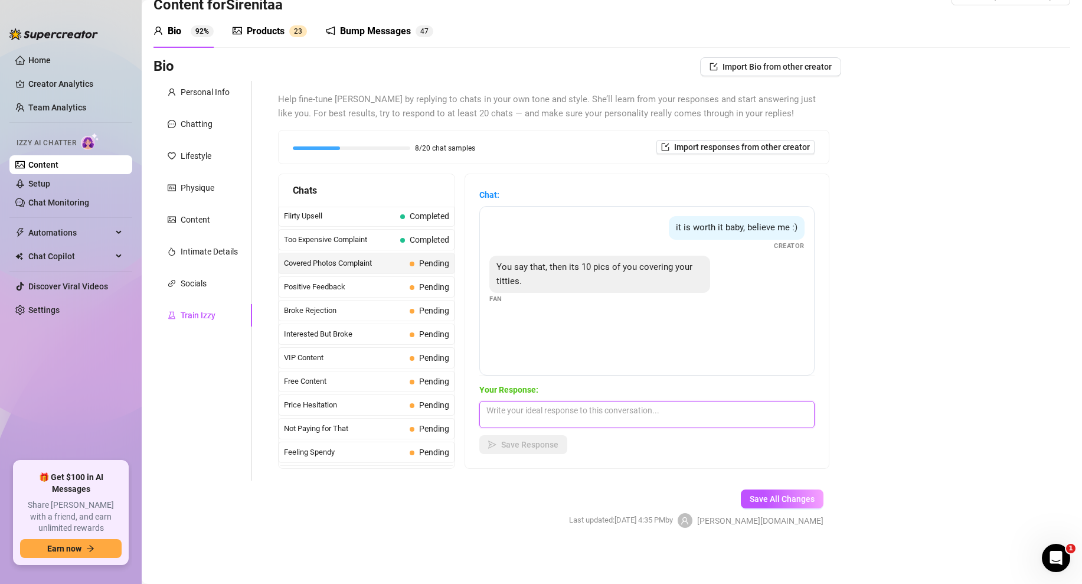
click at [524, 401] on textarea at bounding box center [646, 414] width 335 height 27
type textarea "10 pics!?! thats a lot what about 2 but my tits are out? 😏"
click at [563, 447] on button "Save Response" at bounding box center [523, 444] width 88 height 19
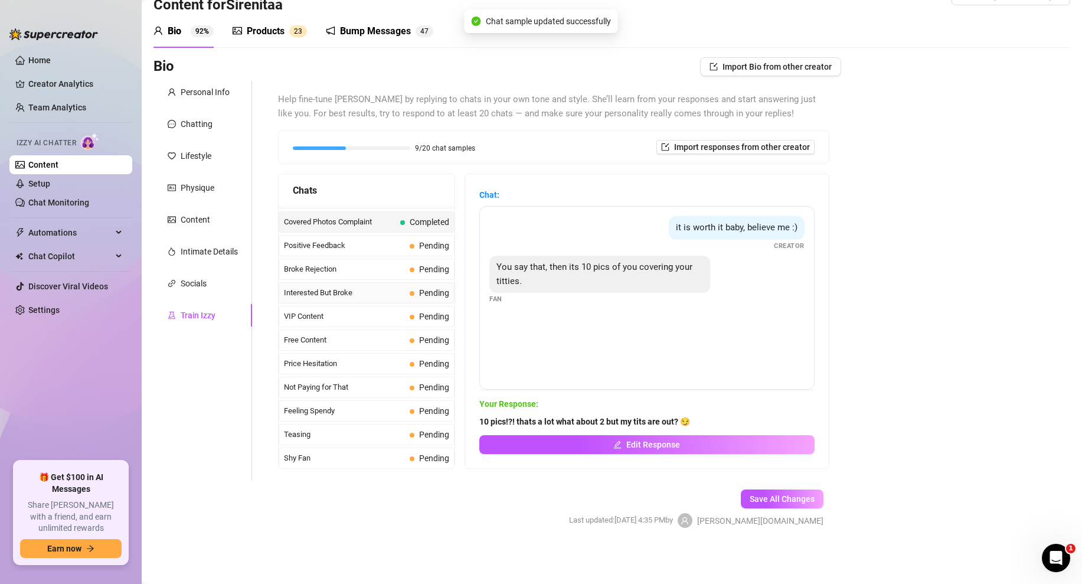
scroll to position [185, 0]
click at [370, 243] on span "Positive Feedback" at bounding box center [344, 245] width 121 height 12
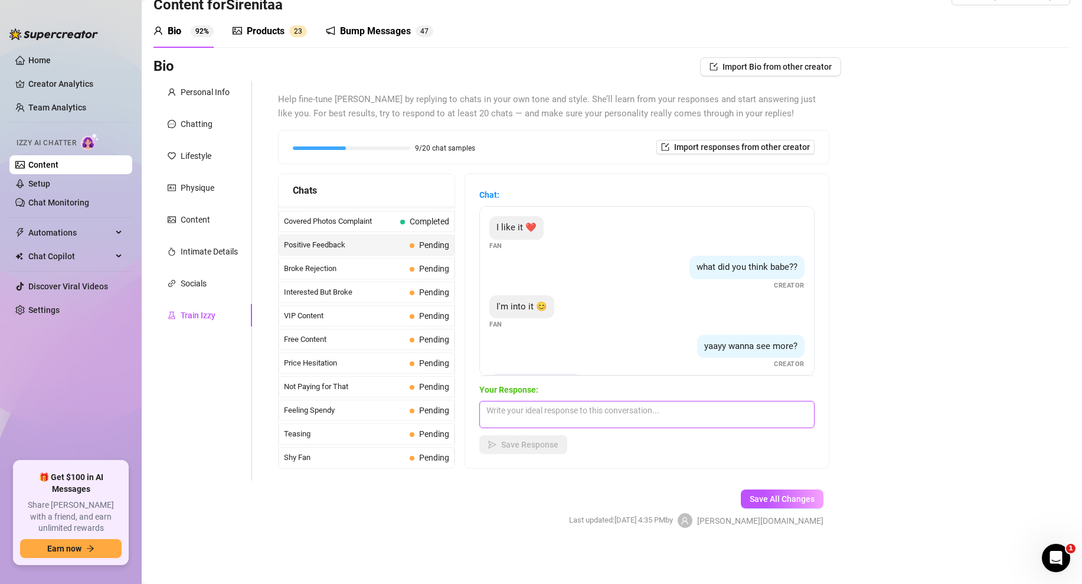
click at [526, 409] on textarea at bounding box center [646, 414] width 335 height 27
type textarea "okay here you go love... (Media Attached)"
click at [540, 453] on button "Save Response" at bounding box center [523, 444] width 88 height 19
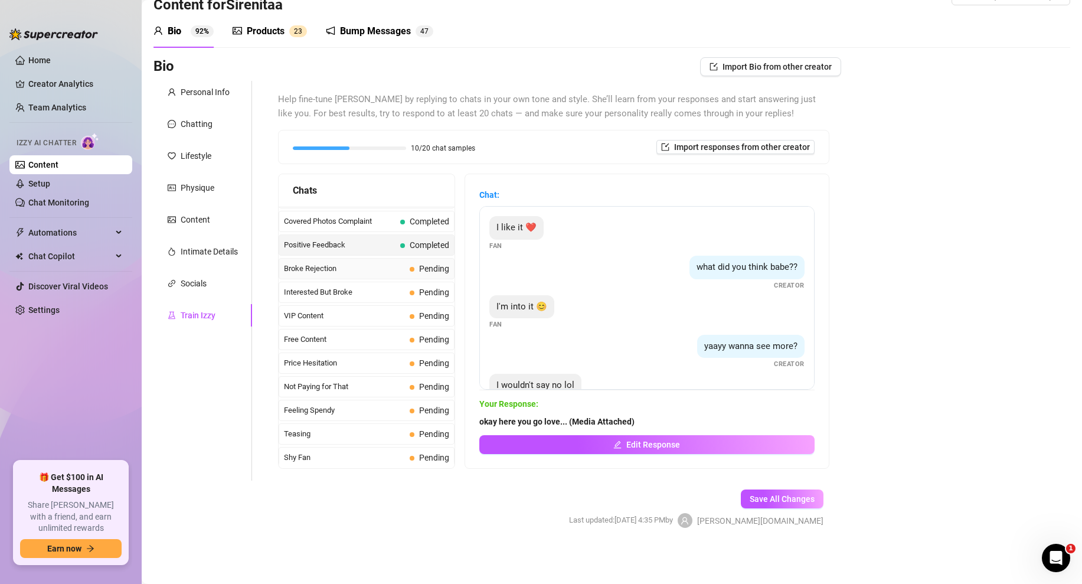
click at [402, 274] on span "Broke Rejection" at bounding box center [344, 269] width 121 height 12
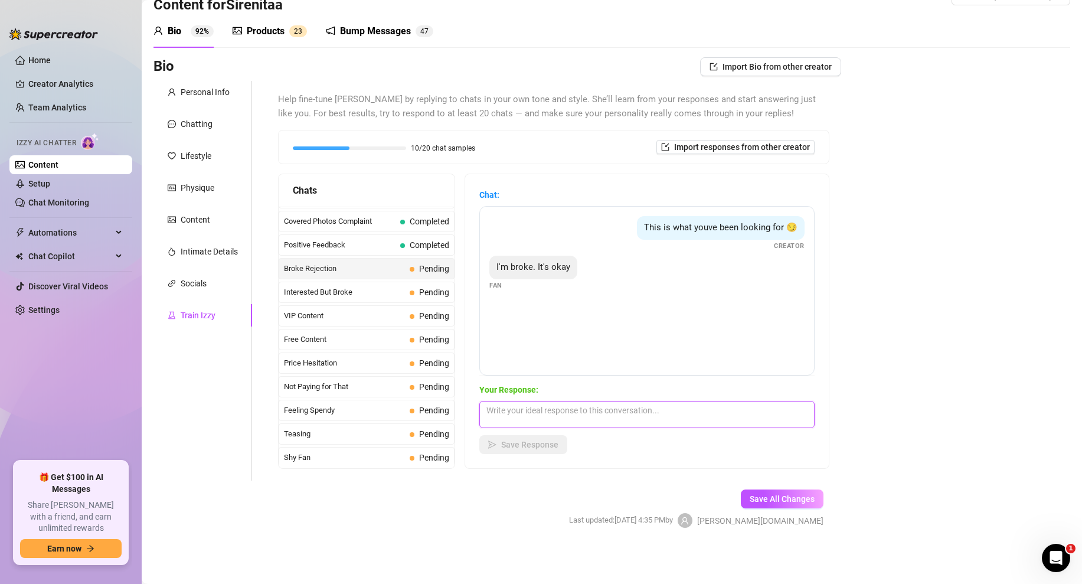
click at [528, 406] on textarea at bounding box center [646, 414] width 335 height 27
type textarea ":( aww i wish you could open it, what if i do cheaper just for you this time?"
click at [529, 454] on div "Chat: This is what youve been looking for 😏 Creator I'm broke. It's okay Fan Yo…" at bounding box center [647, 321] width 364 height 294
click at [545, 446] on span "Save Response" at bounding box center [529, 444] width 57 height 9
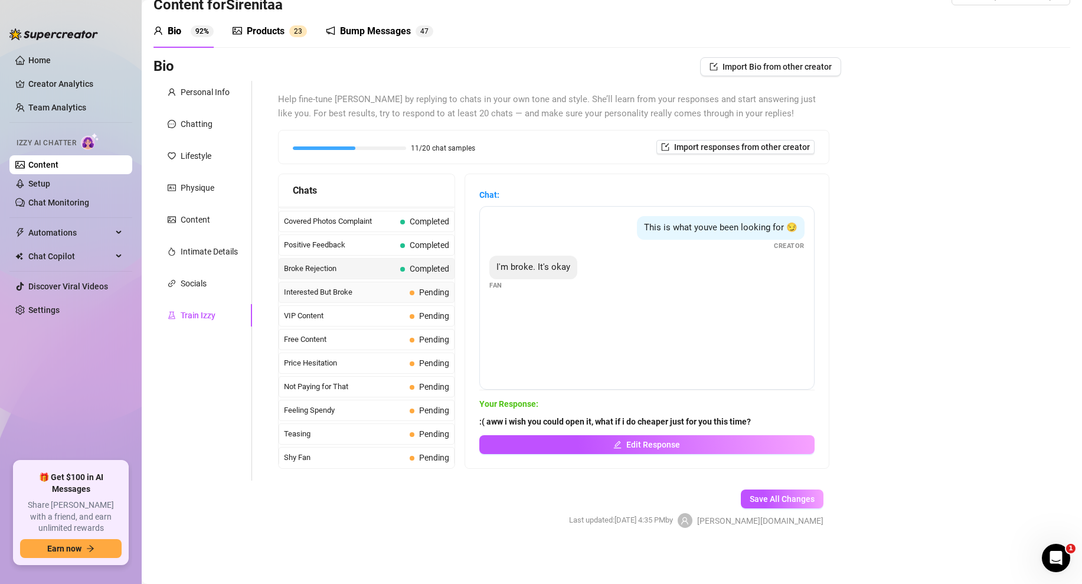
click at [384, 302] on div "Interested But Broke Pending" at bounding box center [367, 292] width 176 height 21
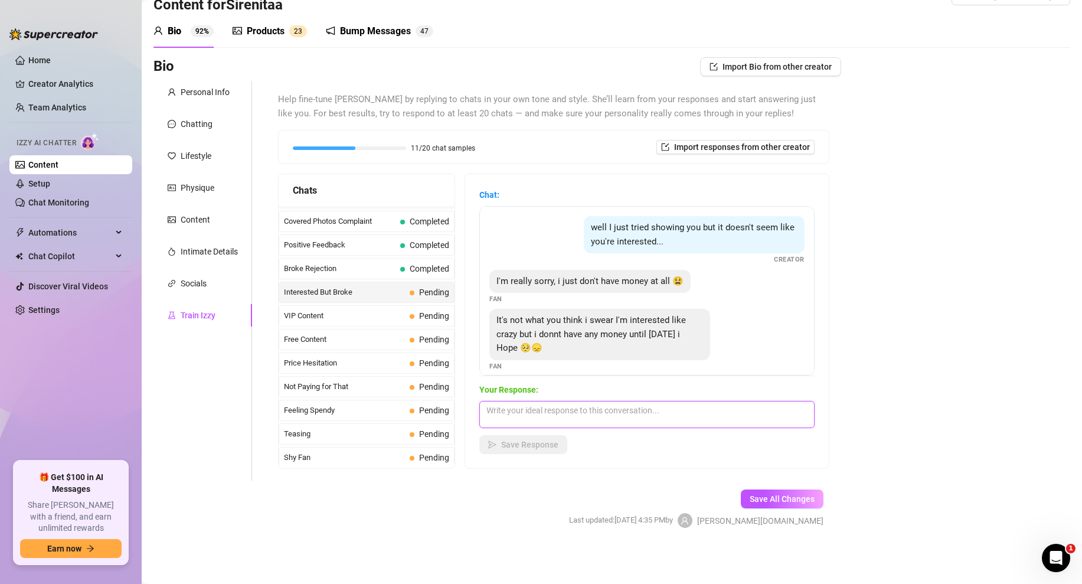
click at [498, 409] on textarea at bounding box center [646, 414] width 335 height 27
type textarea "no money? oaky it's fine, I guess i can leave it here until then or maybe i can…"
click at [531, 448] on span "Save Response" at bounding box center [529, 444] width 57 height 9
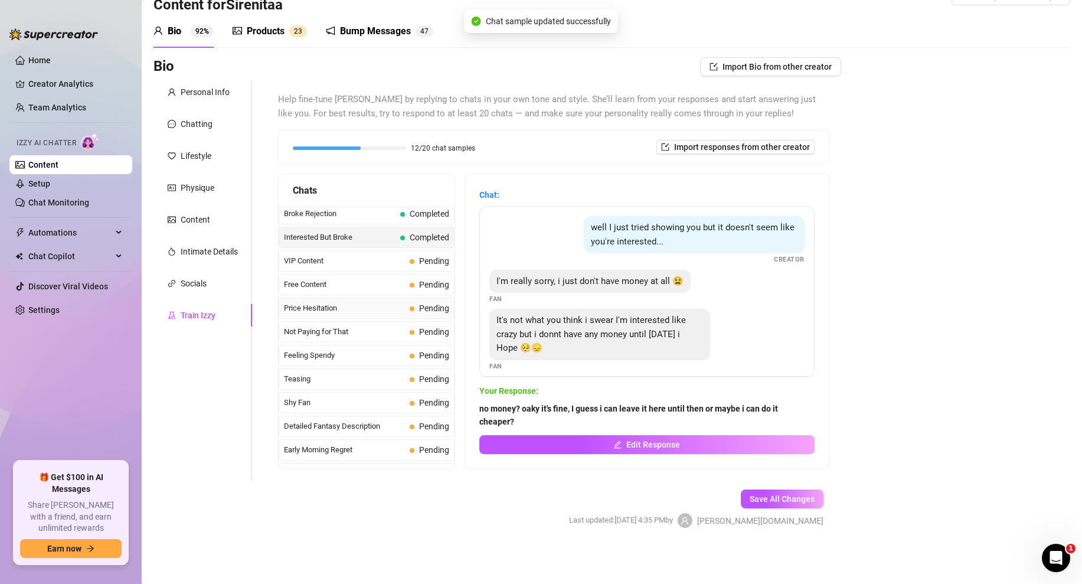
scroll to position [240, 0]
click at [384, 264] on span "VIP Content" at bounding box center [344, 261] width 121 height 12
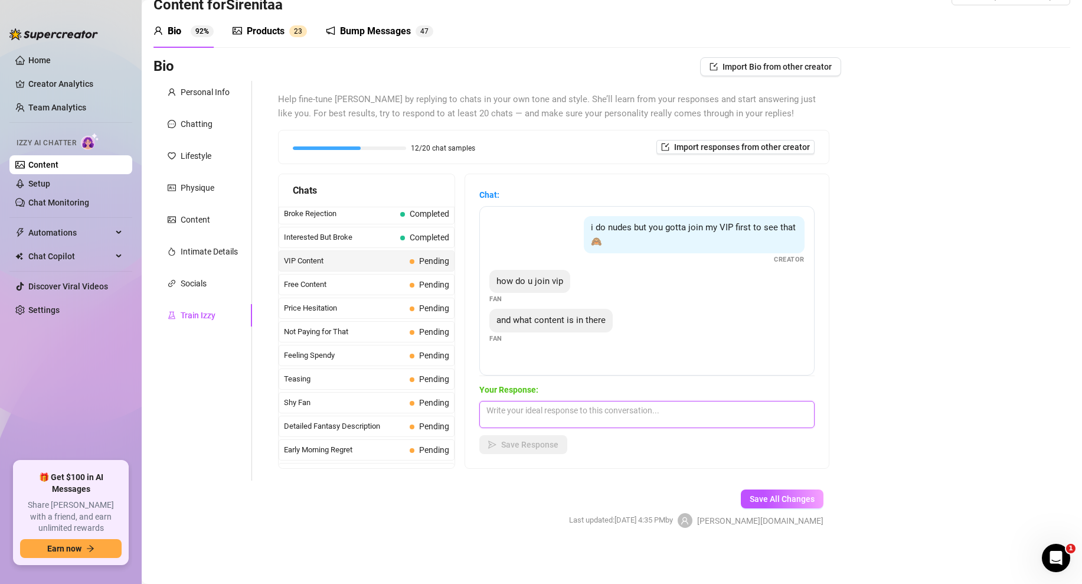
click at [521, 419] on textarea at bounding box center [646, 414] width 335 height 27
type textarea "everything i have plus its cheaper. just subscribe and i got you, its currently…"
click at [524, 436] on button "Save Response" at bounding box center [523, 444] width 88 height 19
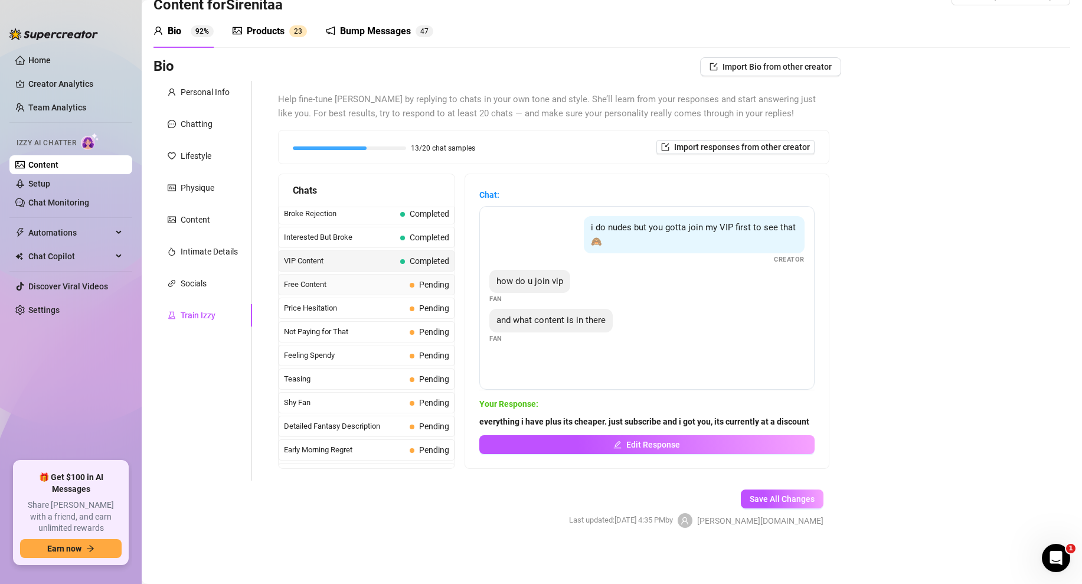
click at [380, 286] on span "Free Content" at bounding box center [344, 285] width 121 height 12
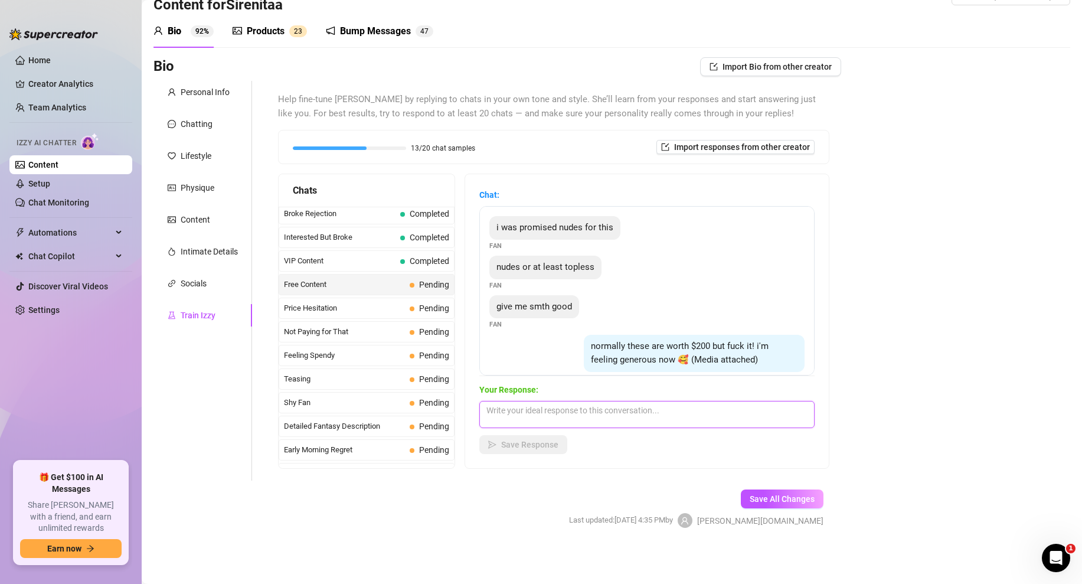
click at [507, 405] on textarea at bounding box center [646, 414] width 335 height 27
type textarea "well sorry i love i don't send PPVs for free. 🤷‍♀️ only people who earn it get …"
click at [533, 448] on span "Save Response" at bounding box center [529, 444] width 57 height 9
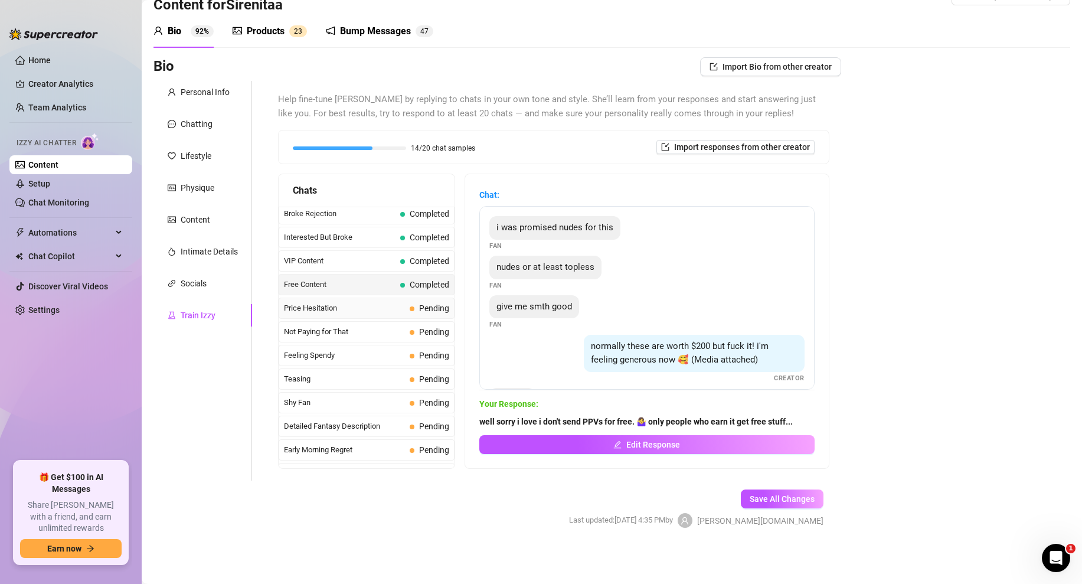
click at [357, 312] on span "Price Hesitation" at bounding box center [344, 308] width 121 height 12
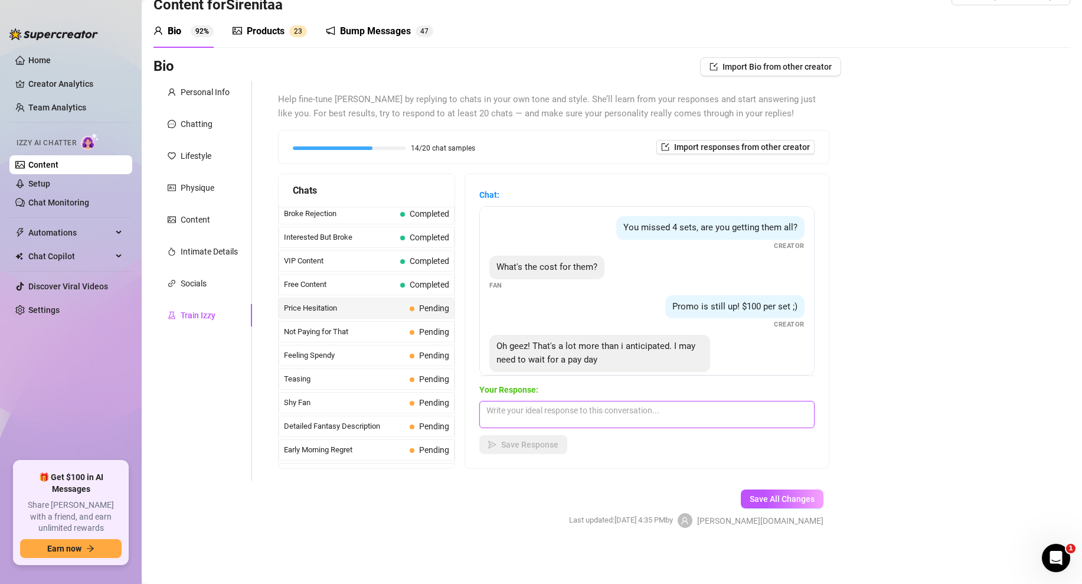
click at [507, 412] on textarea at bounding box center [646, 414] width 335 height 27
type textarea "Hmm you can wait or i can give you a discount? but just for you...dont tell any…"
click at [530, 450] on button "Save Response" at bounding box center [523, 444] width 88 height 19
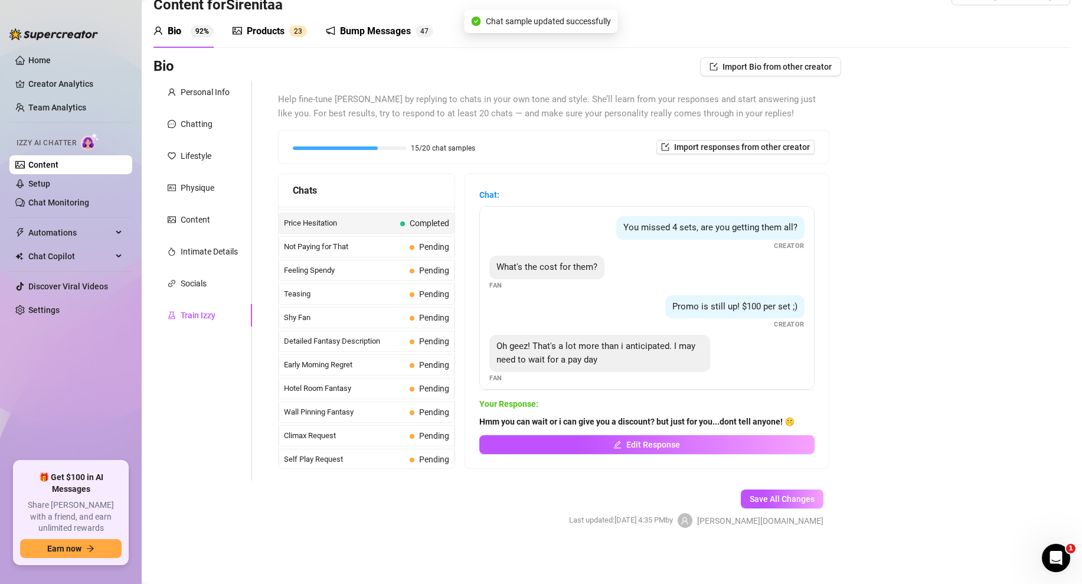
scroll to position [324, 0]
click at [369, 251] on span "Not Paying for That" at bounding box center [344, 248] width 121 height 12
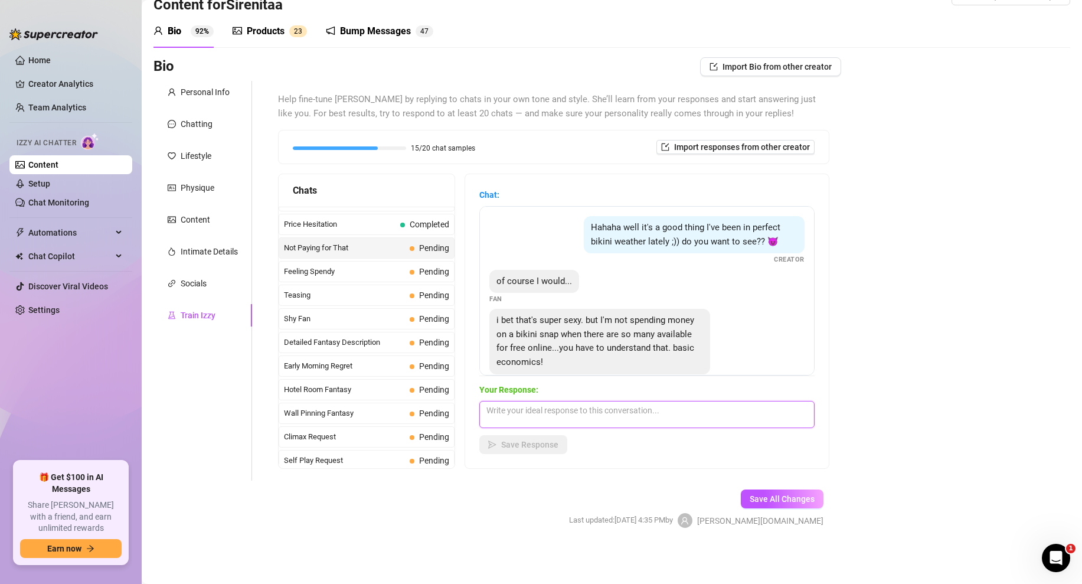
click at [511, 411] on textarea at bounding box center [646, 414] width 335 height 27
type textarea "lol well want if i sent you something a little sexier that what I post online? …"
click at [533, 446] on span "Save Response" at bounding box center [529, 444] width 57 height 9
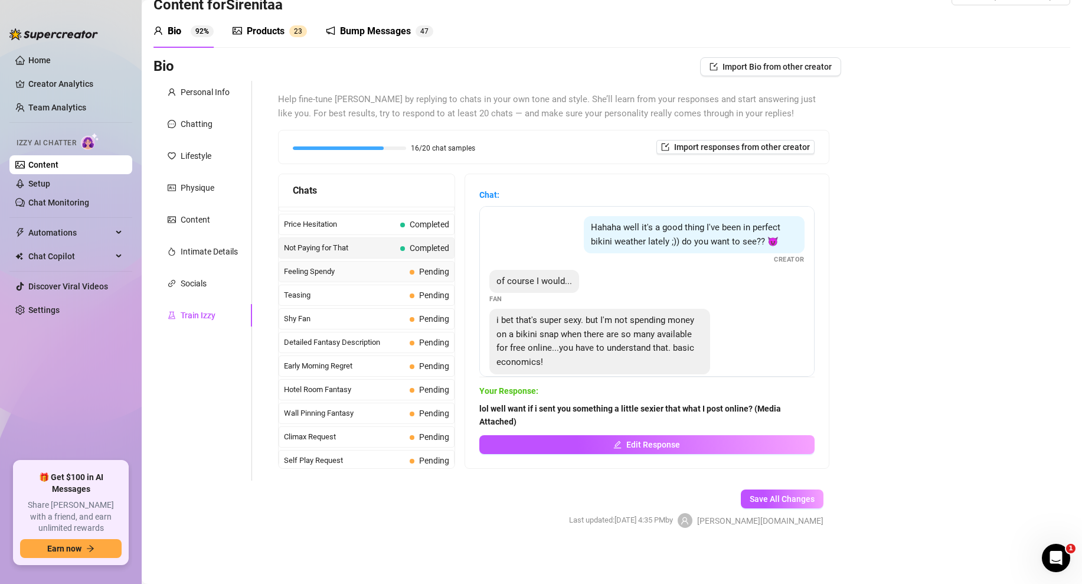
click at [339, 273] on span "Feeling Spendy" at bounding box center [344, 272] width 121 height 12
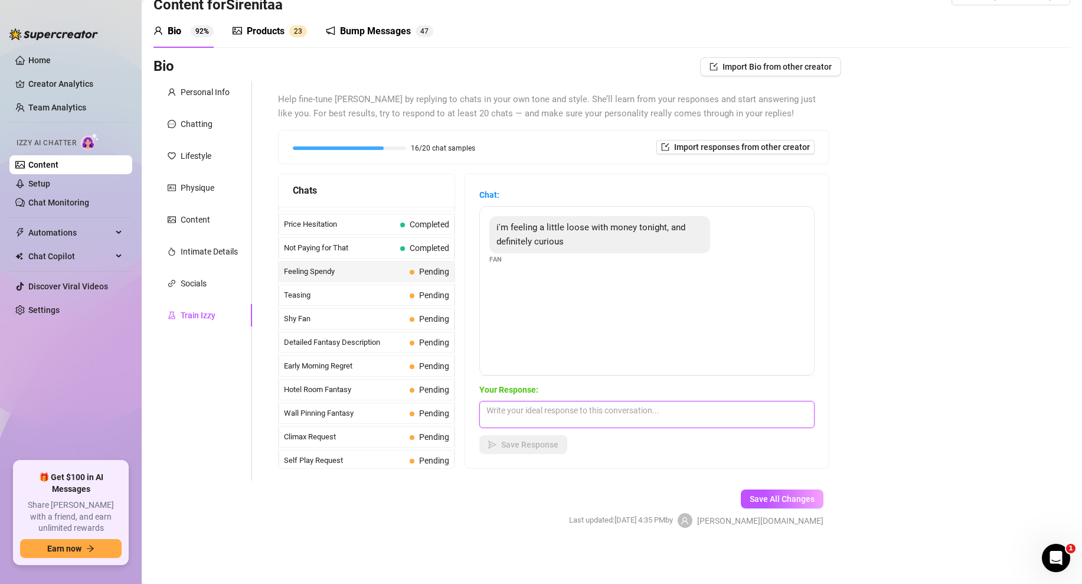
click at [504, 409] on textarea at bounding box center [646, 414] width 335 height 27
type textarea "well lets have some fun baby...(Media Attached)"
click at [516, 442] on span "Save Response" at bounding box center [529, 444] width 57 height 9
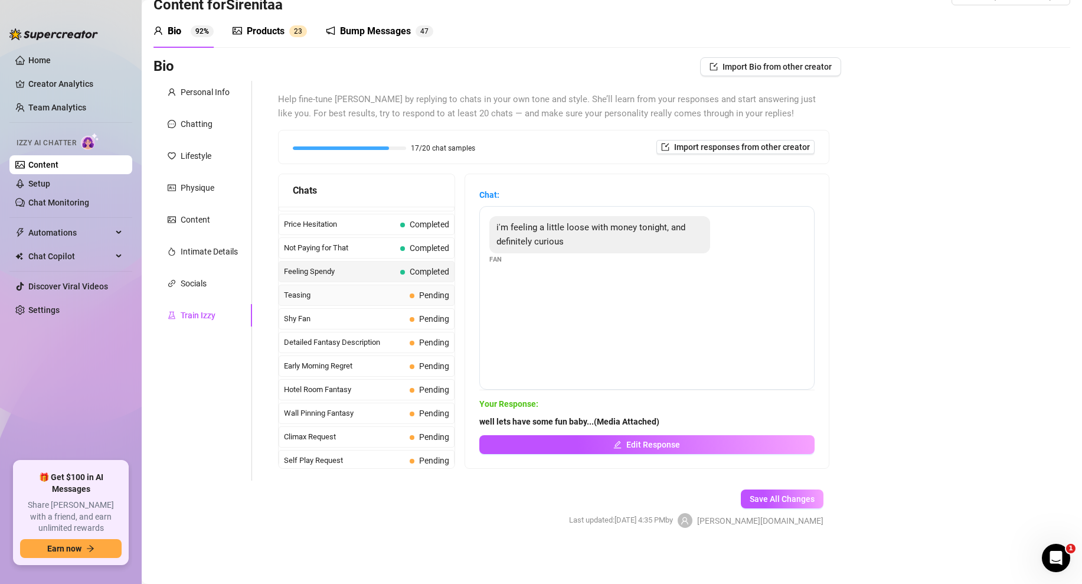
click at [331, 296] on span "Teasing" at bounding box center [344, 295] width 121 height 12
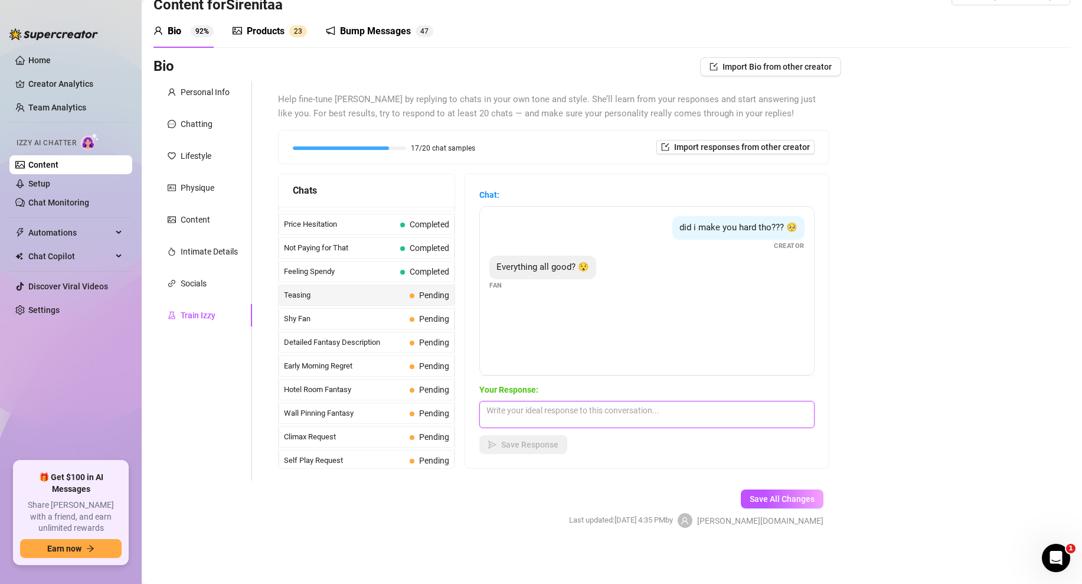
click at [508, 404] on textarea at bounding box center [646, 414] width 335 height 27
type textarea "im good but id be better if you opened what i sent you and got hard for me...😏"
click at [519, 447] on span "Save Response" at bounding box center [529, 444] width 57 height 9
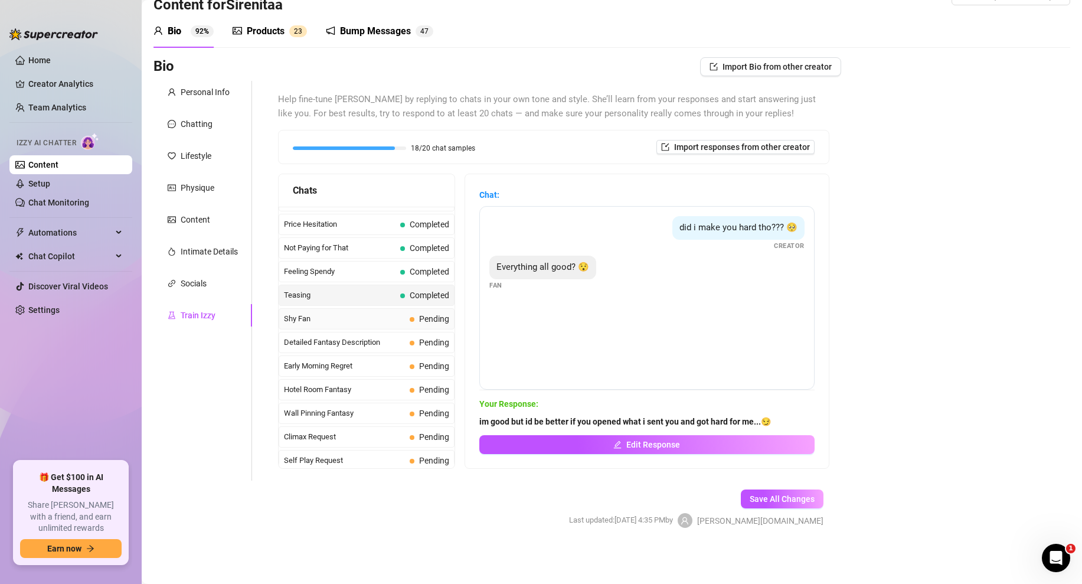
click at [368, 316] on span "Shy Fan" at bounding box center [344, 319] width 121 height 12
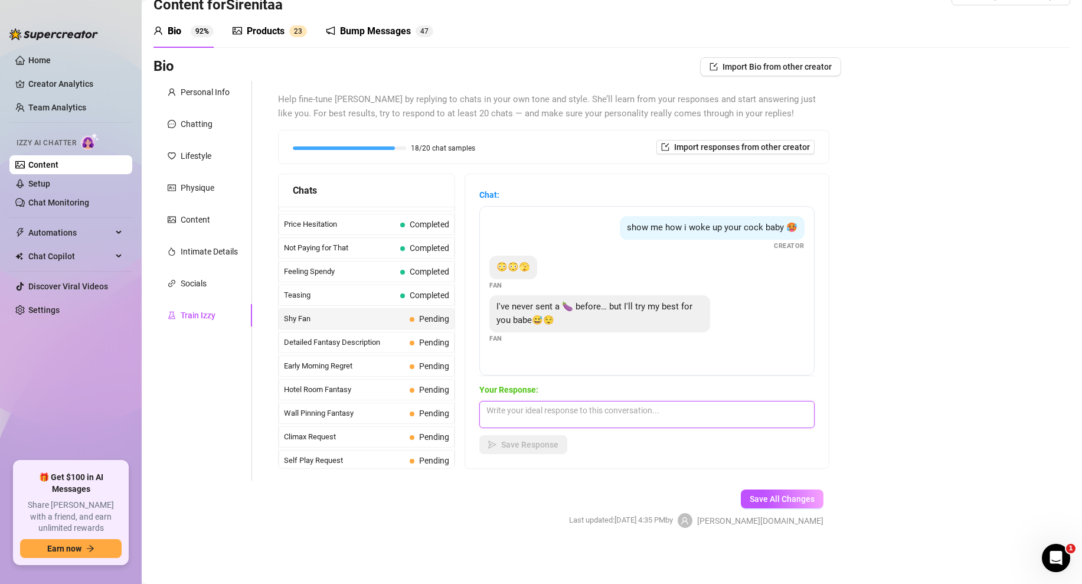
click at [516, 415] on textarea at bounding box center [646, 414] width 335 height 27
type textarea "well here's some motivation love... (Media Attached)"
click at [531, 448] on span "Save Response" at bounding box center [529, 444] width 57 height 9
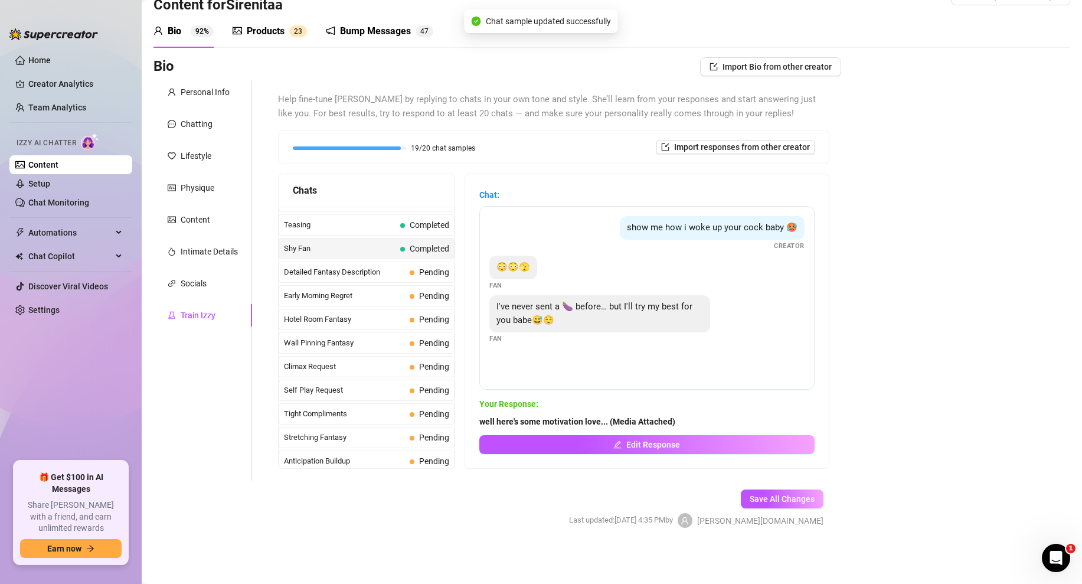
scroll to position [394, 0]
click at [396, 282] on div "Curious Fan Completed Waiting For Payday Completed No Pressure Completed Limite…" at bounding box center [367, 472] width 176 height 1320
click at [413, 273] on span at bounding box center [412, 272] width 5 height 5
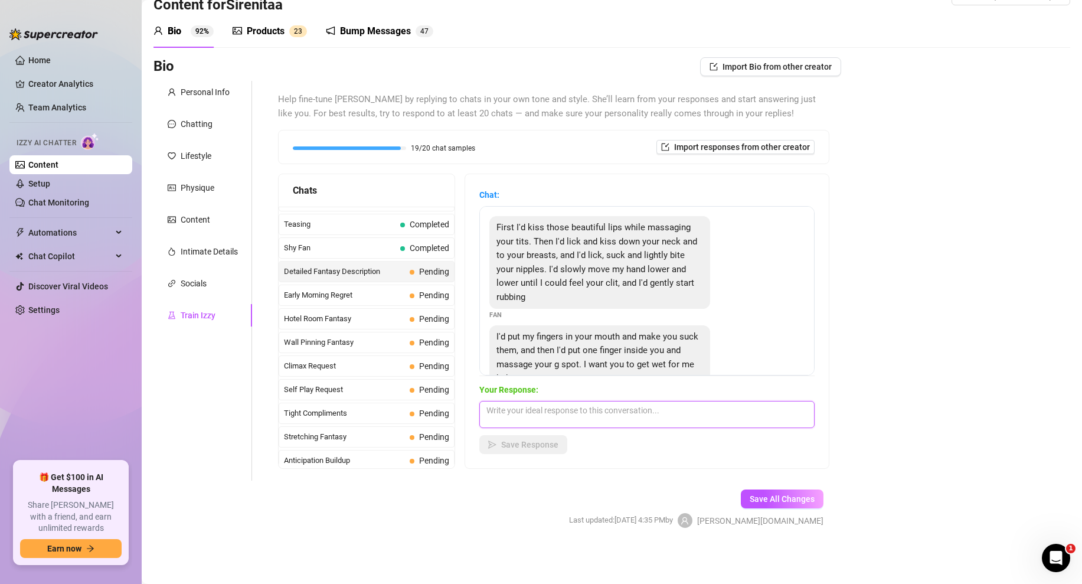
click at [520, 416] on textarea at bounding box center [646, 414] width 335 height 27
type textarea "id love that baby, i'd let you finger me until i cum. im so wet right now baby,…"
click at [529, 447] on span "Save Response" at bounding box center [529, 444] width 57 height 9
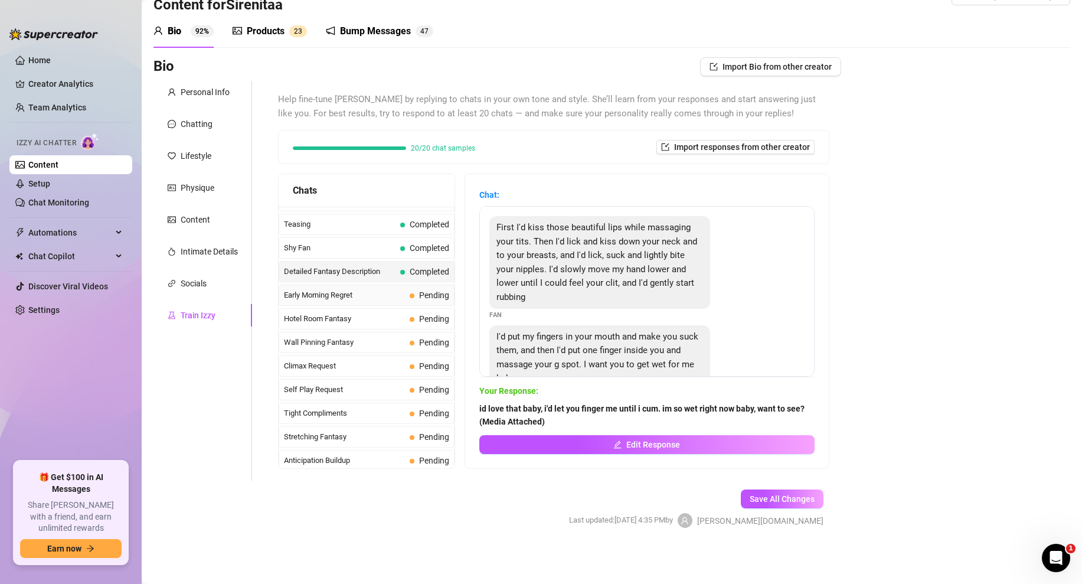
click at [370, 296] on span "Early Morning Regret" at bounding box center [344, 295] width 121 height 12
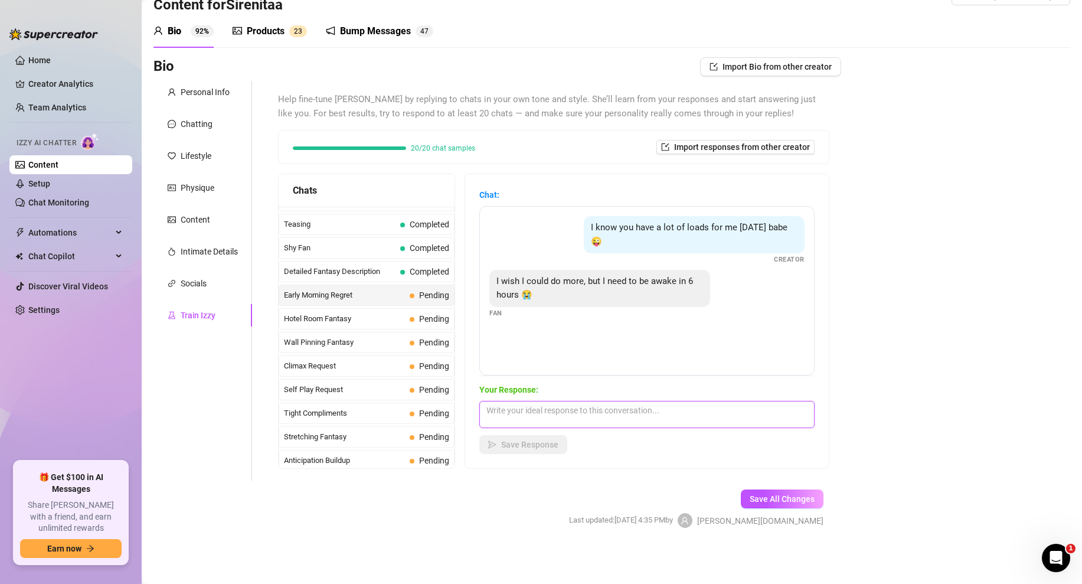
click at [522, 426] on textarea at bounding box center [646, 414] width 335 height 27
type textarea "okay just one more babe...here you go (Media Attached)"
click at [537, 447] on span "Save Response" at bounding box center [529, 444] width 57 height 9
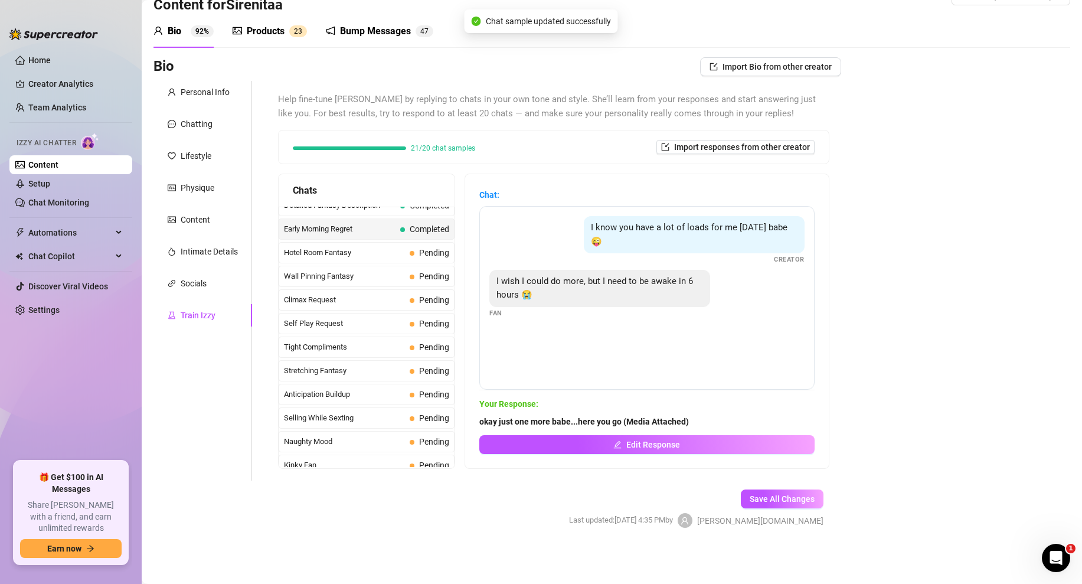
scroll to position [471, 0]
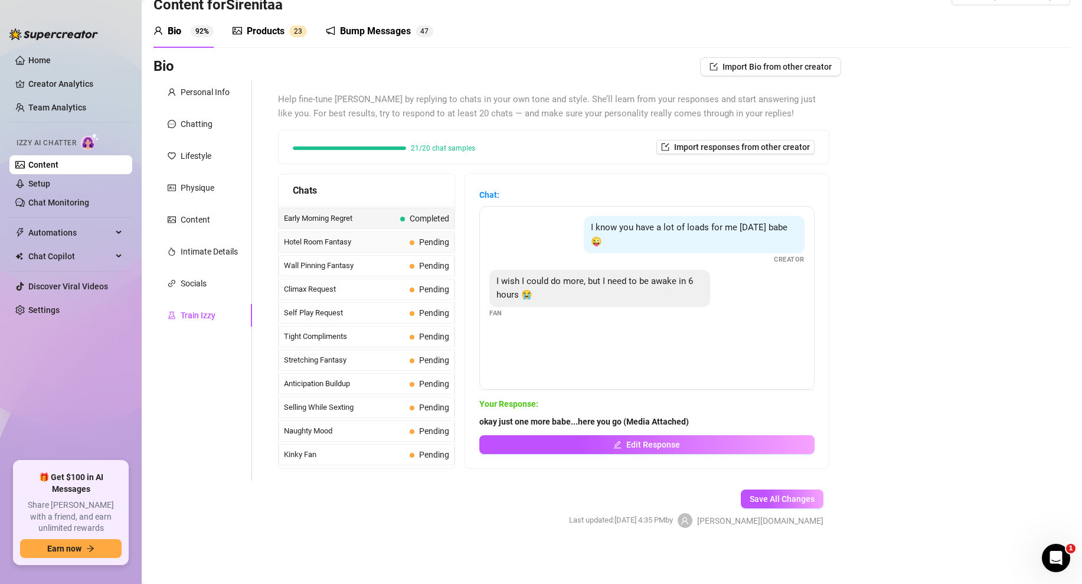
click at [393, 244] on span "Hotel Room Fantasy" at bounding box center [344, 242] width 121 height 12
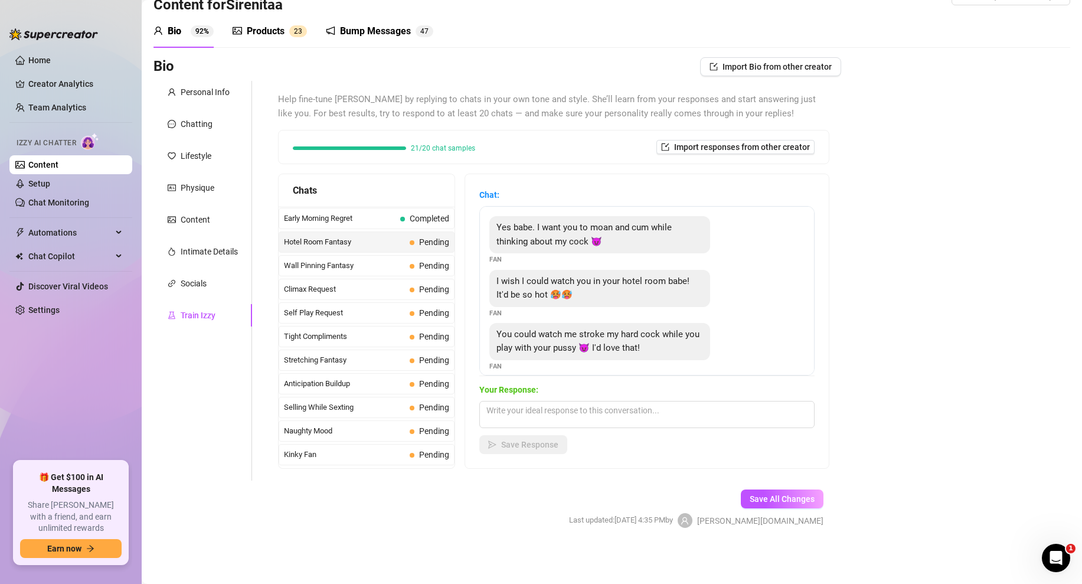
click at [509, 396] on span "Your Response:" at bounding box center [646, 389] width 335 height 13
click at [520, 414] on textarea at bounding box center [646, 414] width 335 height 27
type textarea "aww babe can i show you? (Media Attached)"
click at [515, 449] on button "Save Response" at bounding box center [523, 444] width 88 height 19
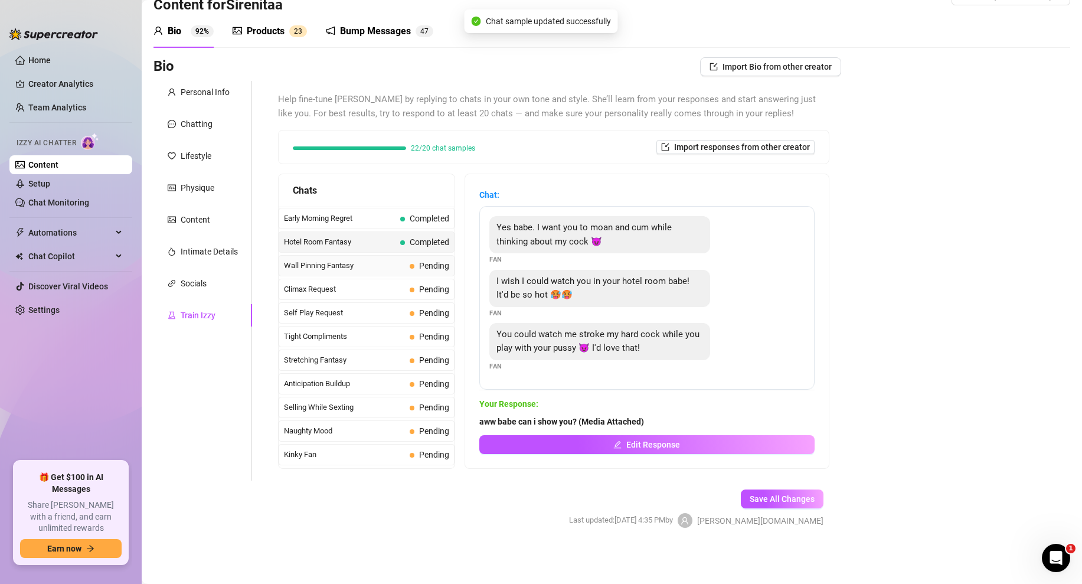
click at [362, 270] on span "Wall Pinning Fantasy" at bounding box center [344, 266] width 121 height 12
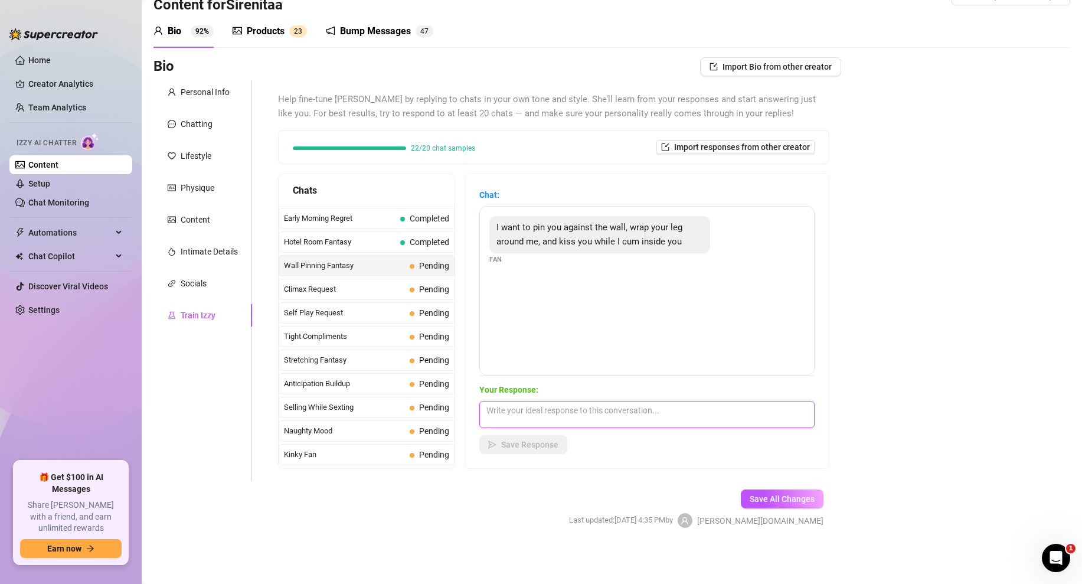
click at [537, 419] on textarea at bounding box center [646, 414] width 335 height 27
type textarea "damn baby, i wish you were right now. would you cum inside me?"
click at [525, 447] on span "Save Response" at bounding box center [529, 444] width 57 height 9
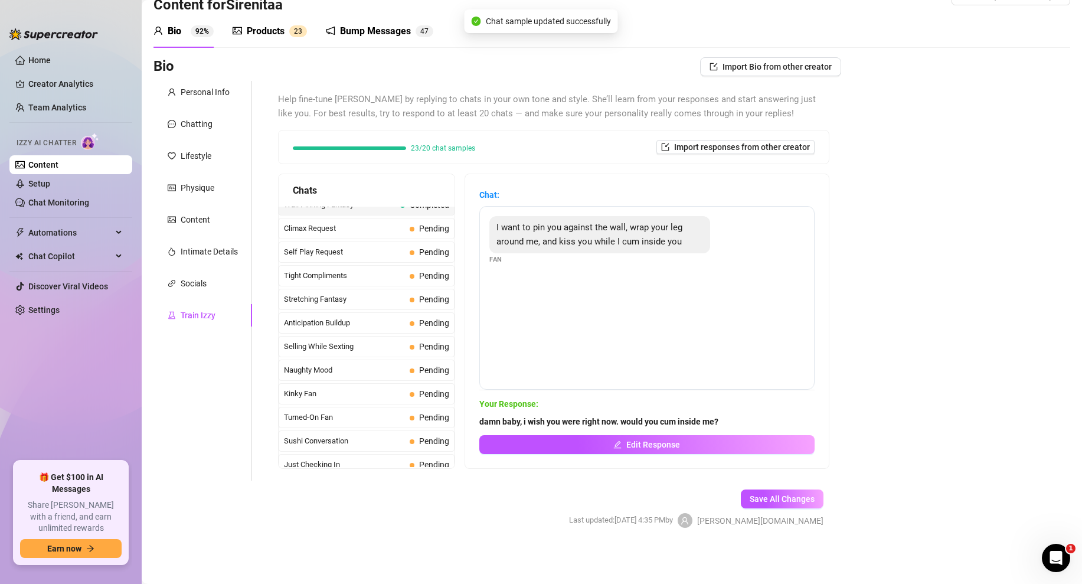
scroll to position [530, 0]
click at [385, 234] on span "Climax Request" at bounding box center [344, 230] width 121 height 12
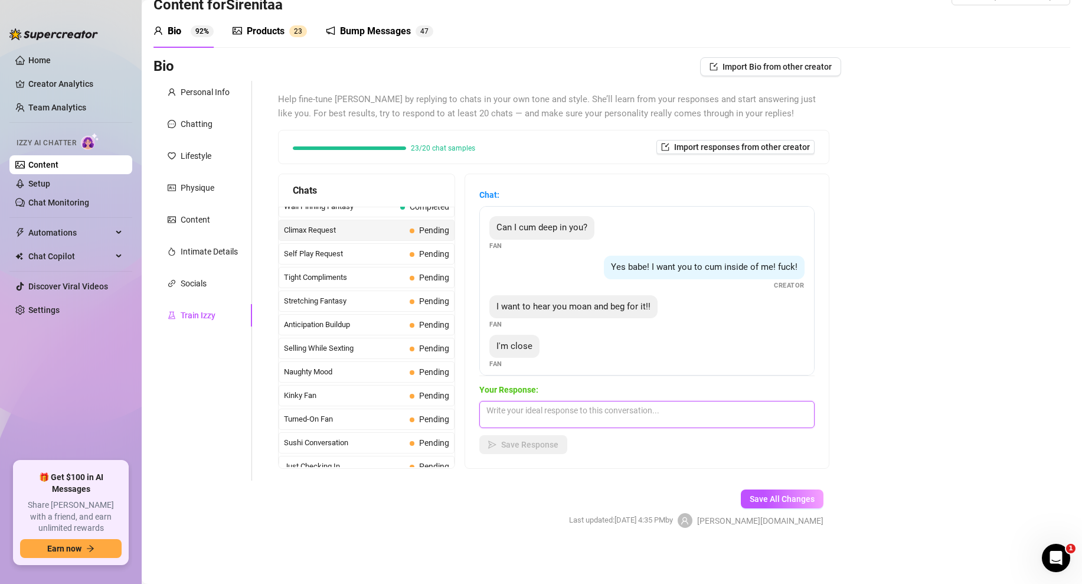
click at [528, 414] on textarea at bounding box center [646, 414] width 335 height 27
type textarea "Yes baby cum for me...here open this then explode.. (Media Attached)"
click at [515, 443] on span "Save Response" at bounding box center [529, 444] width 57 height 9
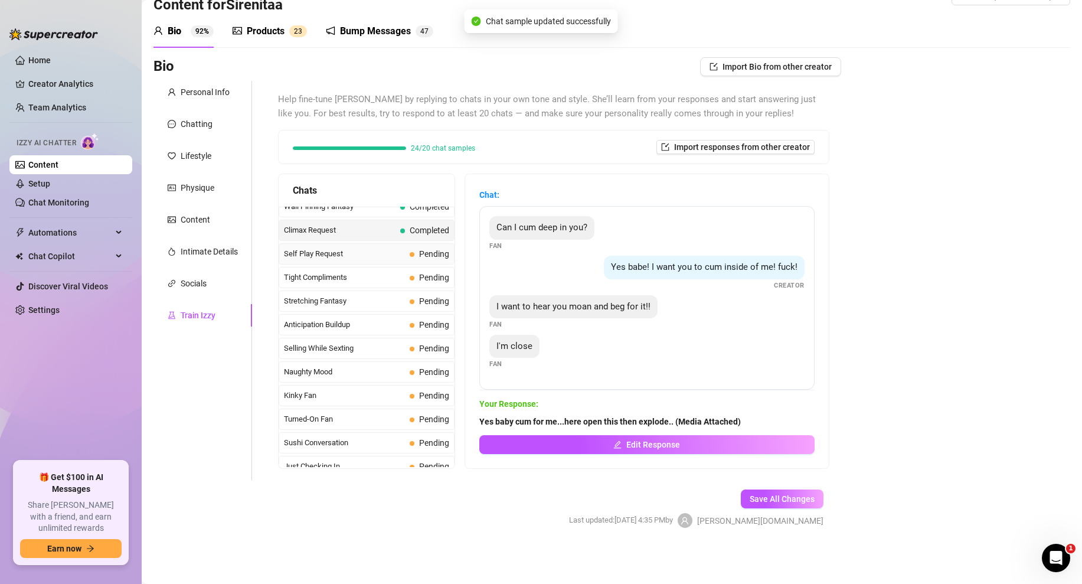
click at [367, 257] on span "Self Play Request" at bounding box center [344, 254] width 121 height 12
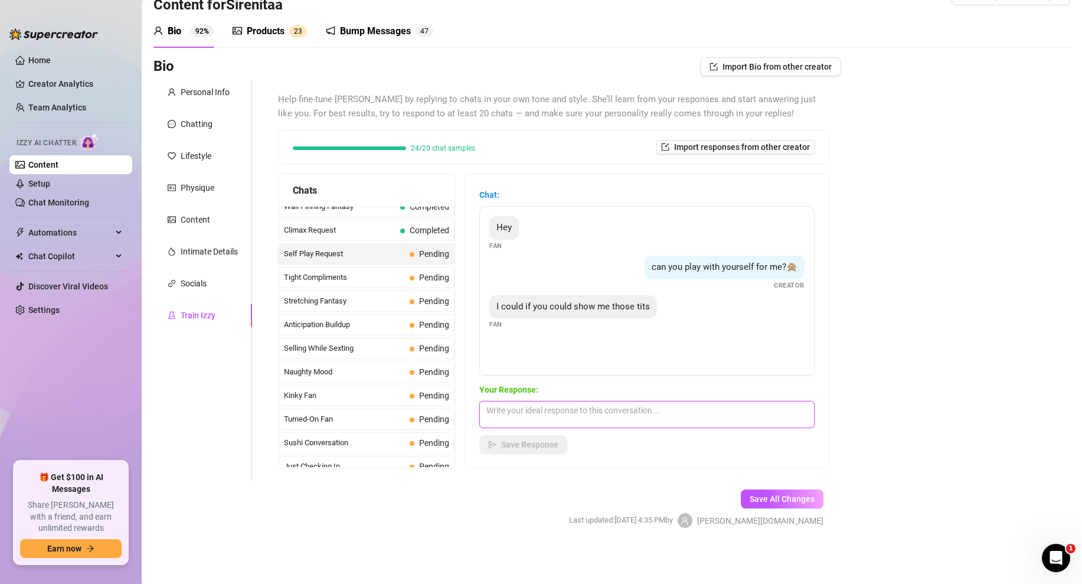
click at [545, 402] on textarea at bounding box center [646, 414] width 335 height 27
type textarea "yes baby! 😍 here you go (Media Attached)"
click at [524, 439] on button "Save Response" at bounding box center [523, 444] width 88 height 19
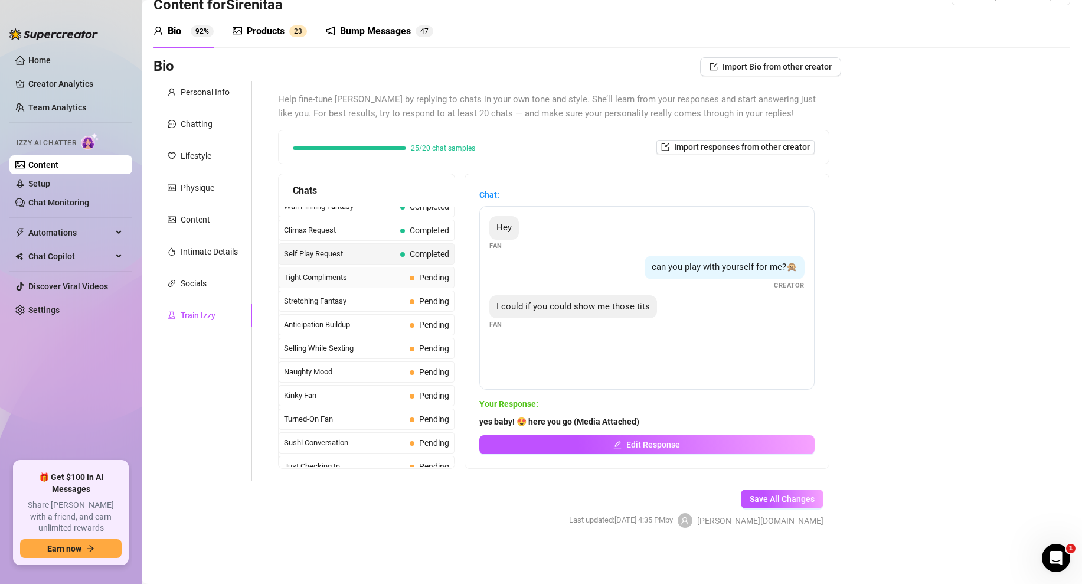
click at [373, 279] on span "Tight Compliments" at bounding box center [344, 278] width 121 height 12
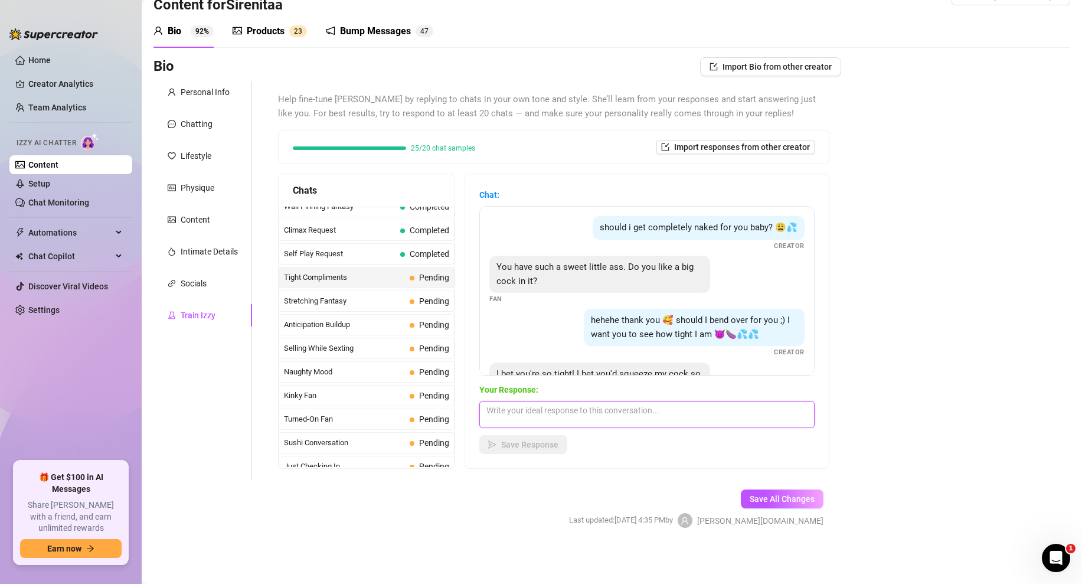
click at [505, 414] on textarea at bounding box center [646, 414] width 335 height 27
type textarea "how long do you think you'd last if i let you in? (Media Attached)"
click at [522, 448] on span "Save Response" at bounding box center [529, 444] width 57 height 9
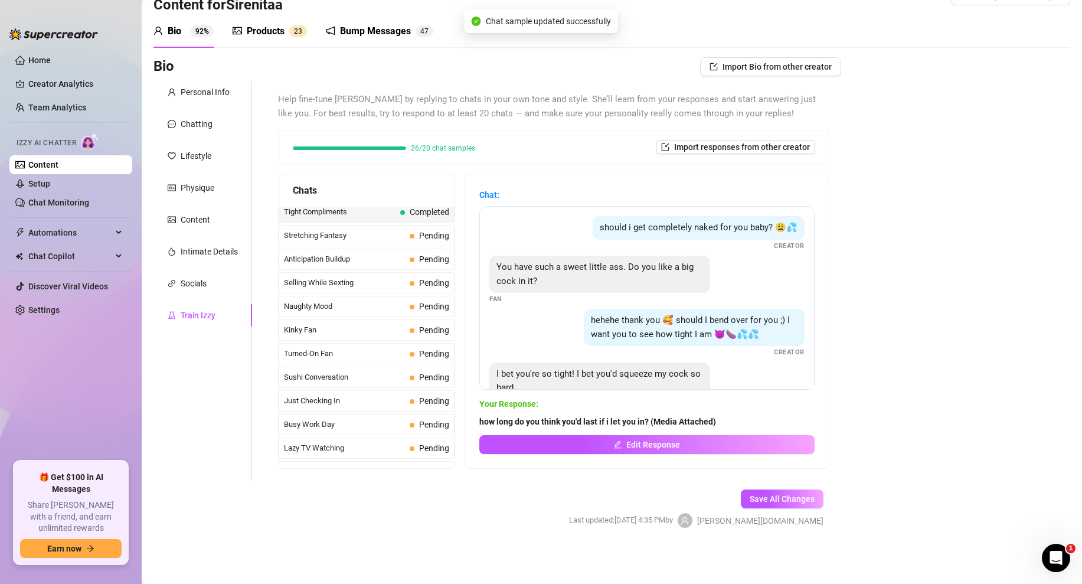
scroll to position [589, 0]
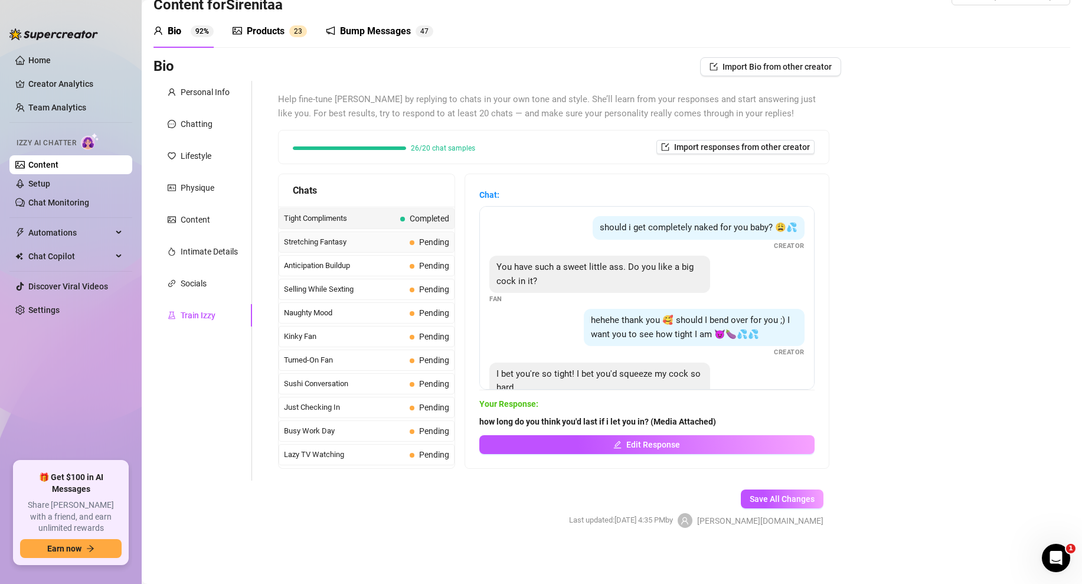
click at [370, 247] on span "Stretching Fantasy" at bounding box center [344, 242] width 121 height 12
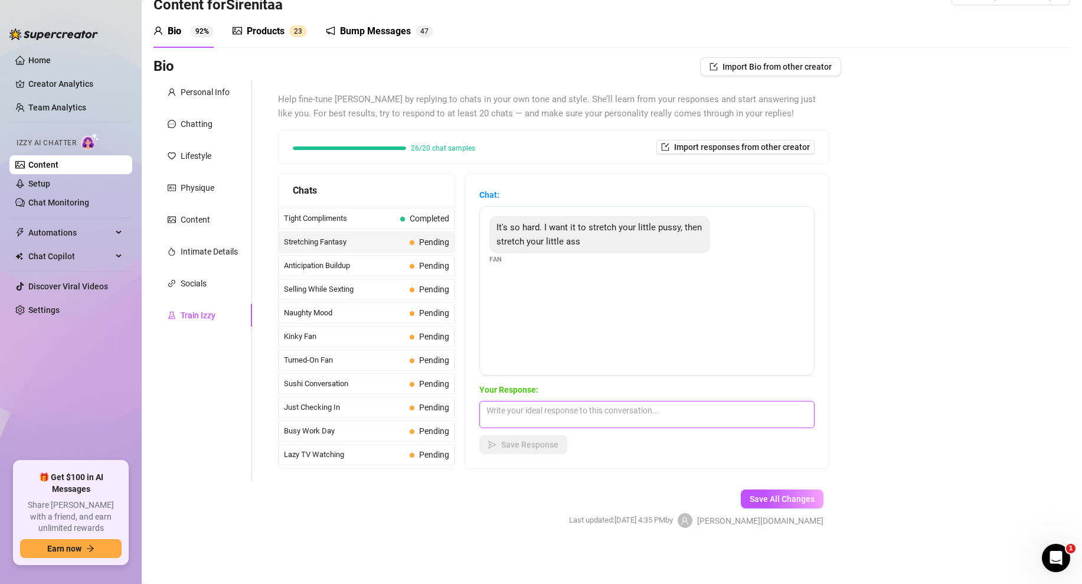
click at [502, 410] on textarea at bounding box center [646, 414] width 335 height 27
type textarea "yes baby. 🤤 like this? (Media Attached)v"
click at [546, 450] on button "Save Response" at bounding box center [523, 444] width 88 height 19
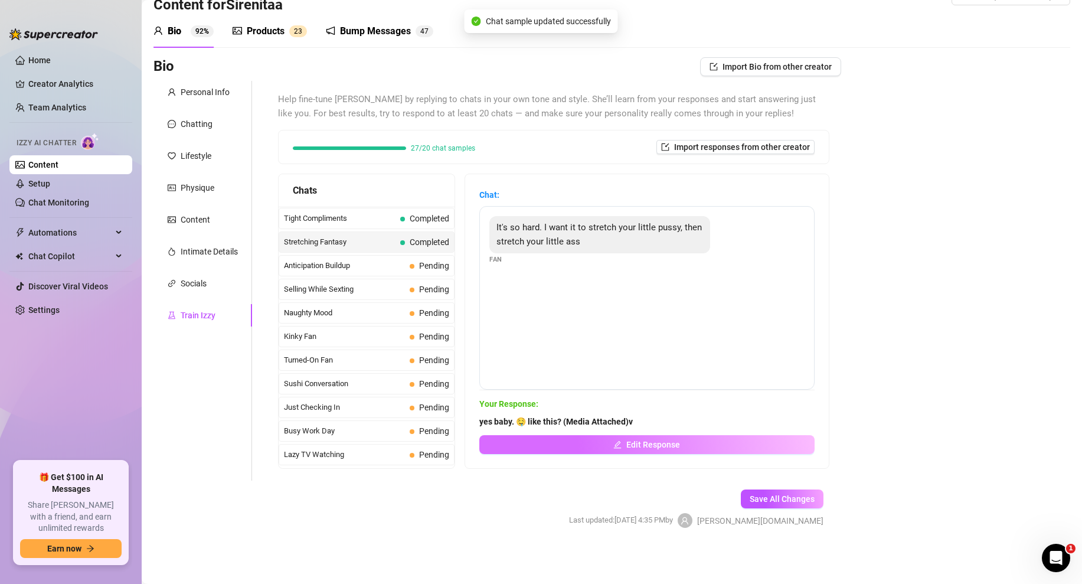
click at [638, 445] on span "Edit Response" at bounding box center [653, 444] width 54 height 9
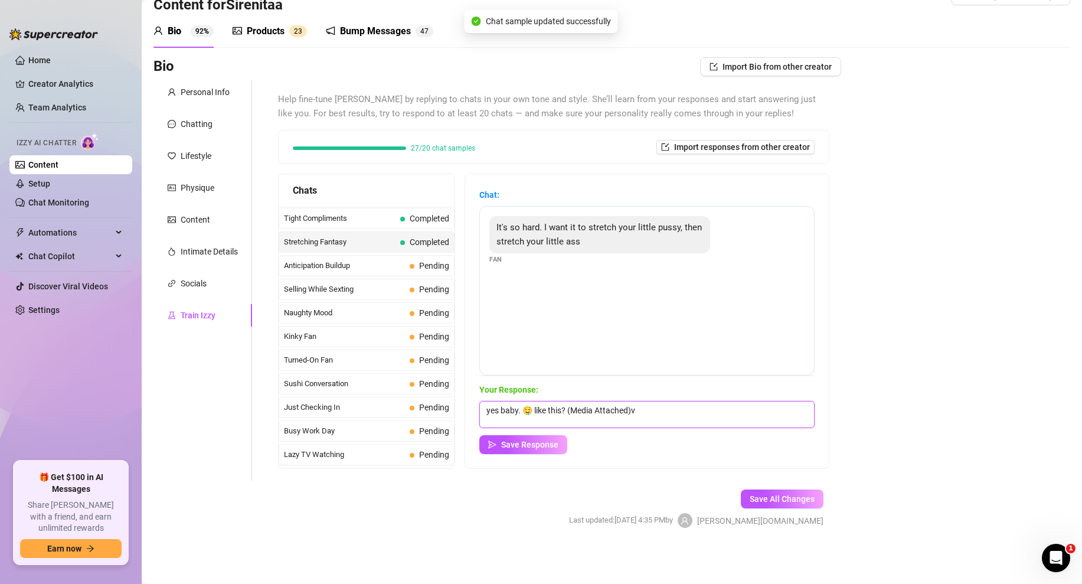
click at [651, 416] on textarea "yes baby. 🤤 like this? (Media Attached)v" at bounding box center [646, 414] width 335 height 27
type textarea "yes baby. 🤤 like this? (Media Attached)"
click at [538, 437] on button "Save Response" at bounding box center [523, 444] width 88 height 19
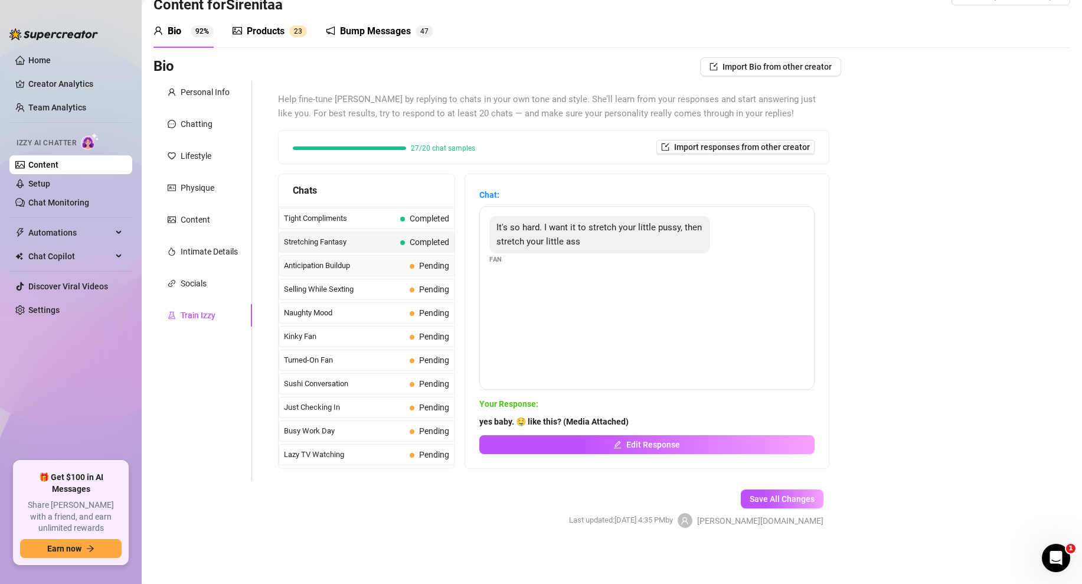
click at [361, 265] on span "Anticipation Buildup" at bounding box center [344, 266] width 121 height 12
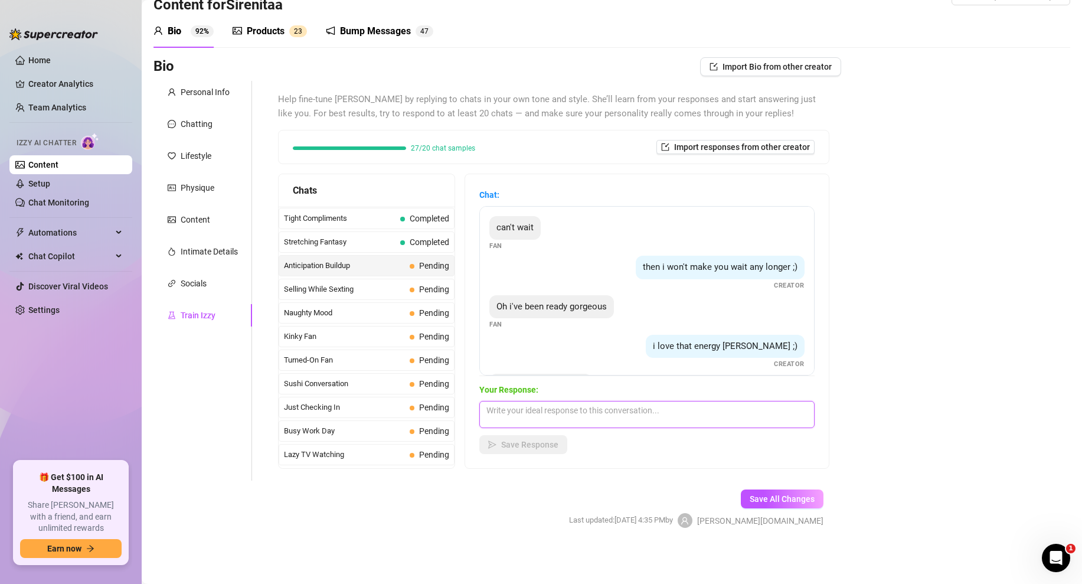
click at [512, 414] on textarea at bounding box center [646, 414] width 335 height 27
type textarea "hat about this view? (Media Attached)"
click at [516, 442] on span "Save Response" at bounding box center [529, 444] width 57 height 9
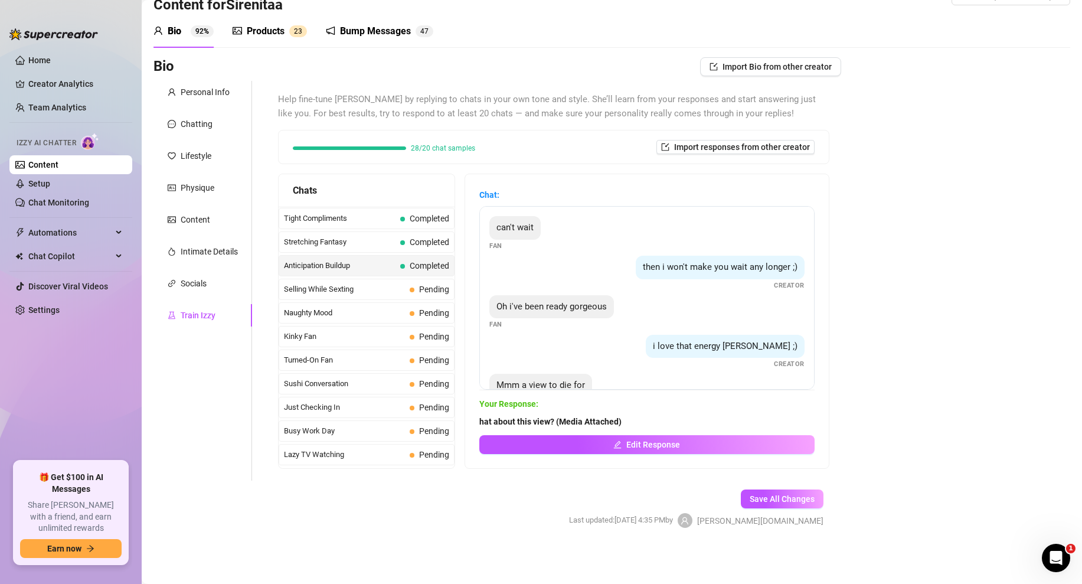
click at [372, 267] on span "Anticipation Buildup" at bounding box center [340, 266] width 112 height 12
click at [372, 287] on span "Selling While Sexting" at bounding box center [344, 289] width 121 height 12
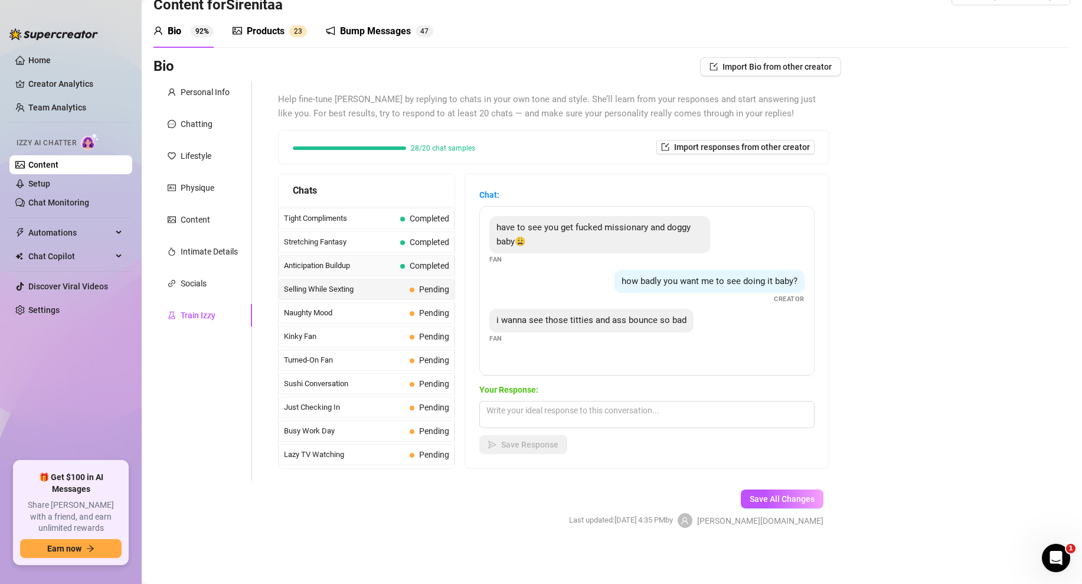
click at [383, 267] on span "Anticipation Buildup" at bounding box center [340, 266] width 112 height 12
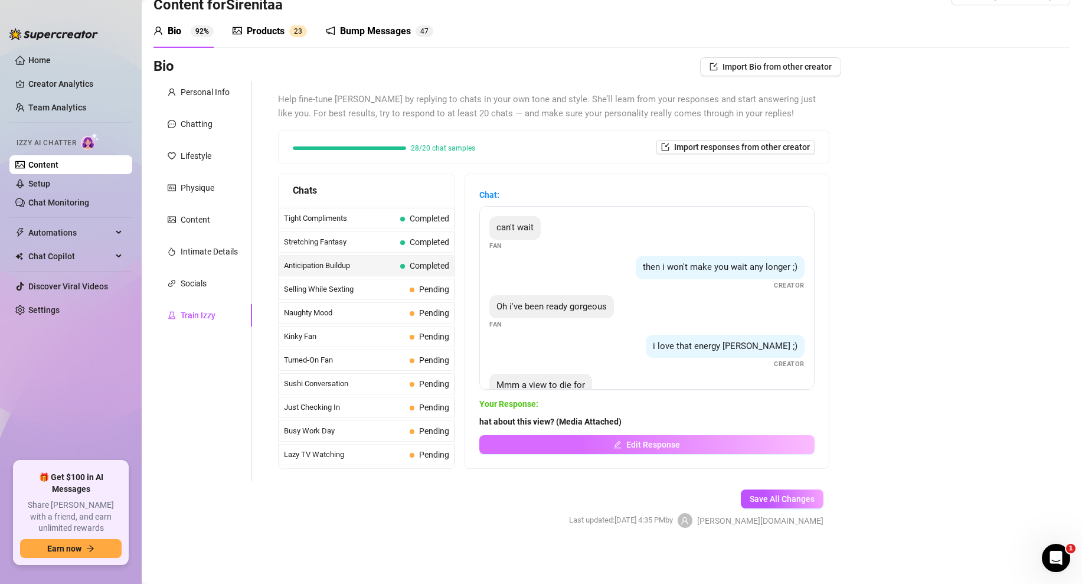
click at [590, 447] on button "Edit Response" at bounding box center [646, 444] width 335 height 19
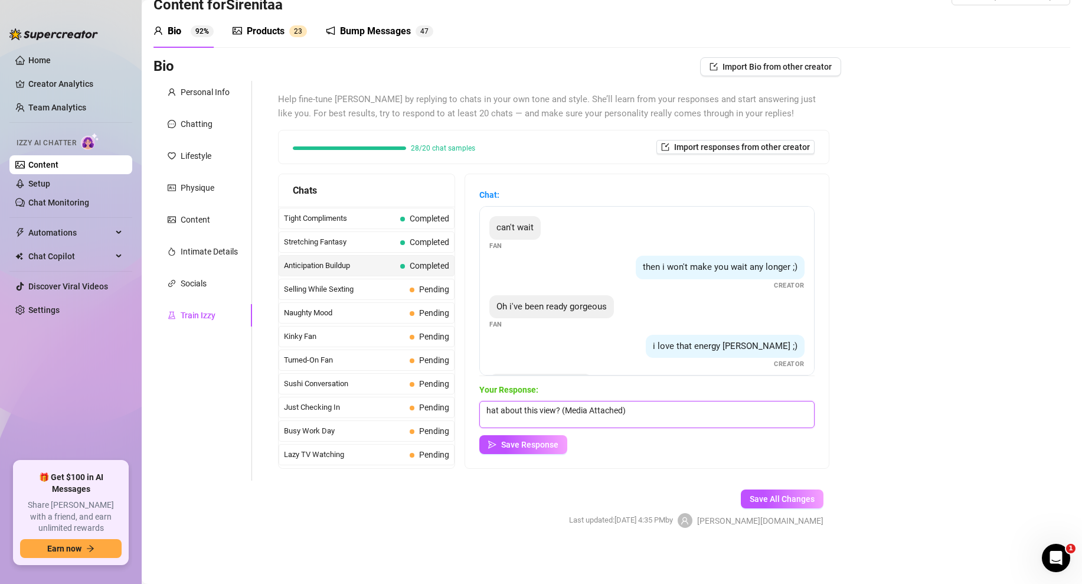
click at [488, 411] on textarea "hat about this view? (Media Attached)" at bounding box center [646, 414] width 335 height 27
type textarea "what about this view? (Media Attached)"
click at [505, 433] on div "Your Response: what about this view? (Media Attached) Save Response" at bounding box center [646, 418] width 335 height 71
click at [510, 445] on span "Save Response" at bounding box center [529, 444] width 57 height 9
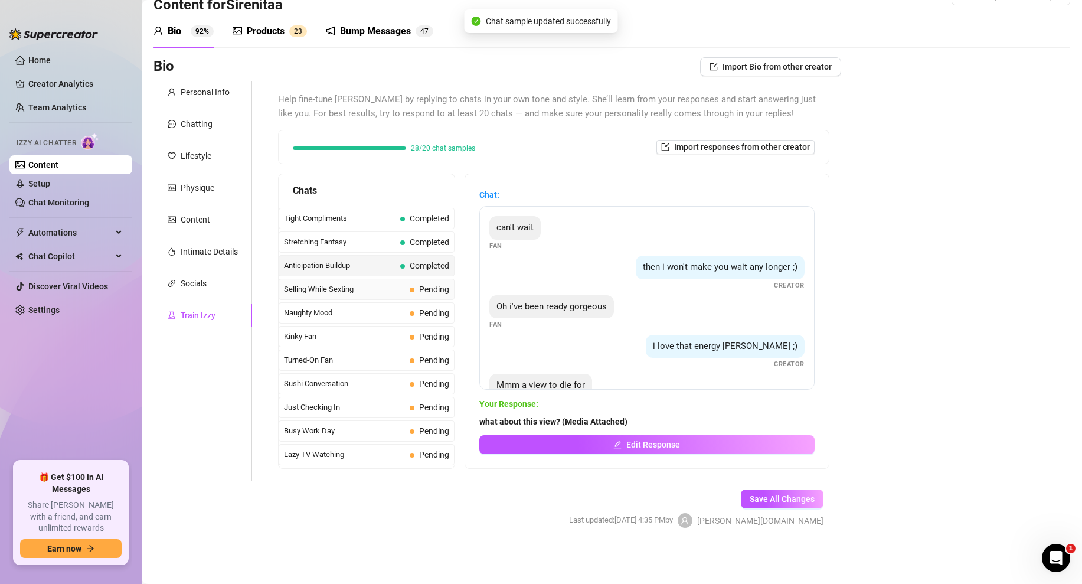
click at [367, 290] on span "Selling While Sexting" at bounding box center [344, 289] width 121 height 12
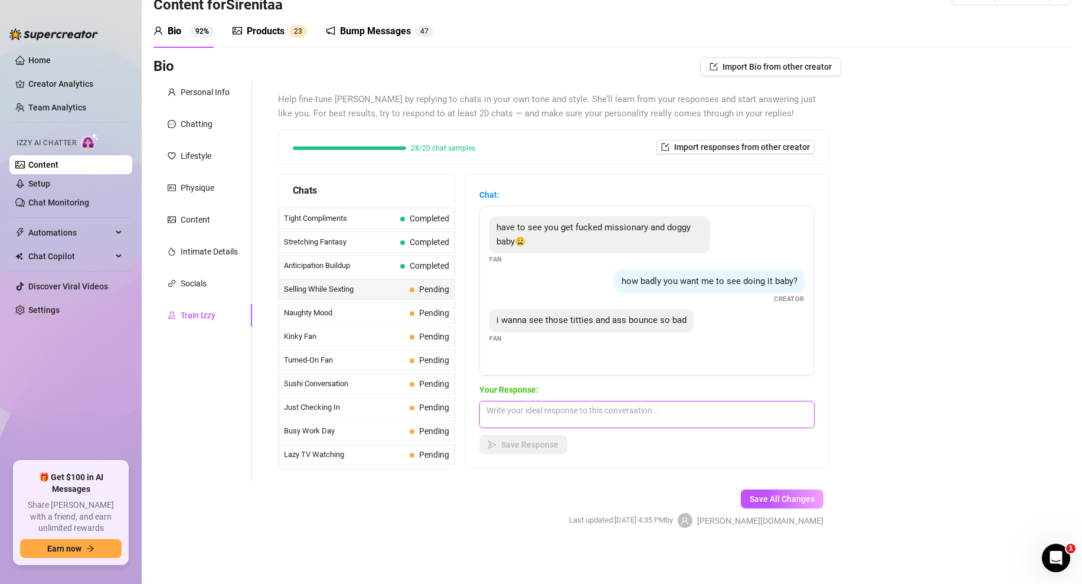
click at [512, 415] on textarea at bounding box center [646, 414] width 335 height 27
type textarea "I'm in position baby.. (Media Attached)"
click at [509, 444] on span "Save Response" at bounding box center [529, 444] width 57 height 9
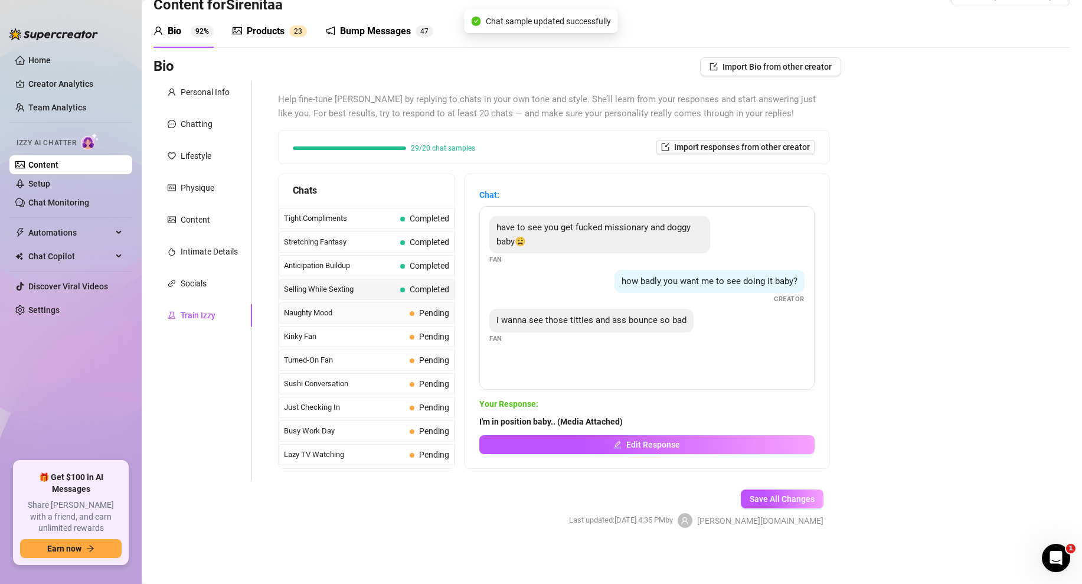
click at [386, 309] on span "Naughty Mood" at bounding box center [344, 313] width 121 height 12
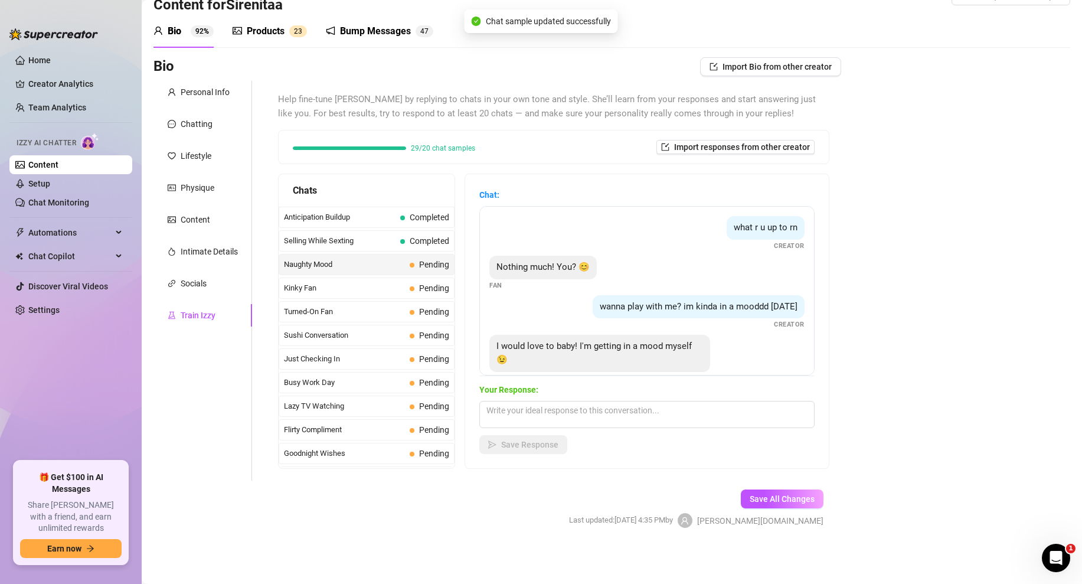
scroll to position [639, 0]
click at [522, 410] on textarea at bounding box center [646, 414] width 335 height 27
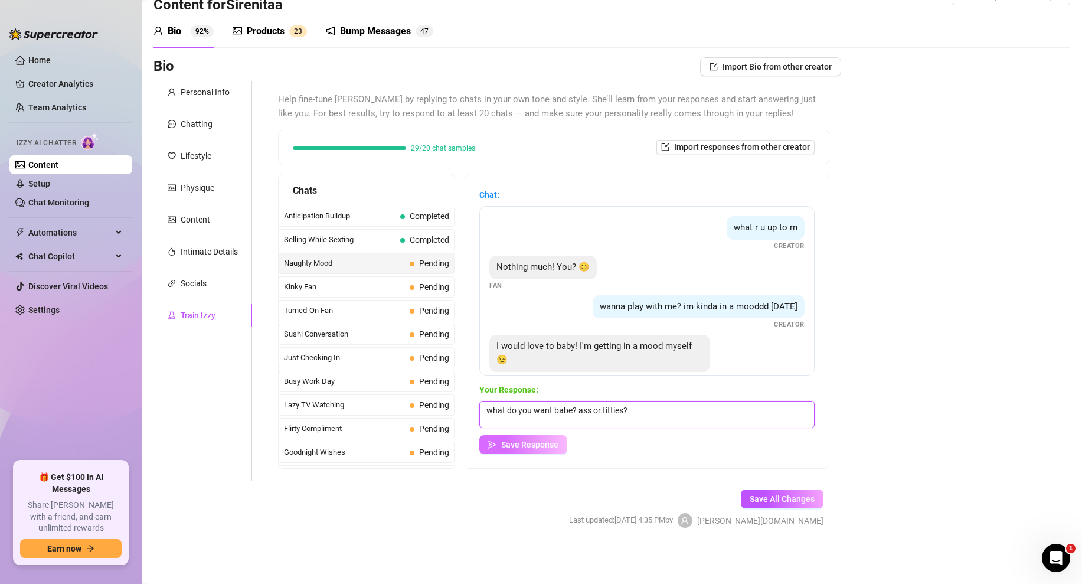
type textarea "what do you want babe? ass or titties?"
click at [530, 440] on span "Save Response" at bounding box center [529, 444] width 57 height 9
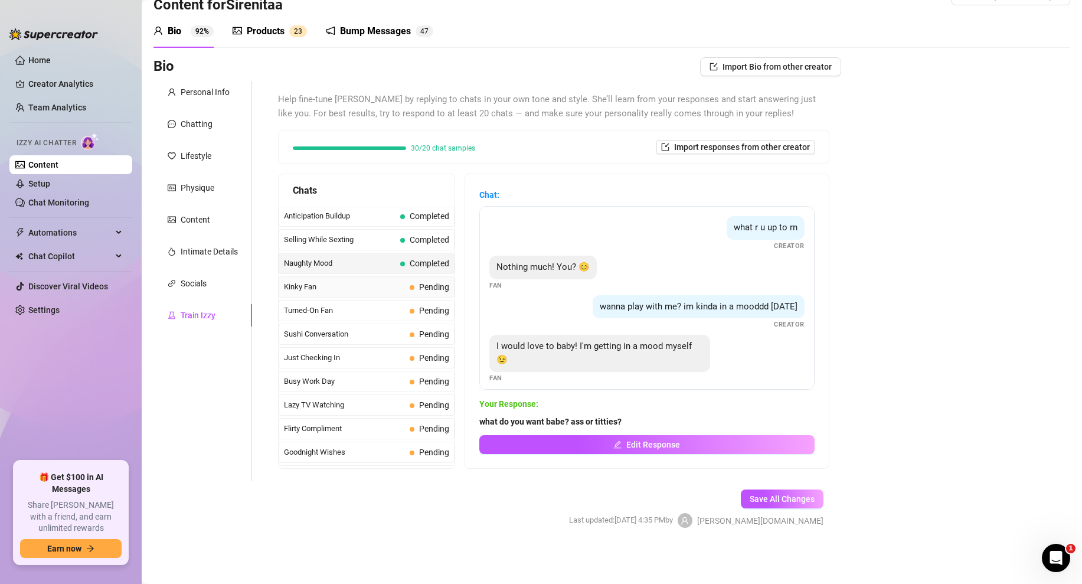
click at [403, 287] on span "Kinky Fan" at bounding box center [344, 287] width 121 height 12
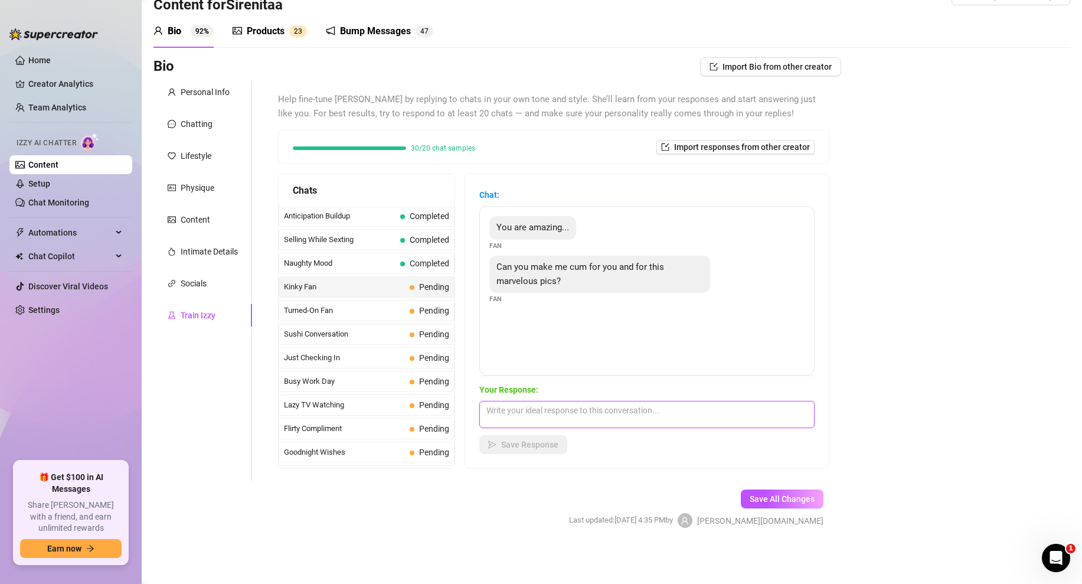
click at [528, 408] on textarea at bounding box center [646, 414] width 335 height 27
type textarea "aw thank you babe...hows this? (Media Attached)"
click at [540, 447] on span "Save Response" at bounding box center [529, 444] width 57 height 9
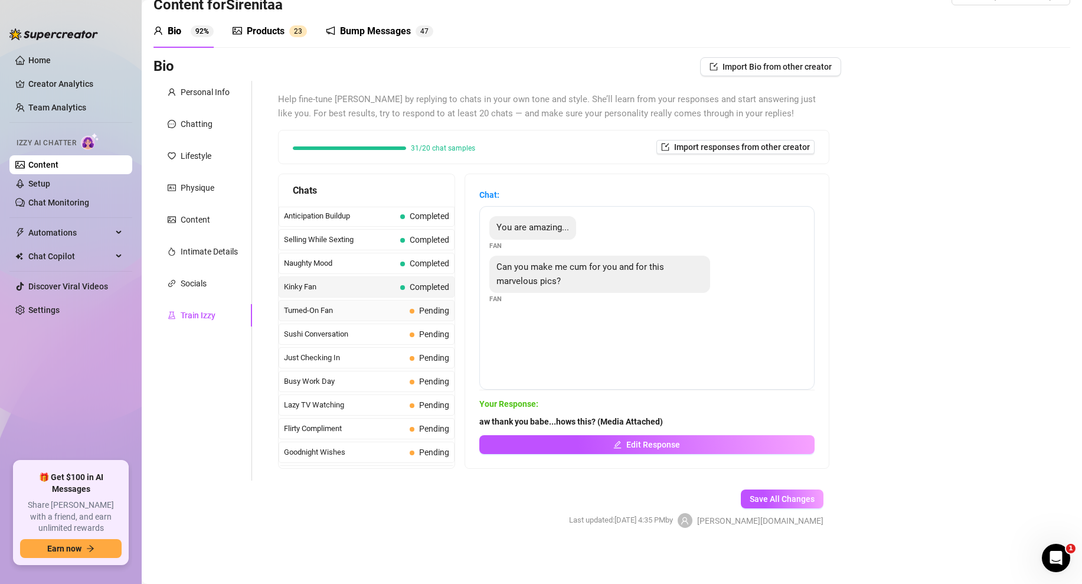
click at [370, 309] on span "Turned-On Fan" at bounding box center [344, 311] width 121 height 12
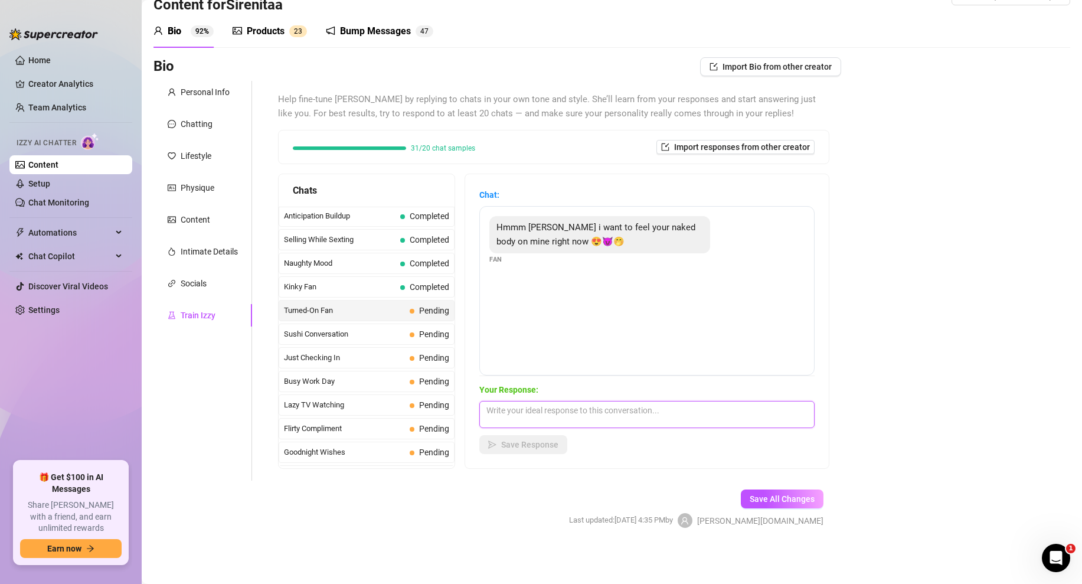
click at [512, 410] on textarea at bounding box center [646, 414] width 335 height 27
type textarea "Hmm this naked body? (Media Attached)"
click at [363, 335] on span "Sushi Conversation" at bounding box center [344, 334] width 121 height 12
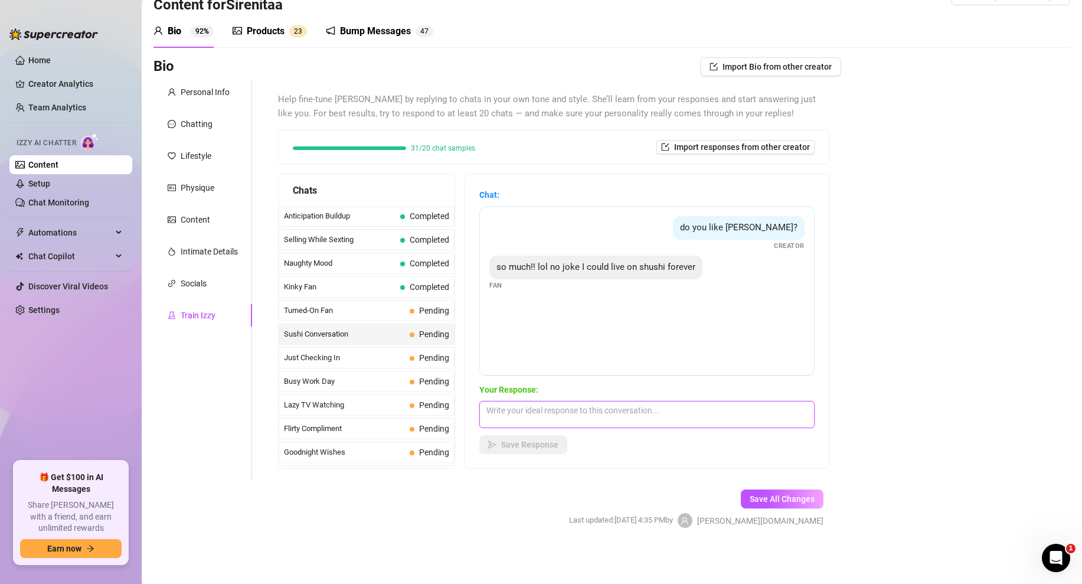
click at [528, 418] on textarea at bounding box center [646, 414] width 335 height 27
type textarea "me too i love it..if i had it on my body would you eat it off me like they do i…"
click at [519, 439] on button "Save Response" at bounding box center [523, 444] width 88 height 19
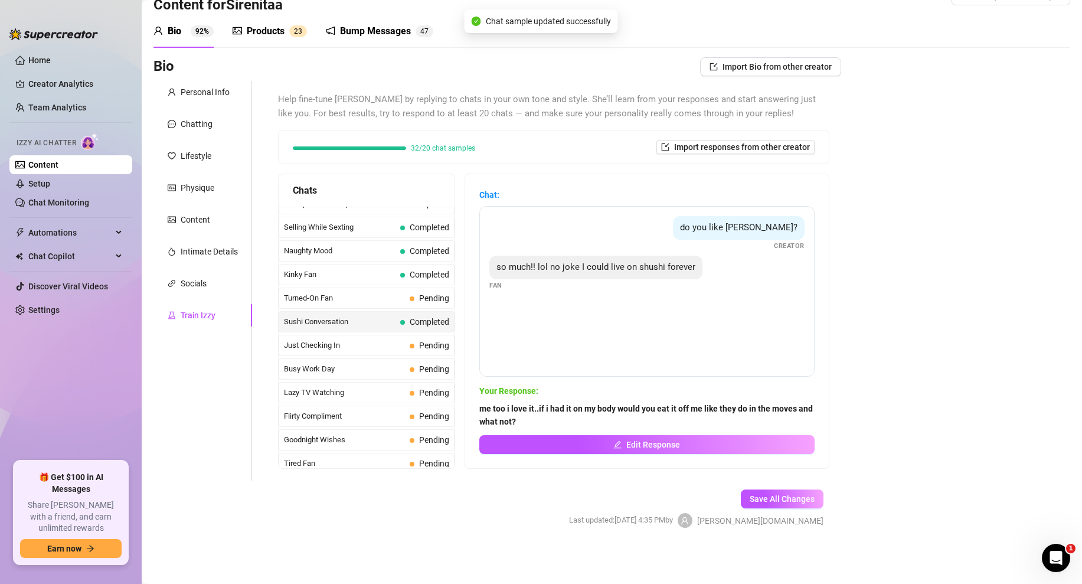
scroll to position [652, 0]
click at [376, 308] on div "Turned-On Fan Pending" at bounding box center [367, 297] width 176 height 21
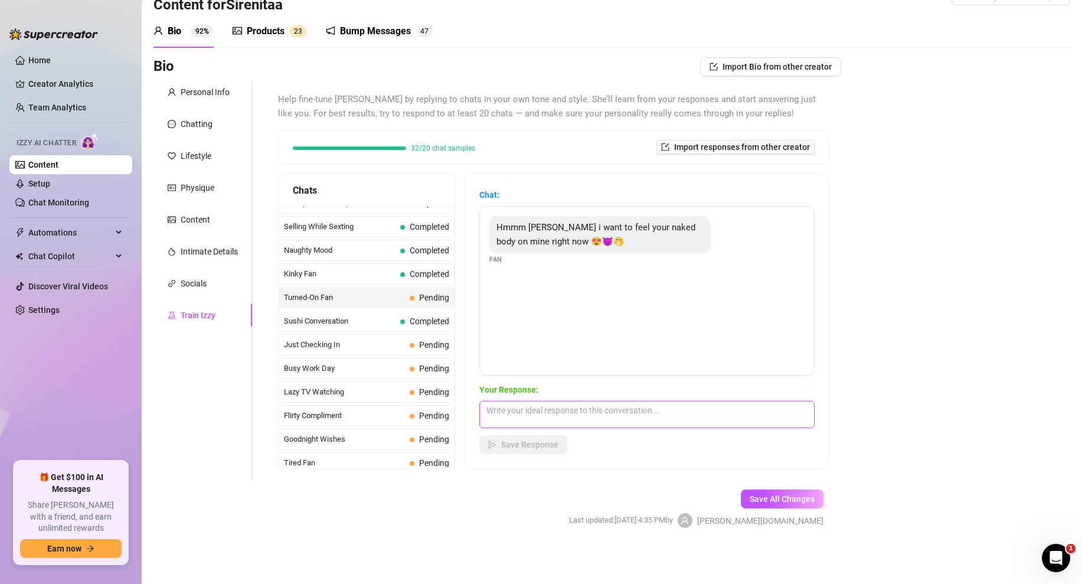
click at [541, 411] on textarea at bounding box center [646, 414] width 335 height 27
type textarea "Hmm this naked body? (Media Attached)"
click at [524, 445] on span "Save Response" at bounding box center [529, 444] width 57 height 9
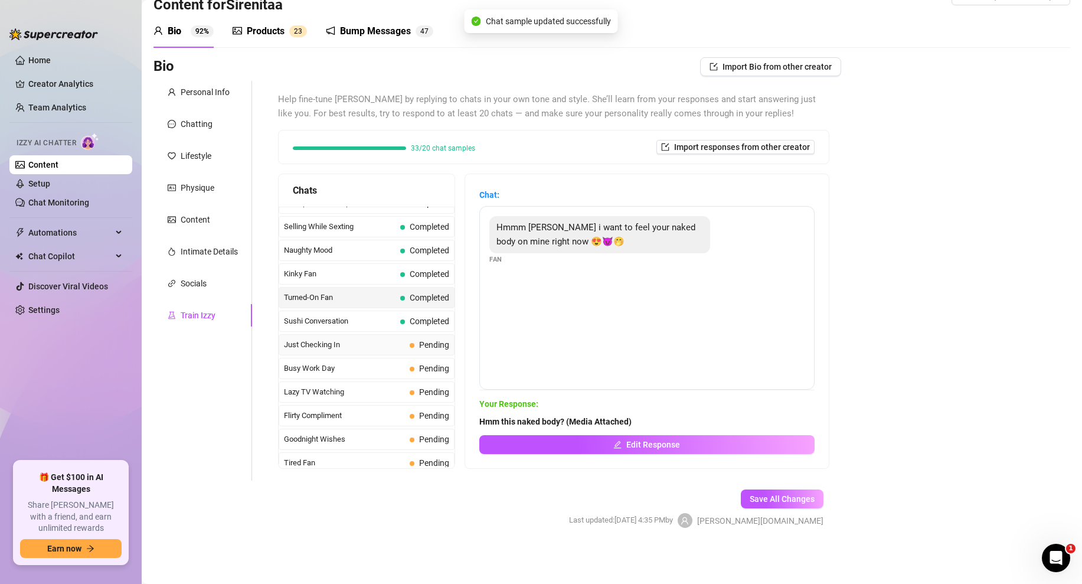
click at [408, 348] on div "Just Checking In Pending" at bounding box center [367, 344] width 176 height 21
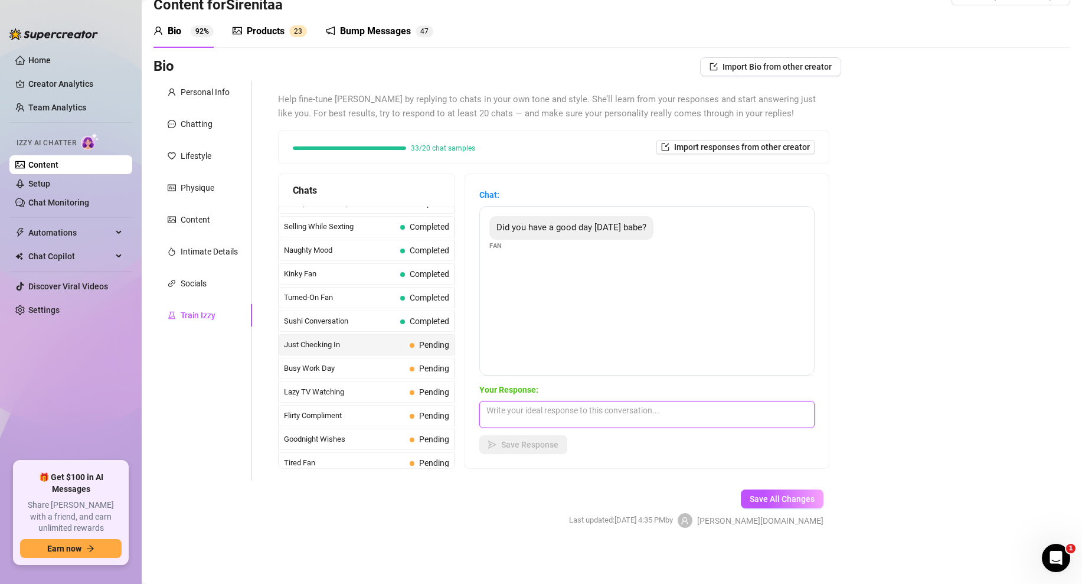
click at [524, 416] on textarea at bounding box center [646, 414] width 335 height 27
click at [492, 410] on textarea "its better now...how was yours love?" at bounding box center [646, 414] width 335 height 27
type textarea "it's better now...how was yours love?"
click at [532, 453] on button "Save Response" at bounding box center [523, 444] width 88 height 19
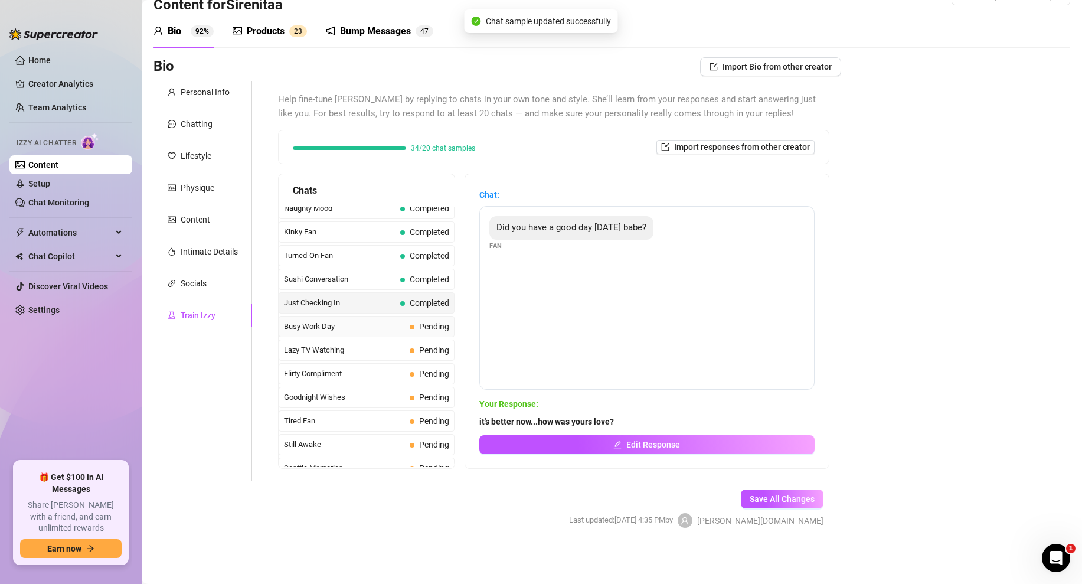
scroll to position [694, 0]
click at [401, 334] on div "Busy Work Day Pending" at bounding box center [367, 325] width 176 height 21
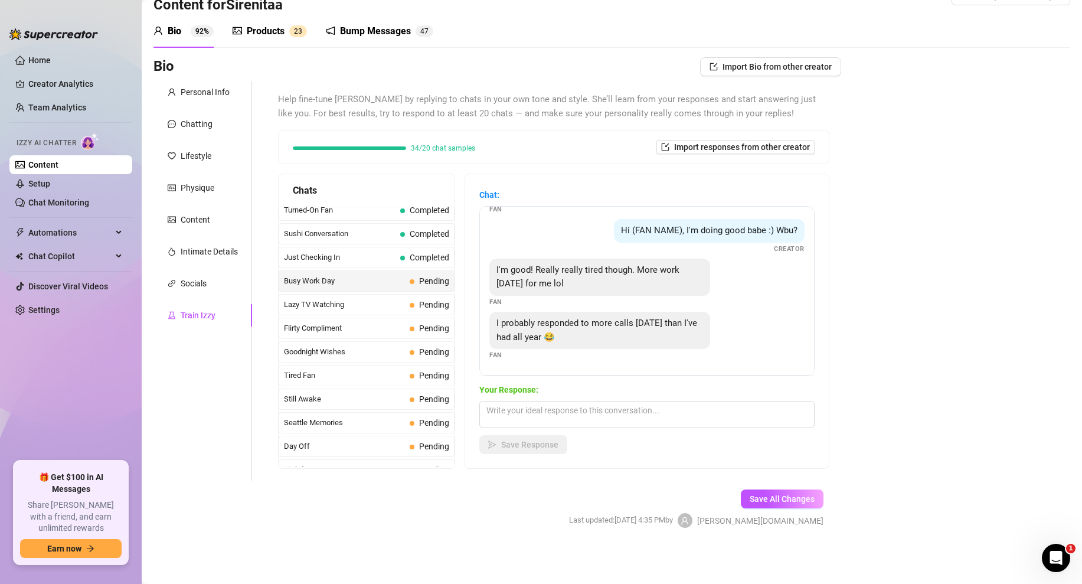
scroll to position [737, 0]
click at [541, 410] on textarea at bounding box center [646, 414] width 335 height 27
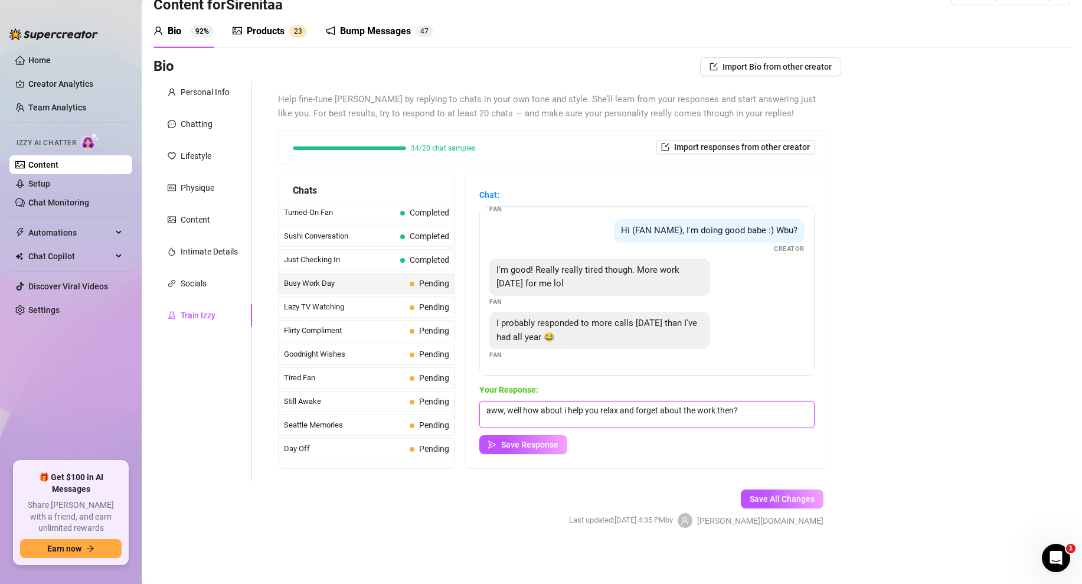
scroll to position [1, 0]
type textarea "aww, well how about i help you relax and forget about the work then?"
click at [508, 440] on span "Save Response" at bounding box center [529, 444] width 57 height 9
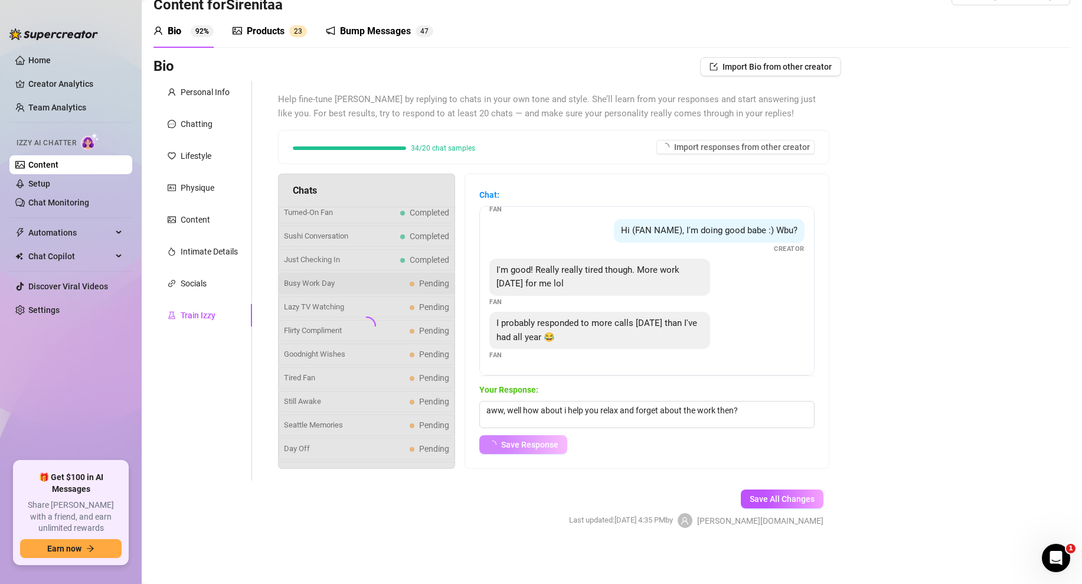
scroll to position [22, 0]
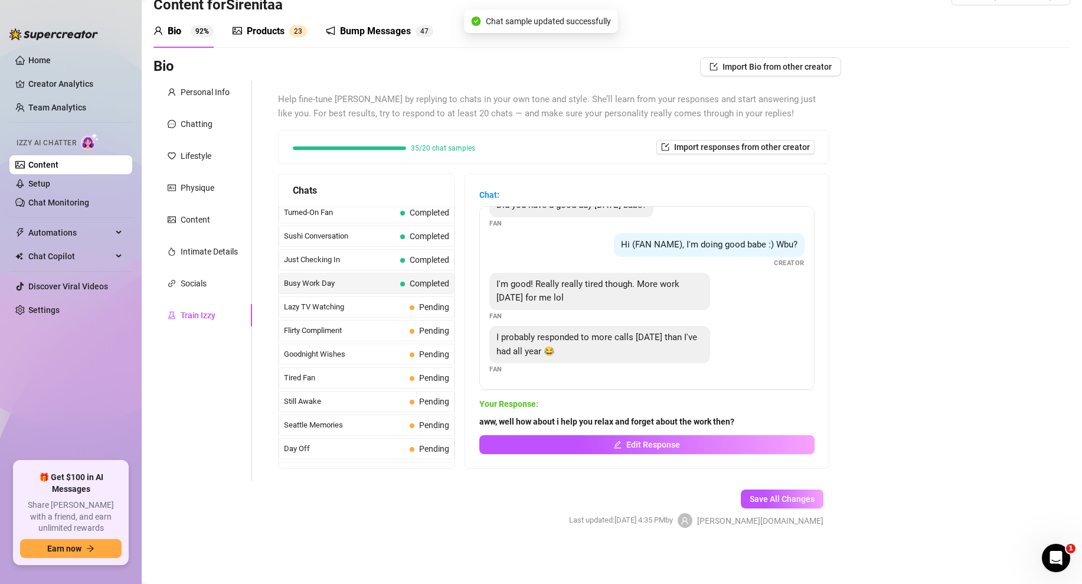
click at [430, 319] on div "Curious Fan Completed Waiting For Payday Completed No Pressure Completed Limite…" at bounding box center [367, 130] width 176 height 1320
click at [403, 299] on div "Lazy TV Watching Pending" at bounding box center [367, 306] width 176 height 21
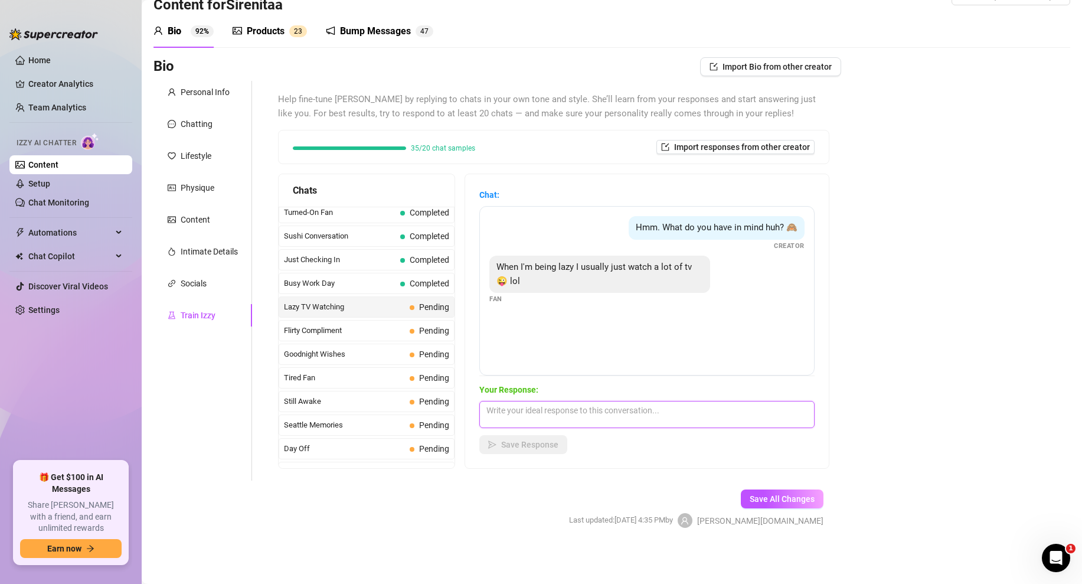
click at [517, 411] on textarea at bounding box center [646, 414] width 335 height 27
type textarea "ive got something much better than anything on TV ... (Media Attached)"
click at [528, 439] on button "Save Response" at bounding box center [523, 444] width 88 height 19
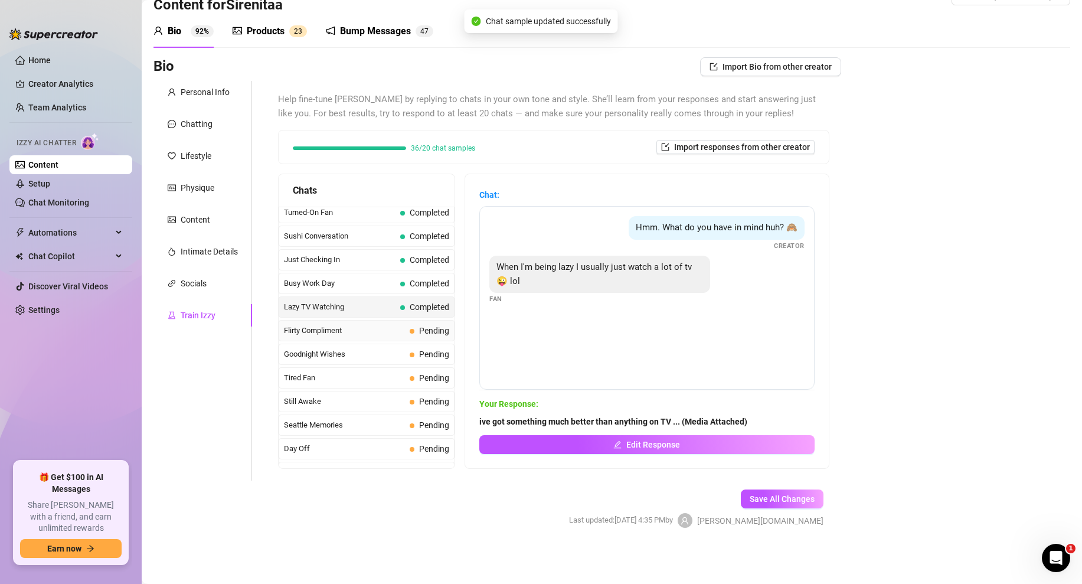
click at [401, 329] on span "Flirty Compliment" at bounding box center [344, 331] width 121 height 12
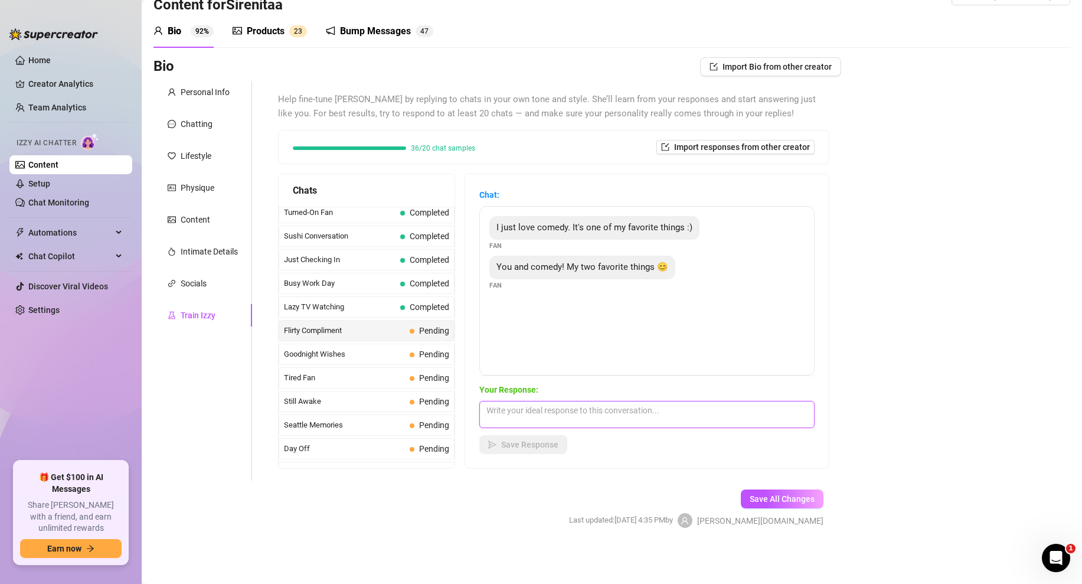
click at [546, 408] on textarea at bounding box center [646, 414] width 335 height 27
type textarea "😍 aww you're on of my favorite things too. what's your favorite part about me? …"
click at [526, 442] on span "Save Response" at bounding box center [529, 444] width 57 height 9
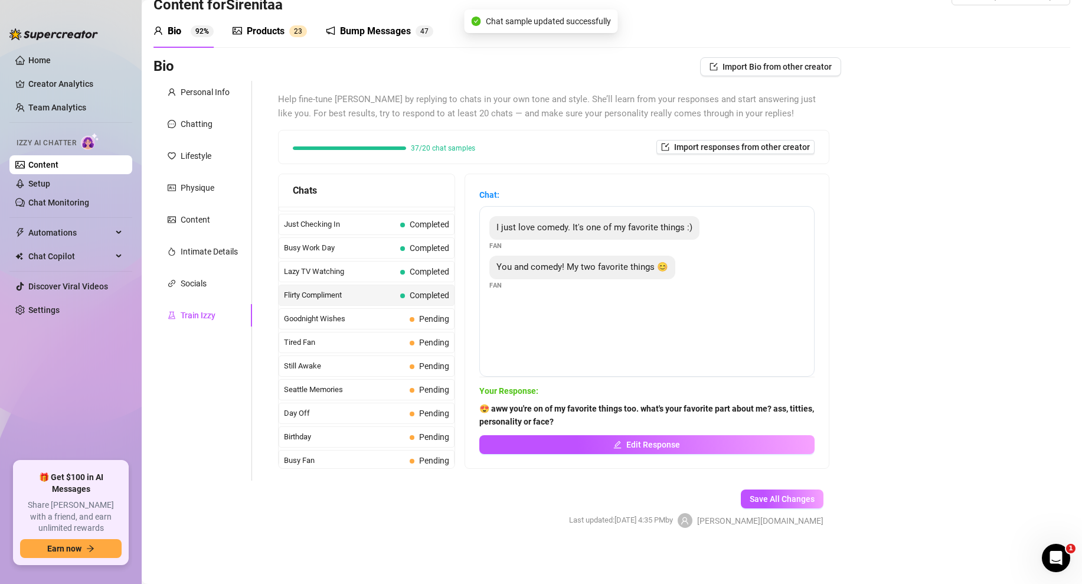
scroll to position [773, 0]
click at [404, 318] on span "Goodnight Wishes" at bounding box center [344, 318] width 121 height 12
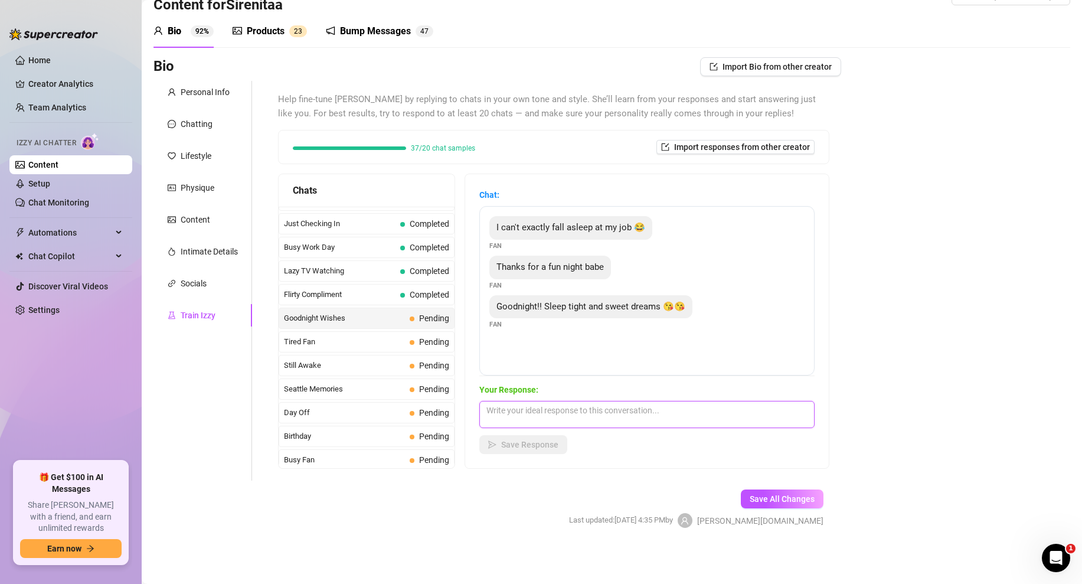
click at [530, 416] on textarea at bounding box center [646, 414] width 335 height 27
type textarea "goodnight love 😘 sleep well"
click at [523, 460] on div "Chat: I can't exactly fall asleep at my job 😂 Fan Thanks for a fun night babe F…" at bounding box center [647, 321] width 364 height 294
click at [543, 446] on span "Save Response" at bounding box center [529, 444] width 57 height 9
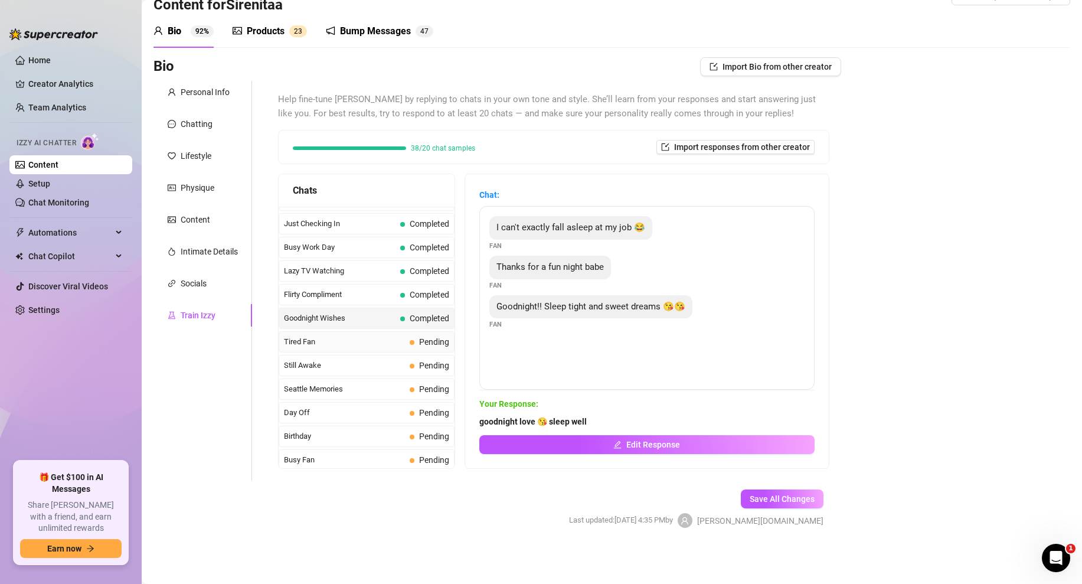
click at [354, 348] on div "Tired Fan Pending" at bounding box center [367, 341] width 176 height 21
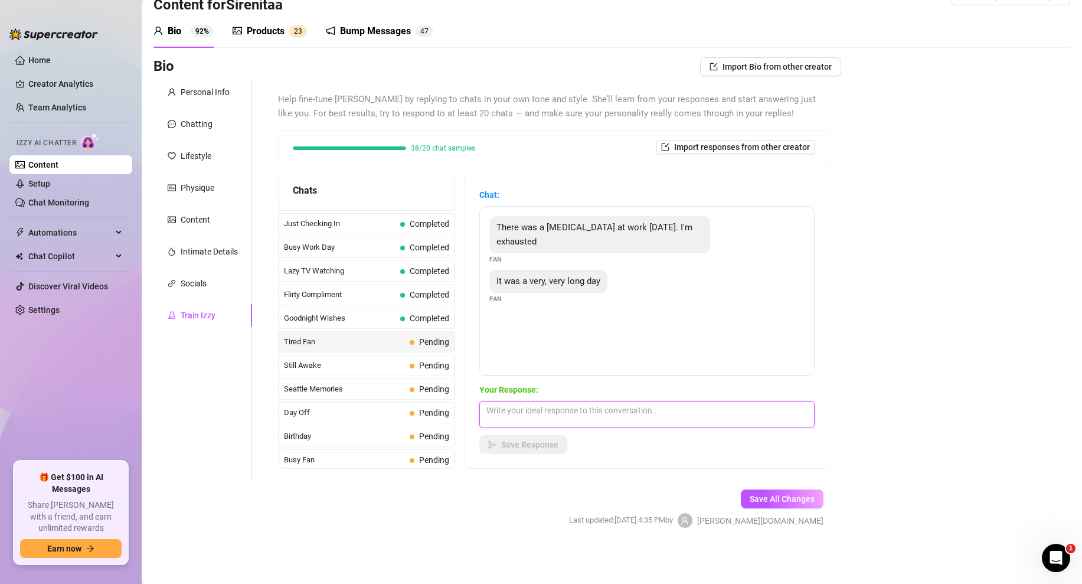
click at [540, 419] on textarea at bounding box center [646, 414] width 335 height 27
type textarea "ell do you want me to help you relax before sleep?"
click at [521, 440] on span "Save Response" at bounding box center [529, 444] width 57 height 9
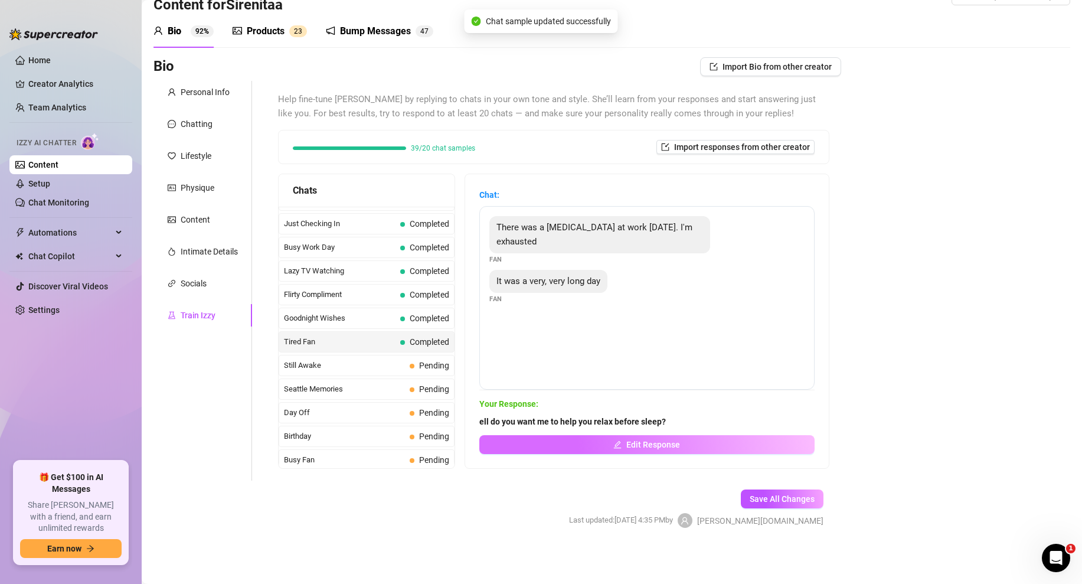
click at [537, 438] on button "Edit Response" at bounding box center [646, 444] width 335 height 19
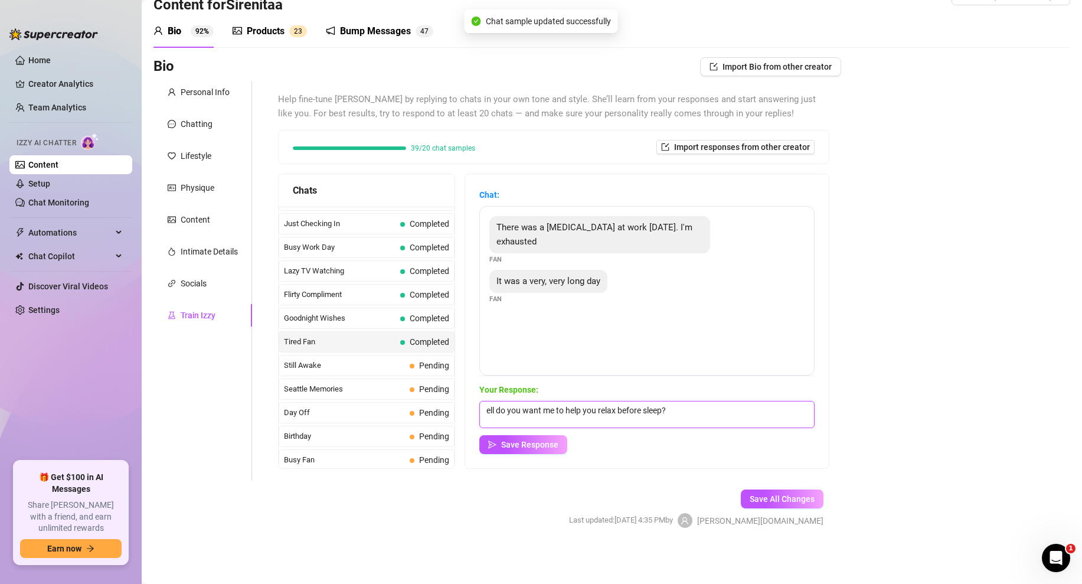
click at [487, 408] on textarea "ell do you want me to help you relax before sleep?" at bounding box center [646, 414] width 335 height 27
type textarea "well do you want me to help you relax before sleep?"
click at [541, 447] on span "Save Response" at bounding box center [529, 444] width 57 height 9
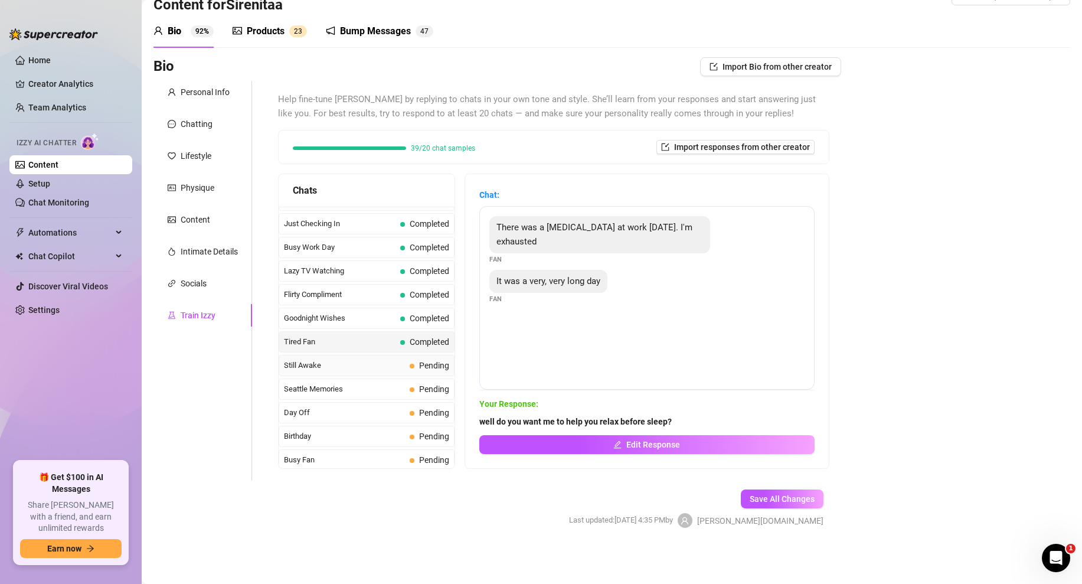
click at [387, 370] on span "Still Awake" at bounding box center [344, 366] width 121 height 12
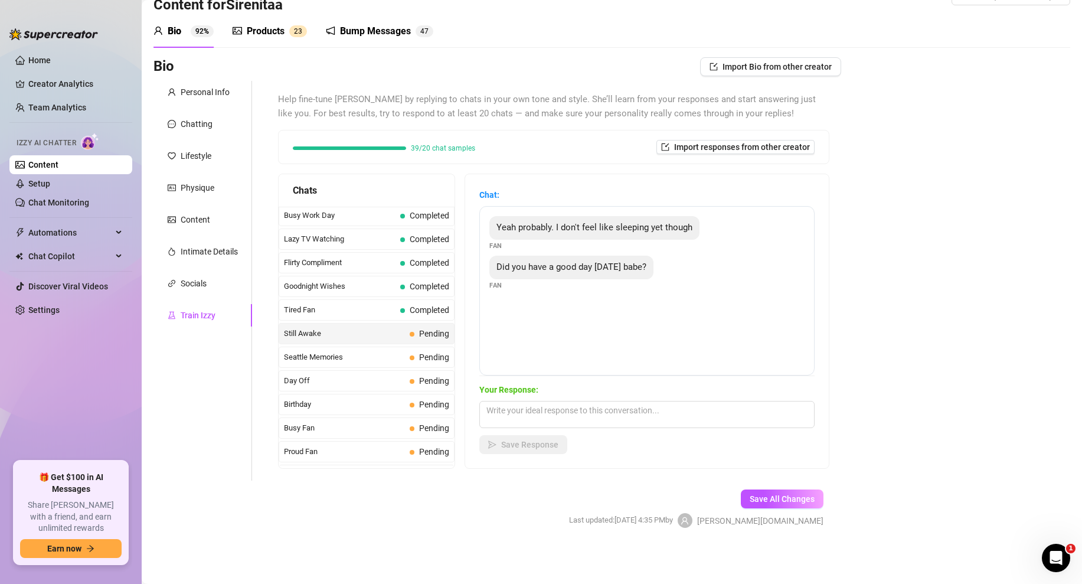
scroll to position [814, 0]
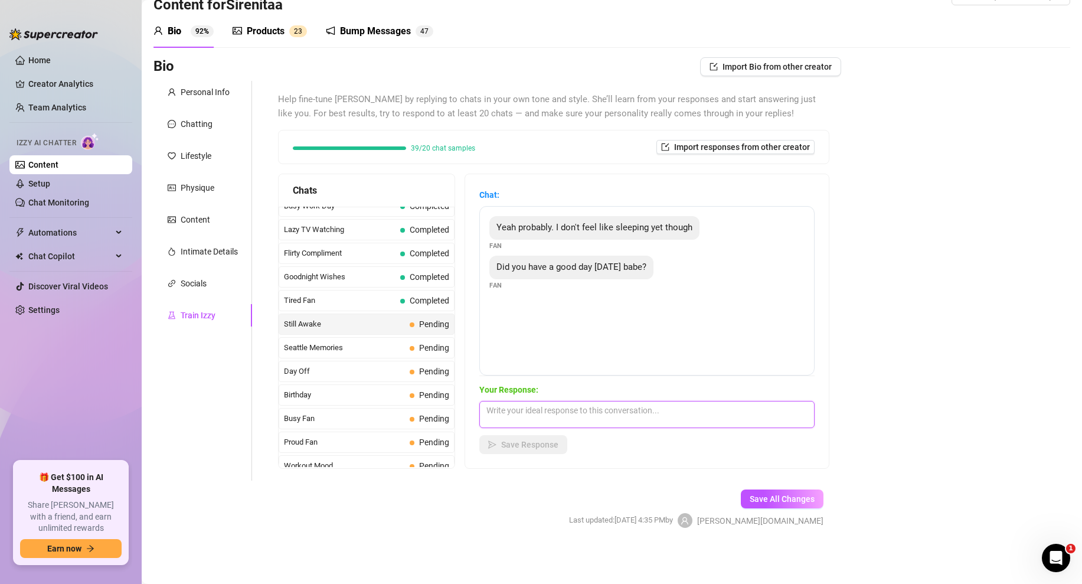
click at [505, 411] on textarea at bounding box center [646, 414] width 335 height 27
type textarea "i did, you?"
click at [519, 445] on span "Save Response" at bounding box center [529, 444] width 57 height 9
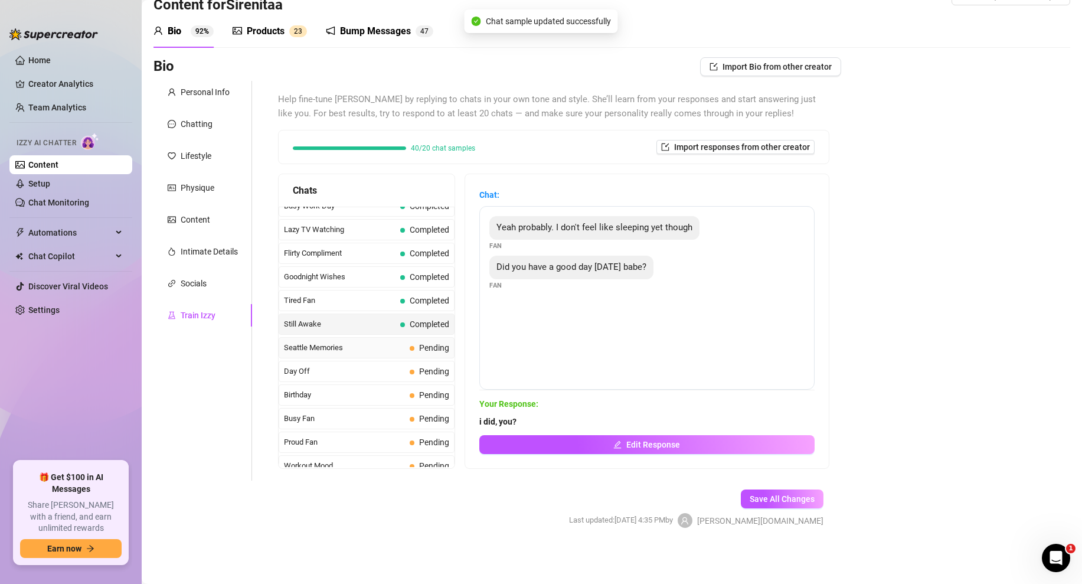
click at [384, 354] on div "Seattle Memories Pending" at bounding box center [367, 347] width 176 height 21
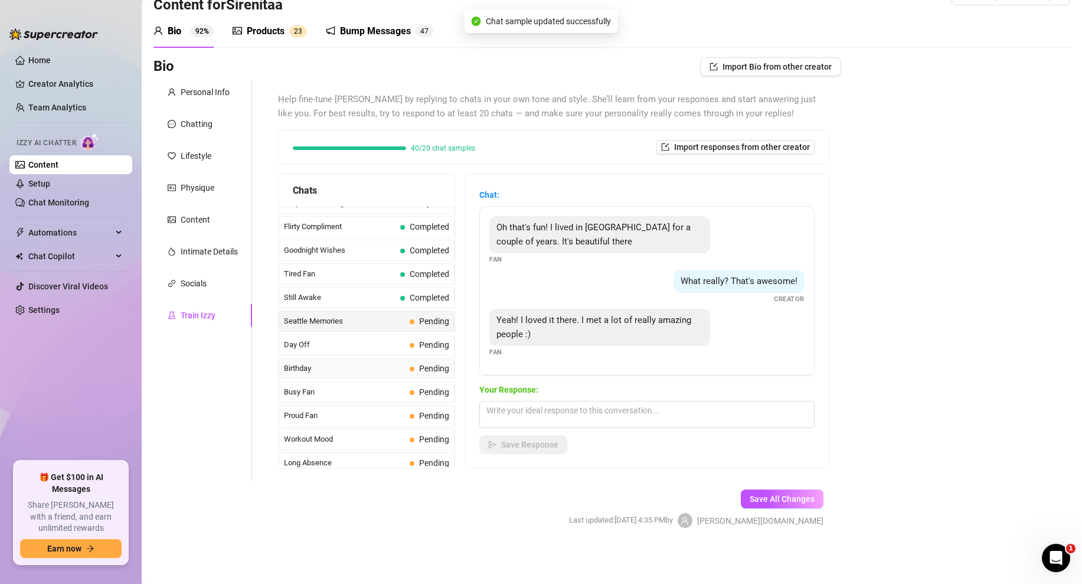
scroll to position [848, 0]
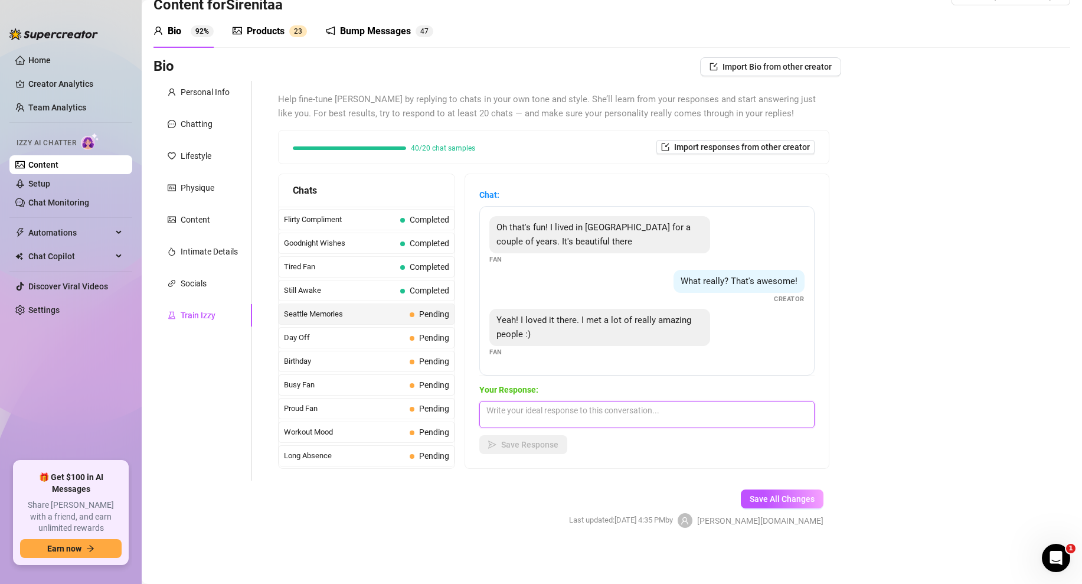
click at [518, 417] on textarea at bounding box center [646, 414] width 335 height 27
type textarea "that’s so cool 🥰 i’ve always heard seattle has such a good vibe. what did you l…"
click at [537, 446] on span "Save Response" at bounding box center [529, 444] width 57 height 9
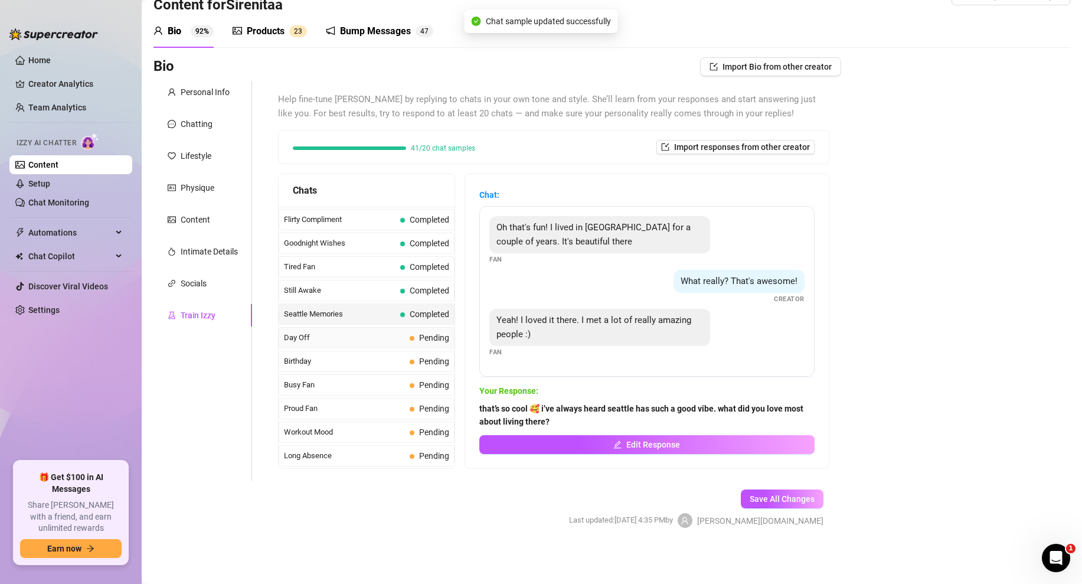
click at [424, 332] on span "Pending" at bounding box center [430, 337] width 40 height 13
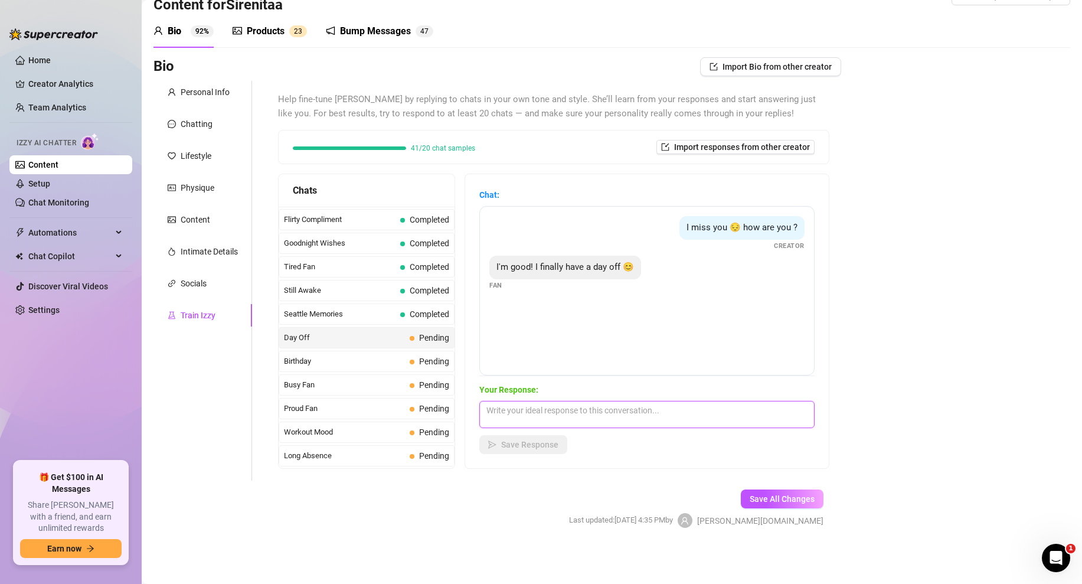
click at [521, 413] on textarea at bounding box center [646, 414] width 335 height 27
type textarea "aww awesome! any plans for your day or are you going to have some fun with me?"
click at [509, 432] on div "Your Response: aww awesome! any plans for your day or are you going to have som…" at bounding box center [646, 418] width 335 height 71
click at [526, 449] on span "Save Response" at bounding box center [529, 444] width 57 height 9
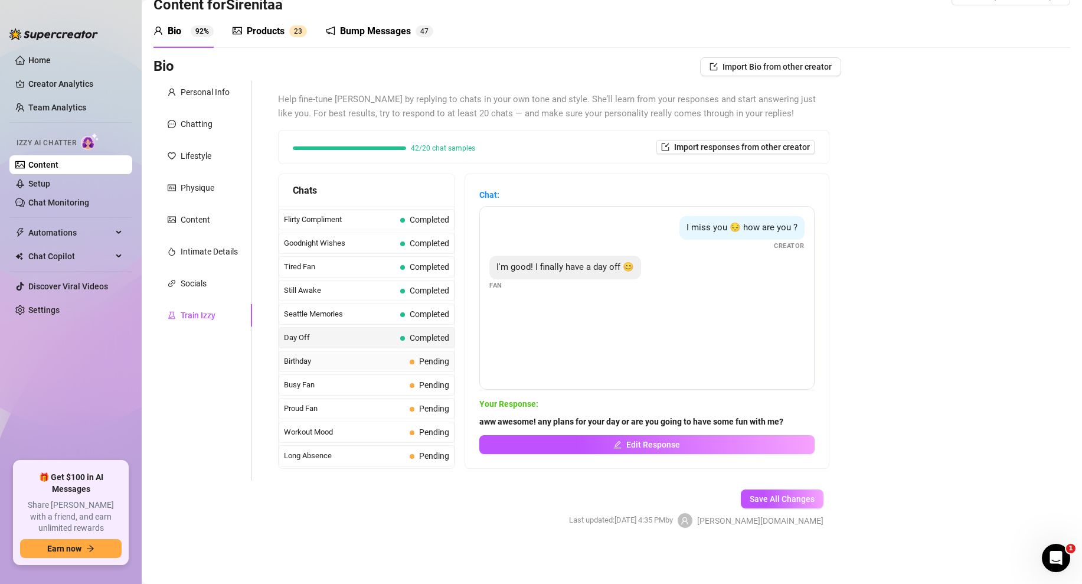
click at [385, 361] on span "Birthday" at bounding box center [344, 361] width 121 height 12
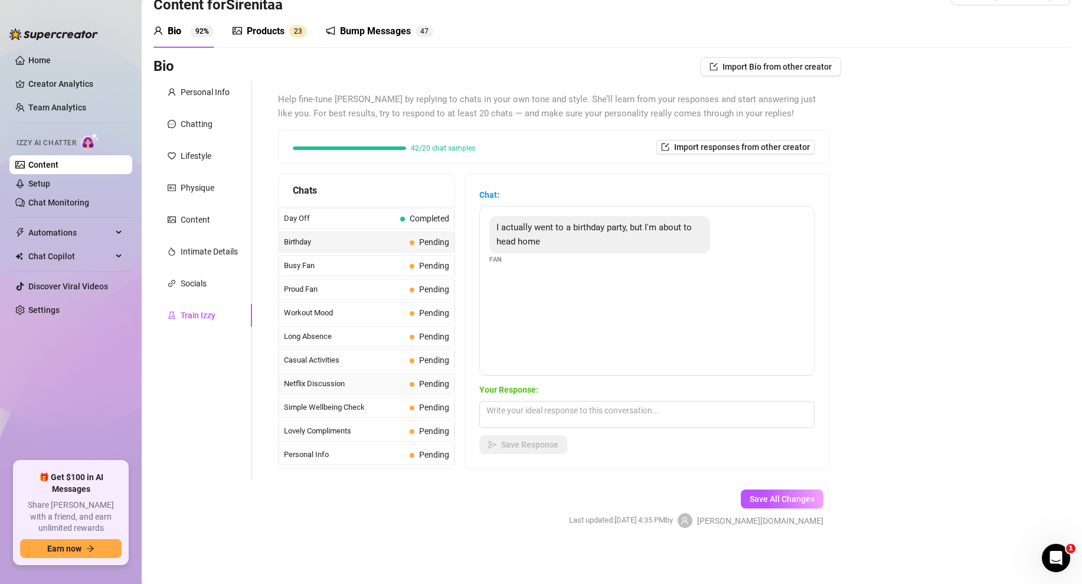
scroll to position [937, 0]
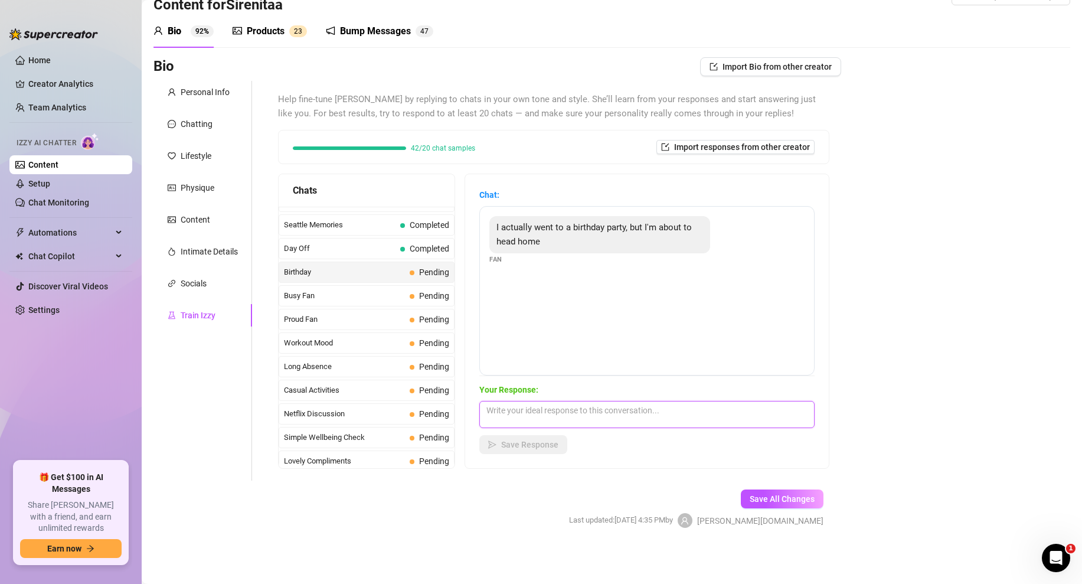
click at [500, 406] on textarea at bounding box center [646, 414] width 335 height 27
type textarea "Hmm...it may not be your birthday but when you get home maybe ill give you a co…"
click at [524, 442] on span "Save Response" at bounding box center [529, 444] width 57 height 9
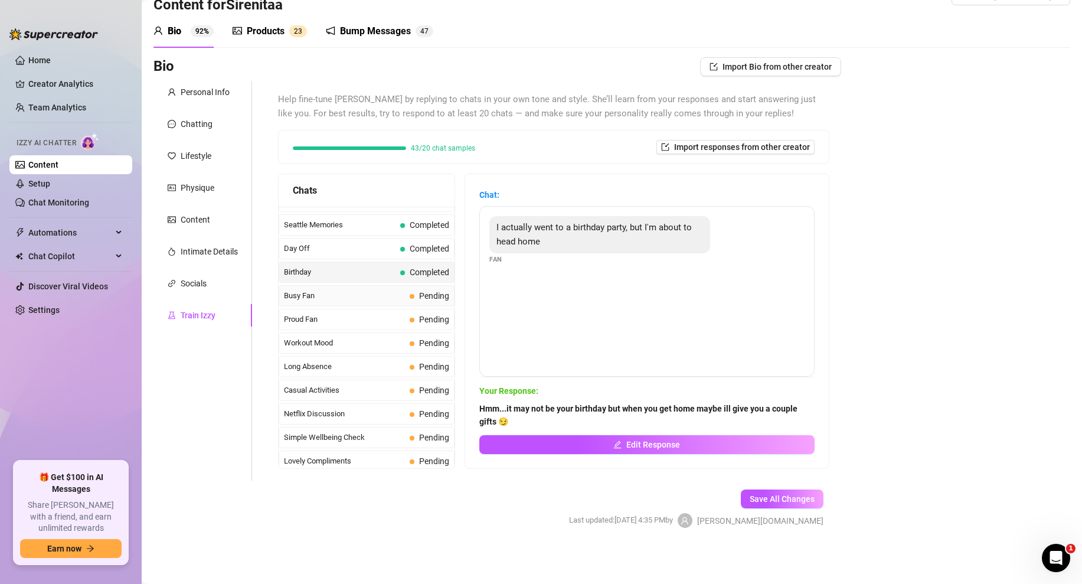
click at [346, 301] on span "Busy Fan" at bounding box center [344, 296] width 121 height 12
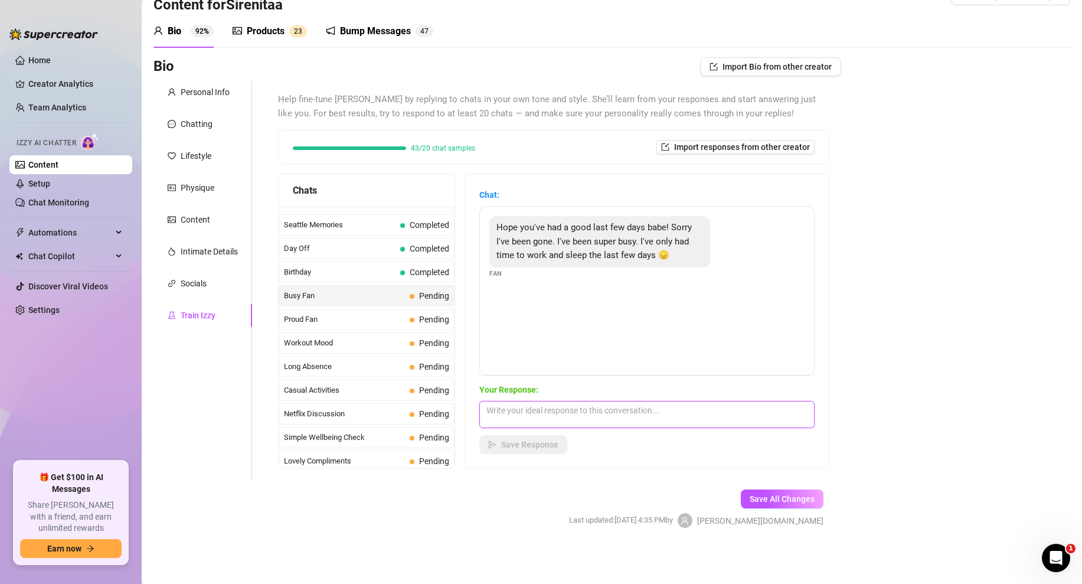
click at [508, 411] on textarea at bounding box center [646, 414] width 335 height 27
type textarea "its love, at least your making good money though? 🤷‍♀️ cant complain about that…"
click at [529, 445] on span "Save Response" at bounding box center [529, 444] width 57 height 9
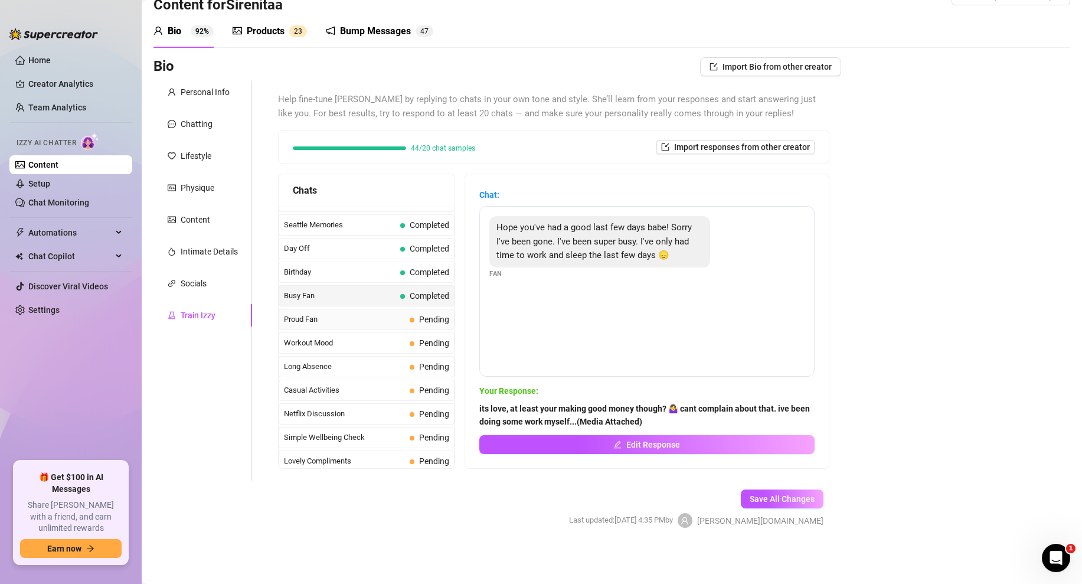
click at [393, 323] on span "Proud Fan" at bounding box center [344, 319] width 121 height 12
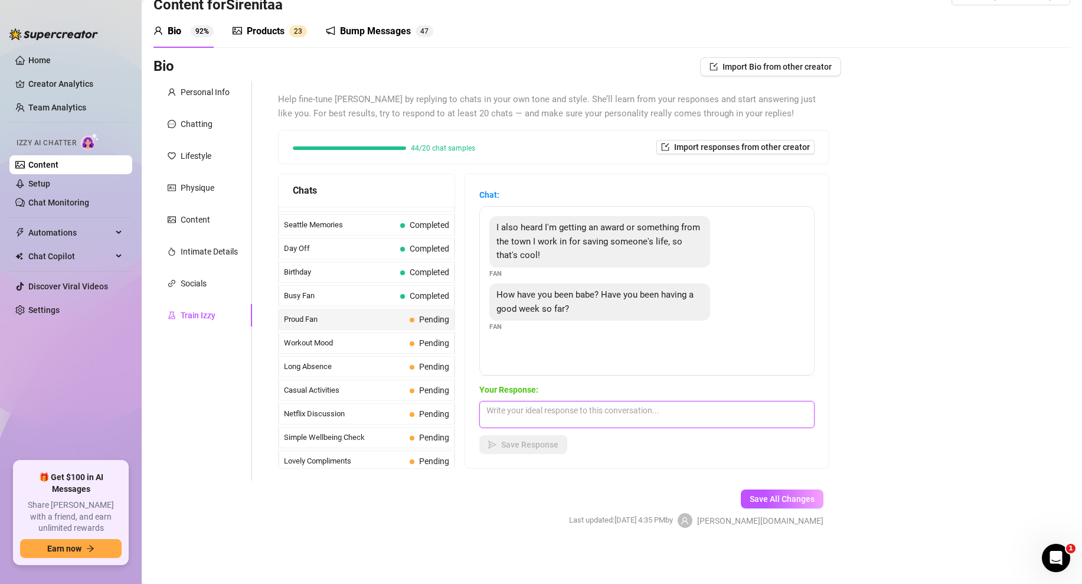
click at [513, 406] on textarea at bounding box center [646, 414] width 335 height 27
type textarea "Really! Wow...my hero. I think you deserve a little reward for me... (Media Att…"
click at [512, 440] on span "Save Response" at bounding box center [529, 444] width 57 height 9
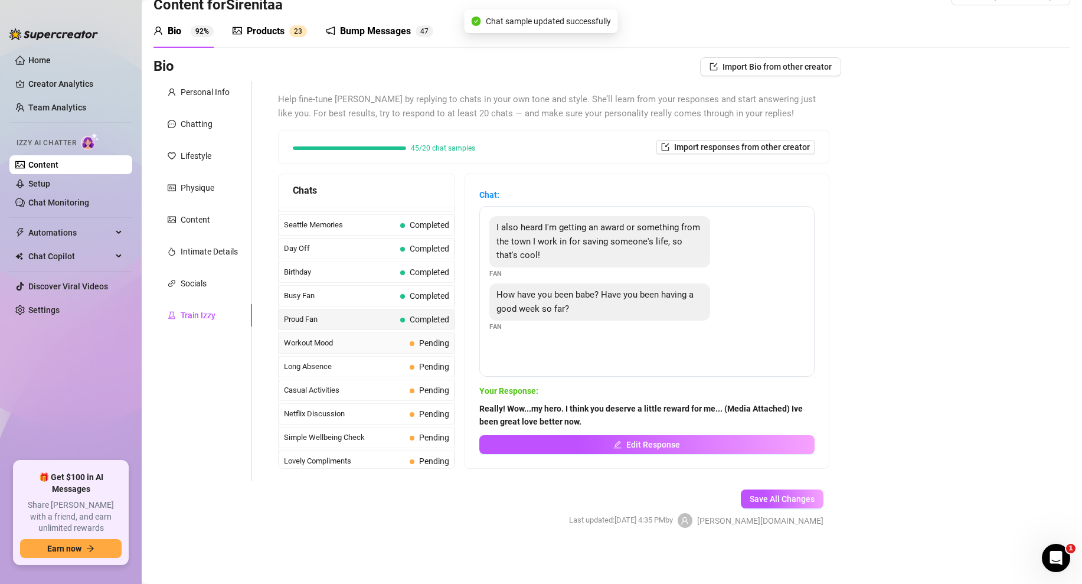
click at [351, 344] on span "Workout Mood" at bounding box center [344, 343] width 121 height 12
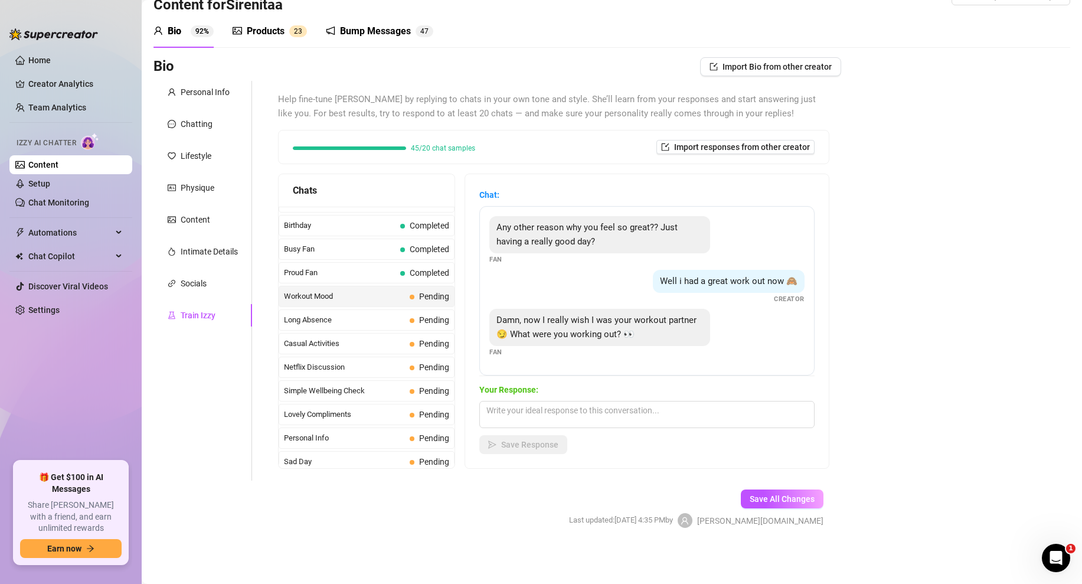
scroll to position [984, 0]
click at [515, 411] on textarea at bounding box center [646, 414] width 335 height 27
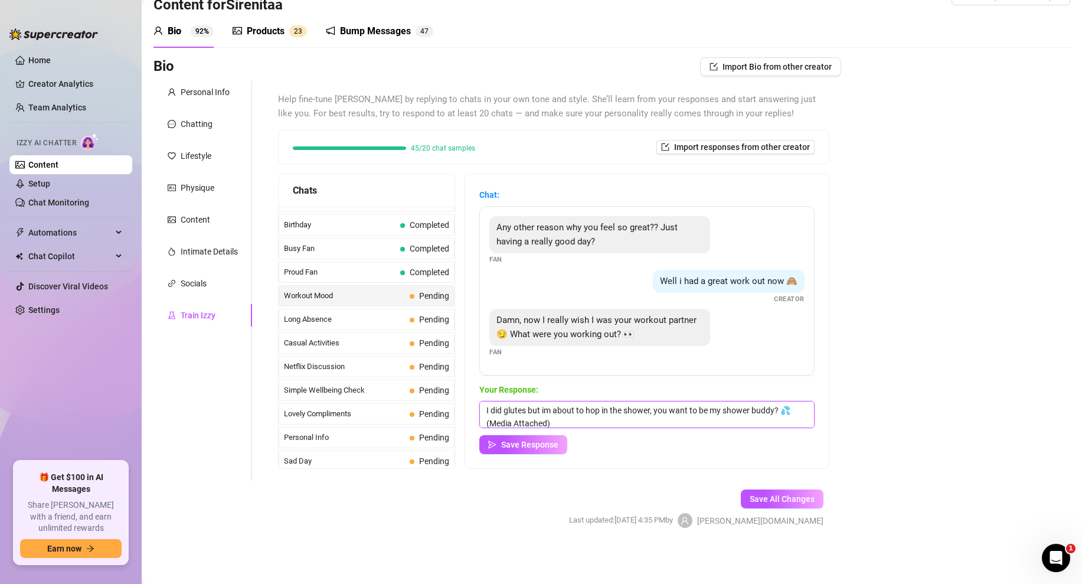
scroll to position [1, 0]
type textarea "I did glutes but im about to hop in the shower, you want to be my shower buddy?…"
click at [523, 438] on button "Save Response" at bounding box center [523, 444] width 88 height 19
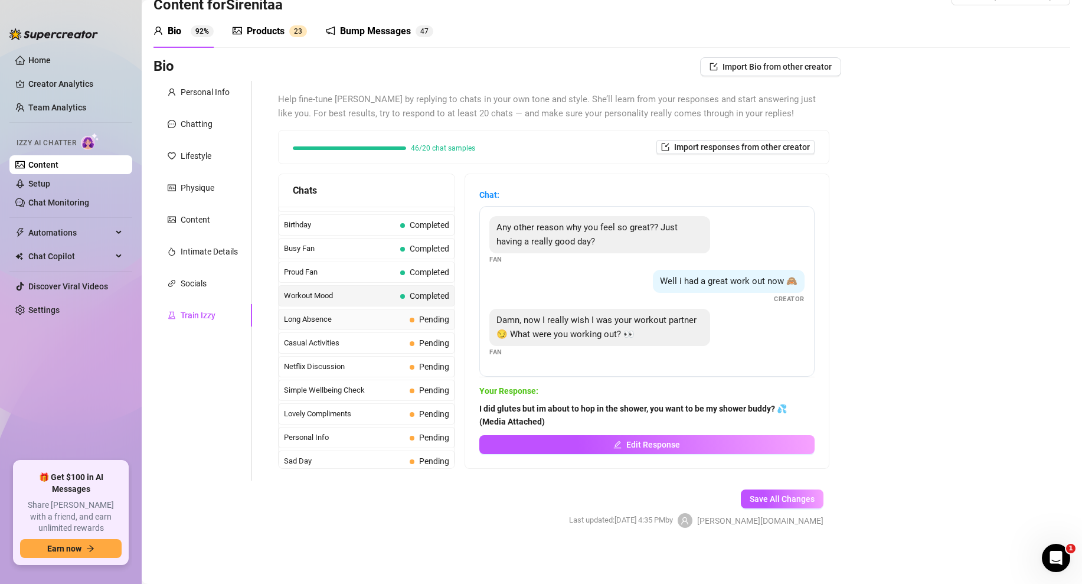
click at [404, 322] on span "Long Absence" at bounding box center [344, 319] width 121 height 12
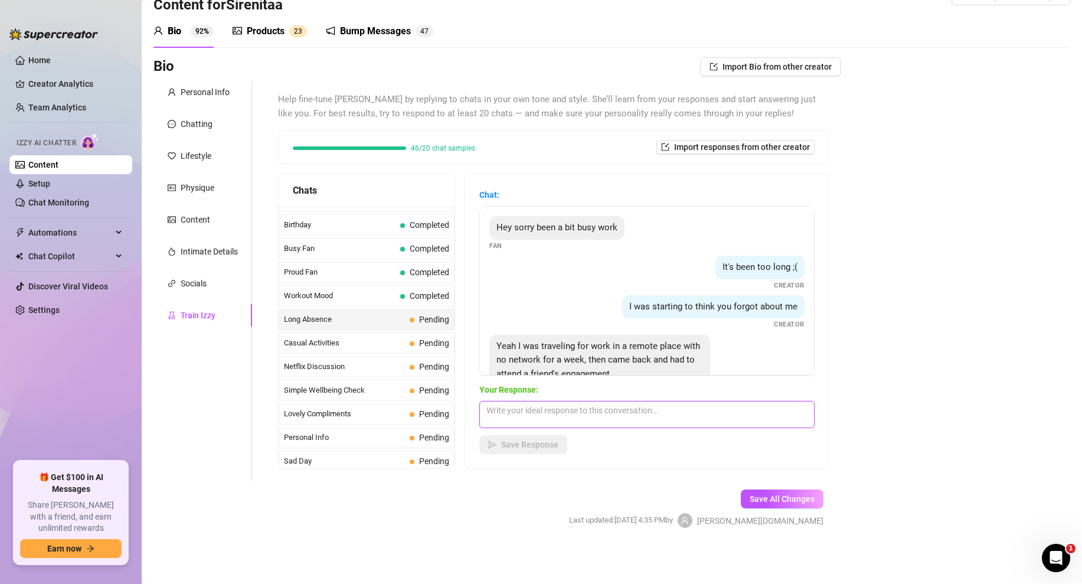
click at [518, 416] on textarea at bounding box center [646, 414] width 335 height 27
type textarea "wow you really have been busy 😅 no wonder you disappeared on me! i’m glad you’r…"
click at [504, 445] on span "Save Response" at bounding box center [529, 444] width 57 height 9
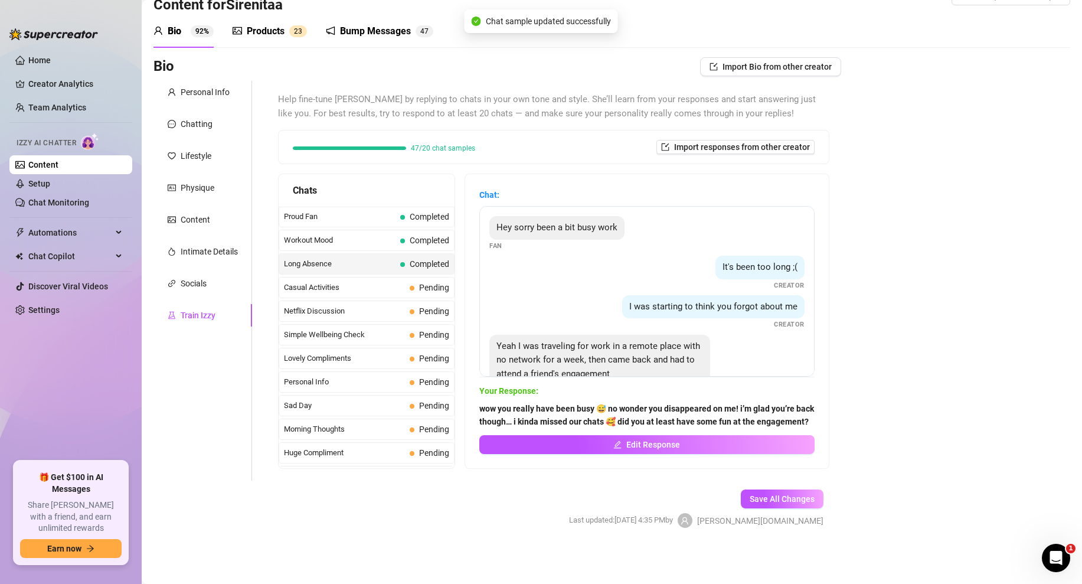
scroll to position [1042, 0]
click at [411, 285] on span at bounding box center [412, 285] width 5 height 5
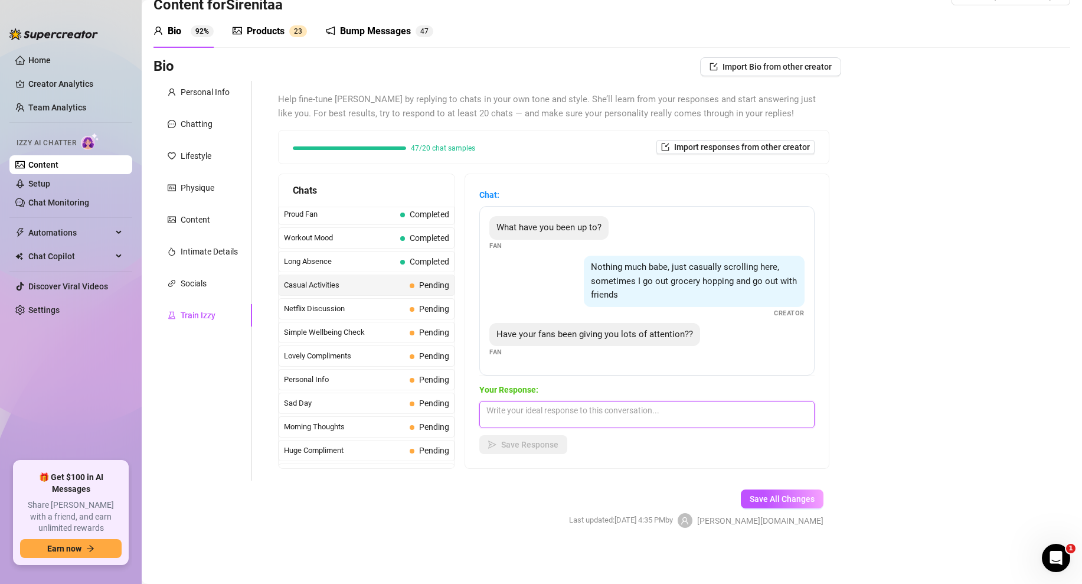
click at [506, 422] on textarea at bounding box center [646, 414] width 335 height 27
type textarea "some, but i dont like all of their attention. lets just say i like yours a lot …"
click at [528, 444] on span "Save Response" at bounding box center [529, 444] width 57 height 9
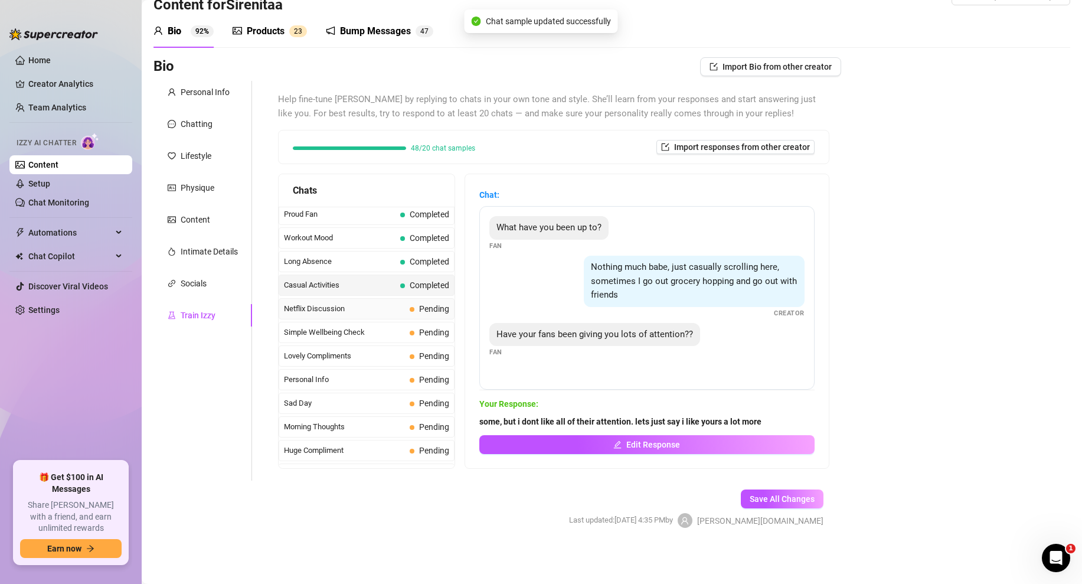
click at [399, 308] on span "Netflix Discussion" at bounding box center [344, 309] width 121 height 12
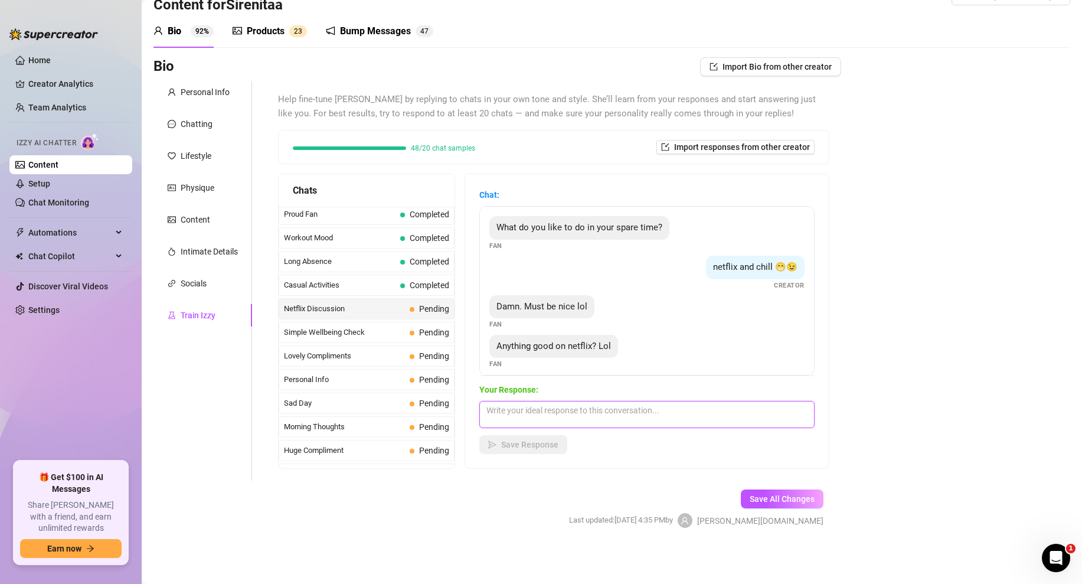
click at [549, 426] on textarea at bounding box center [646, 414] width 335 height 27
click at [492, 409] on textarea "i dont know, i haven’t had anyone to watch it with...would you be my netflix an…" at bounding box center [646, 414] width 335 height 27
type textarea "i dont know, i haven’t had anyone to watch it with...would you be my netflix an…"
click at [539, 440] on span "Save Response" at bounding box center [529, 444] width 57 height 9
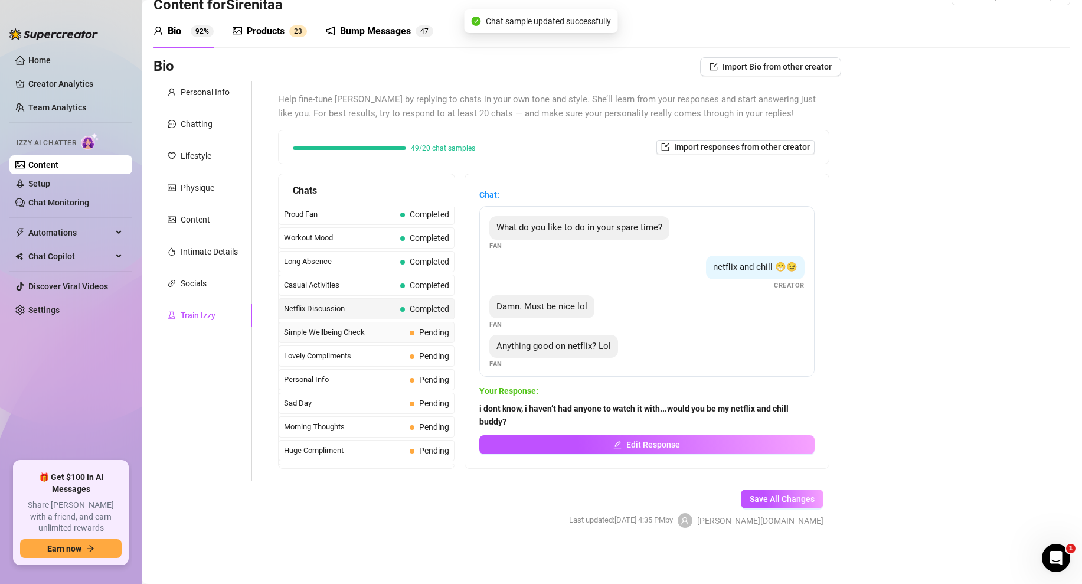
click at [398, 331] on span "Simple Wellbeing Check" at bounding box center [344, 332] width 121 height 12
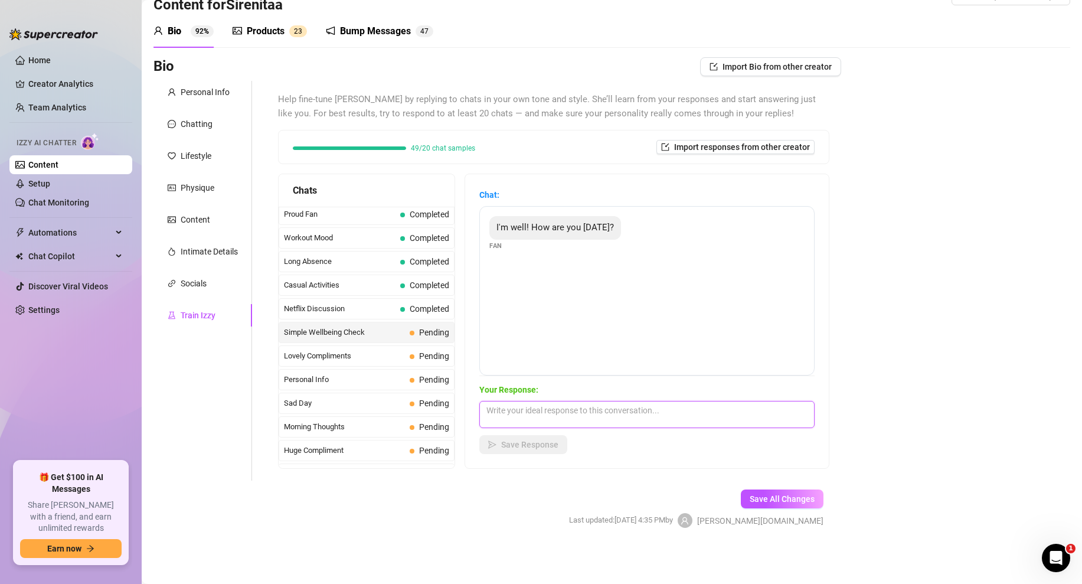
click at [530, 416] on textarea at bounding box center [646, 414] width 335 height 27
type textarea "i'm good love. wyd?"
click at [767, 499] on span "Save All Changes" at bounding box center [782, 498] width 65 height 9
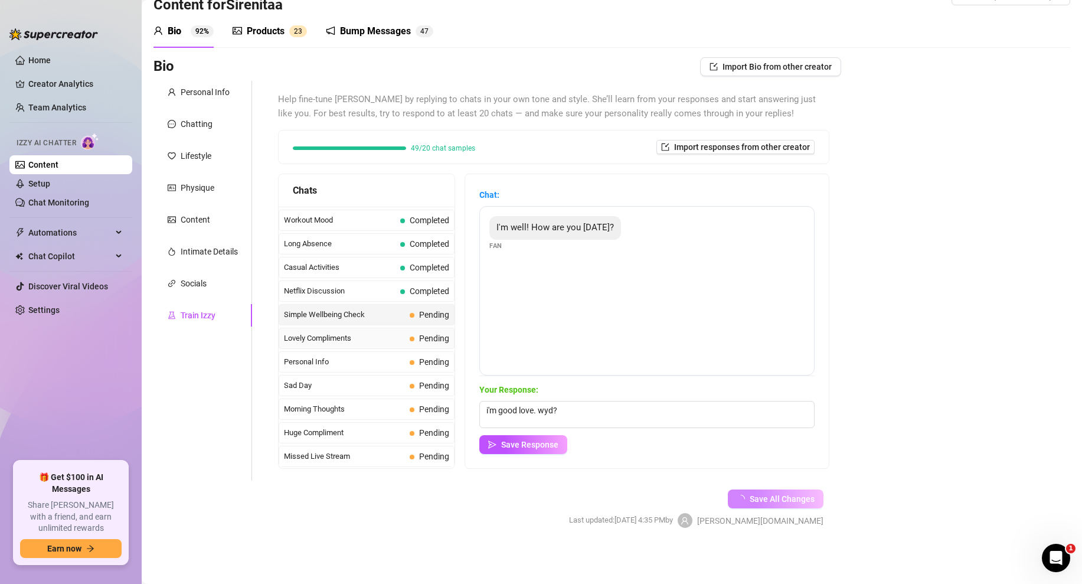
click at [360, 336] on span "Lovely Compliments" at bounding box center [344, 338] width 121 height 12
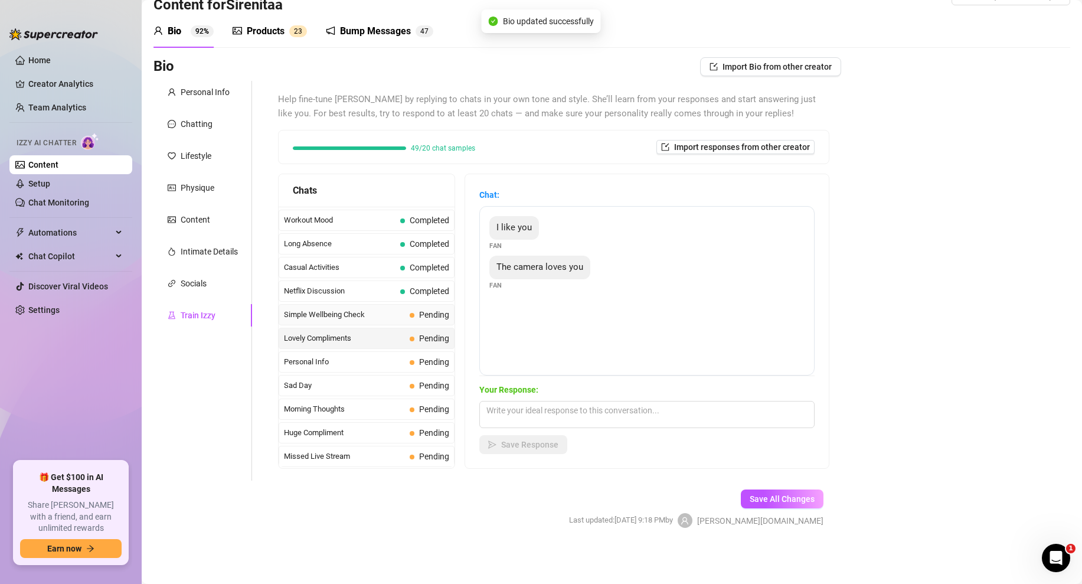
click at [391, 306] on div "Simple Wellbeing Check Pending" at bounding box center [367, 314] width 176 height 21
click at [507, 408] on textarea at bounding box center [646, 414] width 335 height 27
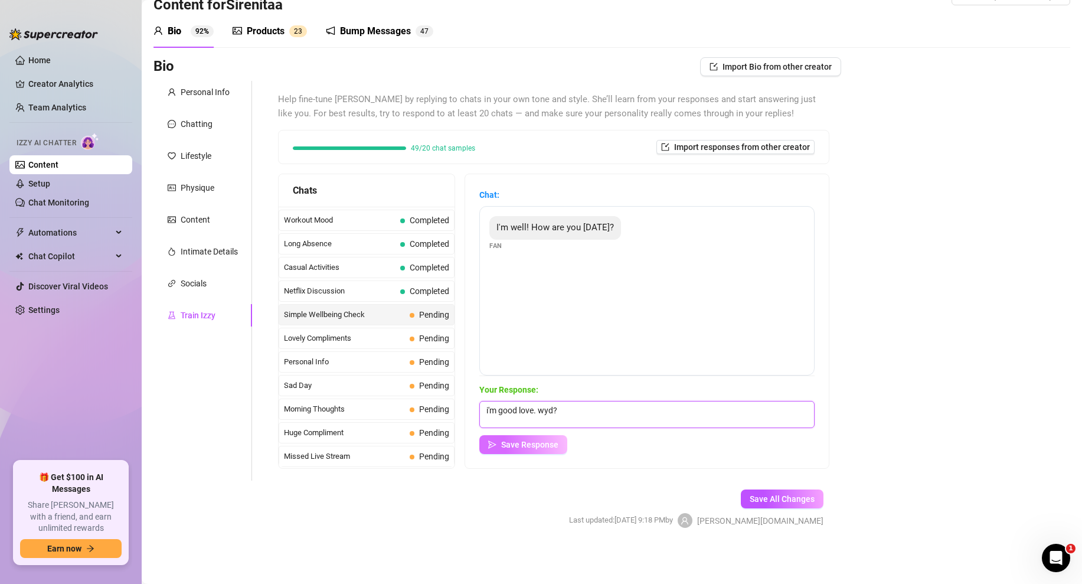
type textarea "i'm good love. wyd?"
click at [522, 449] on button "Save Response" at bounding box center [523, 444] width 88 height 19
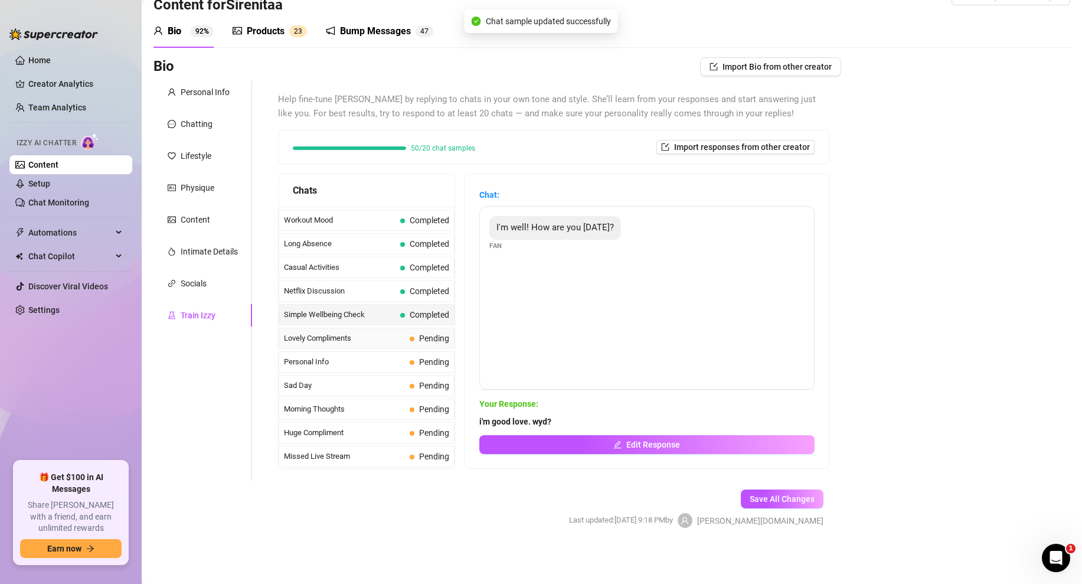
click at [411, 339] on span at bounding box center [412, 338] width 5 height 5
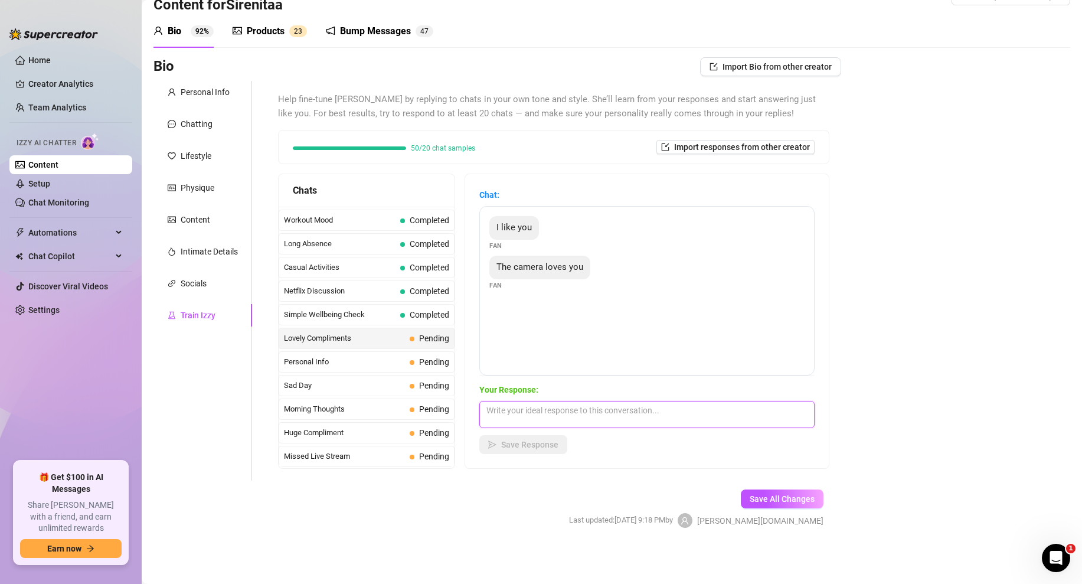
click at [505, 408] on textarea at bounding box center [646, 414] width 335 height 27
type textarea "aww thank you! 😍 I've got some photos you might love too... (Media Attached)"
click at [544, 456] on div "Chat: I like you Fan The camera loves you Fan Your Response: aww thank you! 😍 I…" at bounding box center [647, 321] width 364 height 294
click at [513, 445] on span "Save Response" at bounding box center [529, 444] width 57 height 9
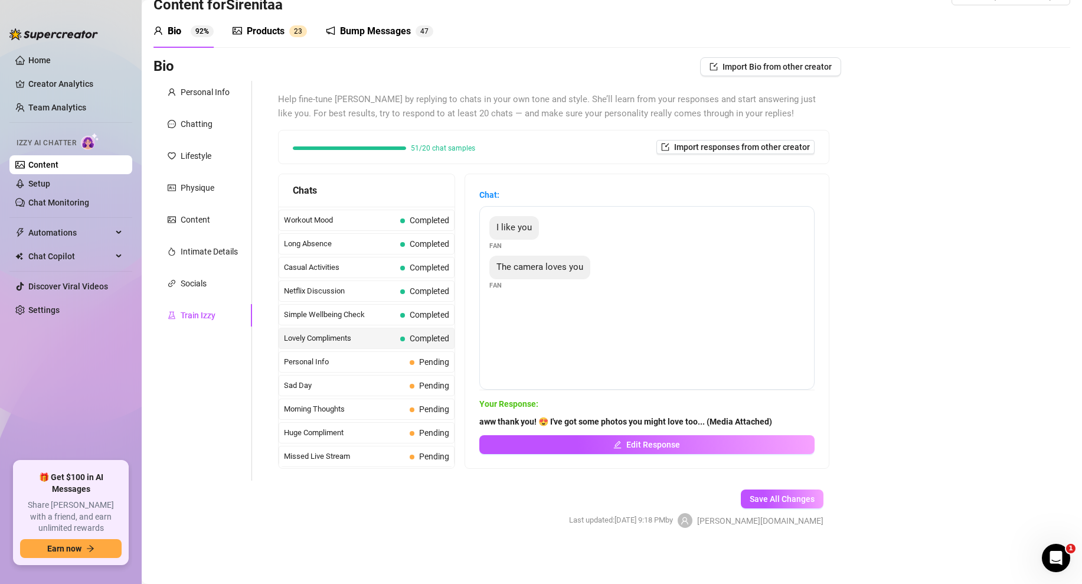
click at [366, 358] on span "Personal Info" at bounding box center [344, 362] width 121 height 12
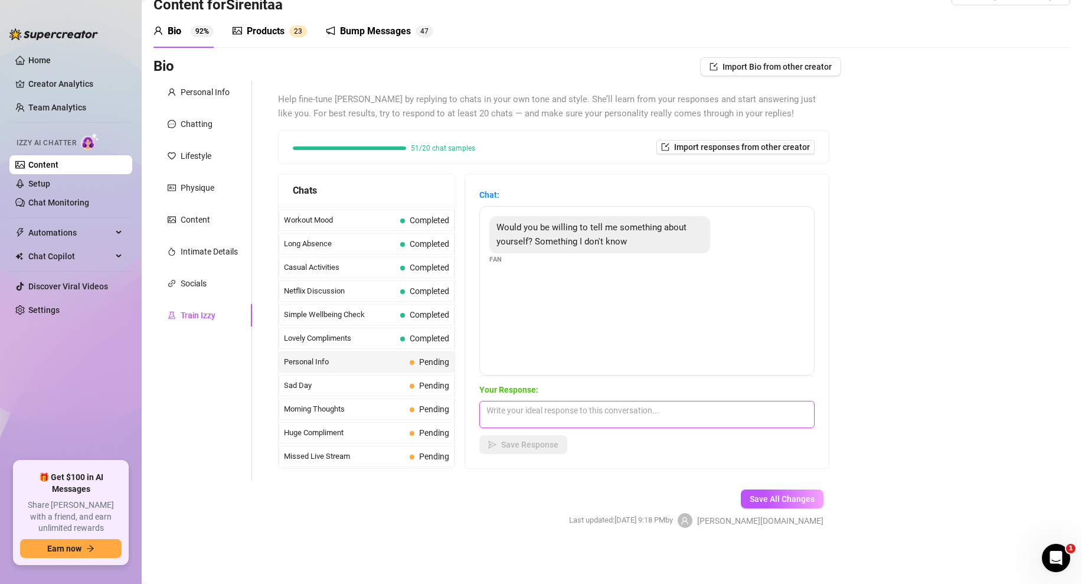
click at [509, 413] on textarea at bounding box center [646, 414] width 335 height 27
type textarea "Hmm...i have a fantasy of having sex in the middle of the words, but naked...🤷‍…"
click at [522, 447] on span "Save Response" at bounding box center [529, 444] width 57 height 9
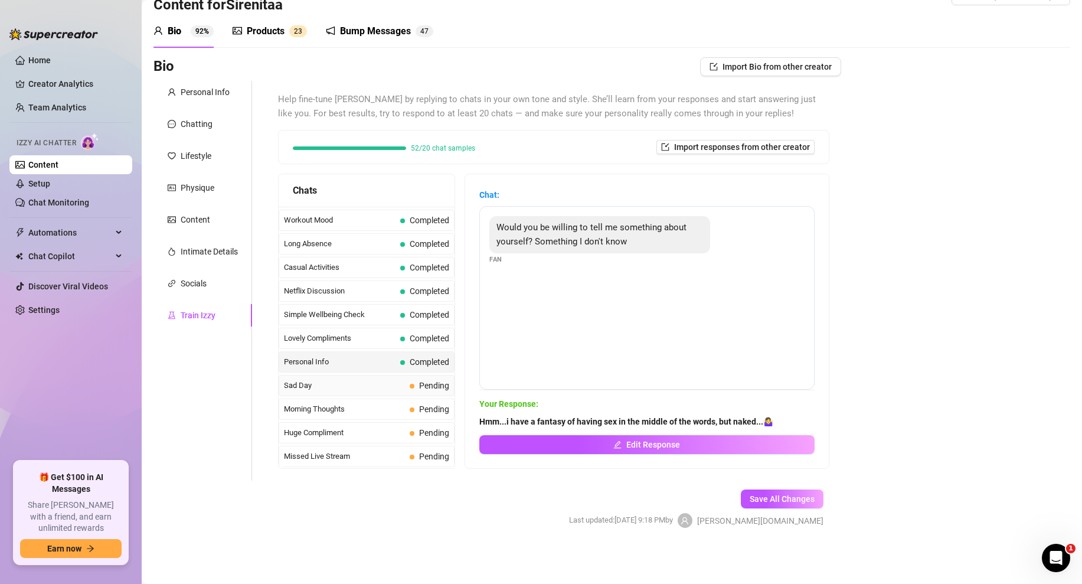
click at [369, 381] on span "Sad Day" at bounding box center [344, 386] width 121 height 12
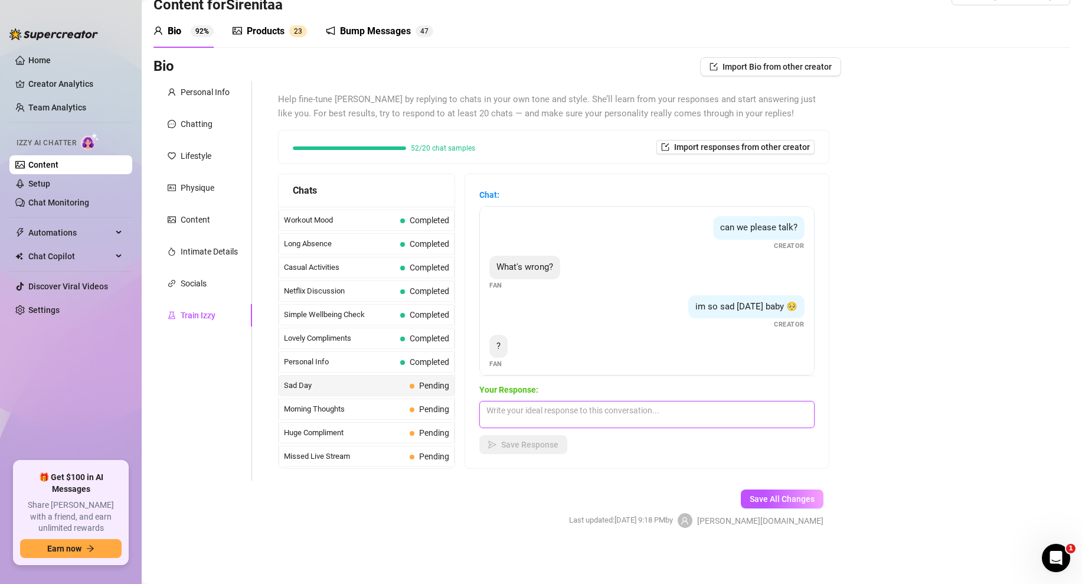
click at [531, 415] on textarea at bounding box center [646, 414] width 335 height 27
type textarea "no one wants to buy my pictures...do you want to see them?"
click at [511, 437] on button "Save Response" at bounding box center [523, 444] width 88 height 19
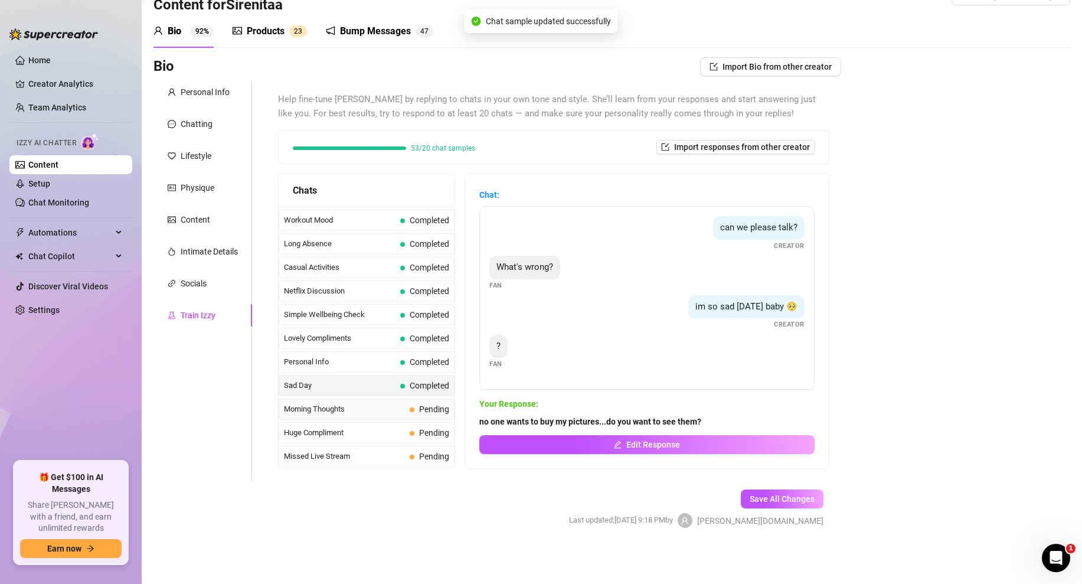
click at [381, 419] on div "Morning Thoughts Pending" at bounding box center [367, 408] width 176 height 21
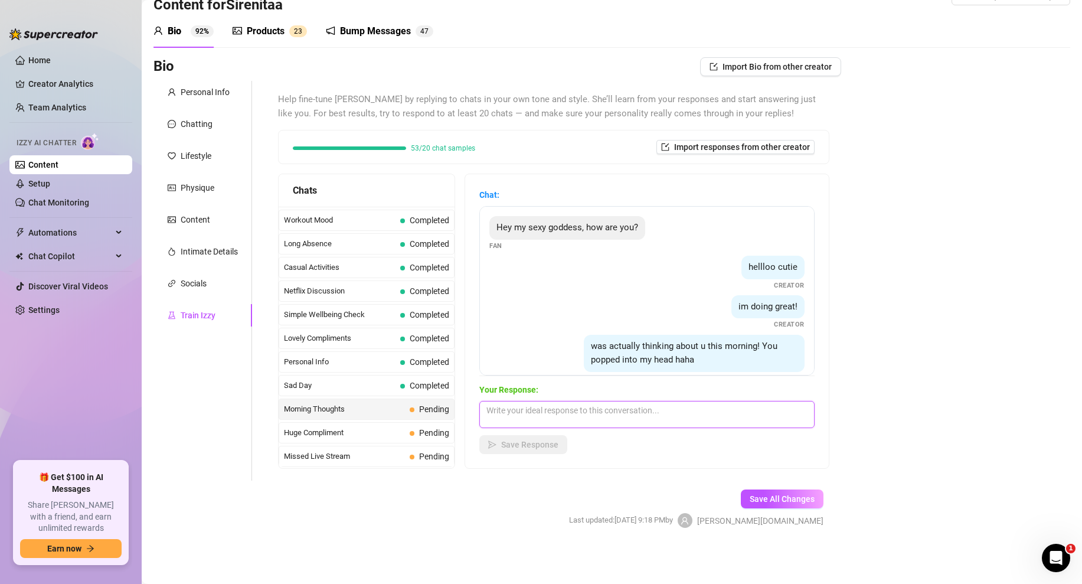
click at [513, 412] on textarea at bounding box center [646, 414] width 335 height 27
type textarea "yes! I missed talking to you and messing around. do you have time to play today?"
click at [512, 443] on span "Save Response" at bounding box center [529, 444] width 57 height 9
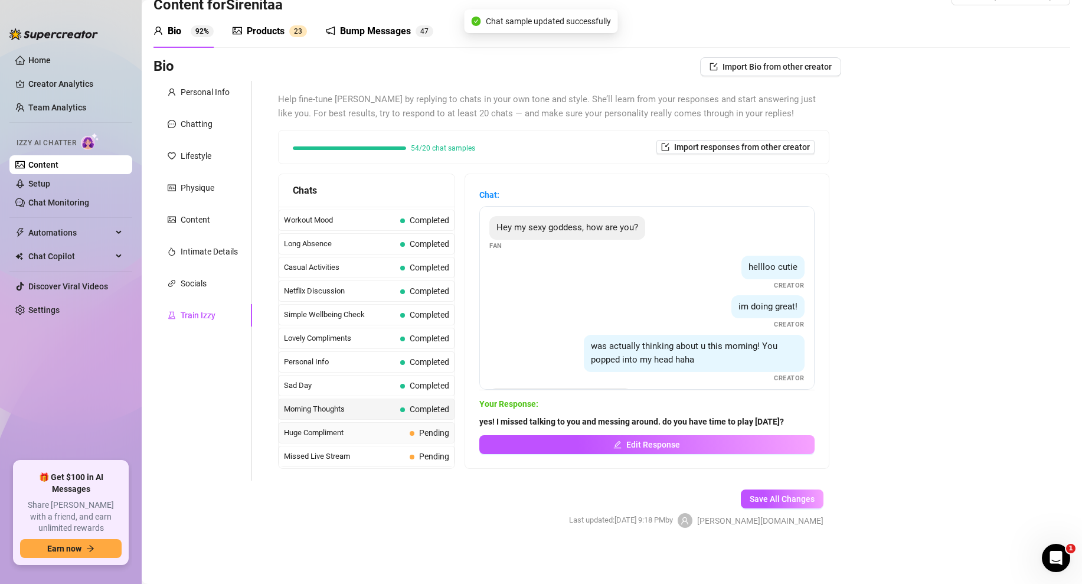
click at [416, 440] on div "Huge Compliment Pending" at bounding box center [367, 432] width 176 height 21
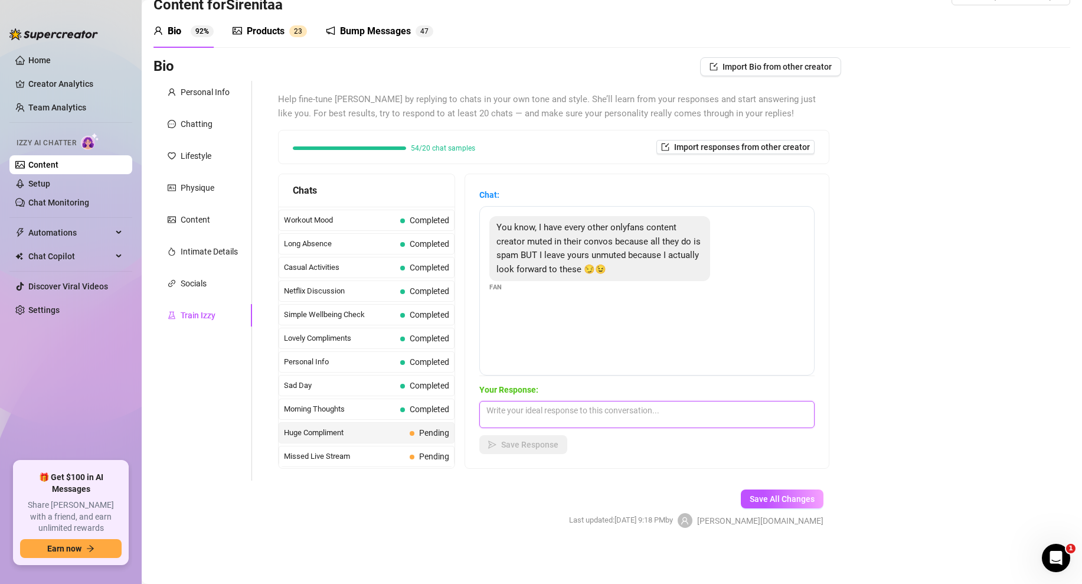
click at [517, 409] on textarea at bounding box center [646, 414] width 335 height 27
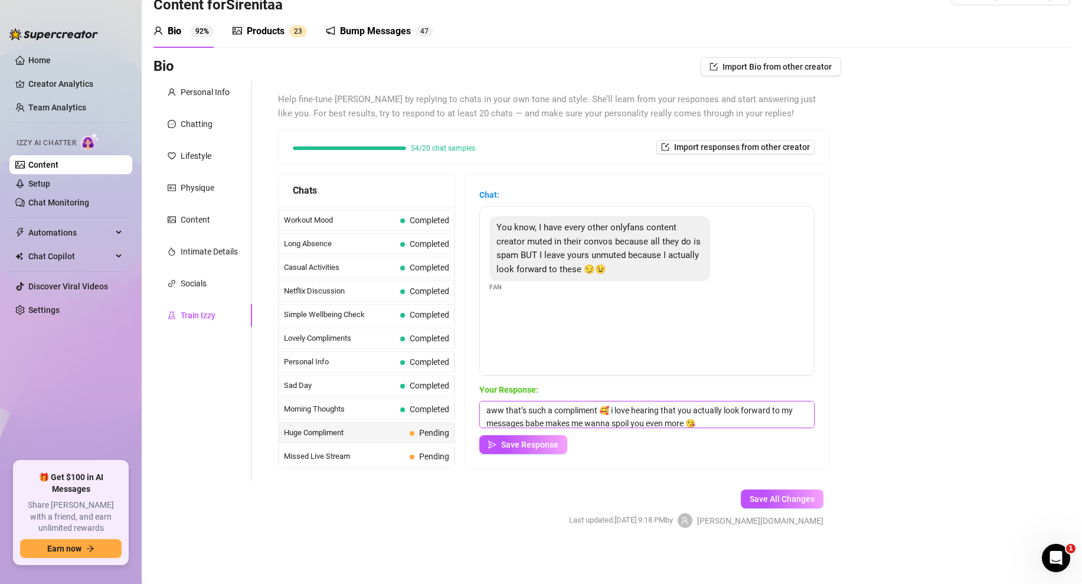
scroll to position [1, 0]
type textarea "aww that’s such a compliment 🥰 i love hearing that you actually look forward to…"
click at [512, 440] on span "Save Response" at bounding box center [529, 444] width 57 height 9
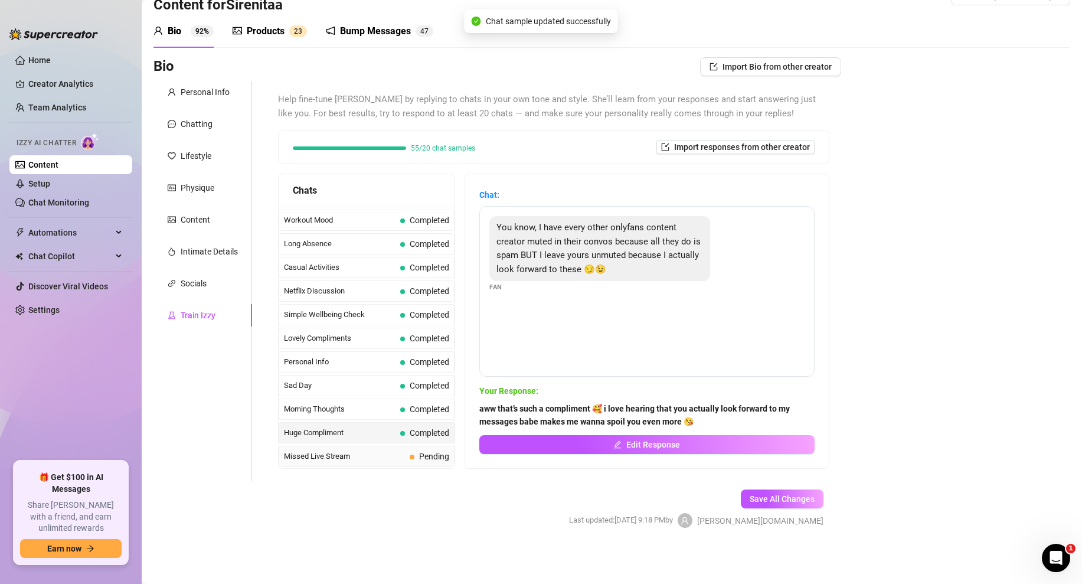
click at [401, 450] on span "Missed Live Stream" at bounding box center [344, 456] width 121 height 12
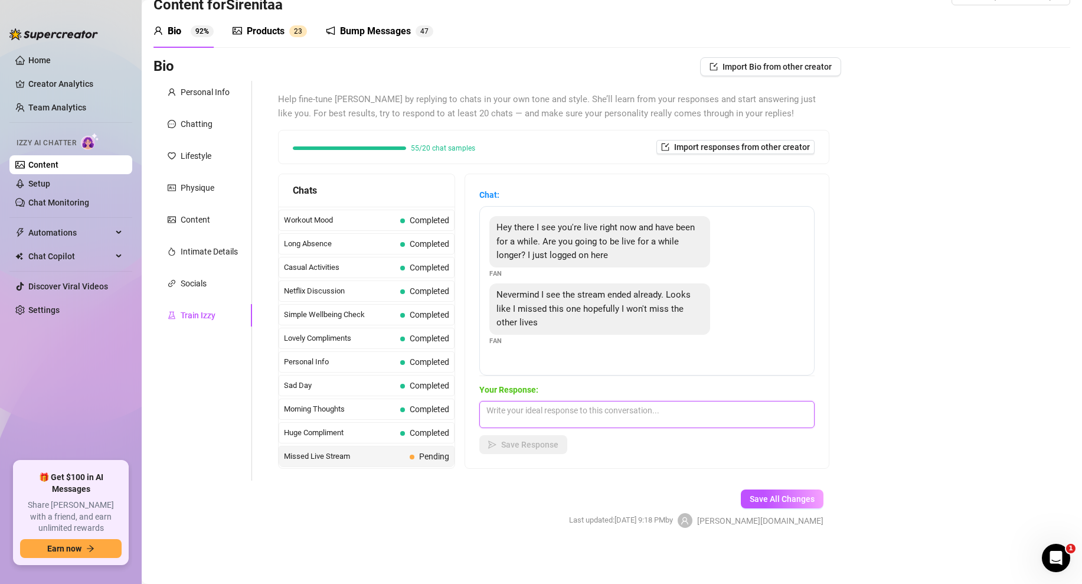
click at [522, 413] on textarea at bounding box center [646, 414] width 335 height 27
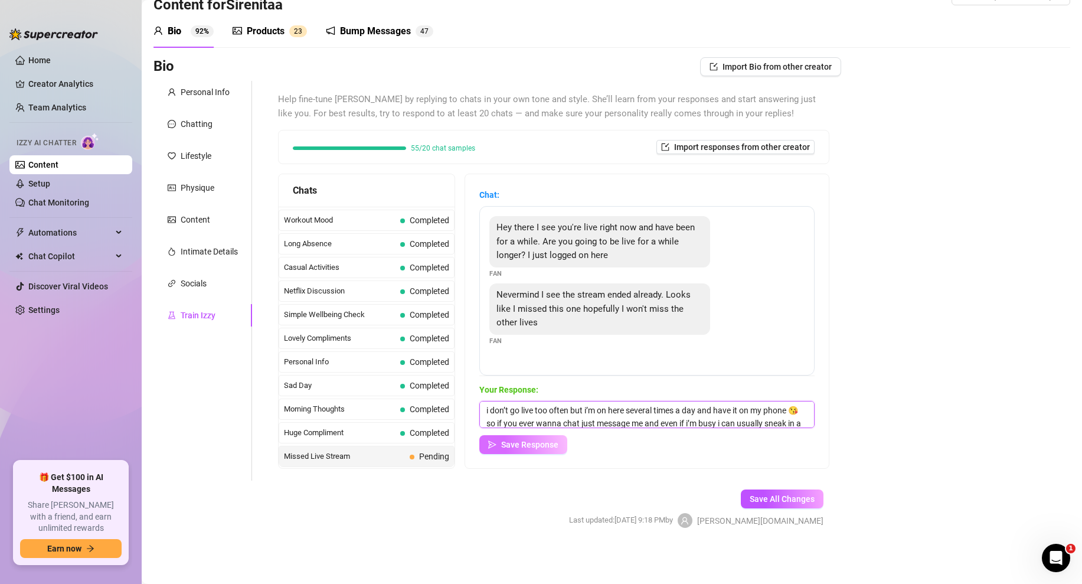
type textarea "i don’t go live too often but i’m on here several times a day and have it on my…"
click at [515, 442] on span "Save Response" at bounding box center [529, 444] width 57 height 9
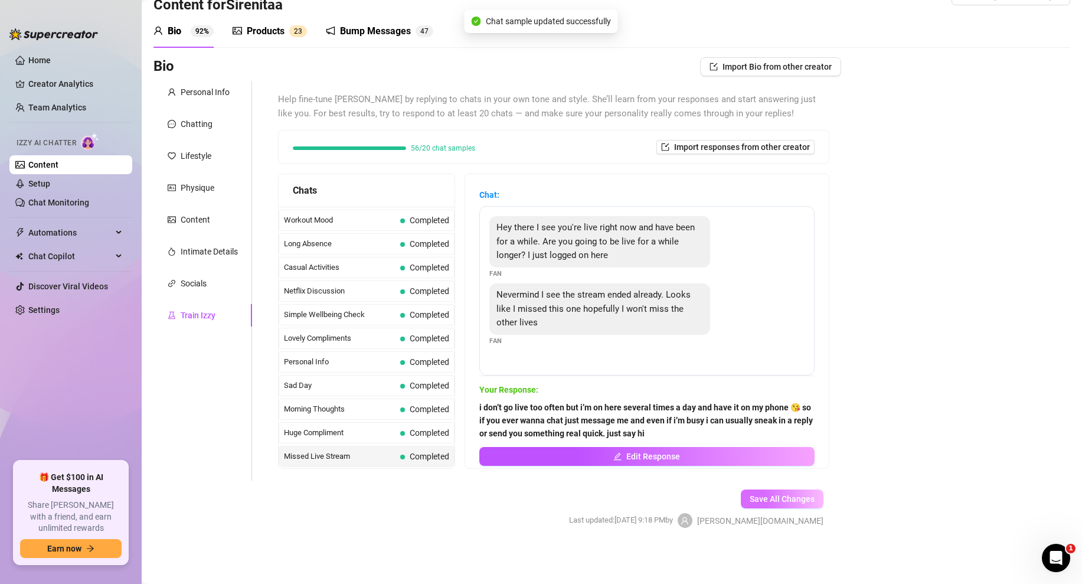
click at [779, 497] on span "Save All Changes" at bounding box center [782, 498] width 65 height 9
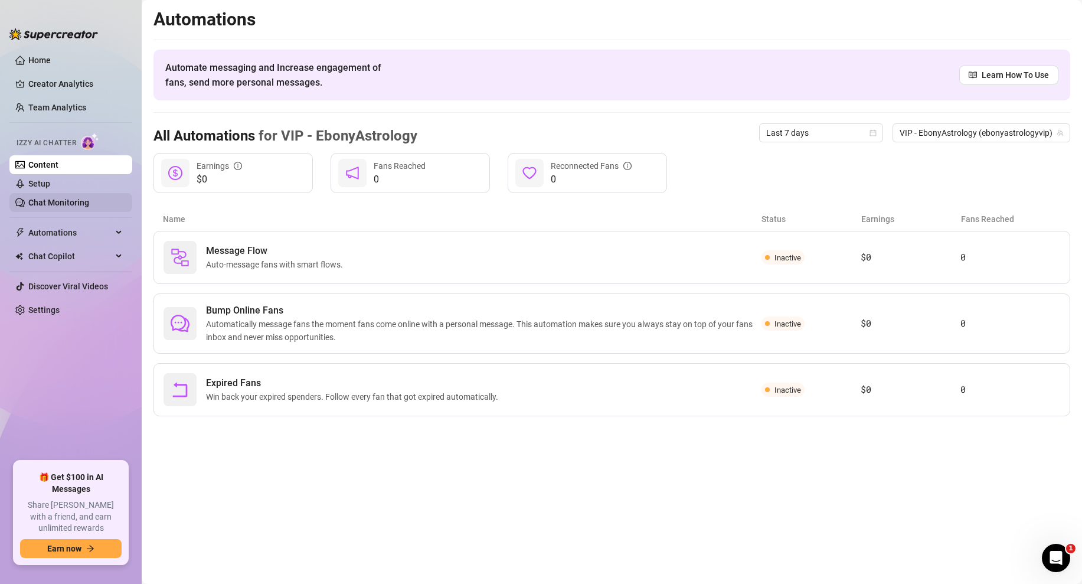
click at [89, 200] on link "Chat Monitoring" at bounding box center [58, 202] width 61 height 9
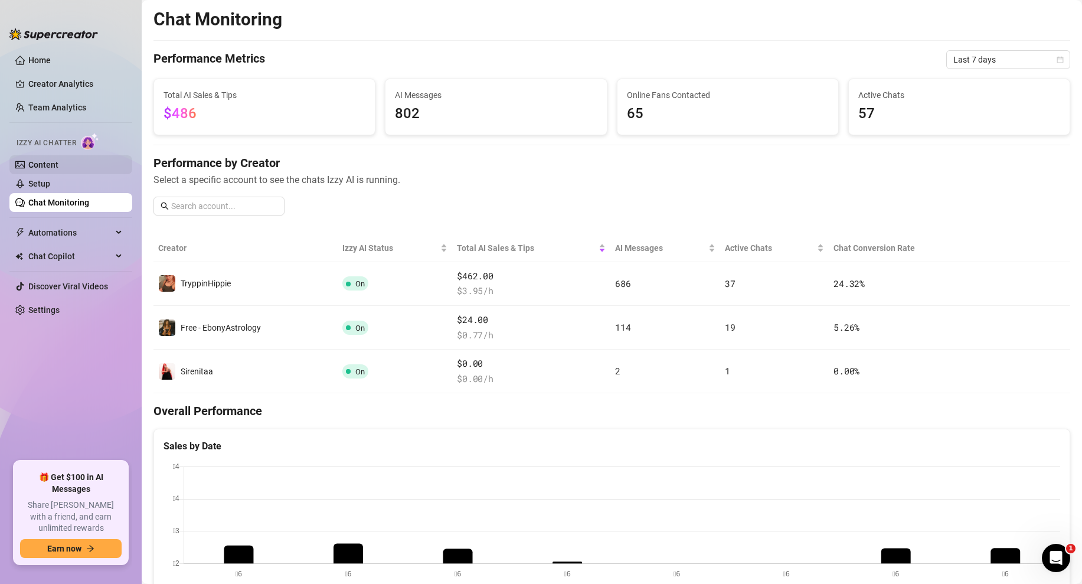
click at [58, 167] on link "Content" at bounding box center [43, 164] width 30 height 9
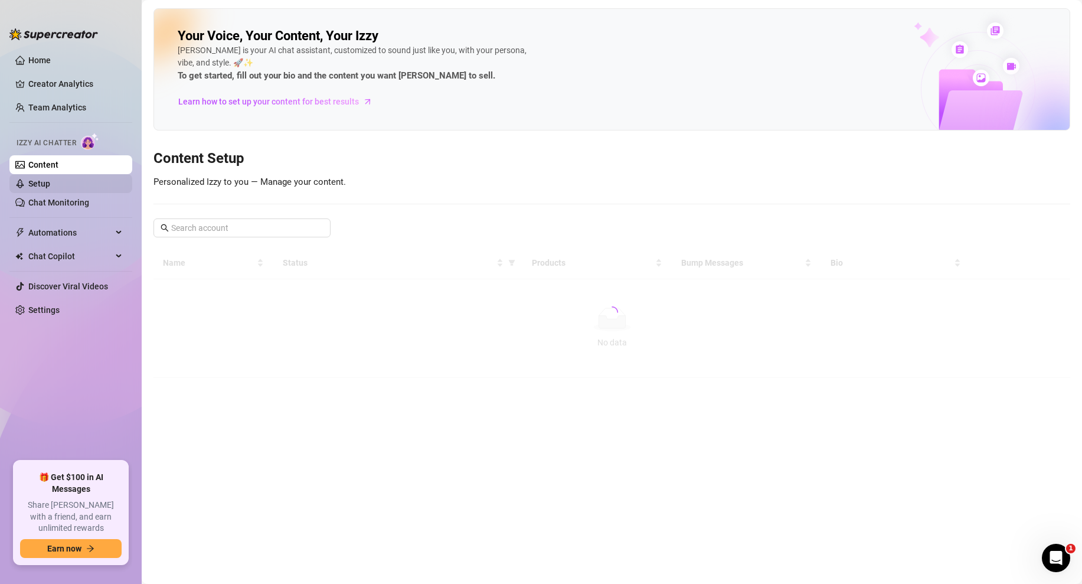
click at [50, 187] on link "Setup" at bounding box center [39, 183] width 22 height 9
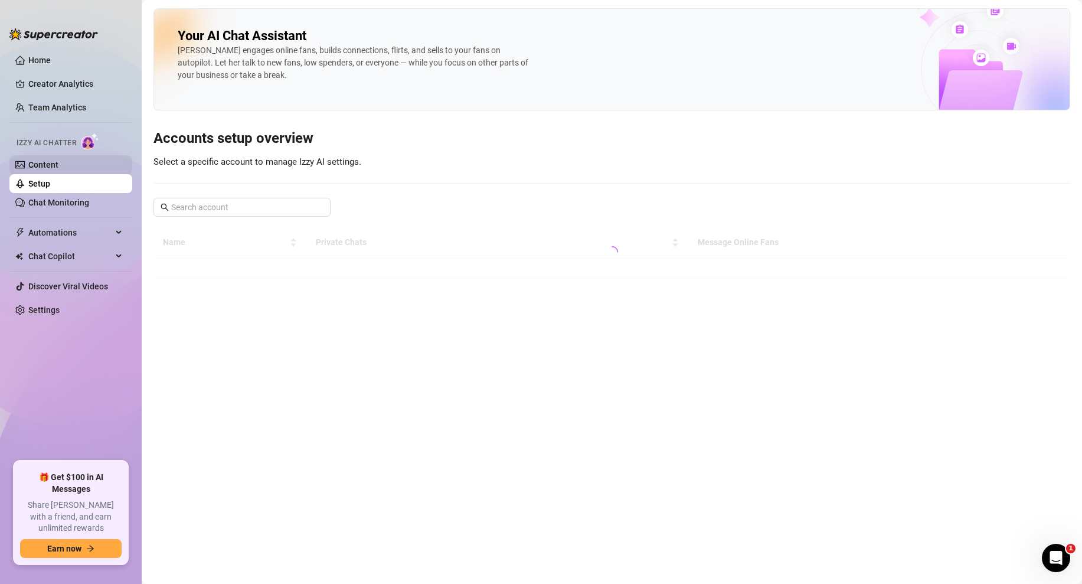
click at [57, 160] on link "Content" at bounding box center [43, 164] width 30 height 9
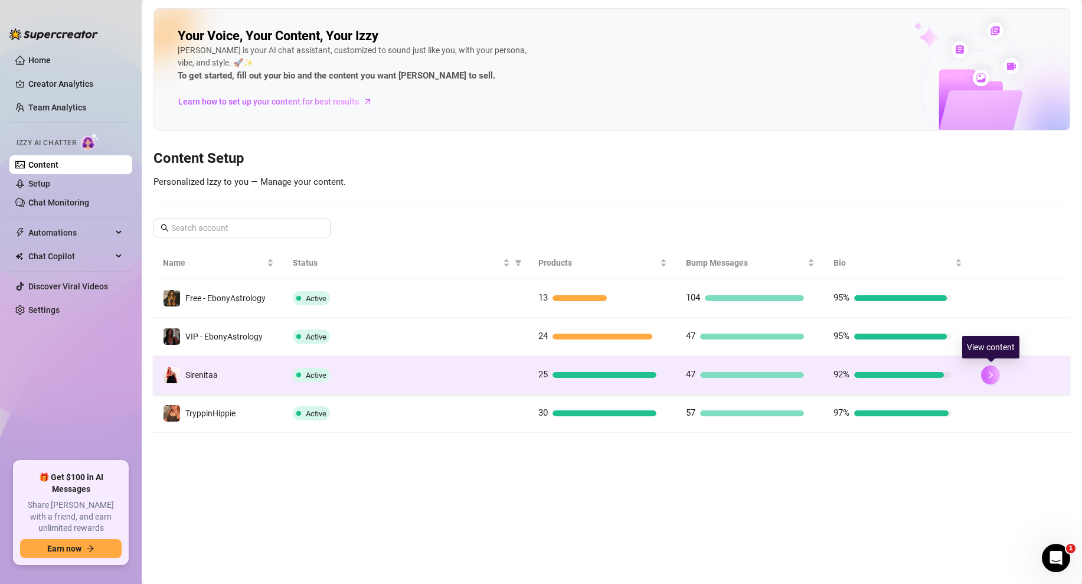
click at [991, 377] on icon "right" at bounding box center [990, 375] width 8 height 8
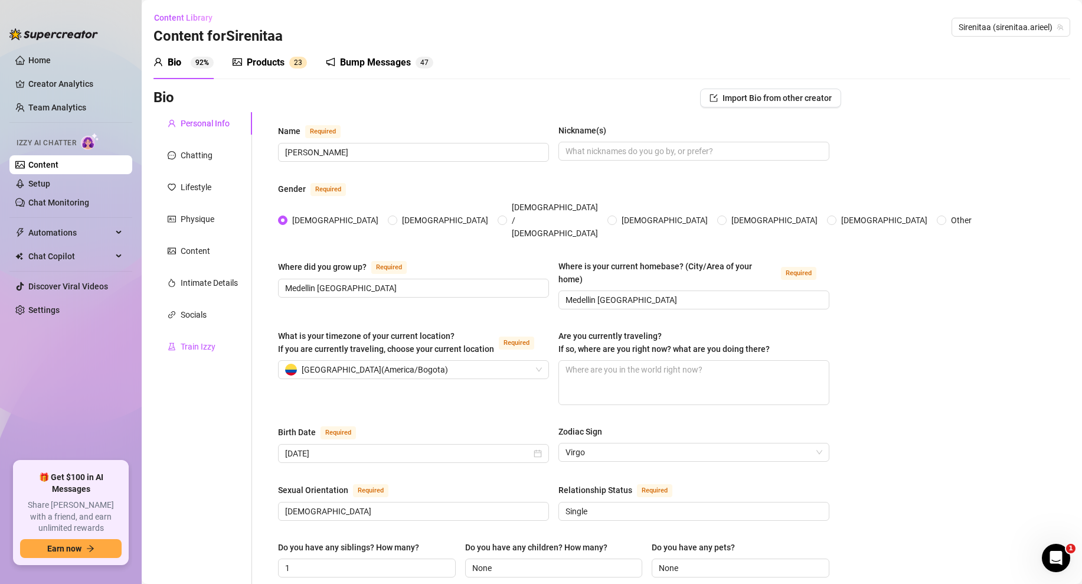
click at [194, 345] on div "Train Izzy" at bounding box center [198, 346] width 35 height 13
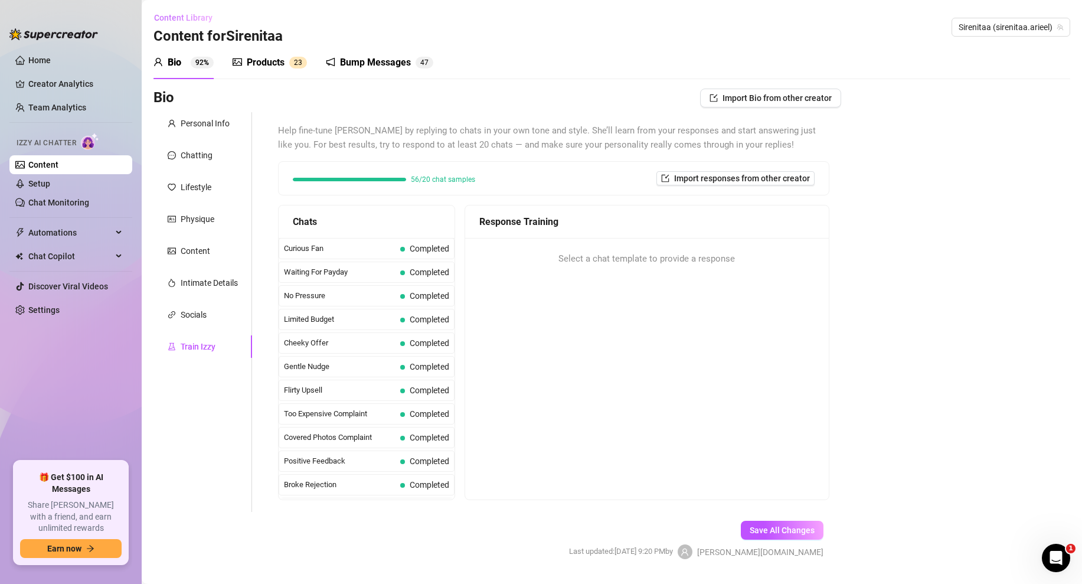
click at [156, 18] on span "Content Library" at bounding box center [183, 17] width 58 height 9
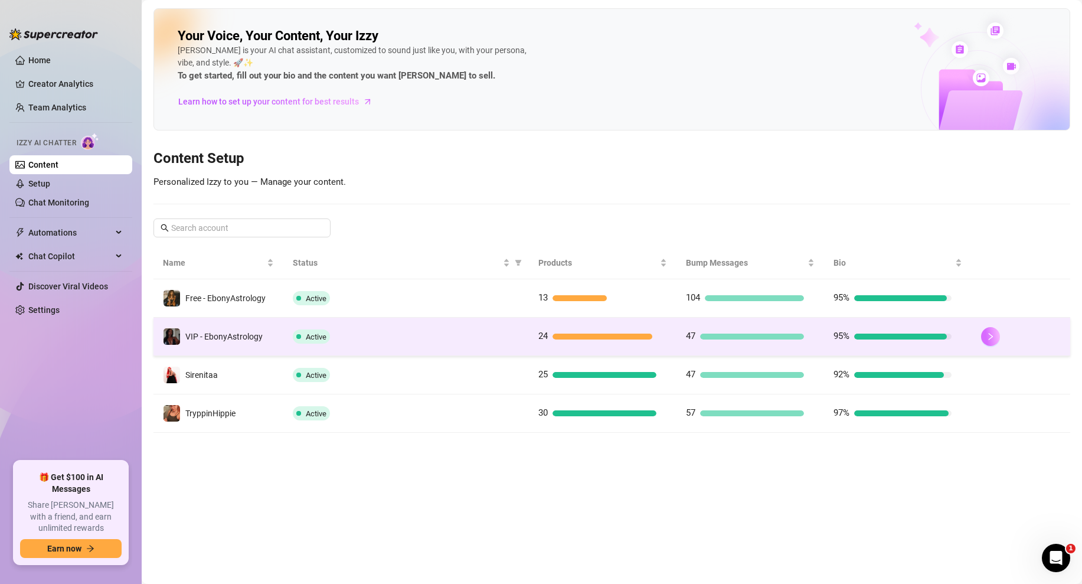
click at [984, 332] on button "button" at bounding box center [990, 336] width 19 height 19
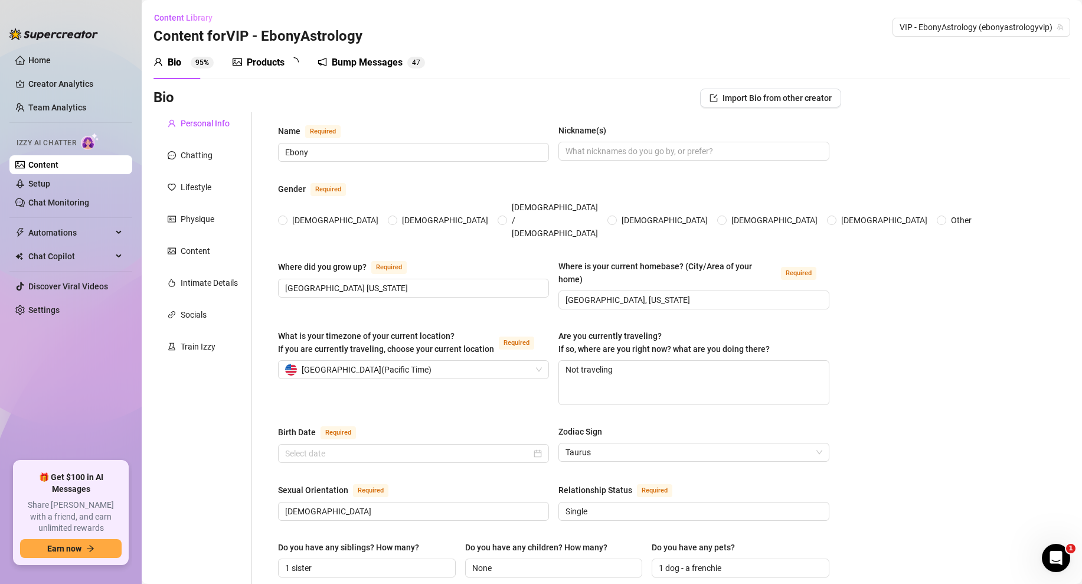
radio input "true"
type input "April 22nd, 1996"
click at [194, 344] on div "Train Izzy" at bounding box center [198, 346] width 35 height 13
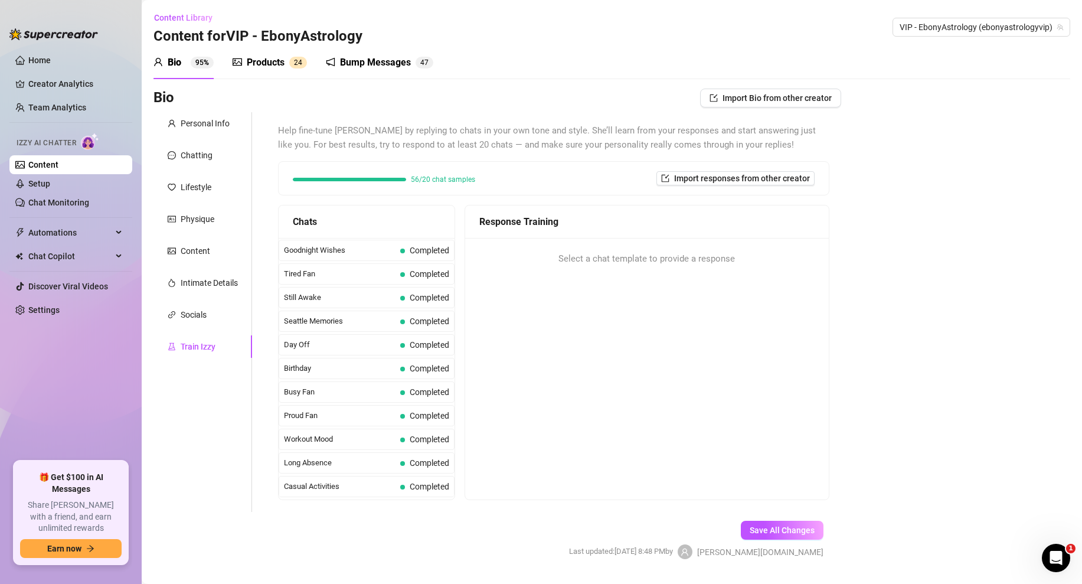
scroll to position [995, 0]
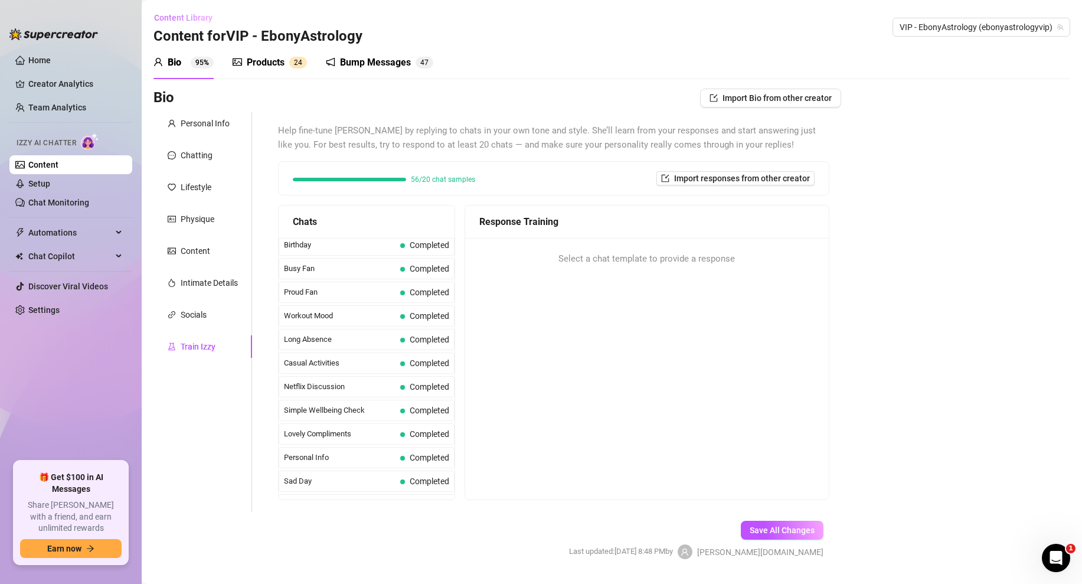
click at [167, 21] on span "Content Library" at bounding box center [183, 17] width 58 height 9
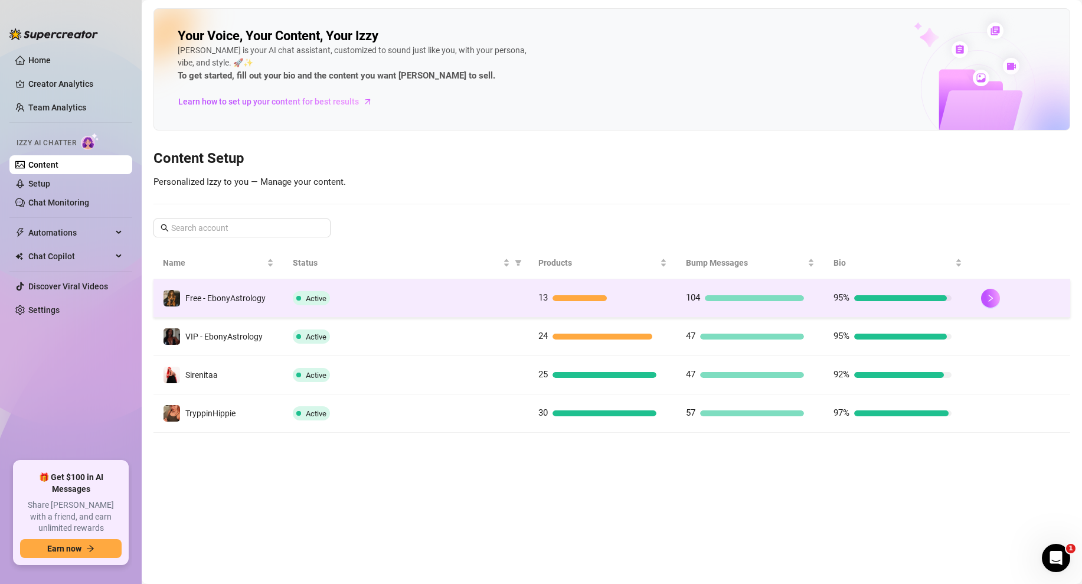
click at [997, 307] on div at bounding box center [1021, 298] width 80 height 19
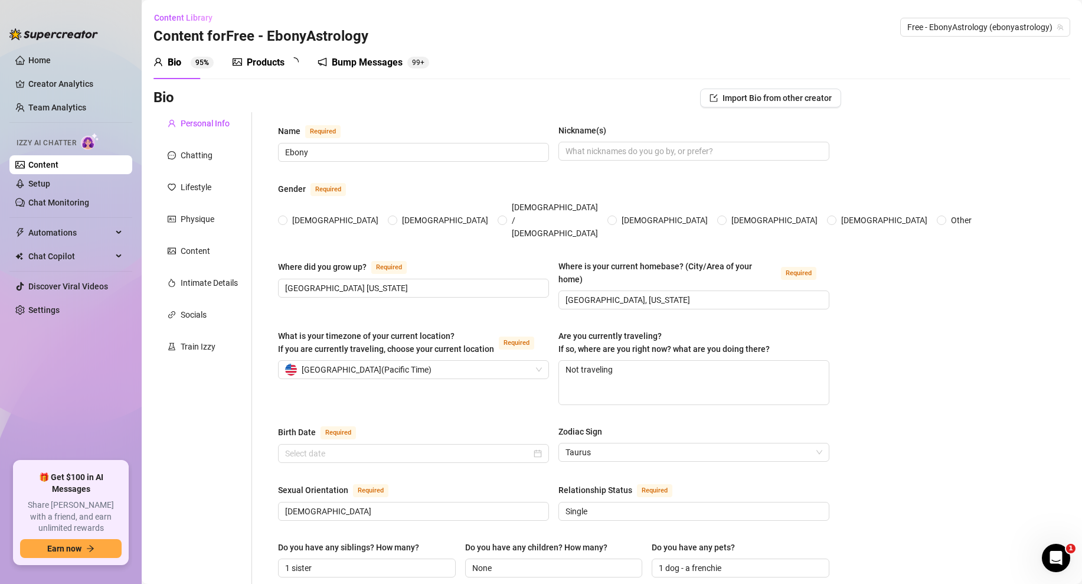
radio input "true"
type input "April 22nd, 1996"
click at [209, 346] on div "Train Izzy" at bounding box center [198, 346] width 35 height 13
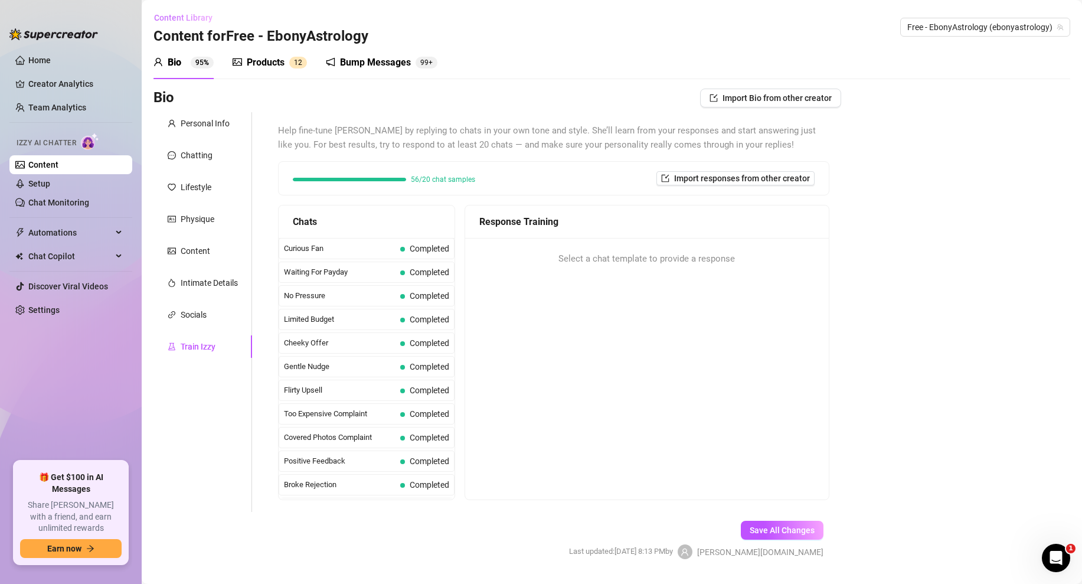
click at [167, 24] on button "Content Library" at bounding box center [187, 17] width 68 height 19
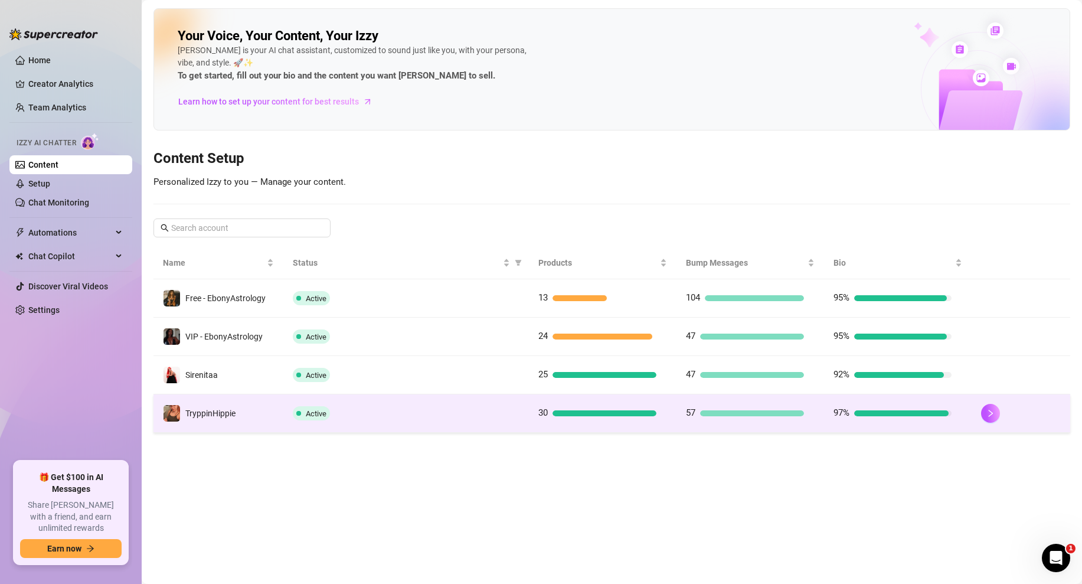
click at [246, 407] on td "TryppinHippie" at bounding box center [218, 413] width 130 height 38
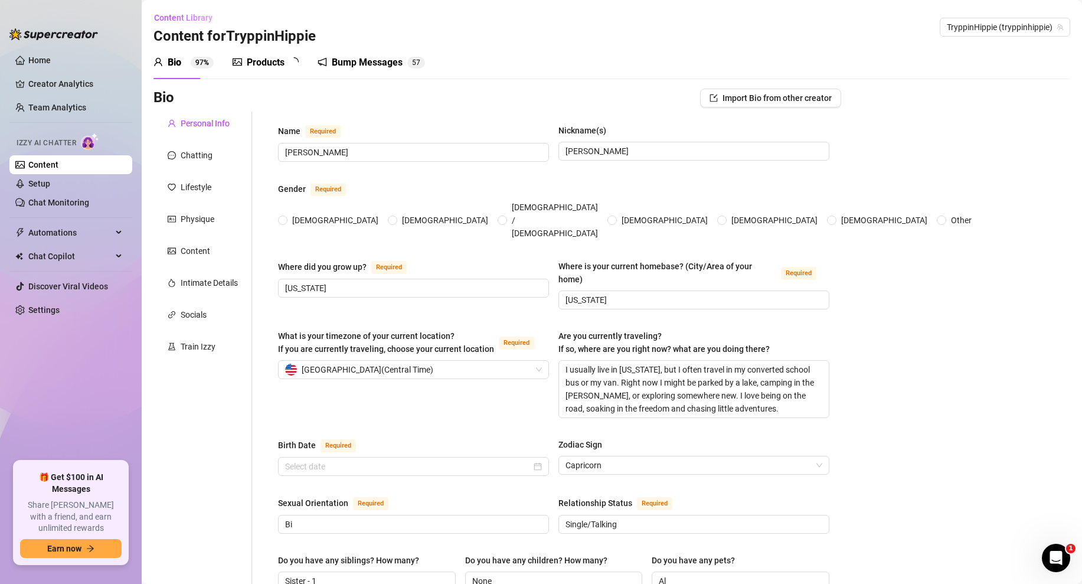
radio input "true"
click at [178, 345] on div "Train Izzy" at bounding box center [192, 346] width 48 height 13
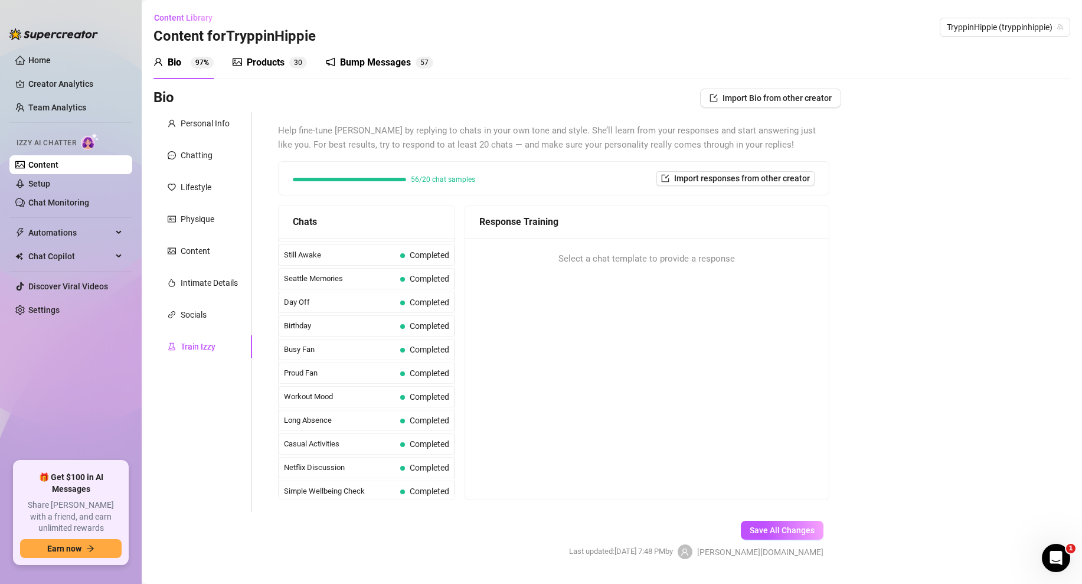
scroll to position [1060, 0]
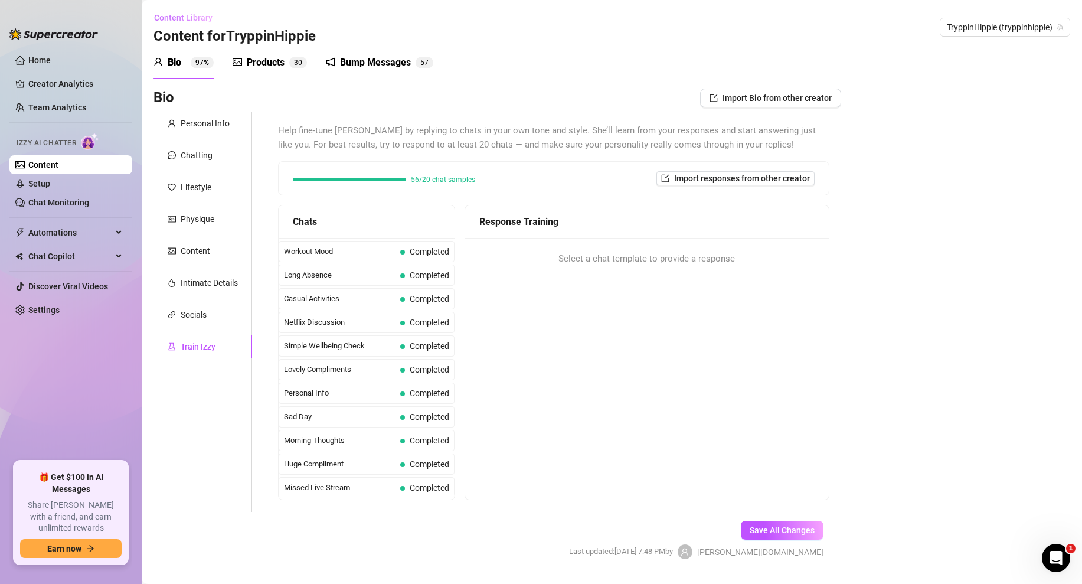
click at [179, 14] on span "Content Library" at bounding box center [183, 17] width 58 height 9
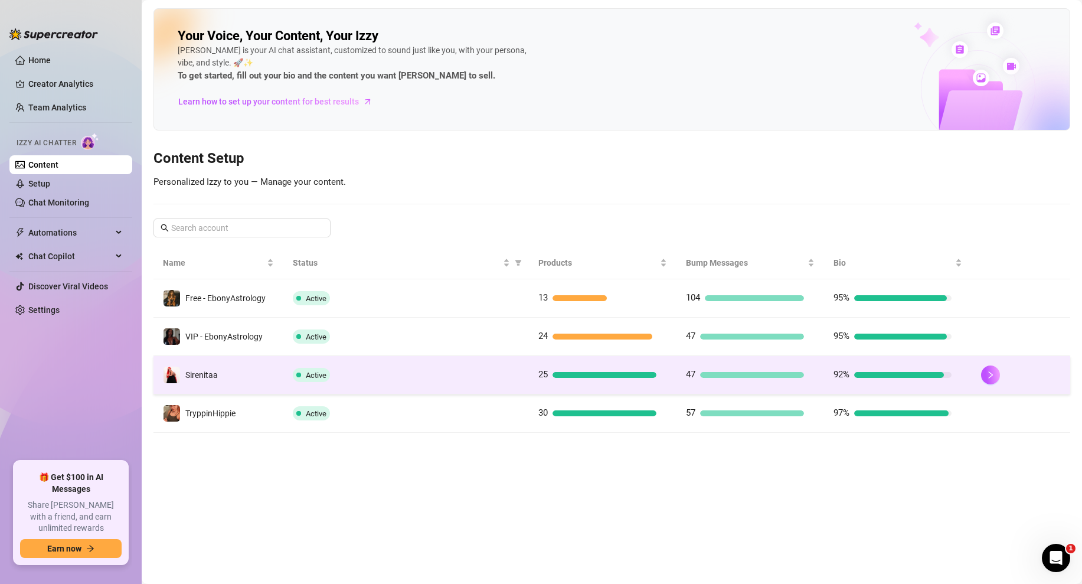
click at [222, 364] on td "Sirenitaa" at bounding box center [218, 375] width 130 height 38
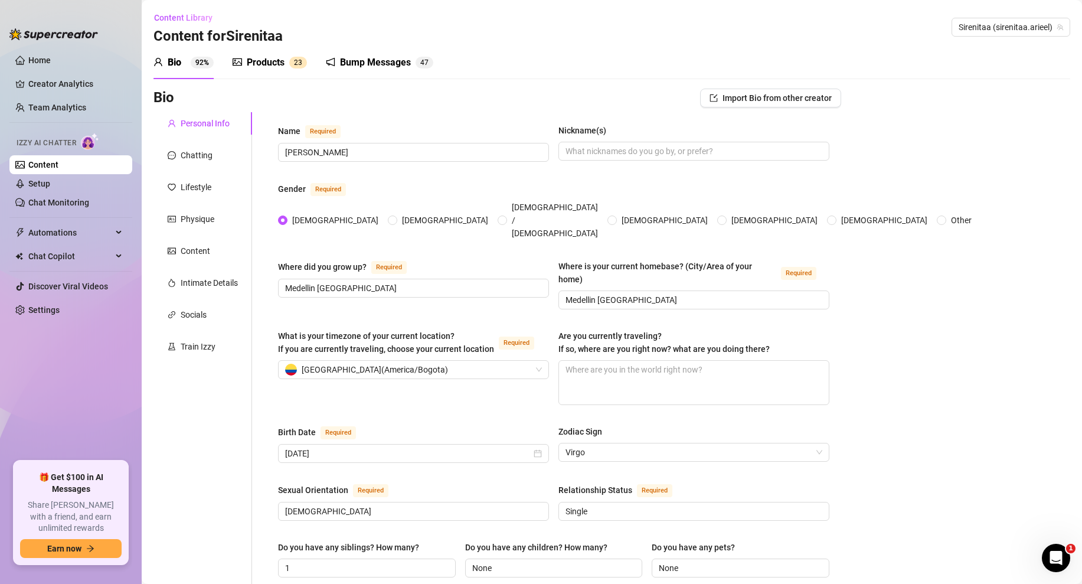
click at [219, 345] on div "Train Izzy" at bounding box center [202, 346] width 99 height 22
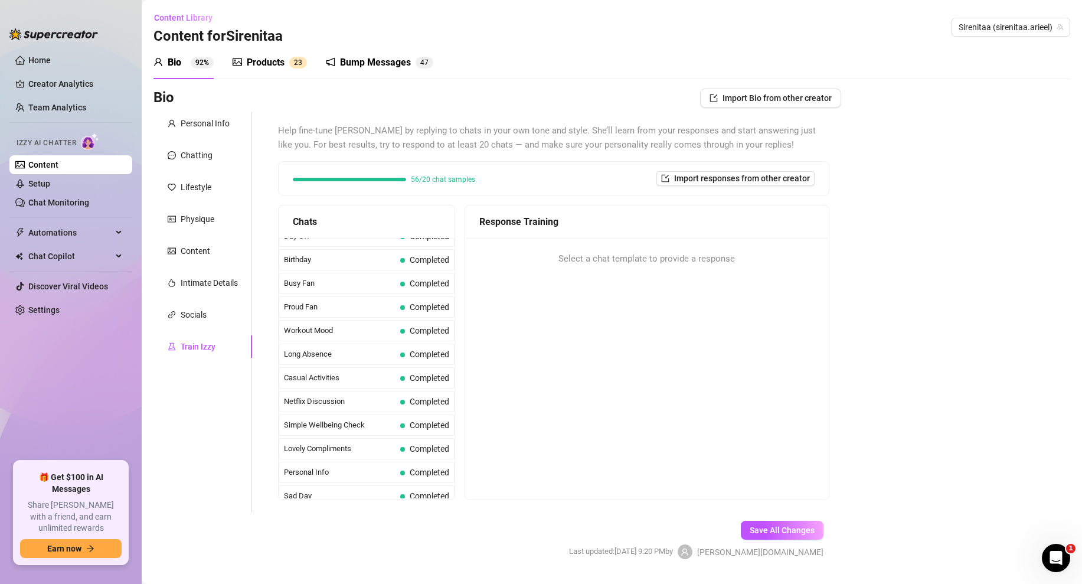
scroll to position [1060, 0]
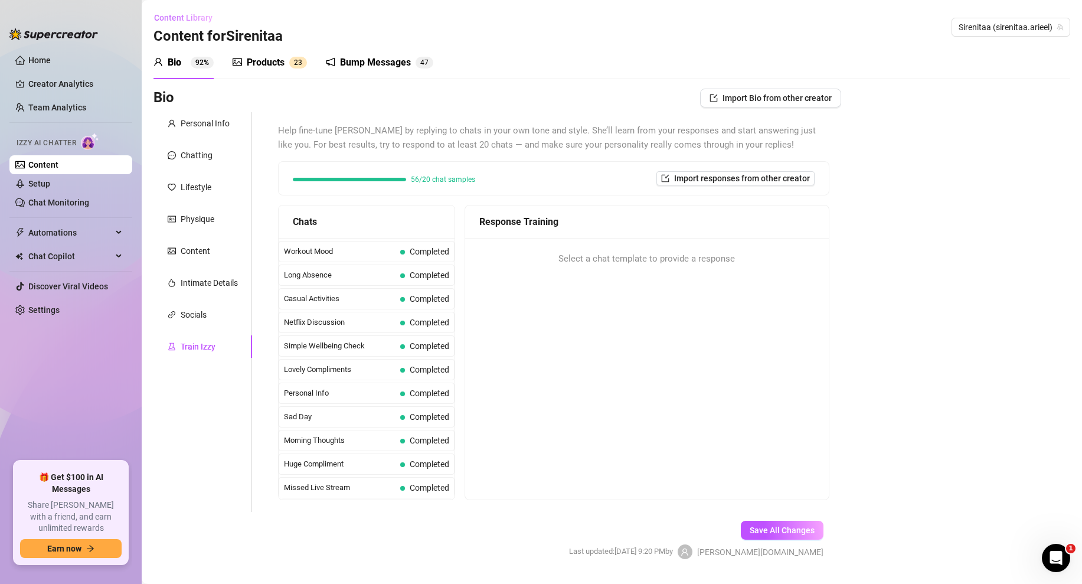
click at [162, 15] on span "Content Library" at bounding box center [183, 17] width 58 height 9
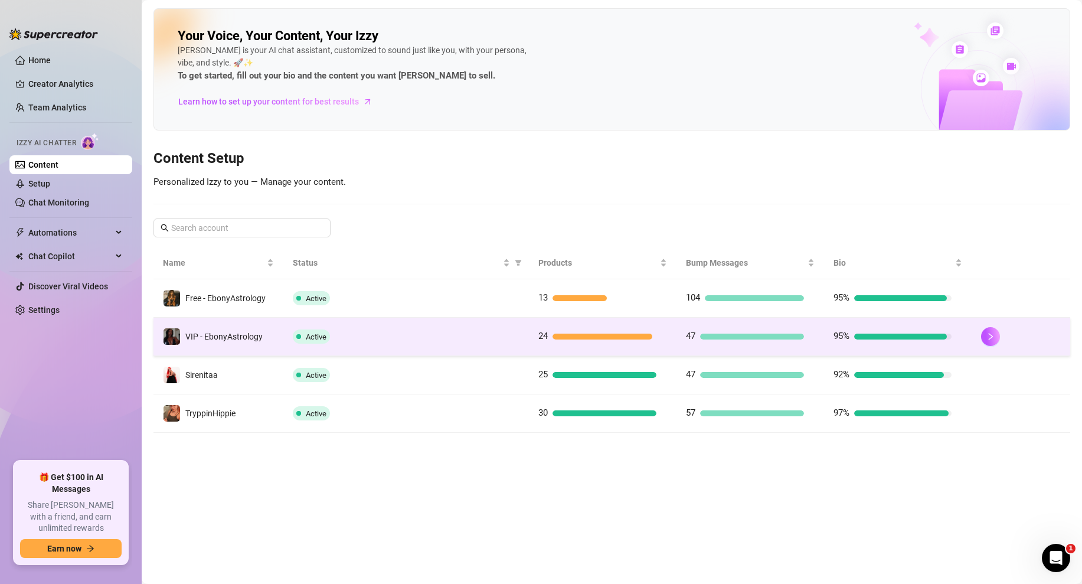
click at [208, 330] on div "VIP - EbonyAstrology" at bounding box center [223, 336] width 77 height 13
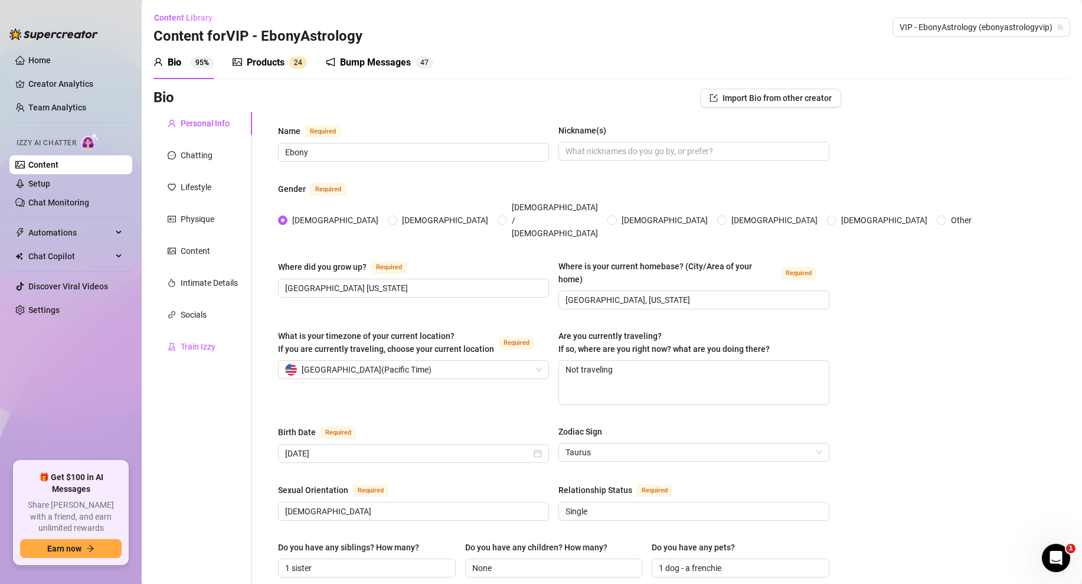
click at [201, 342] on div "Train Izzy" at bounding box center [198, 346] width 35 height 13
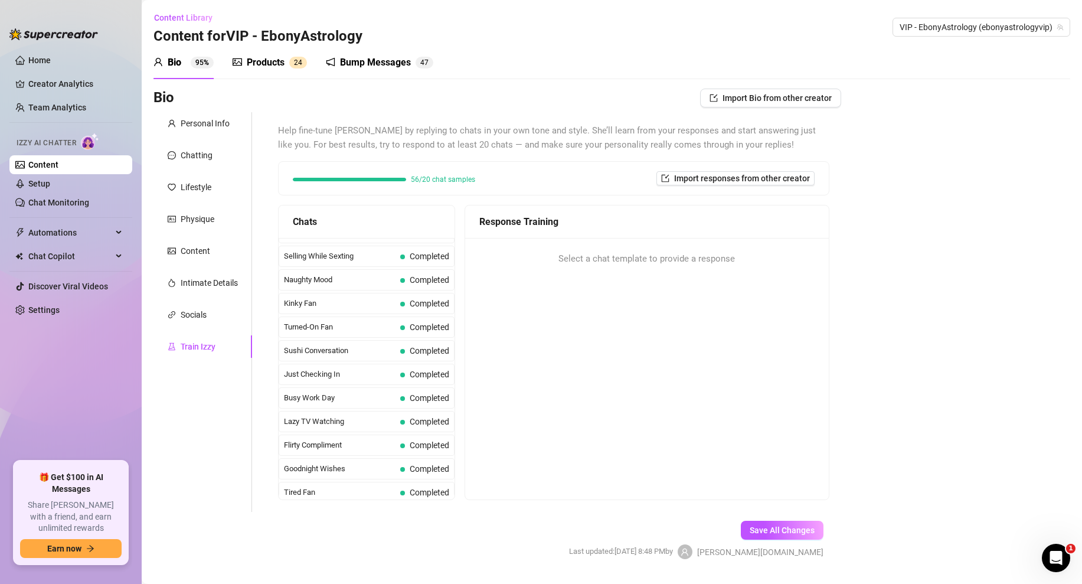
scroll to position [699, 0]
click at [174, 18] on span "Content Library" at bounding box center [183, 17] width 58 height 9
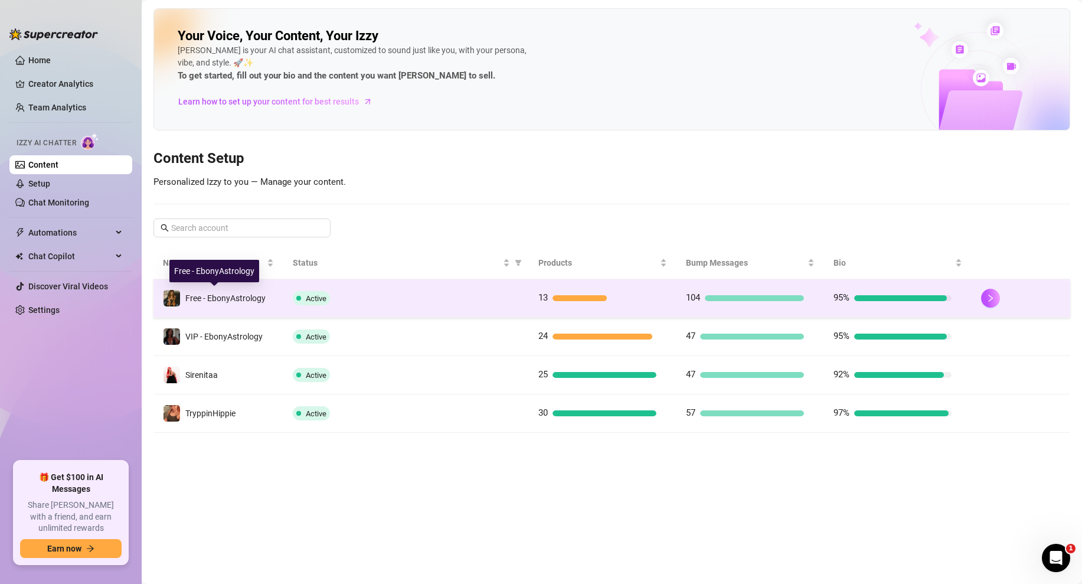
click at [199, 292] on div "Free - EbonyAstrology" at bounding box center [225, 298] width 80 height 13
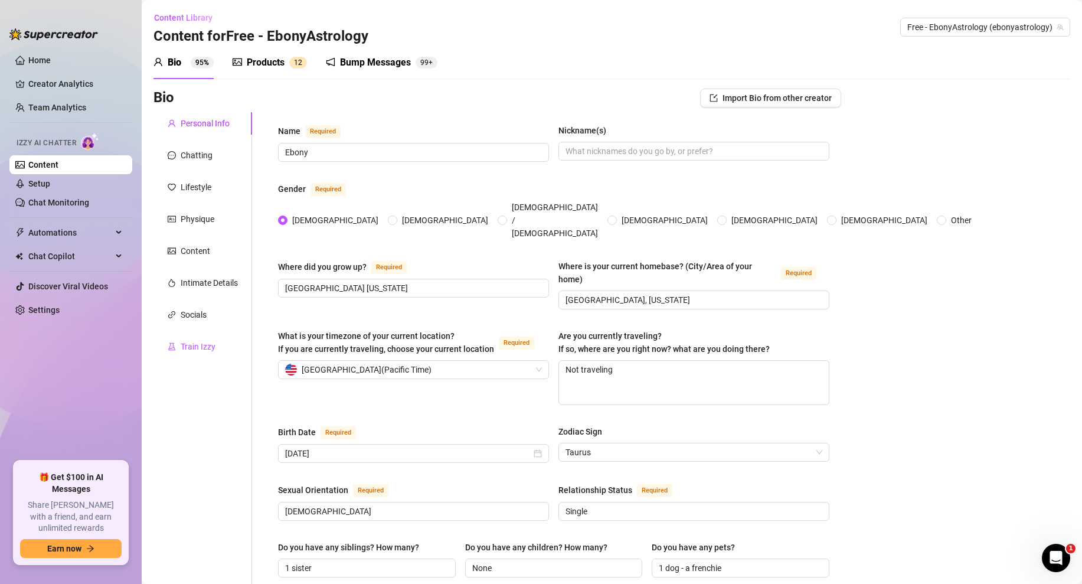
click at [206, 343] on div "Train Izzy" at bounding box center [198, 346] width 35 height 13
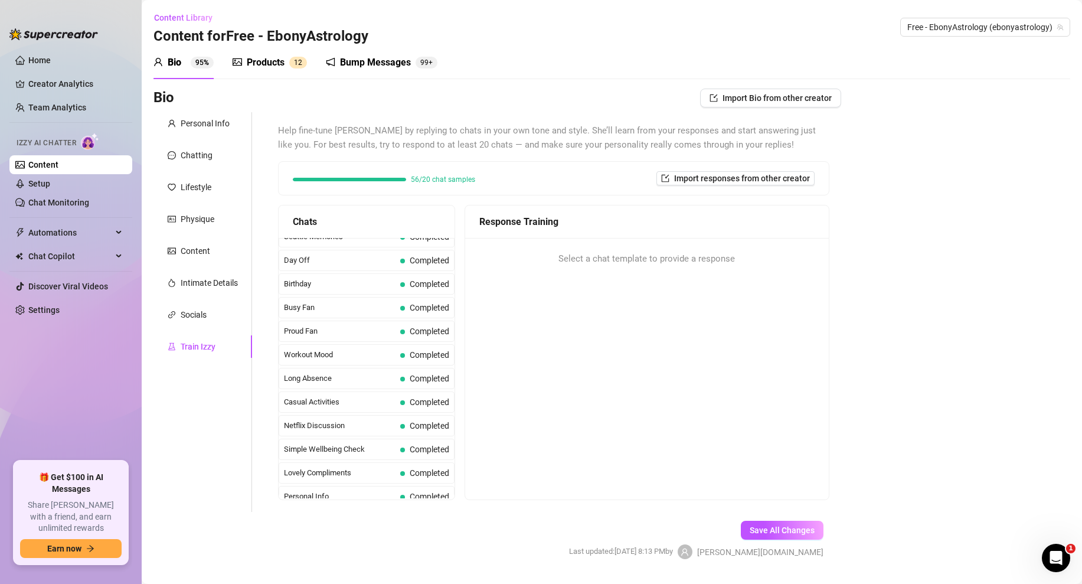
scroll to position [1060, 0]
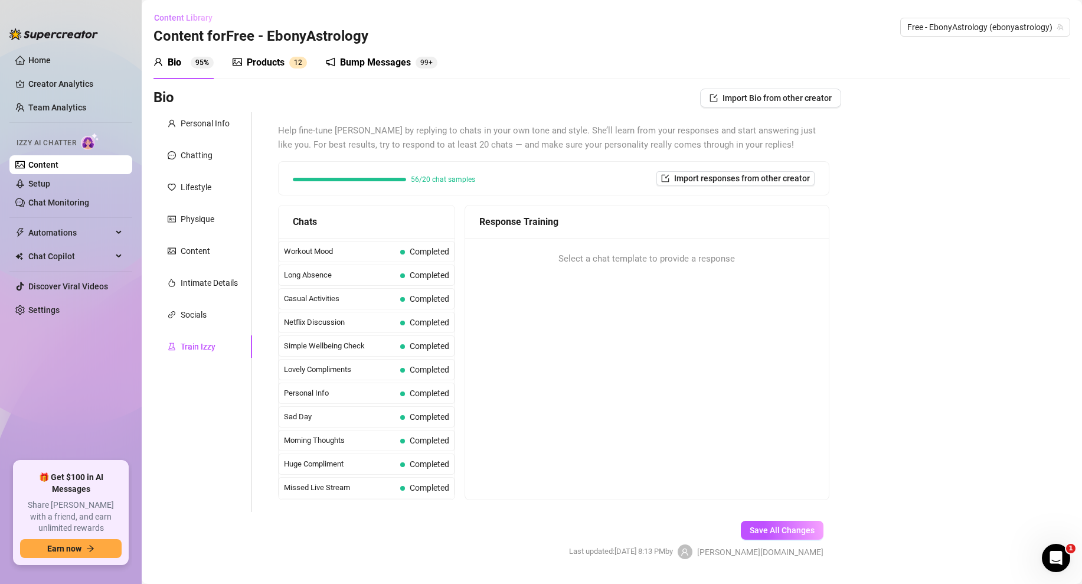
click at [187, 13] on span "Content Library" at bounding box center [183, 17] width 58 height 9
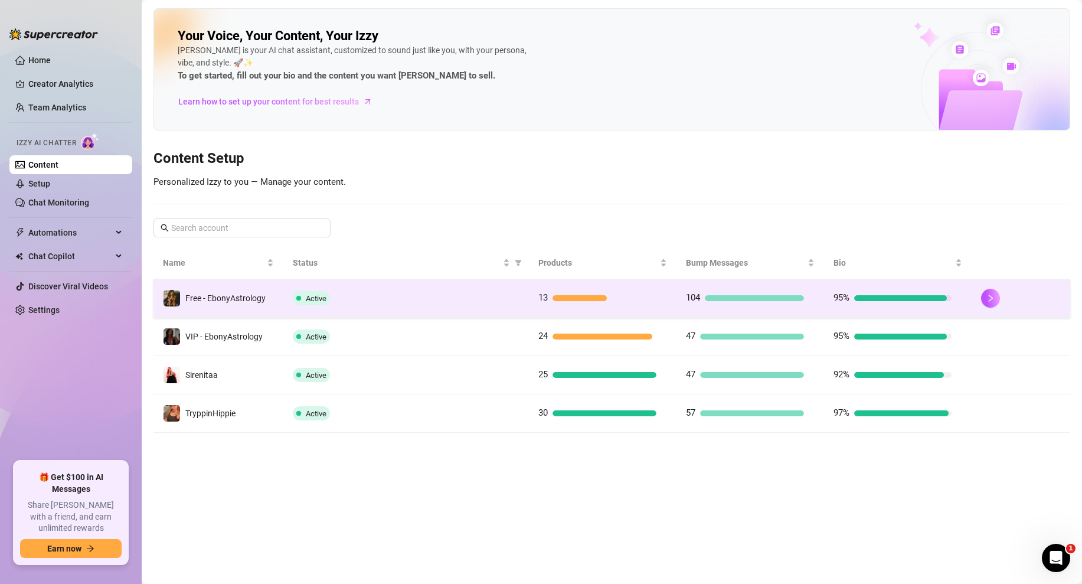
click at [387, 298] on div "Active" at bounding box center [406, 298] width 227 height 14
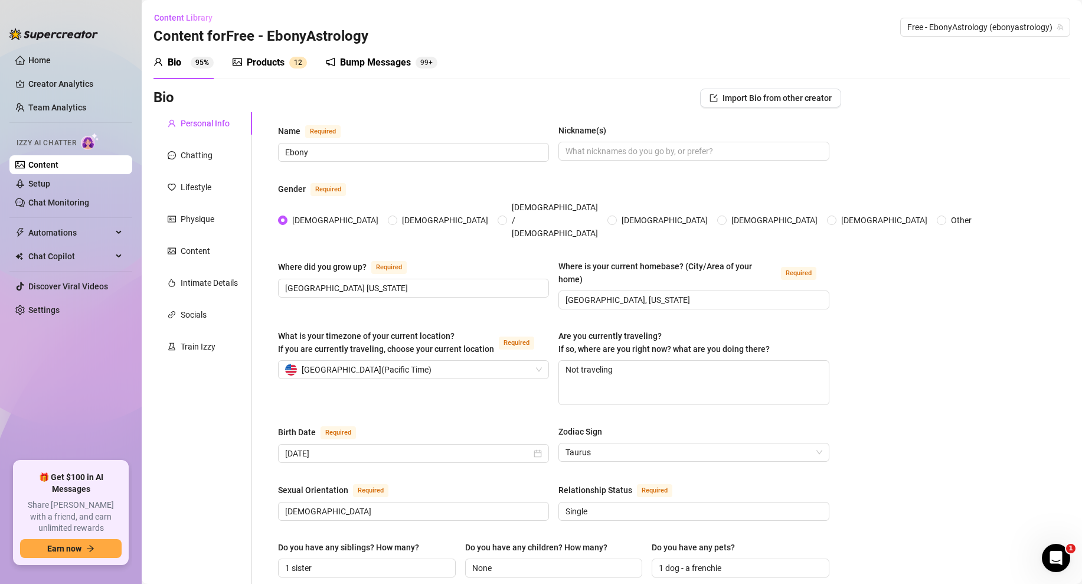
click at [277, 66] on div "Products" at bounding box center [266, 62] width 38 height 14
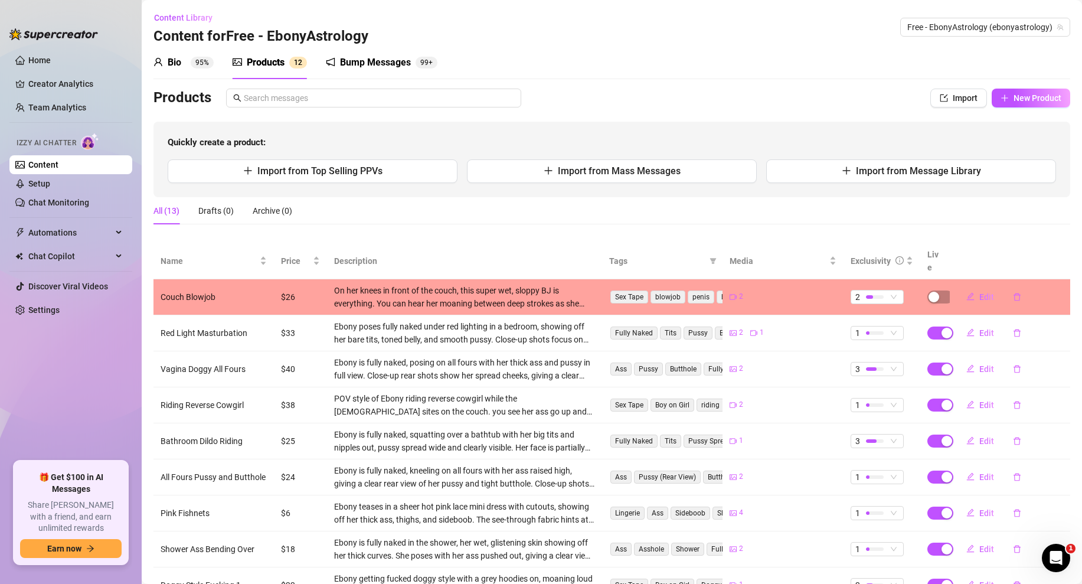
click at [470, 284] on div "On her knees in front of the couch, this super wet, sloppy BJ is everything. Yo…" at bounding box center [464, 297] width 261 height 26
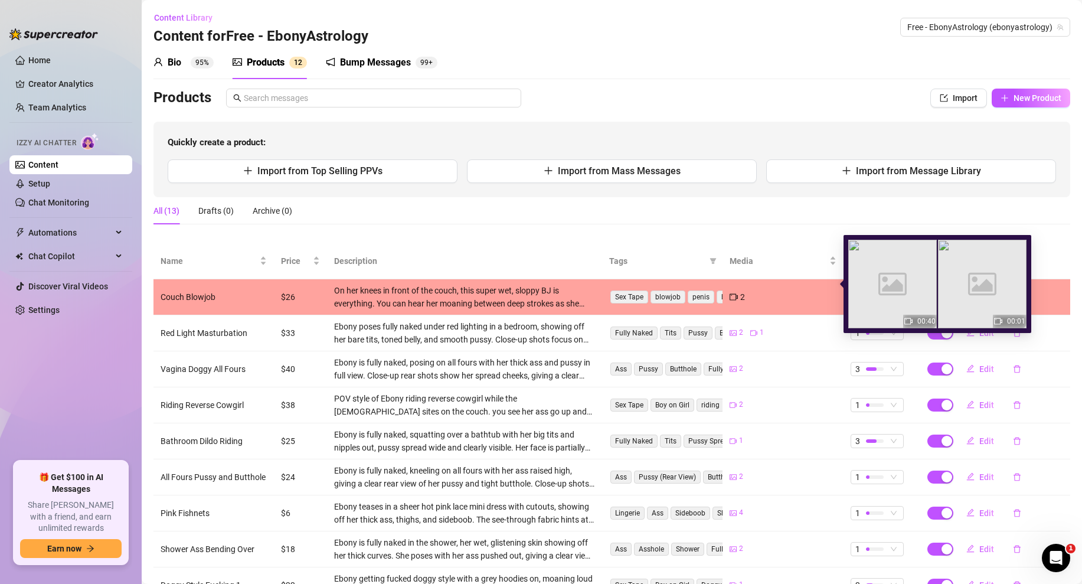
click at [775, 290] on div "2" at bounding box center [783, 296] width 106 height 13
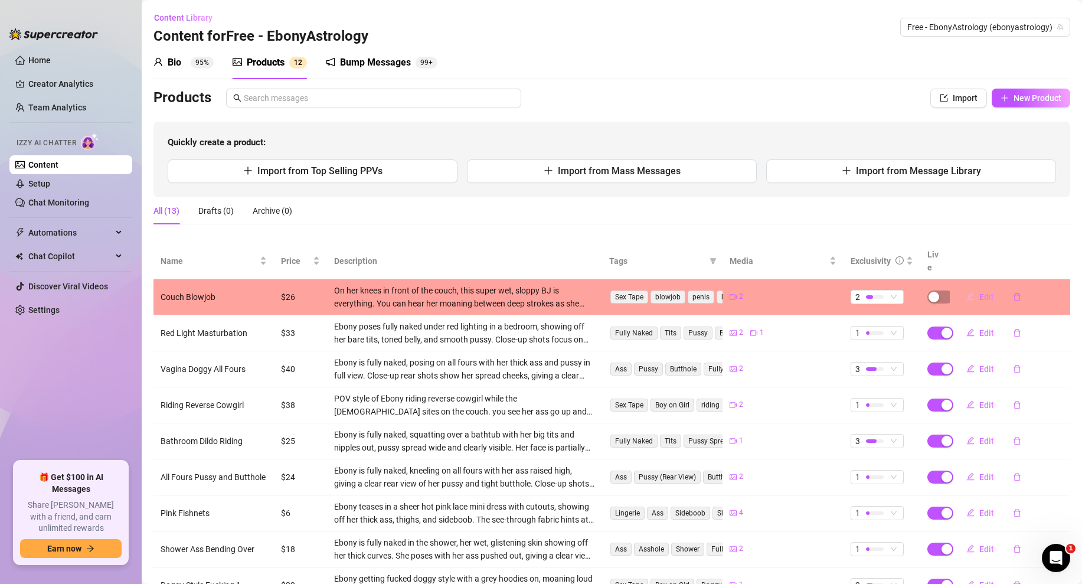
click at [975, 288] on button "Edit" at bounding box center [980, 296] width 47 height 19
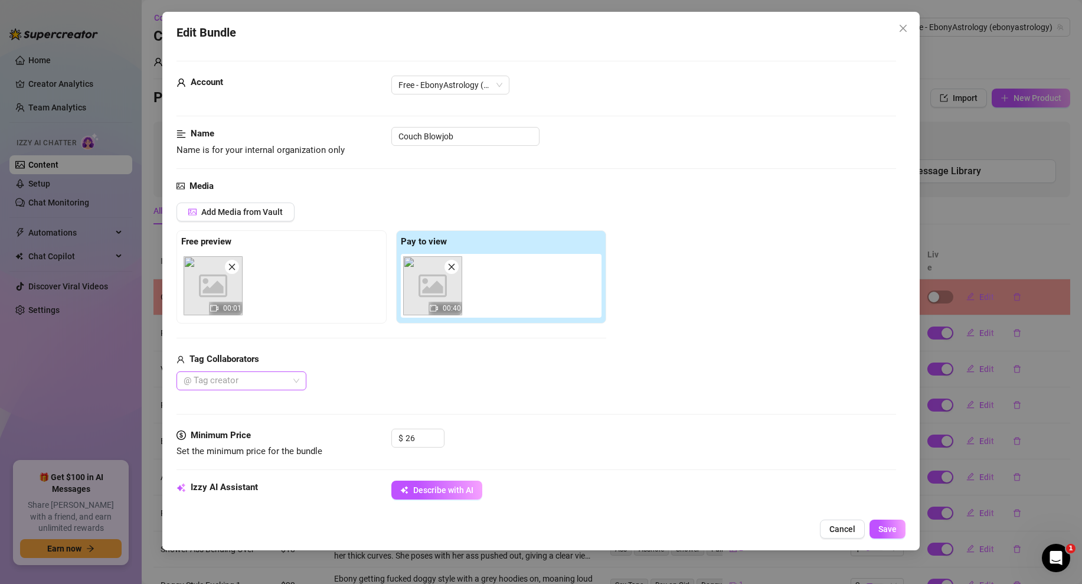
click at [231, 384] on div at bounding box center [235, 380] width 113 height 17
click at [587, 383] on div "@ Tag creator" at bounding box center [392, 380] width 430 height 19
click at [901, 25] on icon "close" at bounding box center [902, 28] width 9 height 9
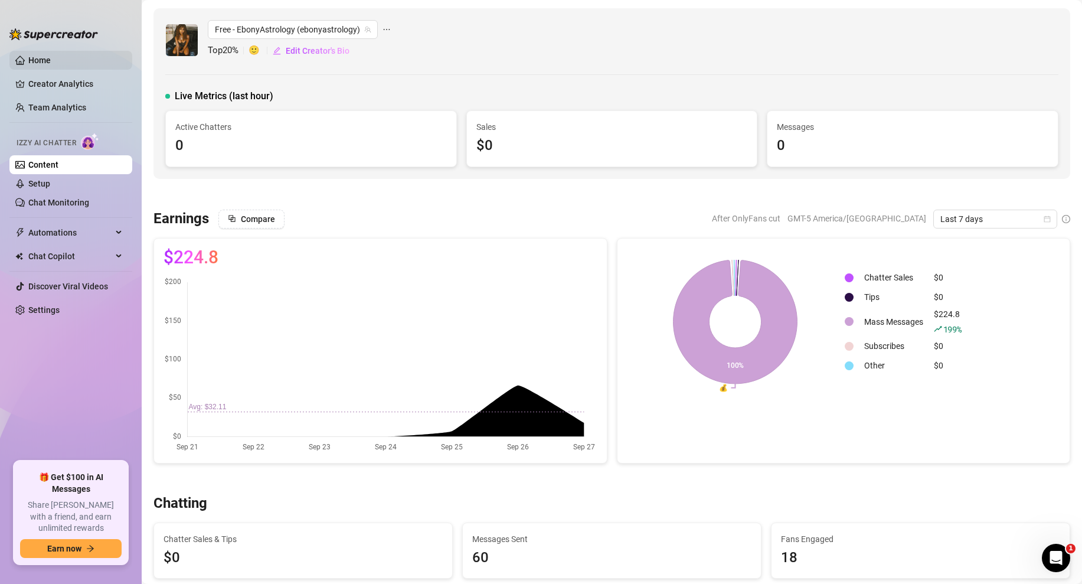
click at [51, 63] on link "Home" at bounding box center [39, 59] width 22 height 9
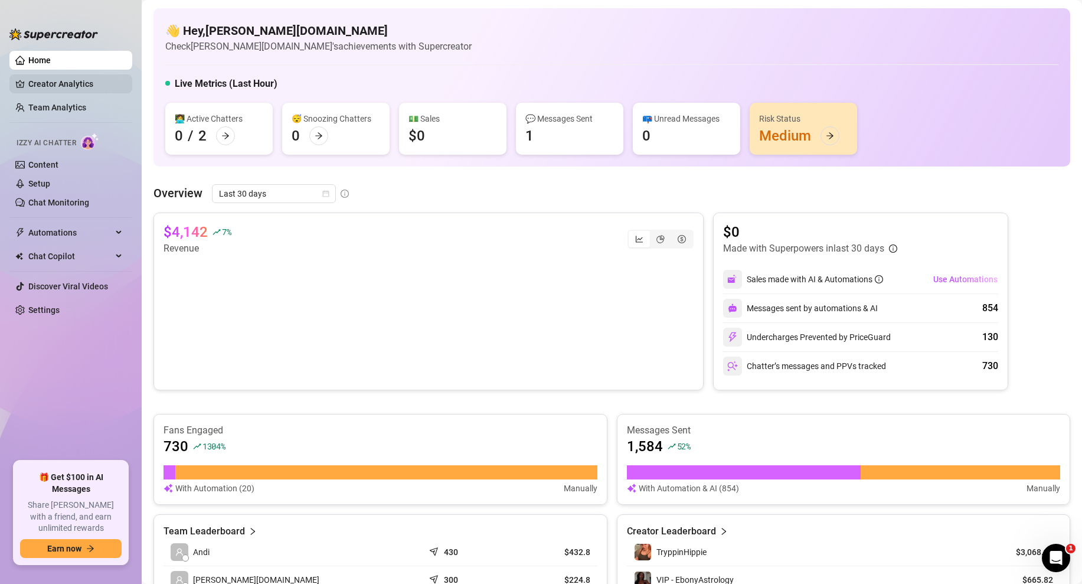
click at [67, 85] on link "Creator Analytics" at bounding box center [75, 83] width 94 height 19
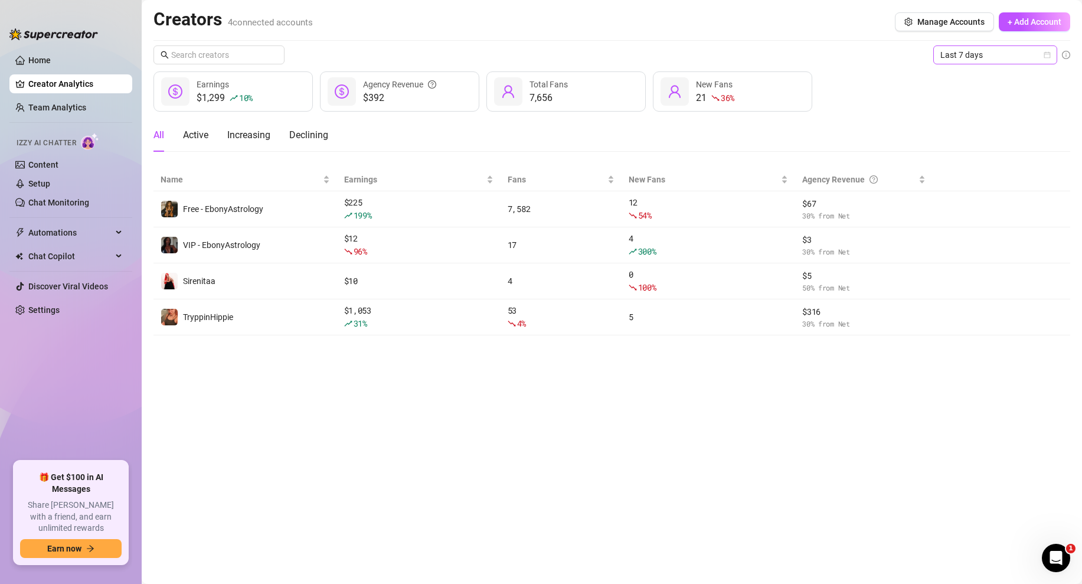
click at [1046, 57] on icon "calendar" at bounding box center [1047, 55] width 6 height 6
click at [958, 151] on div "Custom date" at bounding box center [995, 154] width 105 height 13
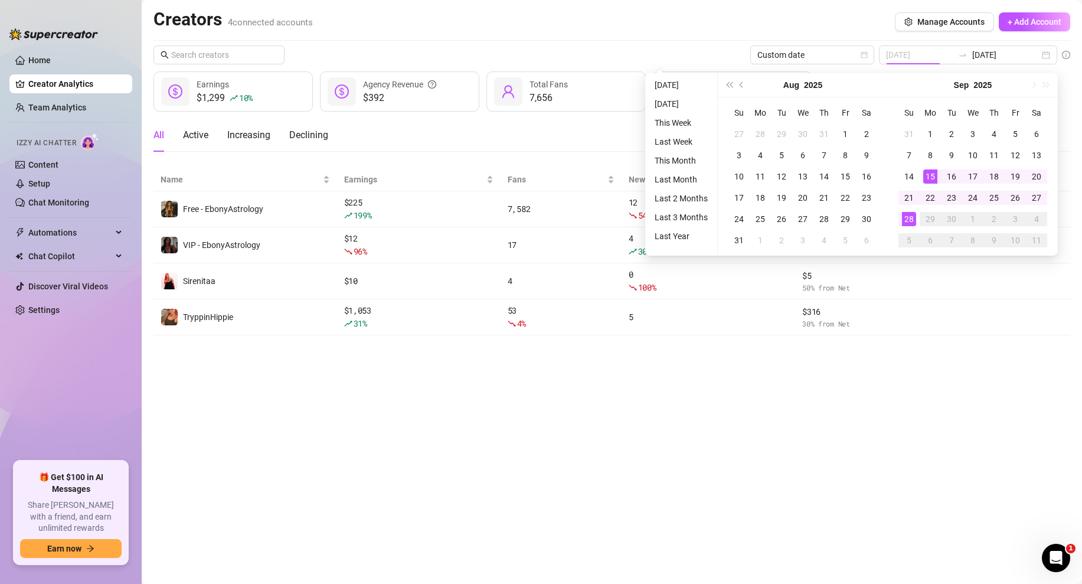
click at [935, 177] on div "15" at bounding box center [930, 176] width 14 height 14
click at [910, 216] on div "28" at bounding box center [909, 219] width 14 height 14
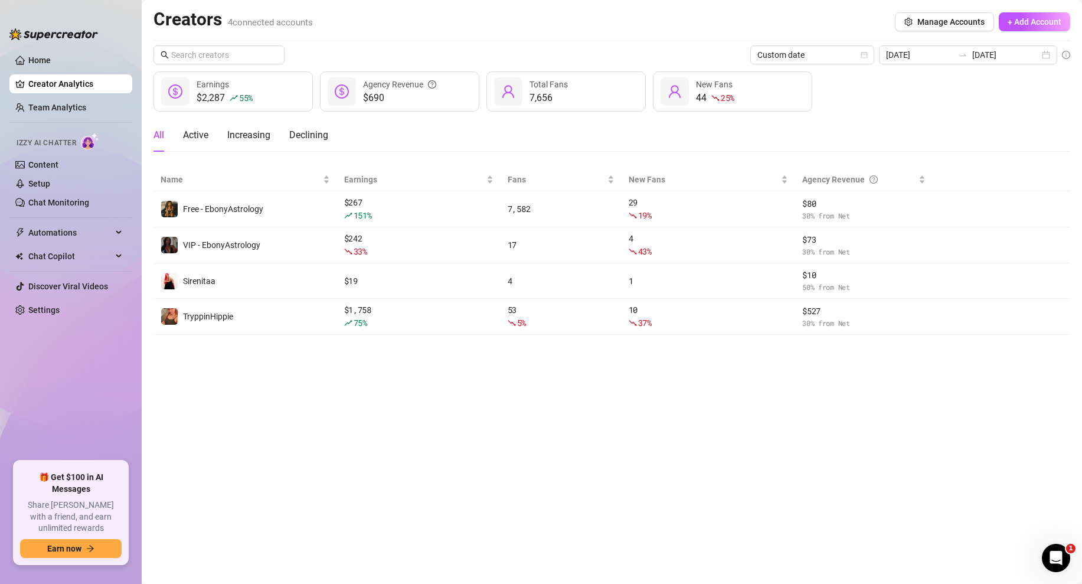
click at [373, 421] on main "Creators 4 connected accounts Manage Accounts + Add Account Custom date 2025-09…" at bounding box center [612, 292] width 940 height 584
click at [28, 65] on link "Home" at bounding box center [39, 59] width 22 height 9
